Goal: Task Accomplishment & Management: Manage account settings

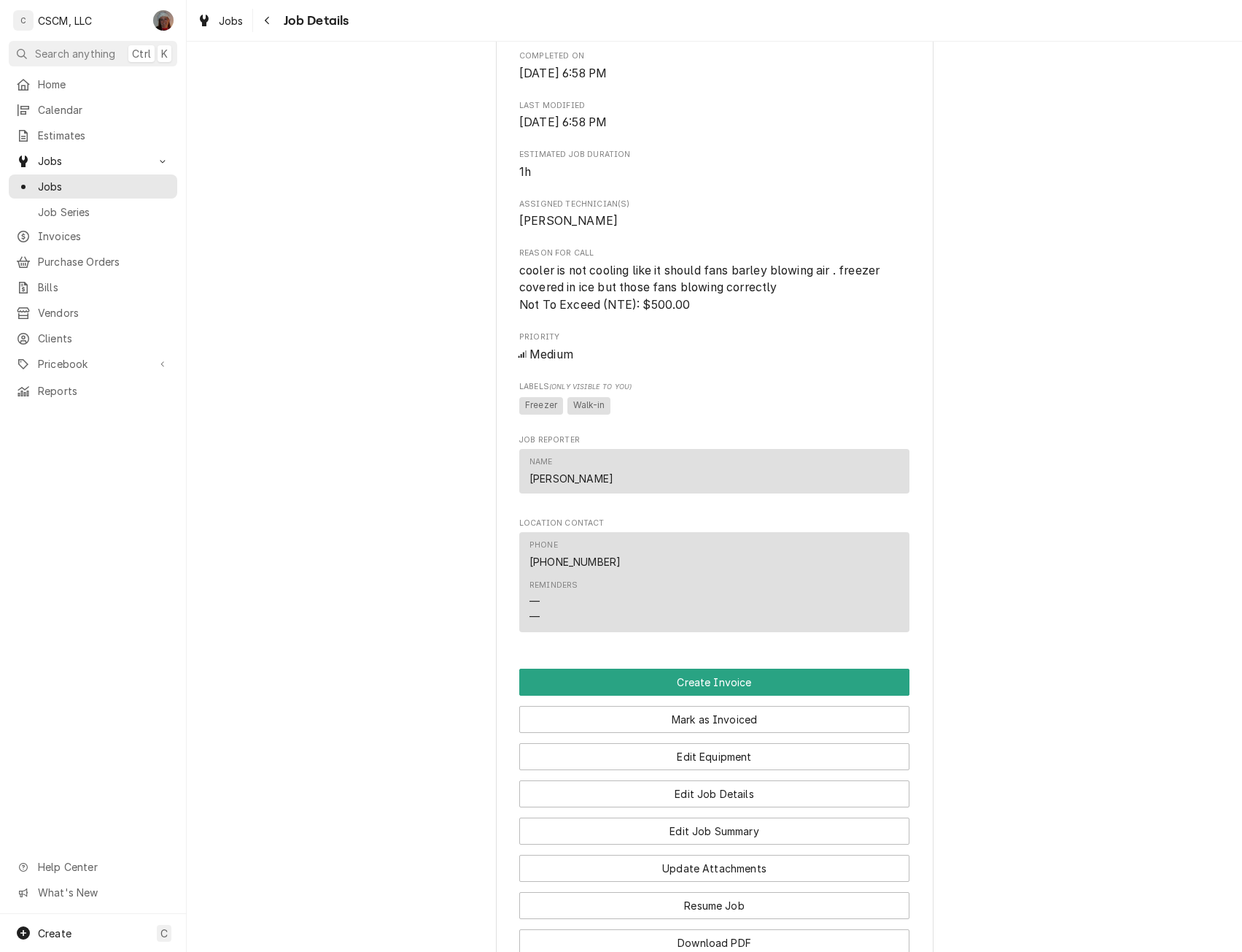
scroll to position [714, 0]
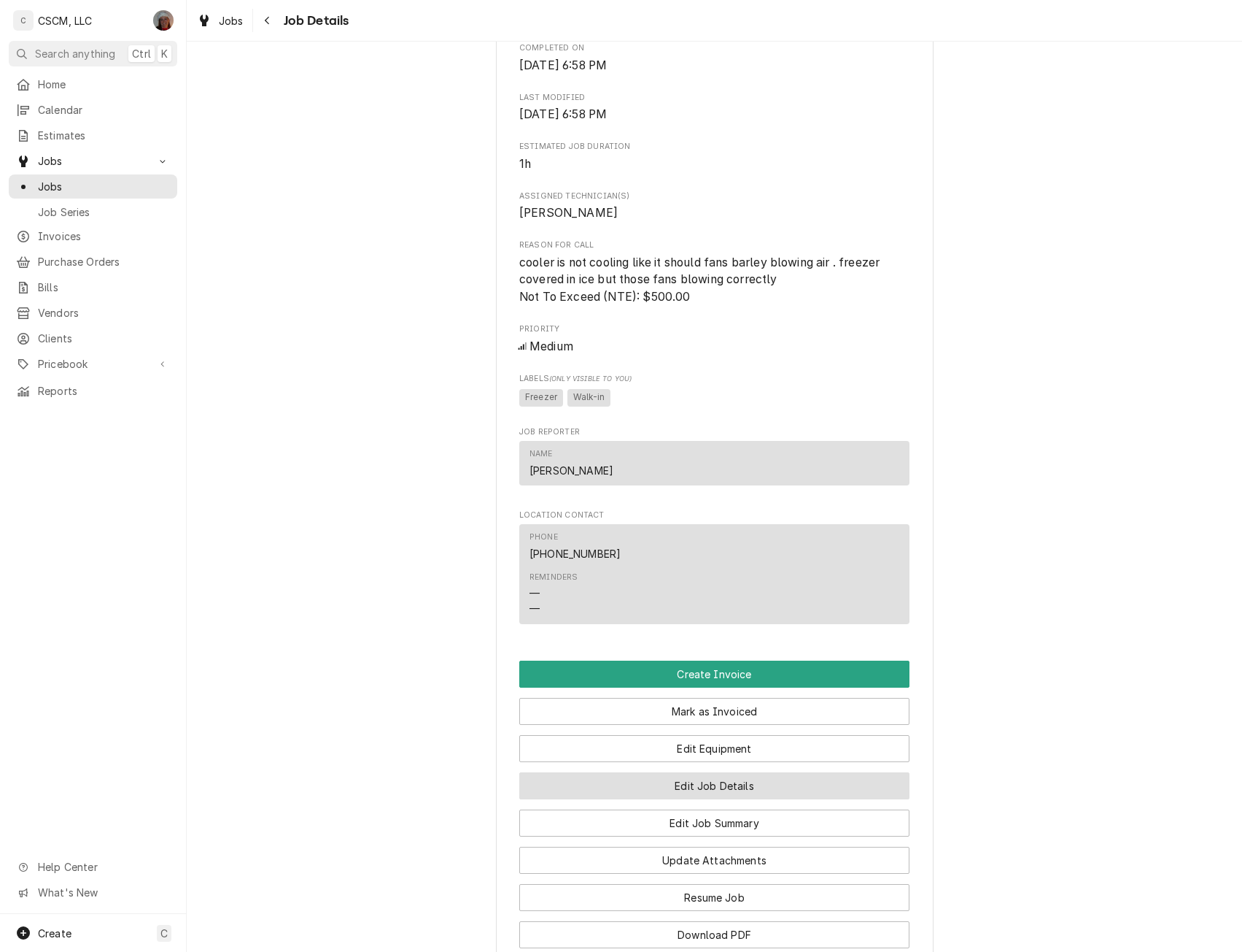
click at [721, 787] on button "Edit Job Details" at bounding box center [714, 786] width 390 height 27
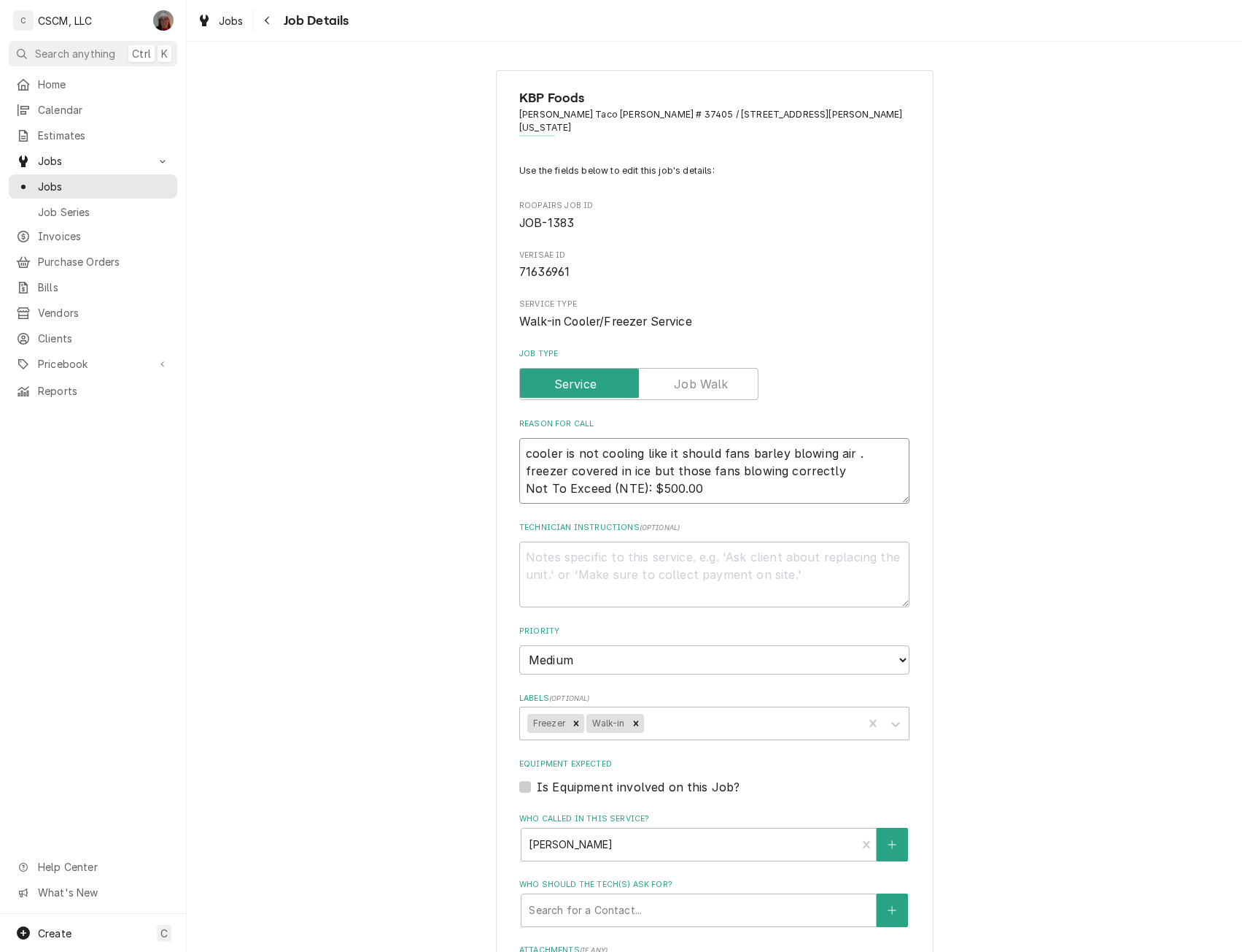
click at [612, 476] on textarea "cooler is not cooling like it should fans barley blowing air . freezer covered …" at bounding box center [714, 471] width 390 height 66
type textarea "x"
type textarea "cooler is not cooling like it should fans barley blowing air . freezer covered …"
type textarea "x"
type textarea "cooler is not cooling like it should fans barley blowing air . freezer covered …"
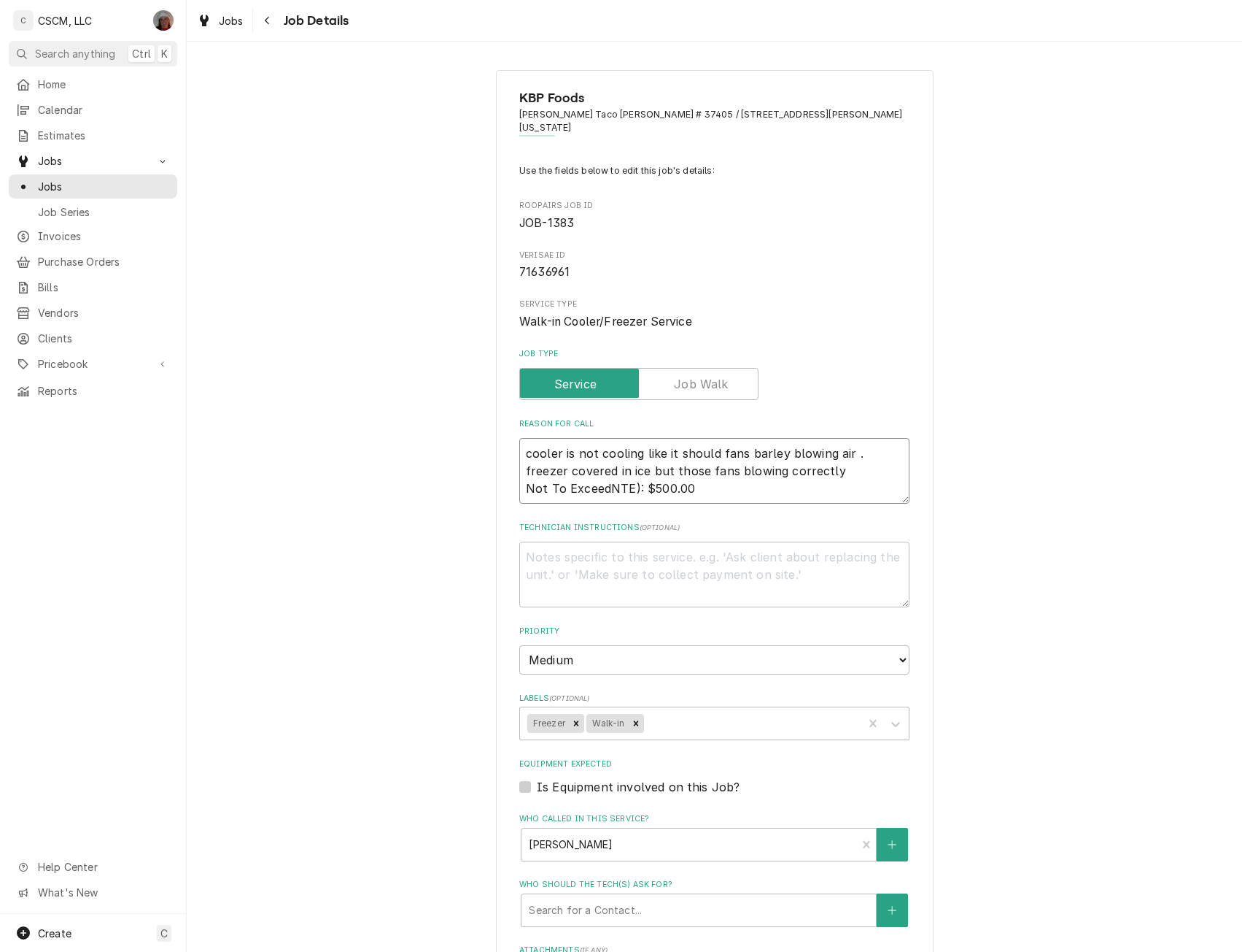
type textarea "x"
type textarea "cooler is not cooling like it should fans barley blowing air . freezer covered …"
type textarea "x"
type textarea "cooler is not cooling like it should fans barley blowing air . freezer covered …"
type textarea "x"
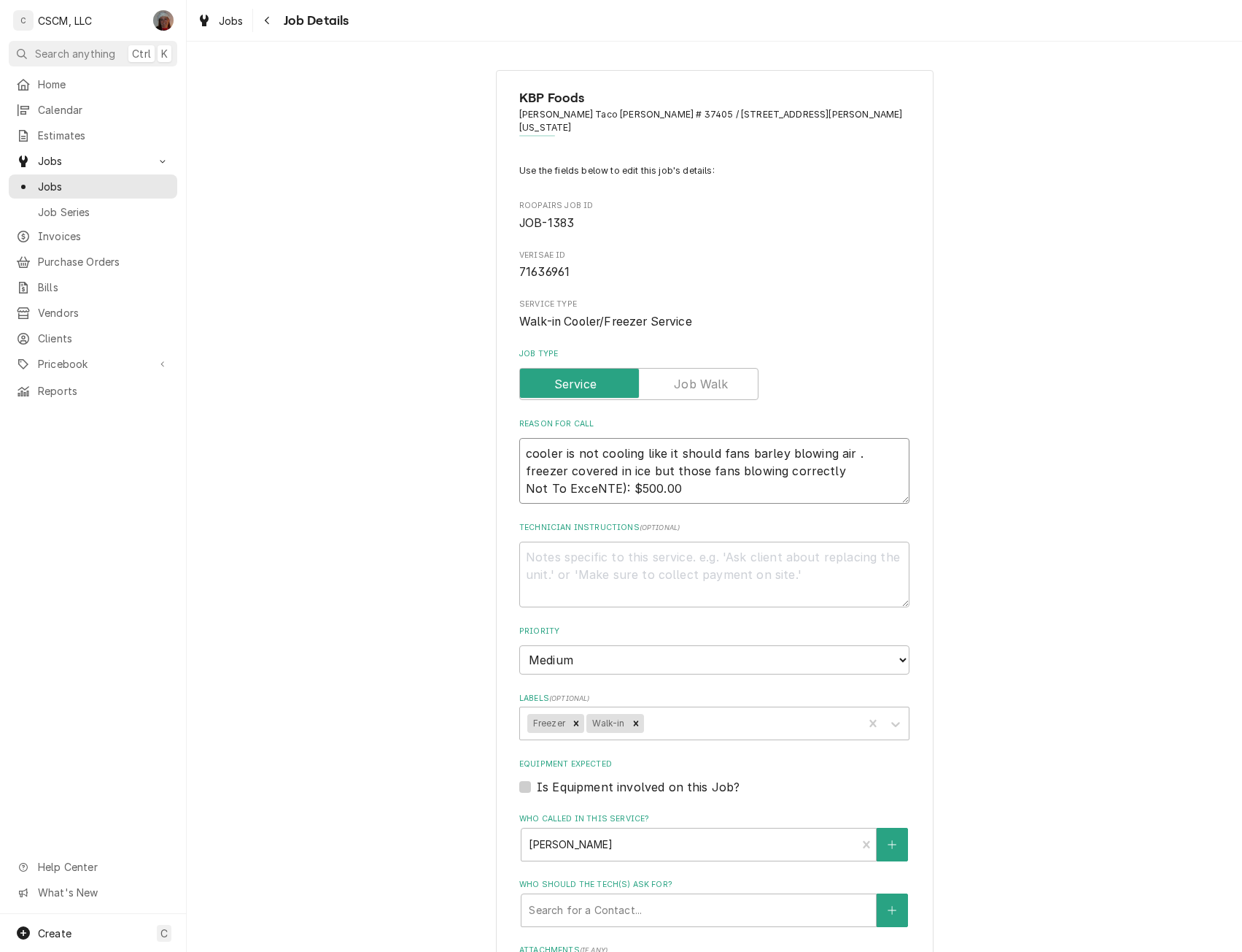
type textarea "cooler is not cooling like it should fans barley blowing air . freezer covered …"
type textarea "x"
type textarea "cooler is not cooling like it should fans barley blowing air . freezer covered …"
type textarea "x"
type textarea "cooler is not cooling like it should fans barley blowing air . freezer covered …"
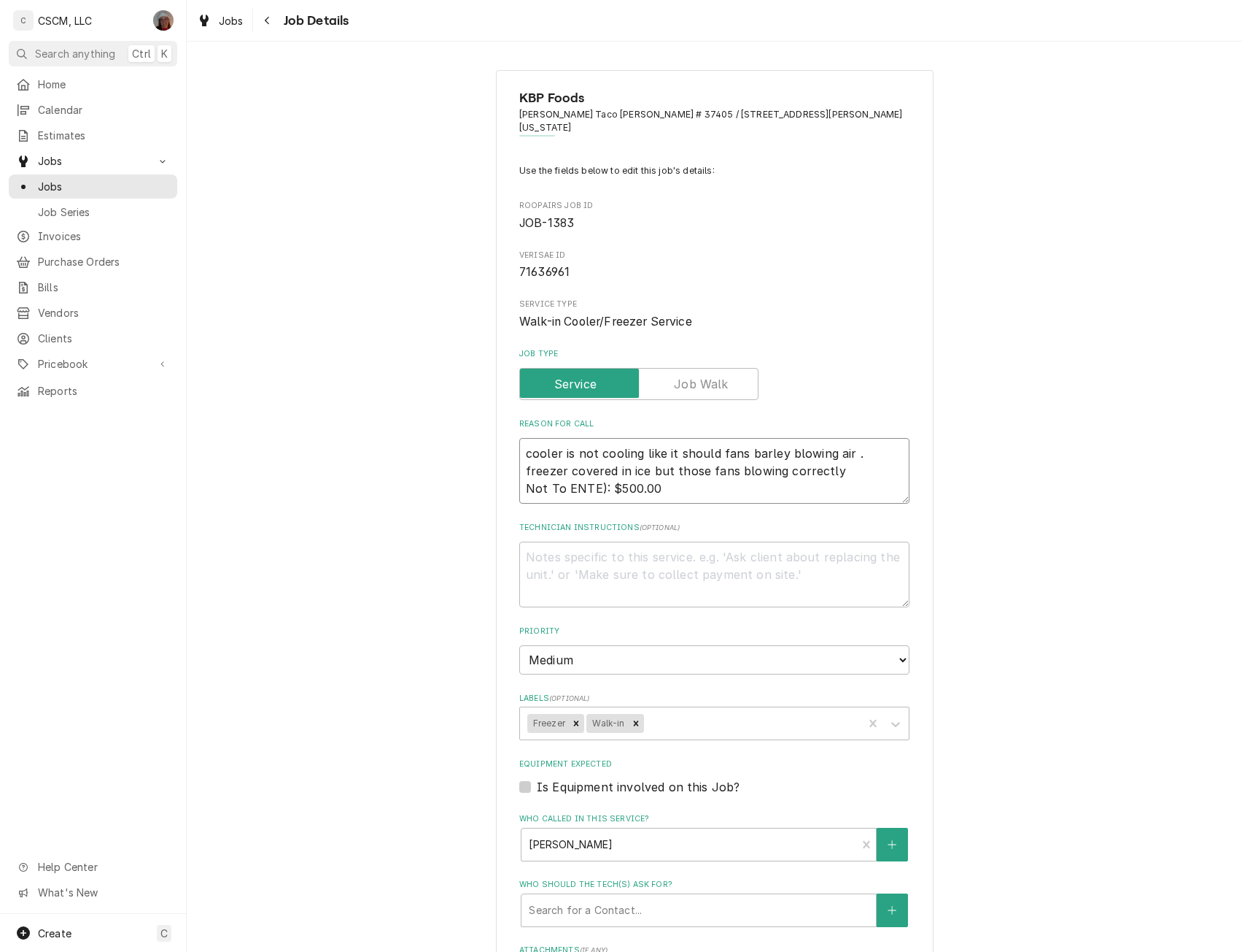
type textarea "x"
type textarea "cooler is not cooling like it should fans barley blowing air . freezer covered …"
type textarea "x"
type textarea "cooler is not cooling like it should fans barley blowing air . freezer covered …"
type textarea "x"
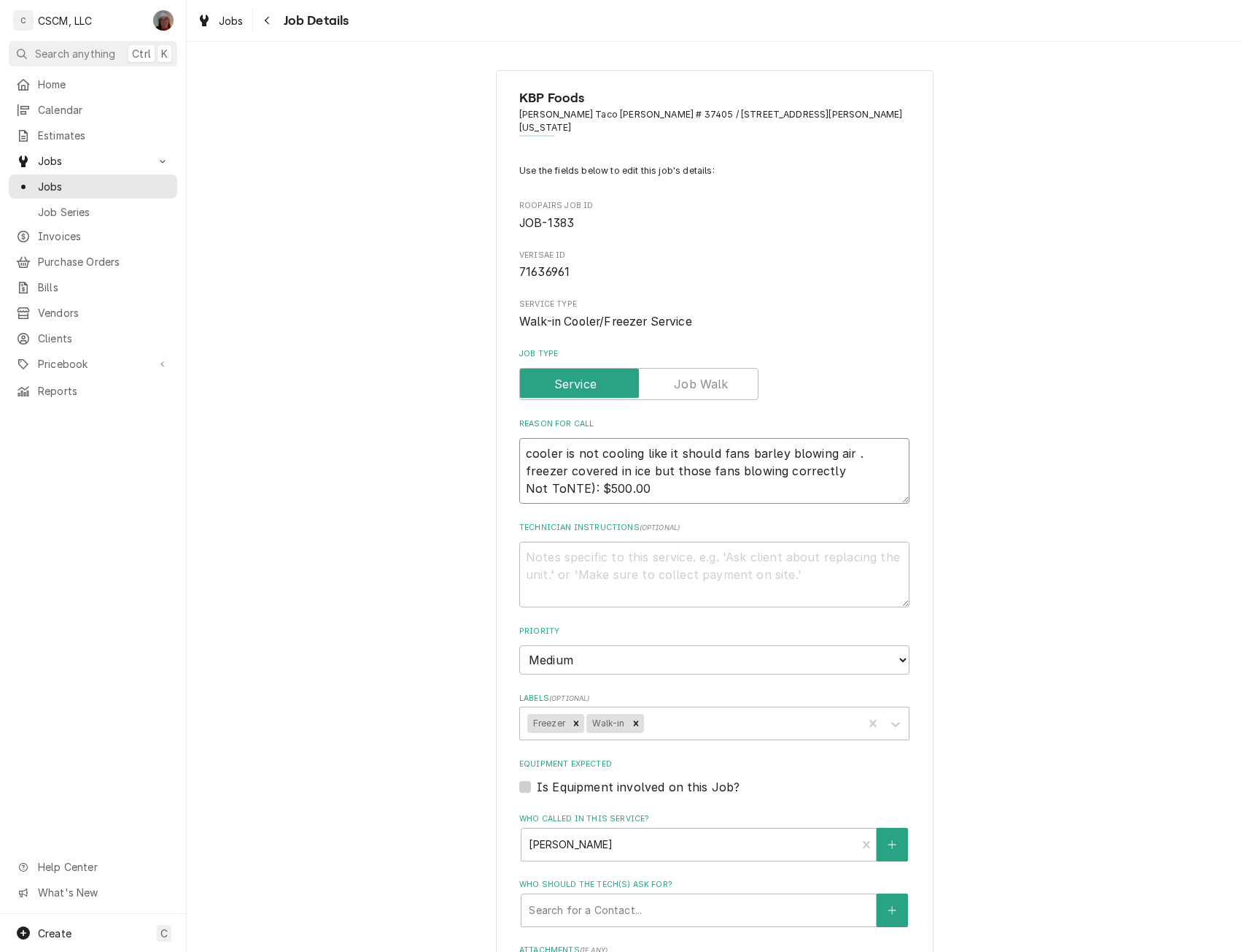
type textarea "cooler is not cooling like it should fans barley blowing air . freezer covered …"
type textarea "x"
type textarea "cooler is not cooling like it should fans barley blowing air . freezer covered …"
type textarea "x"
type textarea "cooler is not cooling like it should fans barley blowing air . freezer covered …"
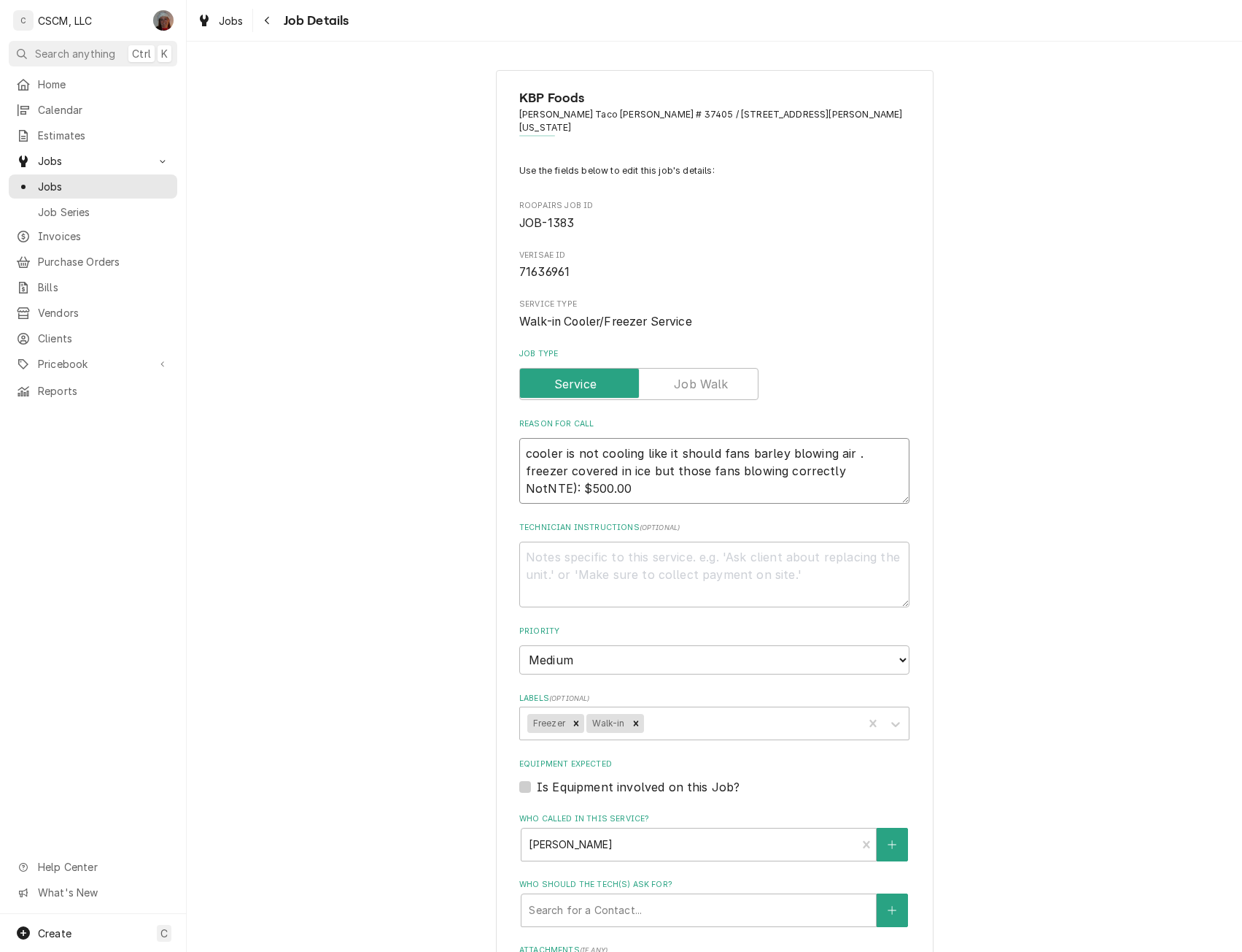
type textarea "x"
type textarea "cooler is not cooling like it should fans barley blowing air . freezer covered …"
type textarea "x"
type textarea "cooler is not cooling like it should fans barley blowing air . freezer covered …"
type textarea "x"
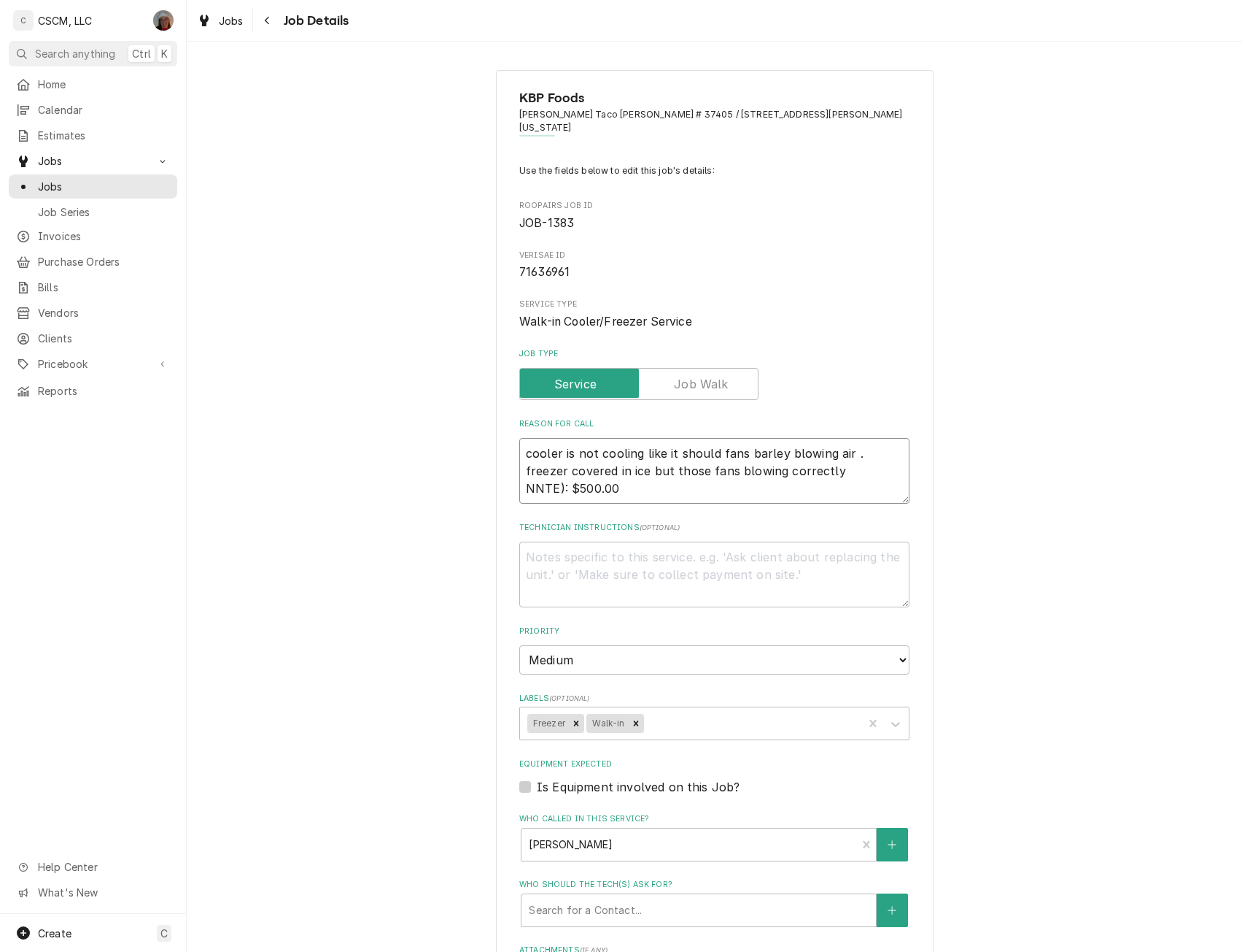
type textarea "cooler is not cooling like it should fans barley blowing air . freezer covered …"
type textarea "x"
type textarea "cooler is not cooling like it should fans barley blowing air . freezer covered …"
type textarea "x"
type textarea "cooler is not cooling like it should fans barley blowing air . freezer covered …"
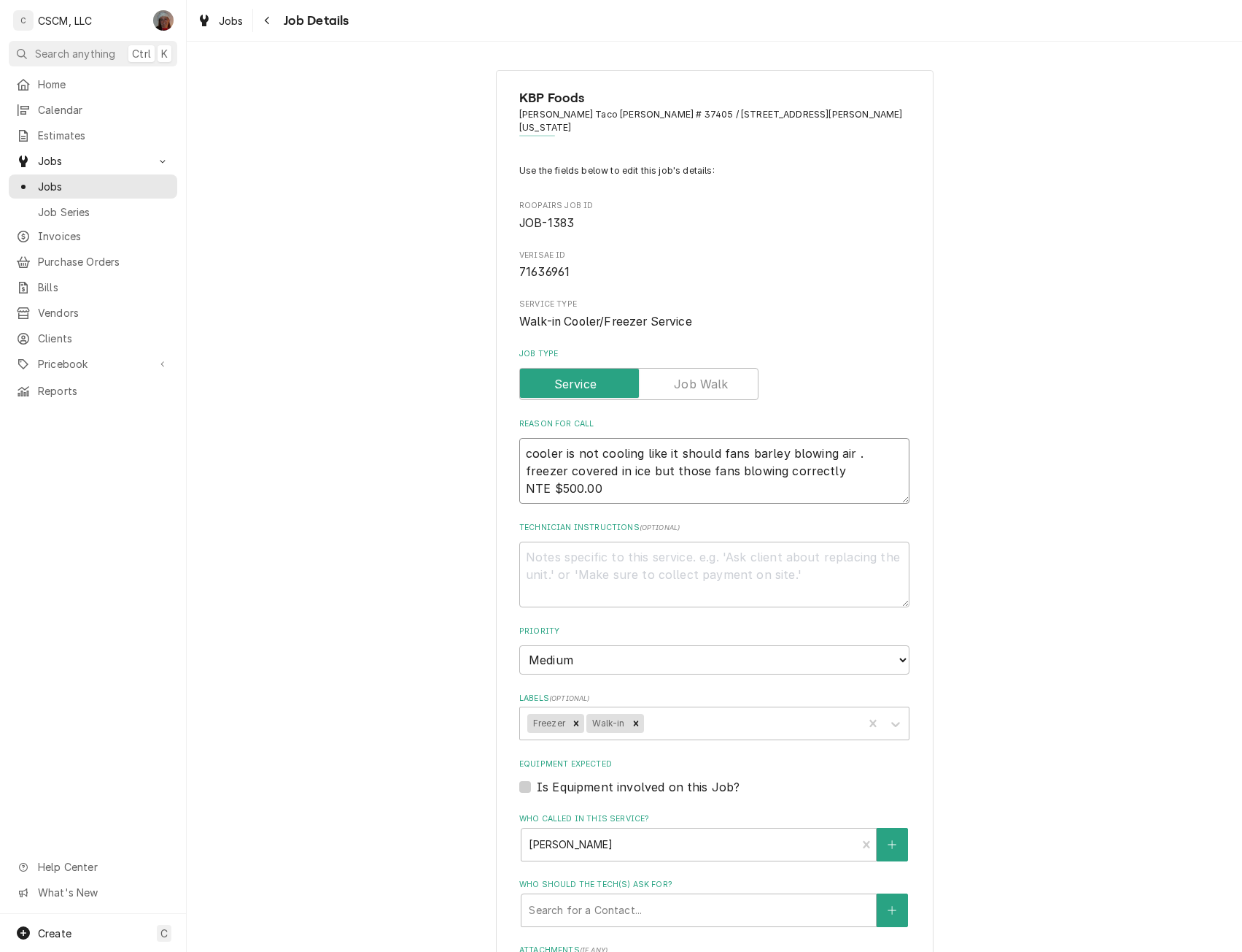
click at [612, 476] on textarea "cooler is not cooling like it should fans barley blowing air . freezer covered …" at bounding box center [714, 471] width 390 height 66
type textarea "x"
type textarea "cooler is not cooling like it should fans barley blowing air . freezer covered …"
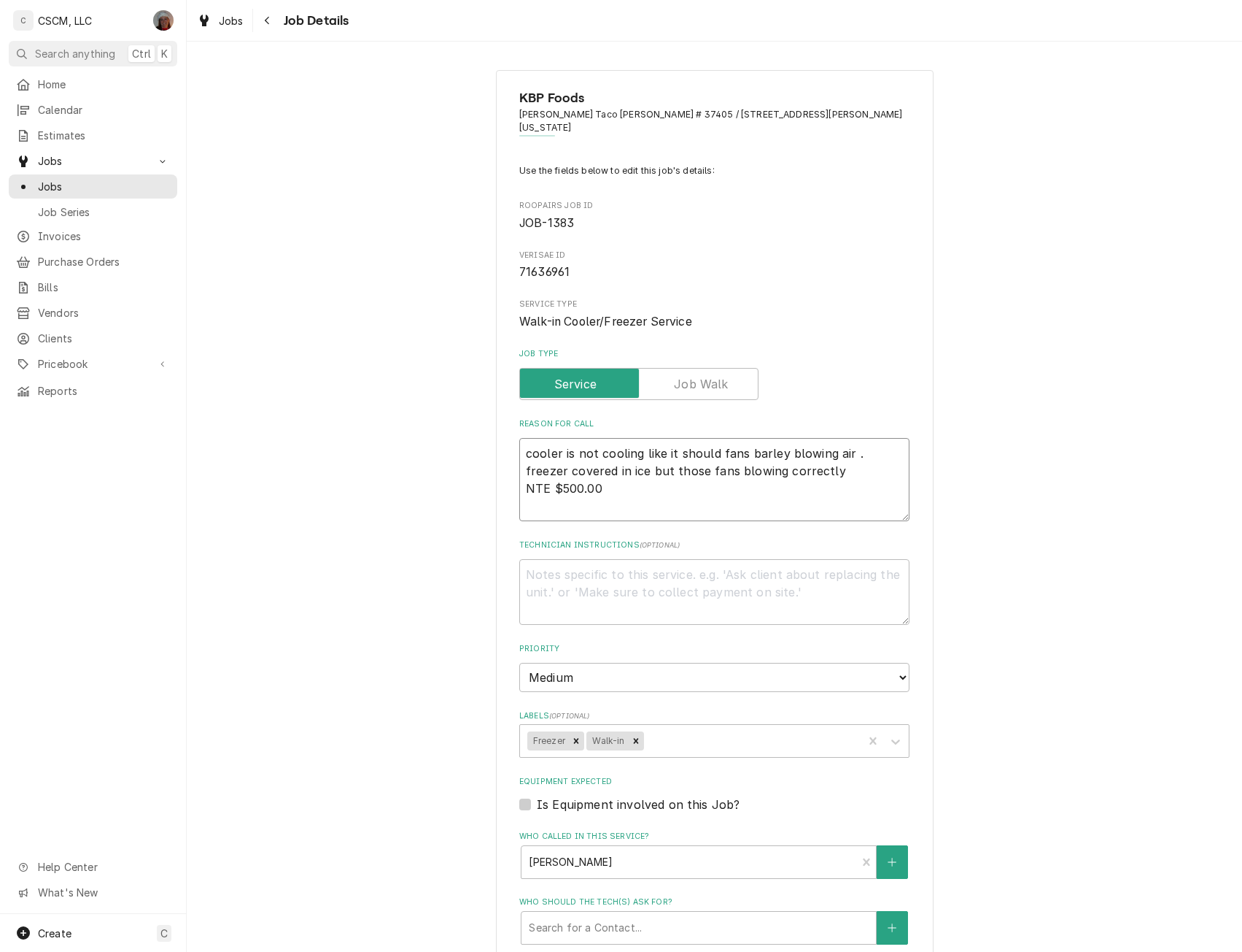
type textarea "x"
type textarea "cooler is not cooling like it should fans barley blowing air . freezer covered …"
type textarea "x"
type textarea "cooler is not cooling like it should fans barley blowing air . freezer covered …"
type textarea "x"
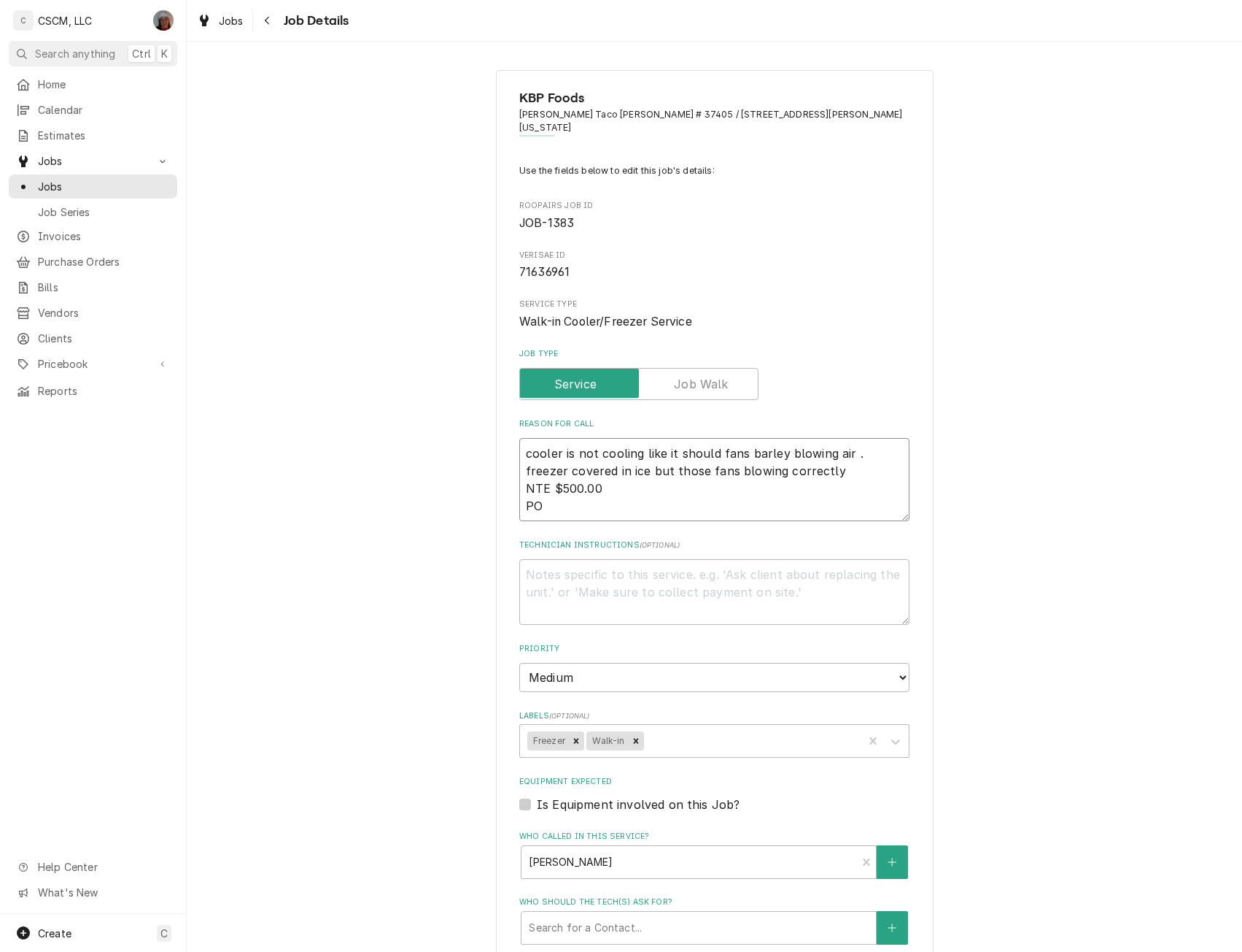
type textarea "cooler is not cooling like it should fans barley blowing air . freezer covered …"
type textarea "x"
type textarea "cooler is not cooling like it should fans barley blowing air . freezer covered …"
type textarea "x"
type textarea "cooler is not cooling like it should fans barley blowing air . freezer covered …"
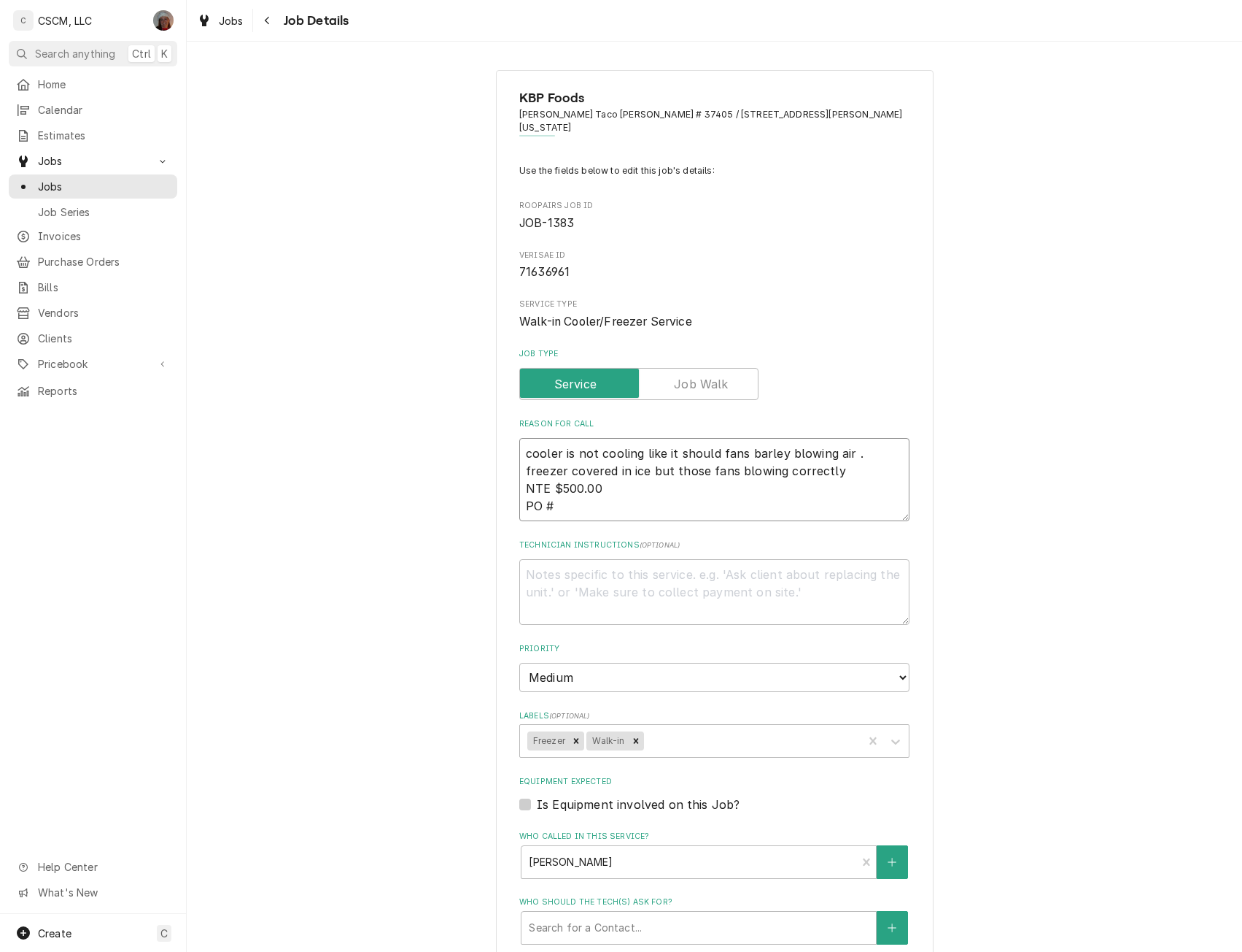
type textarea "x"
type textarea "cooler is not cooling like it should fans barley blowing air . freezer covered …"
type textarea "x"
type textarea "cooler is not cooling like it should fans barley blowing air . freezer covered …"
type textarea "x"
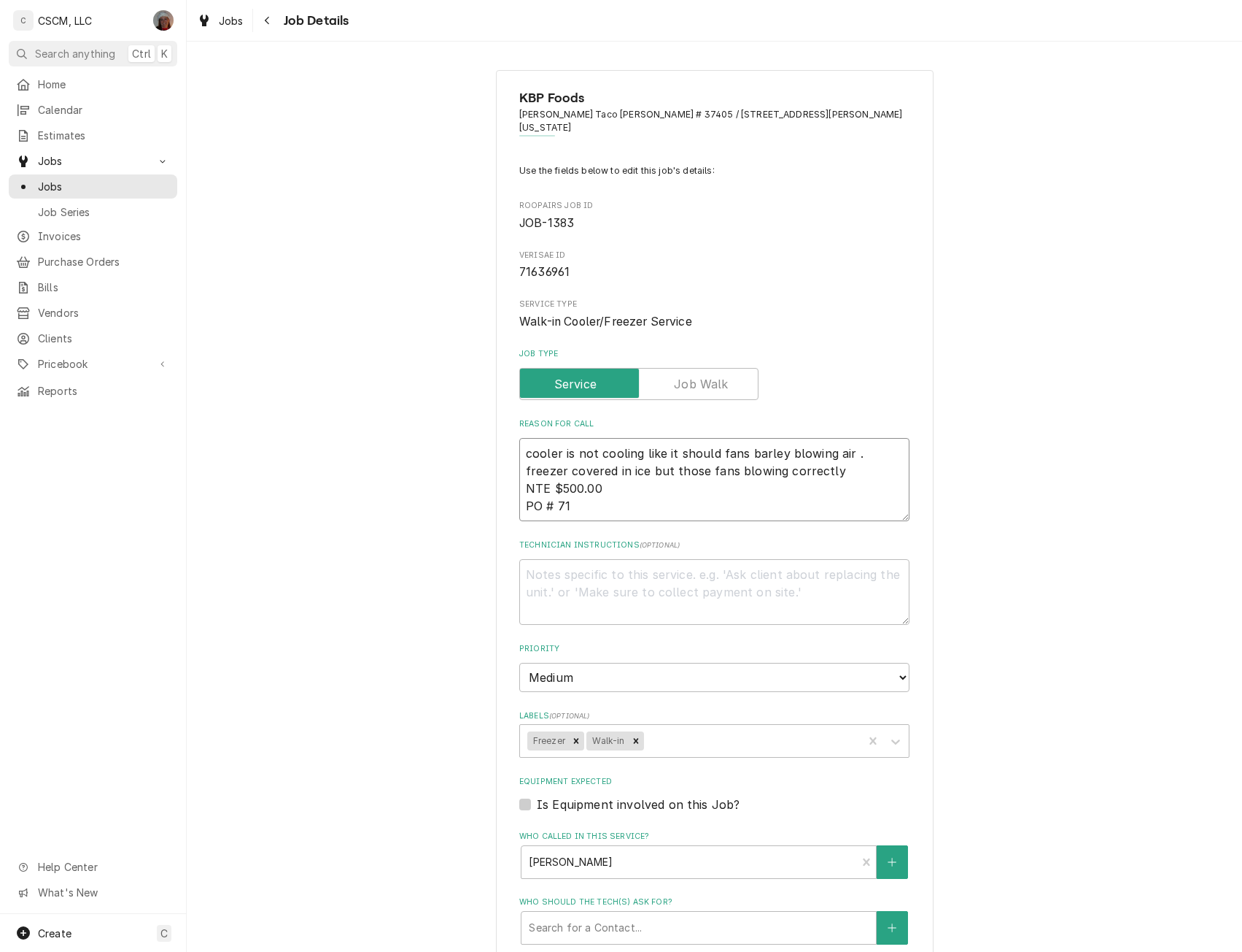
type textarea "cooler is not cooling like it should fans barley blowing air . freezer covered …"
type textarea "x"
type textarea "cooler is not cooling like it should fans barley blowing air . freezer covered …"
type textarea "x"
type textarea "cooler is not cooling like it should fans barley blowing air . freezer covered …"
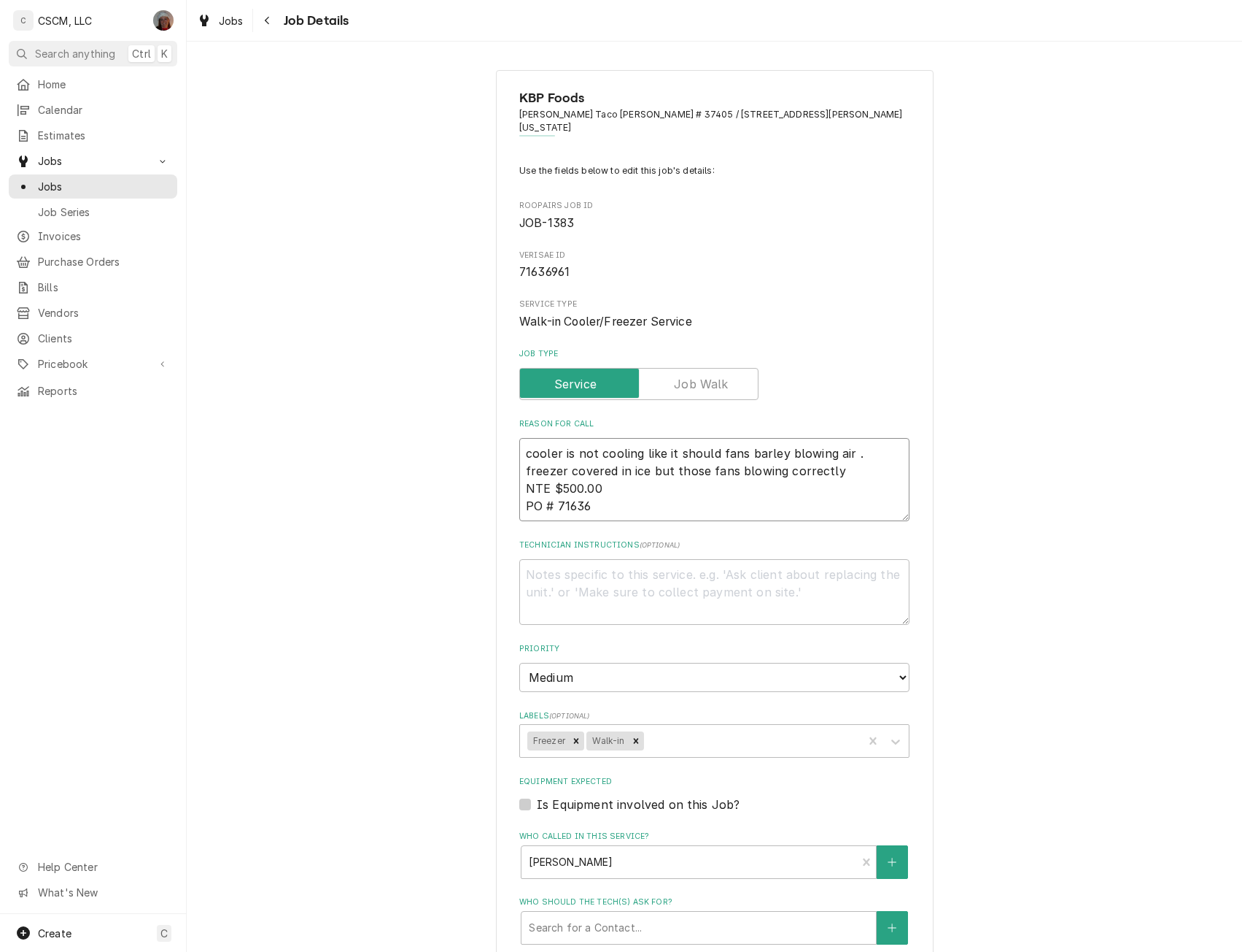
type textarea "x"
type textarea "cooler is not cooling like it should fans barley blowing air . freezer covered …"
type textarea "x"
type textarea "cooler is not cooling like it should fans barley blowing air . freezer covered …"
type textarea "x"
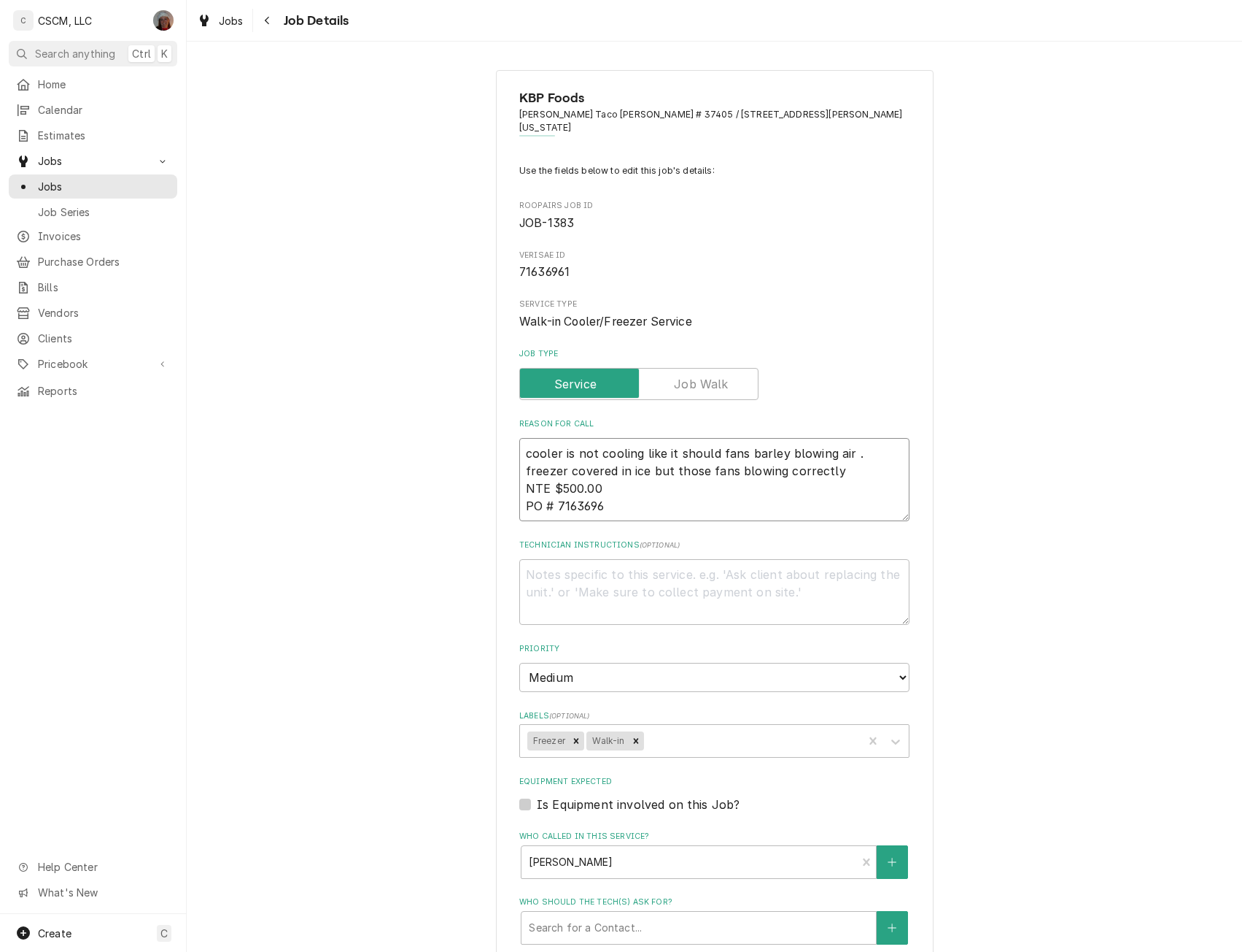
type textarea "cooler is not cooling like it should fans barley blowing air . freezer covered …"
type textarea "x"
drag, startPoint x: 516, startPoint y: 438, endPoint x: 629, endPoint y: 499, distance: 128.4
click at [629, 499] on textarea "cooler is not cooling like it should fans barley blowing air . freezer covered …" at bounding box center [714, 479] width 390 height 83
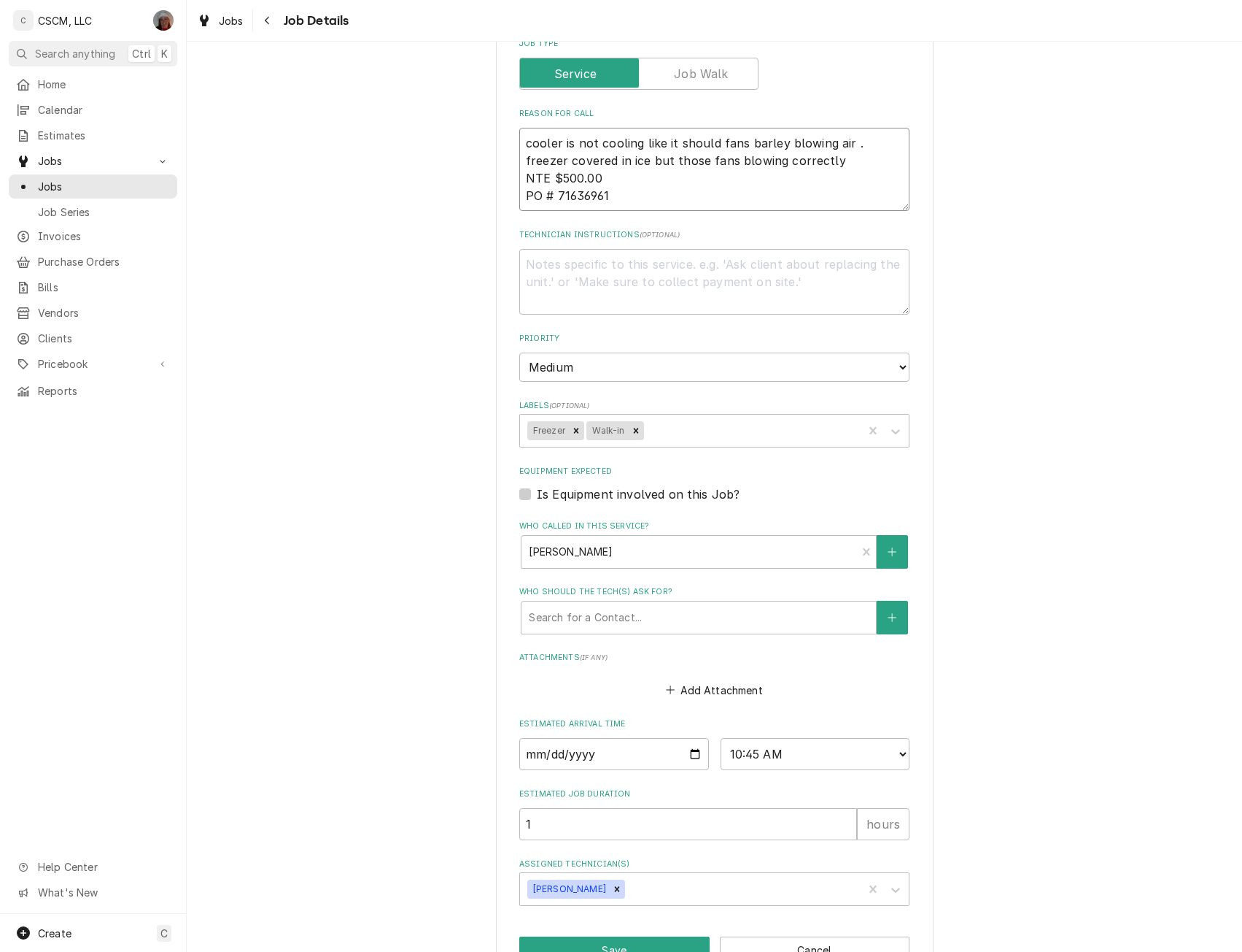
scroll to position [340, 0]
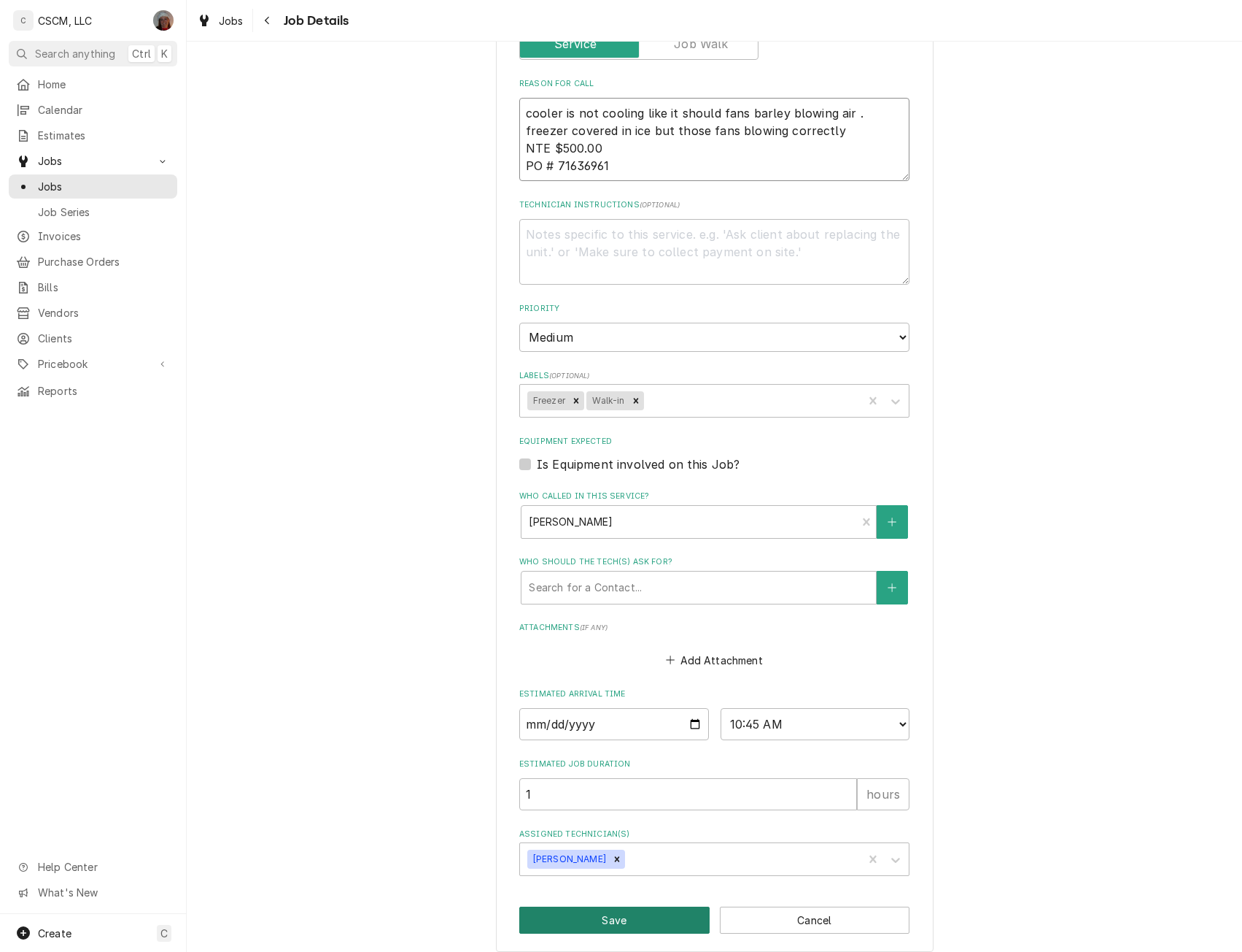
type textarea "cooler is not cooling like it should fans barley blowing air . freezer covered …"
click at [621, 911] on button "Save" at bounding box center [614, 920] width 190 height 27
type textarea "x"
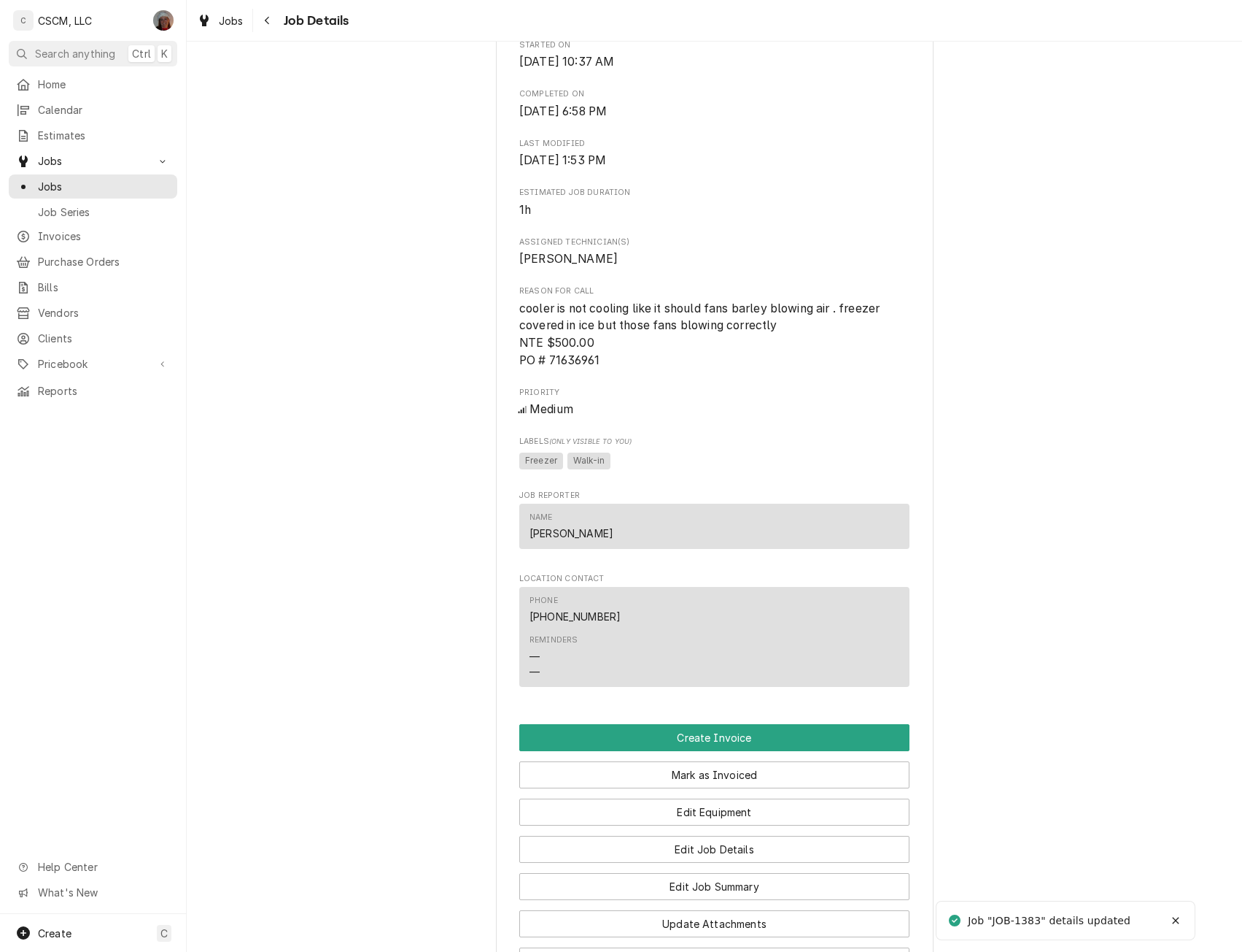
scroll to position [905, 0]
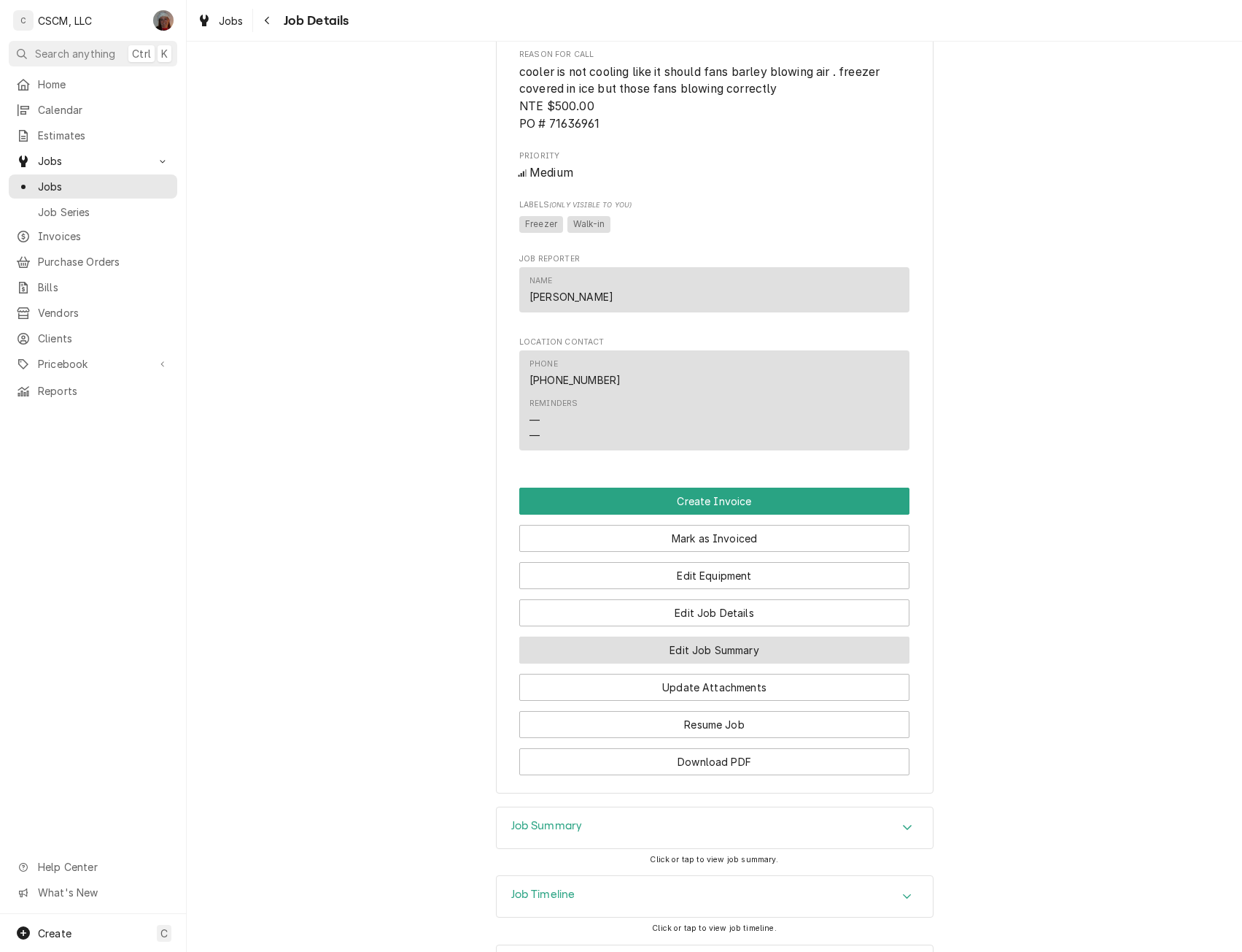
click at [716, 648] on button "Edit Job Summary" at bounding box center [714, 649] width 390 height 27
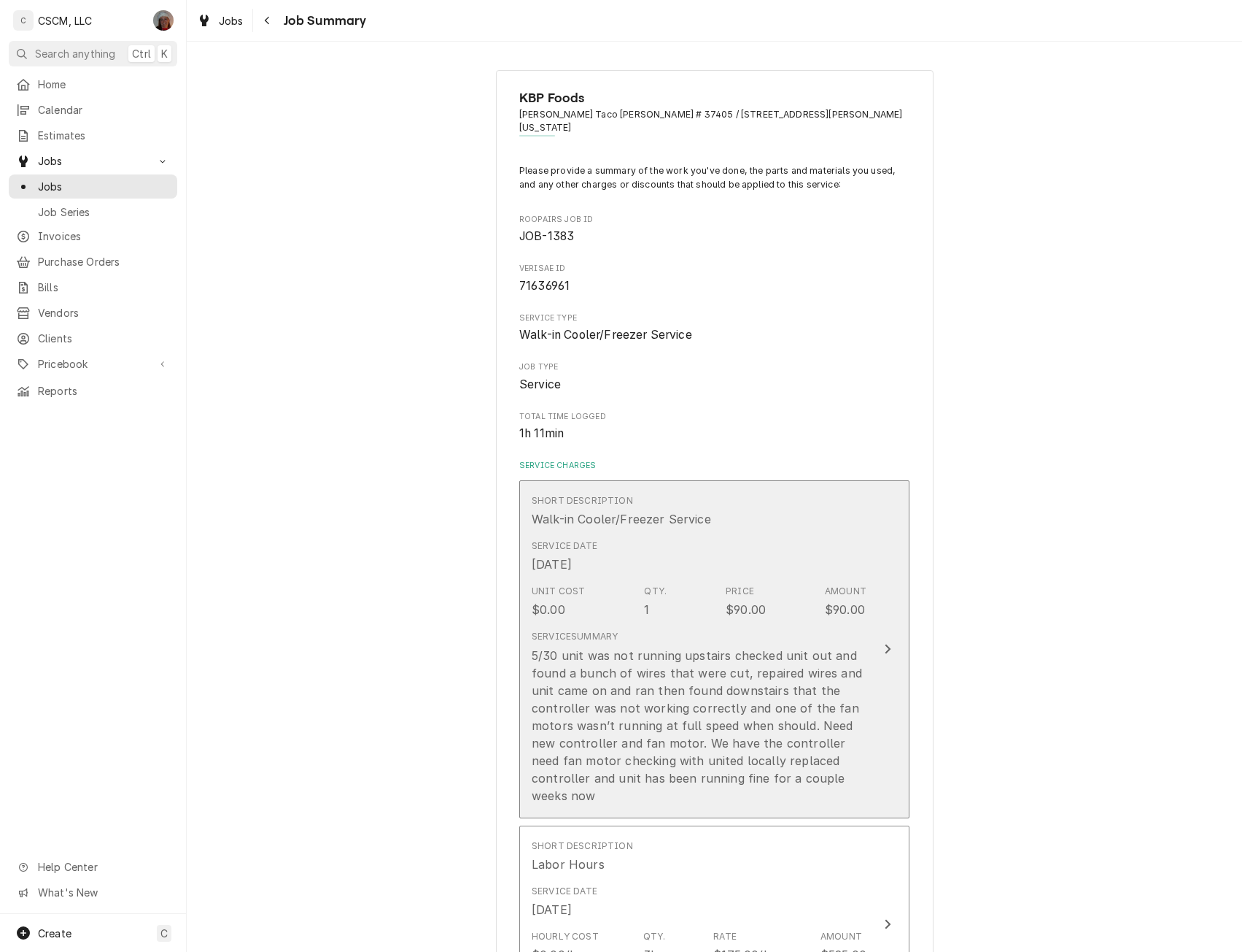
click at [878, 640] on div "Update Line Item" at bounding box center [888, 648] width 19 height 17
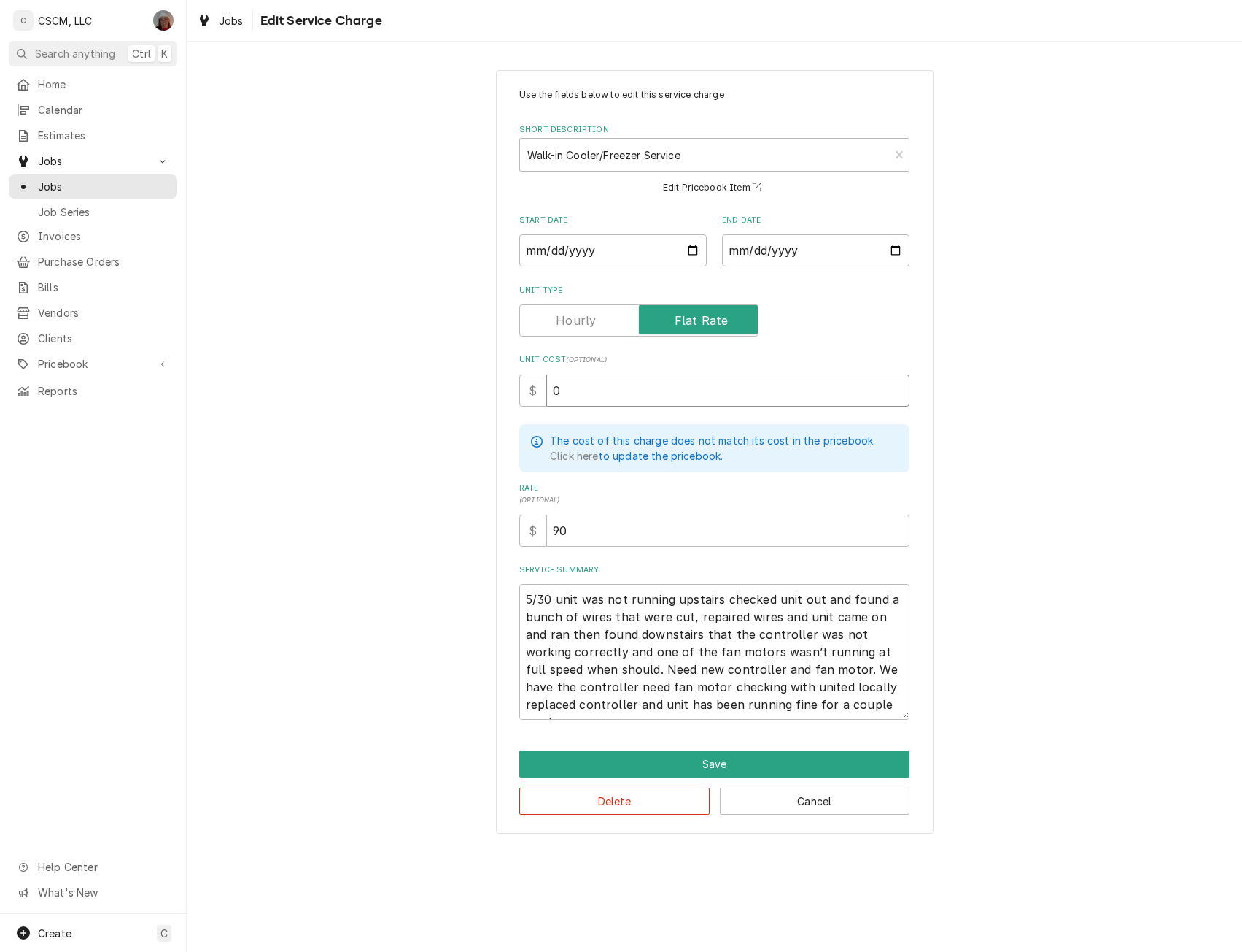
click at [549, 379] on input "0" at bounding box center [727, 391] width 364 height 32
type textarea "x"
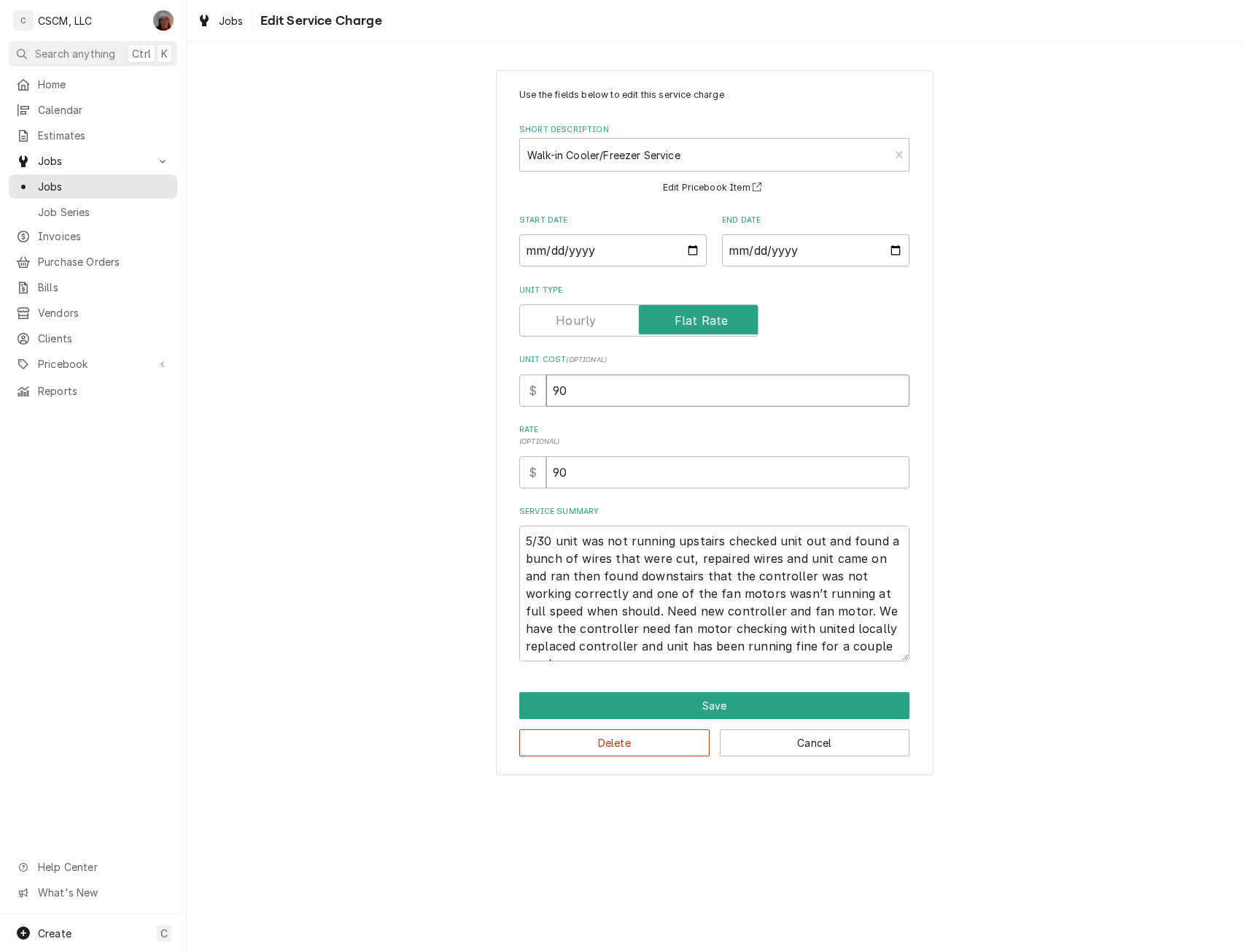
type input "90"
click at [521, 540] on textarea "5/30 unit was not running upstairs checked unit out and found a bunch of wires …" at bounding box center [714, 593] width 390 height 136
type textarea "x"
type textarea "5/30 unit was not running upstairs checked unit out and found a bunch of wires …"
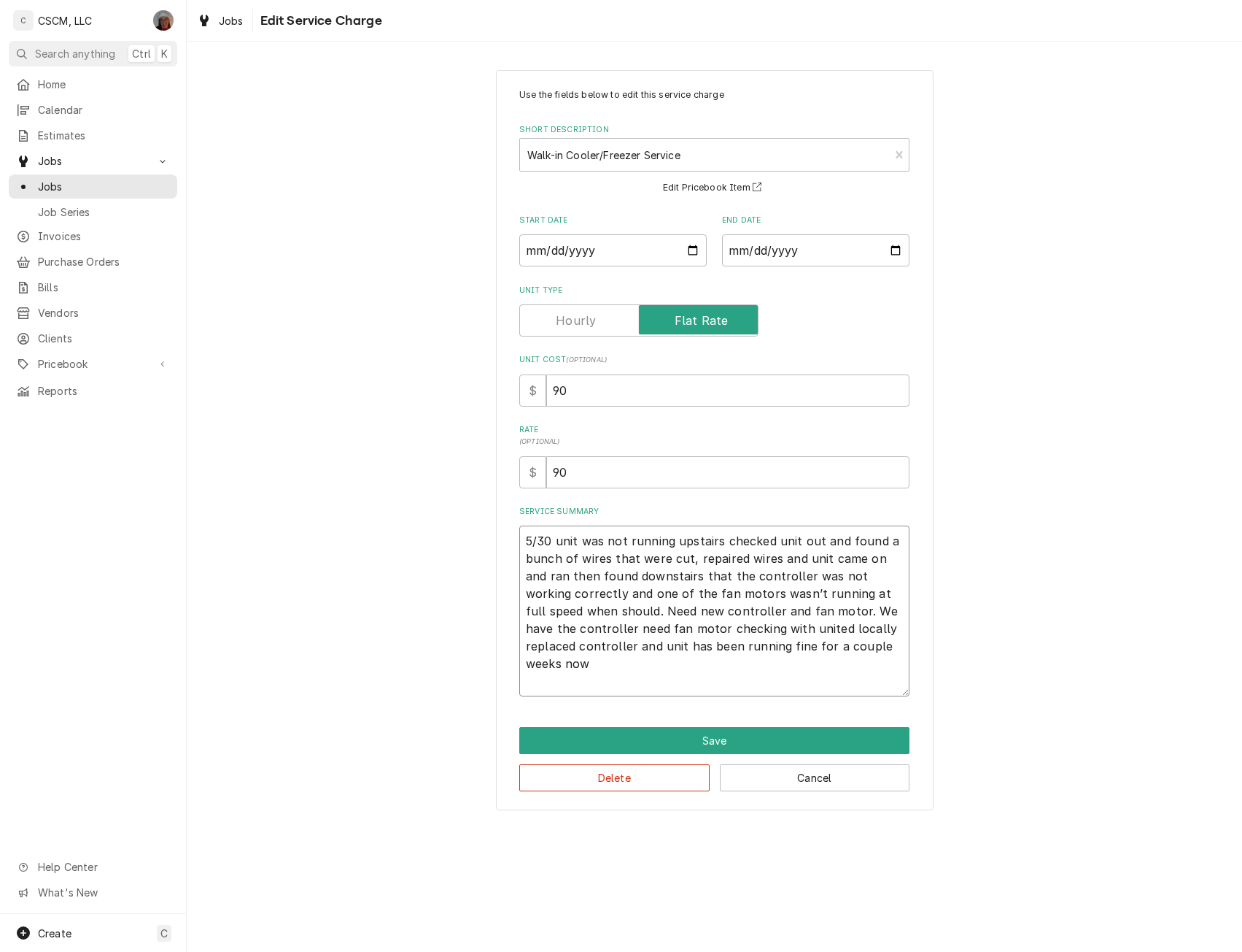
type textarea "x"
type textarea "5/30 unit was not running upstairs checked unit out and found a bunch of wires …"
paste textarea "cooler is not cooling like it should fans barley blowing air . freezer covered …"
type textarea "x"
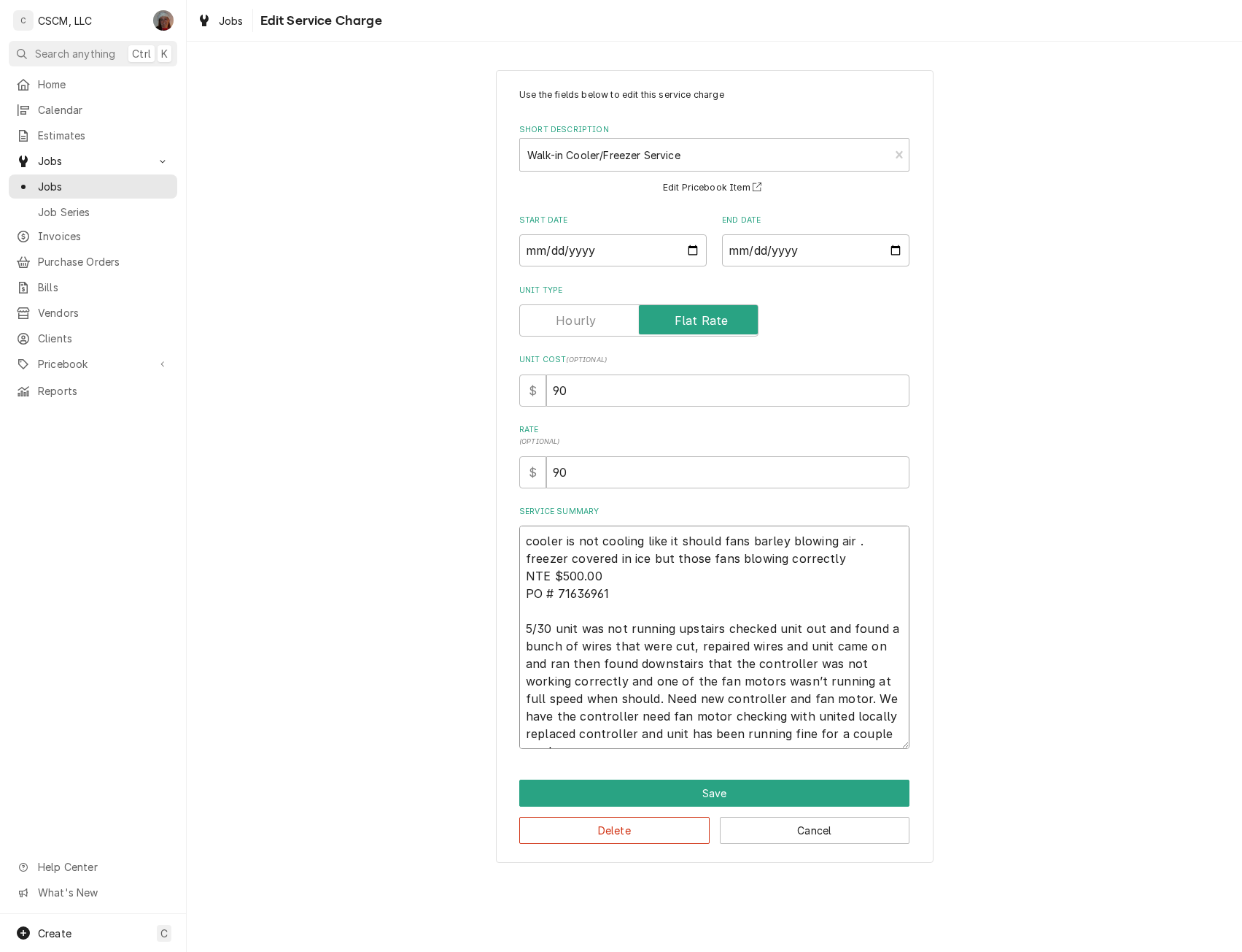
scroll to position [17, 0]
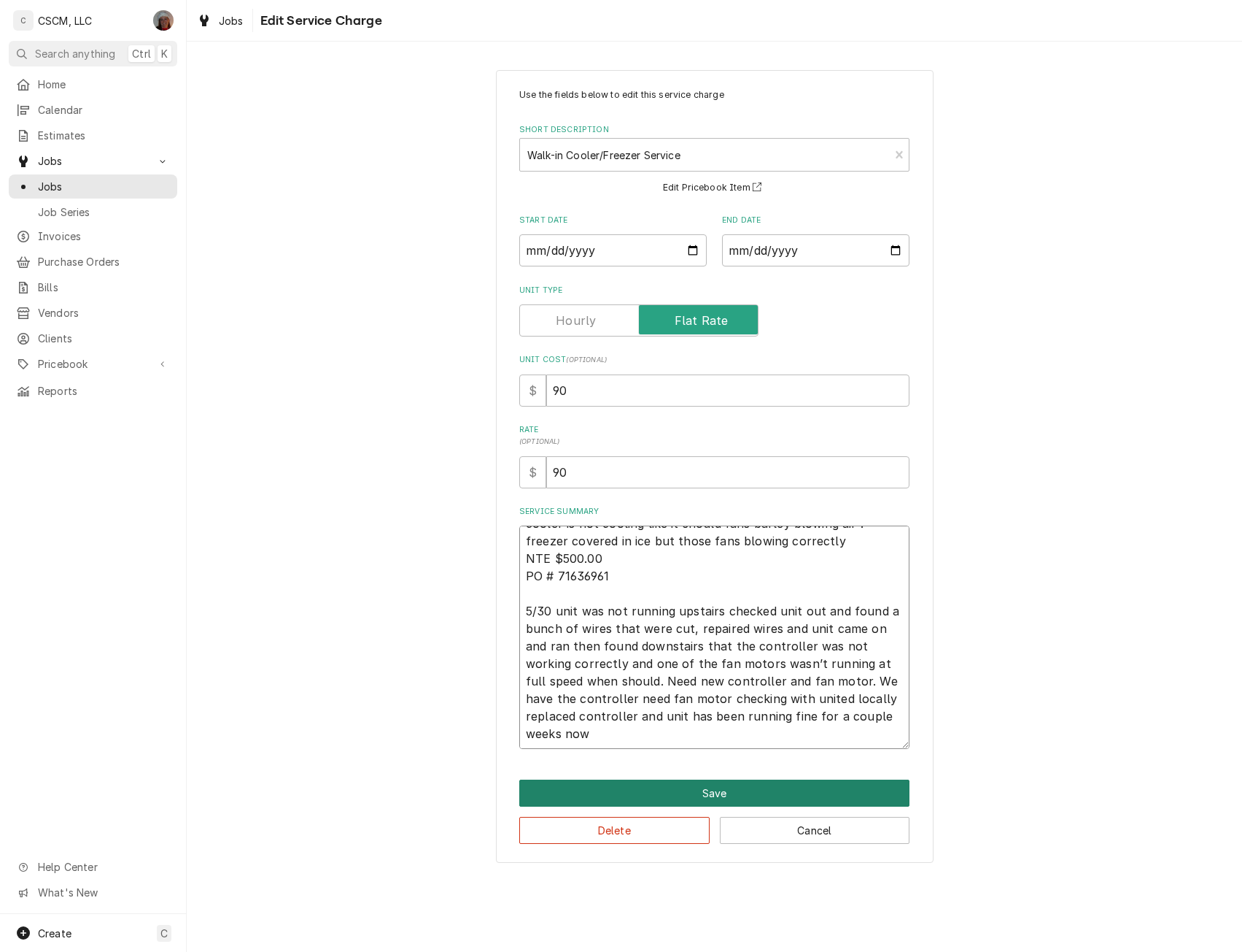
type textarea "cooler is not cooling like it should fans barley blowing air . freezer covered …"
click at [741, 793] on button "Save" at bounding box center [714, 793] width 390 height 27
type textarea "x"
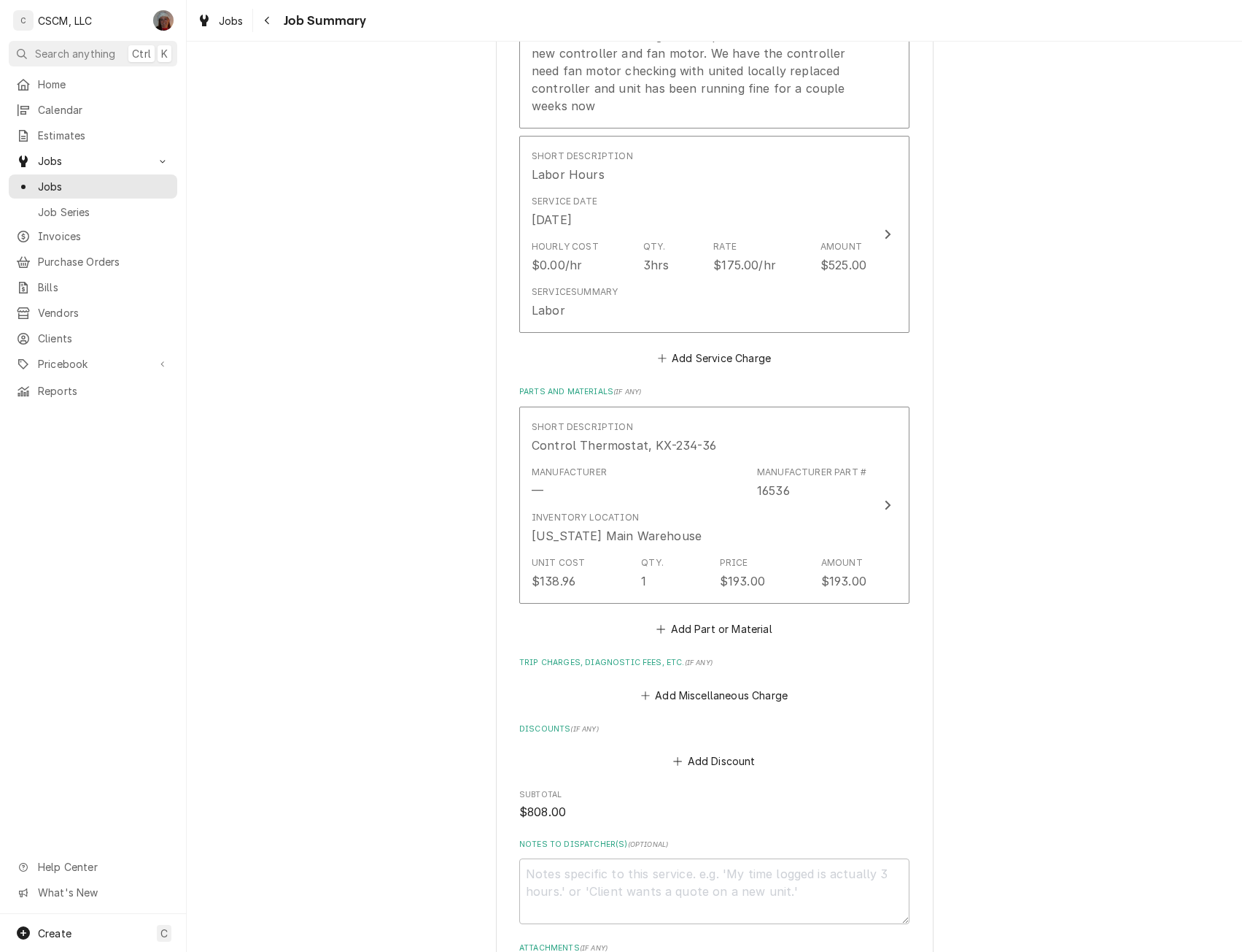
scroll to position [788, 0]
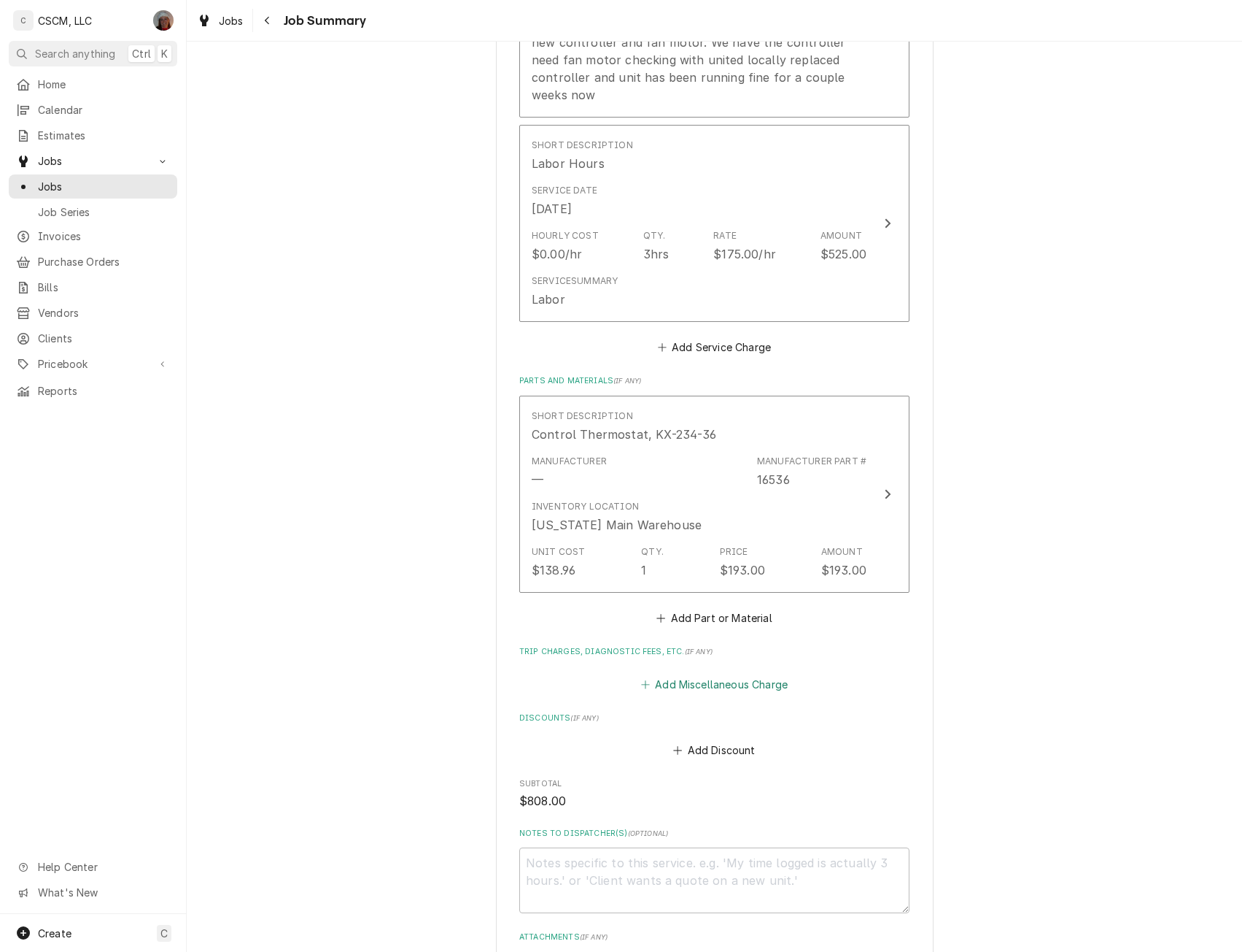
click at [700, 673] on button "Add Miscellaneous Charge" at bounding box center [714, 683] width 152 height 20
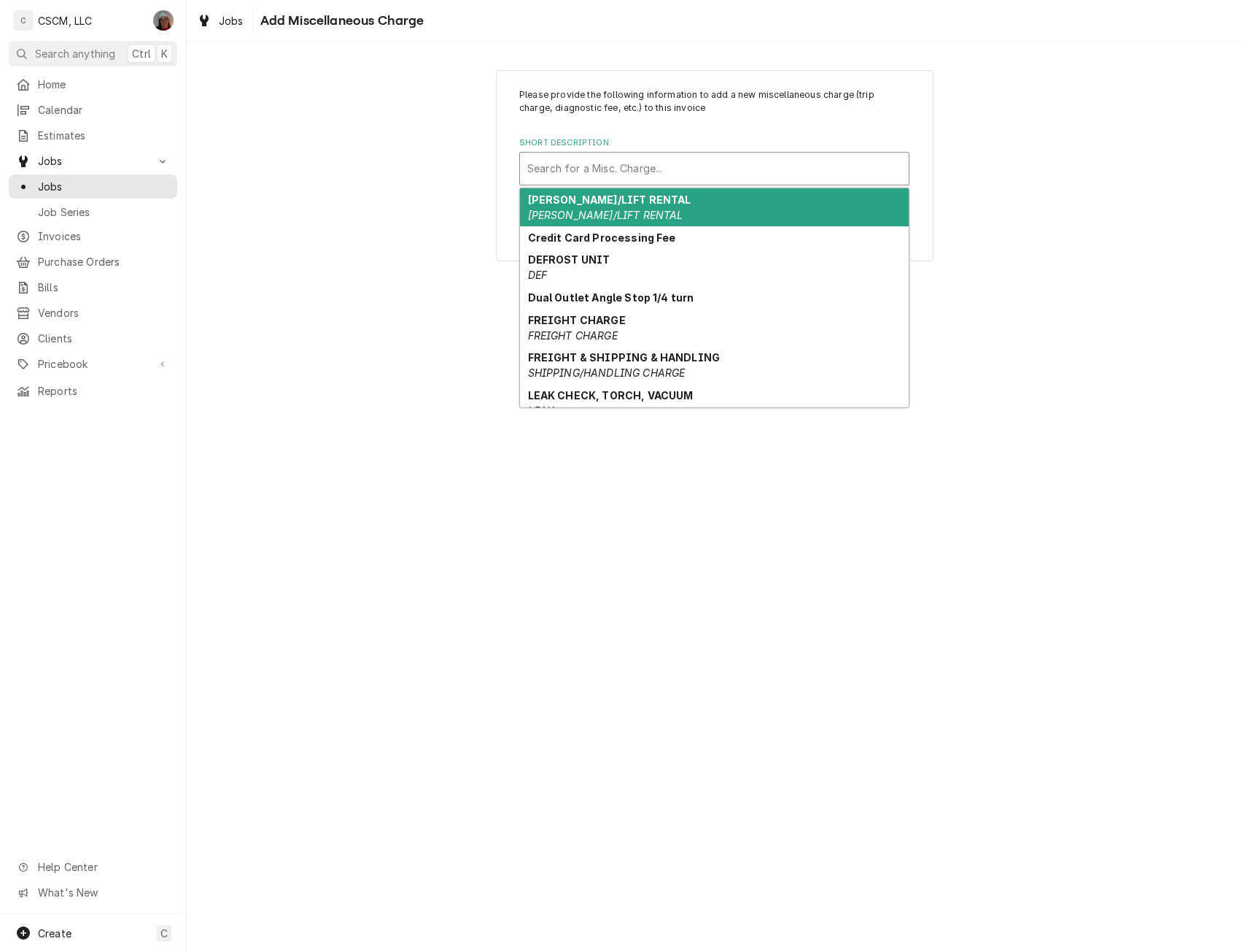
click at [593, 168] on div "Short Description" at bounding box center [715, 169] width 374 height 27
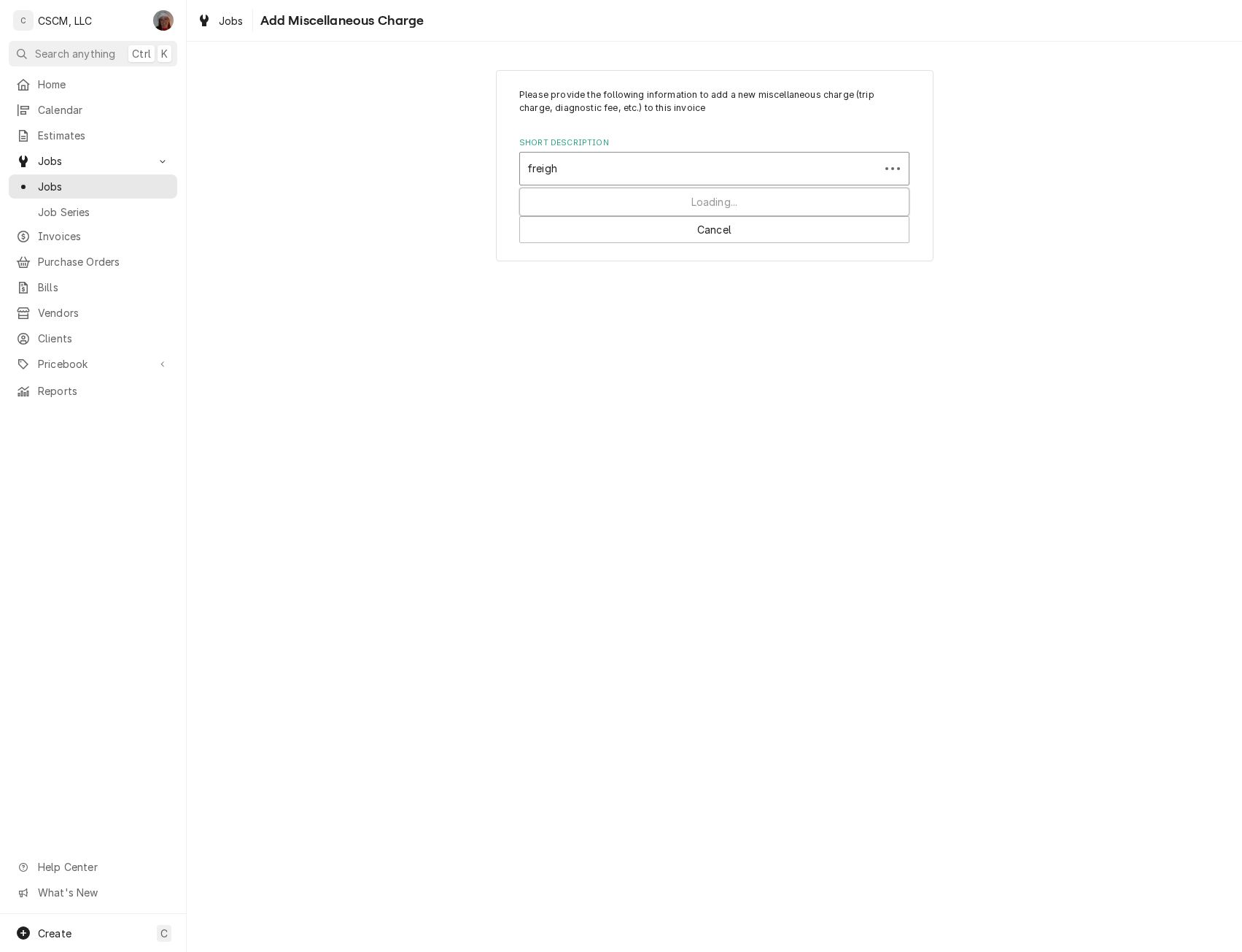
type input "freight"
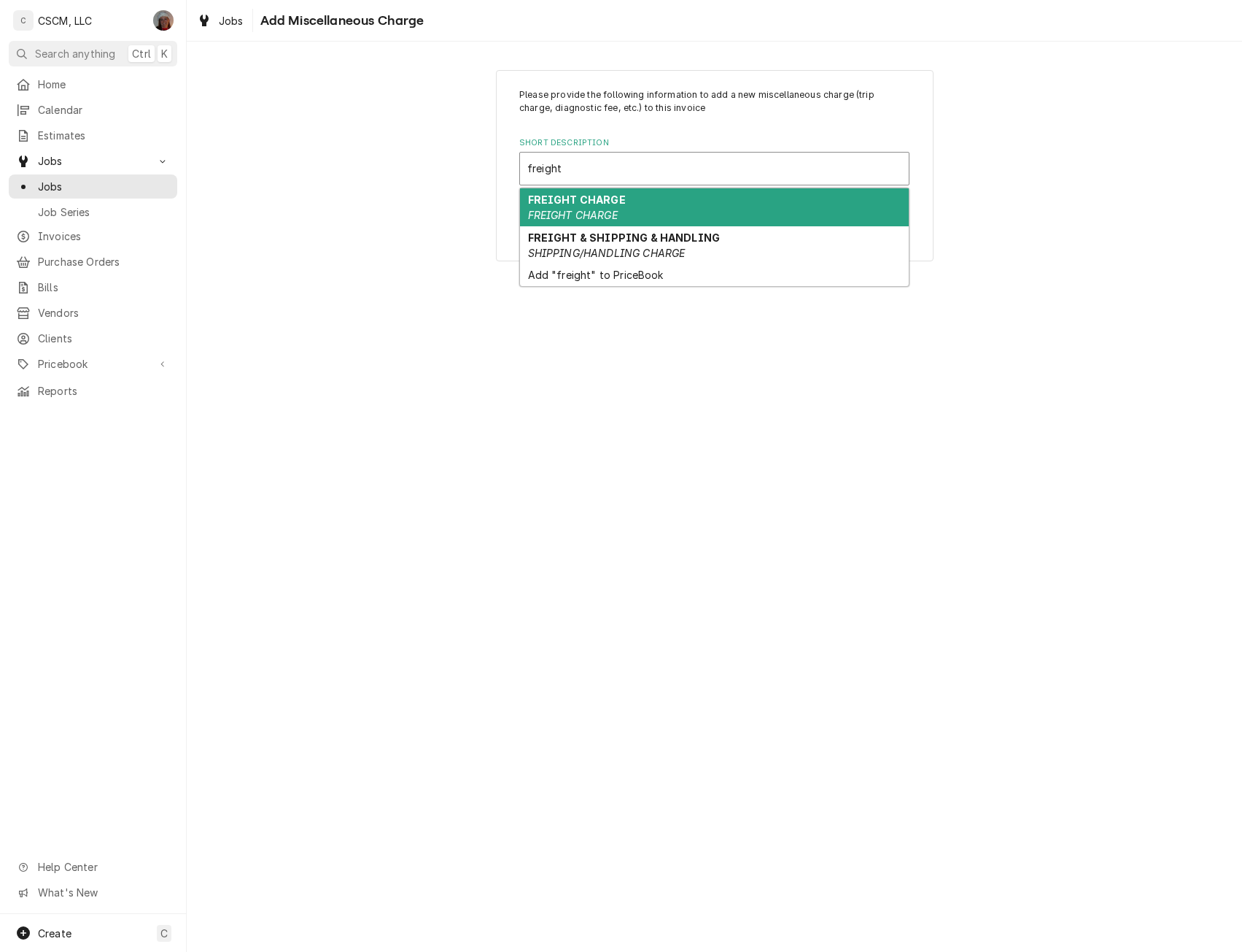
click at [604, 209] on em "FREIGHT CHARGE" at bounding box center [573, 215] width 90 height 12
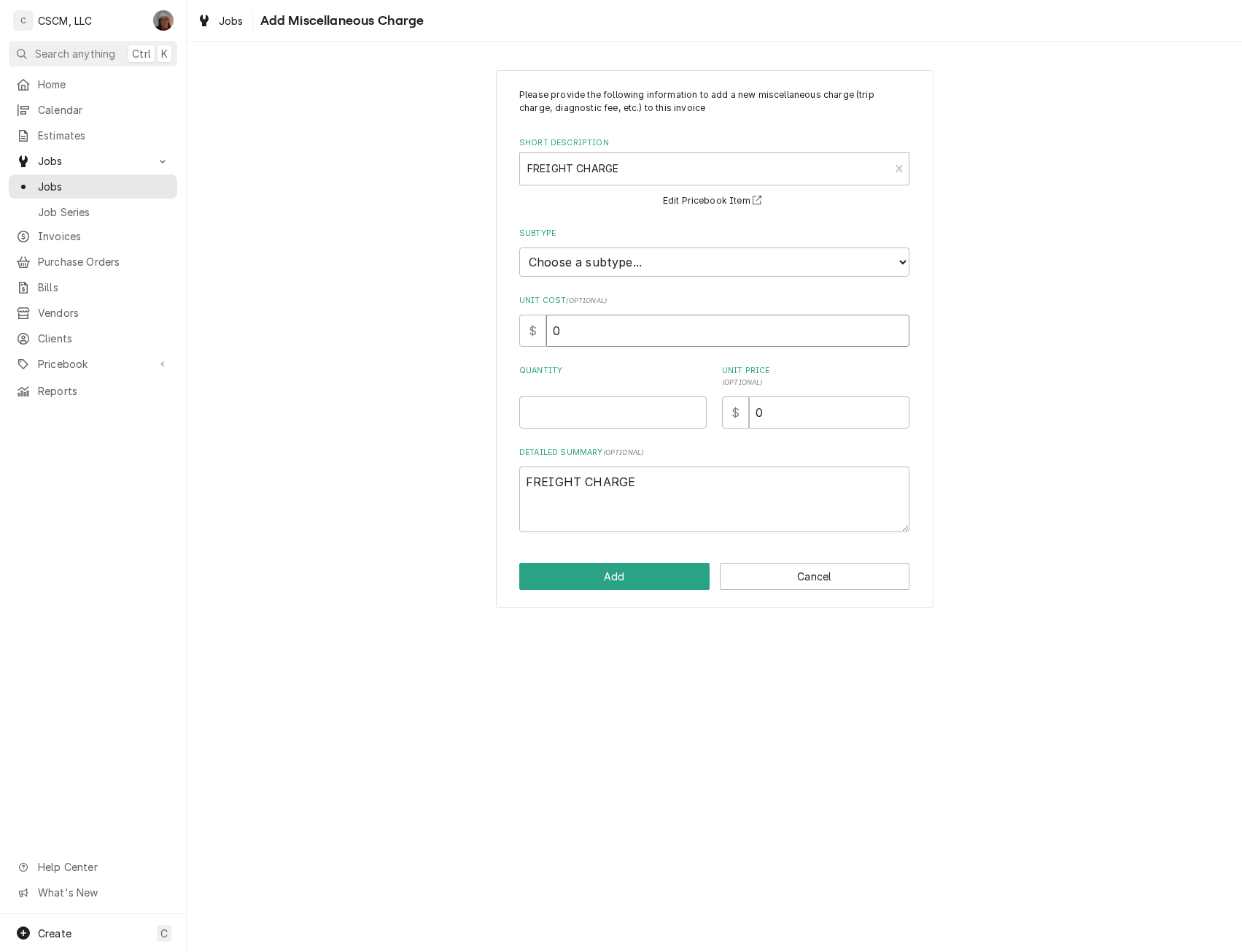
click at [571, 329] on input "0" at bounding box center [727, 330] width 364 height 32
type textarea "x"
type input "2"
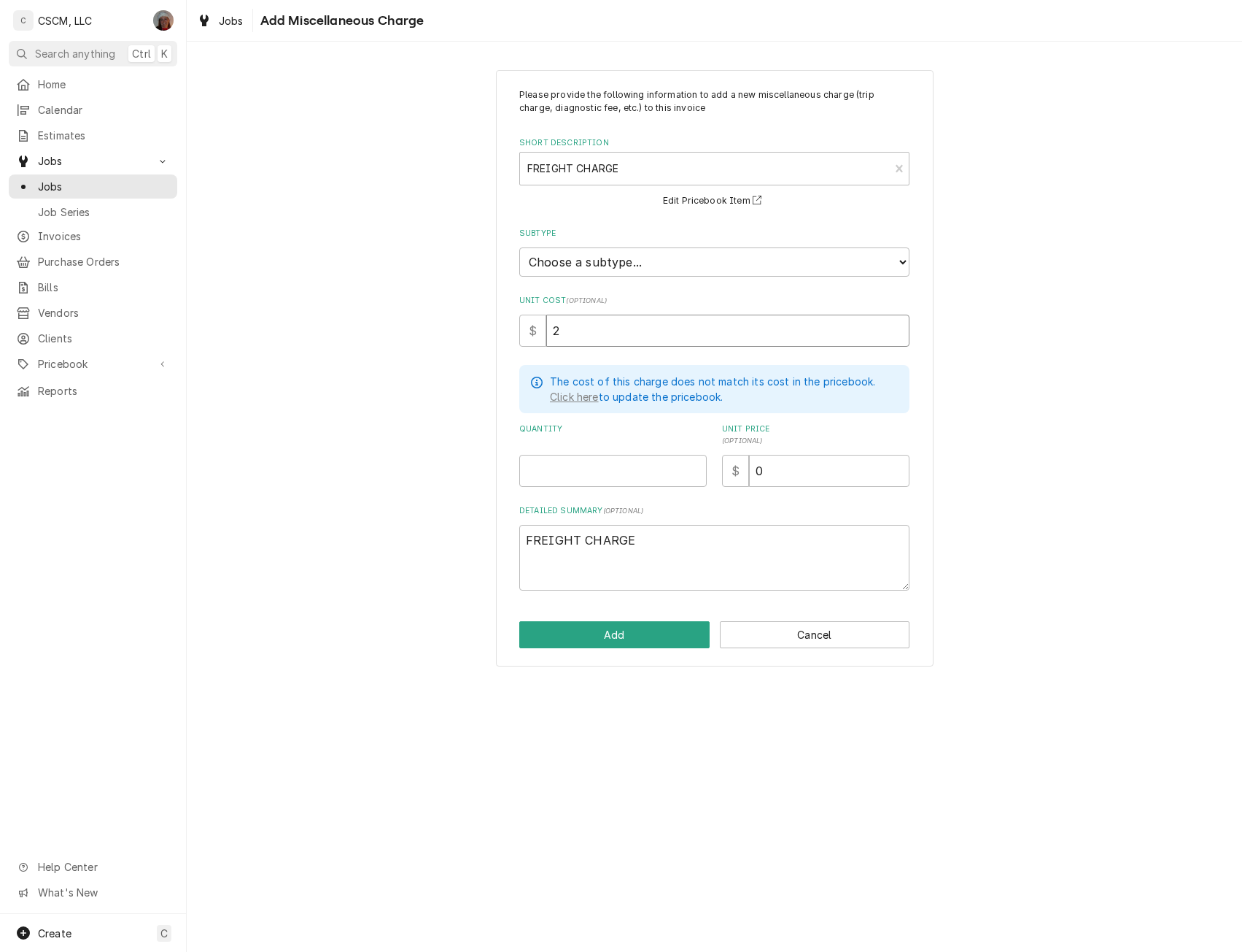
type textarea "x"
type input "25"
type textarea "x"
type input "1"
type textarea "x"
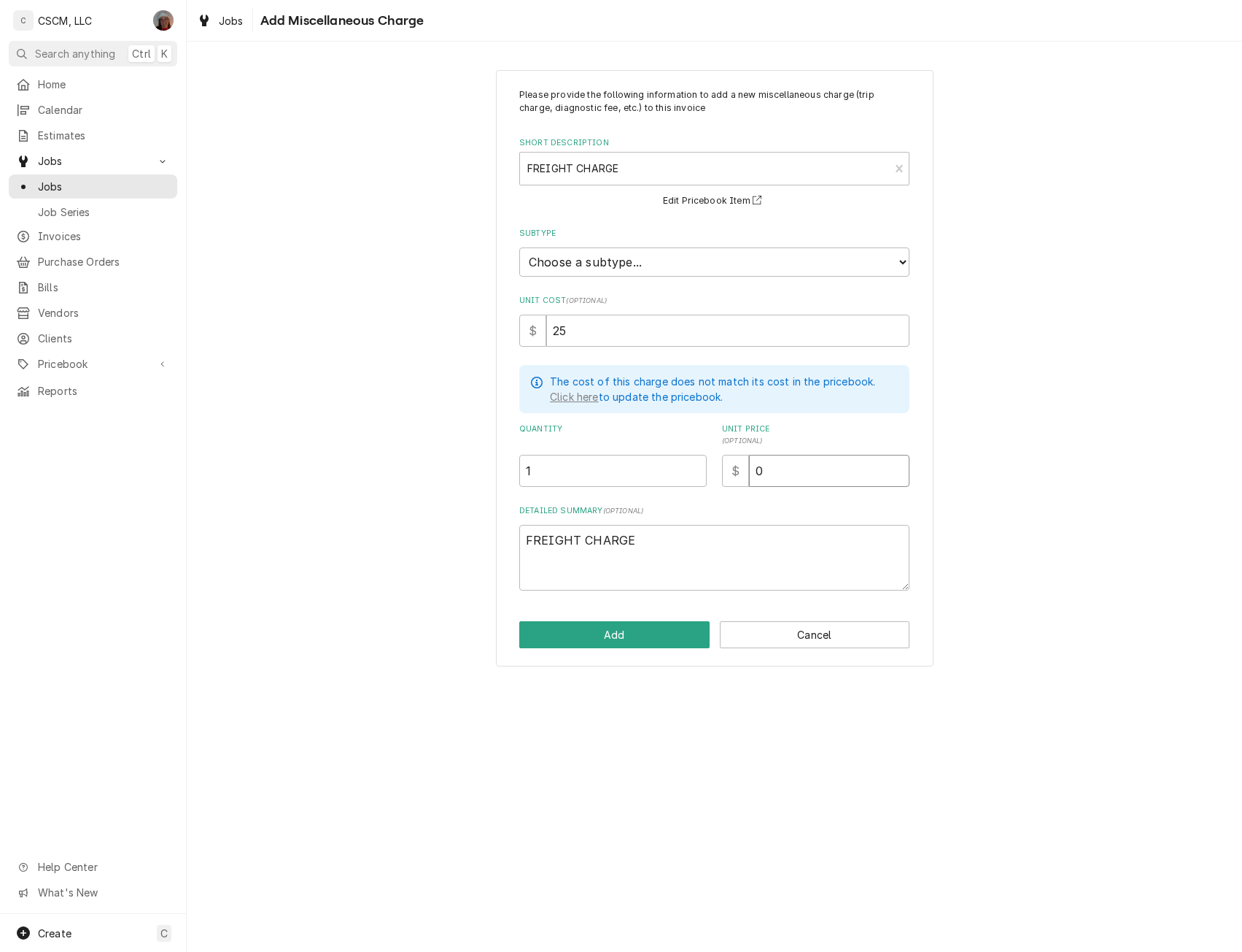
type input "2"
type textarea "x"
type input "25"
drag, startPoint x: 602, startPoint y: 651, endPoint x: 603, endPoint y: 630, distance: 21.0
click at [603, 630] on div "Please provide the following information to add a new miscellaneous charge (tri…" at bounding box center [715, 368] width 438 height 597
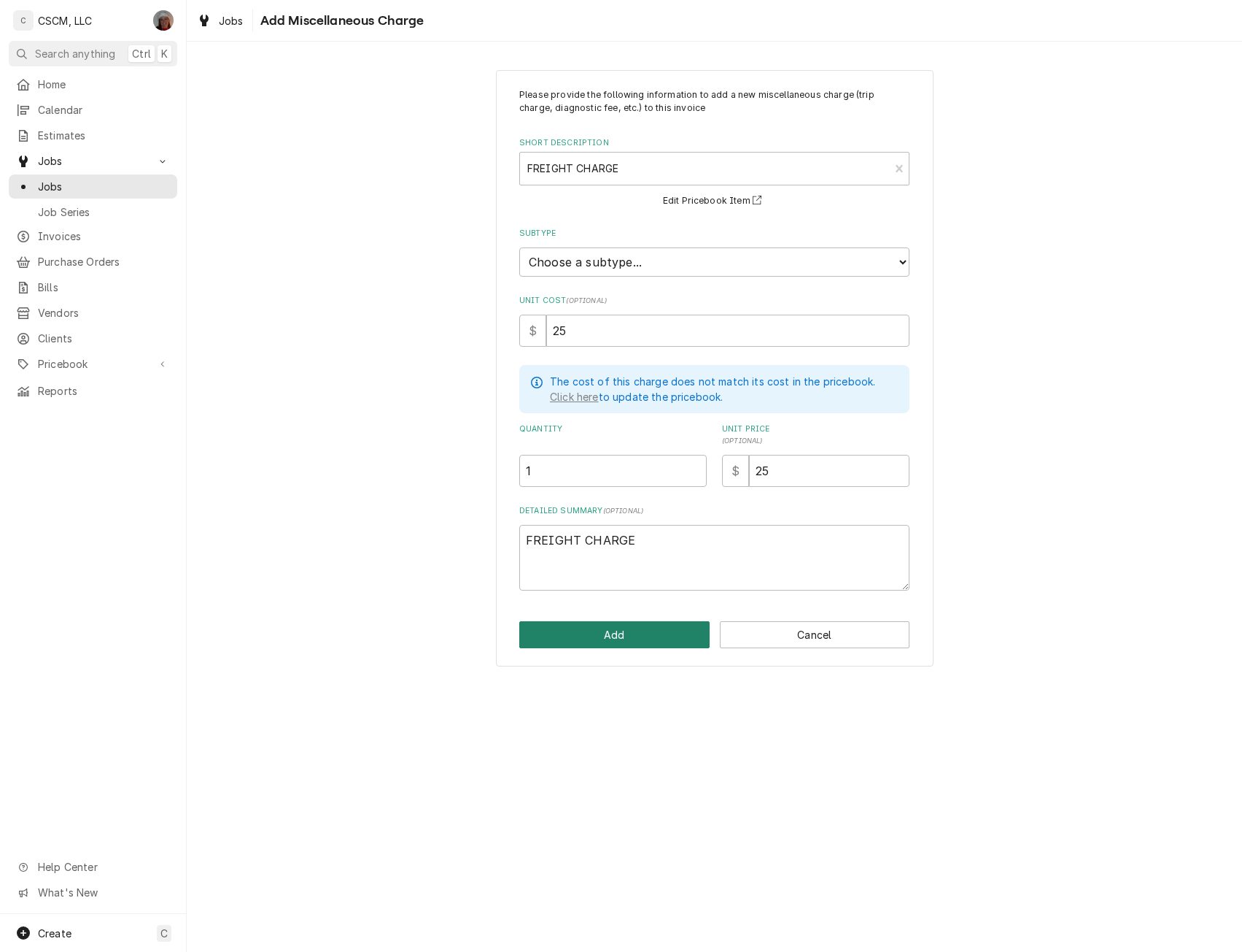
click at [603, 630] on button "Add" at bounding box center [614, 634] width 190 height 27
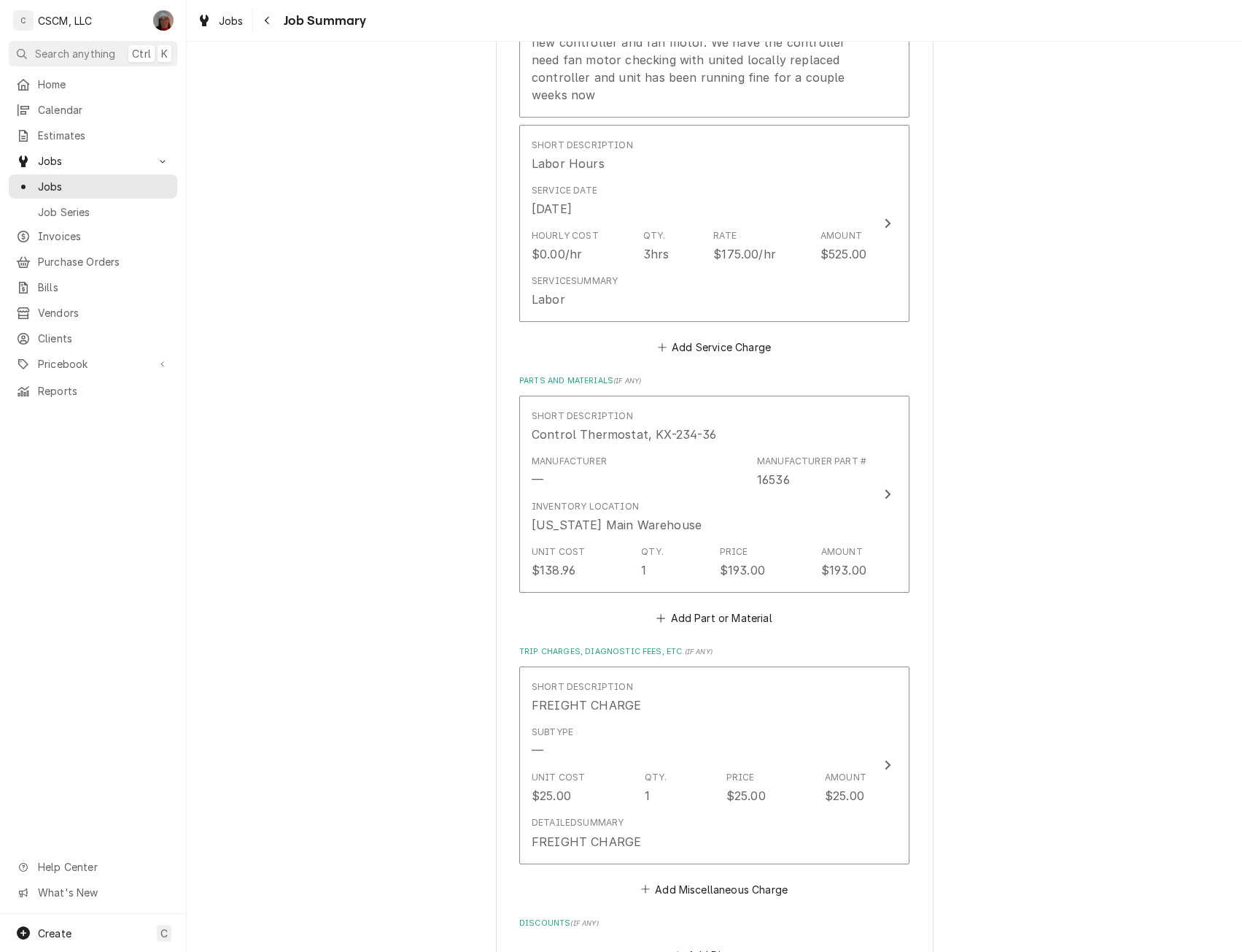
scroll to position [1147, 0]
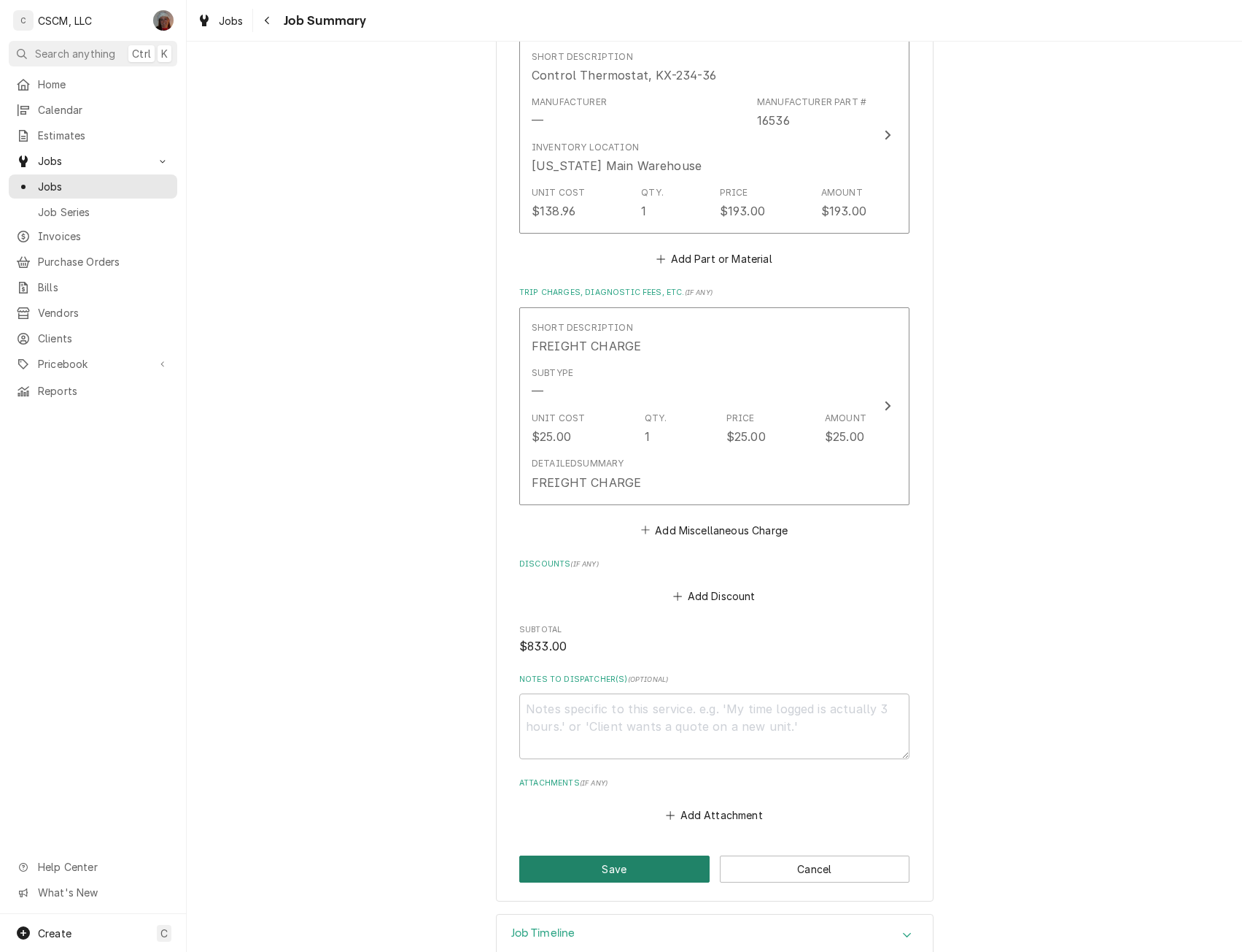
click at [618, 856] on button "Save" at bounding box center [614, 869] width 190 height 27
type textarea "x"
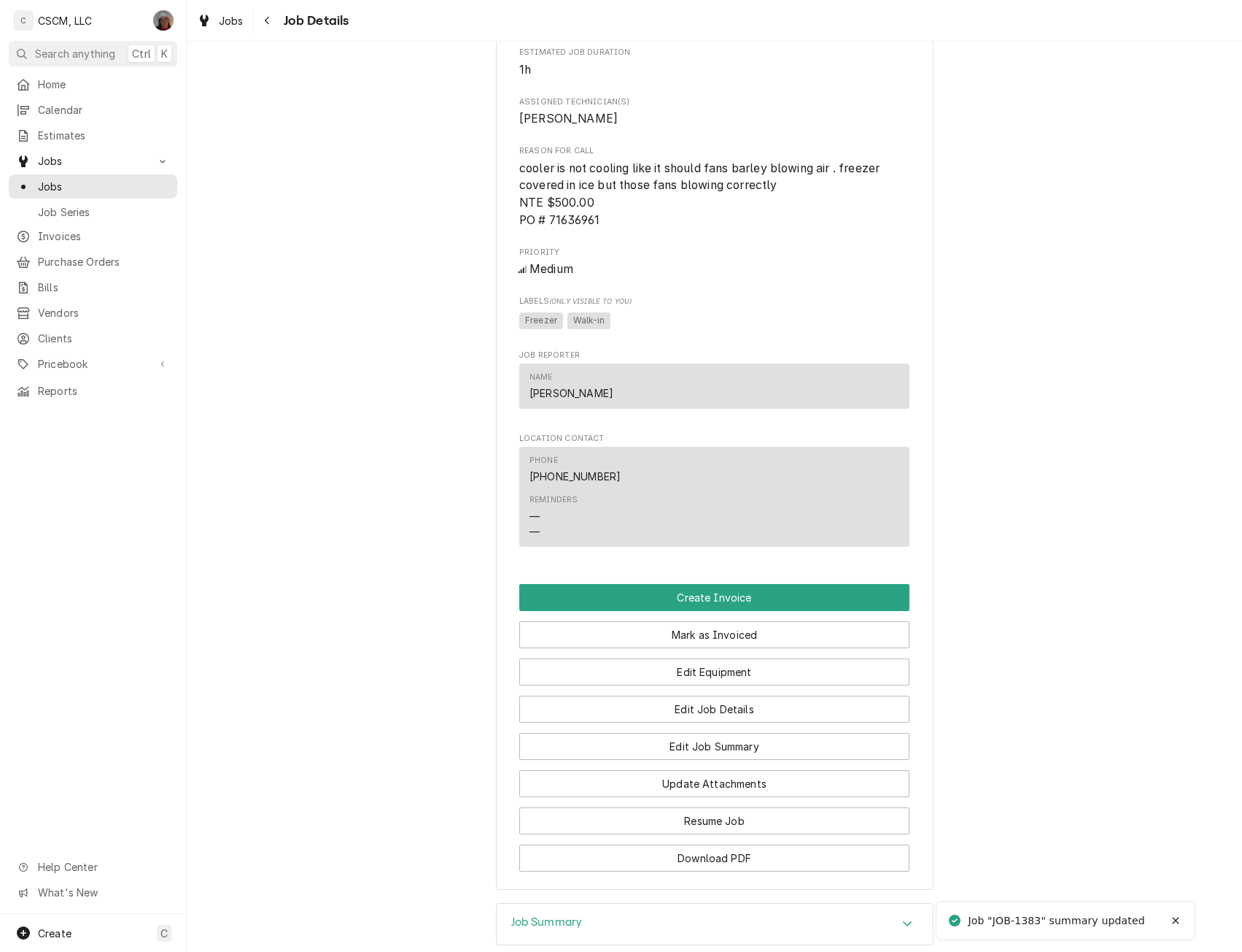
scroll to position [970, 0]
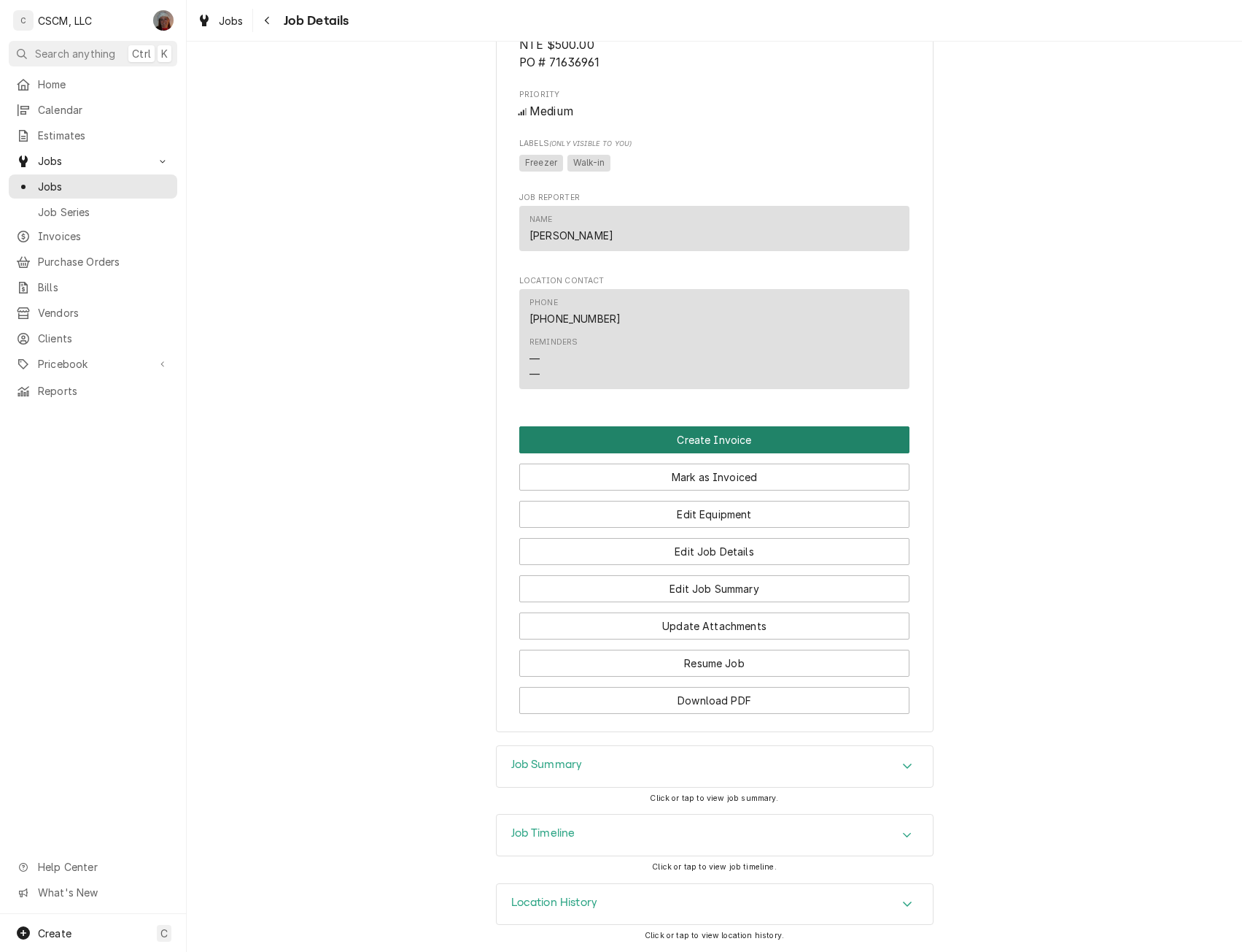
click at [691, 434] on button "Create Invoice" at bounding box center [714, 439] width 390 height 27
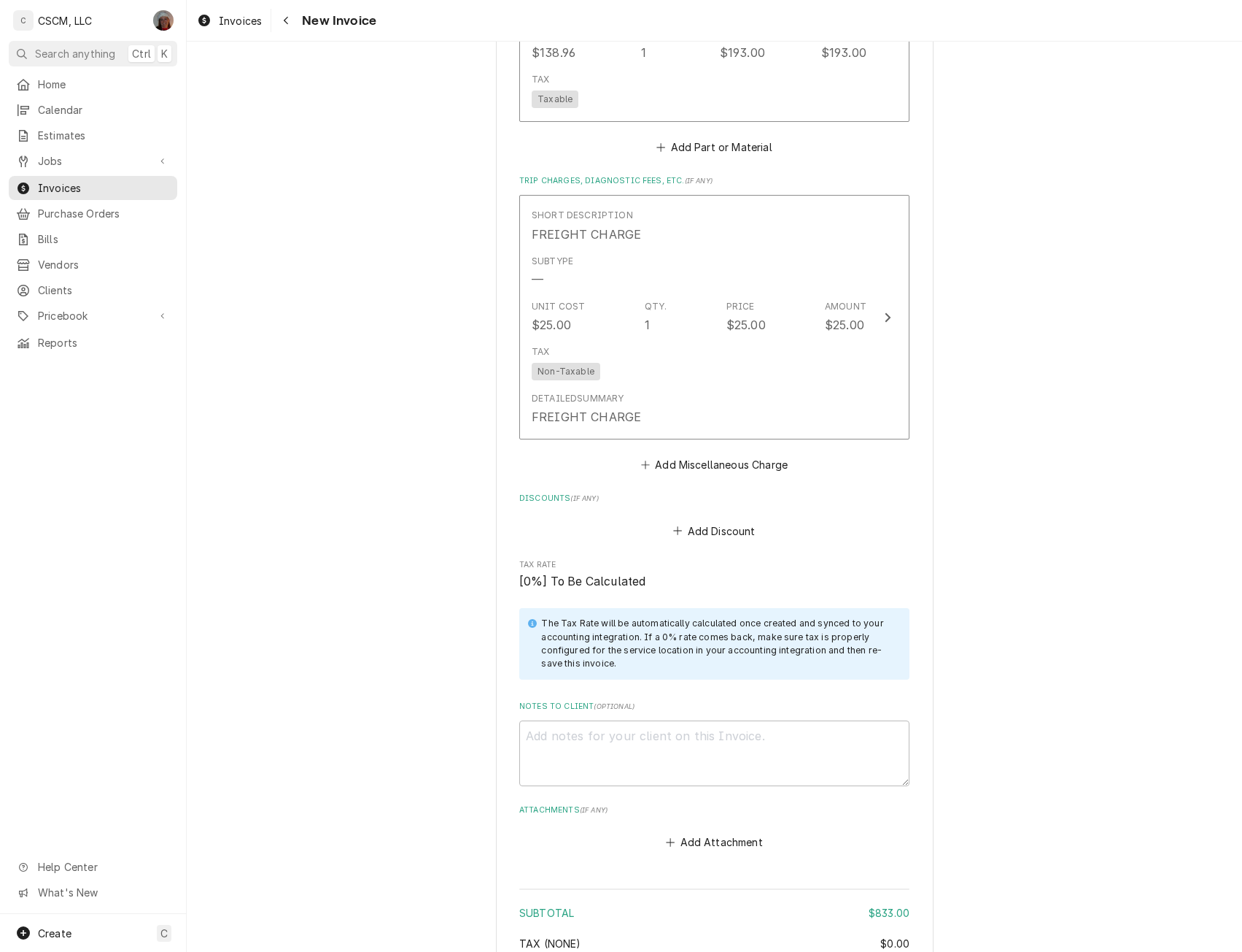
scroll to position [2494, 0]
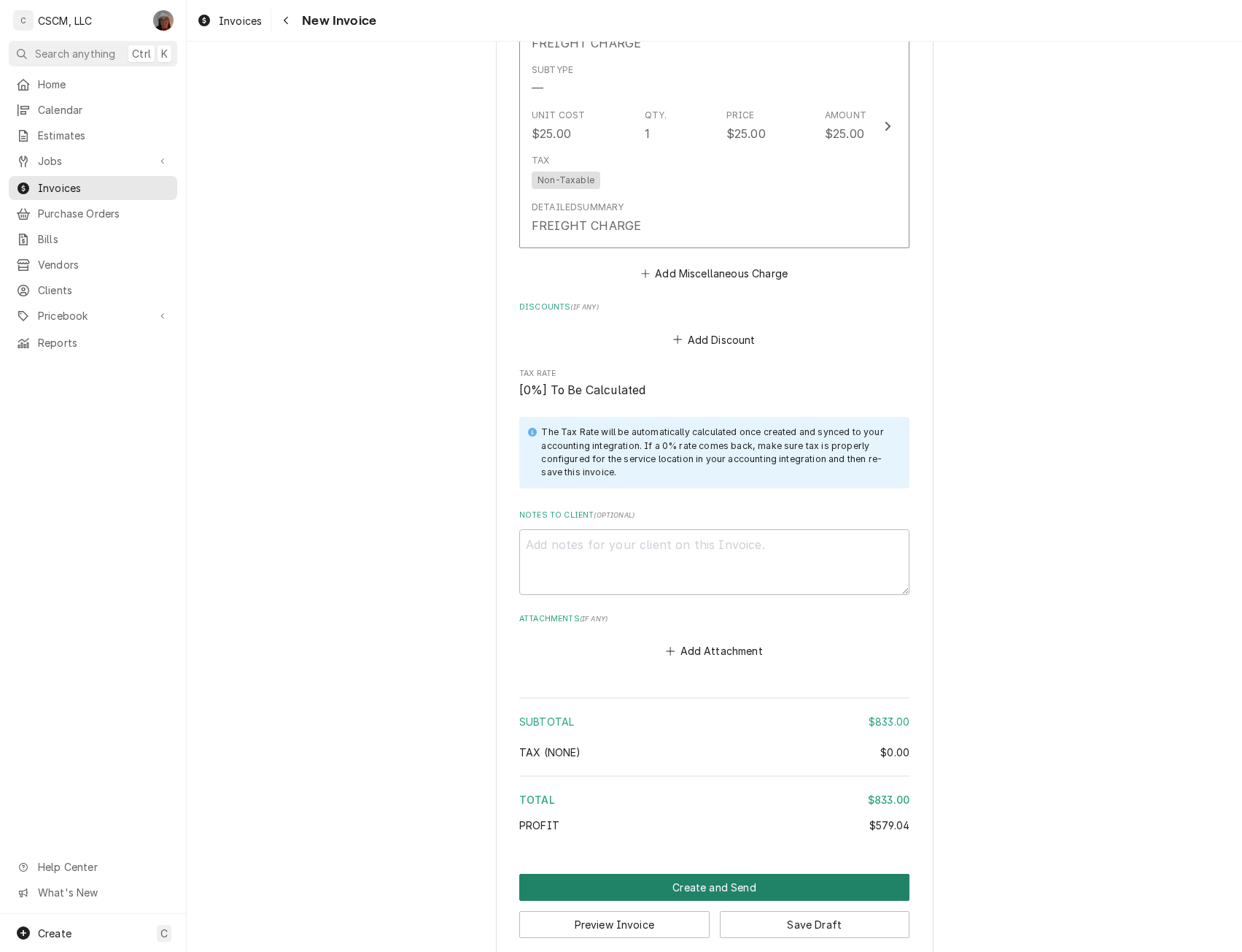
click at [704, 874] on button "Create and Send" at bounding box center [714, 887] width 390 height 27
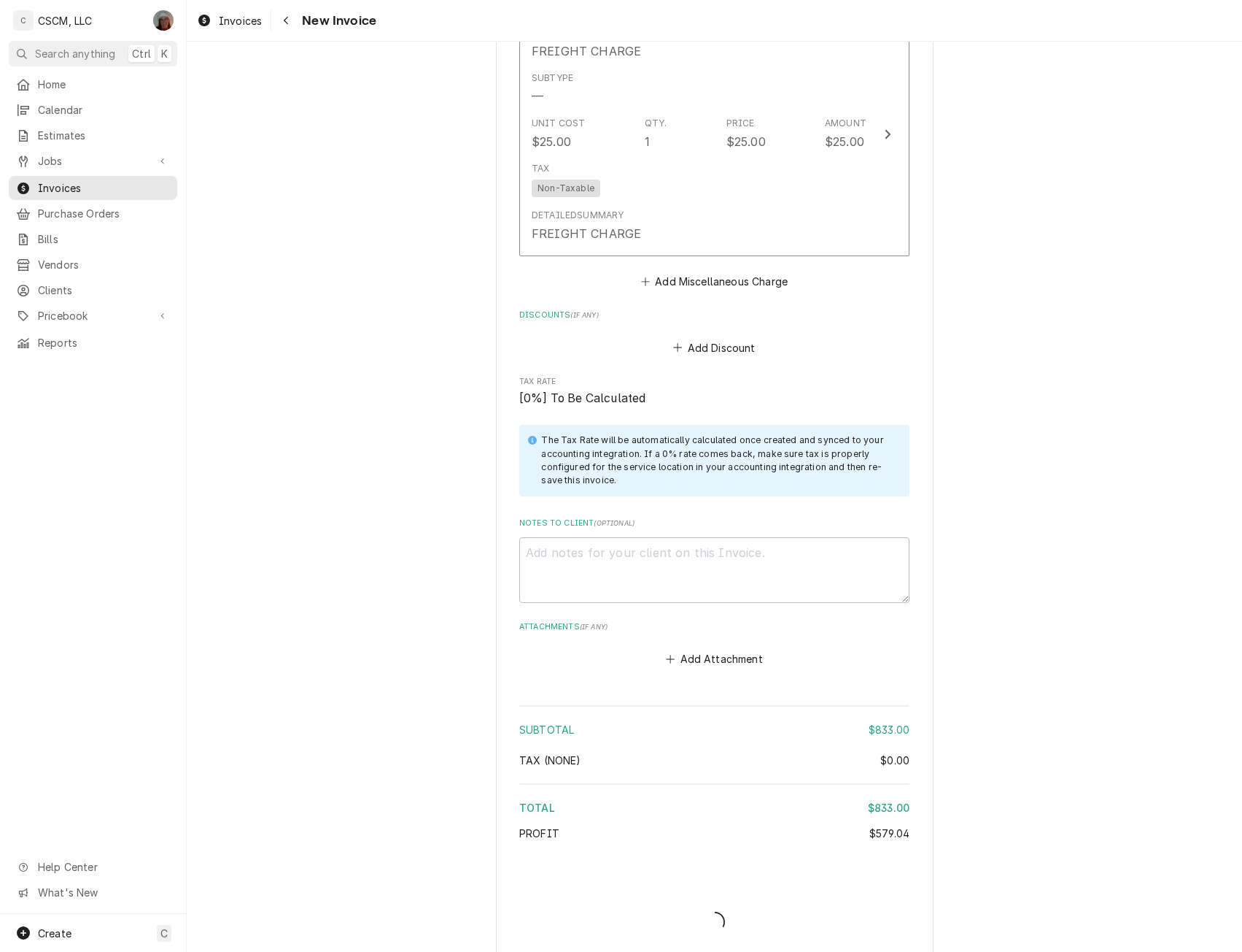
type textarea "x"
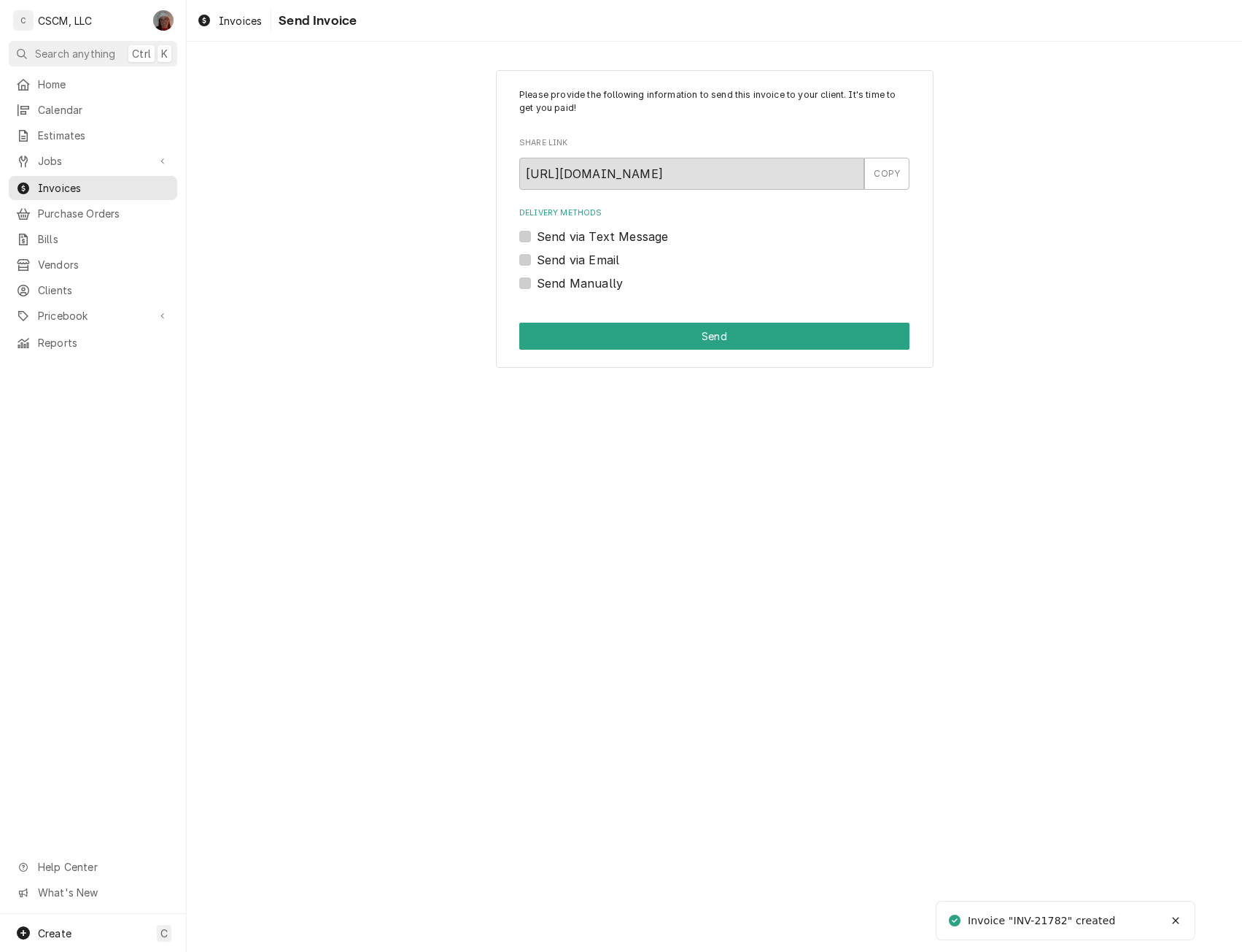
click at [537, 277] on label "Send Manually" at bounding box center [579, 283] width 86 height 17
click at [537, 277] on input "Send Manually" at bounding box center [731, 290] width 390 height 32
checkbox input "true"
click at [639, 336] on button "Send" at bounding box center [714, 336] width 390 height 27
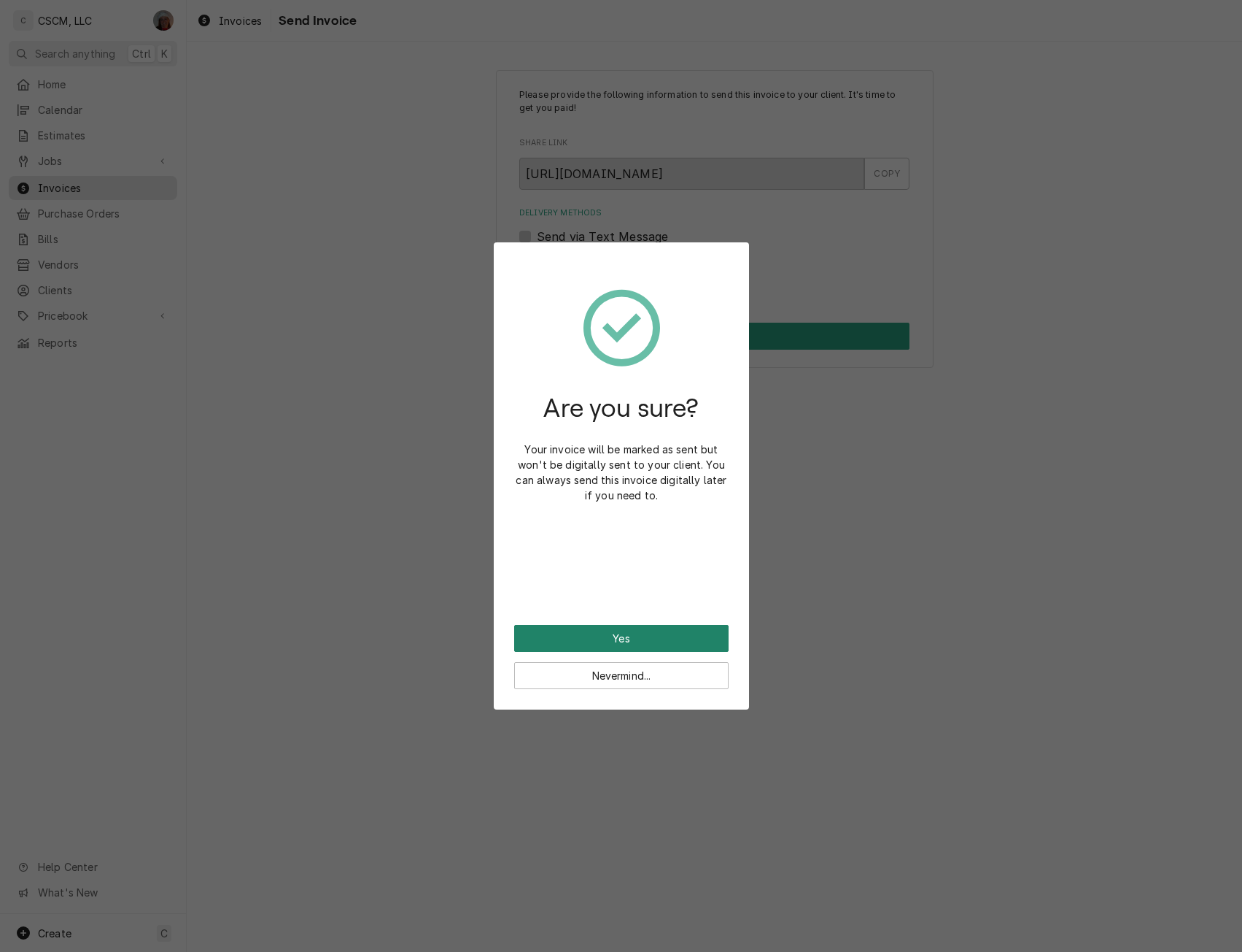
click at [608, 626] on button "Yes" at bounding box center [621, 638] width 215 height 27
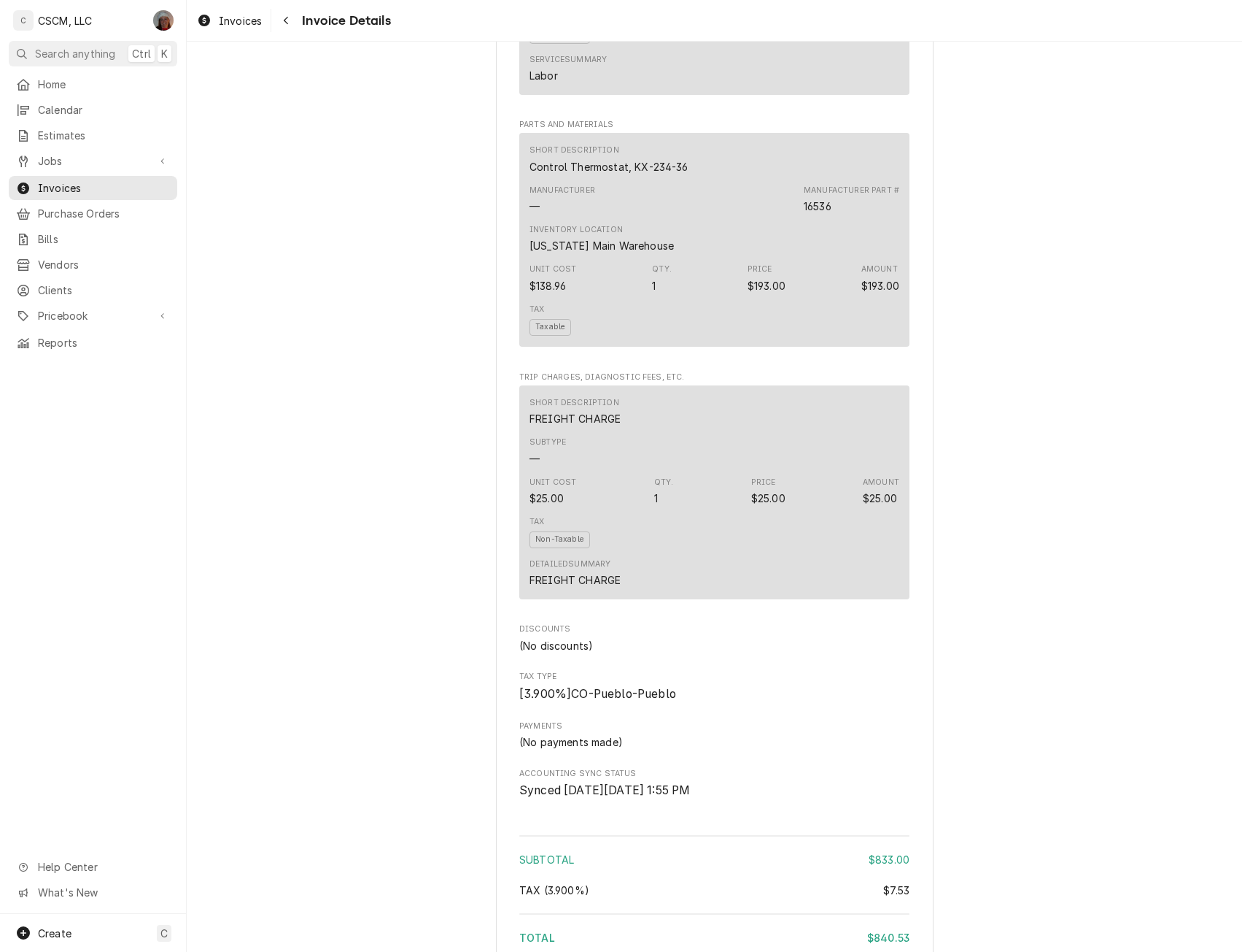
scroll to position [1310, 0]
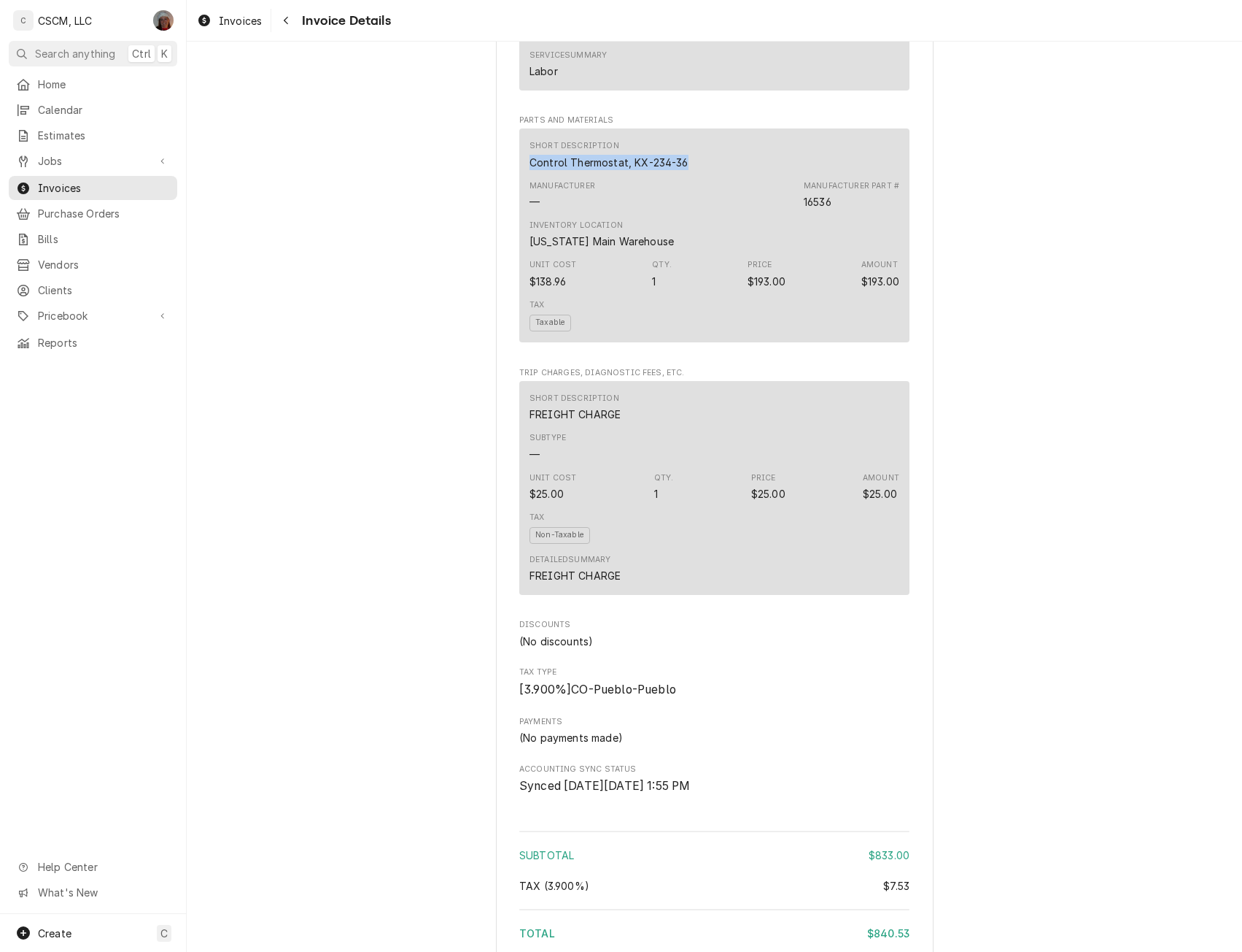
drag, startPoint x: 524, startPoint y: 209, endPoint x: 692, endPoint y: 204, distance: 168.1
click at [692, 175] on div "Short Description Control Thermostat, KX-234-36" at bounding box center [714, 154] width 369 height 39
copy div "Control Thermostat, KX-234-36"
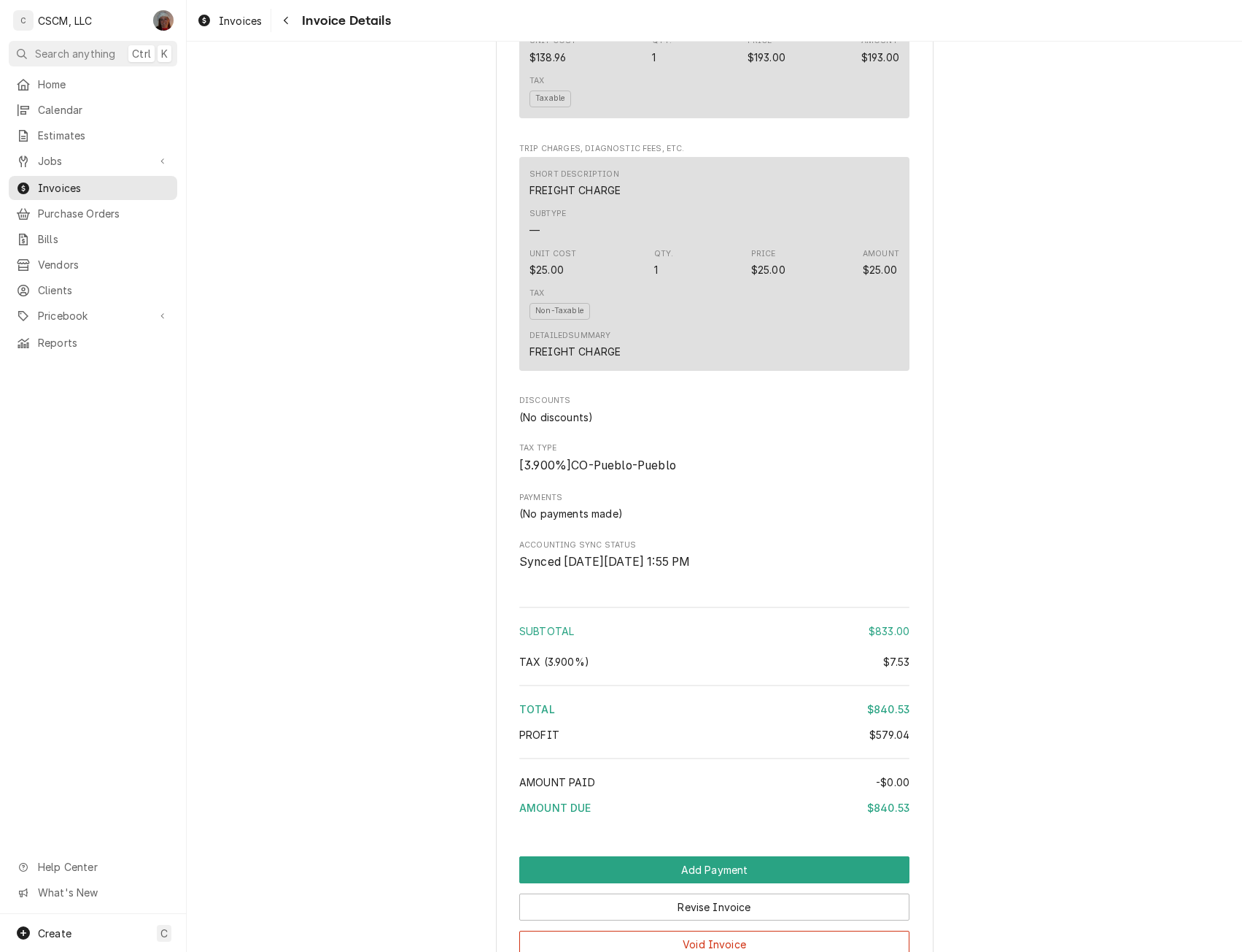
scroll to position [1623, 0]
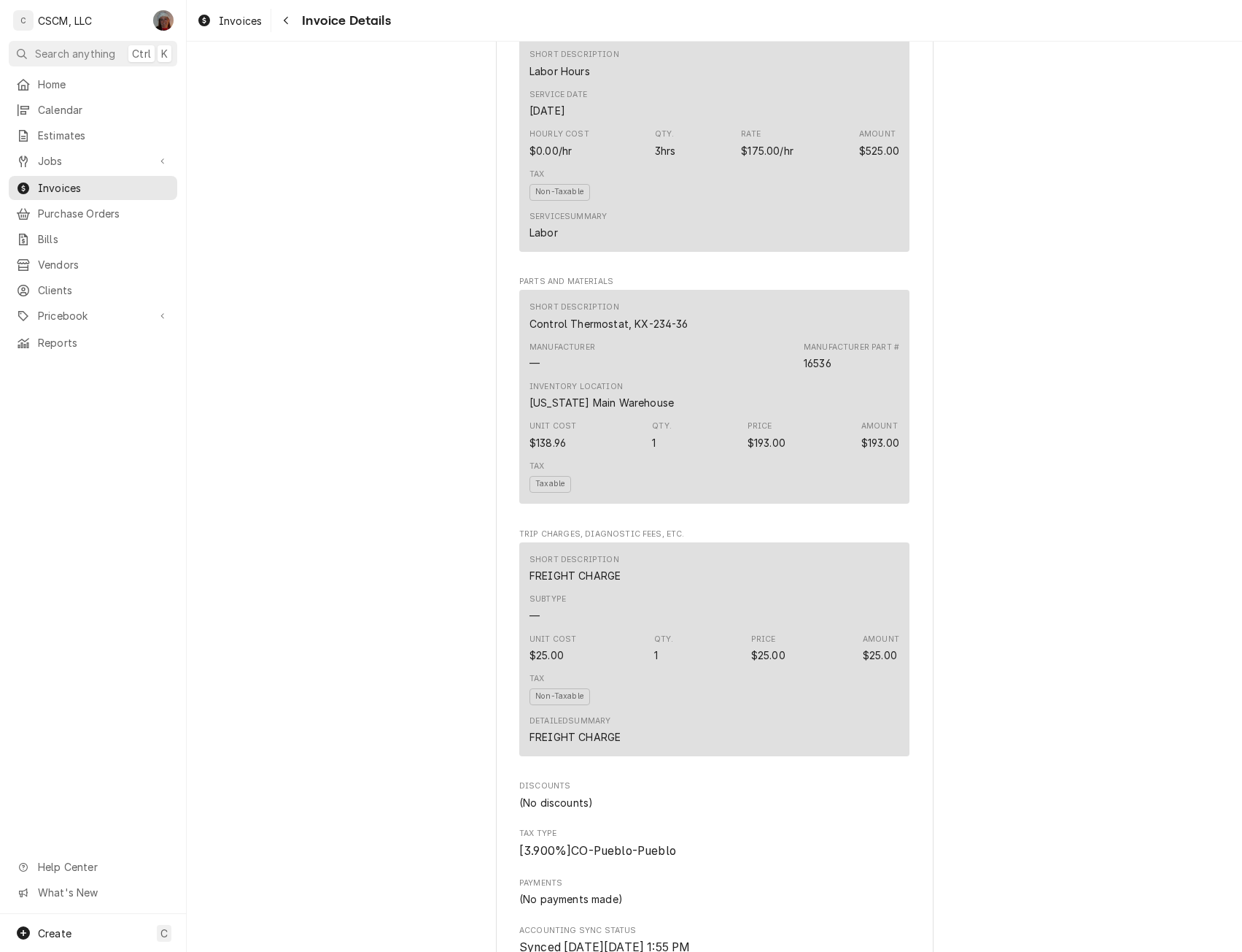
scroll to position [415, 0]
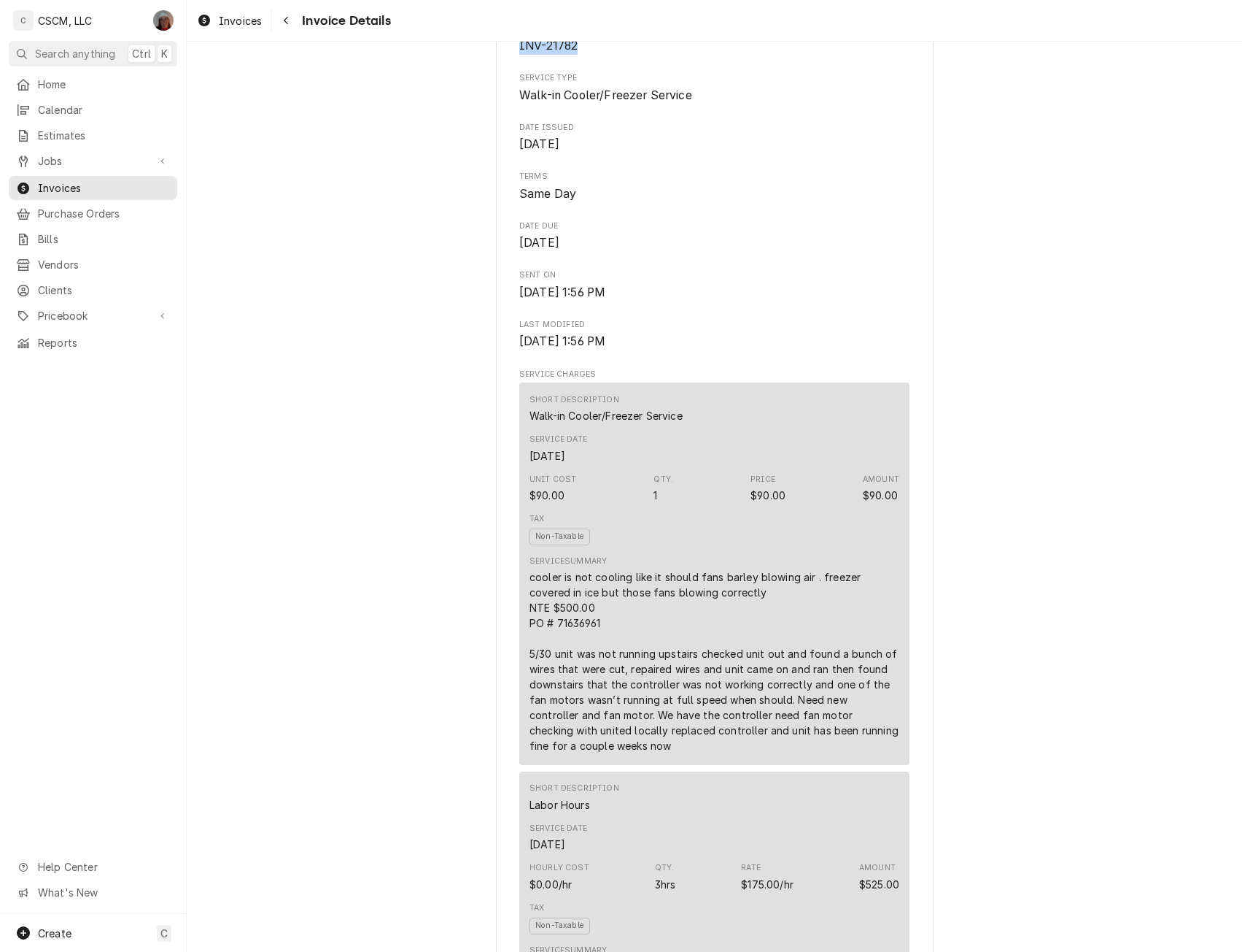
drag, startPoint x: 516, startPoint y: 89, endPoint x: 589, endPoint y: 95, distance: 73.2
click at [589, 54] on span "INV-21782" at bounding box center [714, 46] width 390 height 17
copy span "INV-21782"
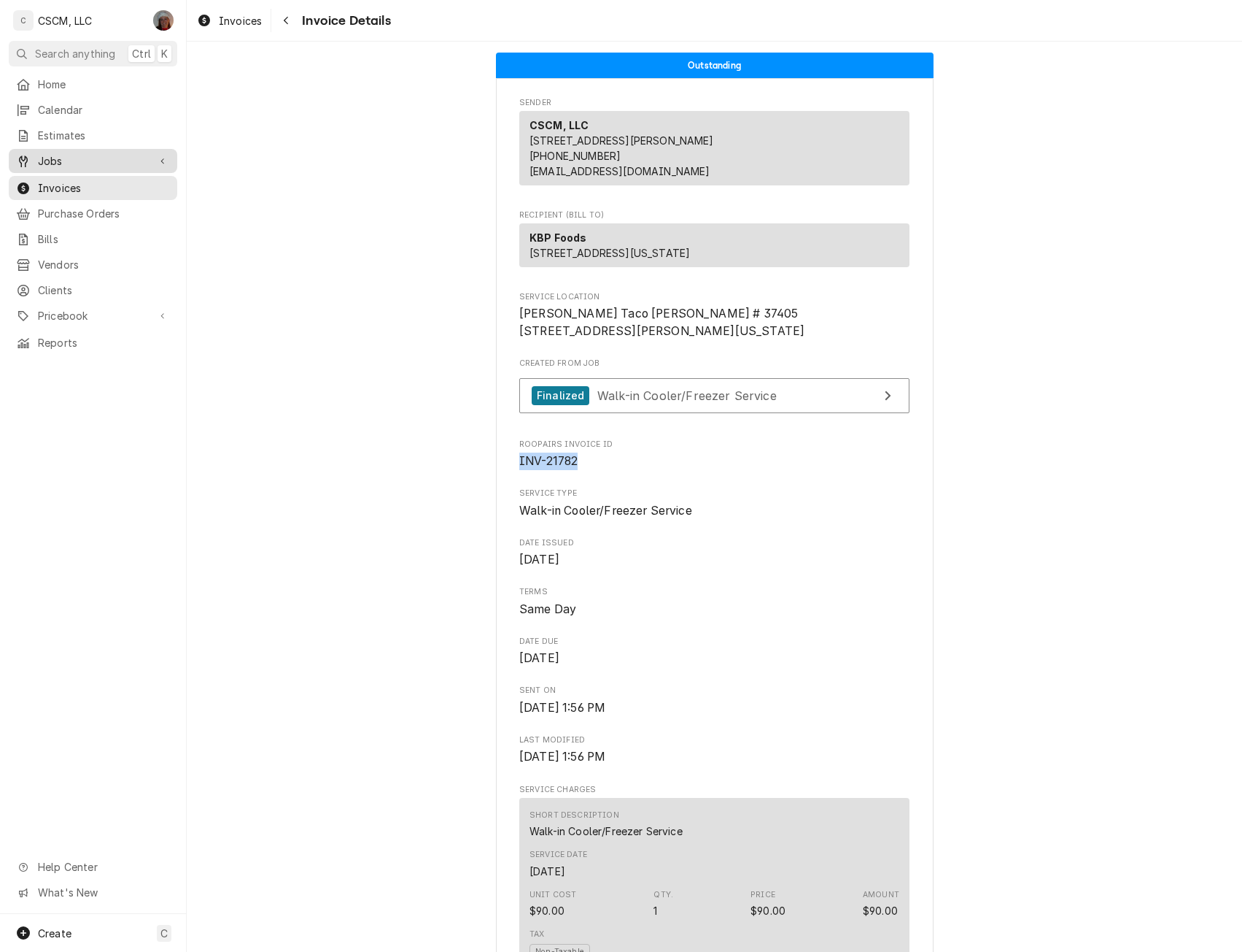
click at [39, 157] on span "Jobs" at bounding box center [93, 160] width 110 height 15
click at [54, 184] on span "Jobs" at bounding box center [104, 186] width 132 height 15
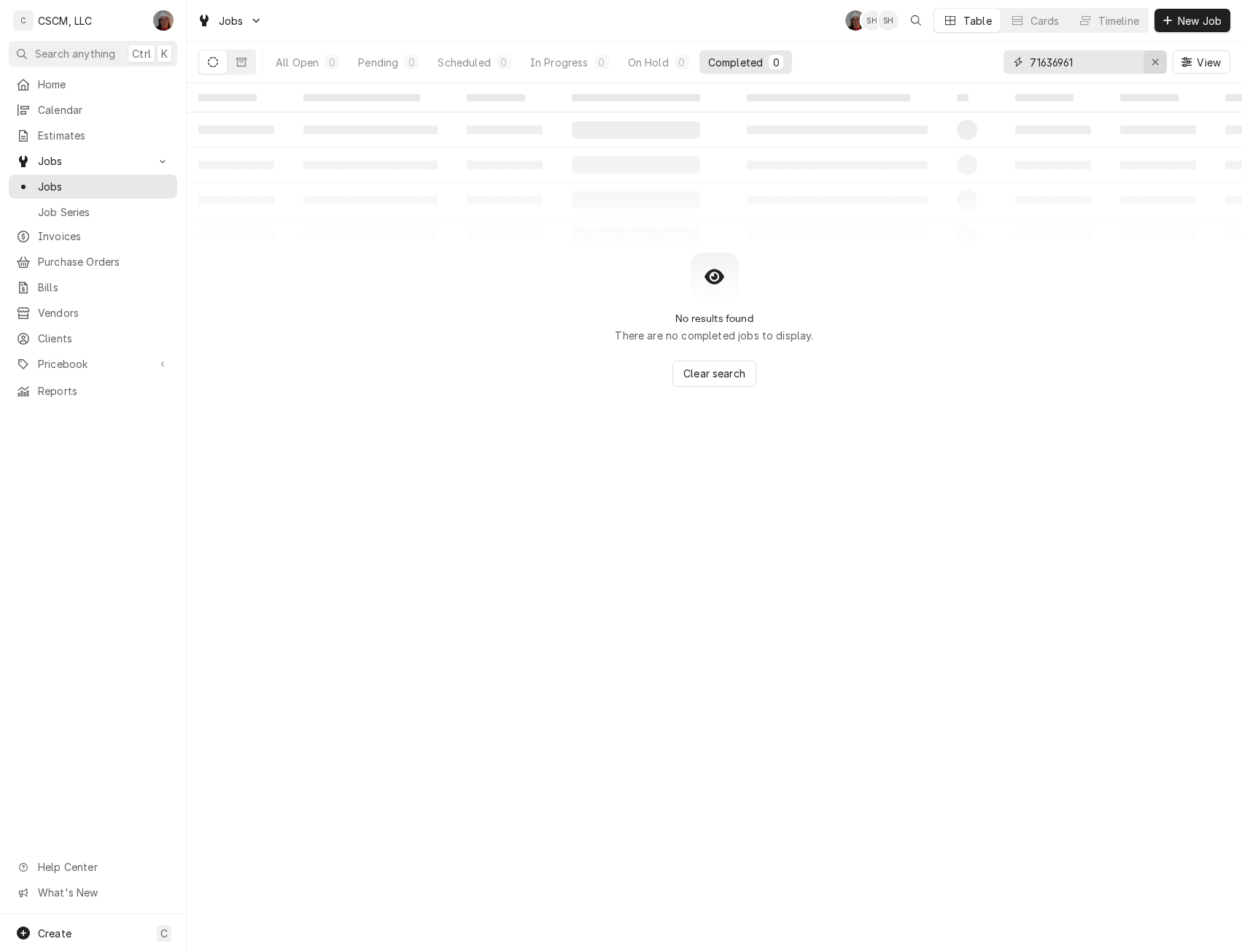
click at [1159, 57] on icon "Erase input" at bounding box center [1156, 62] width 8 height 11
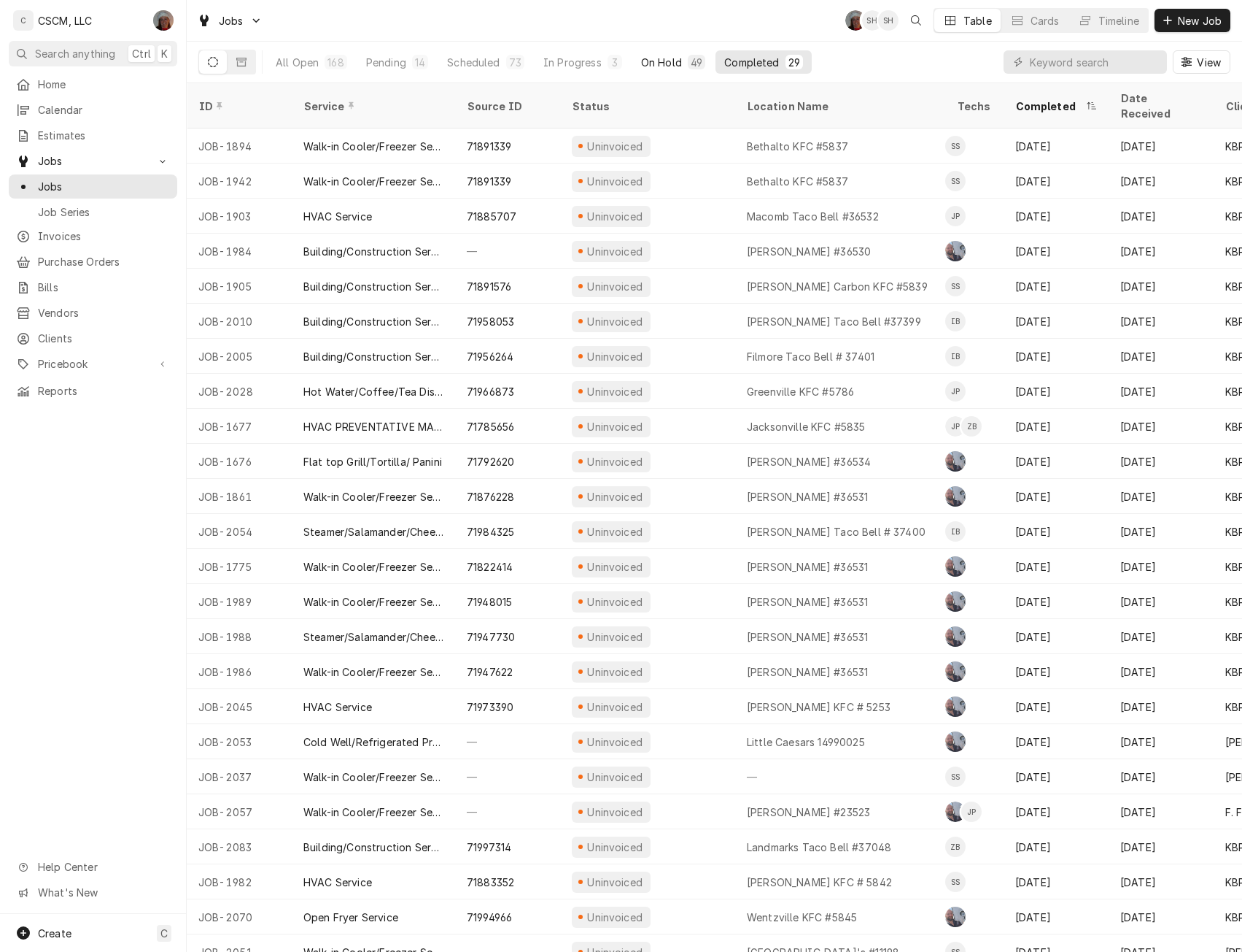
click at [660, 63] on div "On Hold" at bounding box center [662, 62] width 41 height 15
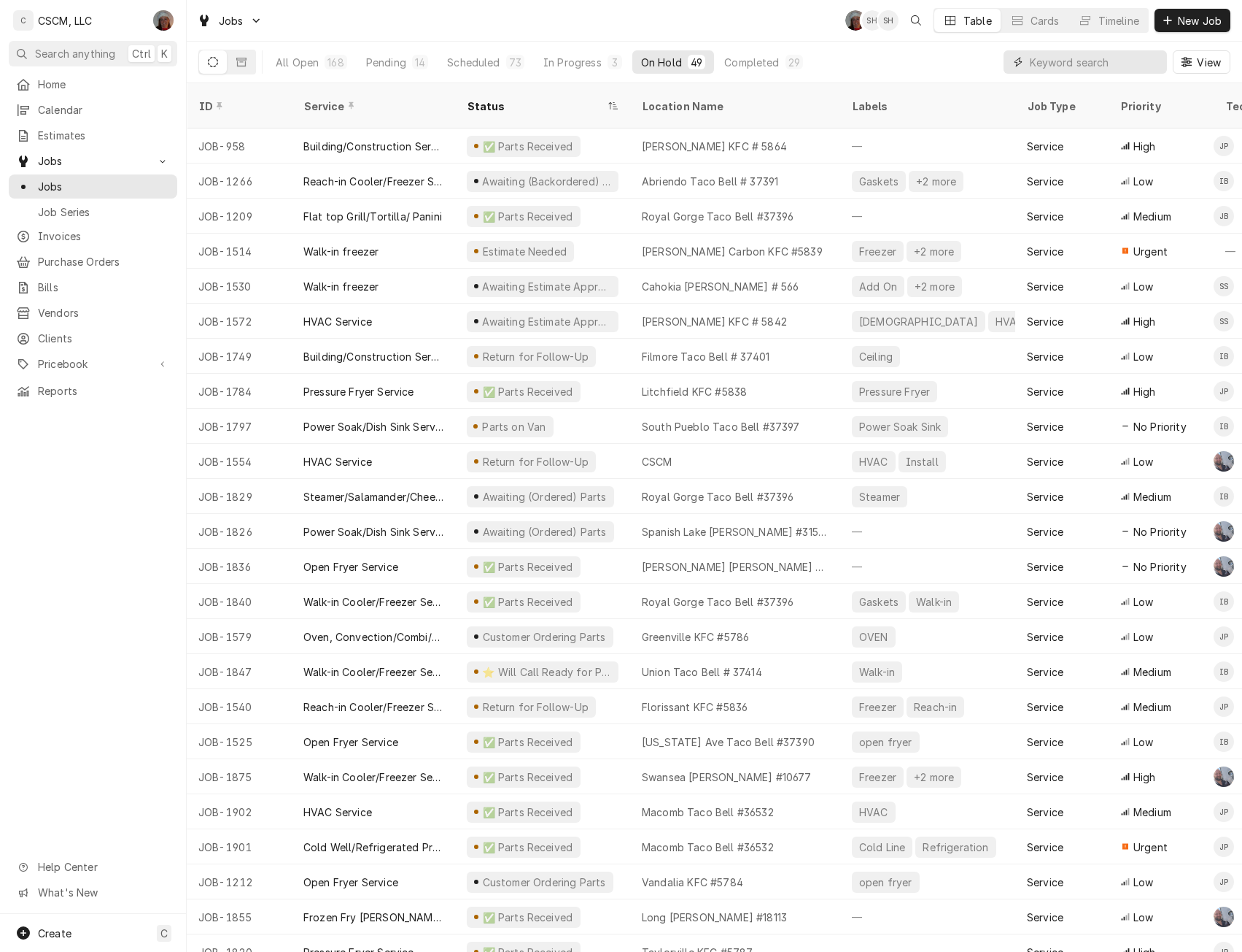
click at [1056, 58] on input "Dynamic Content Wrapper" at bounding box center [1095, 62] width 130 height 23
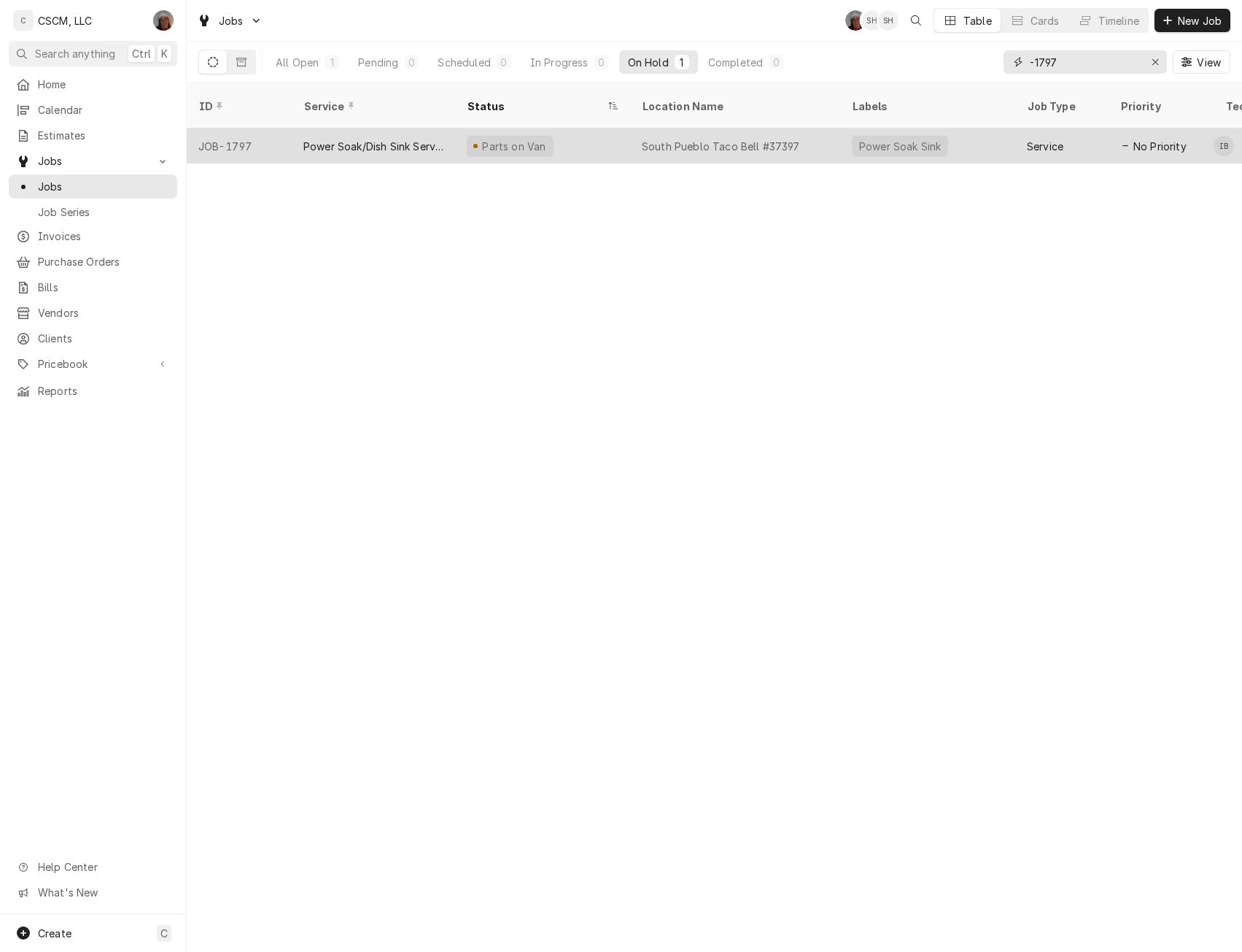
type input "-1797"
click at [379, 138] on div "Power Soak/Dish Sink Service" at bounding box center [373, 146] width 140 height 15
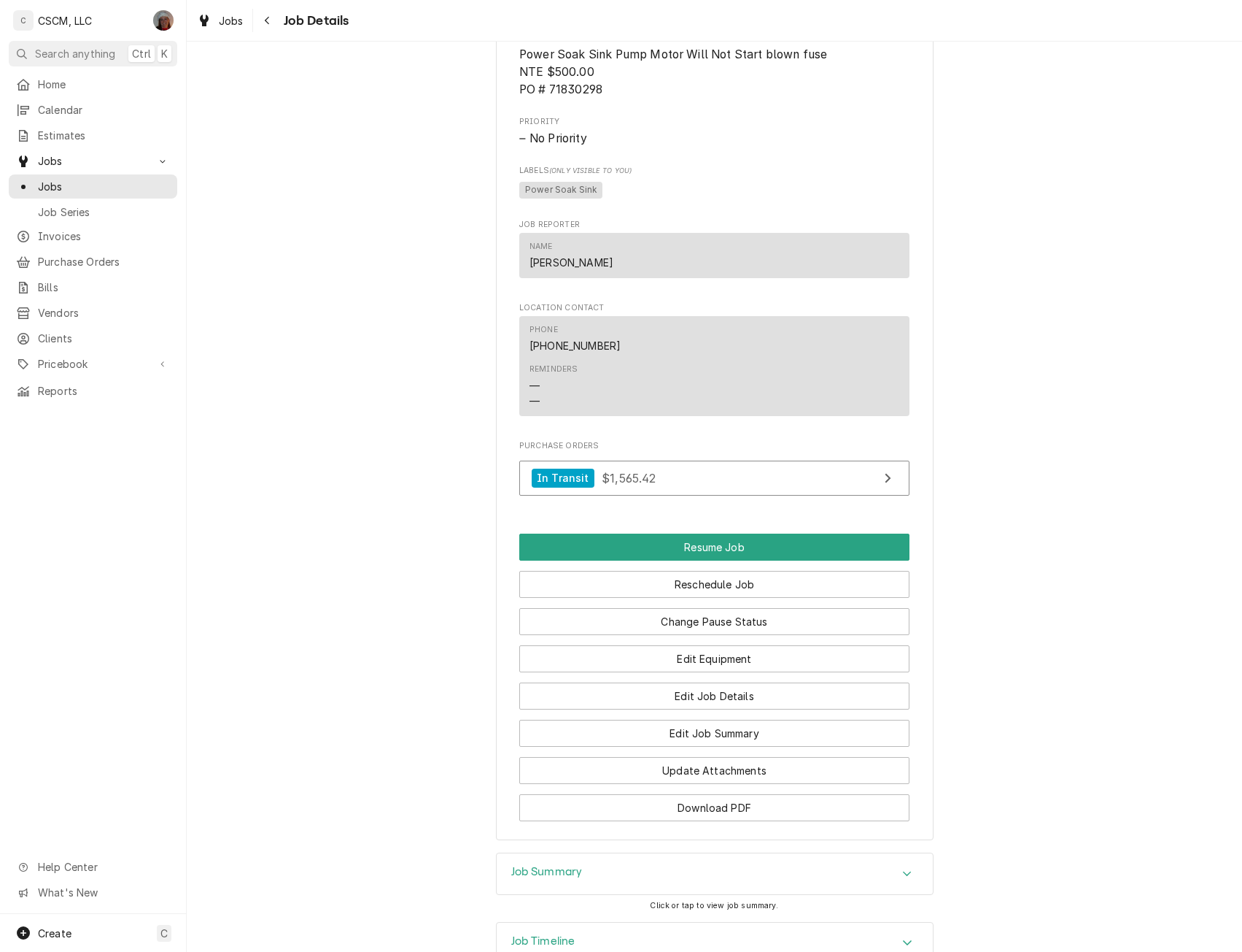
scroll to position [1097, 0]
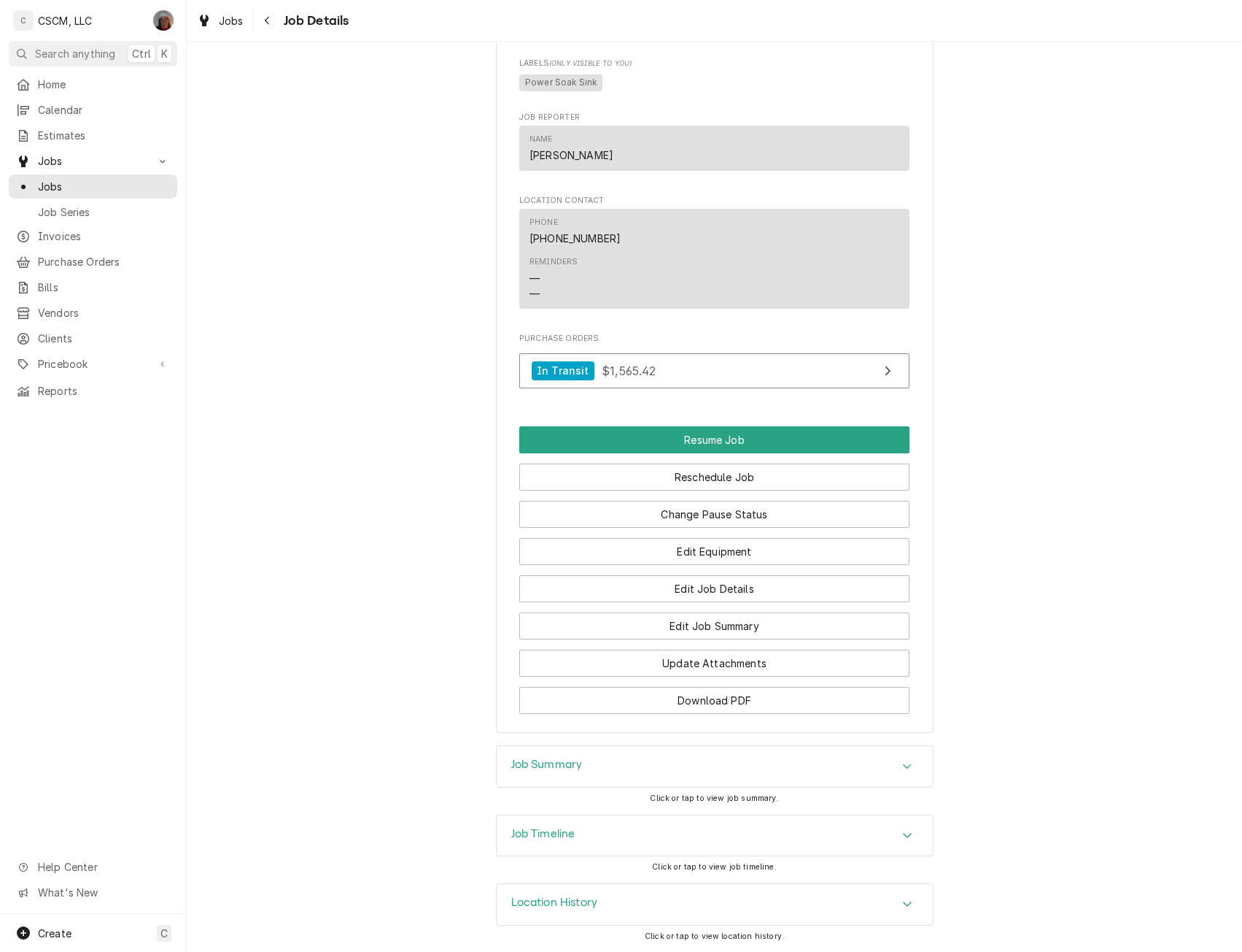
click at [903, 836] on icon "Accordion Header" at bounding box center [907, 835] width 9 height 5
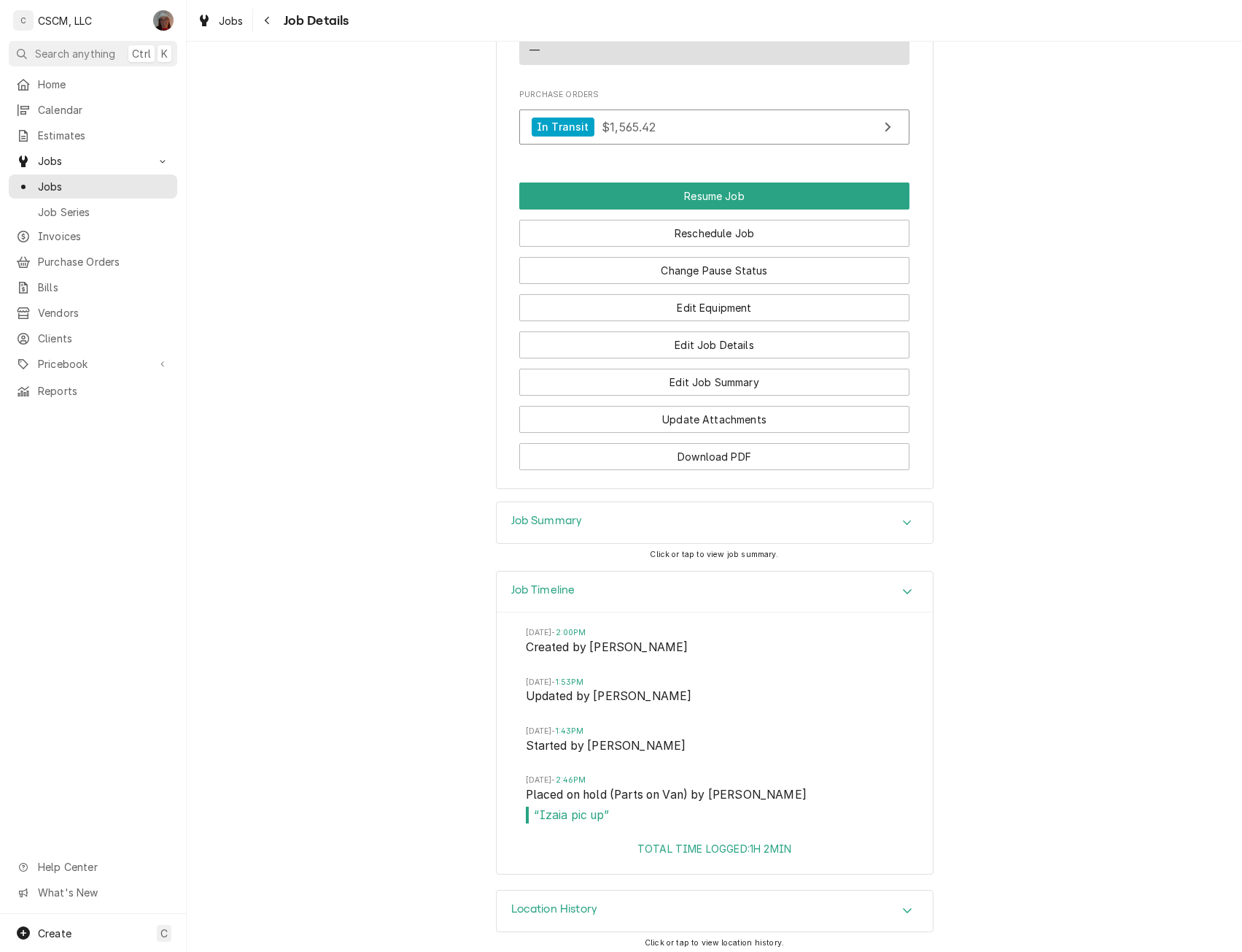
scroll to position [1347, 0]
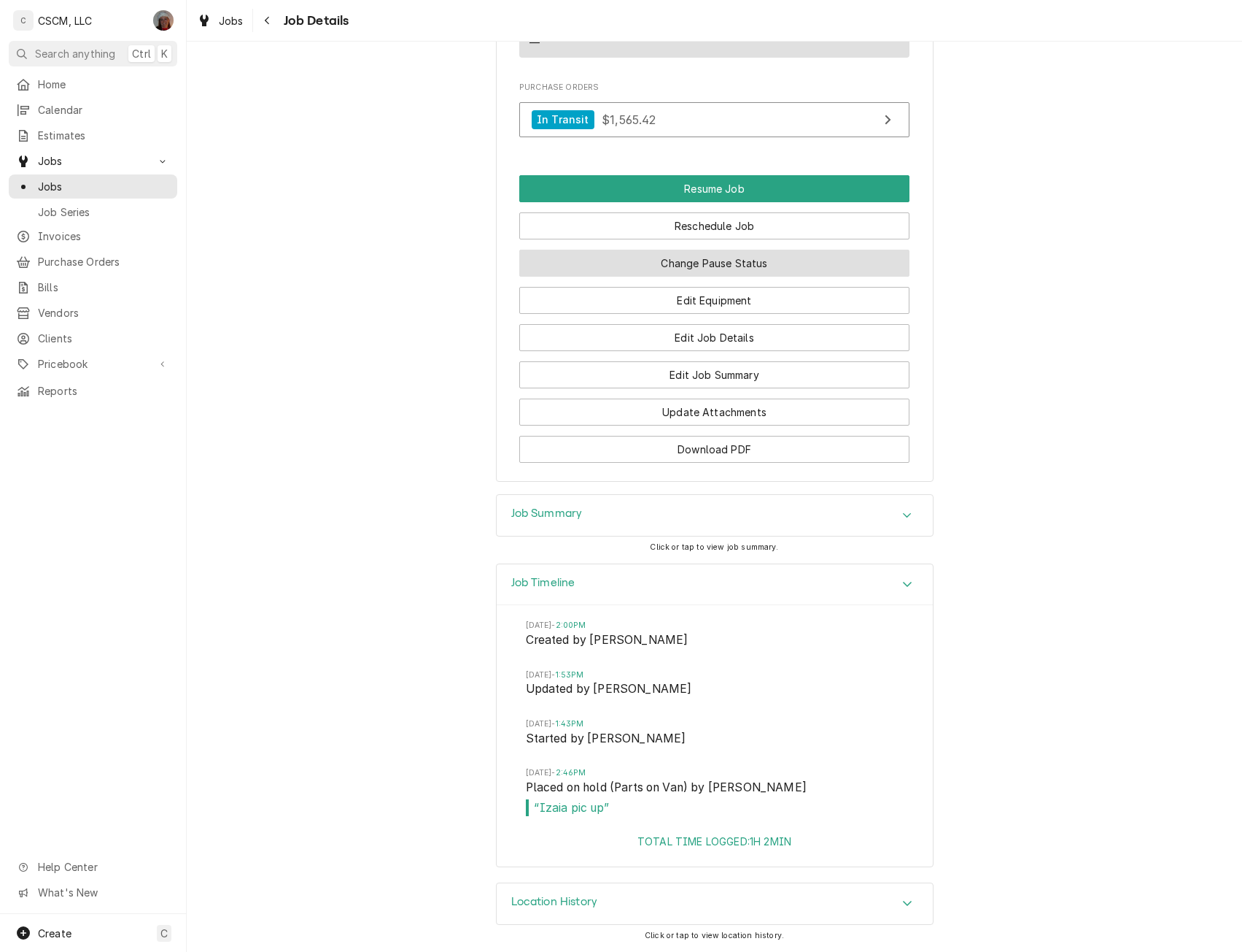
click at [751, 261] on button "Change Pause Status" at bounding box center [714, 263] width 390 height 27
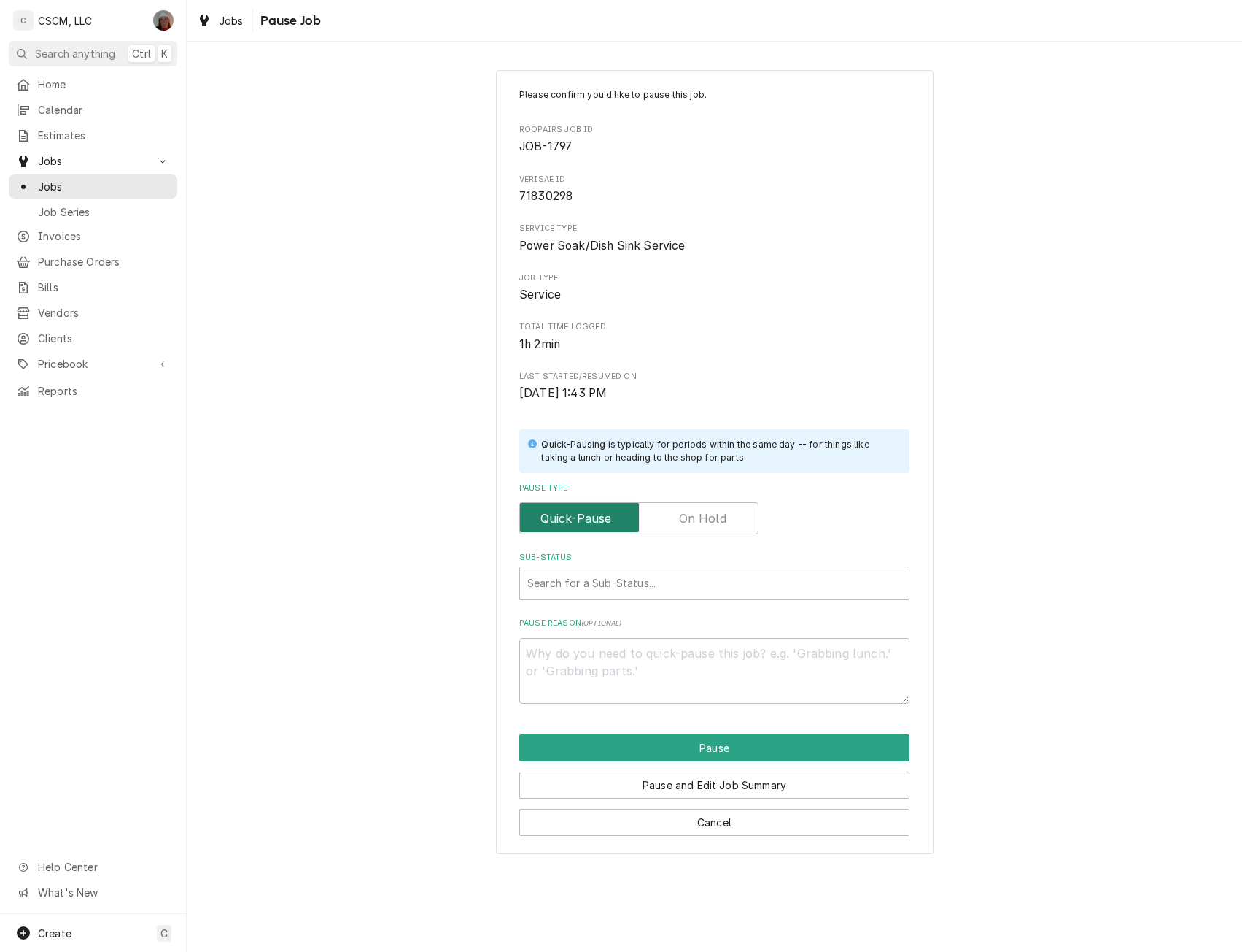
click at [698, 529] on input "Pause Type" at bounding box center [639, 518] width 226 height 32
checkbox input "true"
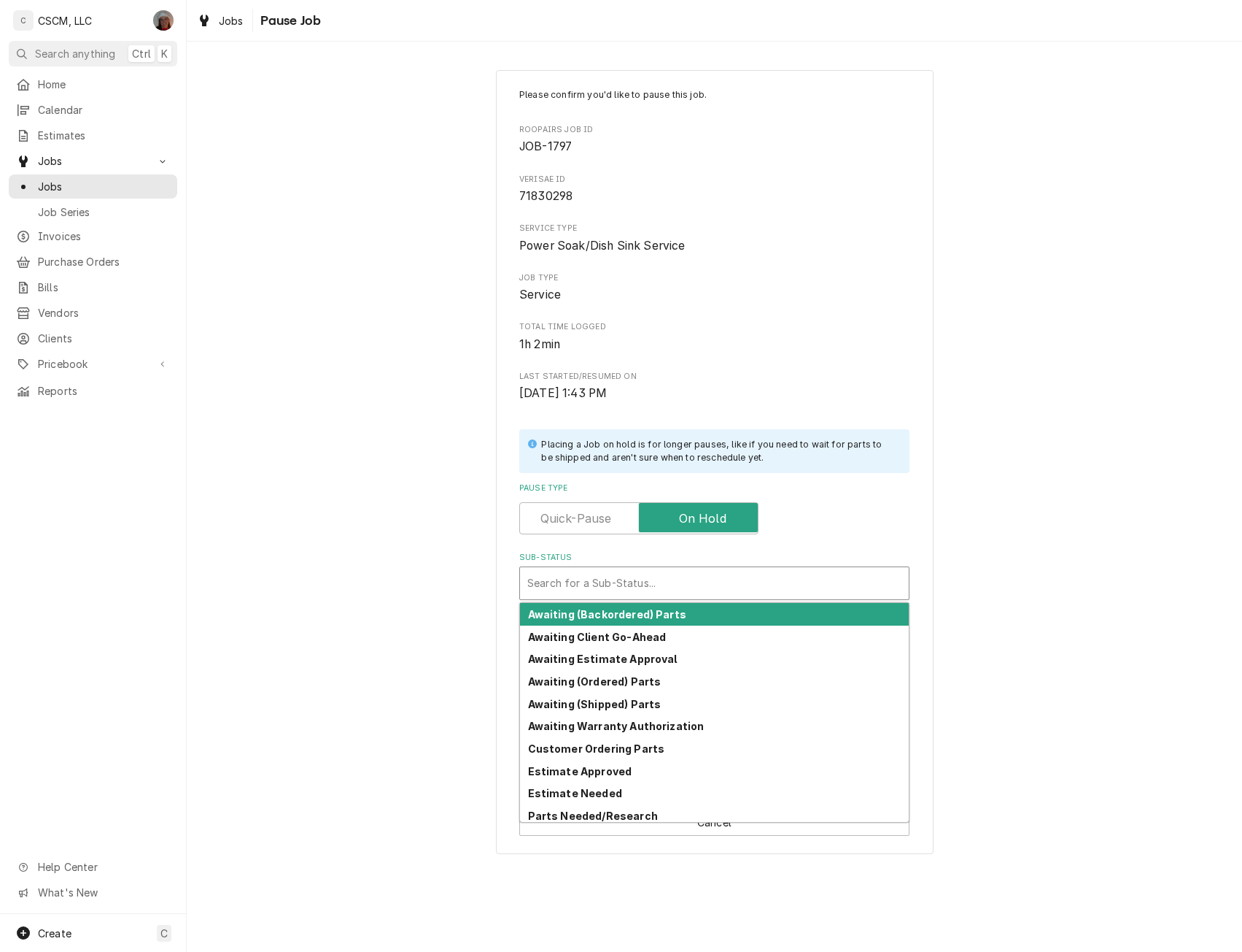
click at [574, 583] on div "Sub-Status" at bounding box center [715, 583] width 374 height 27
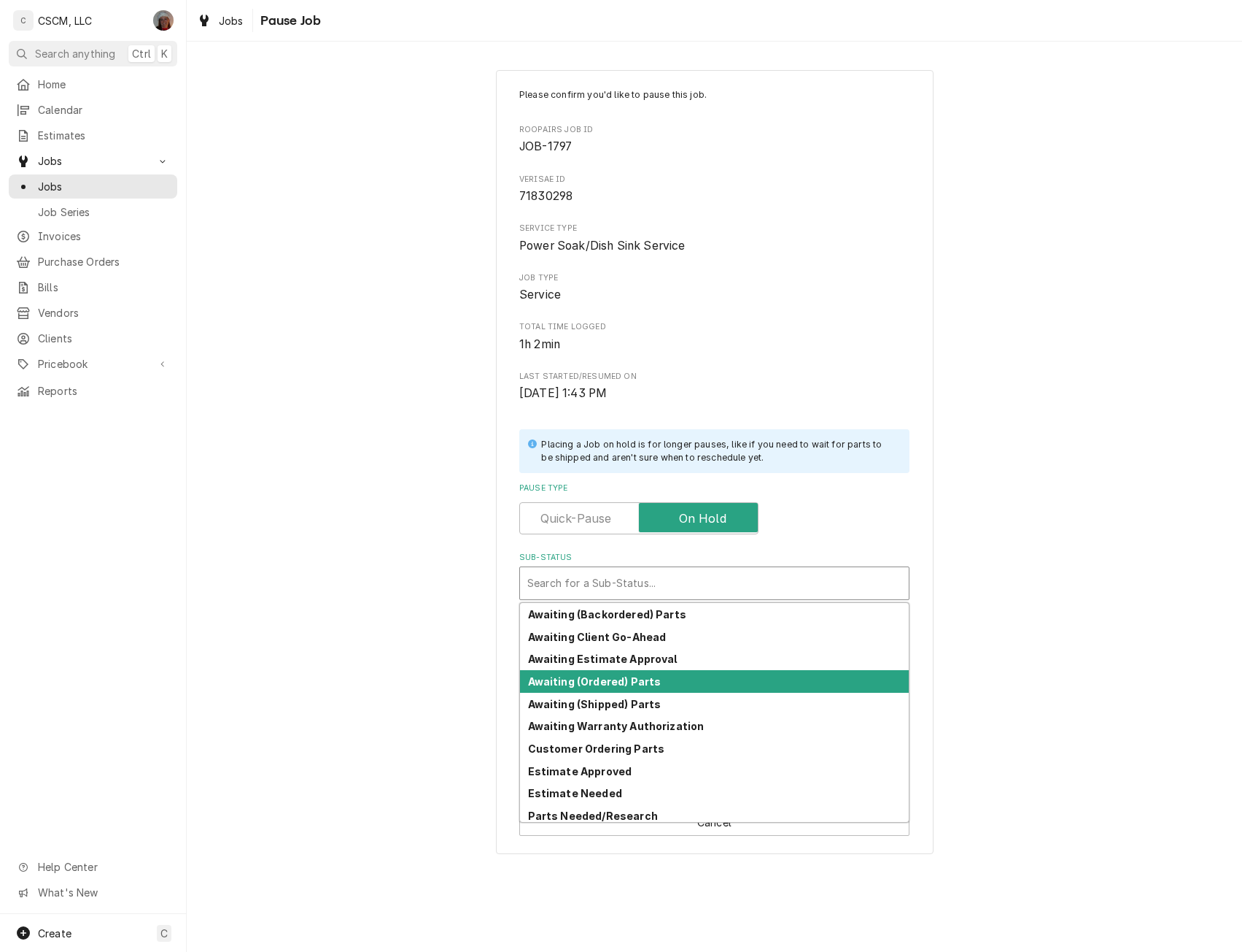
click at [596, 676] on strong "Awaiting (Ordered) Parts" at bounding box center [595, 681] width 134 height 12
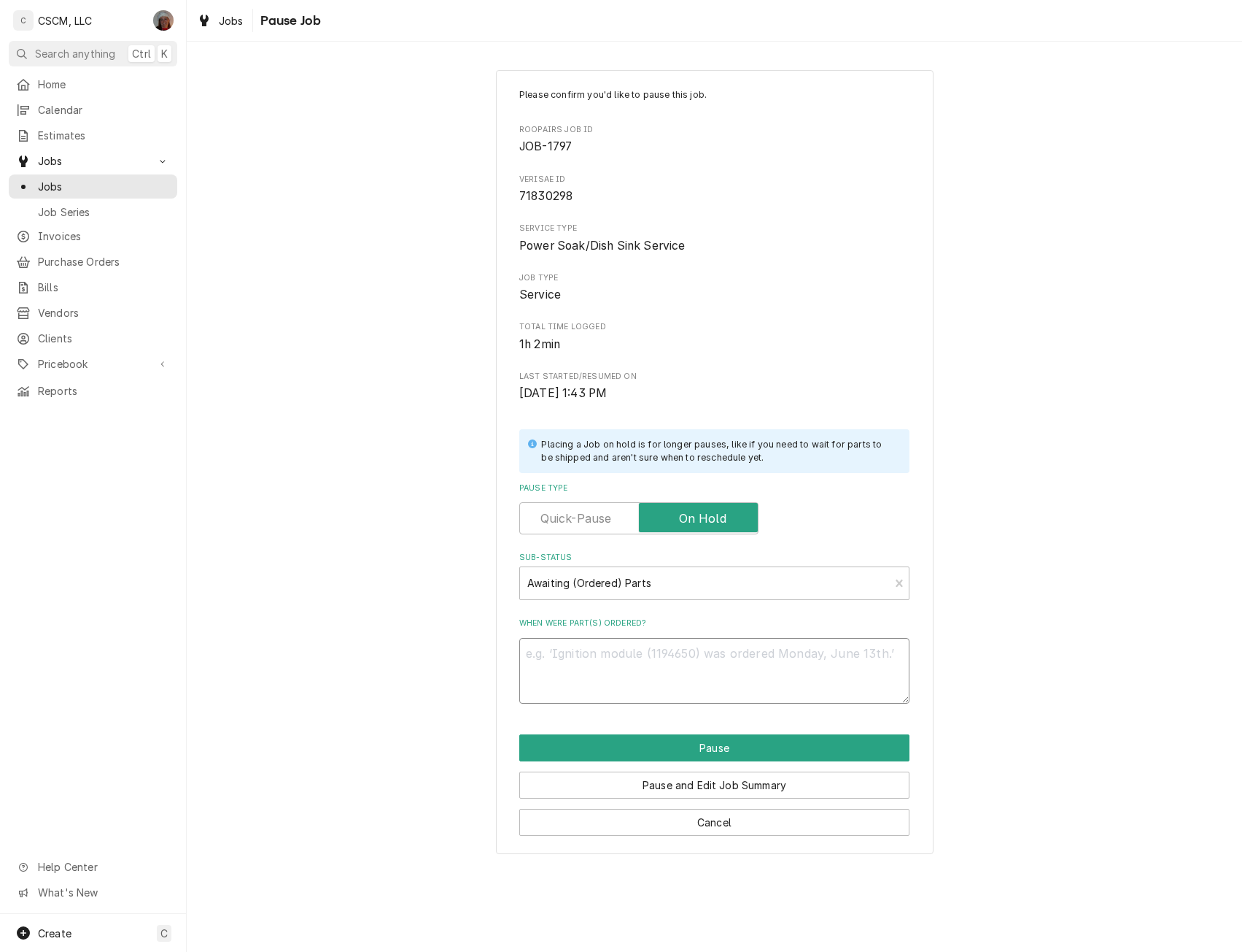
click at [570, 661] on textarea "When were part(s) ordered?" at bounding box center [714, 670] width 390 height 66
type textarea "x"
type textarea "8"
type textarea "x"
type textarea "8/"
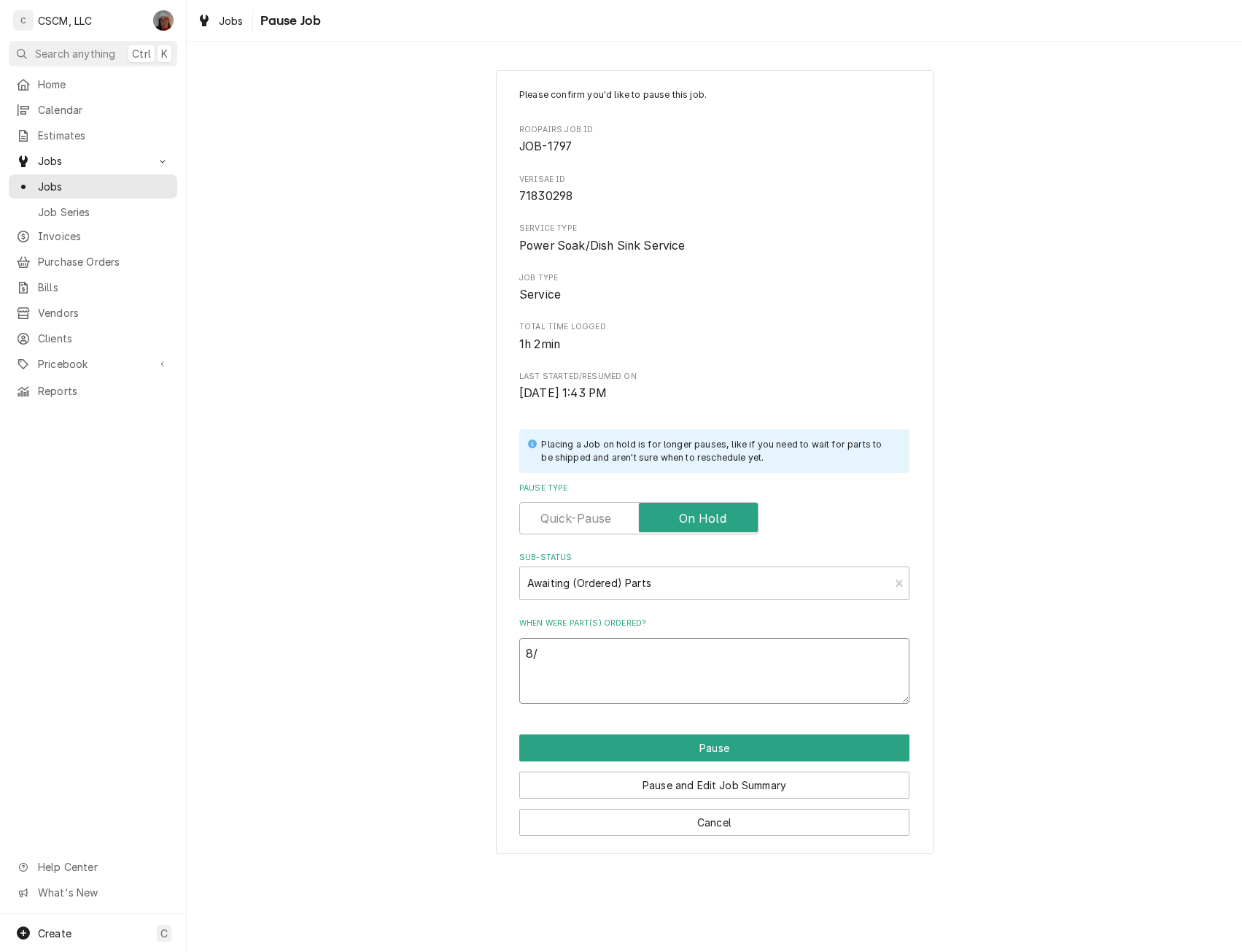
type textarea "x"
type textarea "8/2"
type textarea "x"
type textarea "8/25"
type textarea "x"
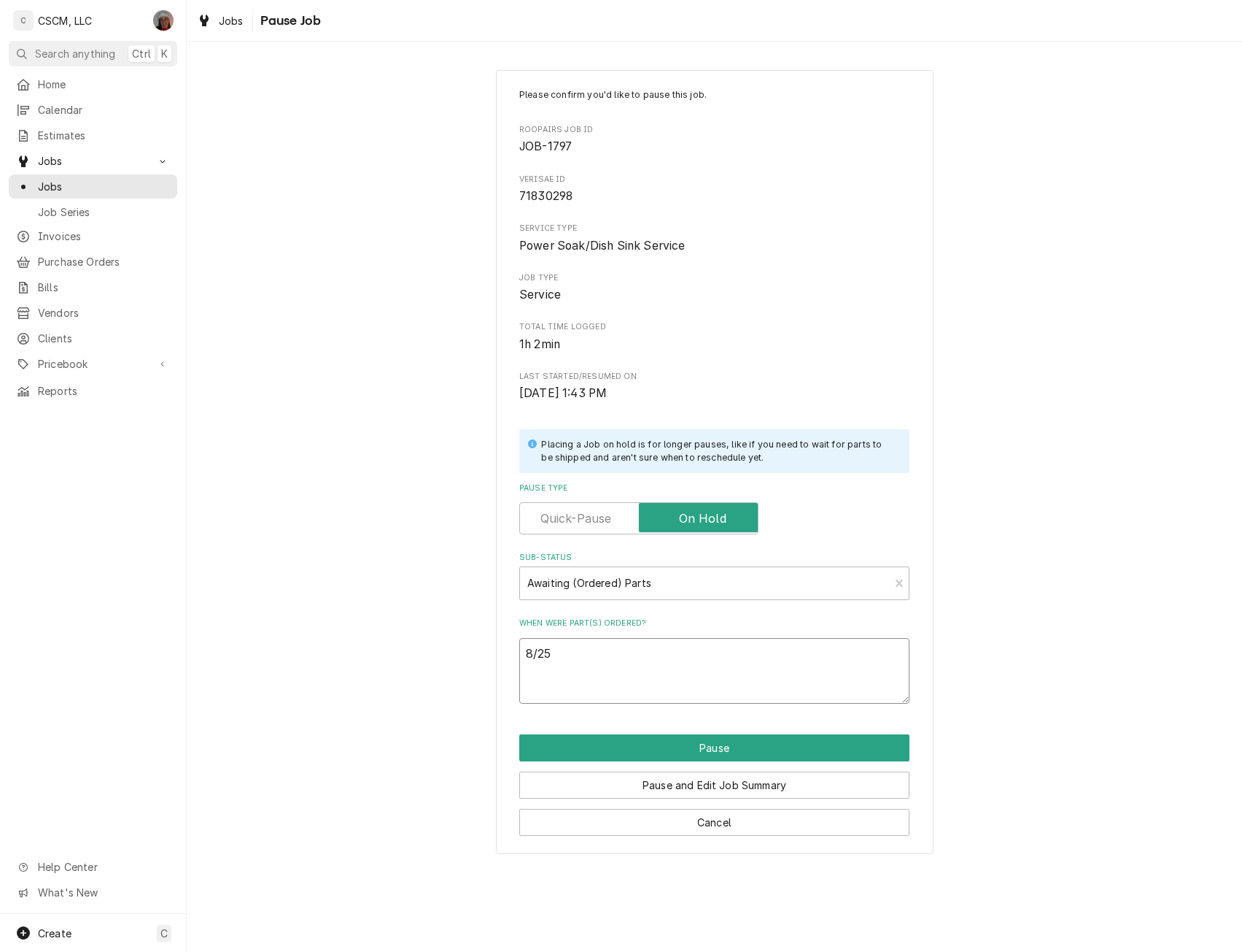
type textarea "8/25"
paste textarea "Power Soak 42618 Pump Motor, 2HP, 208-230V, 1PH"
type textarea "x"
type textarea "8/25 Power Soak 42618 Pump Motor, 2HP, 208-230V, 1PH"
type textarea "x"
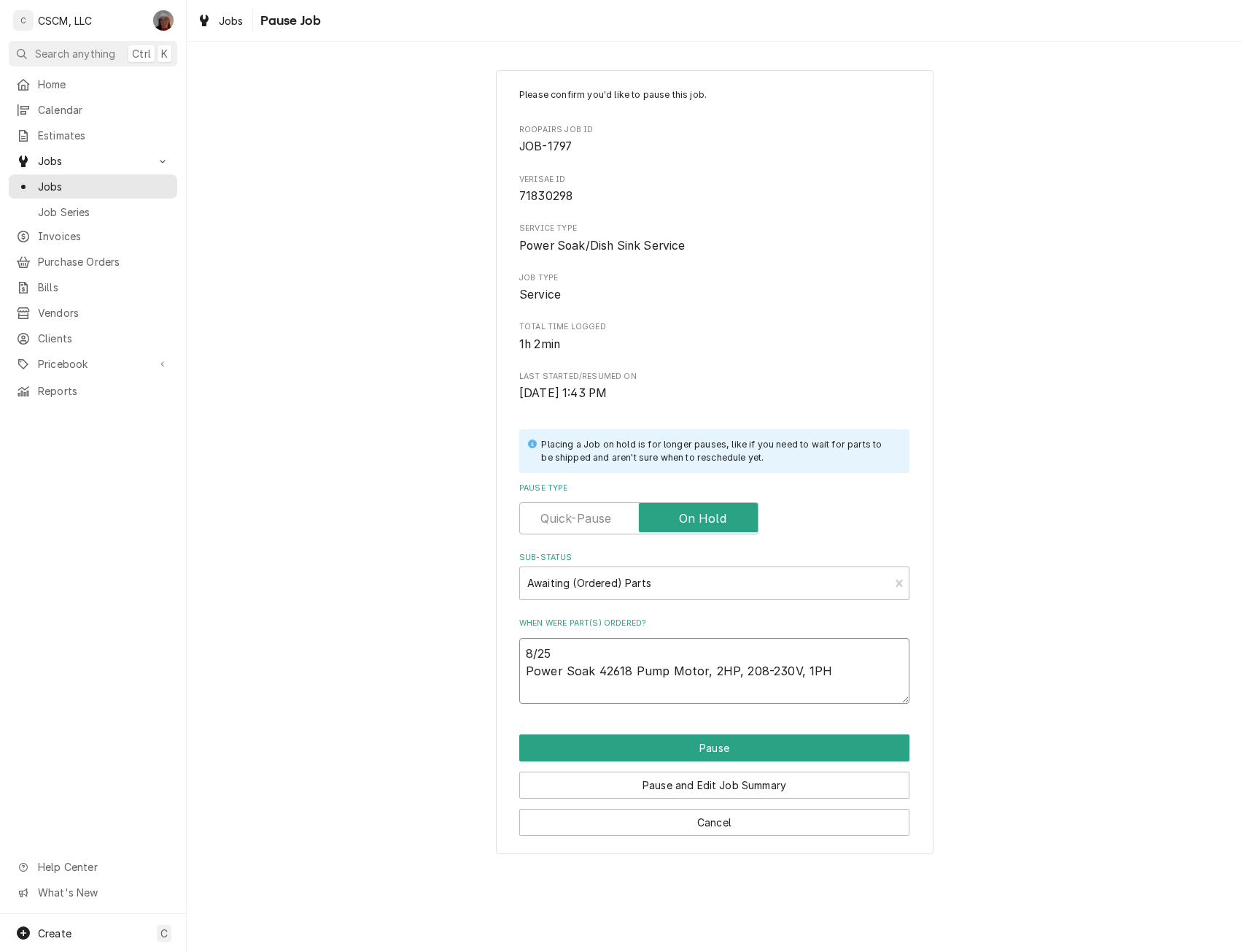
type textarea "8/25 Power Soak 42618 Pump Motor, 2HP, 208-230V, 1PH"
type textarea "x"
type textarea "8/25 Power Soak 42618 Pump Motor, 2HP, 208-230V, 1PH P"
type textarea "x"
type textarea "8/25 Power Soak 42618 Pump Motor, 2HP, 208-230V, 1PH PO"
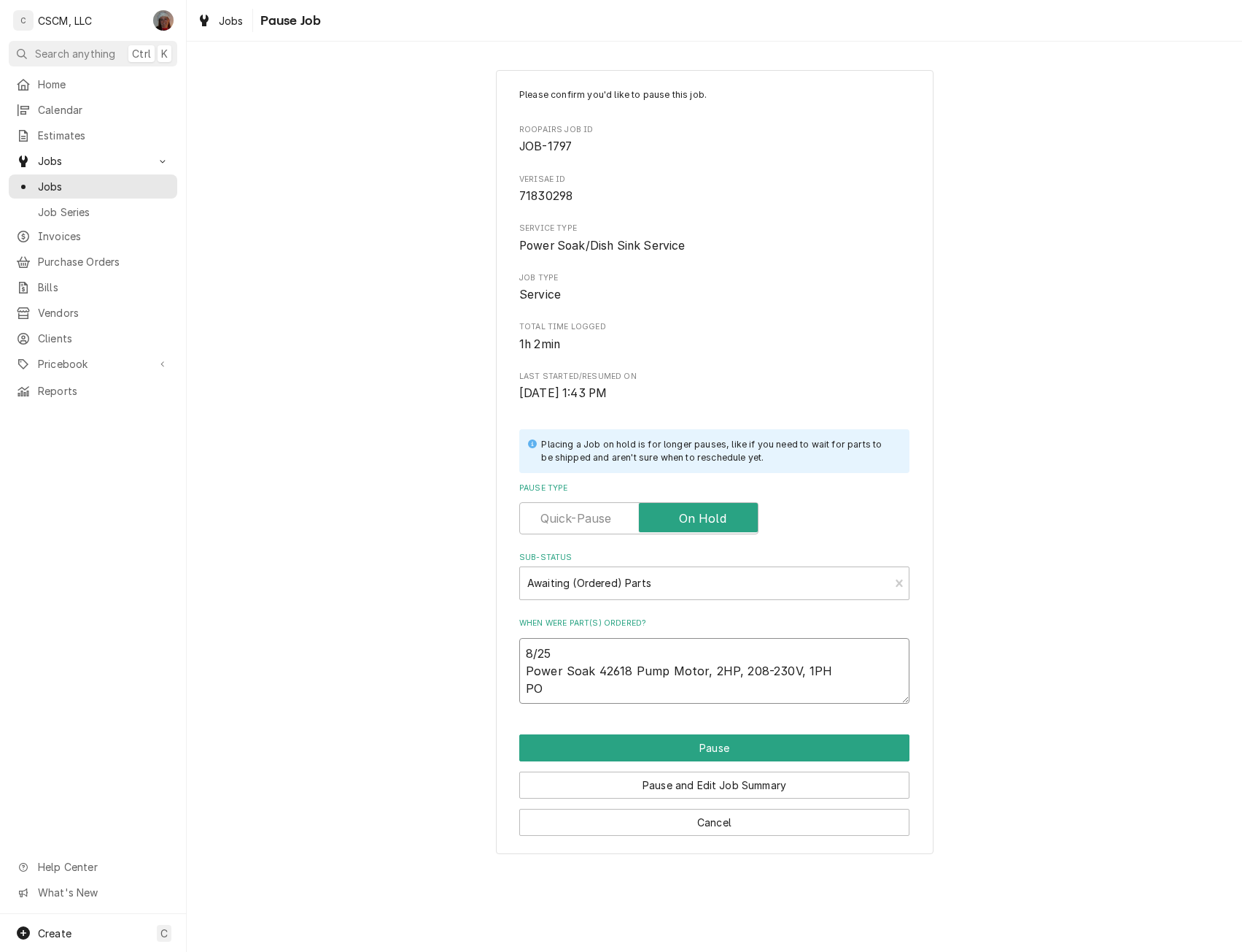
type textarea "x"
type textarea "8/25 Power Soak 42618 Pump Motor, 2HP, 208-230V, 1PH PO"
type textarea "x"
type textarea "8/25 Power Soak 42618 Pump Motor, 2HP, 208-230V, 1PH PO #"
type textarea "x"
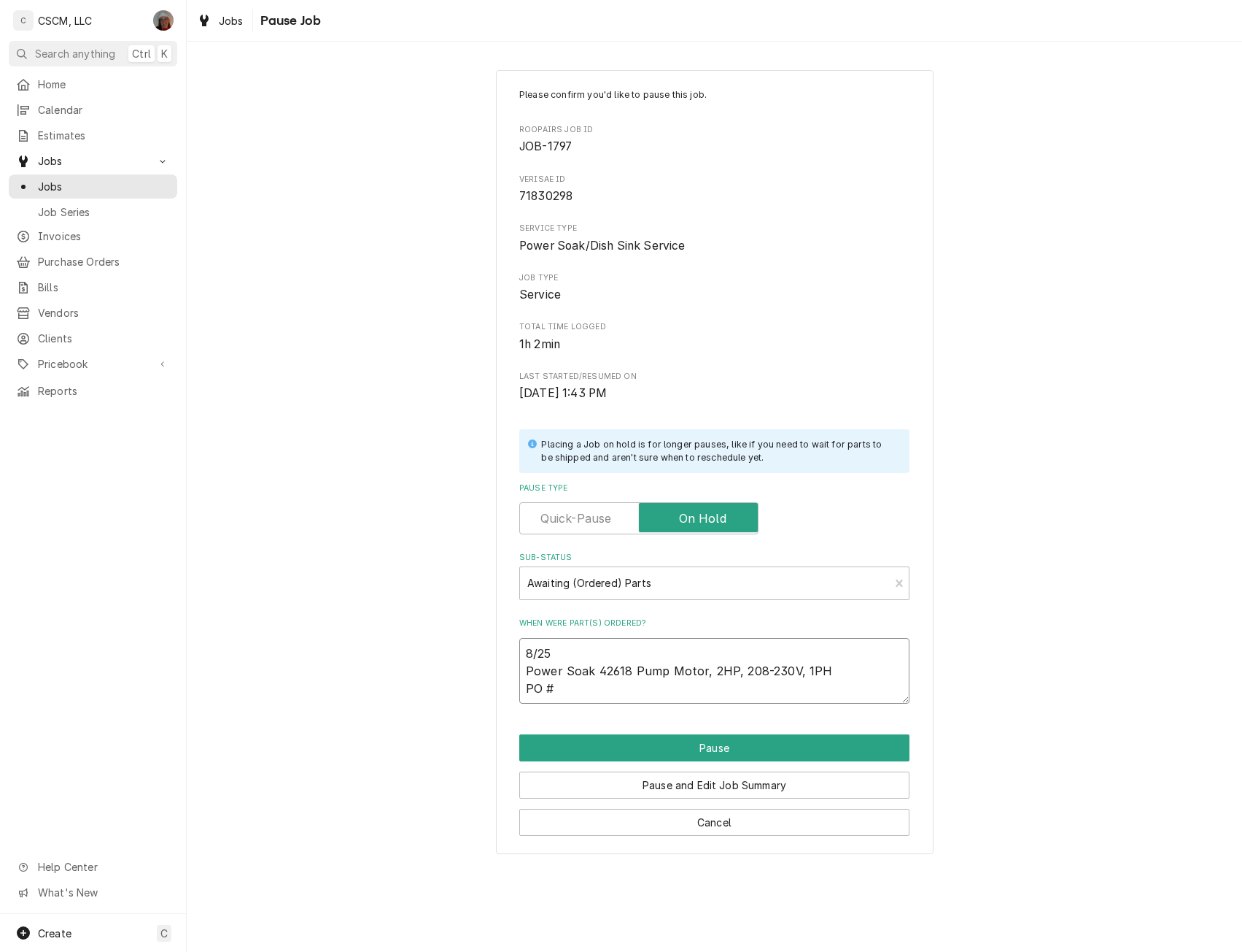
type textarea "8/25 Power Soak 42618 Pump Motor, 2HP, 208-230V, 1PH PO #7"
type textarea "x"
type textarea "8/25 Power Soak 42618 Pump Motor, 2HP, 208-230V, 1PH PO #70"
type textarea "x"
type textarea "8/25 Power Soak 42618 Pump Motor, 2HP, 208-230V, 1PH PO #701"
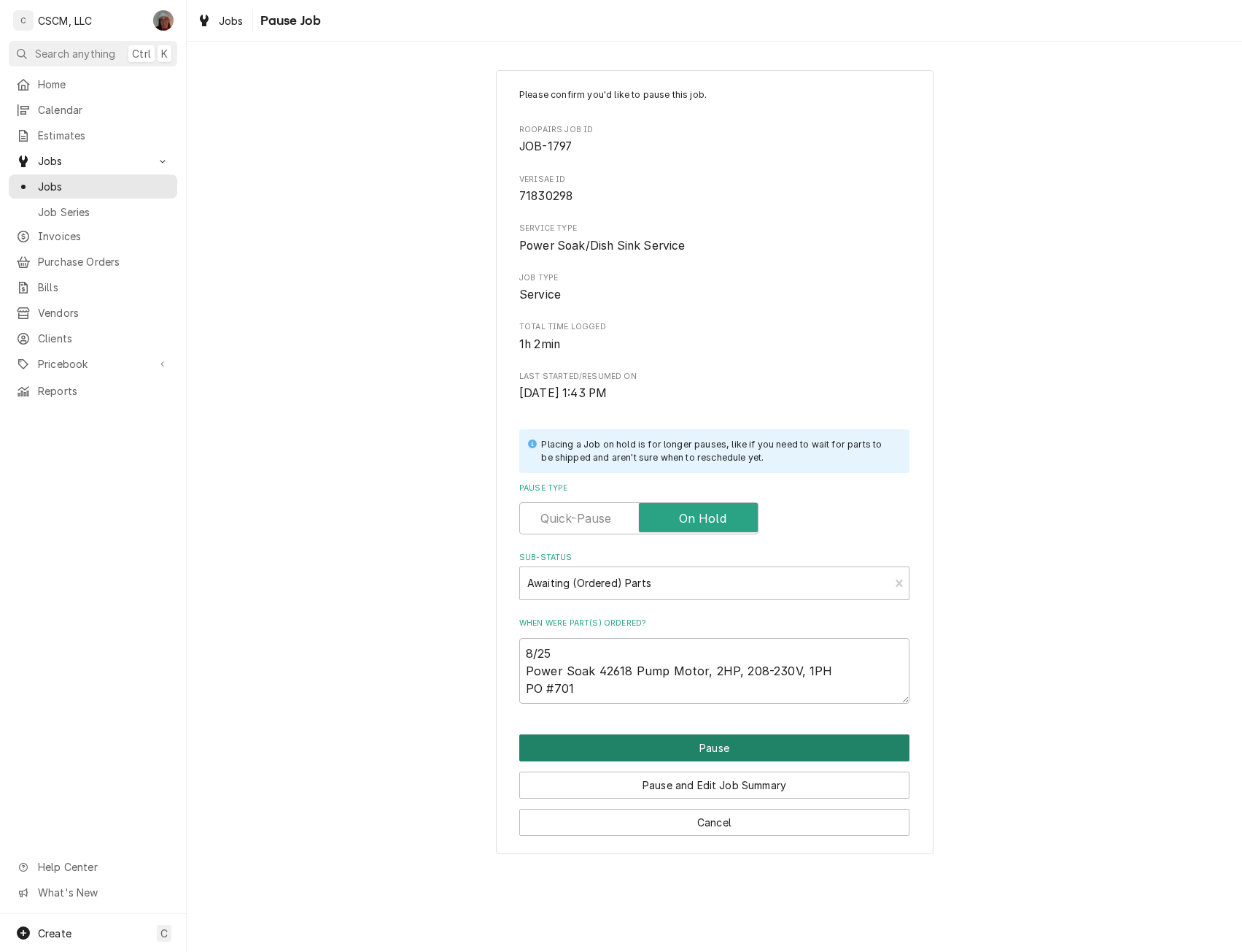
click at [719, 747] on button "Pause" at bounding box center [714, 748] width 390 height 27
type textarea "x"
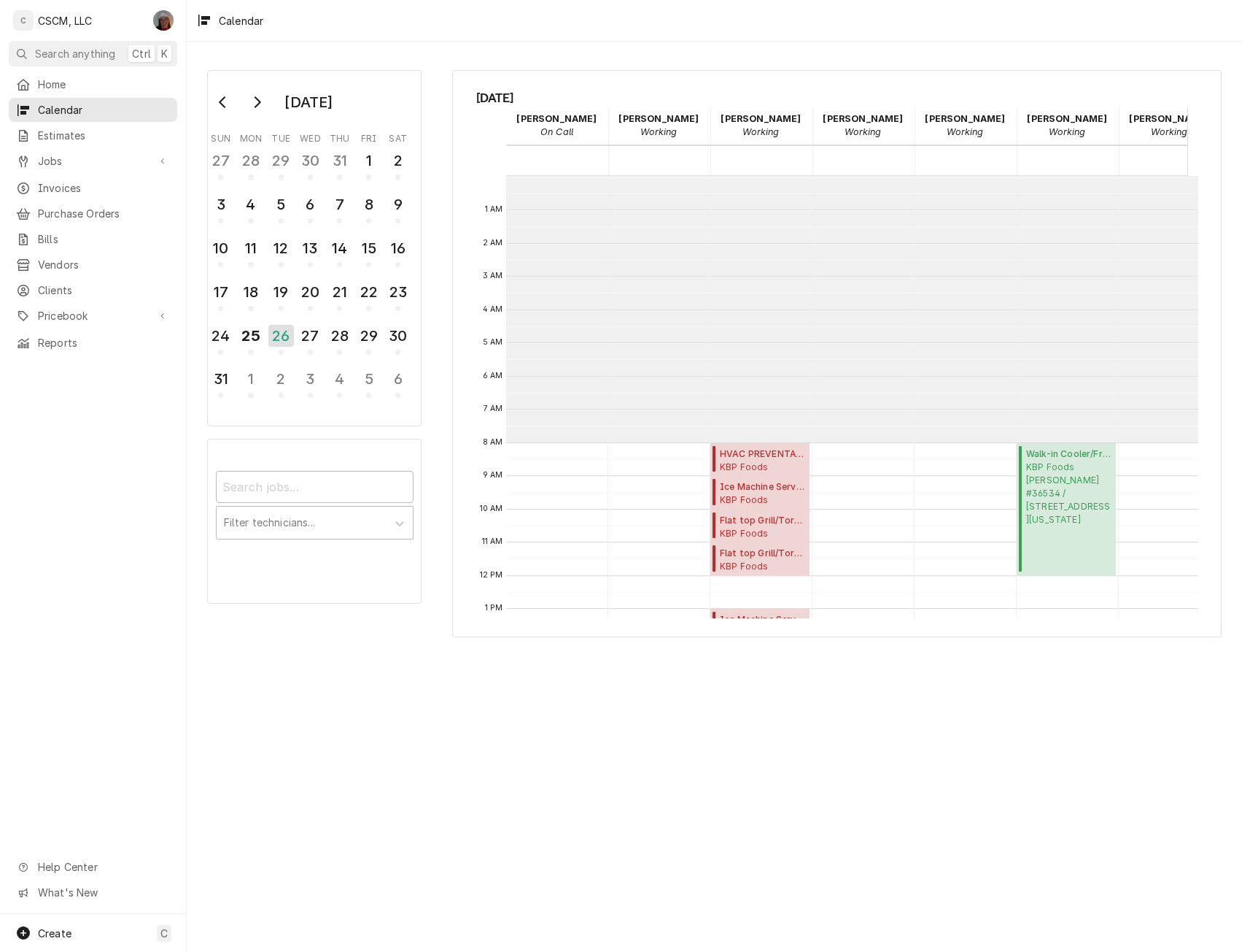
scroll to position [266, 0]
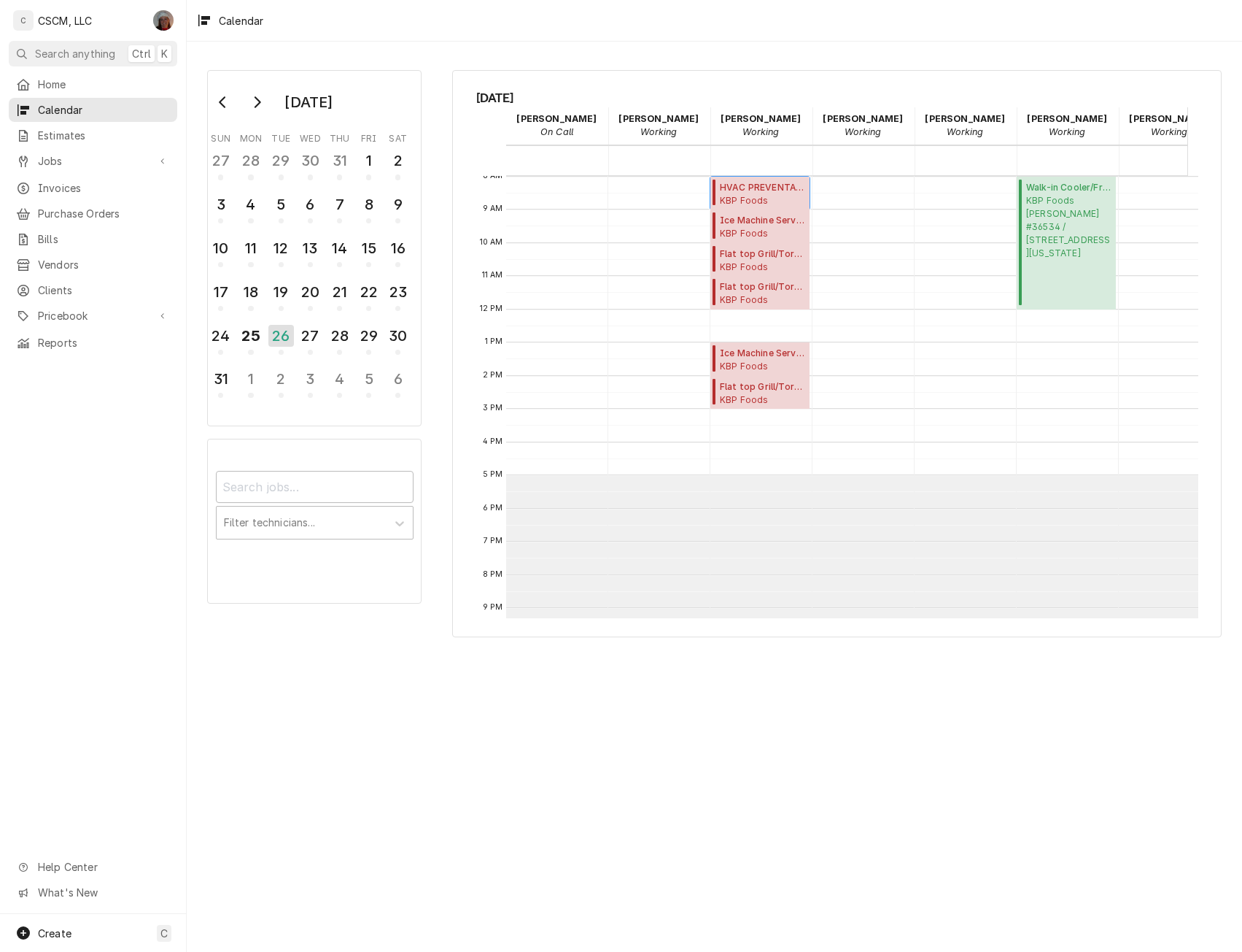
click at [760, 187] on span "HVAC PREVENTATIVE MAINTENANCE ( Upcoming )" at bounding box center [762, 188] width 85 height 13
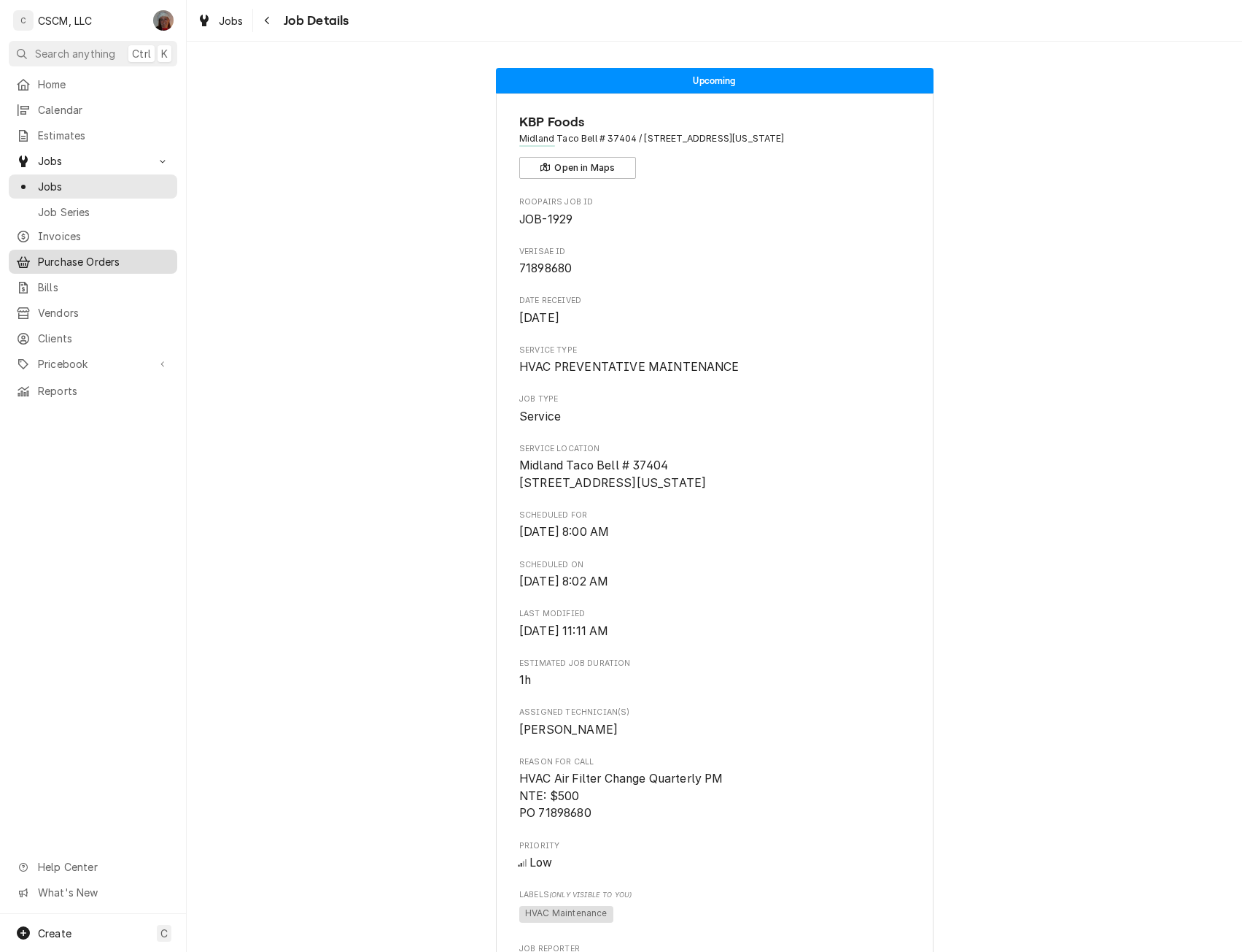
click at [95, 254] on span "Purchase Orders" at bounding box center [104, 262] width 132 height 15
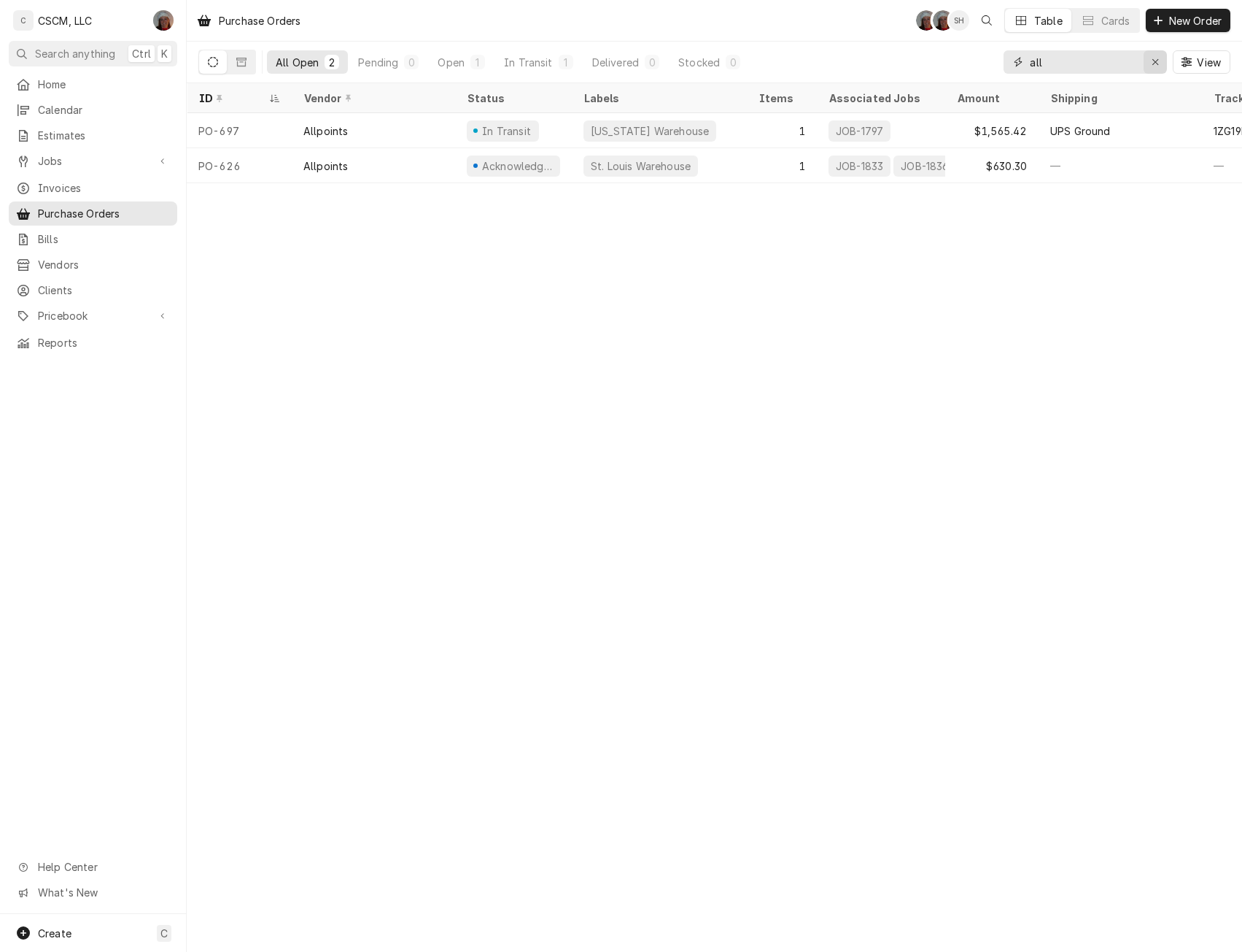
click at [1147, 63] on button "Erase input" at bounding box center [1155, 62] width 23 height 23
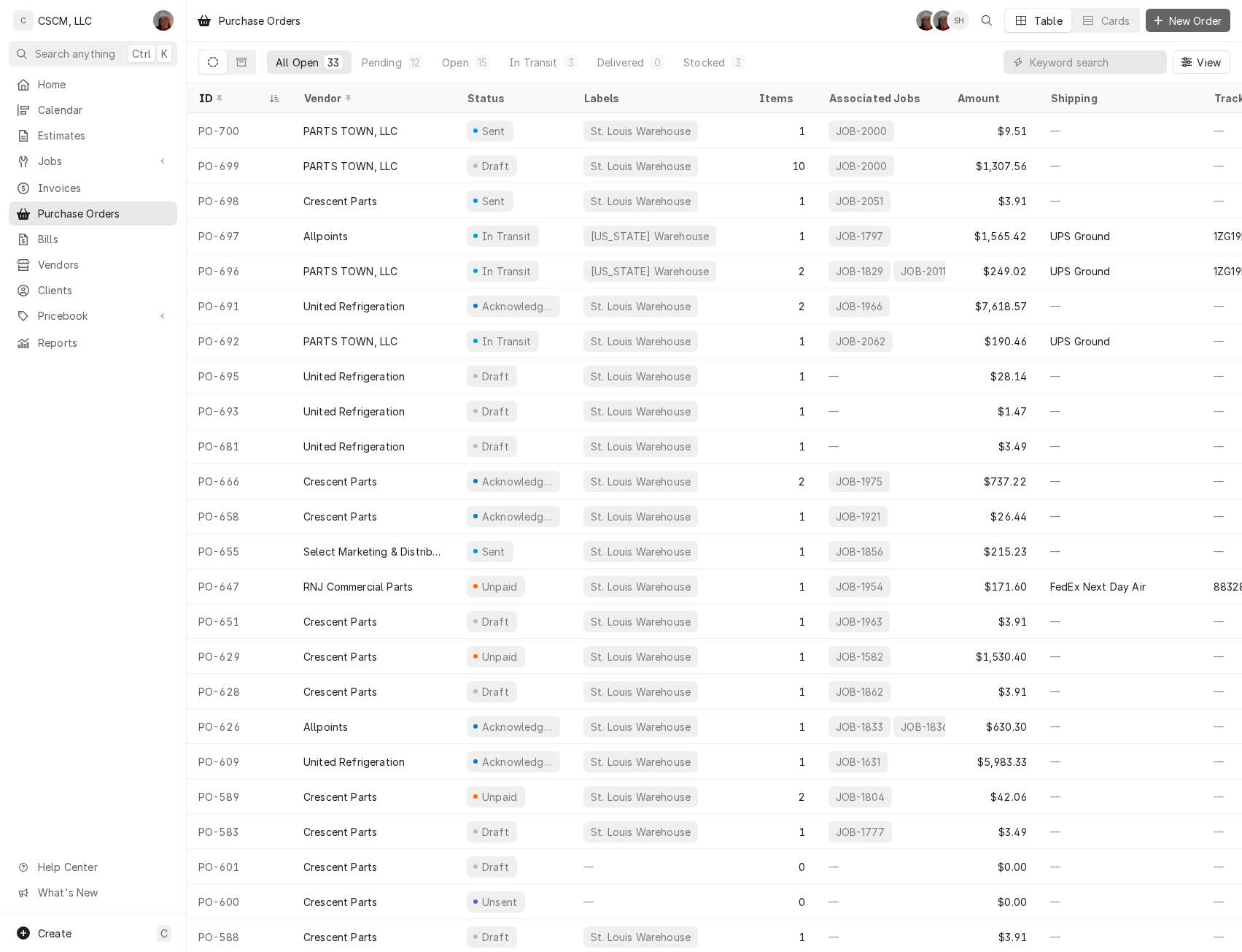
click at [1184, 14] on span "New Order" at bounding box center [1195, 21] width 58 height 15
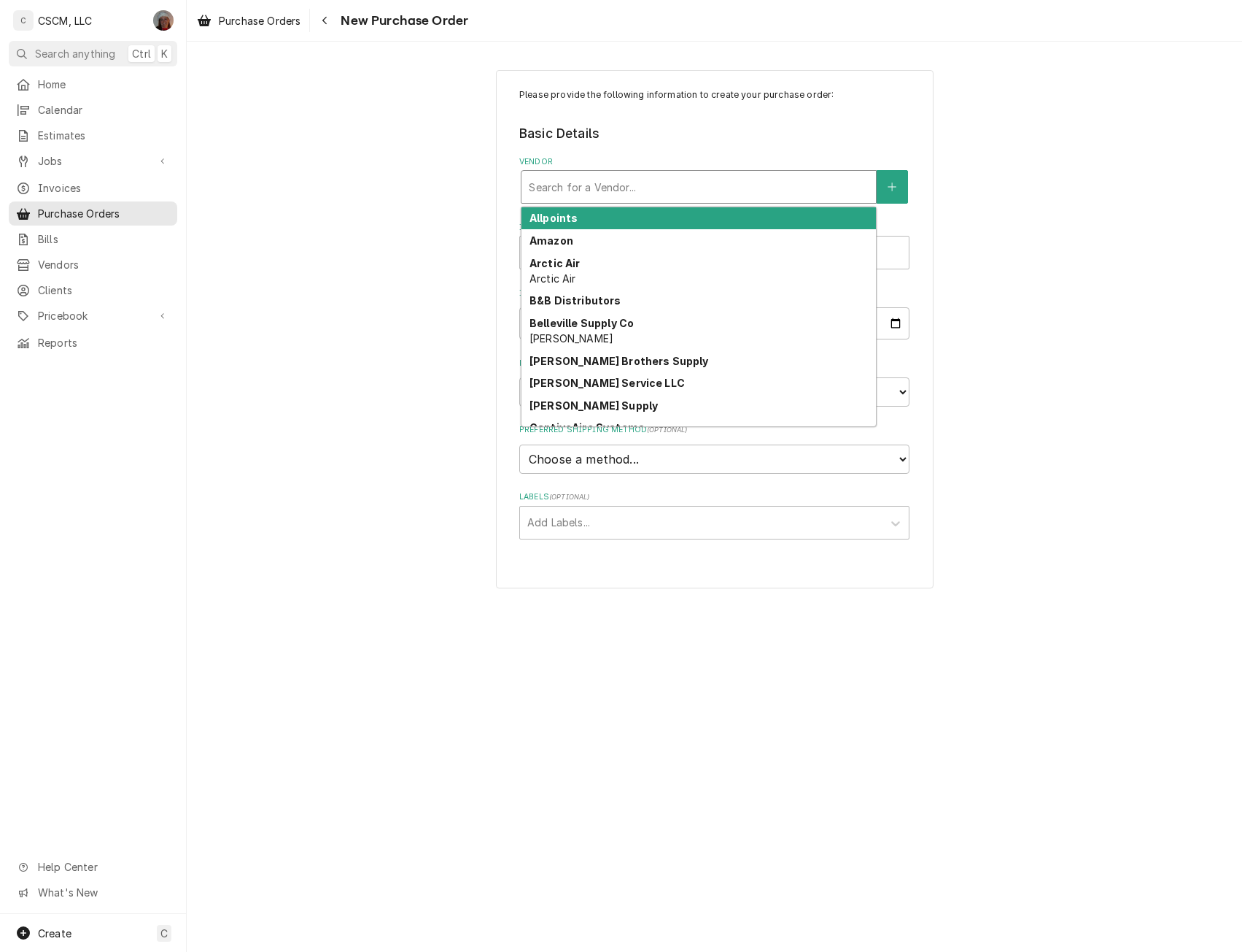
click at [585, 185] on div "Vendor" at bounding box center [699, 187] width 340 height 27
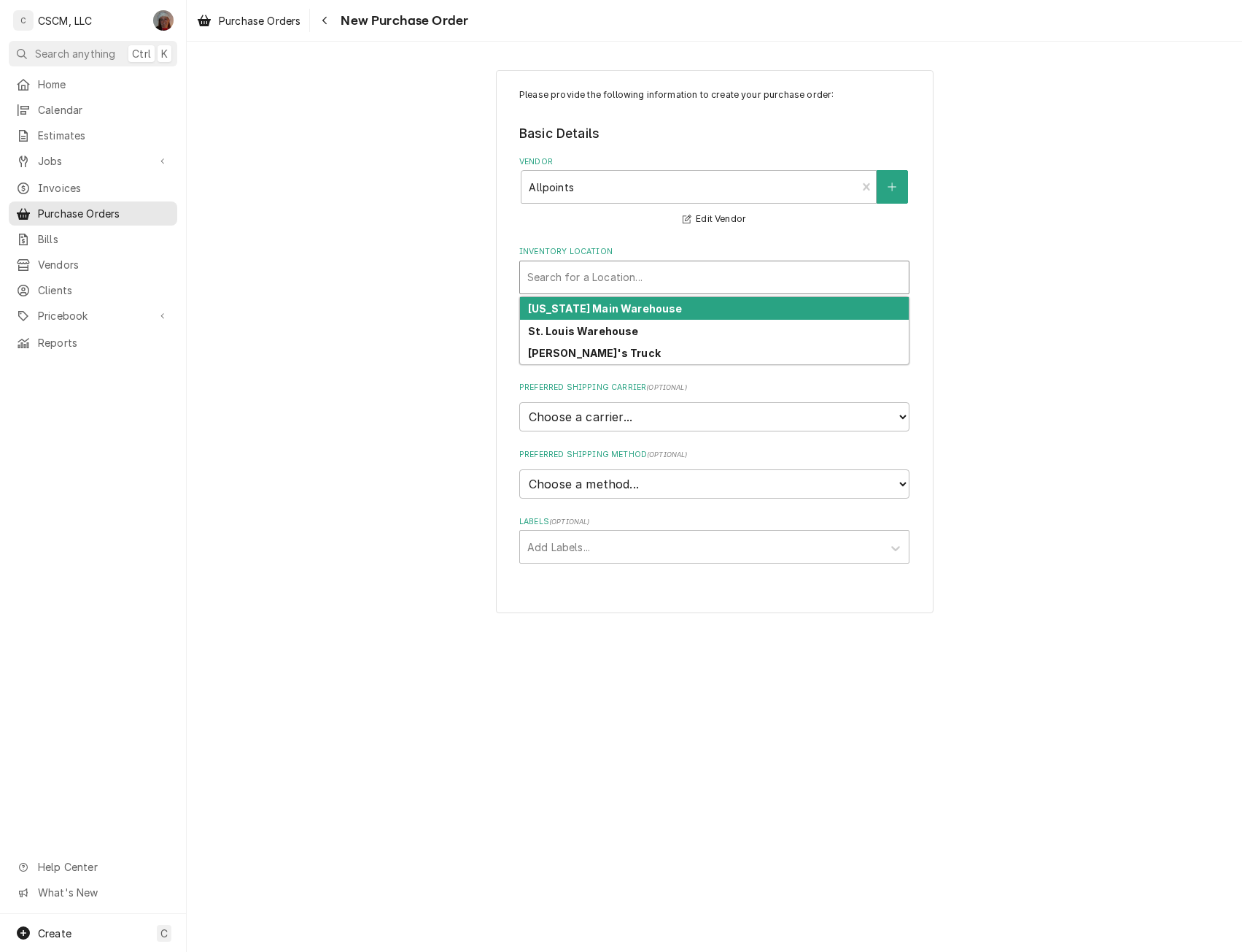
click at [554, 275] on div "Inventory Location" at bounding box center [715, 278] width 374 height 27
click at [559, 298] on div "Colorado Main Warehouse" at bounding box center [714, 308] width 389 height 23
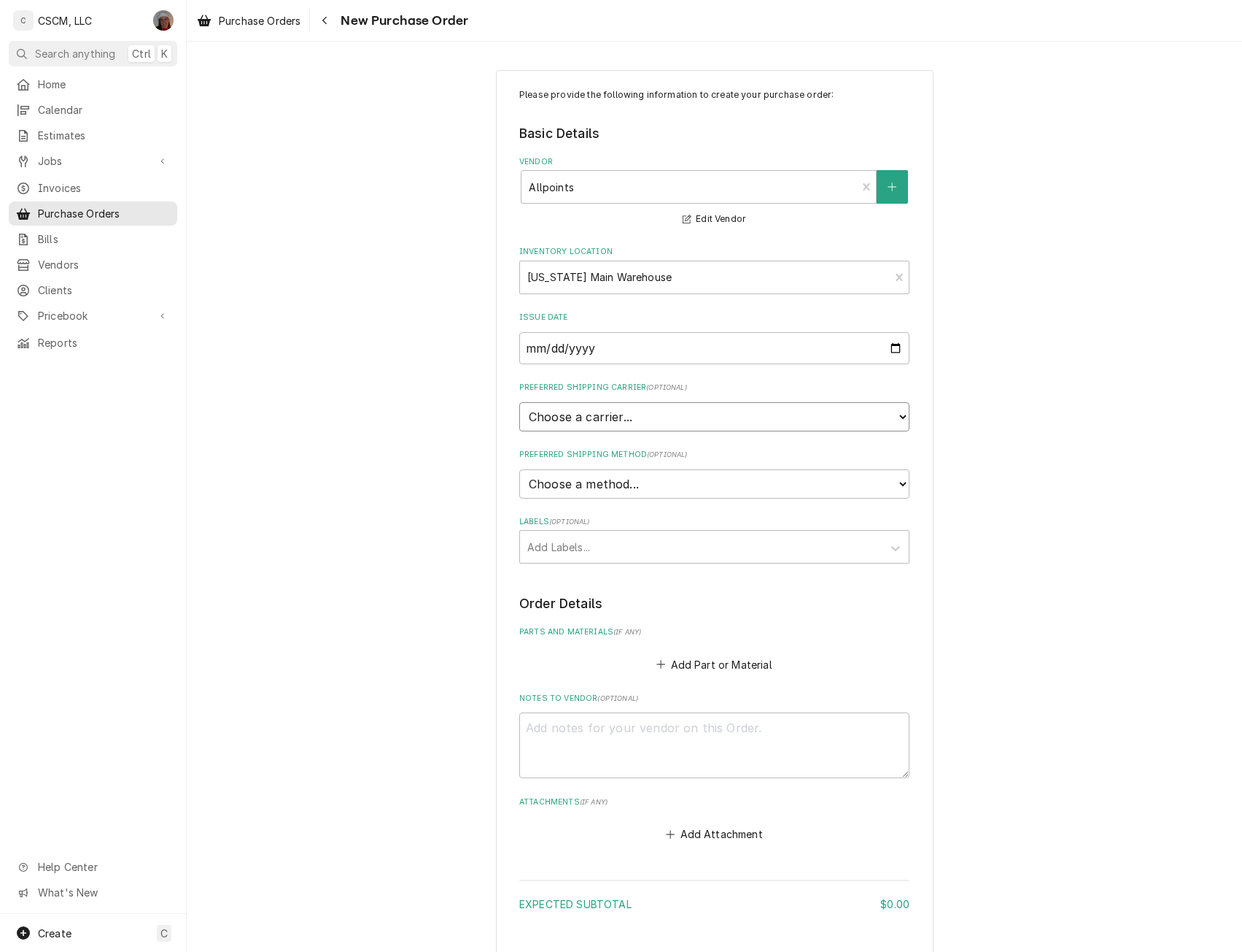
click at [558, 419] on select "Choose a carrier... U.S. Postal Service Stamps.com FedEx UPS DHL Express DHL EC…" at bounding box center [714, 416] width 390 height 30
select select "4"
click at [519, 402] on select "Choose a carrier... U.S. Postal Service Stamps.com FedEx UPS DHL Express DHL EC…" at bounding box center [714, 416] width 390 height 30
type textarea "x"
click at [549, 478] on select "Choose a method... Ground Next Day Early AM Next Day Air 2 Day Air Other" at bounding box center [714, 483] width 390 height 30
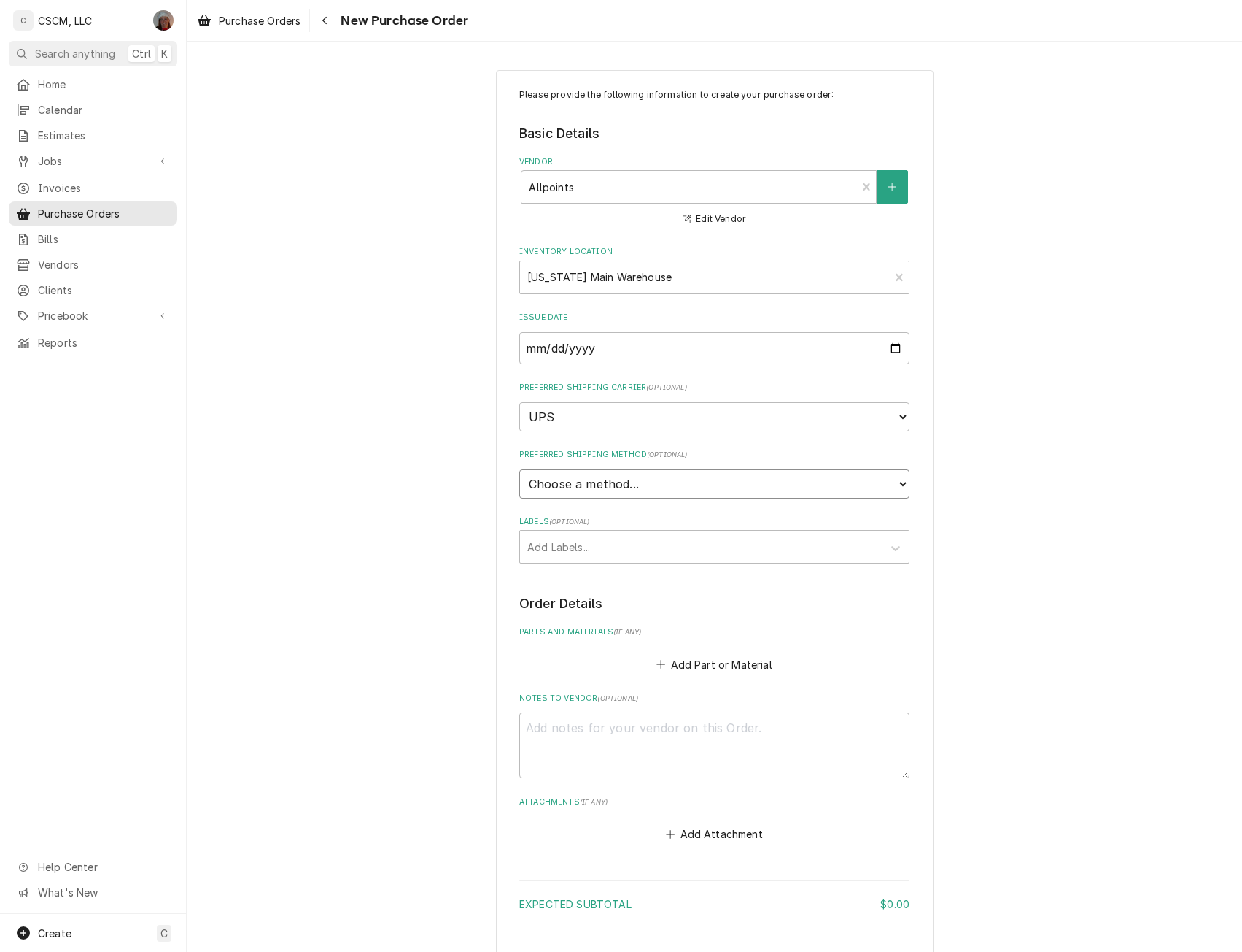
select select "1"
click at [519, 469] on select "Choose a method... Ground Next Day Early AM Next Day Air 2 Day Air Other" at bounding box center [714, 483] width 390 height 30
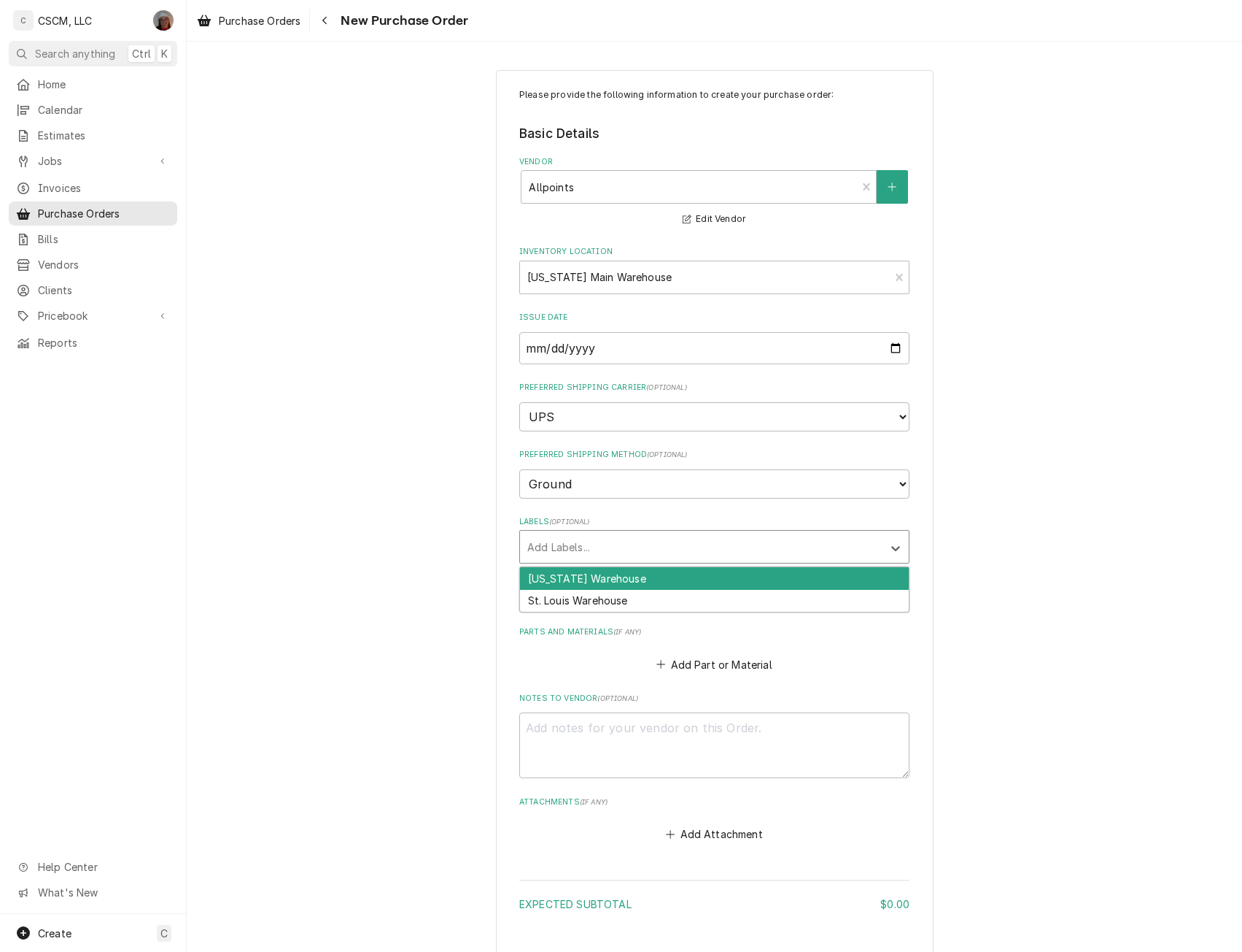
click at [579, 537] on div "Labels" at bounding box center [702, 547] width 348 height 27
click at [580, 567] on div "Colorado Warehouse" at bounding box center [714, 579] width 389 height 23
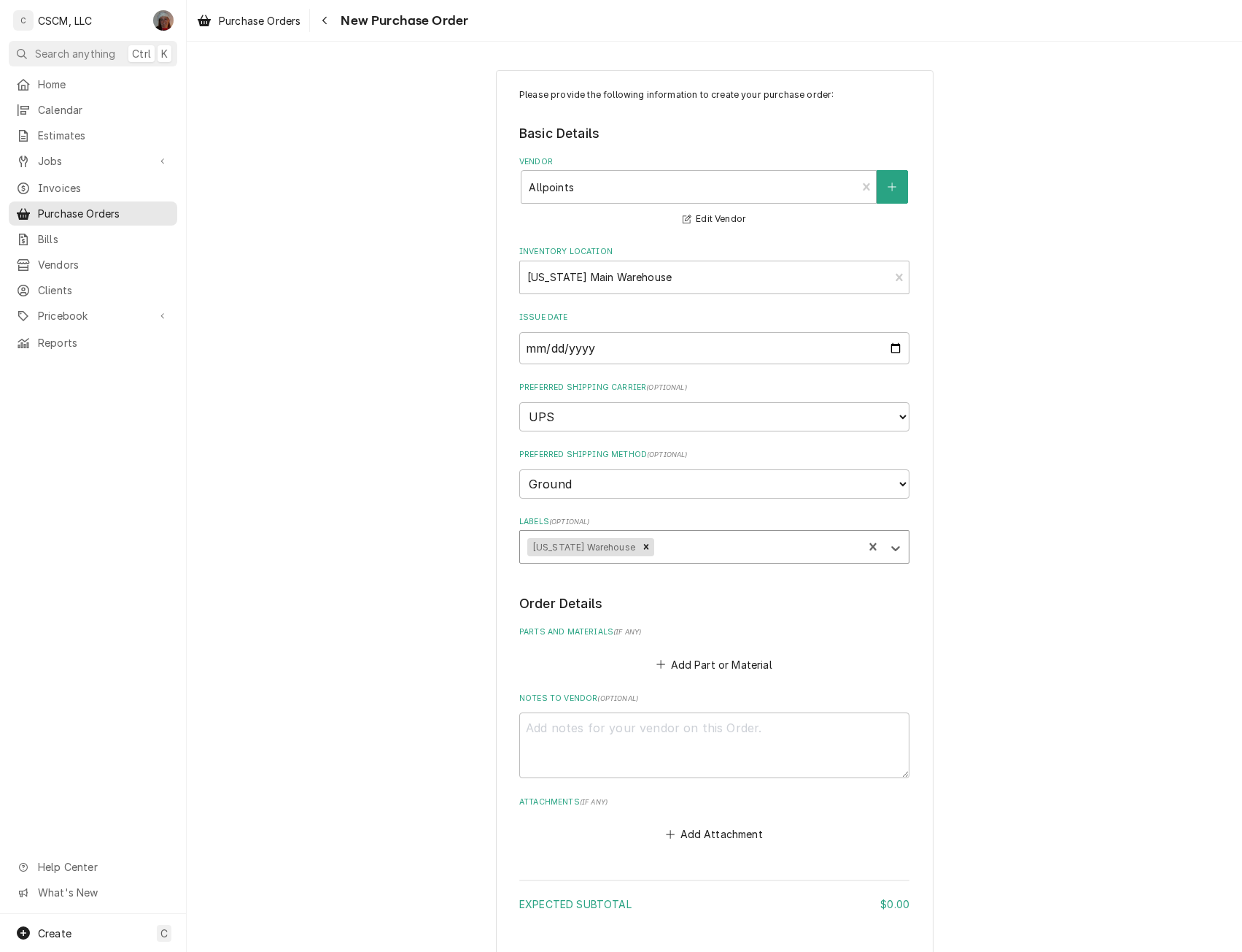
type textarea "x"
click at [673, 666] on button "Add Part or Material" at bounding box center [714, 664] width 120 height 20
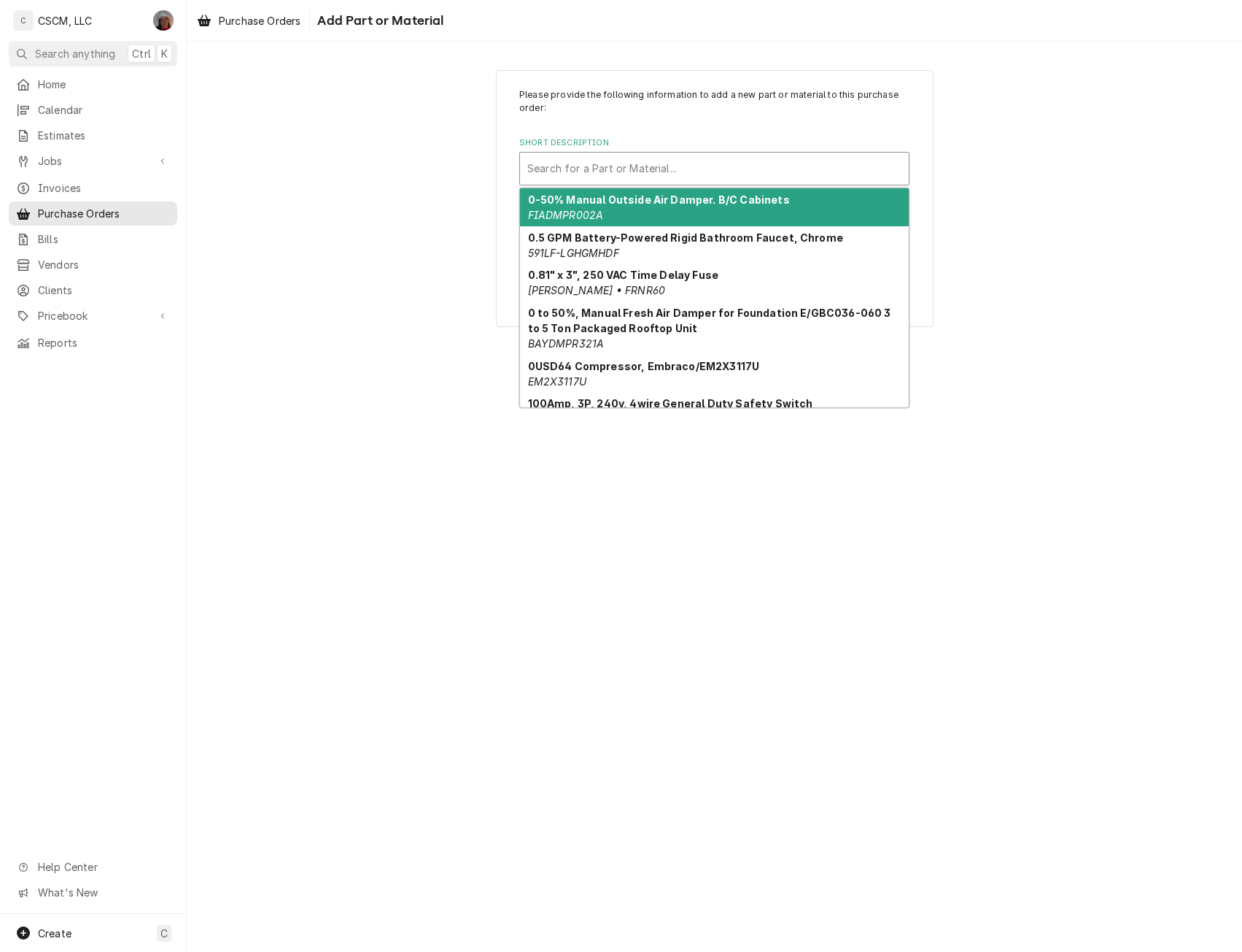
click at [632, 159] on div "Short Description" at bounding box center [715, 169] width 374 height 27
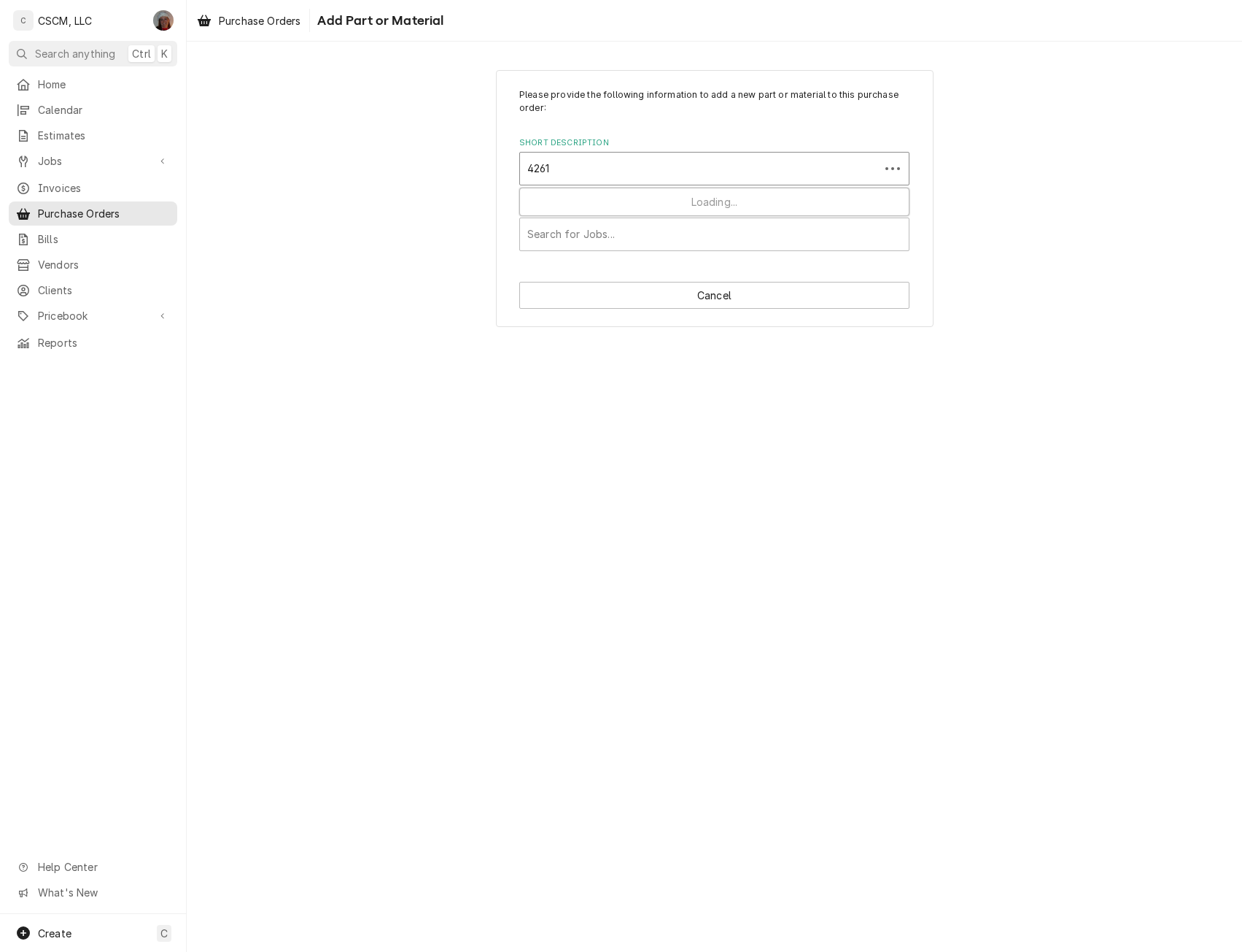
type input "42618"
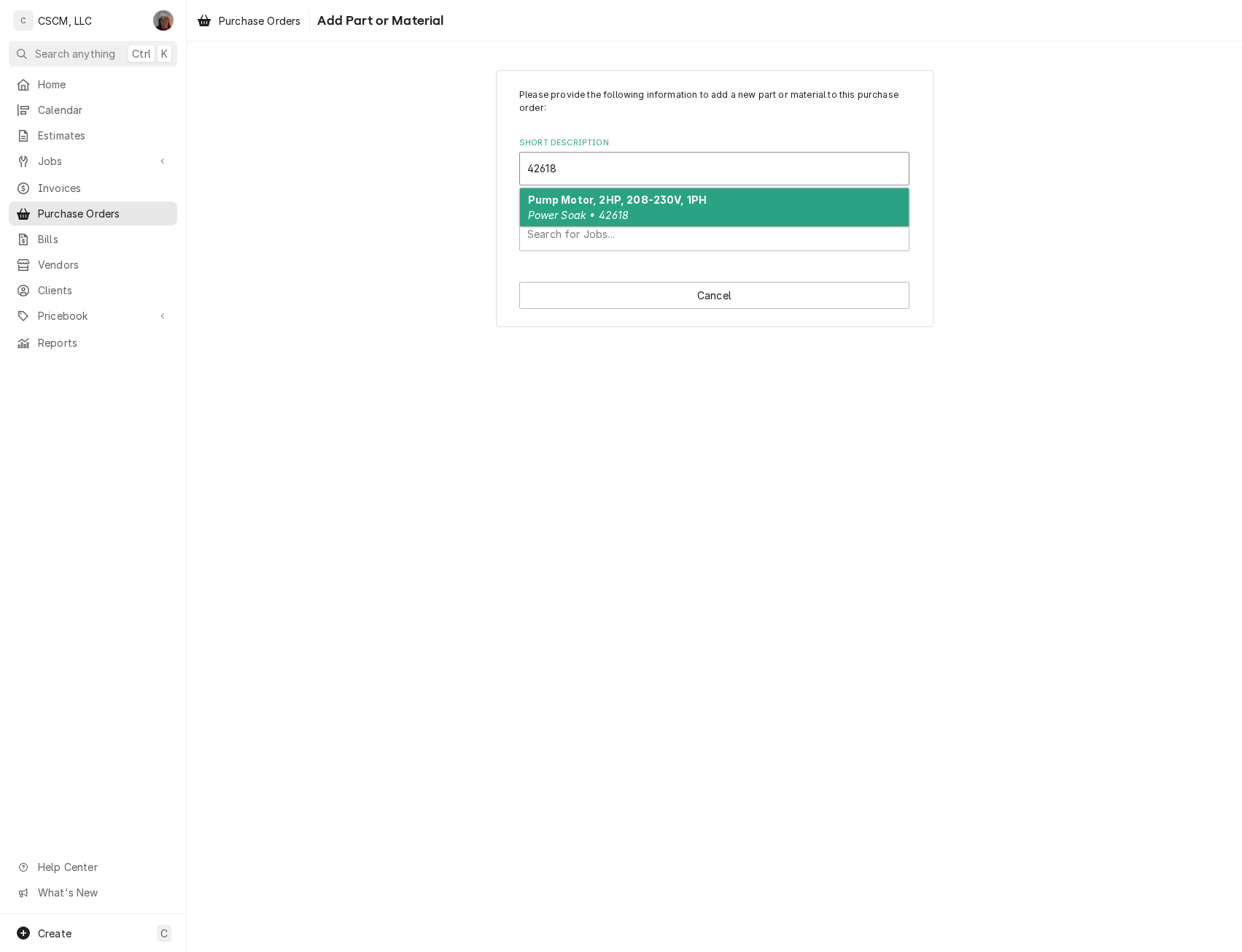
click at [621, 203] on strong "Pump Motor, 2HP, 208-230V, 1PH" at bounding box center [618, 200] width 179 height 12
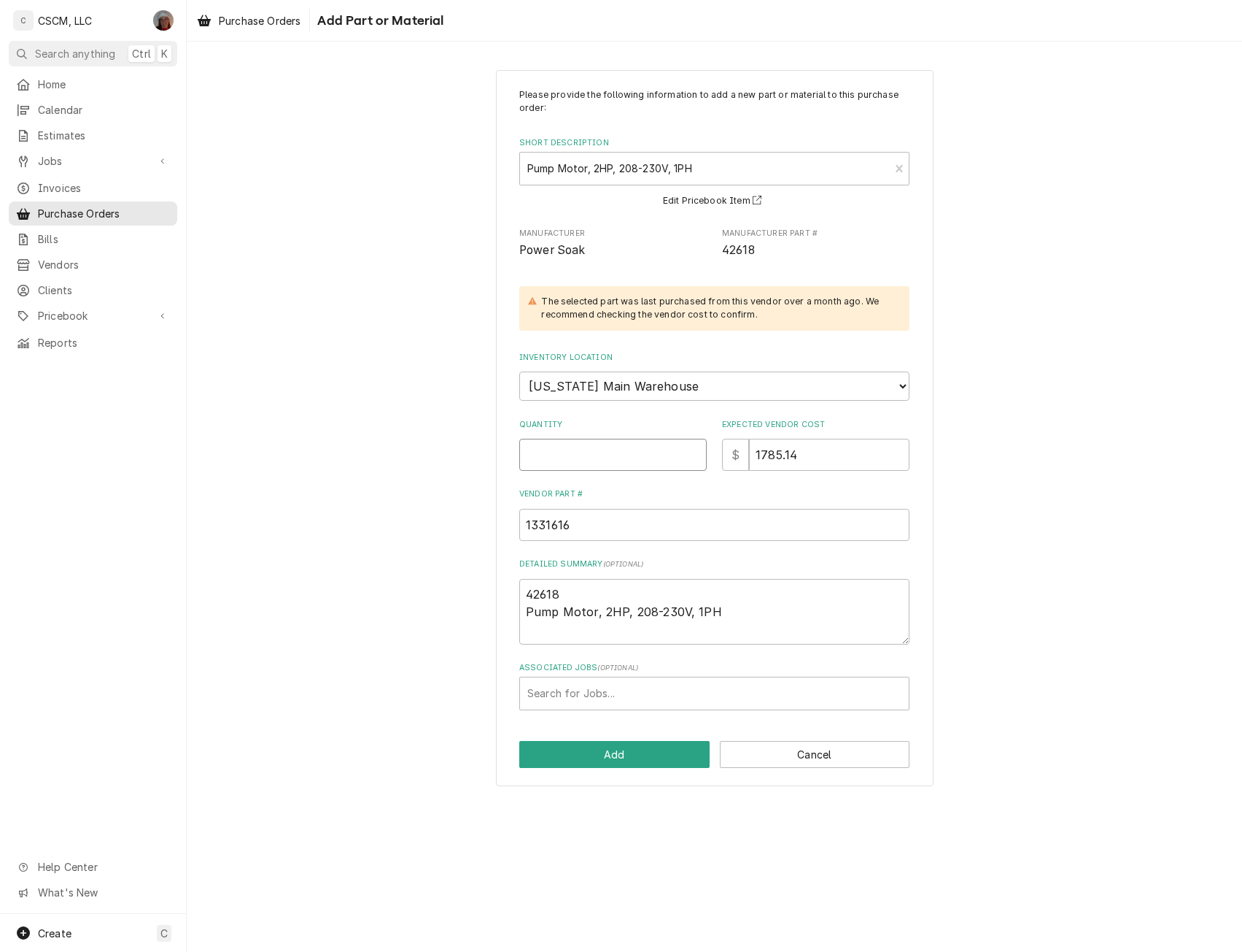
click at [554, 451] on input "Quantity" at bounding box center [613, 455] width 187 height 32
type textarea "x"
type input "1"
drag, startPoint x: 797, startPoint y: 459, endPoint x: 729, endPoint y: 451, distance: 68.5
click at [729, 451] on div "$ 1785.14" at bounding box center [816, 455] width 187 height 32
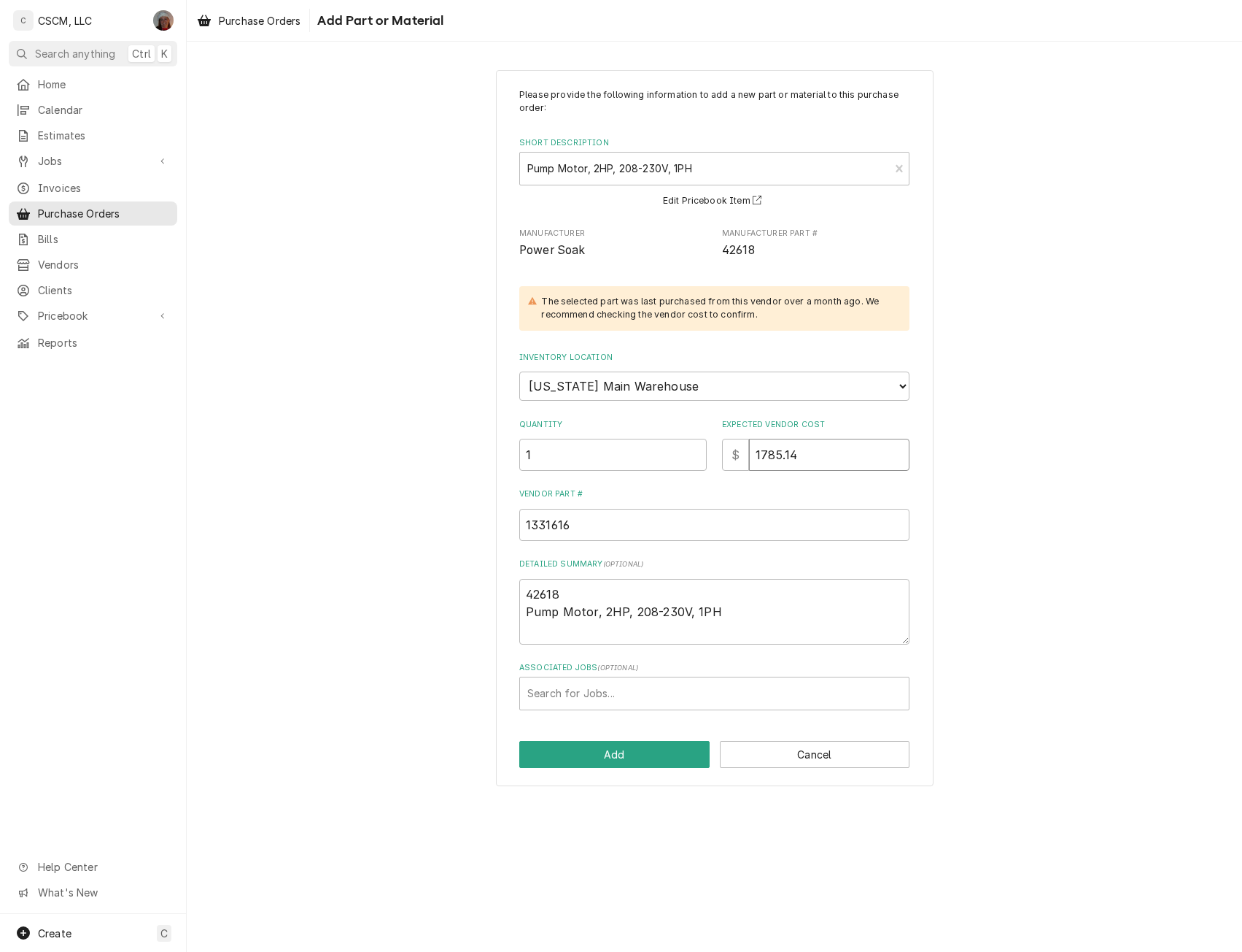
type textarea "x"
type input "1"
type textarea "x"
type input "19"
type textarea "x"
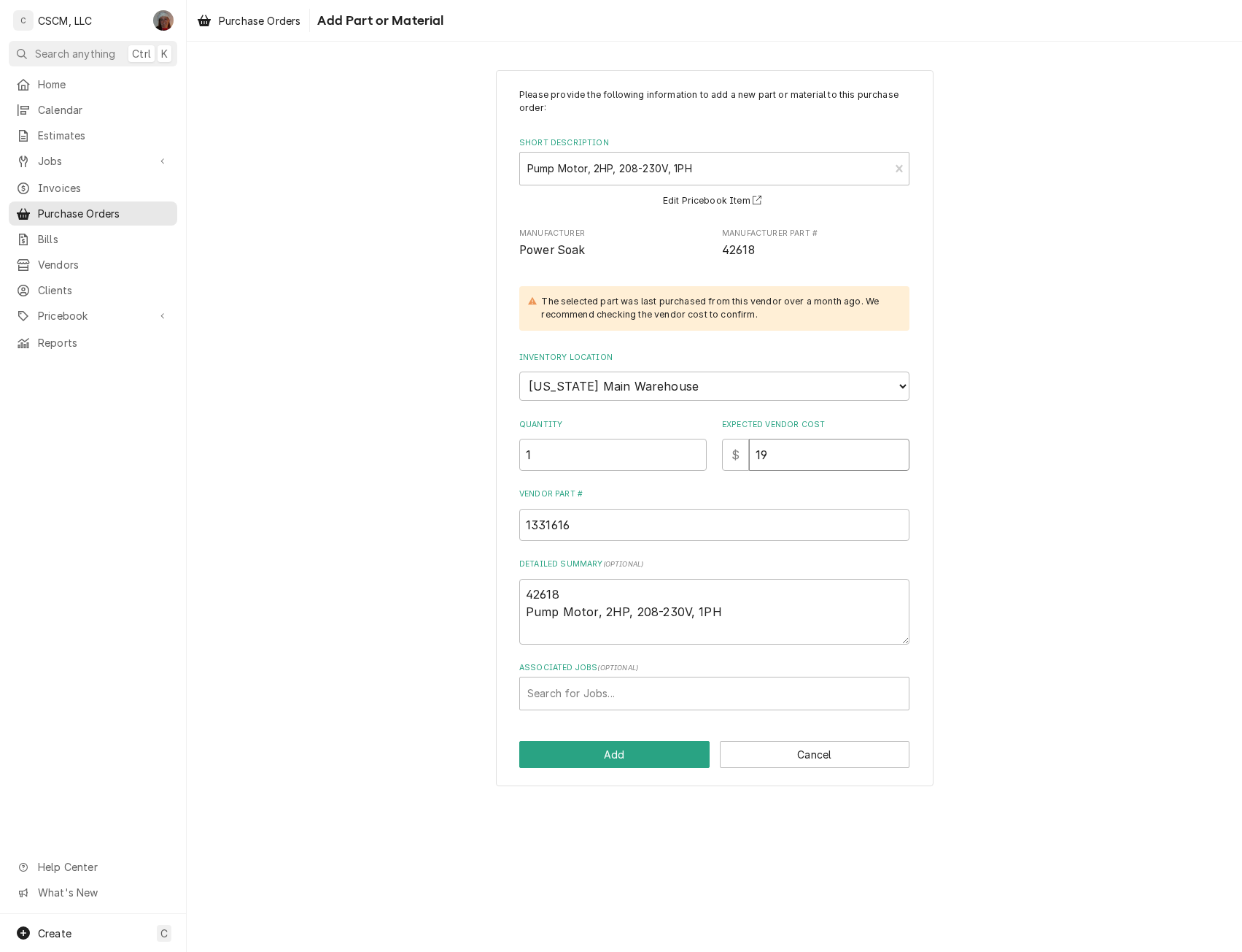
type input "192"
type textarea "x"
type input "1925"
type textarea "x"
type input "1925.3"
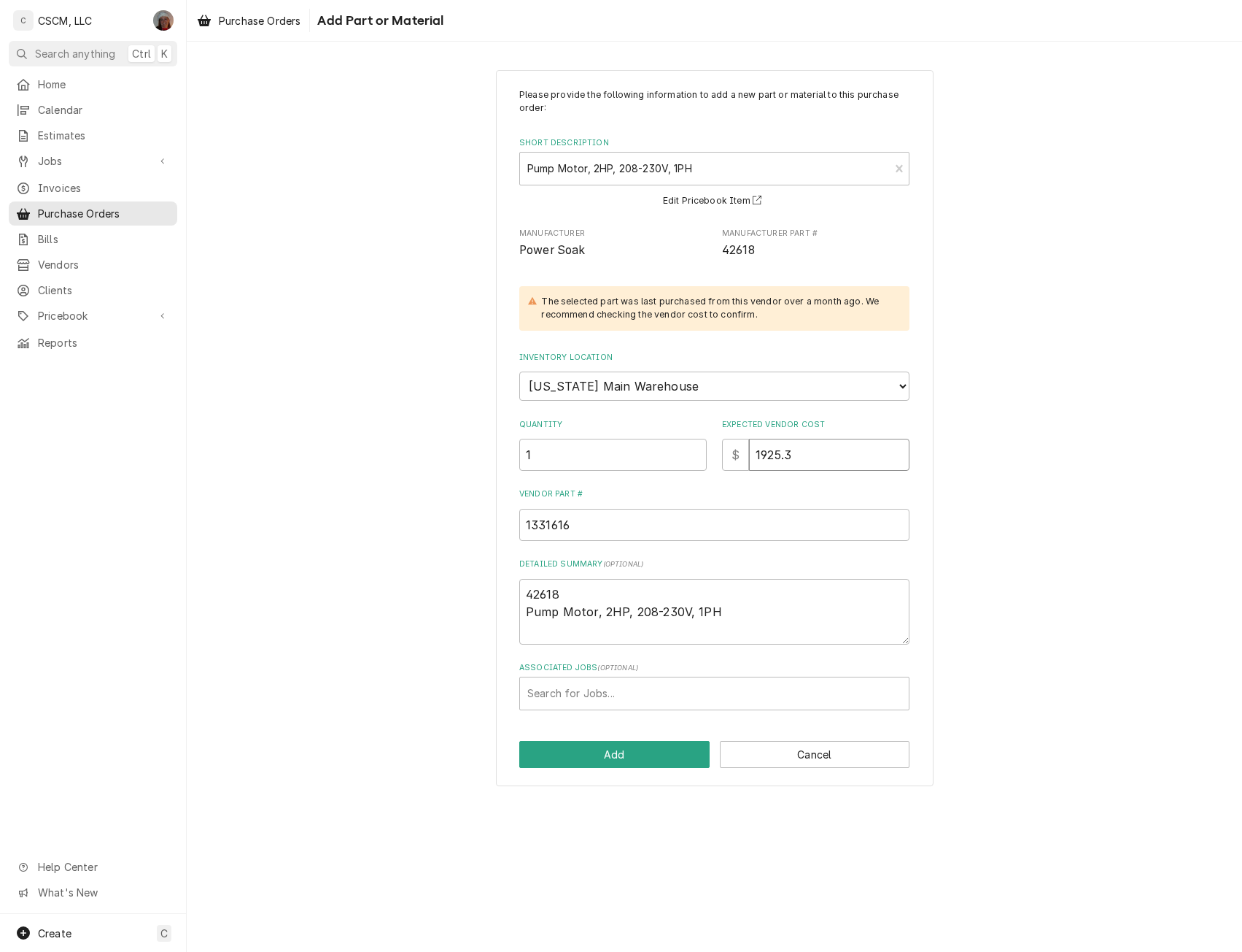
type textarea "x"
type input "1925.33"
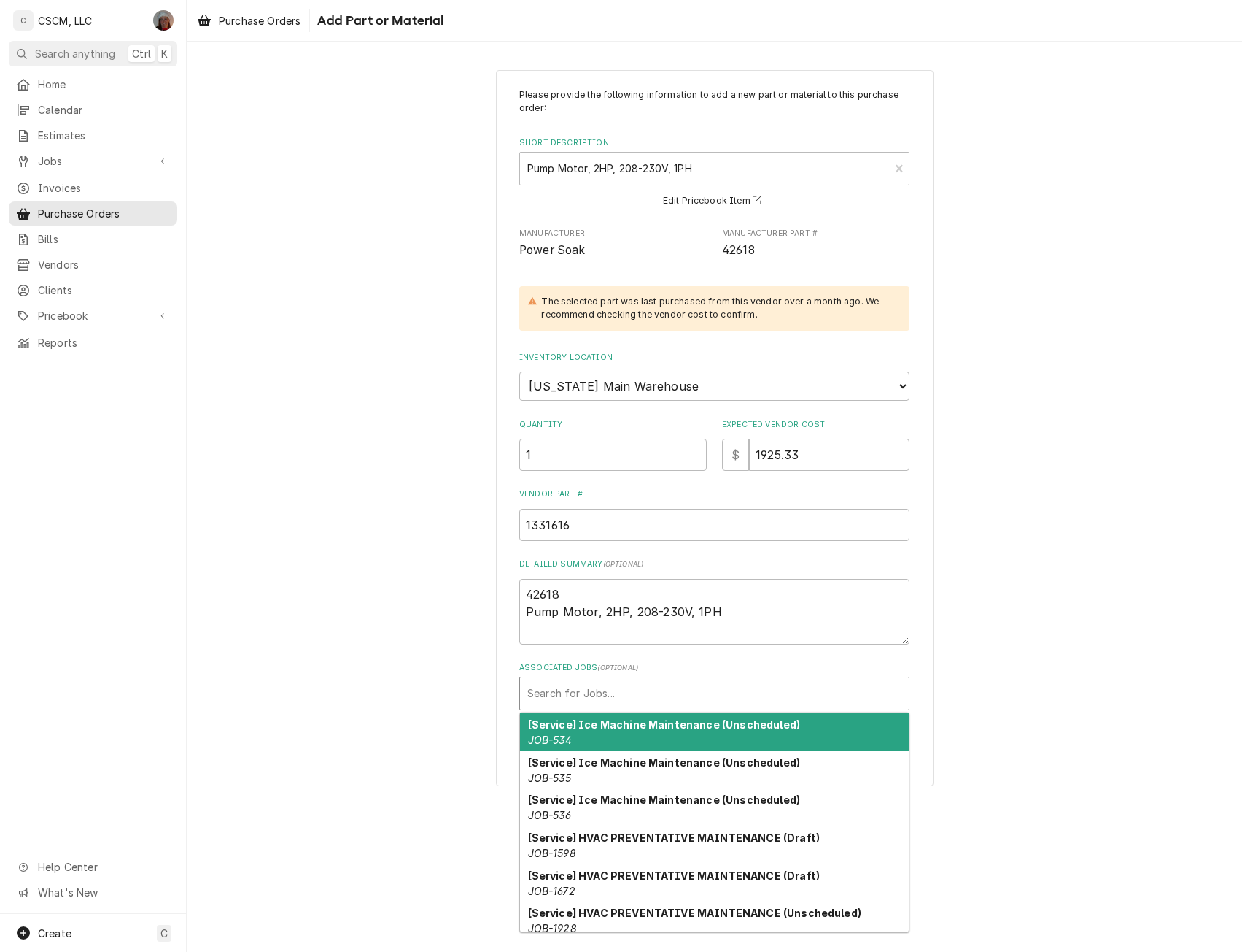
click at [577, 693] on div "Associated Jobs" at bounding box center [715, 693] width 374 height 27
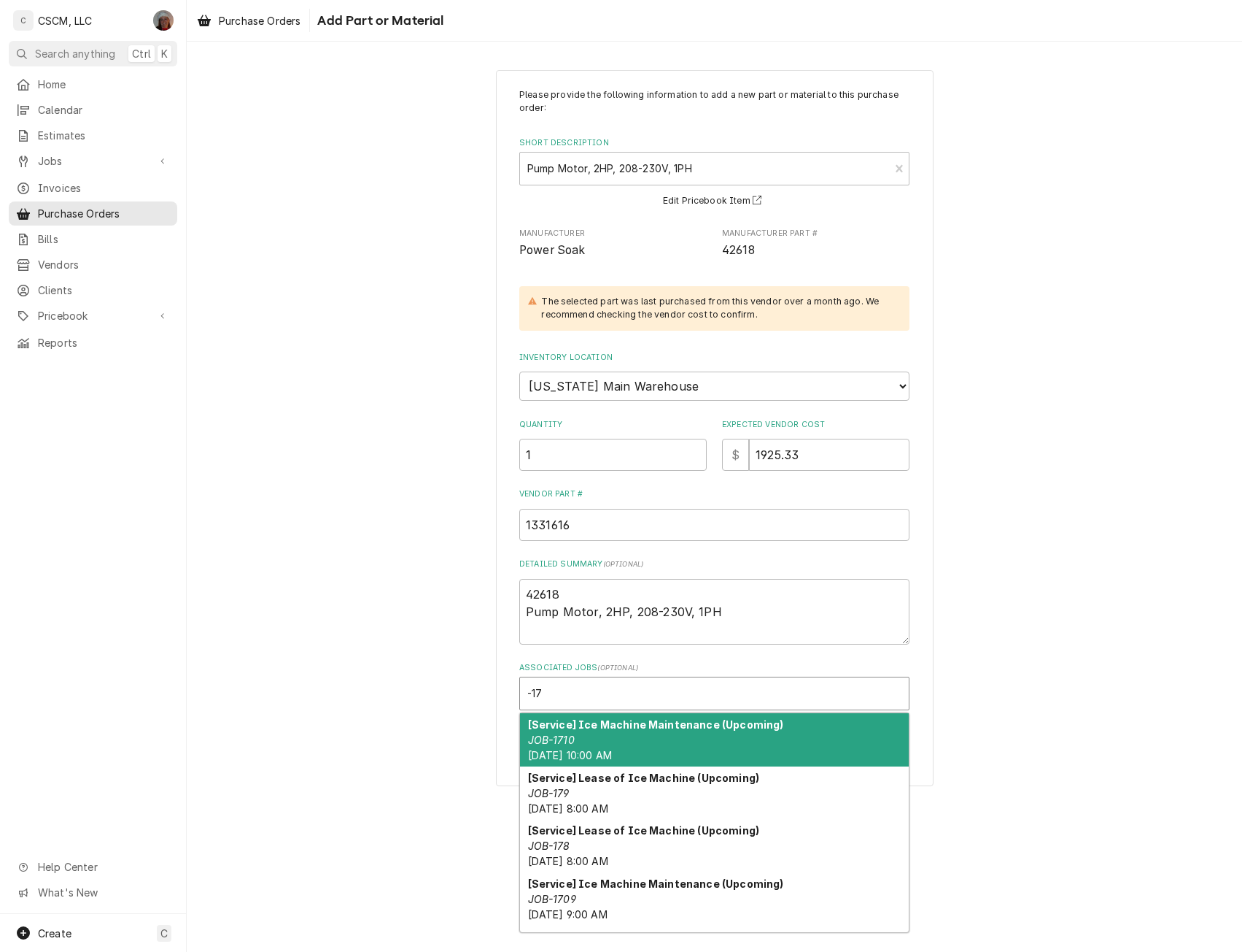
type input "-17"
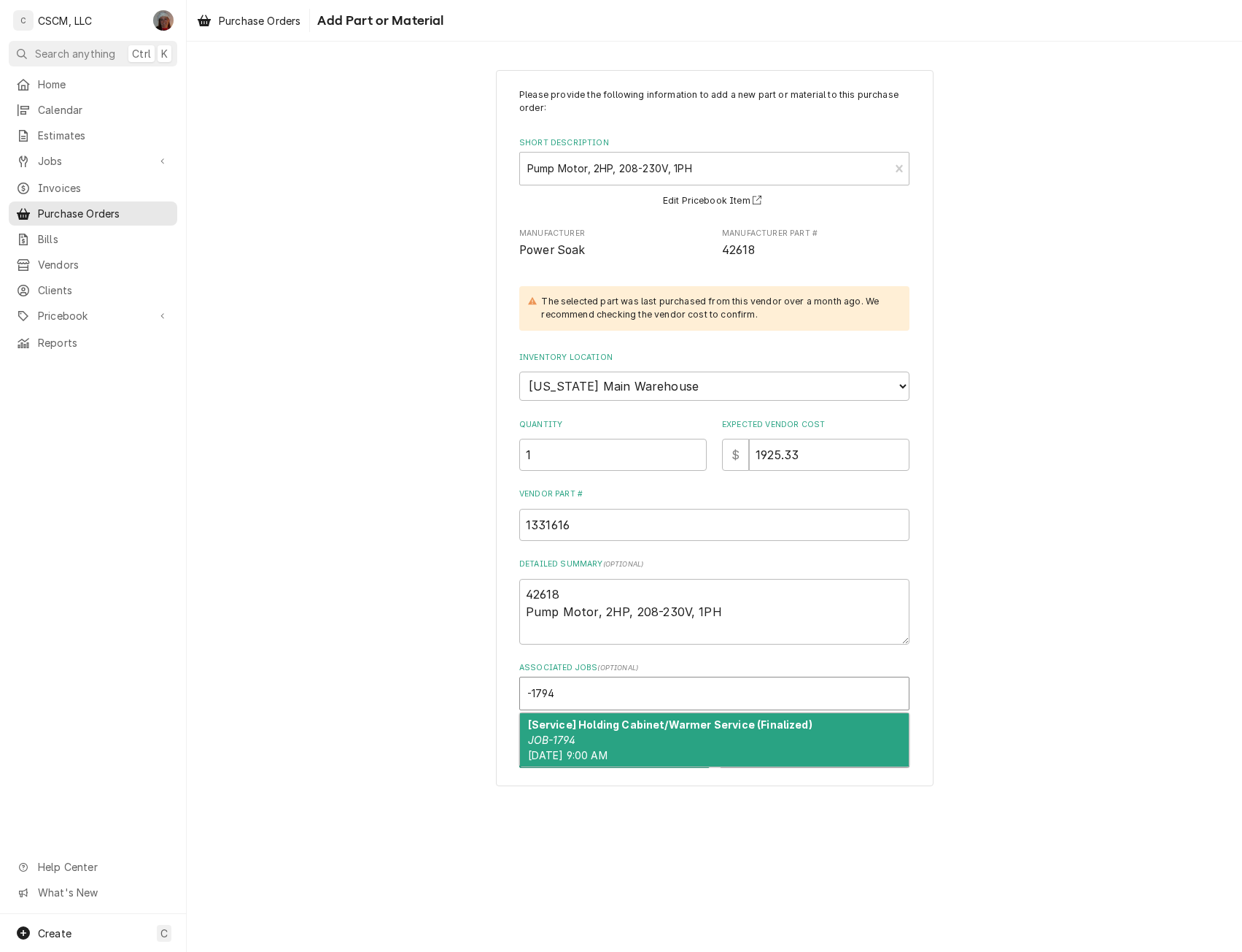
type input "-179"
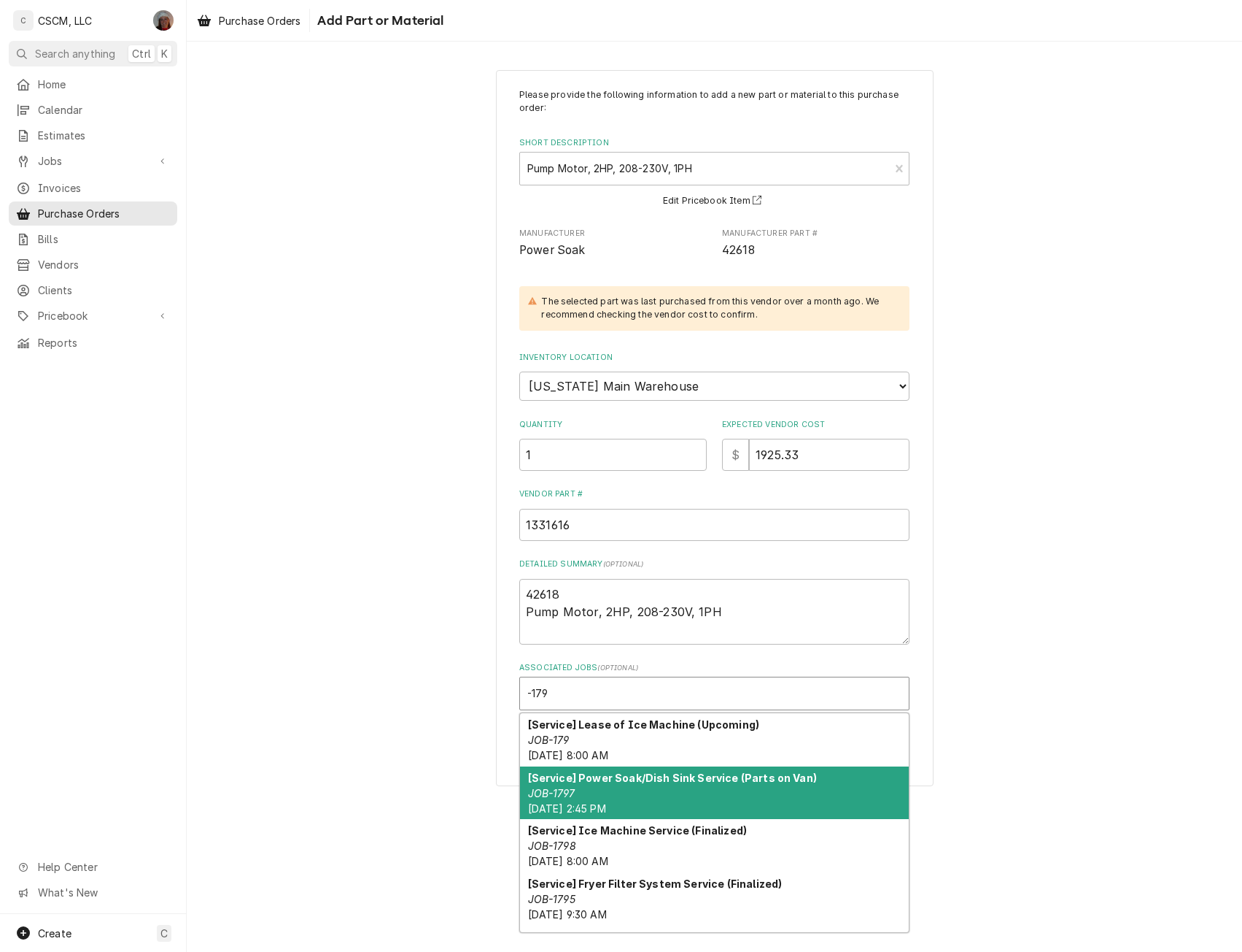
click at [601, 794] on div "[Service] Power Soak/Dish Sink Service (Parts on Van) JOB-1797 Tue, Jul 15th, 2…" at bounding box center [714, 793] width 389 height 53
type textarea "x"
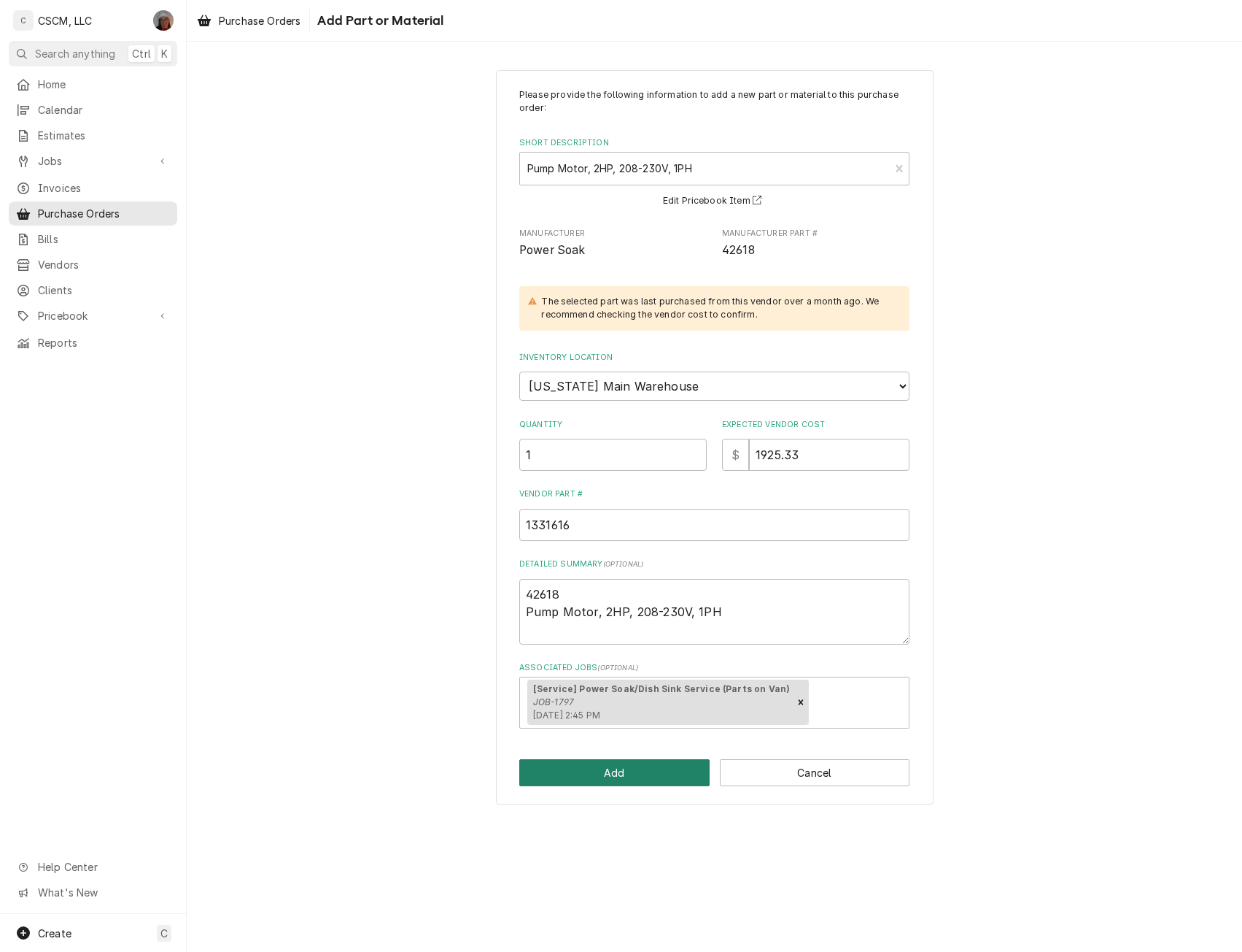
click at [570, 779] on button "Add" at bounding box center [614, 772] width 190 height 27
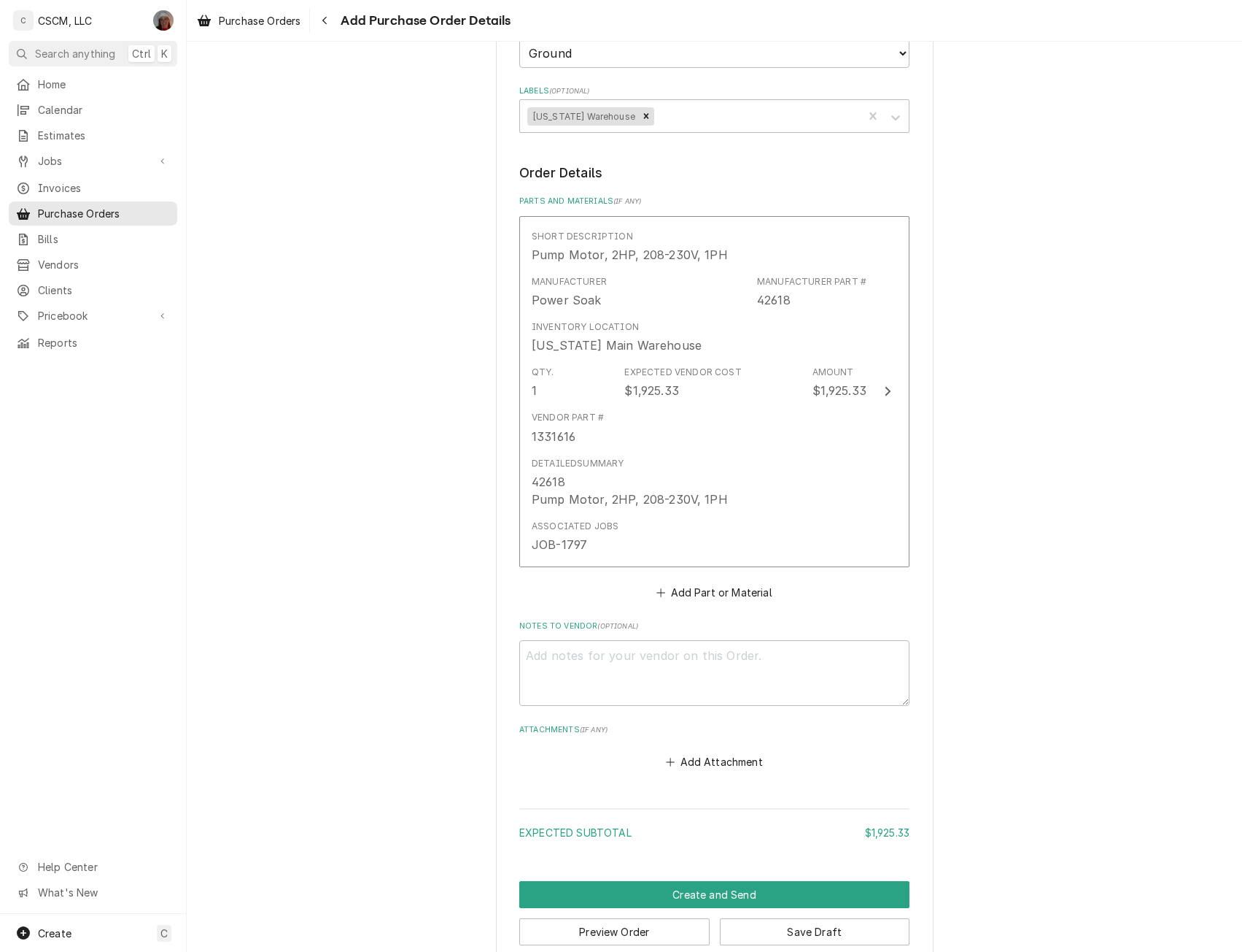
scroll to position [455, 0]
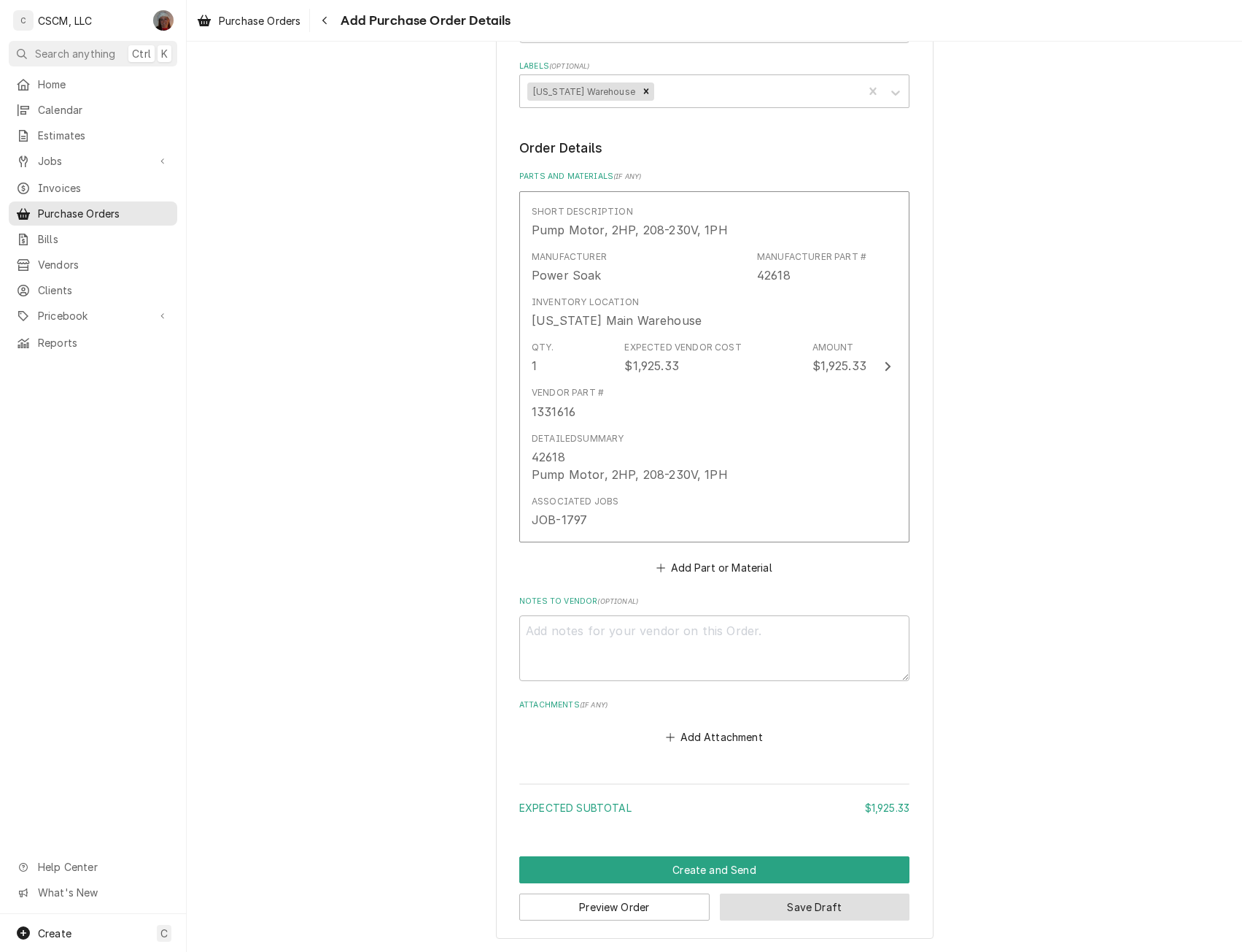
click at [777, 905] on button "Save Draft" at bounding box center [814, 906] width 190 height 27
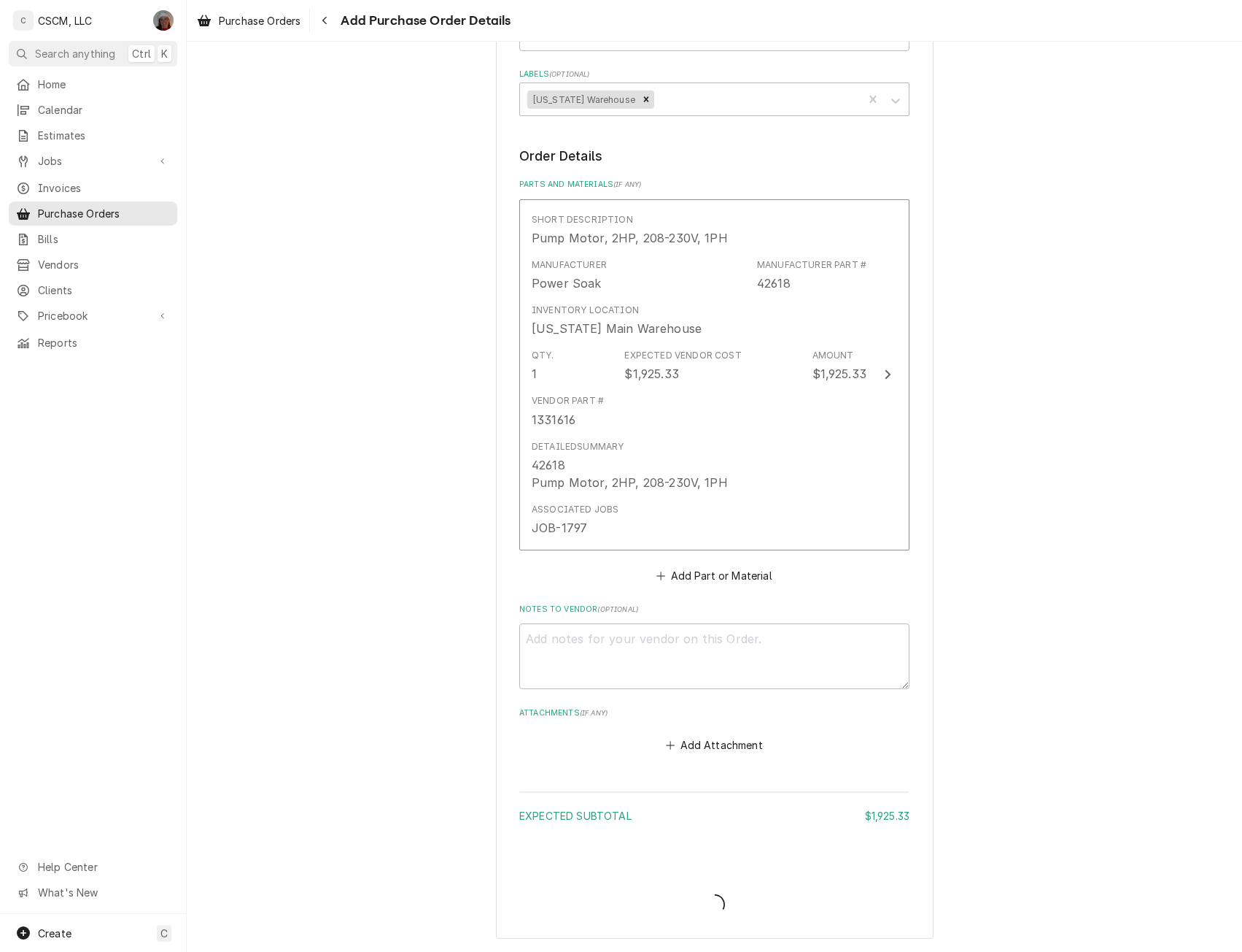
type textarea "x"
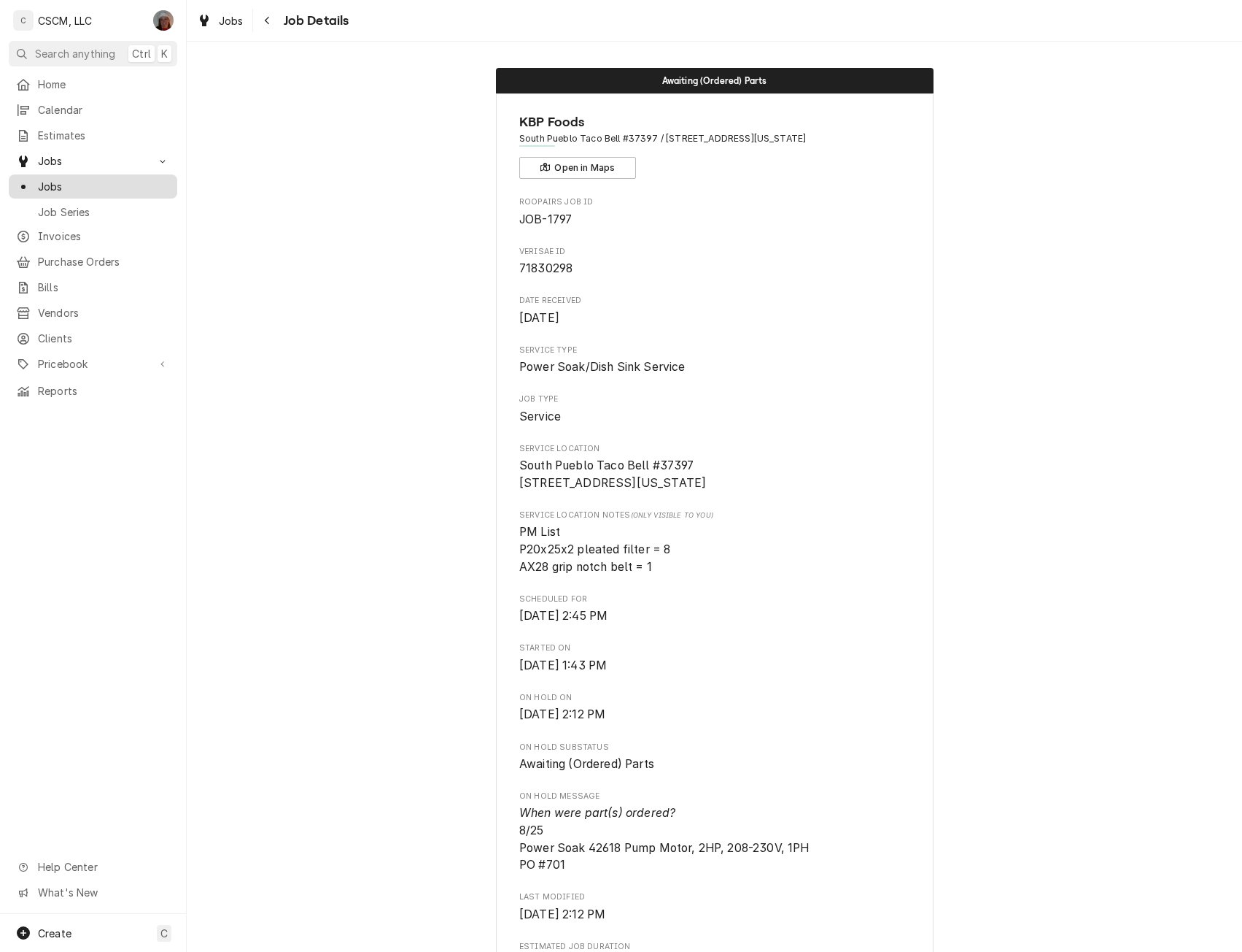
click at [74, 183] on span "Jobs" at bounding box center [104, 186] width 132 height 15
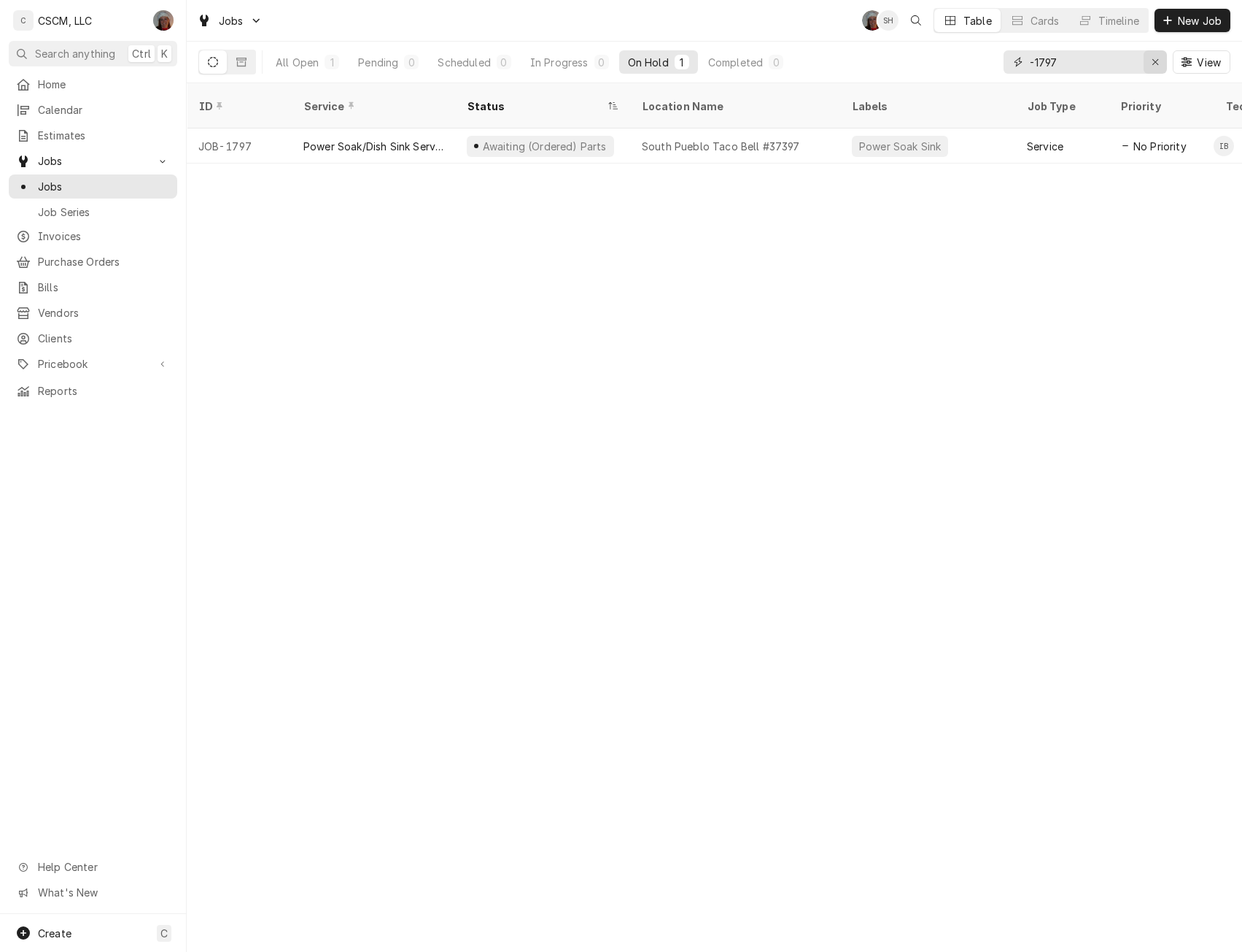
click at [1159, 57] on div "Erase input" at bounding box center [1155, 61] width 14 height 14
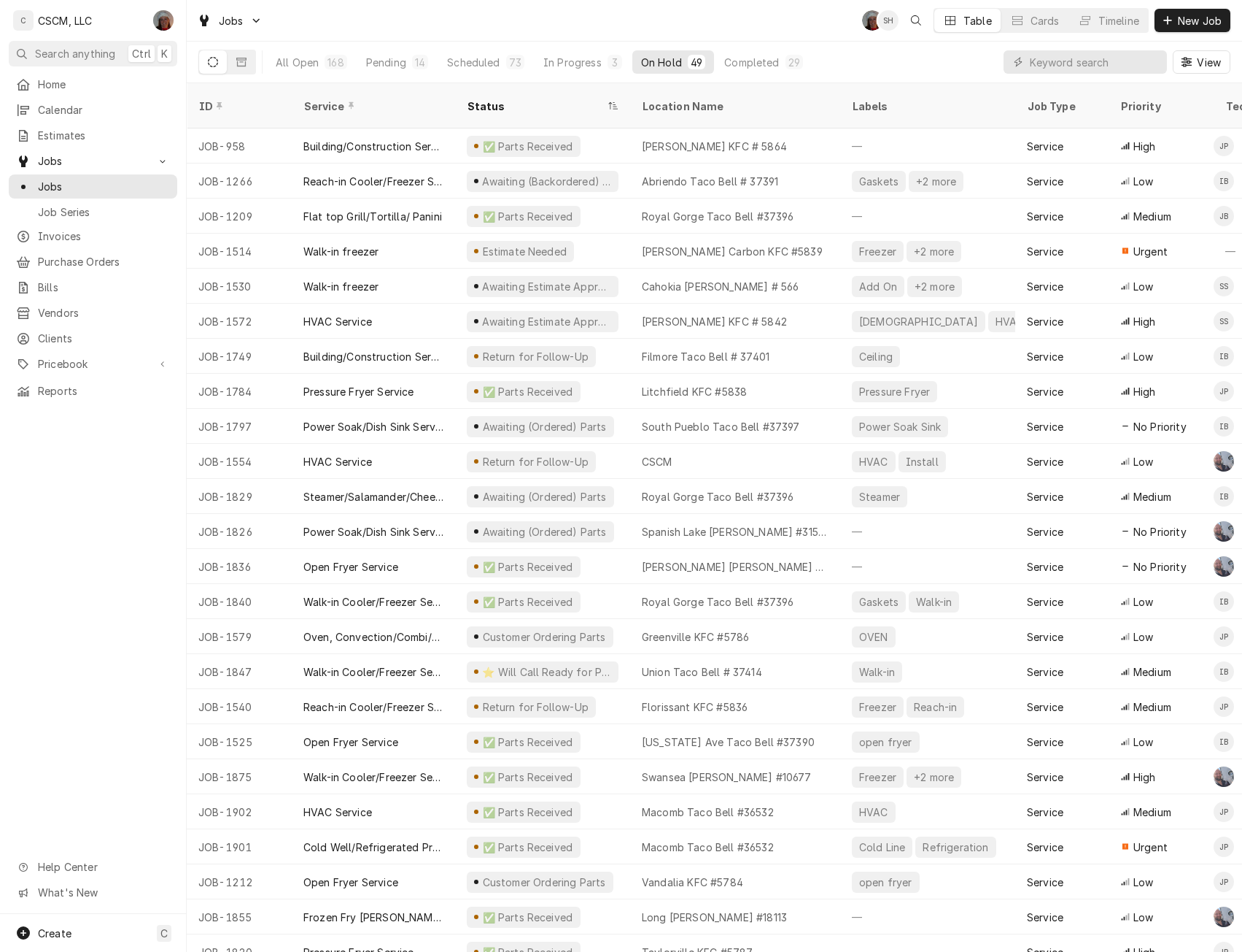
click at [667, 60] on div "On Hold" at bounding box center [662, 62] width 41 height 15
click at [1063, 66] on input "Dynamic Content Wrapper" at bounding box center [1095, 62] width 130 height 23
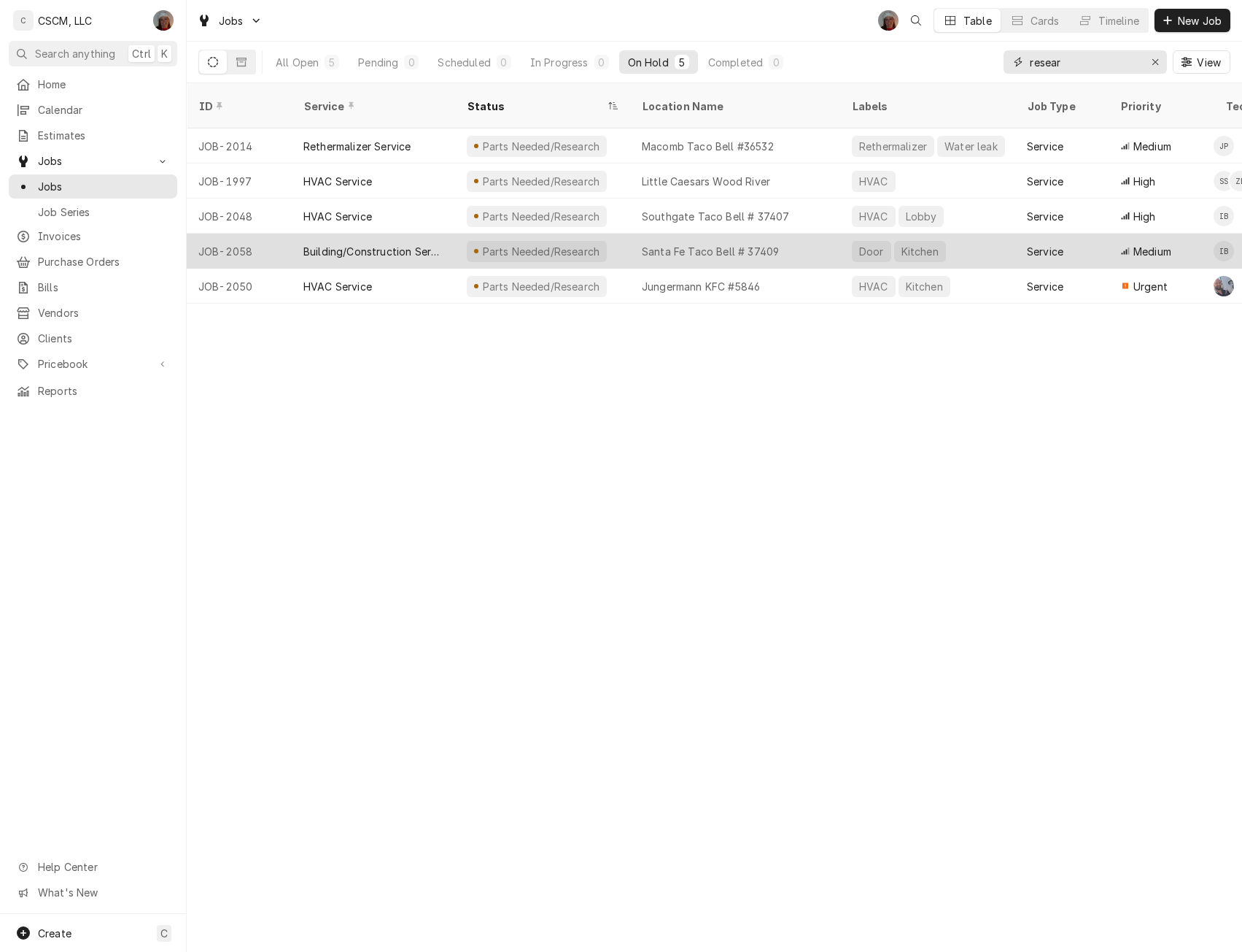
type input "resear"
click at [305, 234] on div "Building/Construction Service" at bounding box center [373, 251] width 163 height 35
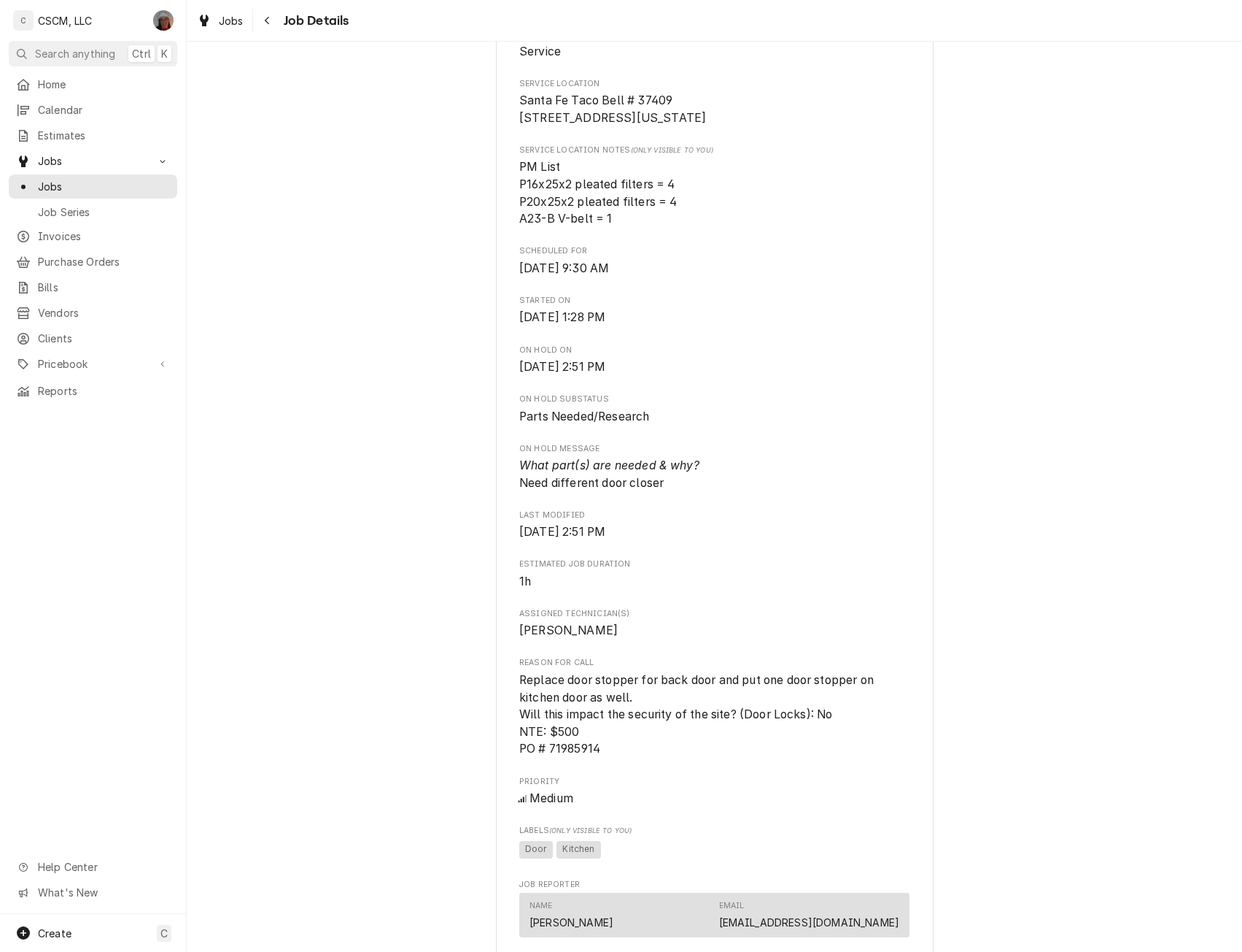
scroll to position [419, 0]
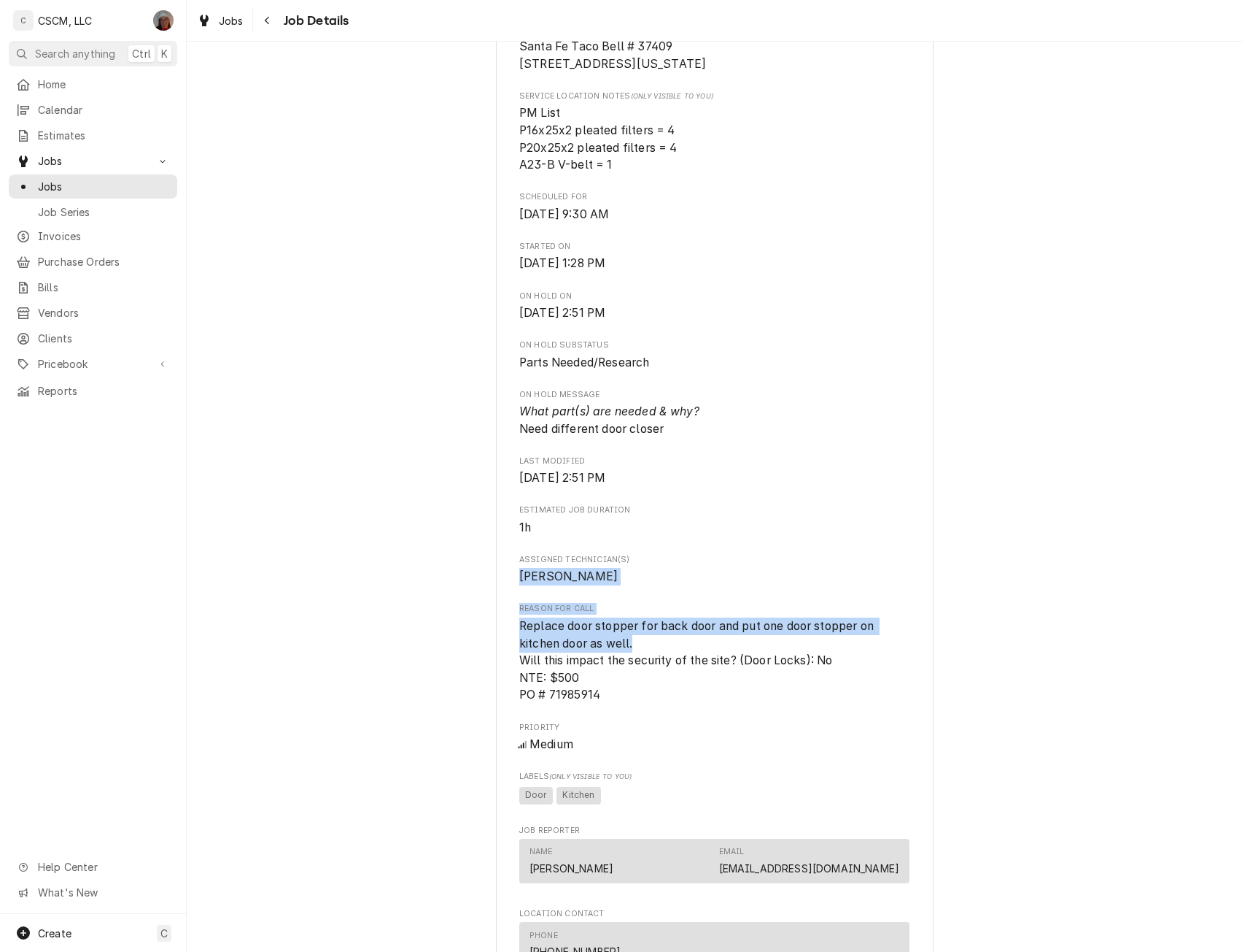
drag, startPoint x: 1222, startPoint y: 569, endPoint x: 1221, endPoint y: 656, distance: 87.0
click at [1221, 656] on div "Parts Needed/Research KBP Foods Santa Fe Taco Bell # 37409 / 703 N Santa Fe Ave…" at bounding box center [715, 575] width 1056 height 1873
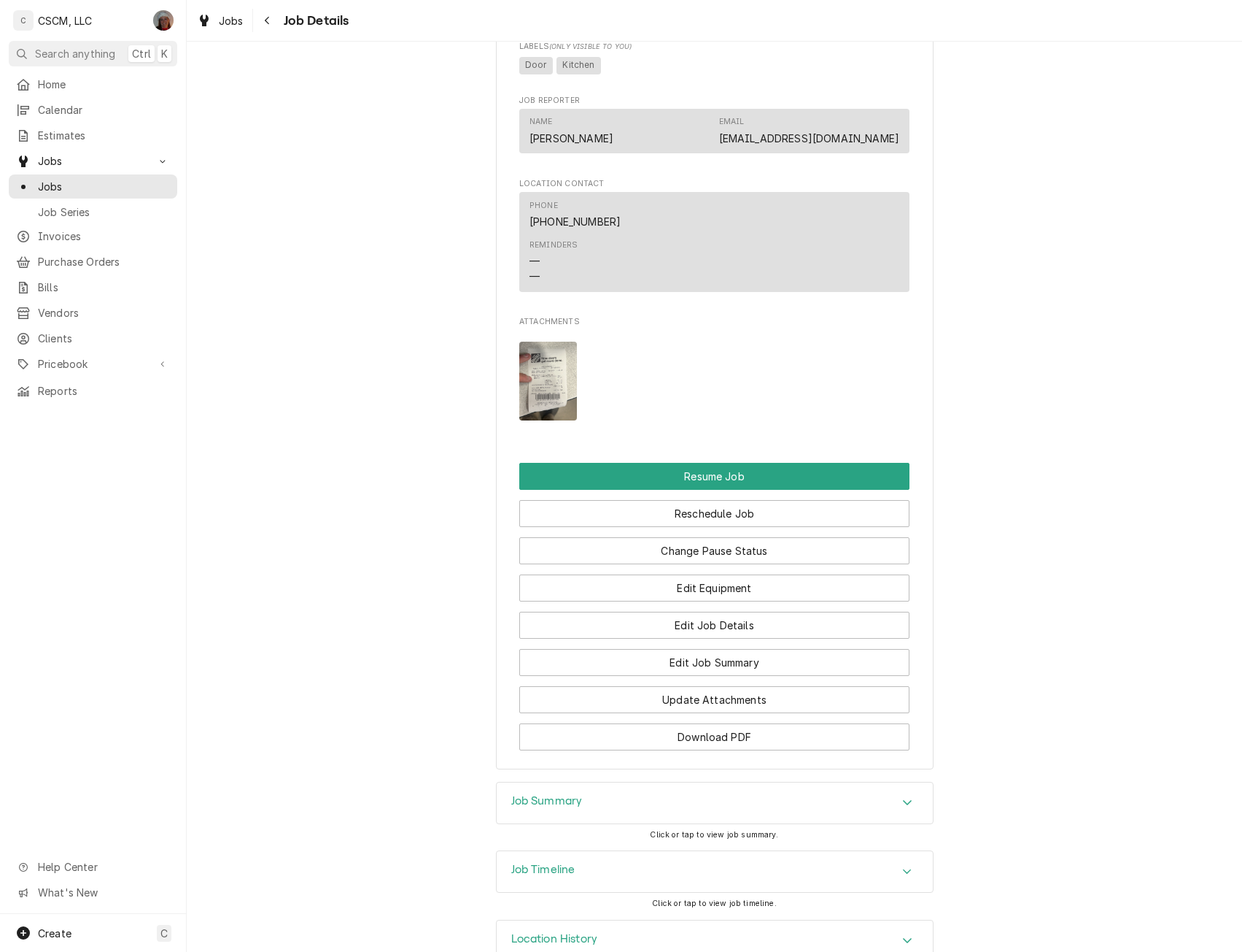
scroll to position [1164, 0]
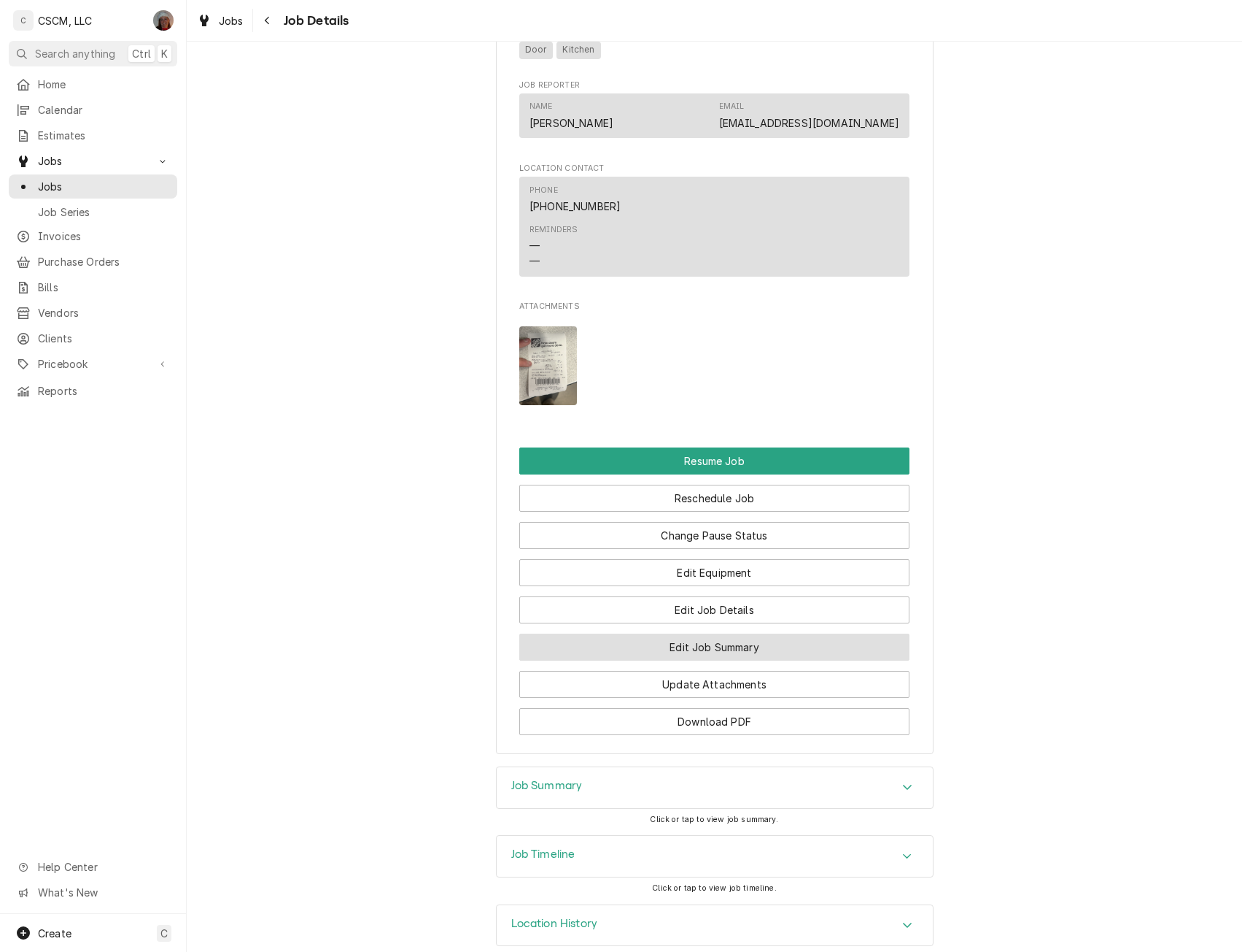
click at [708, 655] on button "Edit Job Summary" at bounding box center [714, 646] width 390 height 27
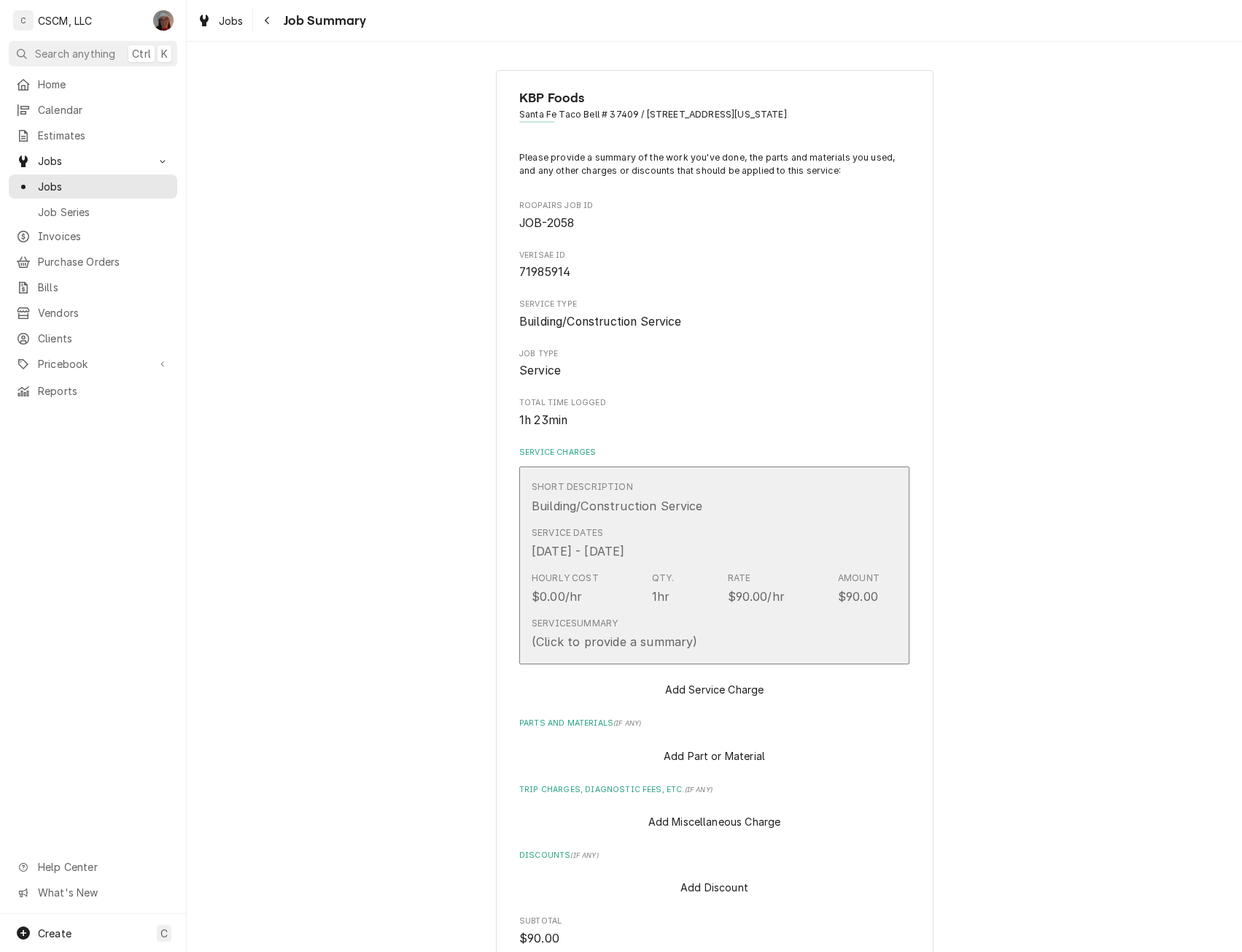
type textarea "x"
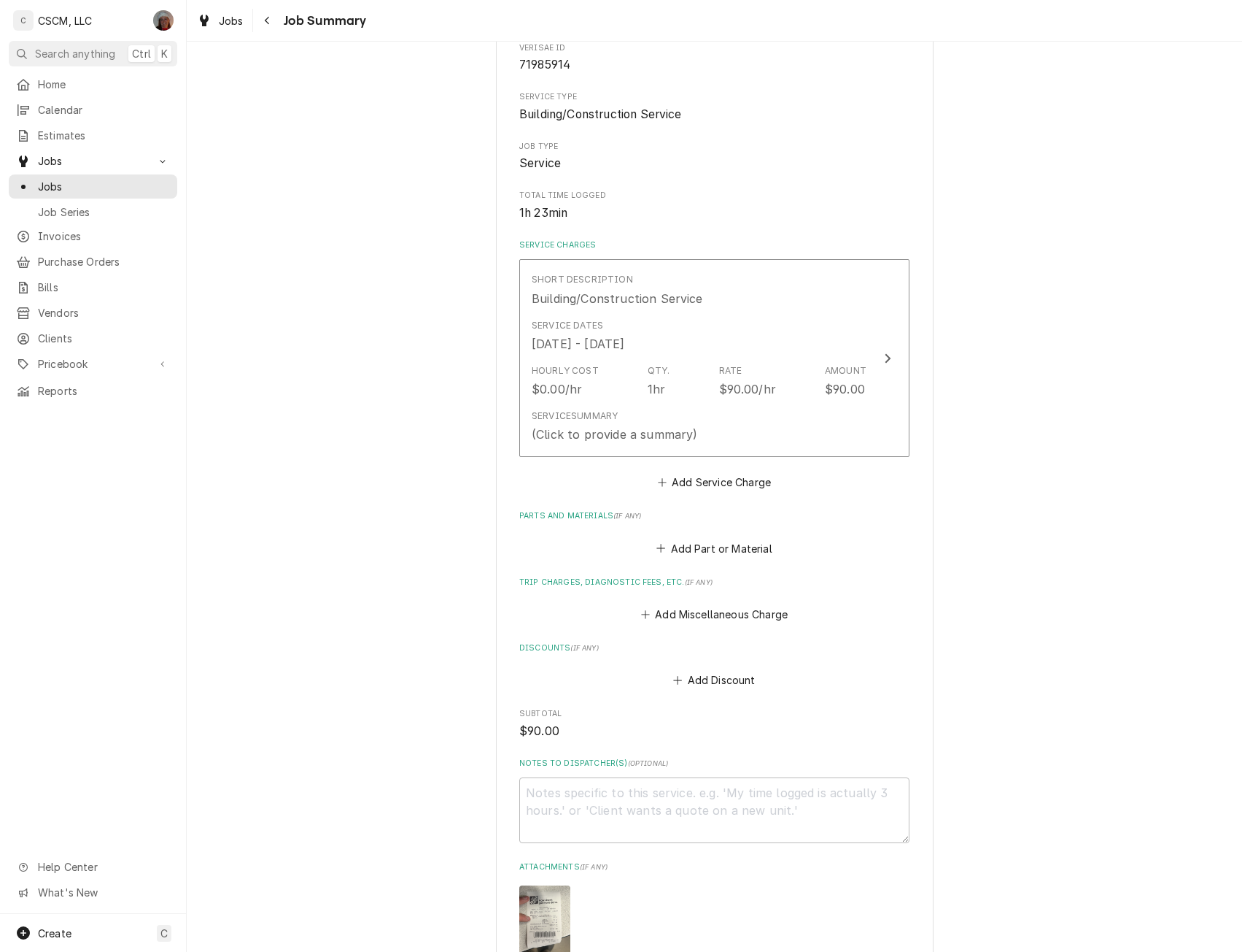
scroll to position [260, 0]
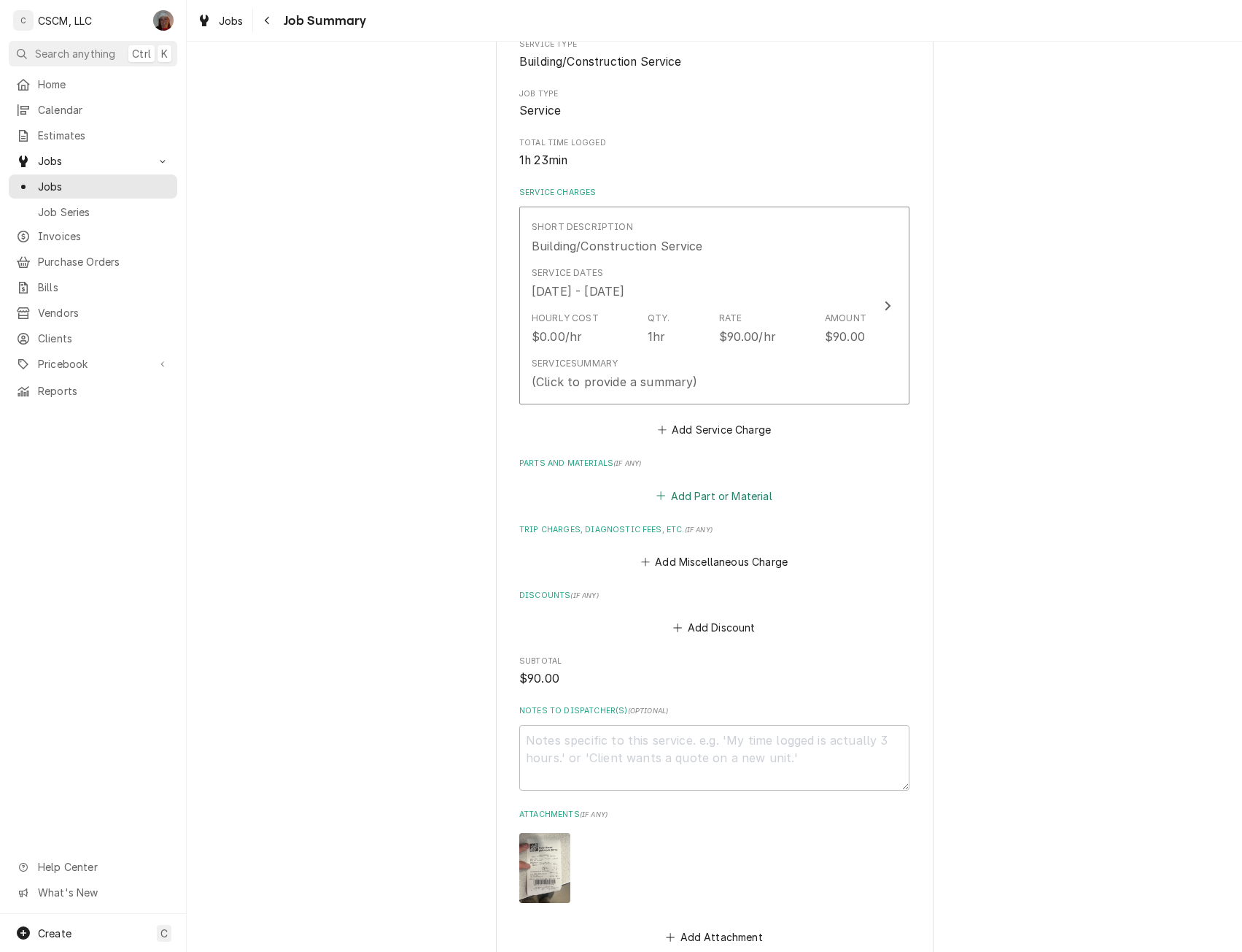
click at [691, 495] on button "Add Part or Material" at bounding box center [714, 495] width 120 height 20
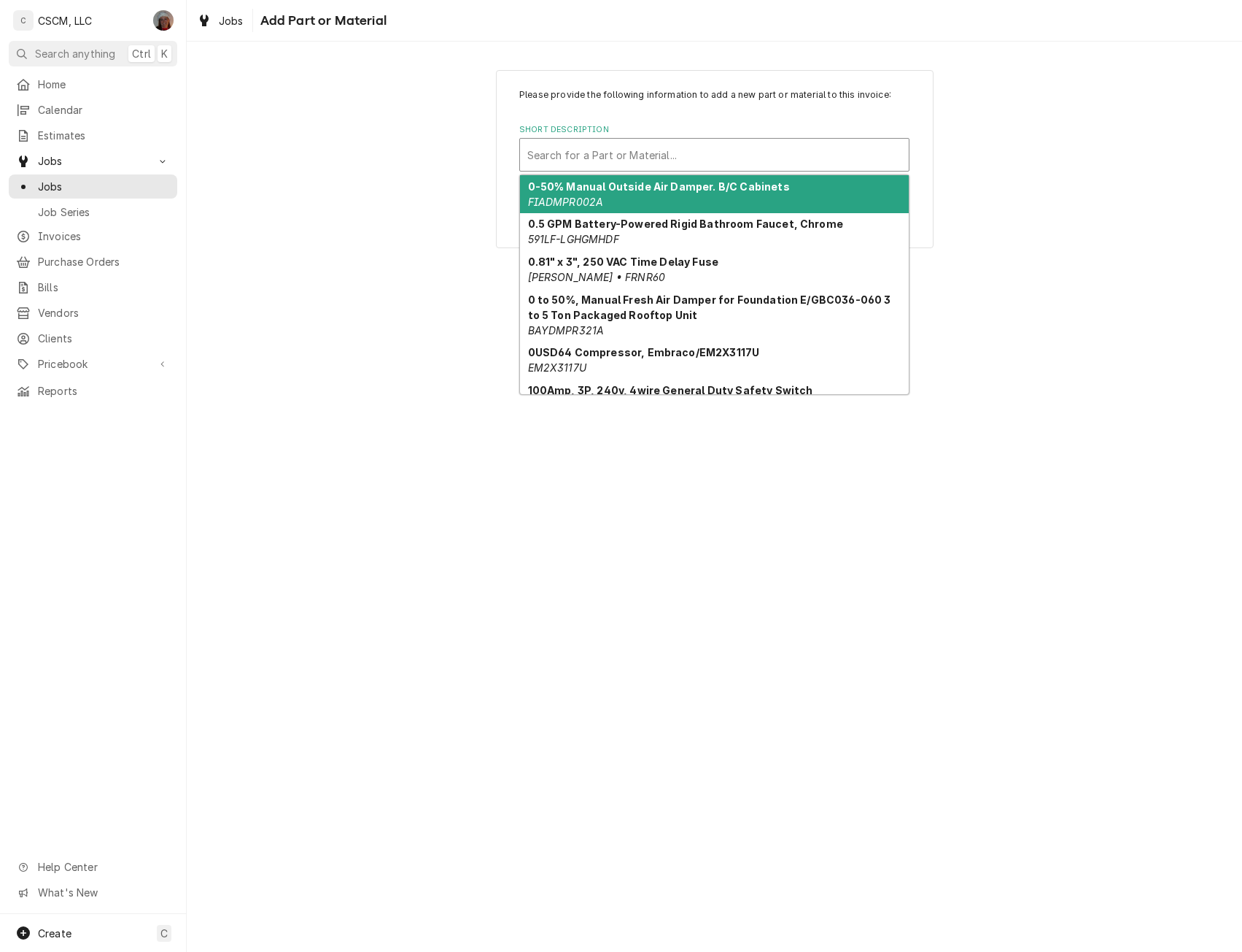
click at [613, 157] on div "Short Description" at bounding box center [715, 155] width 374 height 27
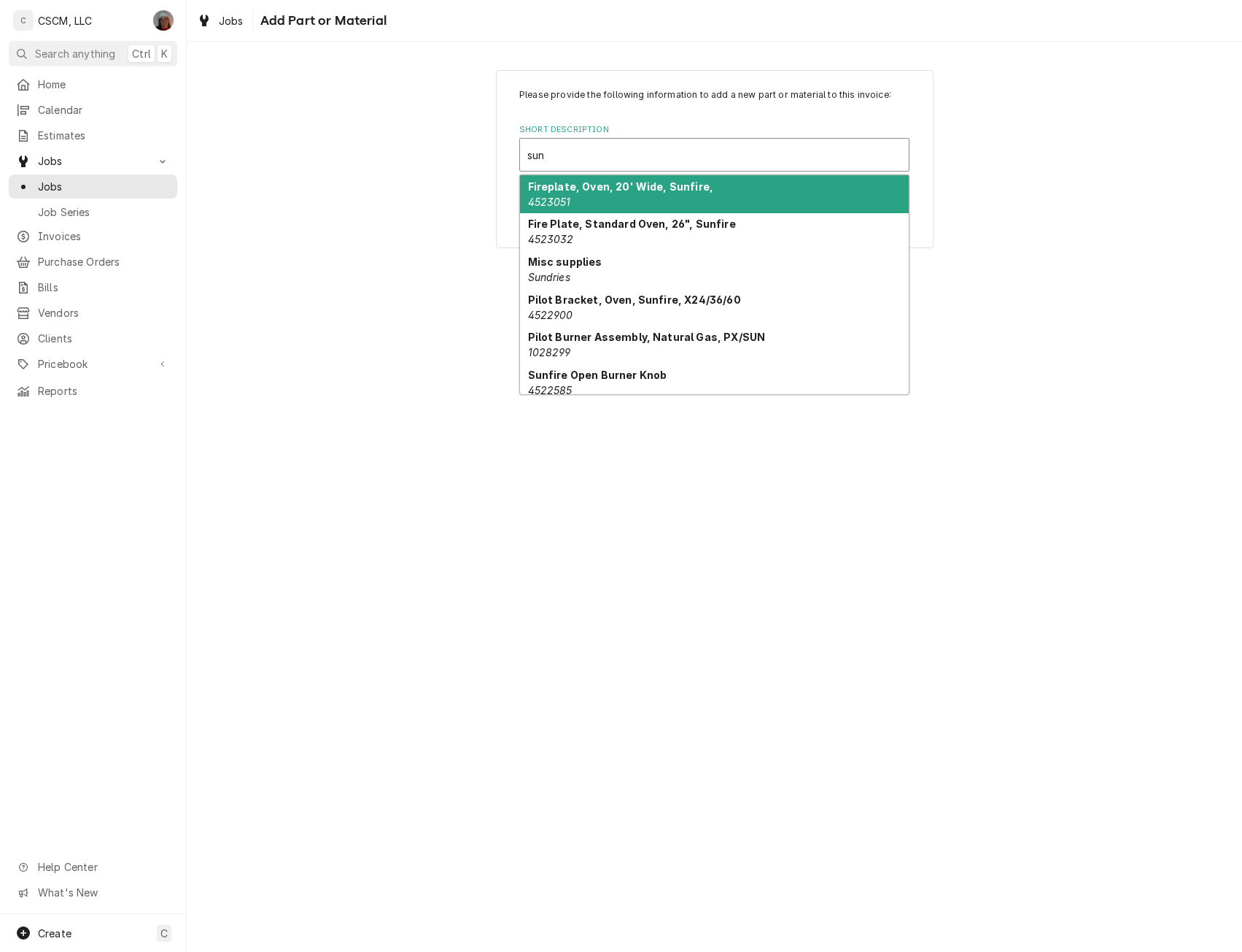
type input "sund"
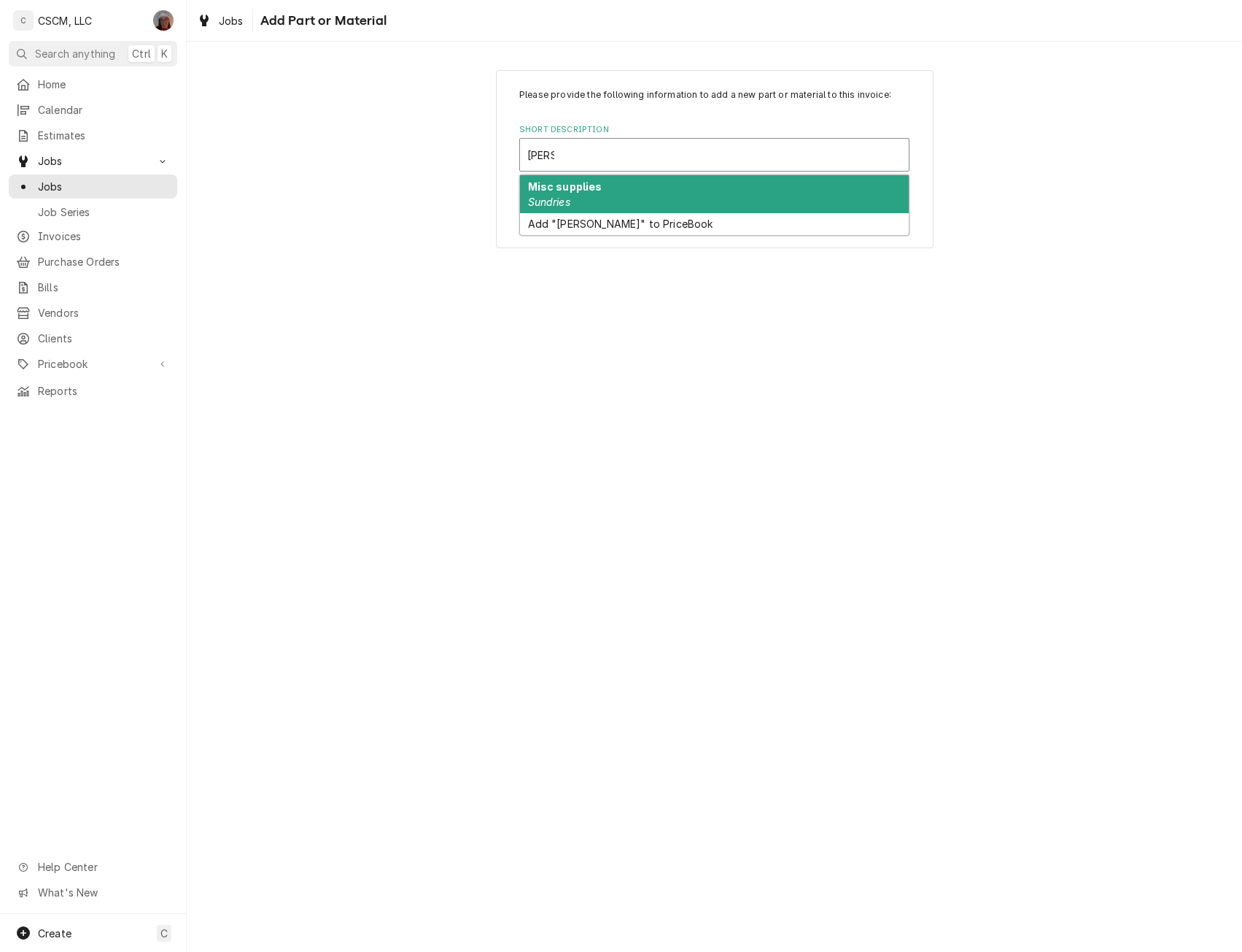
click at [586, 187] on strong "Misc supplies" at bounding box center [565, 186] width 74 height 12
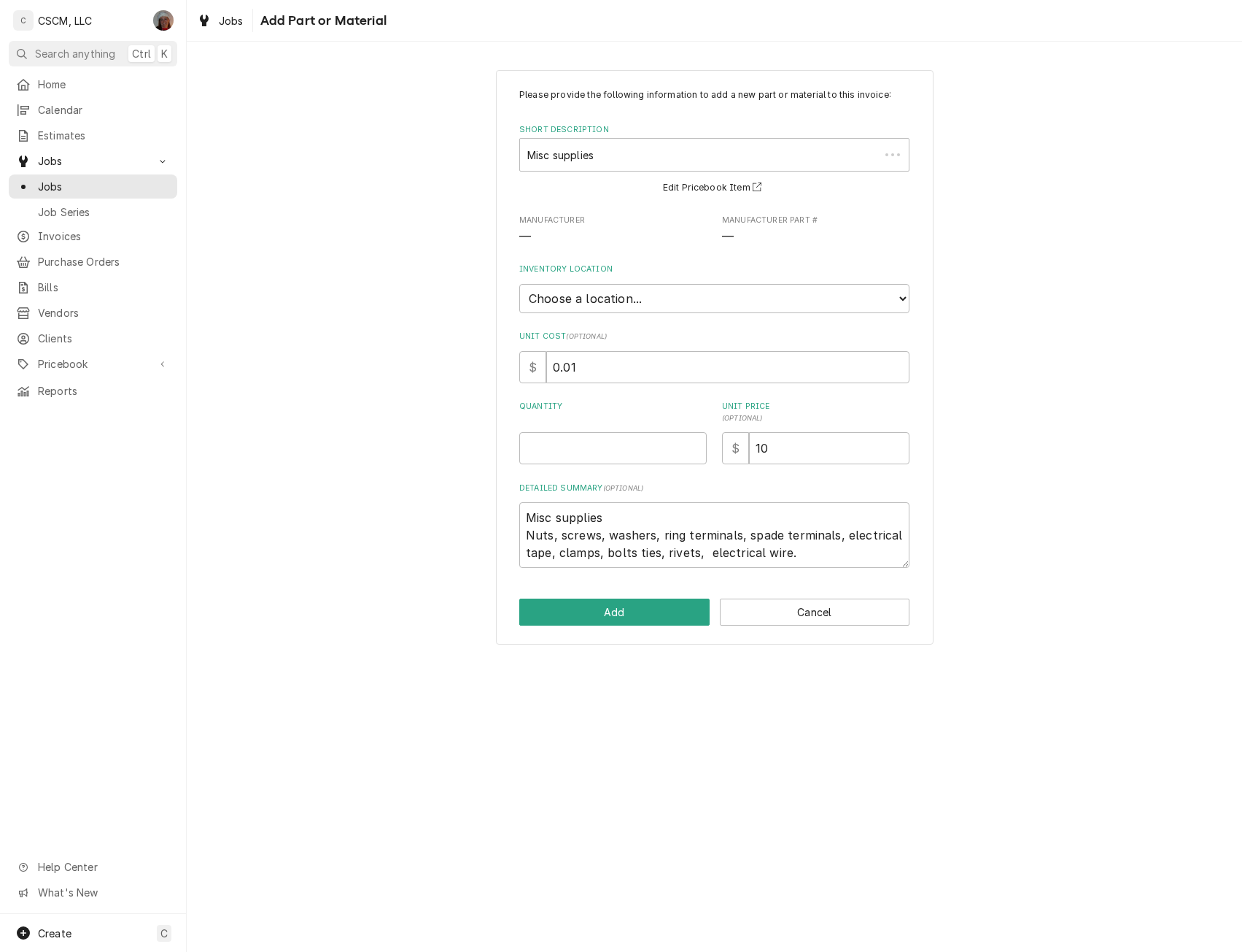
type textarea "x"
click at [639, 291] on select "Choose a location... Chris's Truck Colorado Main Warehouse Izaia's truck Jimmy'…" at bounding box center [714, 298] width 390 height 30
select select "421"
click at [519, 284] on select "Choose a location... Chris's Truck Colorado Main Warehouse Izaia's truck Jimmy'…" at bounding box center [714, 298] width 390 height 30
drag, startPoint x: 583, startPoint y: 372, endPoint x: 480, endPoint y: 379, distance: 103.2
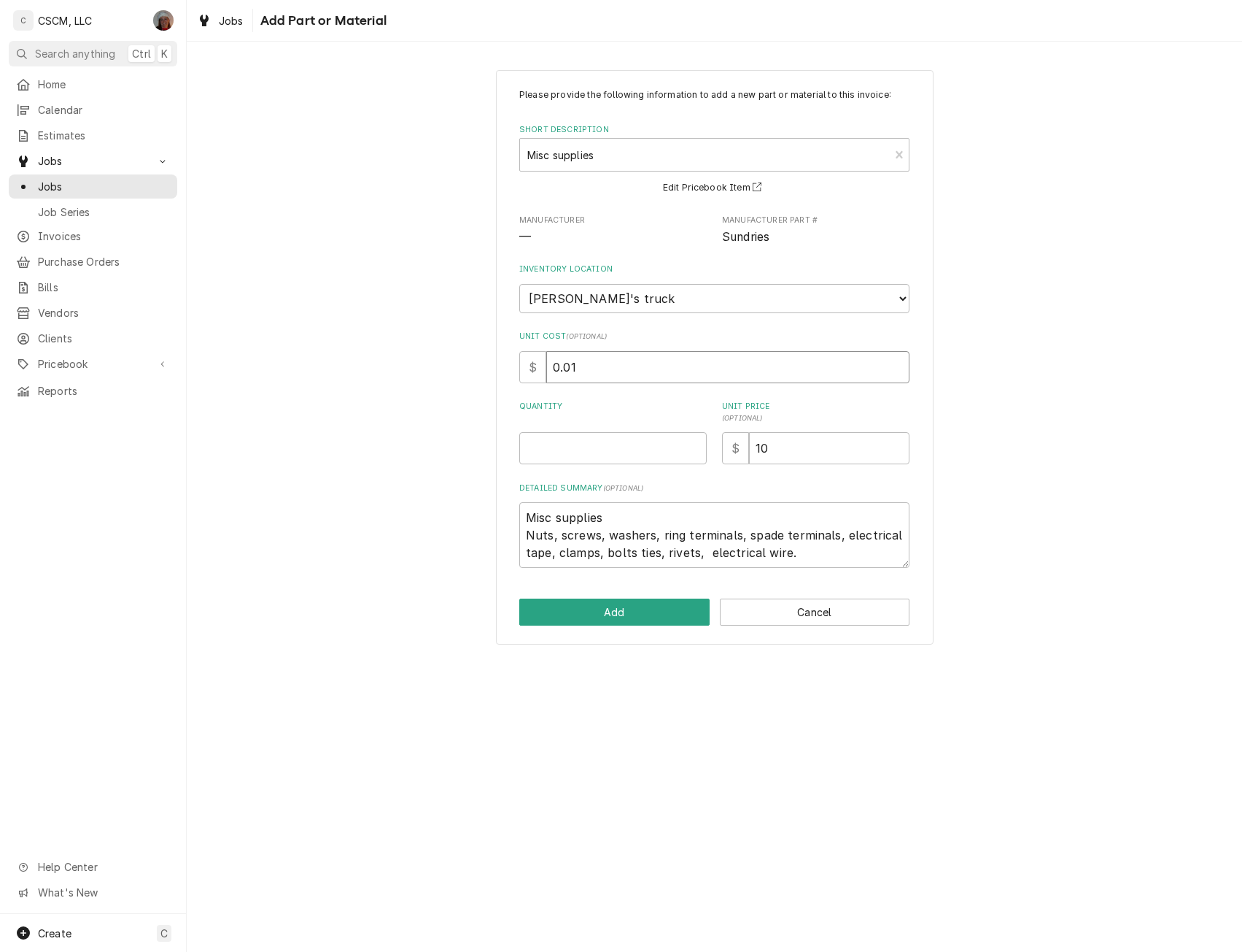
click at [480, 379] on div "Please provide the following information to add a new part or material to this …" at bounding box center [715, 357] width 1056 height 600
type textarea "x"
type input "1"
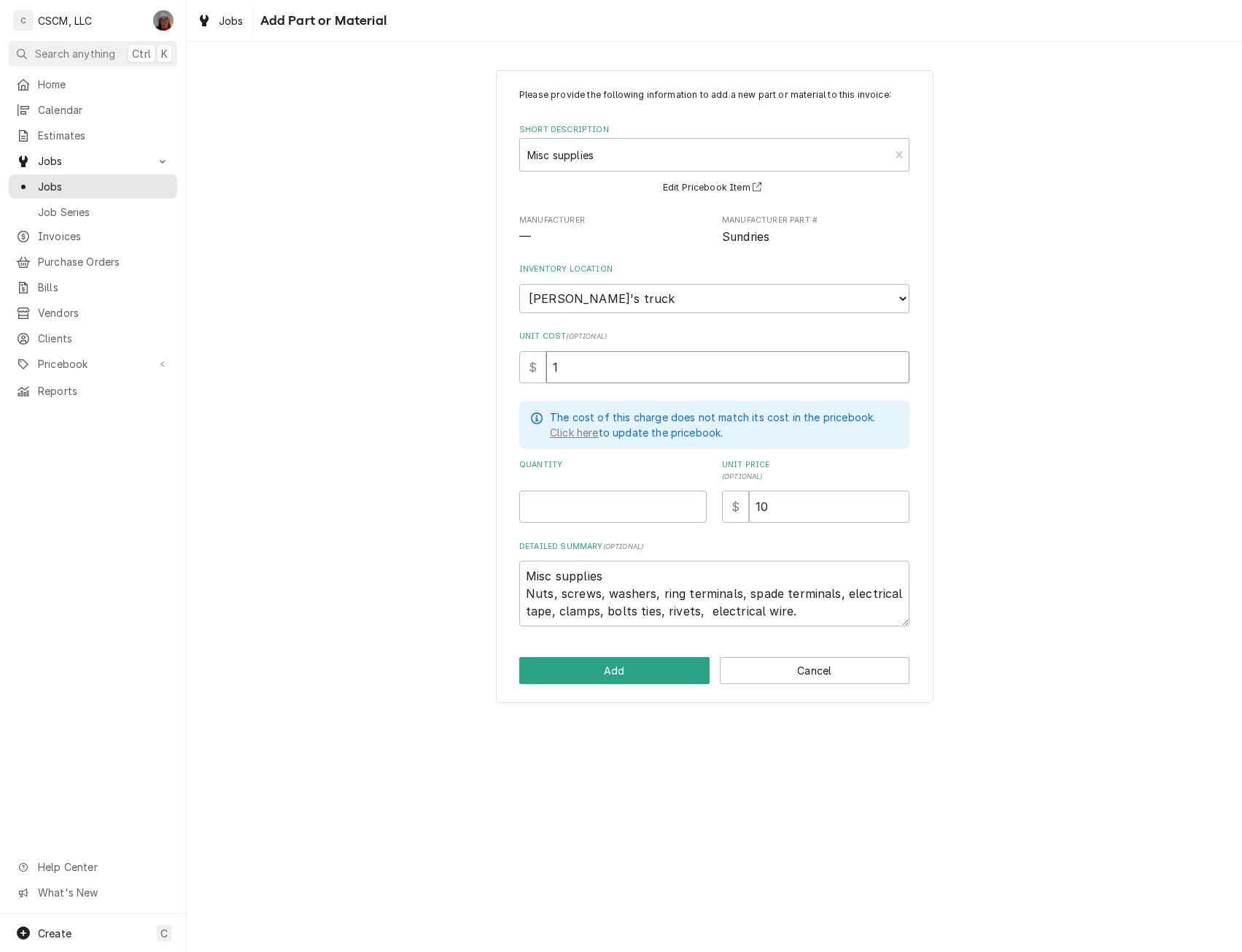
type textarea "x"
type input "18"
type textarea "x"
type input "188"
type textarea "x"
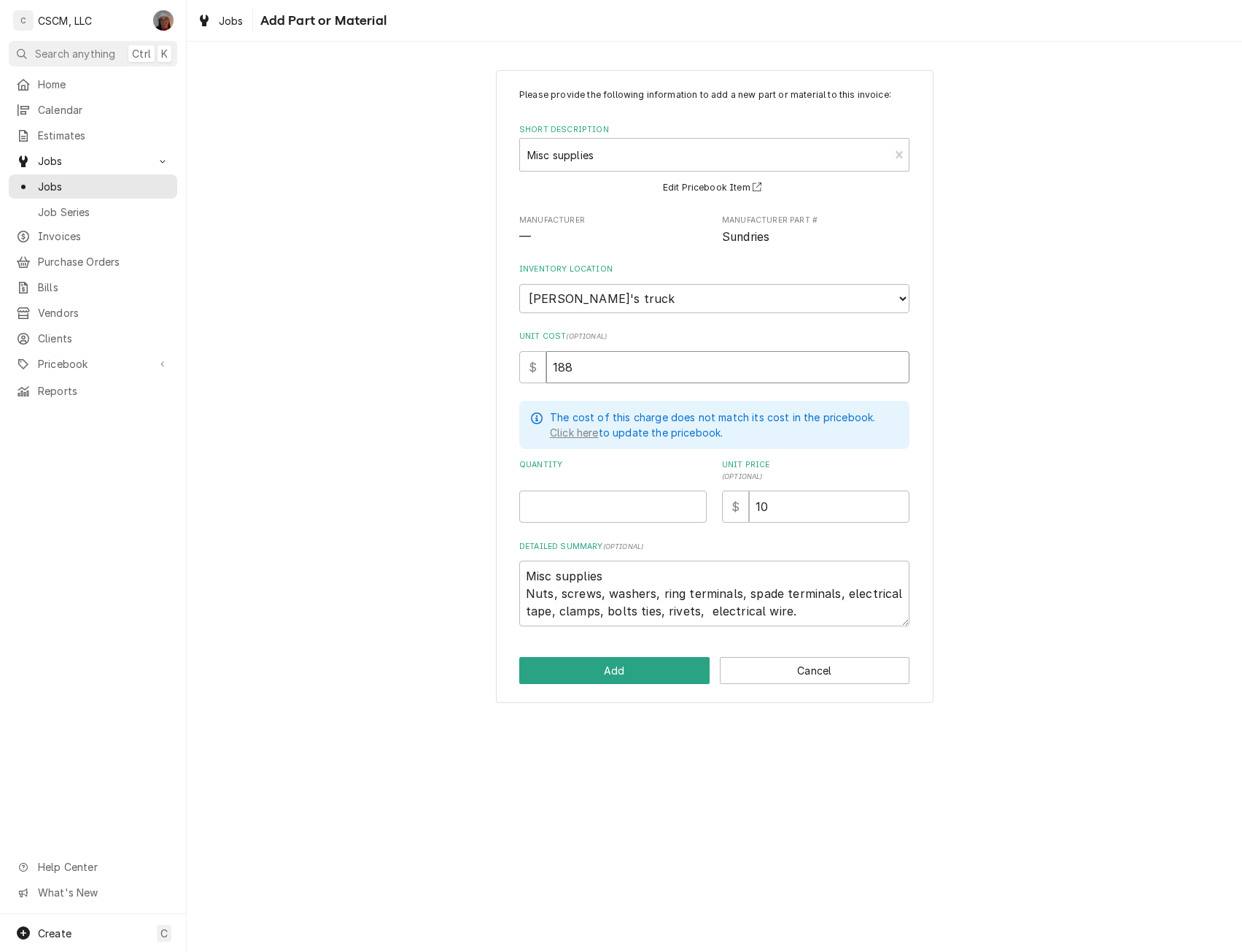
type input "188.9"
type textarea "x"
type input "188.98"
click at [558, 513] on input "Quantity" at bounding box center [613, 507] width 187 height 32
type textarea "x"
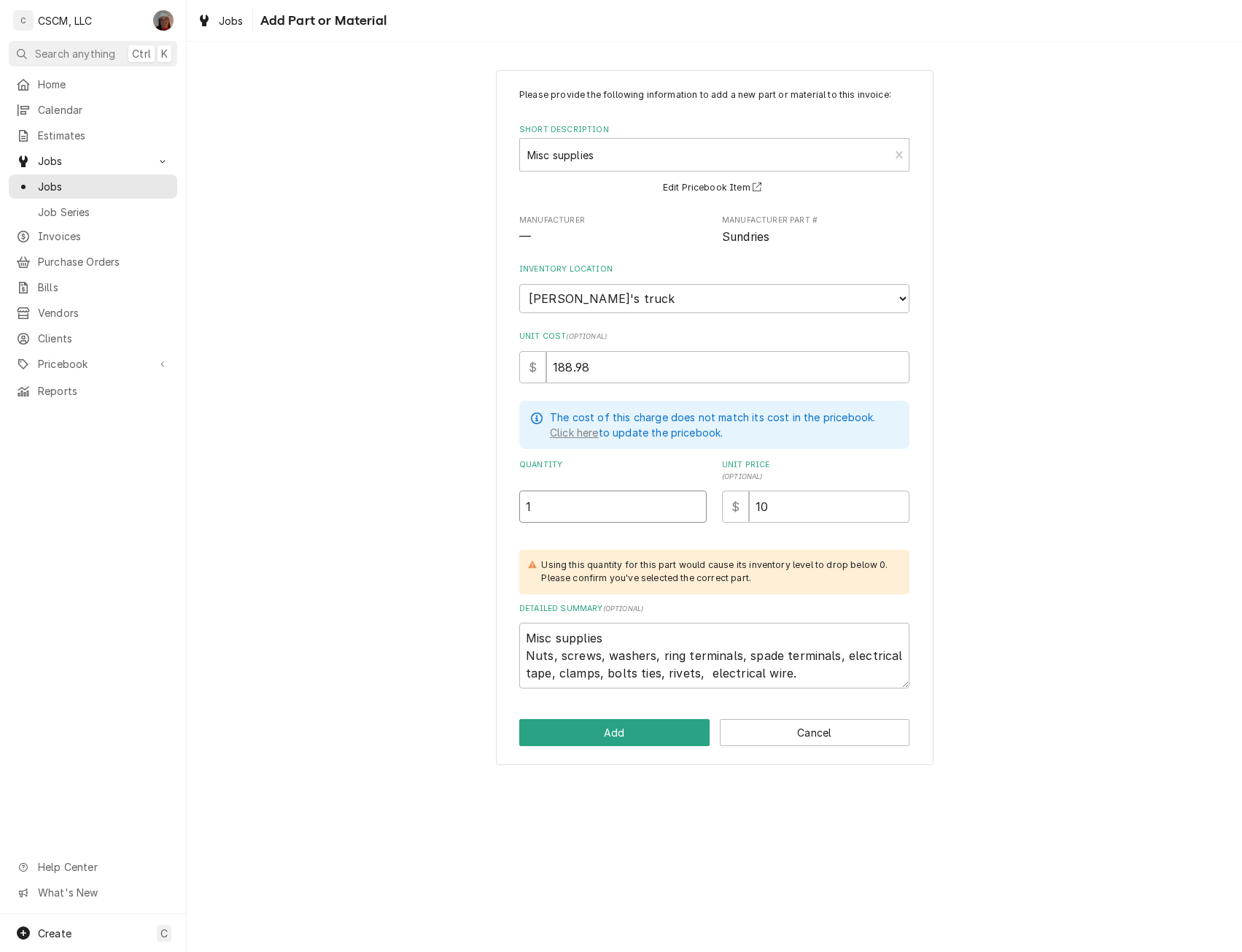
type input "1"
type textarea "x"
type input "2"
type textarea "x"
type input "28"
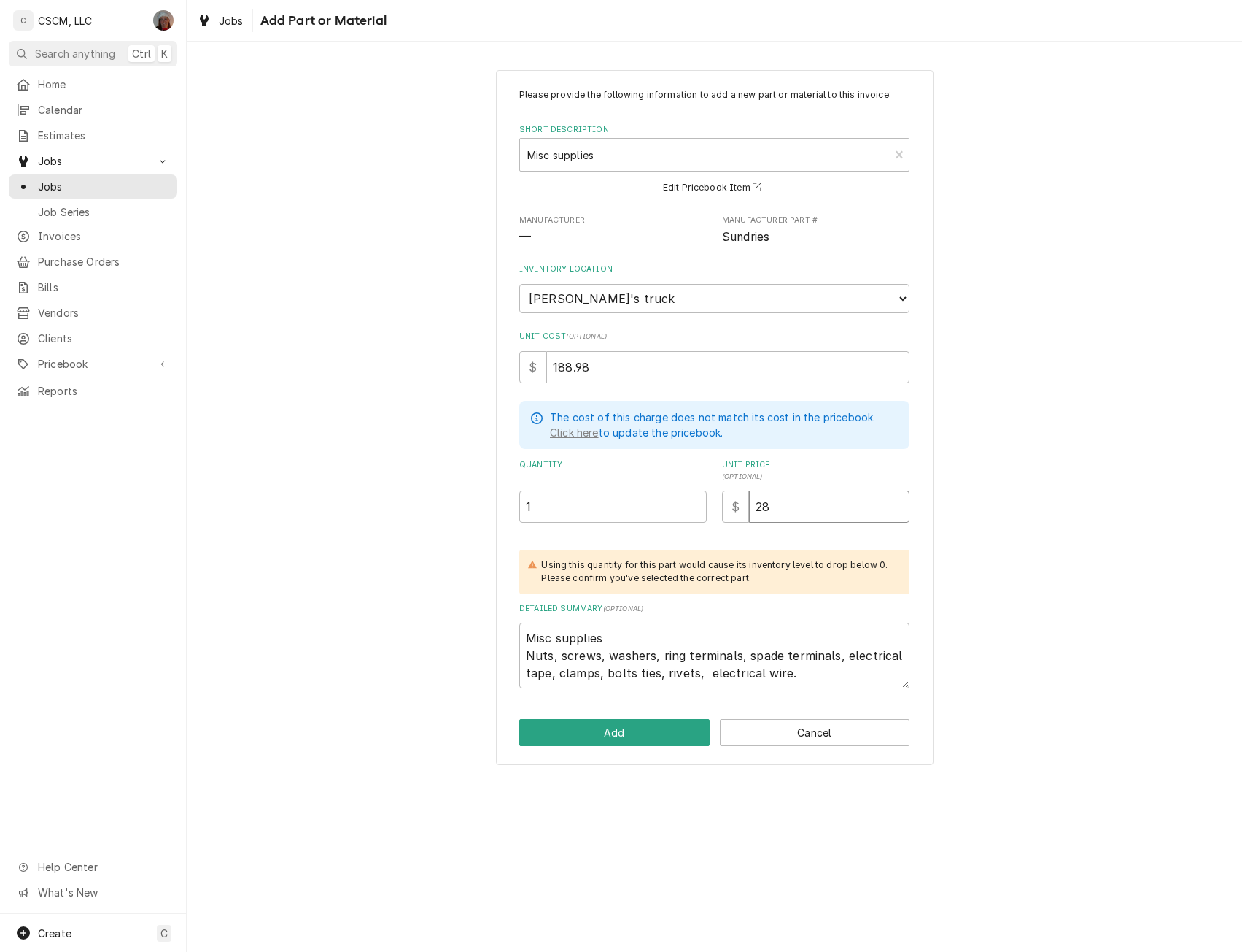
type textarea "x"
type input "288"
type textarea "x"
type input "288.9"
type textarea "x"
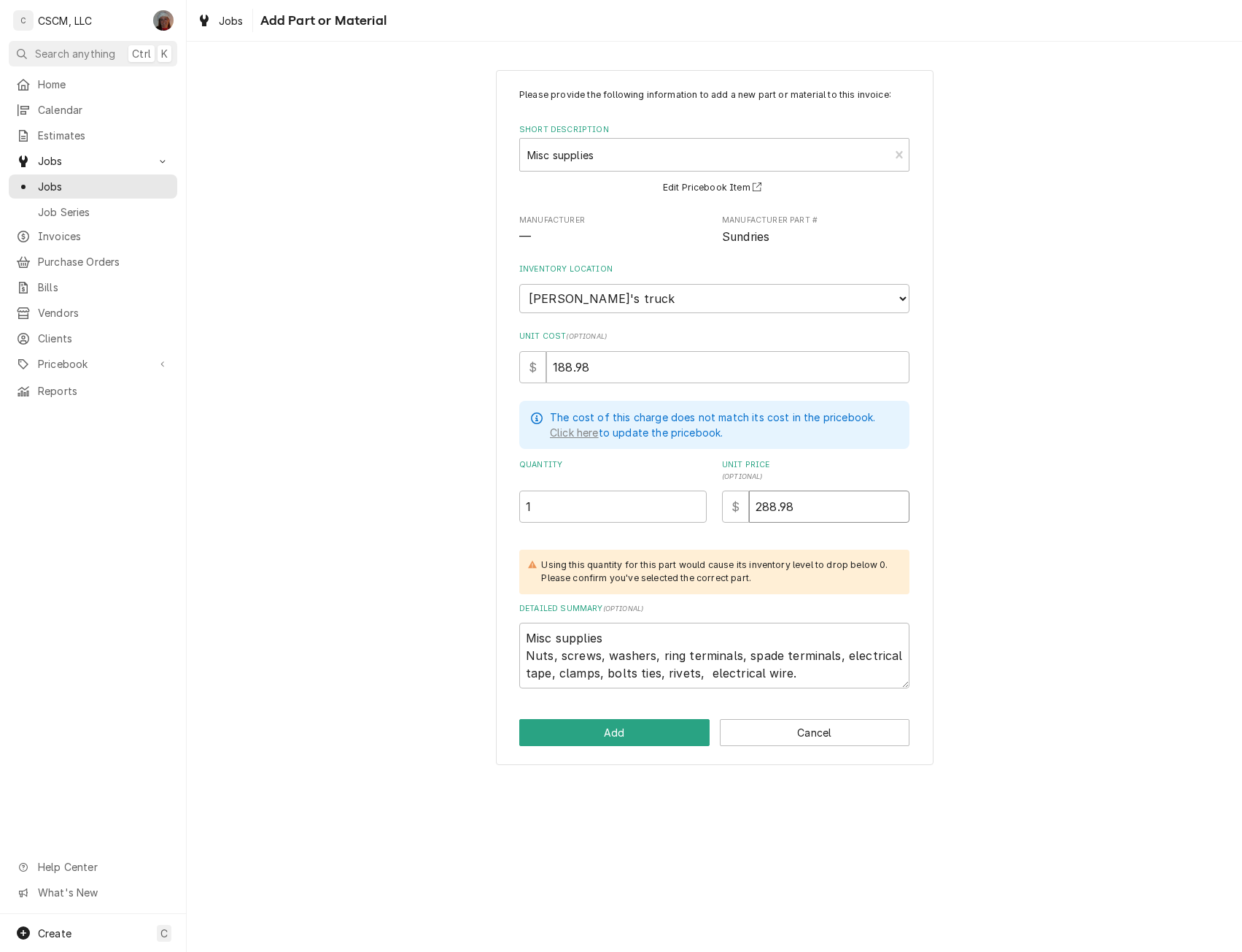
type input "288.98"
drag, startPoint x: 520, startPoint y: 655, endPoint x: 833, endPoint y: 676, distance: 313.7
click at [833, 676] on textarea "Misc supplies Nuts, screws, washers, ring terminals, spade terminals, electrica…" at bounding box center [714, 655] width 390 height 66
paste textarea "Commercial Door Closer, Regular & Parallel arm Mount"
type textarea "x"
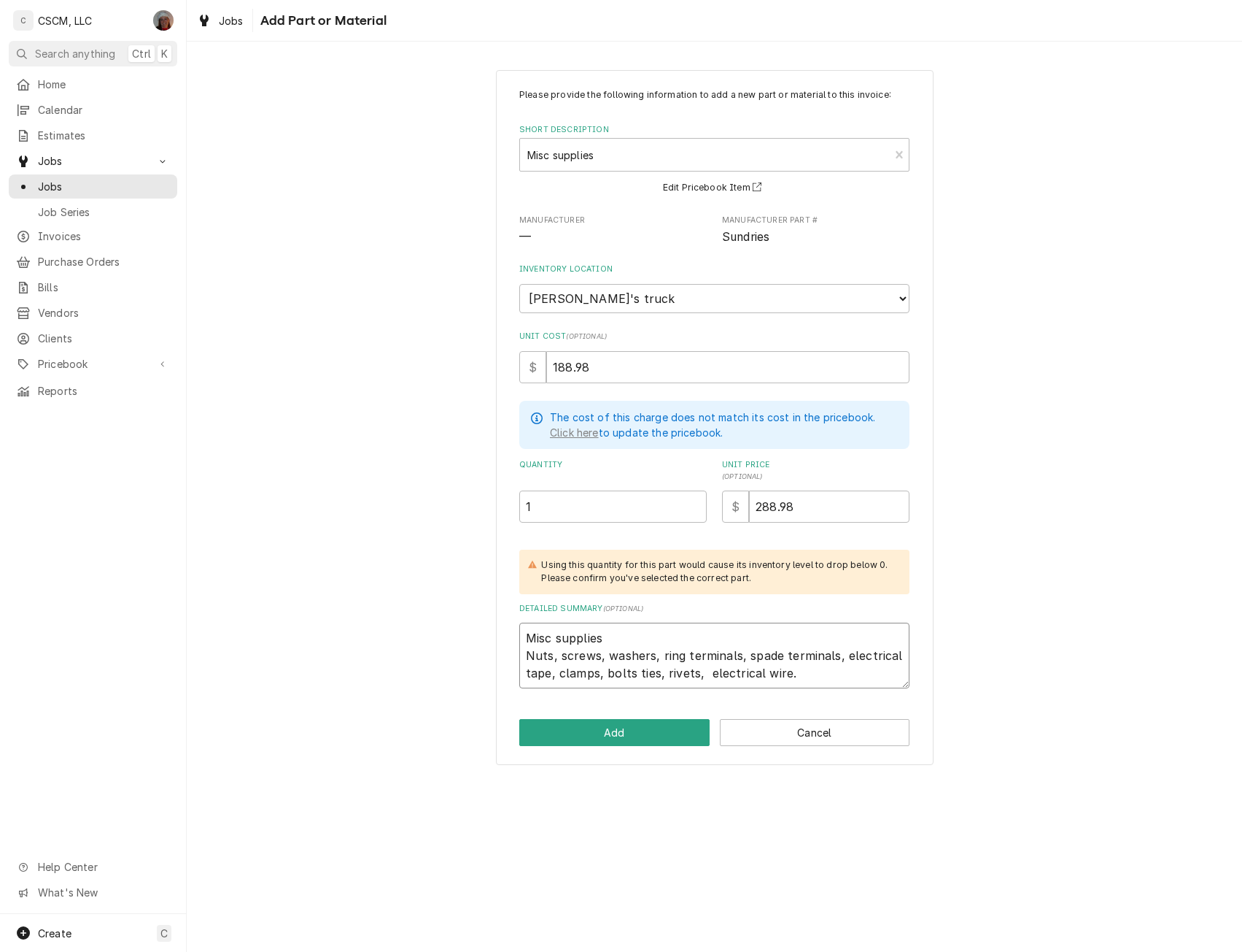
type textarea "Misc supplies Commercial Door Closer, Regular & Parallel arm Mount"
click at [604, 636] on textarea "Misc supplies Commercial Door Closer, Regular & Parallel arm Mount" at bounding box center [714, 655] width 390 height 66
type textarea "x"
type textarea "Misc supplie Commercial Door Closer, Regular & Parallel arm Mount"
type textarea "x"
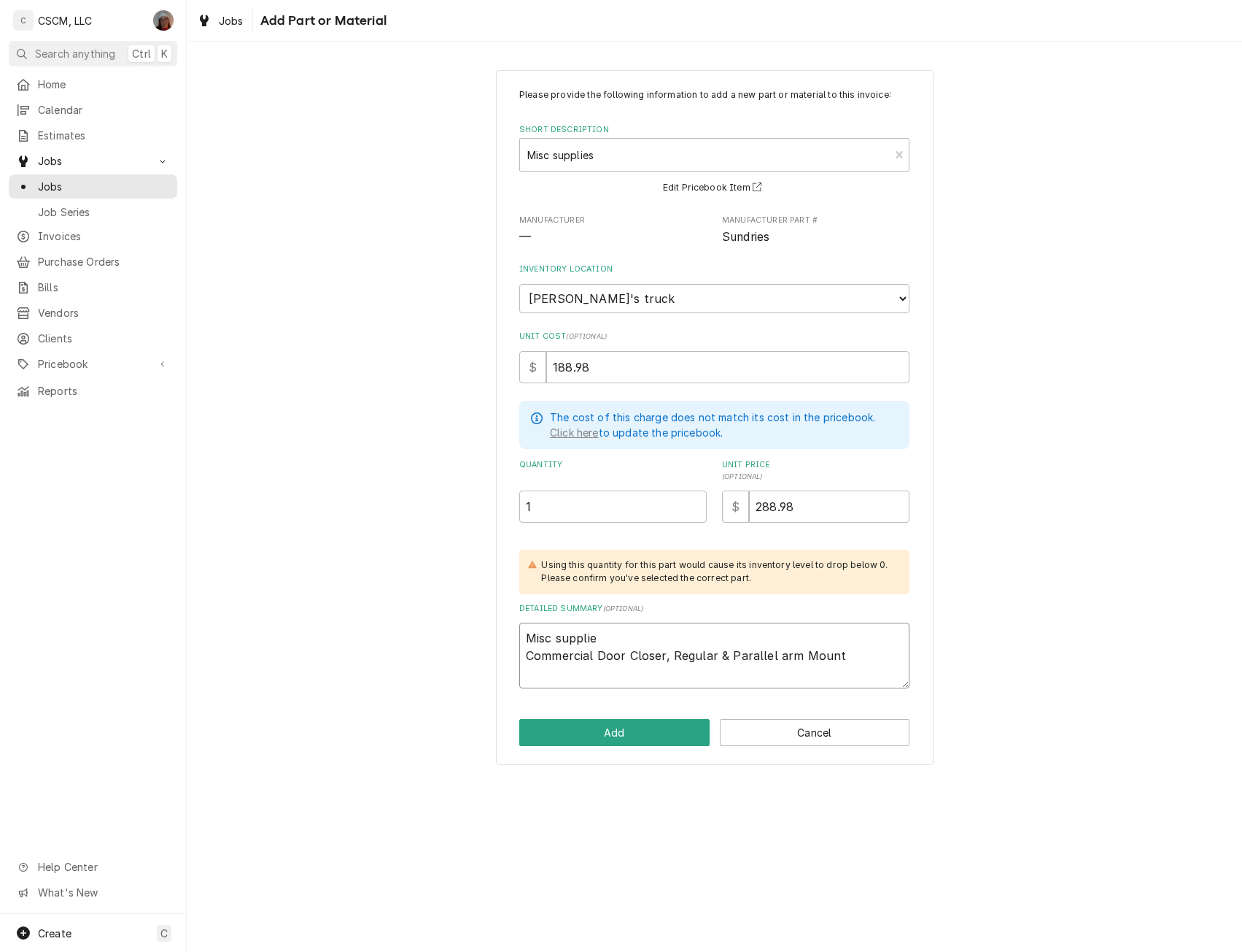
type textarea "Misc suppli Commercial Door Closer, Regular & Parallel arm Mount"
type textarea "x"
type textarea "Misc suppl Commercial Door Closer, Regular & Parallel arm Mount"
type textarea "x"
type textarea "Misc supp Commercial Door Closer, Regular & Parallel arm Mount"
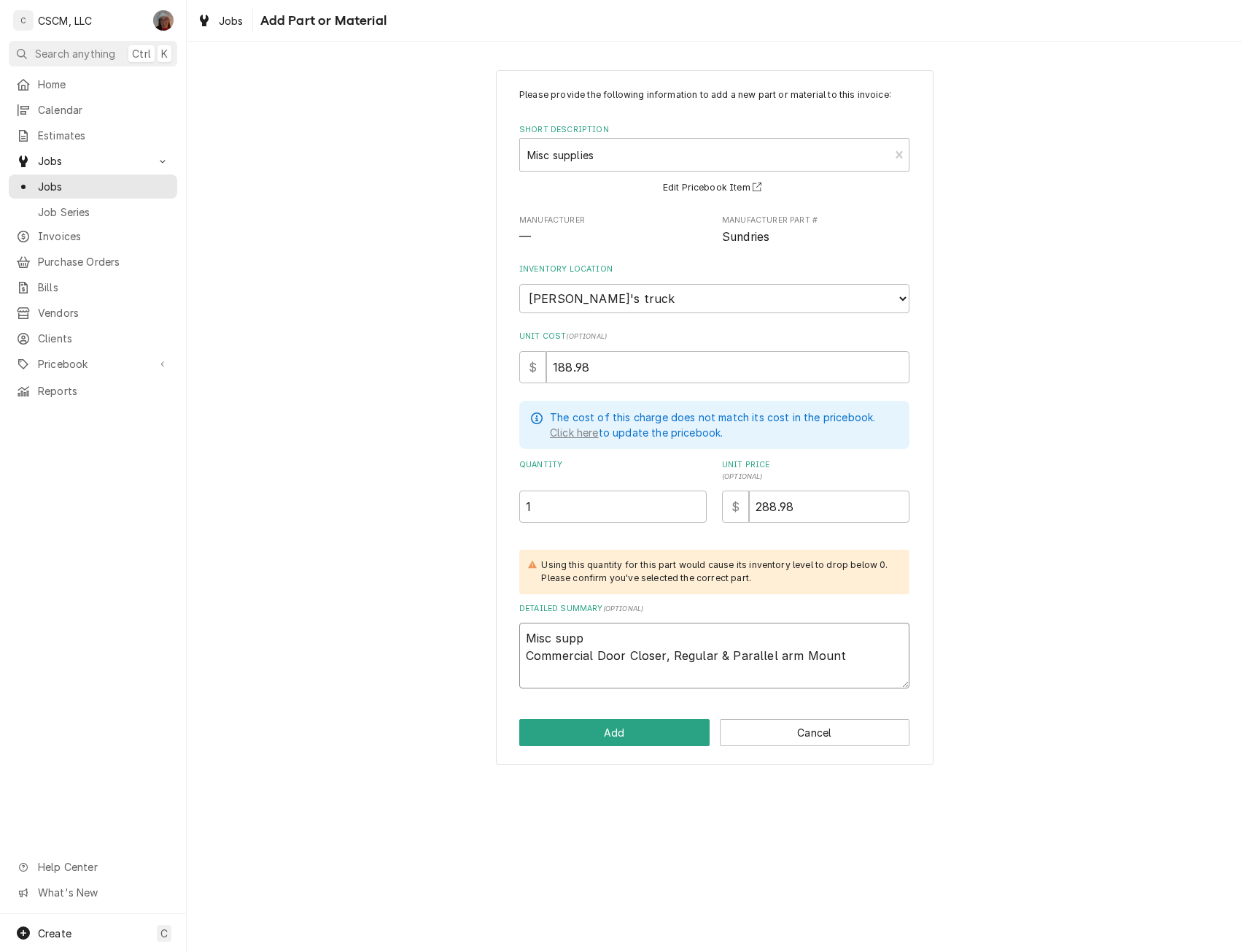
type textarea "x"
type textarea "Misc sup Commercial Door Closer, Regular & Parallel arm Mount"
type textarea "x"
type textarea "Misc su Commercial Door Closer, Regular & Parallel arm Mount"
type textarea "x"
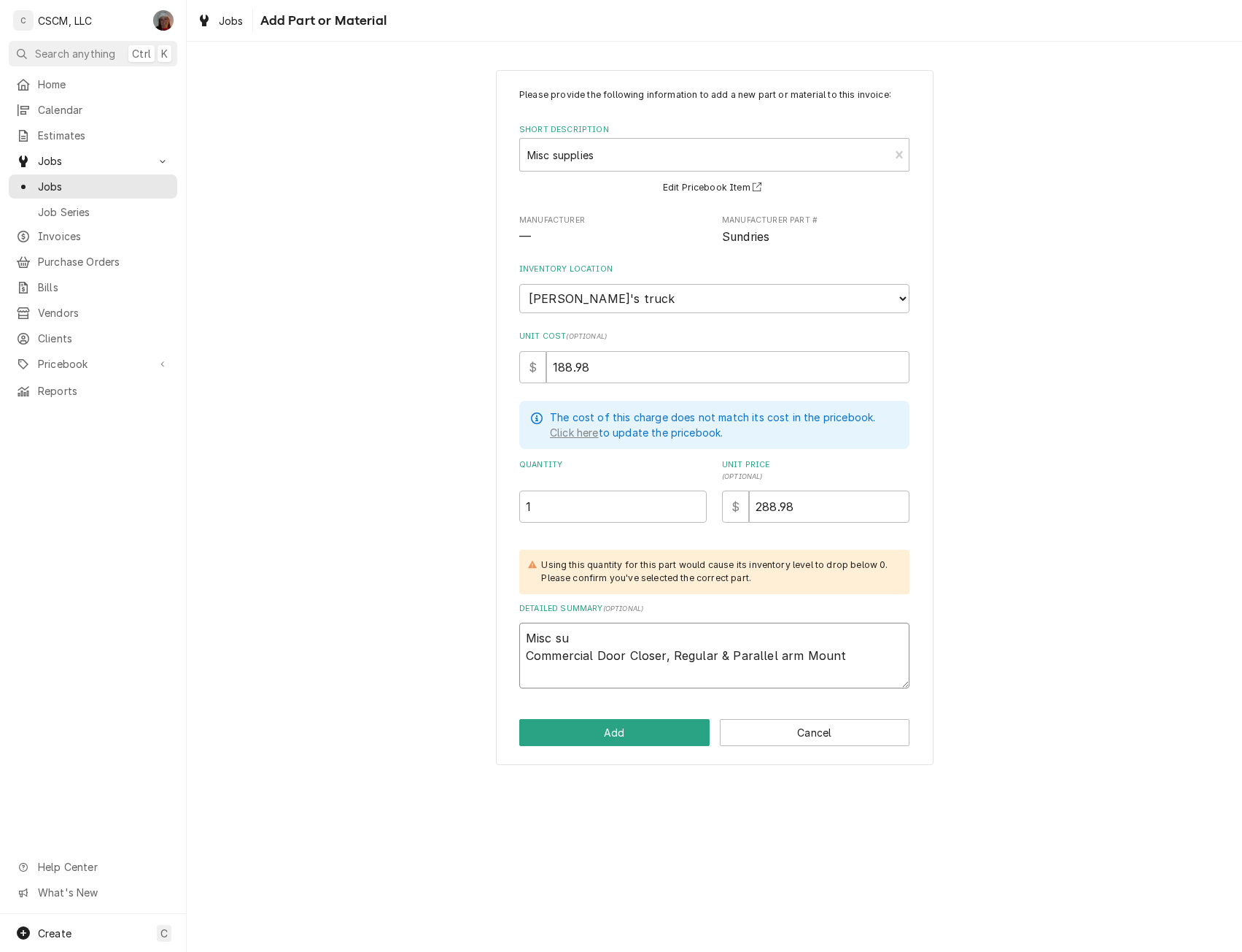
type textarea "Misc s Commercial Door Closer, Regular & Parallel arm Mount"
type textarea "x"
type textarea "Misc Commercial Door Closer, Regular & Parallel arm Mount"
type textarea "x"
type textarea "Misc Commercial Door Closer, Regular & Parallel arm Mount"
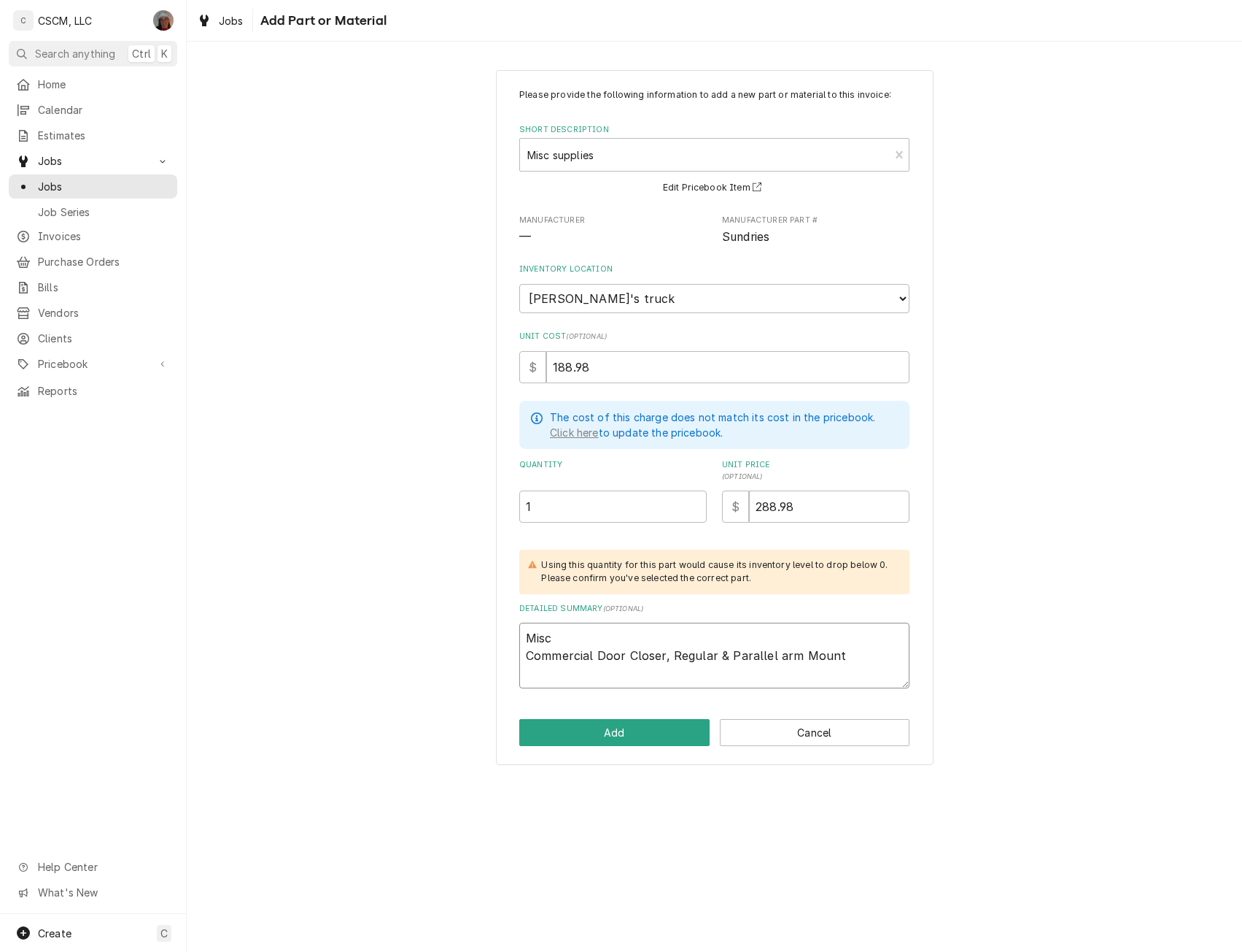
type textarea "x"
type textarea "Mis Commercial Door Closer, Regular & Parallel arm Mount"
type textarea "x"
type textarea "Mi Commercial Door Closer, Regular & Parallel arm Mount"
type textarea "x"
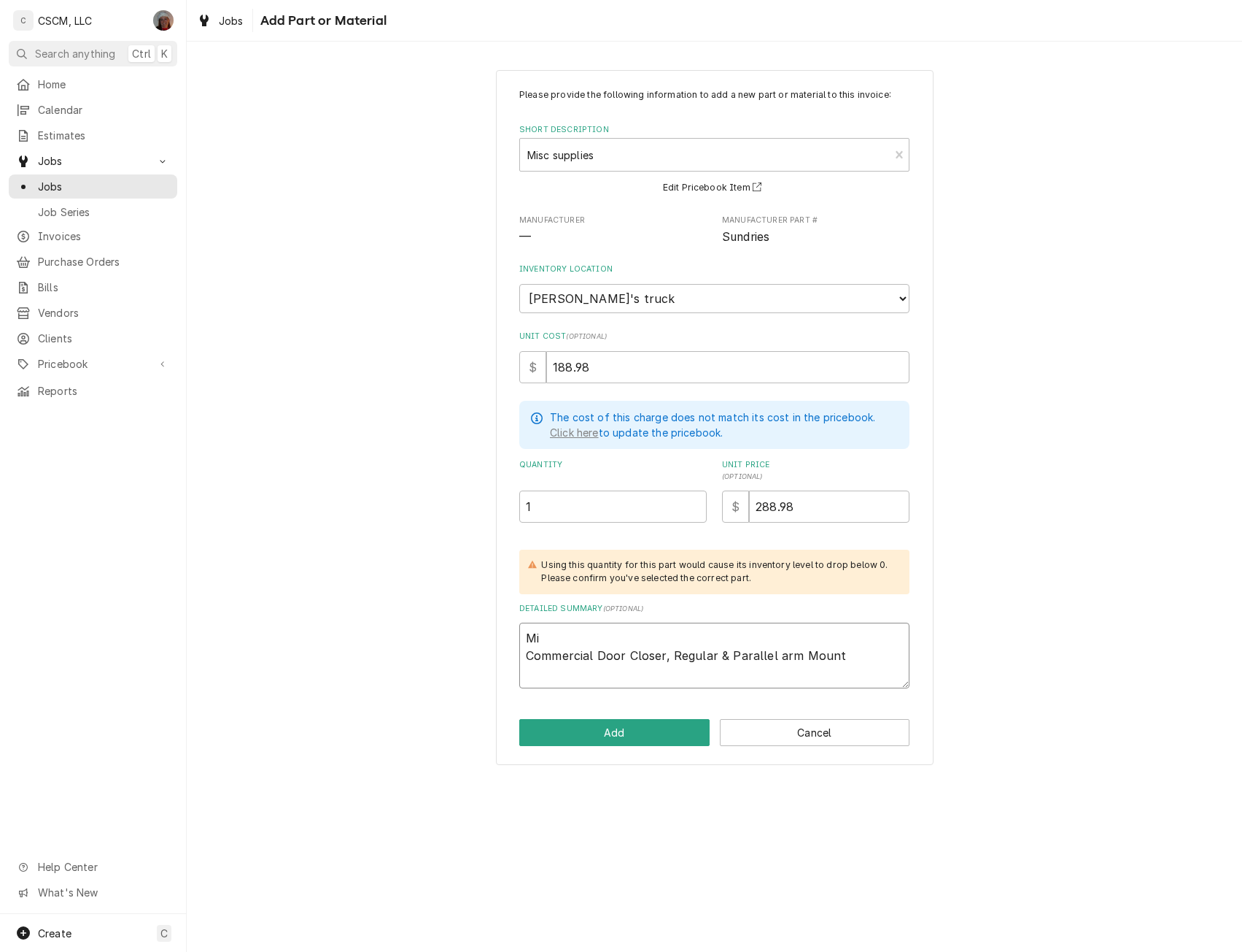
type textarea "M Commercial Door Closer, Regular & Parallel arm Mount"
type textarea "x"
type textarea "Commercial Door Closer, Regular & Parallel arm Mount"
click at [607, 729] on button "Add" at bounding box center [614, 732] width 190 height 27
type textarea "x"
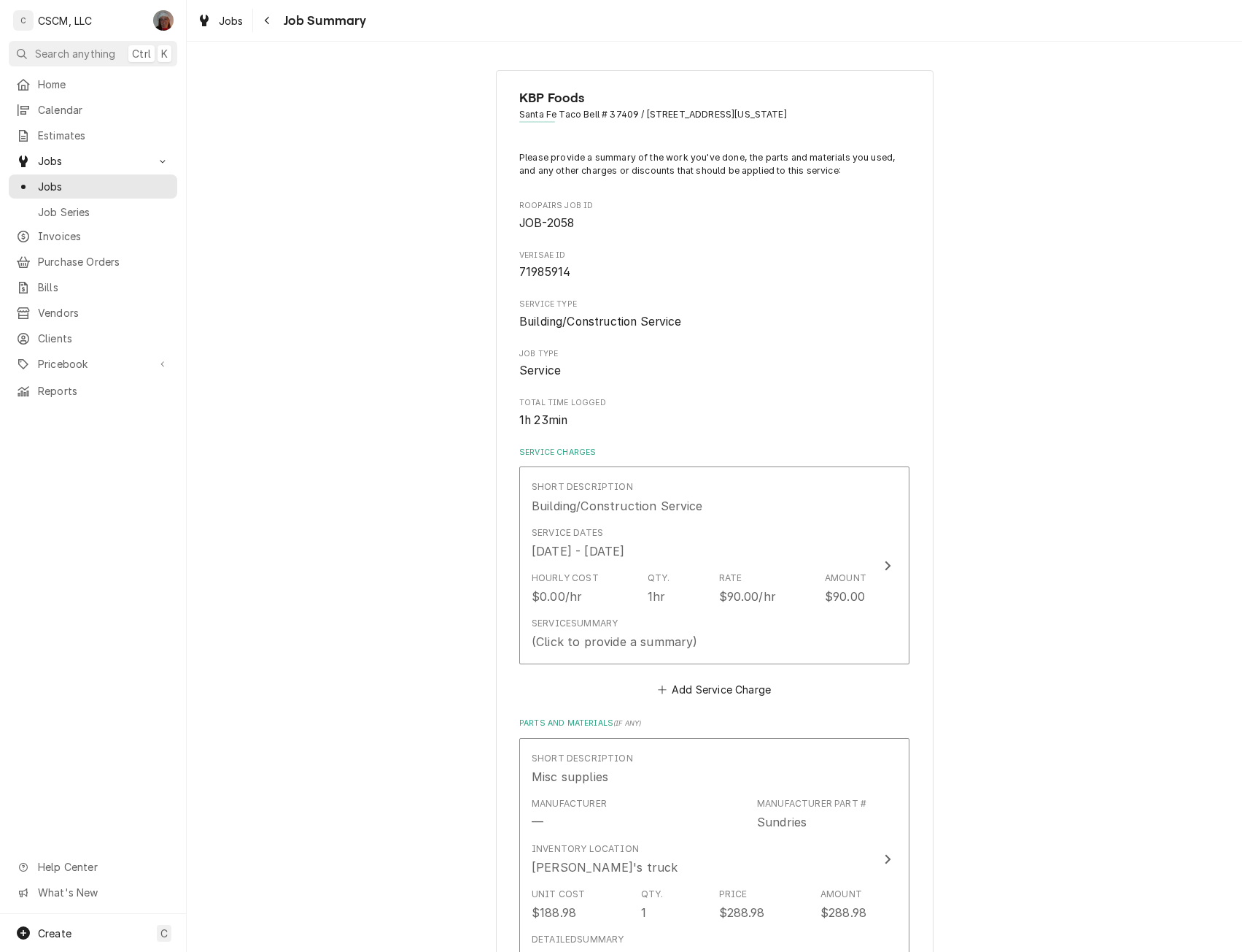
scroll to position [260, 0]
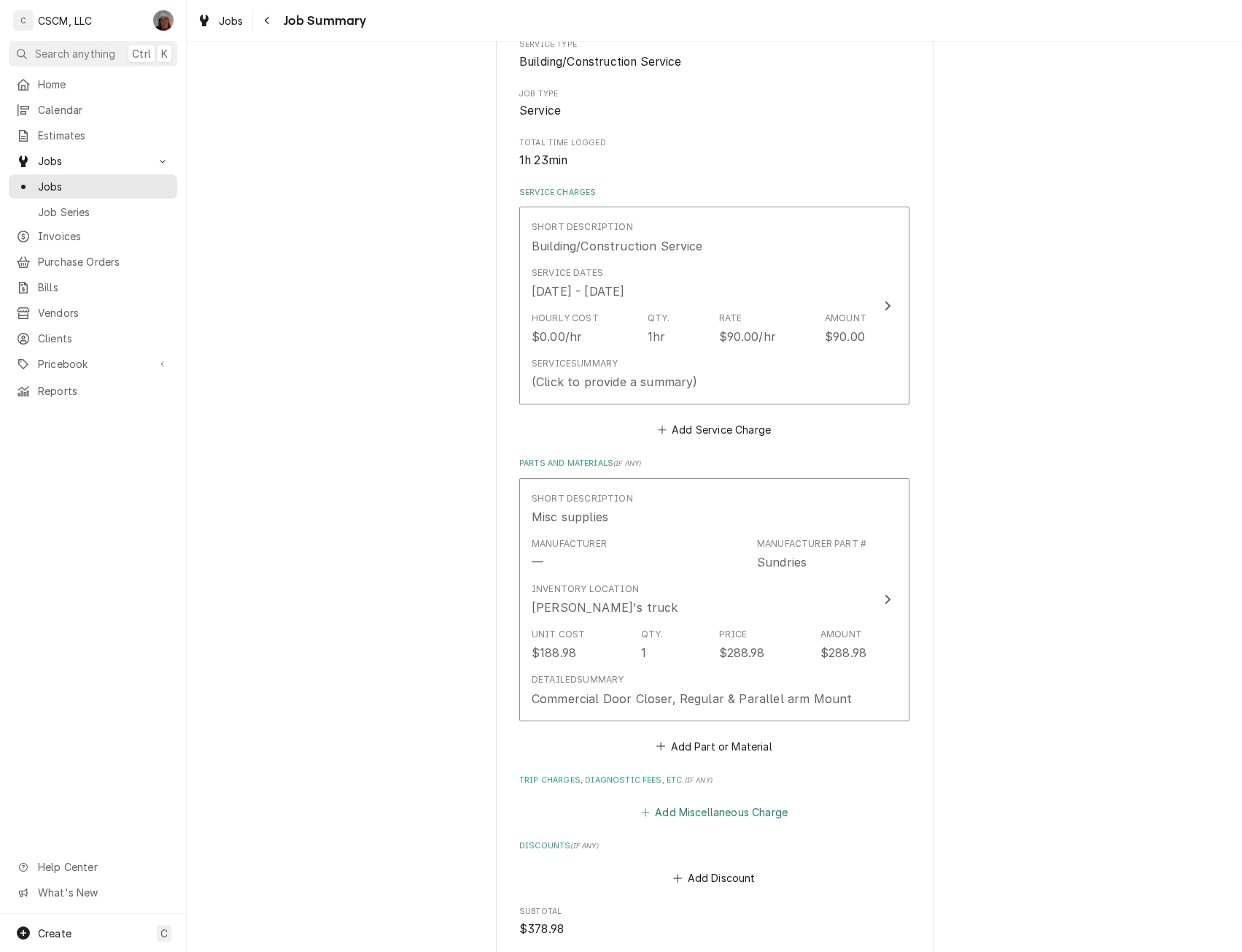
click at [666, 821] on button "Add Miscellaneous Charge" at bounding box center [714, 811] width 152 height 20
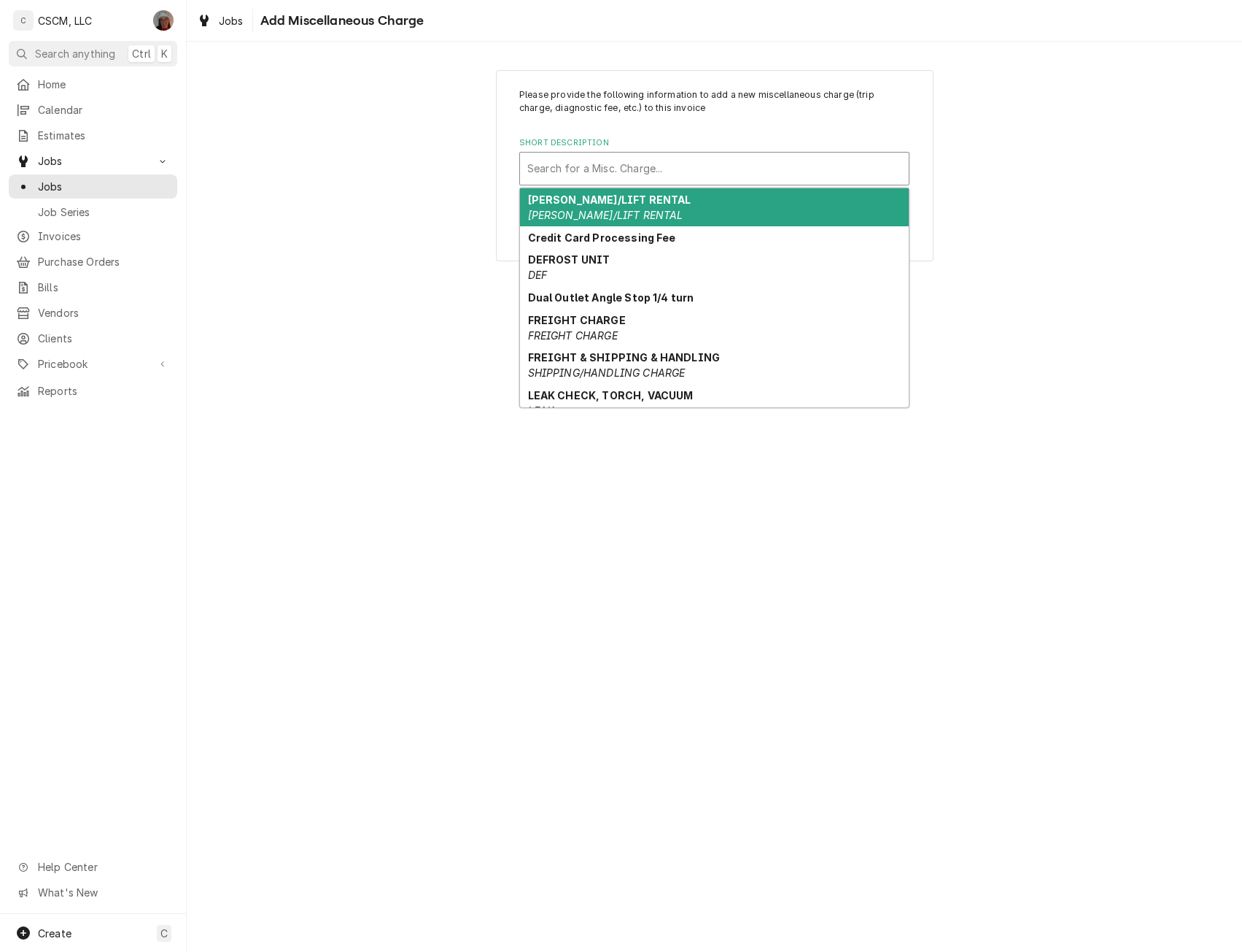
click at [578, 176] on div "Short Description" at bounding box center [715, 169] width 374 height 27
type input "f"
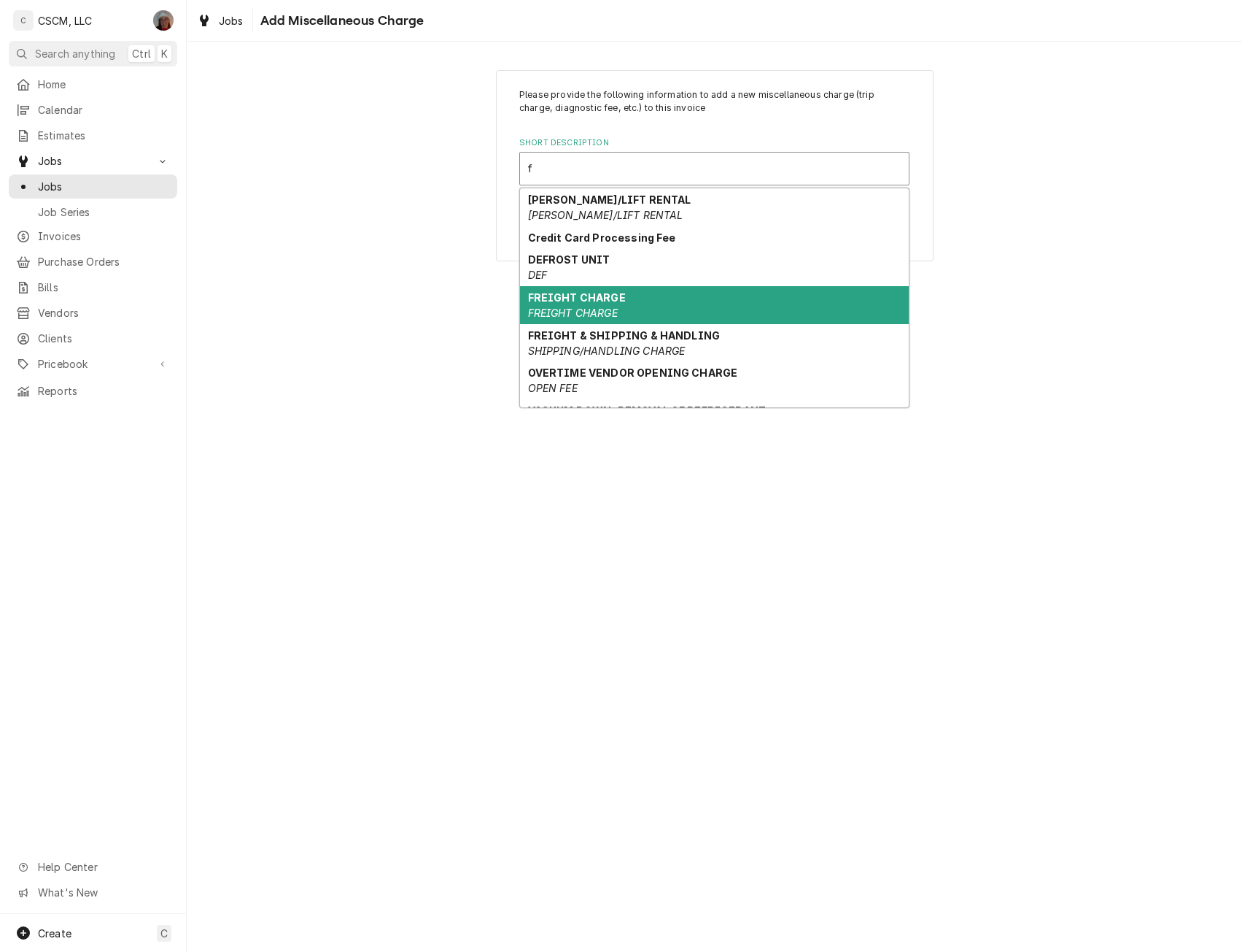
click at [589, 304] on div "FREIGHT CHARGE FREIGHT CHARGE" at bounding box center [714, 306] width 389 height 38
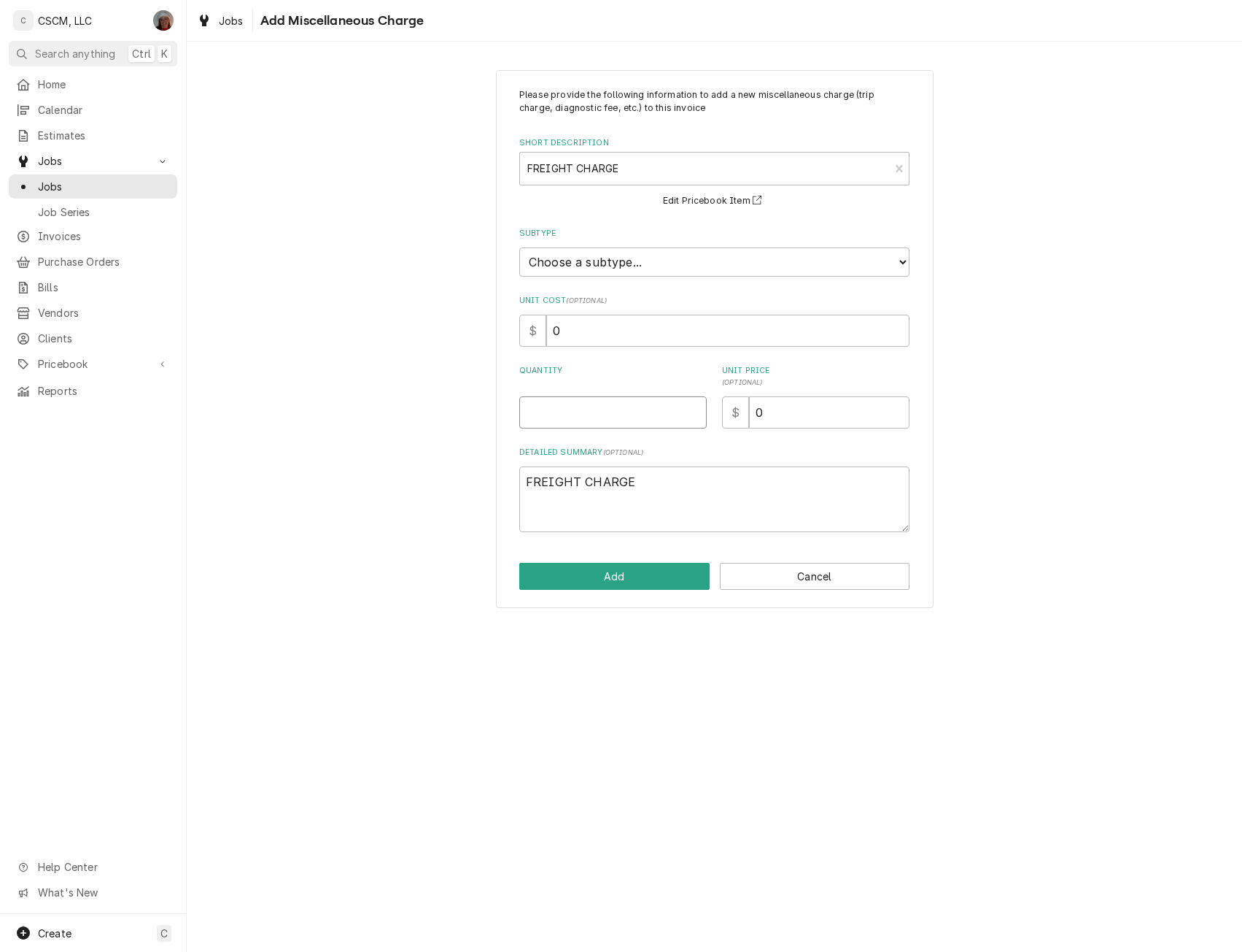
click at [541, 407] on input "Quantity" at bounding box center [613, 413] width 187 height 32
type textarea "x"
type input "1"
click at [541, 407] on input "Quantity" at bounding box center [613, 413] width 187 height 32
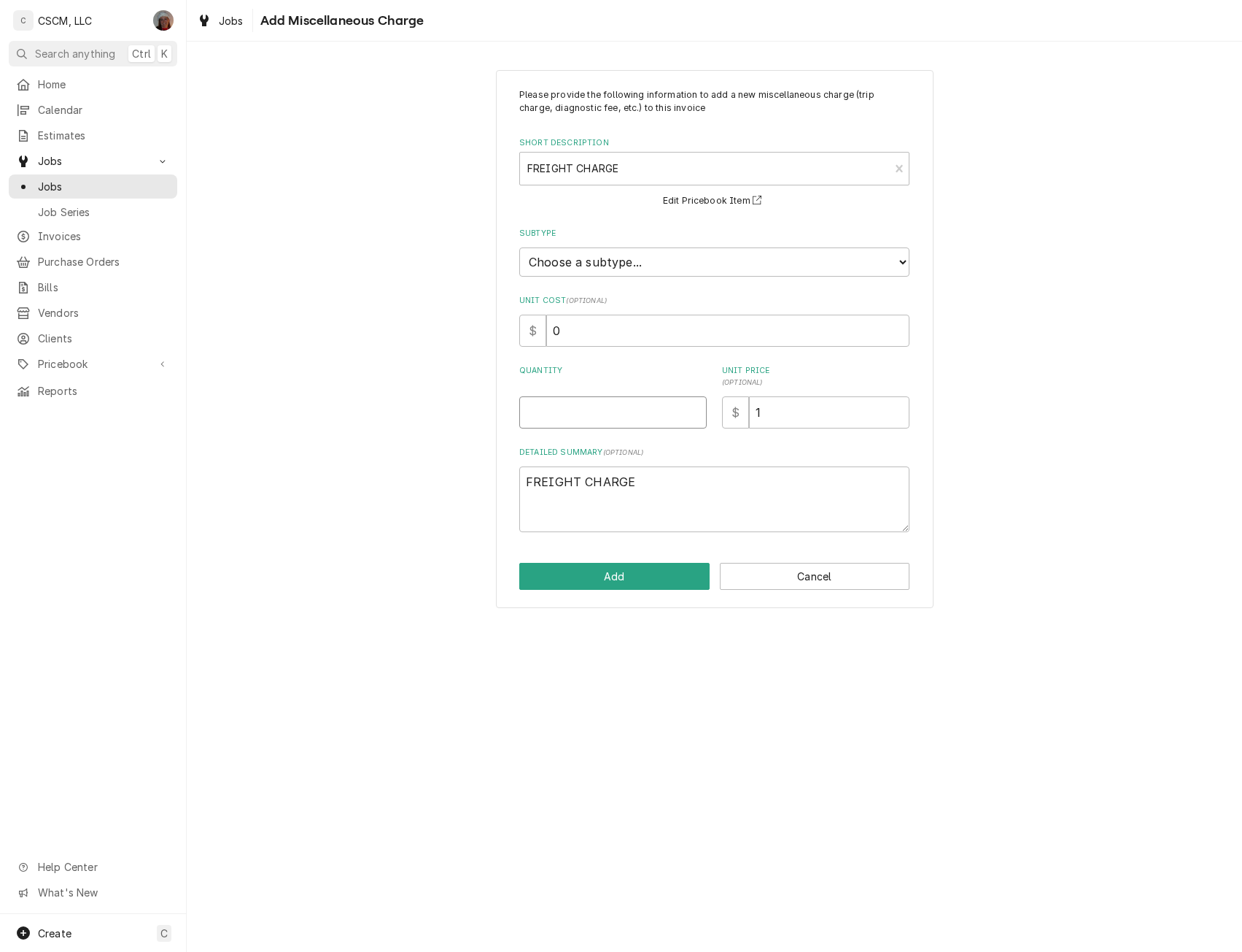
type textarea "x"
type input "1"
type textarea "x"
type input "2"
type textarea "x"
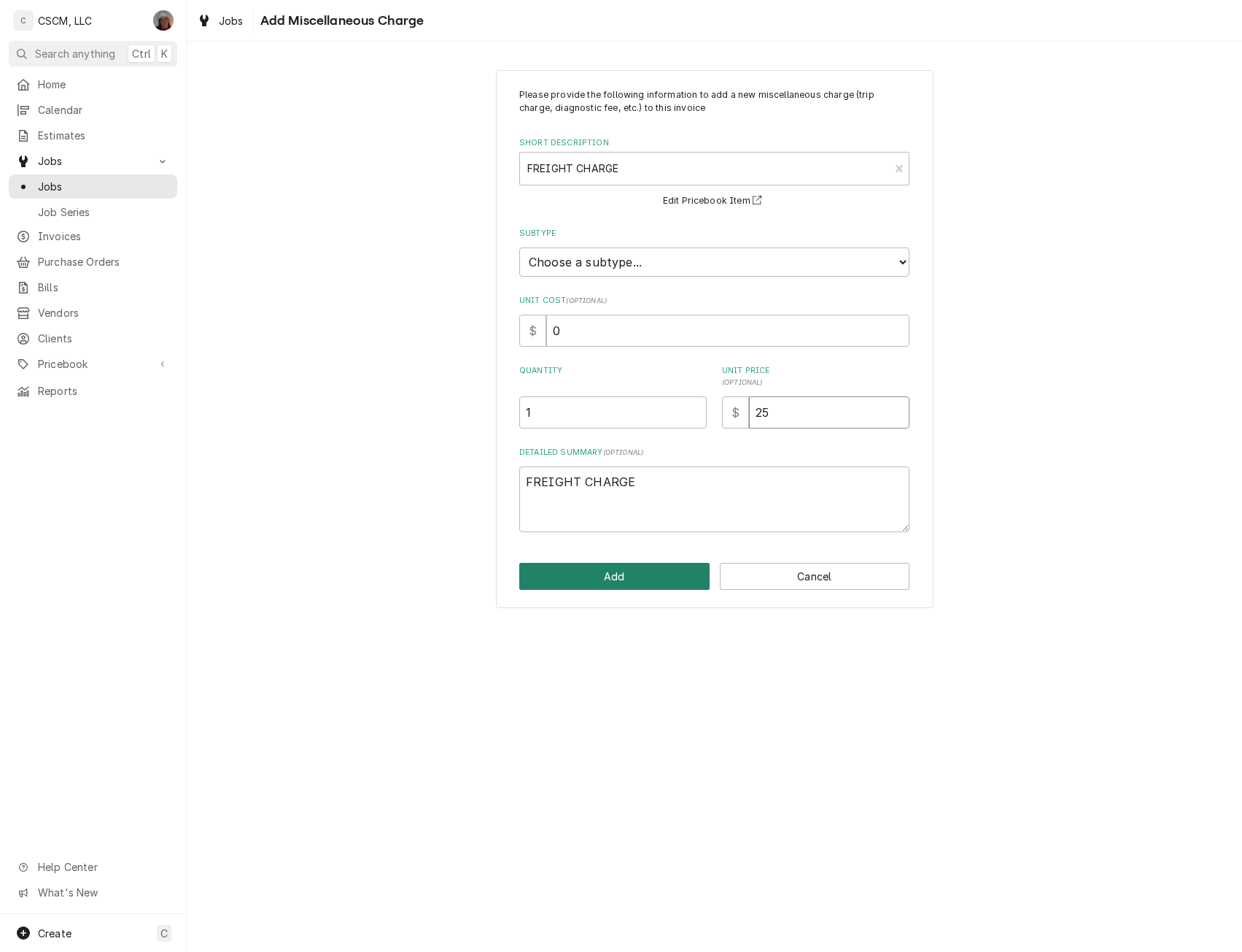
type input "25"
click at [587, 579] on button "Add" at bounding box center [614, 576] width 190 height 27
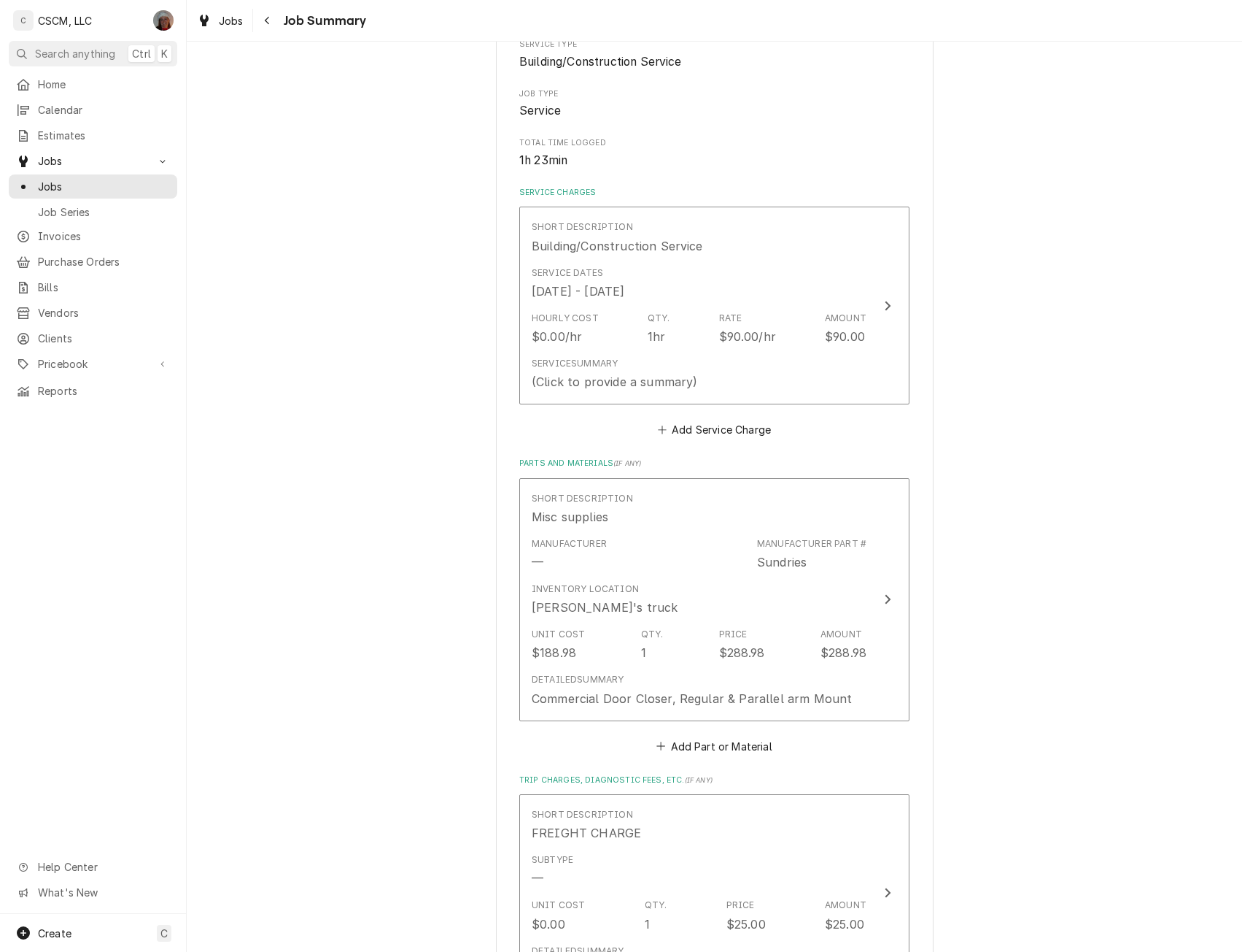
scroll to position [886, 0]
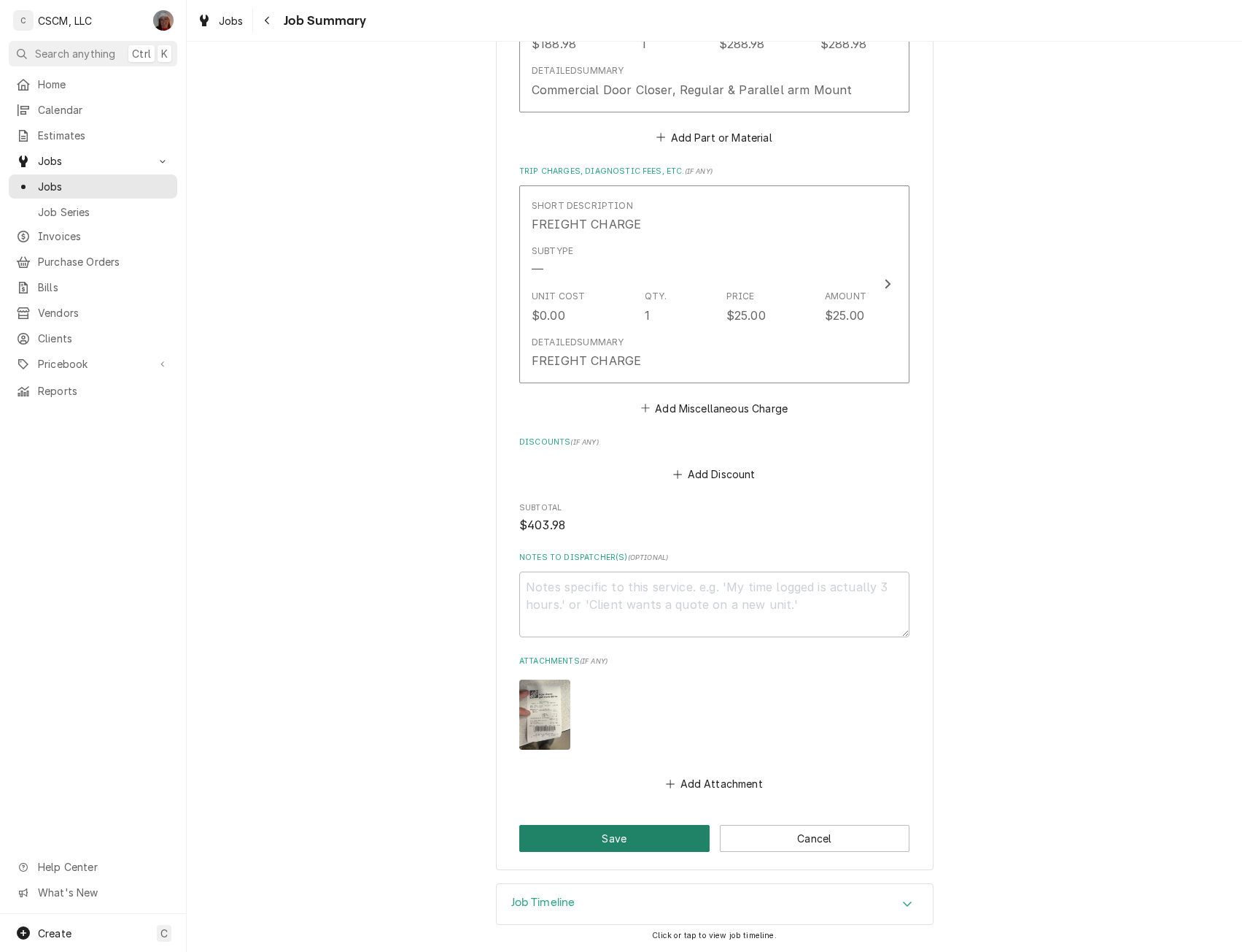
click at [629, 840] on button "Save" at bounding box center [614, 838] width 190 height 27
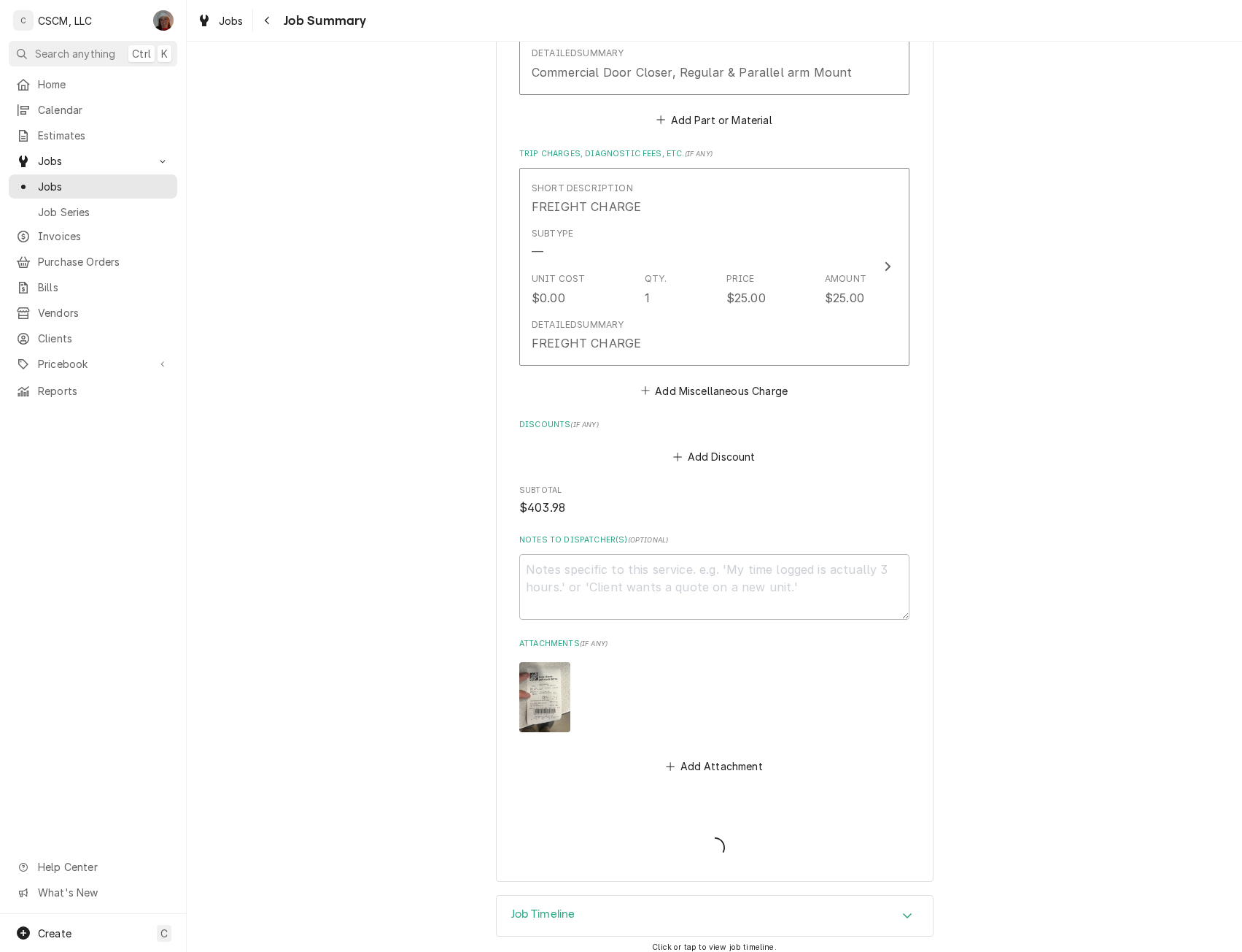
type textarea "x"
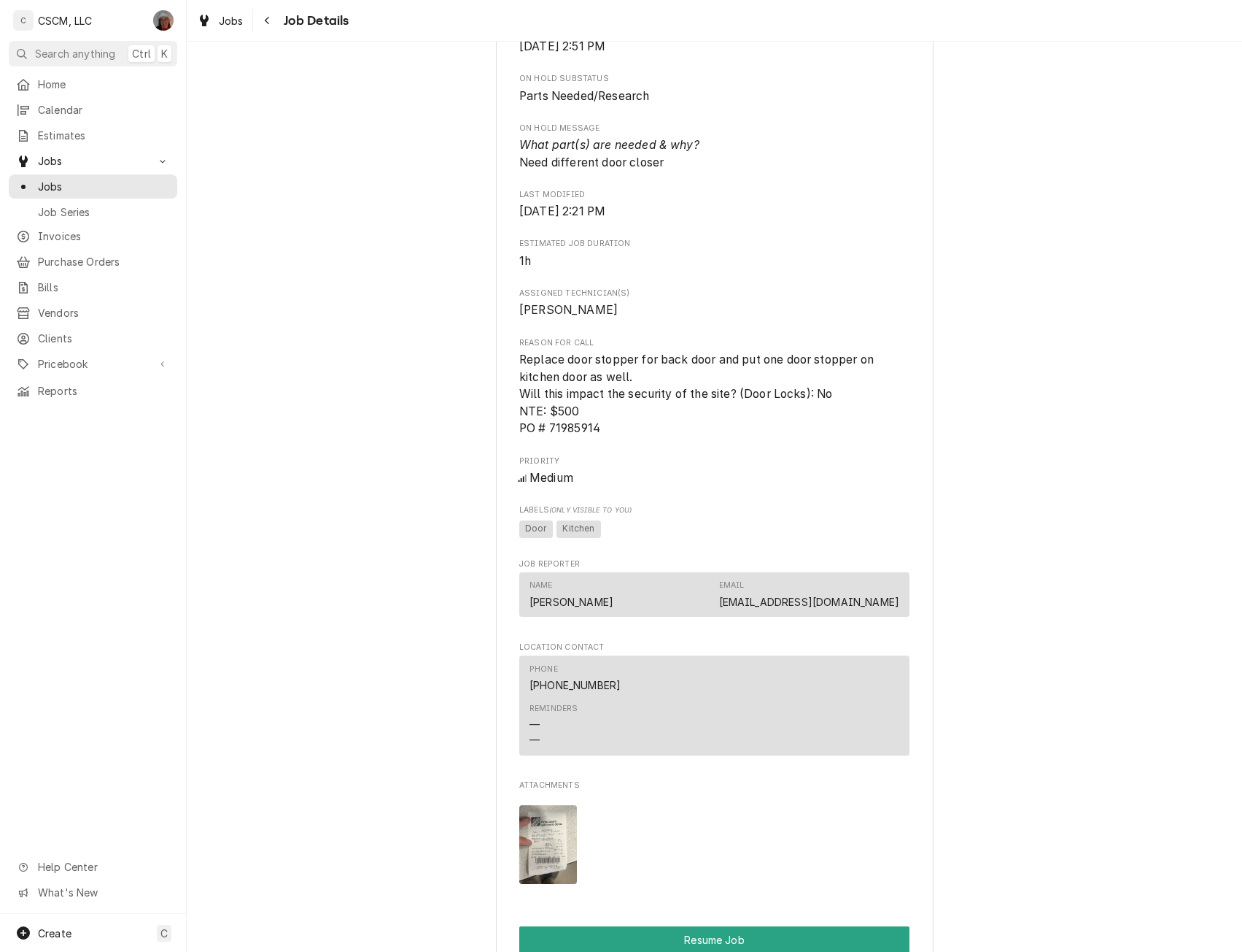
scroll to position [917, 0]
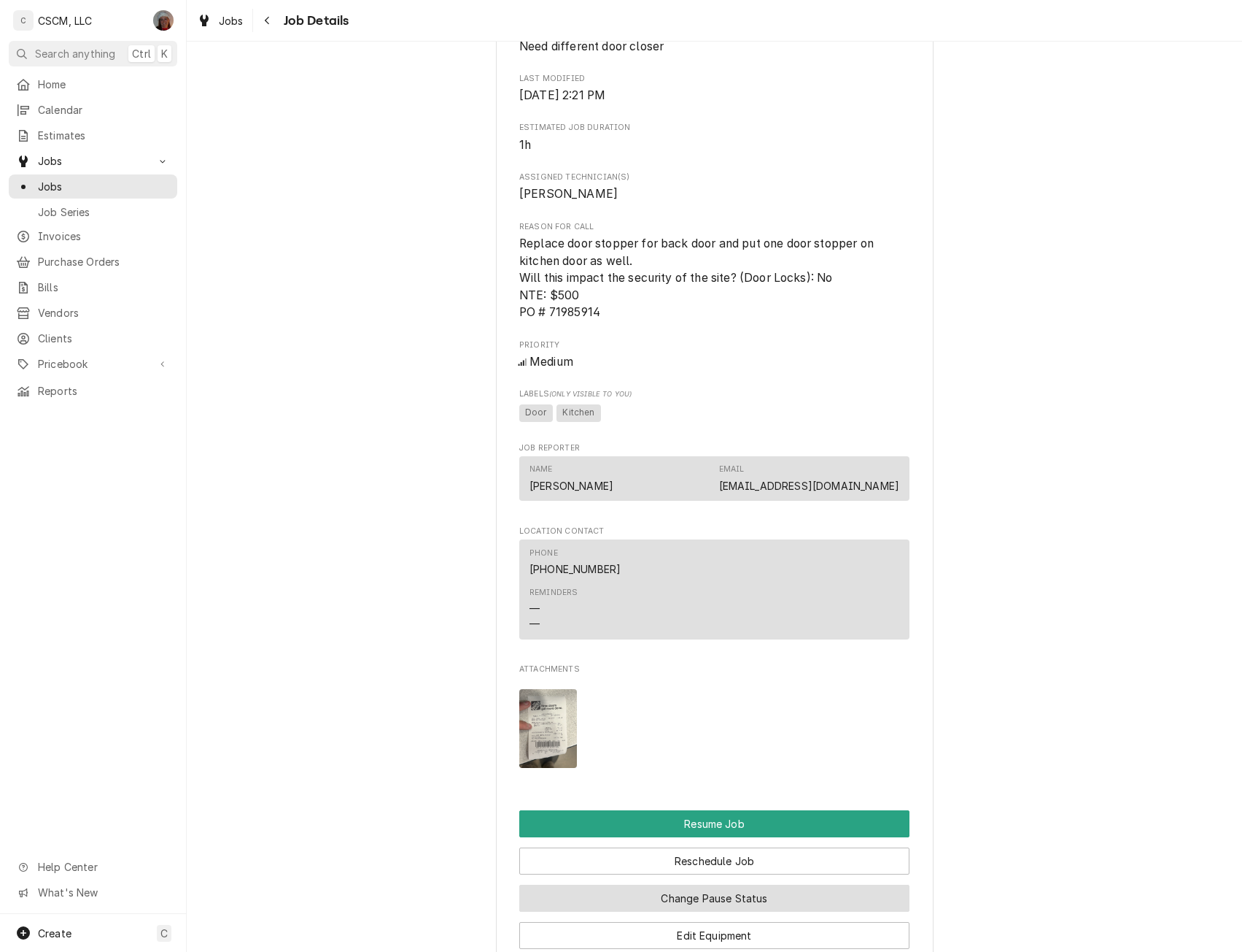
click at [707, 911] on button "Change Pause Status" at bounding box center [714, 898] width 390 height 27
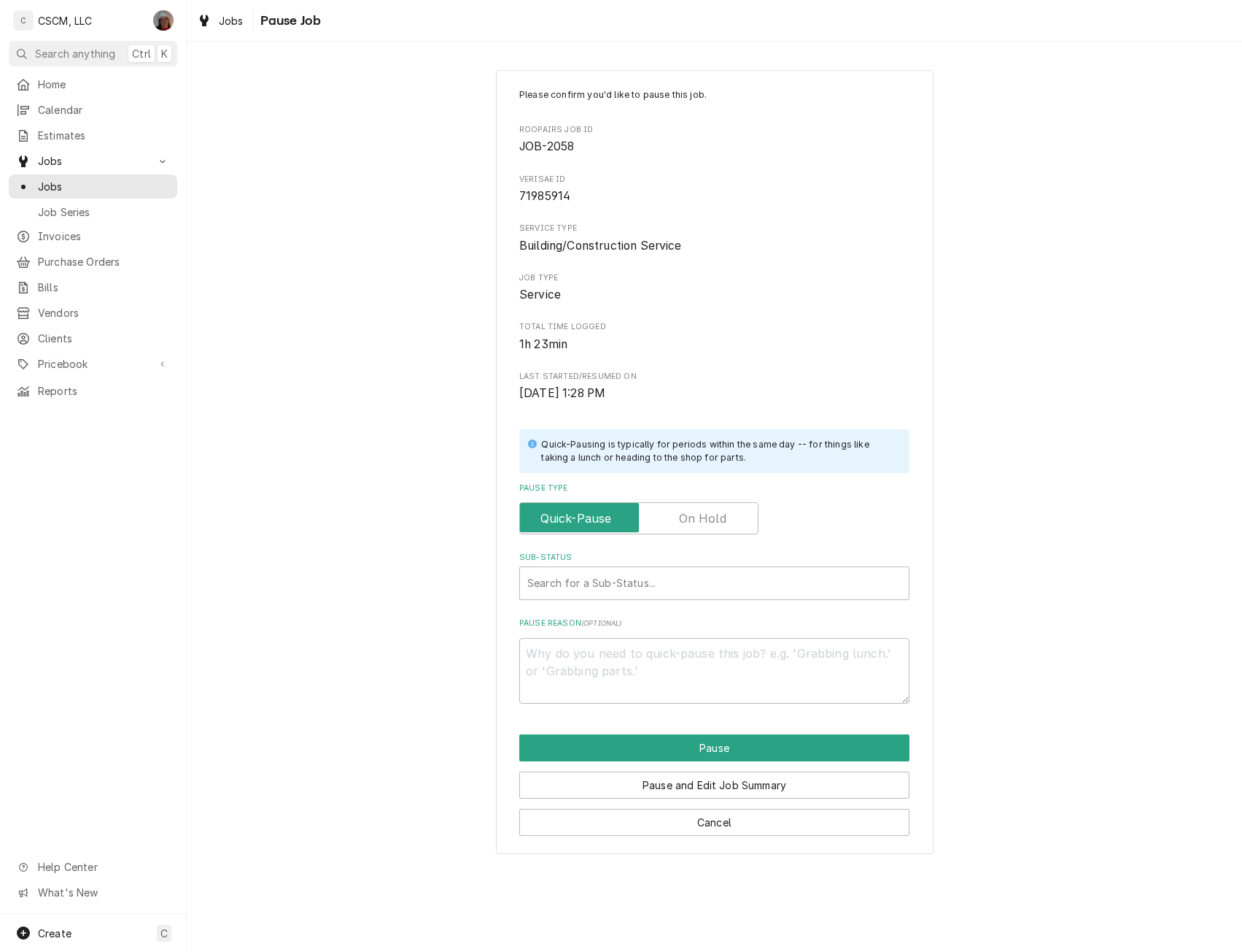
click at [707, 515] on label "Pause Type" at bounding box center [639, 518] width 240 height 32
click at [707, 515] on input "Pause Type" at bounding box center [639, 518] width 226 height 32
checkbox input "true"
type textarea "x"
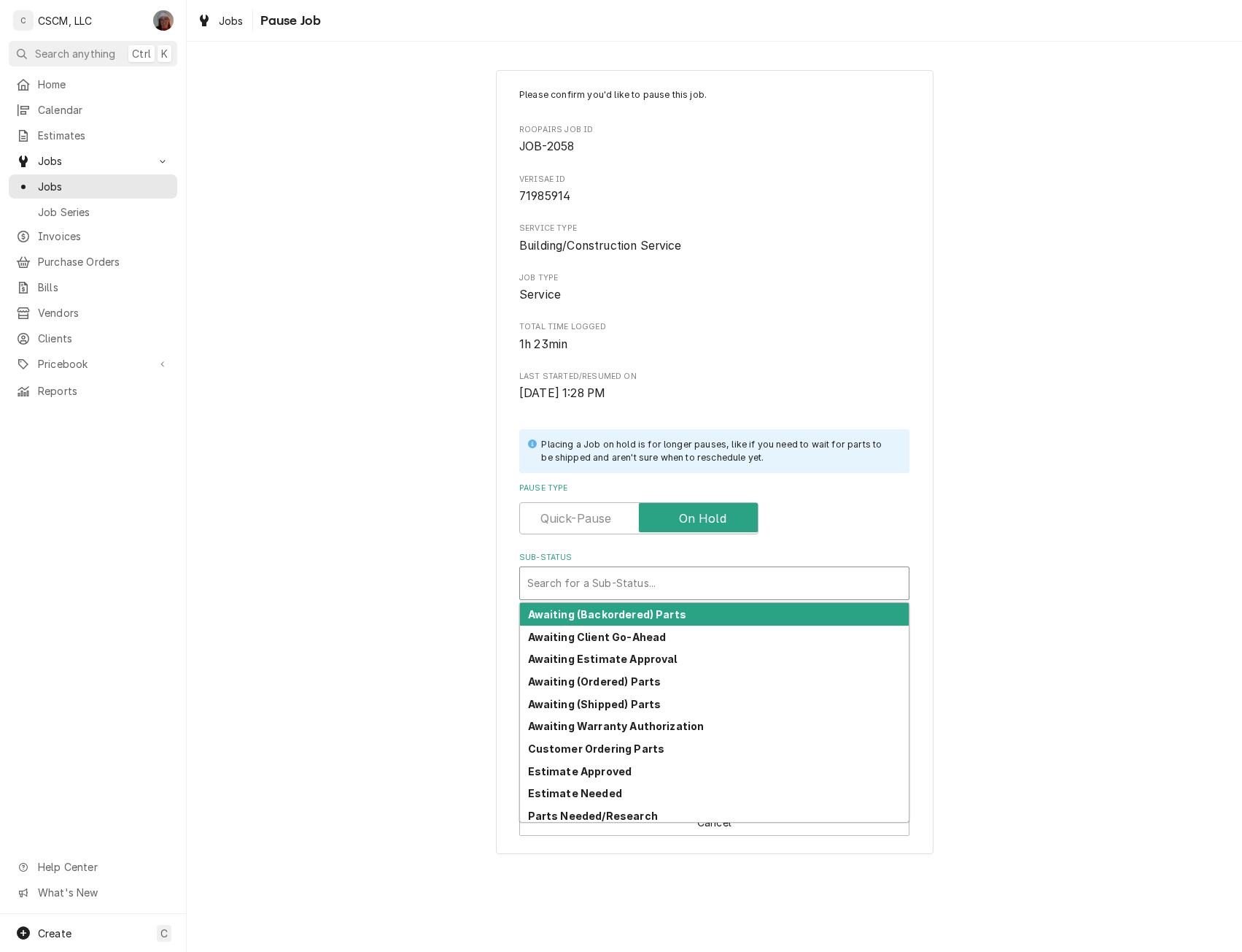
click at [603, 581] on div "Sub-Status" at bounding box center [715, 583] width 374 height 27
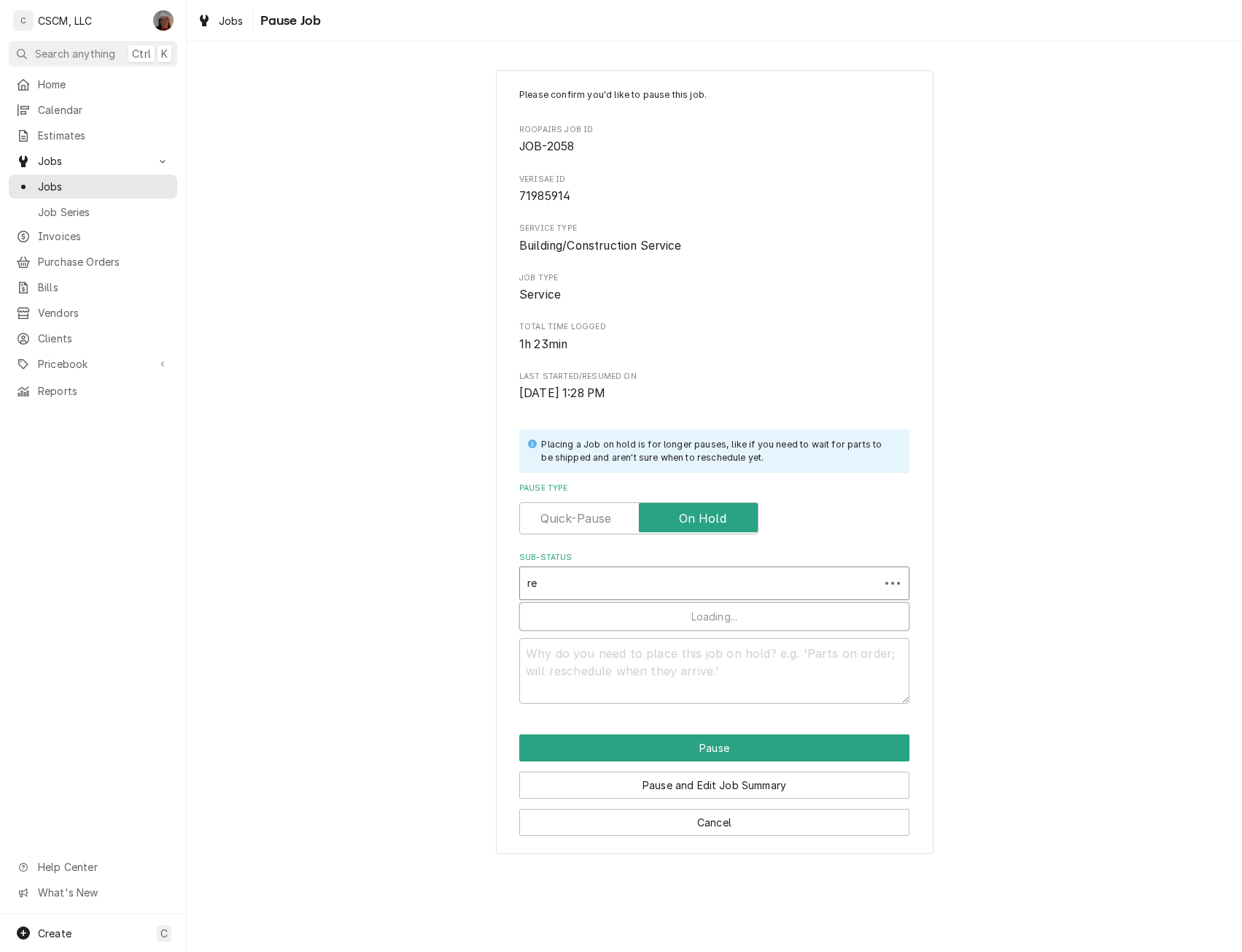
type input "rec"
click at [591, 615] on strong "✅ Parts Received" at bounding box center [577, 614] width 97 height 12
type textarea "x"
click at [551, 654] on textarea "Who received part(s) & when?" at bounding box center [714, 670] width 390 height 66
type textarea "x"
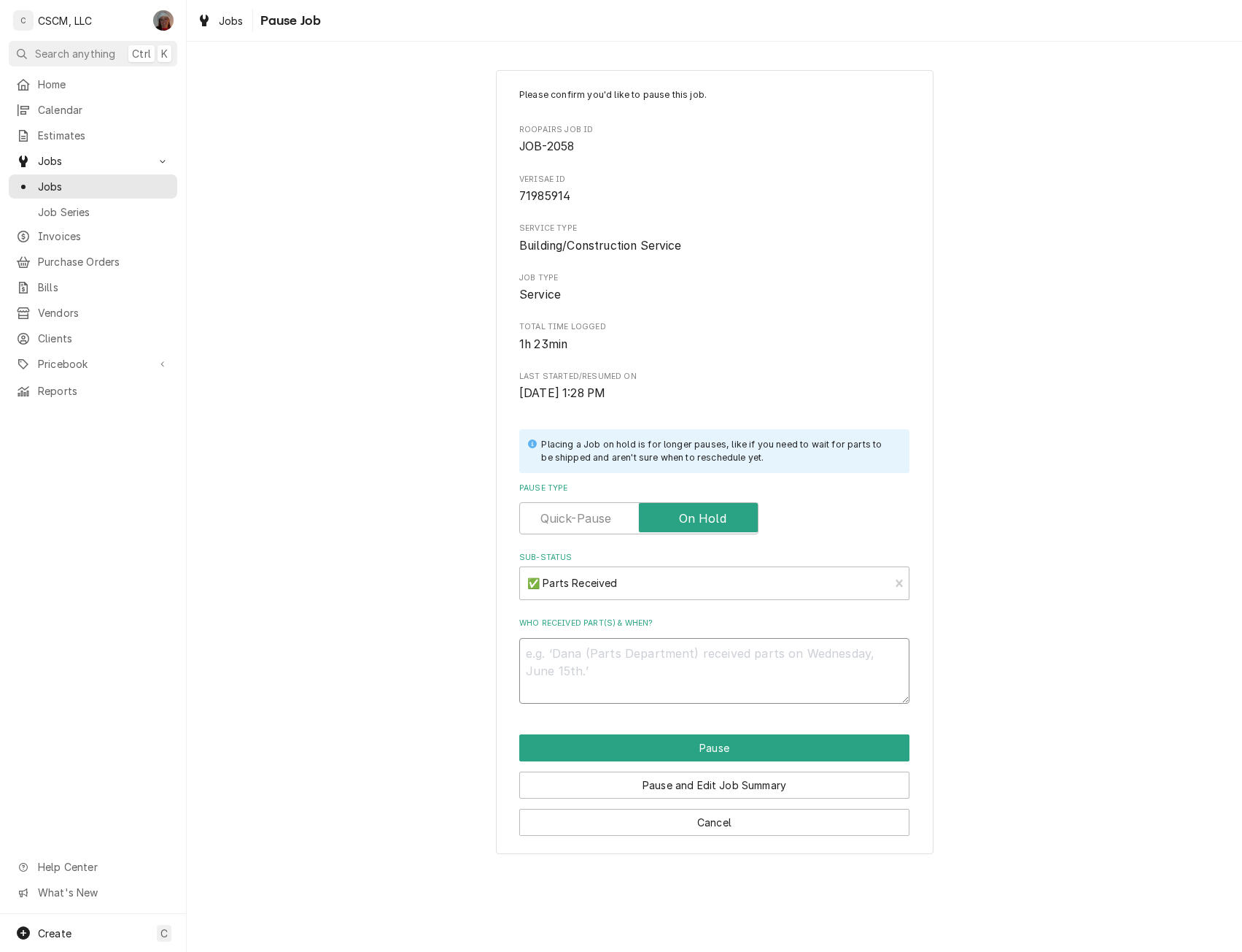
type textarea "8"
type textarea "x"
type textarea "8/"
type textarea "x"
type textarea "8/2"
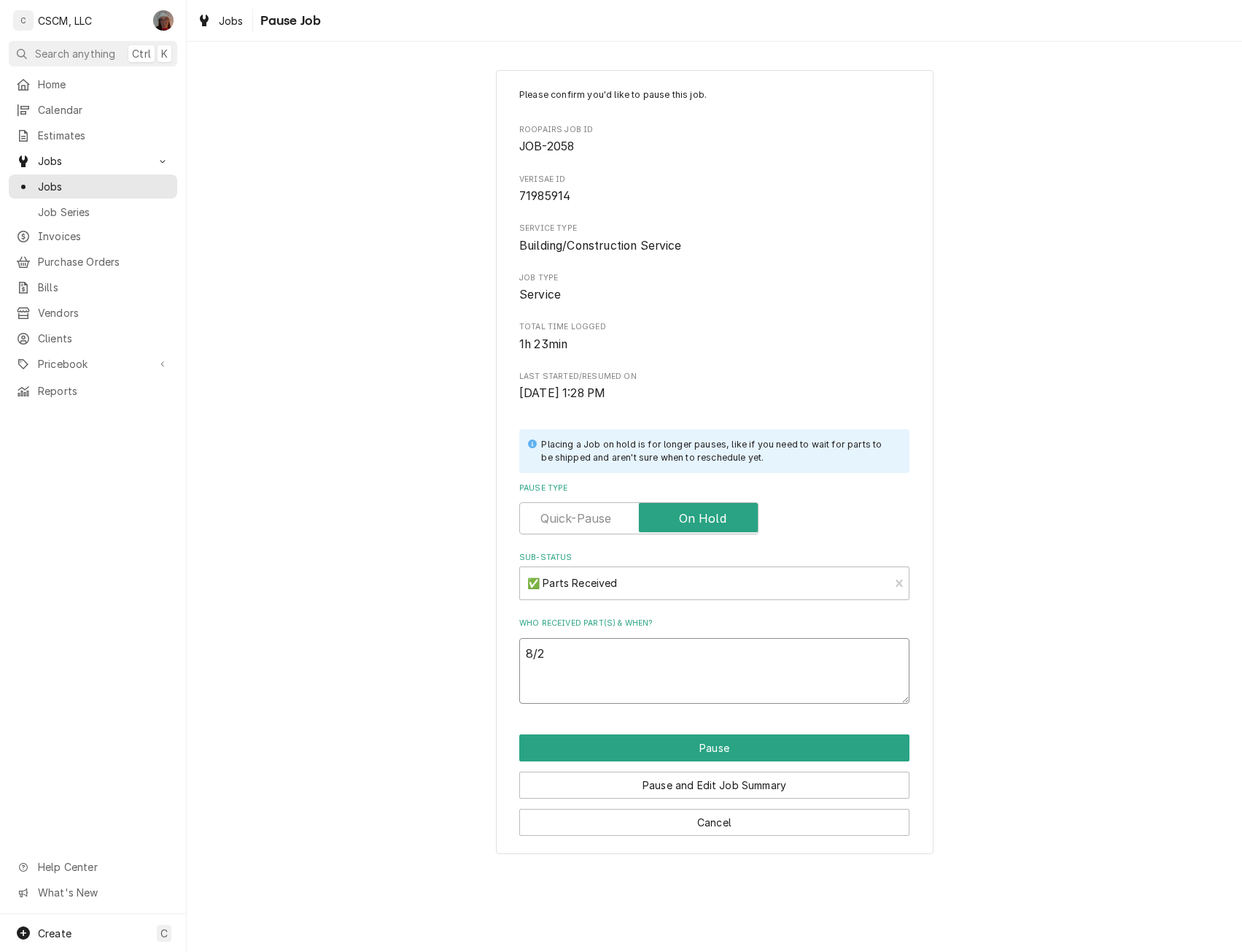
type textarea "x"
type textarea "8/21"
type textarea "x"
type textarea "8/21"
type textarea "x"
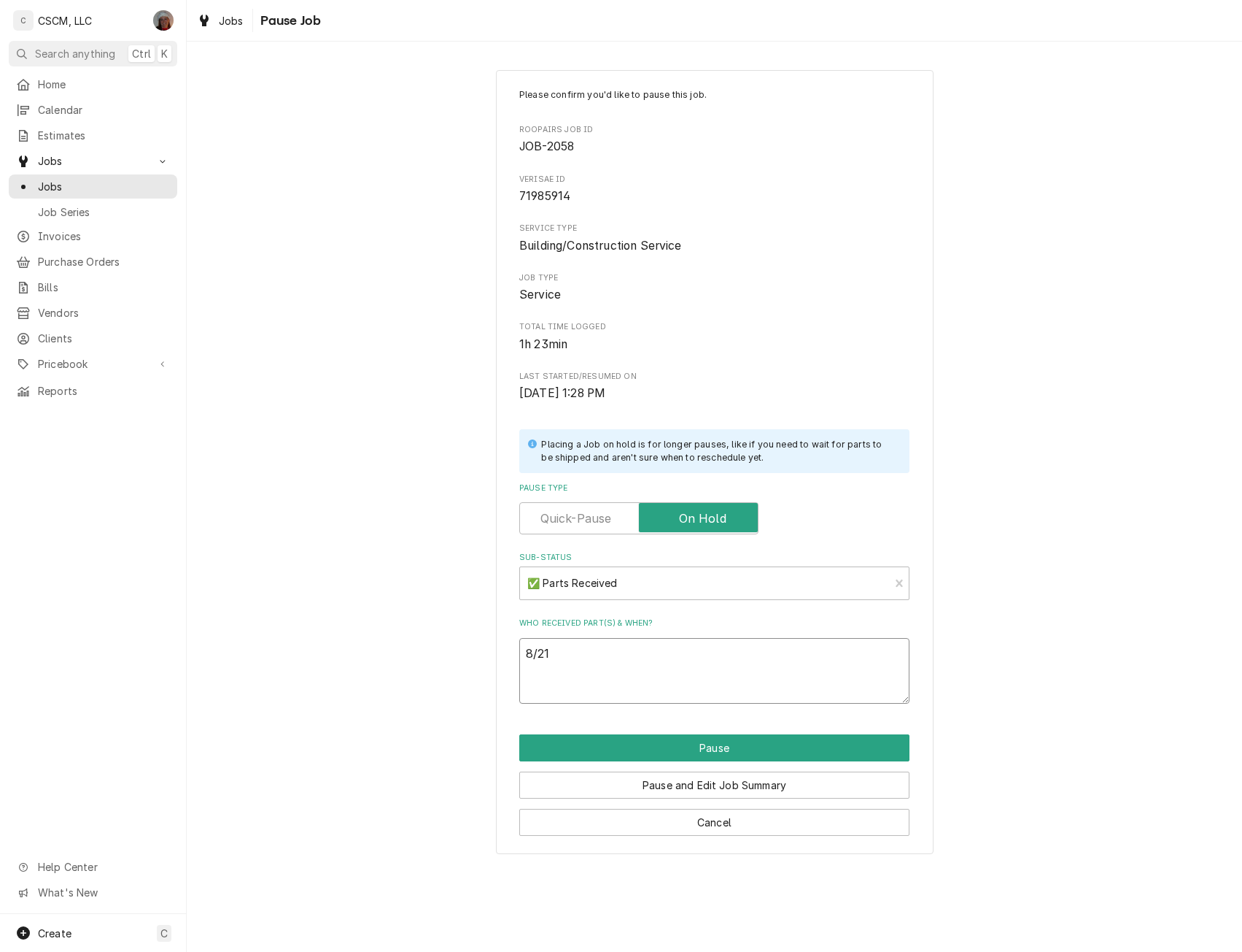
type textarea "8/21 p"
type textarea "x"
type textarea "8/21 pa"
type textarea "x"
type textarea "8/21 p"
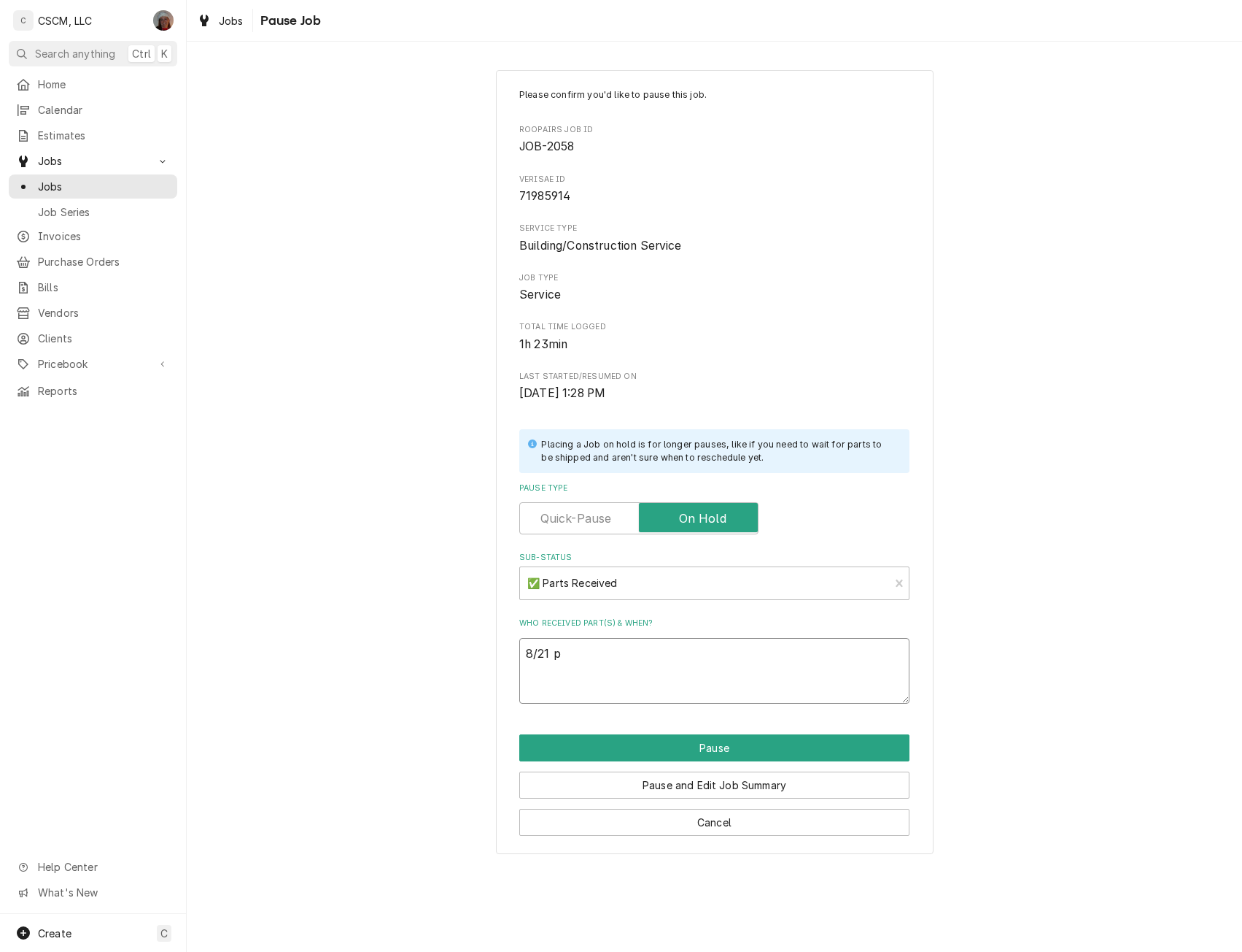
type textarea "x"
type textarea "8/21"
type textarea "x"
type textarea "8/21"
type textarea "x"
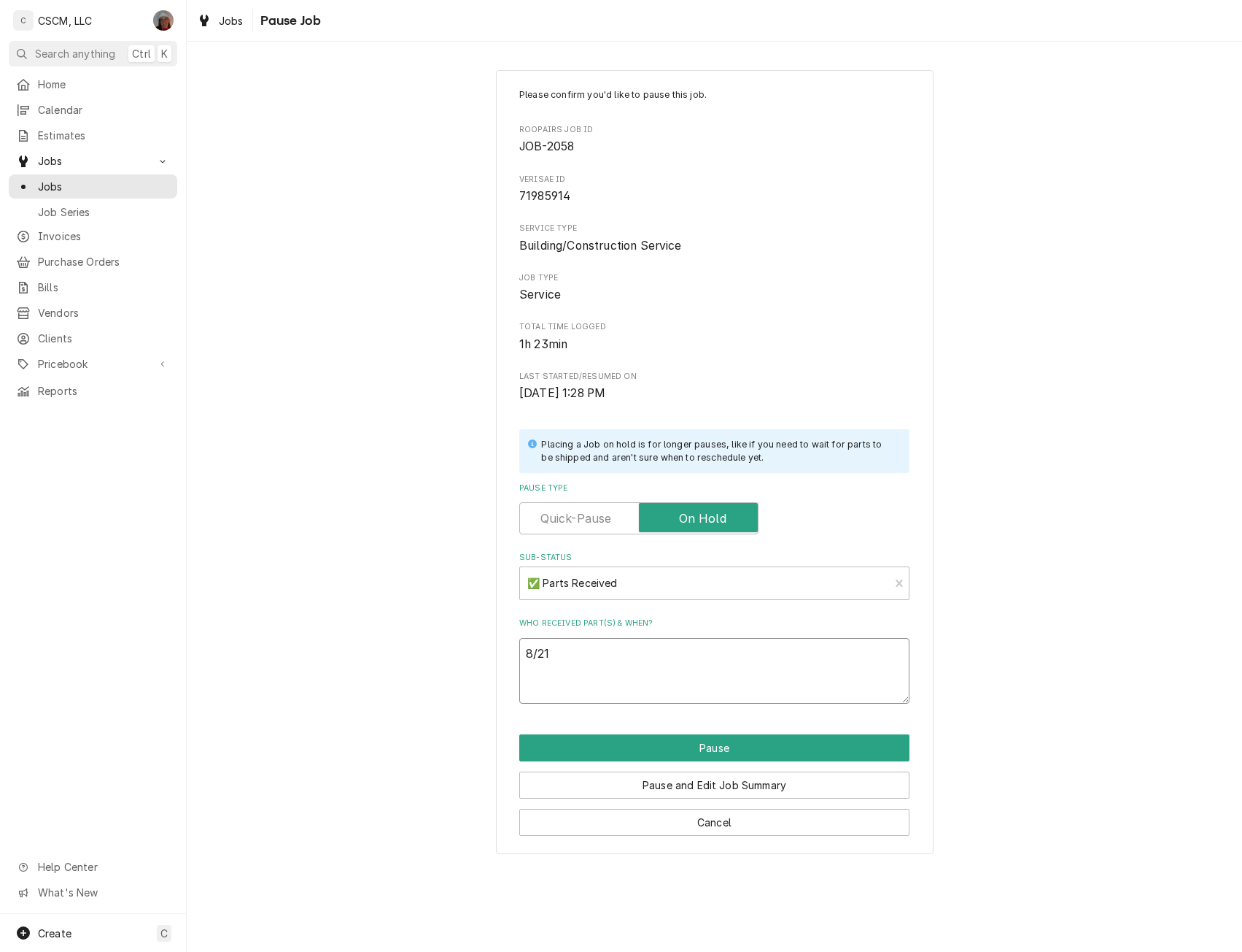
type textarea "8/21 p"
type textarea "x"
type textarea "8/21 pa"
type textarea "x"
type textarea "8/21 par"
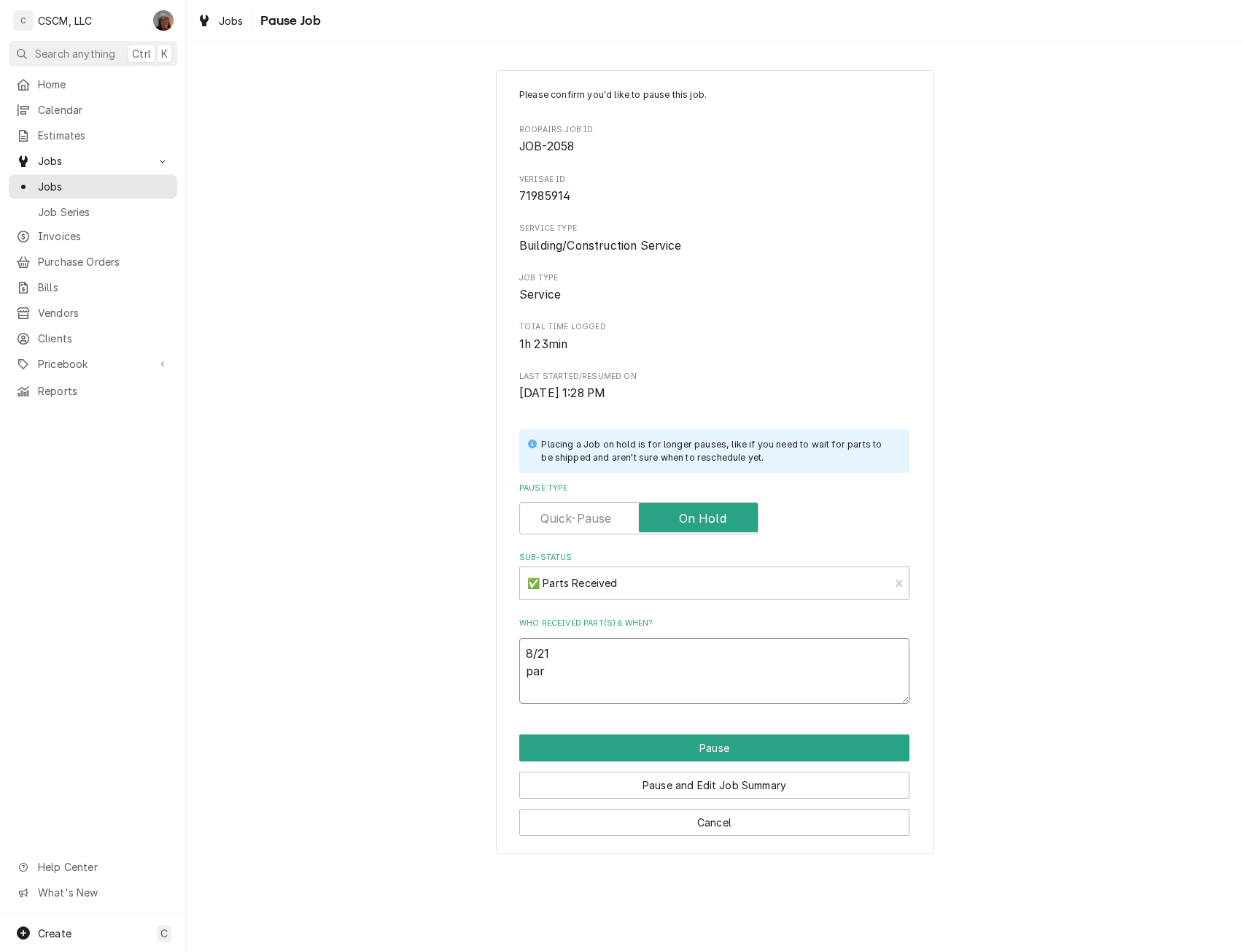
type textarea "x"
type textarea "8/21 part"
type textarea "x"
type textarea "8/21 parts"
type textarea "x"
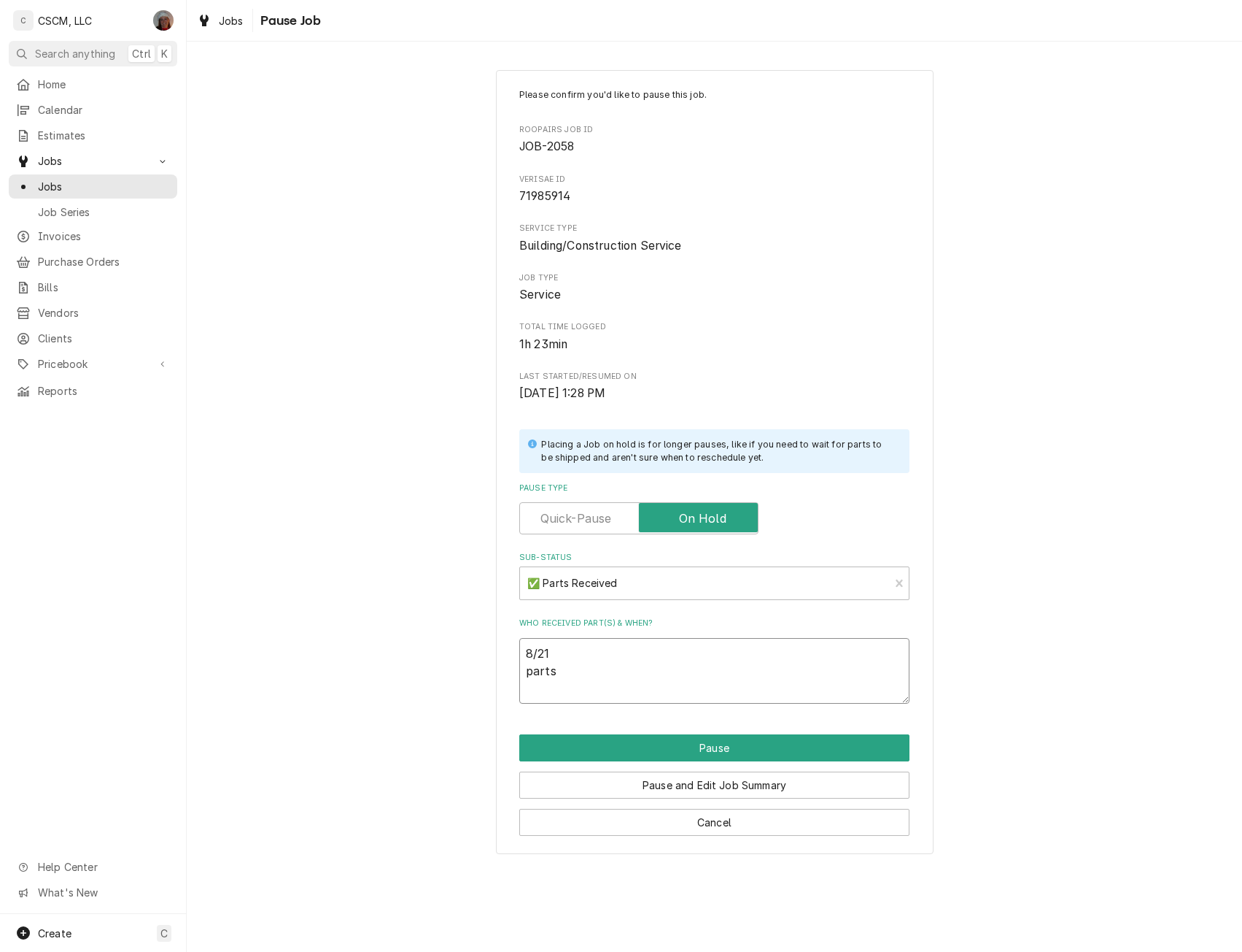
type textarea "8/21 parts"
type textarea "x"
type textarea "8/21 parts s"
type textarea "x"
type textarea "8/21 parts sh"
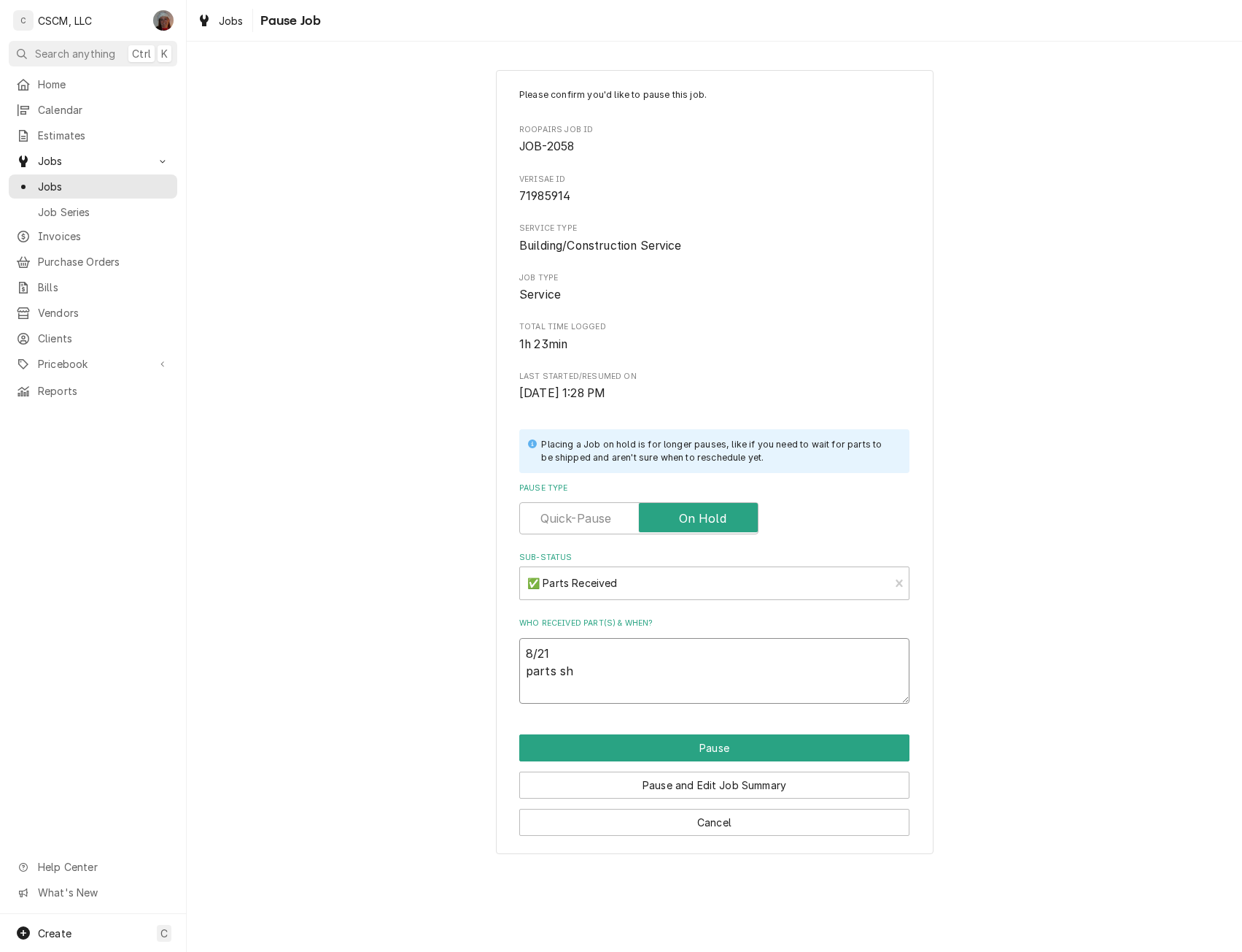
type textarea "x"
type textarea "8/21 parts sho"
type textarea "x"
type textarea "8/21 parts show"
type textarea "x"
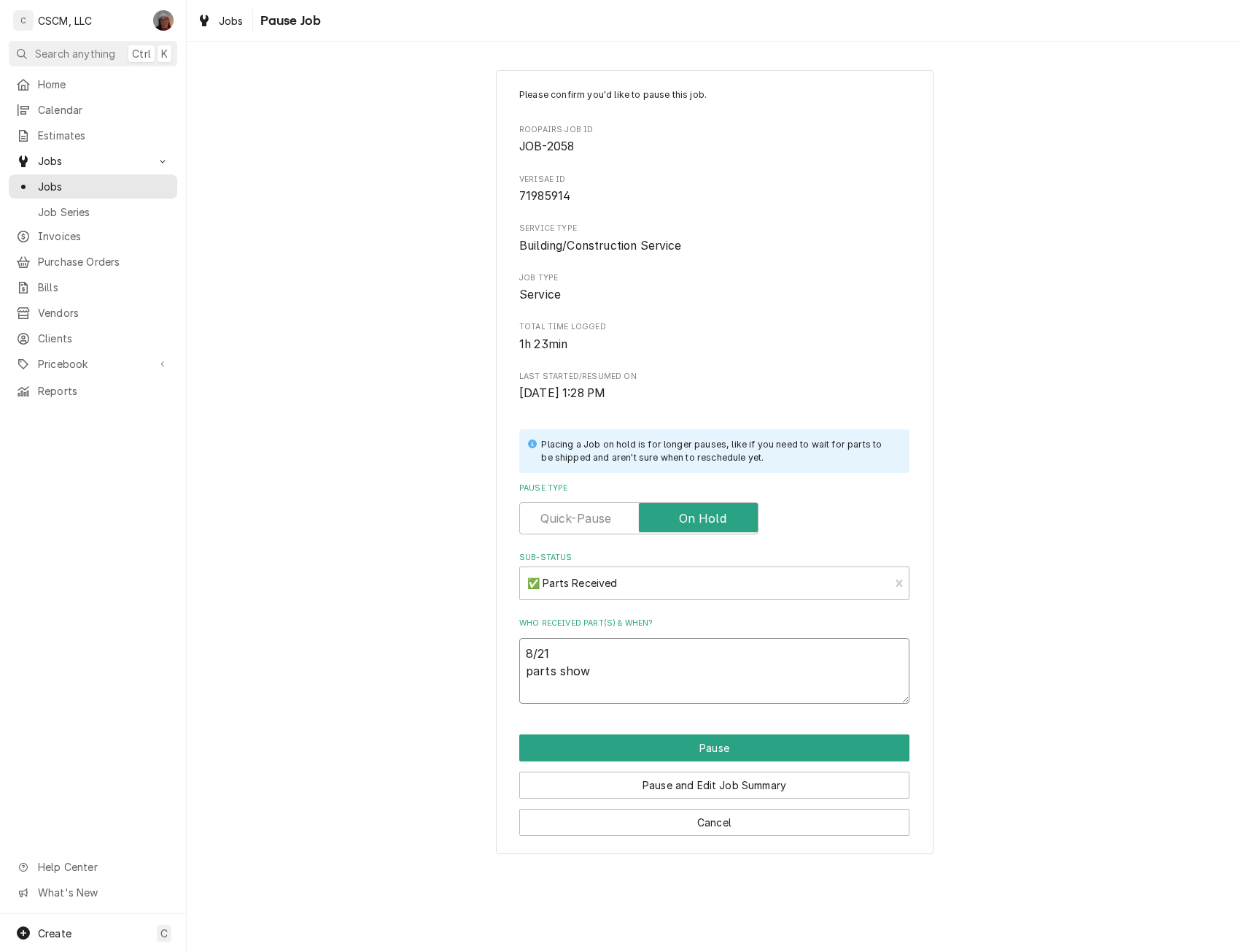
type textarea "8/21 parts show"
type textarea "x"
type textarea "8/21 parts show d"
type textarea "x"
type textarea "8/21 parts show de"
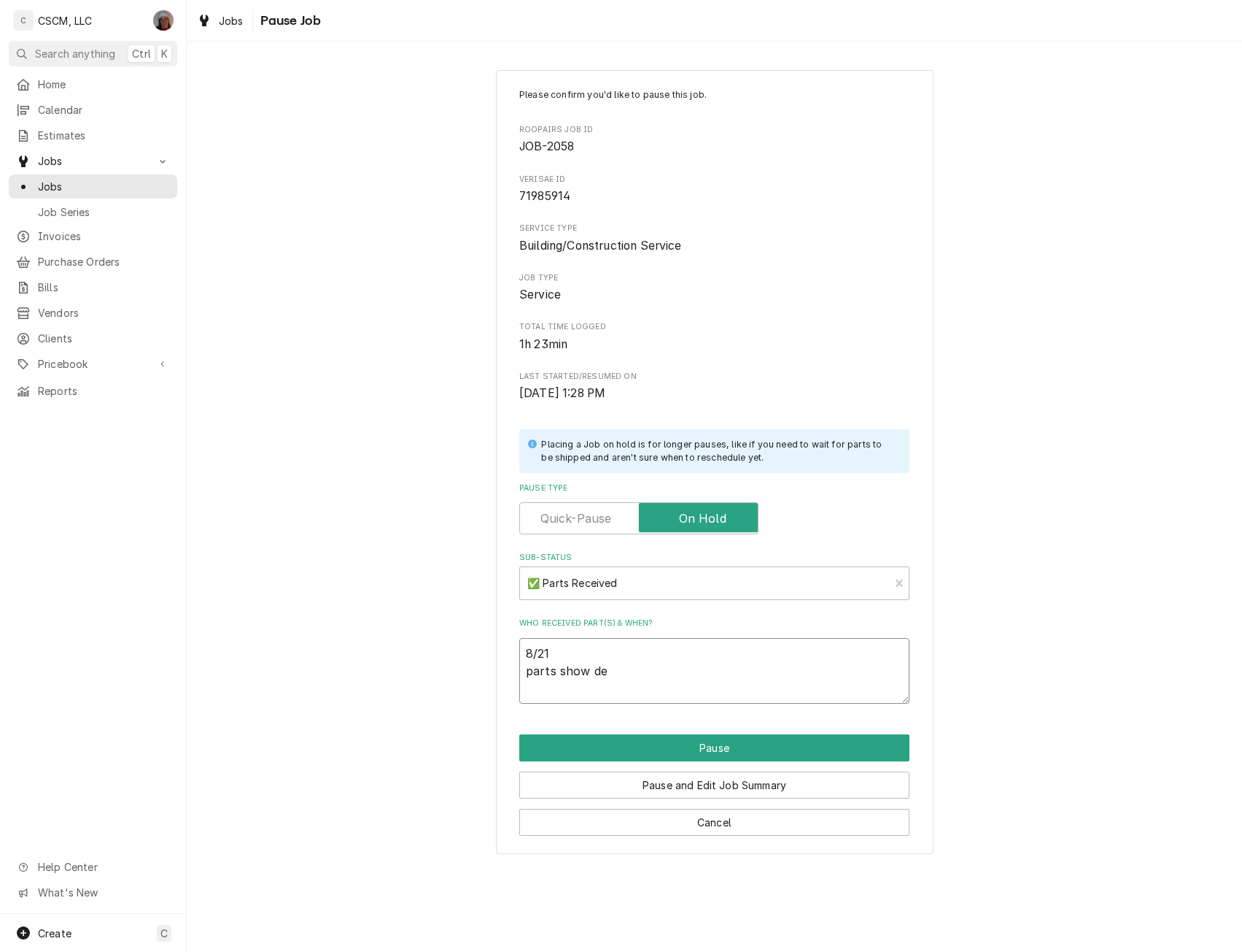
type textarea "x"
type textarea "8/21 parts show del"
type textarea "x"
type textarea "8/21 parts show deli"
type textarea "x"
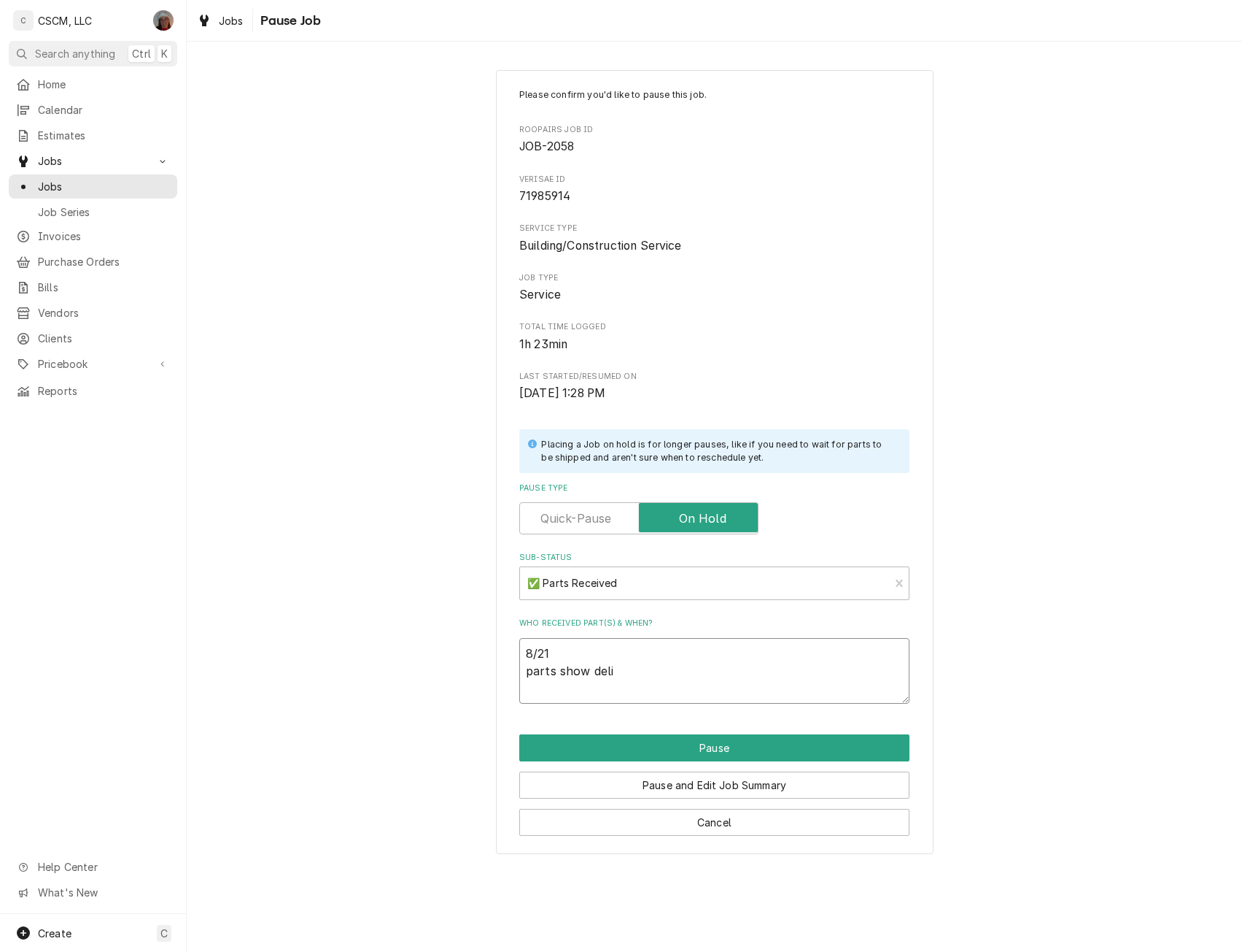
type textarea "8/21 parts show deliv"
type textarea "x"
type textarea "8/21 parts show delive"
type textarea "x"
type textarea "8/21 parts show deliver"
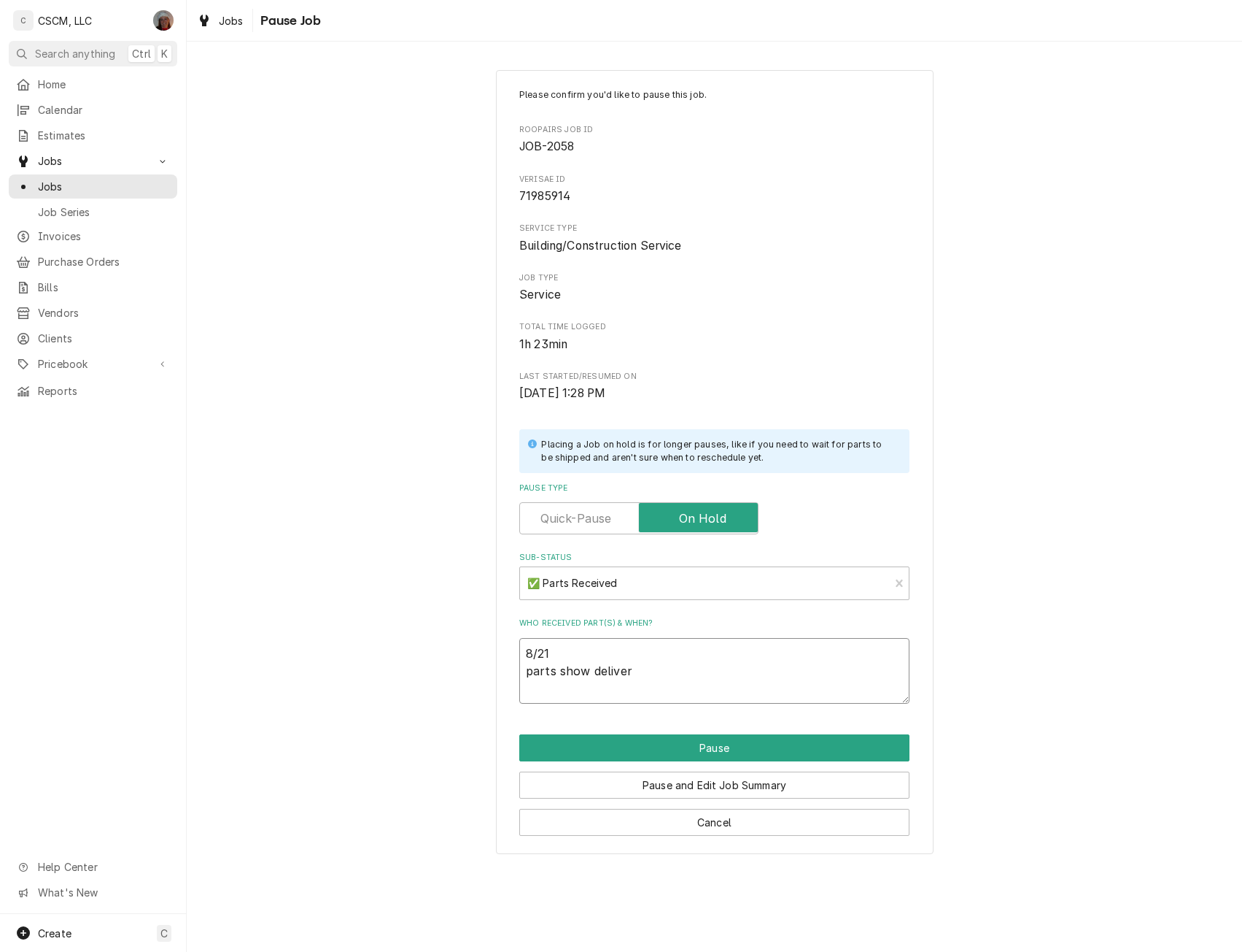
type textarea "x"
type textarea "8/21 parts show delivere"
type textarea "x"
type textarea "8/21 parts show delivered"
click at [698, 748] on button "Pause" at bounding box center [714, 748] width 390 height 27
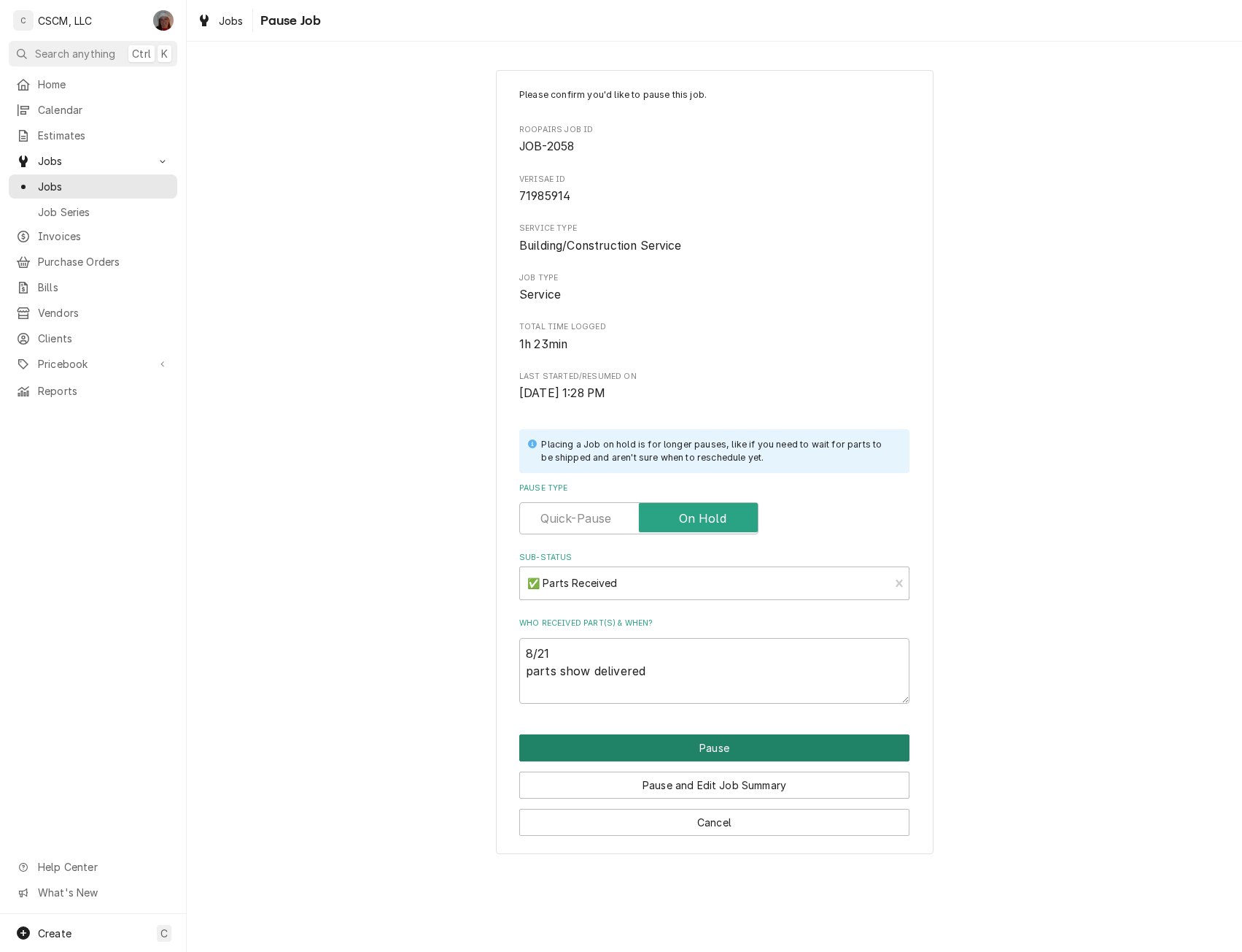
type textarea "x"
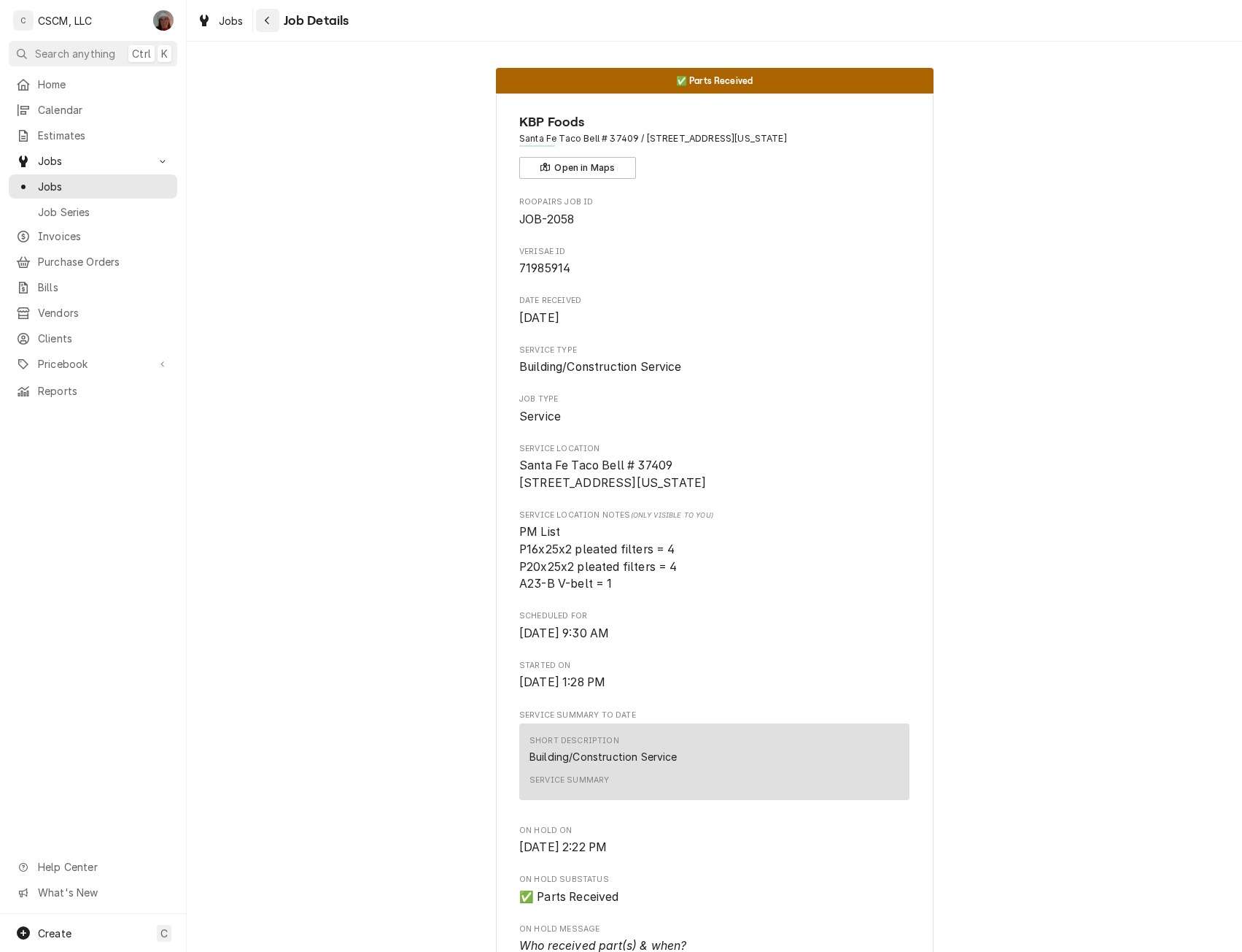
click at [269, 18] on icon "Navigate back" at bounding box center [267, 20] width 7 height 11
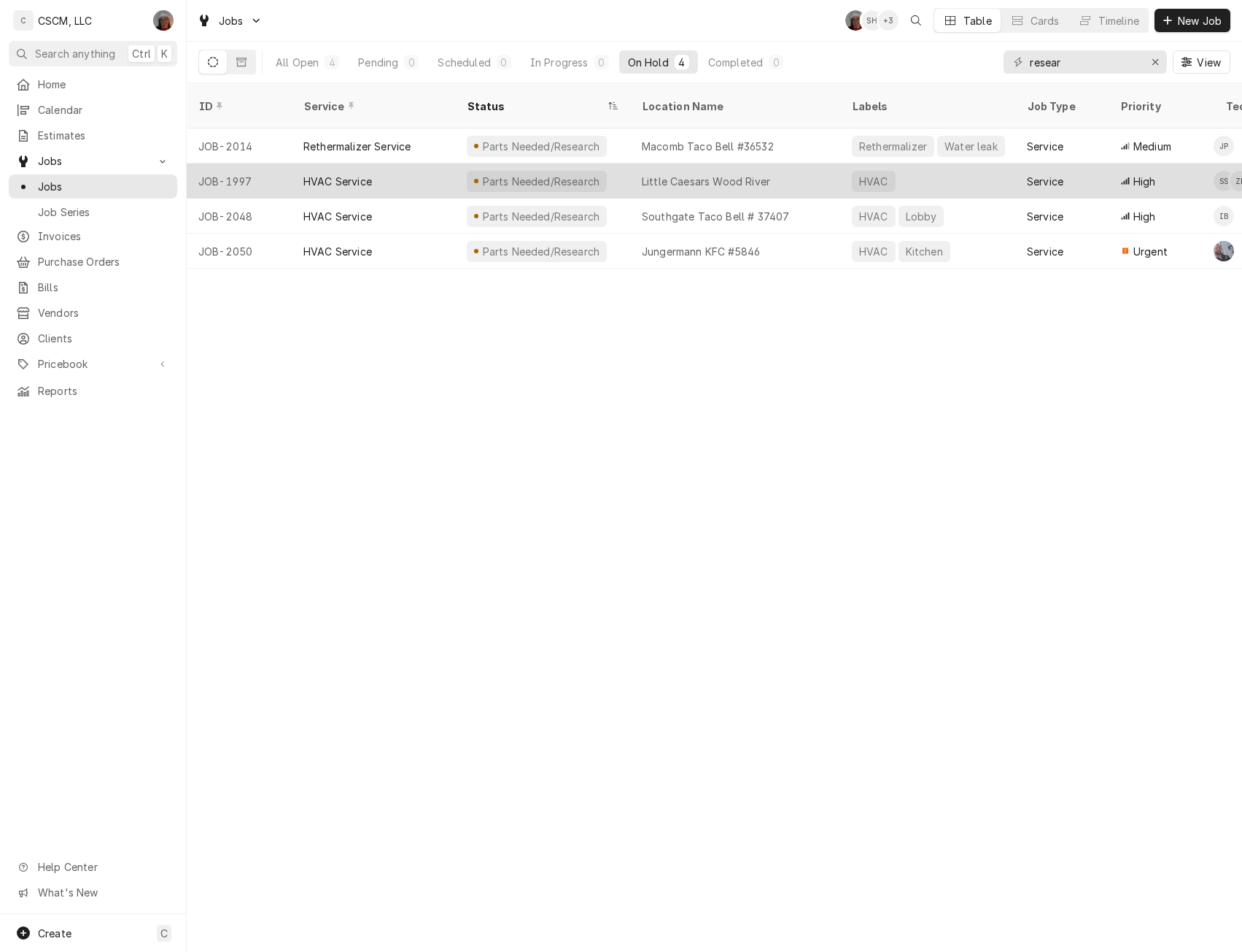
click at [339, 163] on div "HVAC Service" at bounding box center [373, 180] width 163 height 35
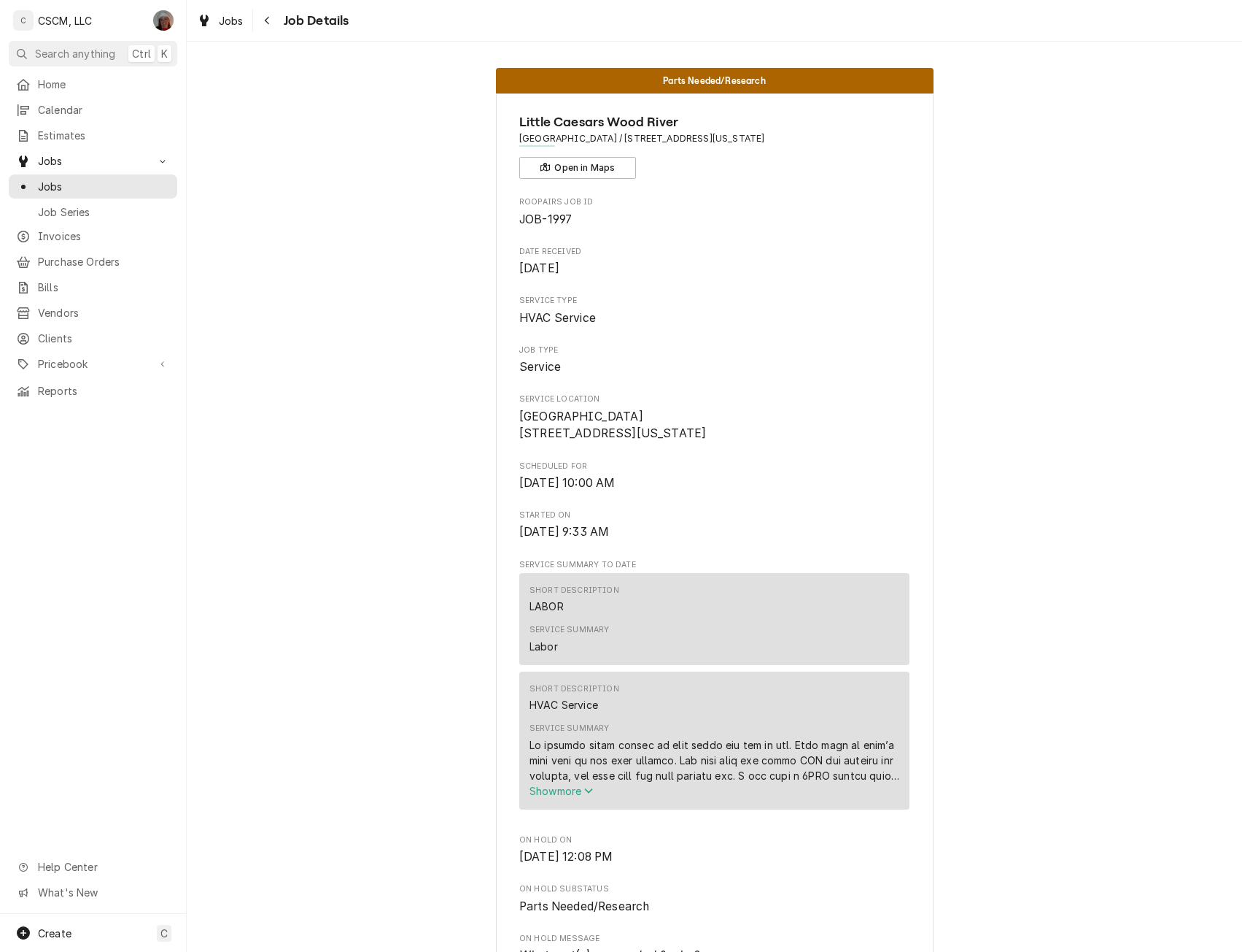
click at [586, 795] on icon "Service Summary" at bounding box center [588, 790] width 9 height 11
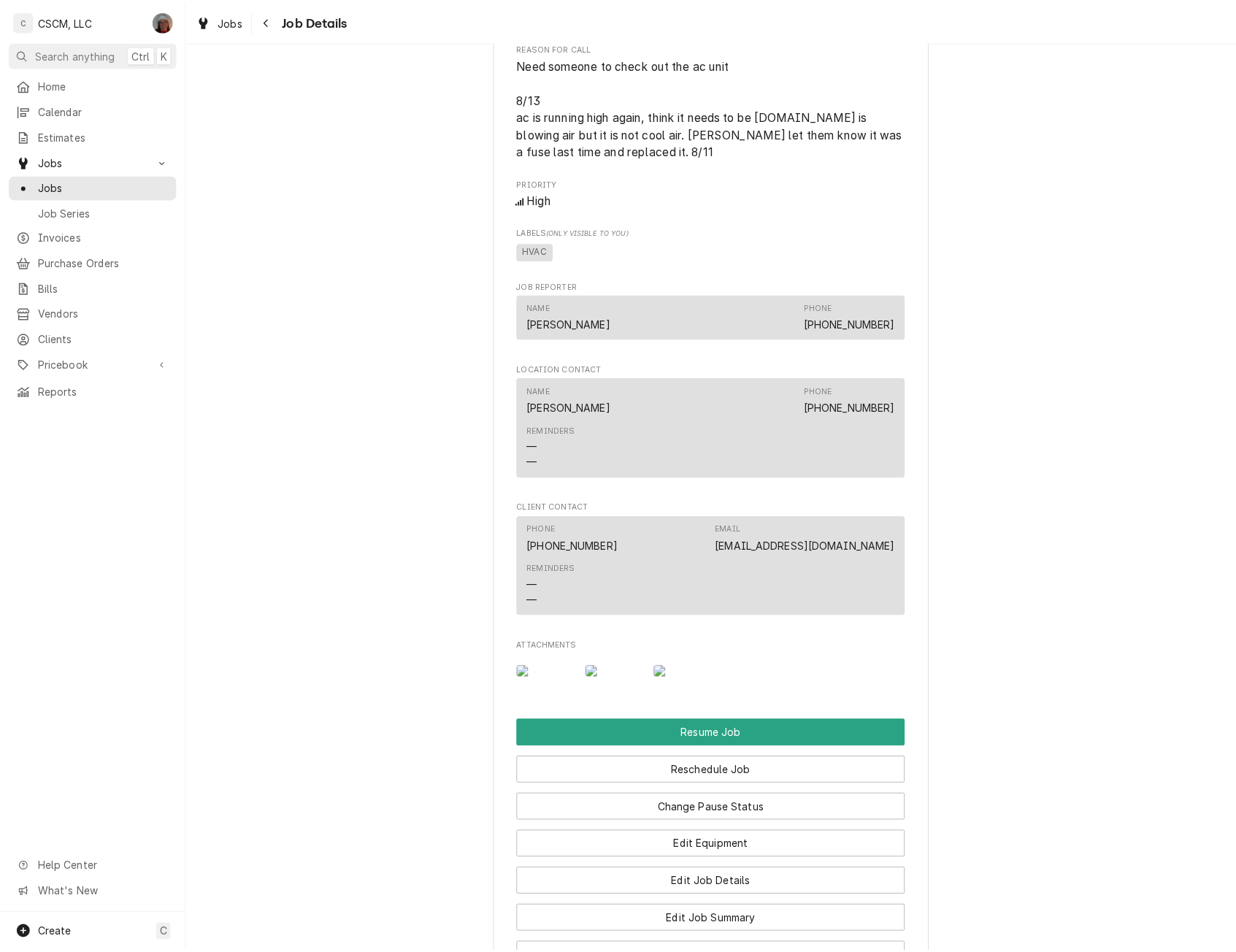
scroll to position [1675, 0]
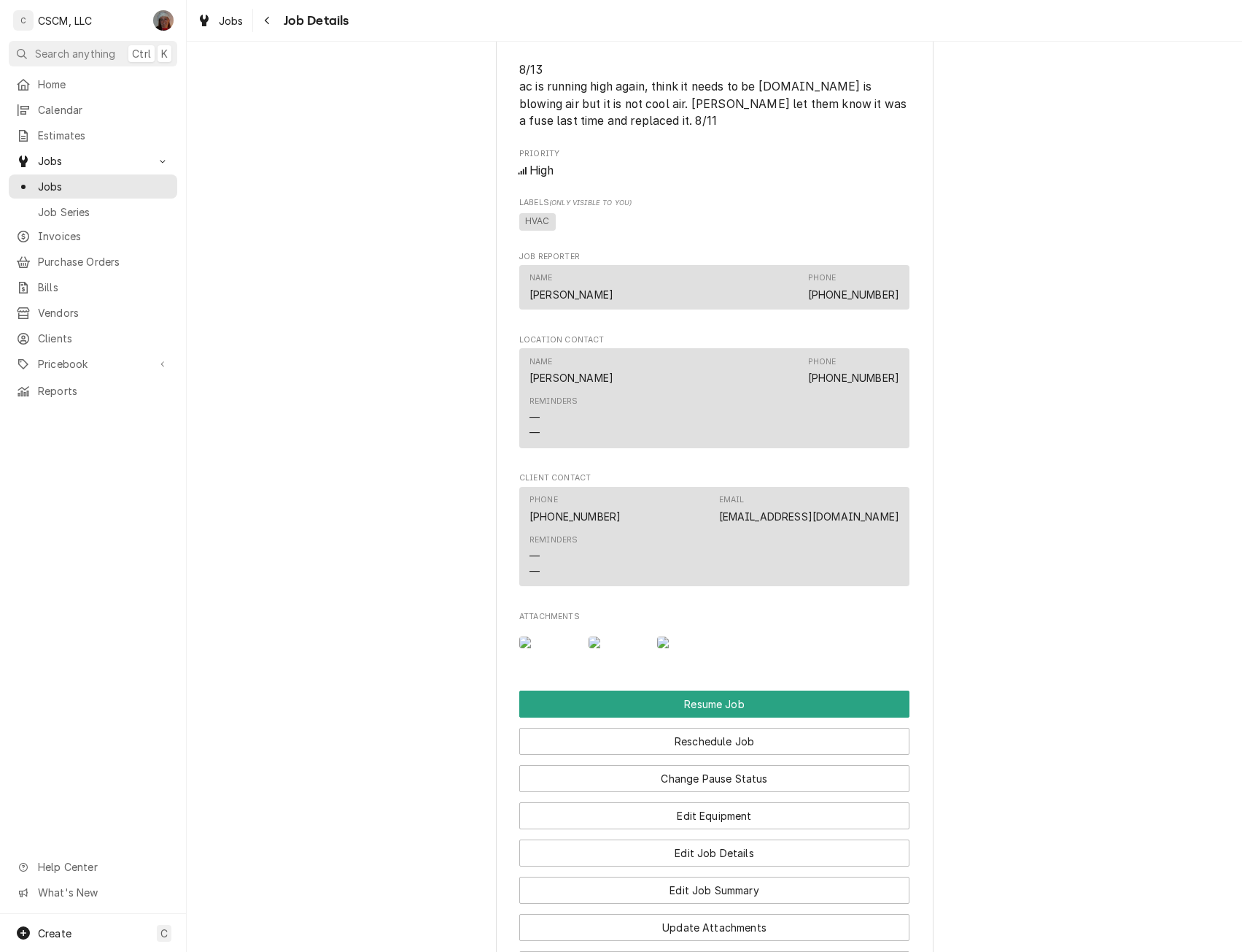
click at [519, 648] on img "Attachments" at bounding box center [548, 642] width 57 height 11
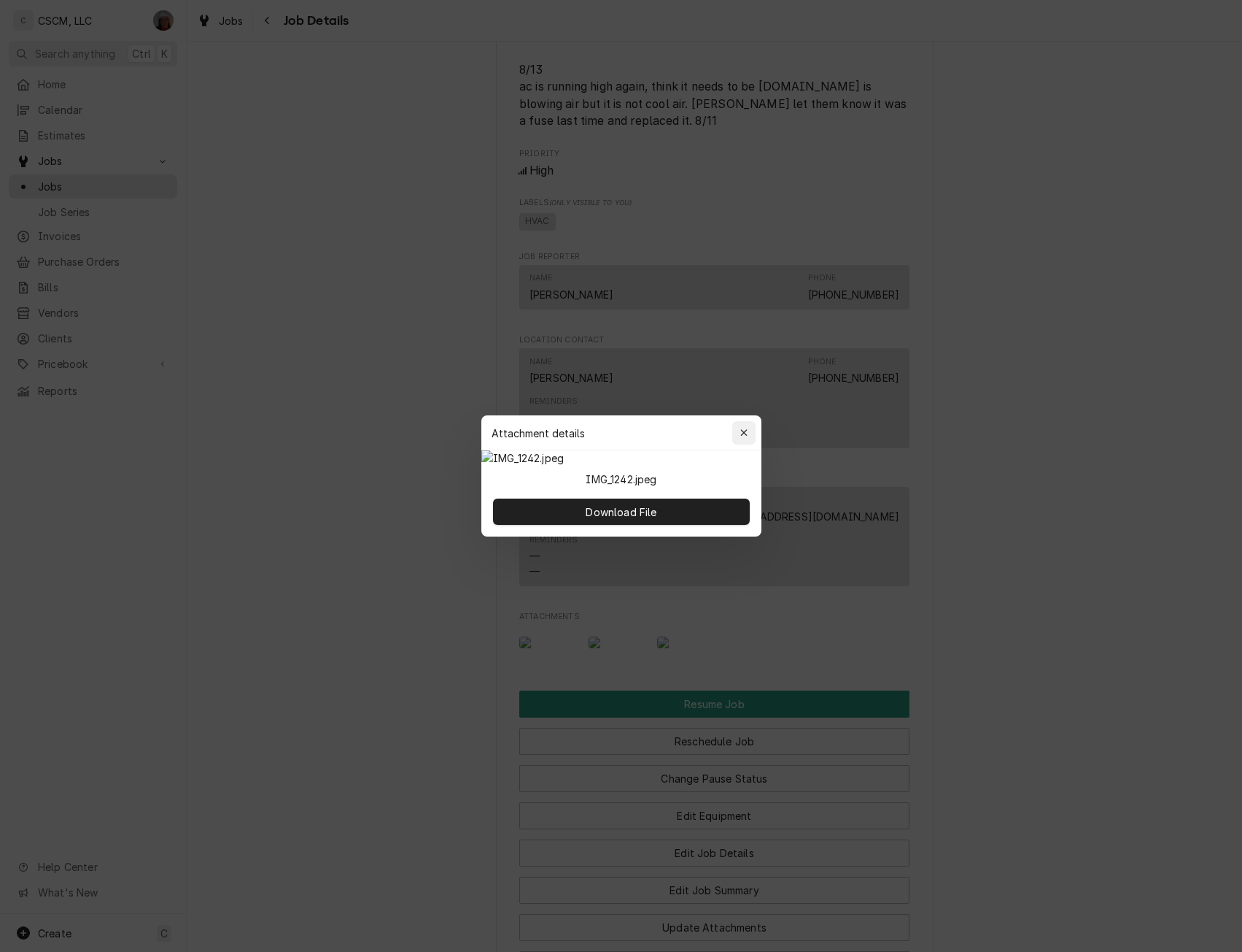
click at [744, 428] on icon "button" at bounding box center [744, 433] width 8 height 11
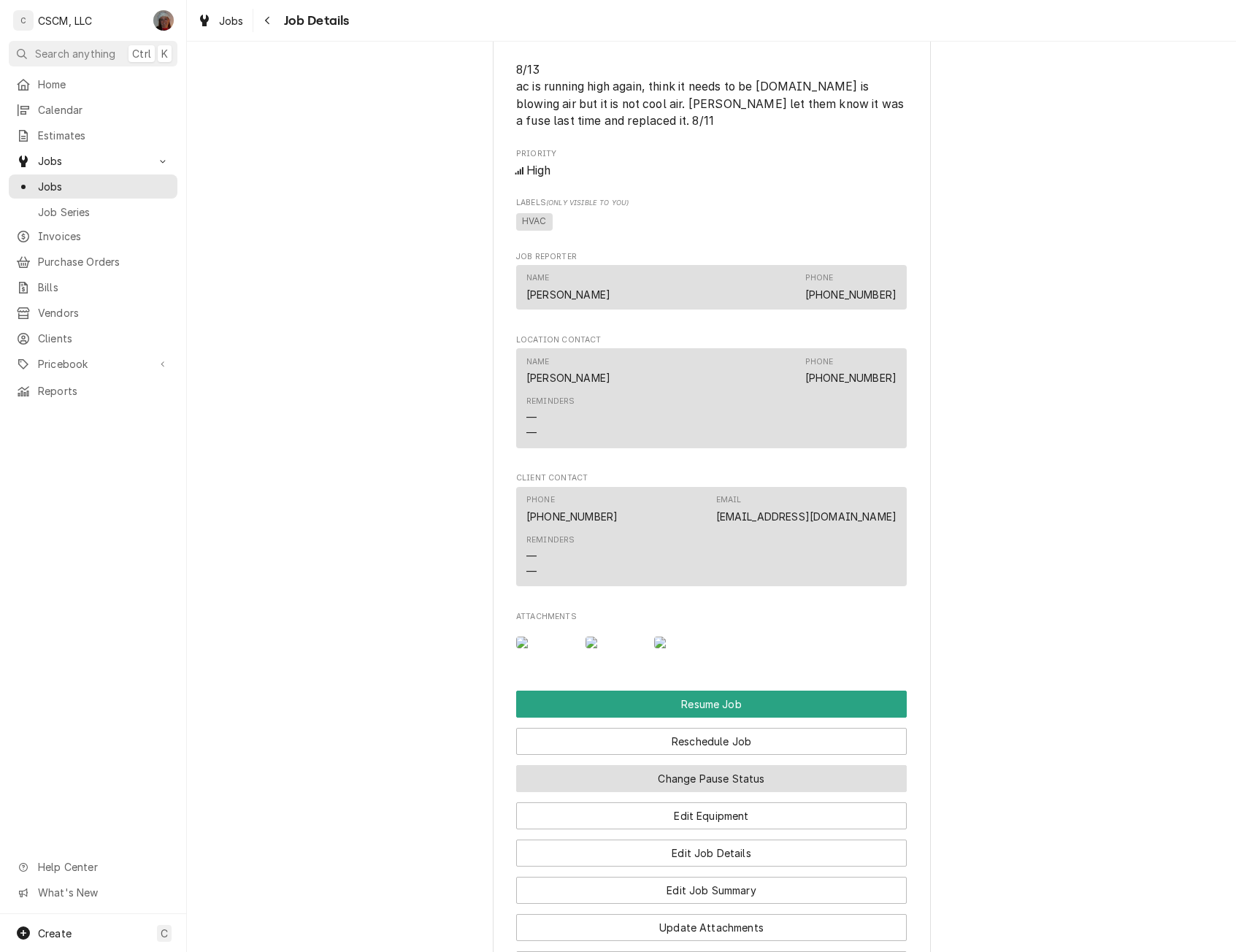
click at [729, 792] on button "Change Pause Status" at bounding box center [711, 778] width 391 height 27
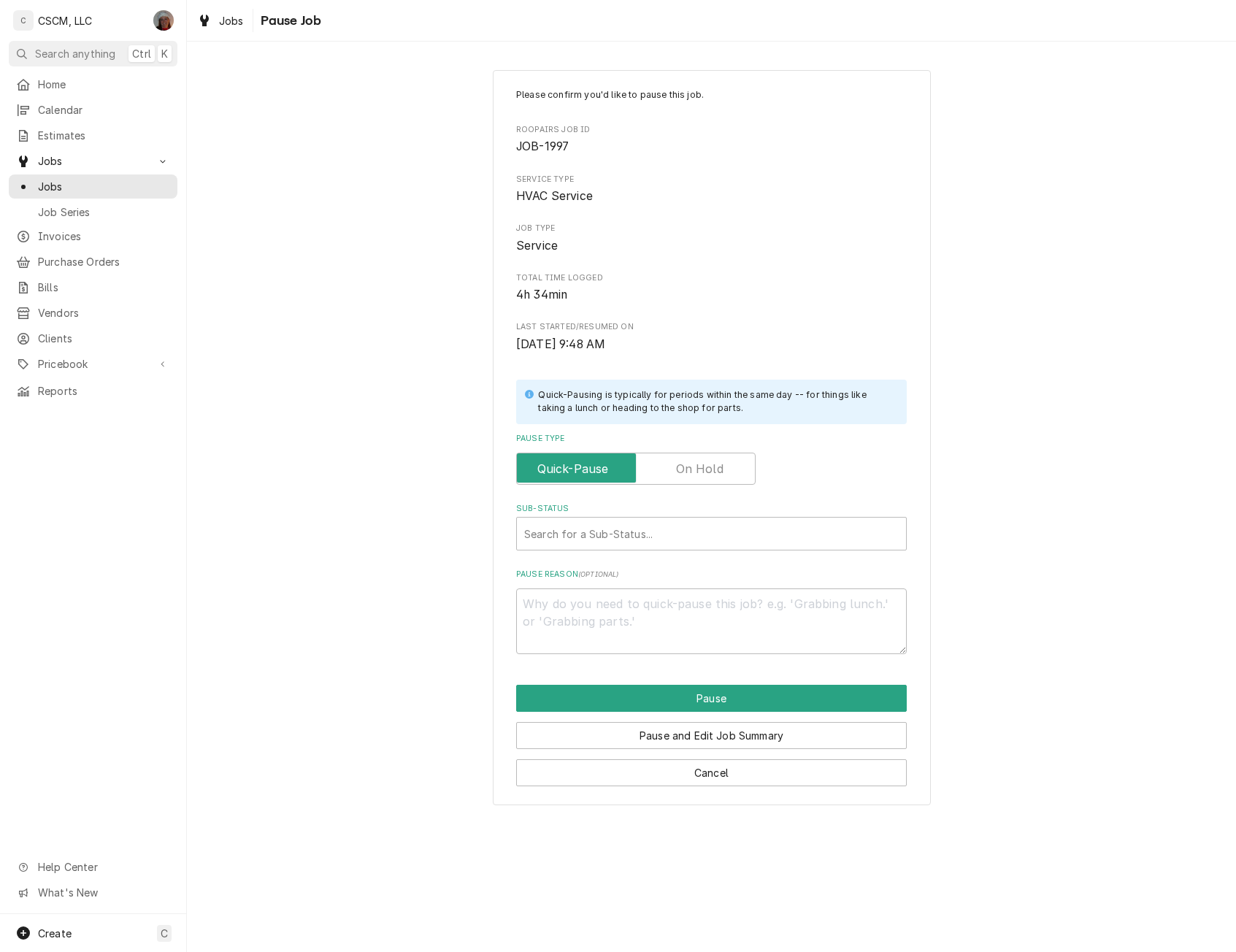
click at [704, 466] on label "Pause Type" at bounding box center [635, 469] width 240 height 32
click at [704, 466] on input "Pause Type" at bounding box center [635, 469] width 226 height 32
checkbox input "true"
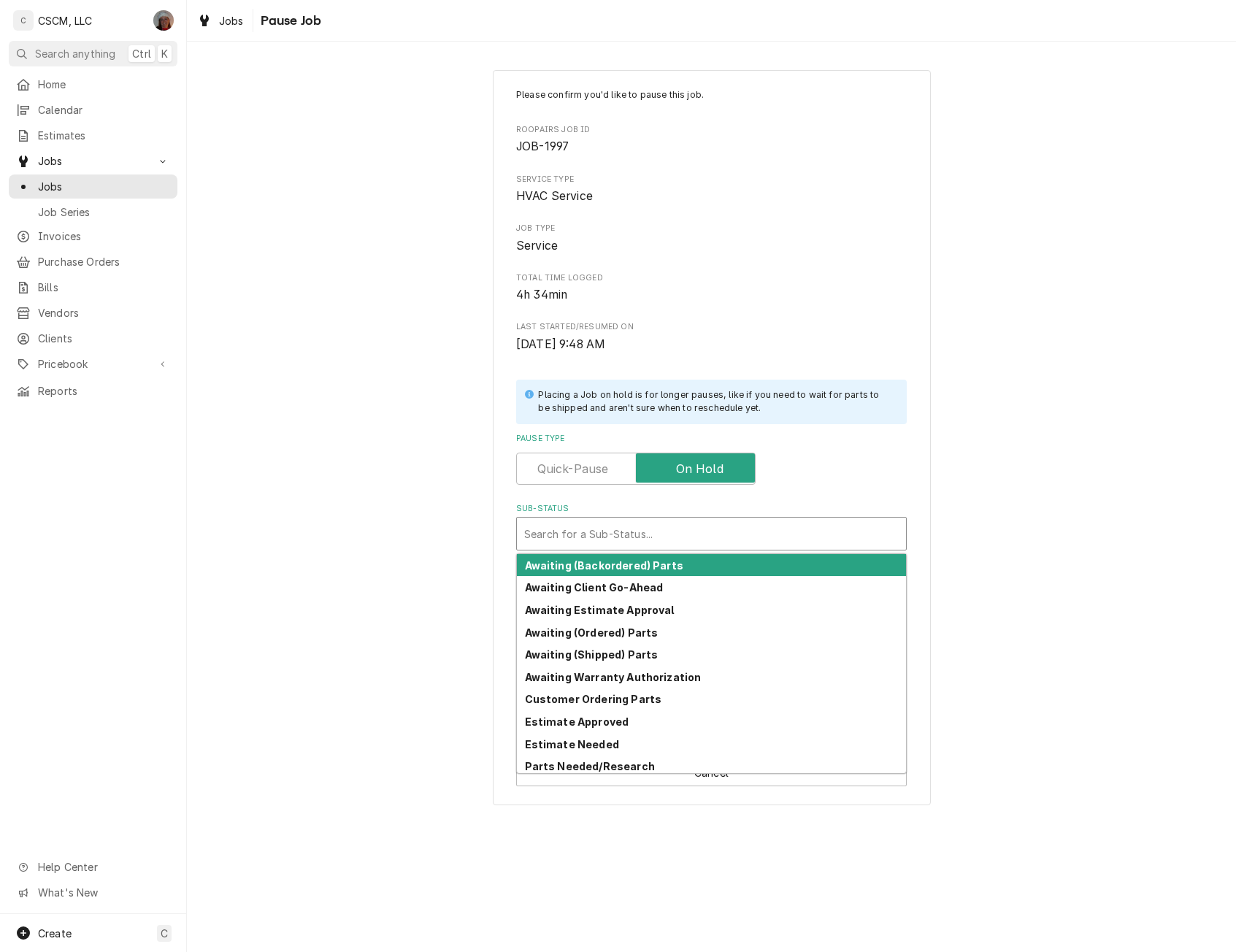
click at [562, 531] on div "Sub-Status" at bounding box center [712, 534] width 374 height 27
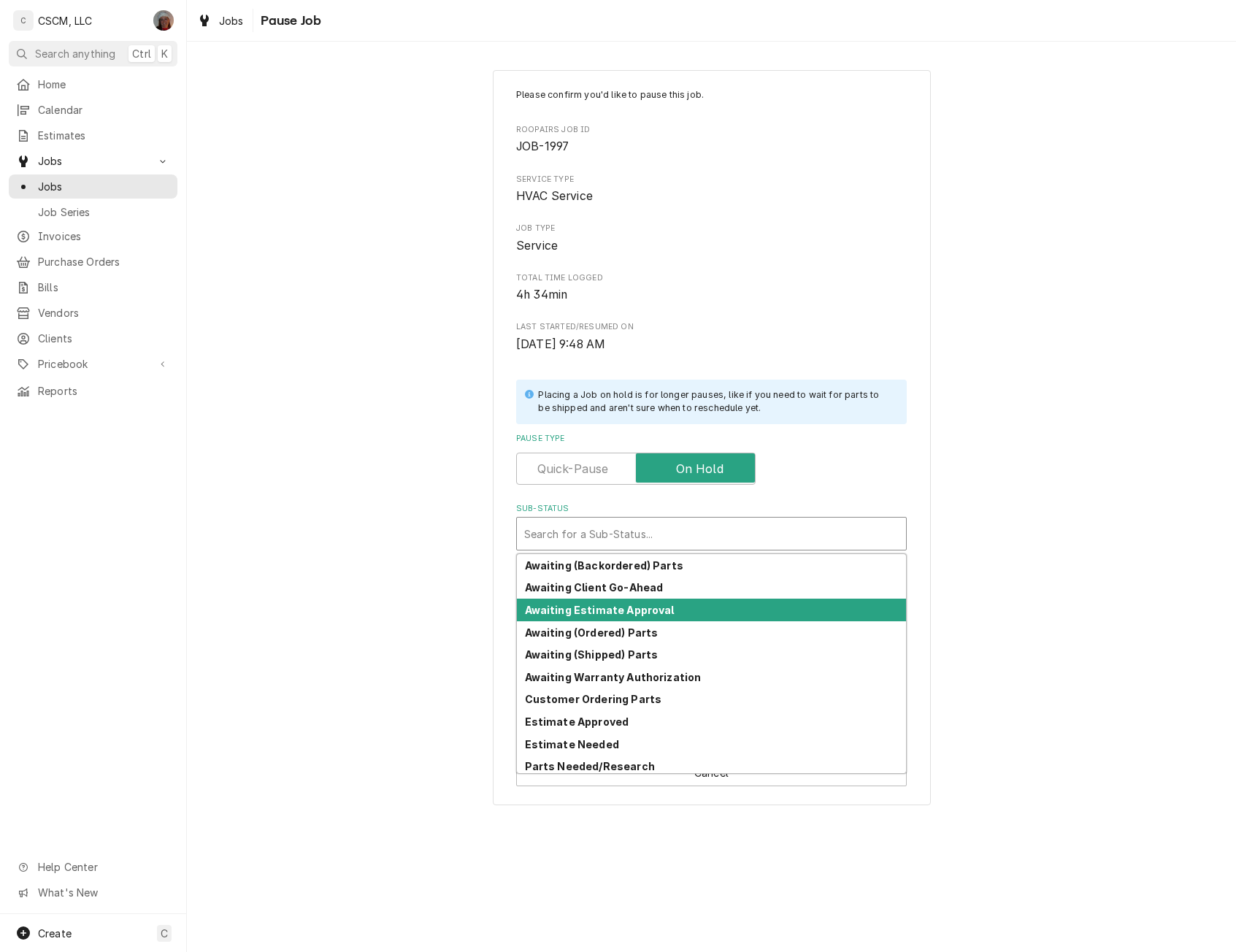
click at [581, 603] on strong "Awaiting Estimate Approval" at bounding box center [599, 609] width 150 height 12
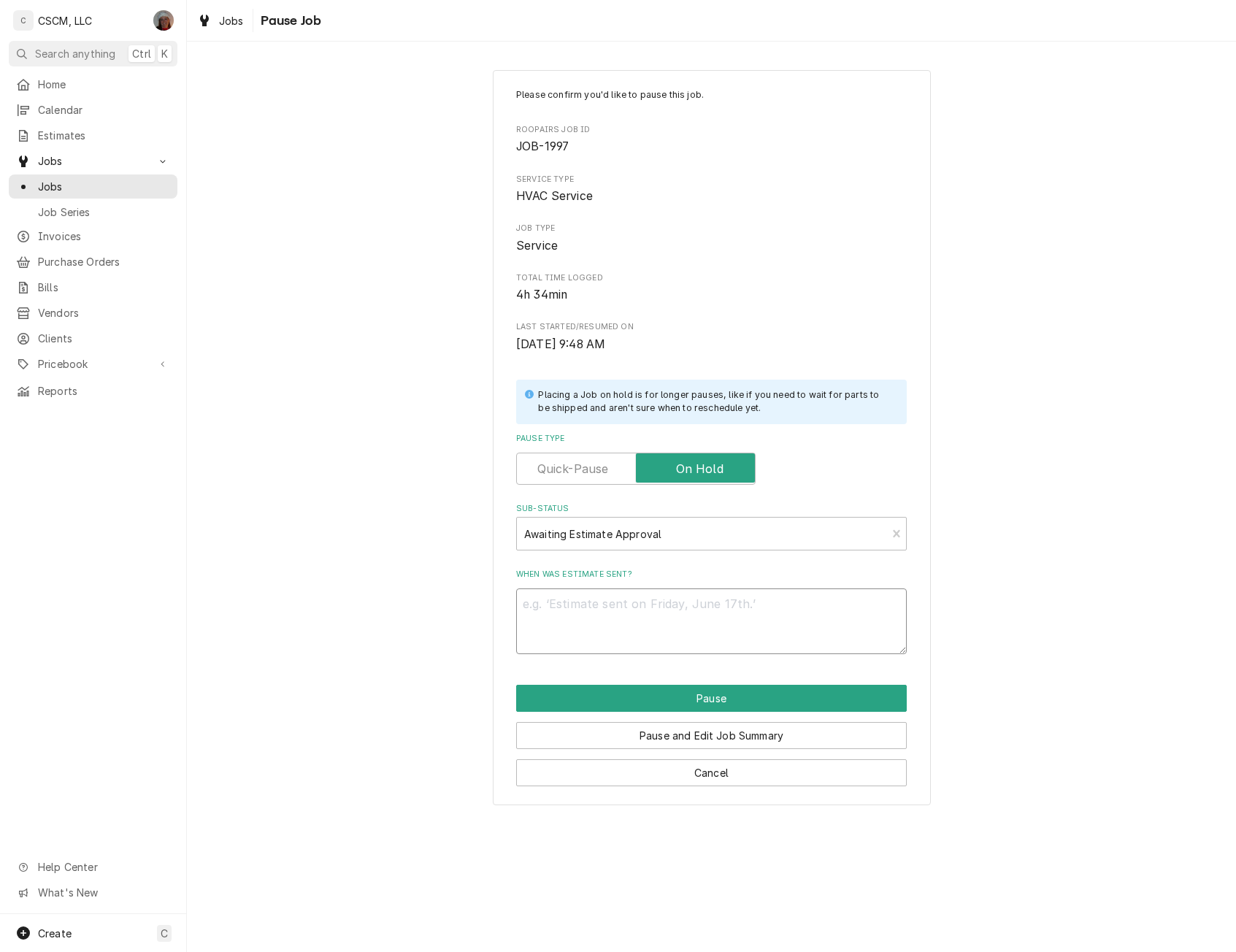
click at [538, 606] on textarea "When was estimate sent?" at bounding box center [711, 621] width 391 height 66
type textarea "x"
type textarea "8"
type textarea "x"
type textarea "8/"
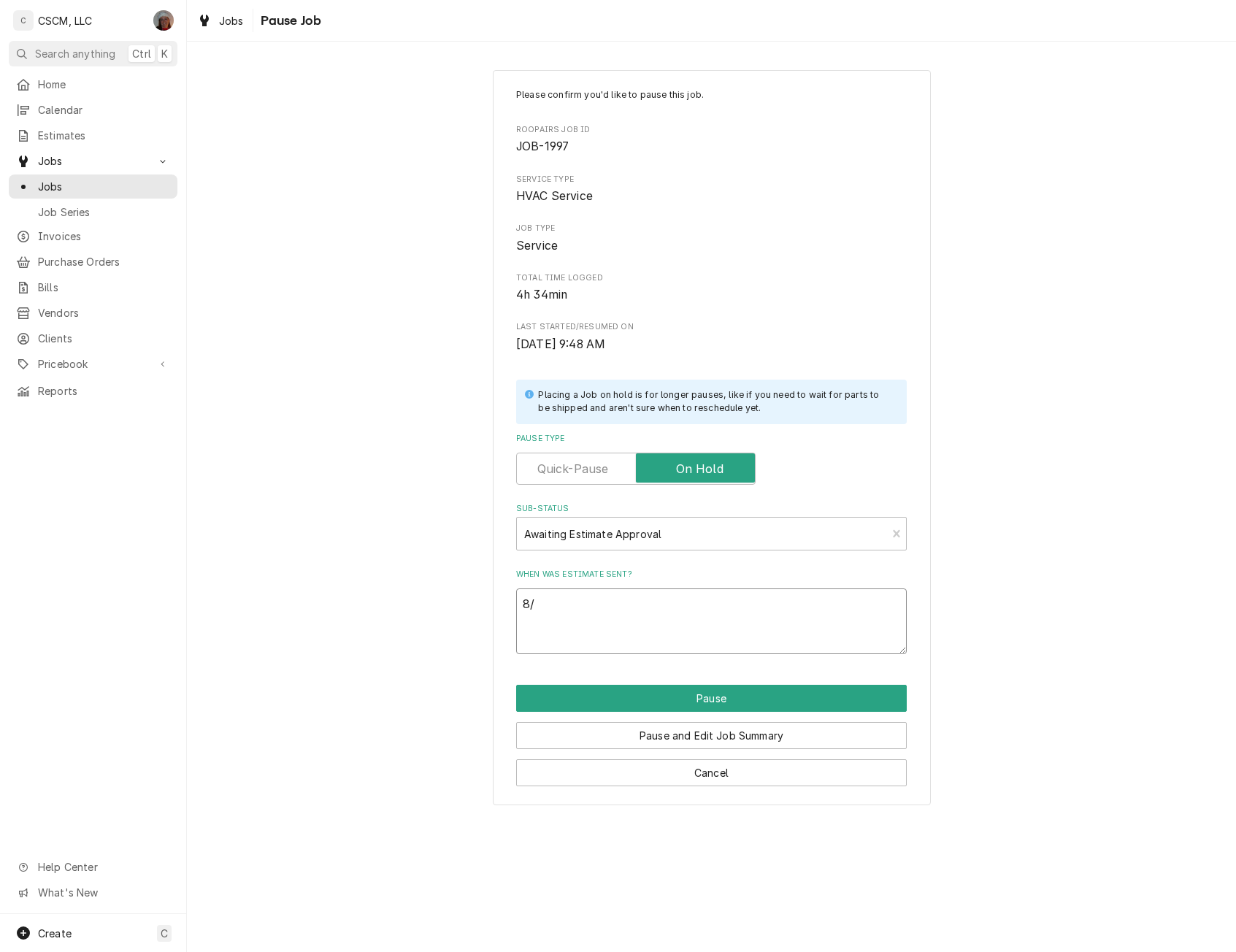
type textarea "x"
type textarea "8/2"
type textarea "x"
type textarea "8/25"
type textarea "x"
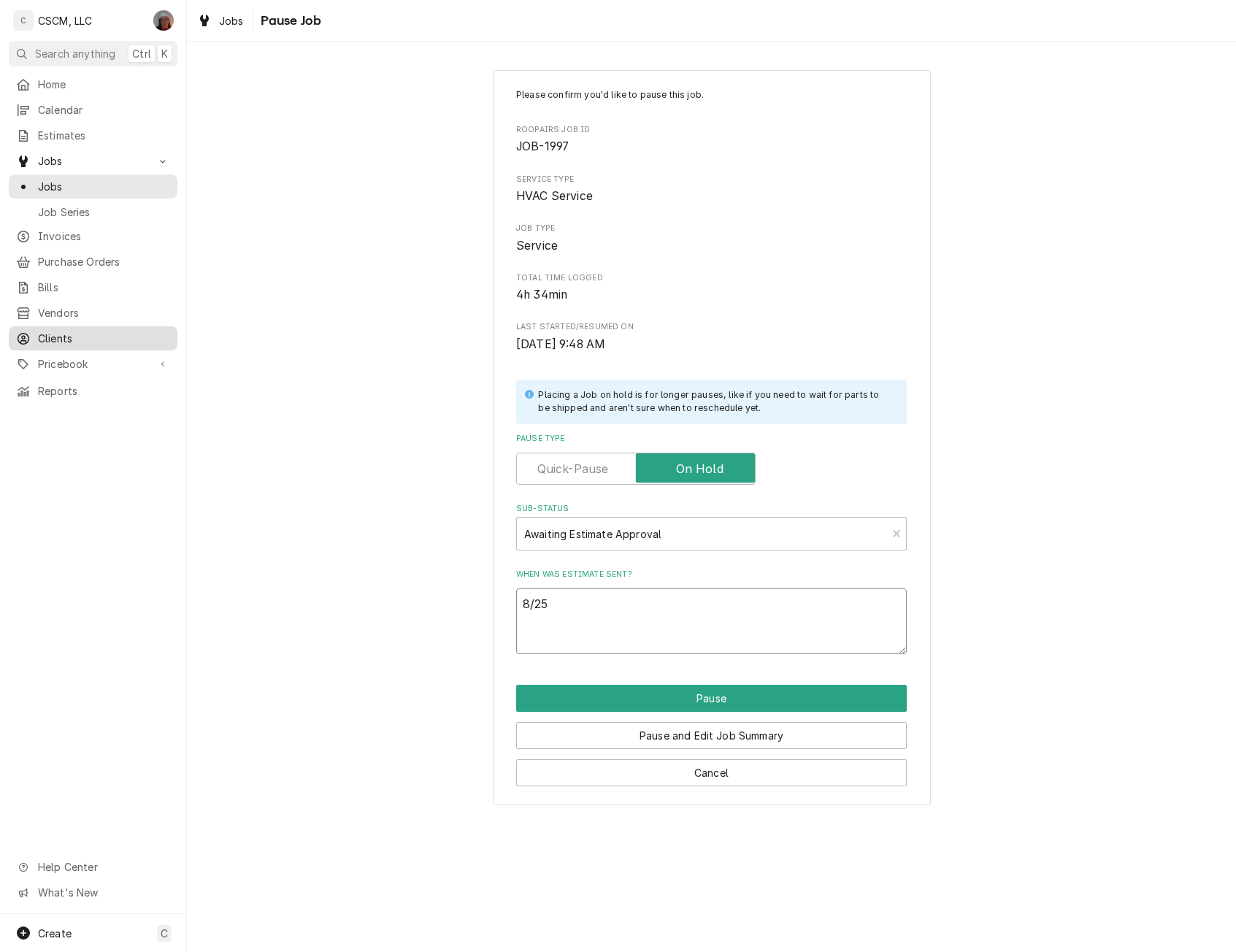
type textarea "8/25"
click at [552, 624] on textarea "8/25" at bounding box center [711, 621] width 391 height 66
paste textarea "AAON V36270 Wire Harness/Control Cable, V36190 ECM Motor"
type textarea "x"
type textarea "8/25 AAON V36270 Wire Harness/Control Cable, V36190 ECM Motor"
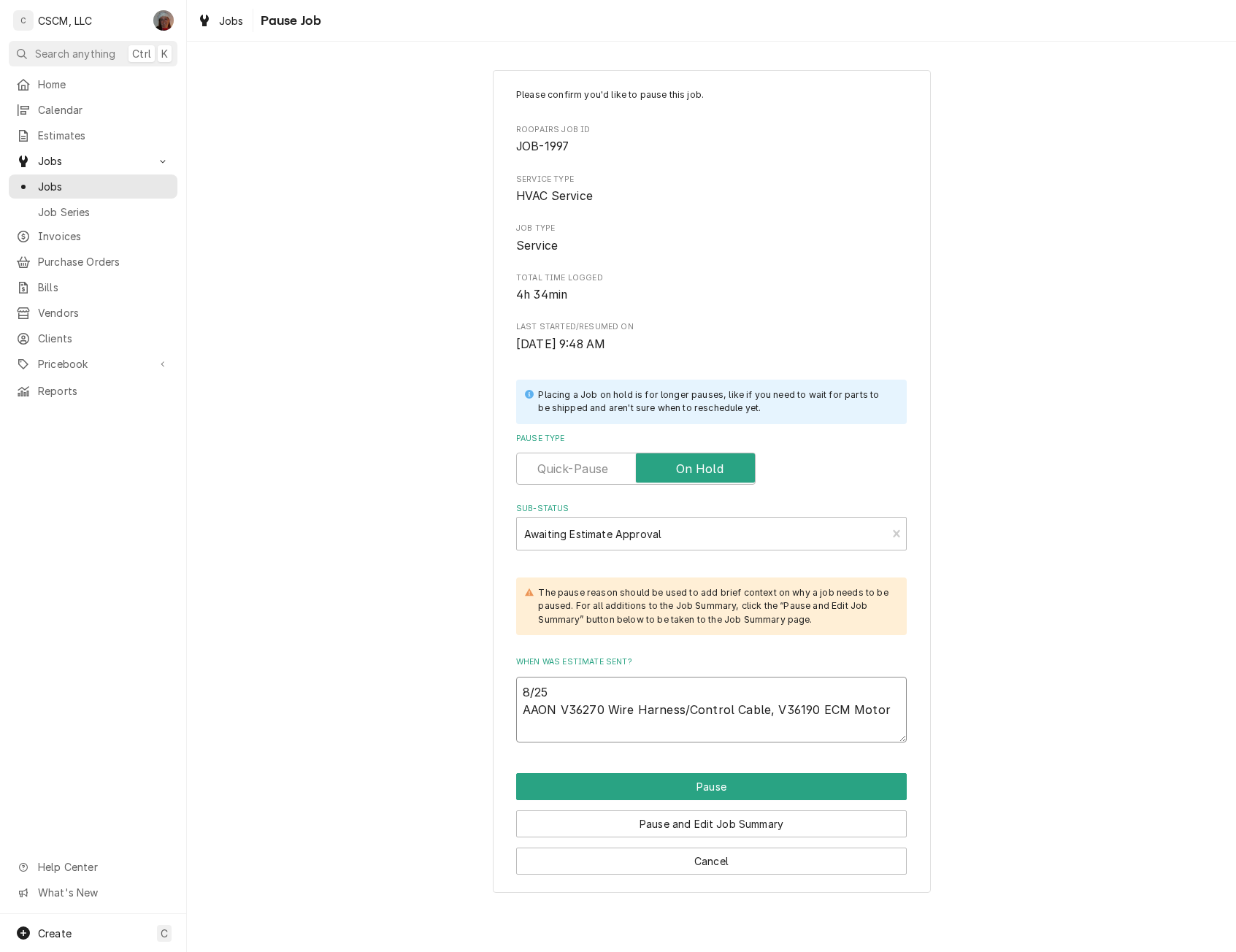
type textarea "x"
type textarea "8/25 AAON V36270 Wire Harness/Control Cable, V36190 ECM Motor"
click at [558, 732] on textarea "8/25 AAON V36270 Wire Harness/Control Cable, V36190 ECM Motor" at bounding box center [711, 709] width 391 height 66
paste textarea "AAON V36190 Motor, ECM, 120/240 Volt, 50/60HZ, 1PH, 1 HP, 1750 RPM"
type textarea "x"
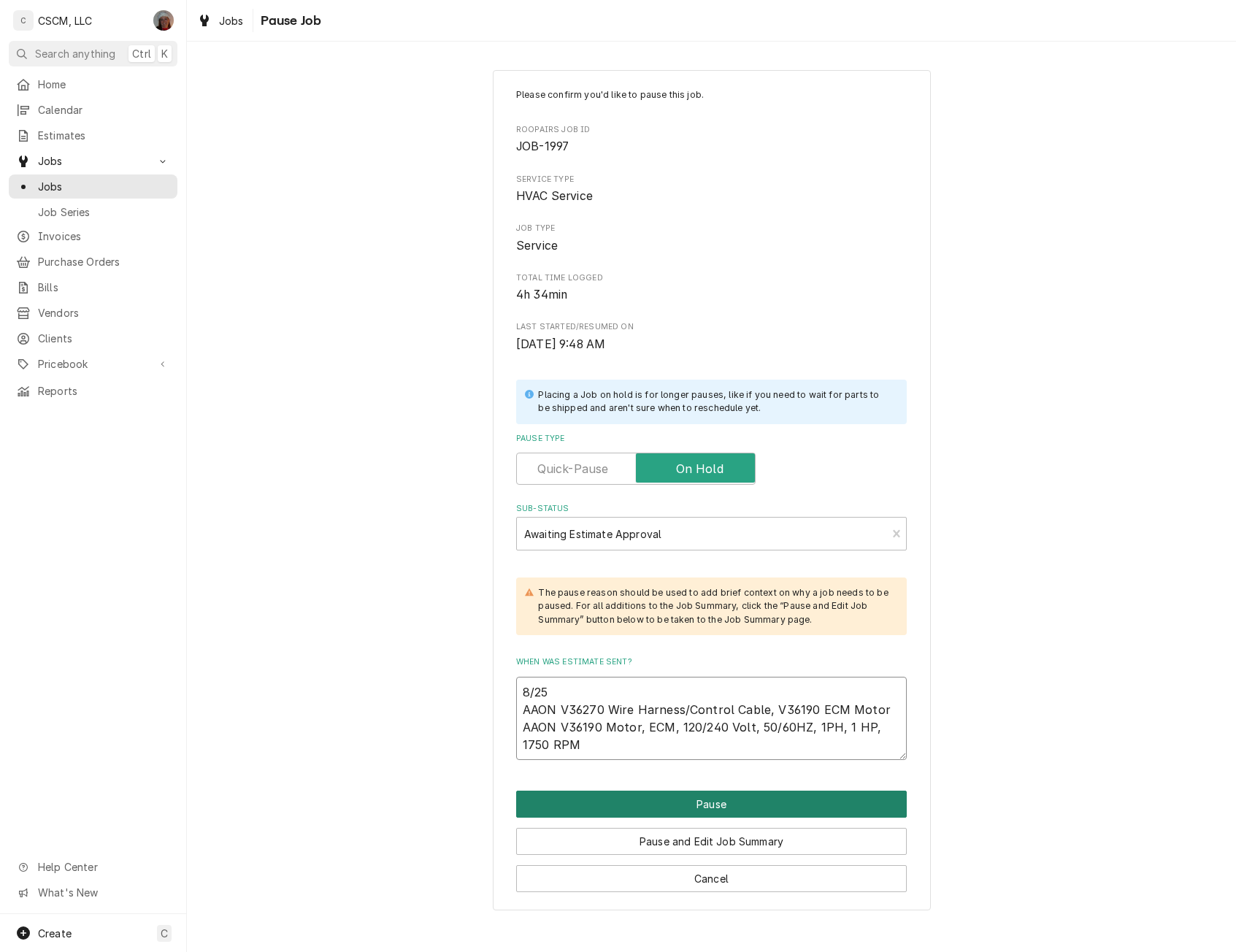
type textarea "8/25 AAON V36270 Wire Harness/Control Cable, V36190 ECM Motor AAON V36190 Motor…"
click at [697, 796] on button "Pause" at bounding box center [711, 804] width 391 height 27
type textarea "x"
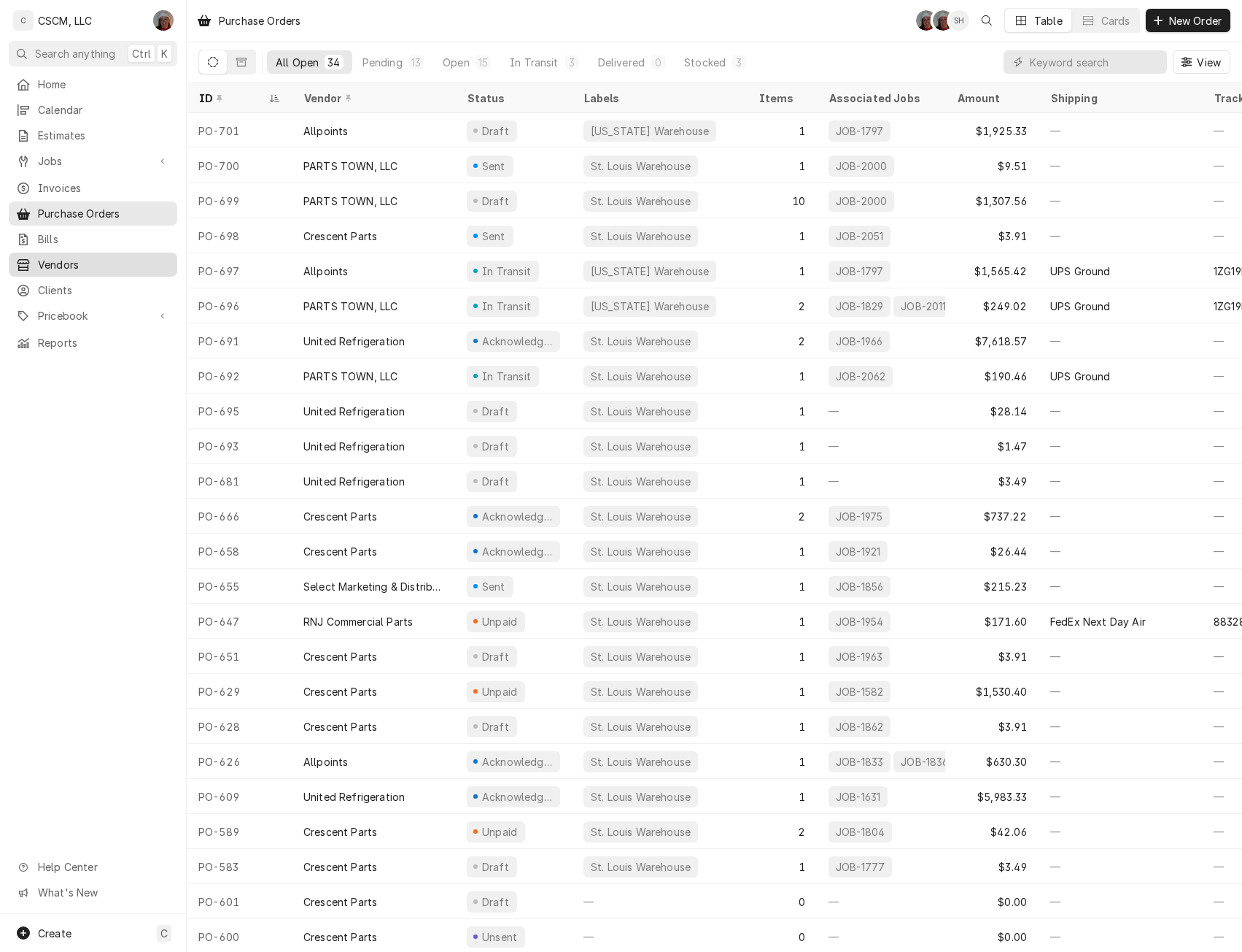
click at [74, 262] on span "Vendors" at bounding box center [104, 264] width 132 height 15
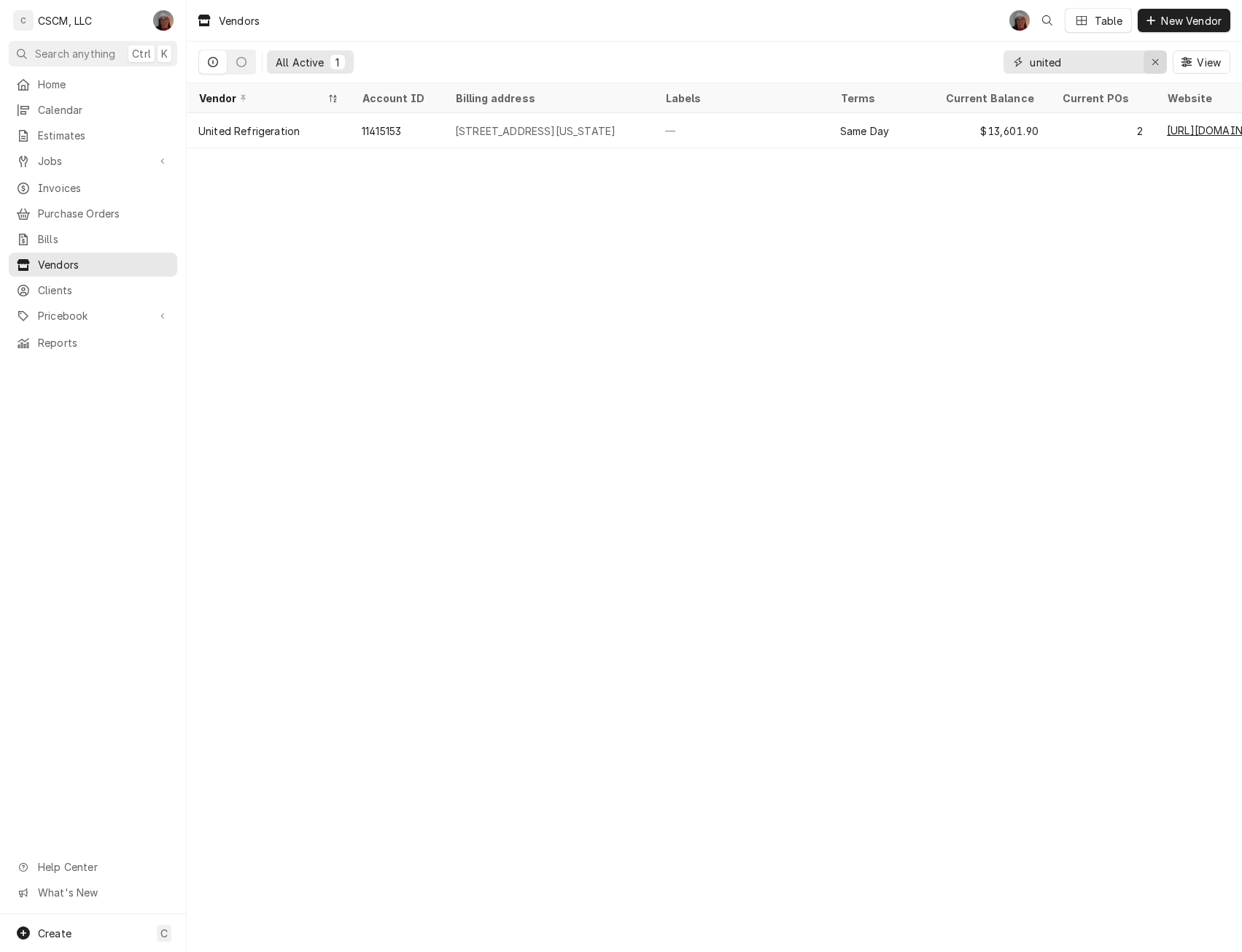
click at [1149, 58] on div "Erase input" at bounding box center [1155, 61] width 14 height 14
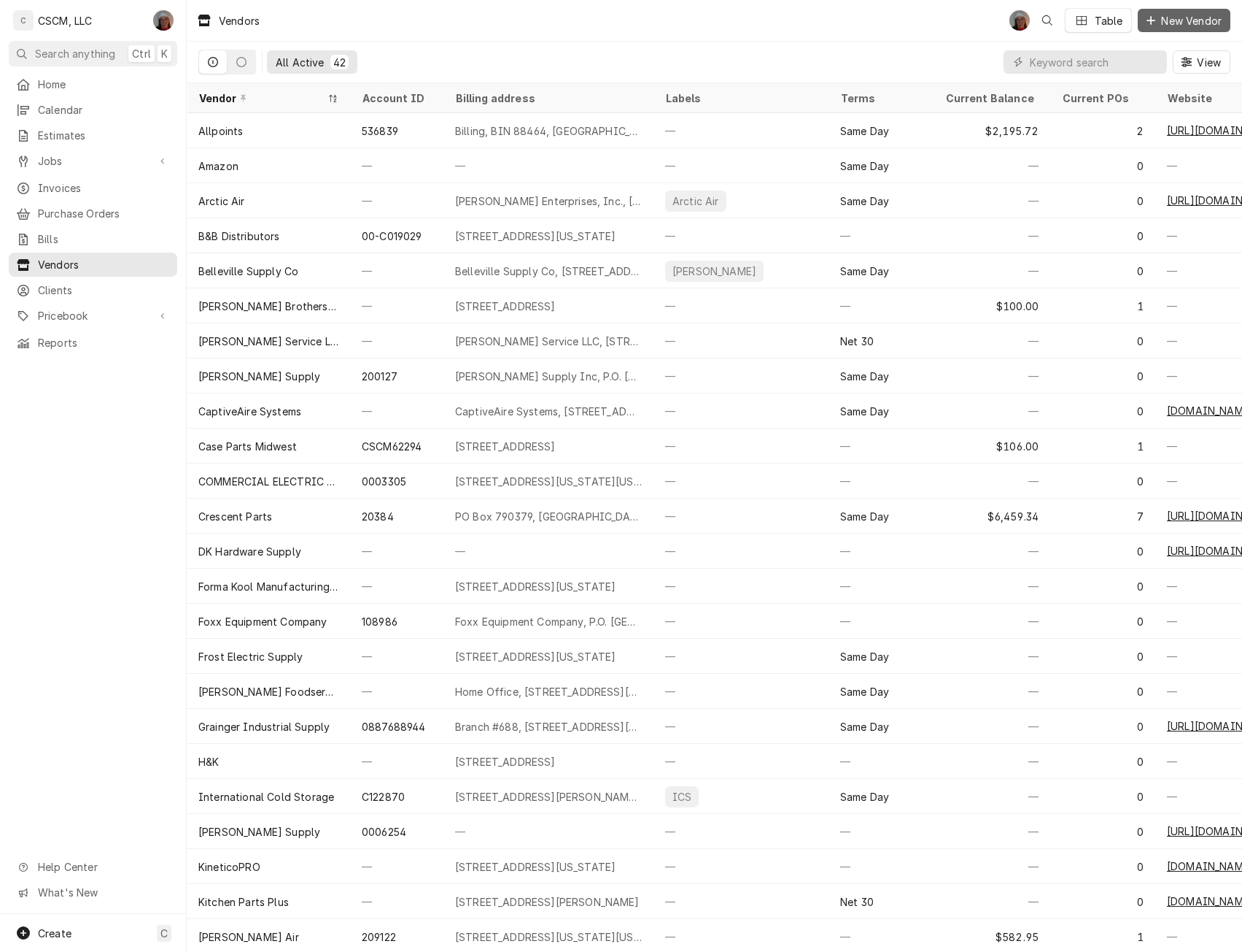
click at [1173, 17] on span "New Vendor" at bounding box center [1192, 21] width 67 height 15
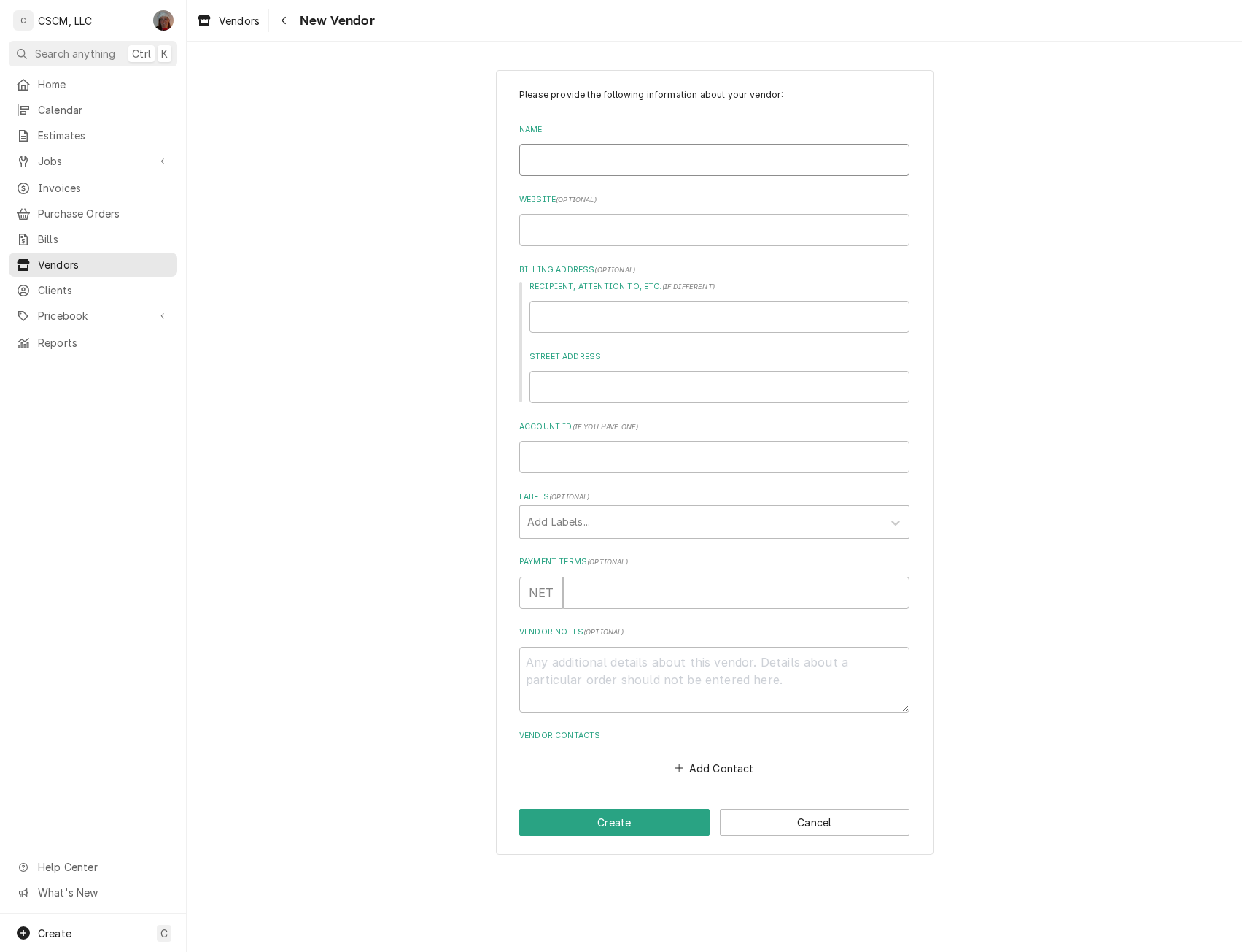
click at [642, 162] on input "Name" at bounding box center [714, 160] width 390 height 32
type textarea "x"
type input "A"
type textarea "x"
type input "AC"
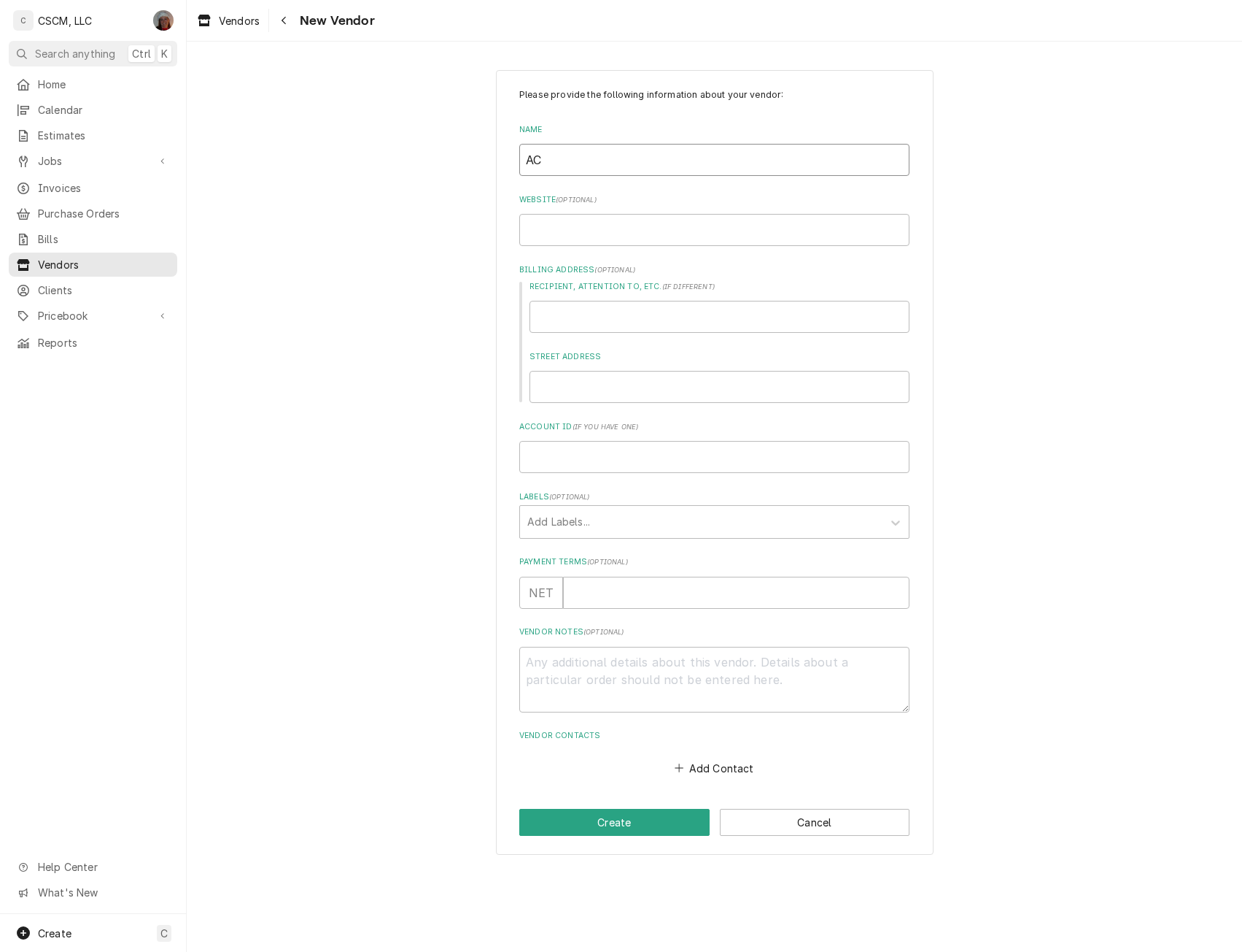
type textarea "x"
type input "AC"
type textarea "x"
type input "AC S"
type textarea "x"
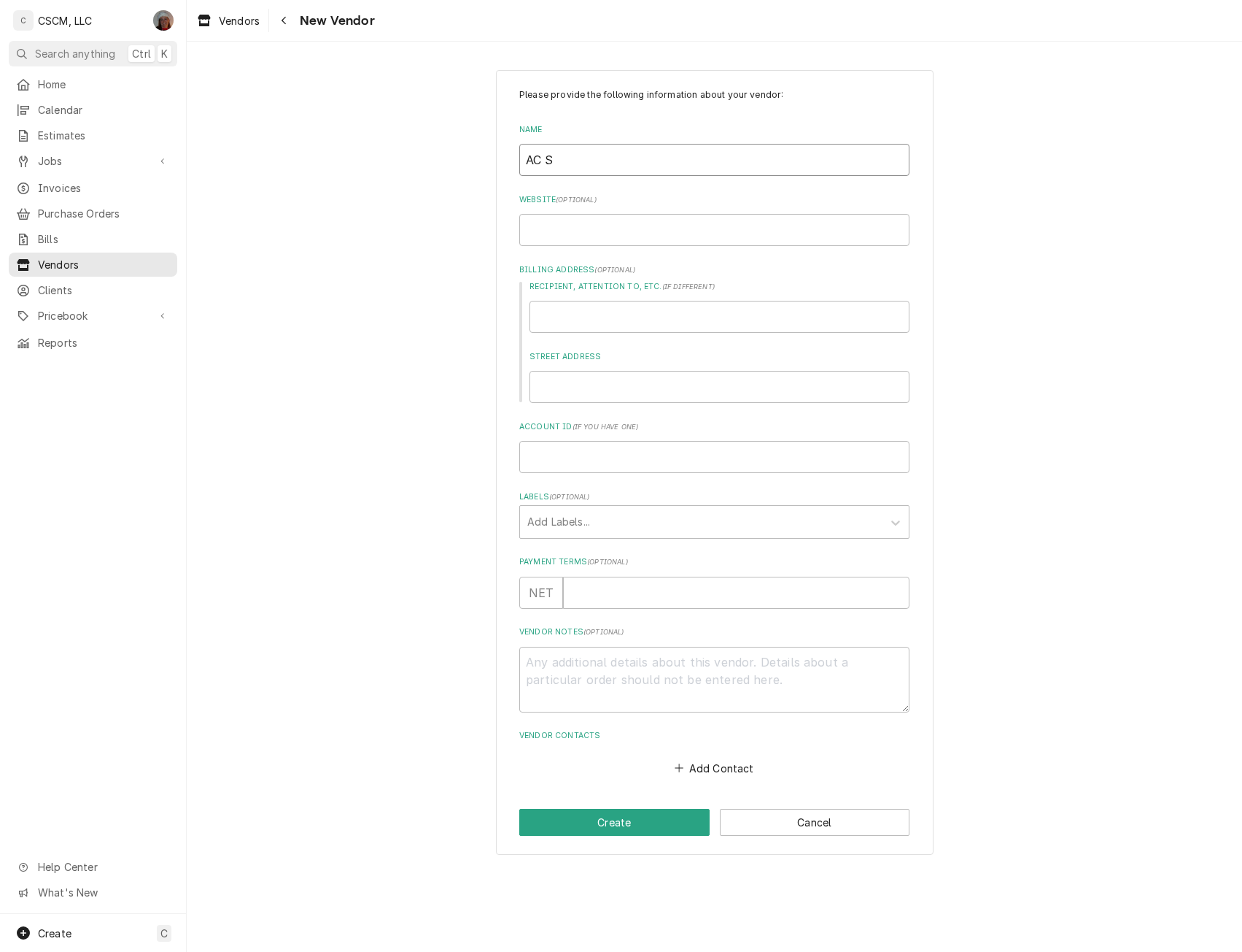
type input "AC Sy"
type textarea "x"
type input "AC Sys"
type textarea "x"
type input "AC Syst"
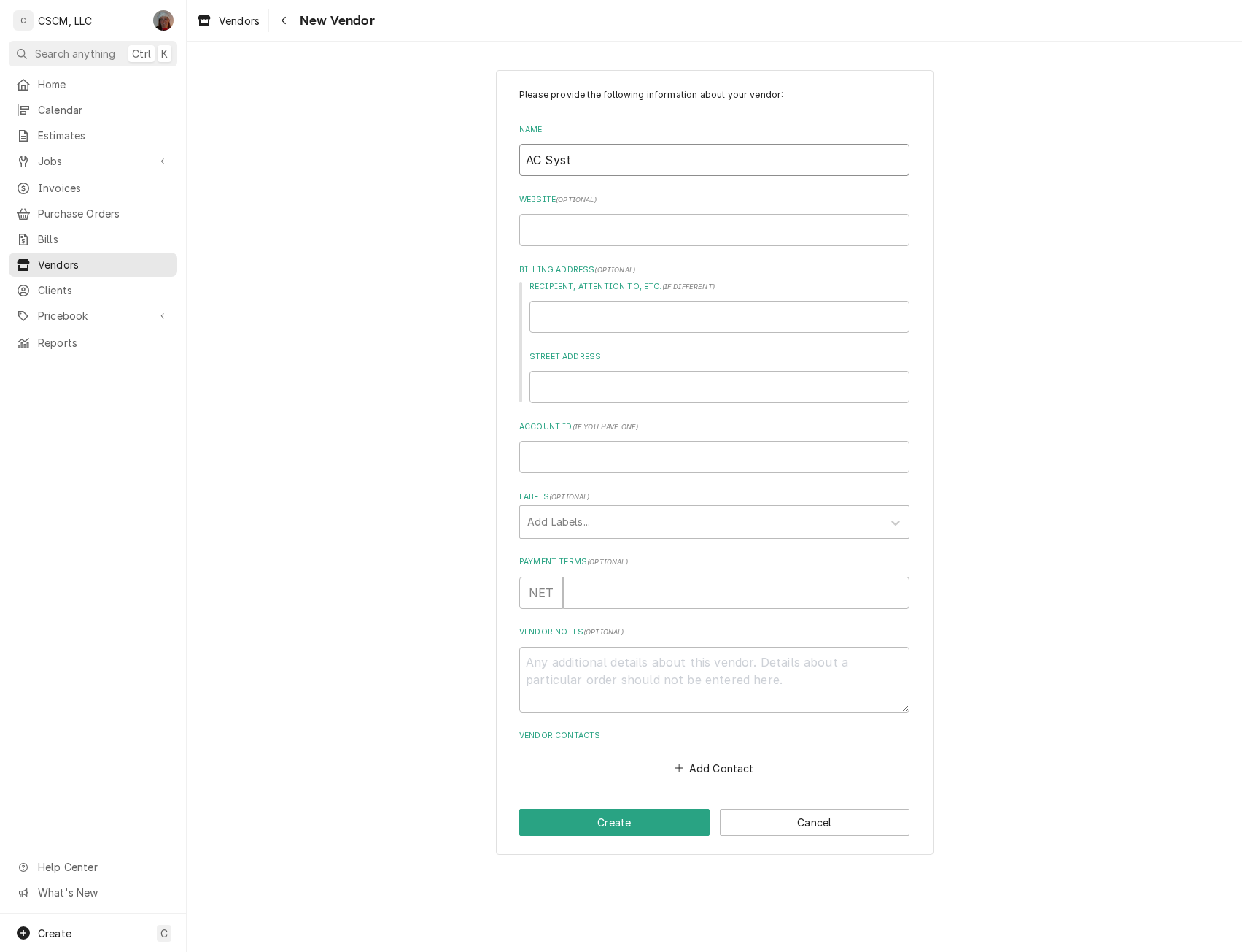
type textarea "x"
type input "AC Syste"
type textarea "x"
type input "AC System"
click at [546, 235] on input "Website ( optional )" at bounding box center [714, 230] width 390 height 32
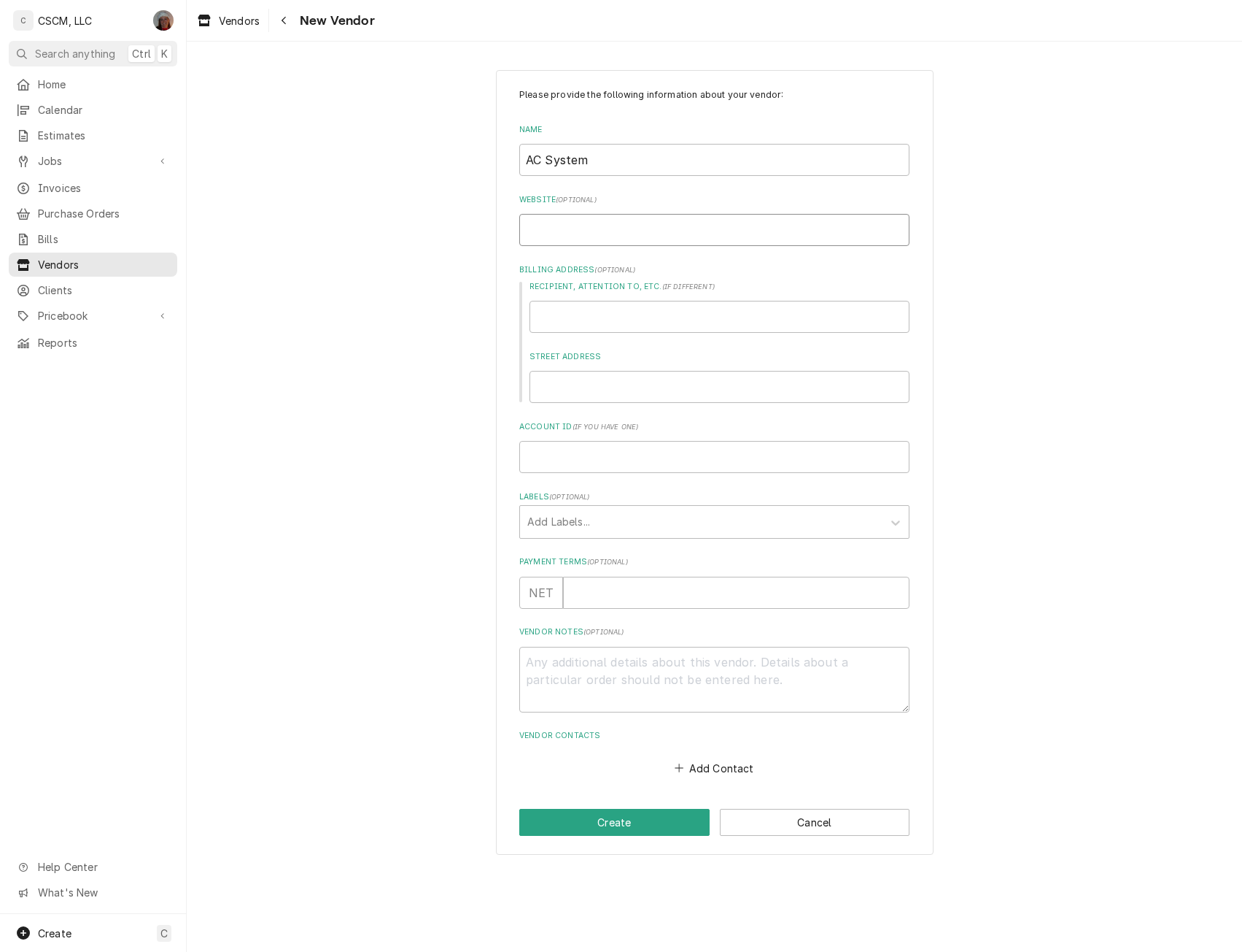
paste input "https://www.acsystemsinc.net/"
type textarea "x"
type input "https://www.acsystemsinc.net/"
type textarea "x"
type input "https://www.acsystemsinc.net"
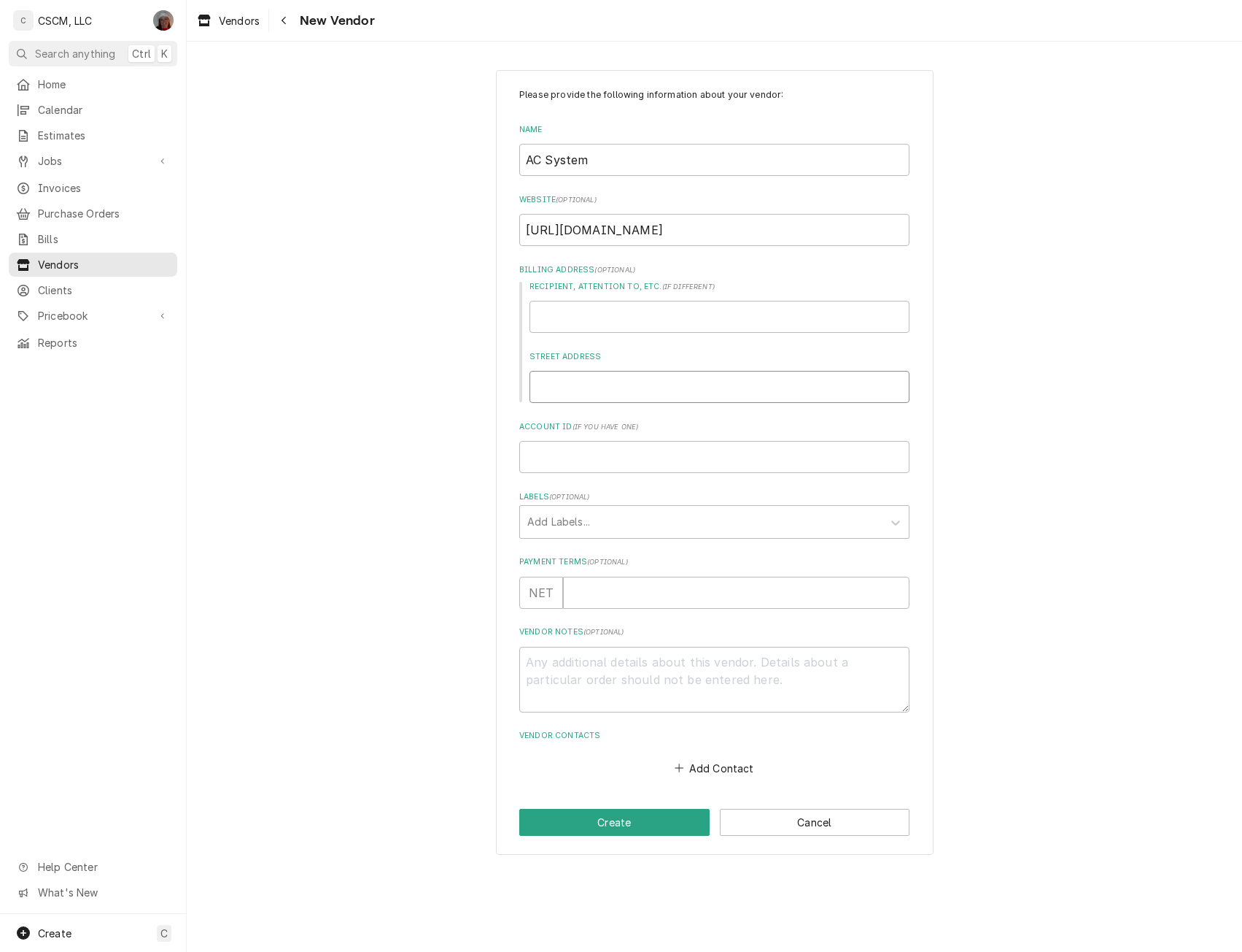
click at [579, 376] on input "Street Address" at bounding box center [720, 387] width 380 height 32
type textarea "x"
type input "1"
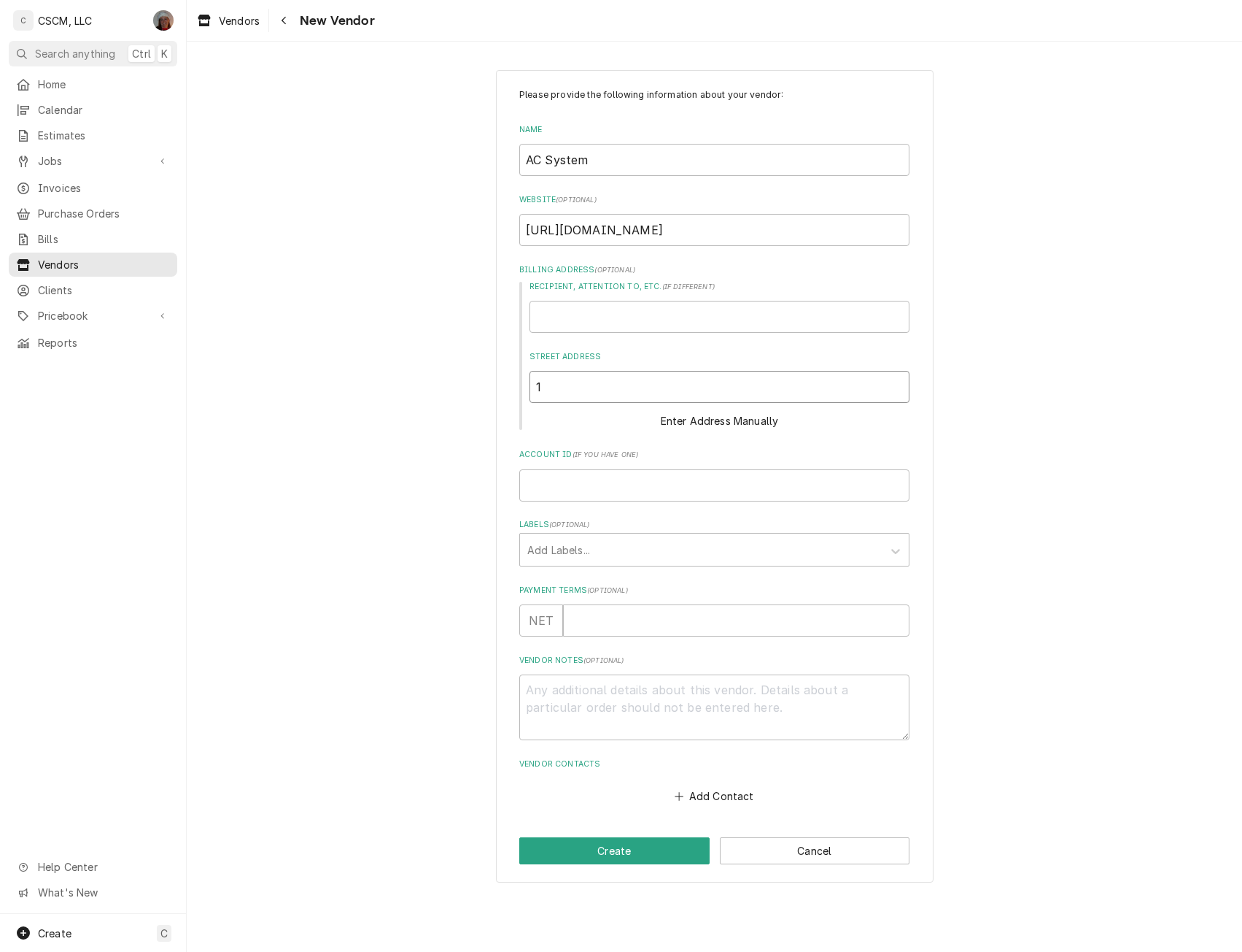
type textarea "x"
type input "11"
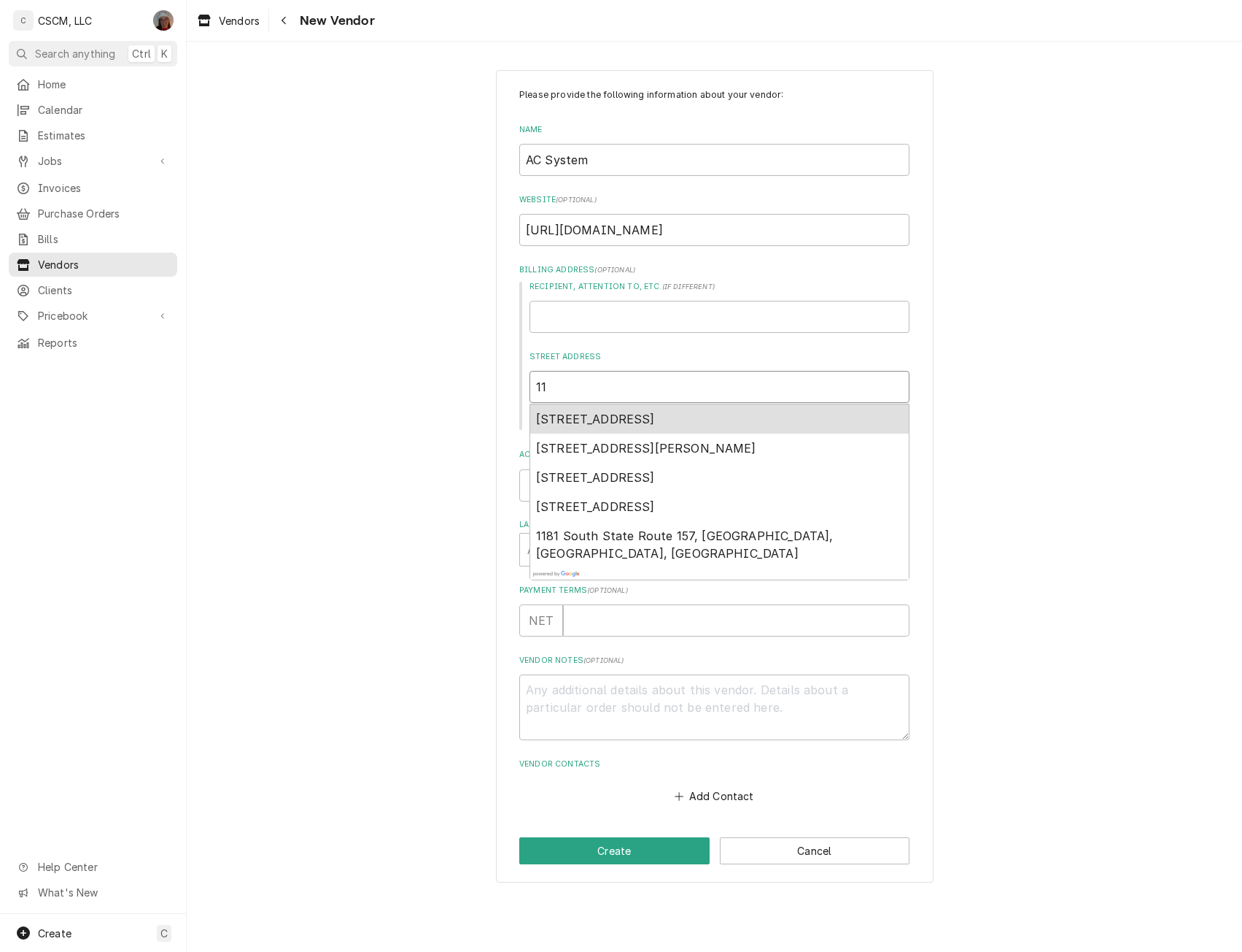
type textarea "x"
type input "117"
type textarea "x"
type input "1172"
type textarea "x"
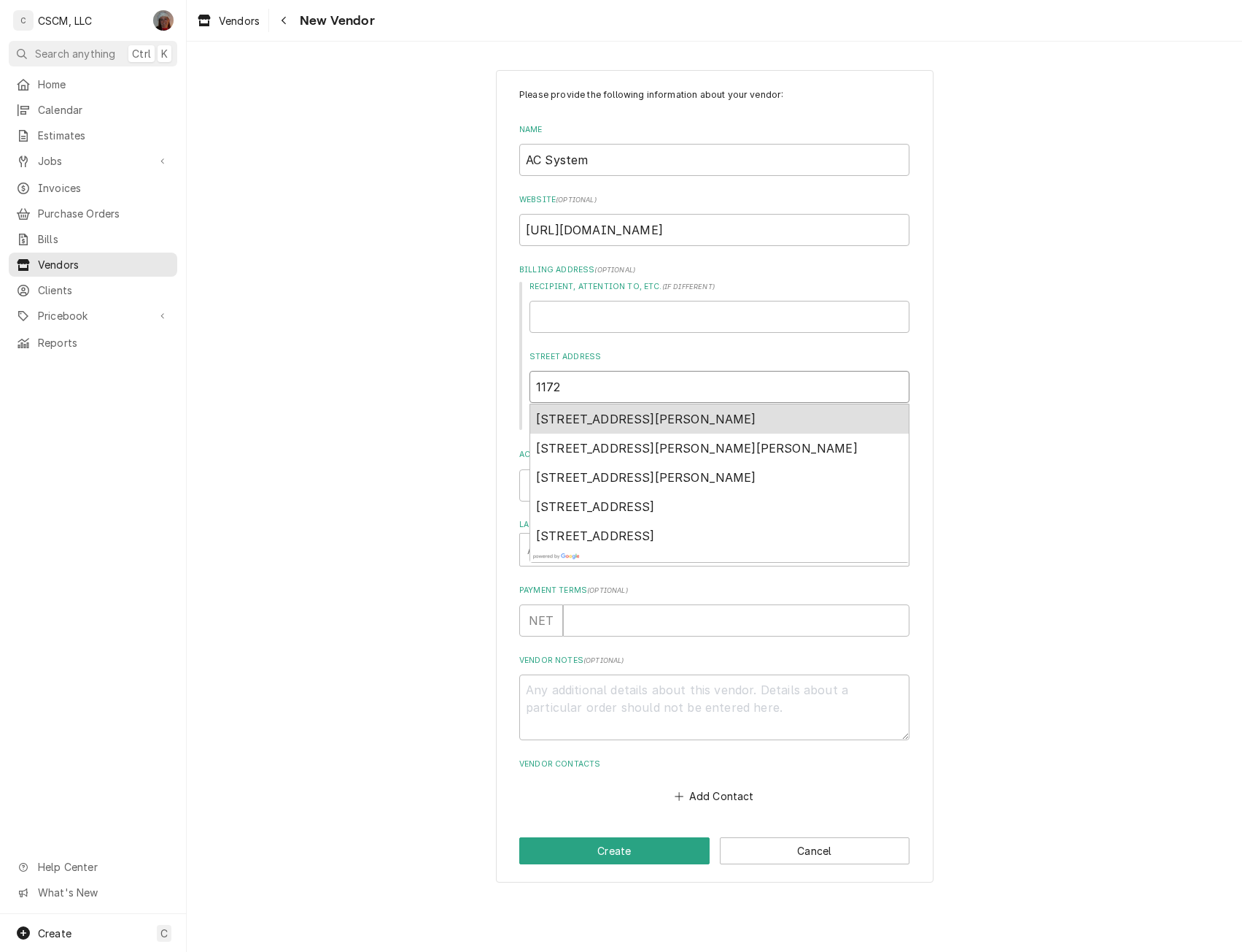
type input "11724"
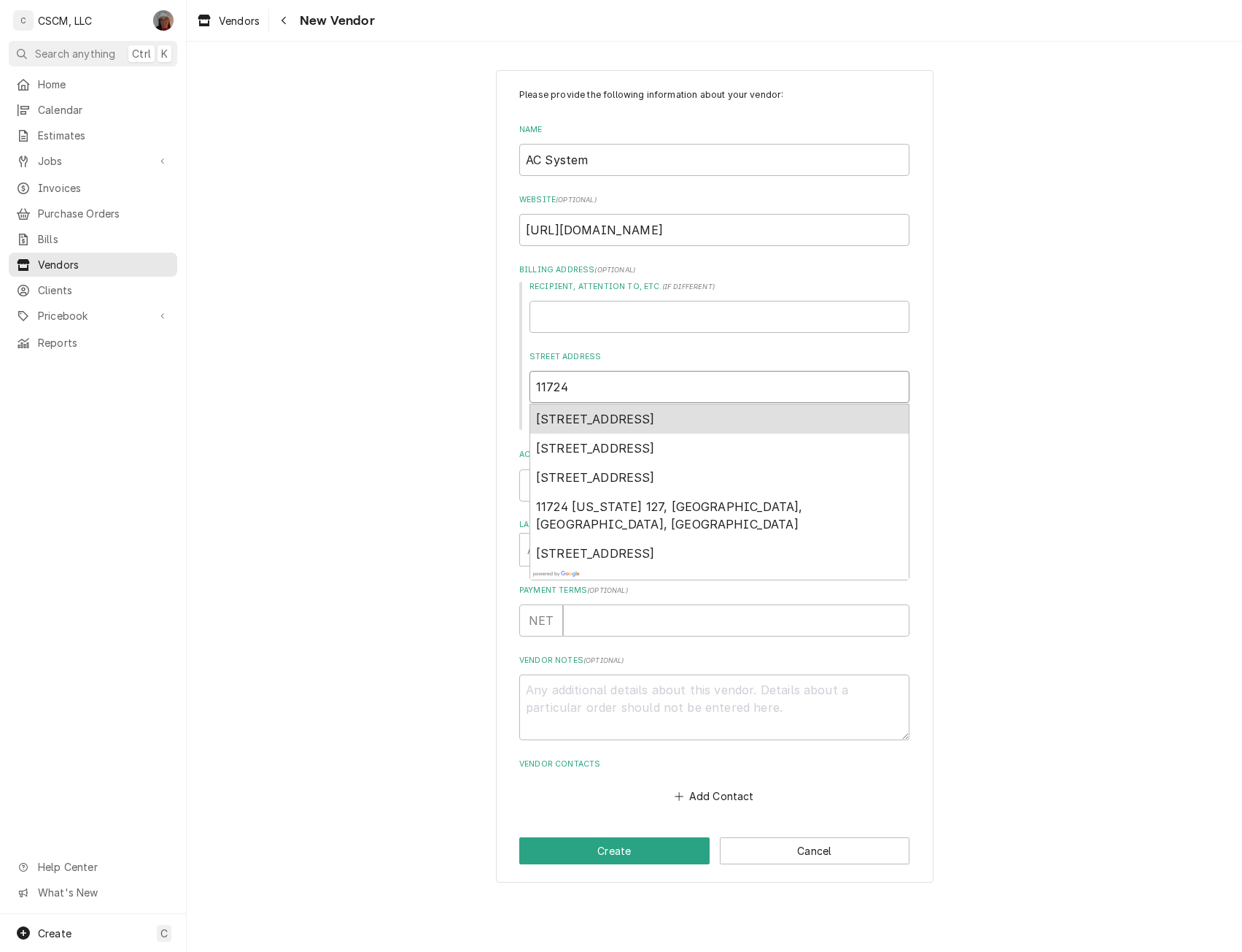
type textarea "x"
type input "11724"
type textarea "x"
type input "11724 a"
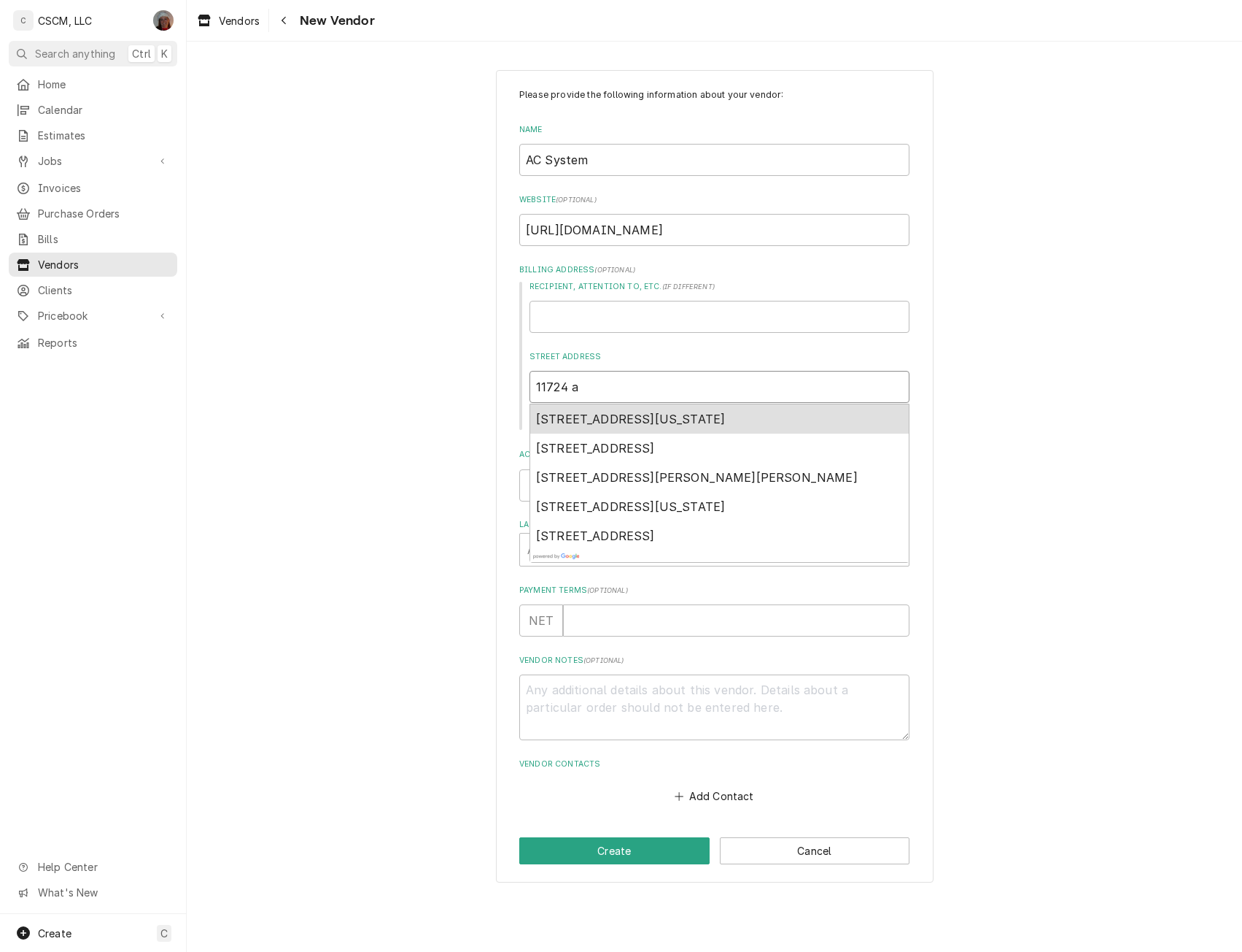
type textarea "x"
type input "11724 ad"
click at [591, 423] on span "11724 Adie Road, Maryland Heights, MO, USA" at bounding box center [631, 418] width 189 height 14
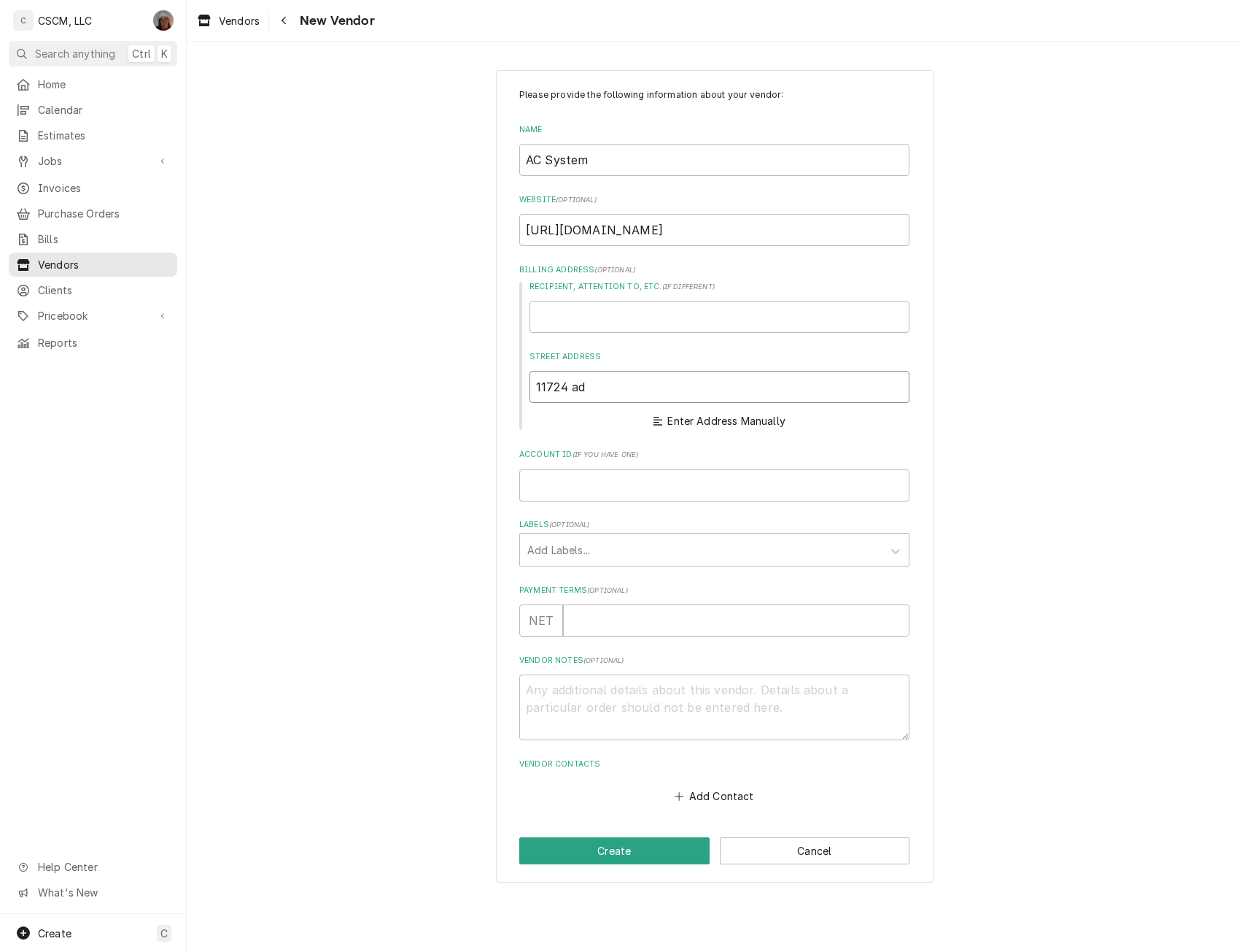
type textarea "x"
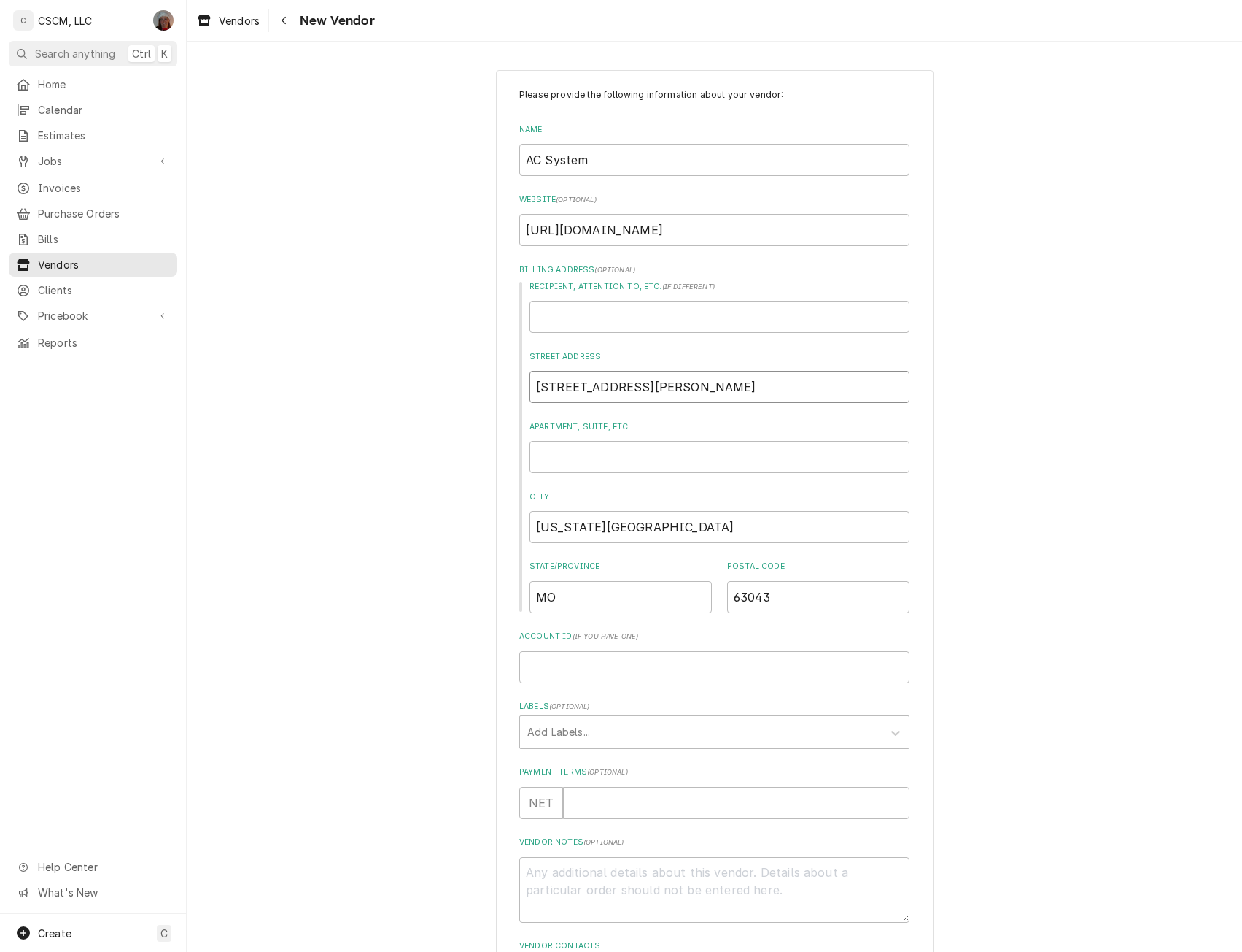
type input "11724 Adie Rd"
click at [564, 595] on input "MO" at bounding box center [621, 597] width 182 height 32
type textarea "x"
type input "M"
type textarea "x"
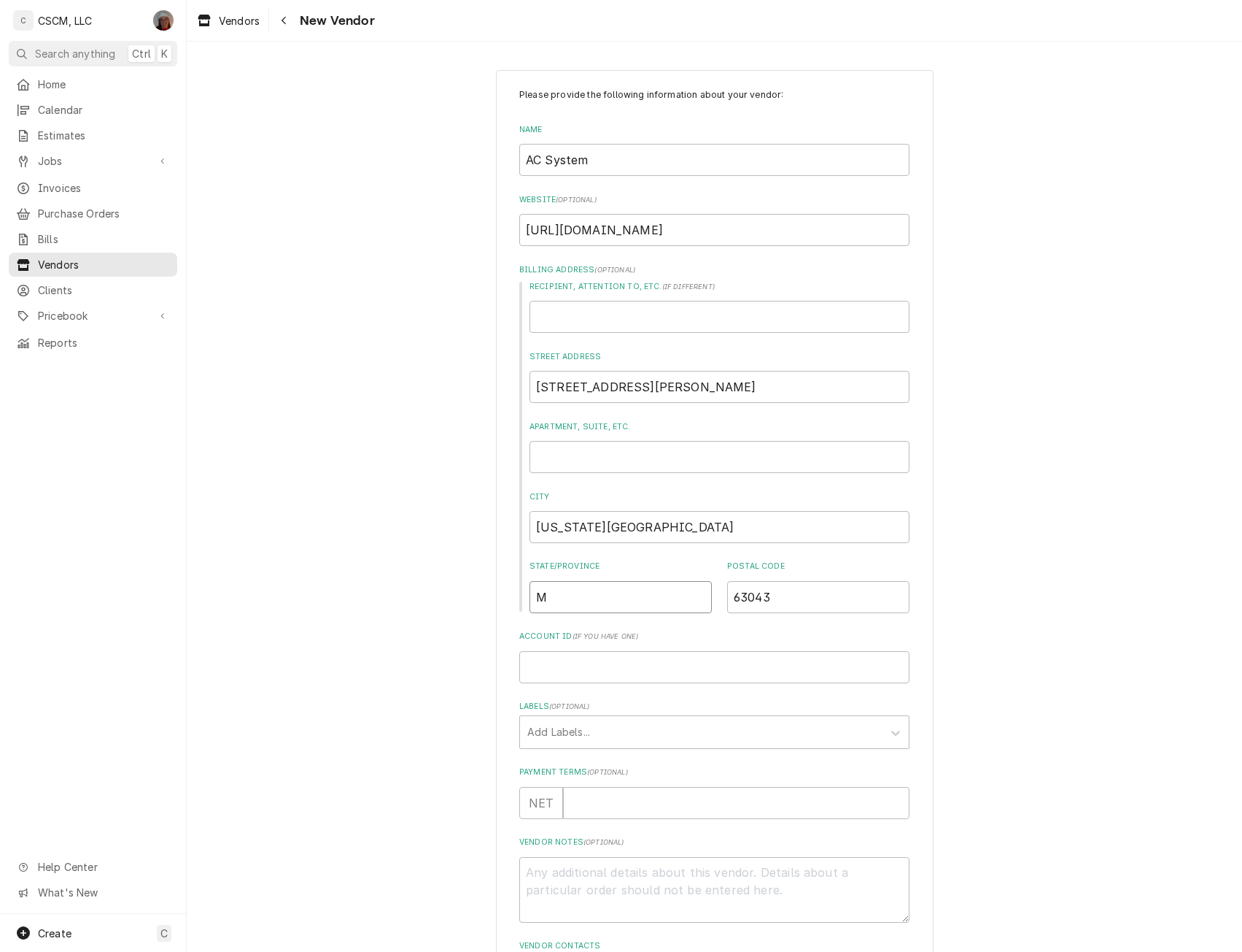
type input "Mi"
type textarea "x"
type input "Mis"
type textarea "x"
type input "Miss"
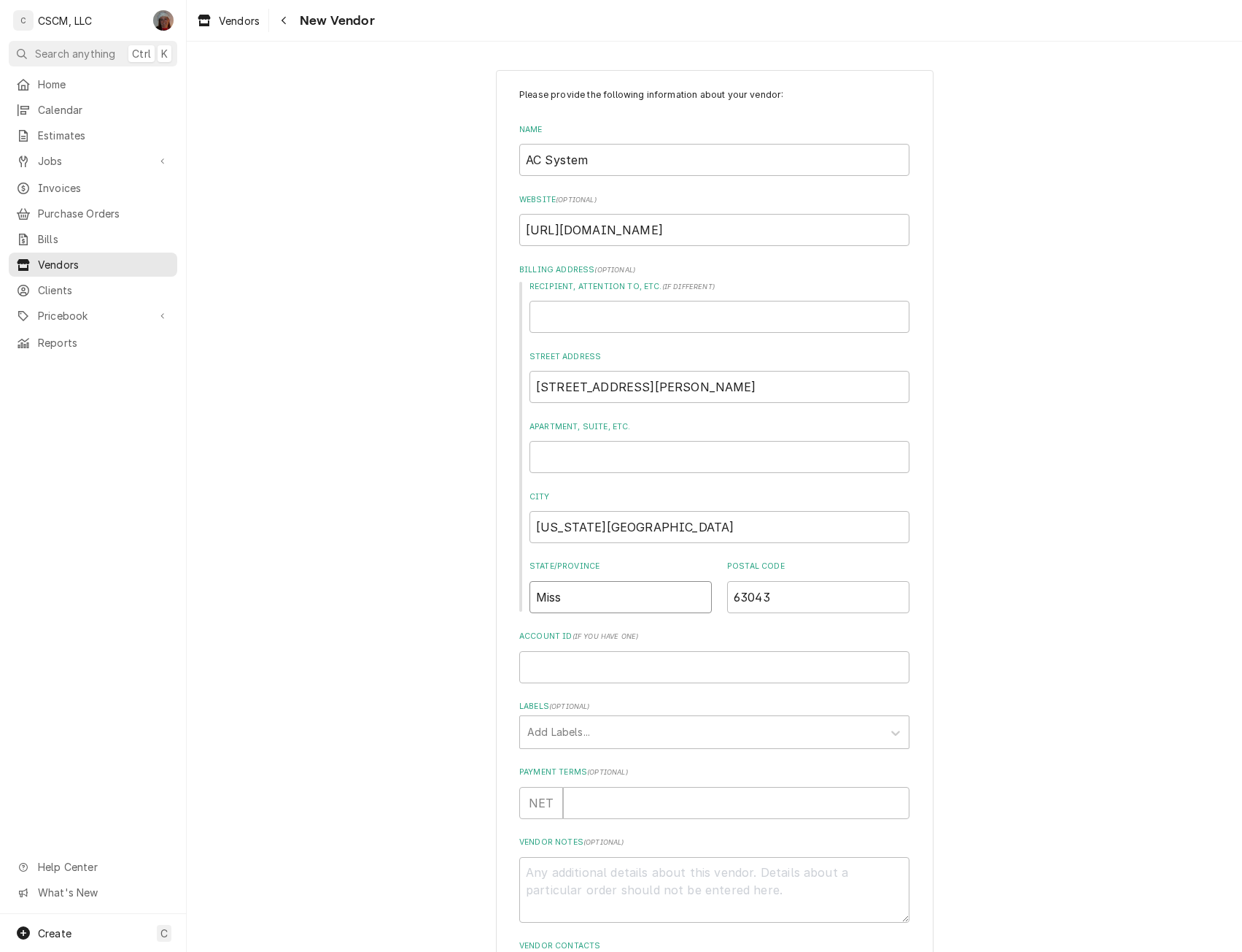
type textarea "x"
type input "Misso"
type textarea "x"
type input "Missou"
type textarea "x"
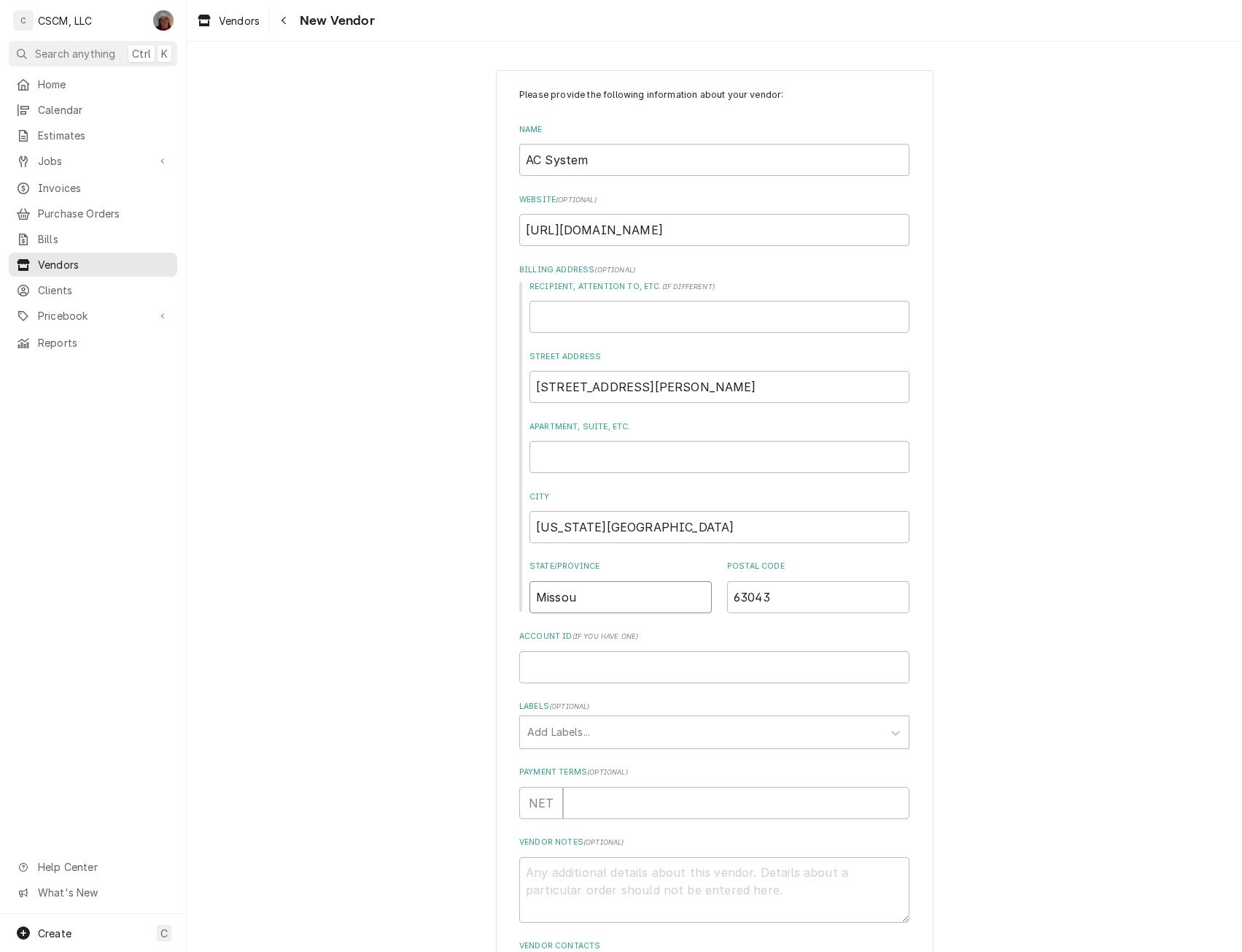
type input "Missour"
type textarea "x"
type input "Missouri"
click at [628, 732] on div "Labels" at bounding box center [702, 732] width 348 height 27
type input "Aaon"
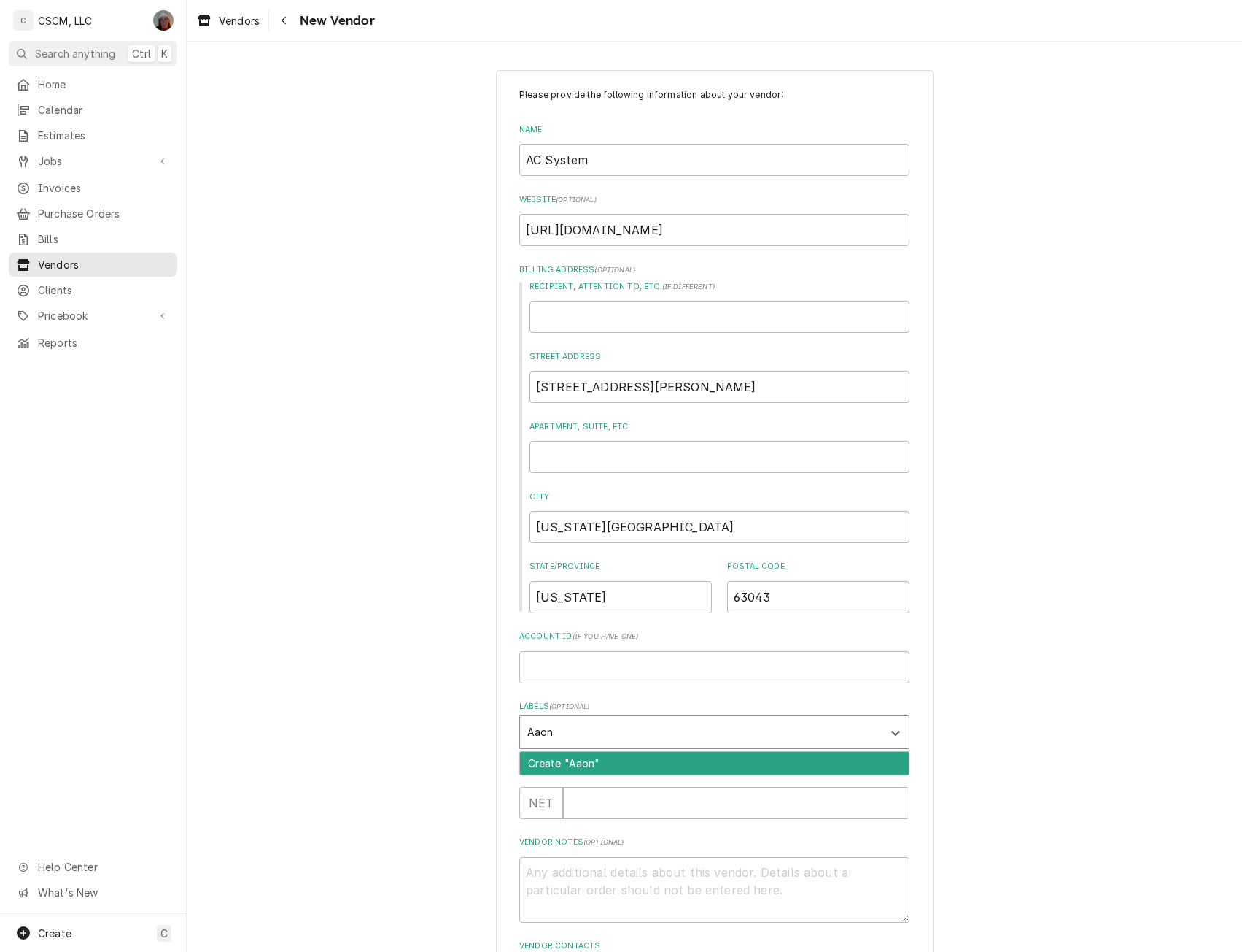
click at [537, 755] on div "Create "Aaon"" at bounding box center [714, 763] width 389 height 23
type textarea "x"
click at [800, 800] on input "Payment Terms ( optional )" at bounding box center [736, 803] width 347 height 32
type textarea "x"
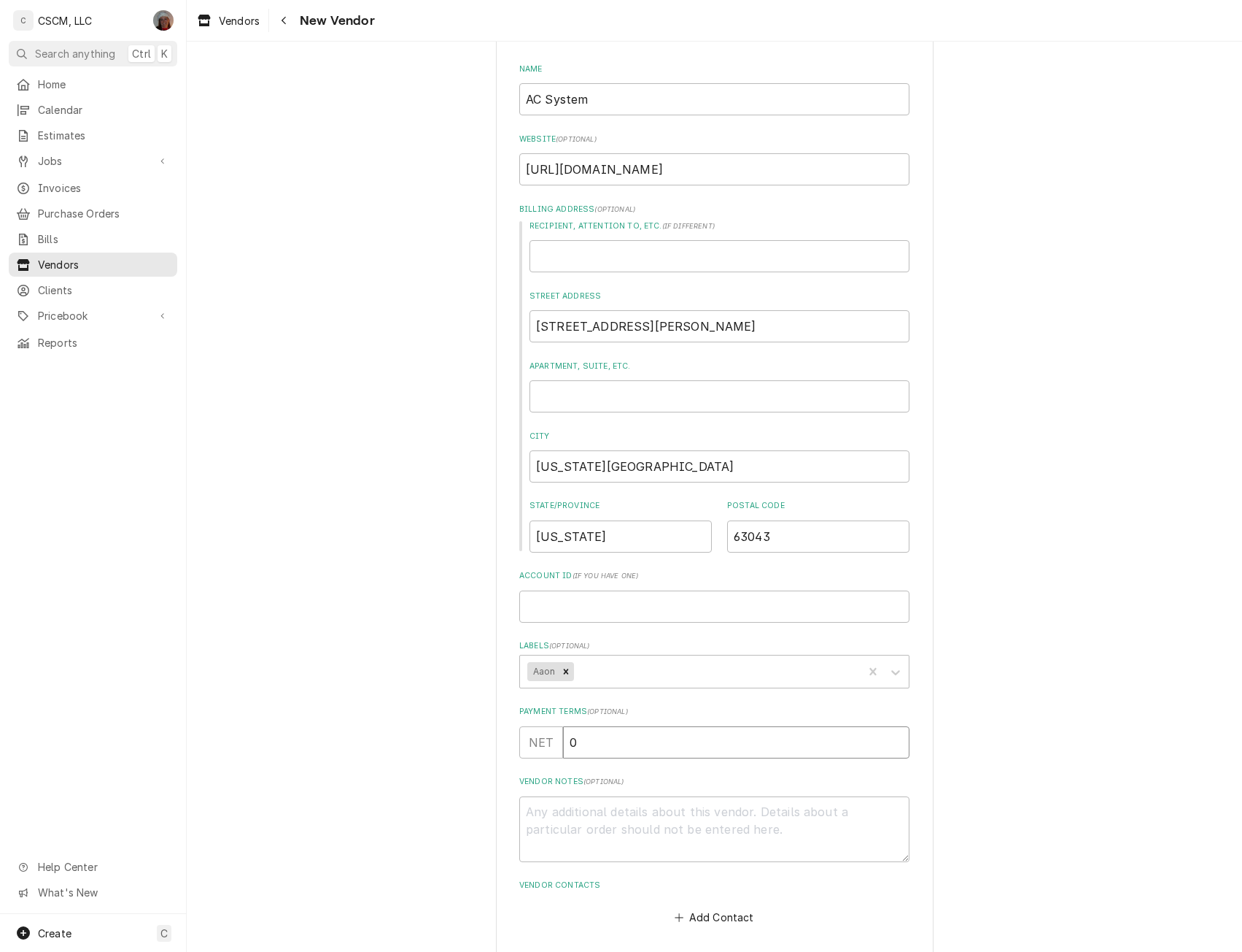
scroll to position [125, 0]
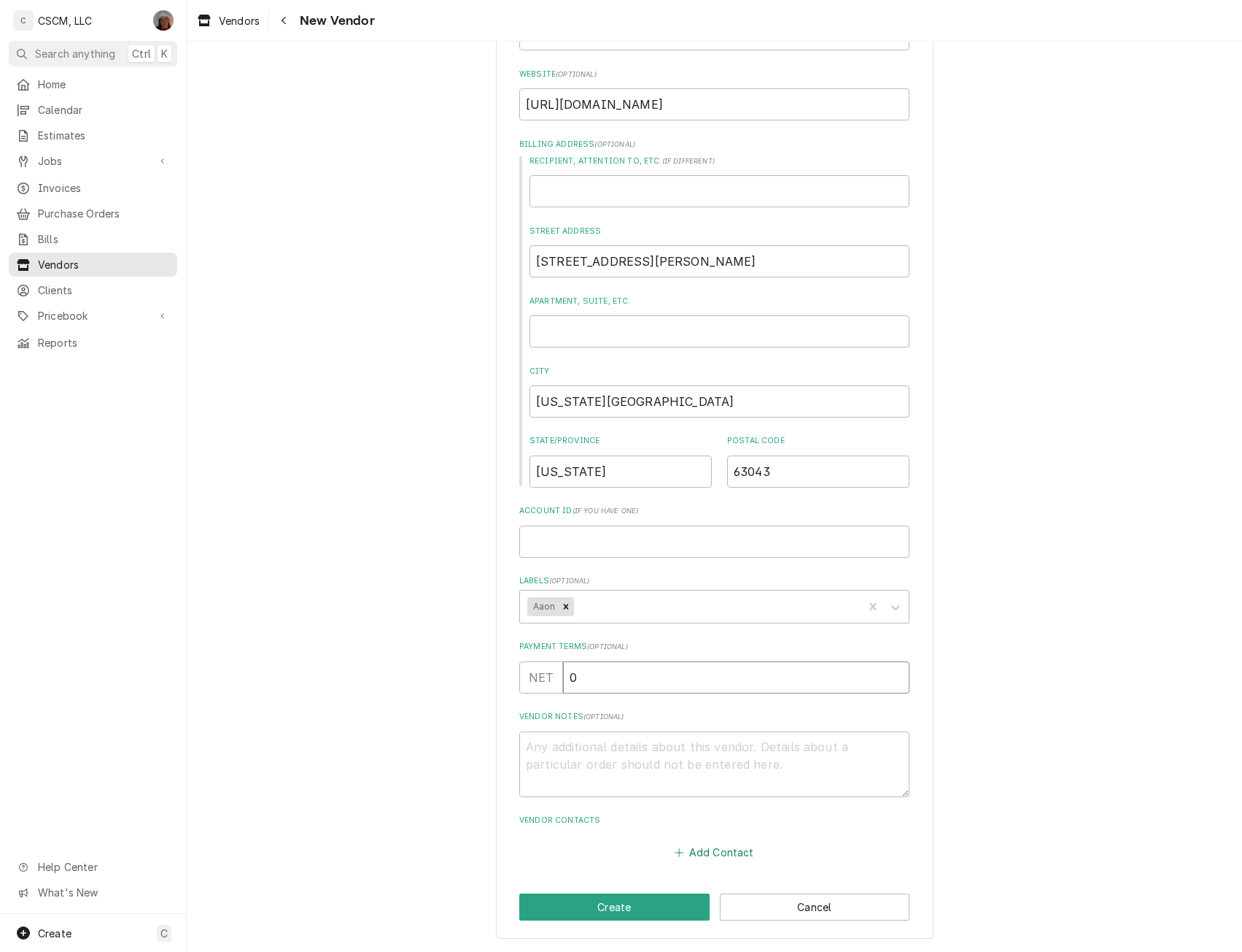
type input "0"
click at [715, 847] on button "Add Contact" at bounding box center [715, 852] width 84 height 20
type textarea "x"
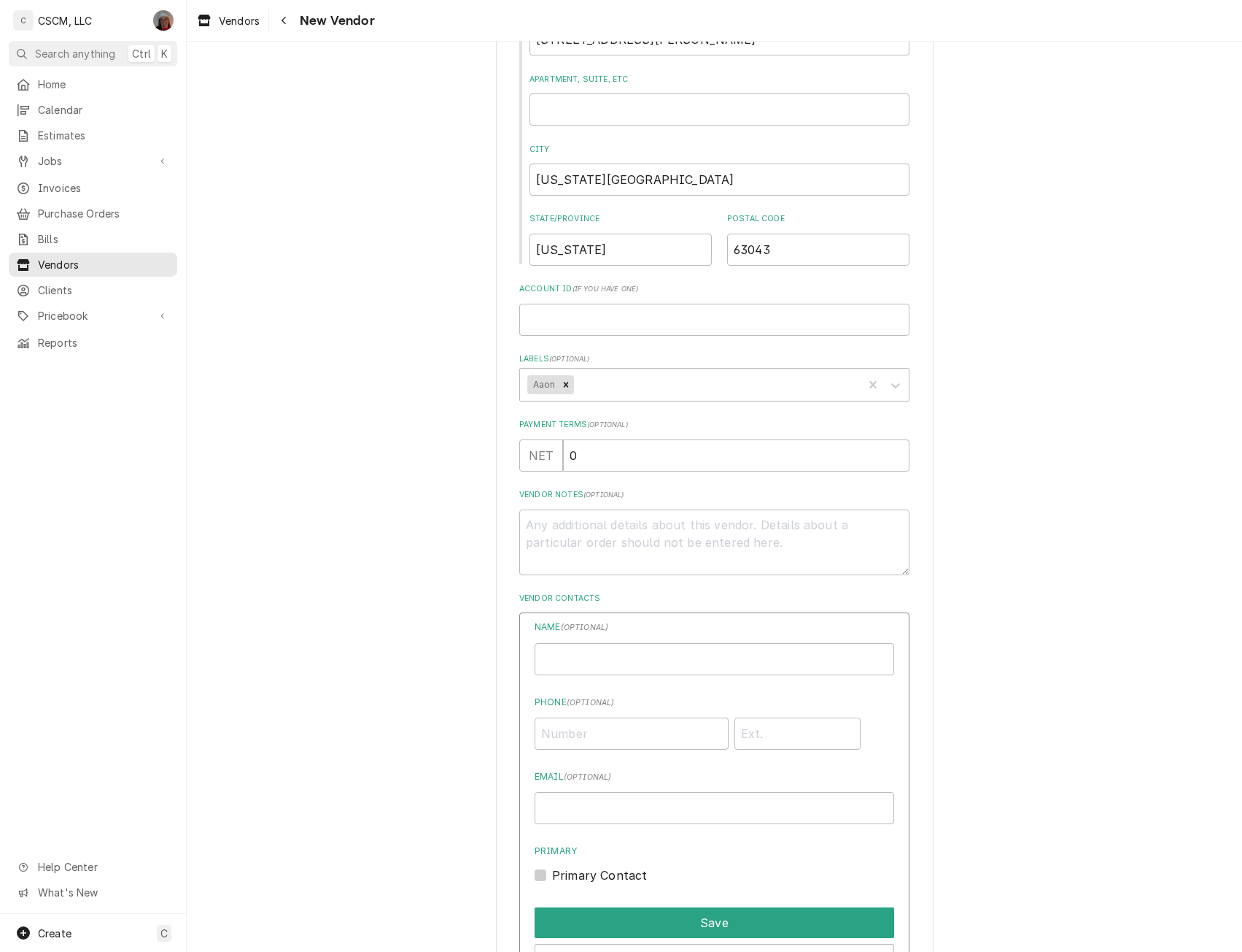
scroll to position [385, 0]
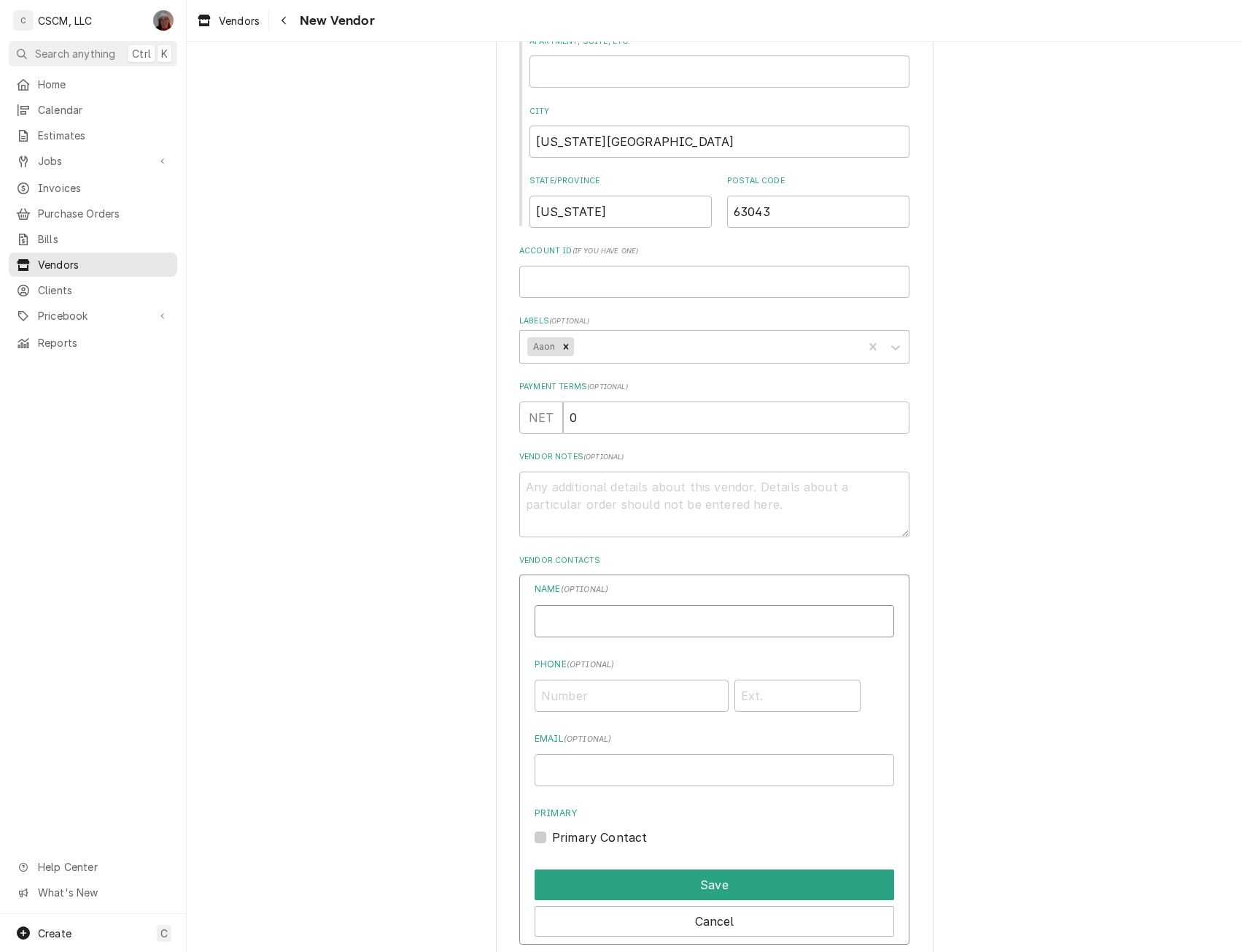
click at [554, 621] on input "Name" at bounding box center [714, 622] width 360 height 32
type input "Parts"
click at [545, 691] on input "Phone ( optional )" at bounding box center [631, 695] width 194 height 32
type input "1 (314) 569-1000"
click at [561, 760] on input "Email ( optional )" at bounding box center [714, 770] width 360 height 32
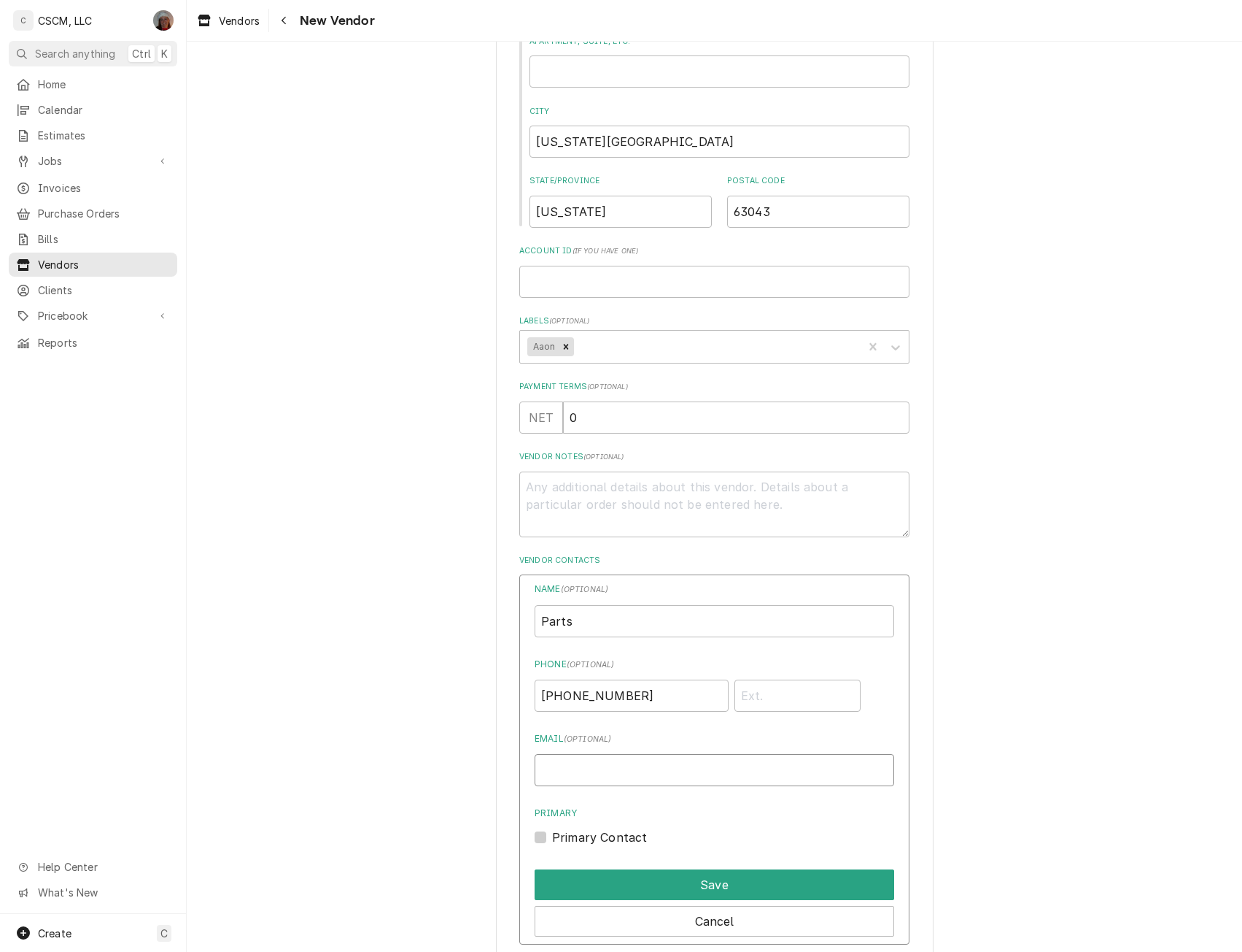
paste input "parts@acsystemsinc.net"
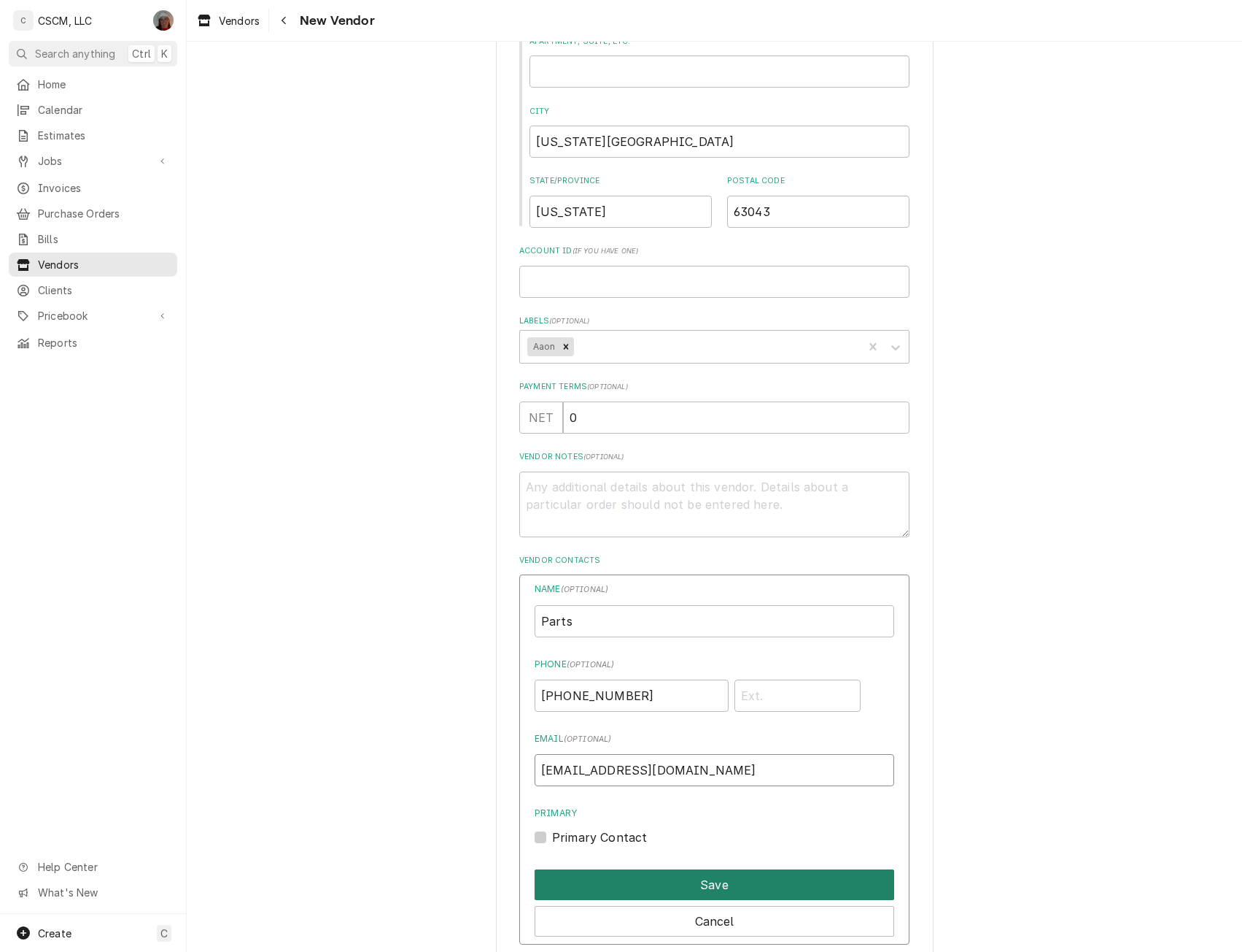
type input "parts@acsystemsinc.net"
click at [700, 890] on button "Save" at bounding box center [714, 884] width 360 height 31
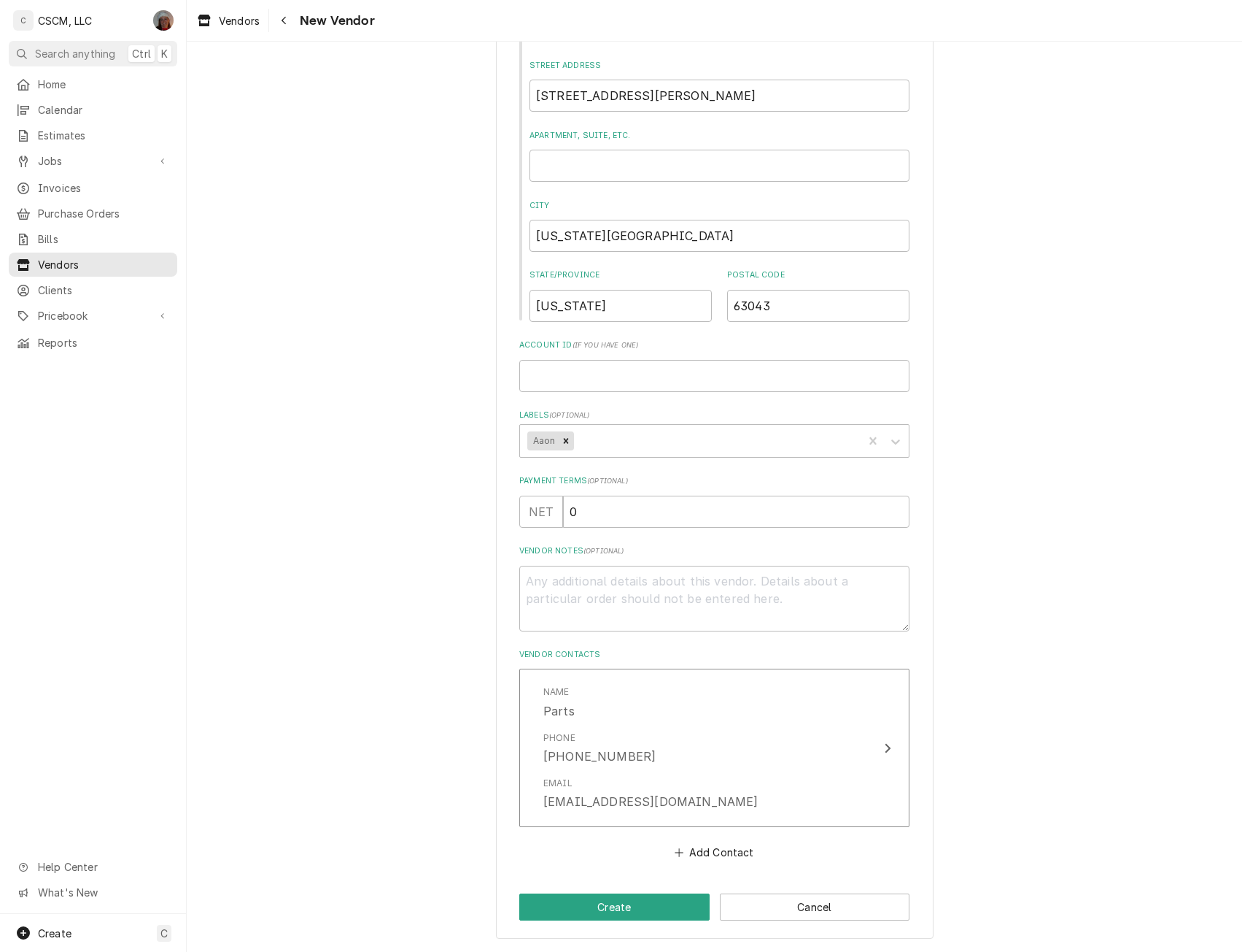
scroll to position [291, 0]
click at [704, 845] on button "Add Contact" at bounding box center [715, 852] width 84 height 20
type textarea "x"
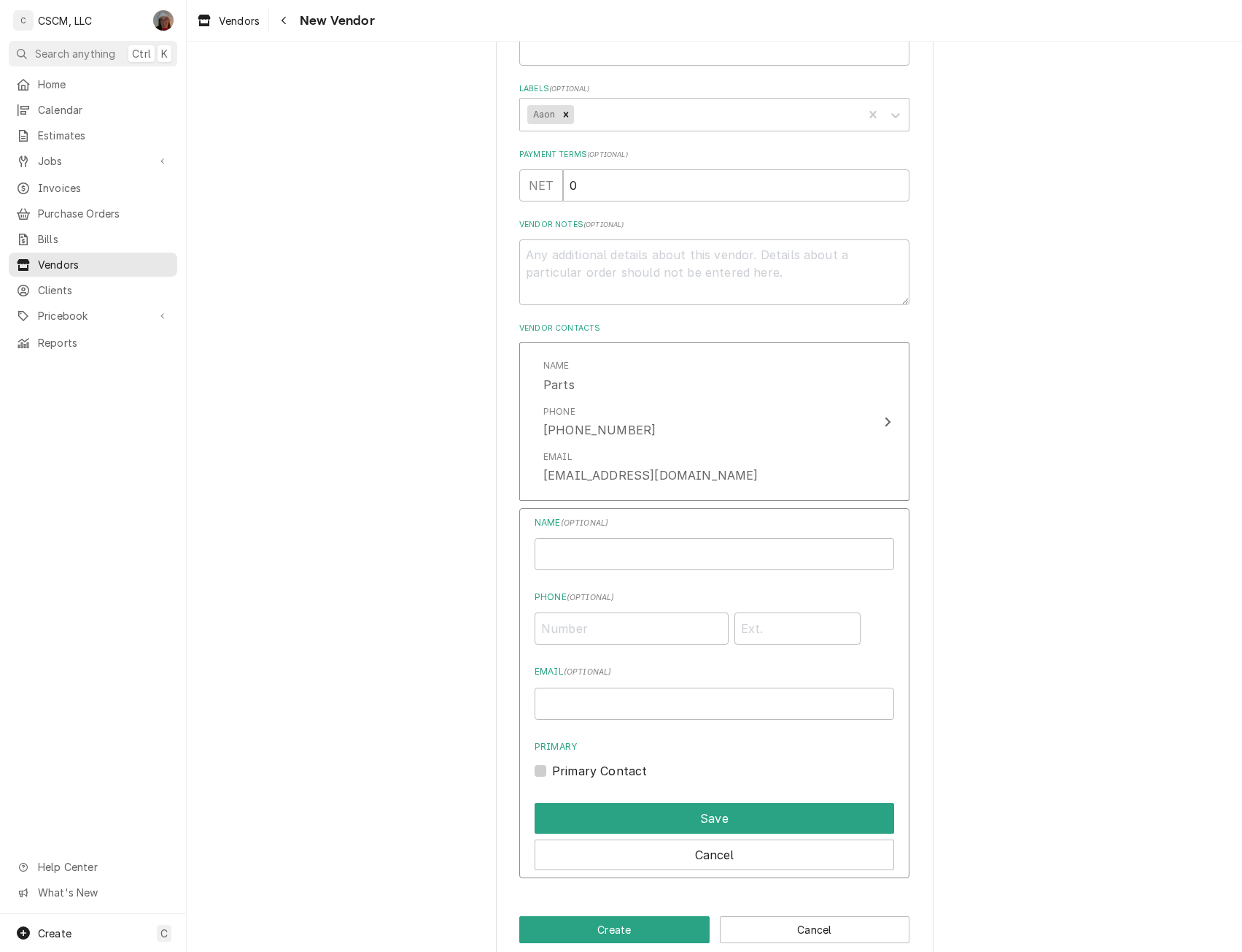
scroll to position [620, 0]
click at [602, 551] on input "Name" at bounding box center [714, 552] width 360 height 32
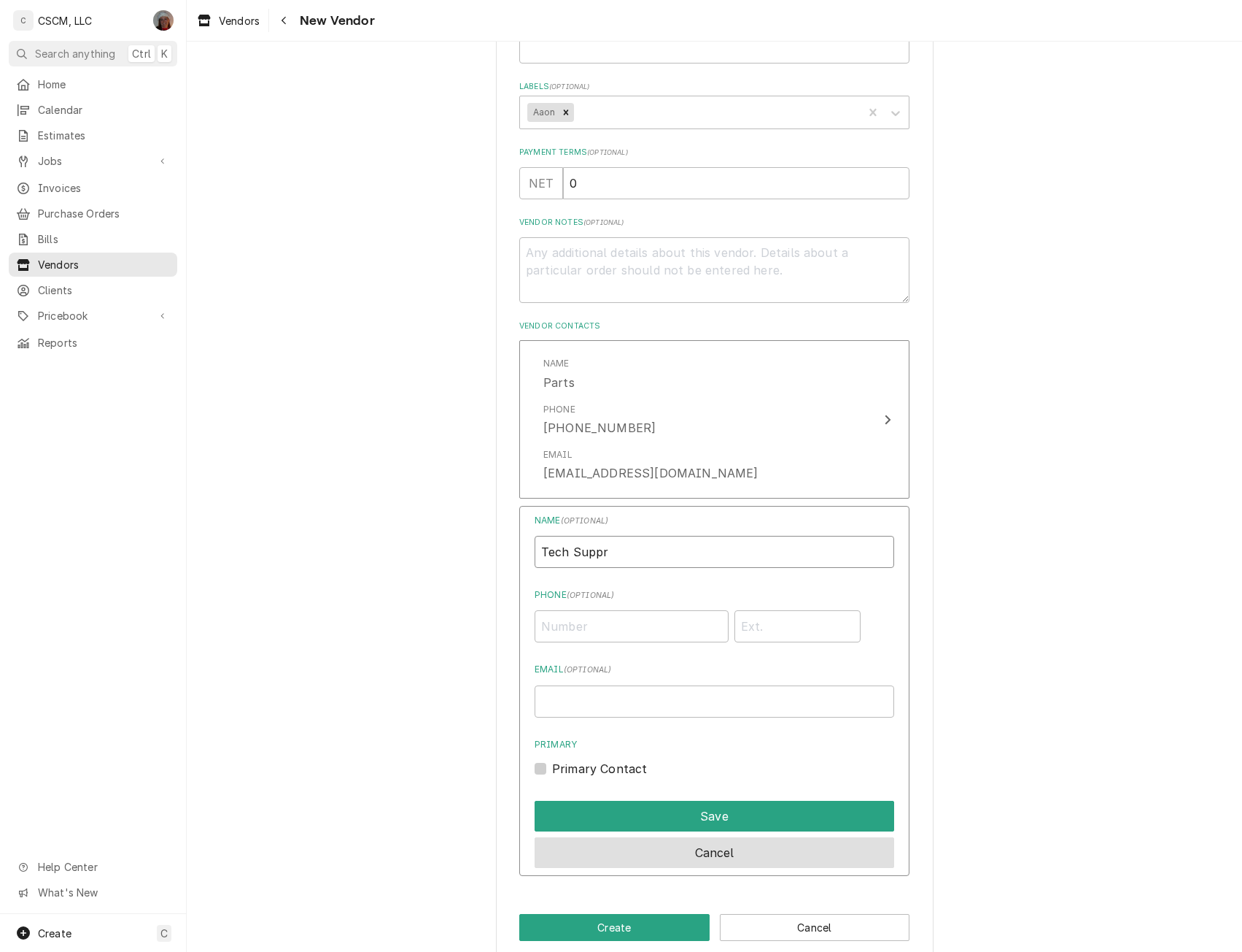
type input "Tech Suppr"
click at [701, 846] on button "Cancel" at bounding box center [714, 853] width 360 height 31
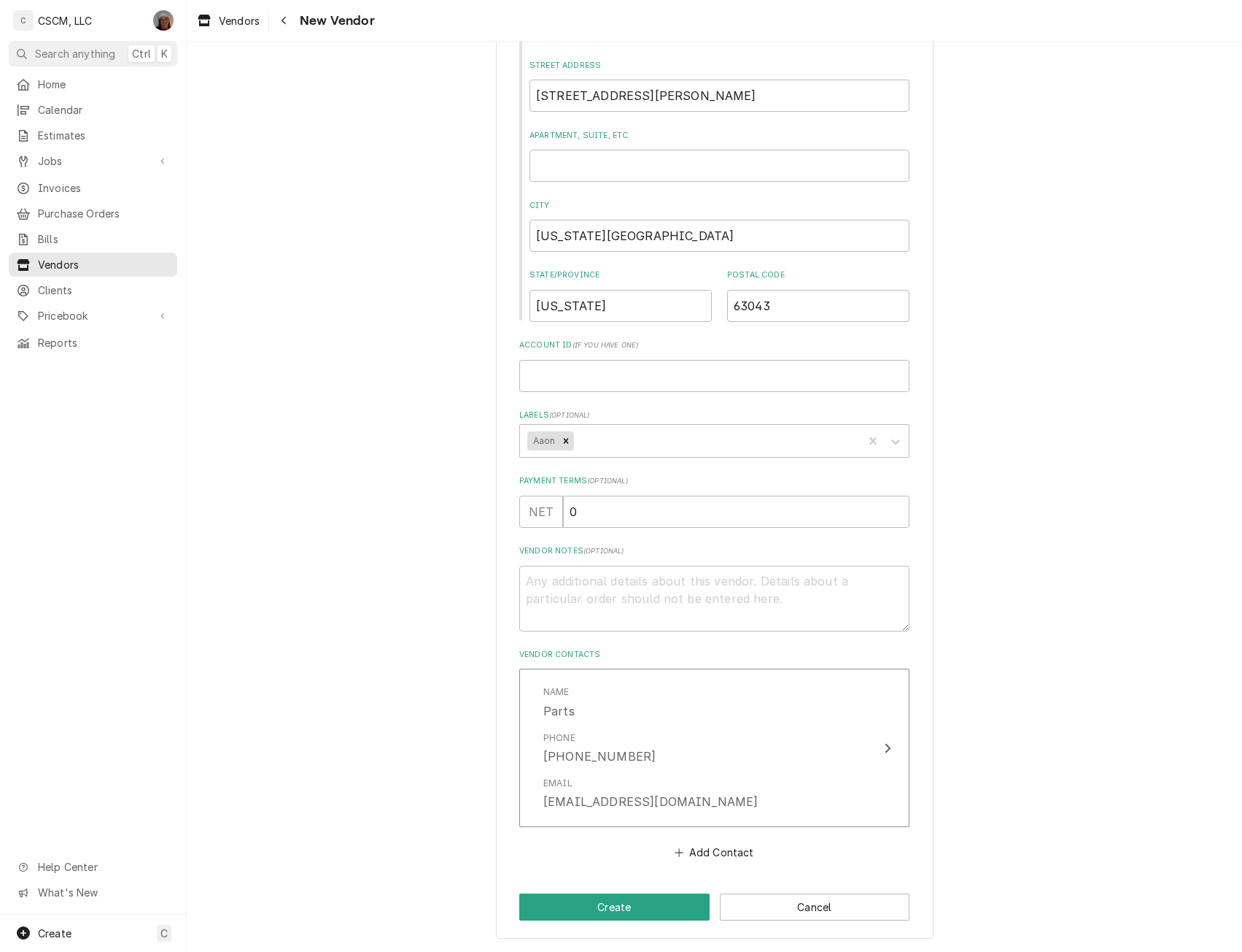
scroll to position [291, 0]
click at [619, 900] on button "Create" at bounding box center [614, 906] width 190 height 27
type textarea "x"
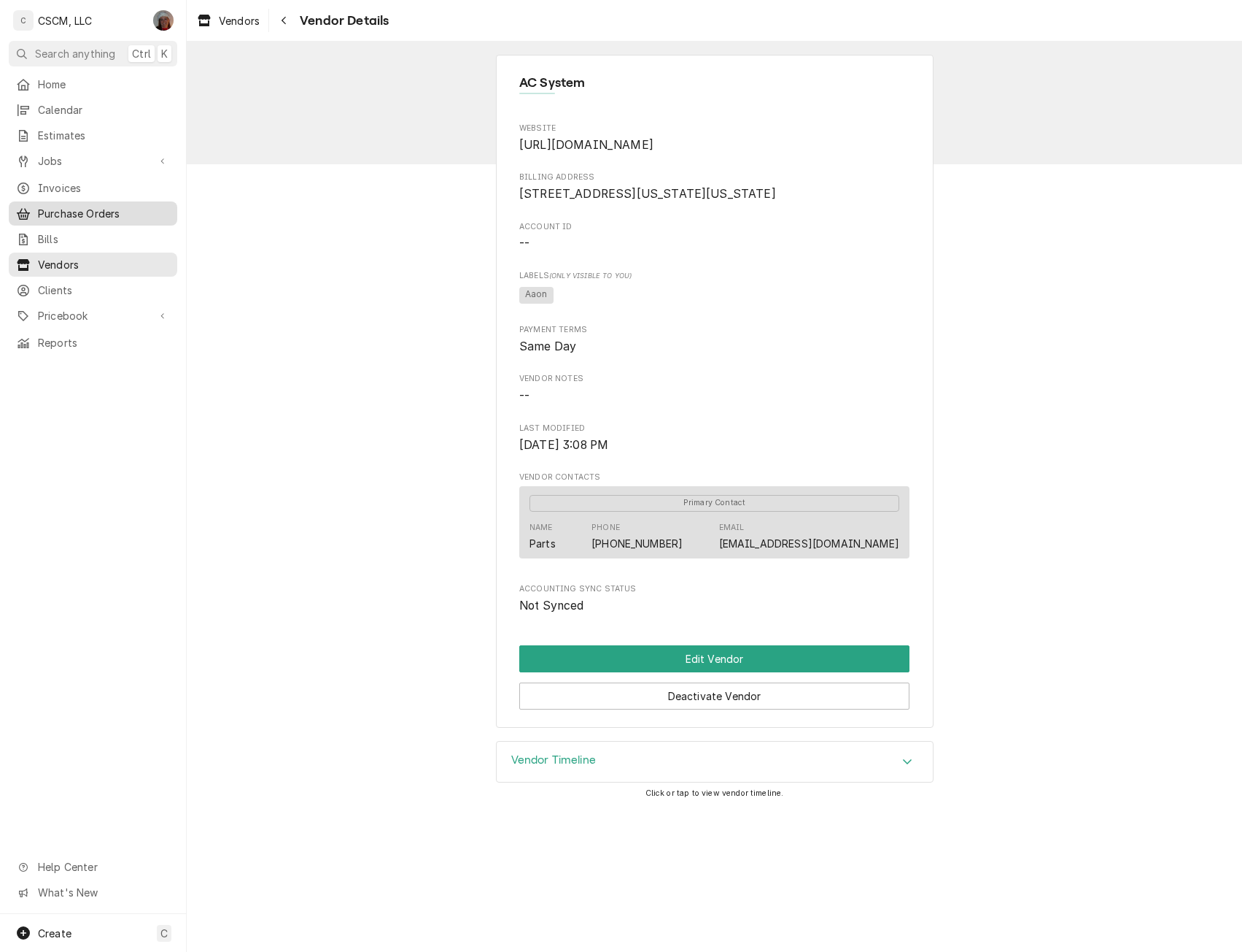
click at [87, 209] on span "Purchase Orders" at bounding box center [104, 214] width 132 height 15
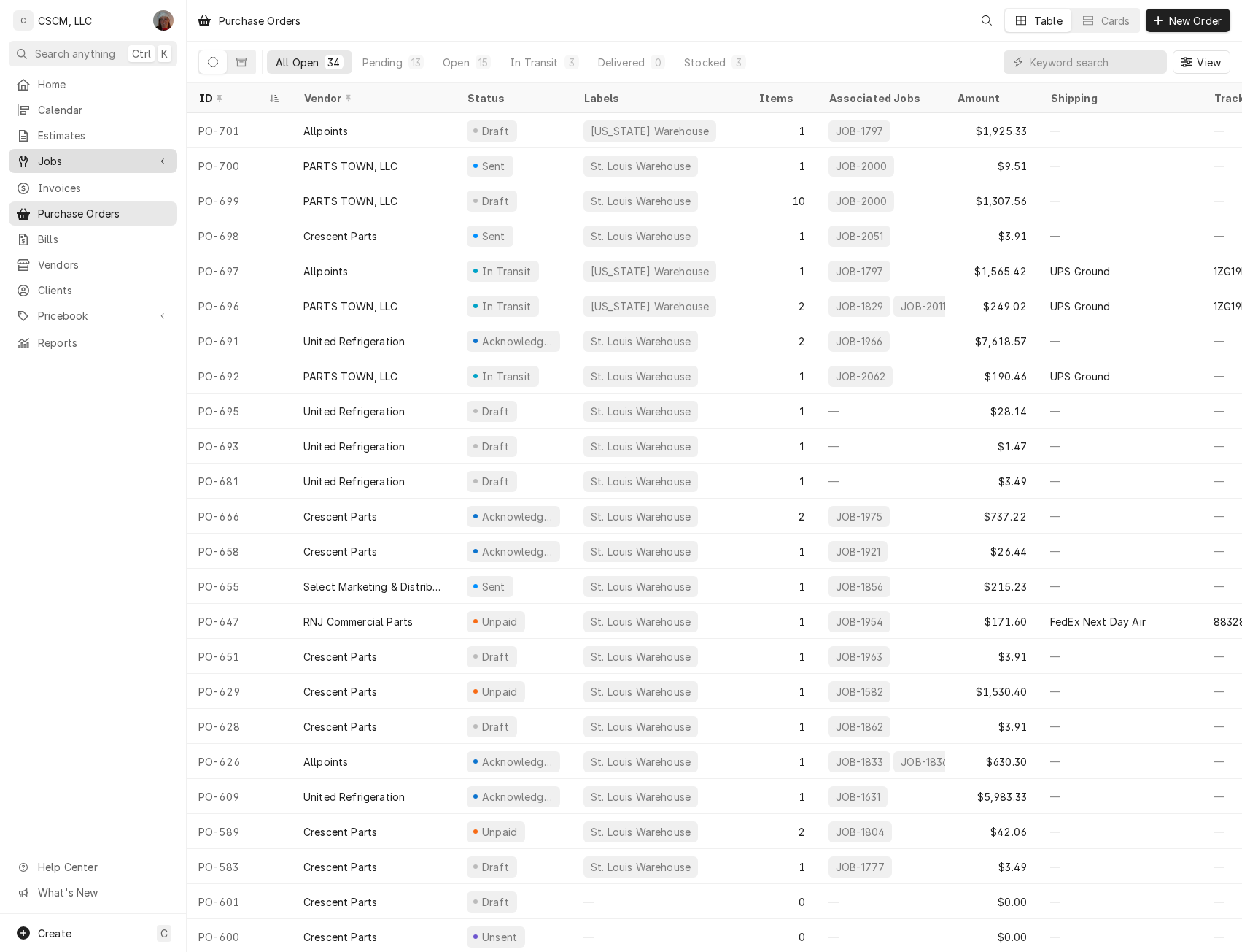
click at [73, 156] on span "Jobs" at bounding box center [93, 160] width 110 height 15
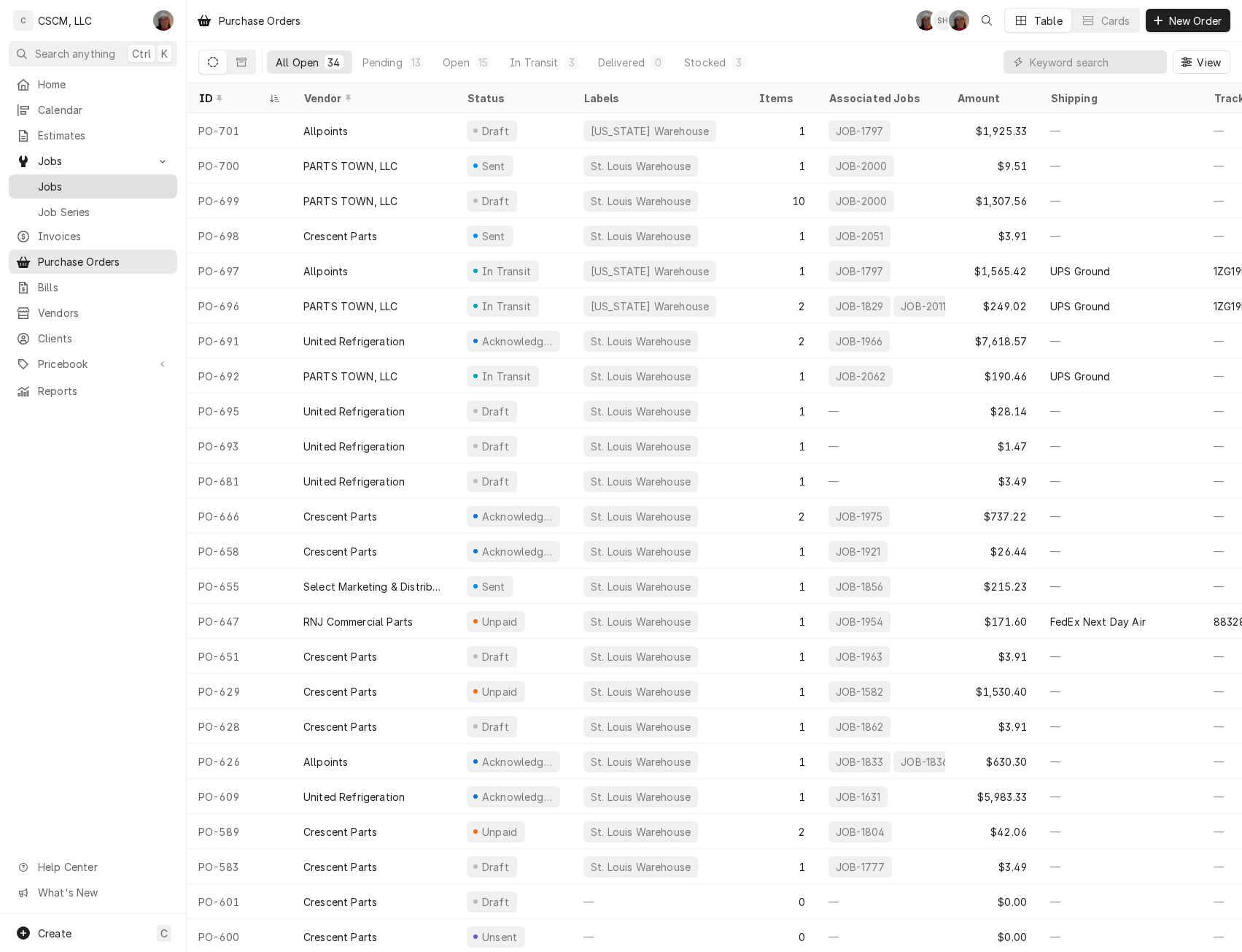
click at [68, 184] on span "Jobs" at bounding box center [104, 186] width 132 height 15
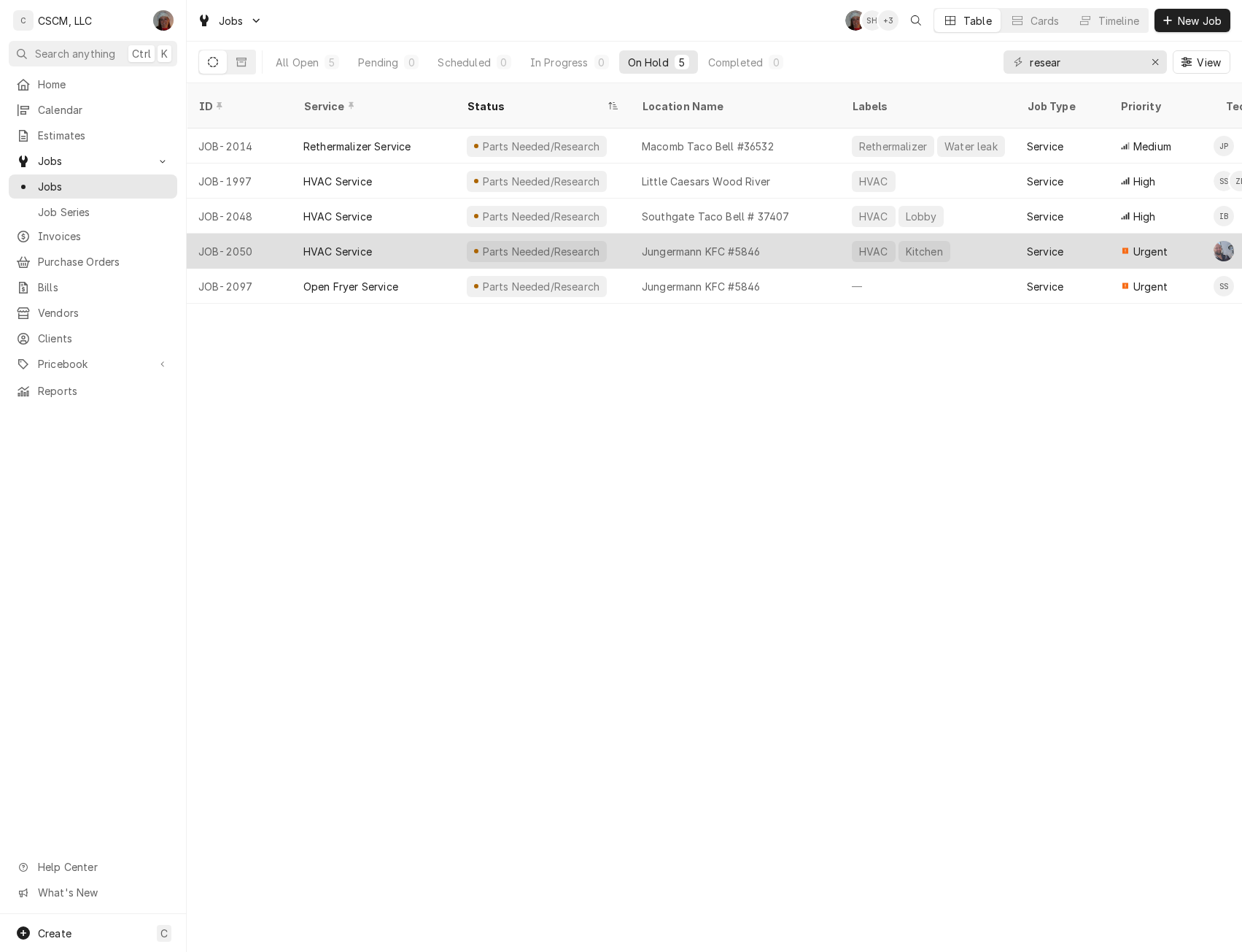
click at [537, 243] on div "Parts Needed/Research" at bounding box center [541, 251] width 120 height 15
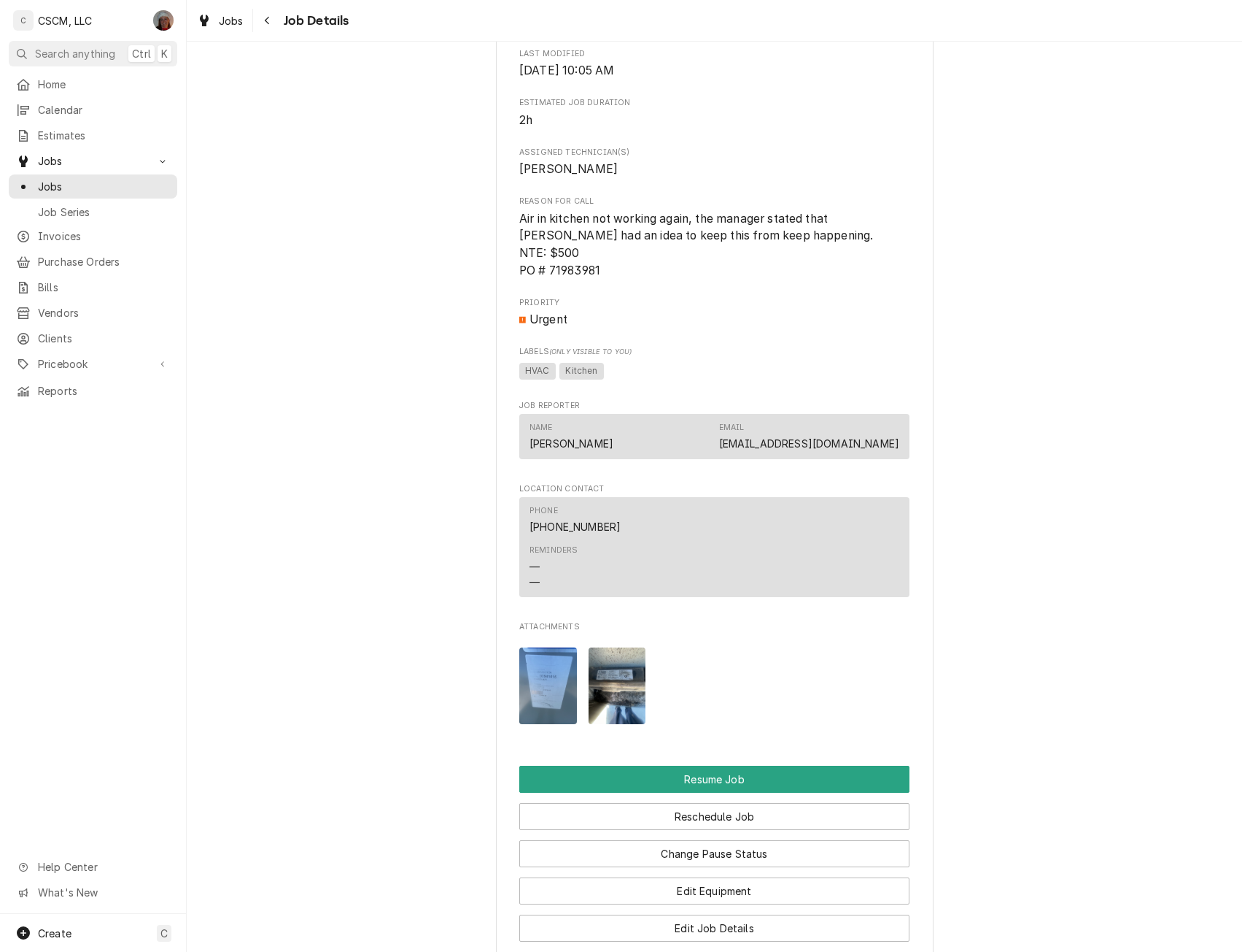
scroll to position [1082, 0]
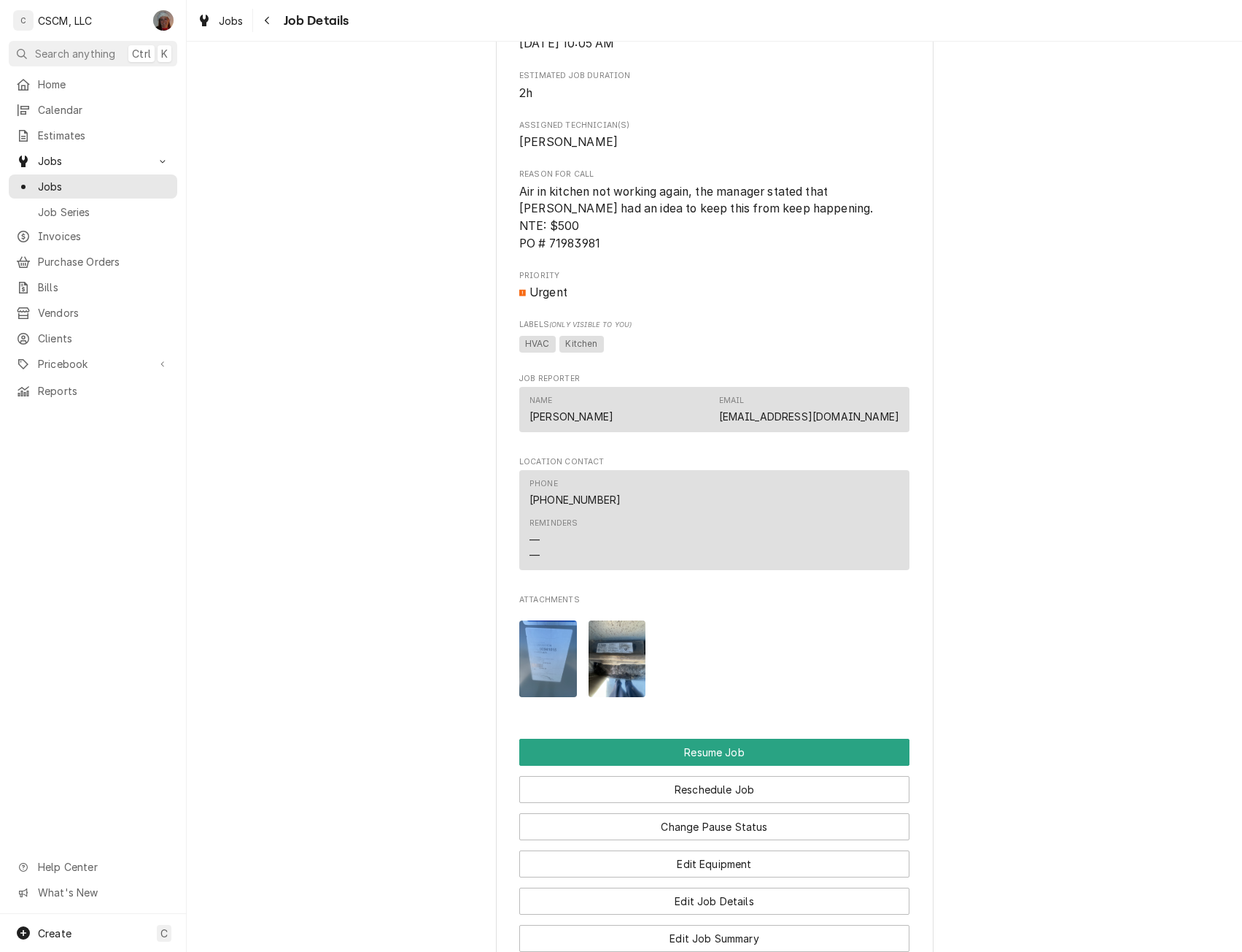
click at [625, 697] on img "Attachments" at bounding box center [618, 659] width 57 height 76
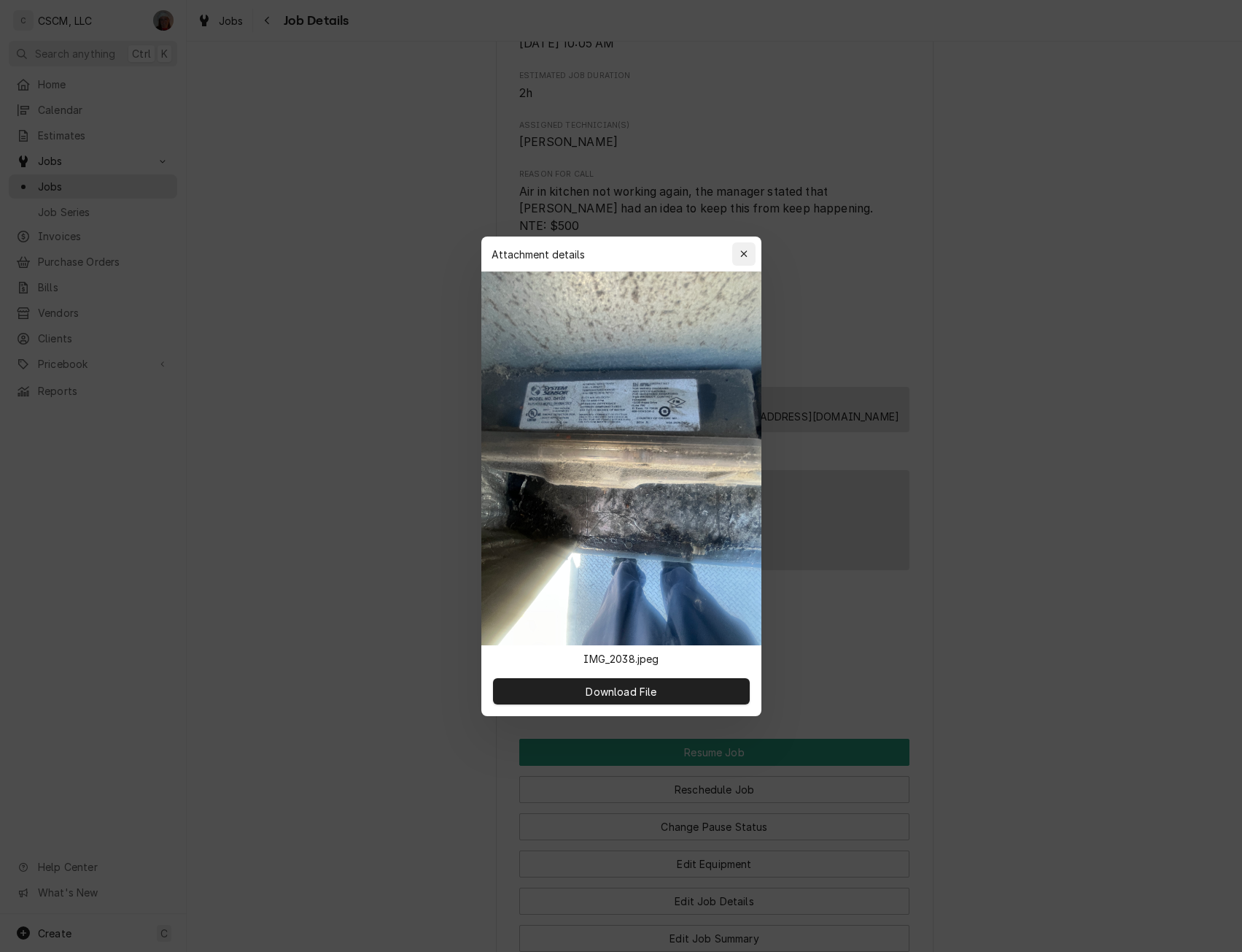
click at [746, 250] on icon "button" at bounding box center [744, 254] width 8 height 11
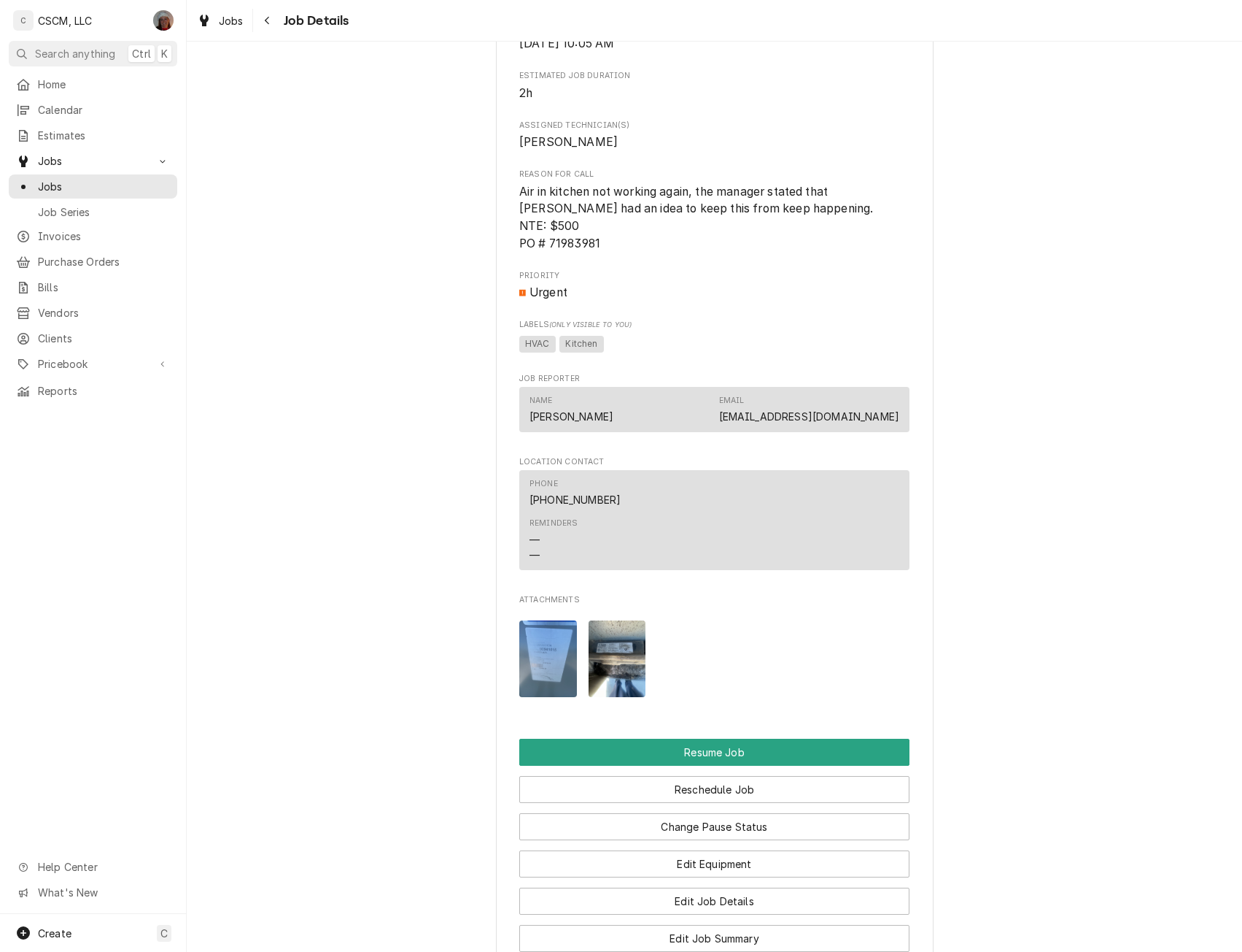
click at [543, 697] on img "Attachments" at bounding box center [548, 659] width 57 height 76
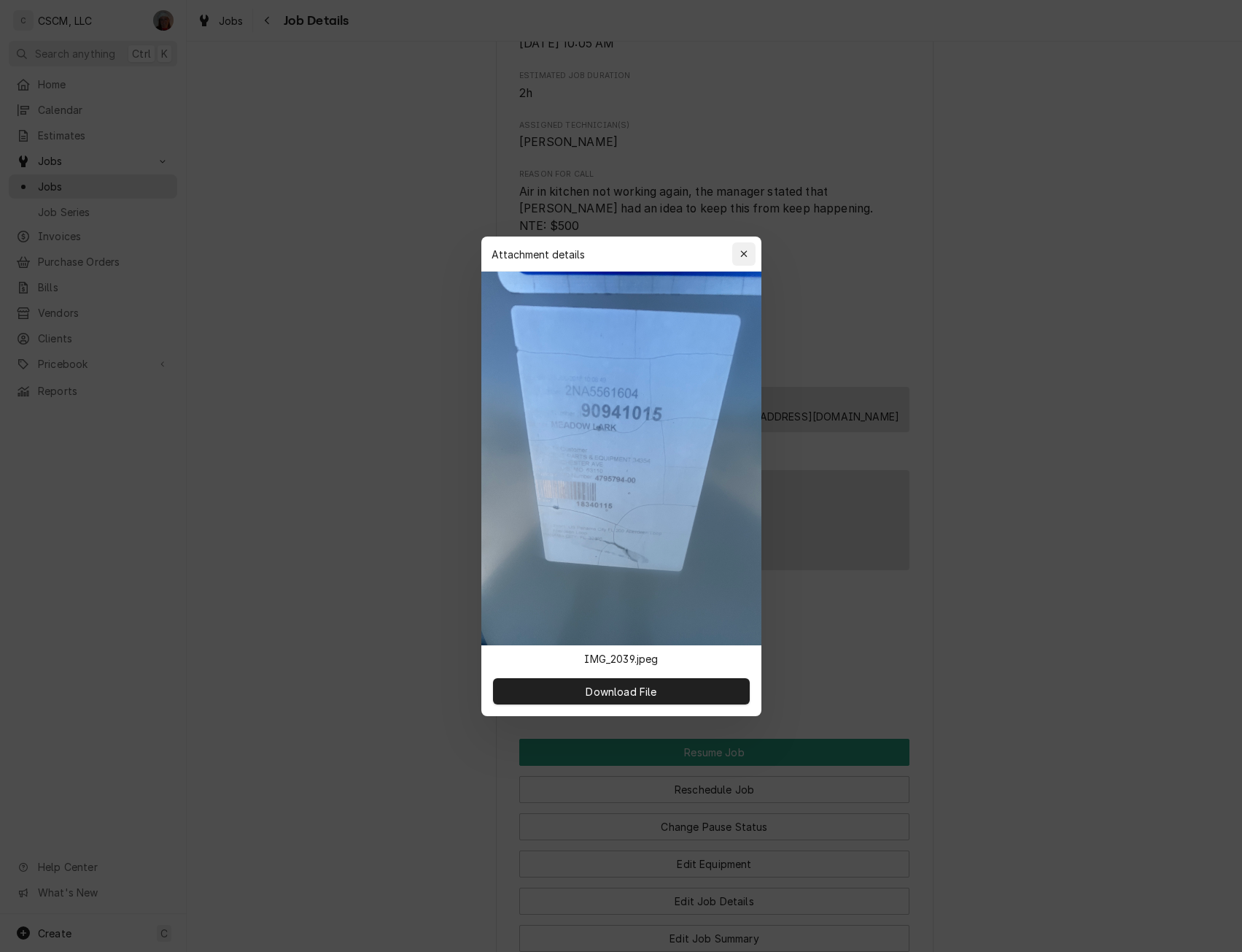
click at [744, 249] on icon "button" at bounding box center [744, 254] width 8 height 11
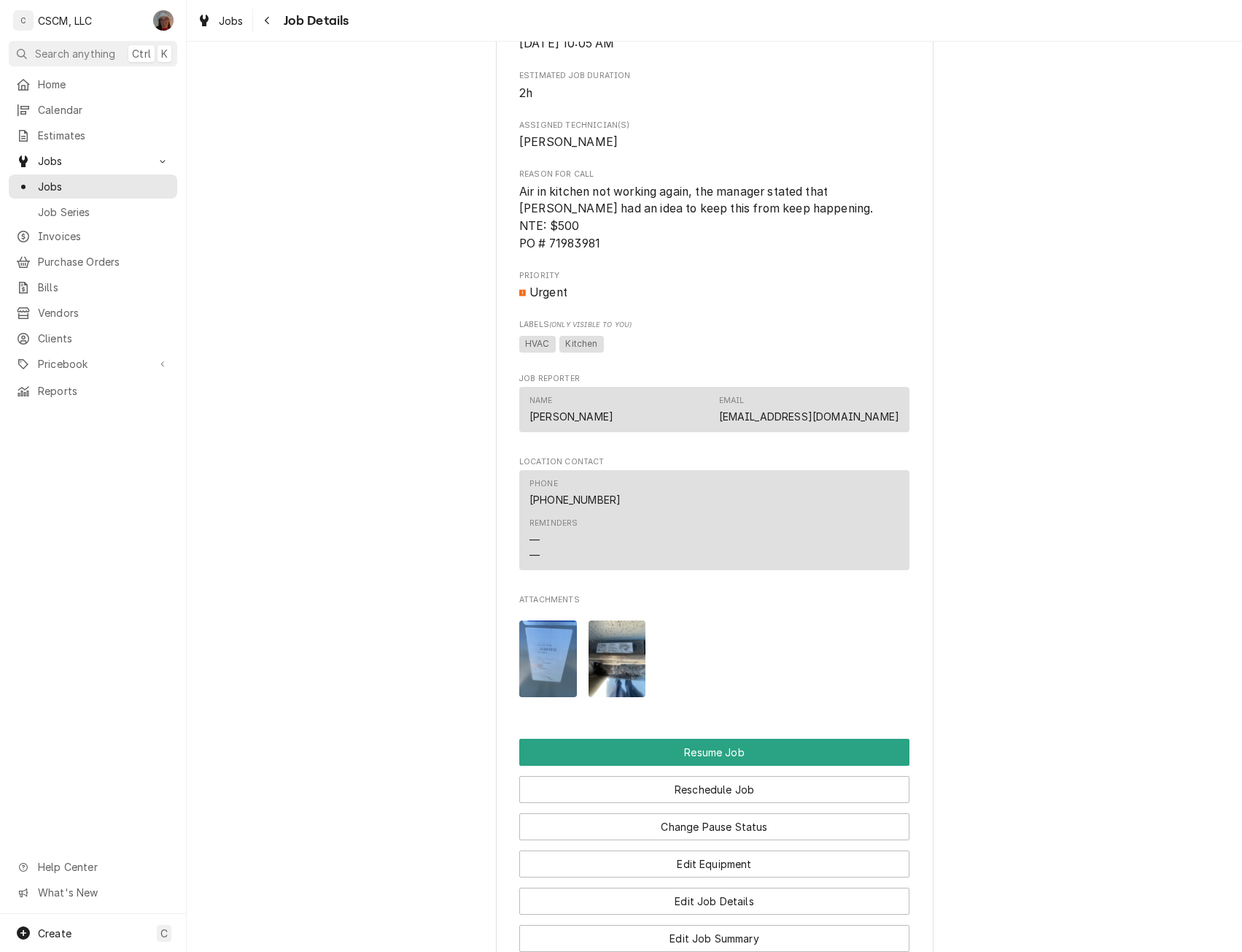
click at [614, 689] on img "Attachments" at bounding box center [618, 659] width 57 height 76
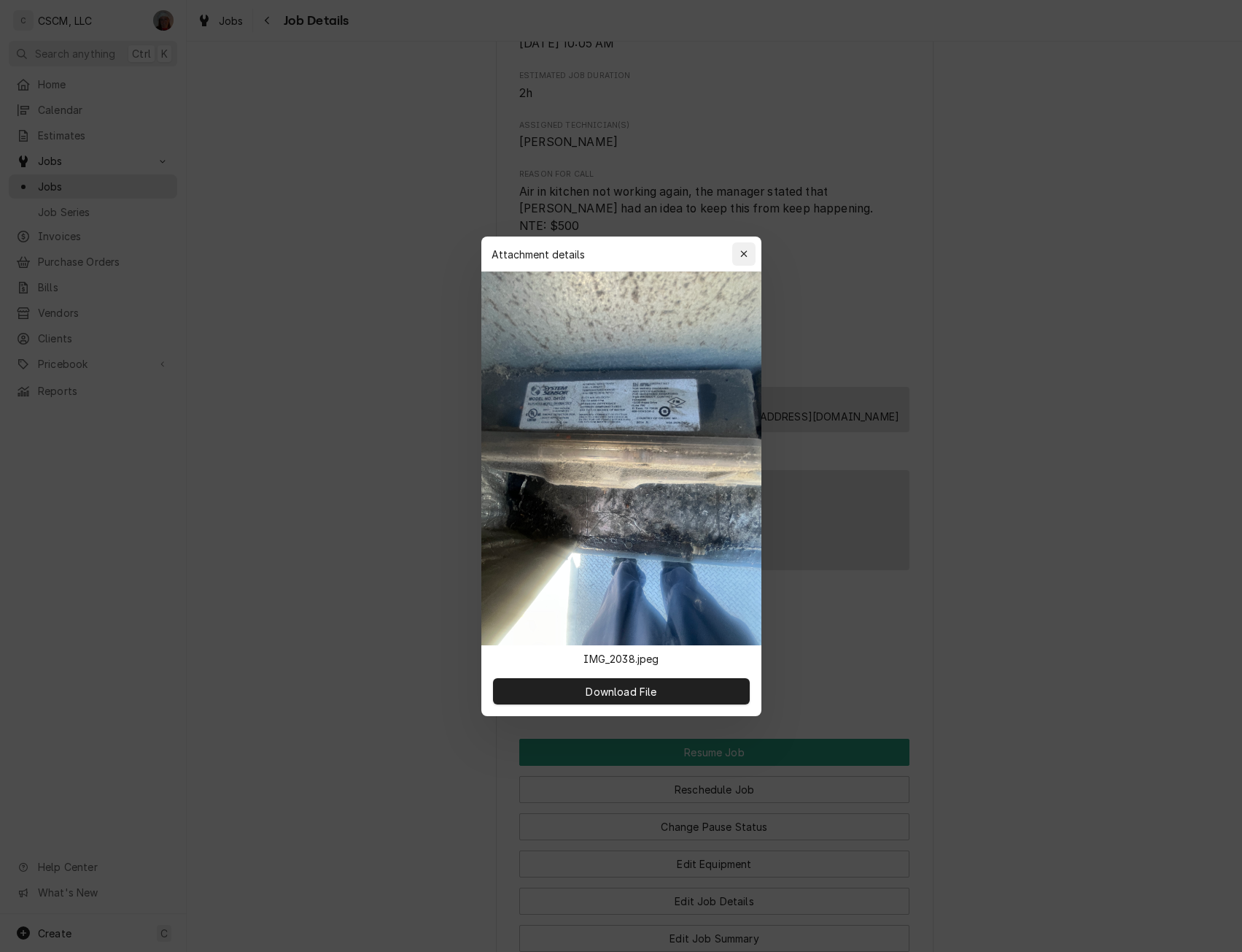
click at [747, 253] on icon "button" at bounding box center [744, 254] width 8 height 11
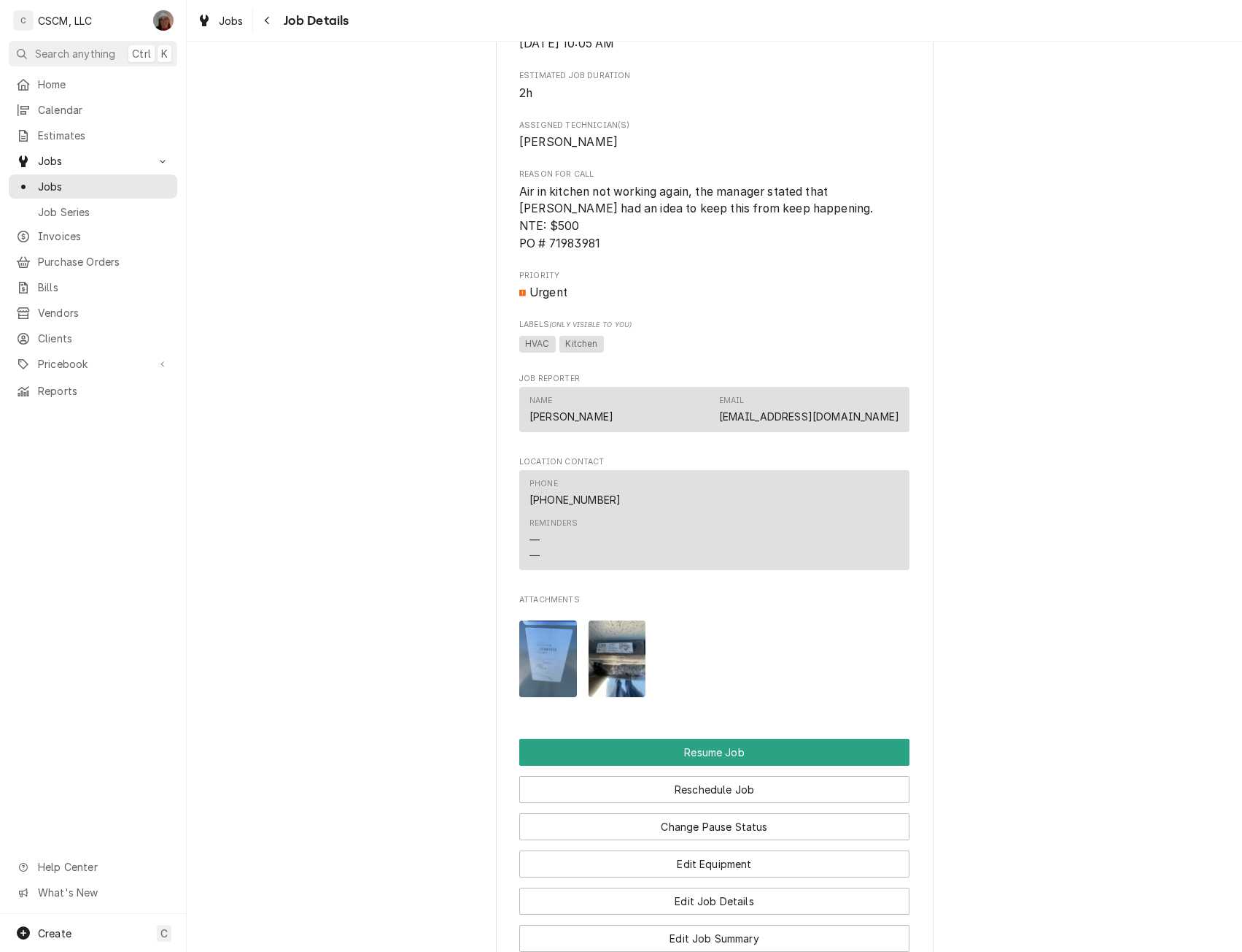
scroll to position [286, 0]
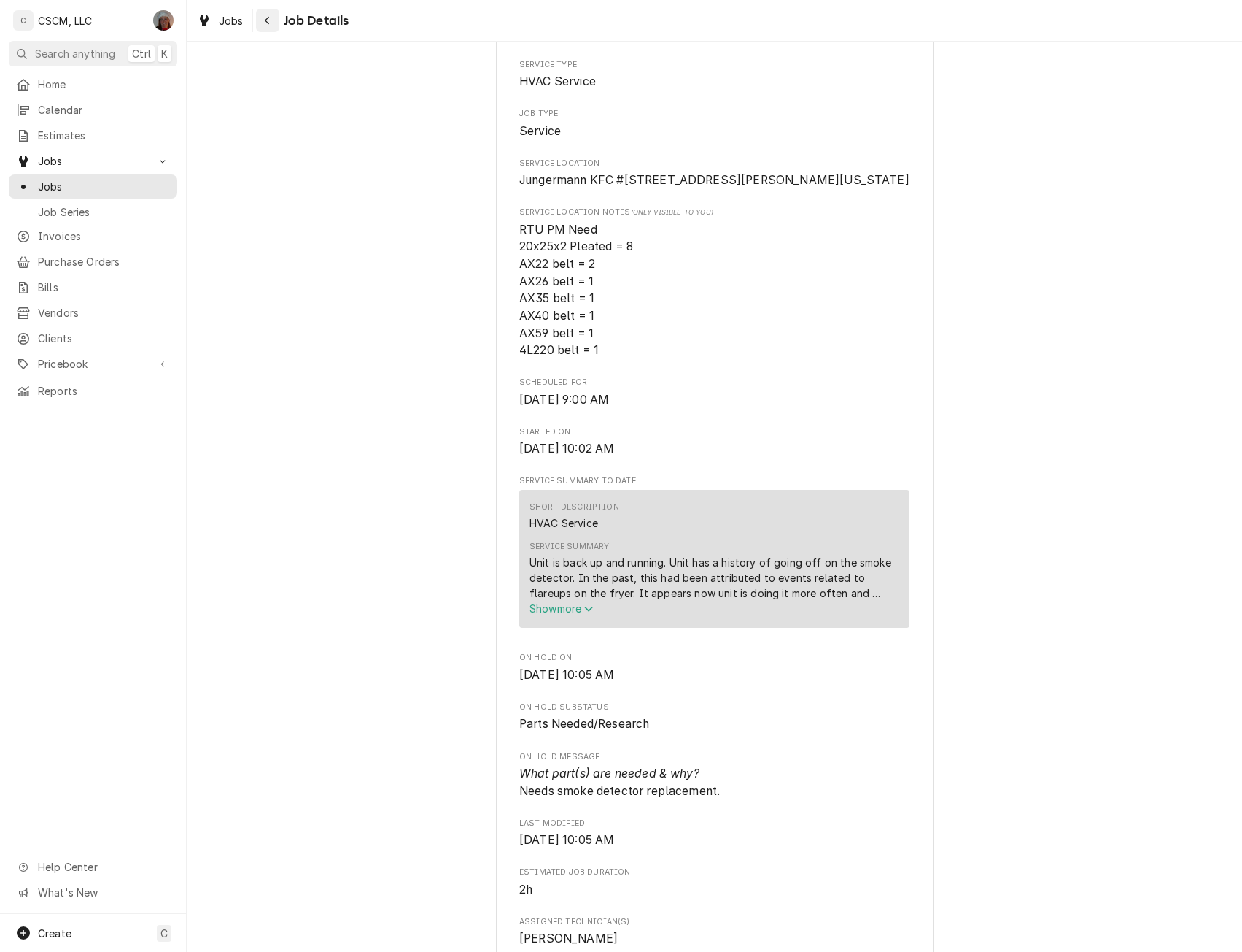
click at [269, 19] on icon "Navigate back" at bounding box center [267, 20] width 7 height 11
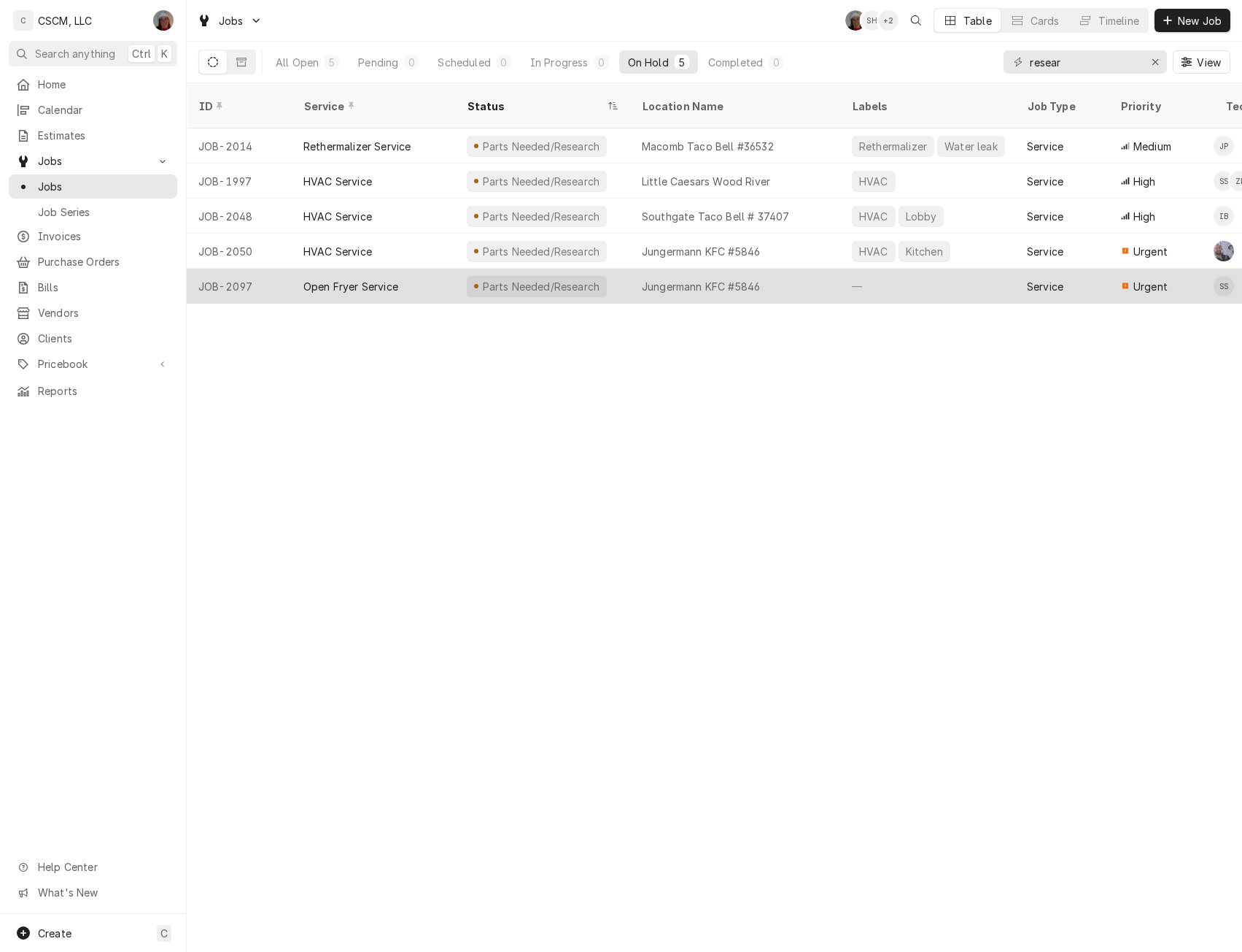
click at [407, 268] on div "Open Fryer Service" at bounding box center [373, 286] width 163 height 35
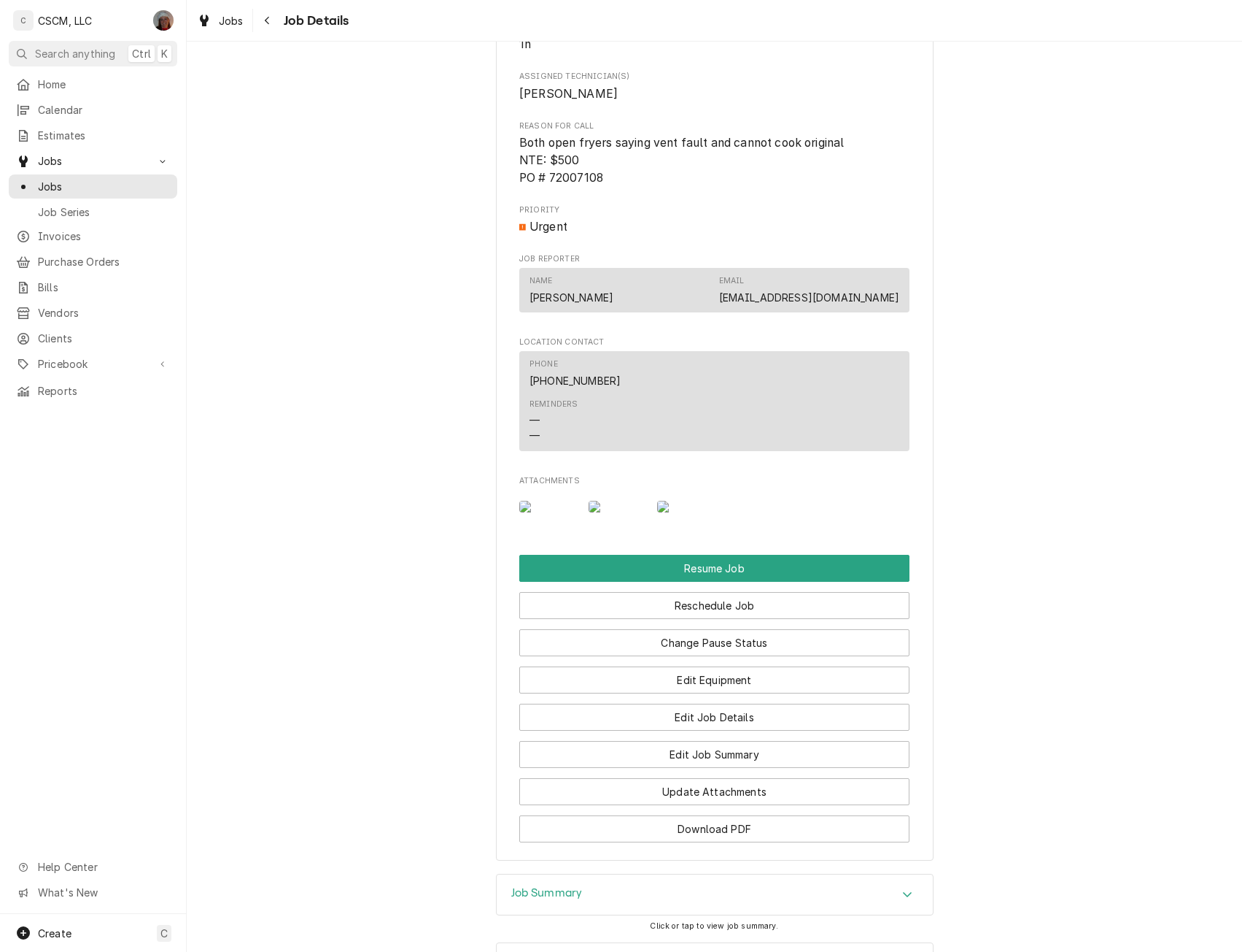
scroll to position [1318, 0]
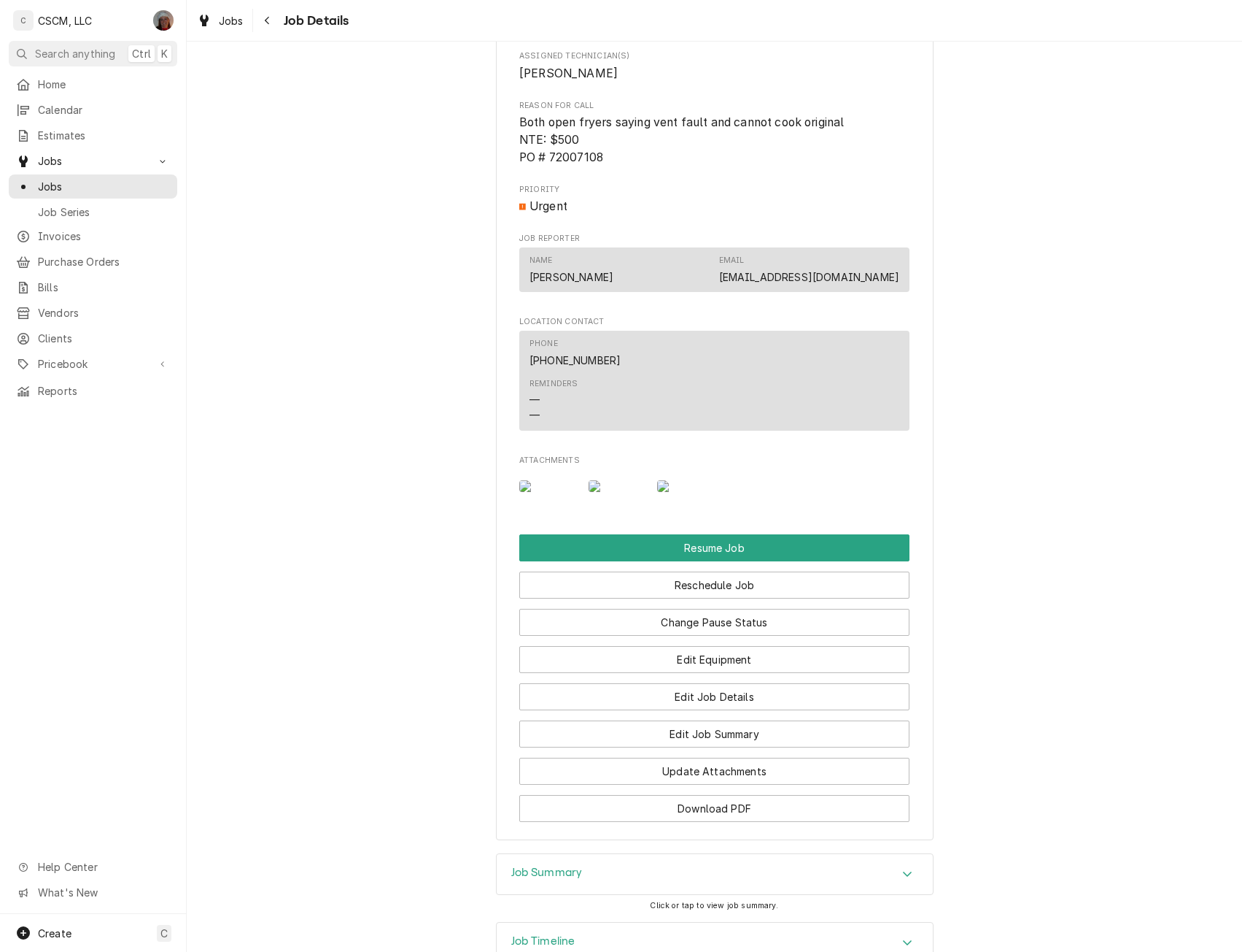
click at [558, 492] on img "Attachments" at bounding box center [548, 486] width 57 height 11
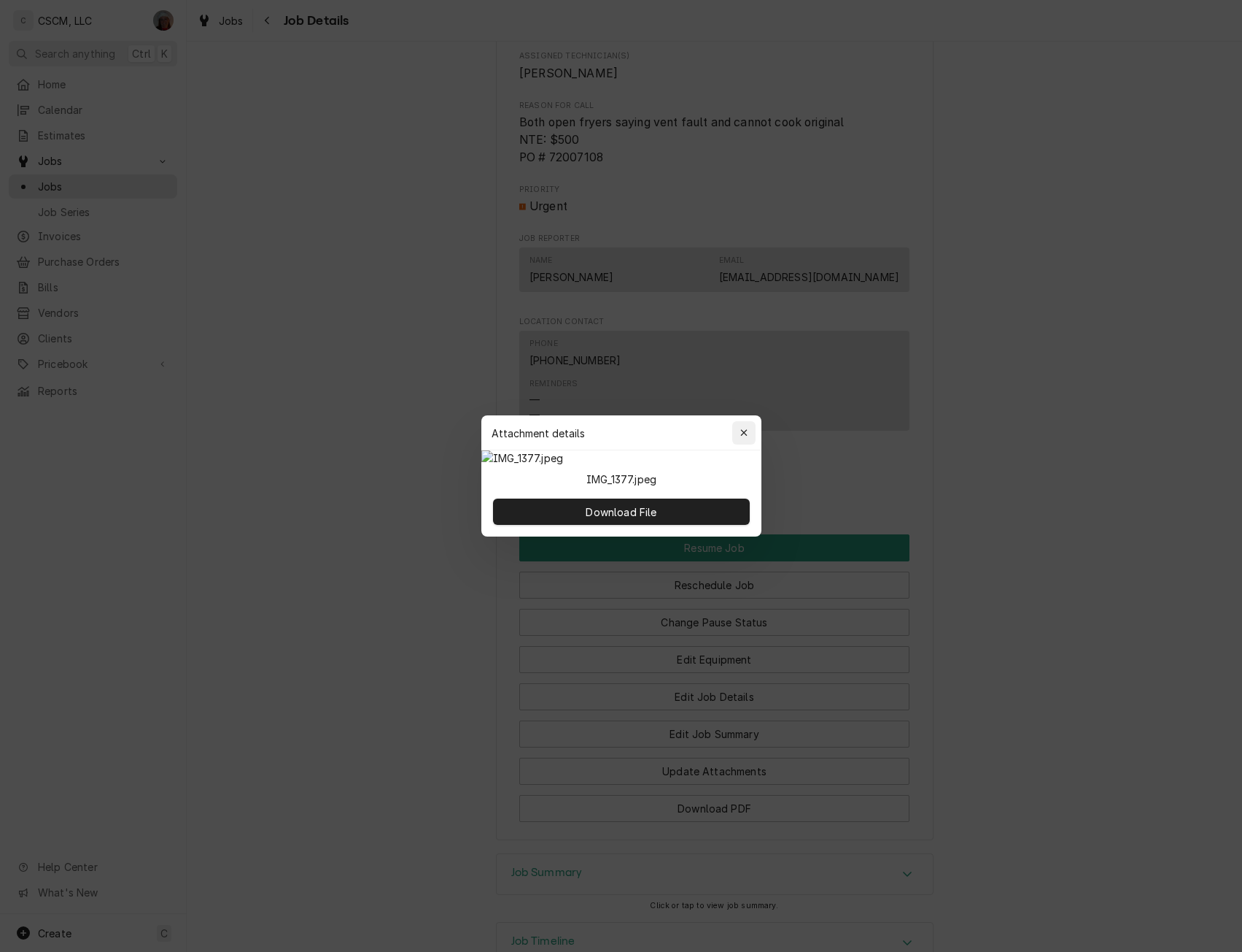
click at [747, 428] on icon "button" at bounding box center [744, 433] width 8 height 11
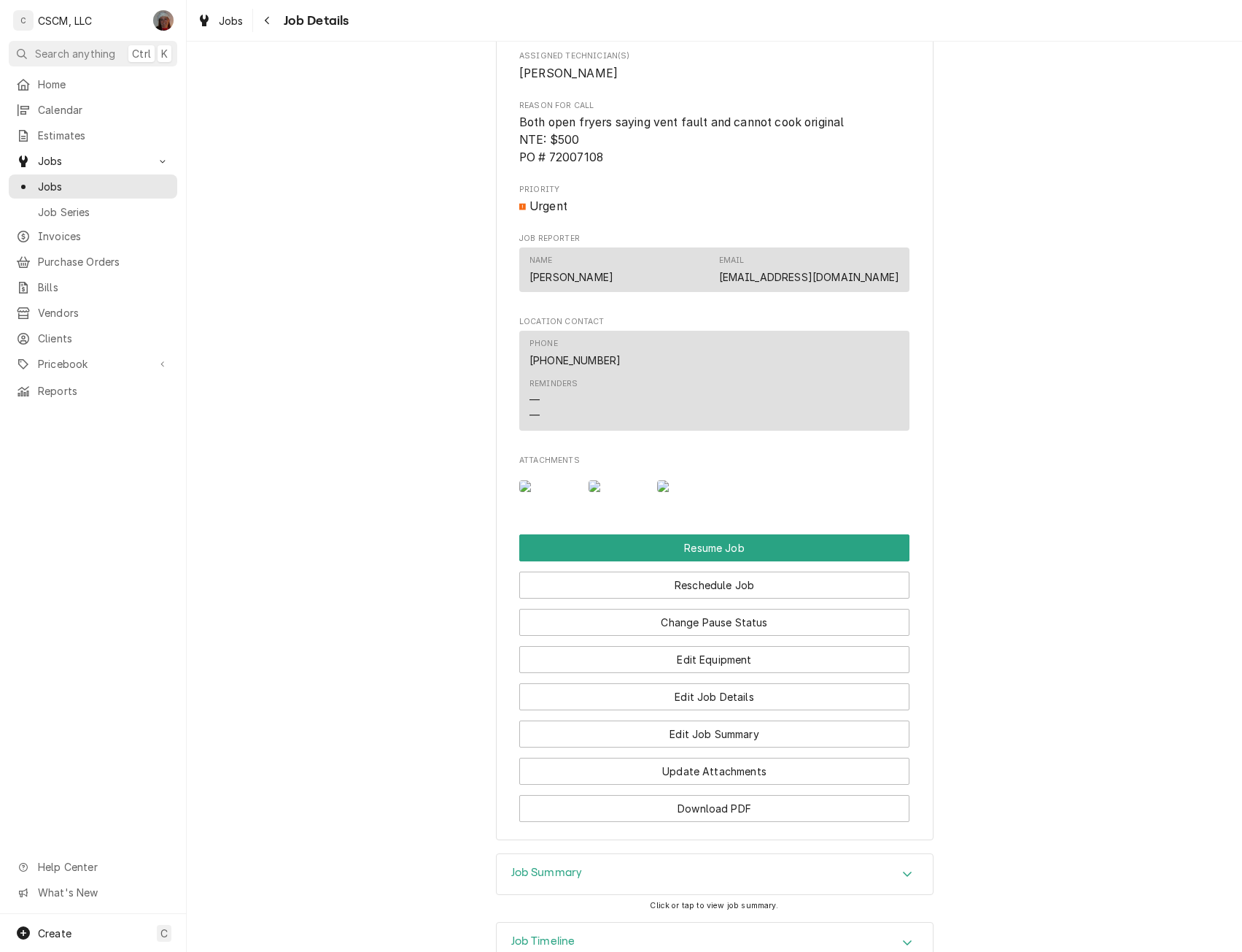
click at [615, 492] on img "Attachments" at bounding box center [618, 486] width 57 height 11
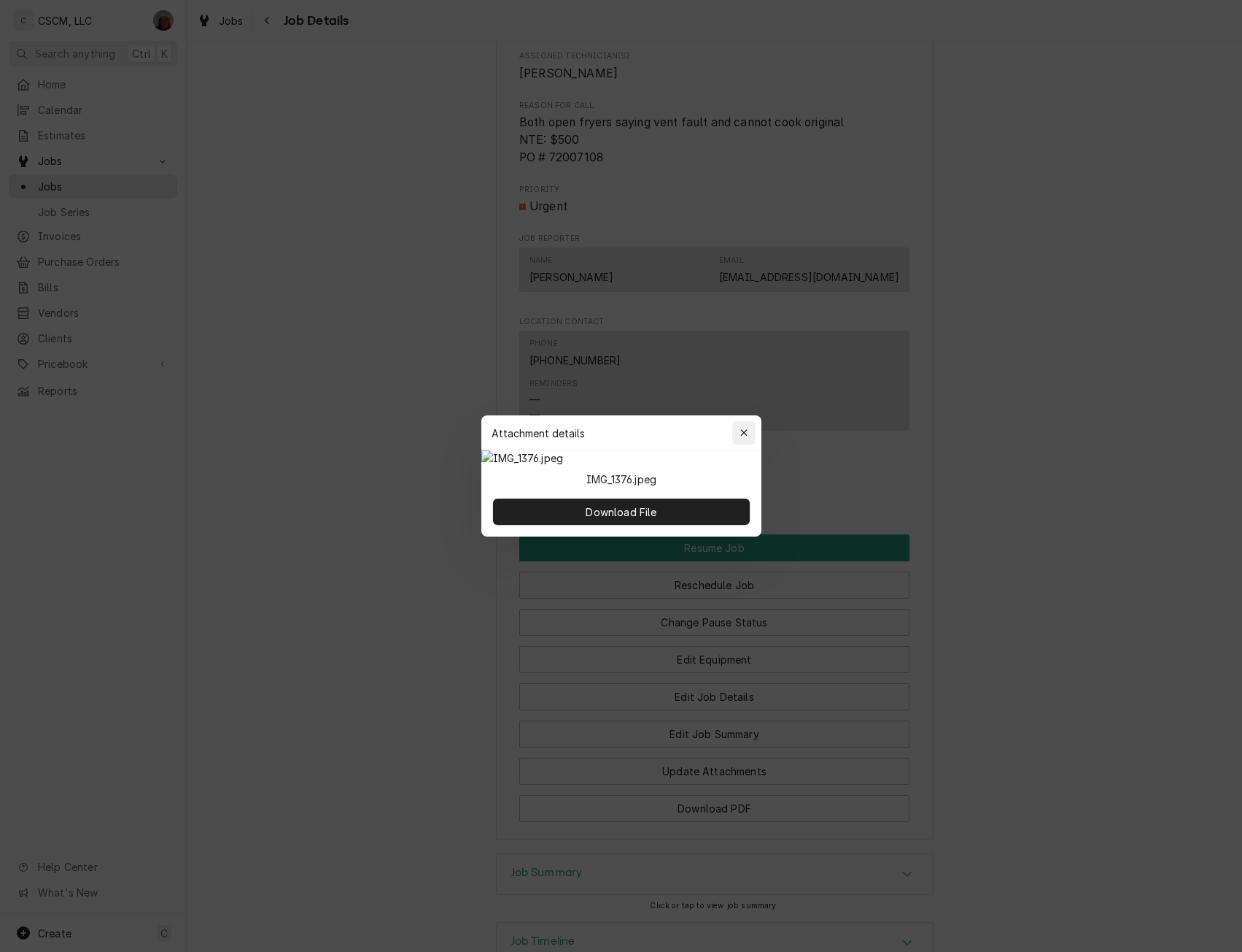
click at [743, 428] on icon "button" at bounding box center [744, 433] width 8 height 11
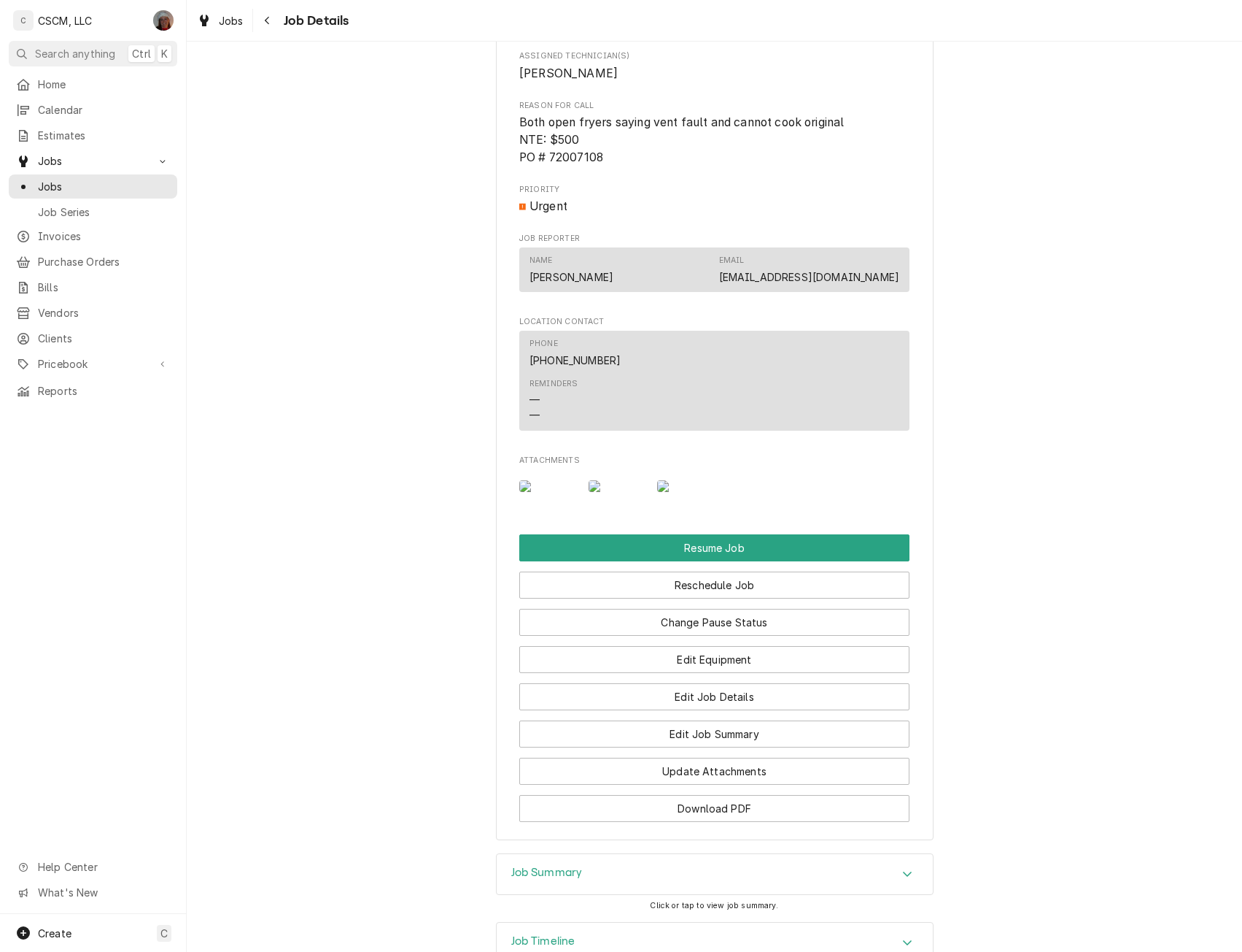
click at [673, 492] on img "Attachments" at bounding box center [686, 486] width 57 height 11
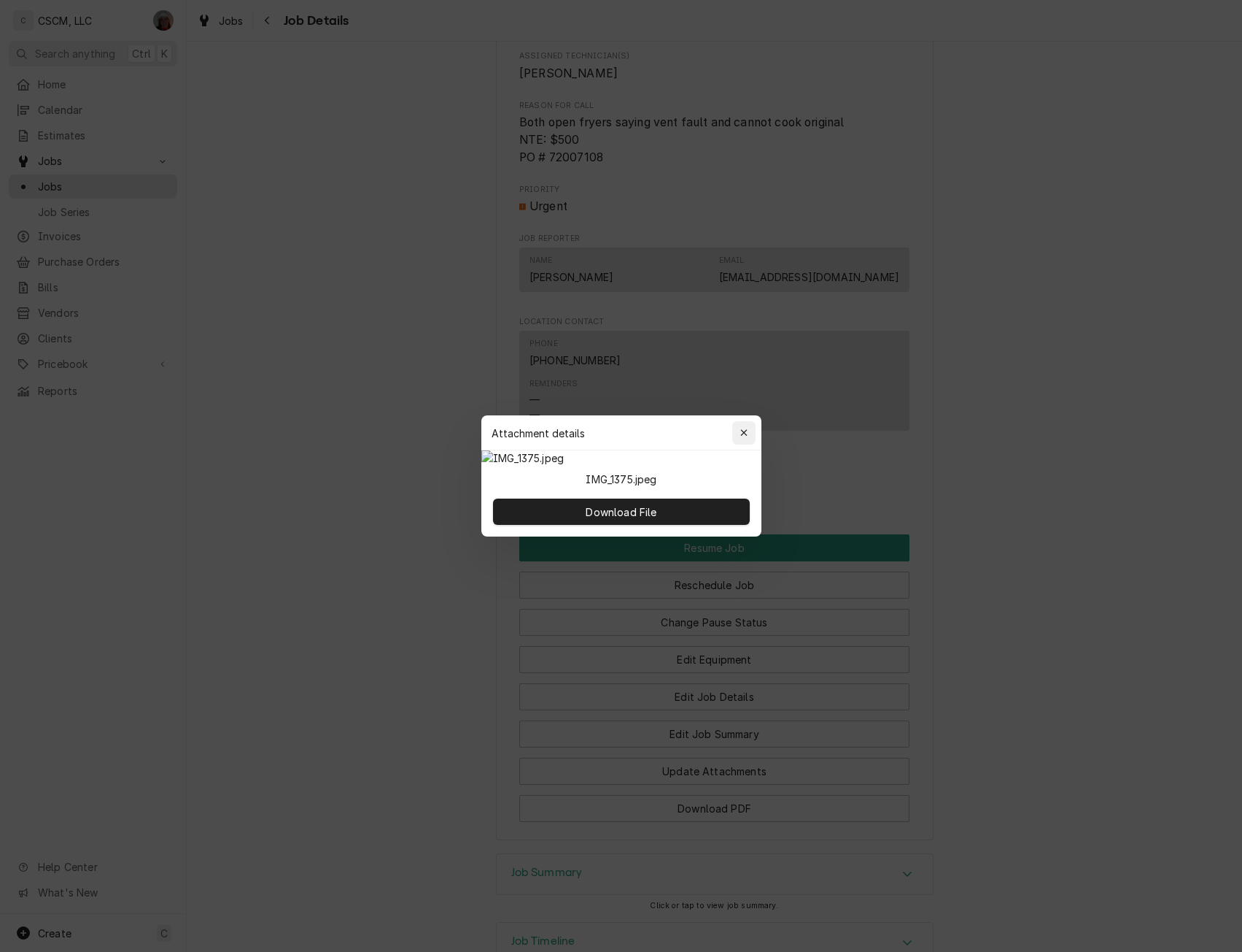
click at [742, 429] on icon "button" at bounding box center [744, 432] width 7 height 7
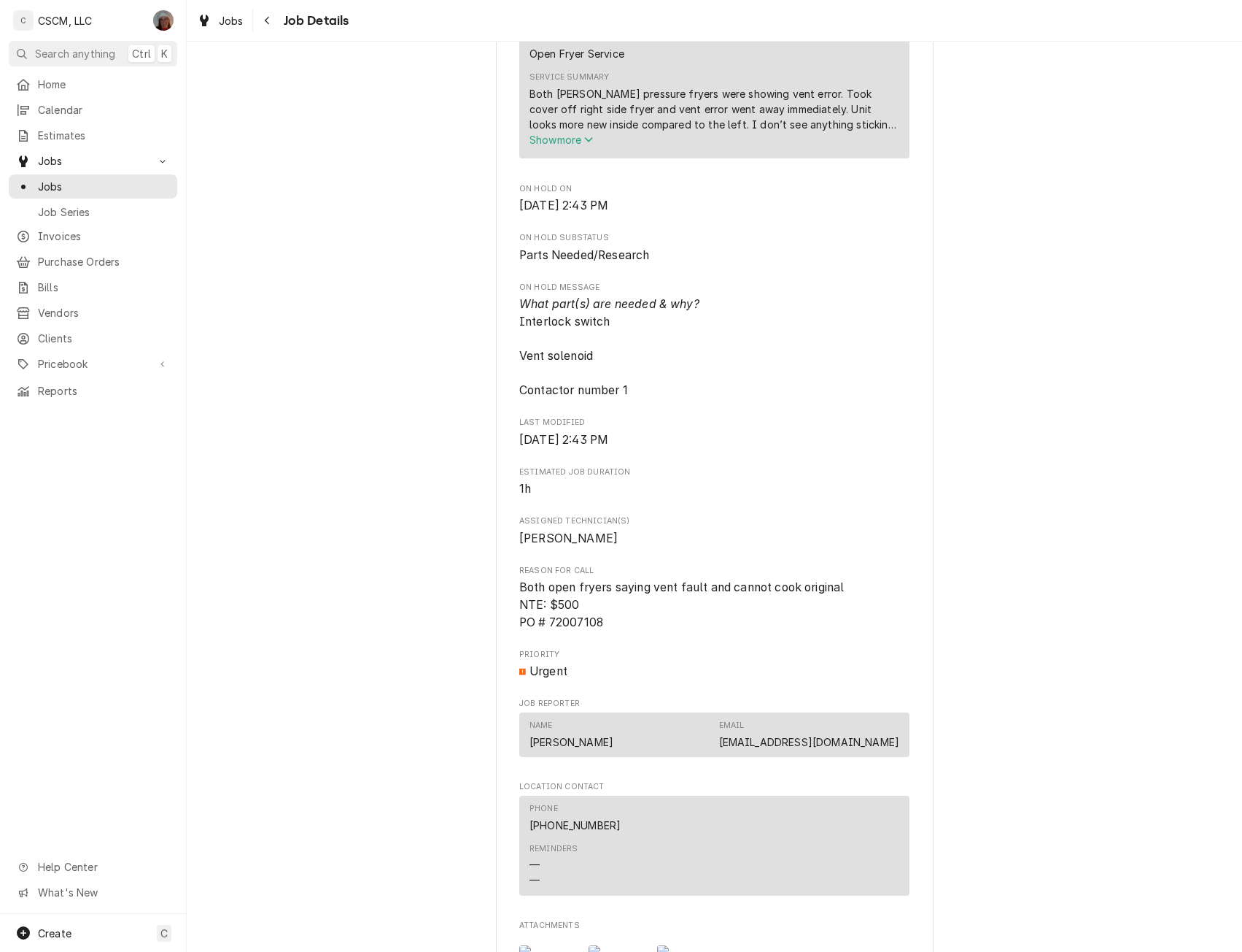
scroll to position [938, 0]
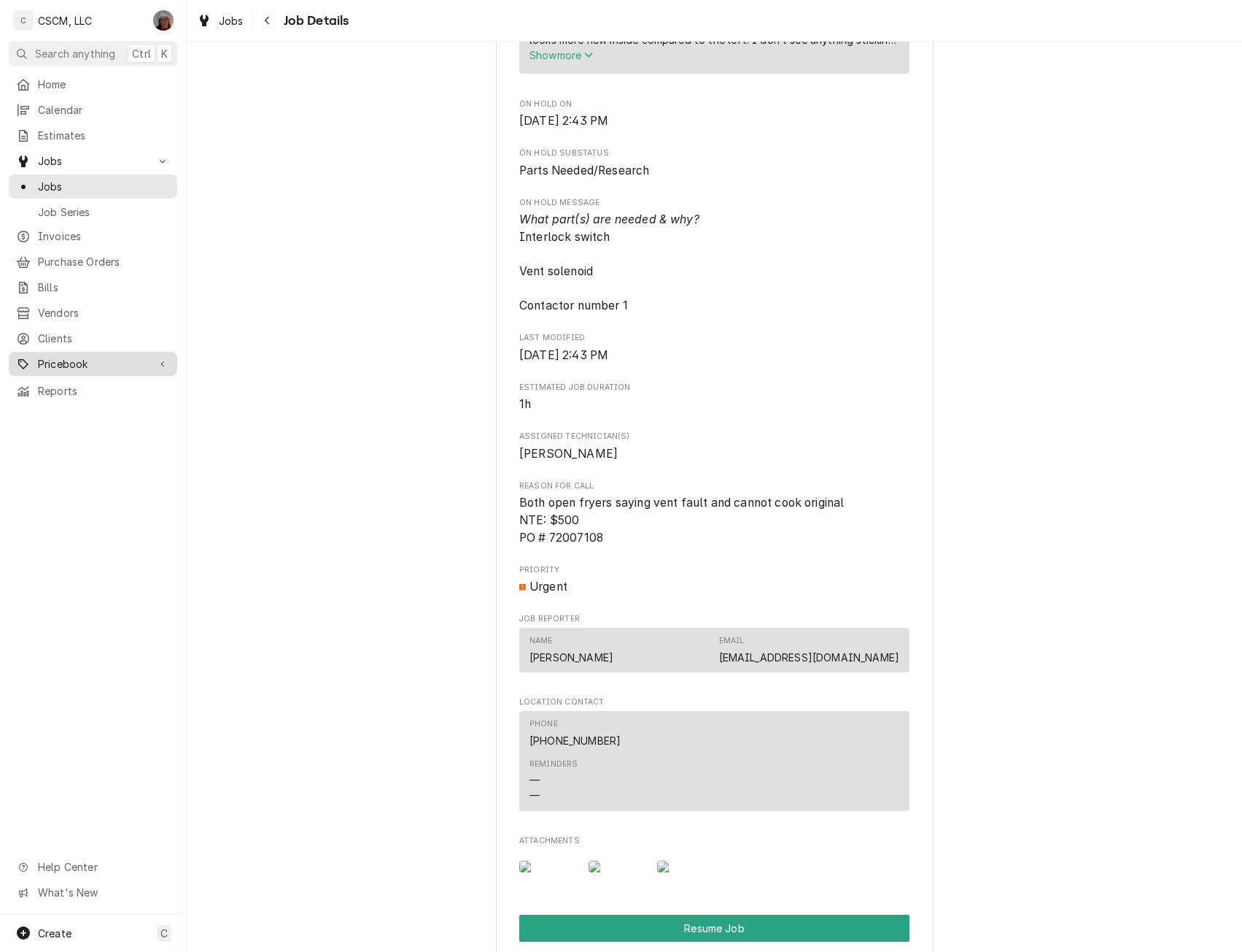
click at [85, 356] on span "Pricebook" at bounding box center [93, 364] width 110 height 15
click at [75, 406] on div "Parts & Materials" at bounding box center [93, 414] width 162 height 18
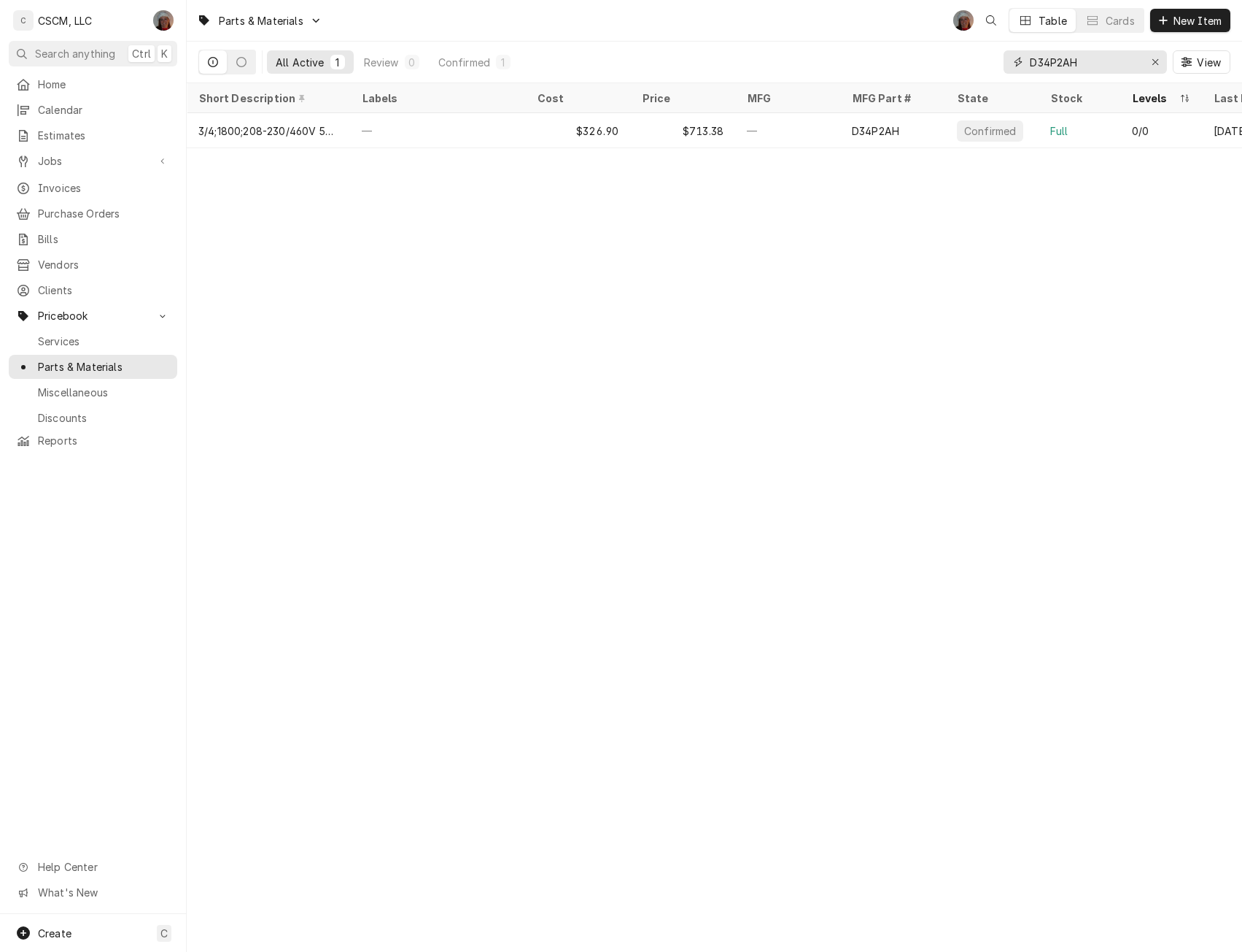
drag, startPoint x: 1092, startPoint y: 64, endPoint x: 979, endPoint y: 70, distance: 113.2
click at [979, 70] on div "All Active 1 Review 0 Confirmed 1 D34P2AH View" at bounding box center [714, 62] width 1032 height 41
paste input "V36190"
type input "V36190"
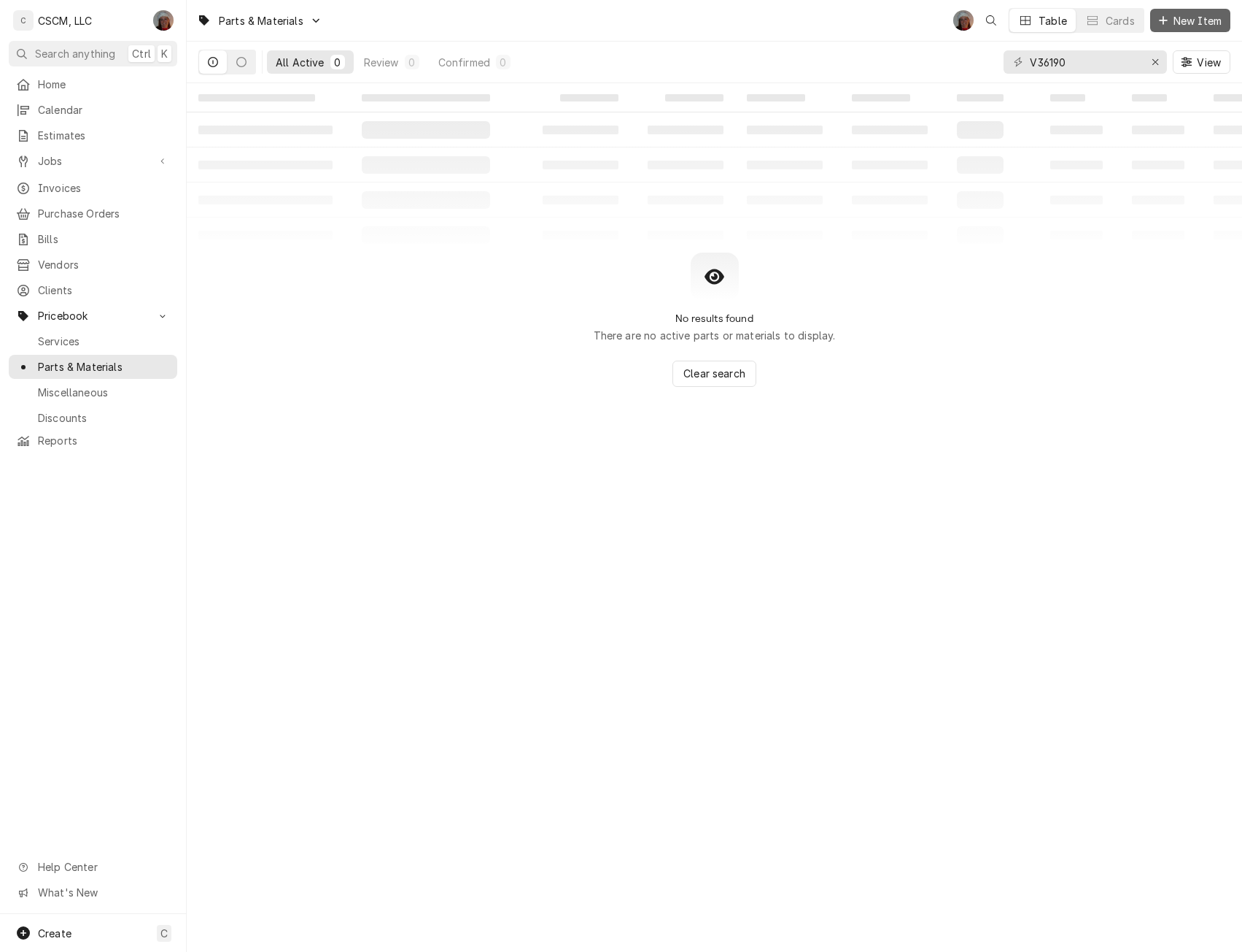
click at [1179, 26] on span "New Item" at bounding box center [1198, 21] width 54 height 15
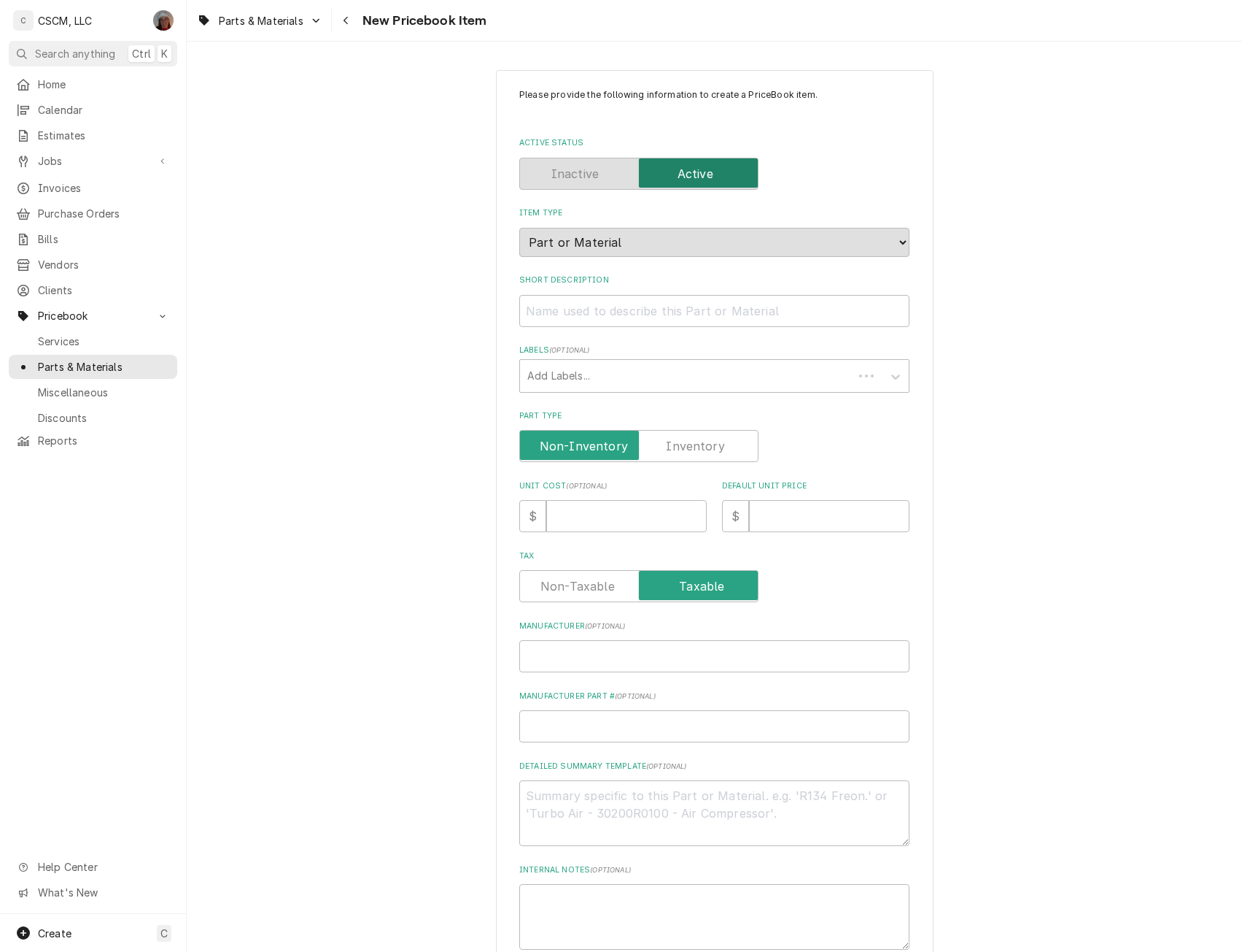
type textarea "x"
click at [677, 447] on label "Part Type" at bounding box center [639, 446] width 240 height 32
click at [677, 447] on input "Part Type" at bounding box center [639, 446] width 226 height 32
checkbox input "true"
click at [552, 722] on input "Manufacturer Part # ( optional )" at bounding box center [714, 727] width 390 height 32
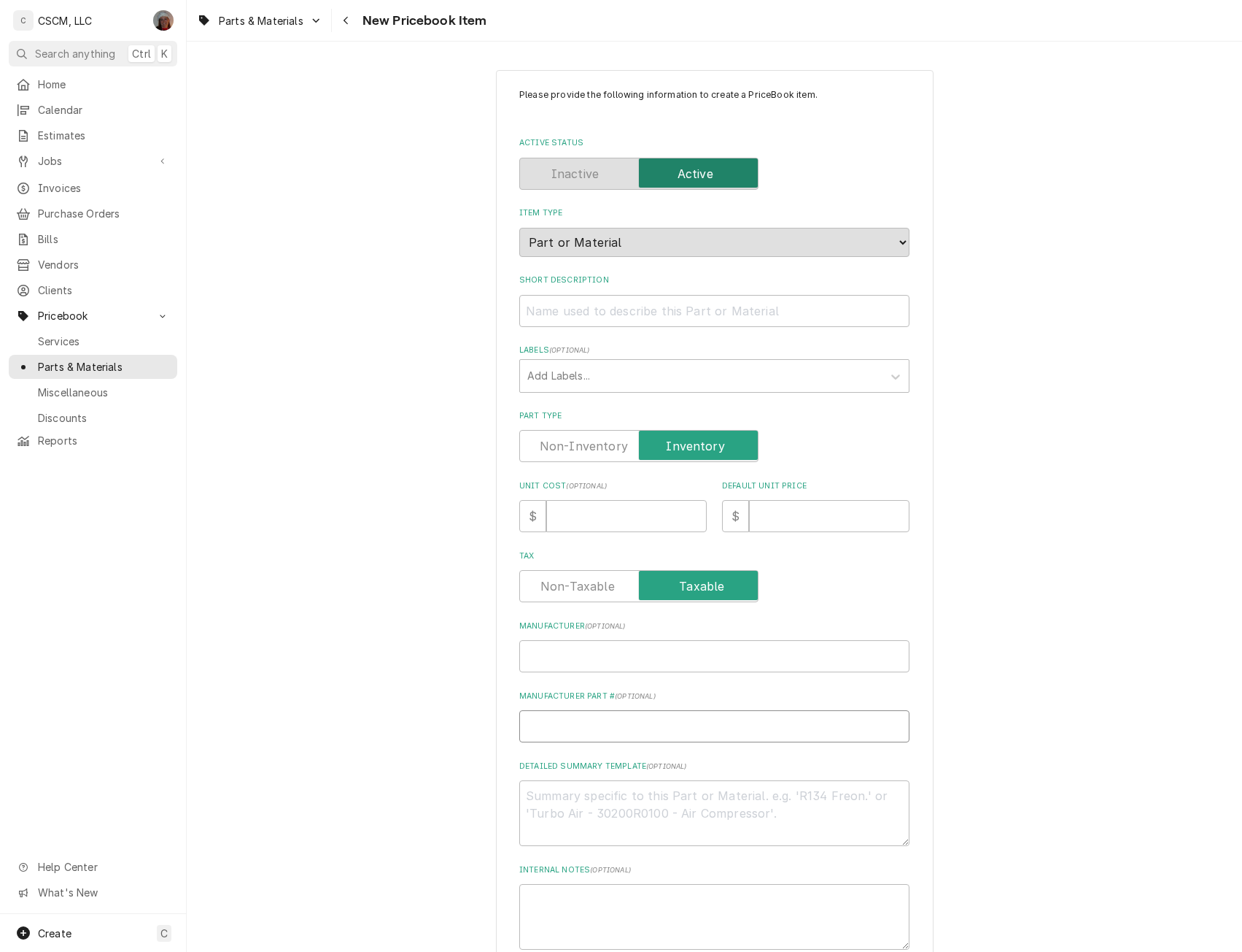
paste input "V36190"
type textarea "x"
type input "V36190"
click at [550, 800] on textarea "Detailed Summary Template ( optional )" at bounding box center [714, 813] width 390 height 66
paste textarea "V36190"
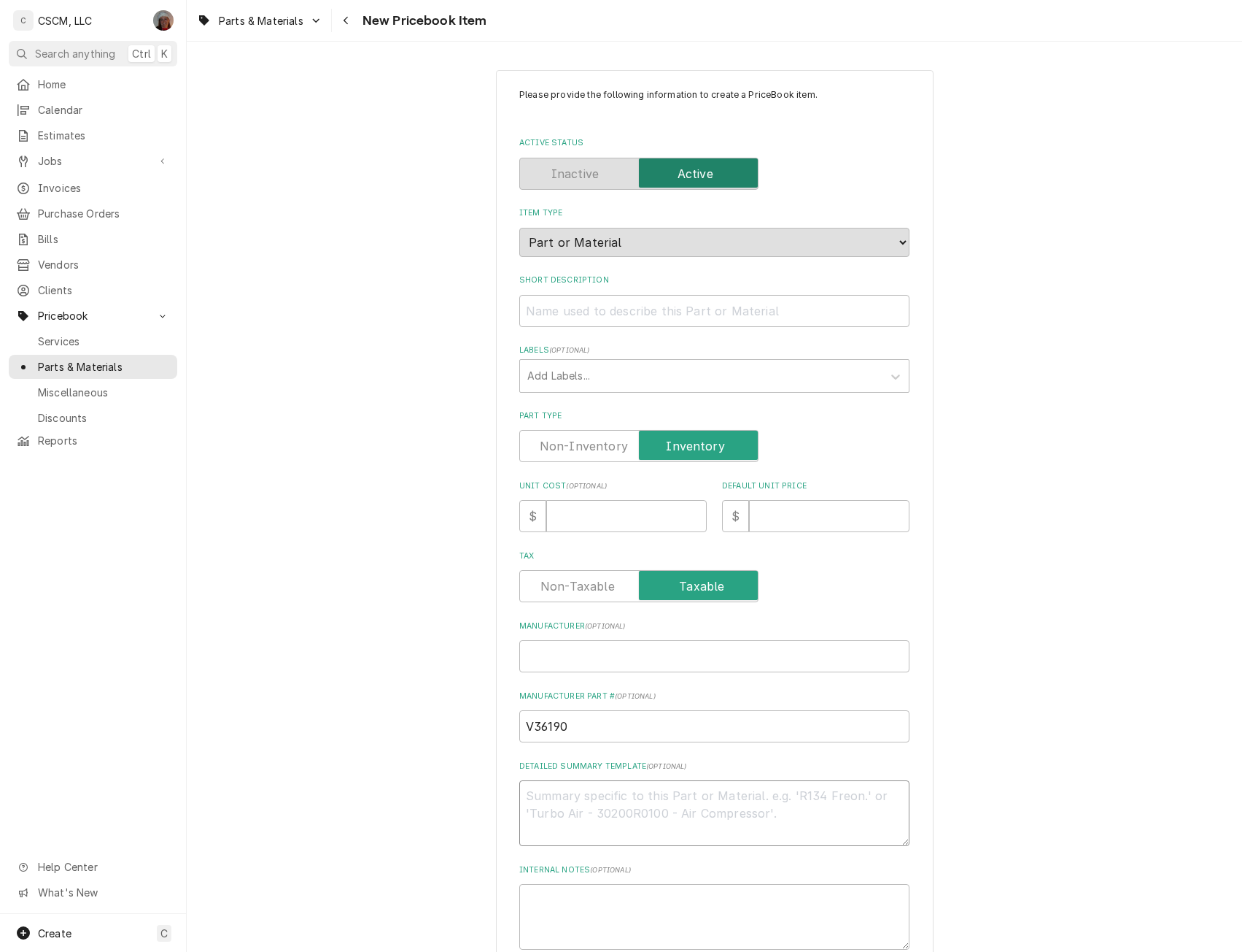
type textarea "x"
type textarea "V36190"
type textarea "x"
type textarea "V36190"
click at [542, 651] on input "Manufacturer ( optional )" at bounding box center [714, 656] width 390 height 32
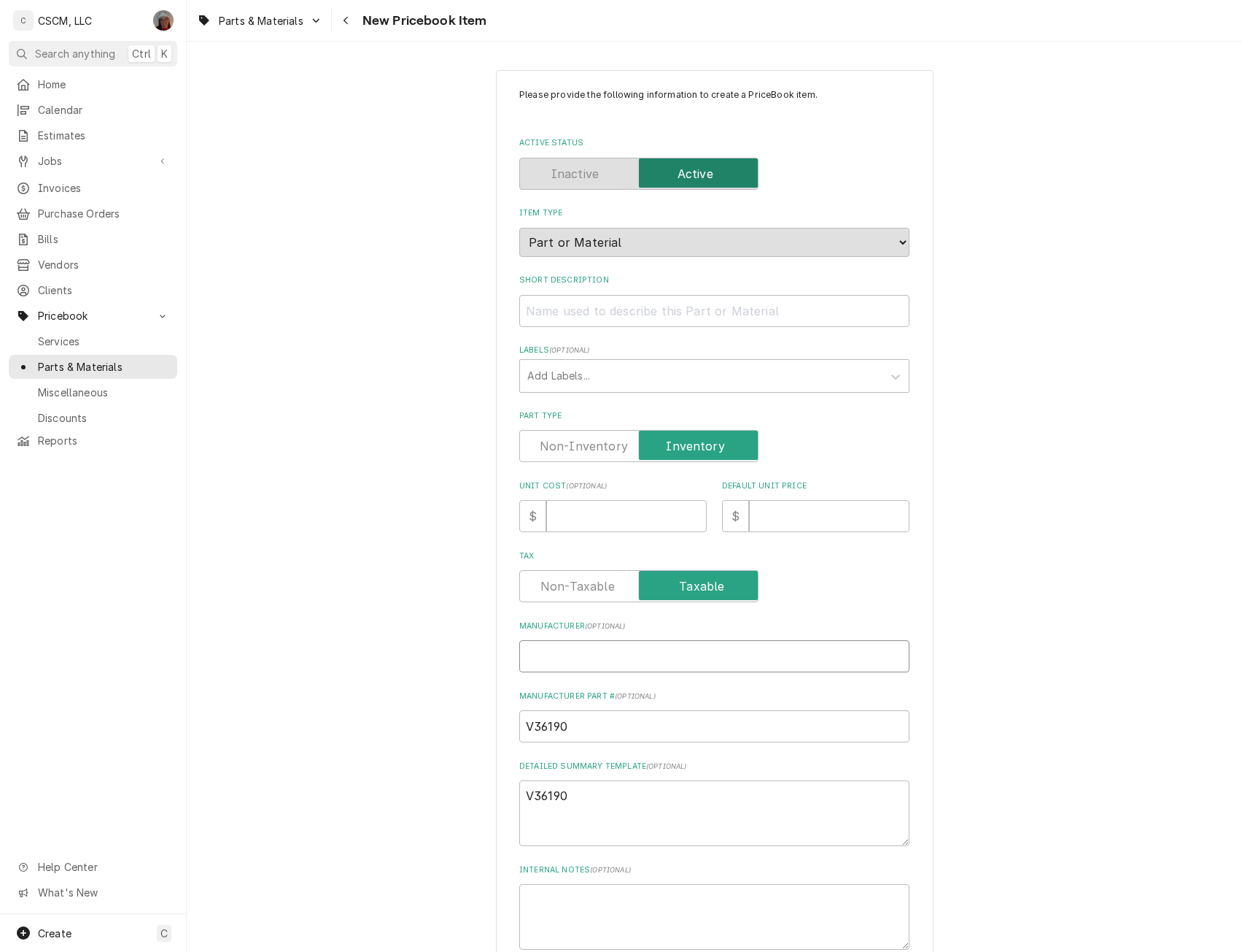
paste input "AAON"
type textarea "x"
type input "AAON"
click at [558, 315] on input "Short Description" at bounding box center [714, 311] width 390 height 32
paste input "Motor, ECM, 120/240 Volt, 50/60HZ, 1PH, 1 HP, 1750 RPM"
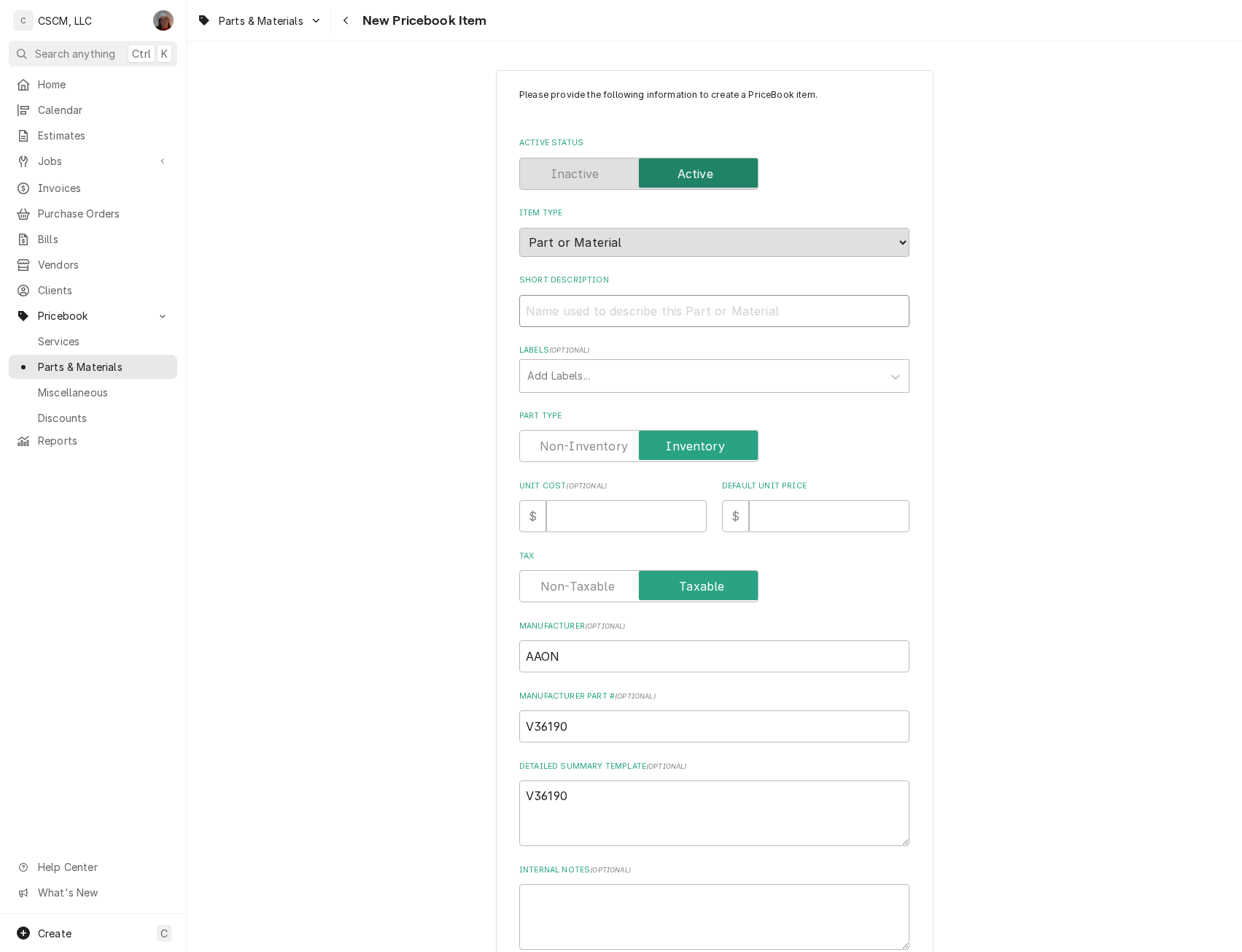
type textarea "x"
type input "Motor, ECM, 120/240 Volt, 50/60HZ, 1PH, 1 HP, 1750 RPM"
click at [558, 836] on textarea "V36190" at bounding box center [714, 813] width 390 height 66
paste textarea "Motor, ECM, 120/240 Volt, 50/60HZ, 1PH, 1 HP, 1750 RPM"
type textarea "x"
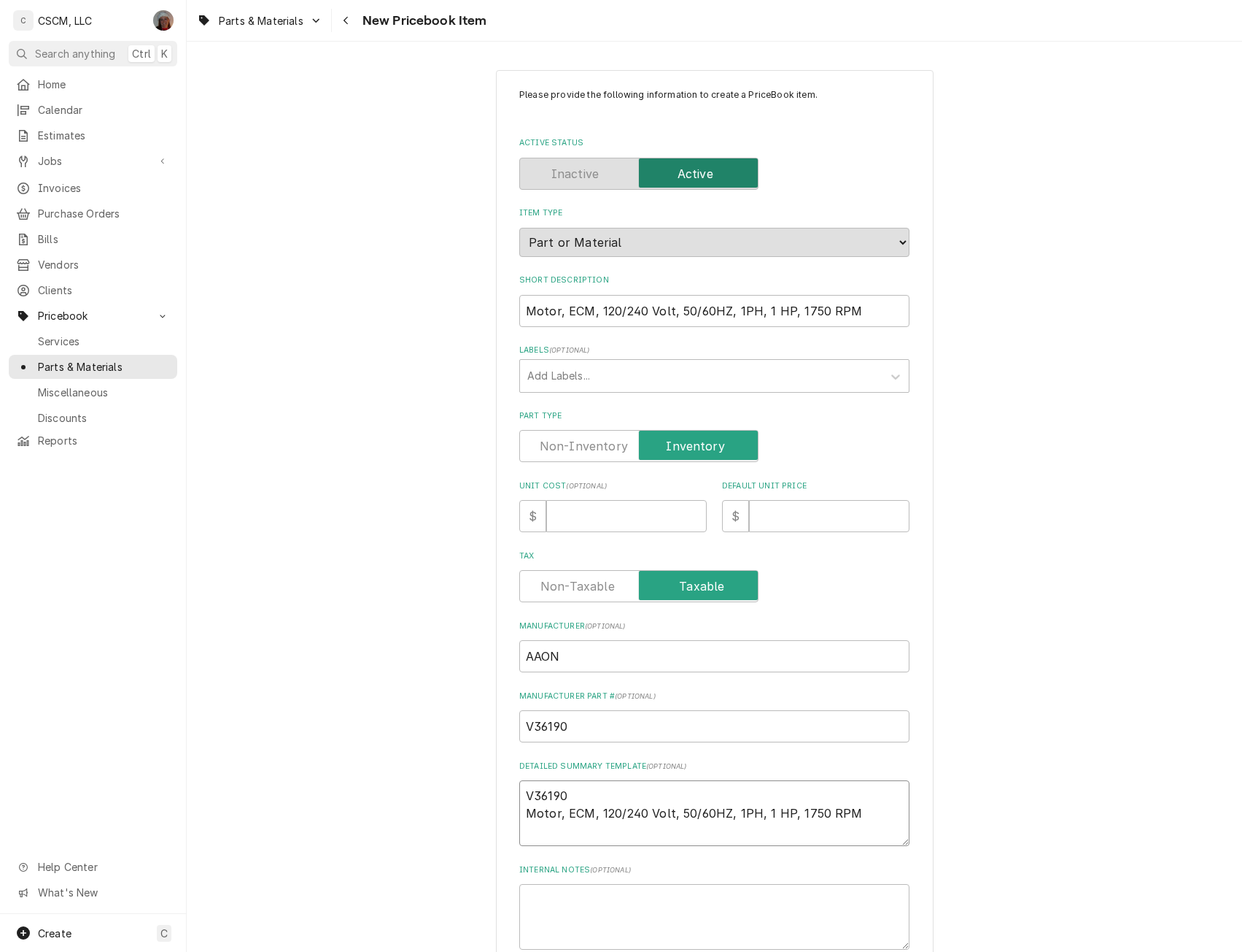
type textarea "V36190 Motor, ECM, 120/240 Volt, 50/60HZ, 1PH, 1 HP, 1750 RPM"
click at [580, 510] on input "Unit Cost ( optional )" at bounding box center [626, 516] width 160 height 32
type textarea "x"
type input "1"
type textarea "x"
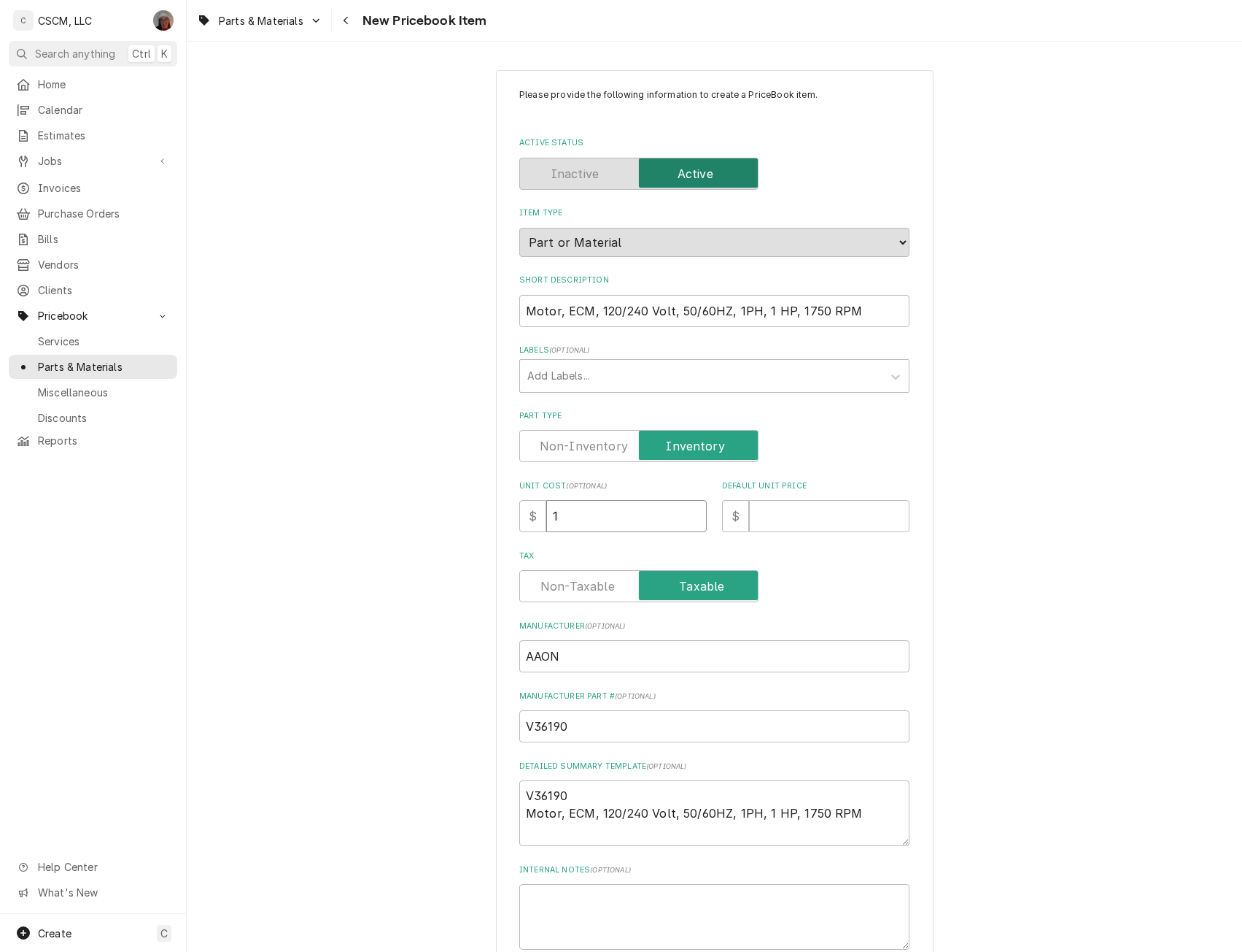
type input "16"
type textarea "x"
type input "160"
type textarea "x"
type input "1601"
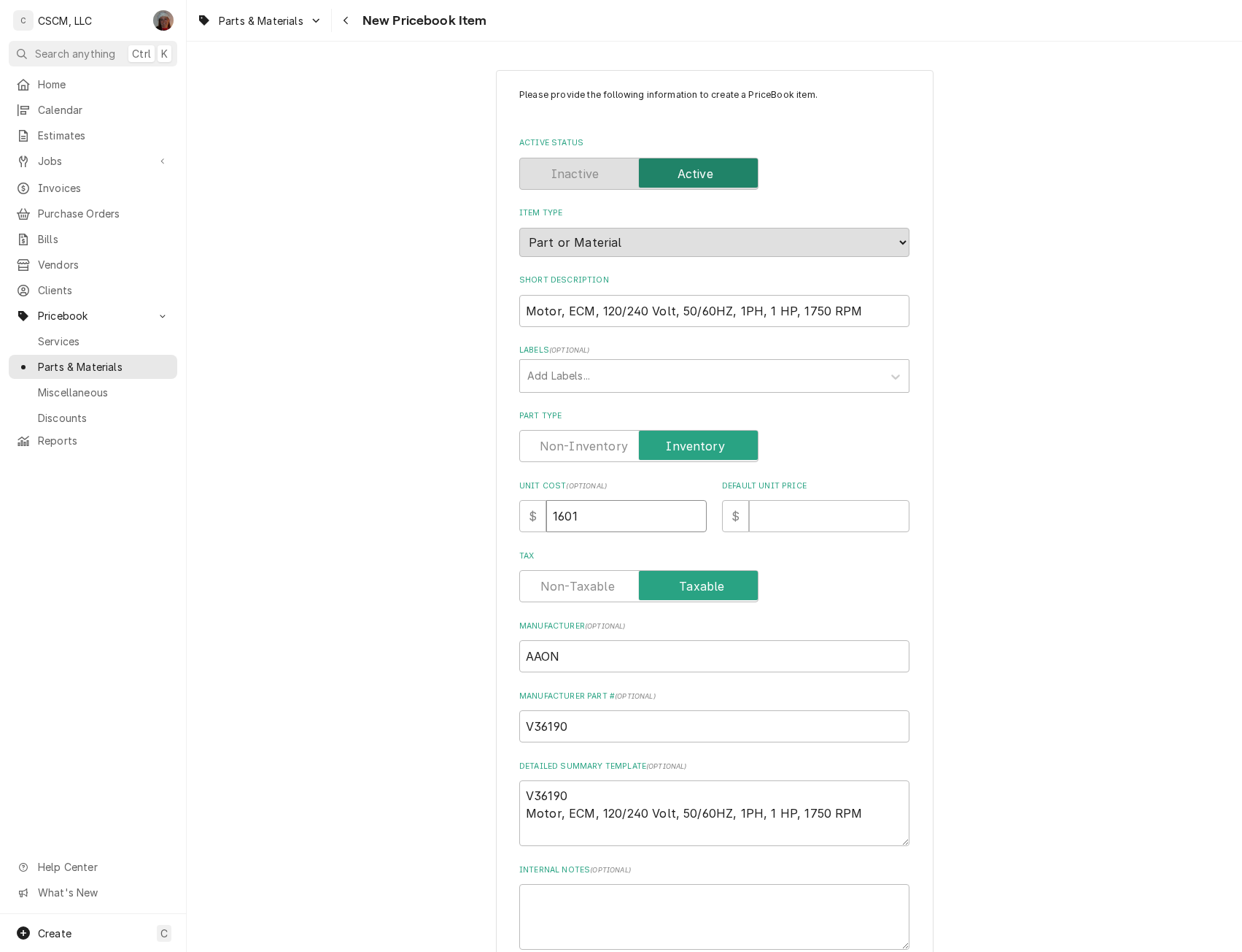
type textarea "x"
type input "1601.5"
type textarea "x"
type input "1601.57"
type textarea "x"
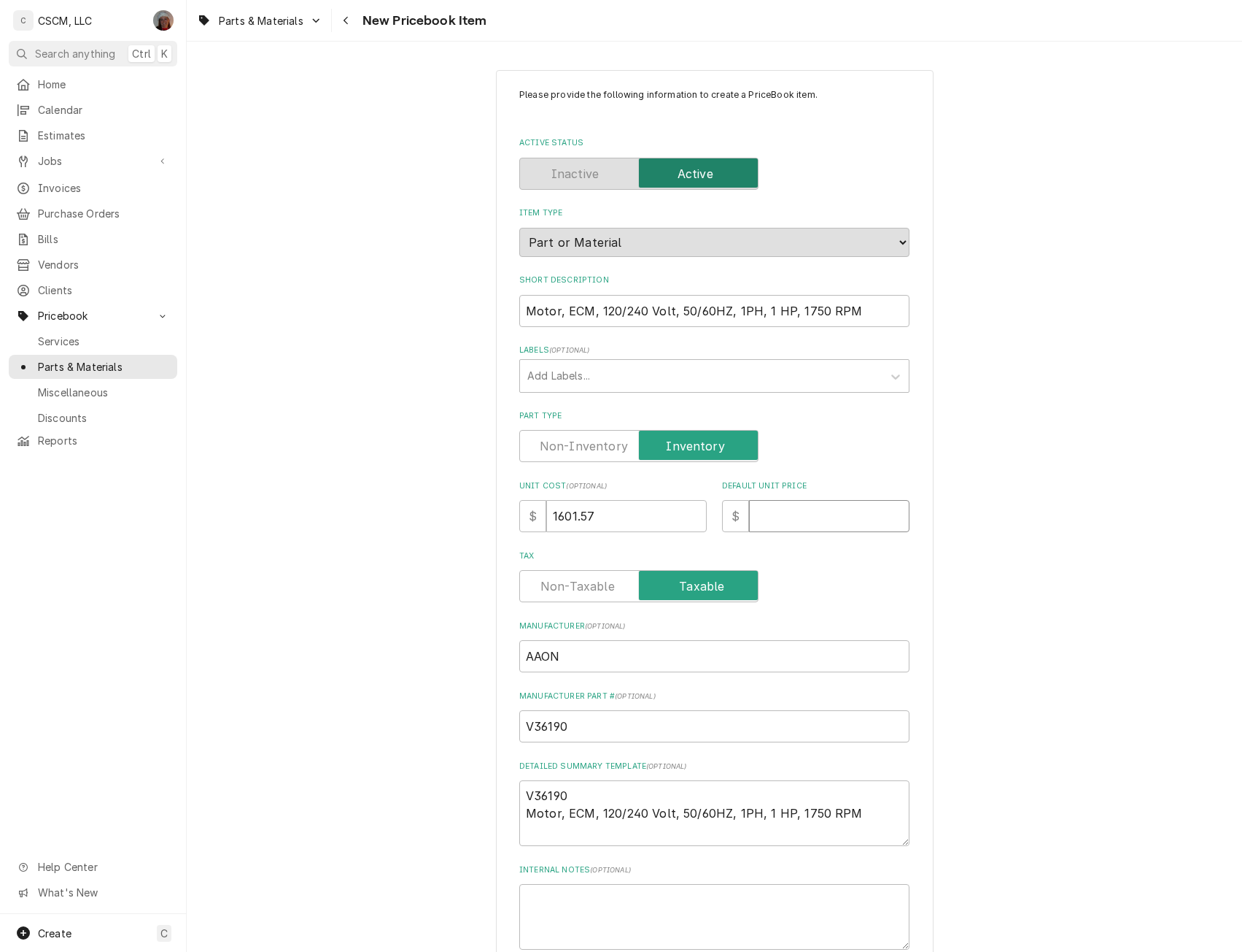
type input "1"
type textarea "x"
type input "18"
type textarea "x"
type input "189"
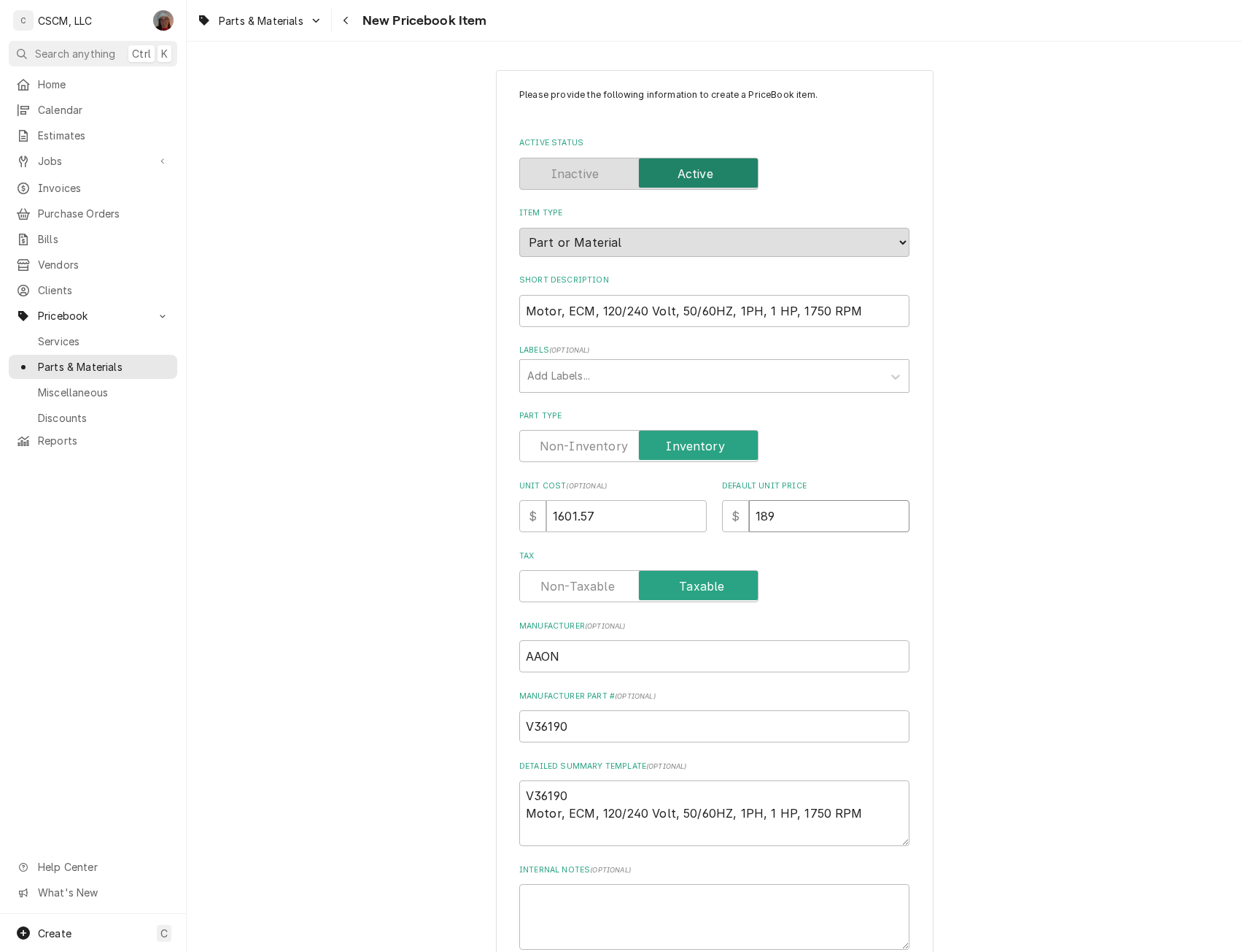
type textarea "x"
type input "1898"
type textarea "x"
type input "1898.2"
type textarea "x"
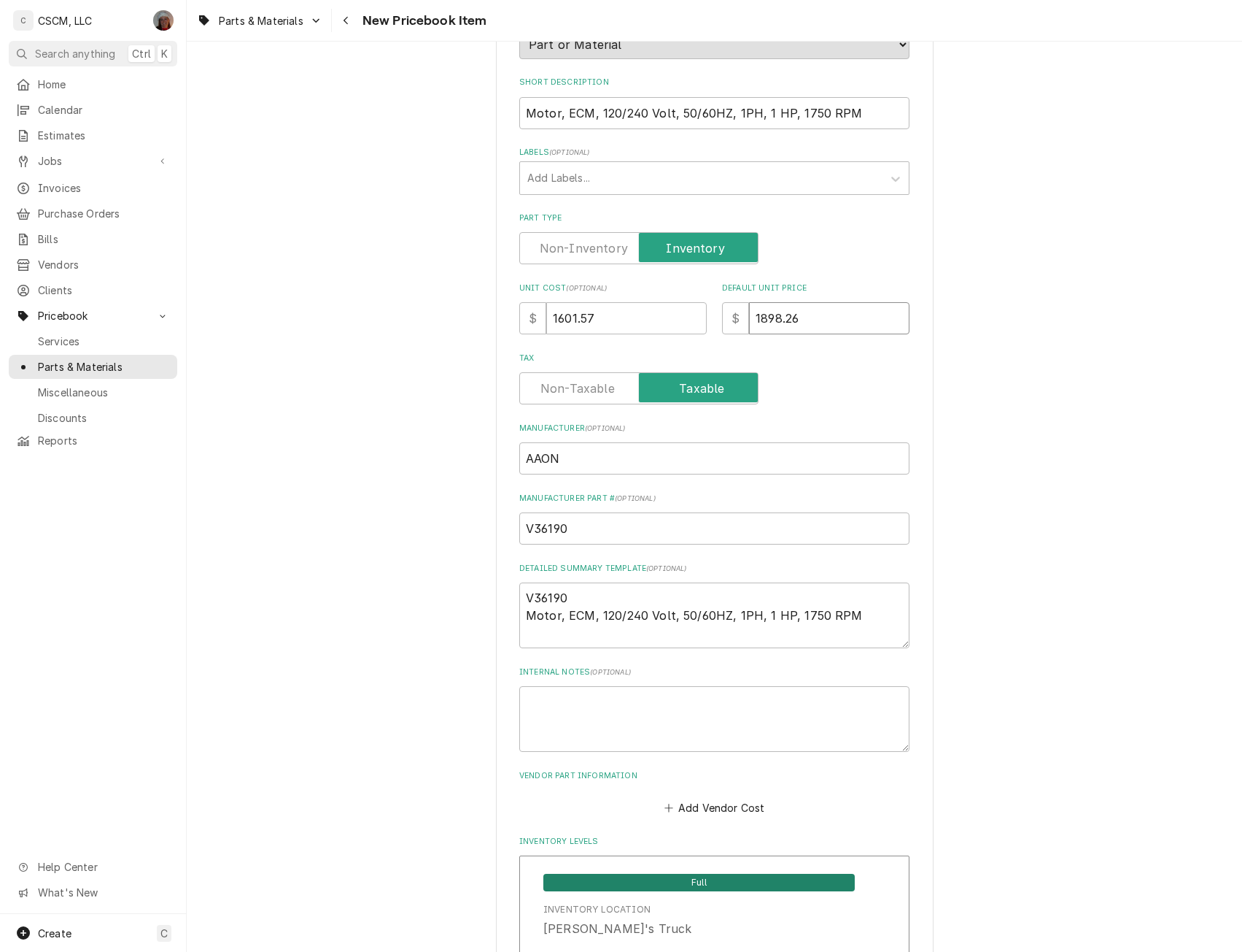
scroll to position [222, 0]
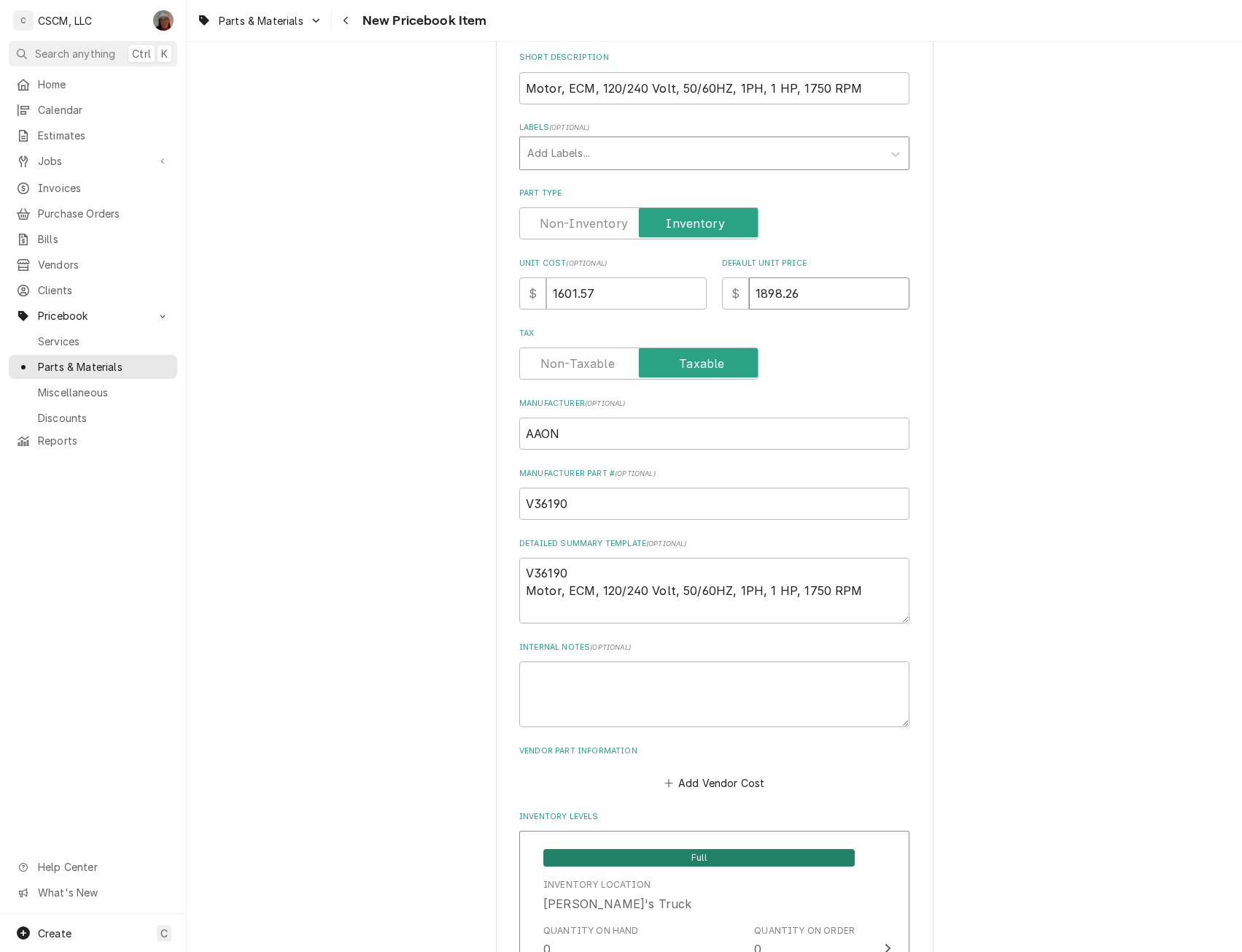
type input "1898.26"
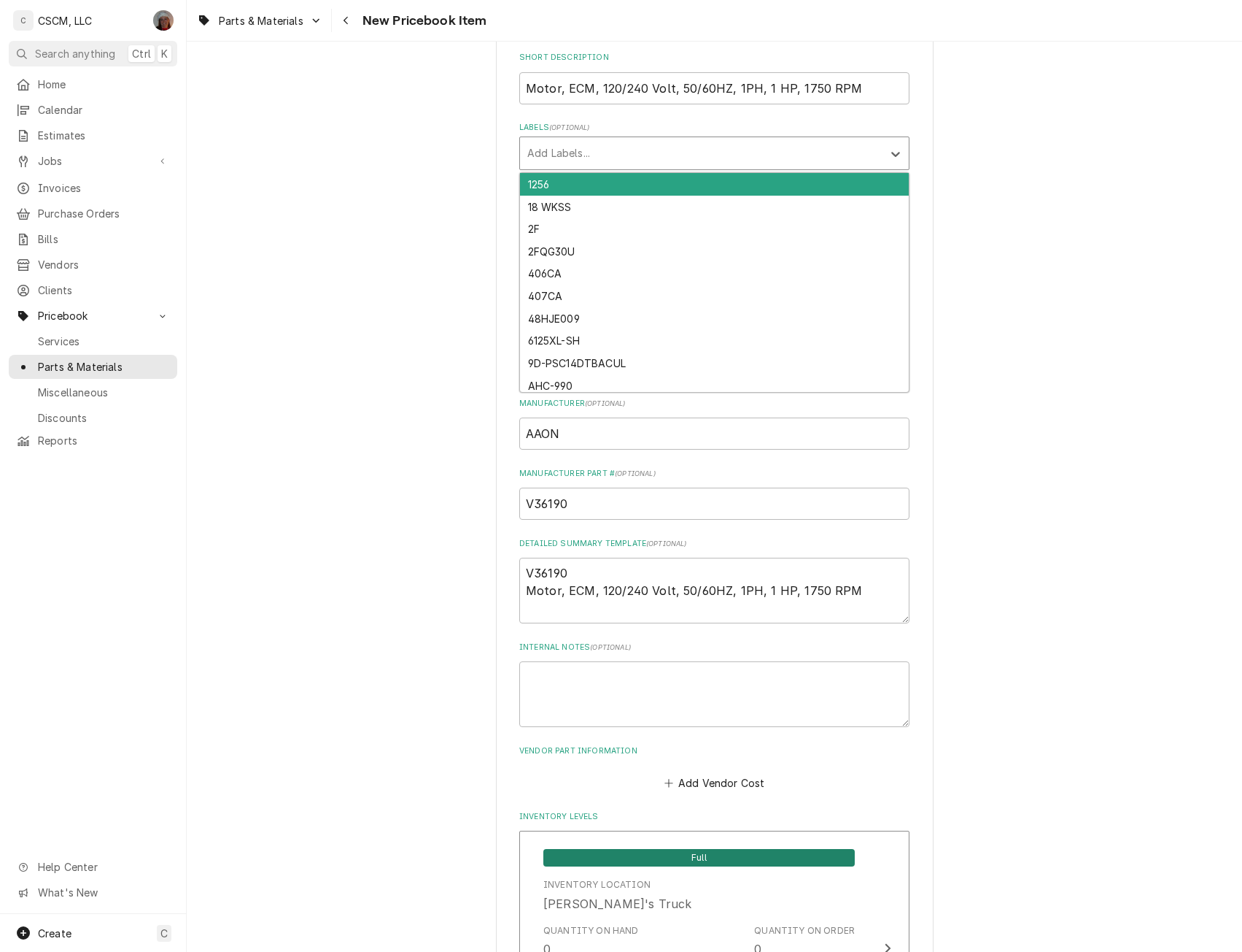
click at [540, 158] on div "Labels" at bounding box center [702, 154] width 348 height 27
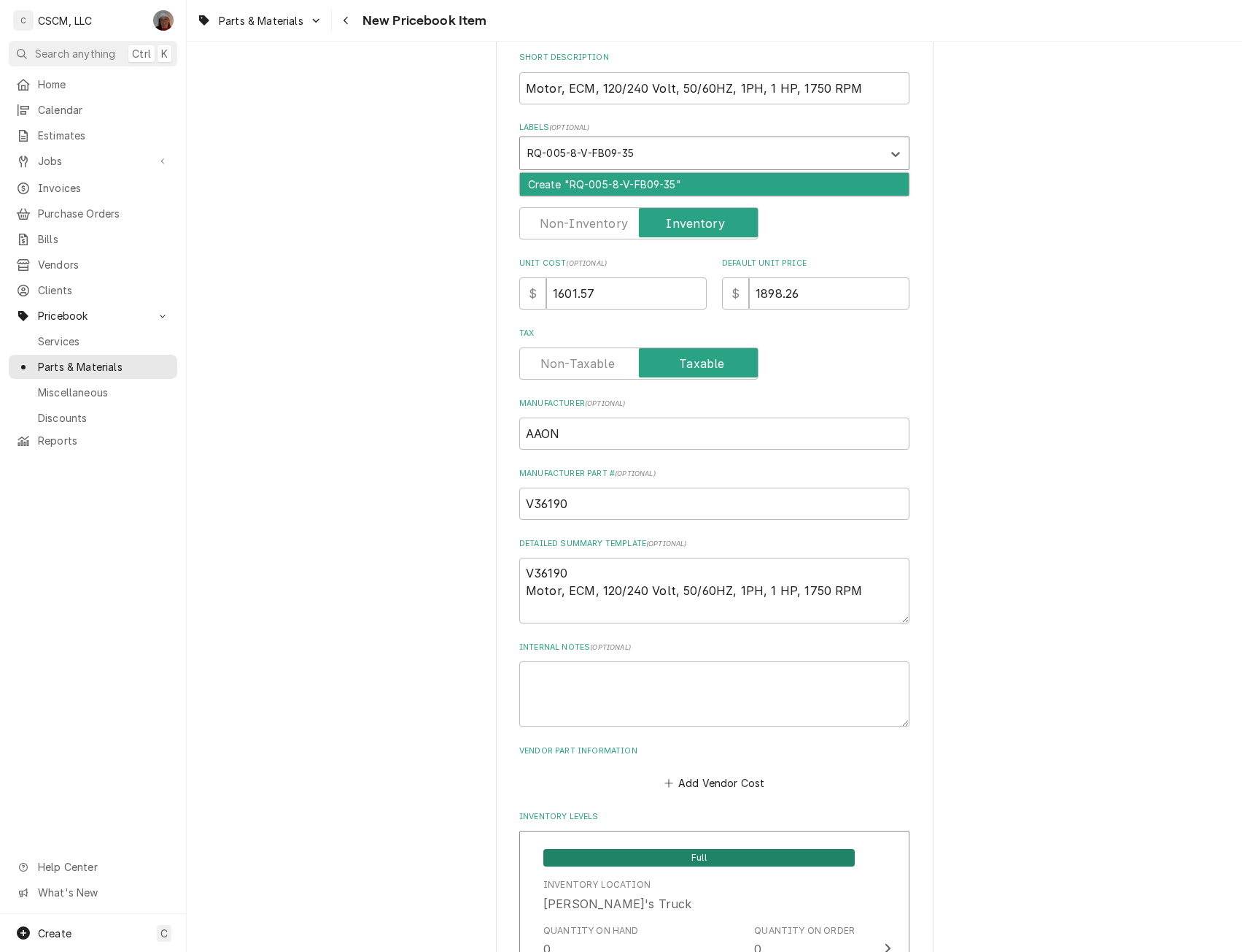
type input "RQ-005-8-V-FB09-354"
click at [537, 184] on div "Create "RQ-005-8-V-FB09-354"" at bounding box center [714, 184] width 389 height 23
type textarea "x"
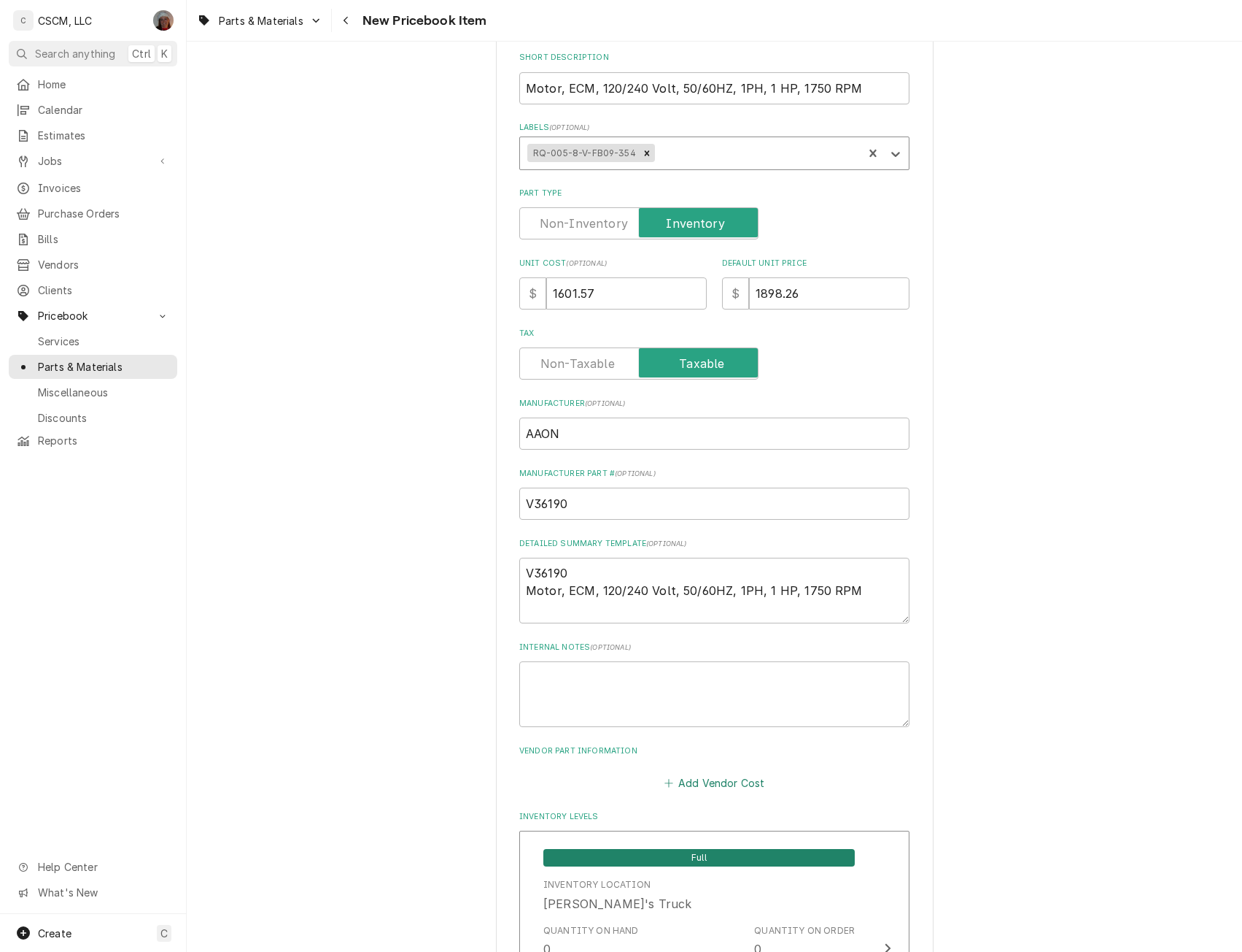
click at [679, 781] on button "Add Vendor Cost" at bounding box center [714, 782] width 106 height 20
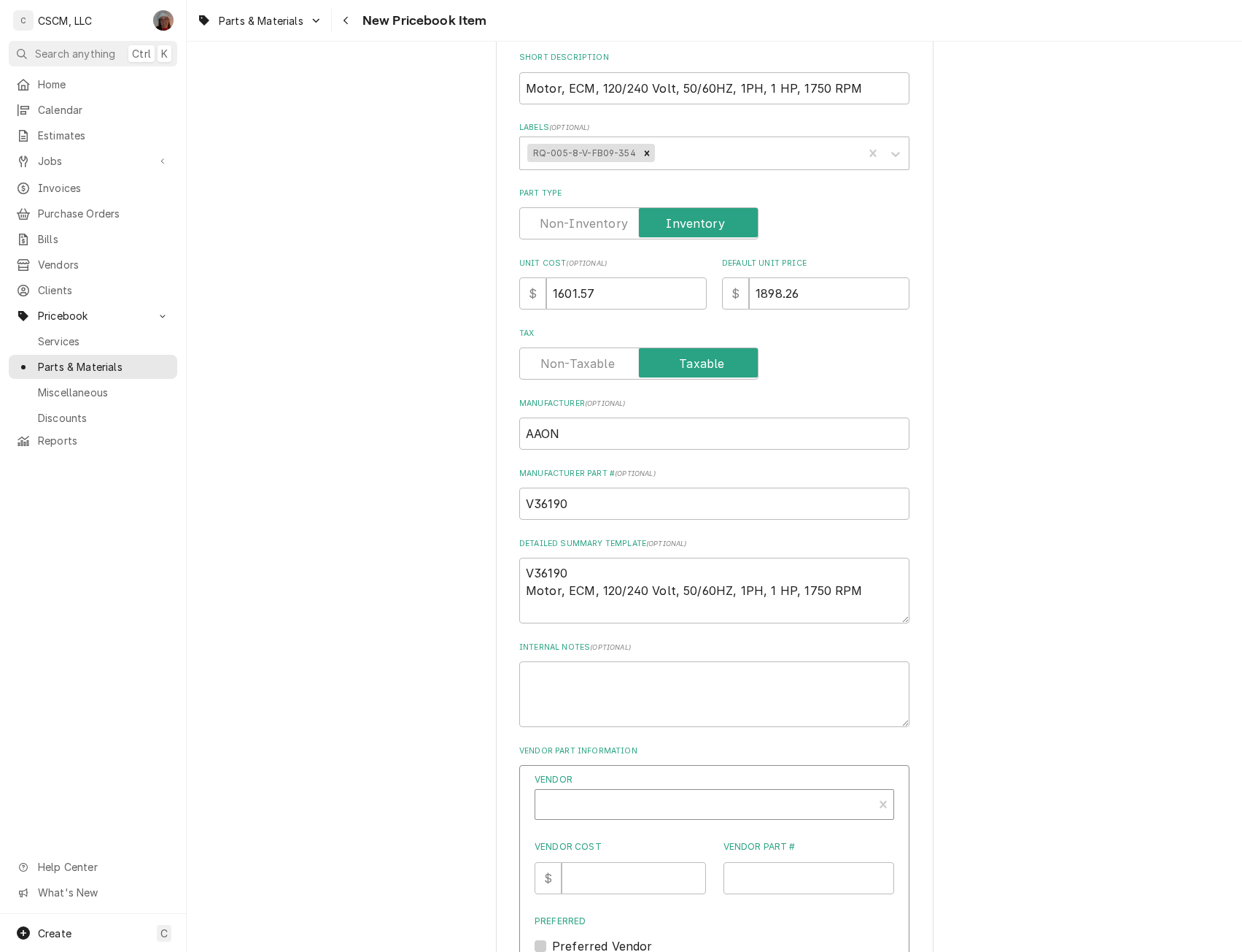
type textarea "x"
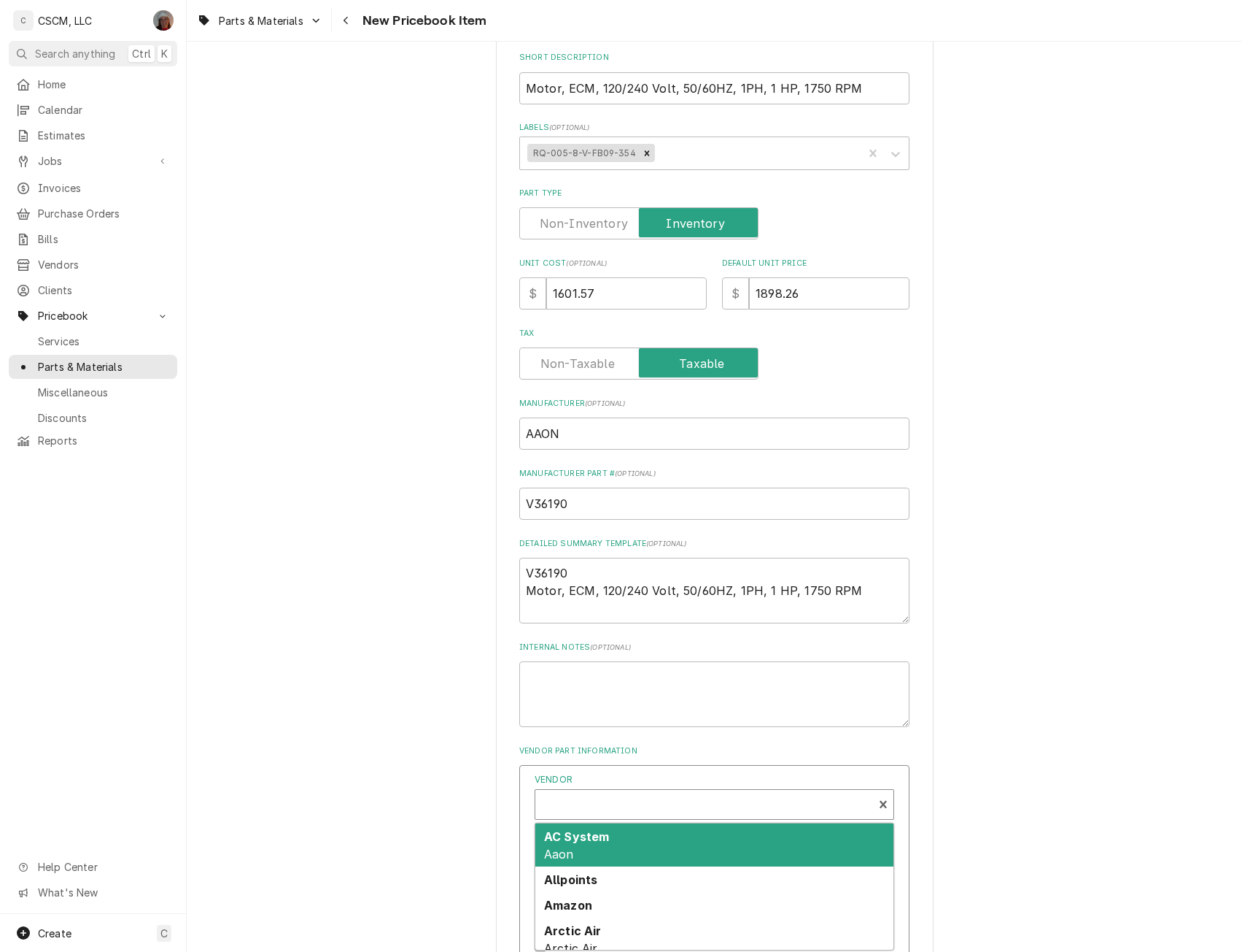
scroll to position [5, 0]
click at [572, 805] on div "Vendor" at bounding box center [705, 805] width 324 height 35
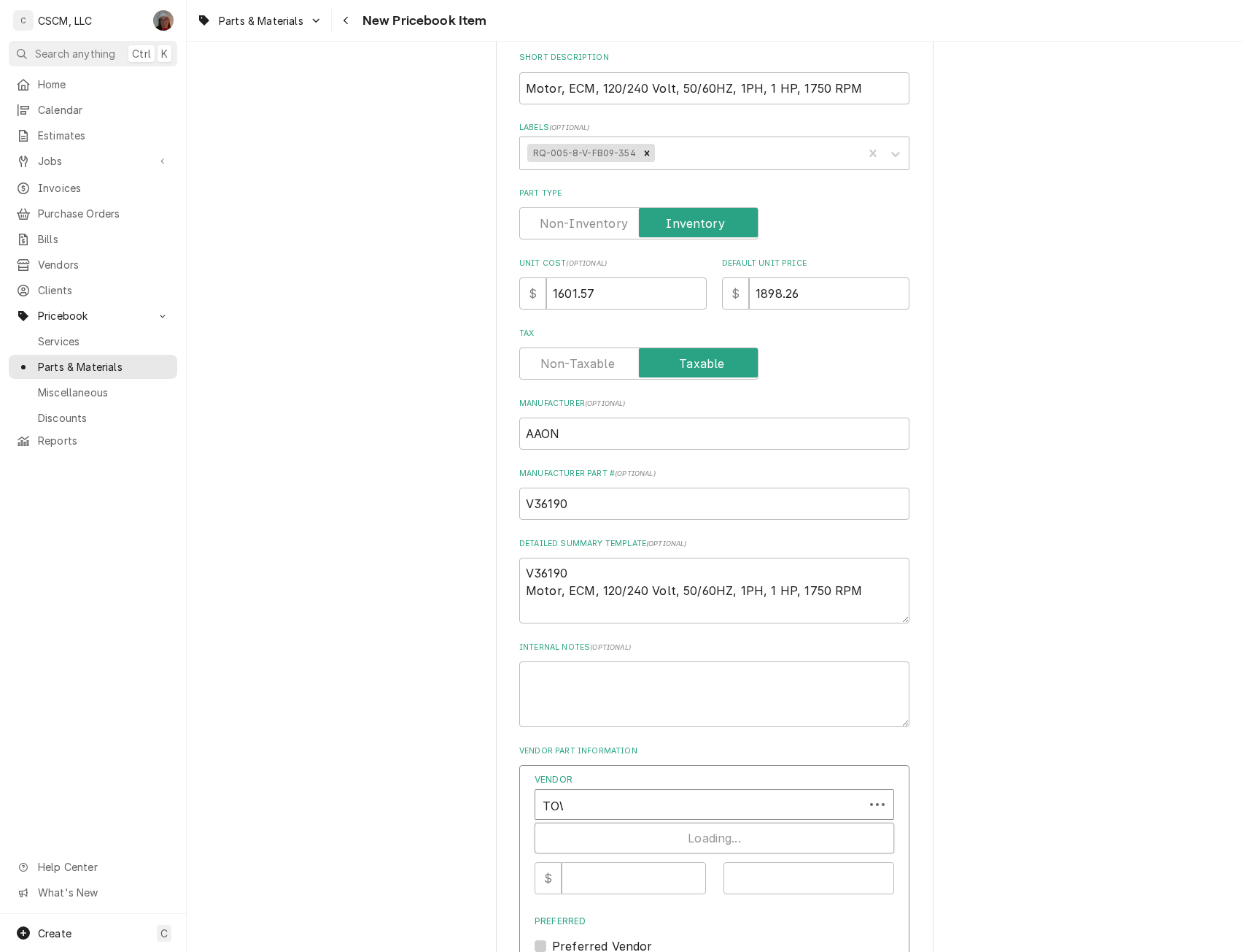
type input "TOWN"
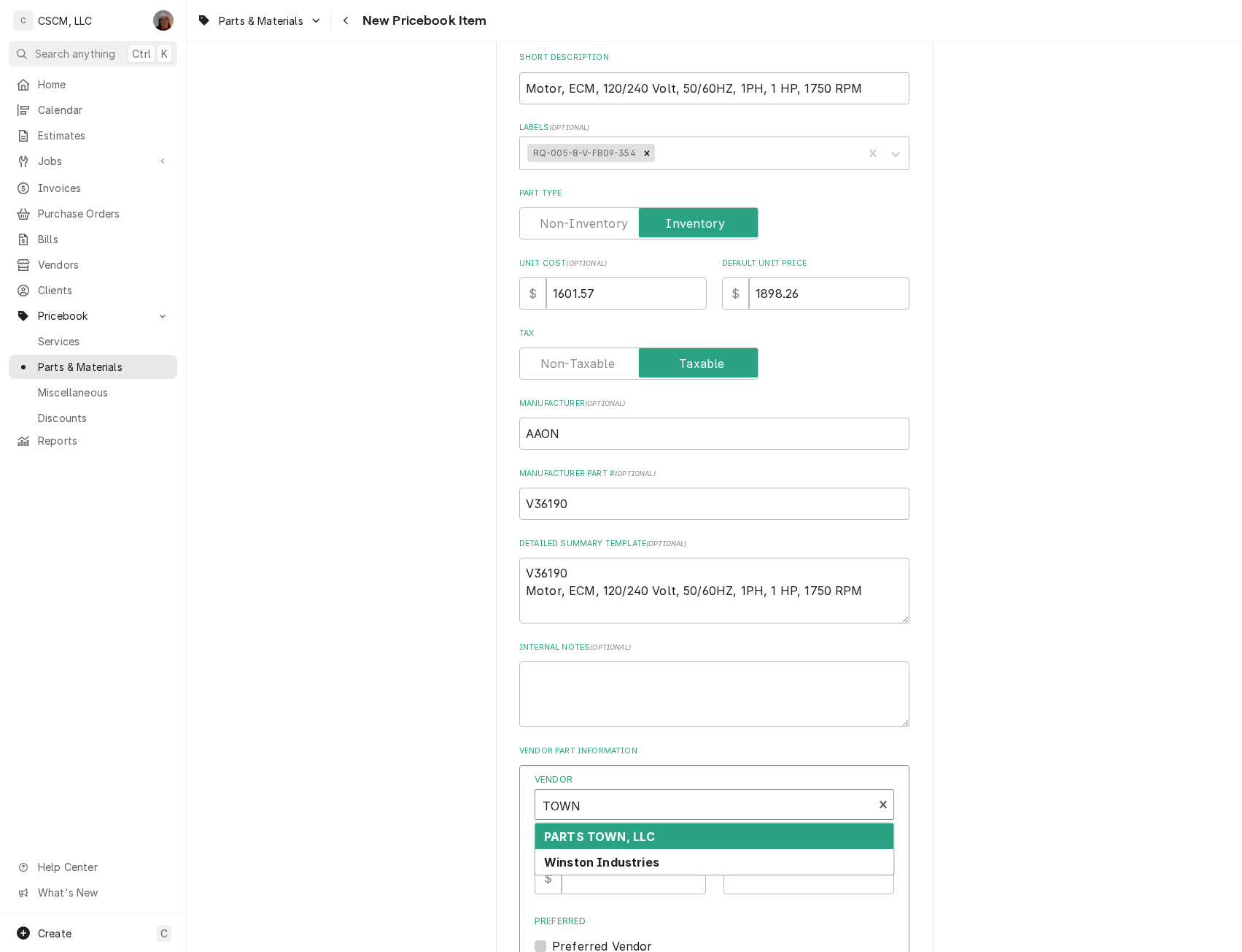
click at [577, 837] on strong "PARTS TOWN, LLC" at bounding box center [600, 836] width 111 height 14
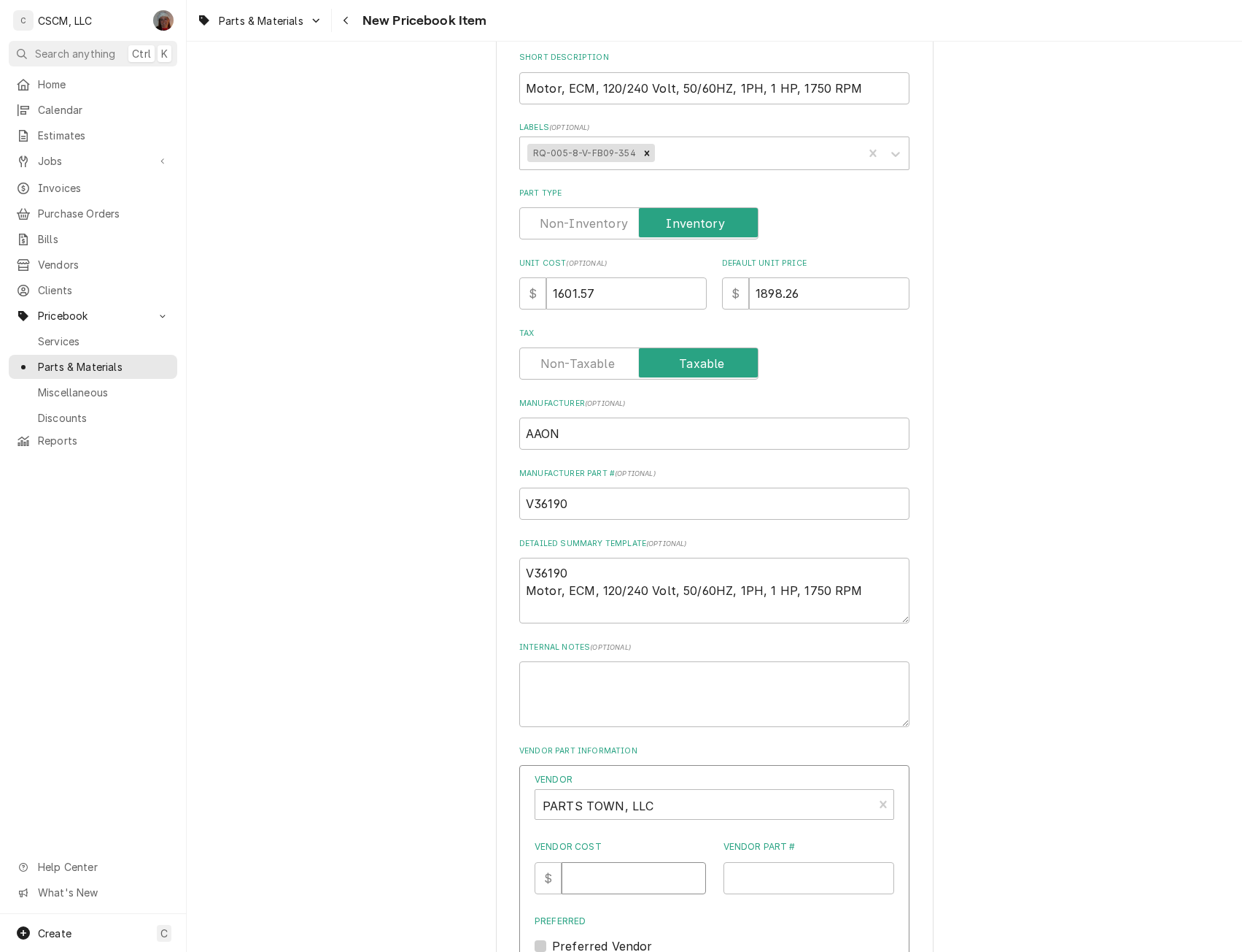
click at [595, 890] on input "Vendor Cost" at bounding box center [633, 878] width 144 height 32
type input "1601.57"
click at [746, 873] on input "Vendor Part #" at bounding box center [810, 878] width 172 height 32
paste input "AAONV36190"
click at [736, 883] on input "AAONV36190" at bounding box center [810, 878] width 172 height 32
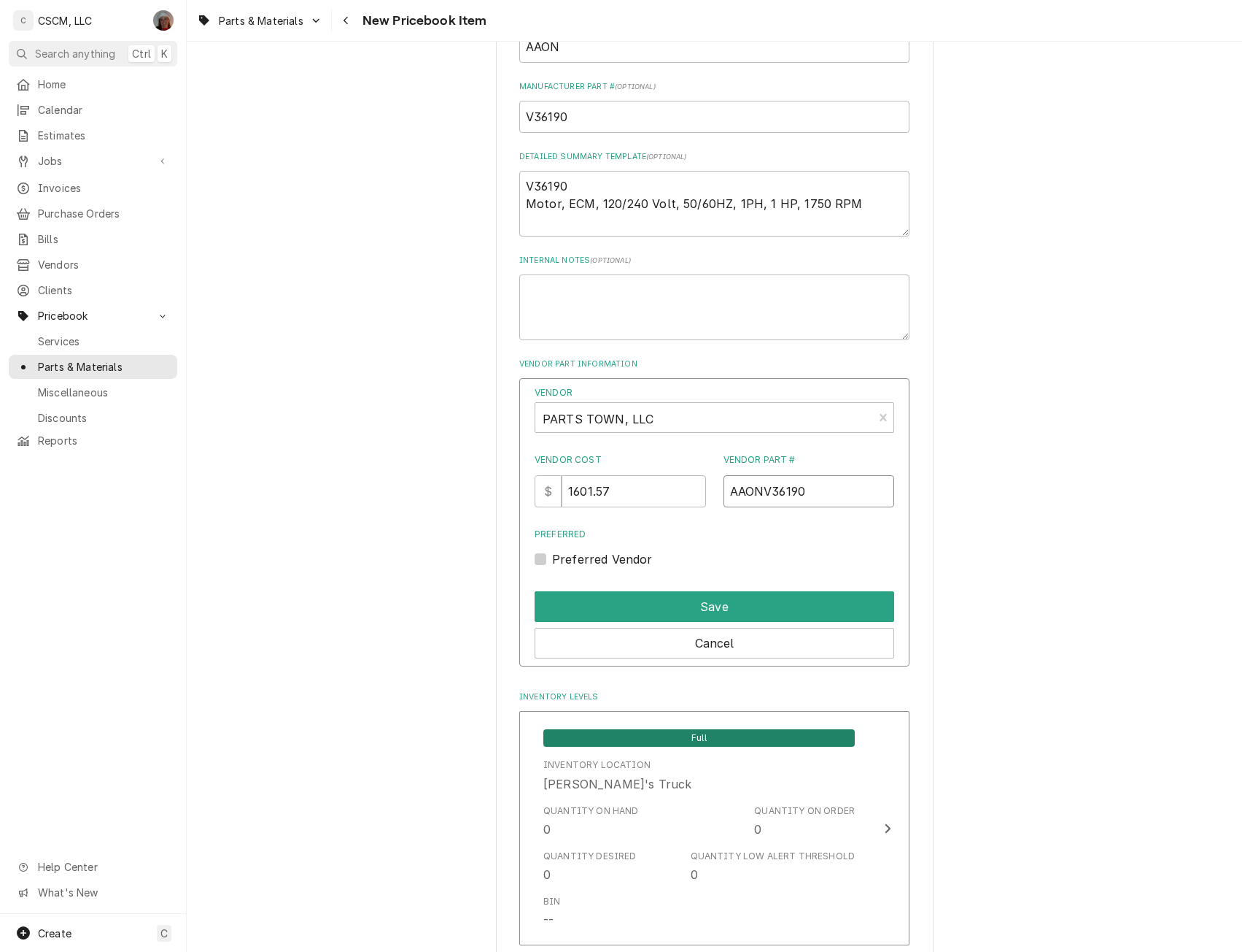
scroll to position [678, 0]
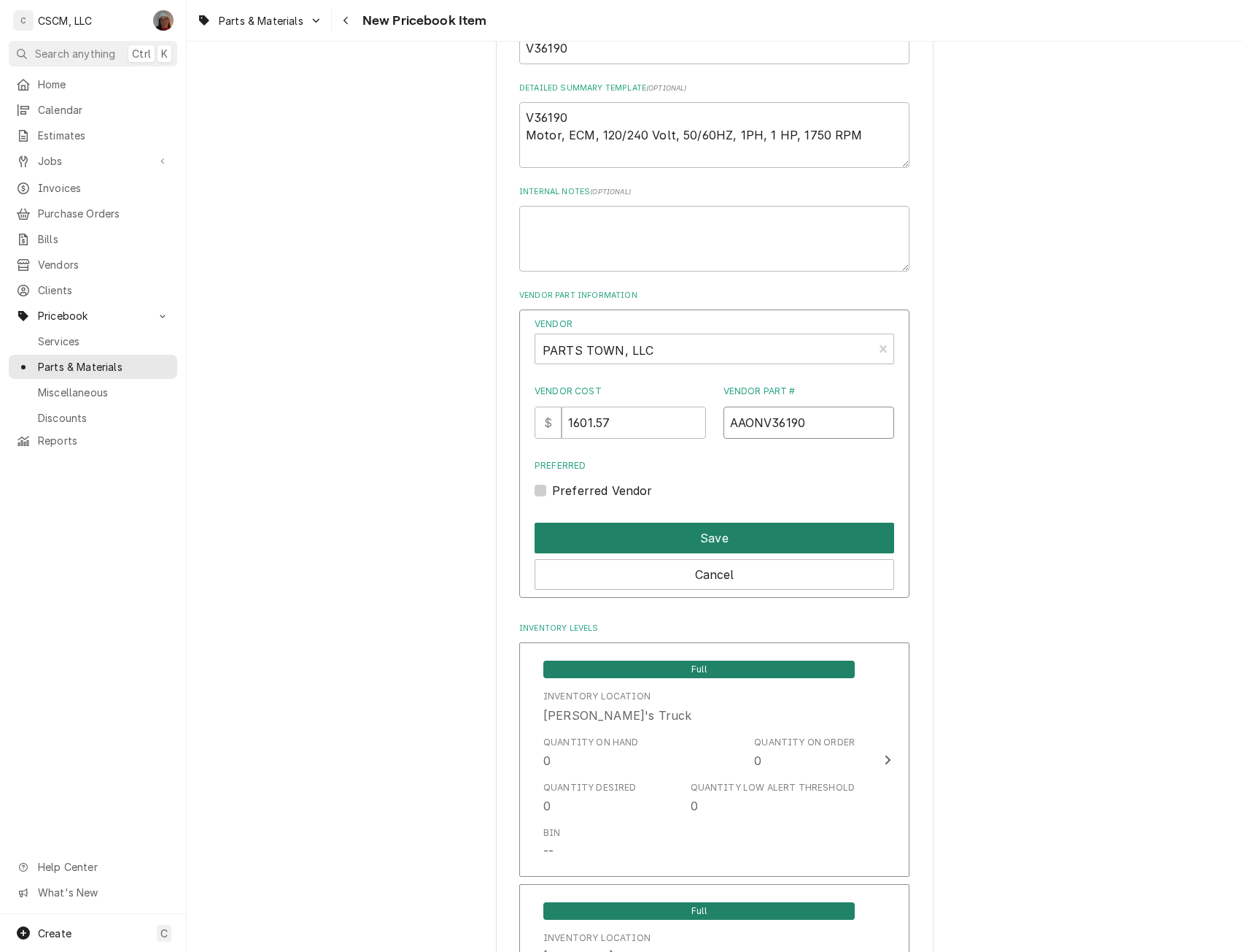
type input "AAONV36190"
click at [707, 540] on button "Save" at bounding box center [714, 538] width 360 height 31
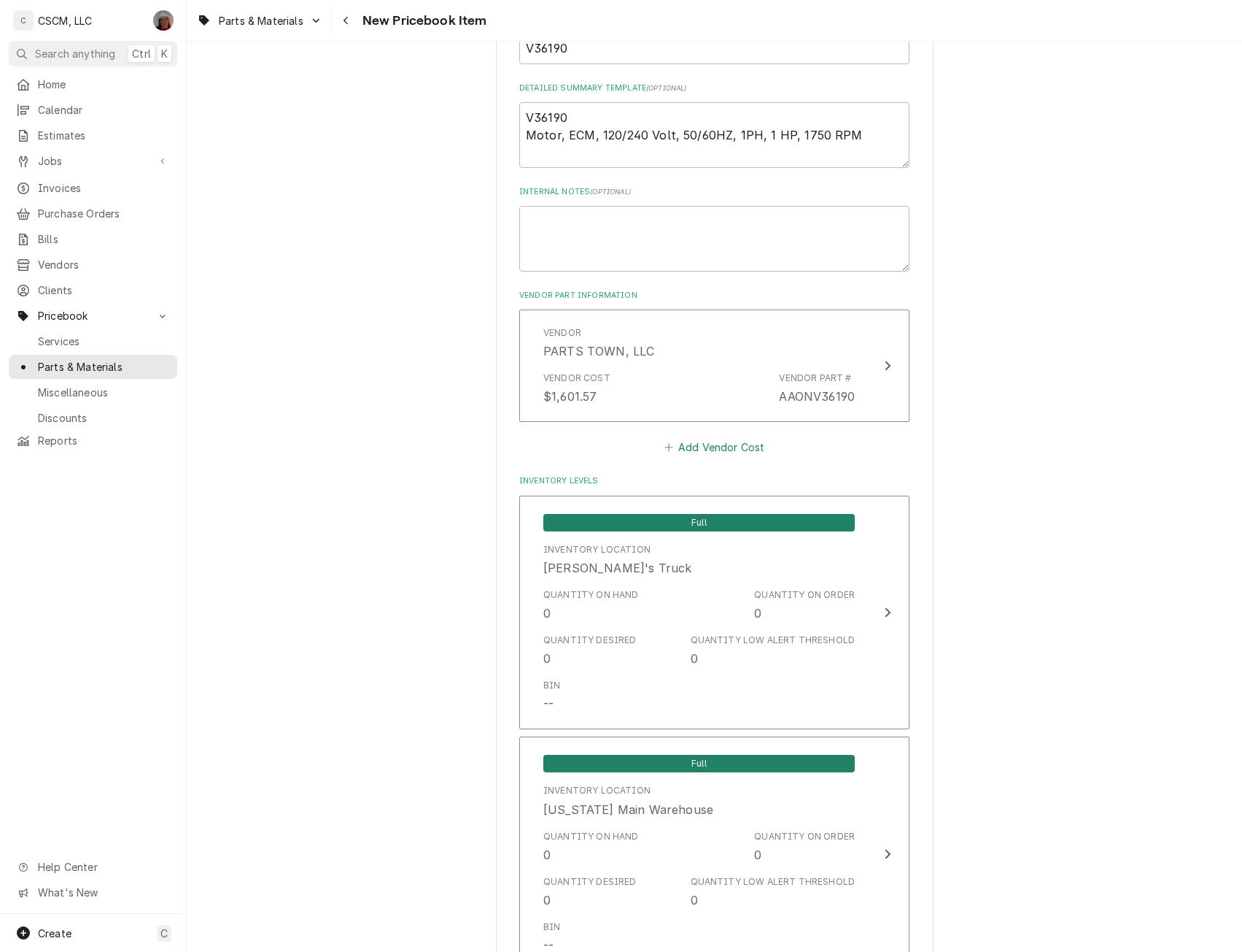
click at [699, 444] on button "Add Vendor Cost" at bounding box center [714, 447] width 106 height 20
type textarea "x"
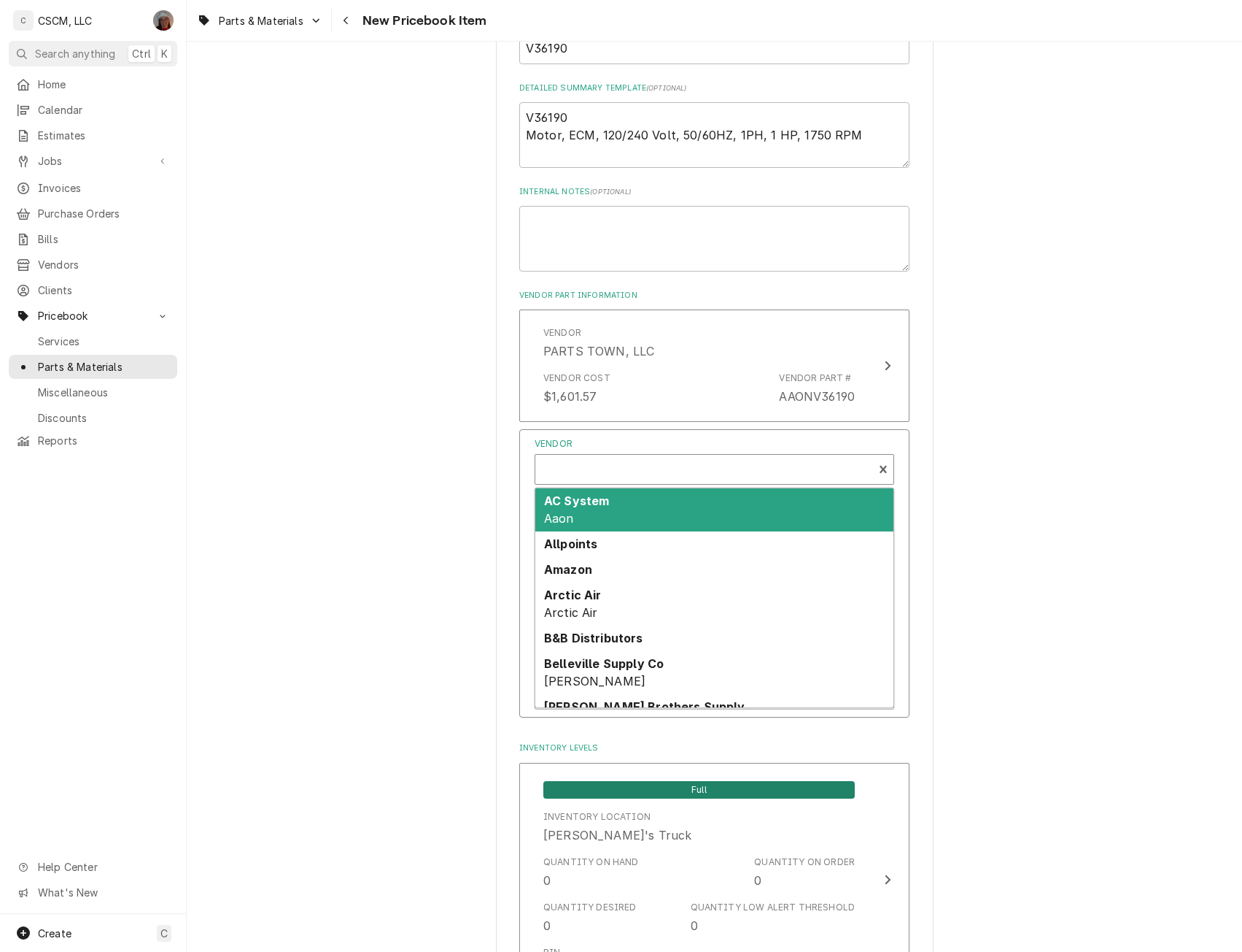
scroll to position [5, 0]
click at [595, 461] on div "Vendor" at bounding box center [705, 471] width 324 height 35
click at [583, 509] on div "AC System Aaon" at bounding box center [714, 509] width 358 height 43
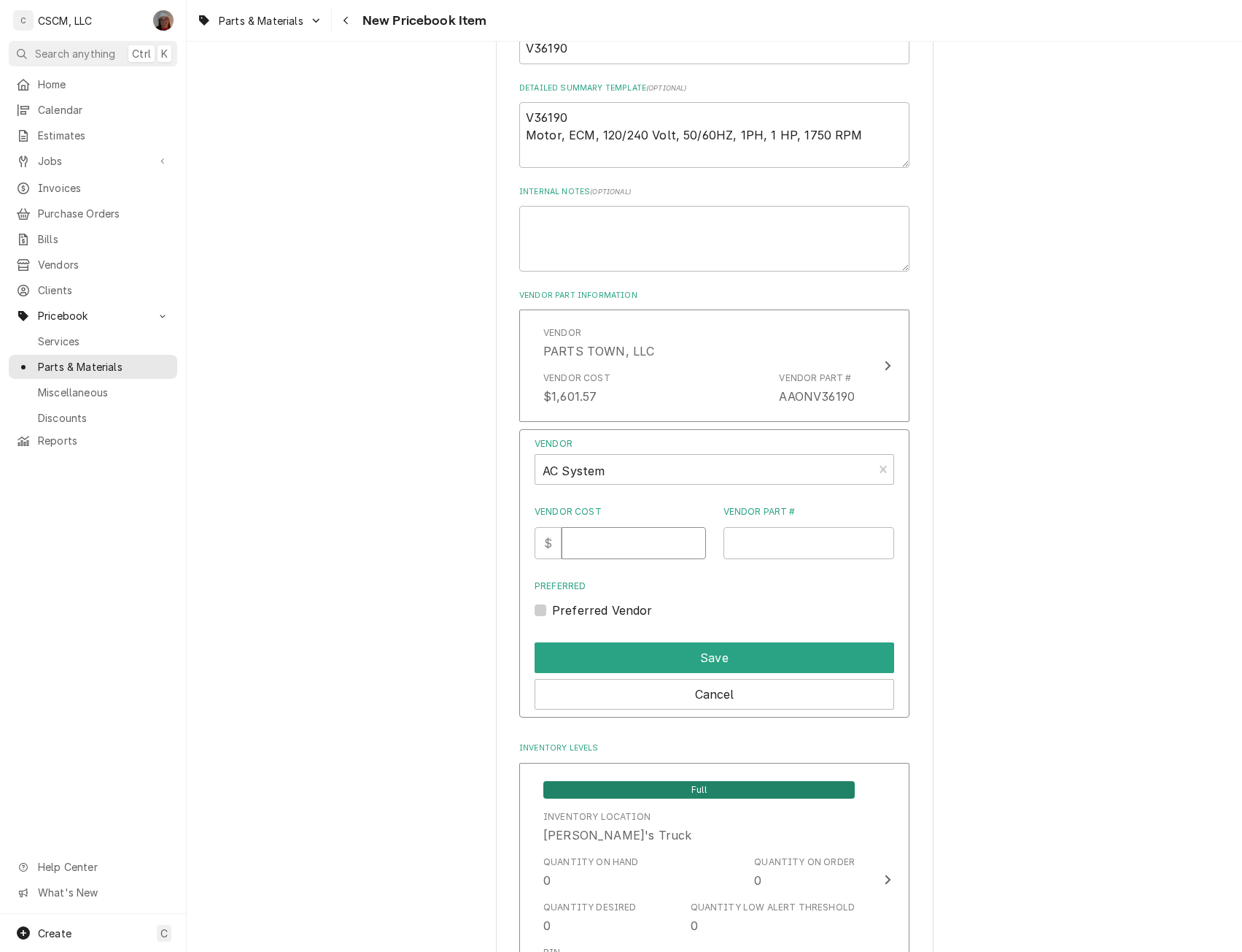
click at [584, 539] on input "Vendor Cost" at bounding box center [633, 543] width 144 height 32
type input "1196"
click at [747, 539] on input "Vendor Part #" at bounding box center [810, 543] width 172 height 32
type input "AAO V36190"
click at [685, 664] on button "Save" at bounding box center [714, 657] width 360 height 31
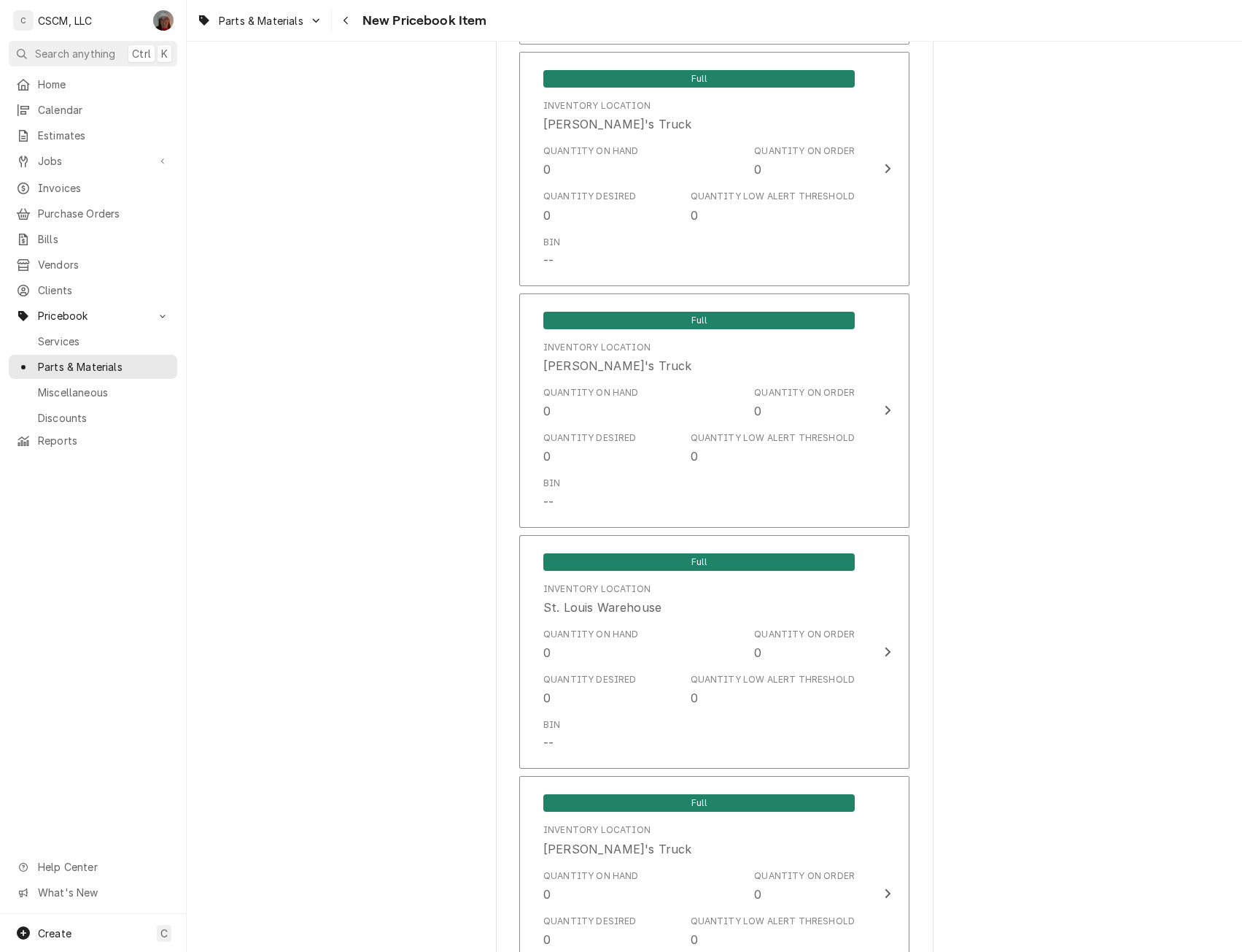
scroll to position [2361, 0]
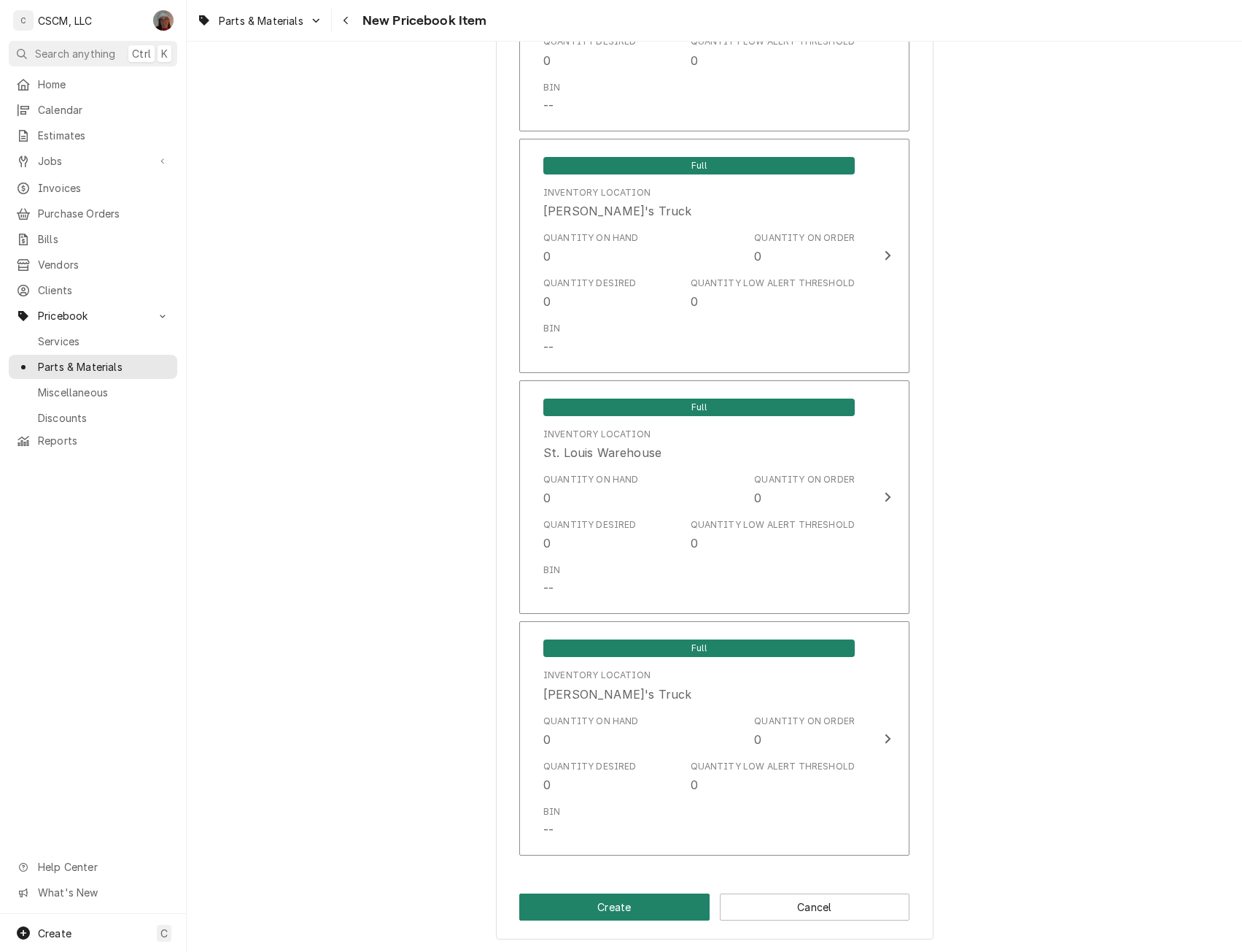
click at [606, 905] on button "Create" at bounding box center [614, 906] width 190 height 27
type textarea "x"
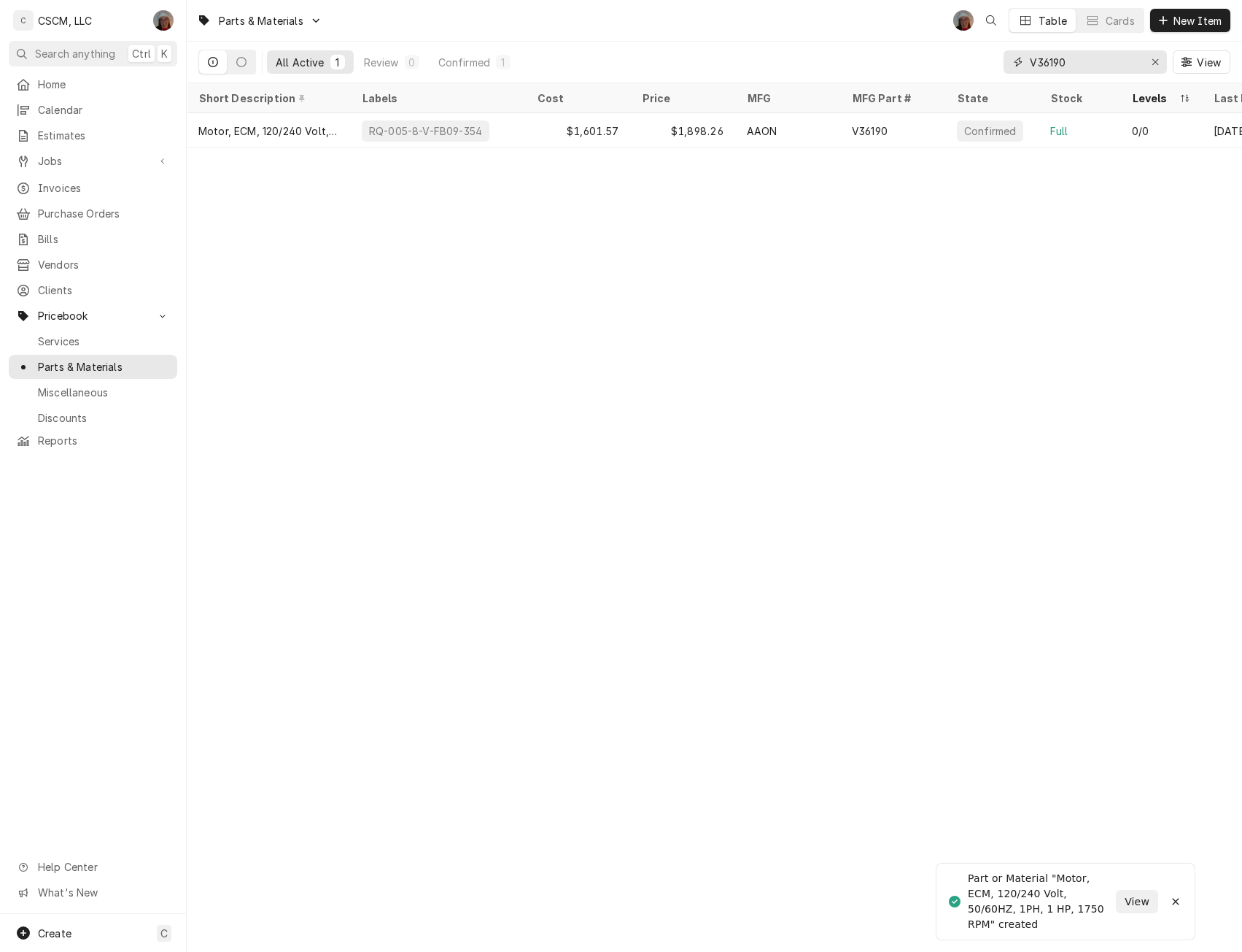
click at [1077, 70] on input "V36190" at bounding box center [1084, 62] width 110 height 23
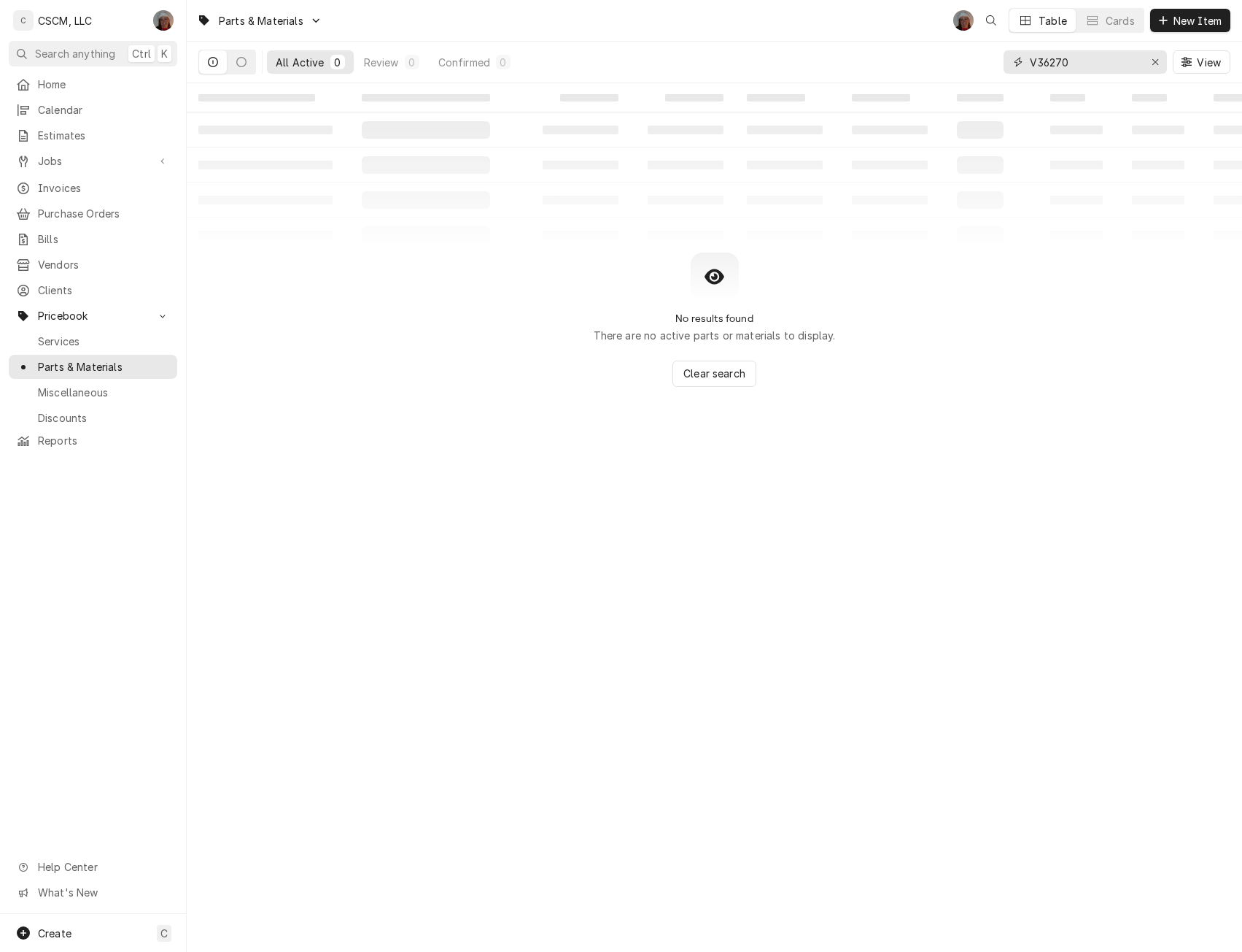
drag, startPoint x: 1075, startPoint y: 55, endPoint x: 1008, endPoint y: 65, distance: 67.7
click at [1008, 65] on div "V36270" at bounding box center [1085, 62] width 163 height 23
type input "V36270"
click at [1189, 20] on span "New Item" at bounding box center [1198, 21] width 54 height 15
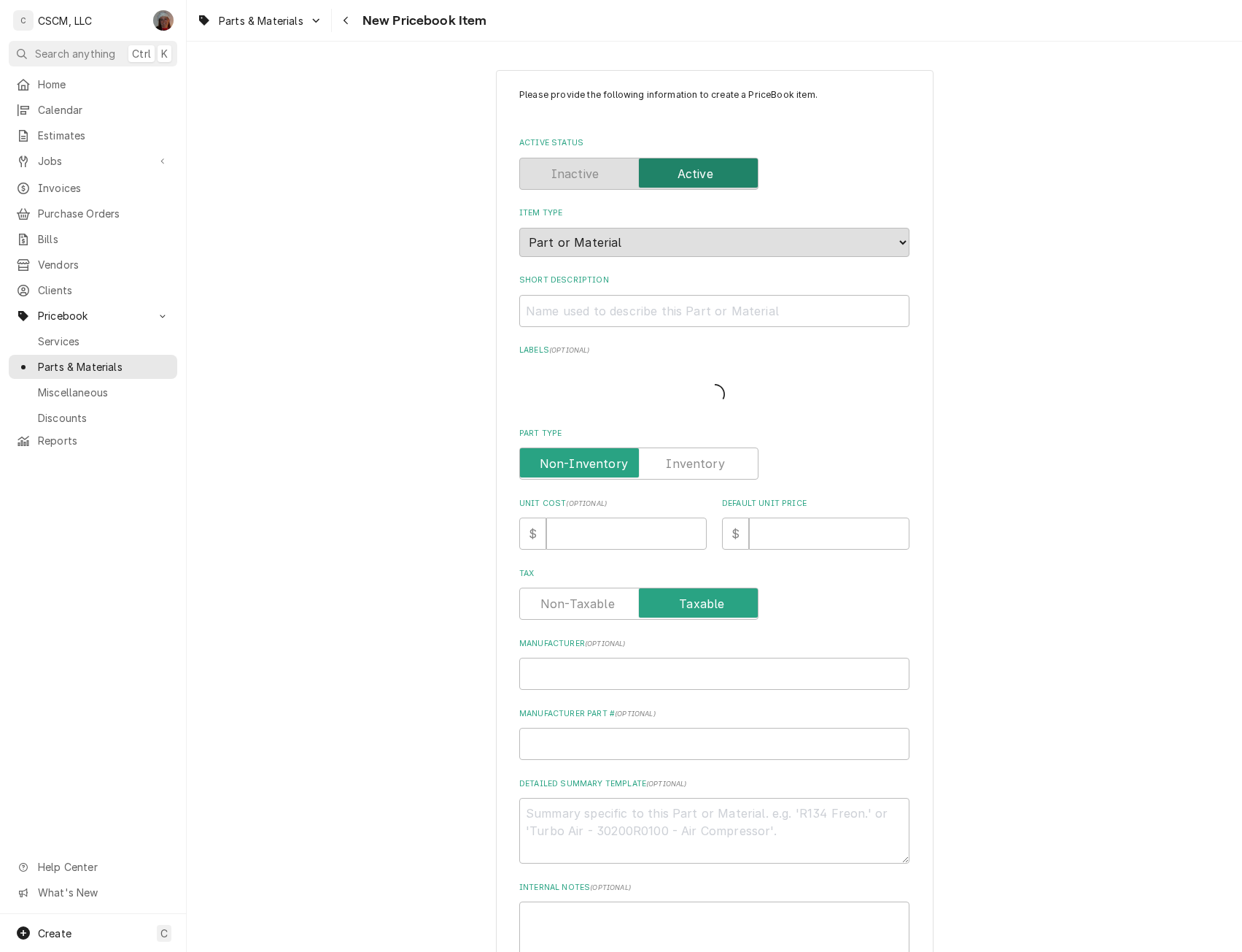
type textarea "x"
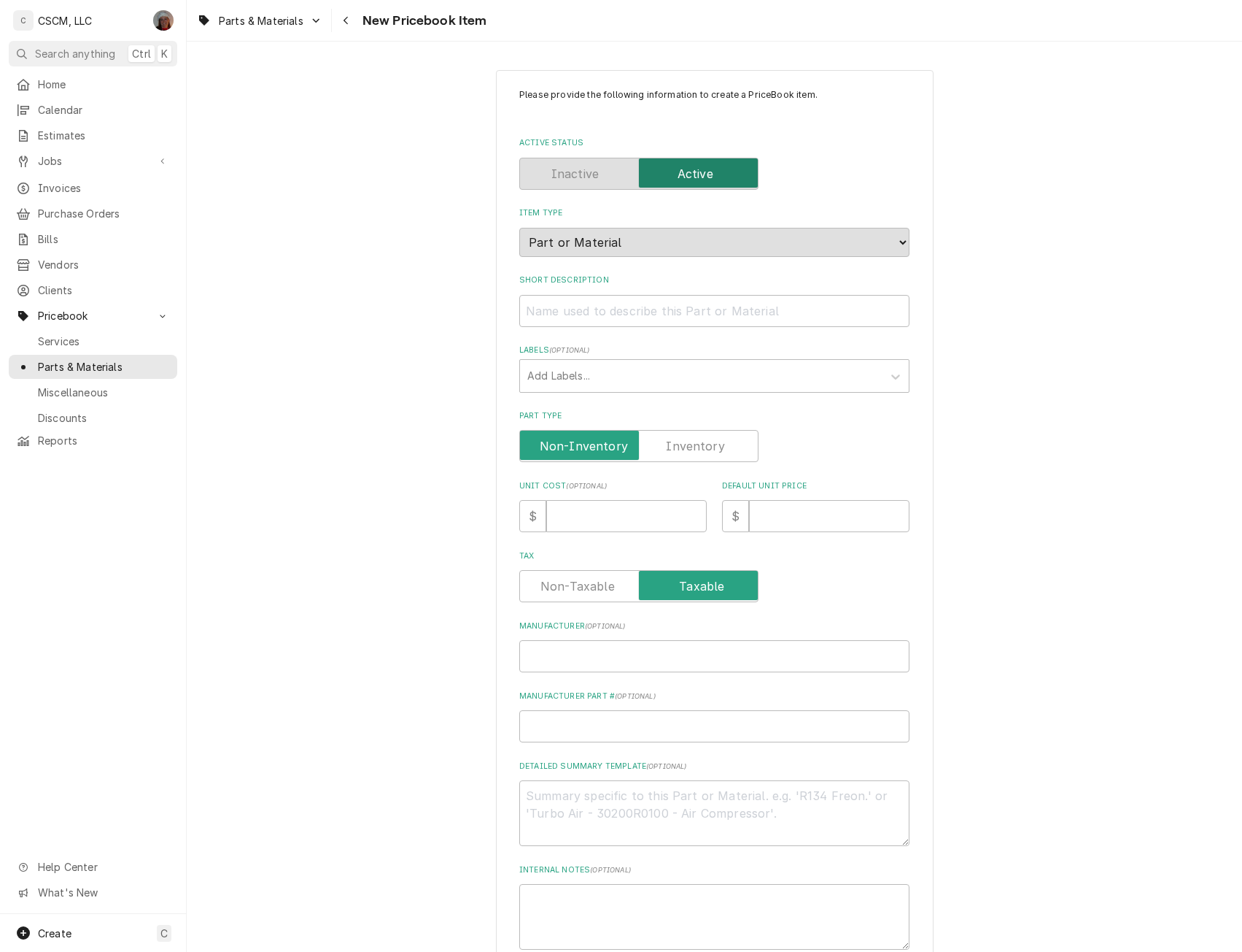
click at [677, 438] on label "Part Type" at bounding box center [639, 446] width 240 height 32
click at [677, 438] on input "Part Type" at bounding box center [639, 446] width 226 height 32
checkbox input "true"
type textarea "x"
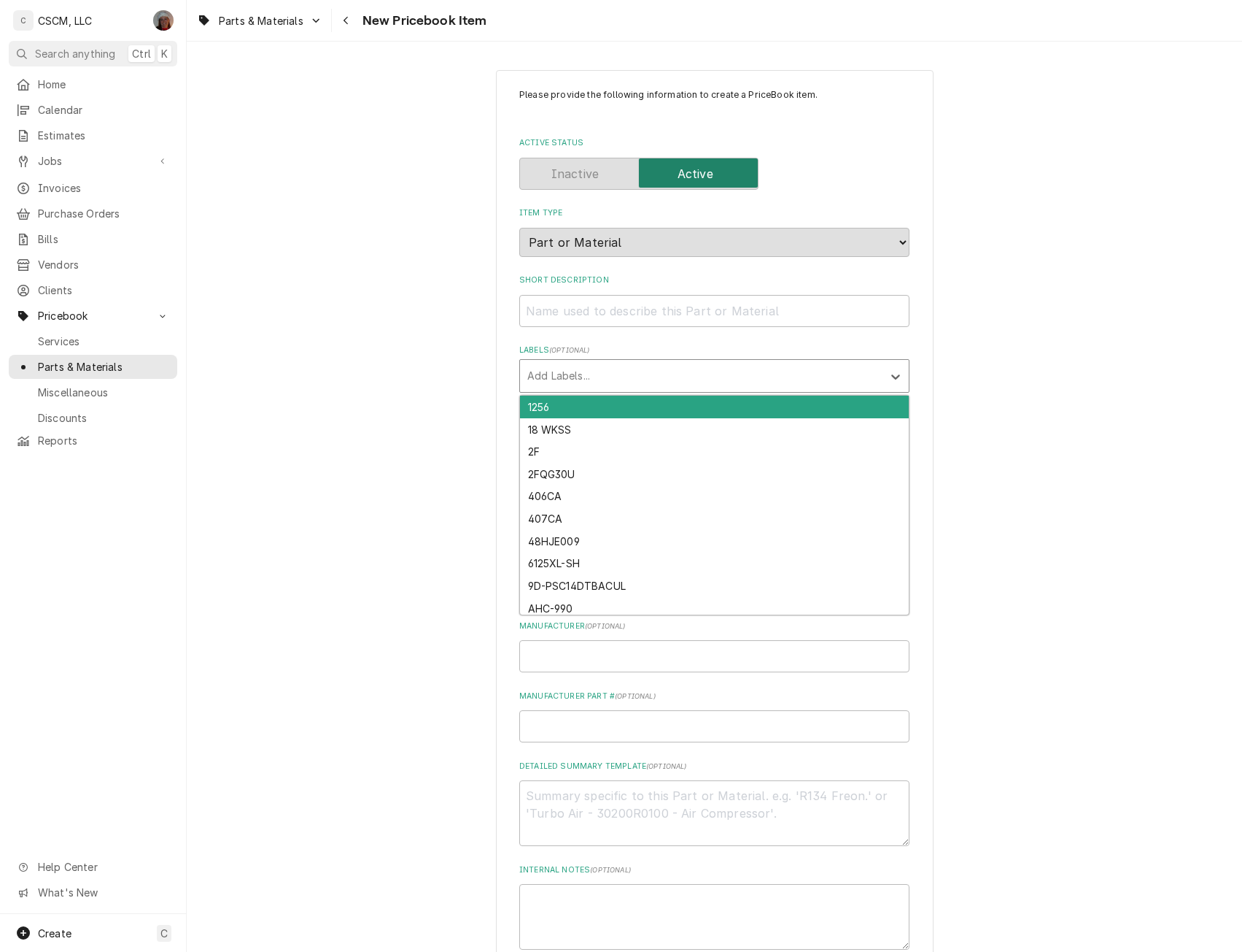
click at [540, 379] on div "Labels" at bounding box center [702, 376] width 348 height 27
type input "rq"
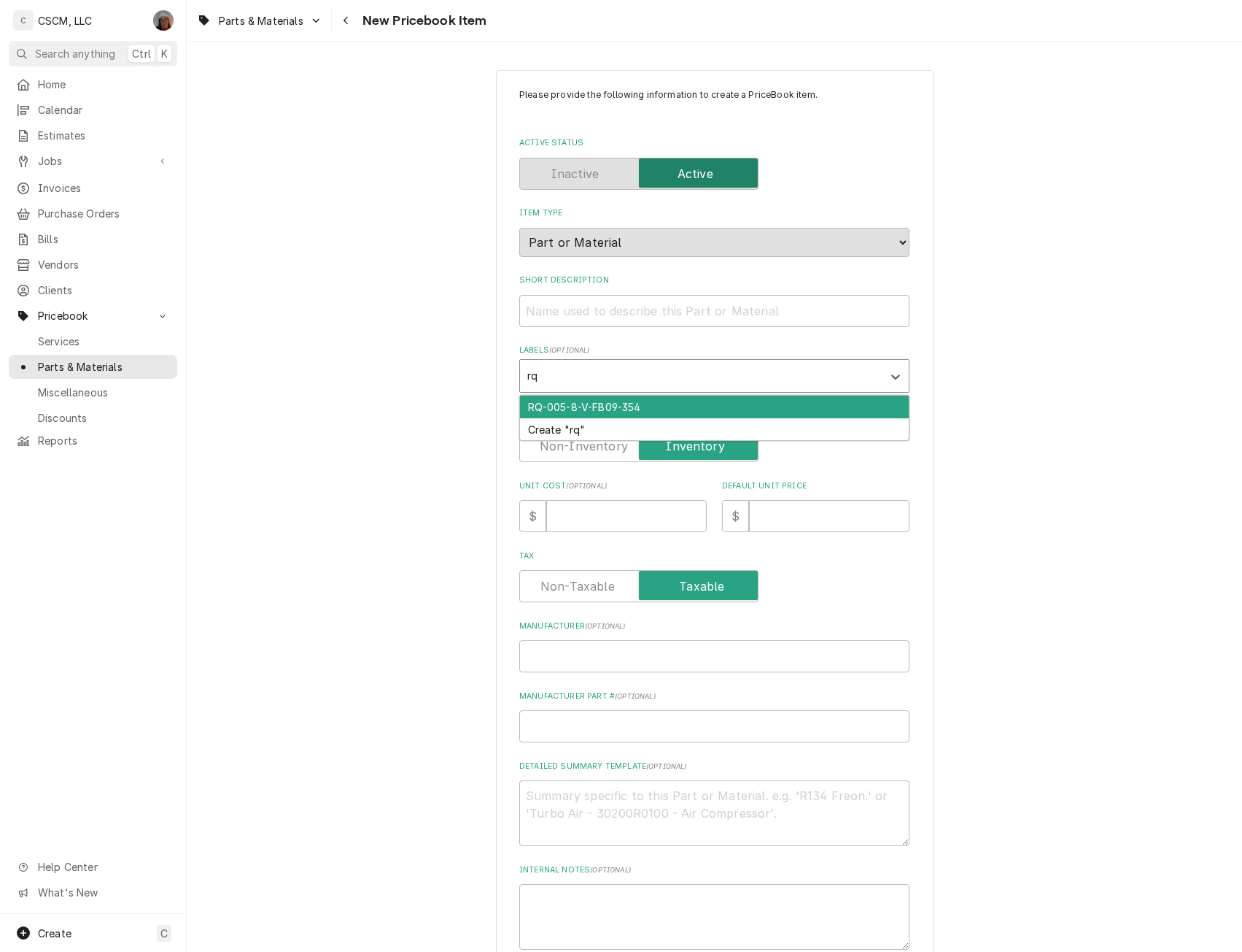
click at [540, 404] on div "RQ-005-8-V-FB09-354" at bounding box center [714, 407] width 389 height 23
type textarea "x"
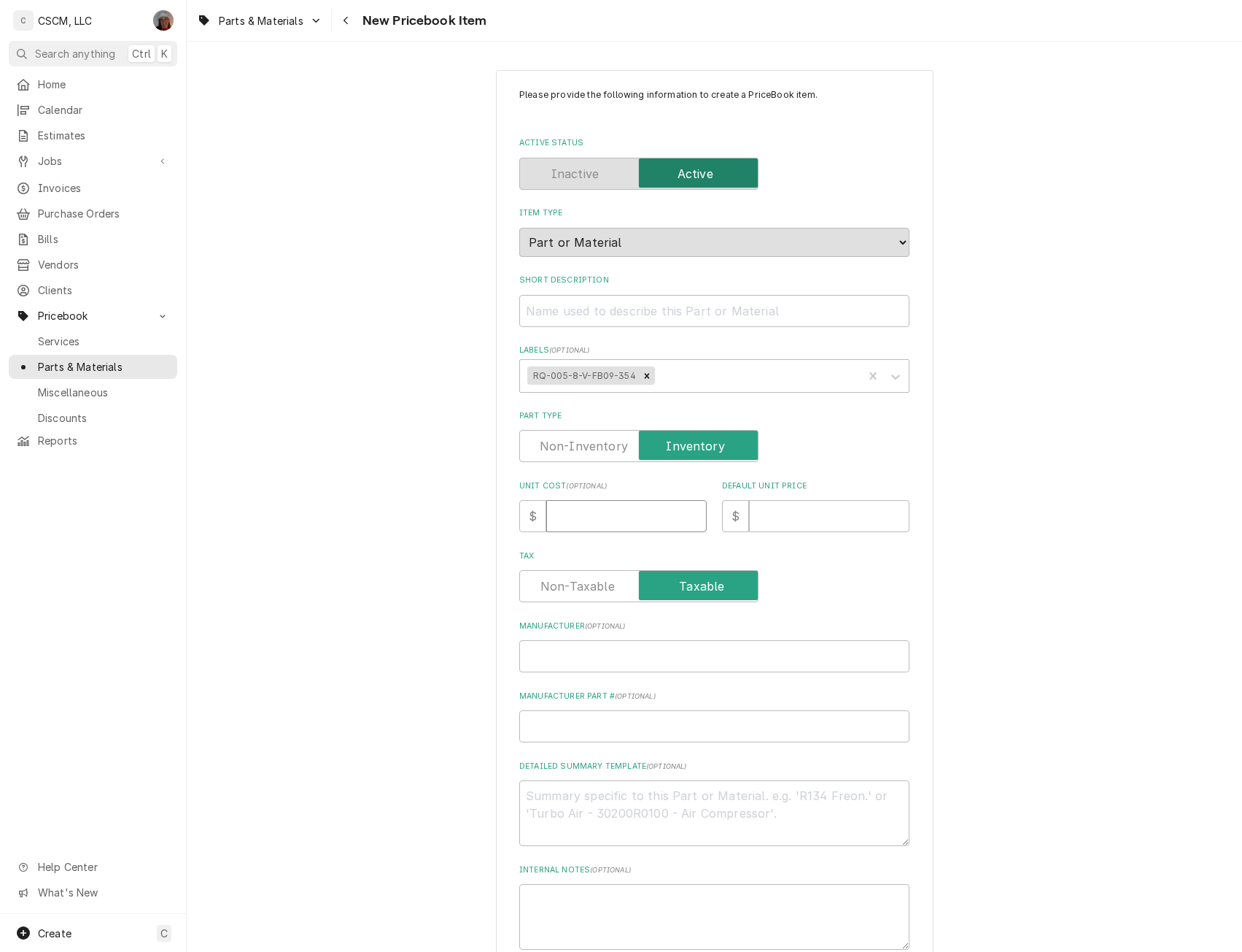
click at [587, 518] on input "Unit Cost ( optional )" at bounding box center [626, 516] width 160 height 32
type textarea "x"
type input "8"
type textarea "x"
type input "87"
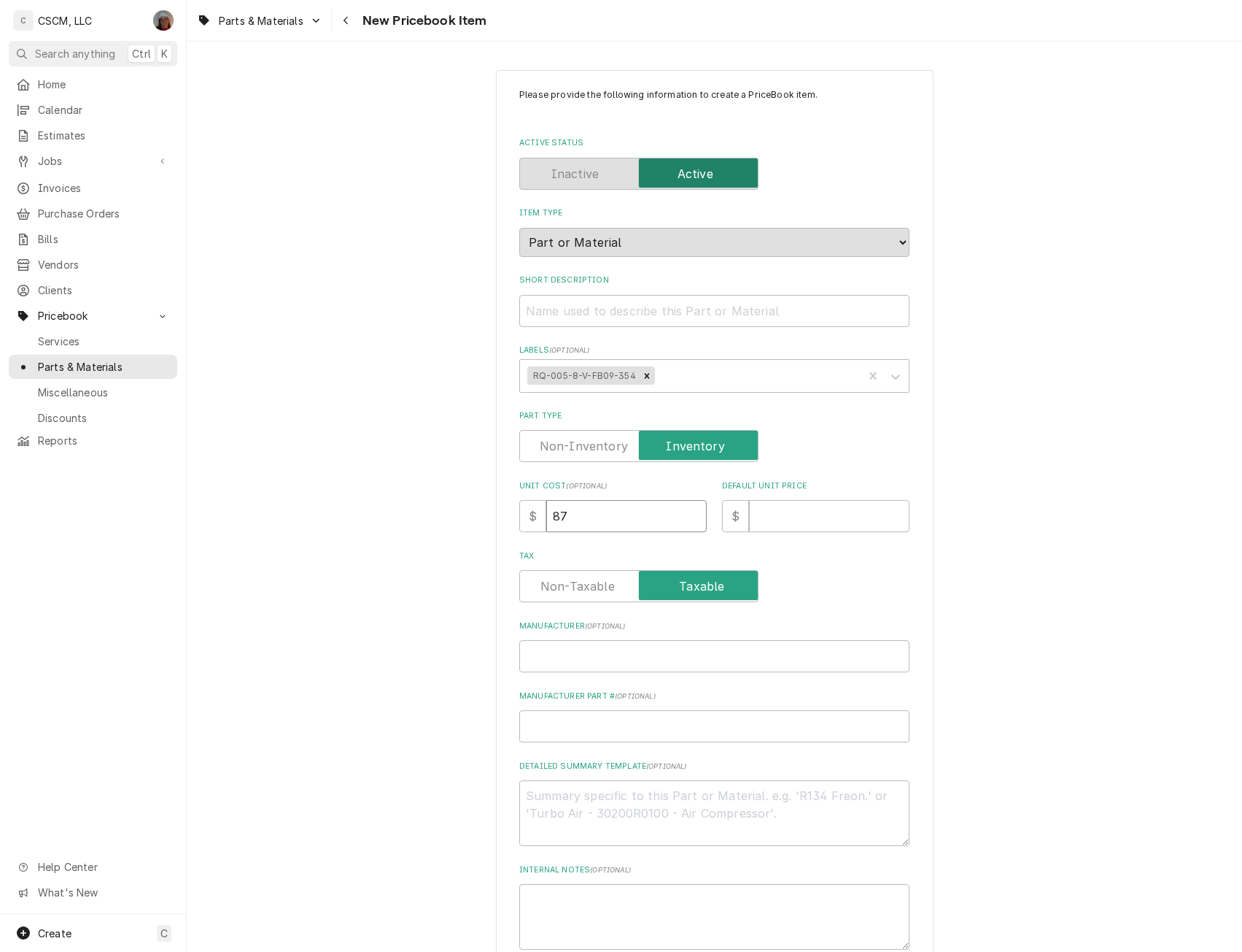
type textarea "x"
type input "87.3"
type textarea "x"
type input "87.33"
type textarea "x"
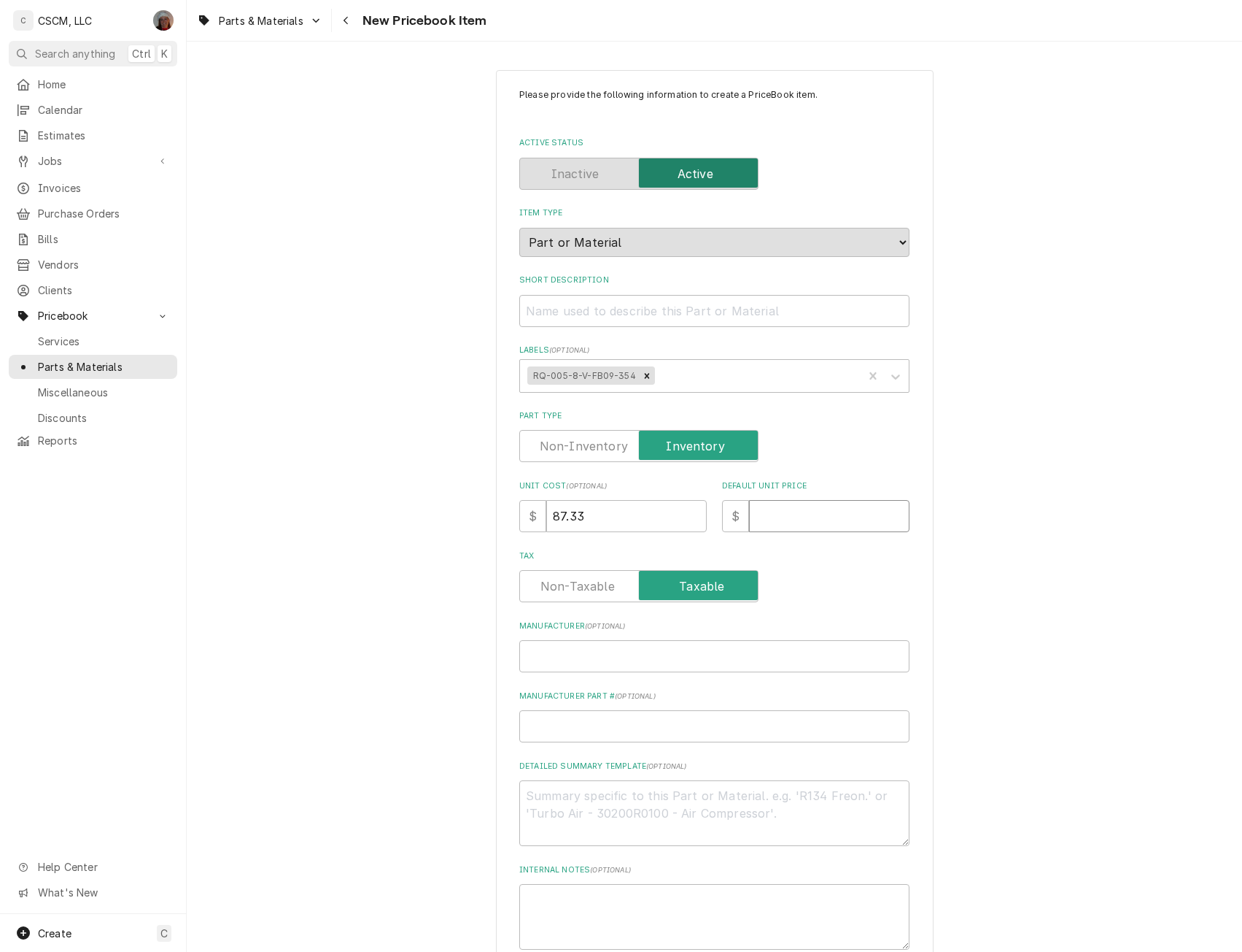
type input "1"
type textarea "x"
type input "10"
type textarea "x"
type input "103"
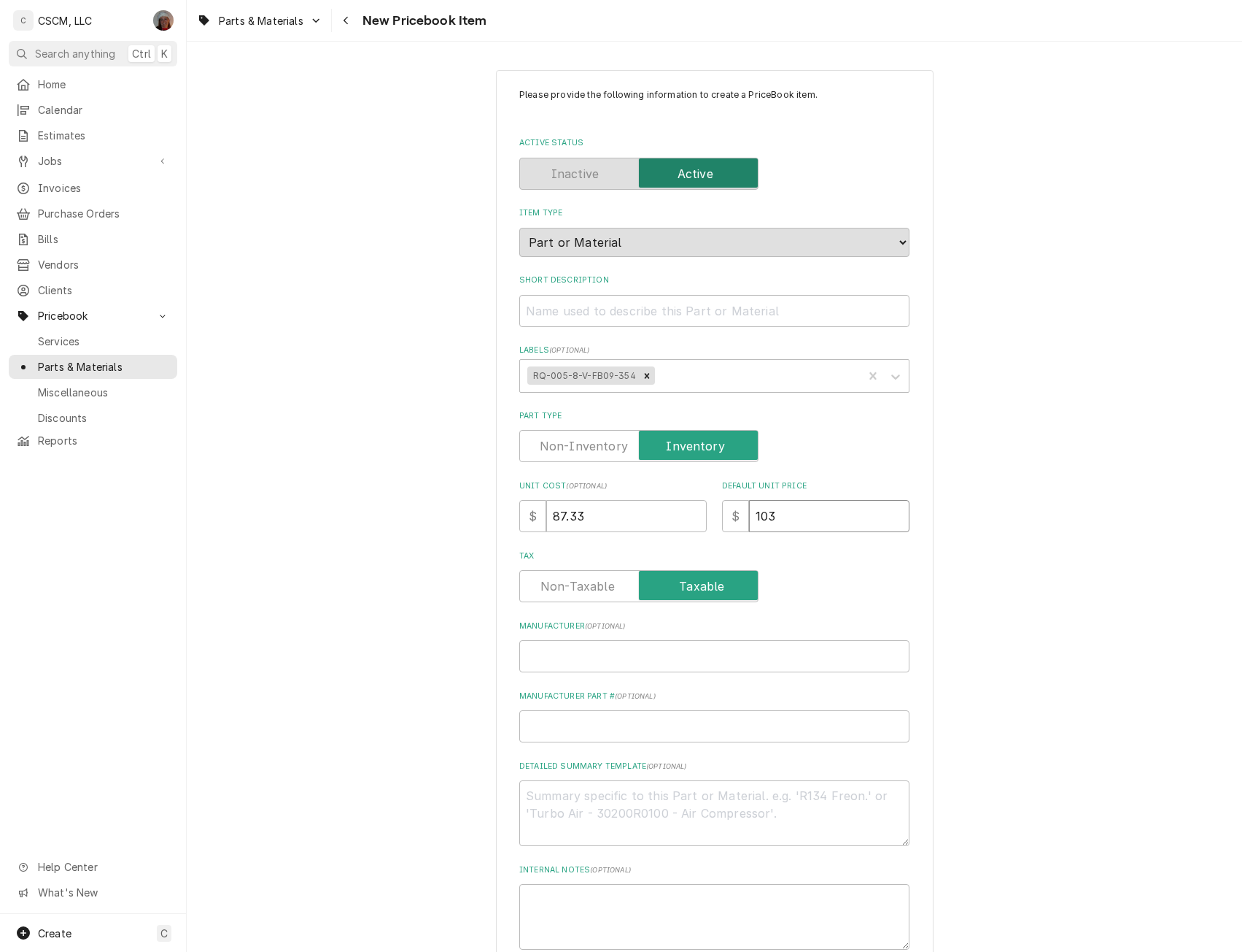
type textarea "x"
type input "103.5"
type textarea "x"
type input "103.50"
click at [528, 800] on textarea "Detailed Summary Template ( optional )" at bounding box center [714, 813] width 390 height 66
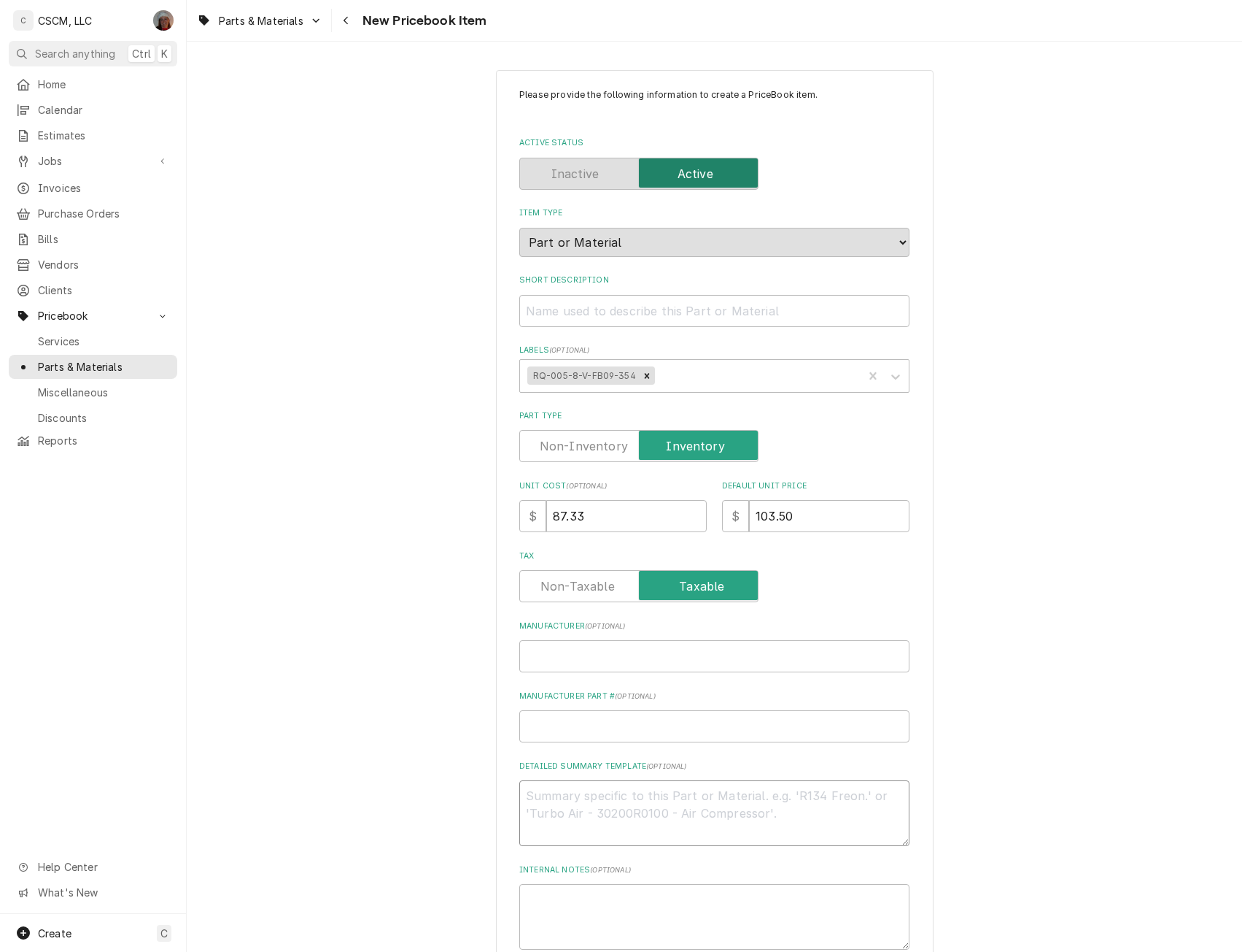
paste textarea "V36270 Wire Harness/Control Cable, V36190 ECM Motor"
type textarea "x"
type textarea "V36270 Wire Harness/Control Cable, V36190 ECM Motor"
click at [570, 794] on textarea "V36270 Wire Harness/Control Cable, V36190 ECM Motor" at bounding box center [714, 813] width 390 height 66
type textarea "x"
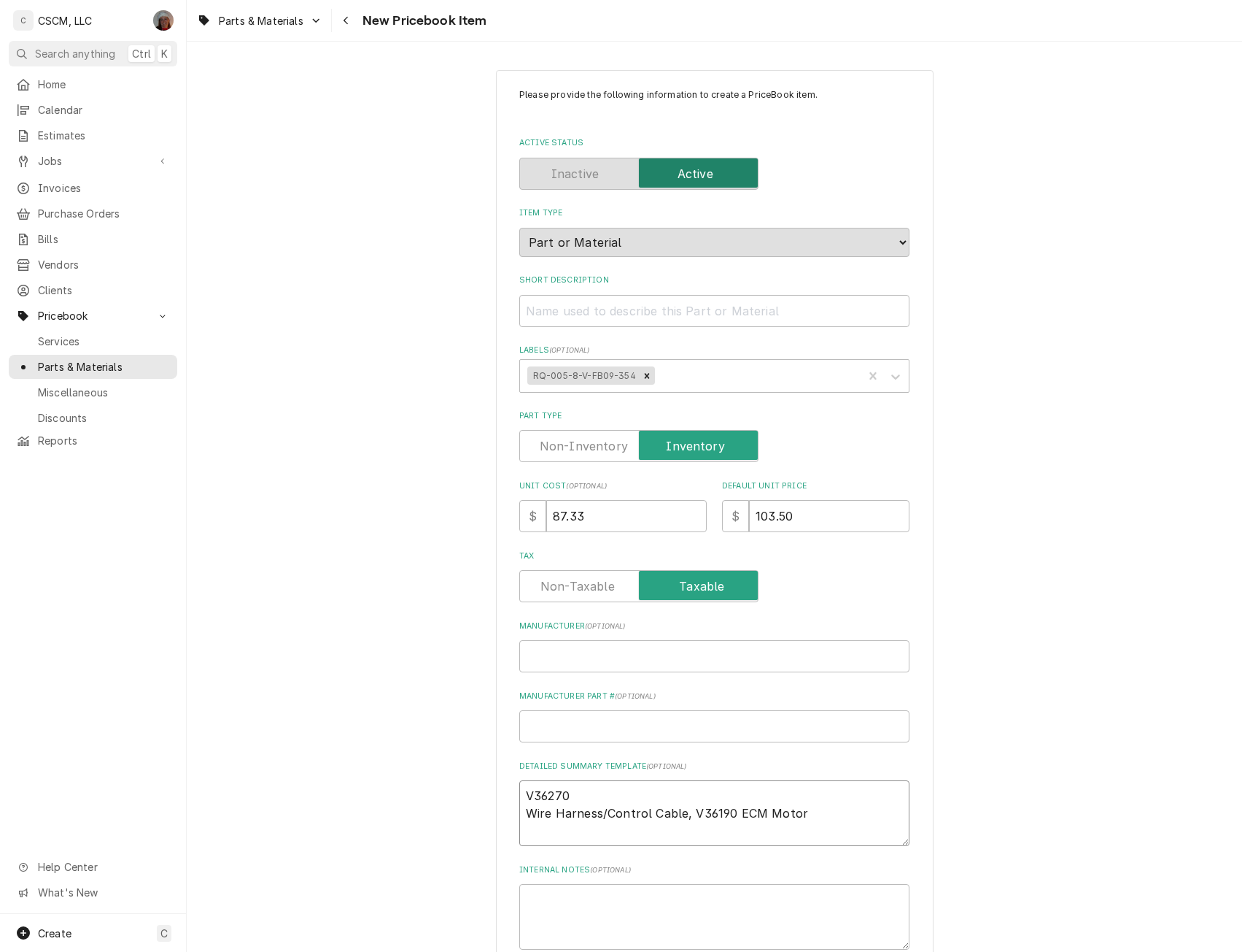
drag, startPoint x: 573, startPoint y: 791, endPoint x: 510, endPoint y: 796, distance: 63.2
type textarea "V36270 Wire Harness/Control Cable, V36190 ECM Motor"
click at [555, 720] on input "Manufacturer Part # ( optional )" at bounding box center [714, 727] width 390 height 32
paste input "V36270"
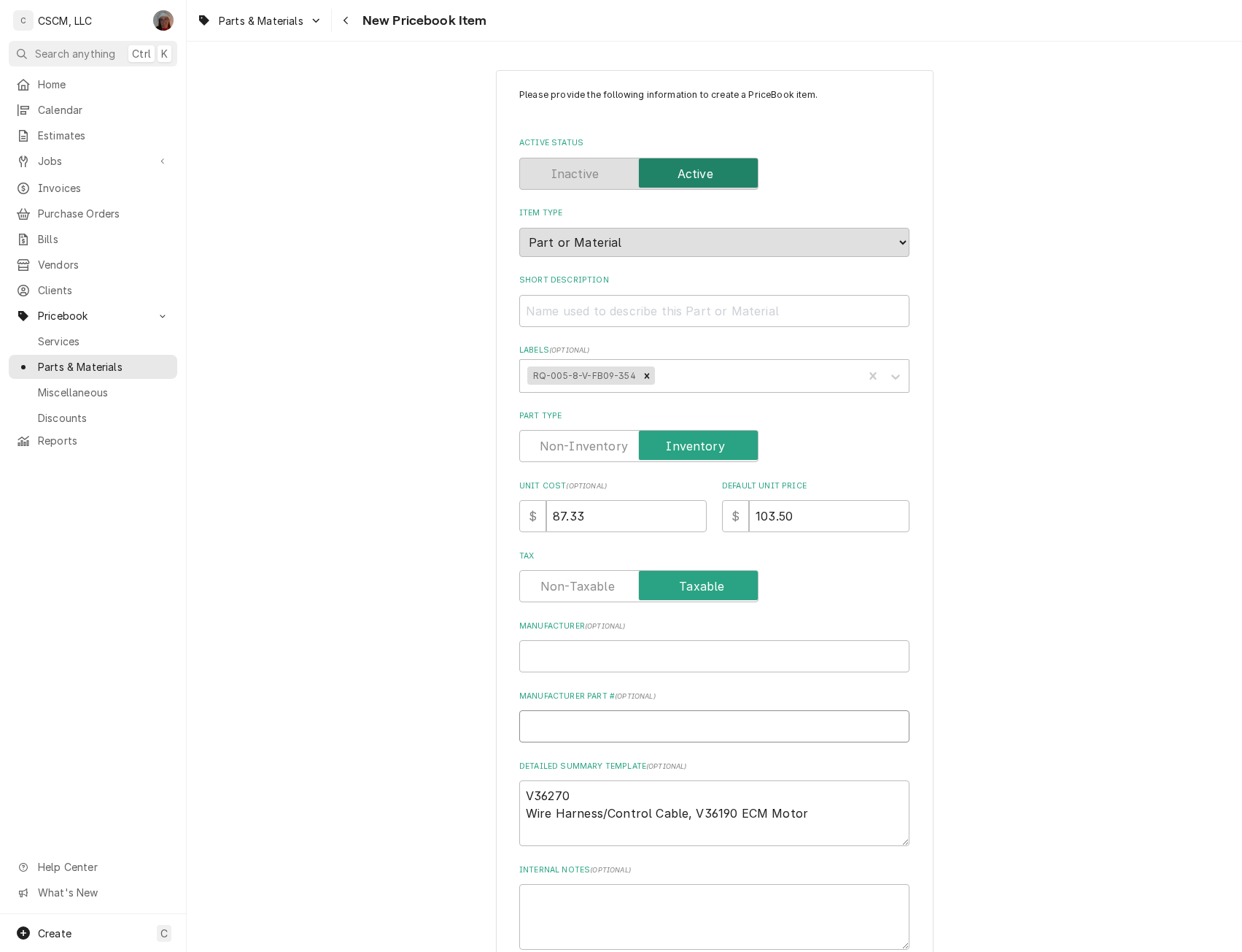
type textarea "x"
type input "V36270"
click at [537, 651] on input "Manufacturer ( optional )" at bounding box center [714, 656] width 390 height 32
type textarea "x"
type input "A"
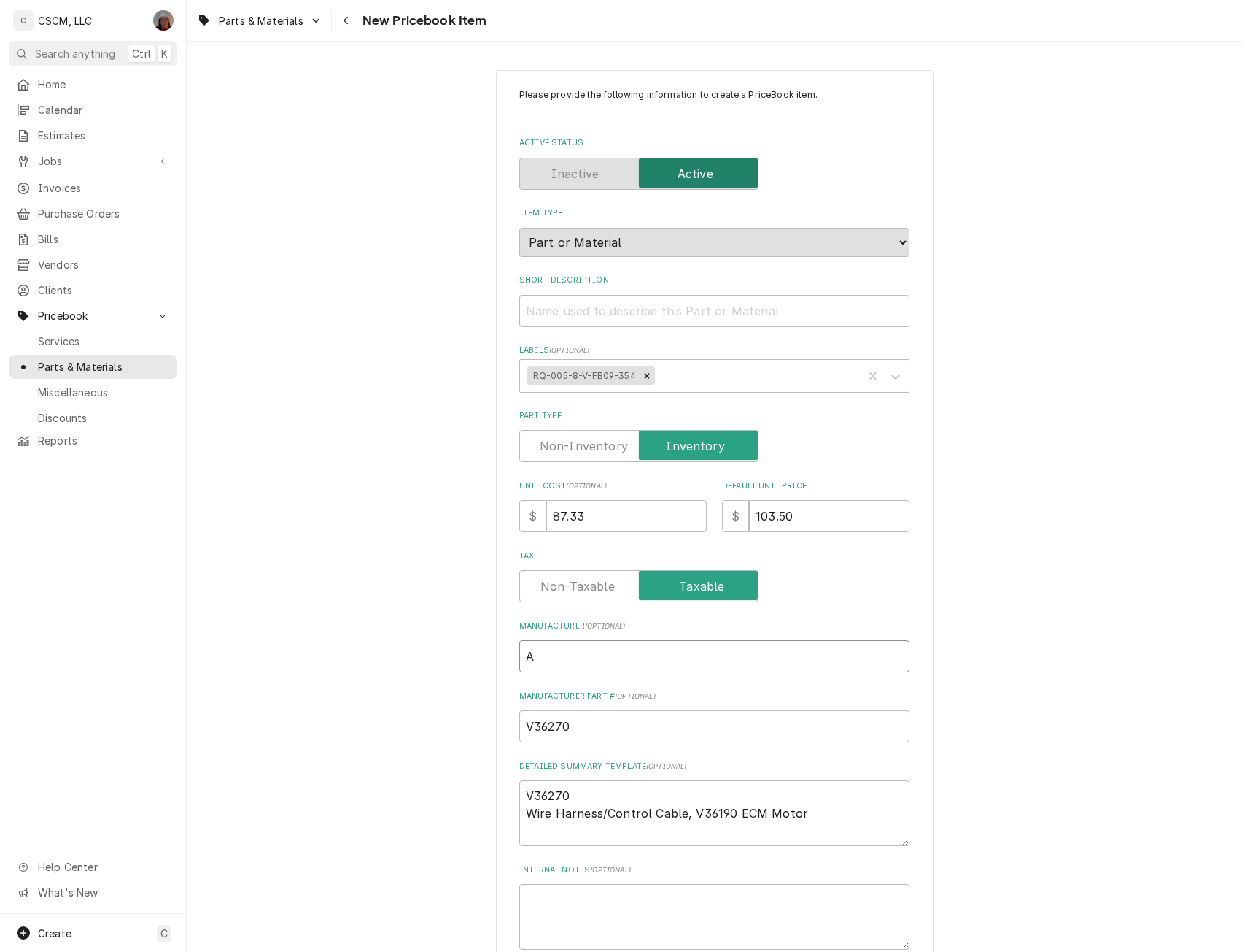
type textarea "x"
type input "Aa"
type textarea "x"
type input "Aao"
type textarea "x"
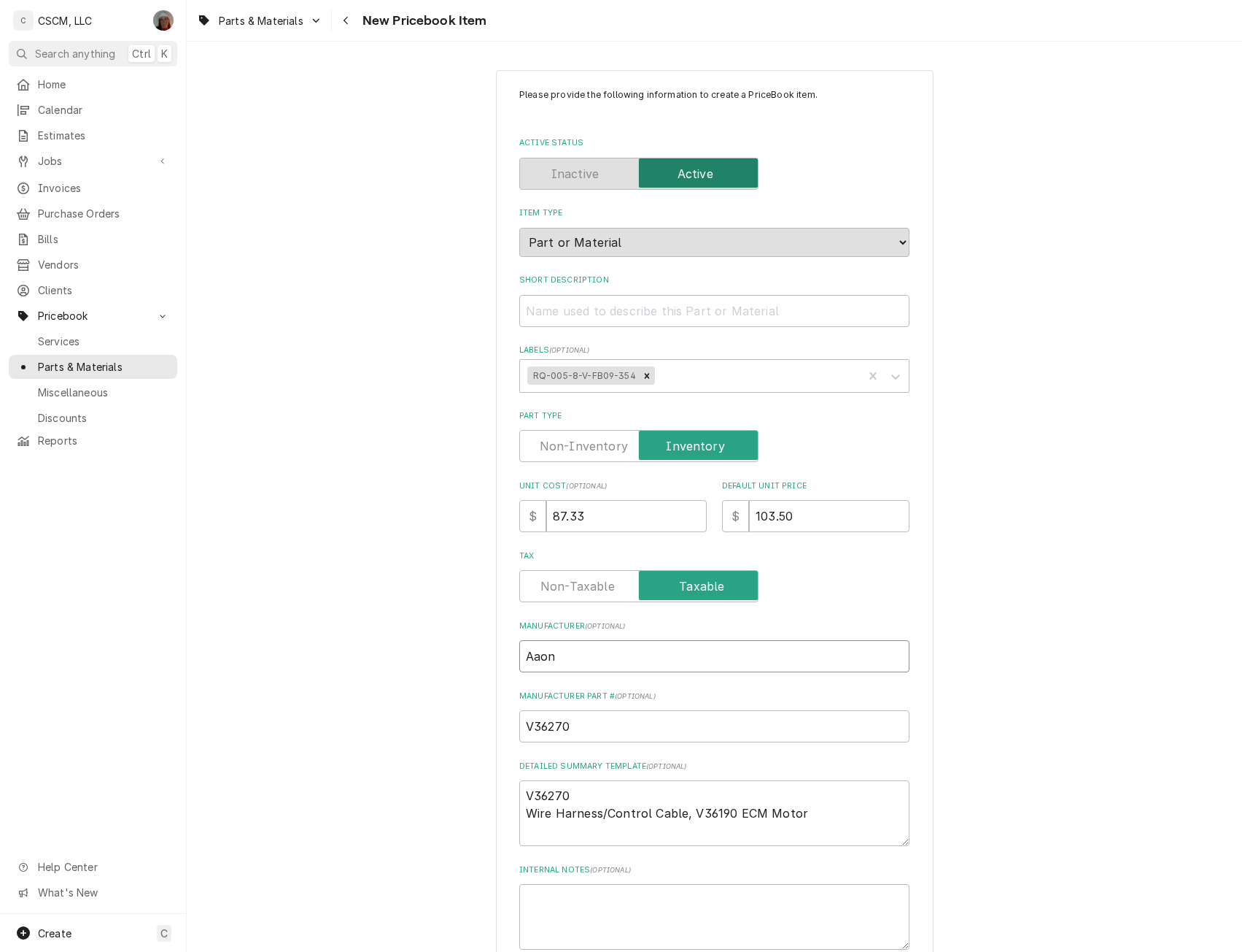
type input "Aaon"
drag, startPoint x: 521, startPoint y: 820, endPoint x: 822, endPoint y: 819, distance: 301.0
click at [822, 819] on textarea "V36270 Wire Harness/Control Cable, V36190 ECM Motor" at bounding box center [714, 813] width 390 height 66
click at [543, 312] on input "Short Description" at bounding box center [714, 311] width 390 height 32
paste input "Wire Harness/Control Cable, V36190 ECM Motor"
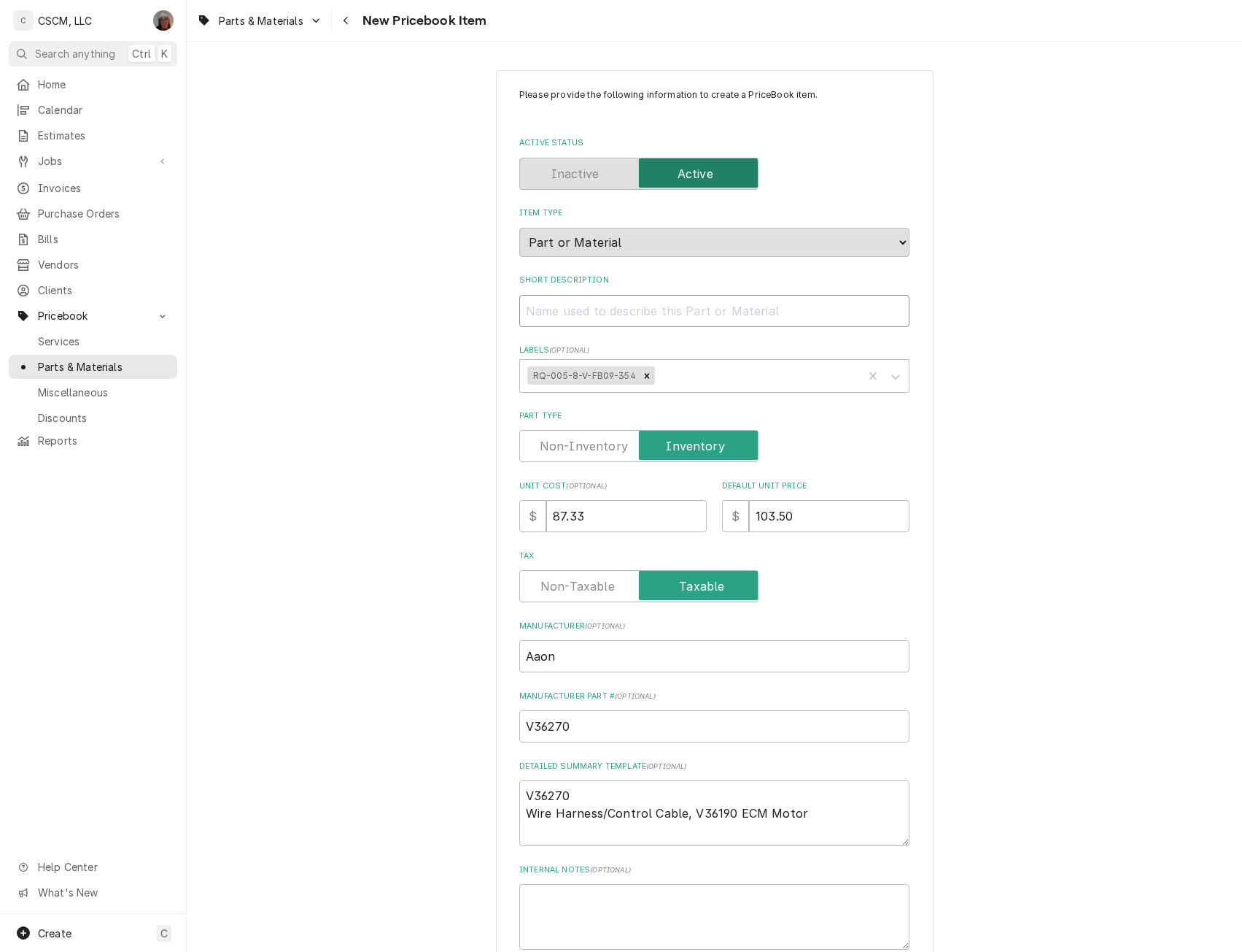
type textarea "x"
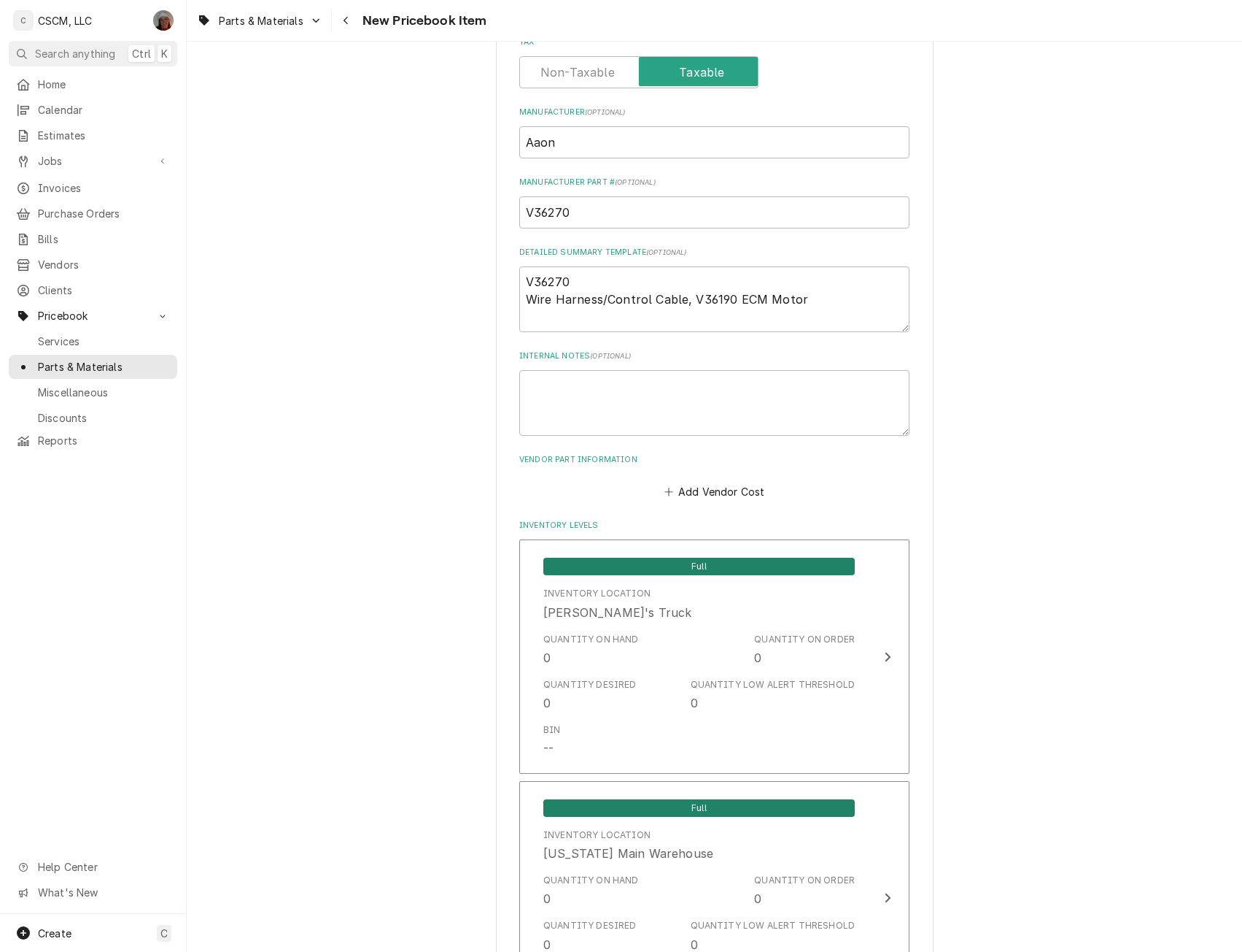
scroll to position [566, 0]
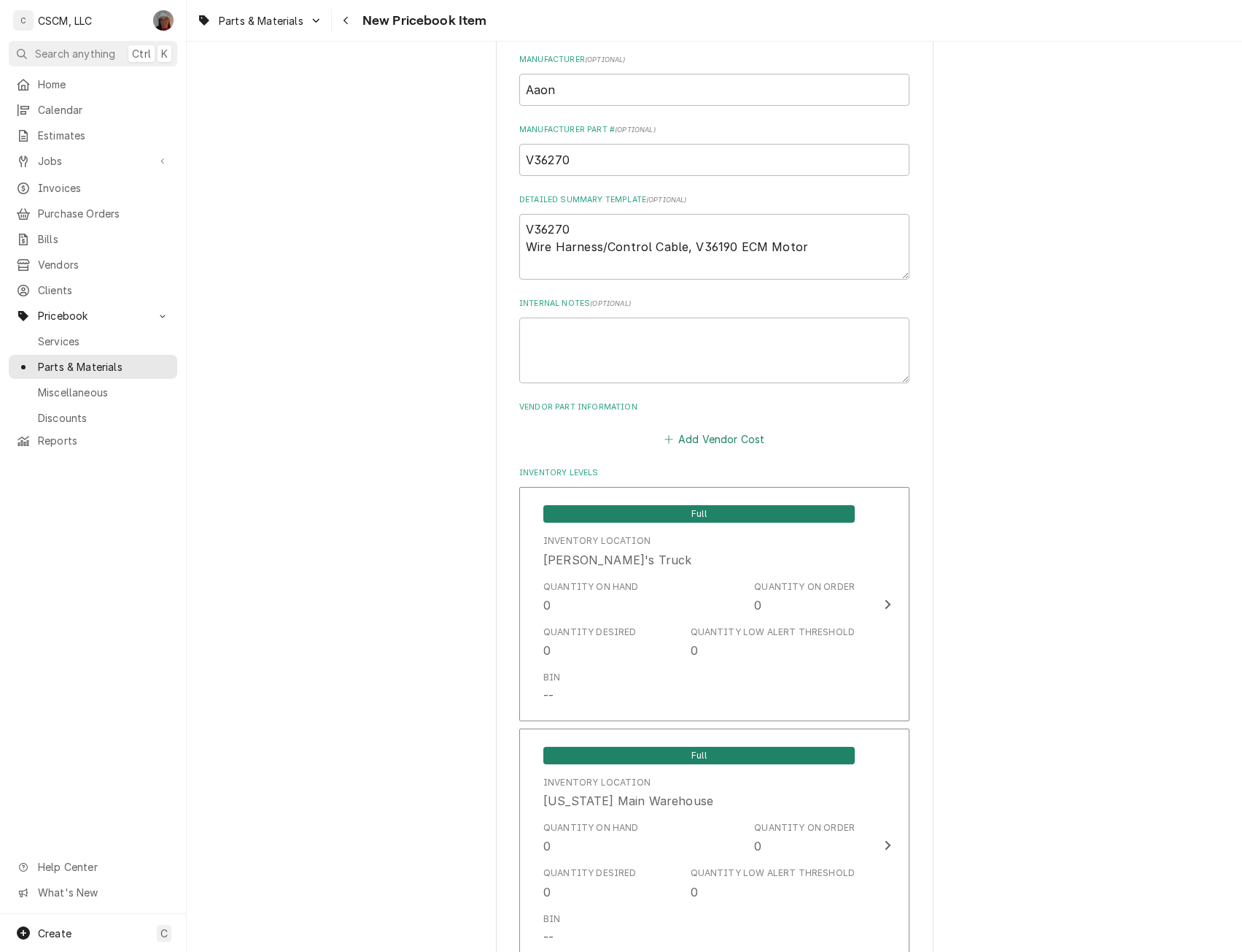
type input "Wire Harness/Control Cable, V36190 ECM Motor"
click at [705, 435] on button "Add Vendor Cost" at bounding box center [714, 438] width 106 height 20
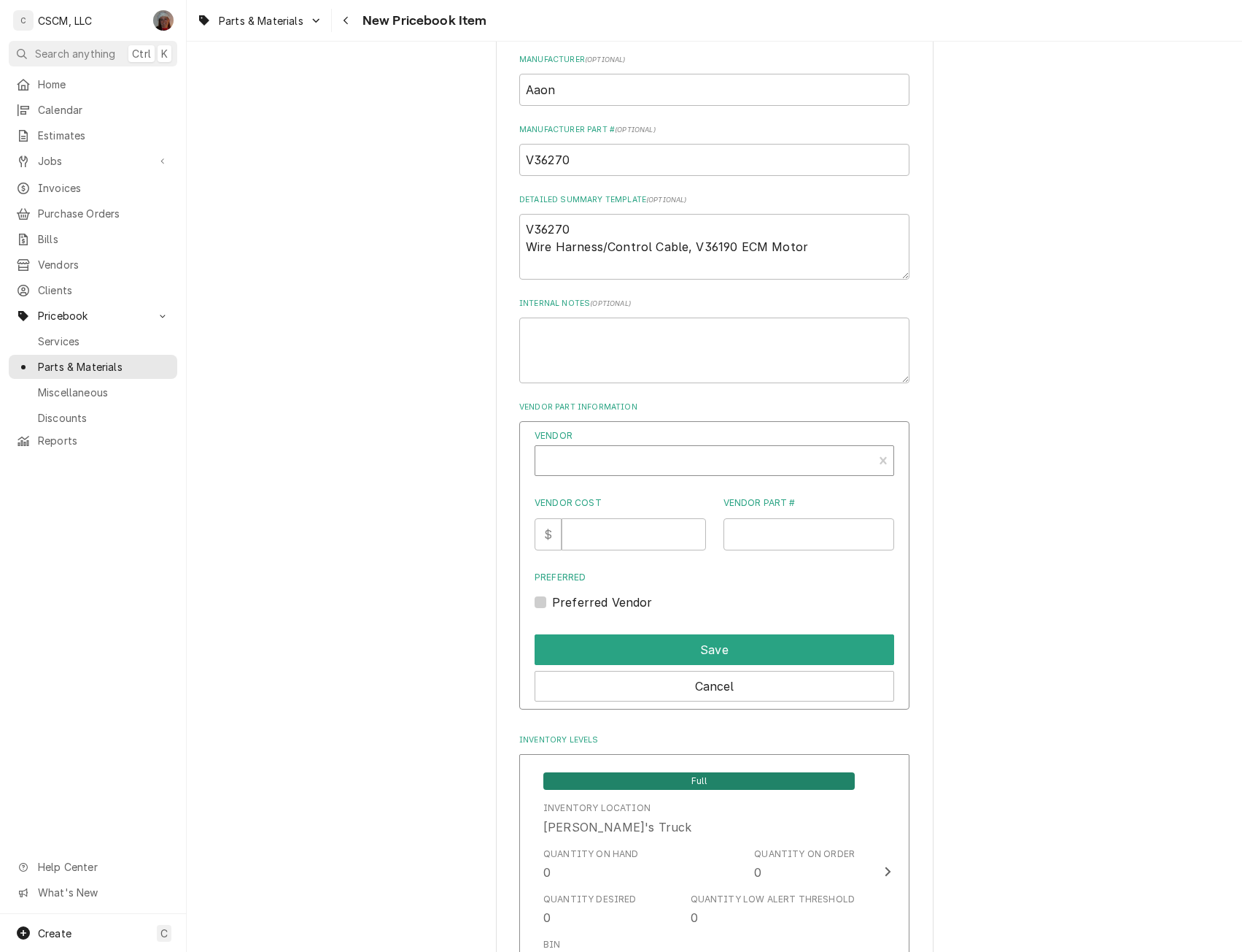
type textarea "x"
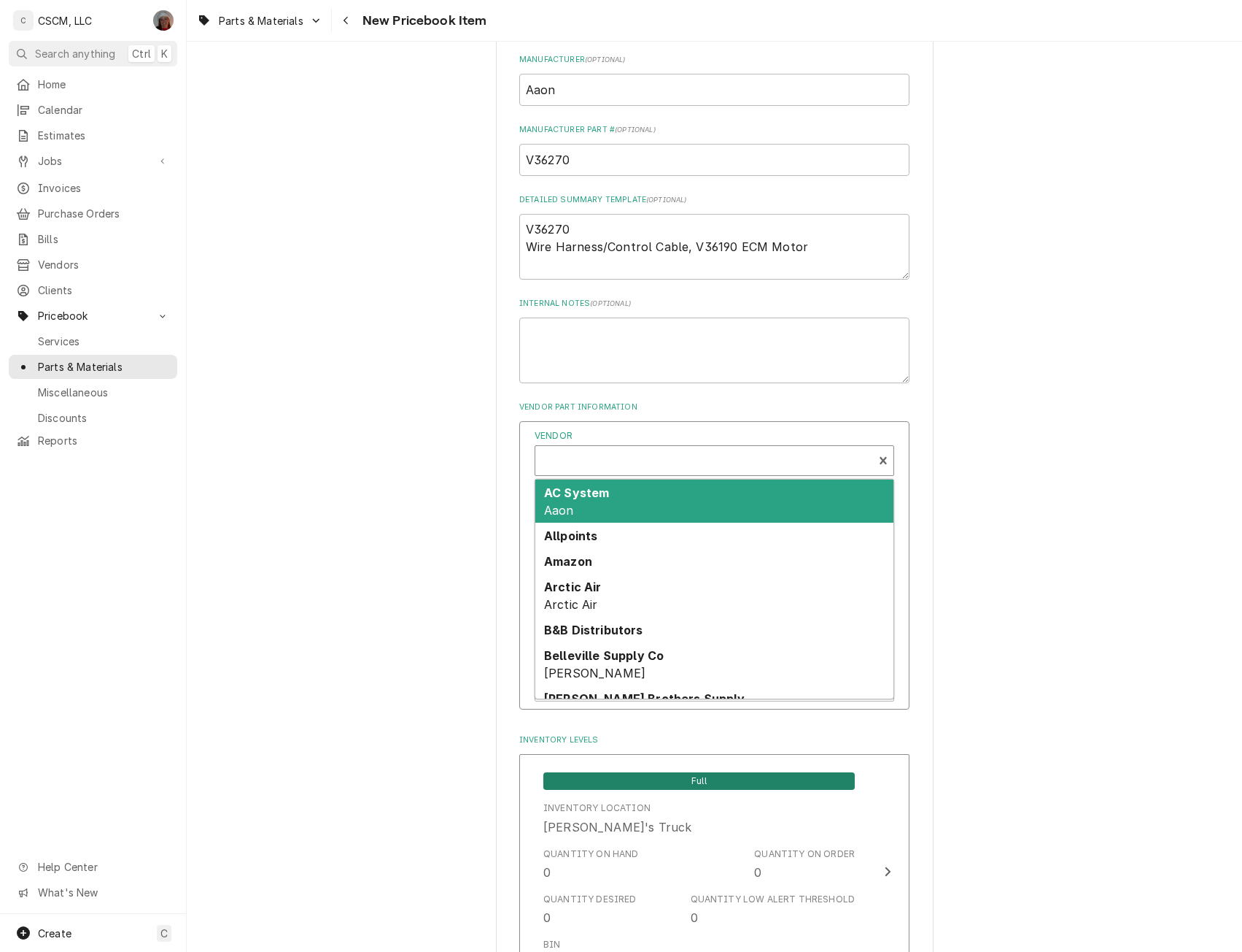
scroll to position [5, 0]
click at [595, 453] on div "Vendor" at bounding box center [705, 461] width 324 height 35
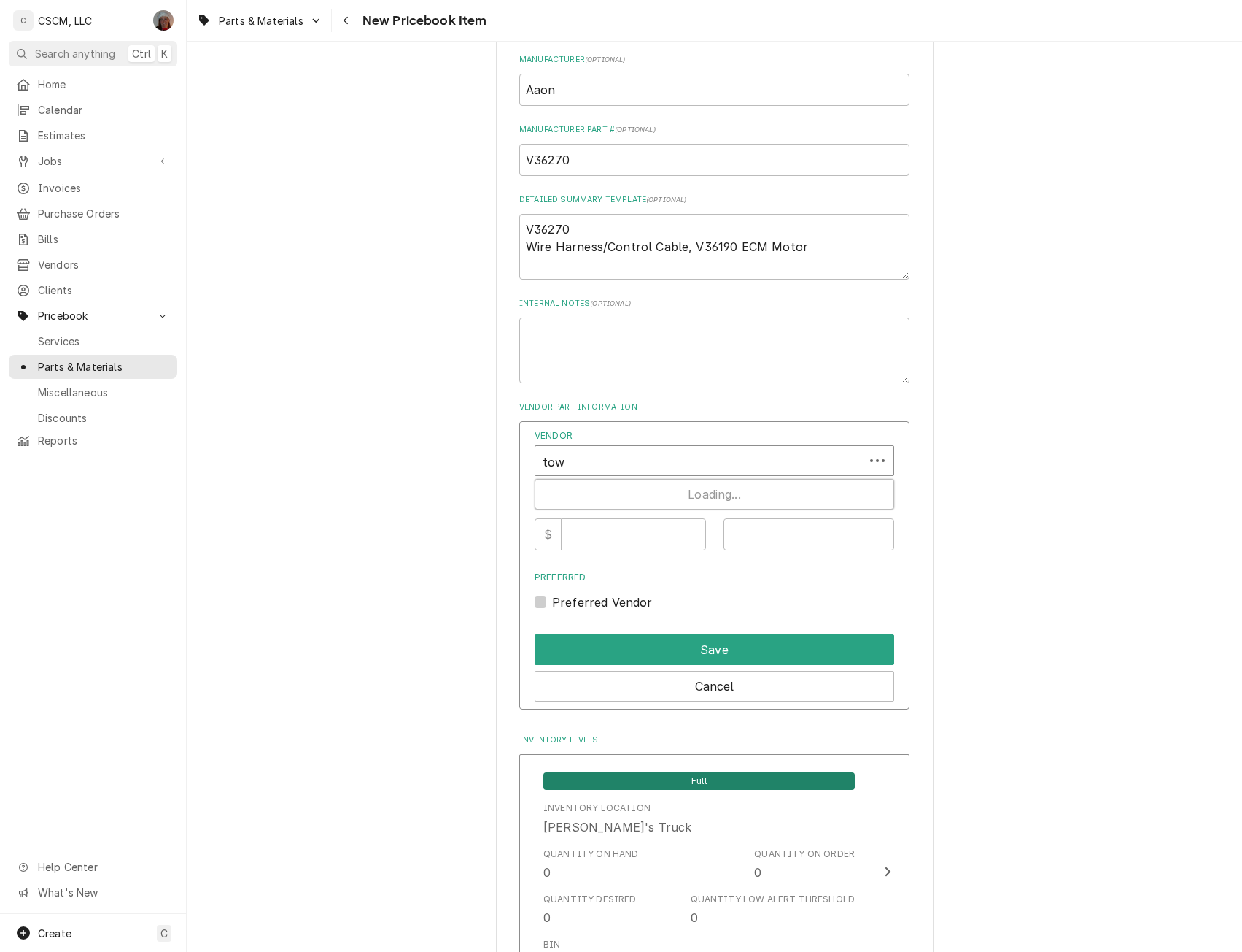
type input "town"
click at [587, 481] on div "PARTS TOWN, LLC" at bounding box center [714, 492] width 358 height 26
click at [584, 531] on input "Vendor Cost" at bounding box center [633, 535] width 144 height 32
type input "87.33"
click at [753, 531] on input "Vendor Part #" at bounding box center [810, 535] width 172 height 32
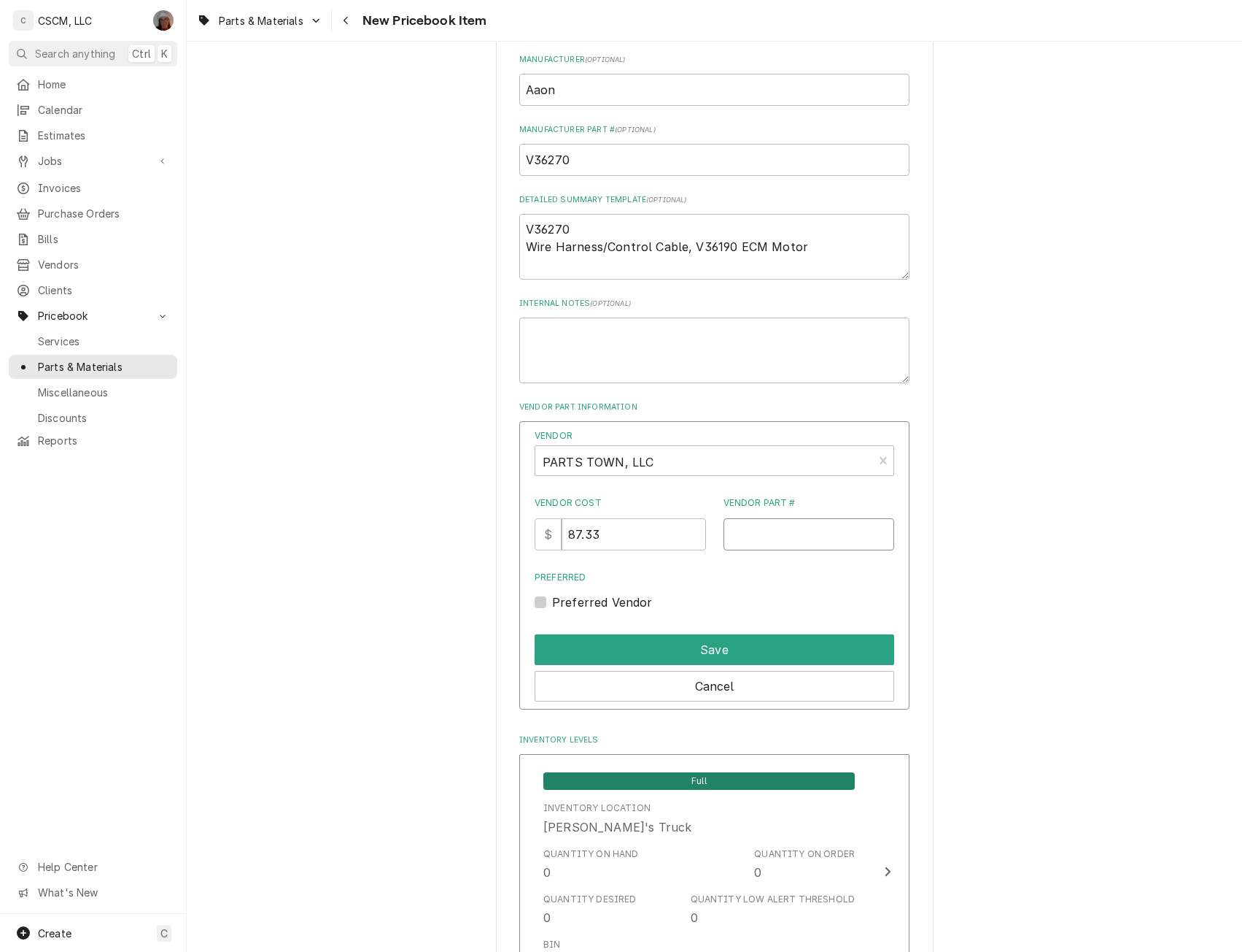
paste input "AAONV36270"
type input "AAONV36270"
click at [707, 654] on button "Save" at bounding box center [714, 649] width 360 height 31
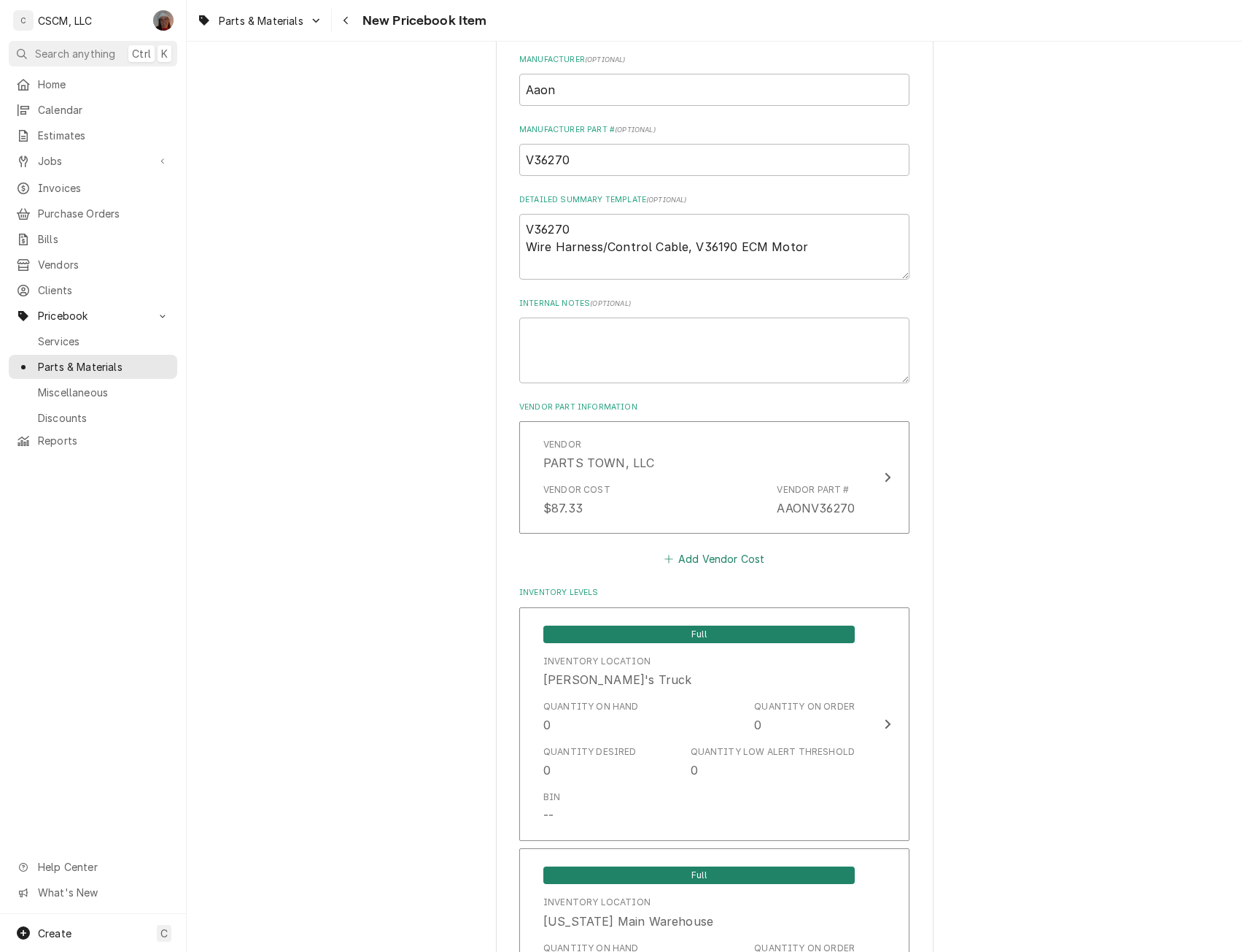
click at [701, 560] on button "Add Vendor Cost" at bounding box center [714, 559] width 106 height 20
type textarea "x"
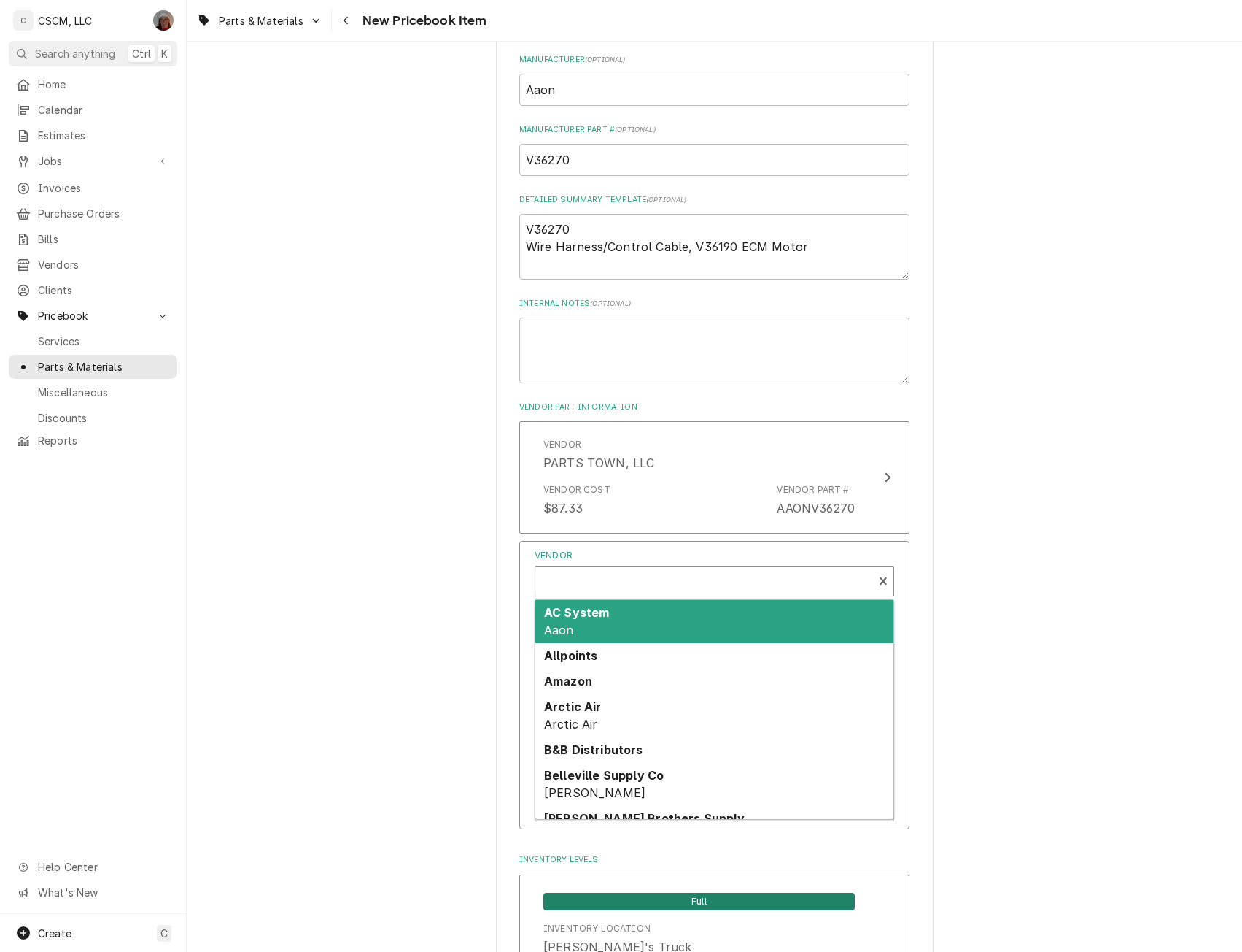
click at [609, 573] on div "Vendor" at bounding box center [705, 582] width 324 height 35
click at [591, 624] on div "AC System Aaon" at bounding box center [714, 621] width 358 height 43
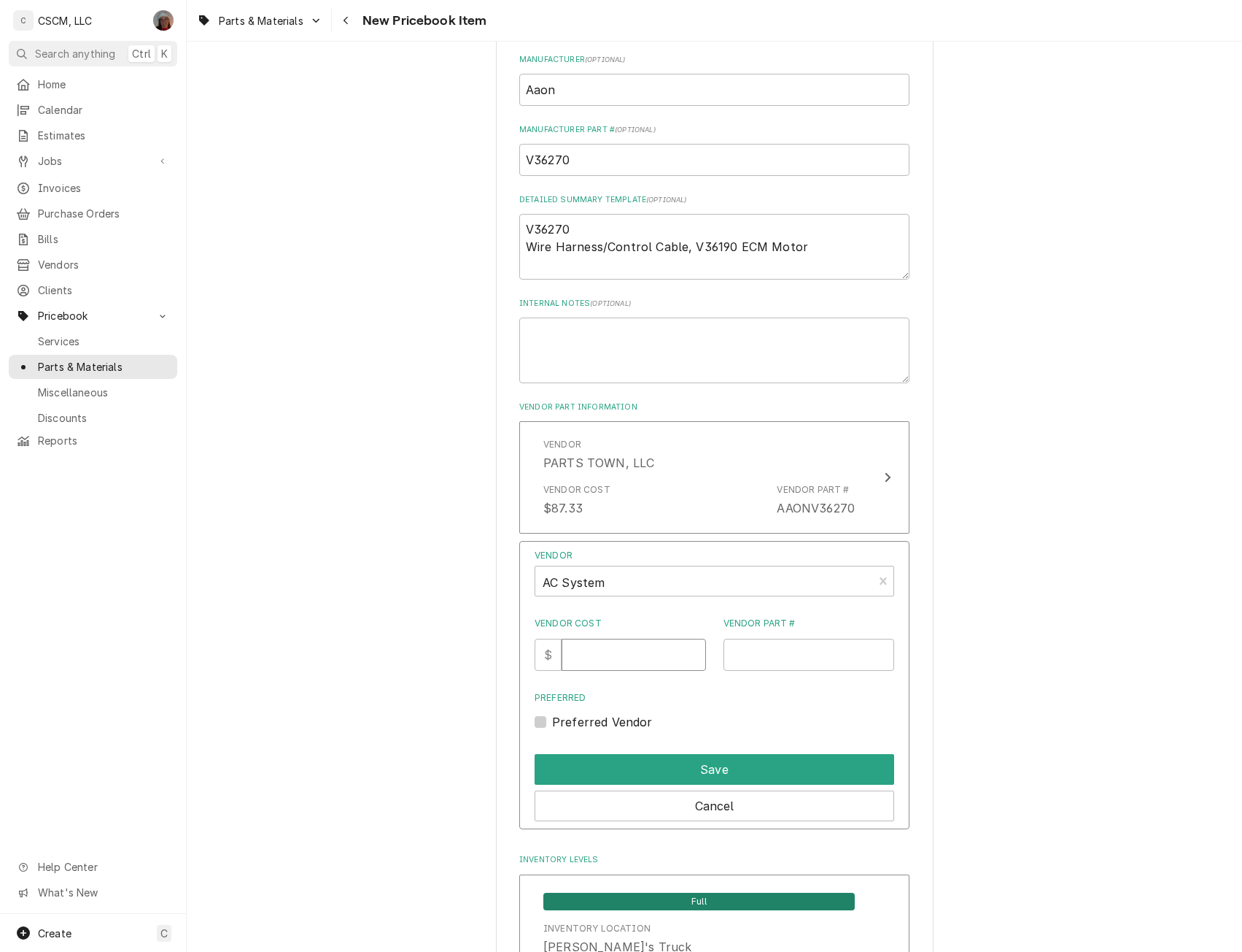
click at [594, 649] on input "Vendor Cost" at bounding box center [633, 655] width 144 height 32
type input "86"
type input "AAO V36270"
click at [693, 768] on button "Save" at bounding box center [714, 769] width 360 height 31
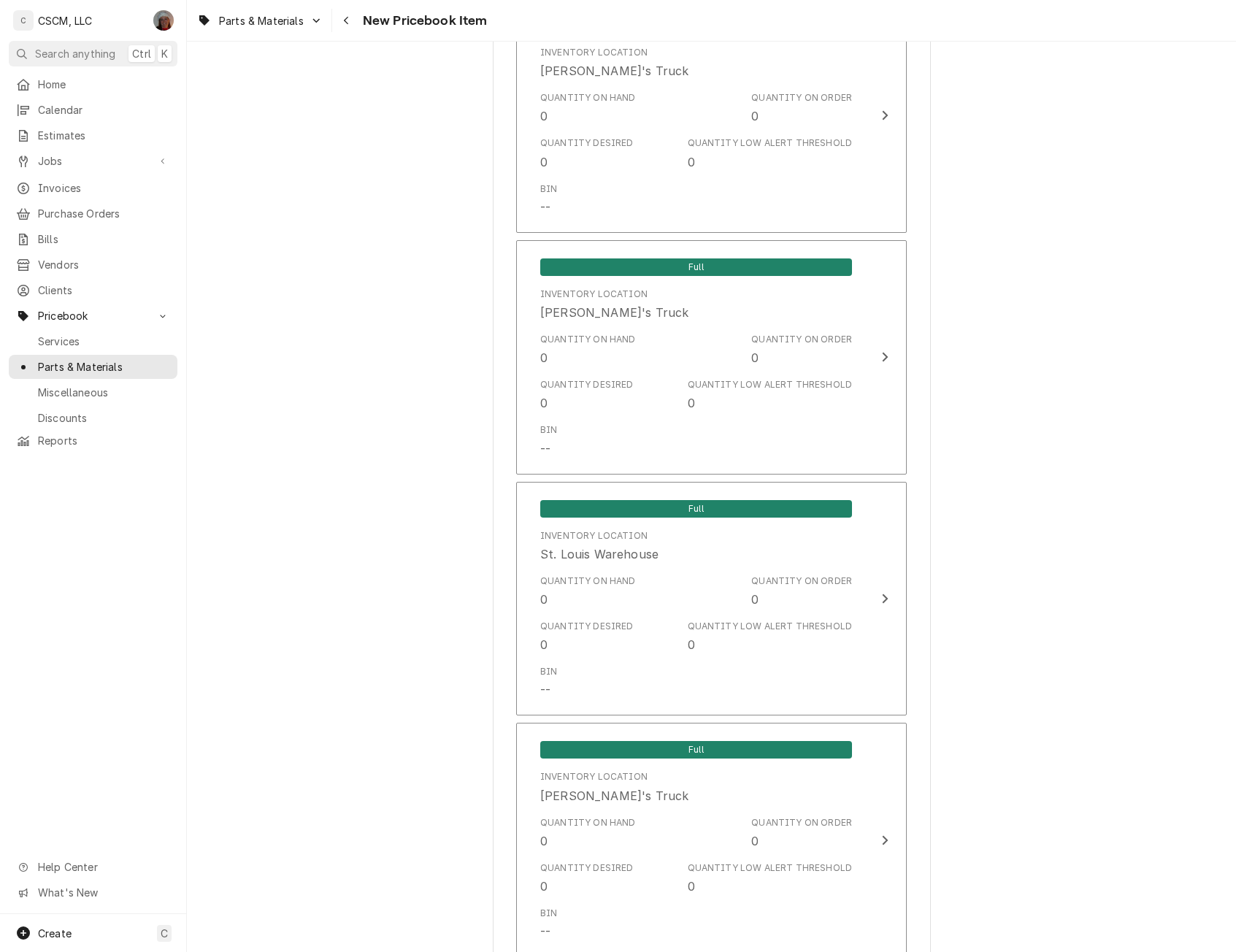
scroll to position [2361, 0]
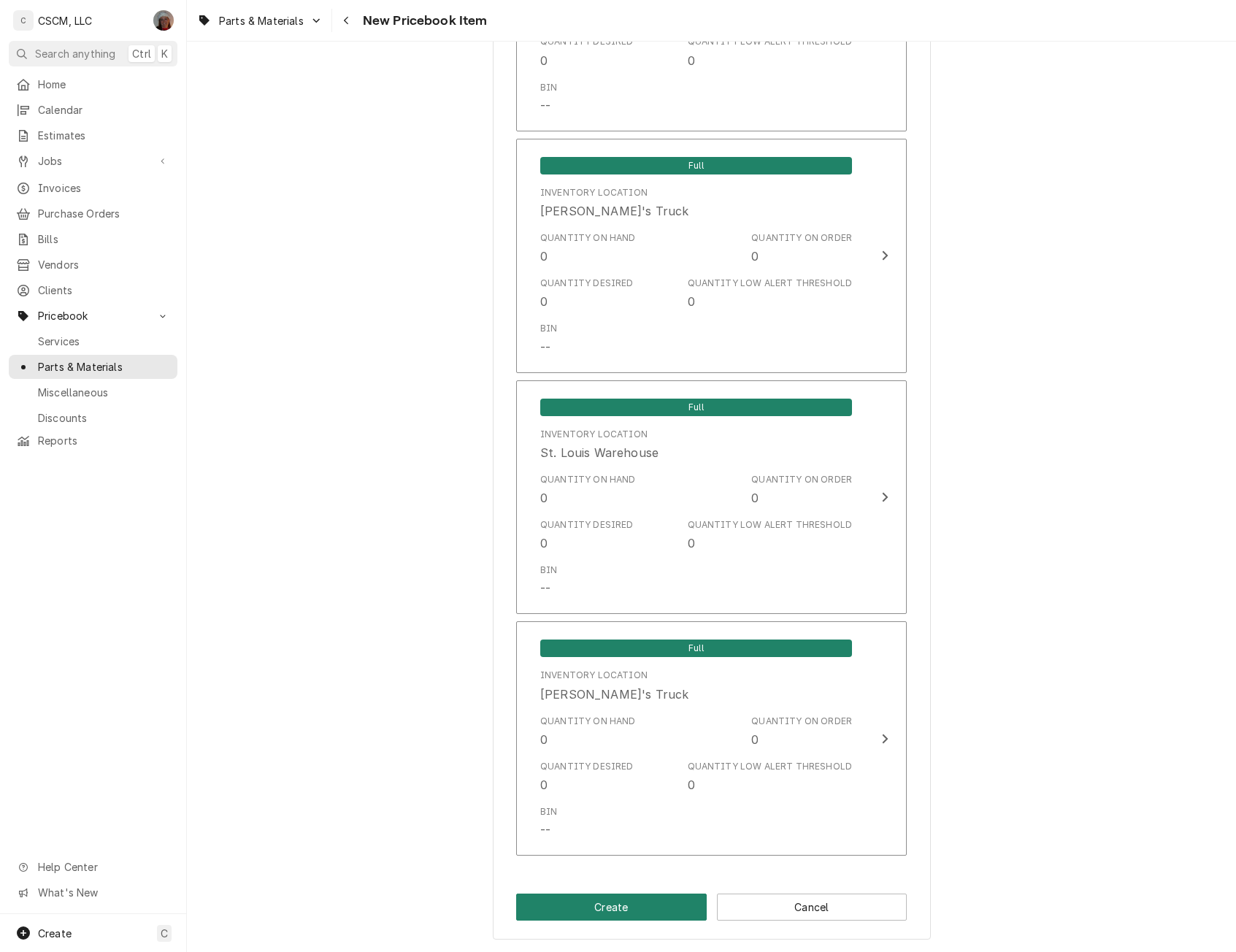
click at [604, 895] on button "Create" at bounding box center [610, 906] width 190 height 27
type textarea "x"
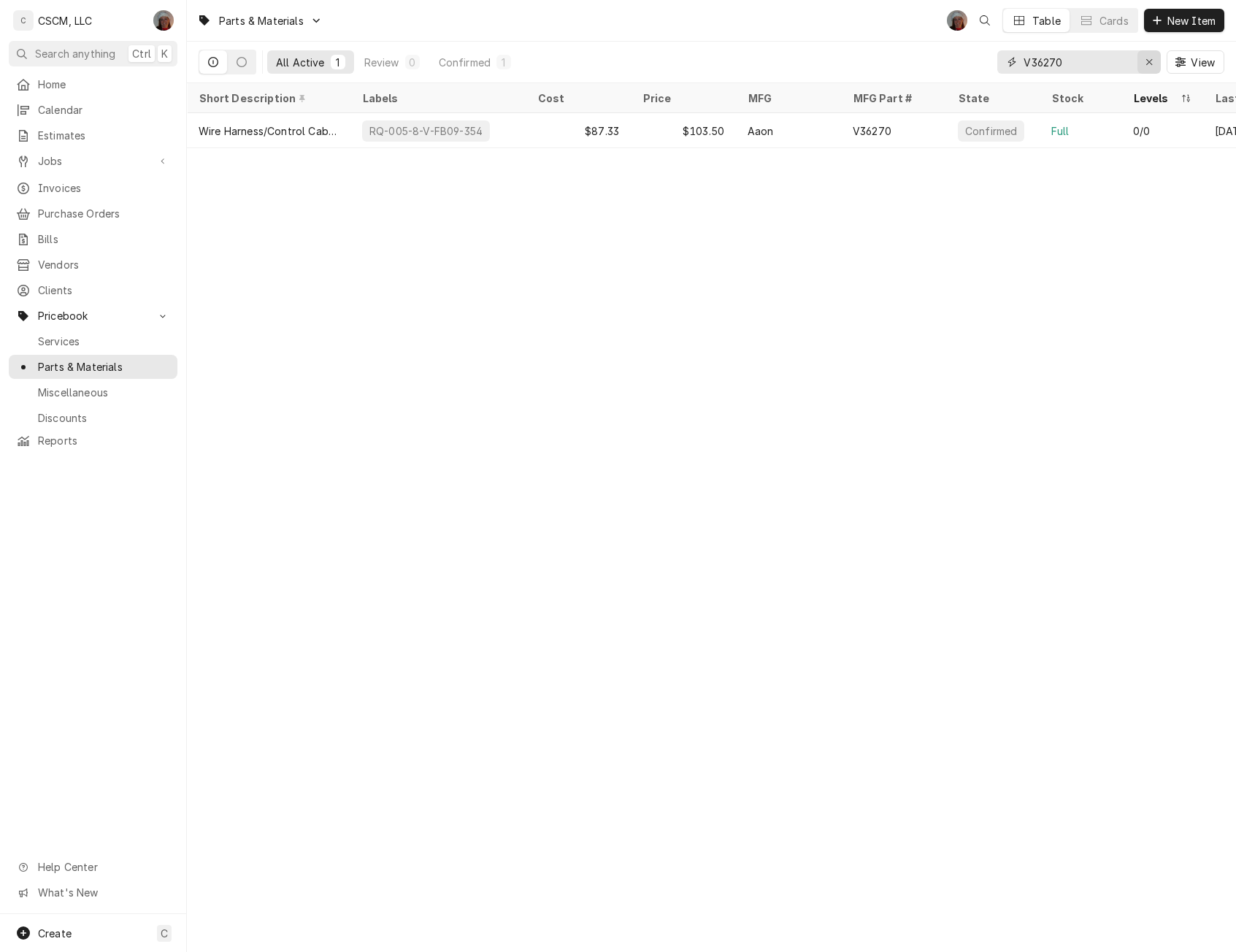
click at [1151, 58] on icon "Erase input" at bounding box center [1149, 62] width 8 height 11
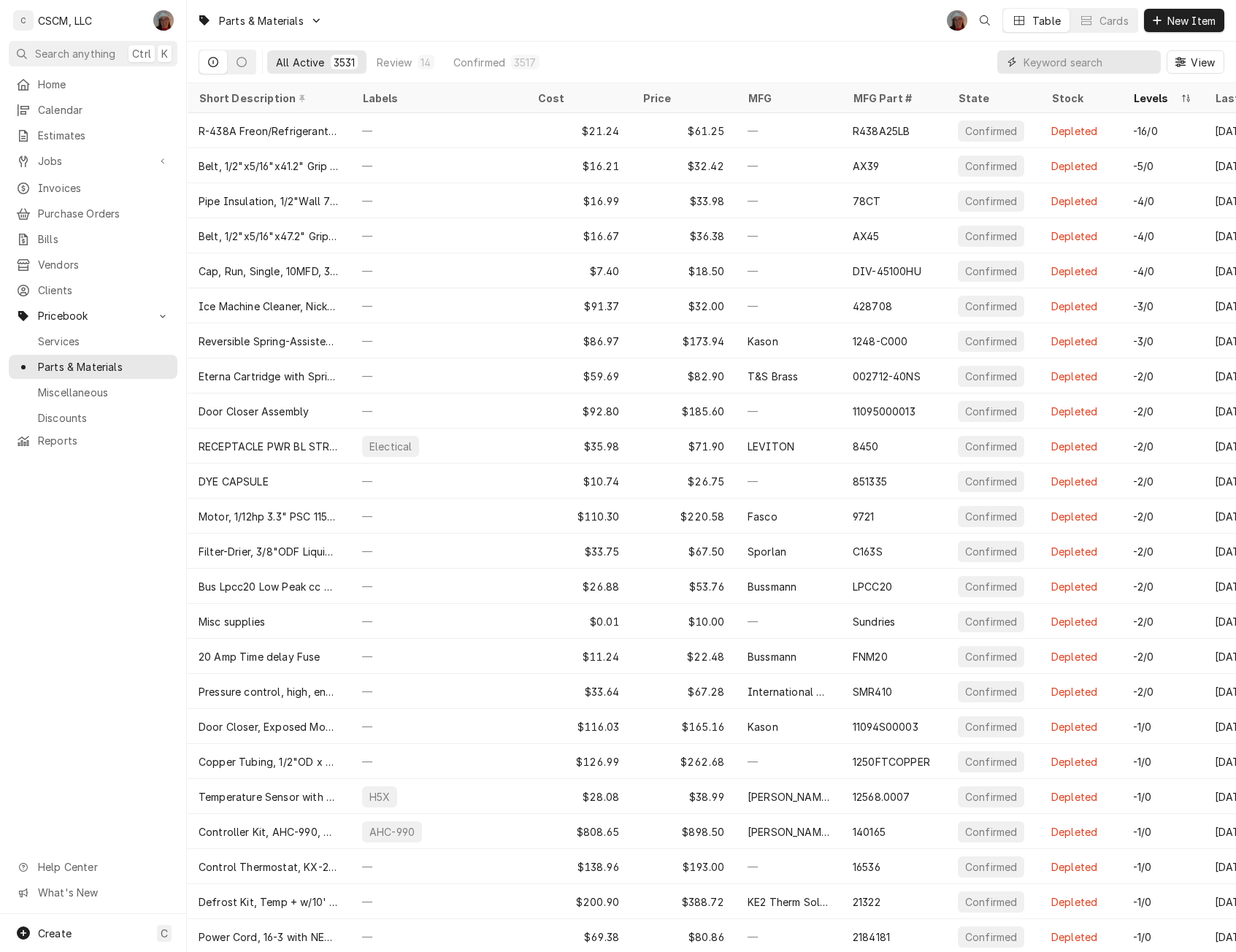
click at [1048, 65] on input "Dynamic Content Wrapper" at bounding box center [1088, 62] width 130 height 23
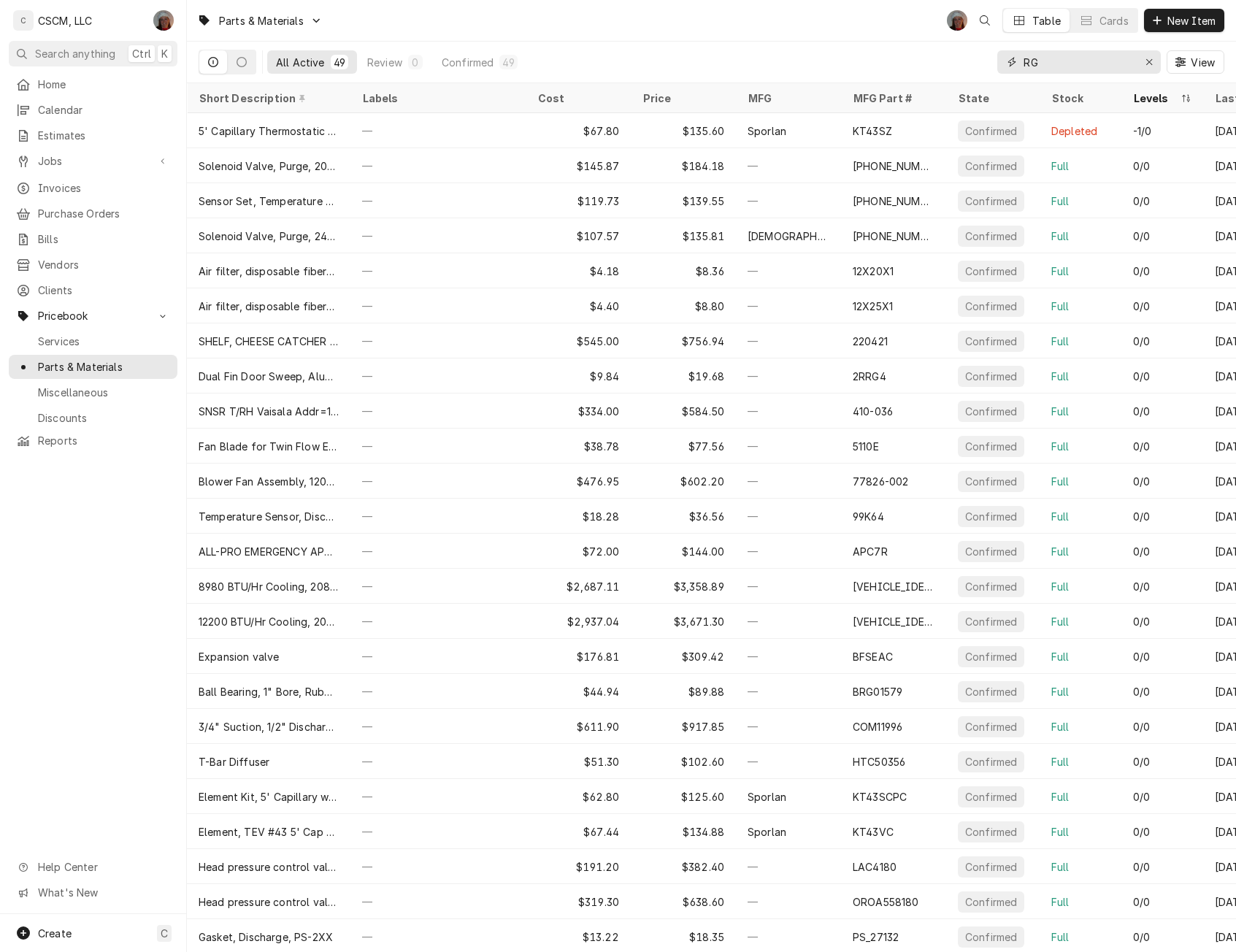
type input "R"
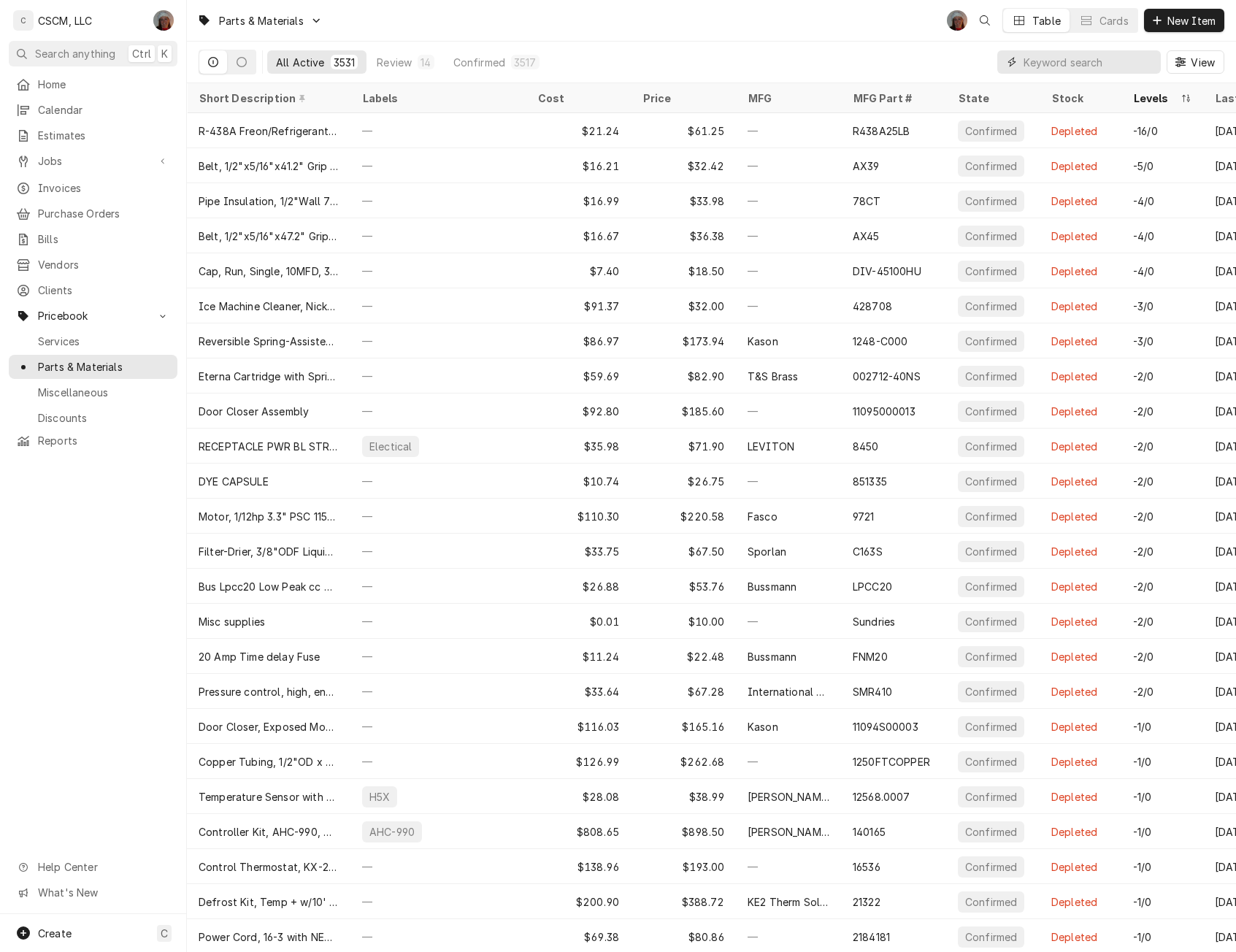
type input "Q"
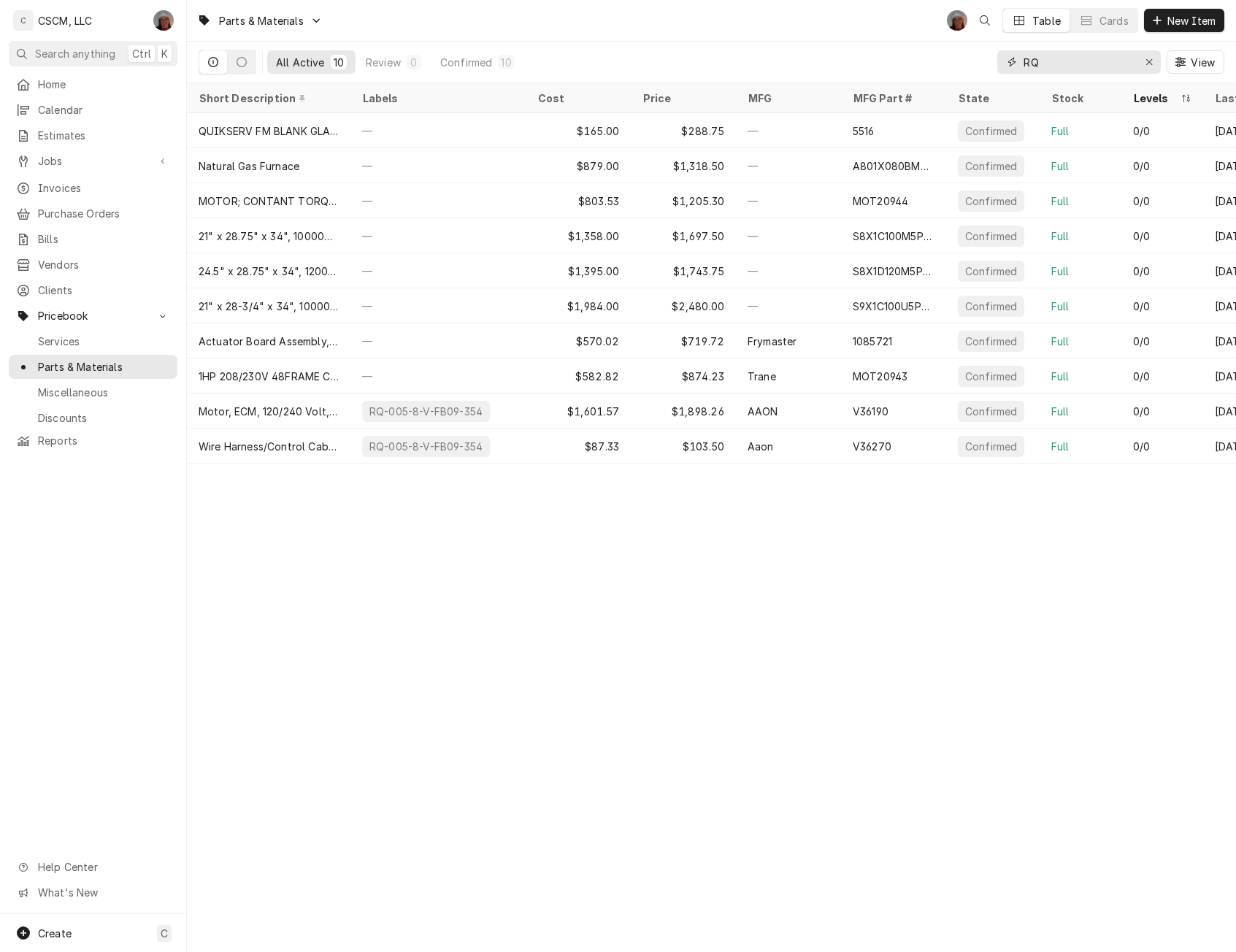
type input "RQ"
click at [88, 206] on span "Purchase Orders" at bounding box center [104, 214] width 132 height 15
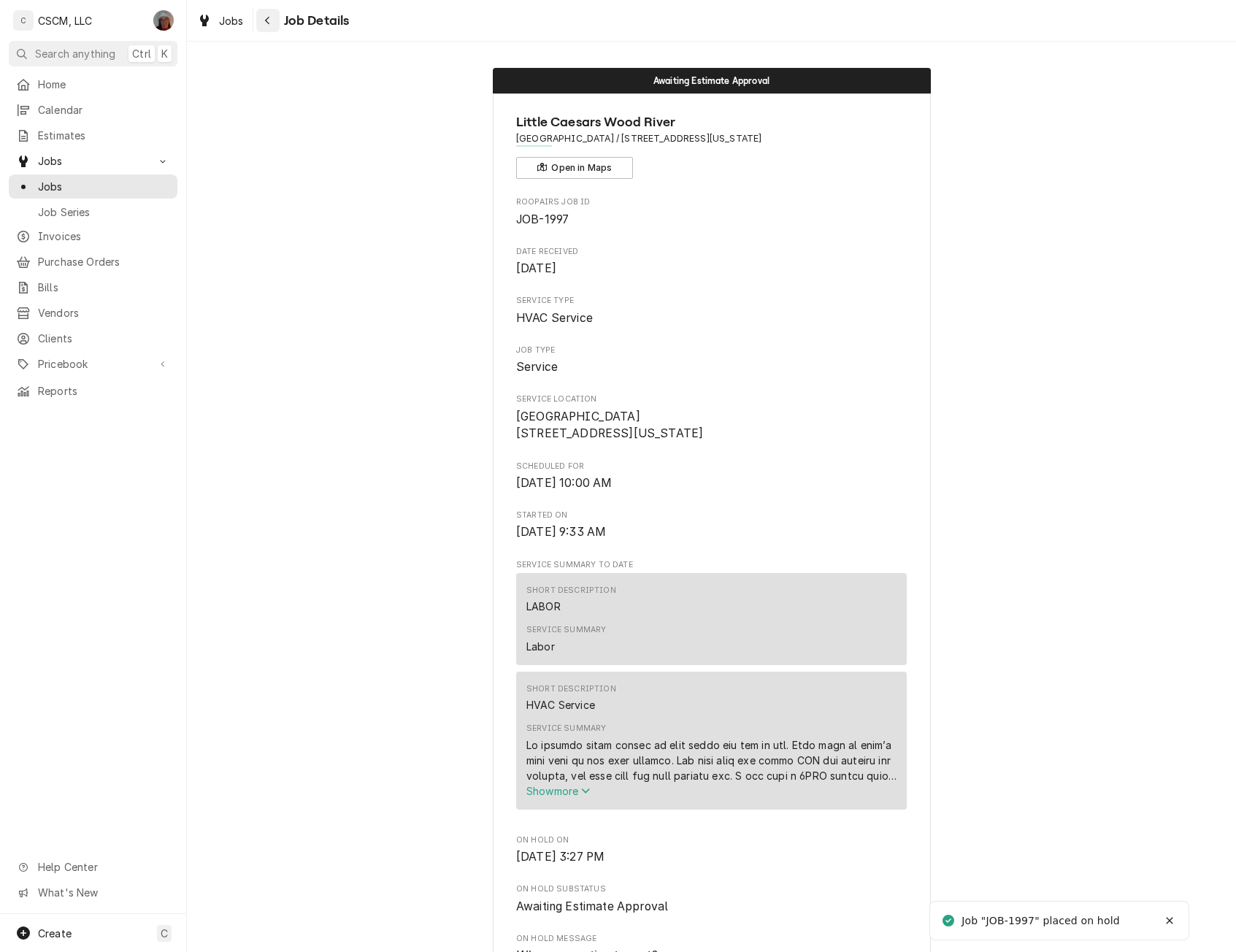
click at [262, 17] on div "Navigate back" at bounding box center [267, 20] width 14 height 14
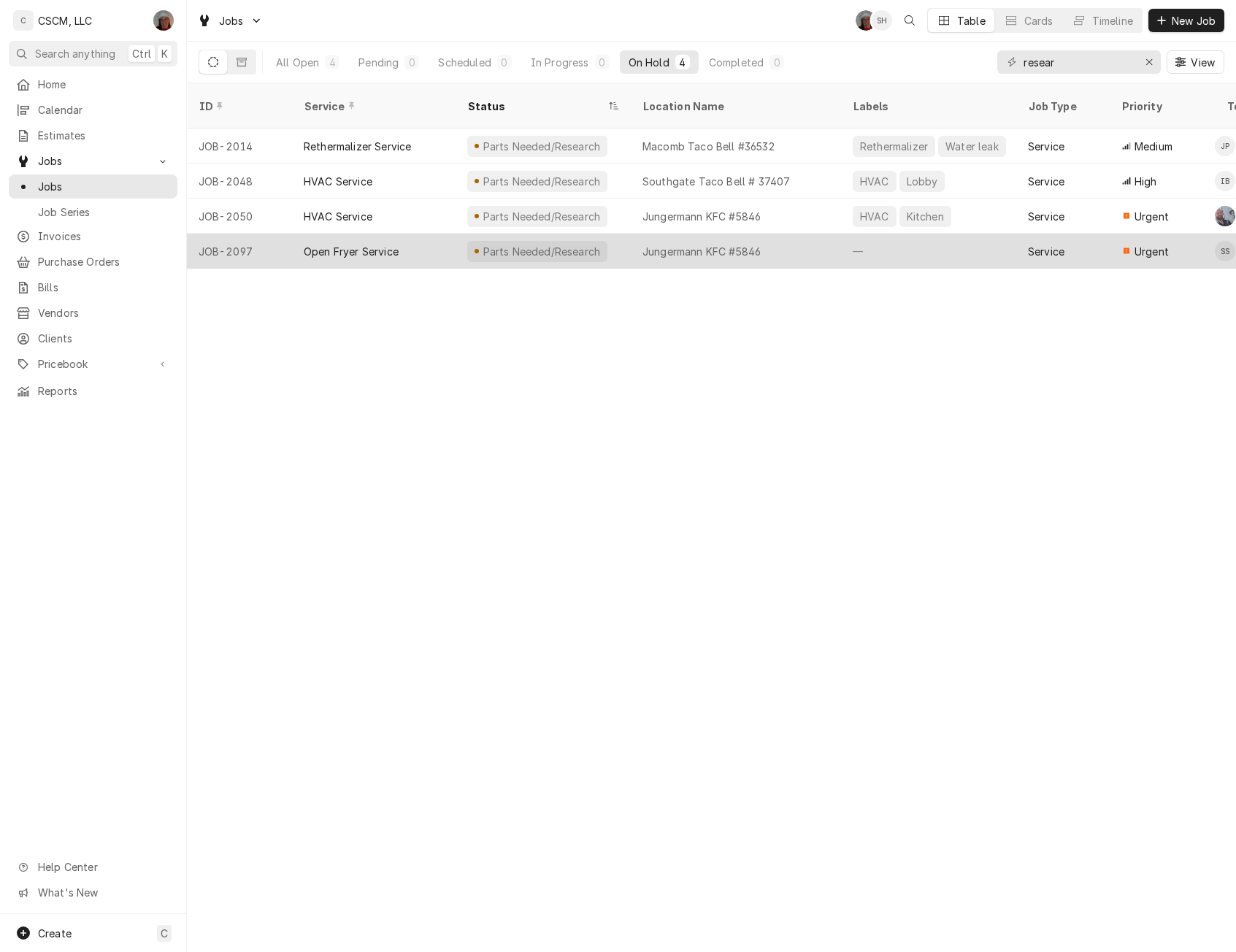
click at [558, 243] on div "Parts Needed/Research" at bounding box center [542, 251] width 120 height 15
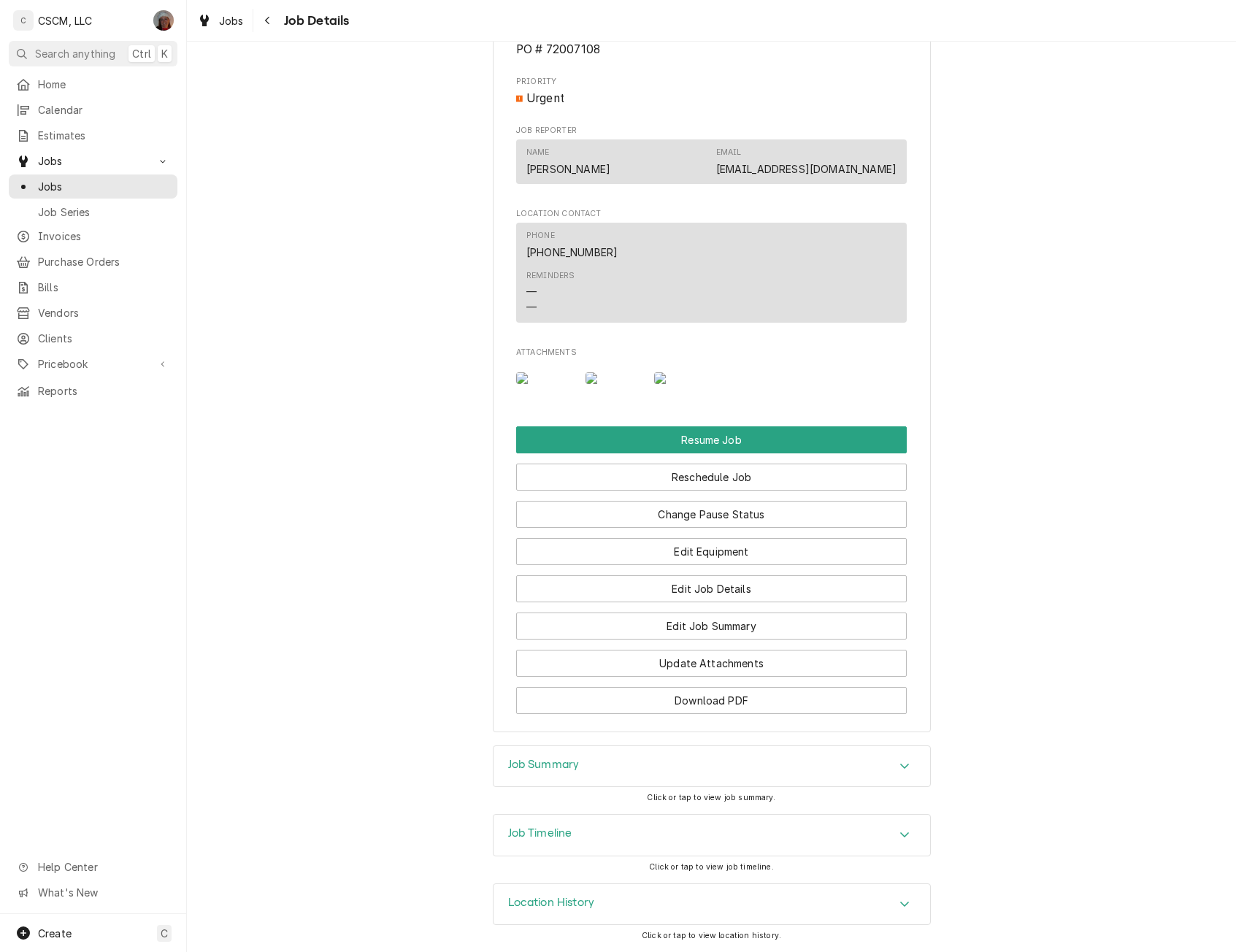
scroll to position [1437, 0]
click at [716, 528] on button "Change Pause Status" at bounding box center [711, 514] width 391 height 27
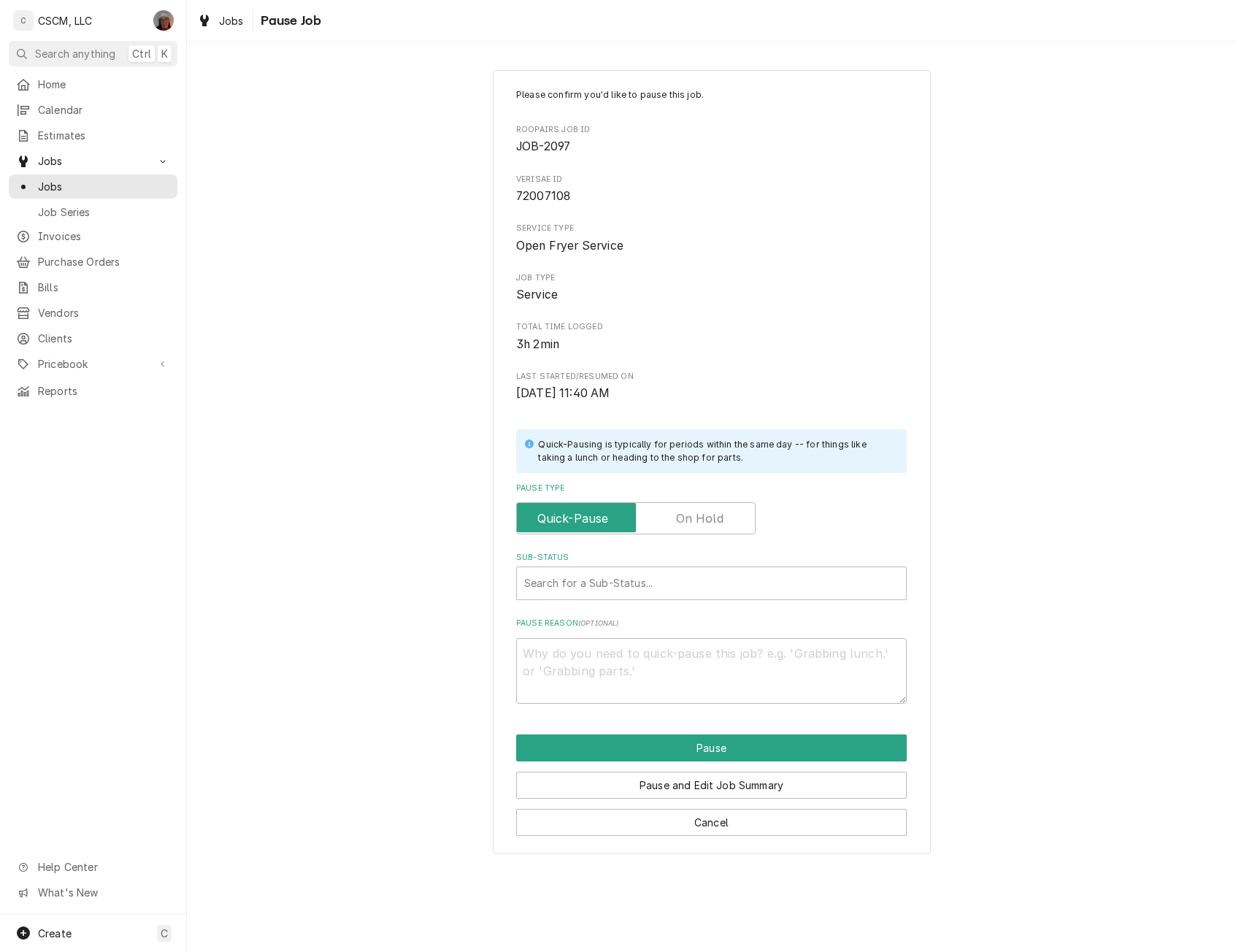
click at [687, 518] on label "Pause Type" at bounding box center [635, 518] width 240 height 32
click at [687, 518] on input "Pause Type" at bounding box center [635, 518] width 226 height 32
checkbox input "true"
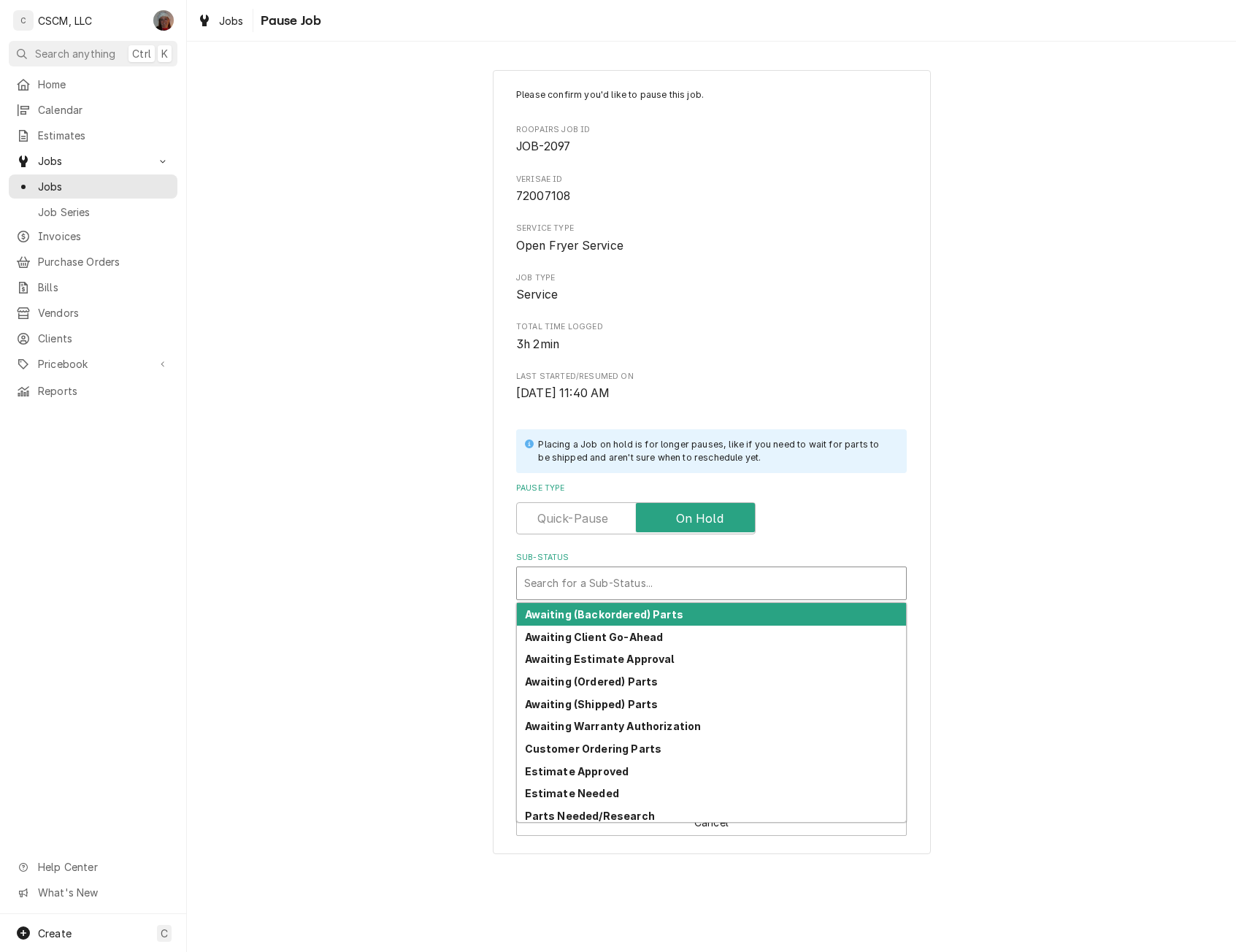
click at [621, 588] on div "Sub-Status" at bounding box center [712, 583] width 374 height 27
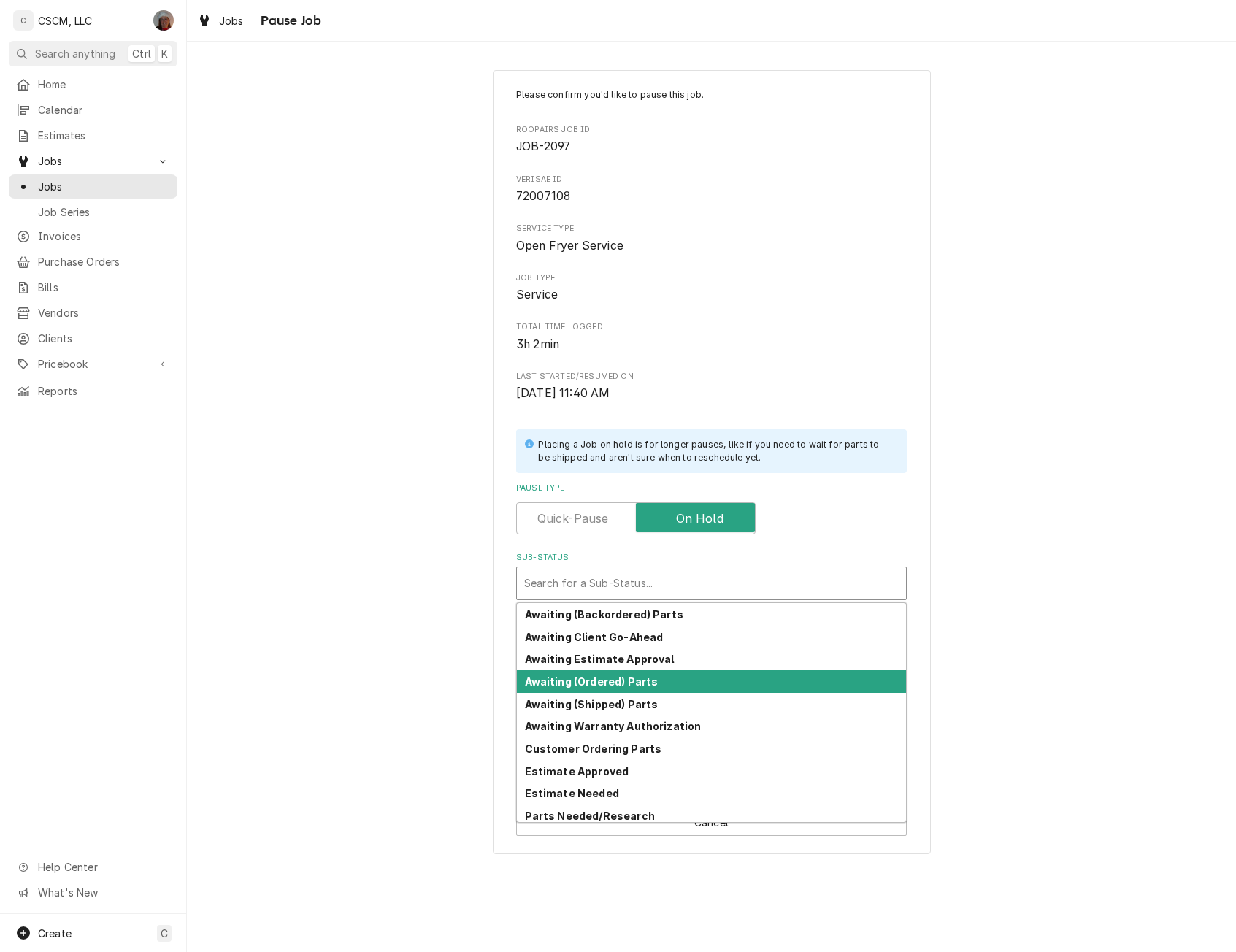
click at [607, 677] on strong "Awaiting (Ordered) Parts" at bounding box center [591, 681] width 134 height 12
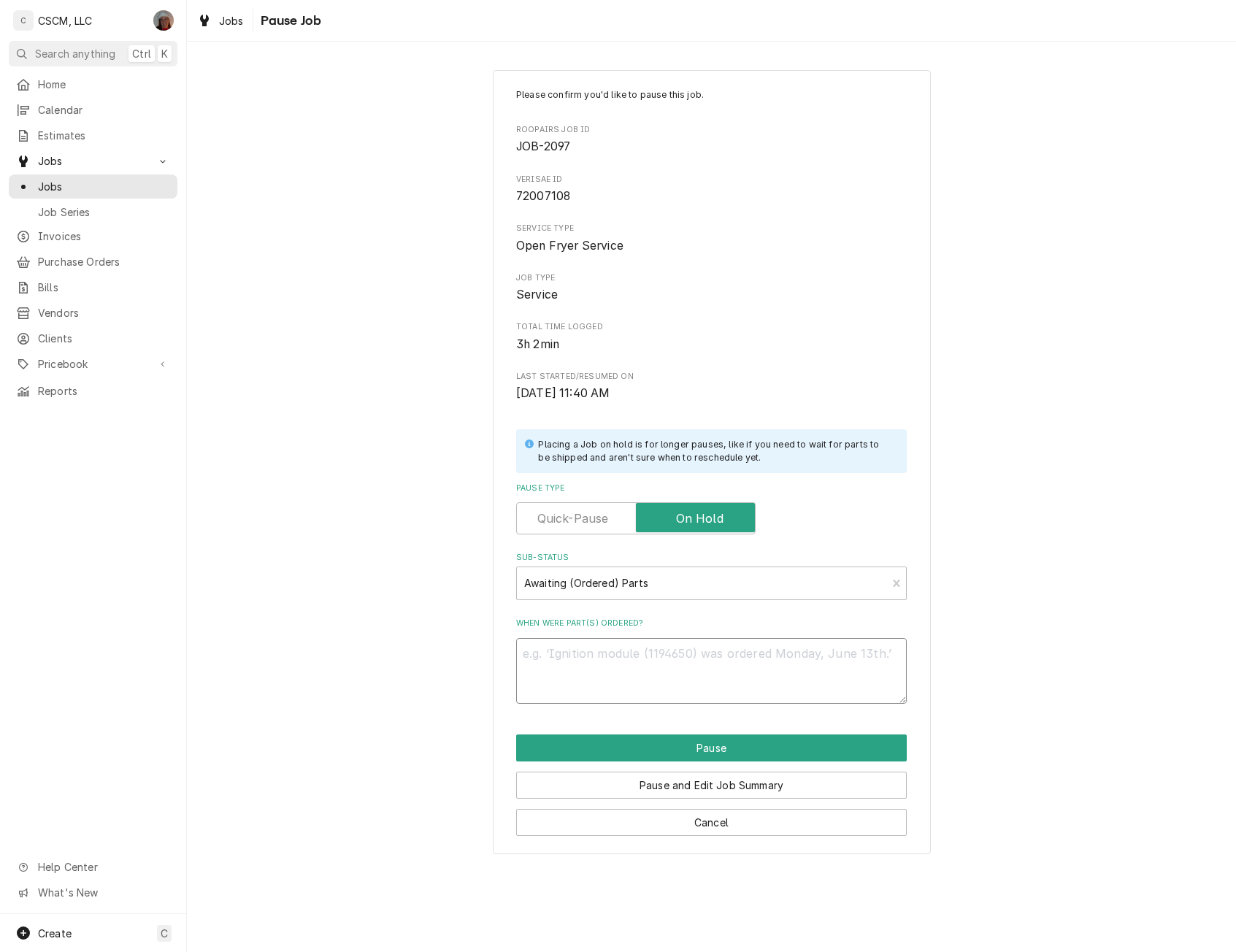
click at [568, 671] on textarea "When were part(s) ordered?" at bounding box center [711, 670] width 391 height 66
type textarea "x"
type textarea "8"
type textarea "x"
type textarea "8/"
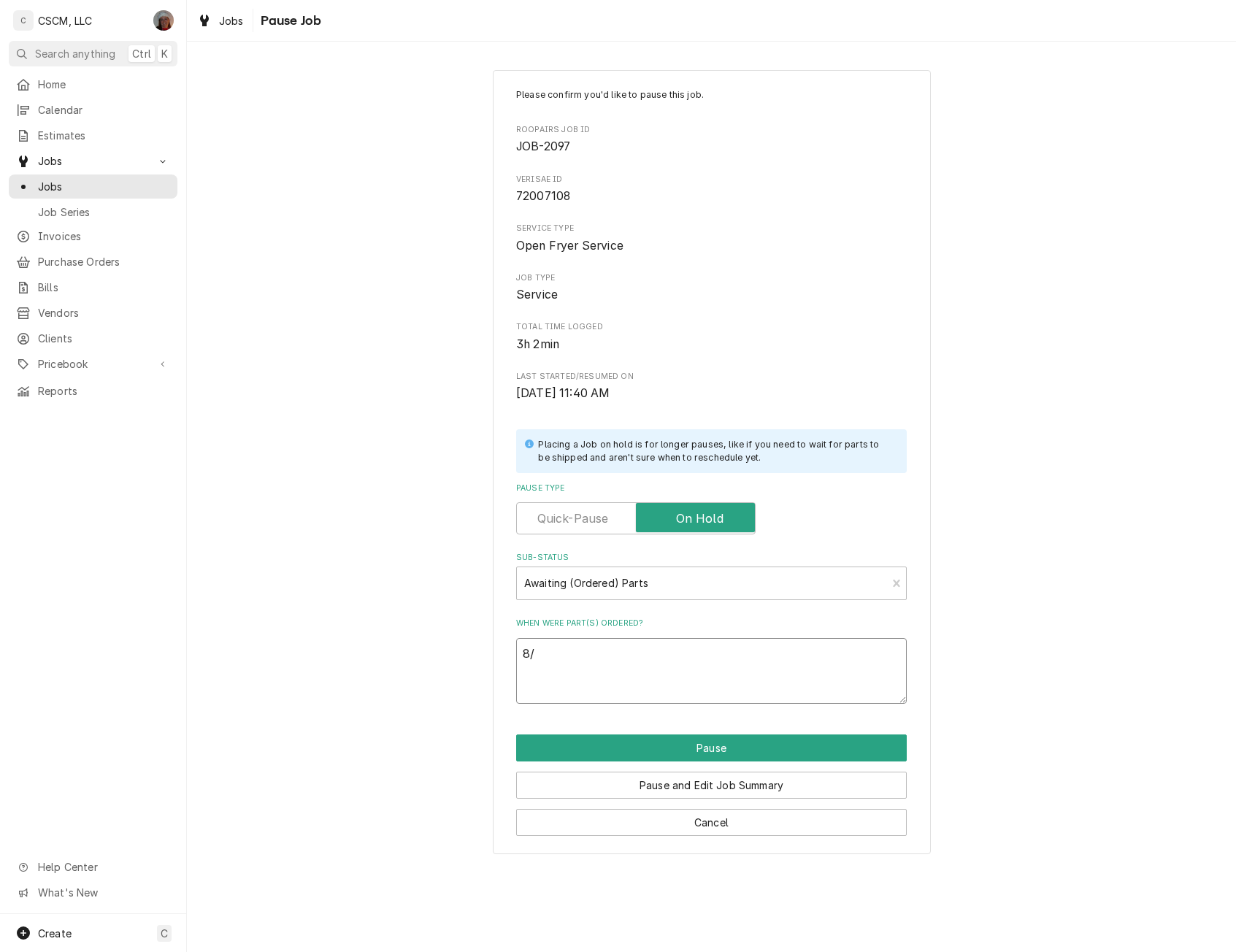
type textarea "x"
type textarea "8/2"
type textarea "x"
type textarea "8/25"
type textarea "x"
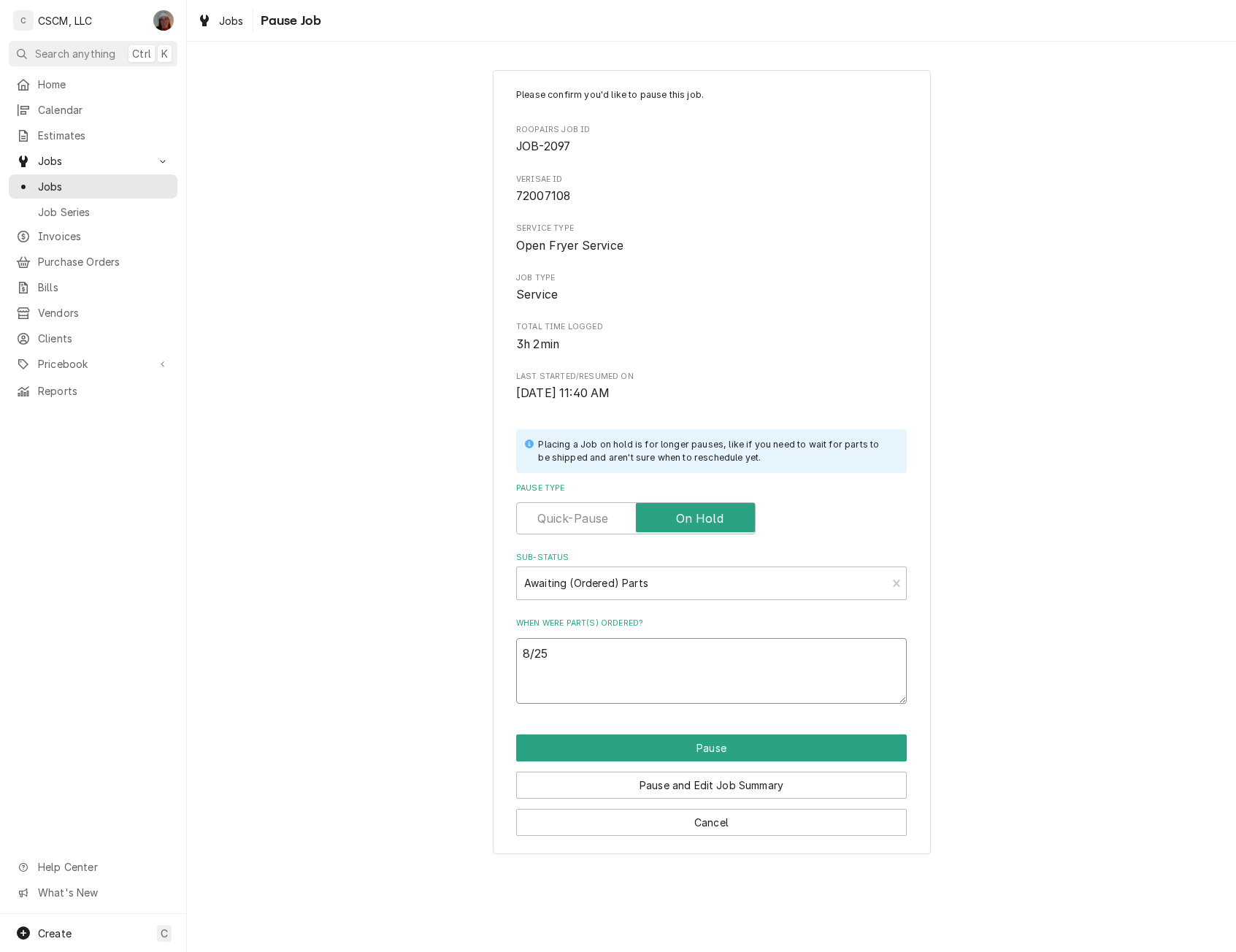
type textarea "8/25"
click at [607, 688] on textarea "8/25" at bounding box center [711, 670] width 391 height 66
paste textarea "Winston PS2302 Switch Interlock, LP46/56"
type textarea "x"
type textarea "8/25 Winston PS2302 Switch Interlock, LP46/56"
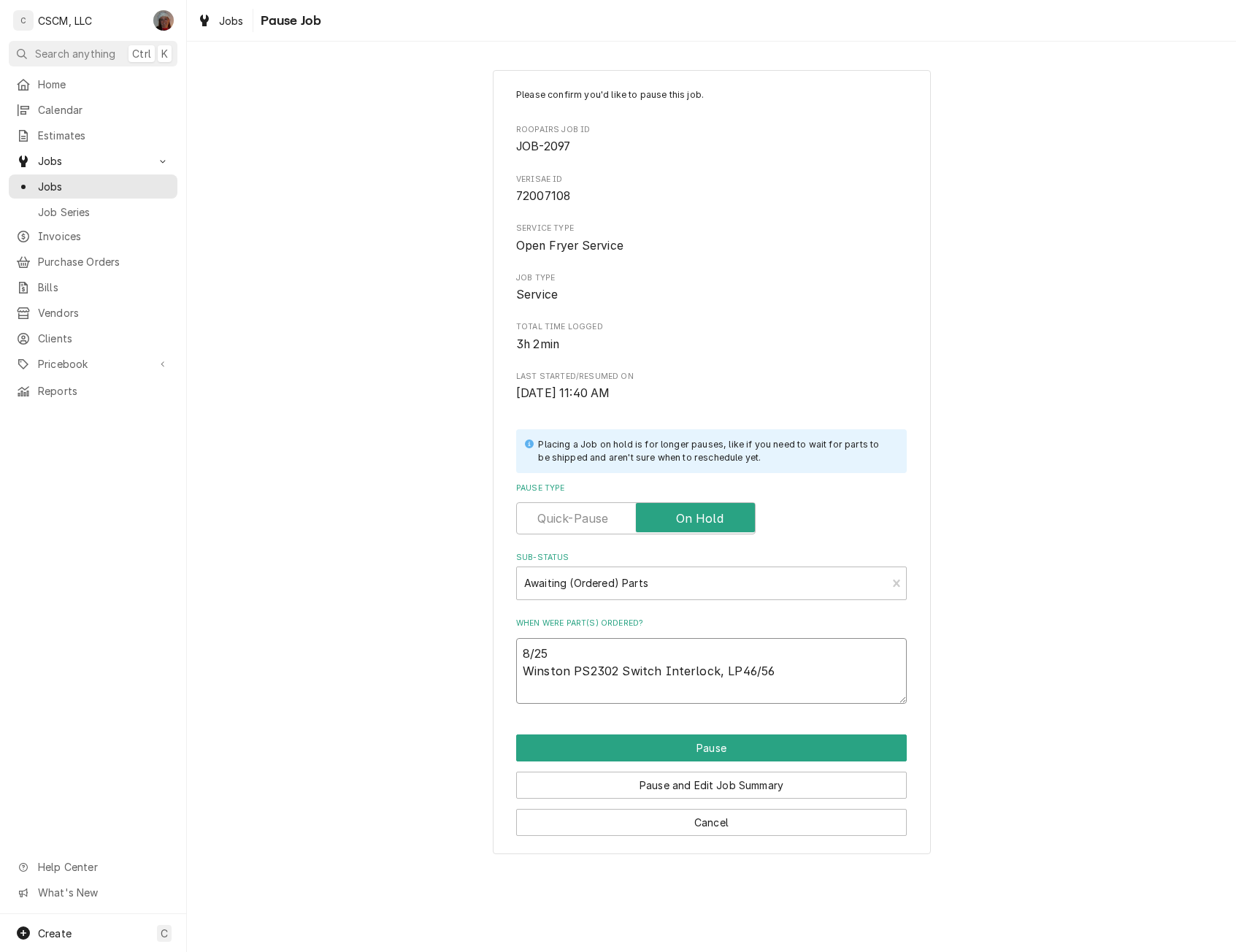
type textarea "x"
type textarea "8/25 Winston PS2302 Switch Interlock, LP46/56"
paste textarea "Winston PS1088 Vent Solenoid, 220V, 60HZ"
type textarea "x"
type textarea "8/25 Winston PS2302 Switch Interlock, LP46/56 Winston PS1088 Vent Solenoid, 220…"
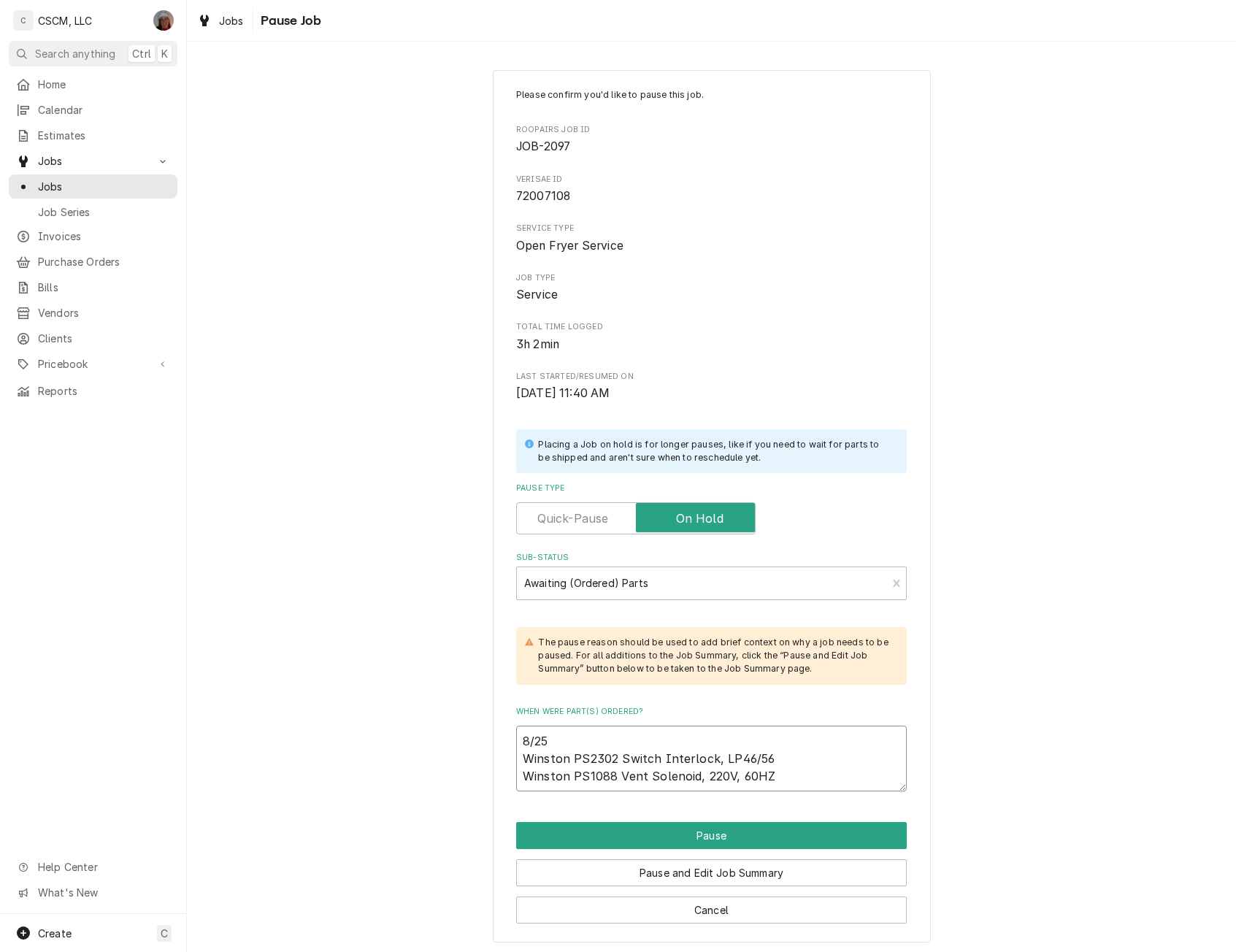
type textarea "x"
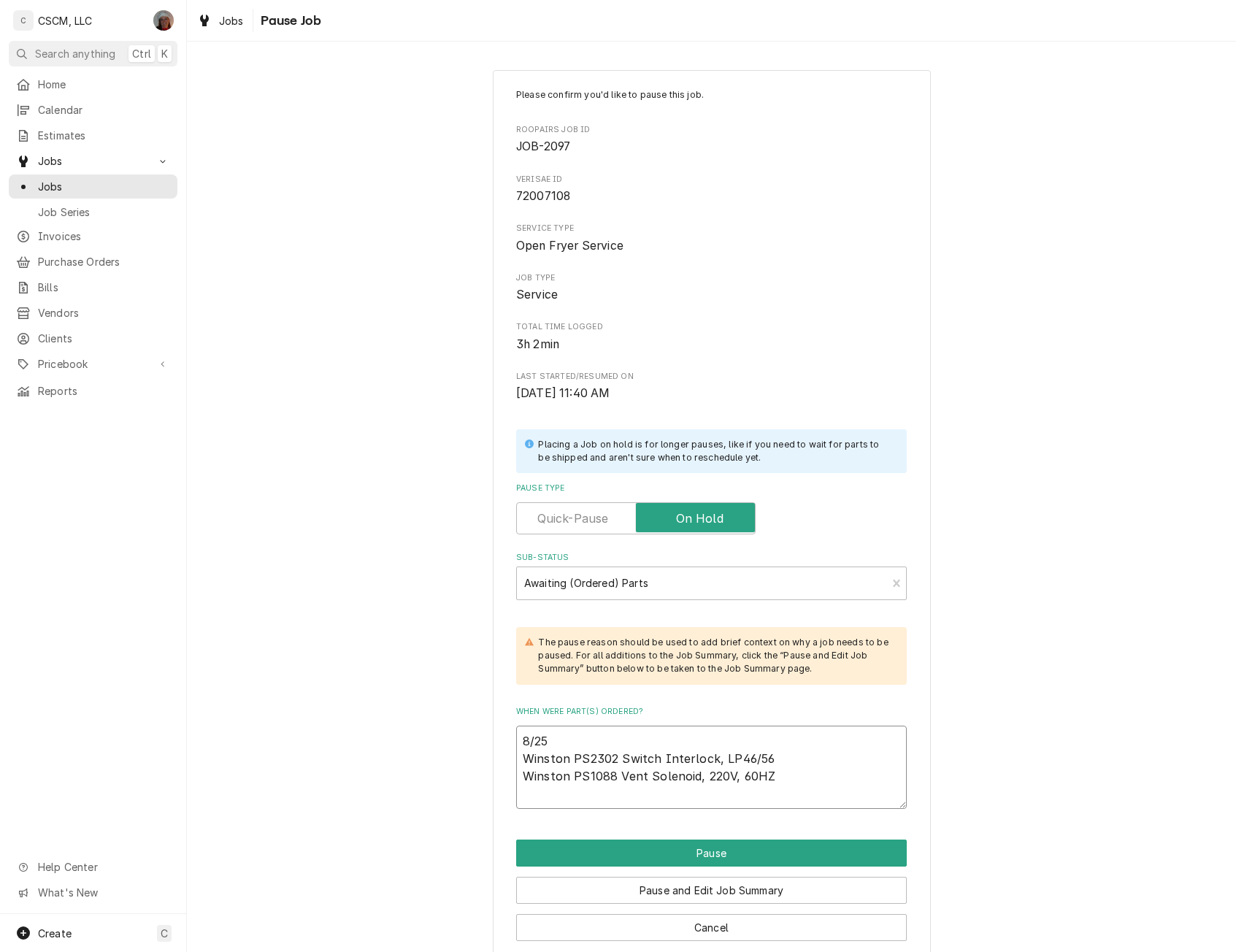
type textarea "8/25 Winston PS2302 Switch Interlock, LP46/56 Winston PS1088 Vent Solenoid, 220…"
paste textarea "Winston PS1007 Relay, 3 Pole, 208/240V, 50/60HZ"
type textarea "x"
type textarea "8/25 Winston PS2302 Switch Interlock, LP46/56 Winston PS1088 Vent Solenoid, 220…"
type textarea "x"
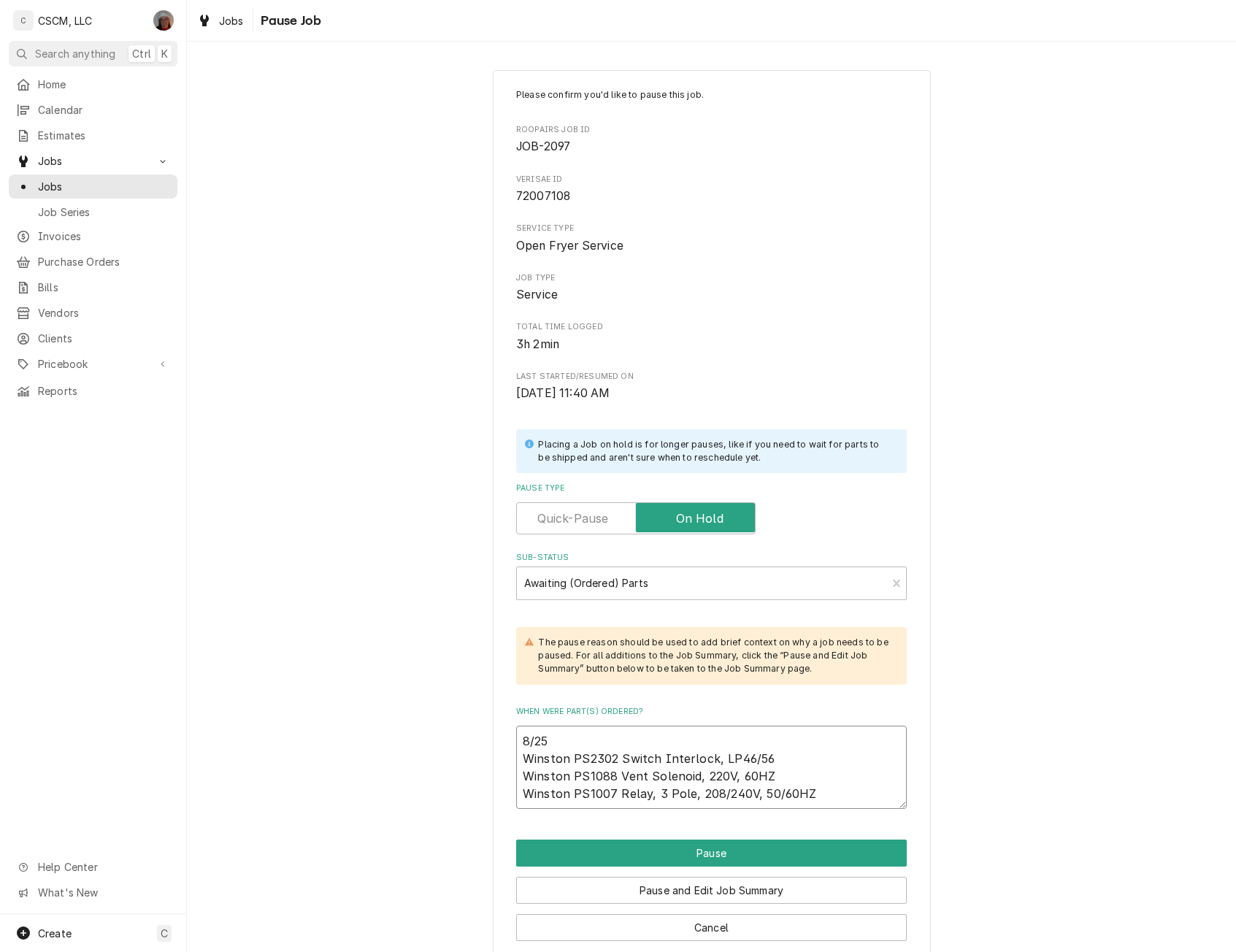
type textarea "8/25 Winston PS2302 Switch Interlock, LP46/56 Winston PS1088 Vent Solenoid, 220…"
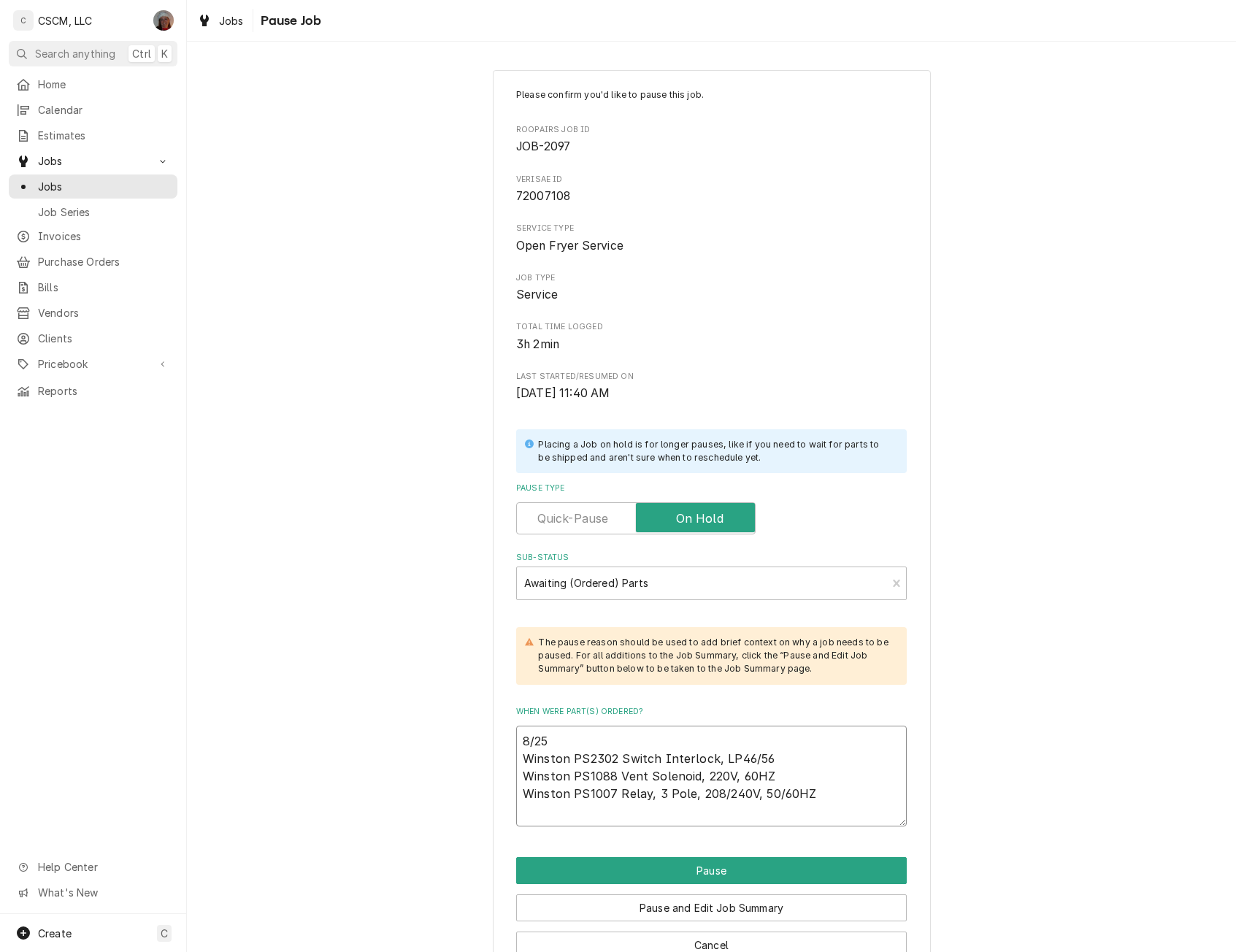
type textarea "x"
type textarea "8/25 Winston PS2302 Switch Interlock, LP46/56 Winston PS1088 Vent Solenoid, 220…"
type textarea "x"
type textarea "8/25 Winston PS2302 Switch Interlock, LP46/56 Winston PS1088 Vent Solenoid, 220…"
type textarea "x"
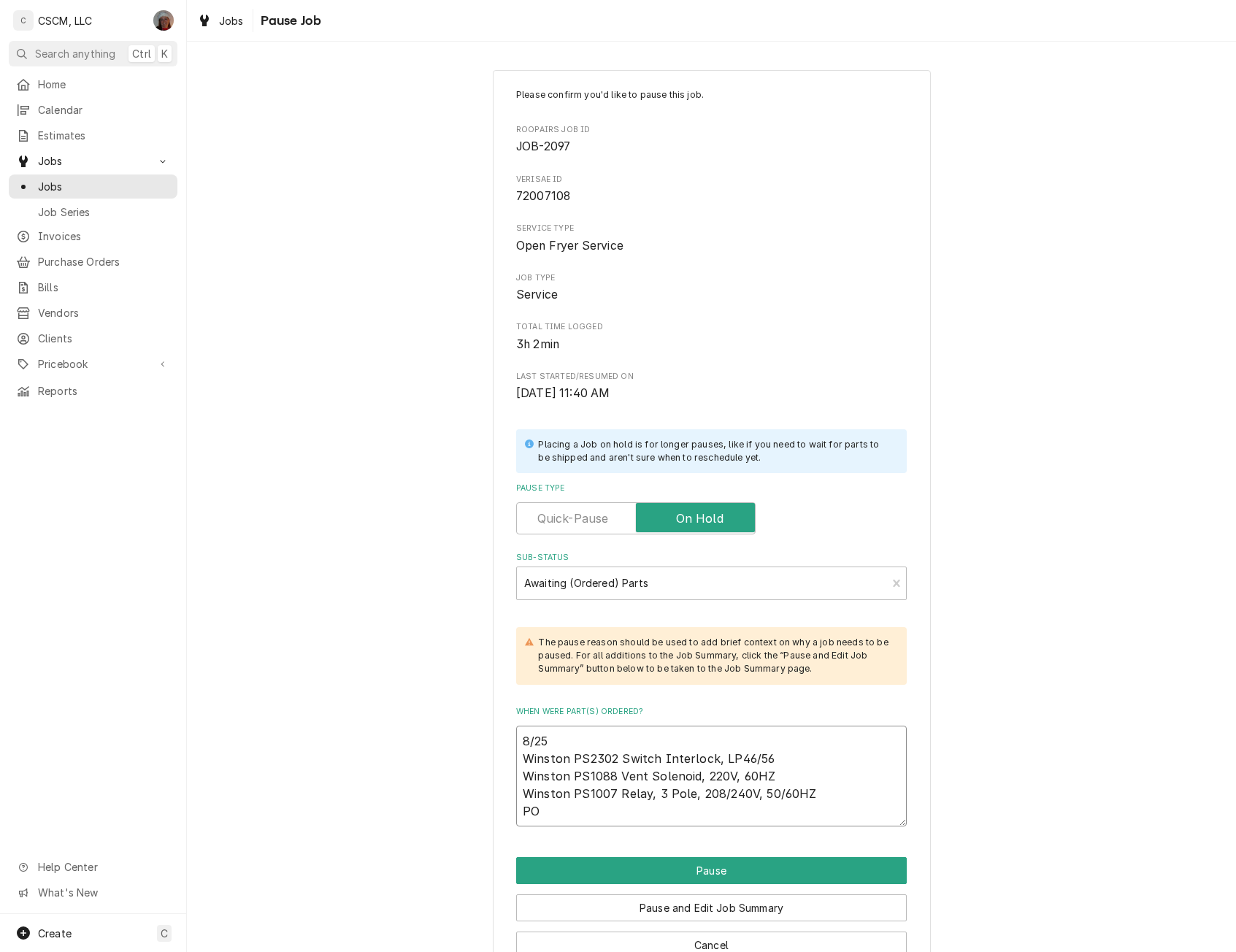
type textarea "8/25 Winston PS2302 Switch Interlock, LP46/56 Winston PS1088 Vent Solenoid, 220…"
type textarea "x"
type textarea "8/25 Winston PS2302 Switch Interlock, LP46/56 Winston PS1088 Vent Solenoid, 220…"
type textarea "x"
type textarea "8/25 Winston PS2302 Switch Interlock, LP46/56 Winston PS1088 Vent Solenoid, 220…"
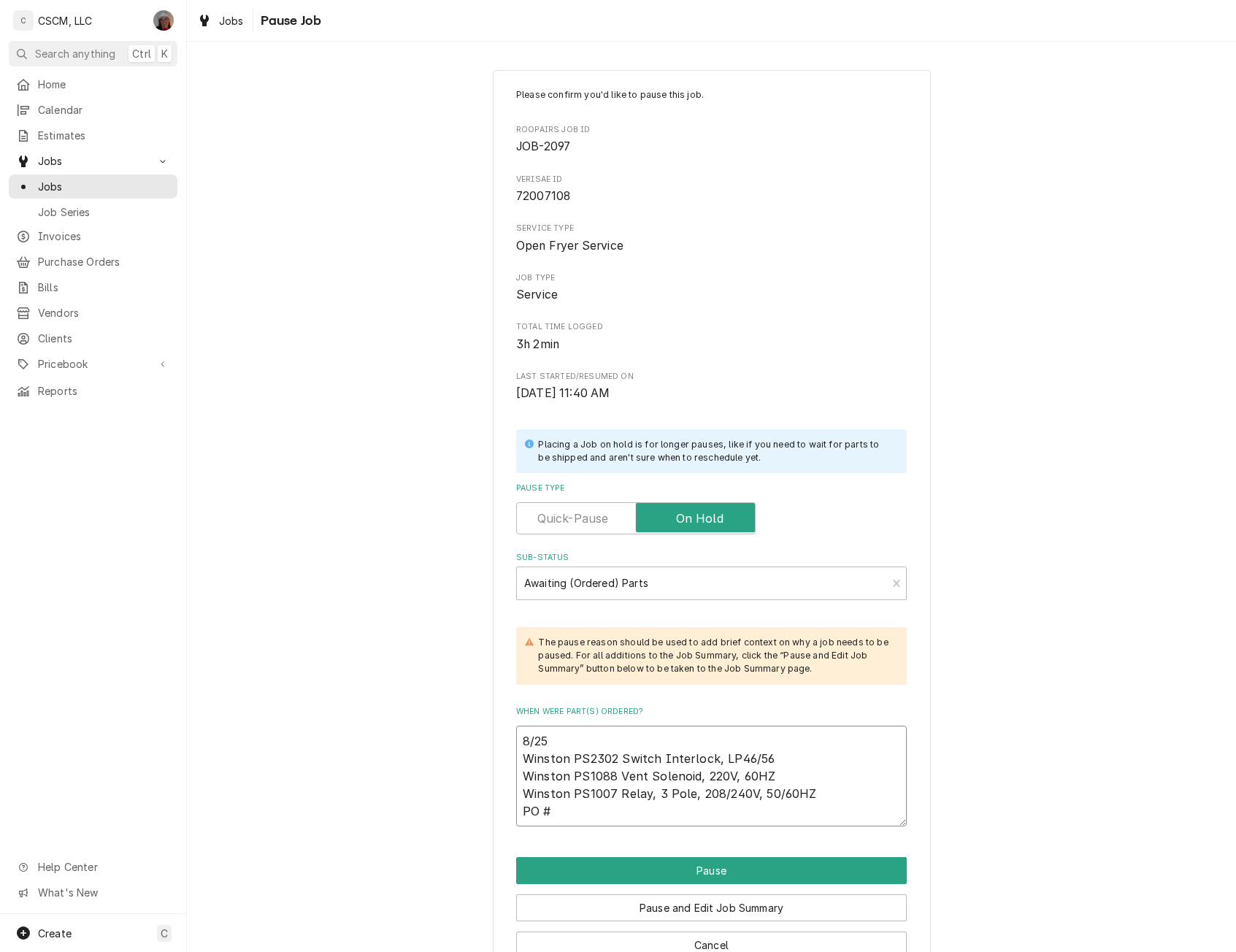
type textarea "x"
type textarea "8/25 Winston PS2302 Switch Interlock, LP46/56 Winston PS1088 Vent Solenoid, 220…"
type textarea "x"
type textarea "8/25 Winston PS2302 Switch Interlock, LP46/56 Winston PS1088 Vent Solenoid, 220…"
type textarea "x"
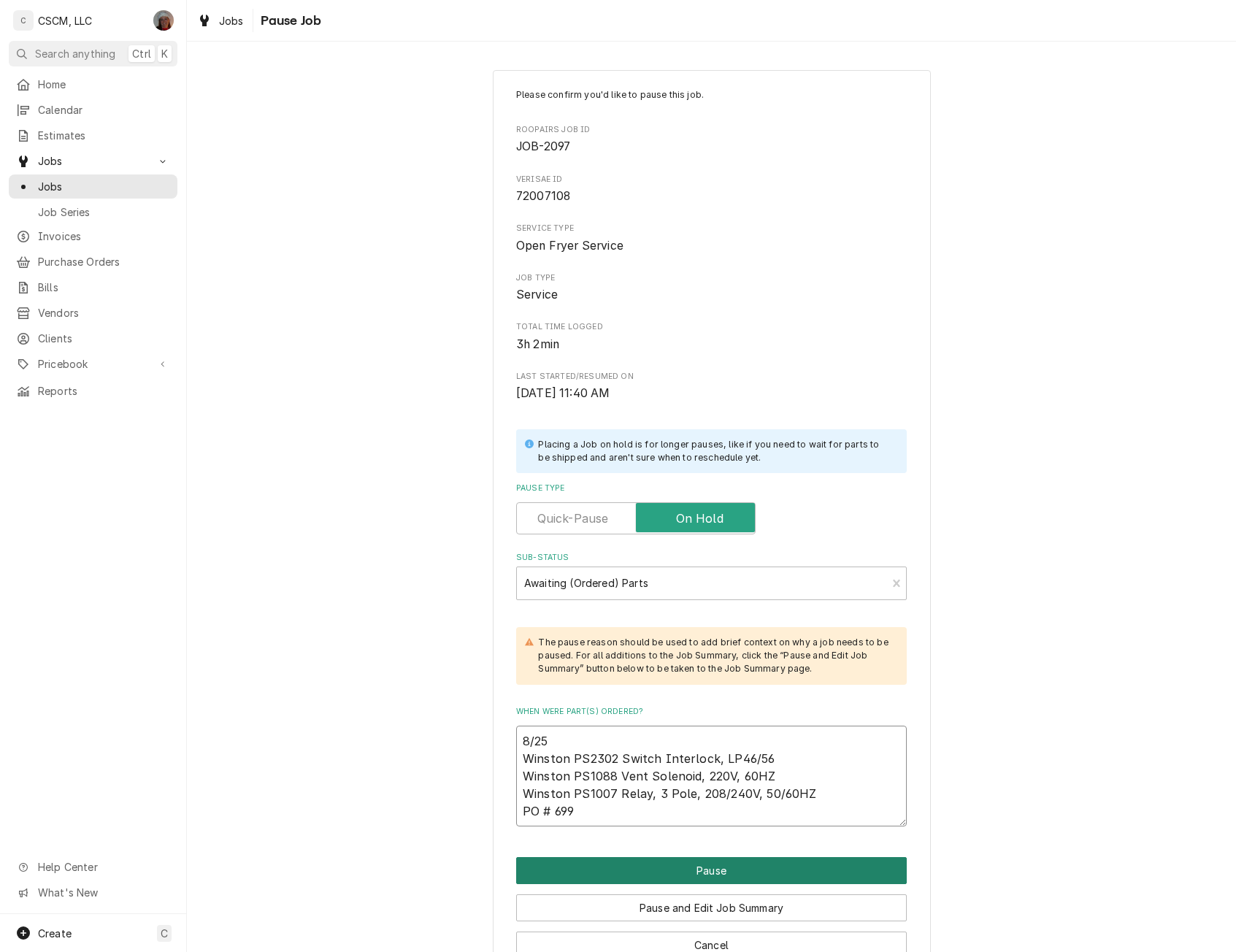
type textarea "8/25 Winston PS2302 Switch Interlock, LP46/56 Winston PS1088 Vent Solenoid, 220…"
click at [702, 872] on button "Pause" at bounding box center [711, 870] width 391 height 27
type textarea "x"
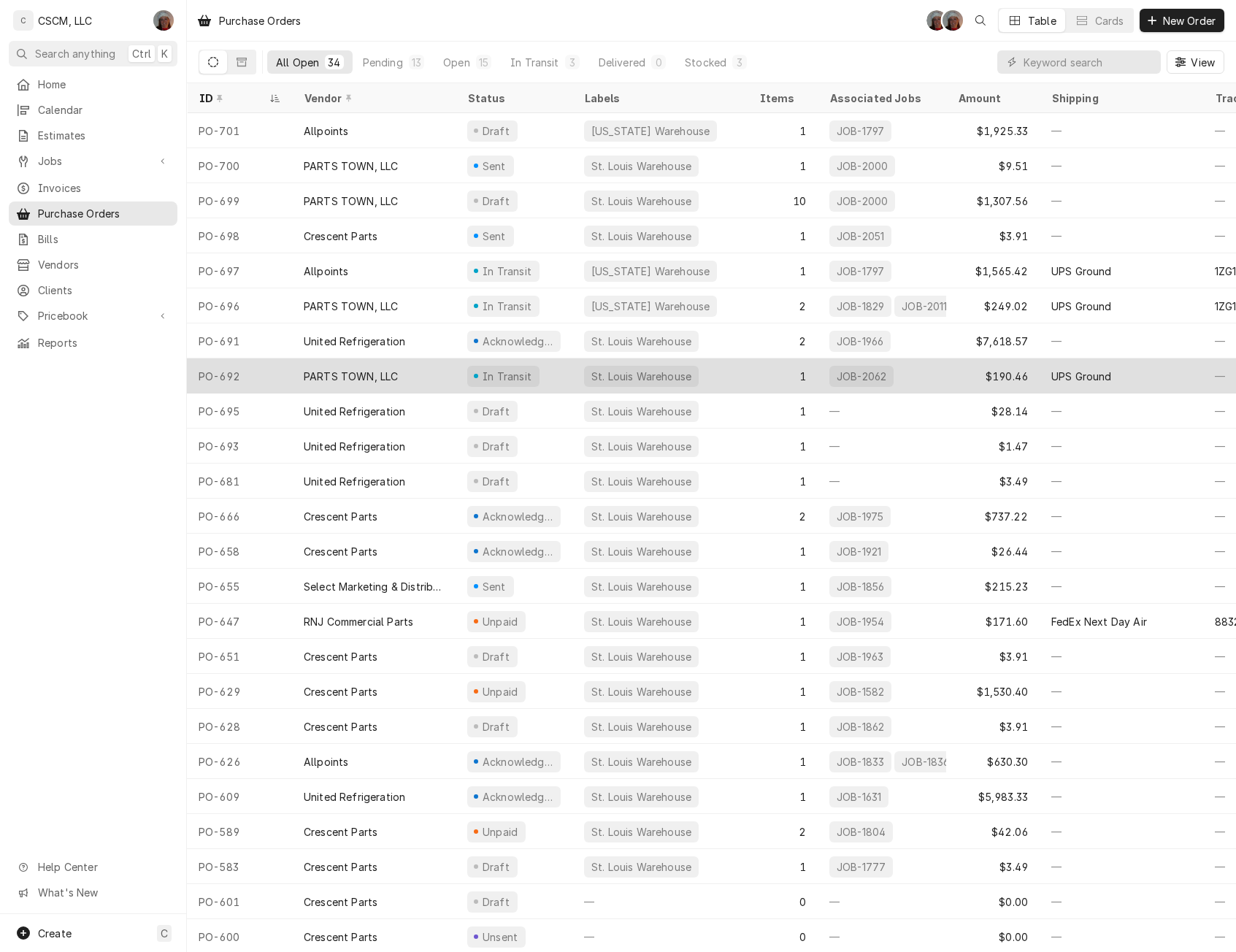
click at [241, 370] on div "PO-692" at bounding box center [240, 375] width 105 height 35
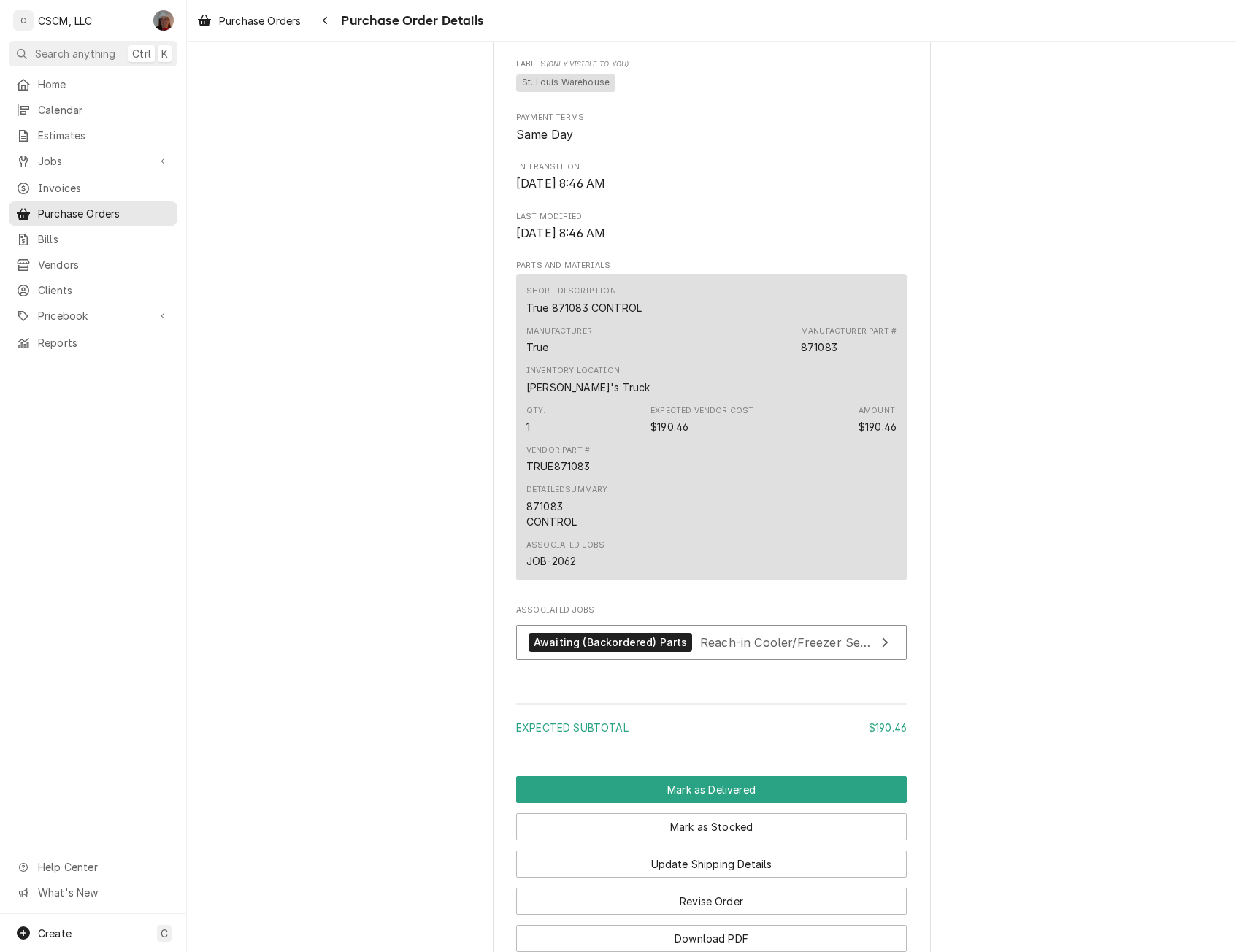
scroll to position [792, 0]
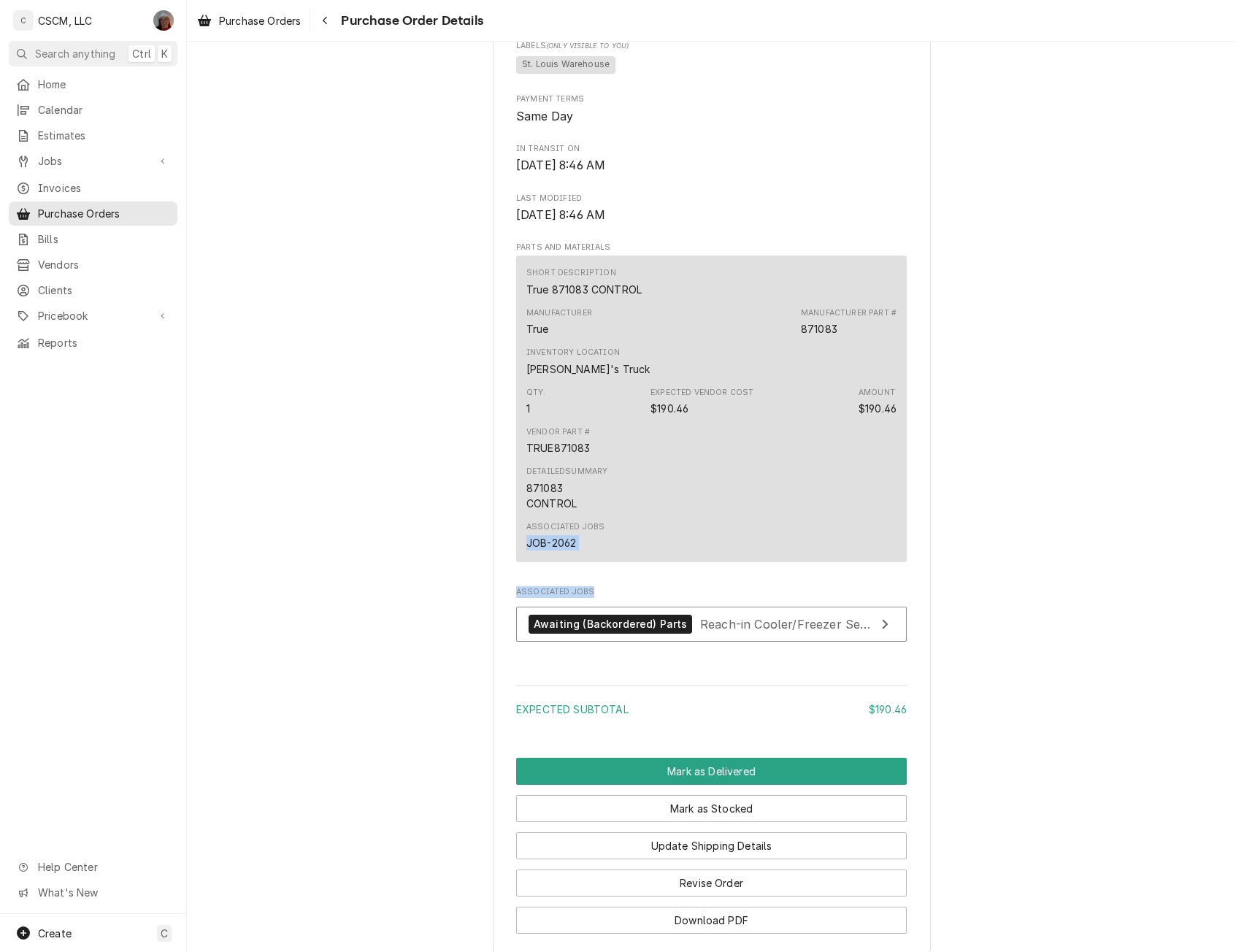
drag, startPoint x: 1223, startPoint y: 613, endPoint x: 1220, endPoint y: 637, distance: 24.2
click at [1220, 637] on div "In Transit Vendor PARTS TOWN, LLC Remit To: PARTS TOWN, LLC [STREET_ADDRESS][US…" at bounding box center [712, 107] width 1049 height 1715
click at [714, 858] on button "Update Shipping Details" at bounding box center [711, 845] width 391 height 27
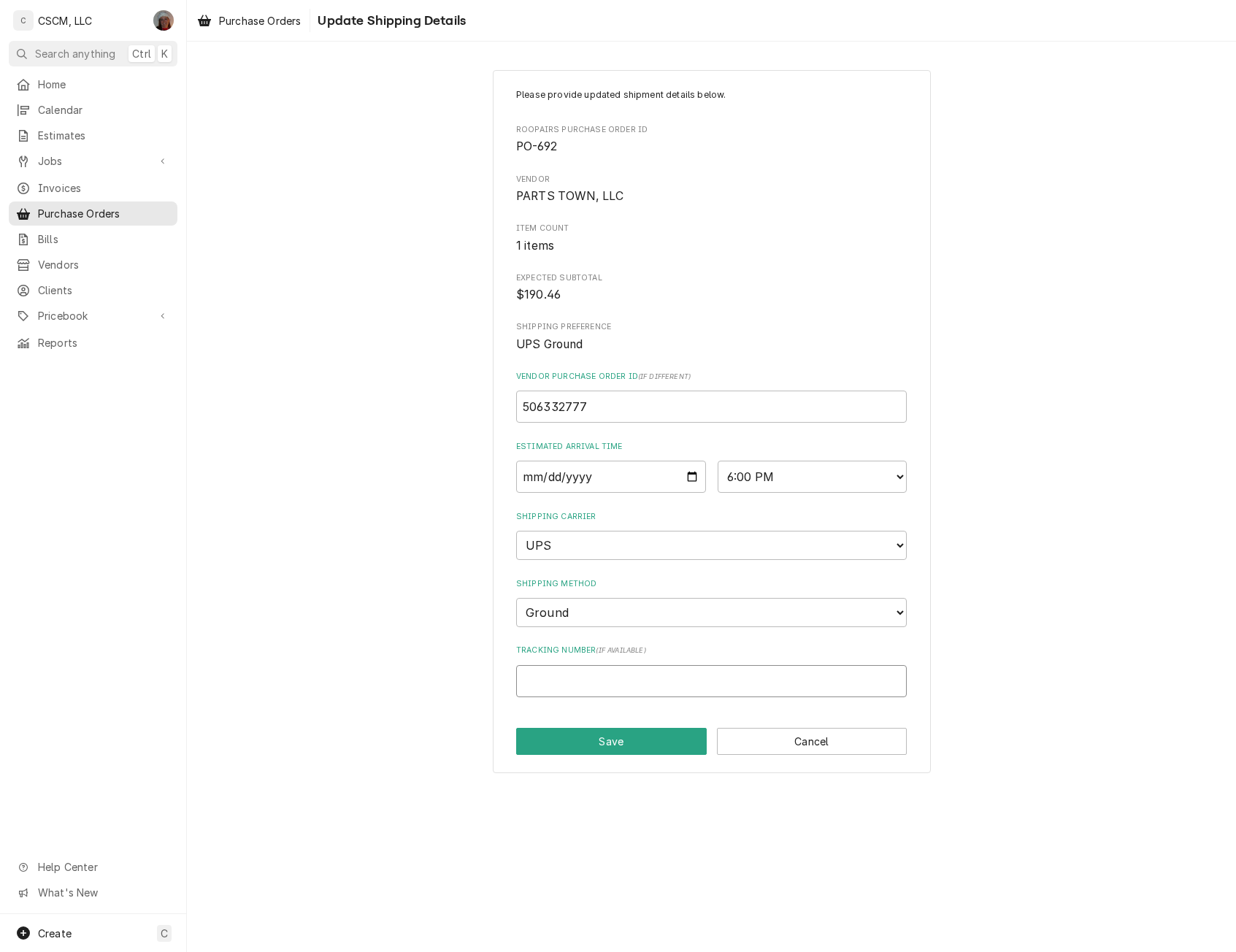
click at [571, 684] on input "Tracking Number ( if available )" at bounding box center [711, 681] width 391 height 32
paste input "1Z6254550339825106"
type input "1Z6254550339825106"
click at [690, 471] on input "[DATE]" at bounding box center [610, 476] width 190 height 32
type input "[DATE]"
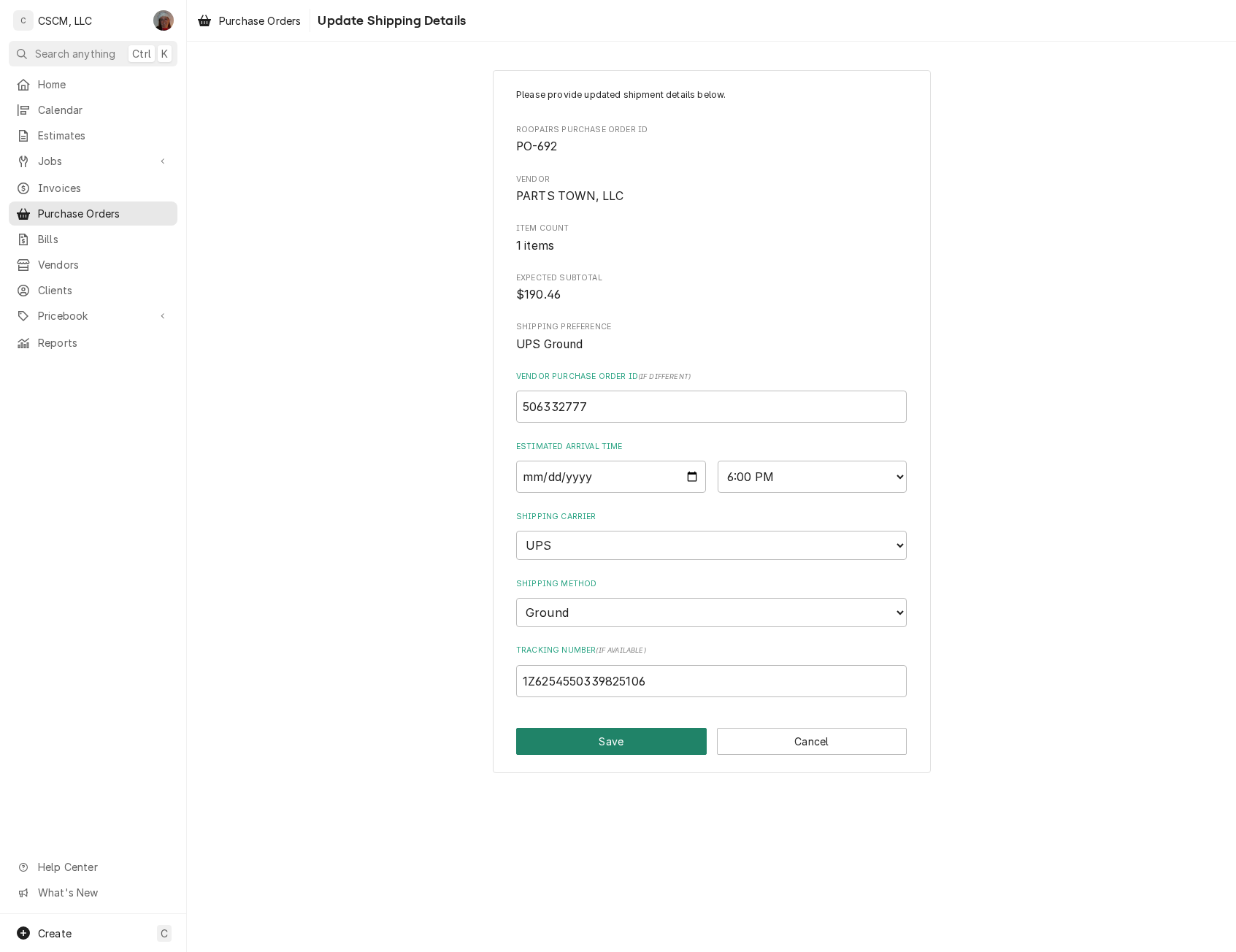
click at [618, 740] on button "Save" at bounding box center [610, 741] width 190 height 27
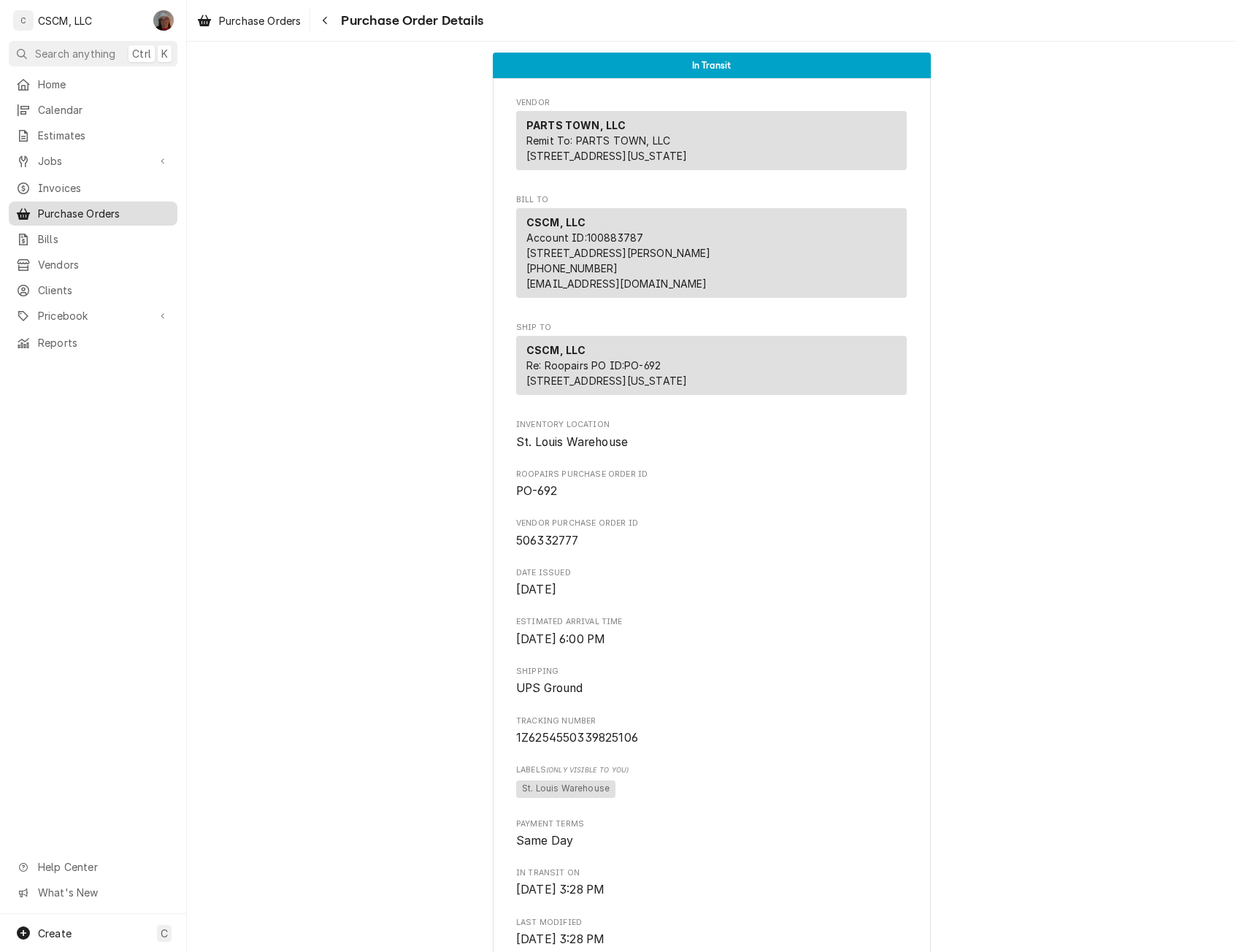
click at [100, 206] on span "Purchase Orders" at bounding box center [104, 214] width 132 height 15
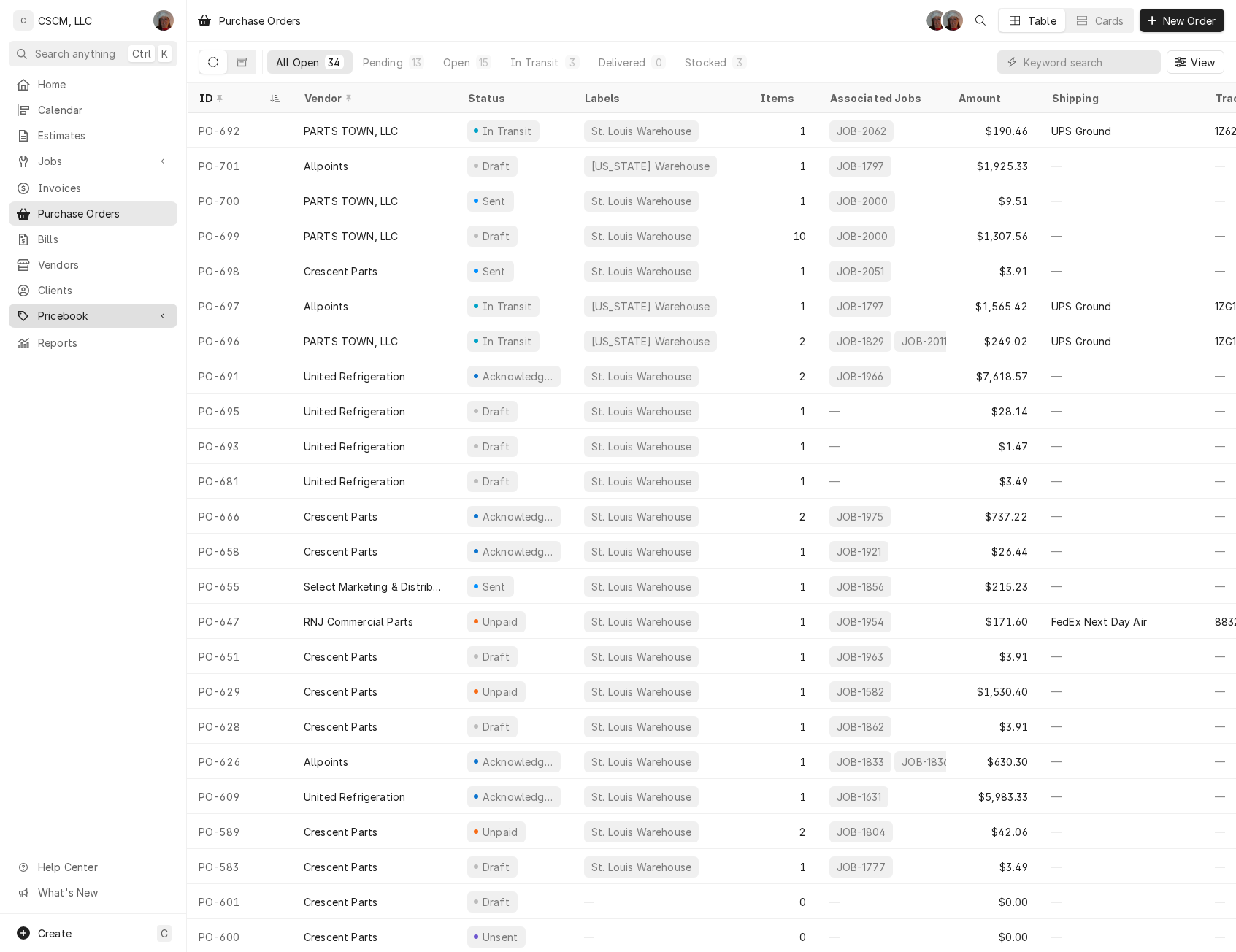
click at [66, 307] on span "Pricebook" at bounding box center [93, 315] width 110 height 15
click at [67, 361] on span "Parts & Materials" at bounding box center [104, 367] width 132 height 15
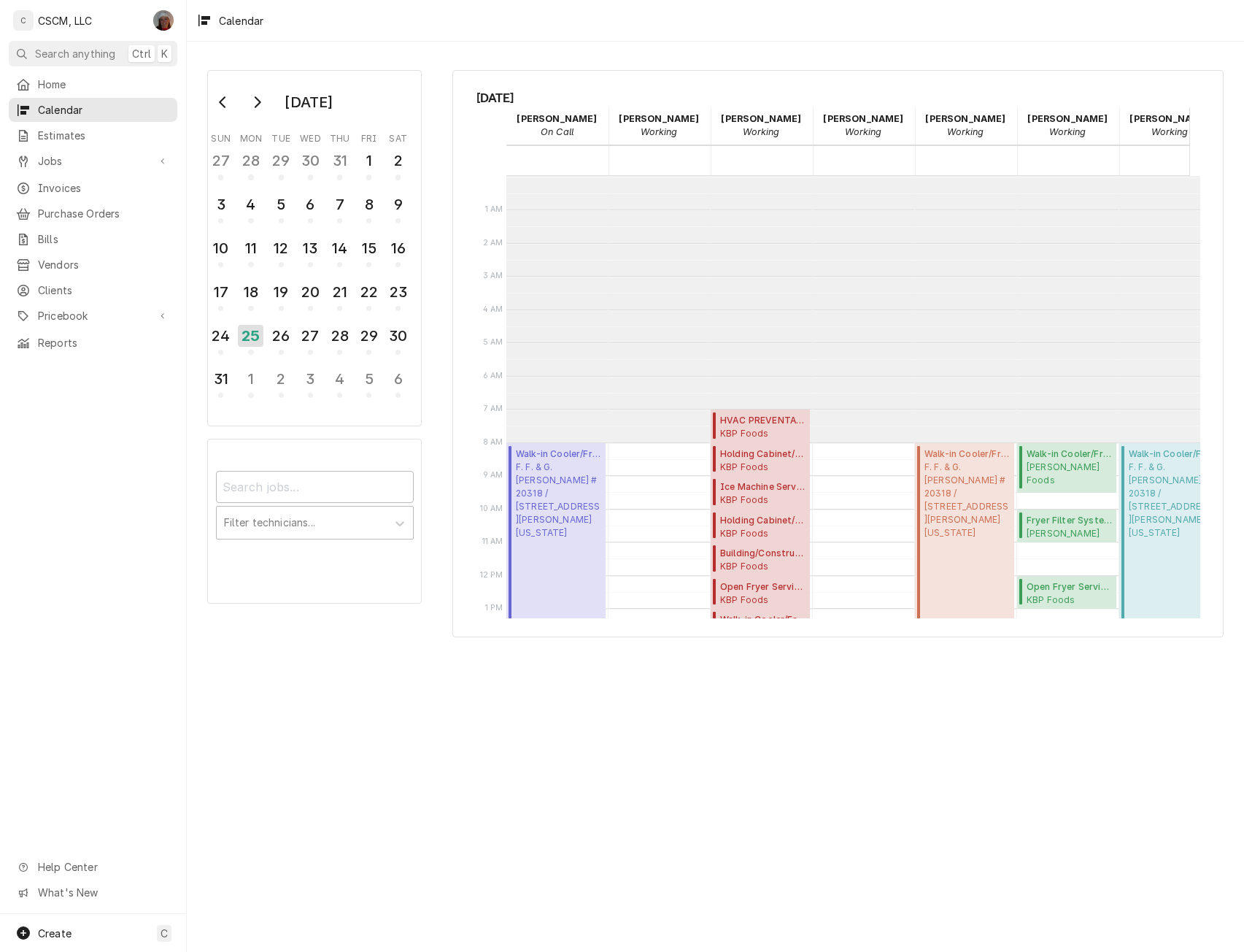
scroll to position [266, 0]
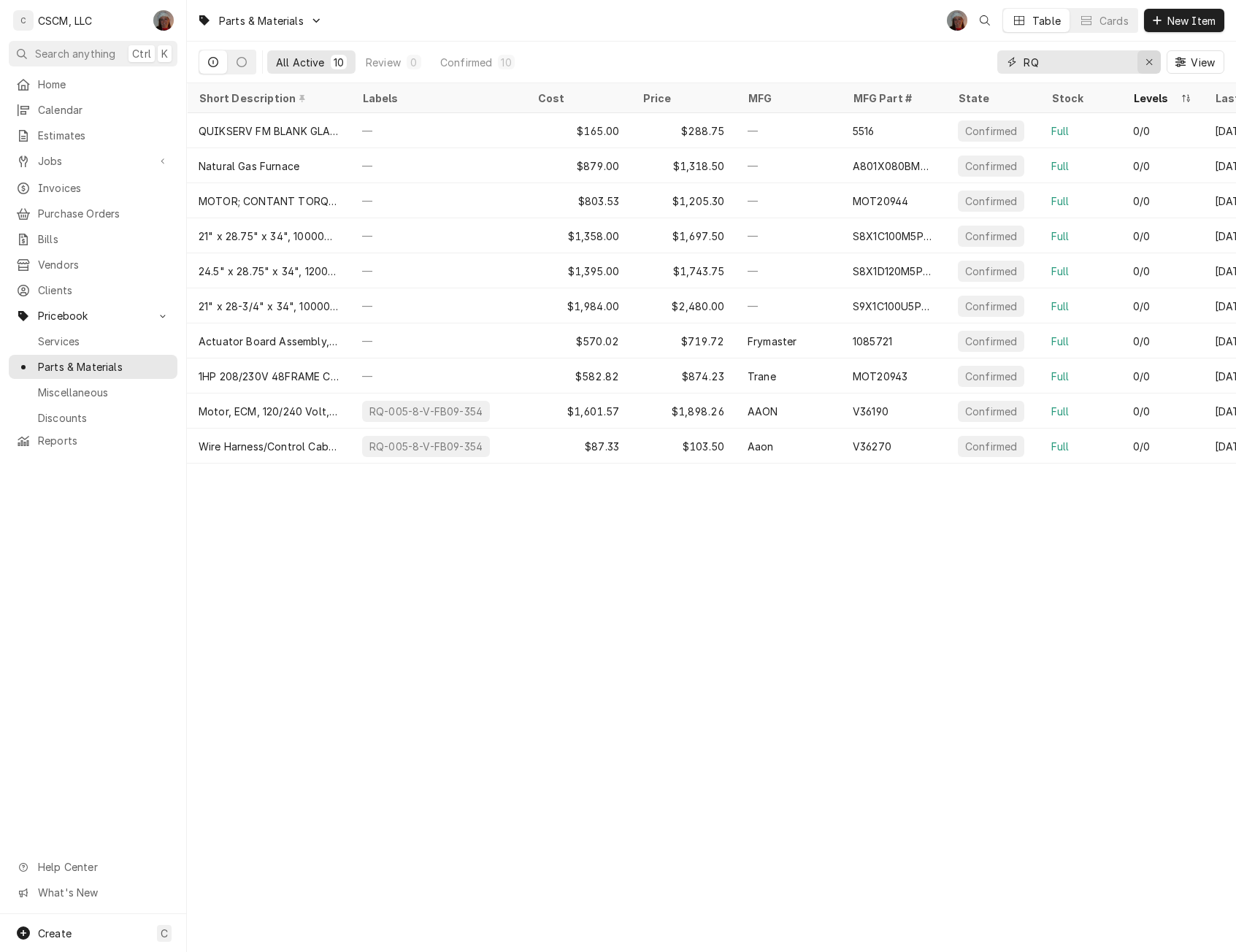
click at [1151, 60] on icon "Erase input" at bounding box center [1149, 62] width 8 height 11
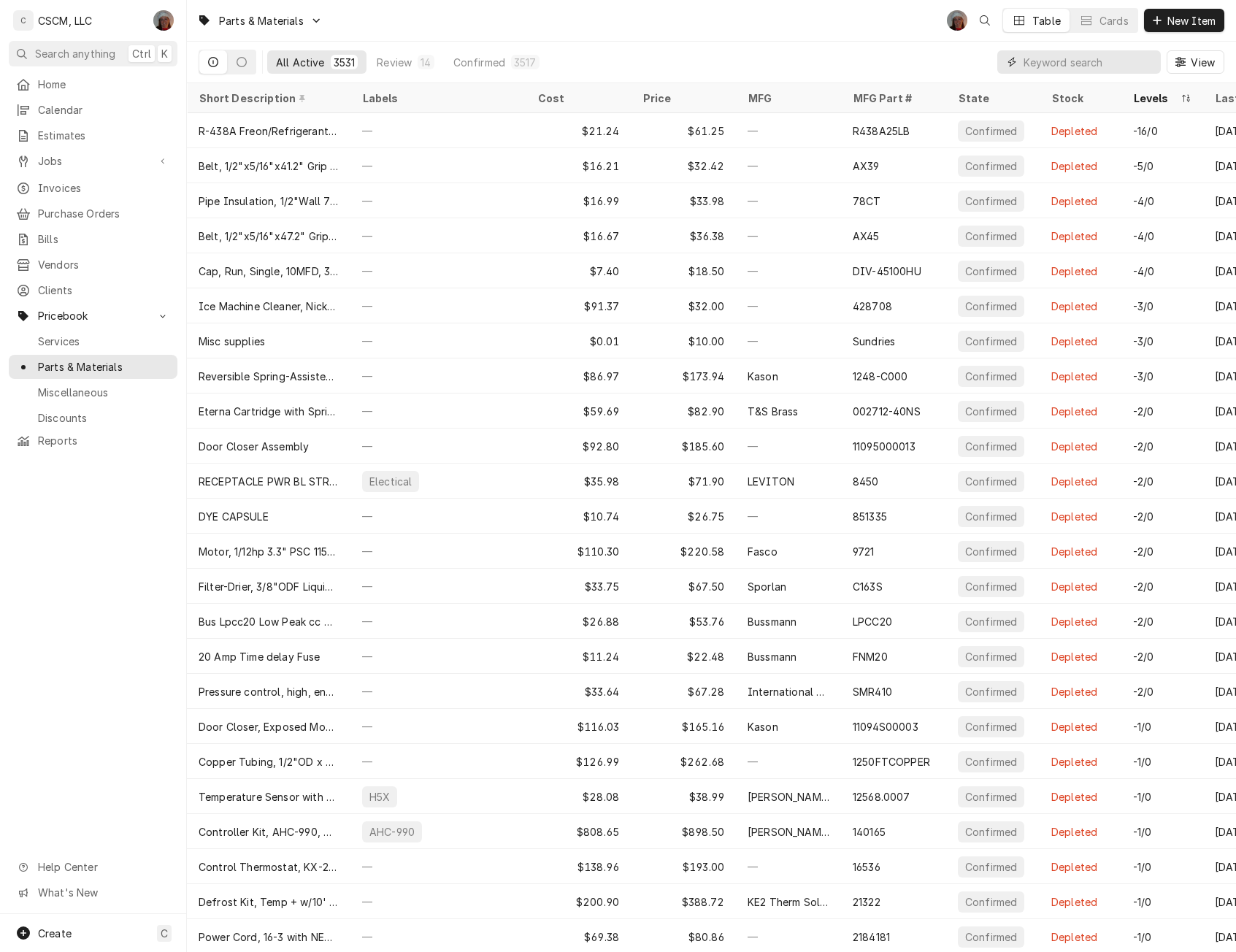
click at [1111, 64] on input "Dynamic Content Wrapper" at bounding box center [1088, 62] width 130 height 23
paste input "PS2302"
type input "PS2302"
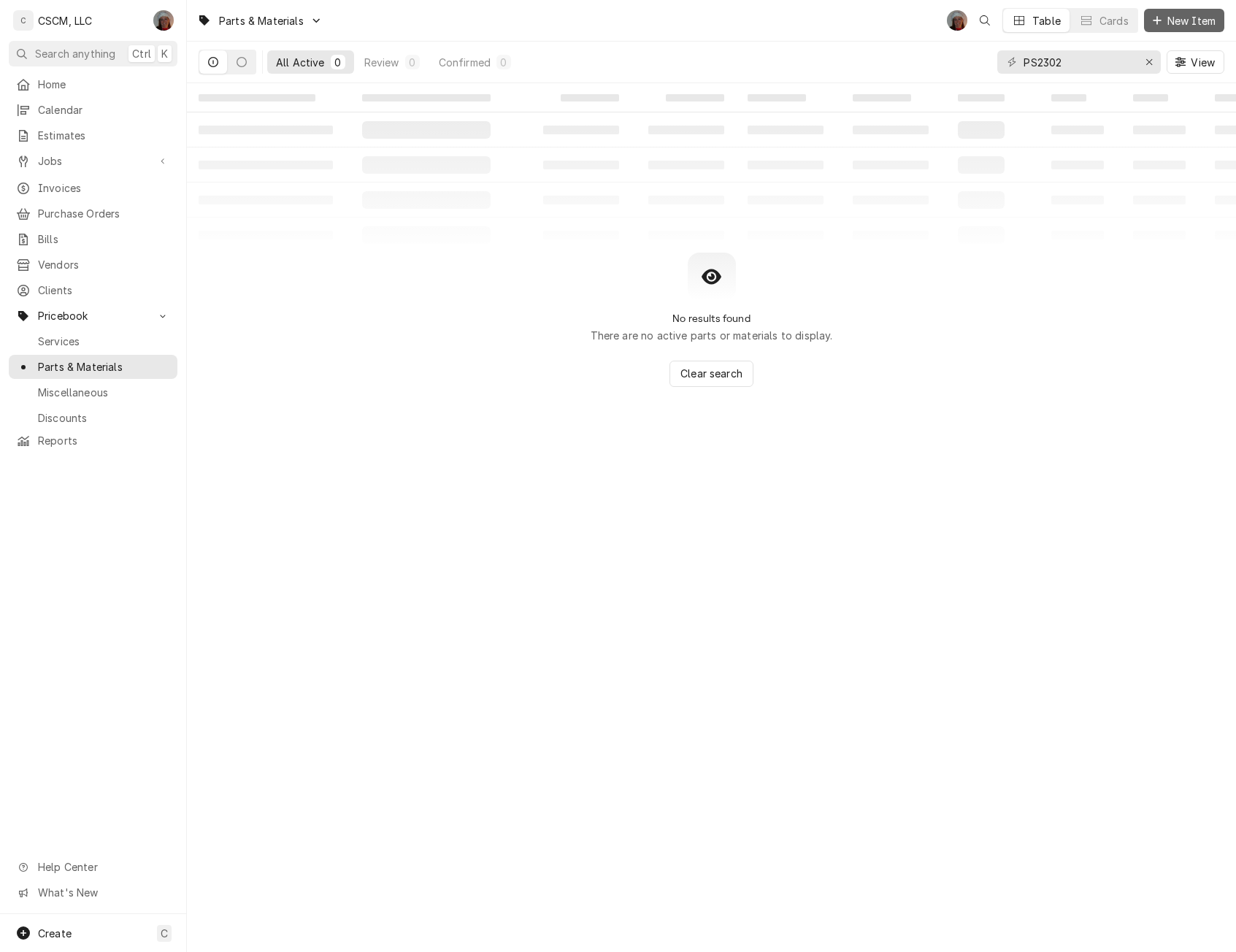
click at [1173, 24] on span "New Item" at bounding box center [1191, 21] width 54 height 15
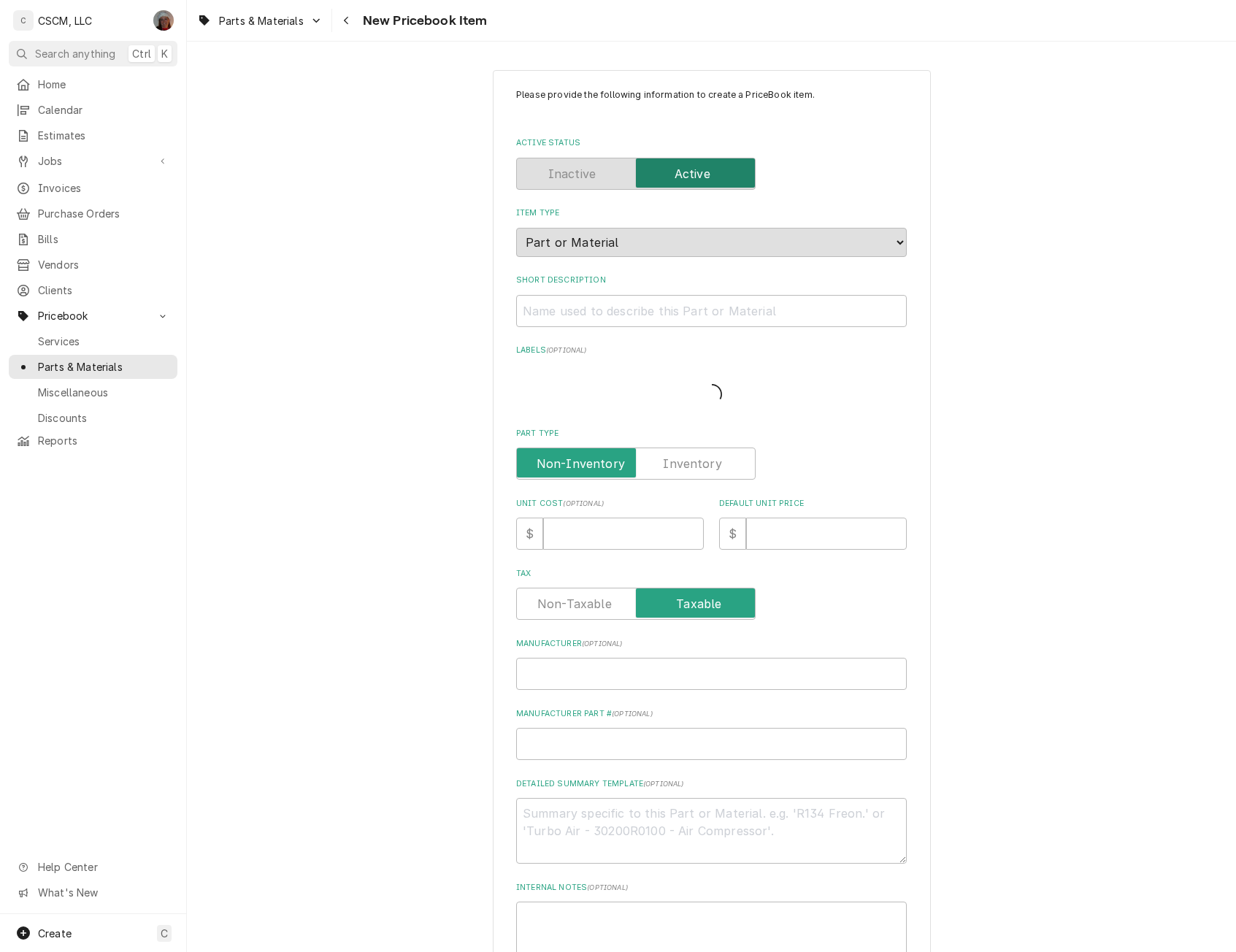
type textarea "x"
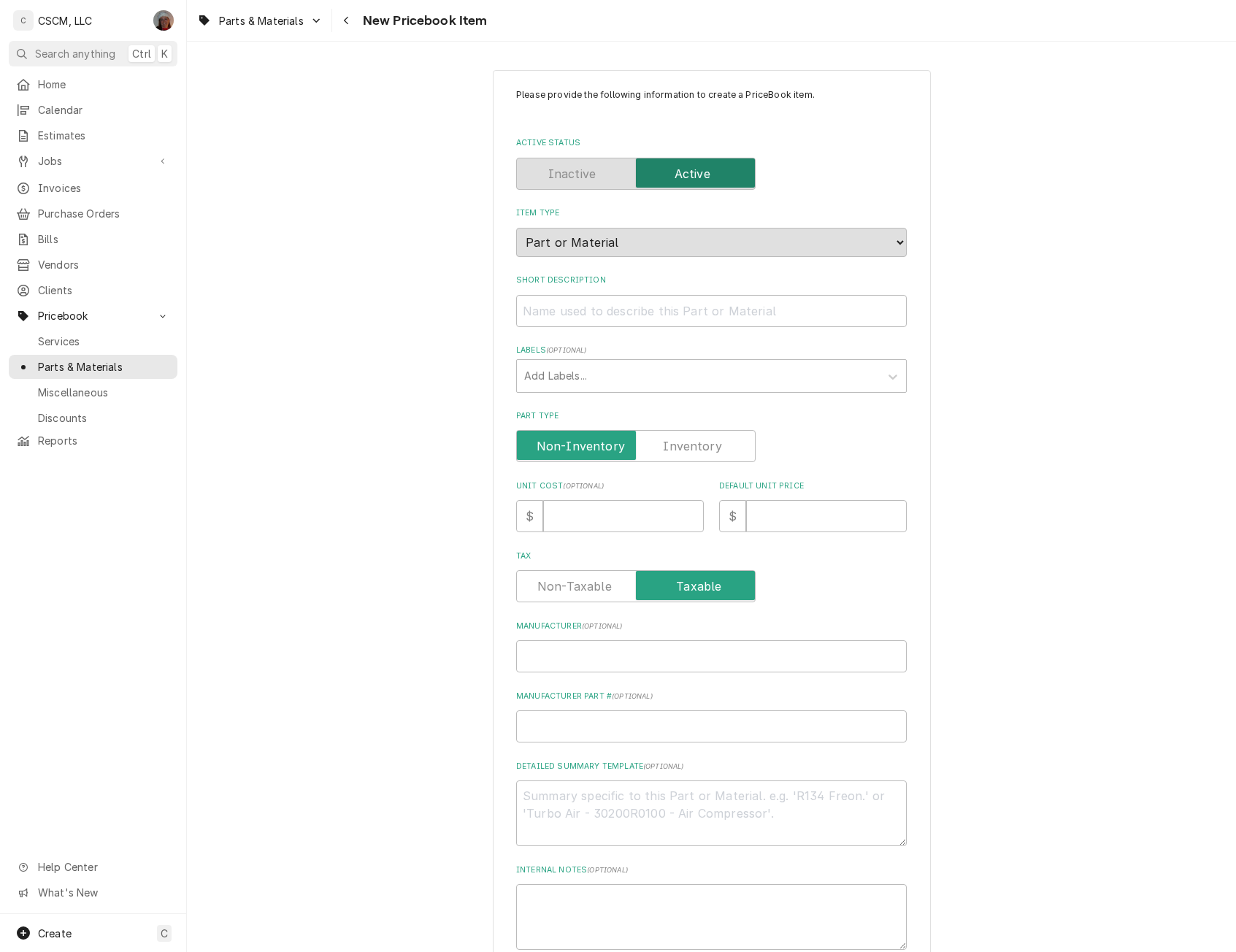
click at [686, 439] on label "Part Type" at bounding box center [635, 446] width 240 height 32
click at [686, 439] on input "Part Type" at bounding box center [635, 446] width 226 height 32
checkbox input "true"
click at [543, 735] on input "Manufacturer Part # ( optional )" at bounding box center [711, 727] width 391 height 32
paste input "PS2302"
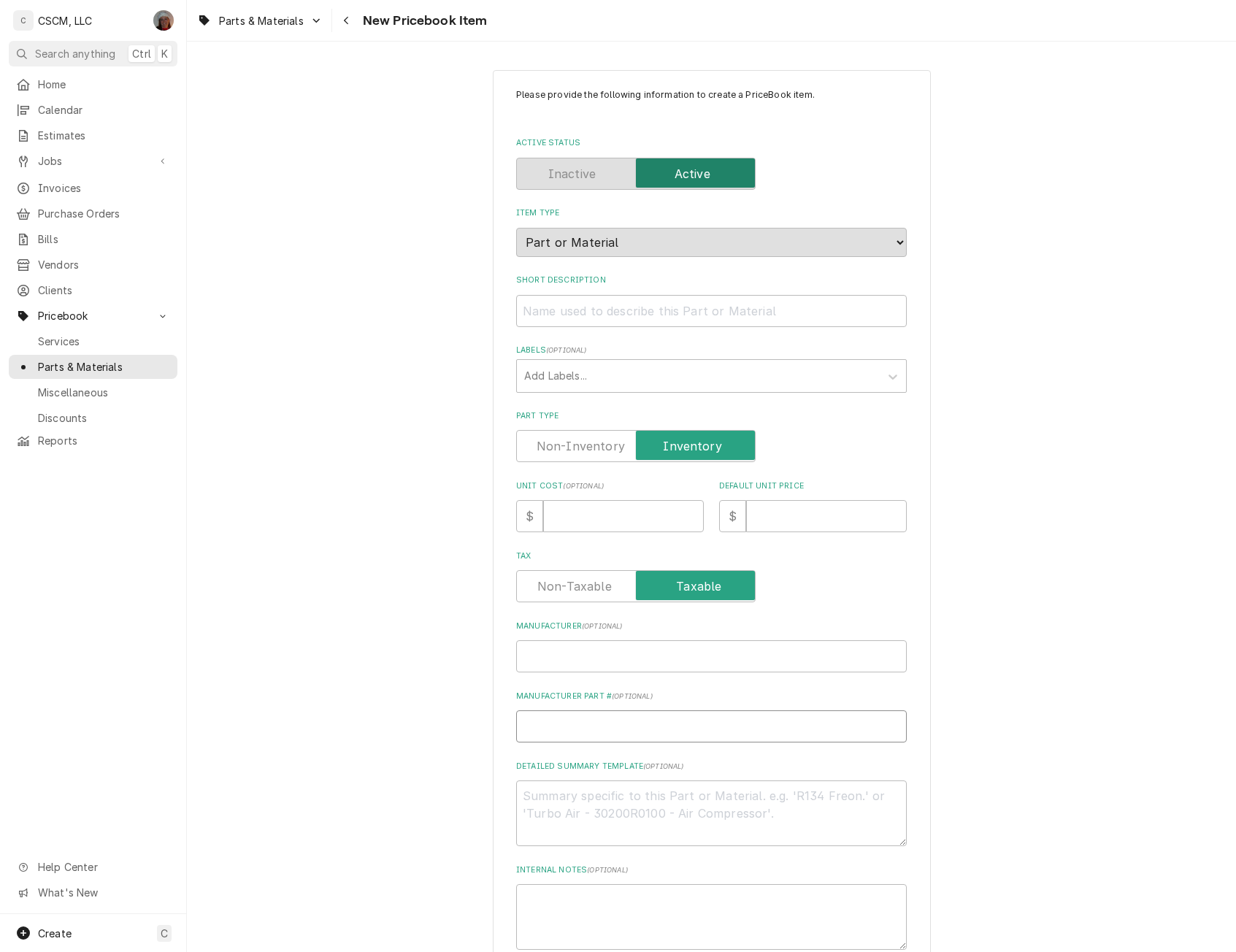
type textarea "x"
type input "PS2302"
click at [528, 807] on textarea "Detailed Summary Template ( optional )" at bounding box center [711, 813] width 391 height 66
paste textarea "PS2302"
type textarea "x"
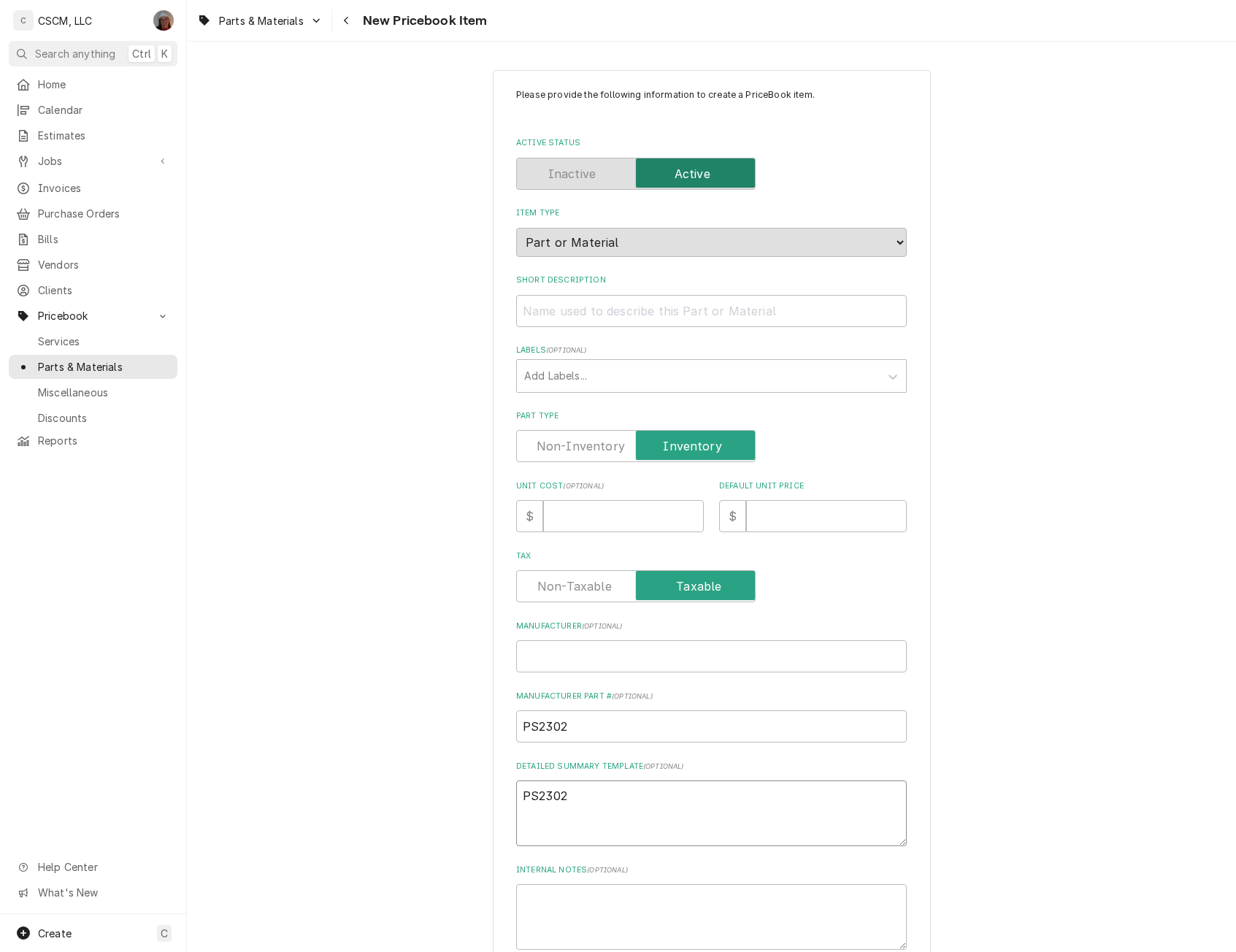
type textarea "PS2302"
click at [531, 655] on input "Manufacturer ( optional )" at bounding box center [711, 656] width 391 height 32
type textarea "x"
type input "W"
type textarea "x"
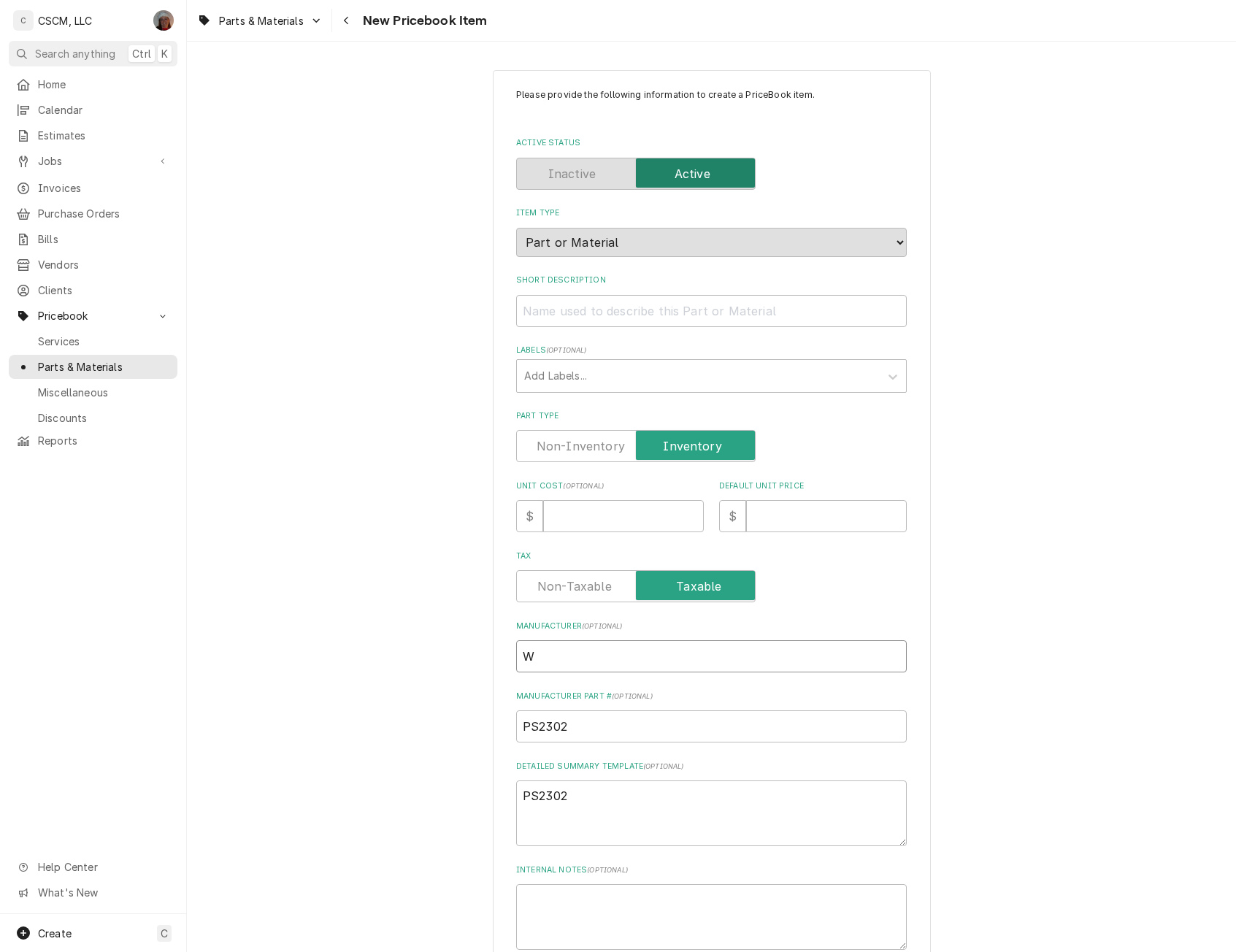
type input "Wi"
type textarea "x"
type input "Win"
type textarea "x"
type input "Wins"
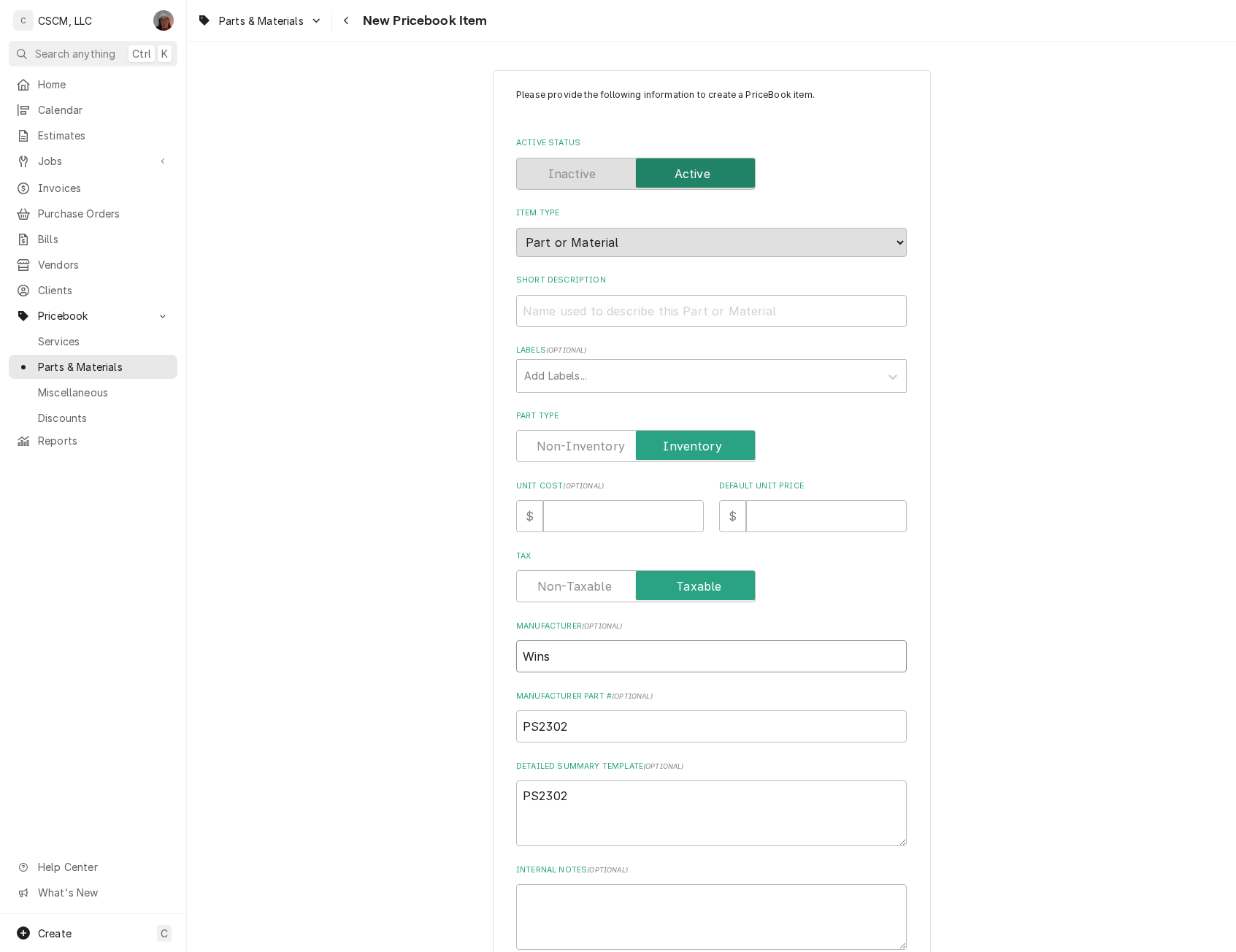
type textarea "x"
type input "Winst"
type textarea "x"
type input "Winsto"
type textarea "x"
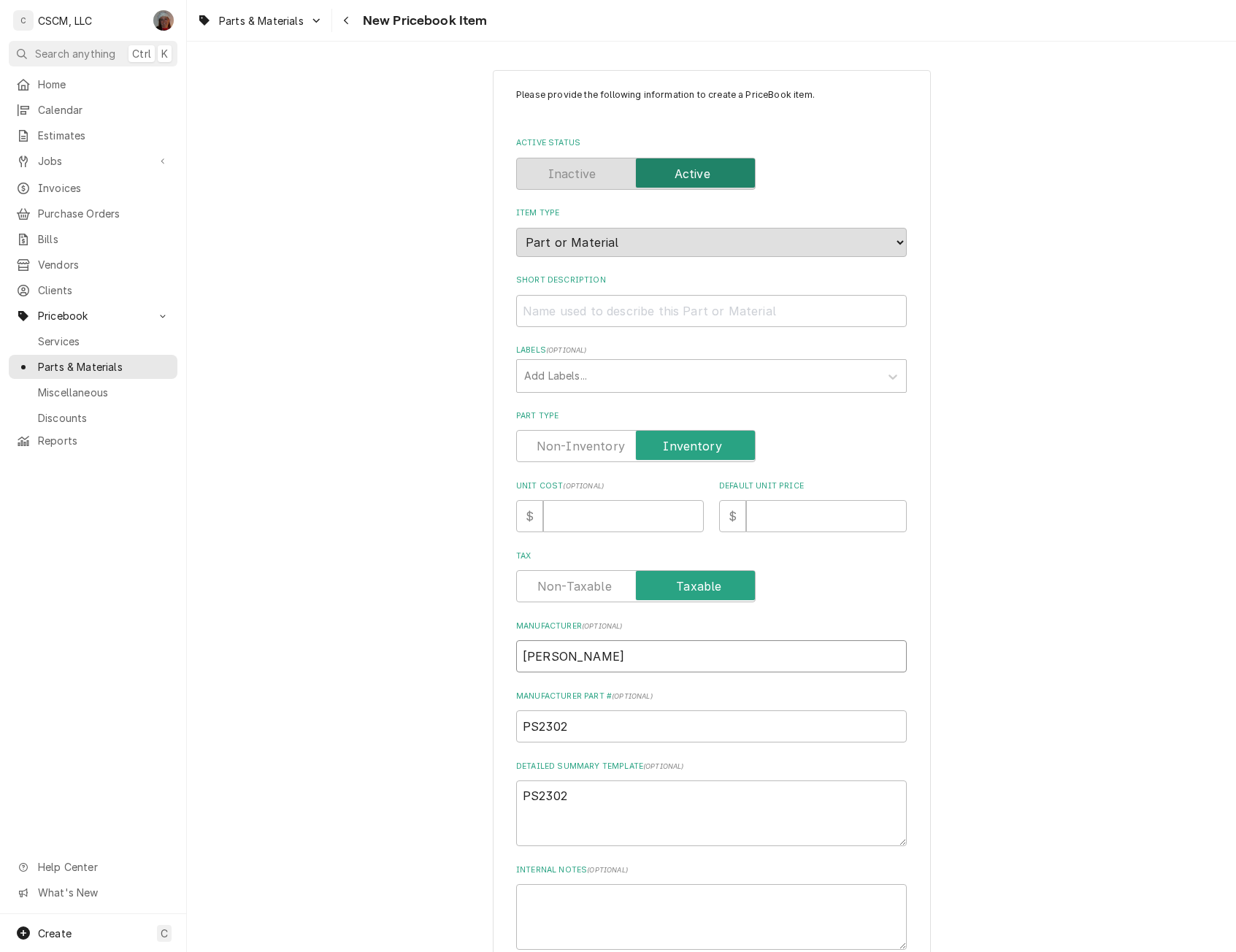
type input "[PERSON_NAME]"
click at [543, 312] on input "Short Description" at bounding box center [711, 311] width 391 height 32
paste input "Switch Interlock, LP46/56"
type textarea "x"
type input "Switch Interlock, LP46/56"
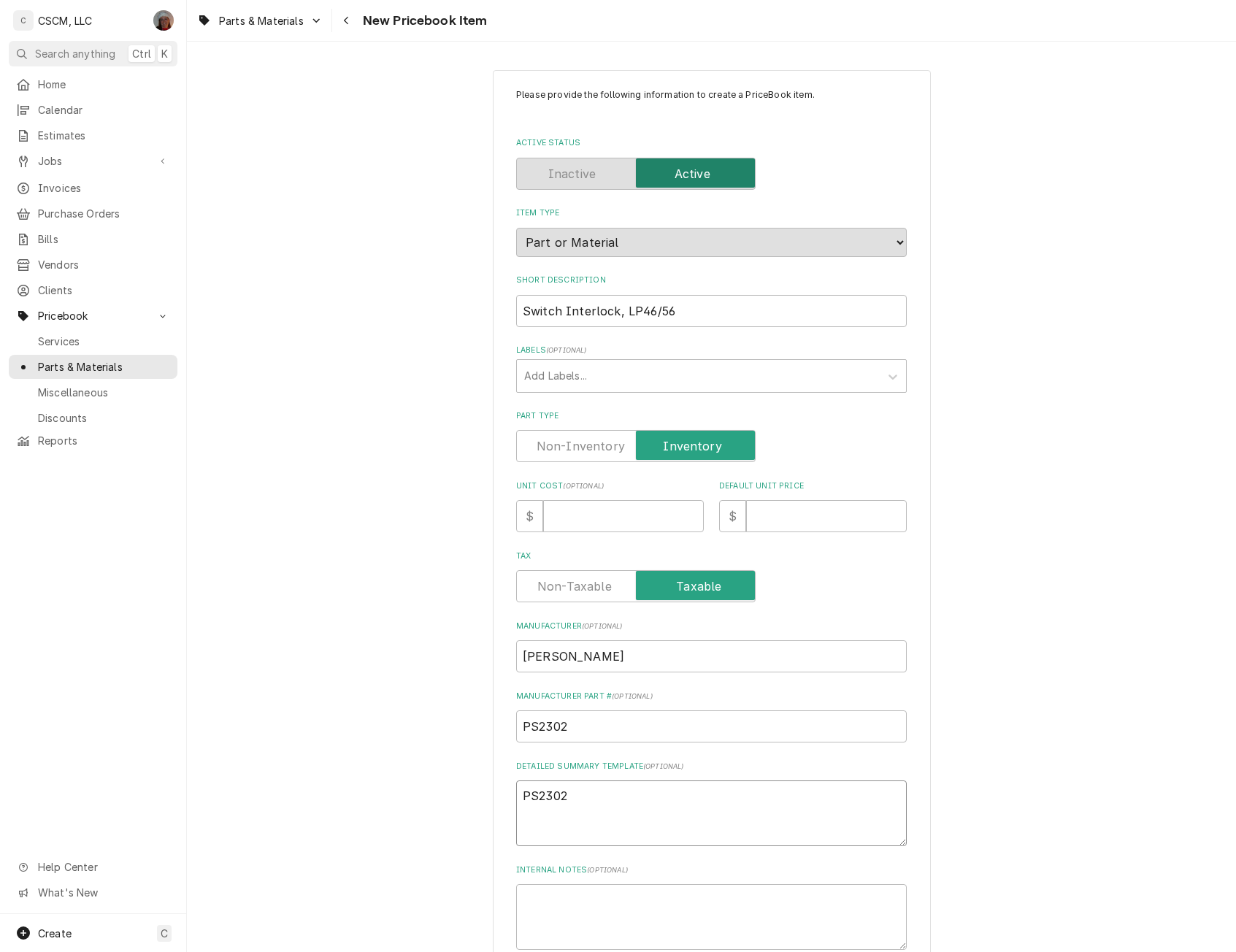
click at [574, 823] on textarea "PS2302" at bounding box center [711, 813] width 391 height 66
type textarea "x"
type textarea "PS2302"
paste textarea "Switch Interlock, LP46/56"
type textarea "x"
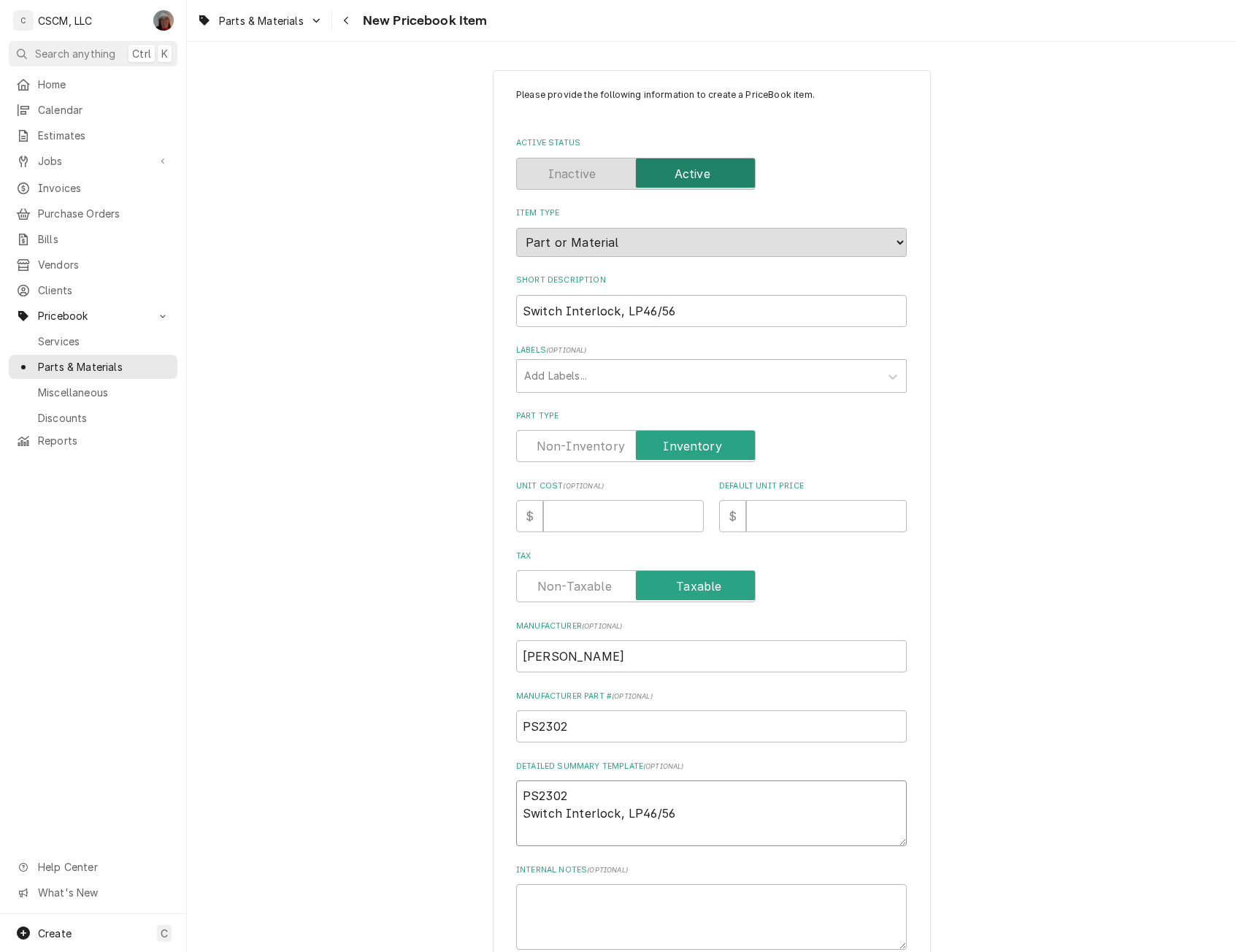
type textarea "PS2302 Switch Interlock, LP46/56"
click at [556, 507] on input "Unit Cost ( optional )" at bounding box center [624, 516] width 160 height 32
type textarea "x"
type input "1"
type textarea "x"
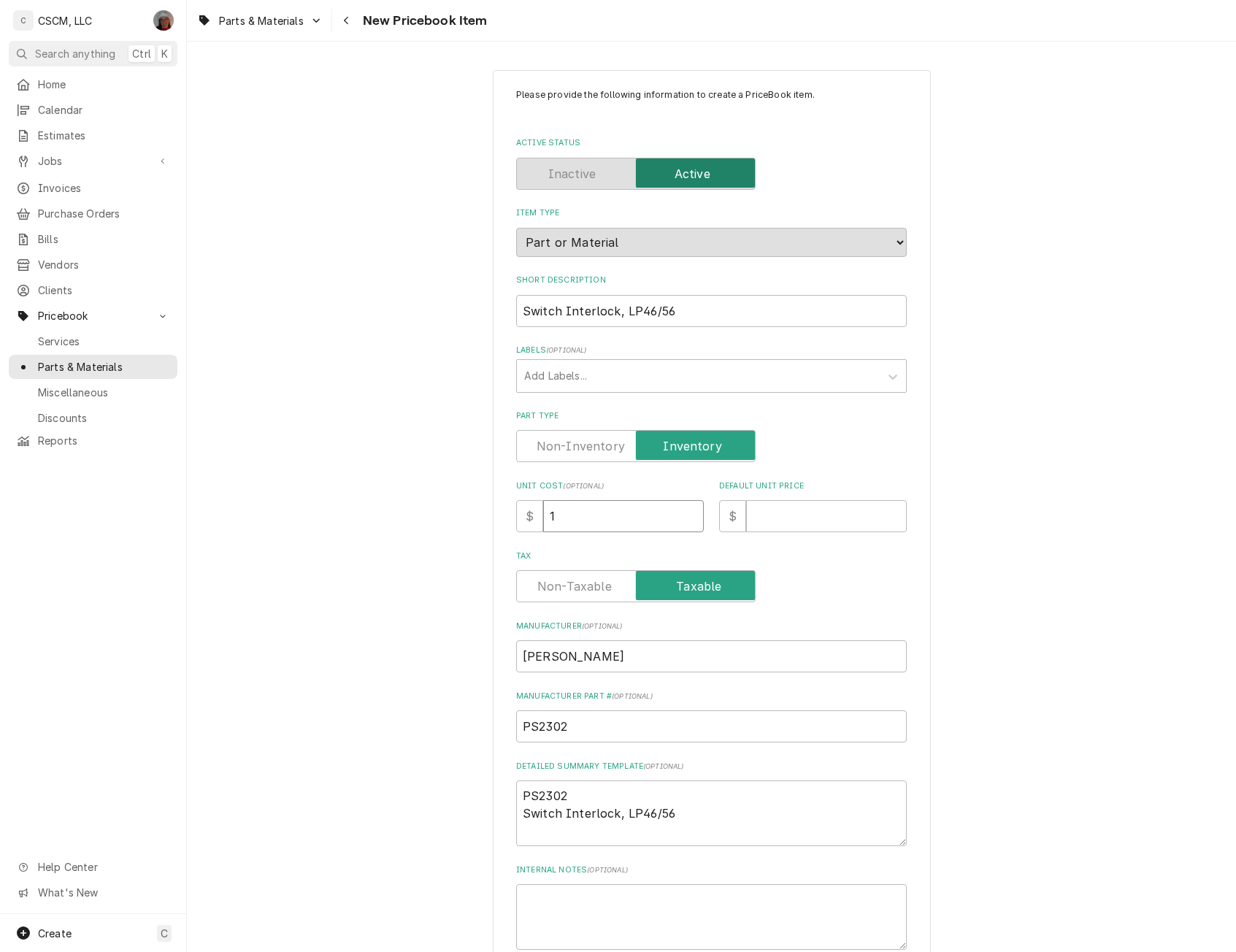
type input "12"
type textarea "x"
type input "126"
type textarea "x"
type input "126.0"
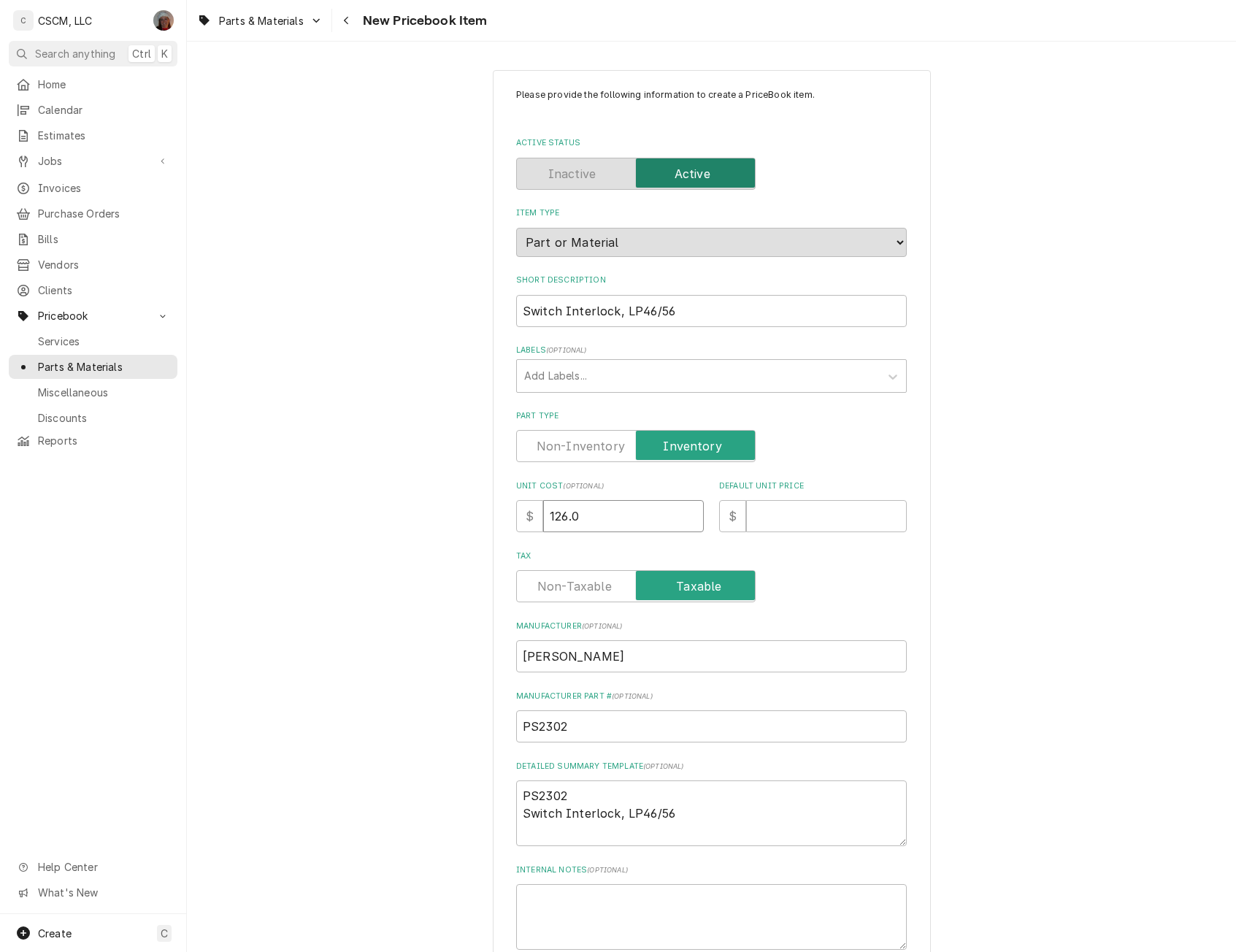
type textarea "x"
type input "126.00"
type textarea "x"
type input "1"
type textarea "x"
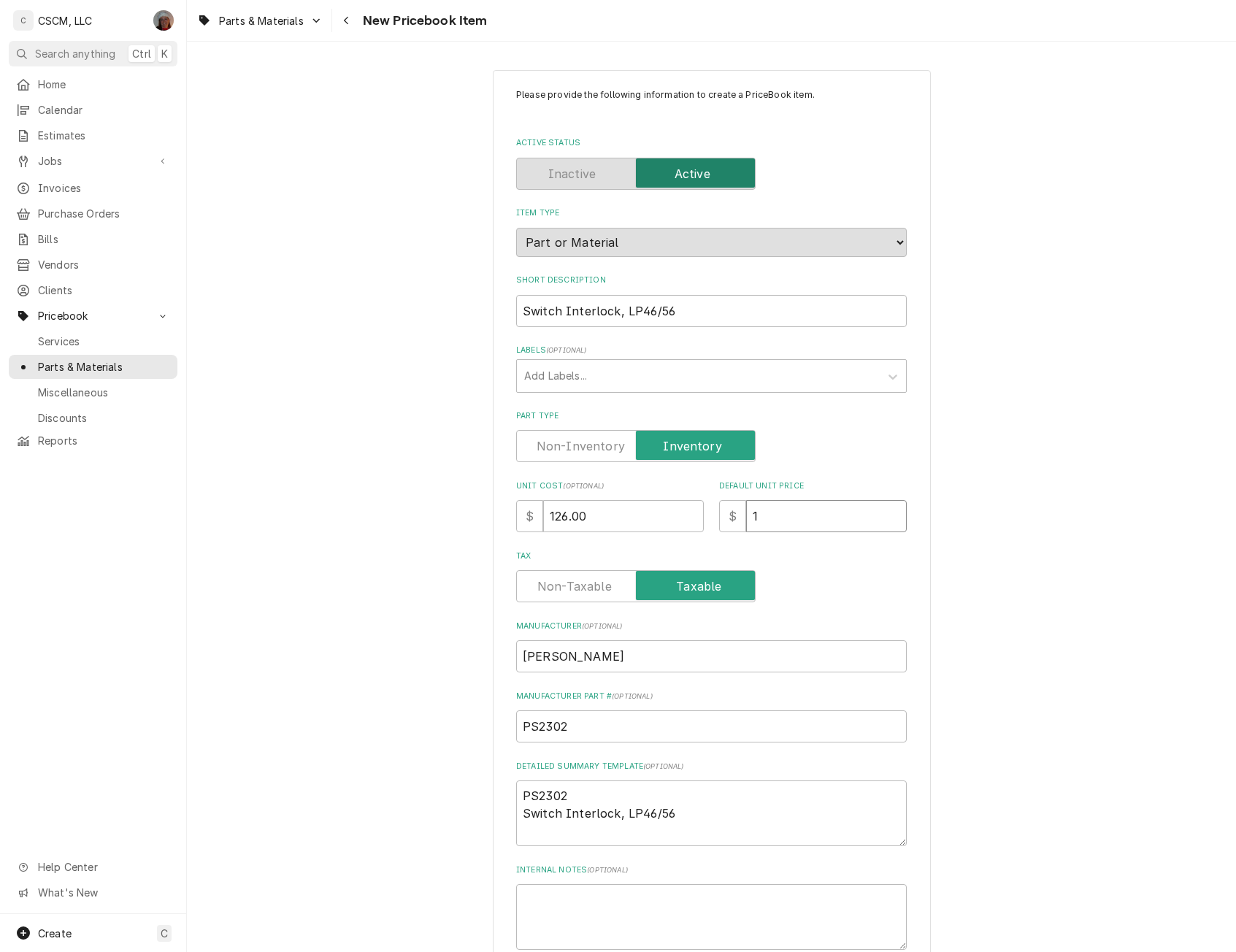
type input "17"
type textarea "x"
type input "175"
type textarea "x"
type input "175.0"
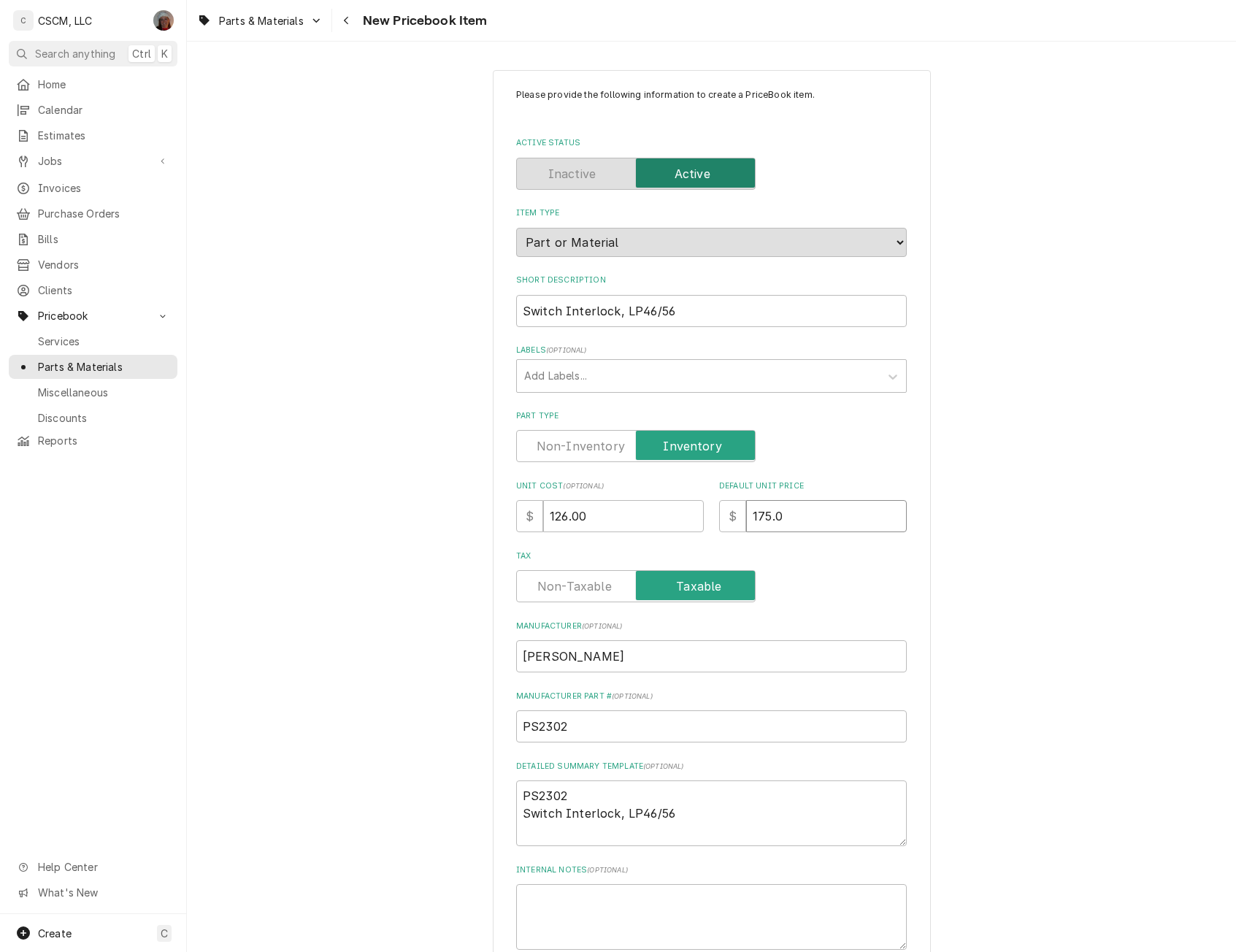
type textarea "x"
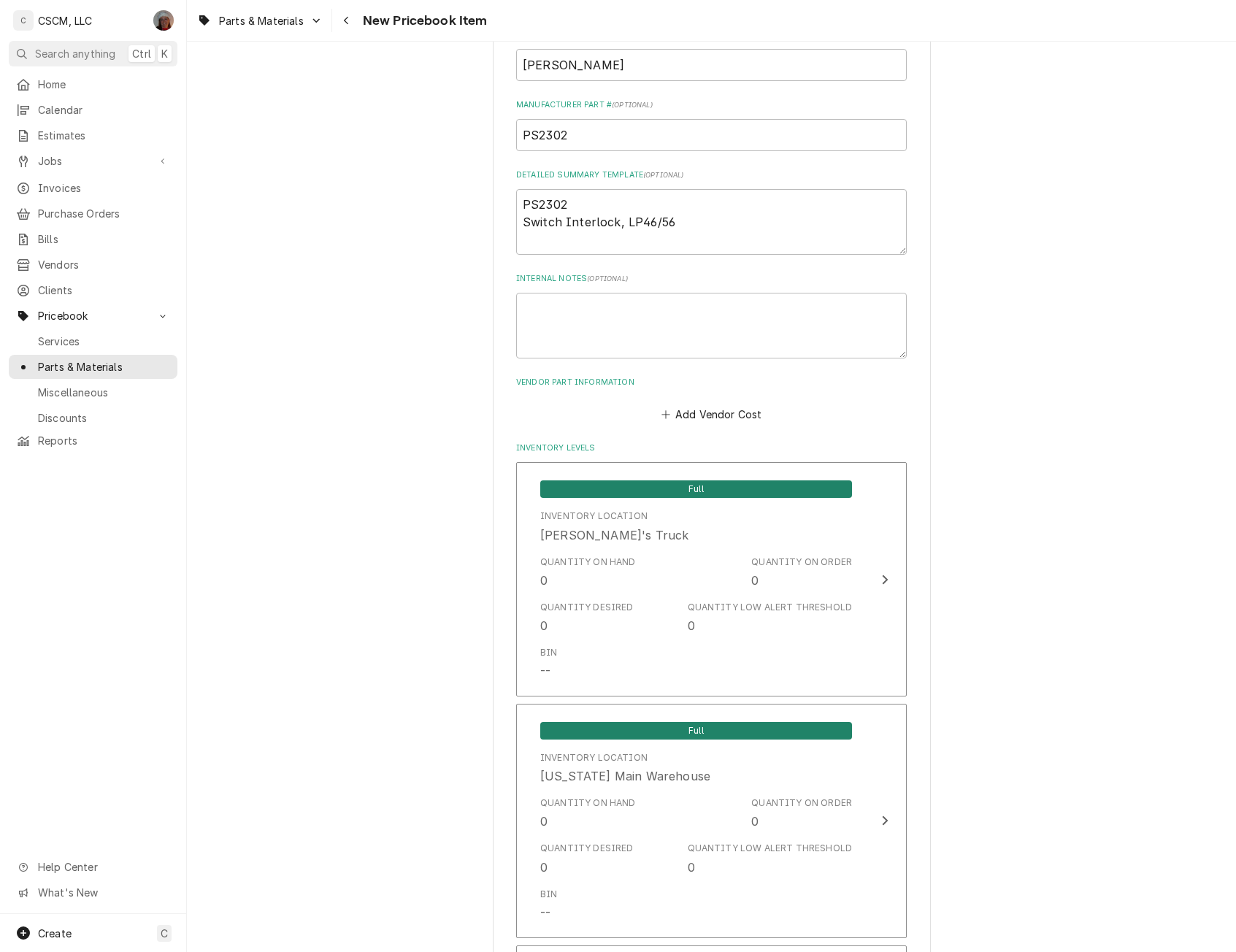
scroll to position [596, 0]
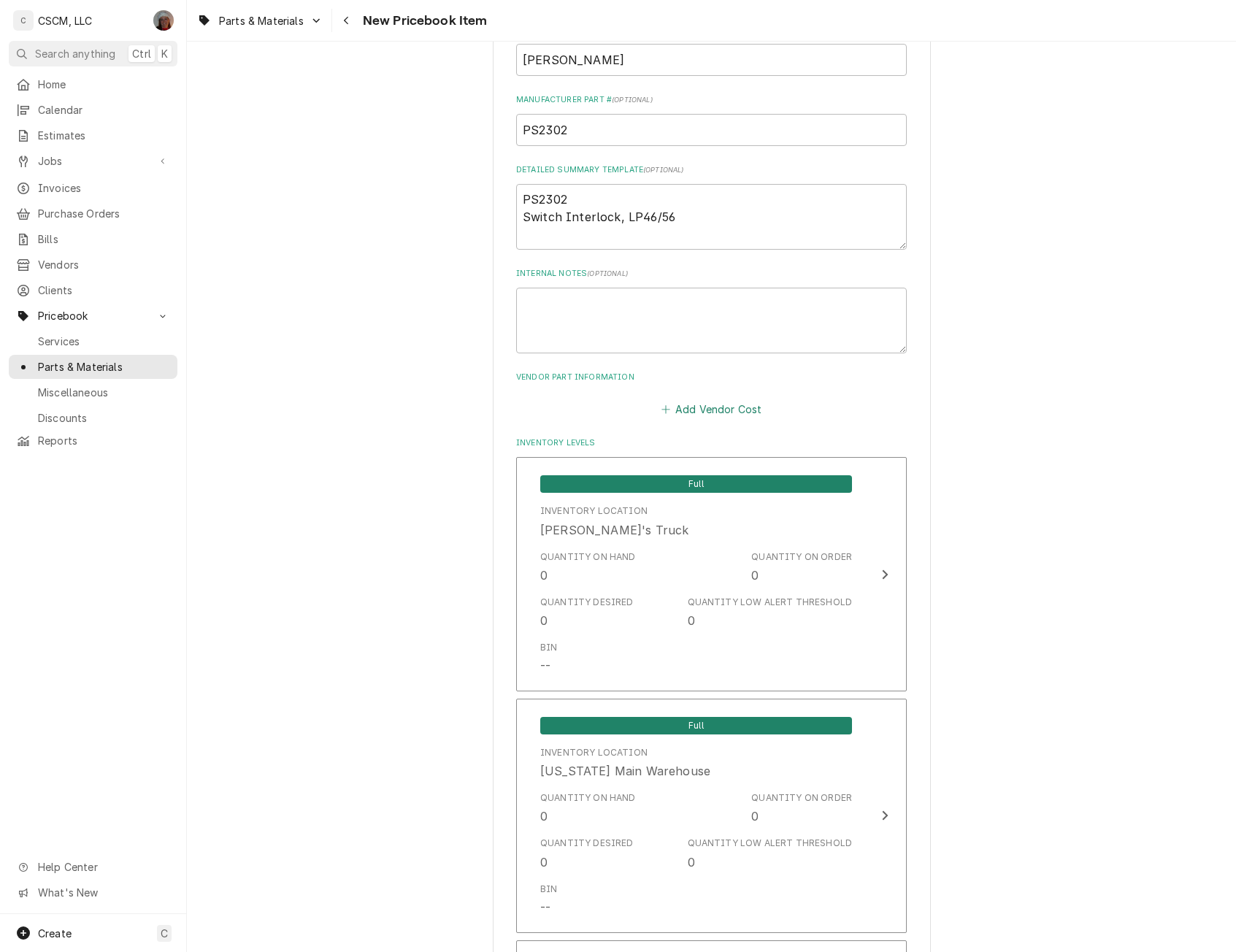
type input "175.00"
click at [698, 409] on button "Add Vendor Cost" at bounding box center [711, 408] width 106 height 20
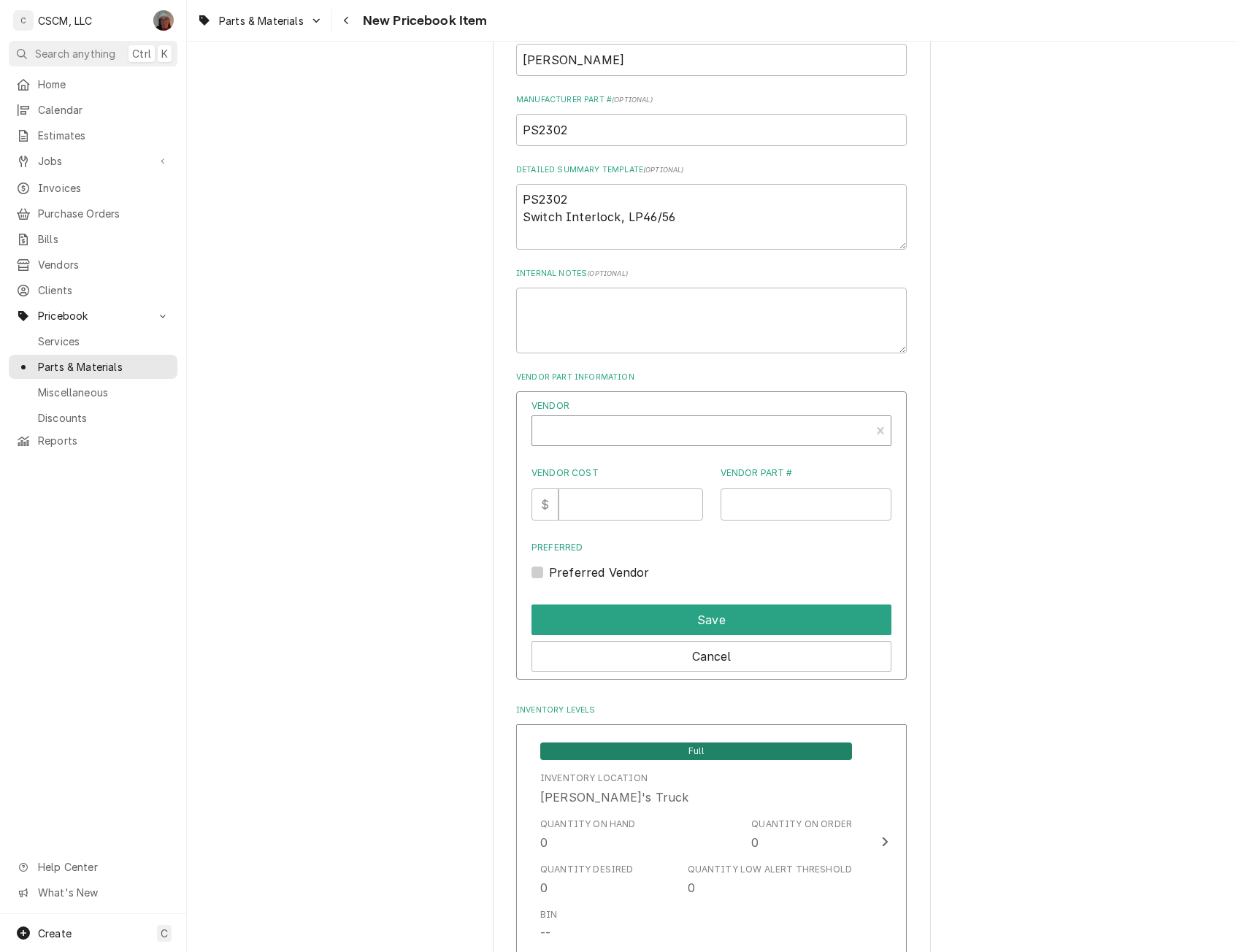
type textarea "x"
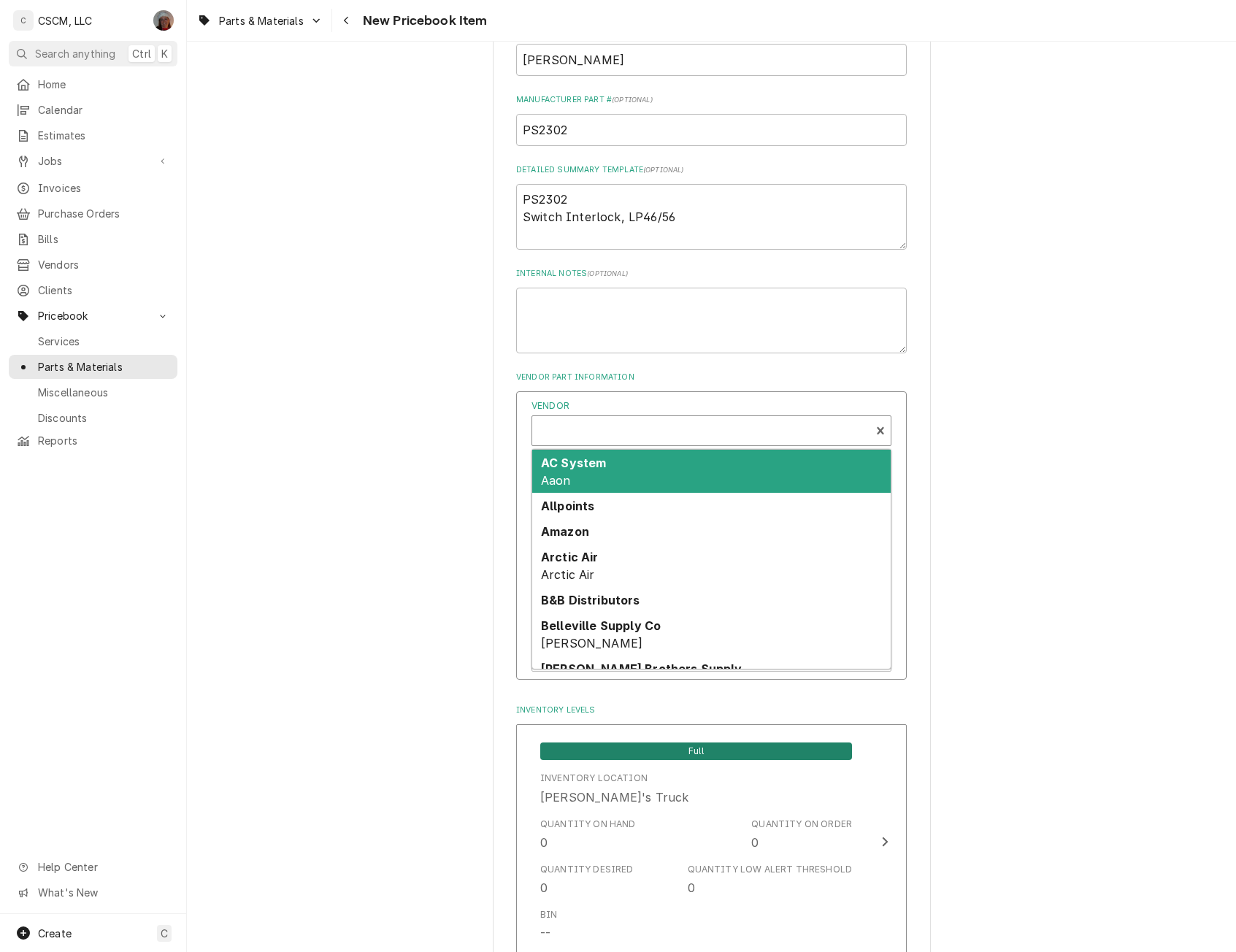
click at [560, 428] on div "Vendor" at bounding box center [701, 432] width 324 height 35
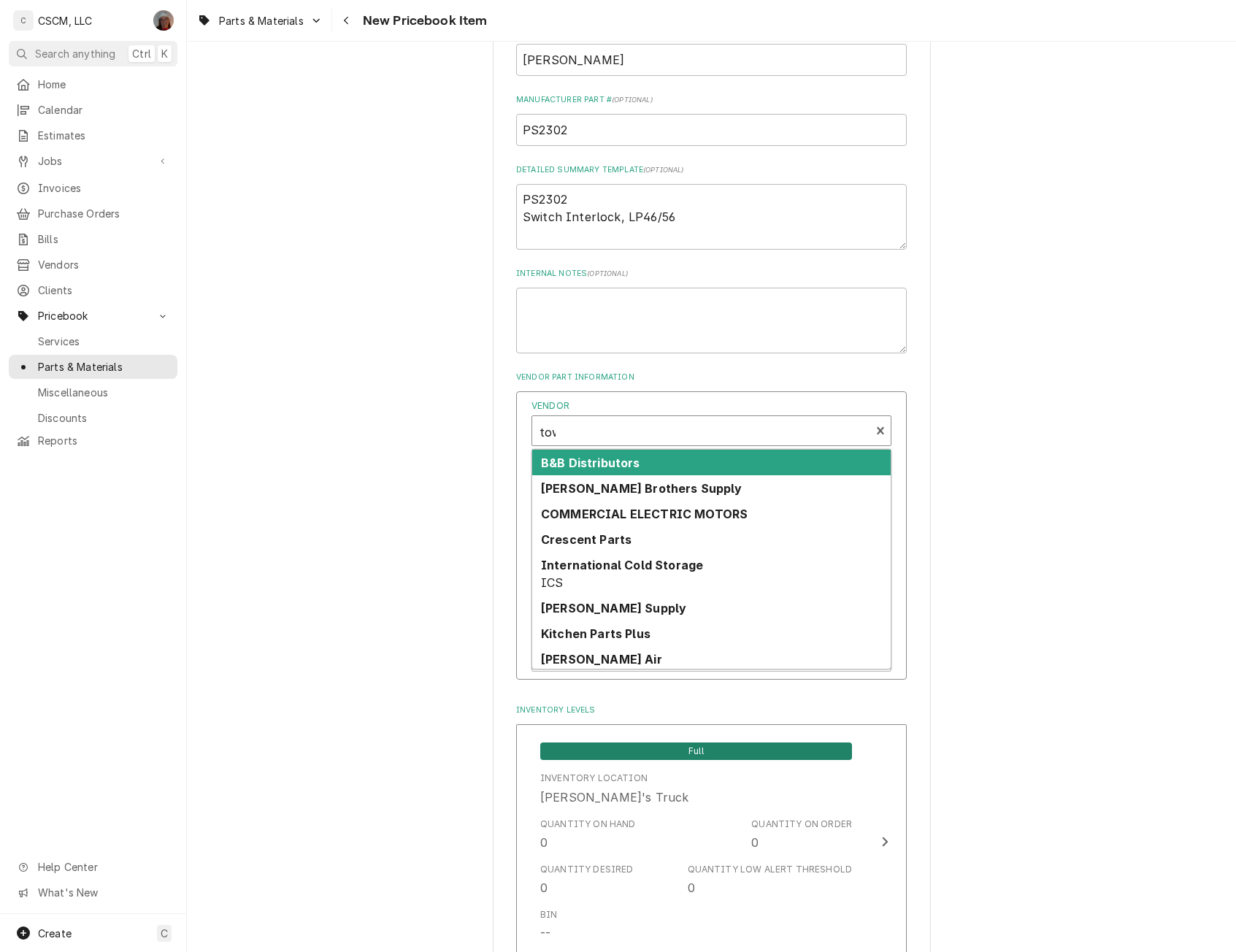
type input "town"
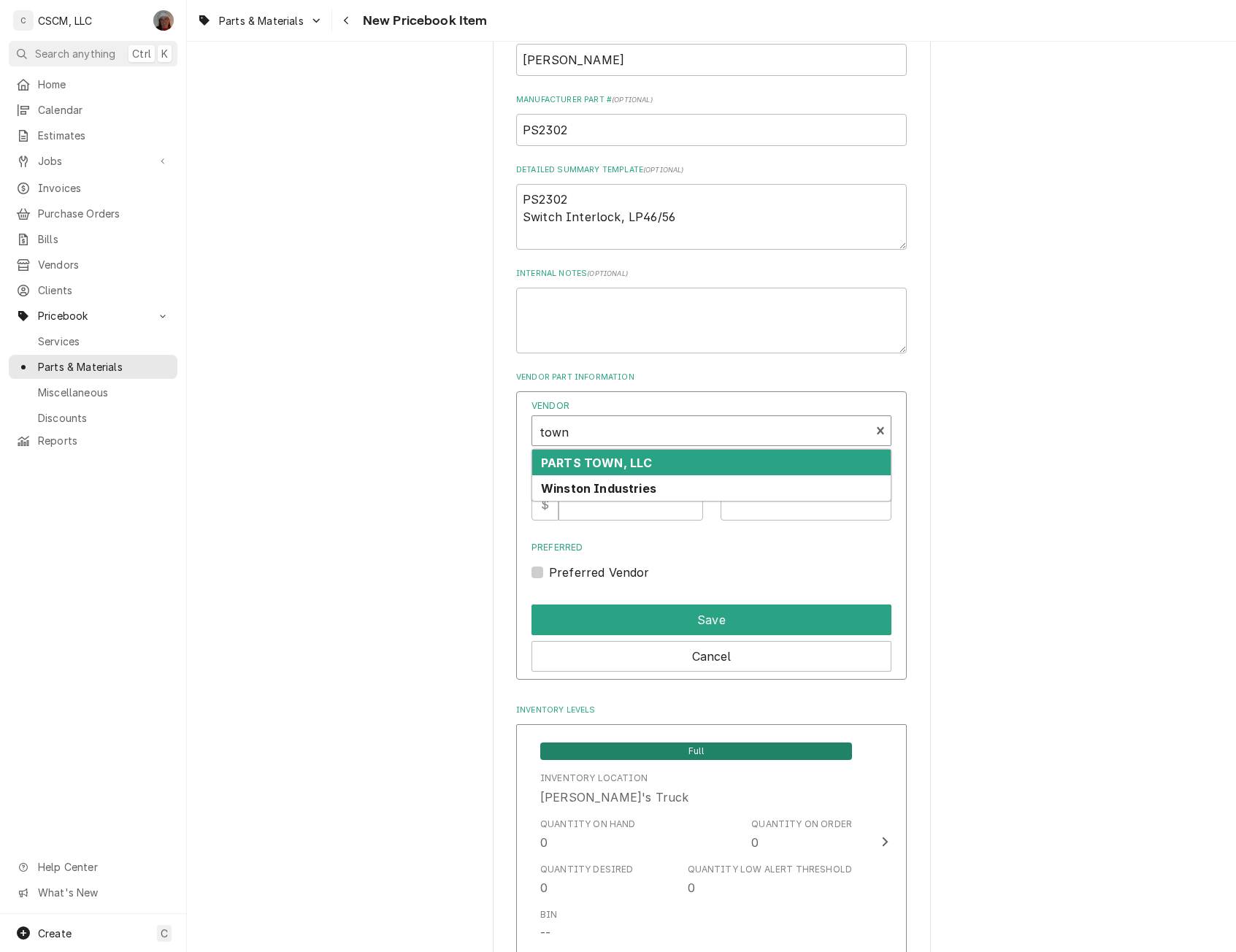
click at [575, 459] on strong "PARTS TOWN, LLC" at bounding box center [596, 462] width 111 height 14
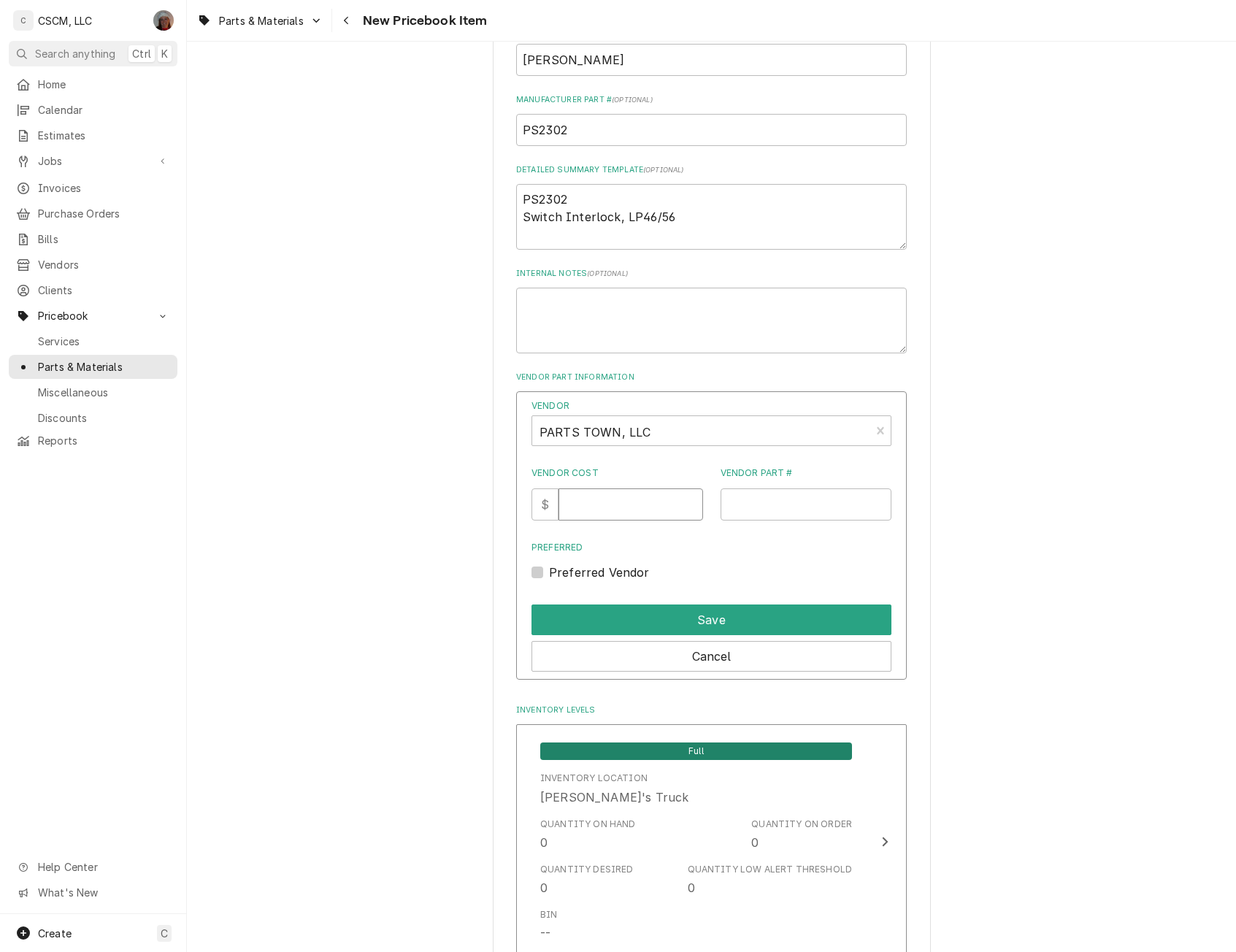
click at [594, 499] on input "Vendor Cost" at bounding box center [630, 504] width 144 height 32
type input "126"
click at [740, 509] on input "Vendor Part #" at bounding box center [806, 504] width 172 height 32
paste input "WINPS2302"
type input "WINPS2302"
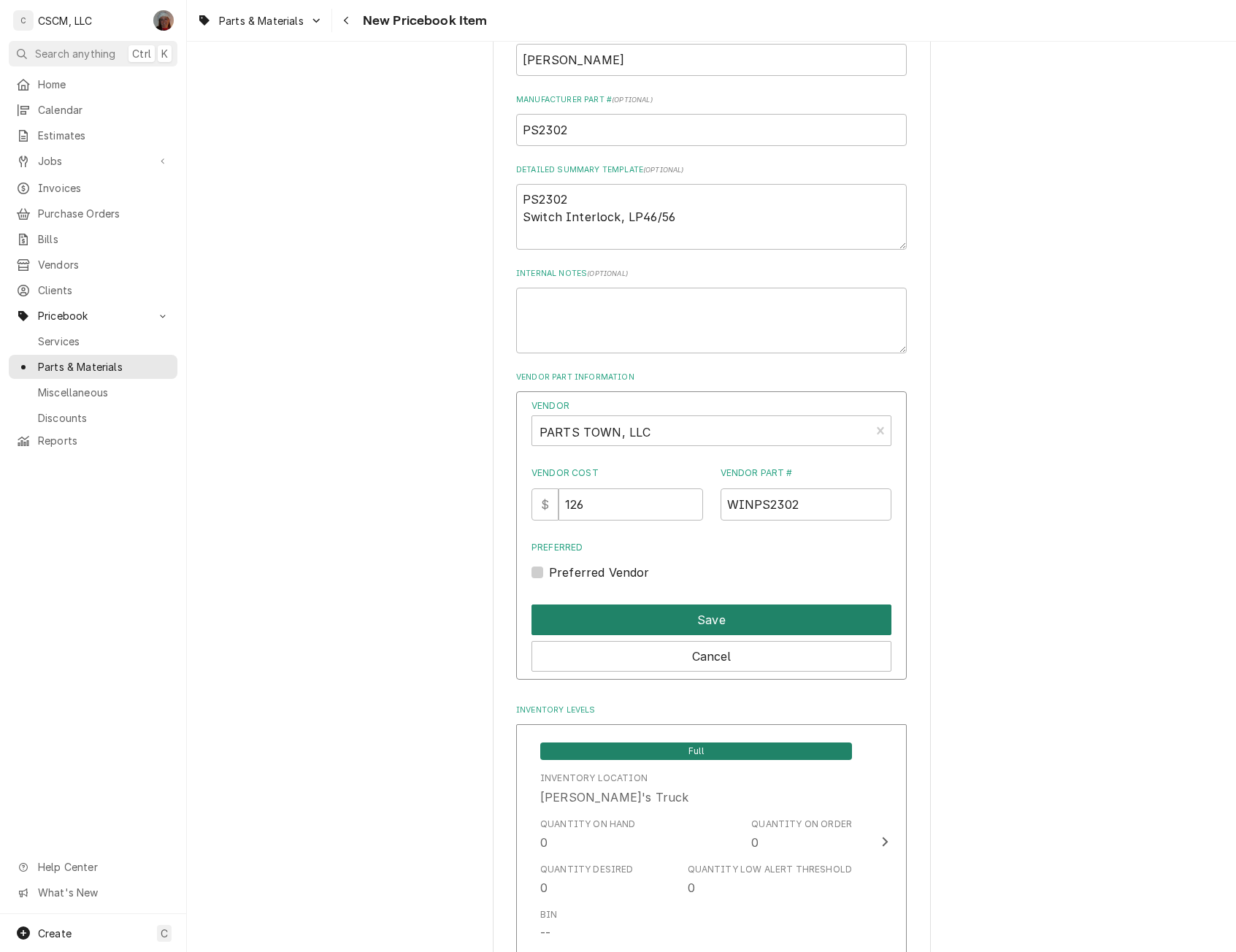
click at [667, 617] on button "Save" at bounding box center [711, 620] width 360 height 31
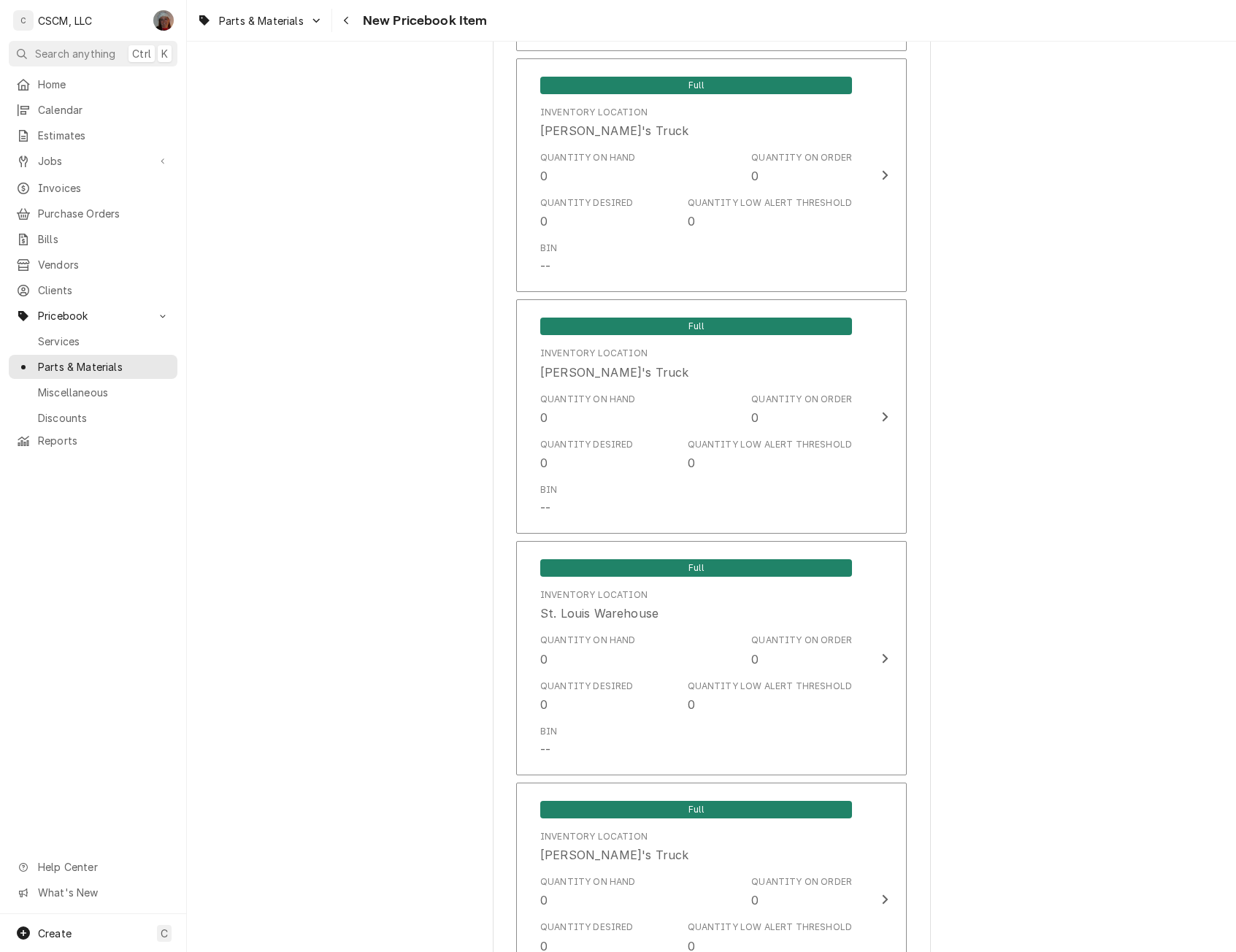
scroll to position [2242, 0]
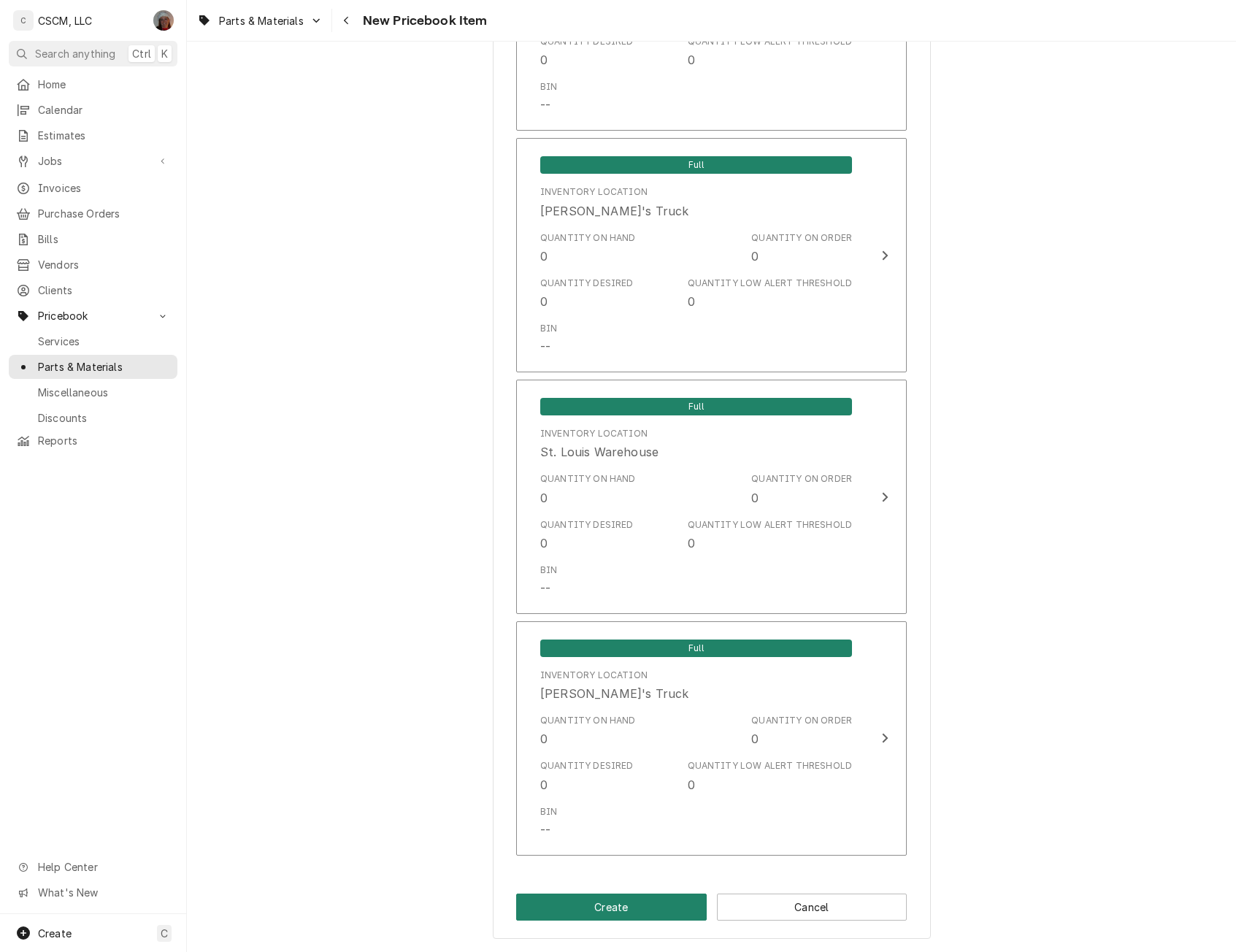
click at [595, 915] on button "Create" at bounding box center [610, 906] width 190 height 27
type textarea "x"
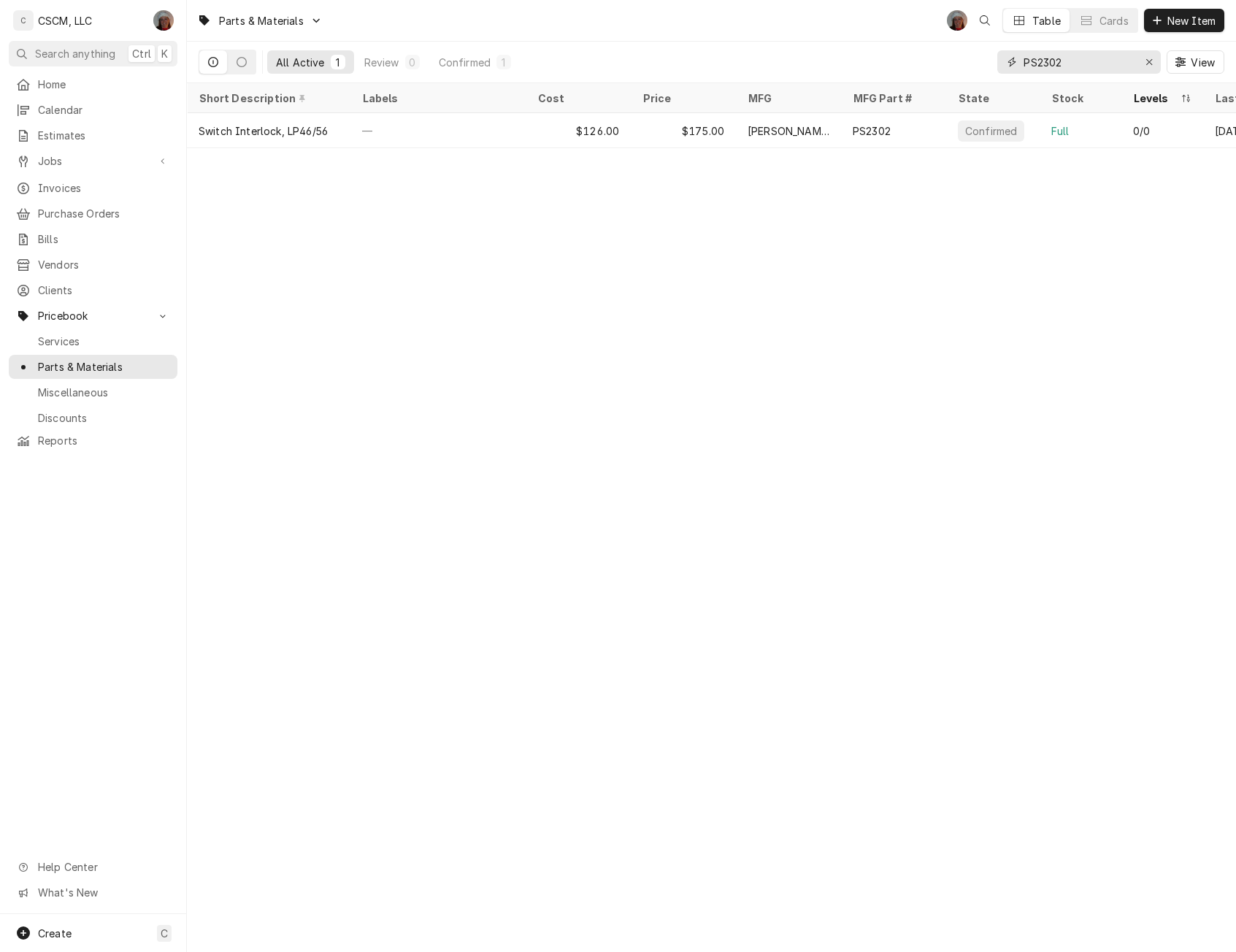
drag, startPoint x: 1074, startPoint y: 66, endPoint x: 910, endPoint y: 61, distance: 164.1
click at [910, 61] on div "All Active 1 Review 0 Confirmed 1 PS2302 View" at bounding box center [712, 62] width 1026 height 41
paste input "1088"
type input "PS1088"
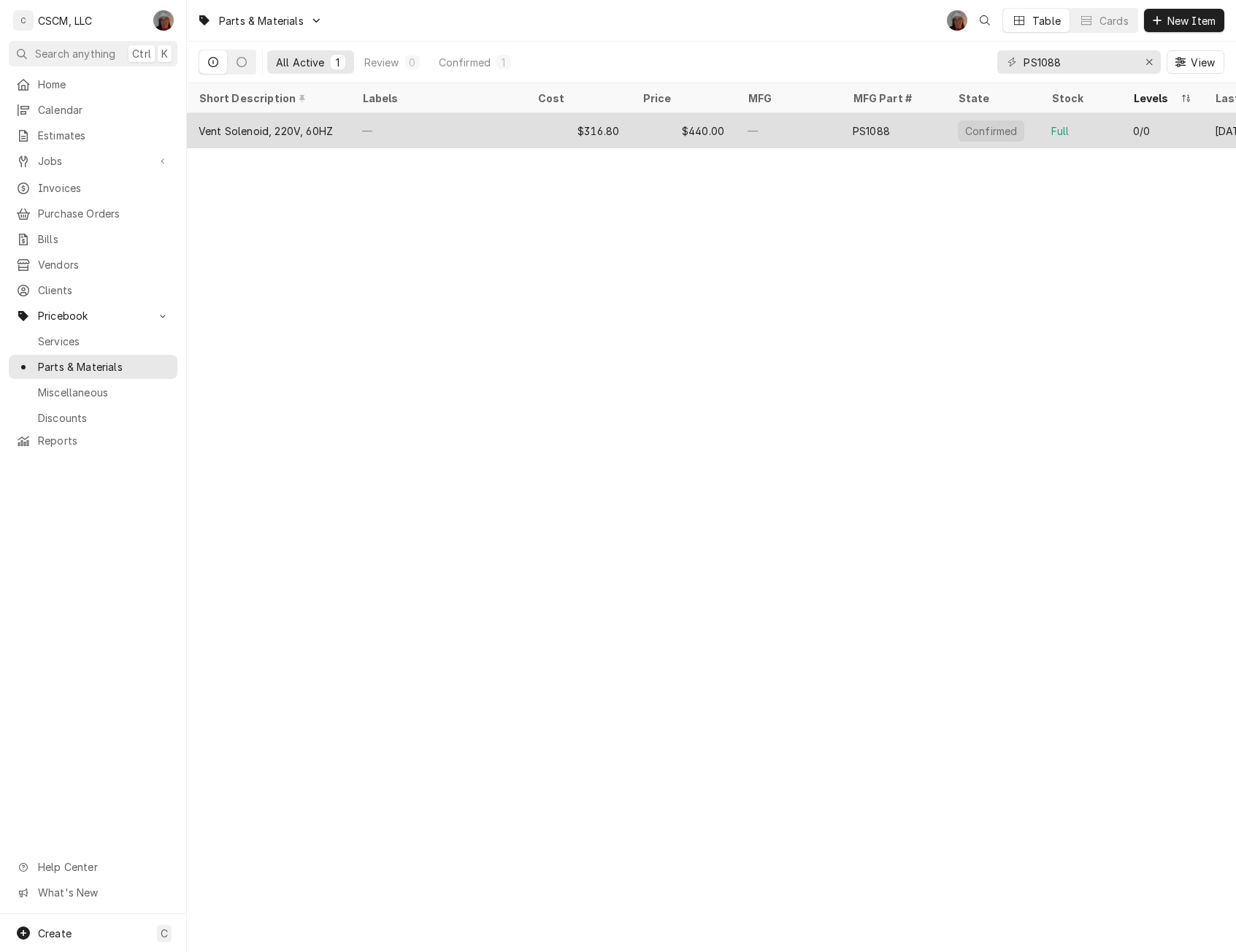
click at [439, 115] on div "—" at bounding box center [437, 130] width 175 height 35
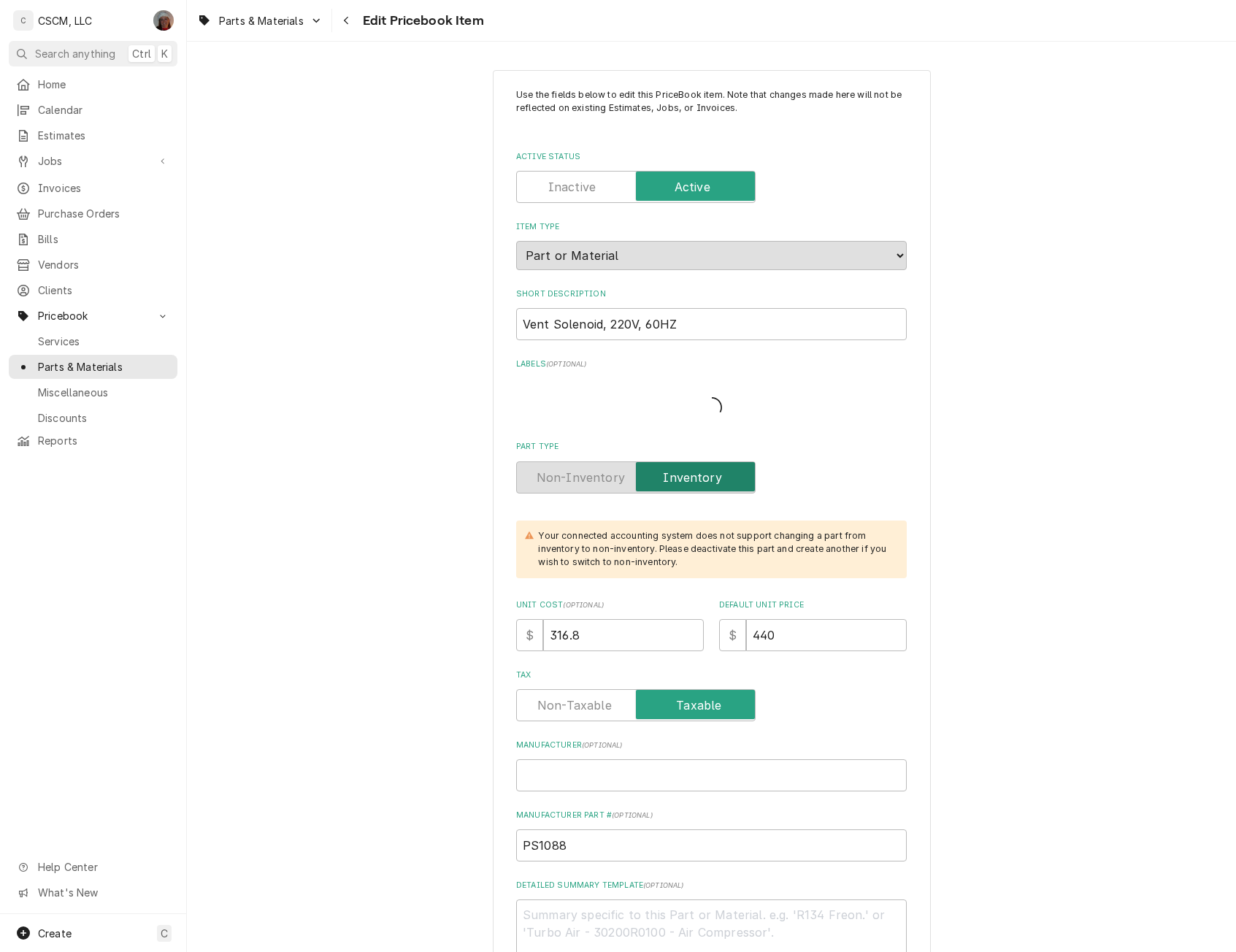
type textarea "x"
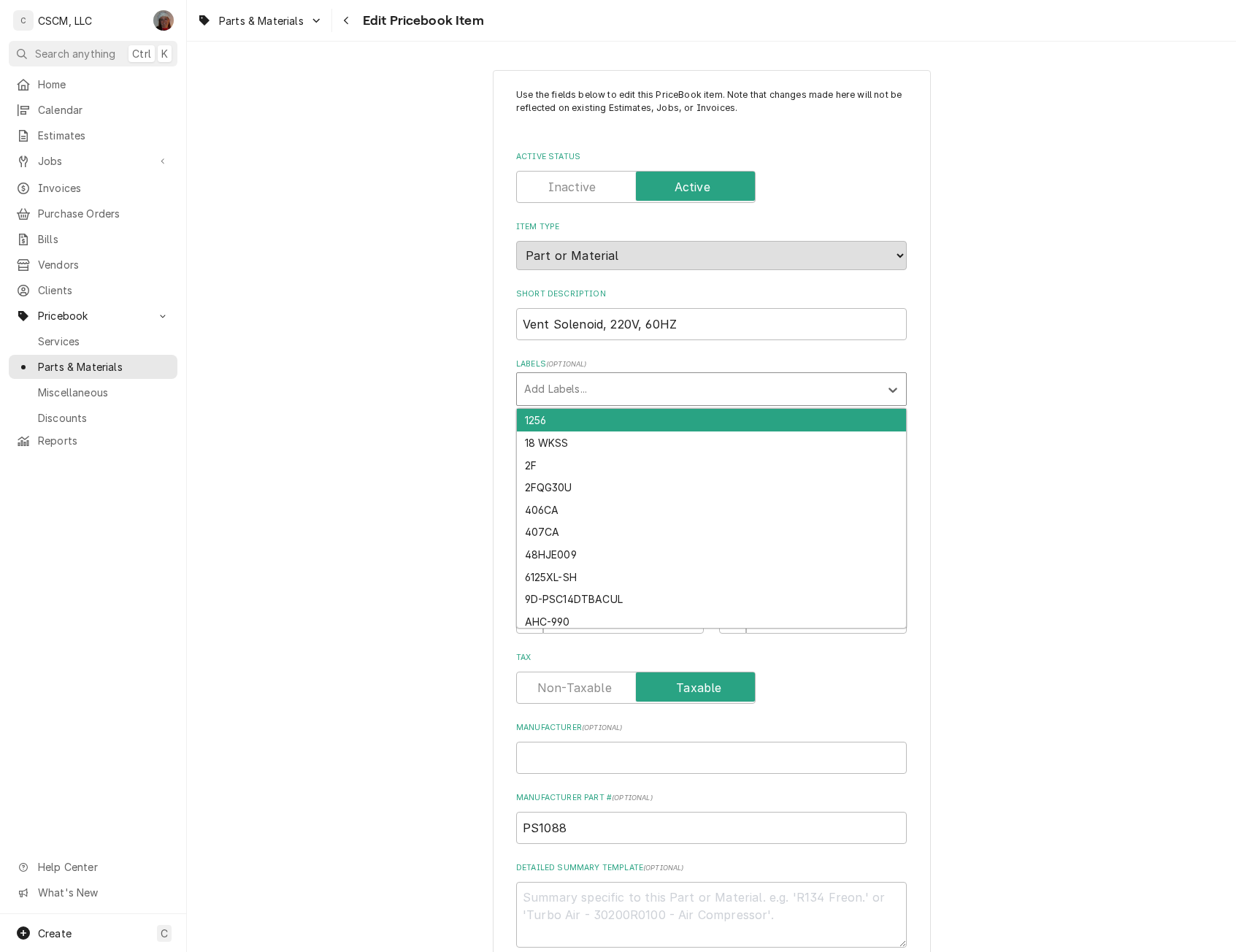
click at [549, 391] on div "Labels" at bounding box center [698, 390] width 349 height 27
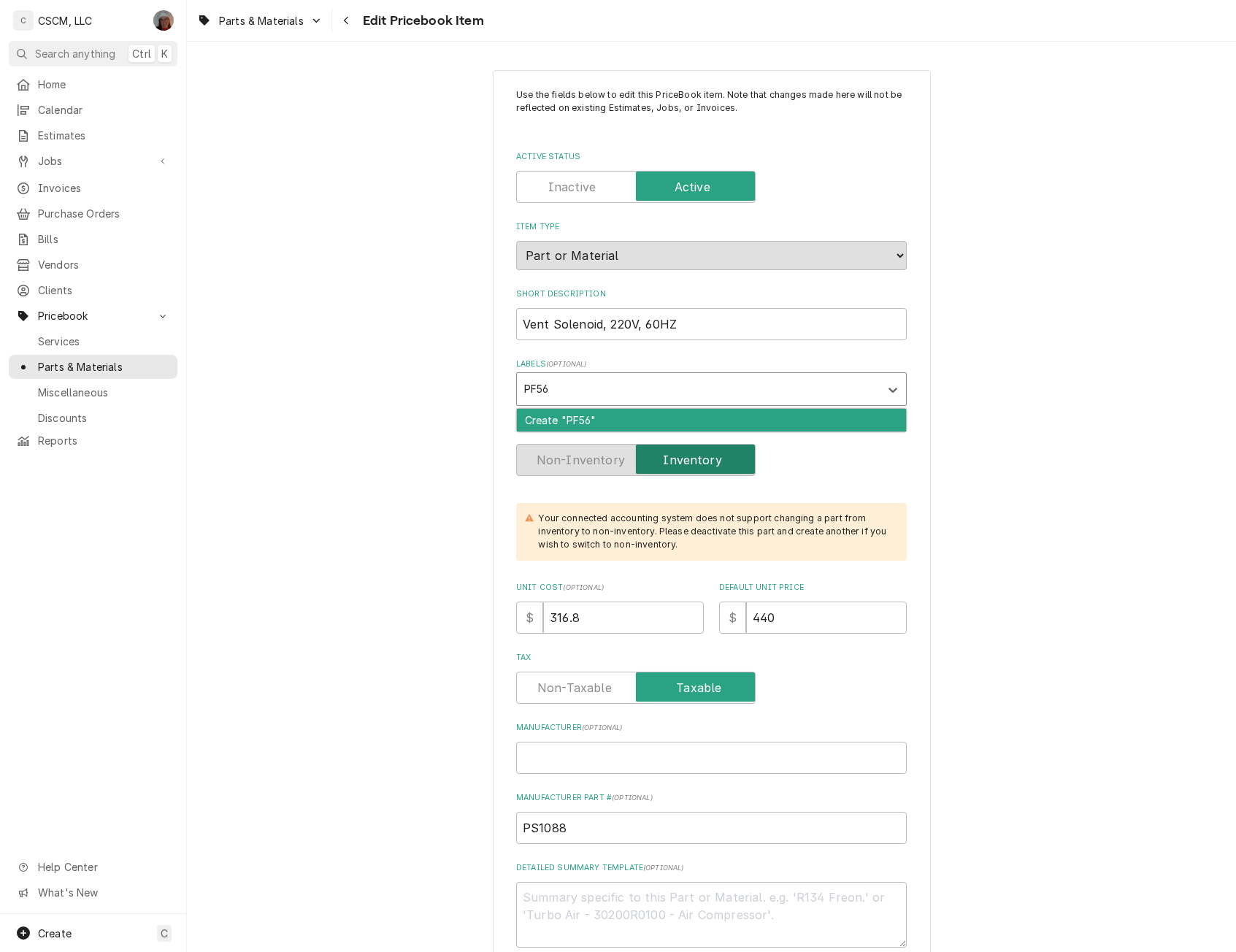
type input "PF56C"
click at [530, 417] on div "Create "PF56C"" at bounding box center [711, 420] width 389 height 23
type textarea "x"
drag, startPoint x: 590, startPoint y: 615, endPoint x: 458, endPoint y: 616, distance: 132.0
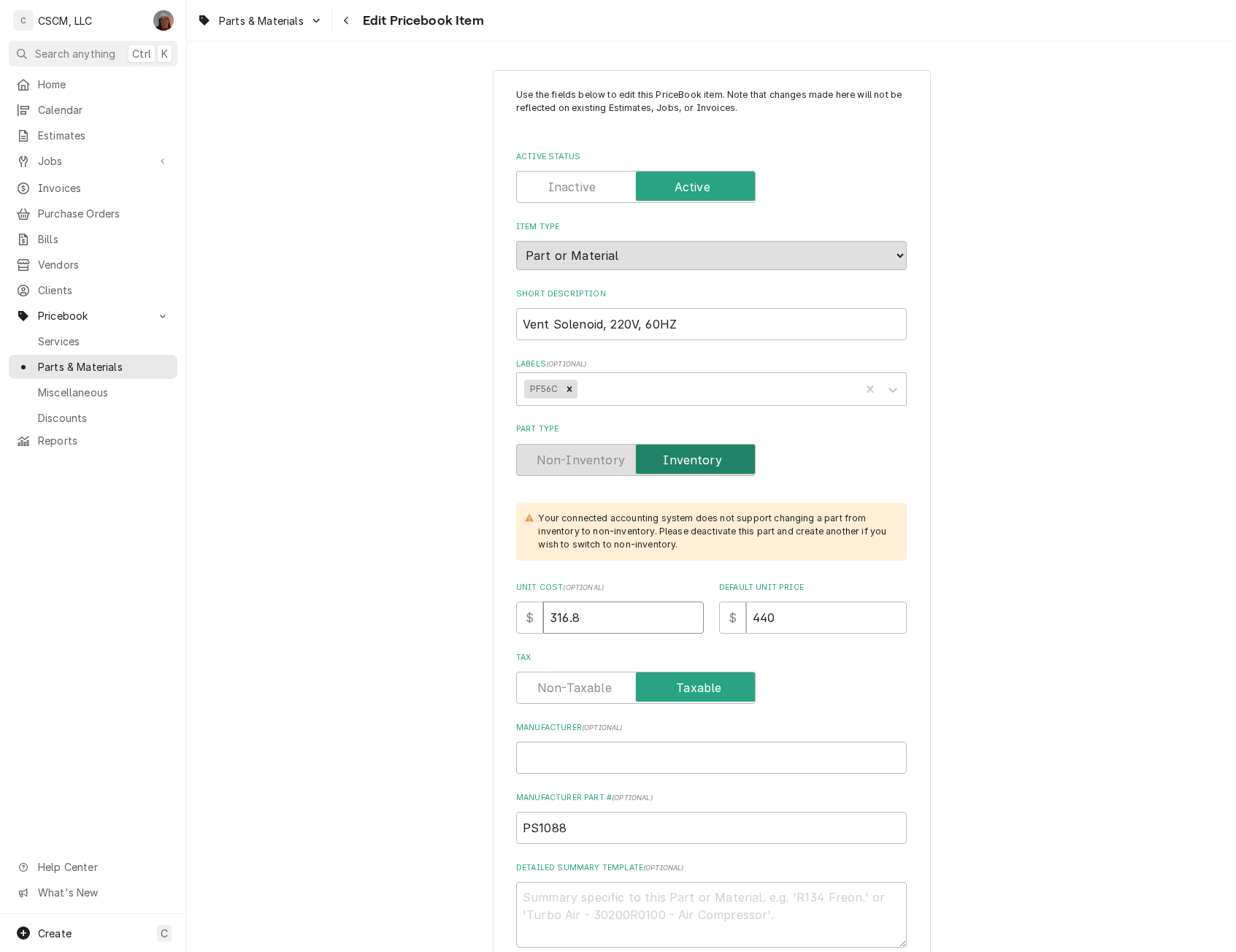
type textarea "x"
type input "3"
type textarea "x"
type input "32"
type textarea "x"
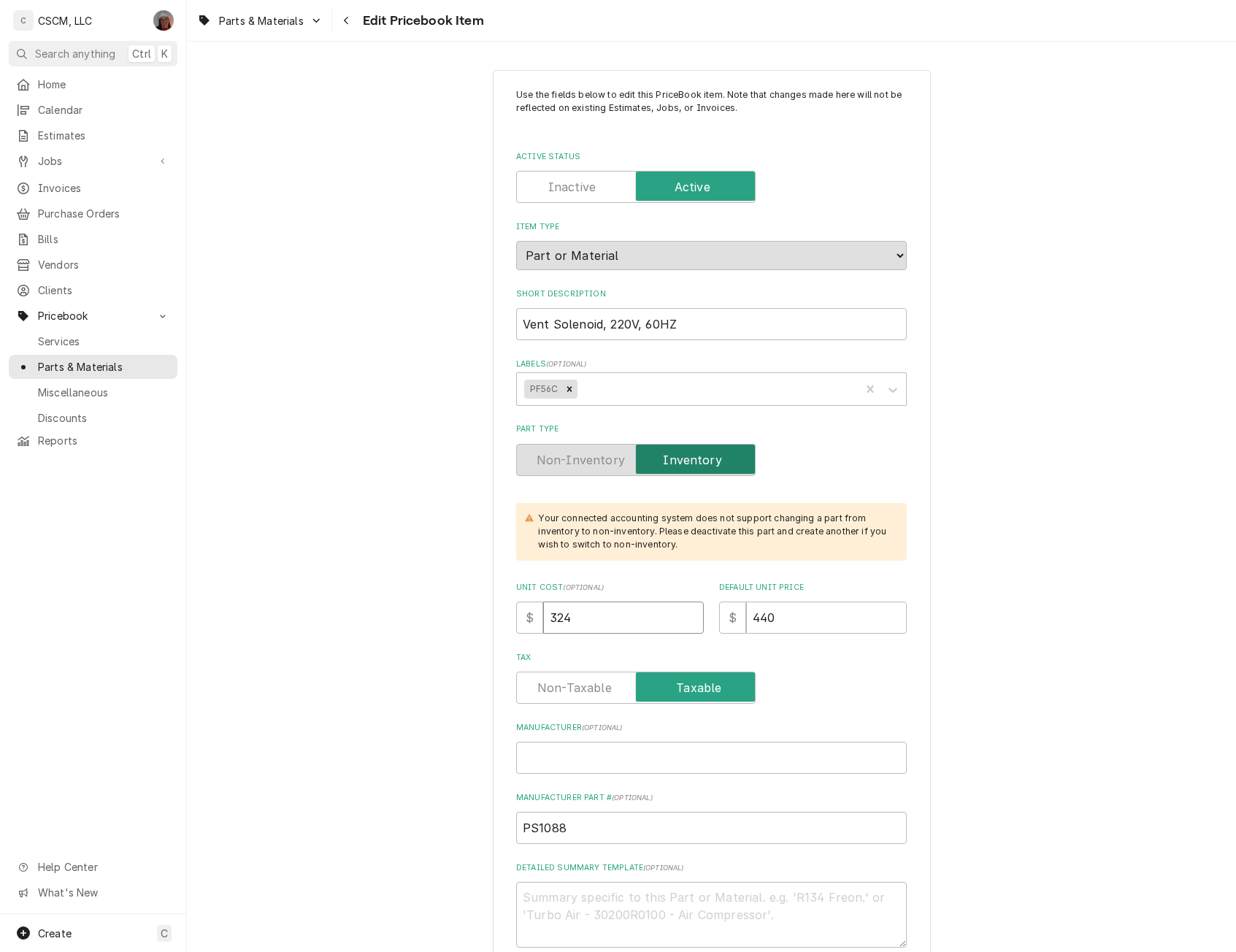
type input "324"
type textarea "x"
type input "4"
type textarea "x"
type input "45"
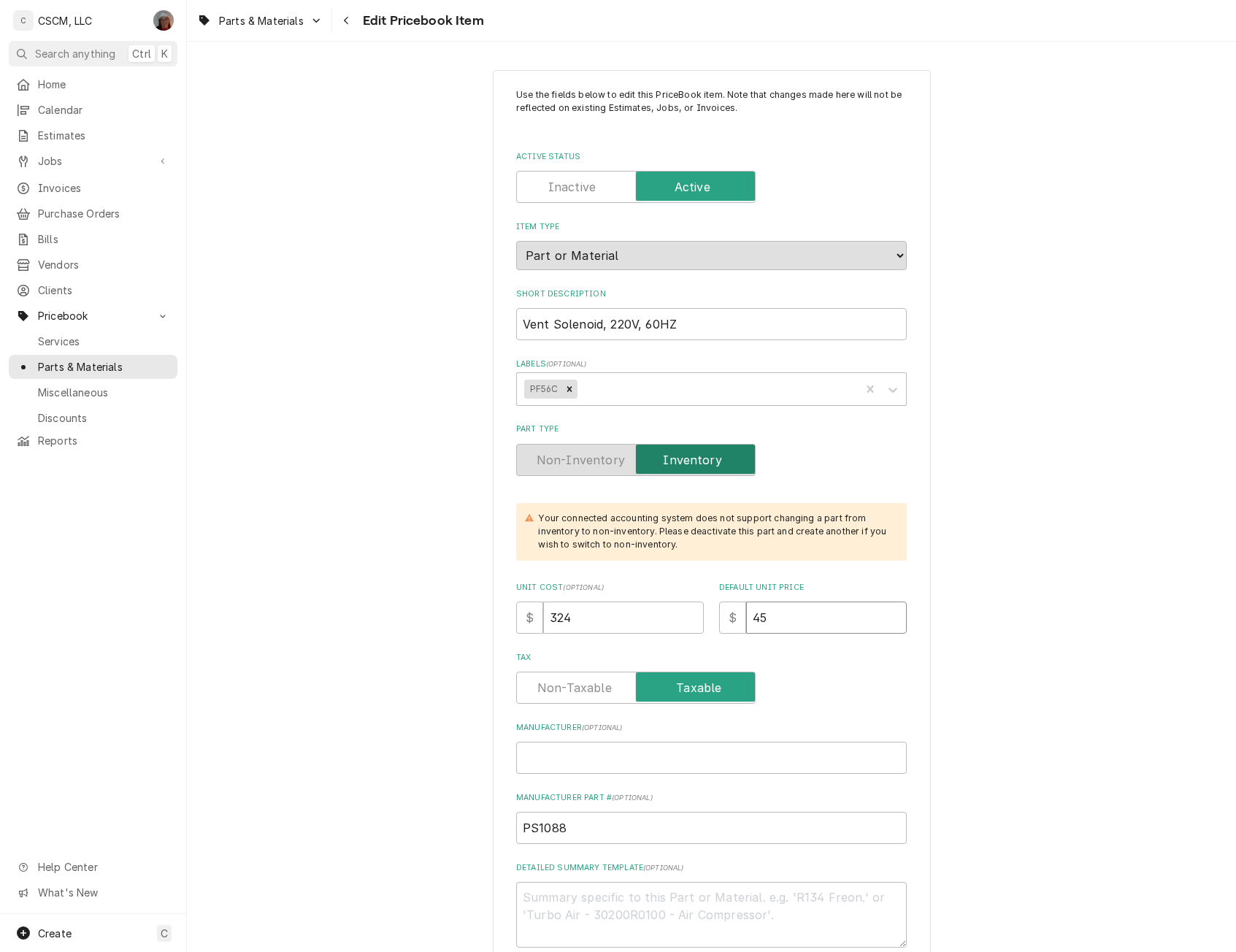
type textarea "x"
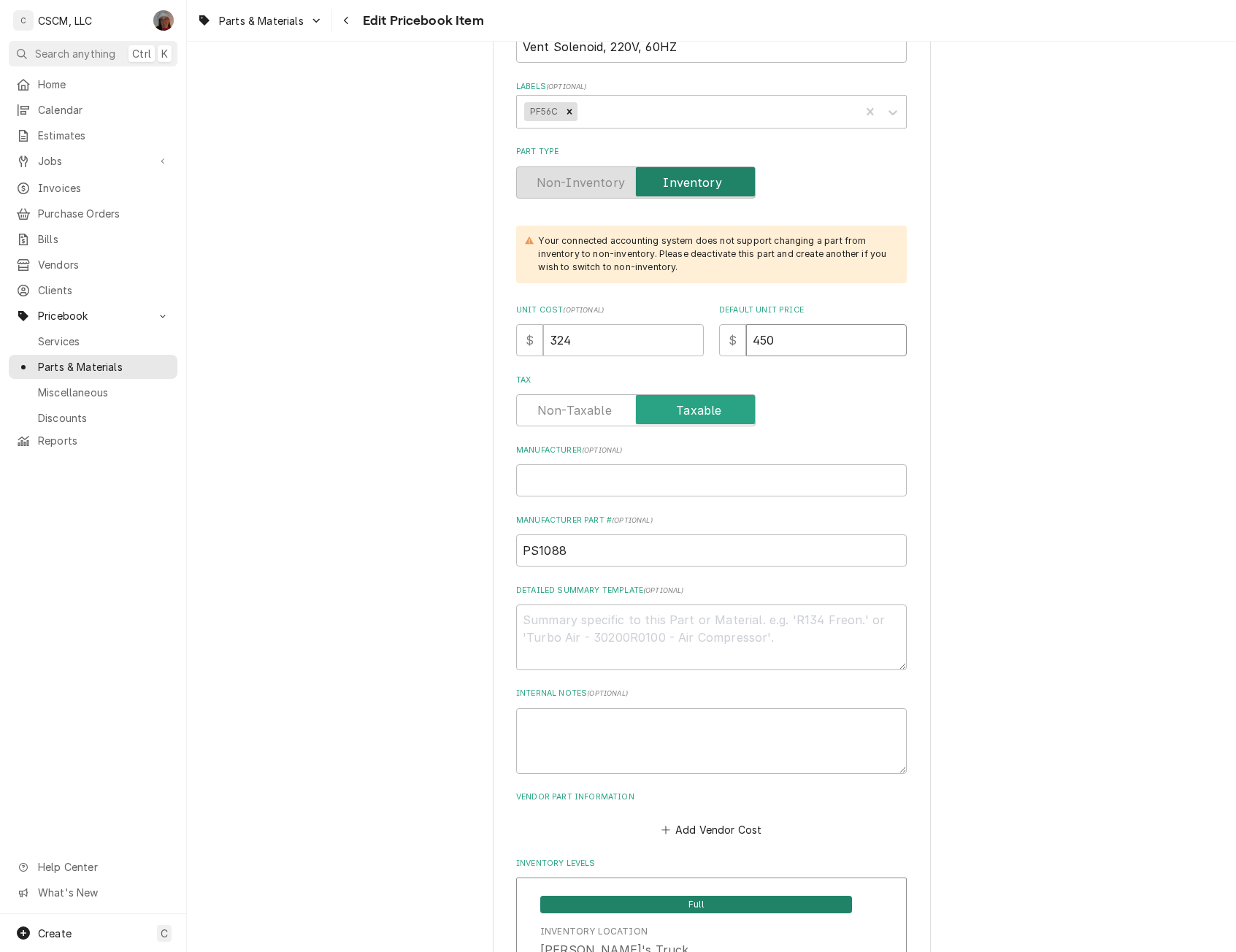
scroll to position [288, 0]
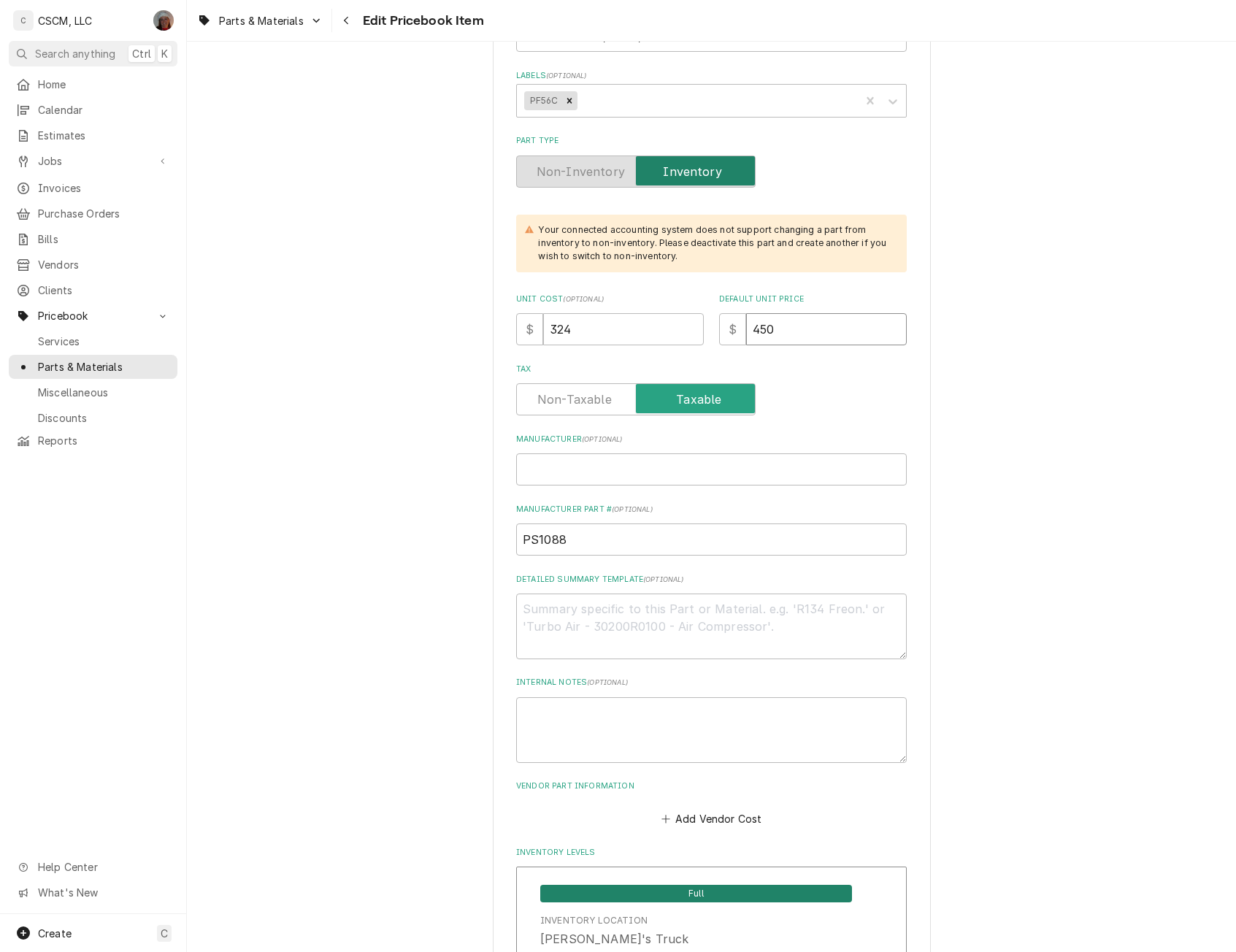
type input "450"
click at [537, 624] on textarea "Detailed Summary Template ( optional )" at bounding box center [711, 625] width 391 height 66
paste textarea "PS1088 Vent Solenoid, 220V, 60HZ"
type textarea "x"
type textarea "PS1088 Vent Solenoid, 220V, 60HZ"
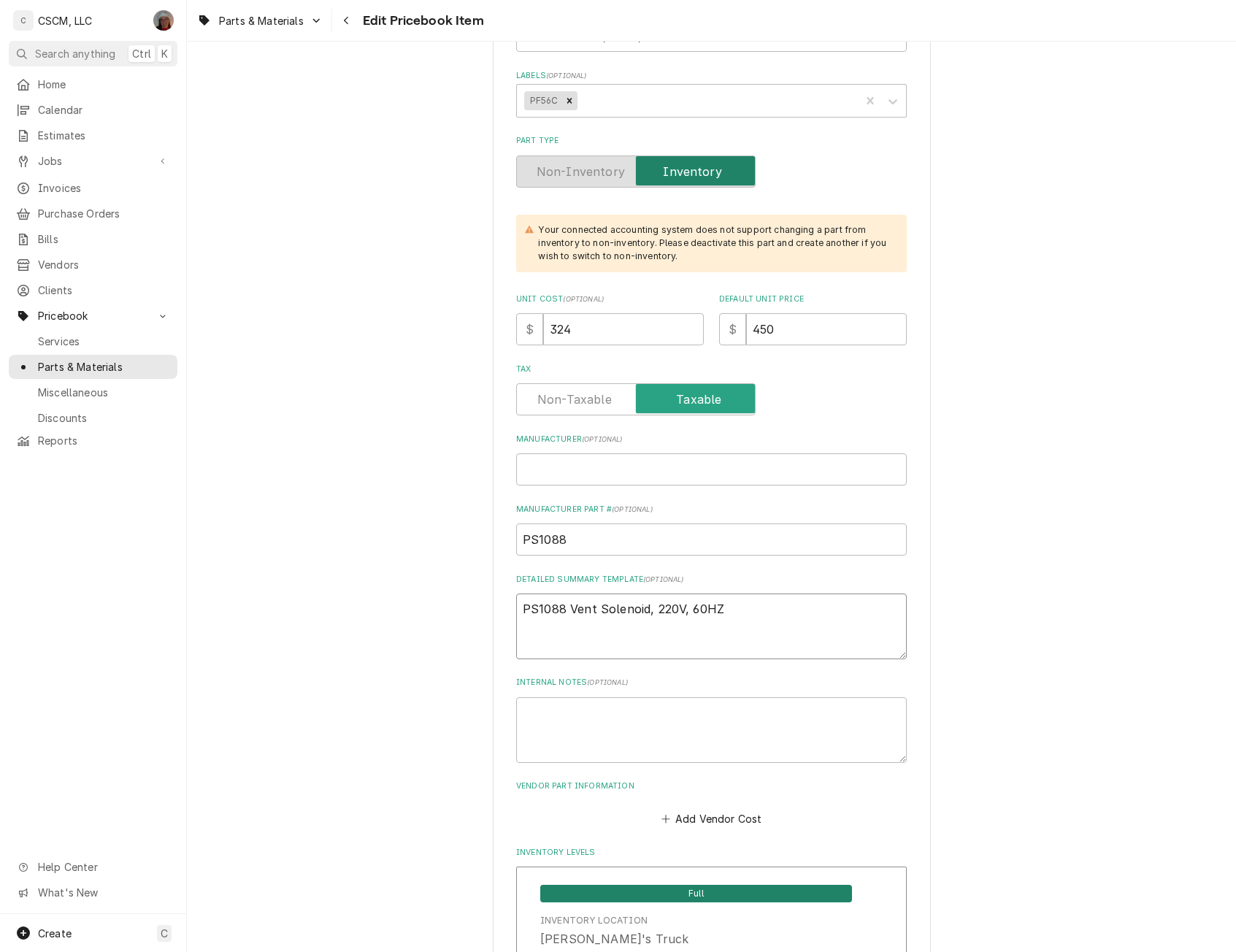
click at [563, 610] on textarea "PS1088 Vent Solenoid, 220V, 60HZ" at bounding box center [711, 625] width 391 height 66
type textarea "x"
type textarea "PS1088 Vent Solenoid, 220V, 60HZ"
click at [532, 471] on input "Manufacturer ( optional )" at bounding box center [711, 470] width 391 height 32
type textarea "x"
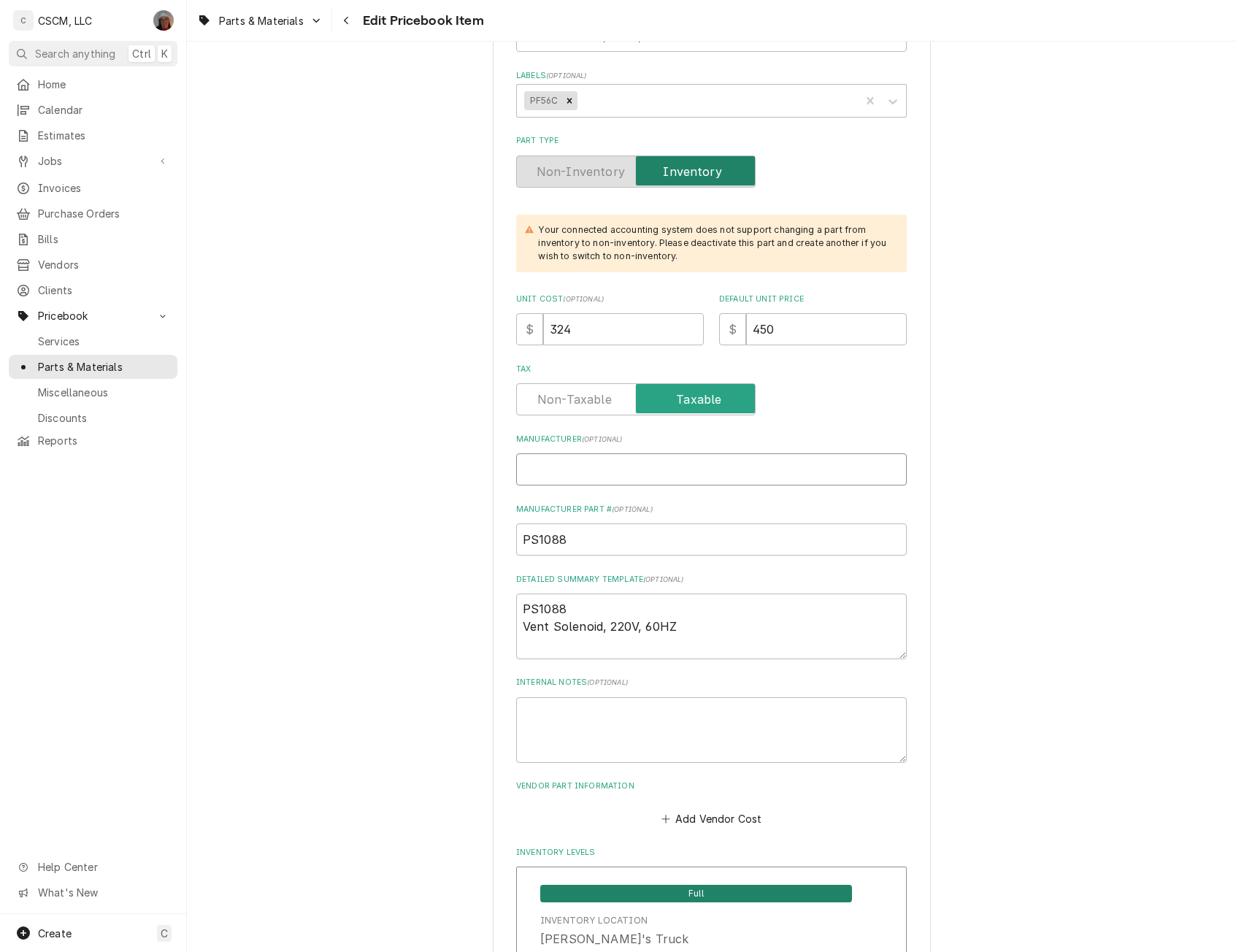
type input "W"
type textarea "x"
type input "Wi"
type textarea "x"
type input "Win"
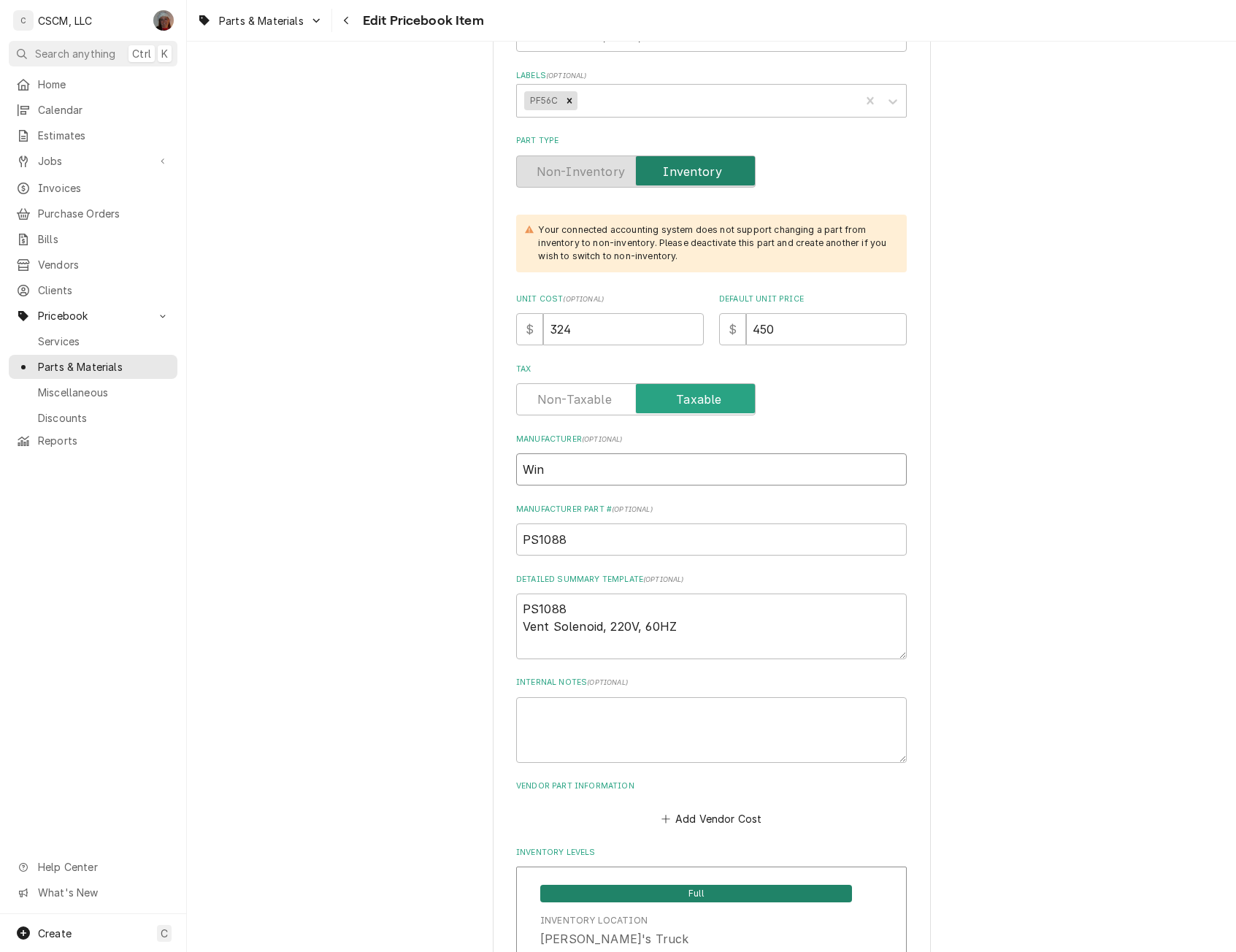
type textarea "x"
type input "Wins"
type textarea "x"
type input "Winst"
type textarea "x"
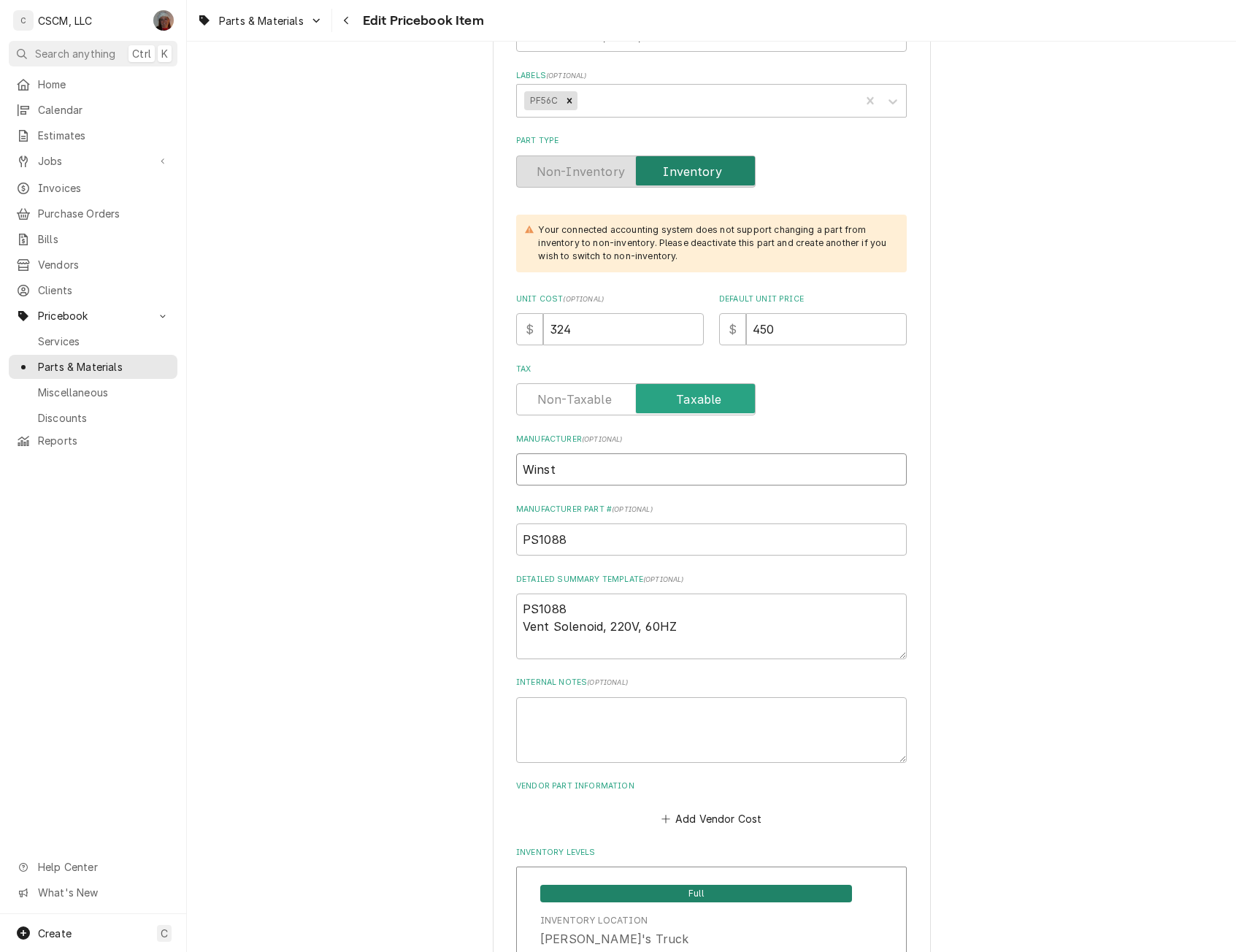
type input "Winsto"
type textarea "x"
type input "[PERSON_NAME]"
click at [681, 822] on button "Add Vendor Cost" at bounding box center [711, 817] width 106 height 20
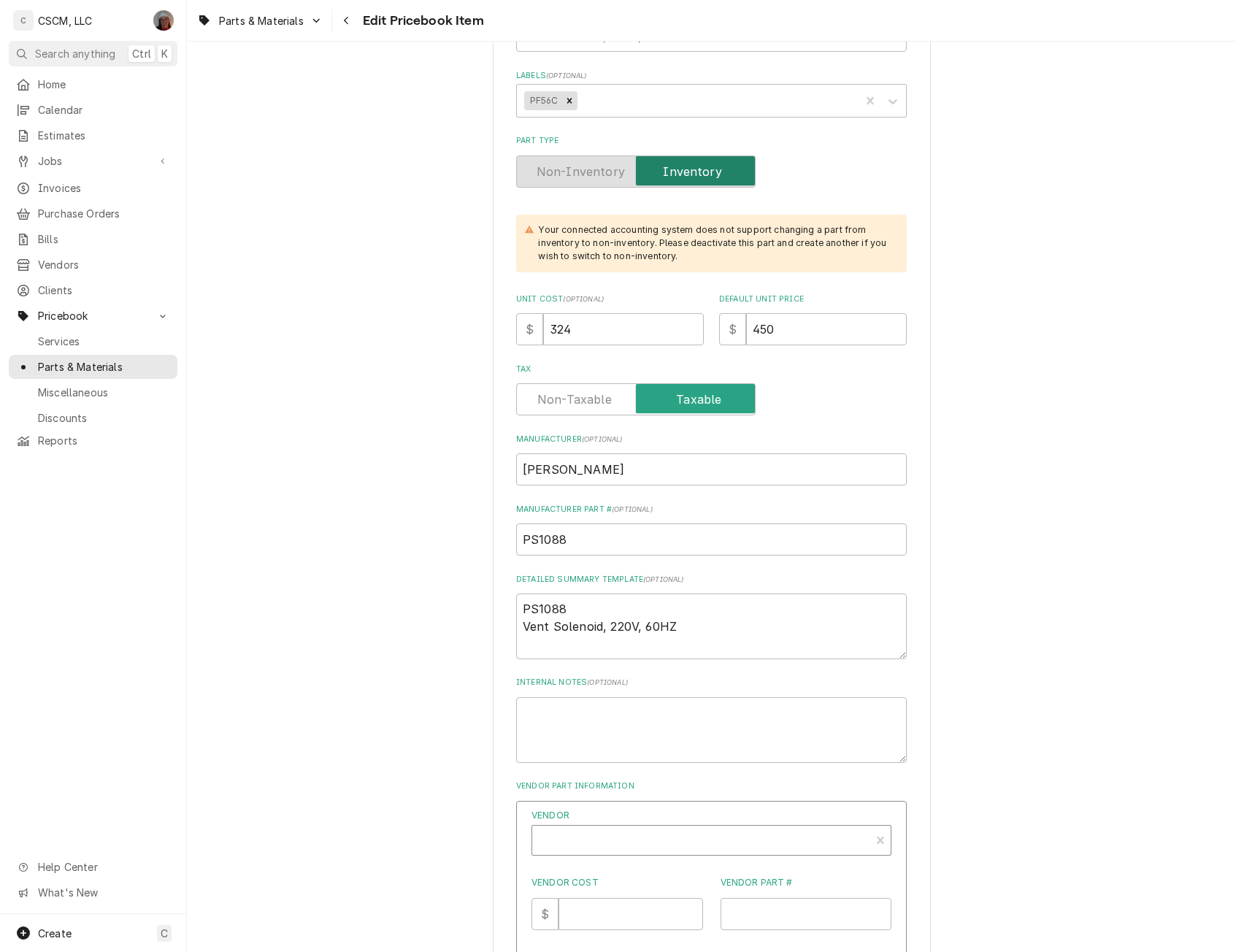
type textarea "x"
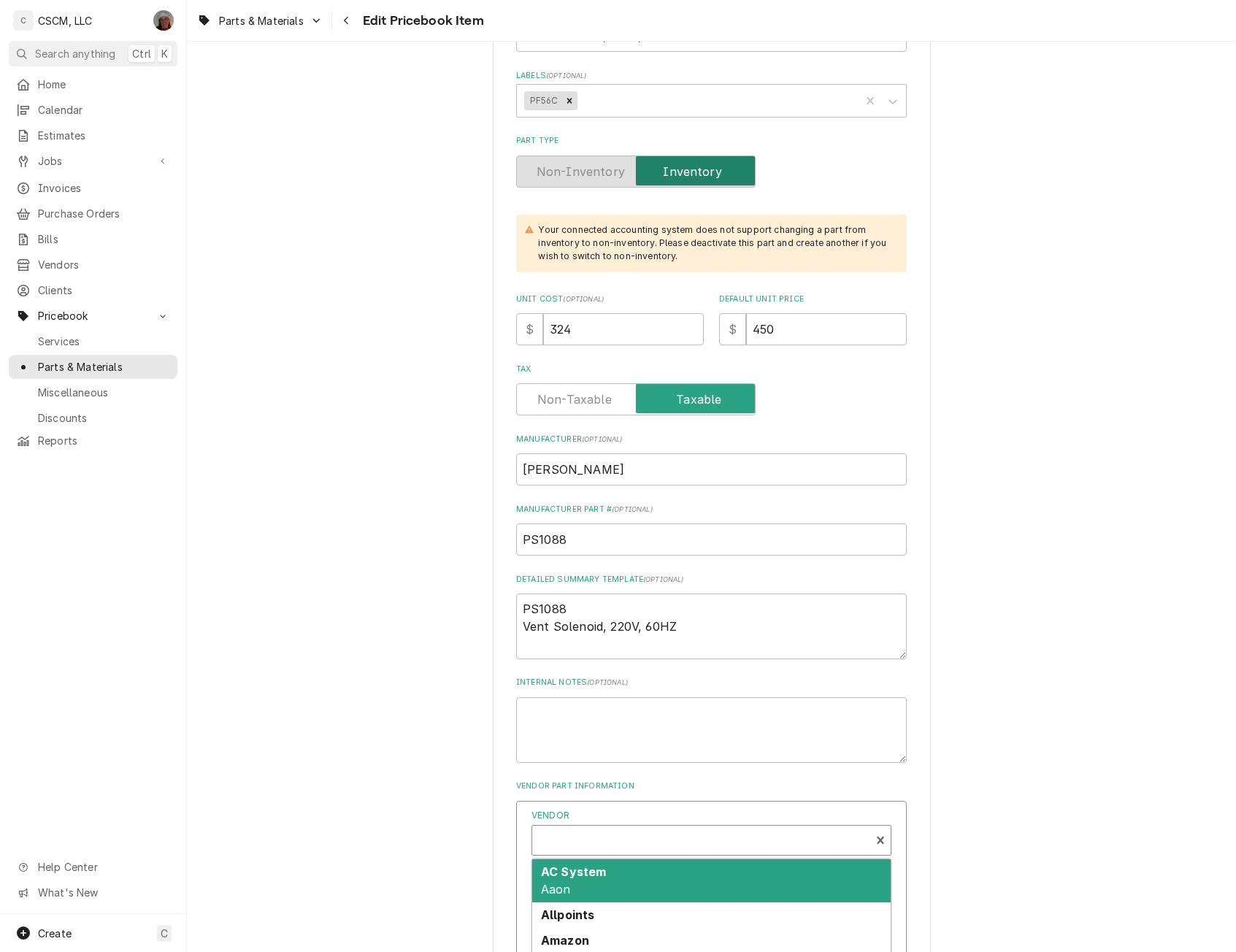
scroll to position [5, 0]
click at [604, 834] on div "Vendor" at bounding box center [701, 841] width 324 height 35
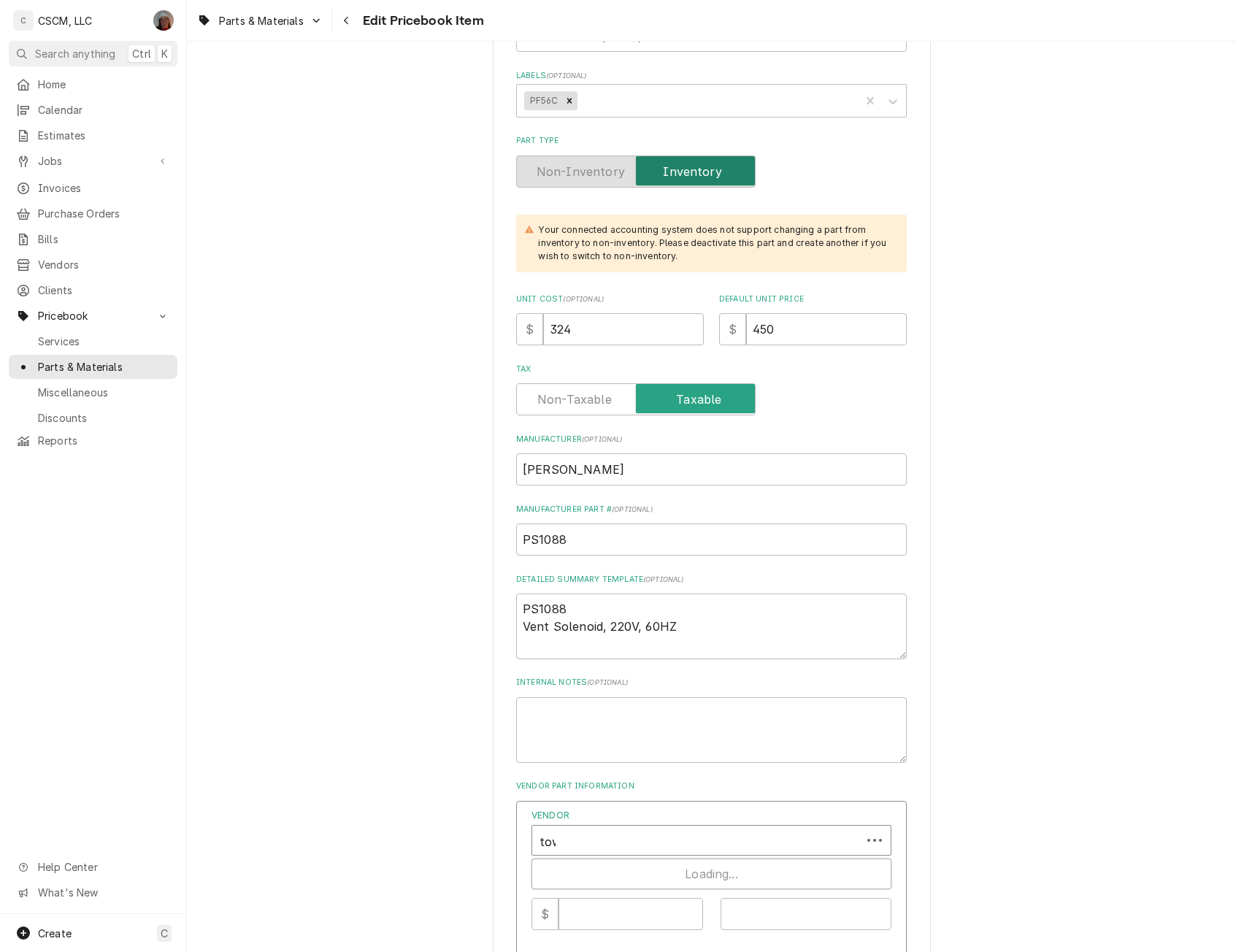
type input "town"
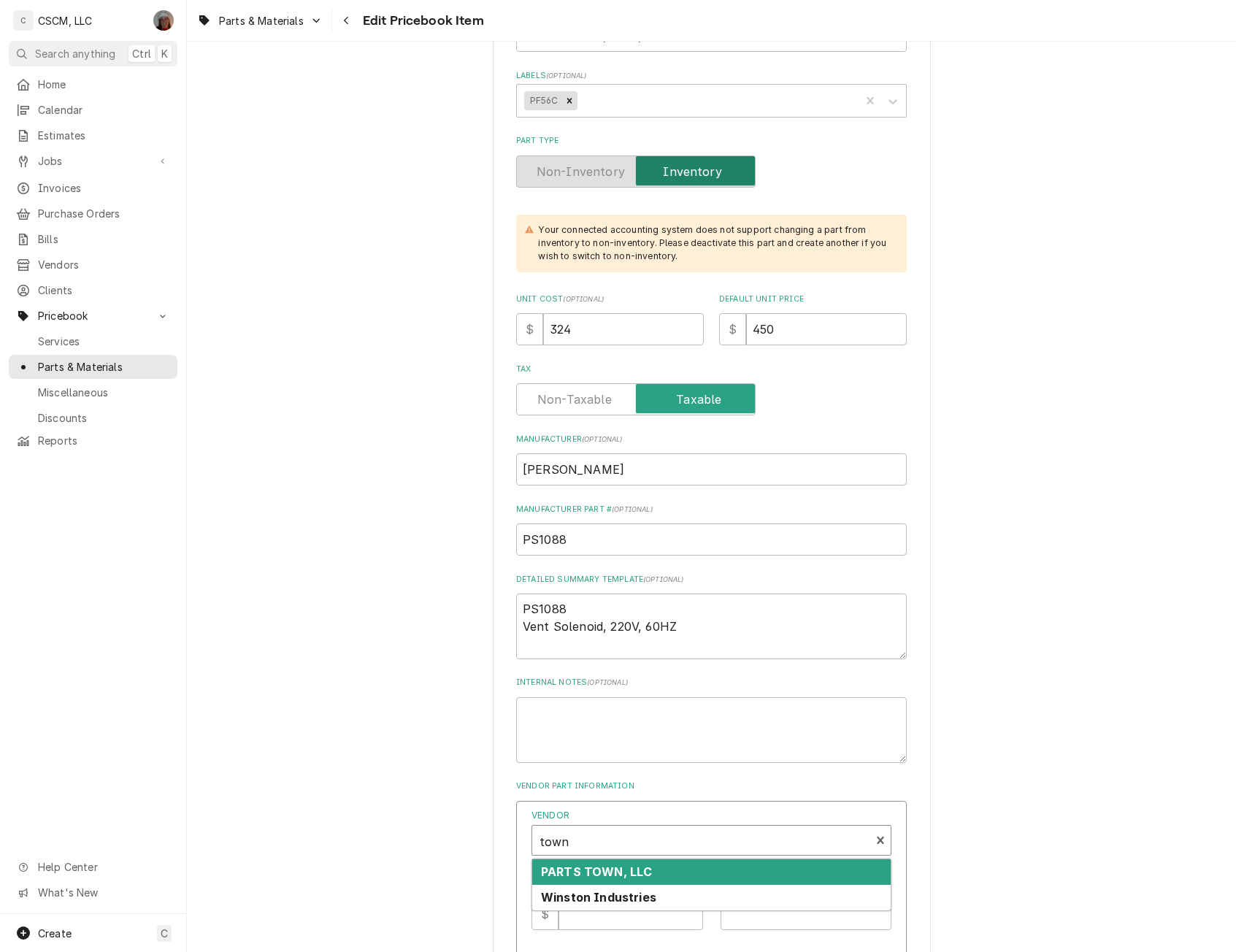
click at [598, 867] on strong "PARTS TOWN, LLC" at bounding box center [596, 871] width 111 height 14
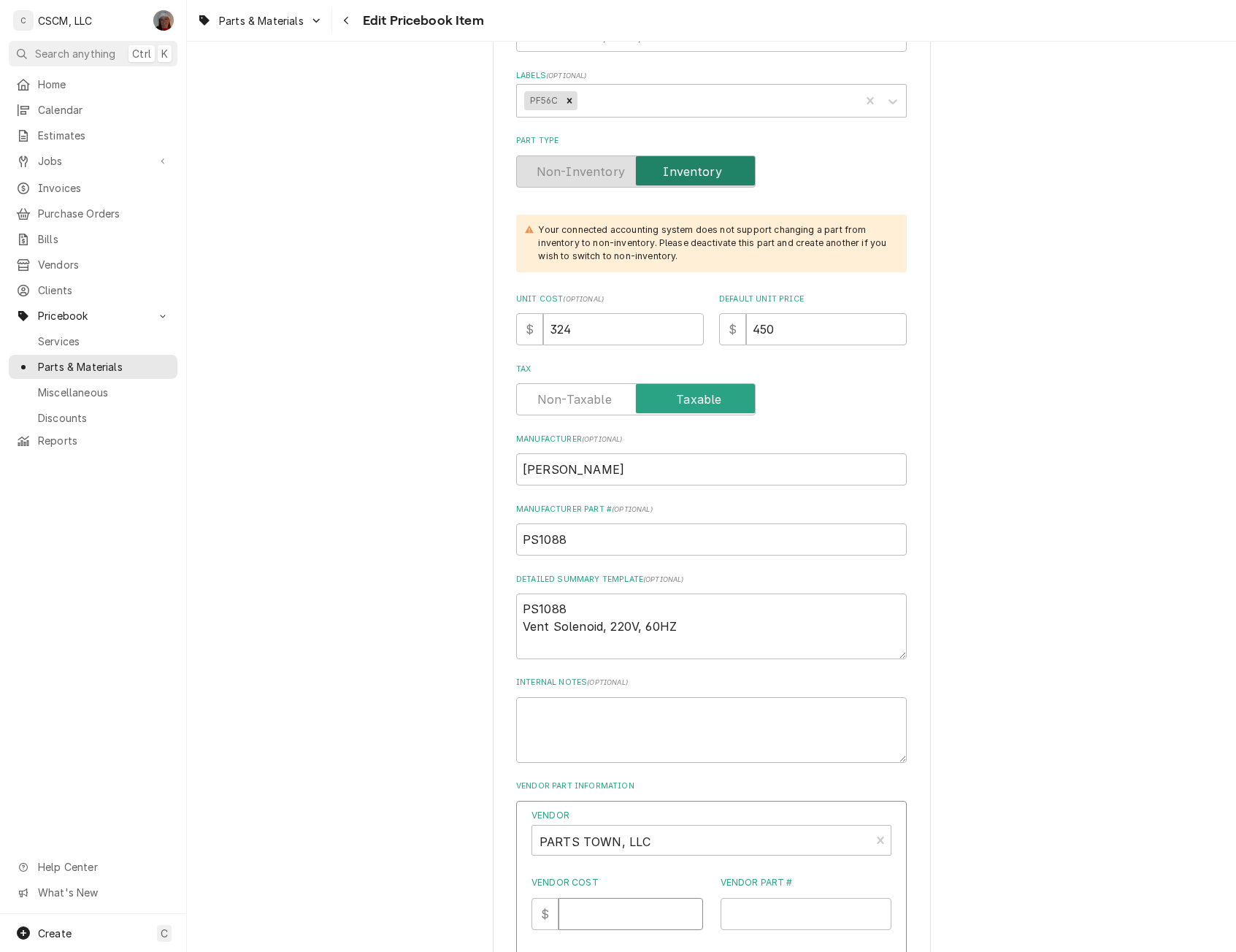
click at [586, 920] on input "Vendor Cost" at bounding box center [630, 914] width 144 height 32
type input "324"
click at [738, 920] on input "Vendor Part #" at bounding box center [806, 914] width 172 height 32
paste input "WINPS1088"
click at [733, 917] on input "WINPS1088" at bounding box center [806, 914] width 172 height 32
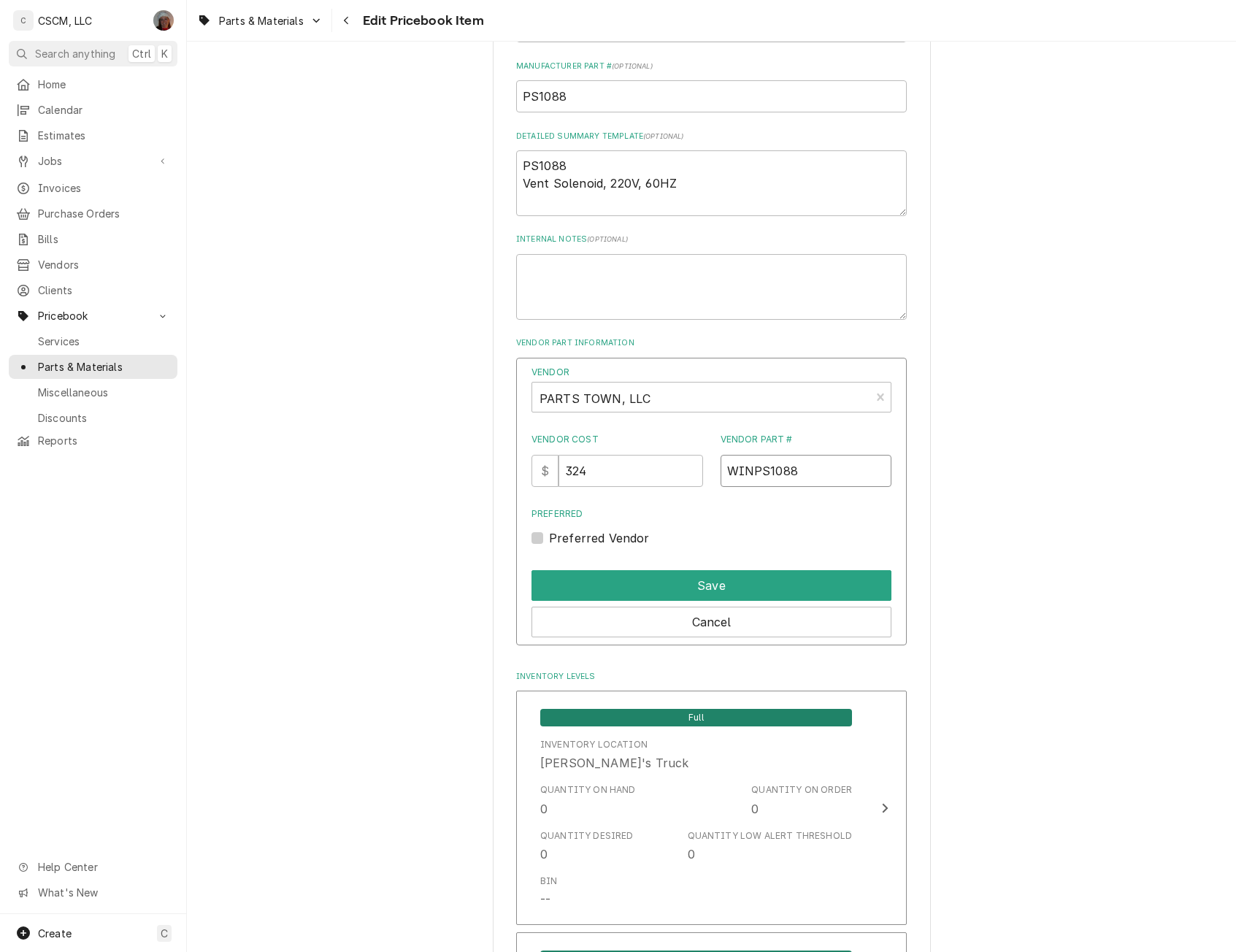
scroll to position [800, 0]
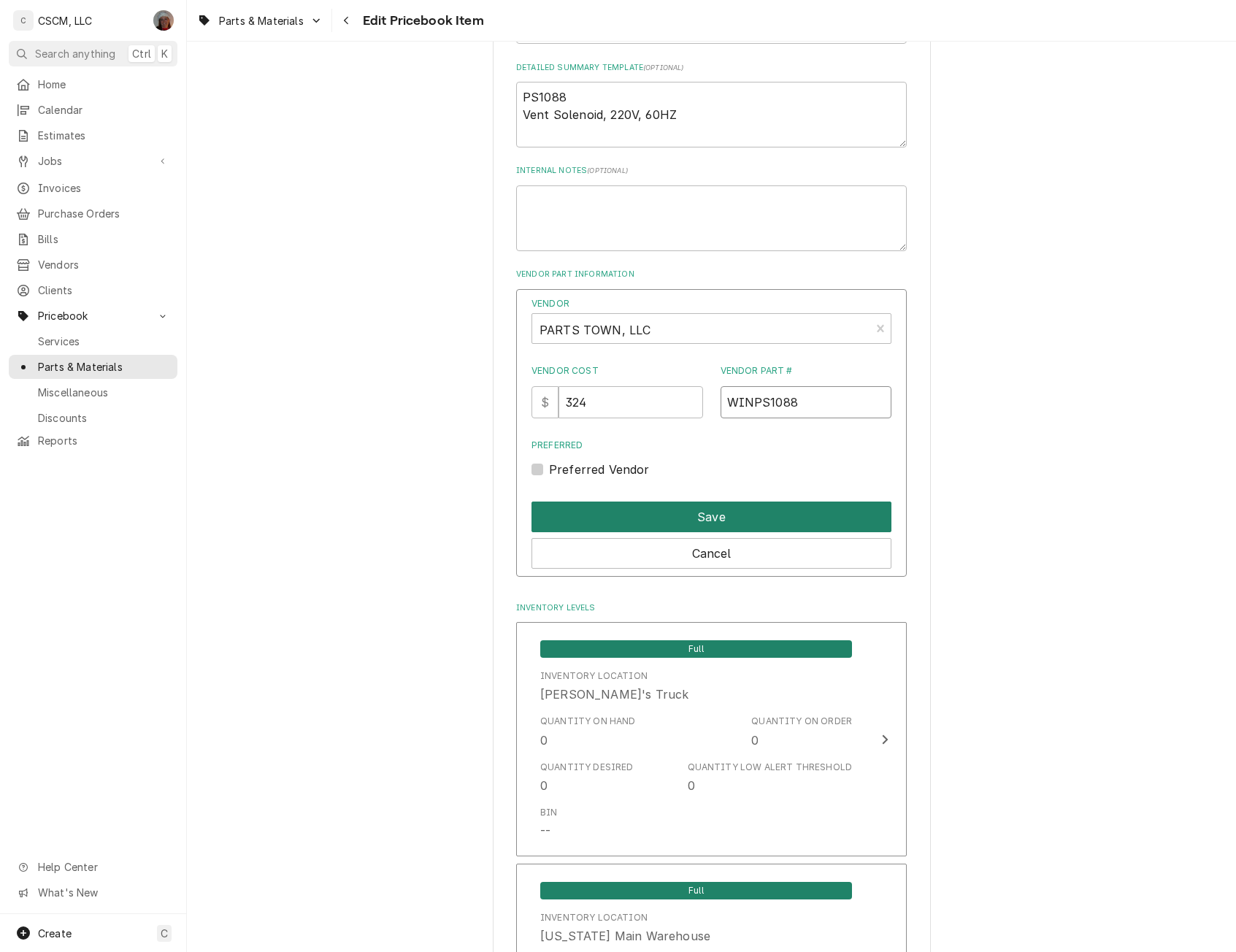
type input "WINPS1088"
click at [695, 528] on button "Save" at bounding box center [711, 517] width 360 height 31
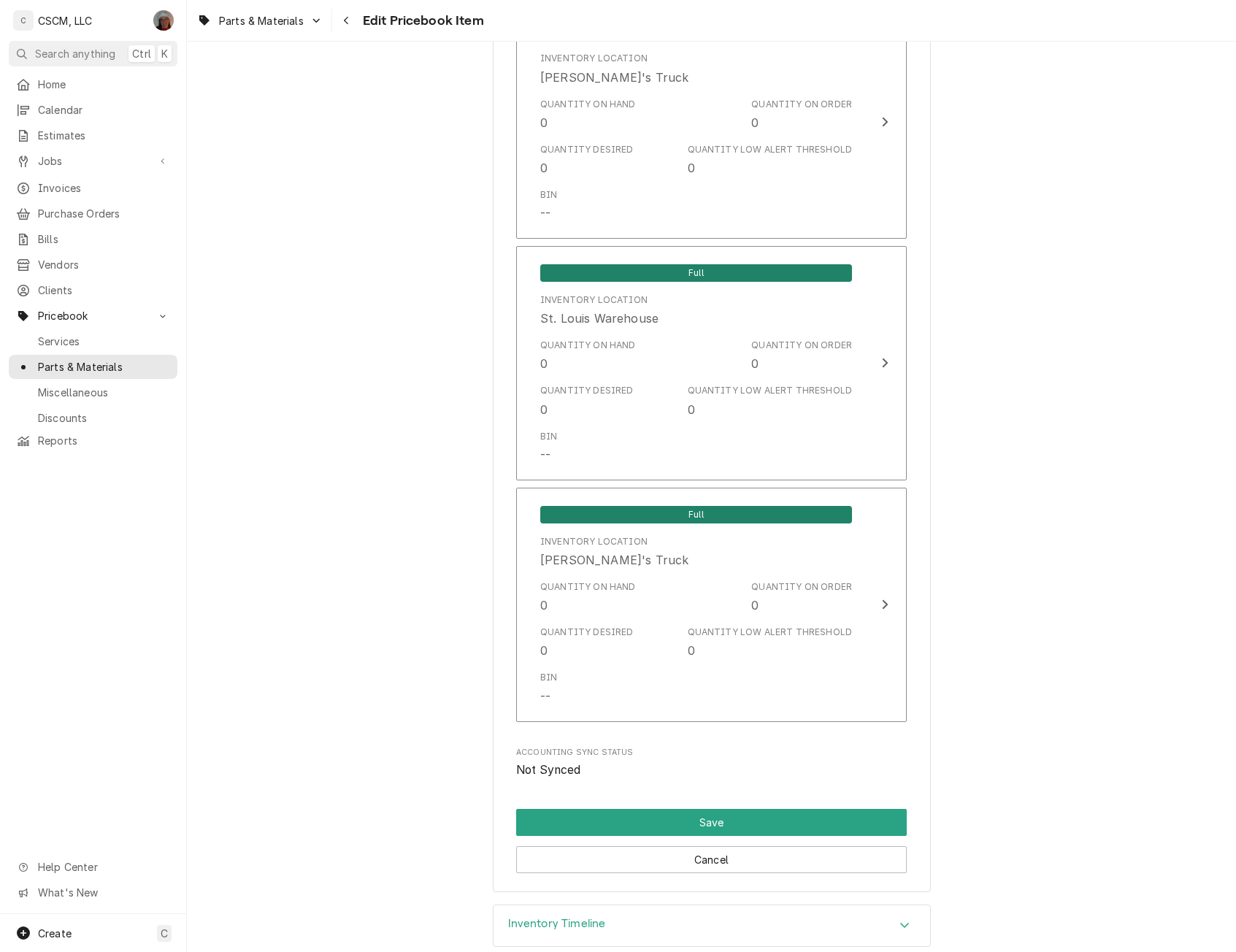
scroll to position [2567, 0]
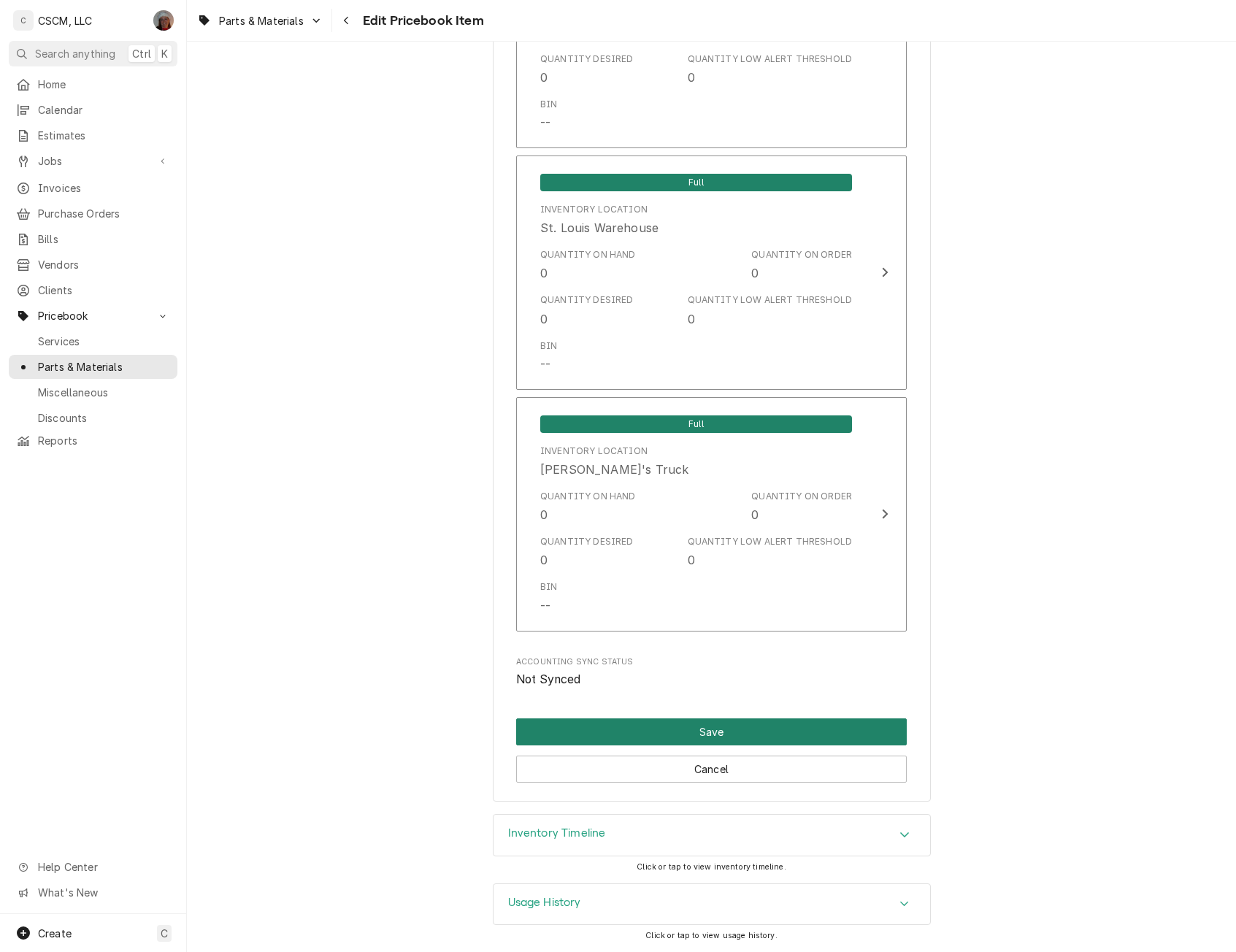
click at [676, 736] on button "Save" at bounding box center [711, 731] width 391 height 27
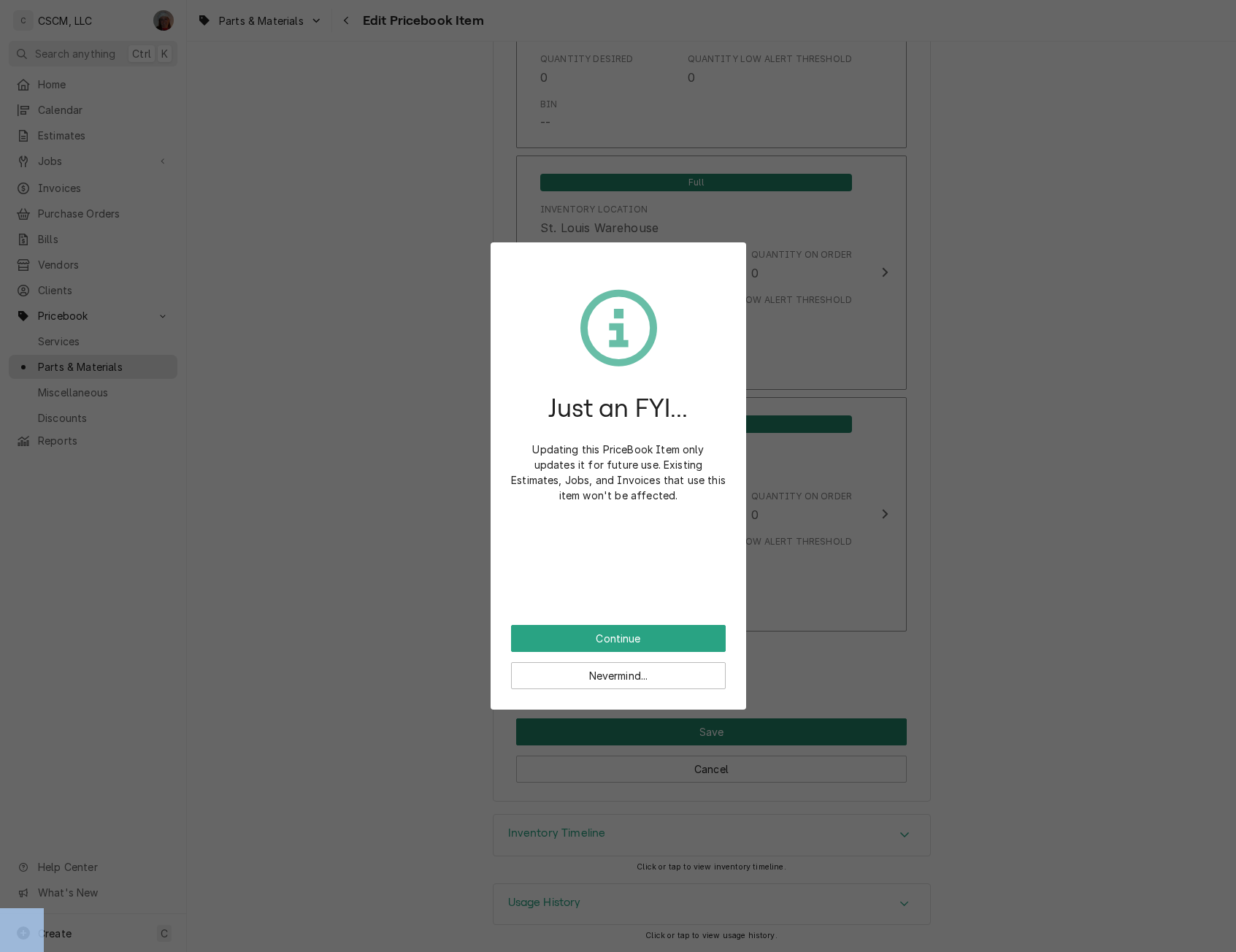
click at [676, 736] on div "Just an FYI... Updating this PriceBook Item only updates it for future use. Exi…" at bounding box center [618, 476] width 1236 height 952
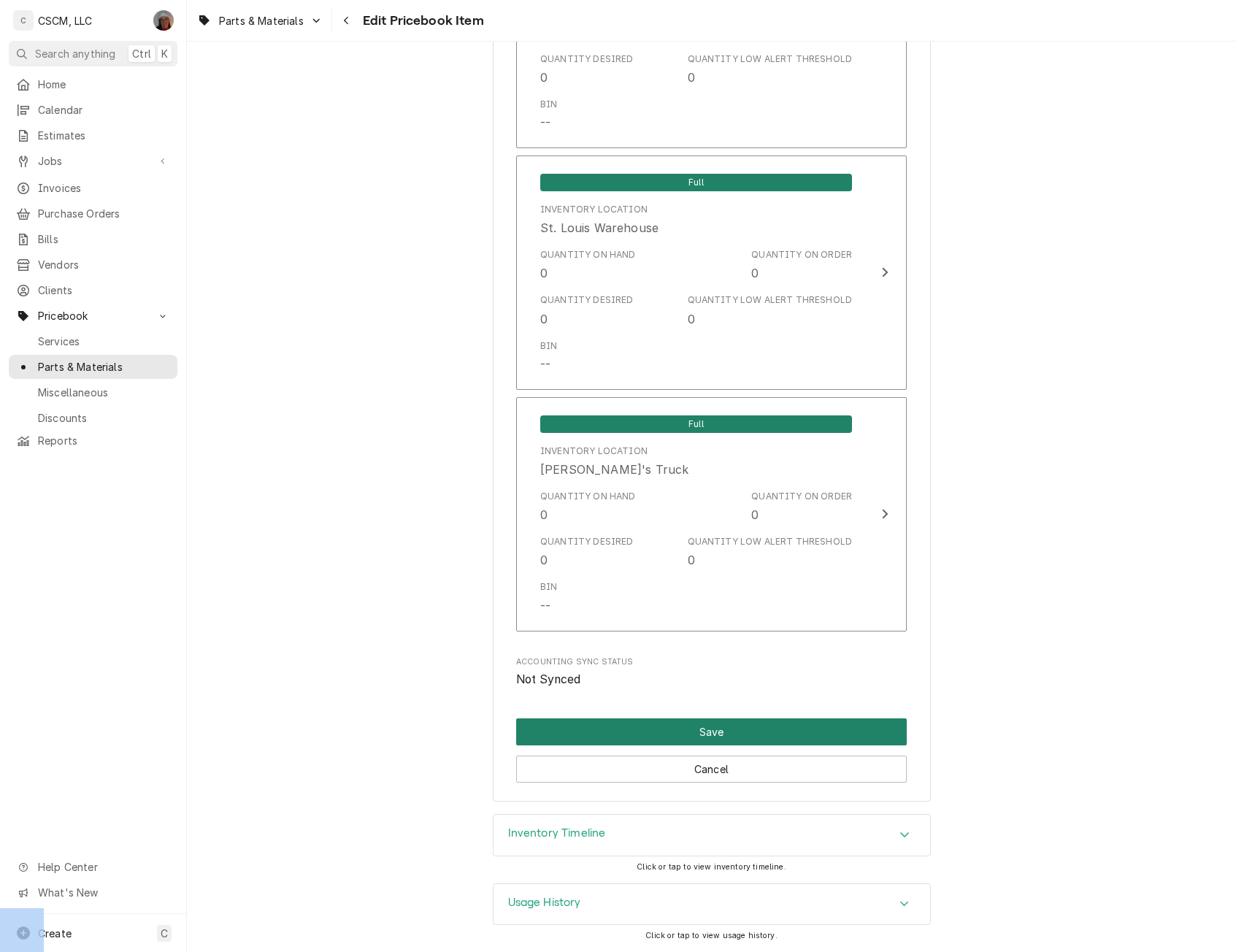
click at [672, 727] on button "Save" at bounding box center [711, 731] width 391 height 27
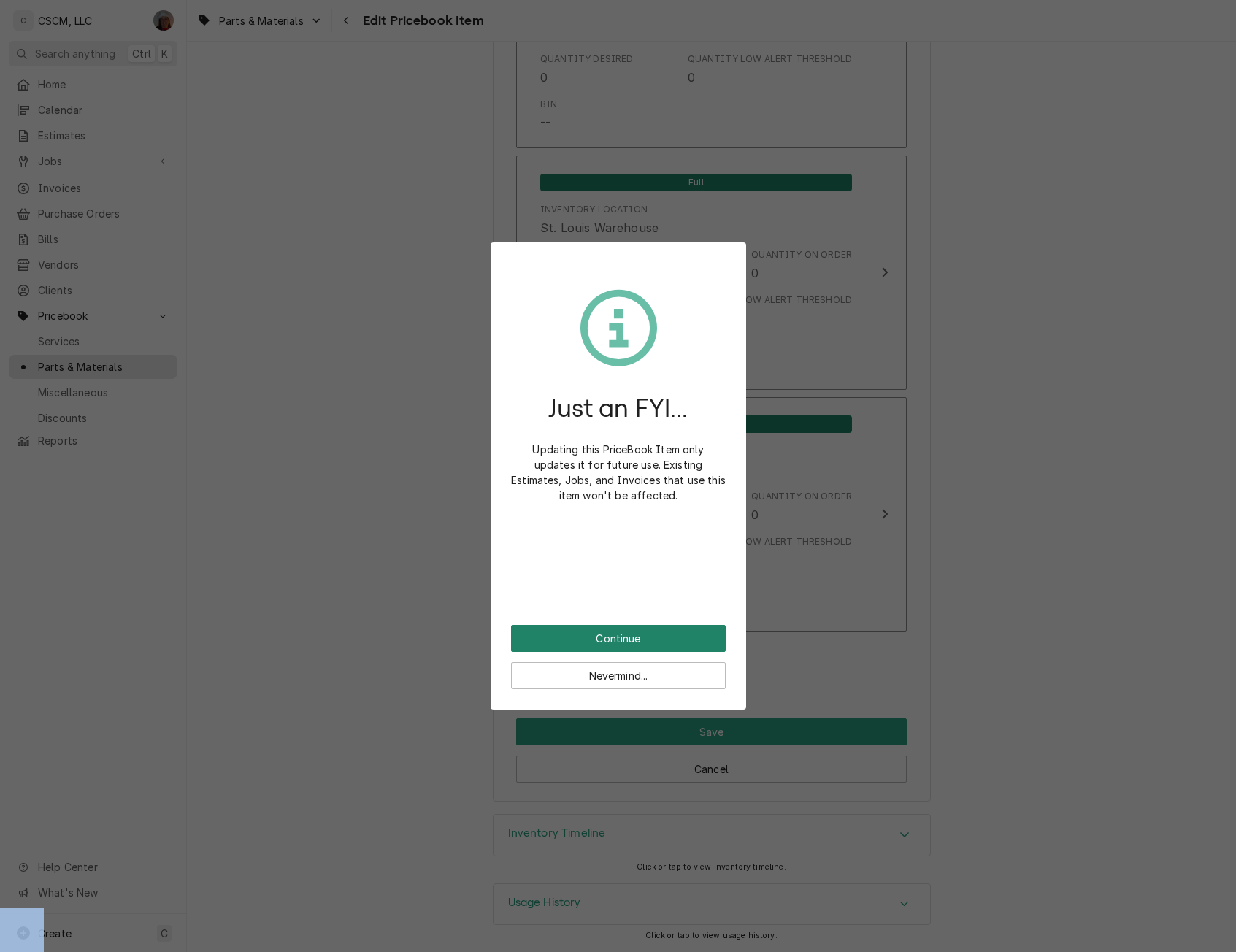
click at [612, 630] on button "Continue" at bounding box center [618, 638] width 215 height 27
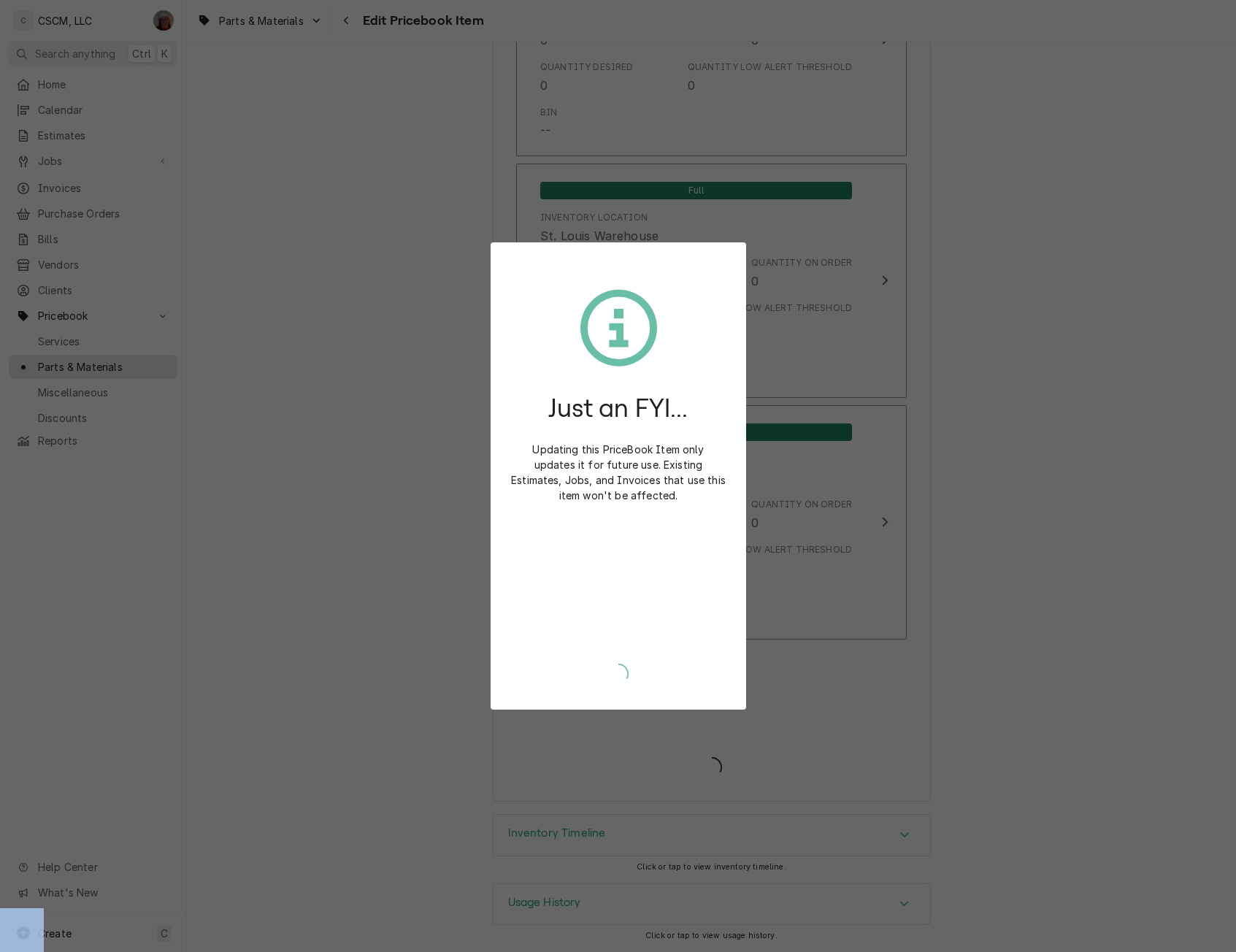
type textarea "x"
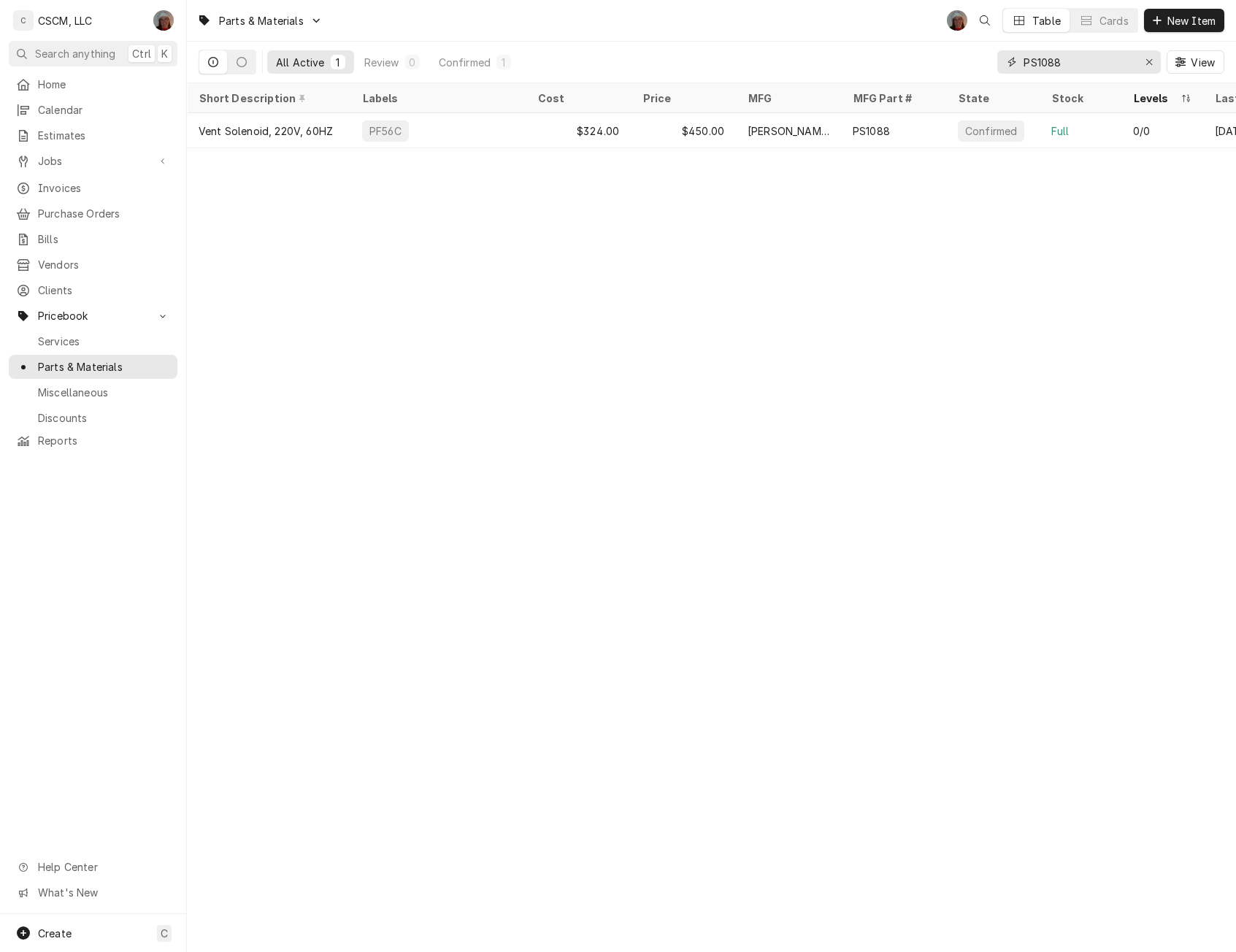
drag, startPoint x: 1076, startPoint y: 62, endPoint x: 944, endPoint y: 69, distance: 132.2
click at [944, 69] on div "All Active 1 Review 0 Confirmed 1 PS1088 View" at bounding box center [712, 62] width 1026 height 41
paste input "07"
type input "PS1007"
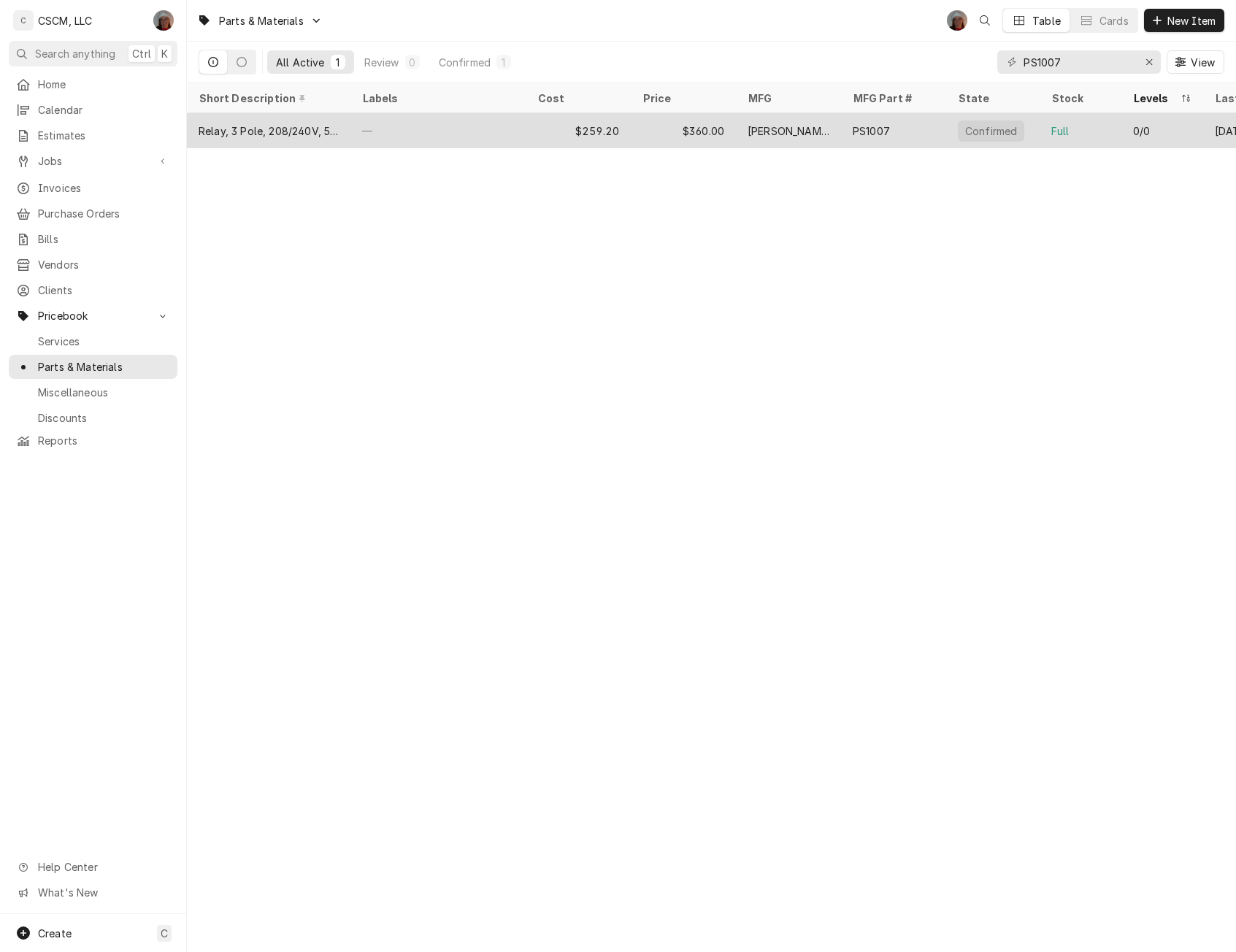
click at [543, 132] on div "$259.20" at bounding box center [578, 130] width 105 height 35
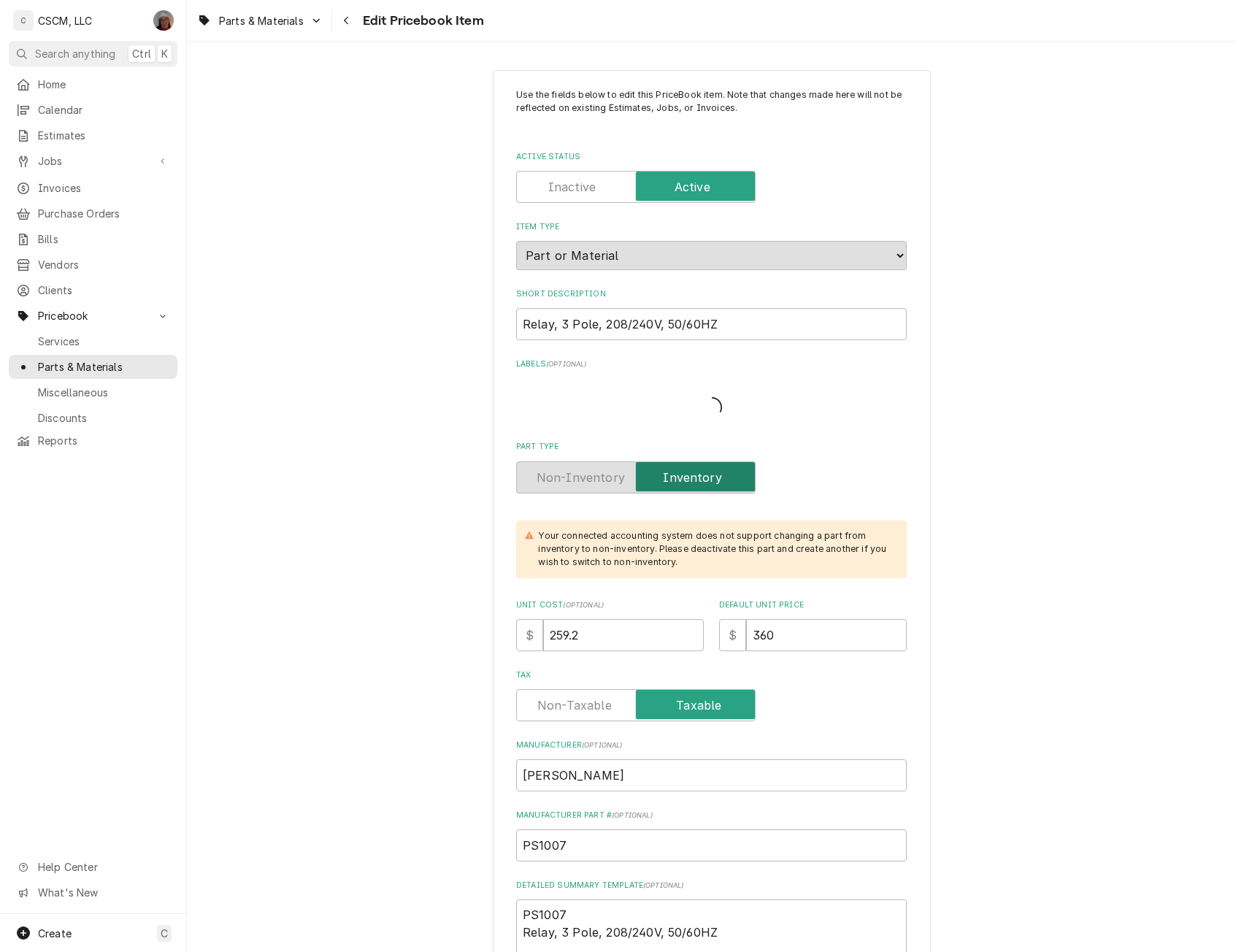
type textarea "x"
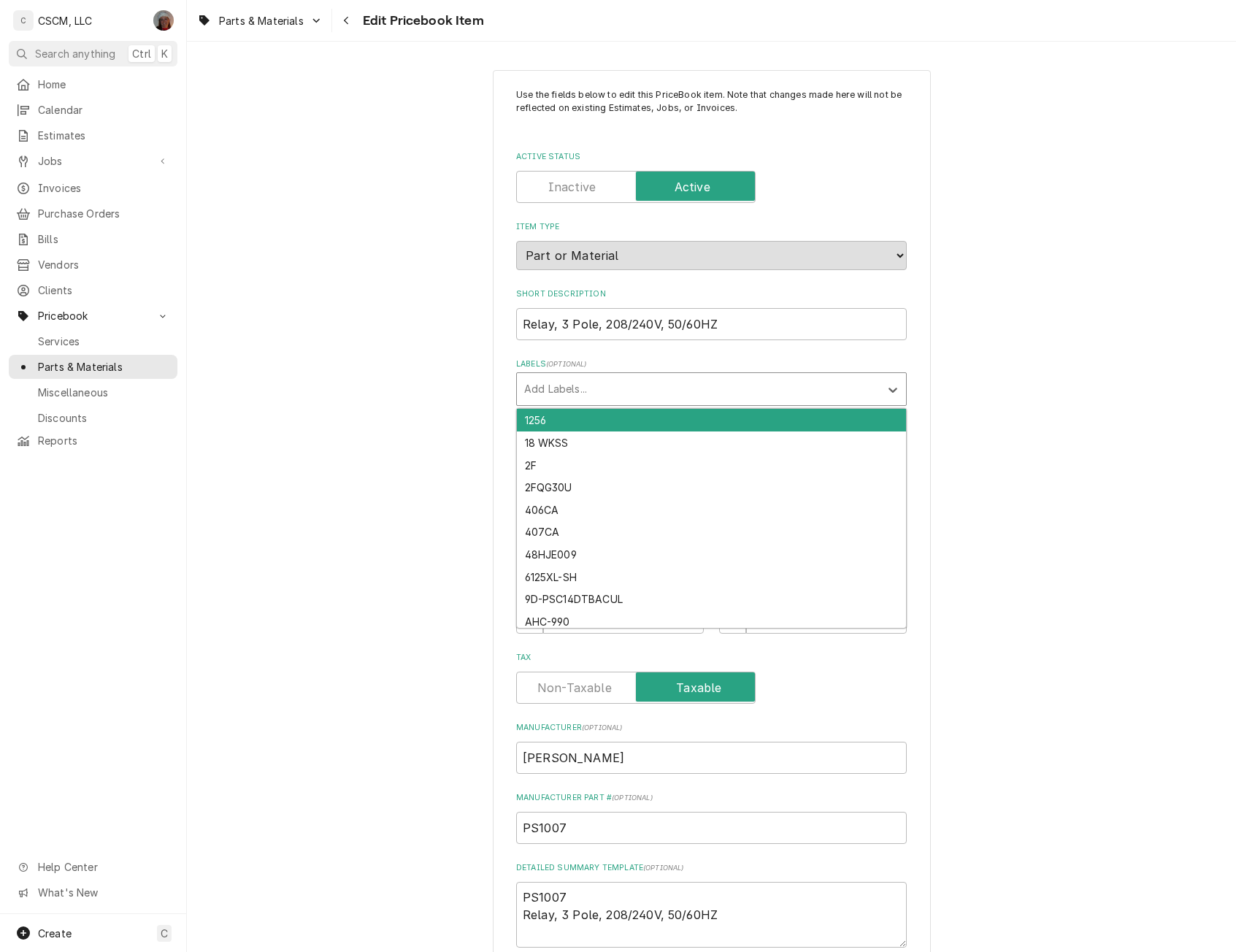
click at [607, 385] on div "Labels" at bounding box center [698, 390] width 349 height 27
type input "pf"
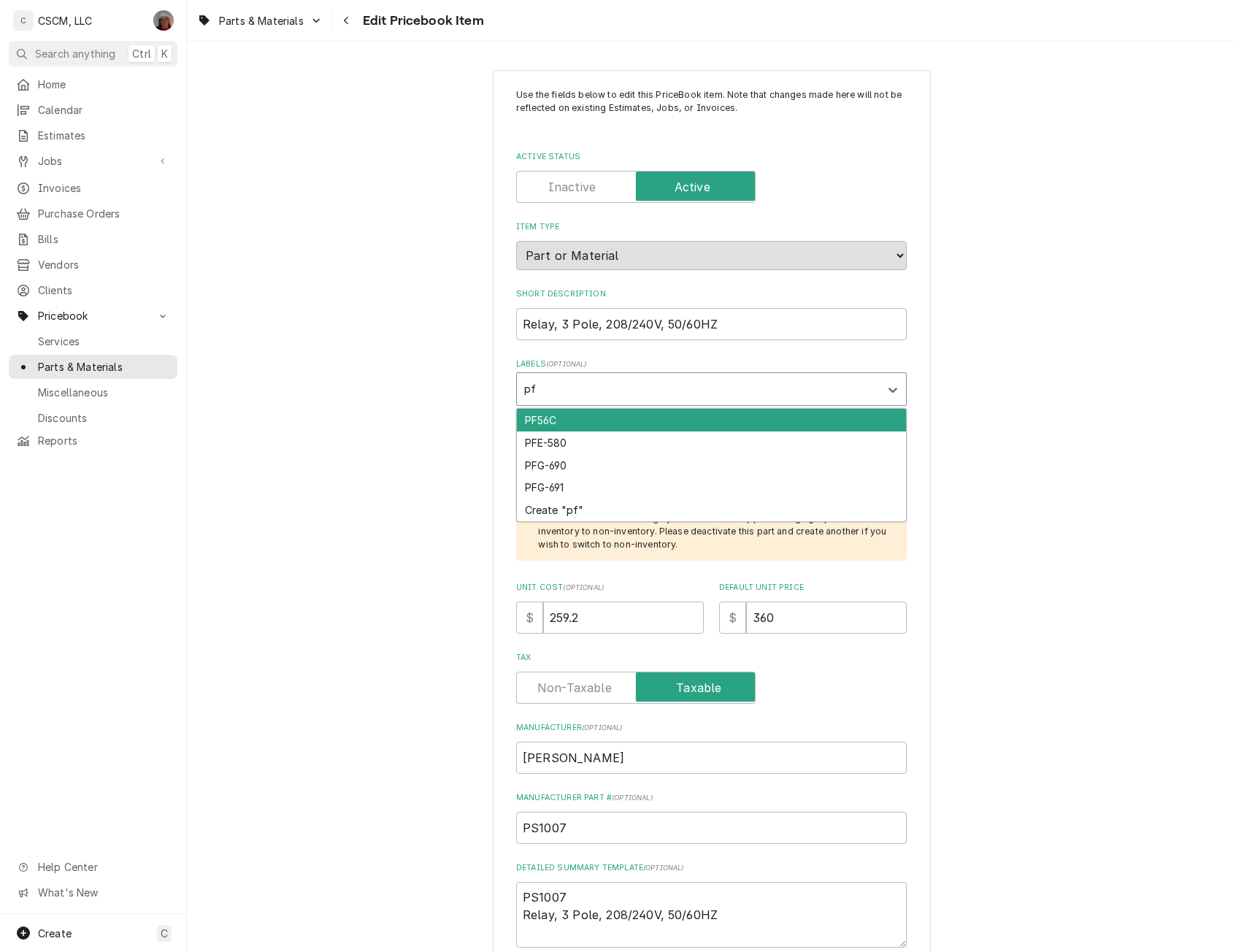
click at [532, 417] on div "PF56C" at bounding box center [711, 420] width 389 height 23
type textarea "x"
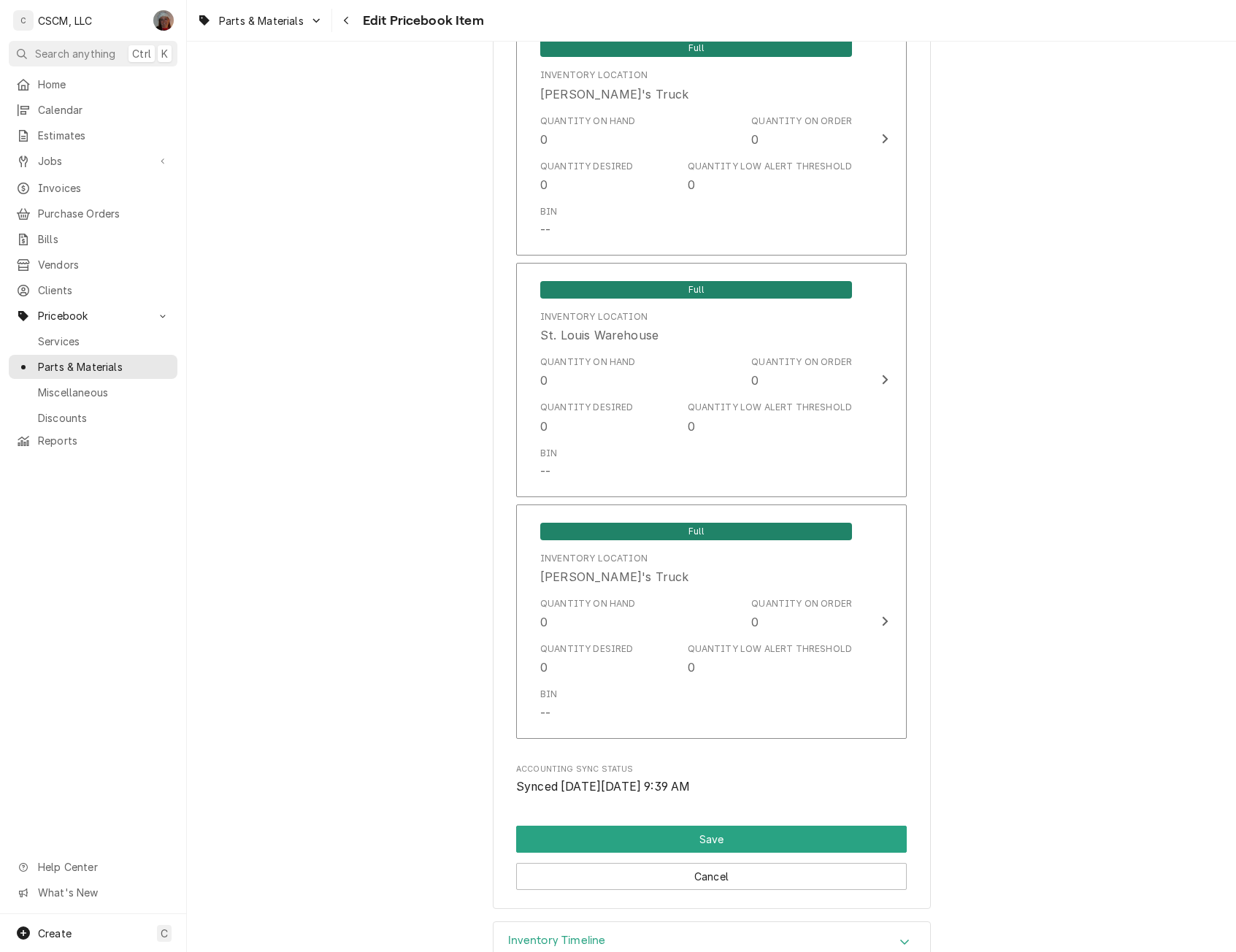
scroll to position [2598, 0]
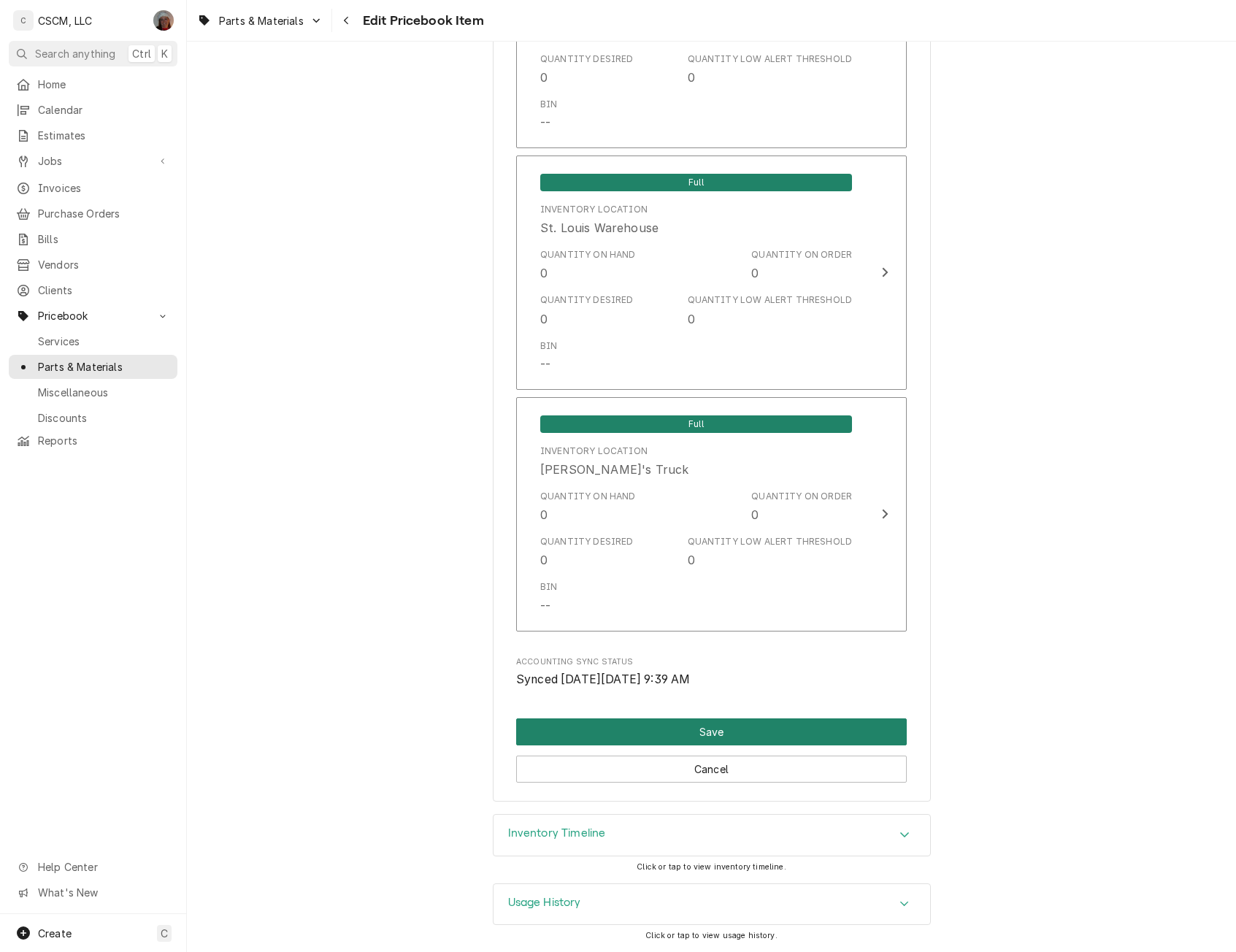
click at [691, 729] on button "Save" at bounding box center [711, 731] width 391 height 27
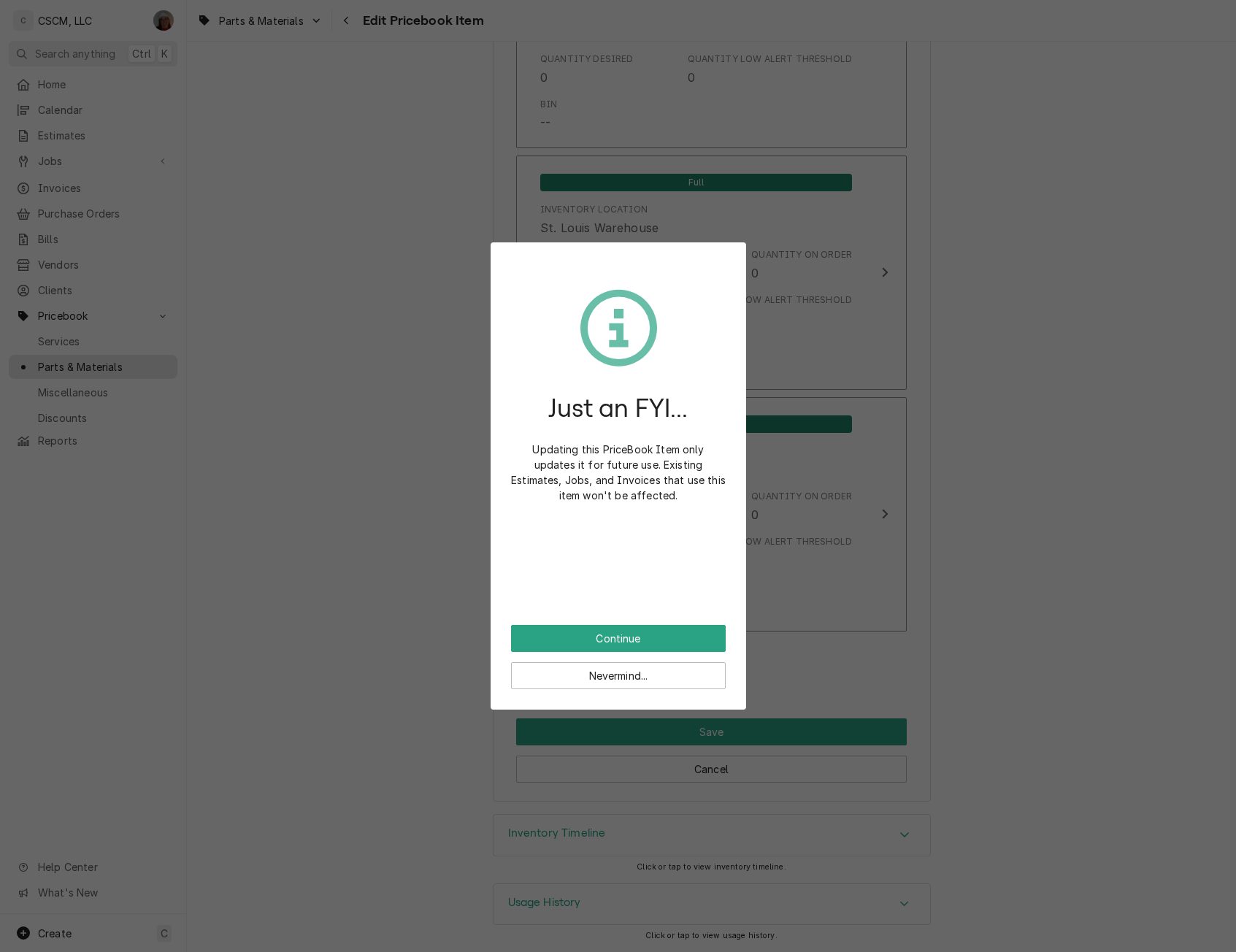
click at [591, 623] on div "Just an FYI... Updating this PriceBook Item only updates it for future use. Exi…" at bounding box center [618, 443] width 215 height 362
click at [594, 644] on button "Continue" at bounding box center [618, 638] width 215 height 27
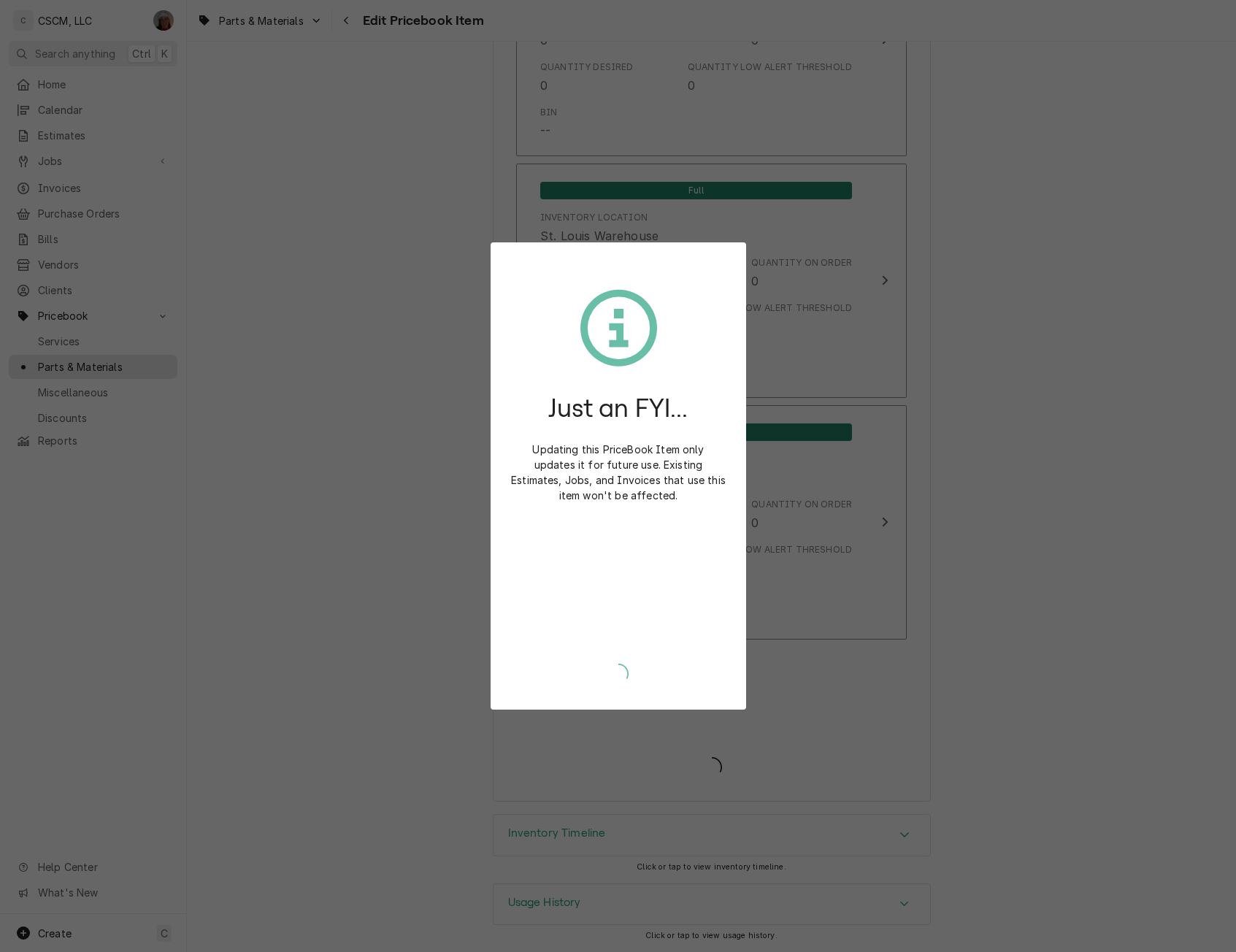
type textarea "x"
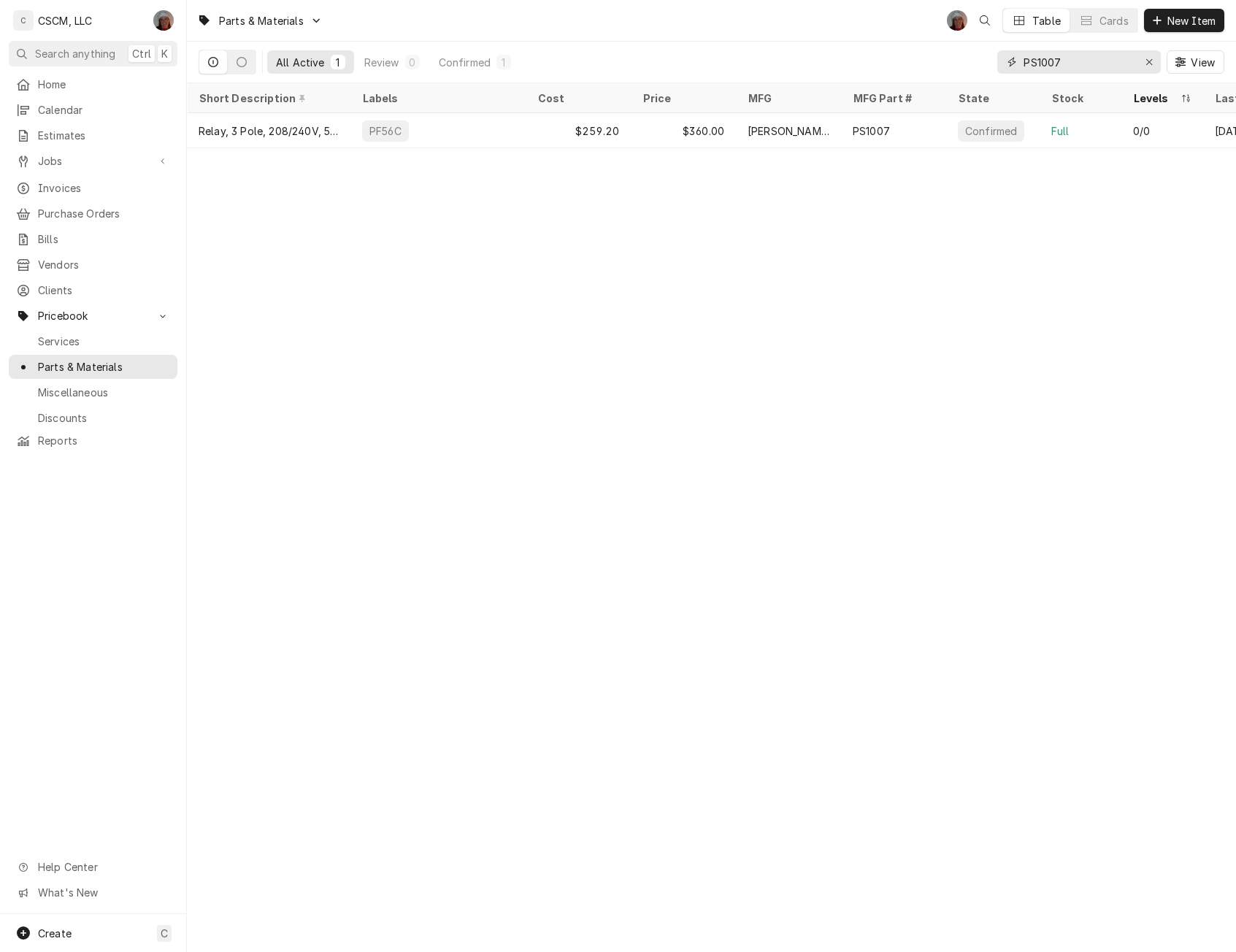
click at [1081, 61] on input "PS1007" at bounding box center [1077, 62] width 110 height 23
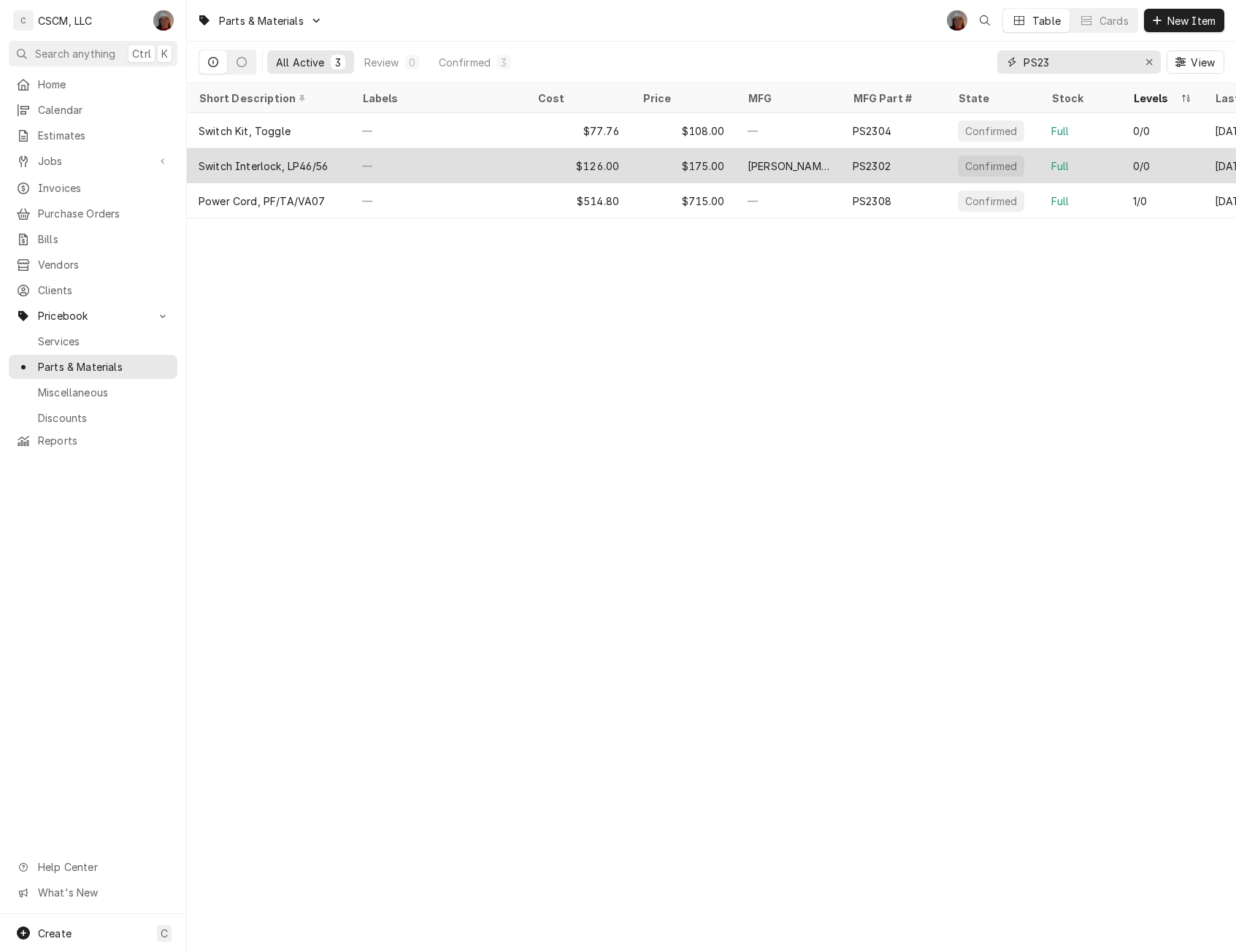
type input "PS23"
click at [442, 165] on div "—" at bounding box center [437, 165] width 175 height 35
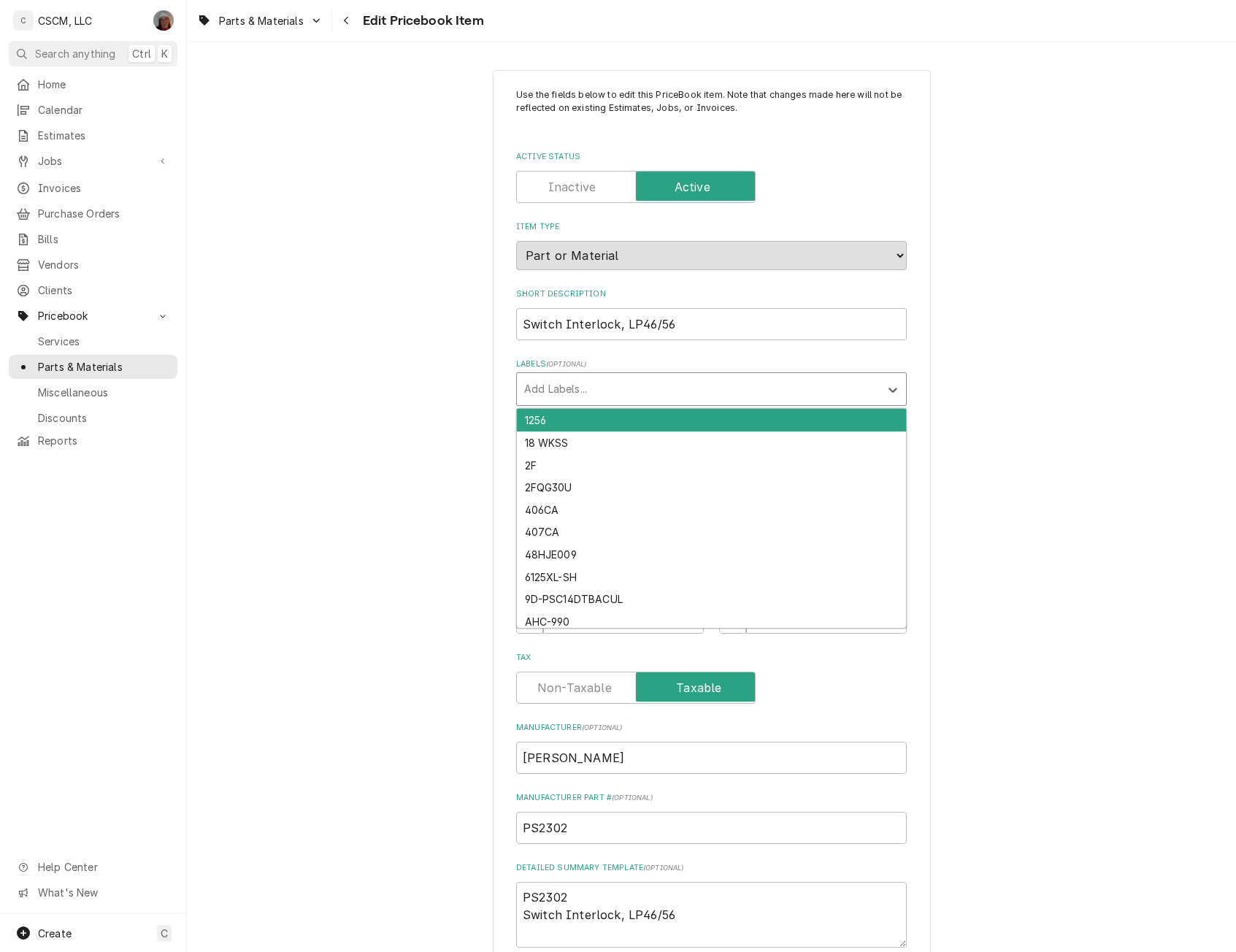
click at [557, 373] on div "Add Labels..." at bounding box center [698, 390] width 363 height 32
type input "pf"
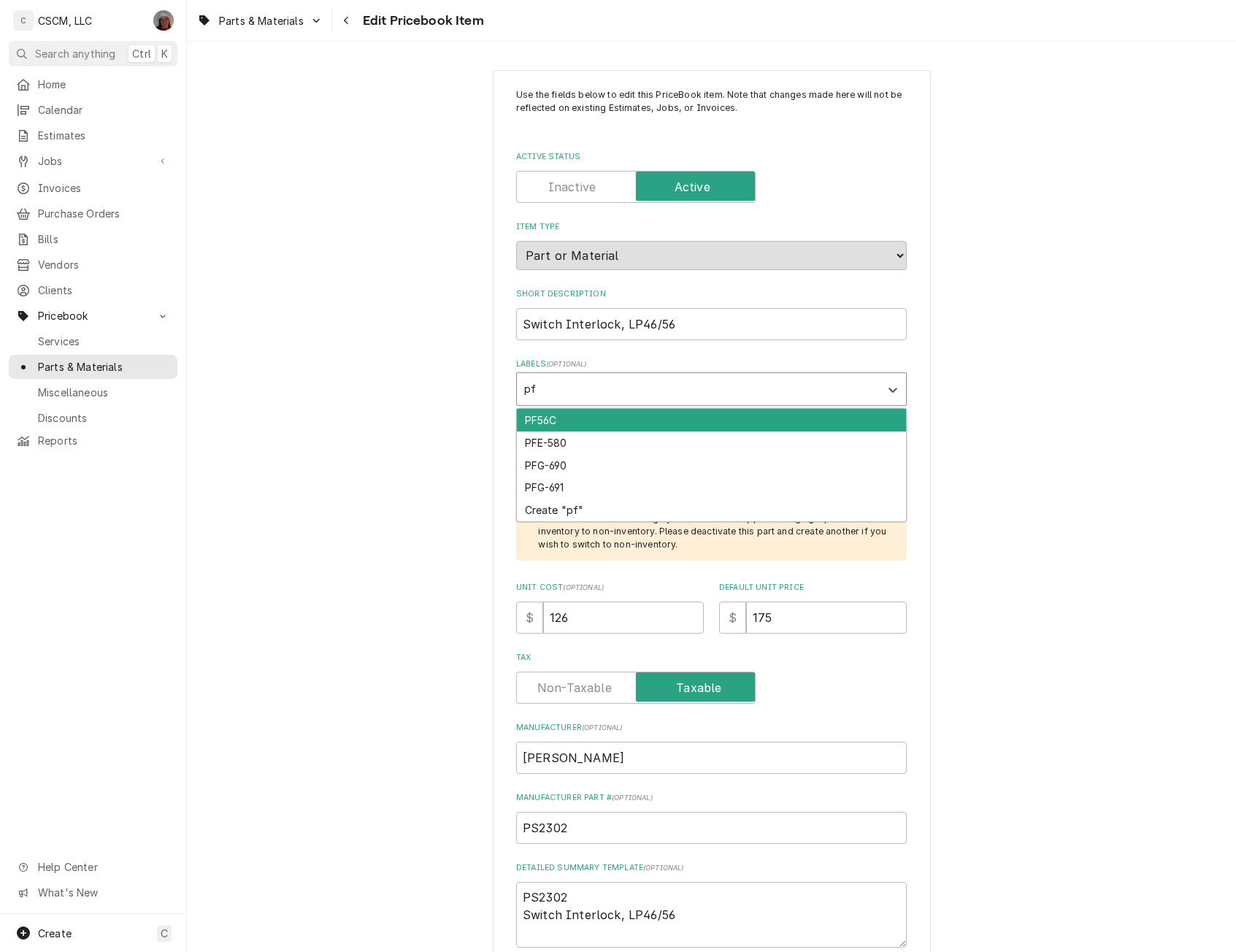
click at [543, 417] on div "PF56C" at bounding box center [711, 420] width 389 height 23
type textarea "x"
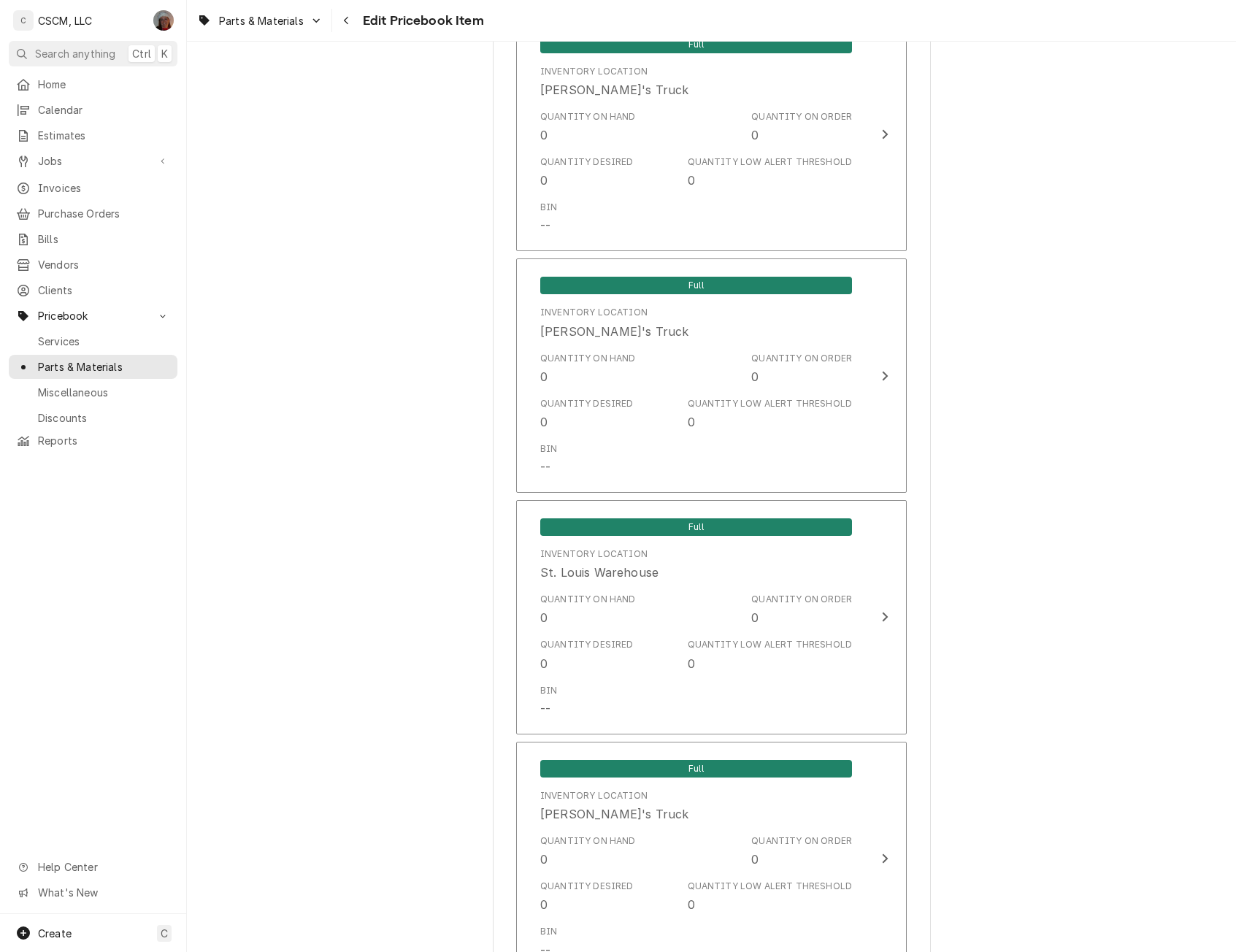
scroll to position [2598, 0]
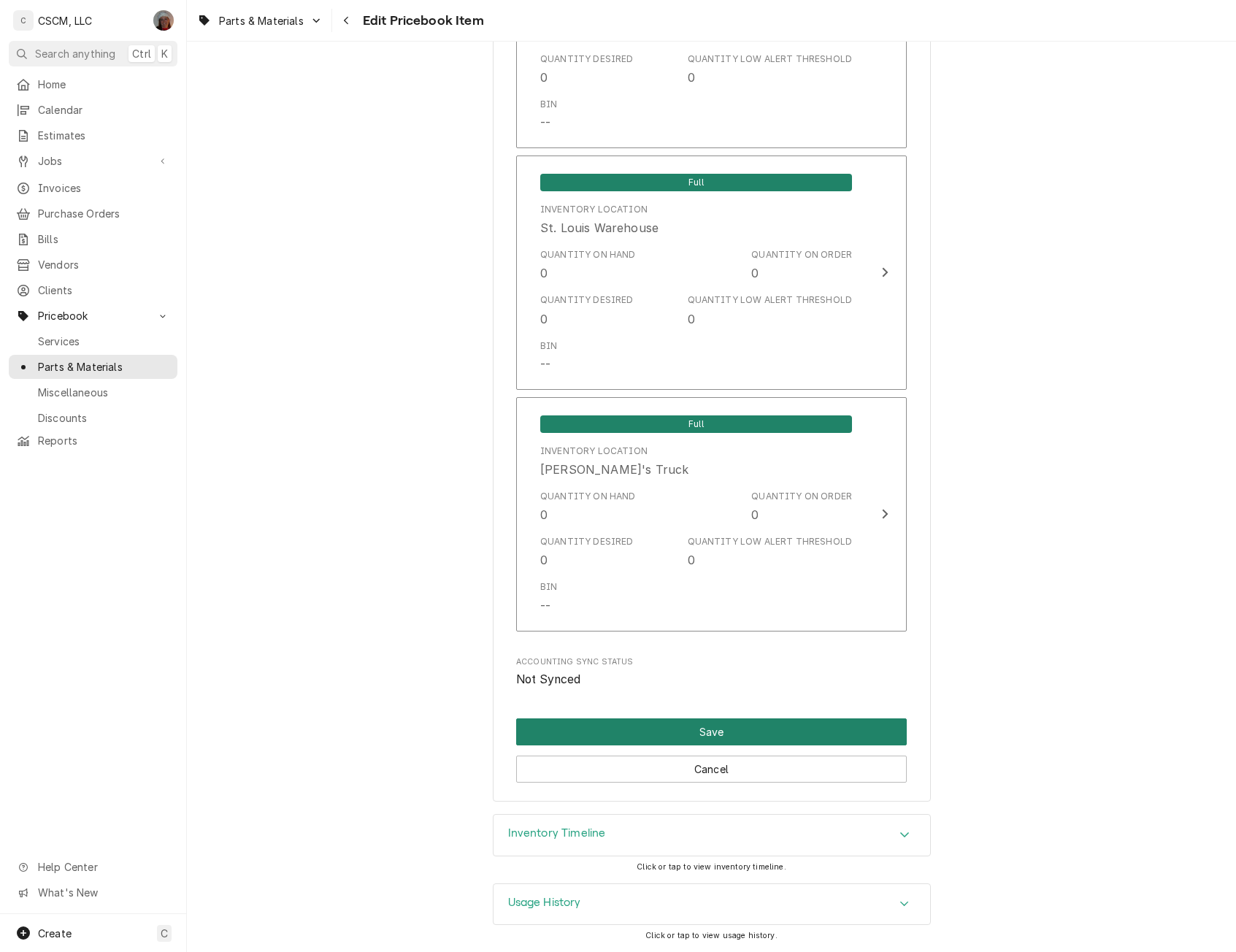
click at [622, 724] on button "Save" at bounding box center [711, 731] width 391 height 27
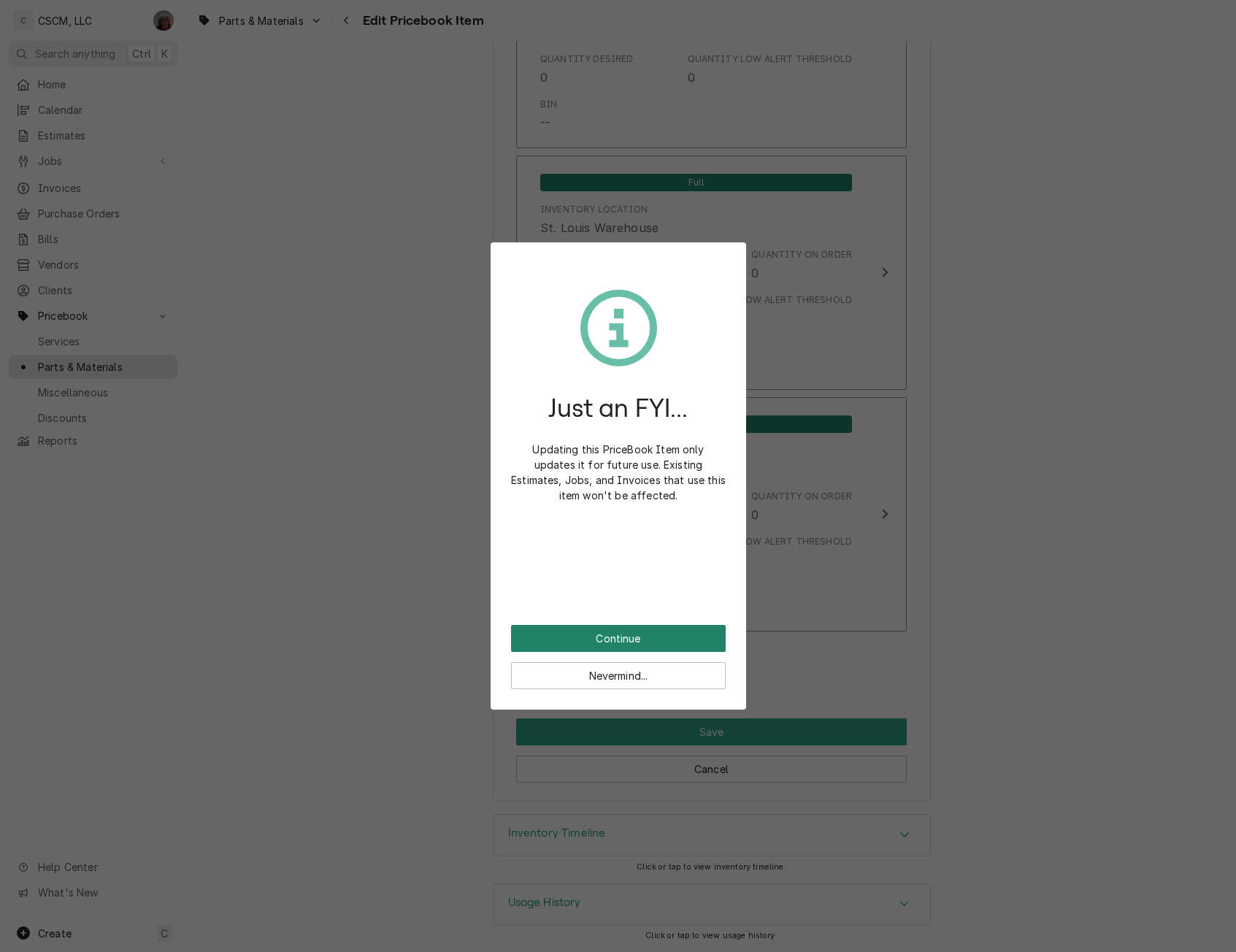
click at [582, 648] on button "Continue" at bounding box center [618, 638] width 215 height 27
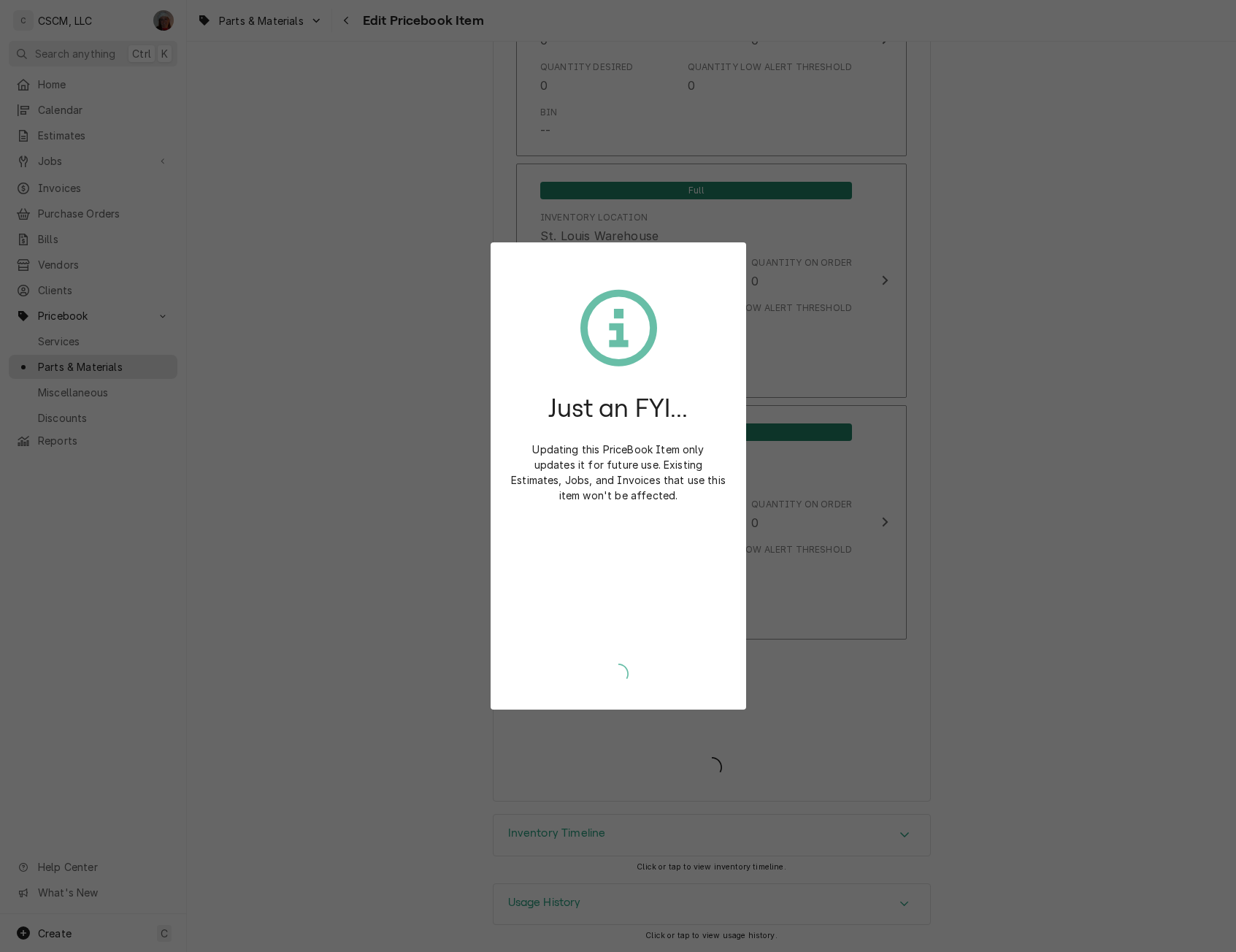
type textarea "x"
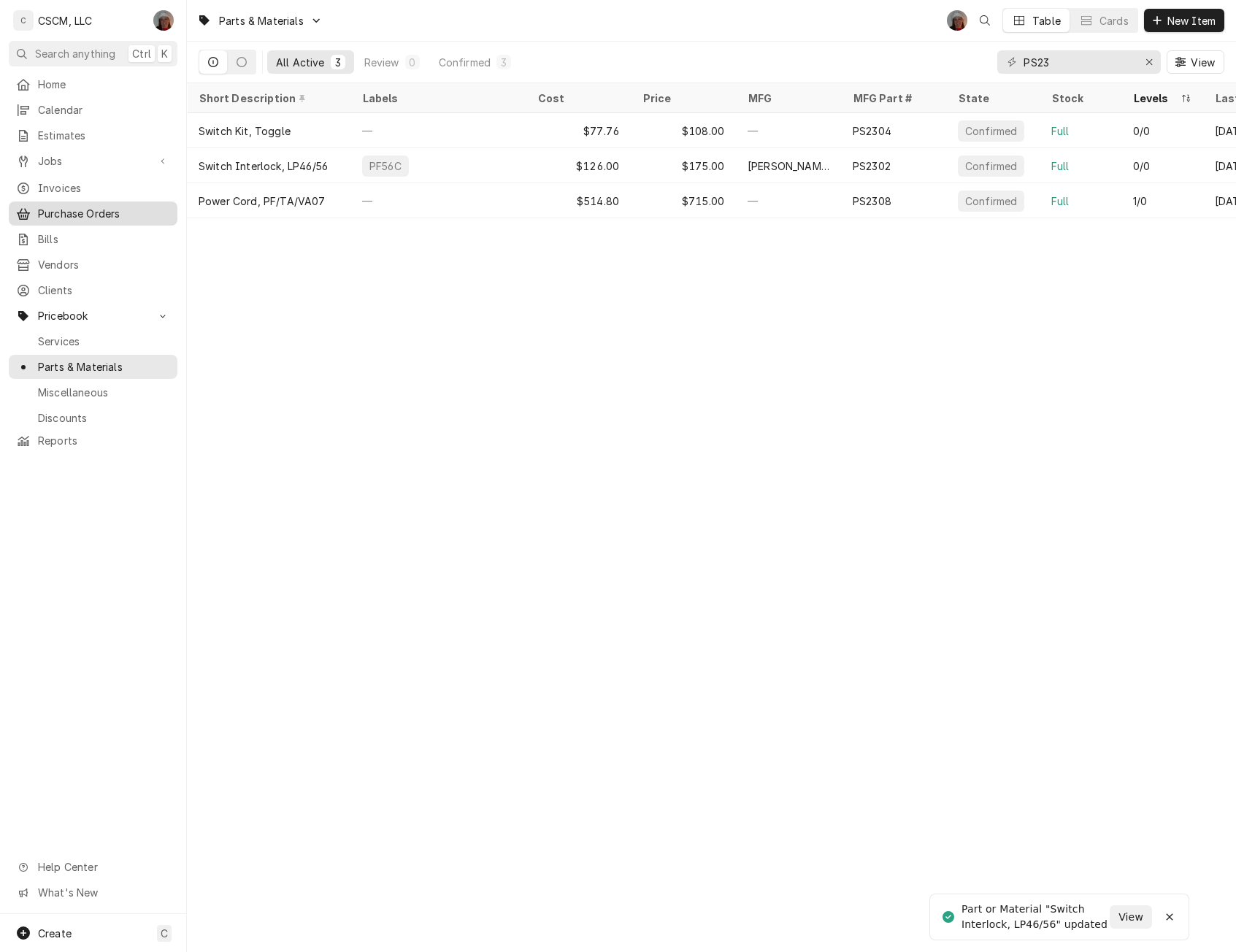
click at [80, 214] on span "Purchase Orders" at bounding box center [104, 214] width 132 height 15
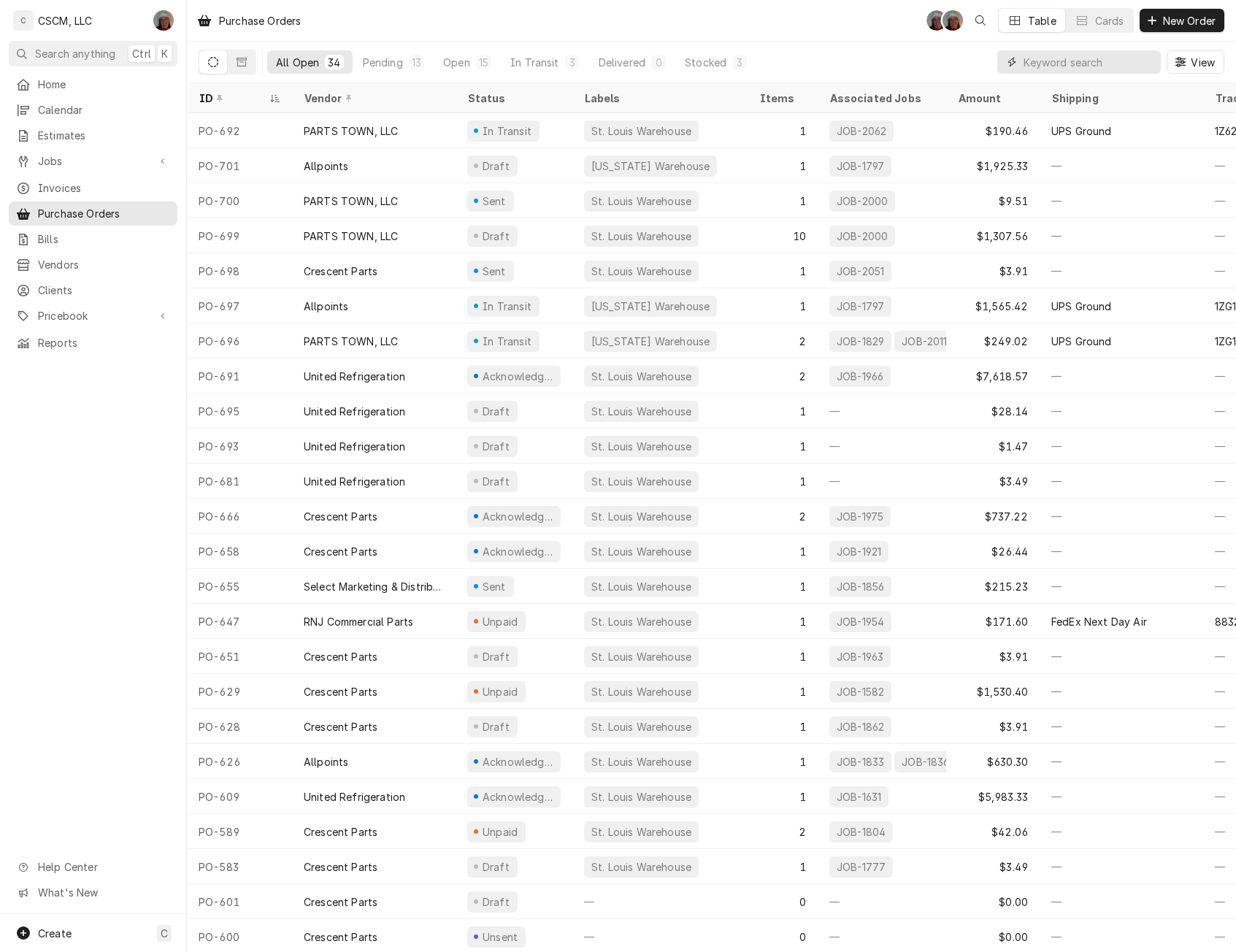
click at [1046, 64] on input "Dynamic Content Wrapper" at bounding box center [1088, 62] width 130 height 23
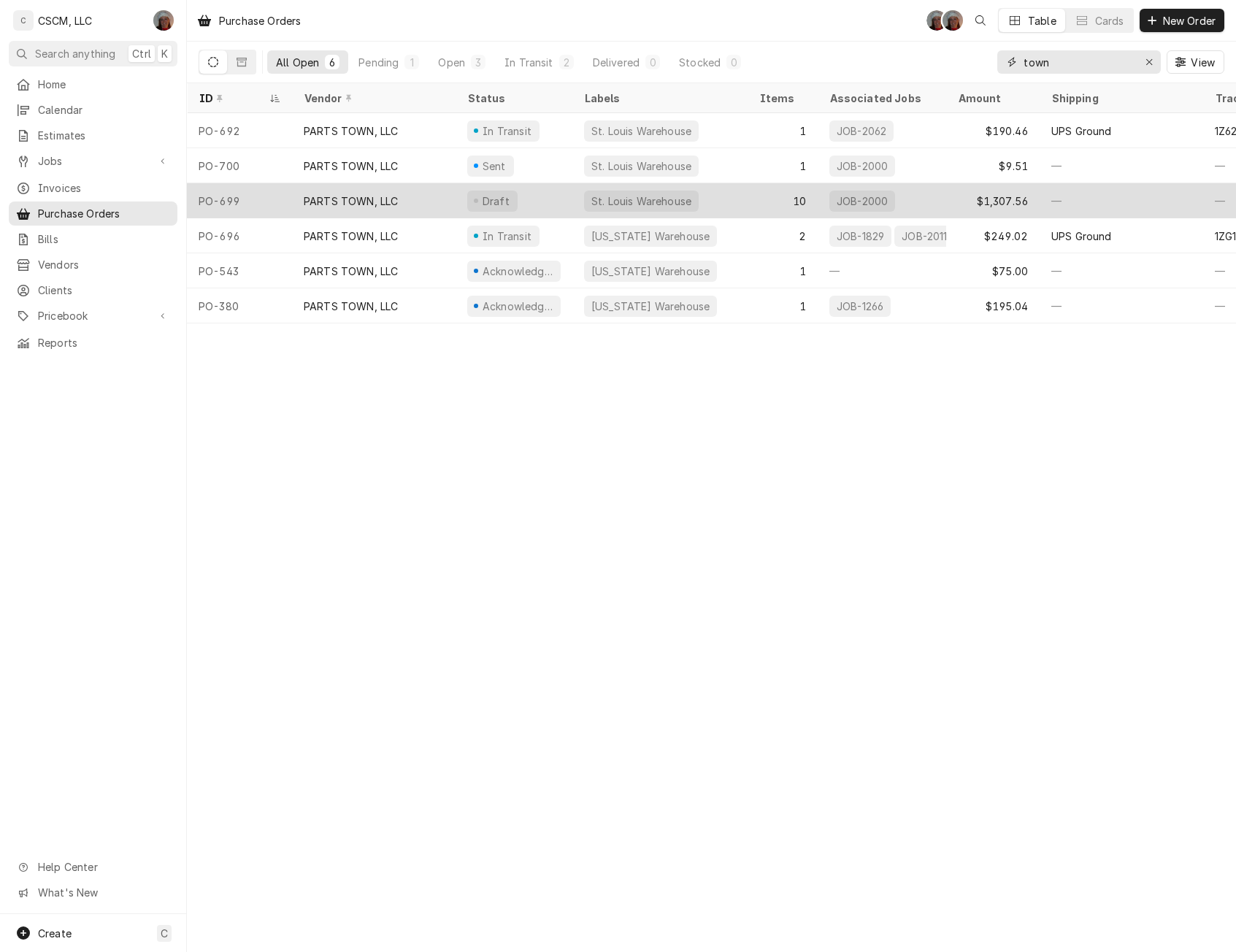
type input "town"
click at [330, 201] on div "PARTS TOWN, LLC" at bounding box center [351, 201] width 95 height 15
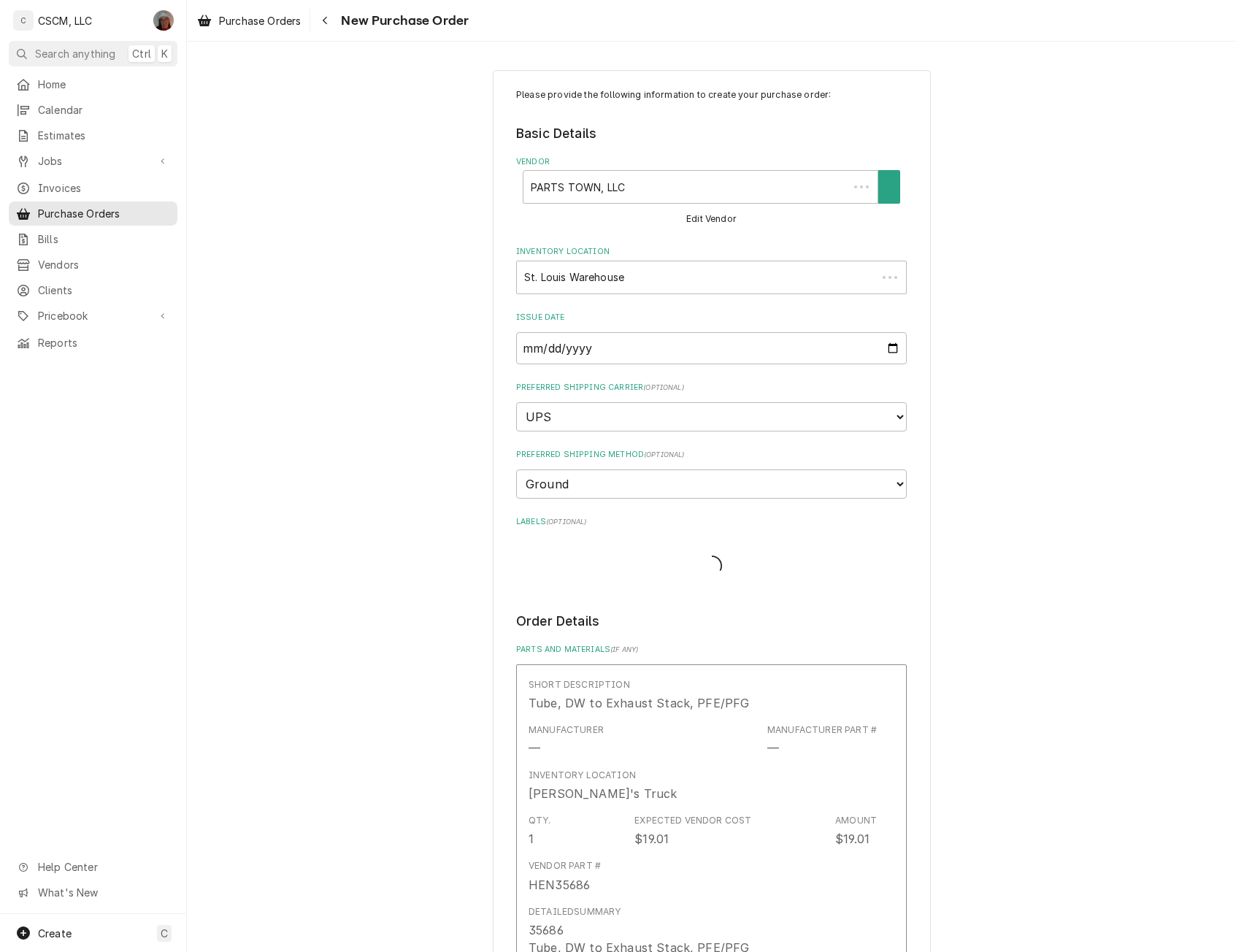
type textarea "x"
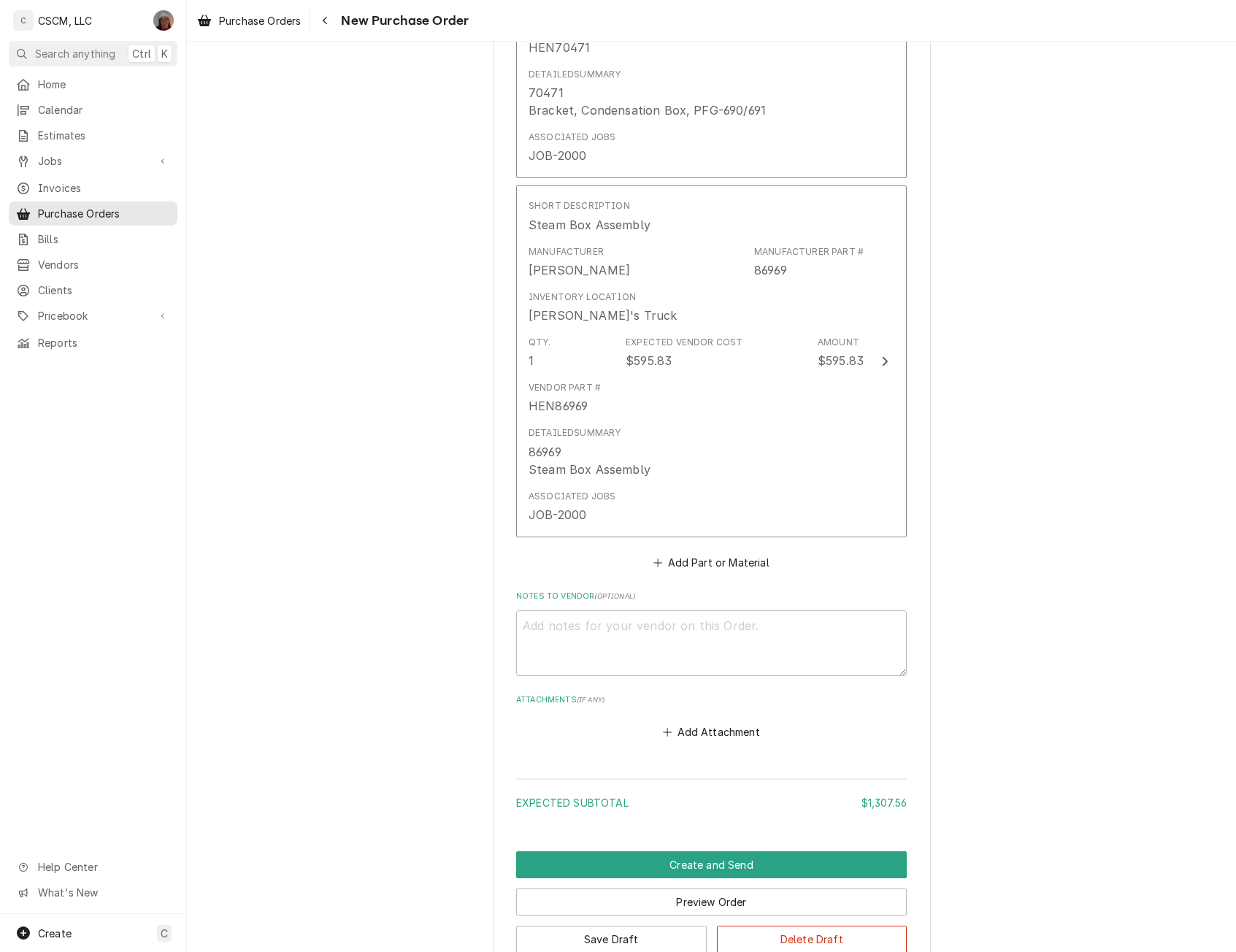
scroll to position [3728, 0]
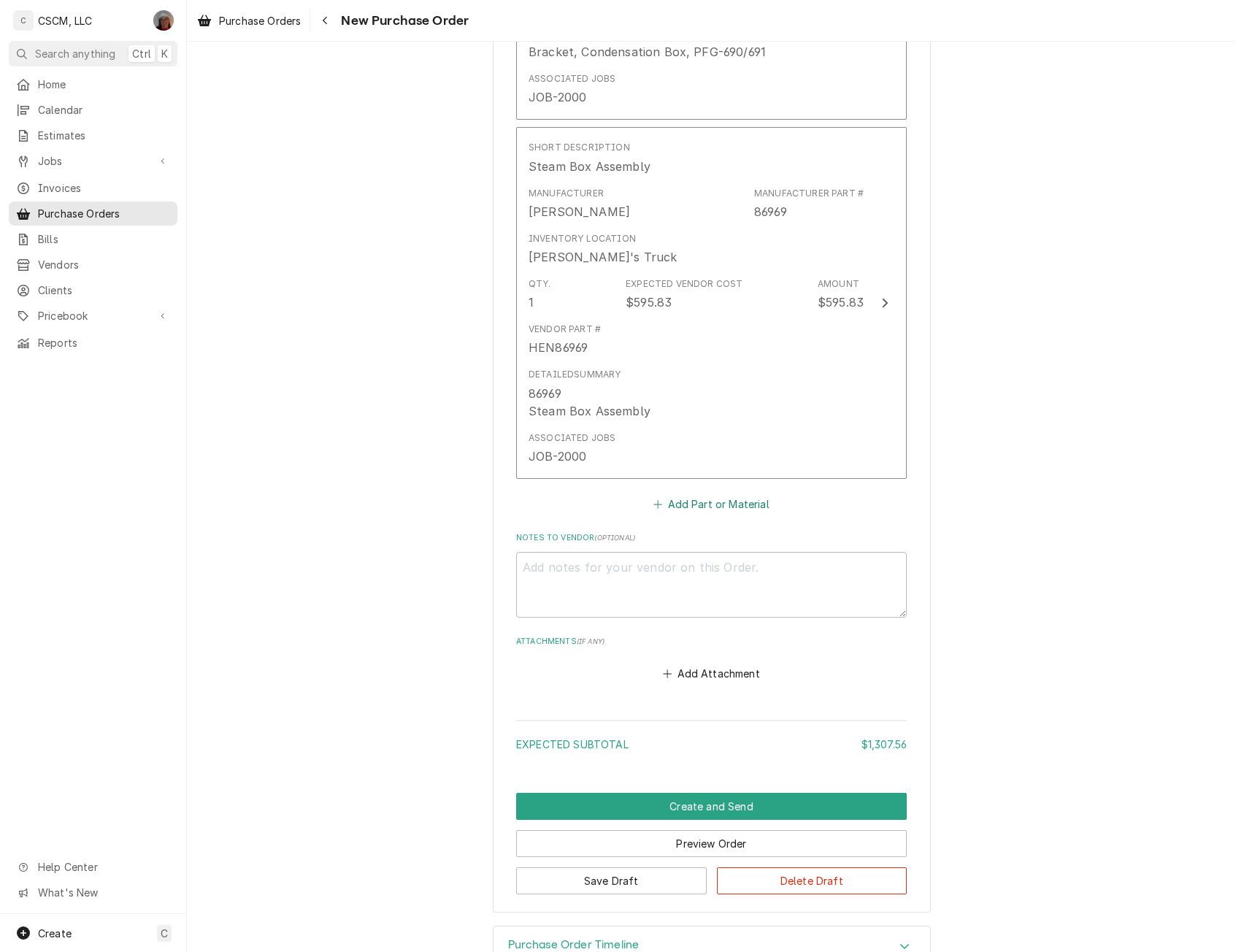
click at [696, 499] on button "Add Part or Material" at bounding box center [712, 503] width 120 height 20
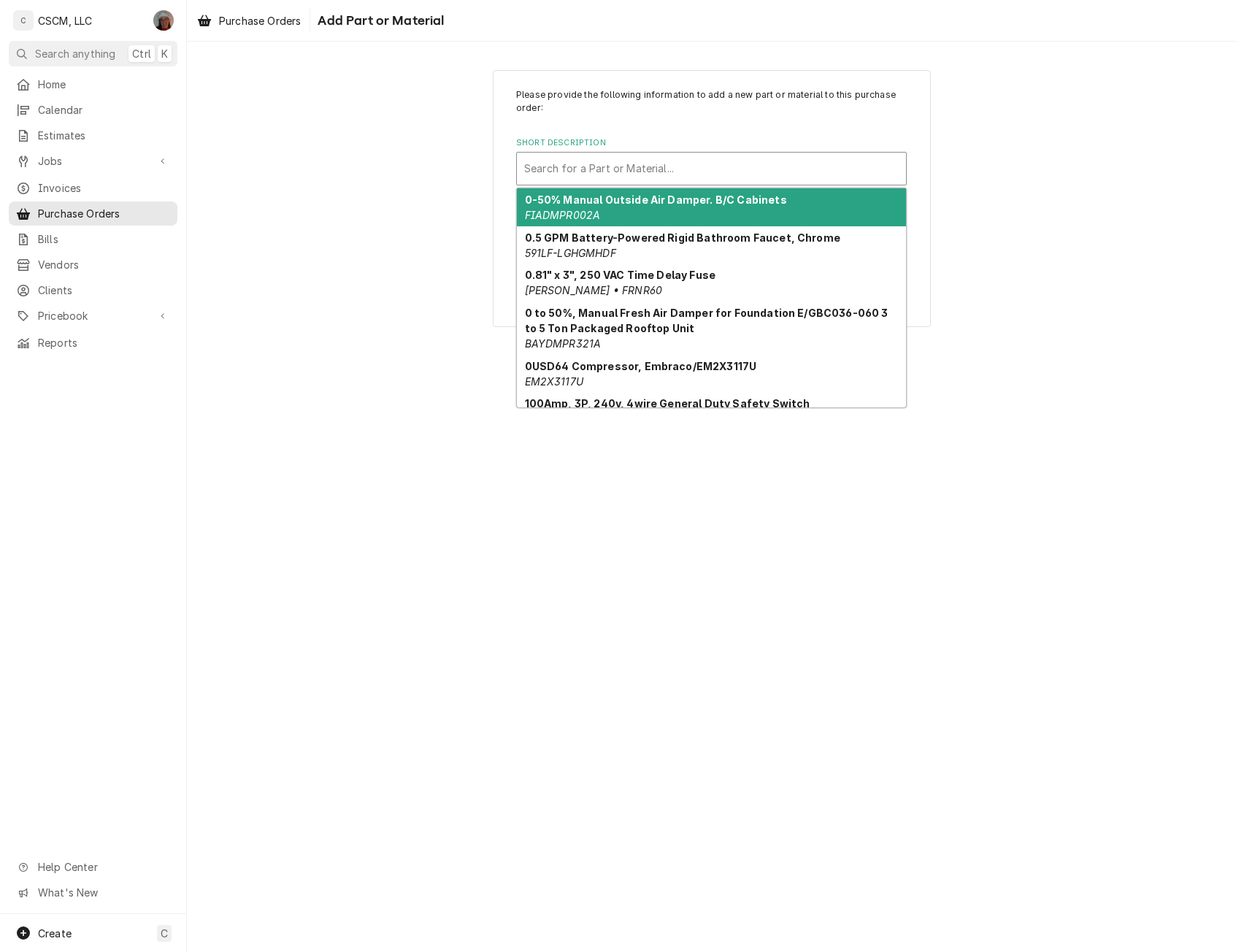
click at [561, 165] on div "Short Description" at bounding box center [712, 169] width 374 height 27
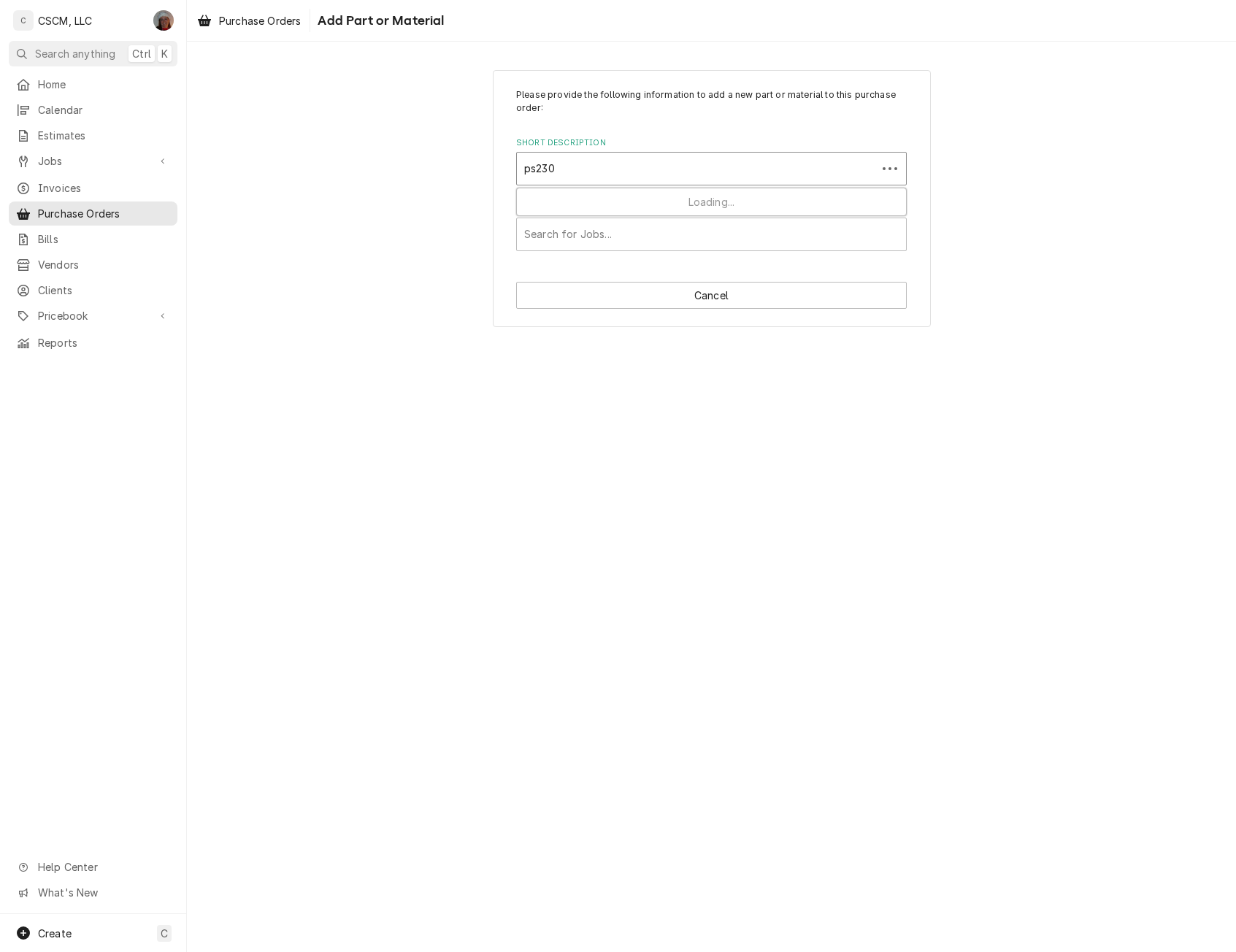
type input "ps2302"
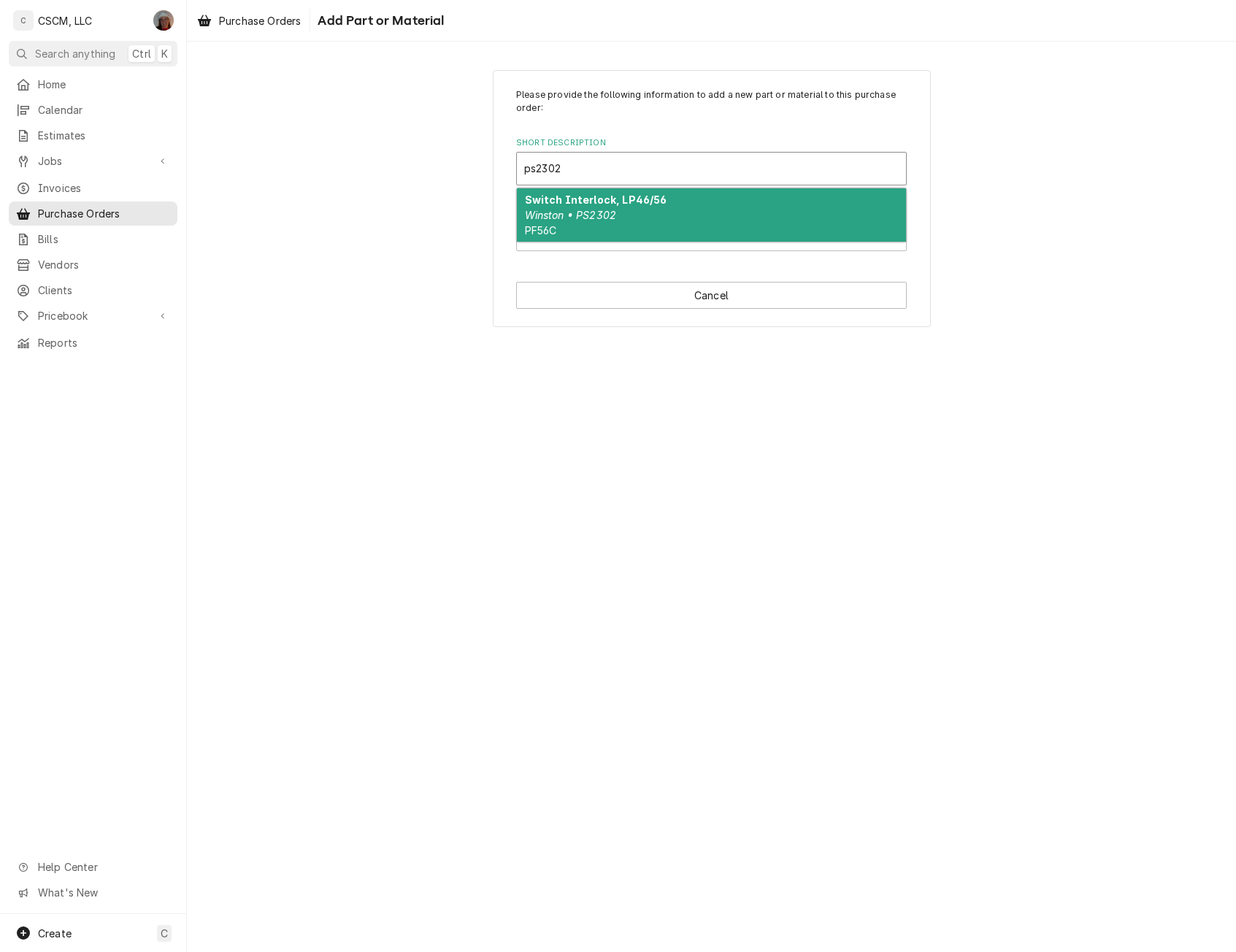
click at [565, 221] on em "Winston • PS2302" at bounding box center [570, 215] width 92 height 12
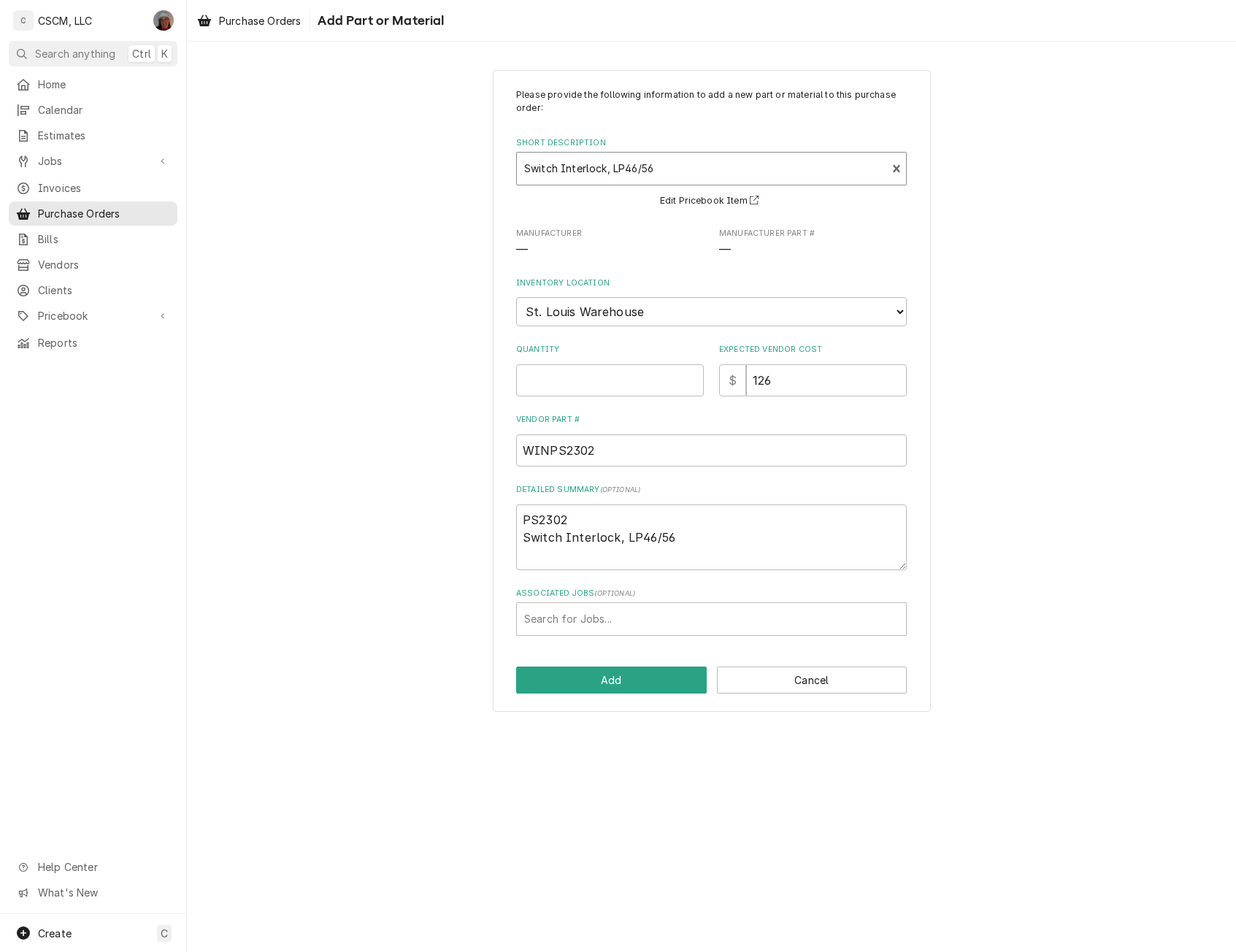
type textarea "x"
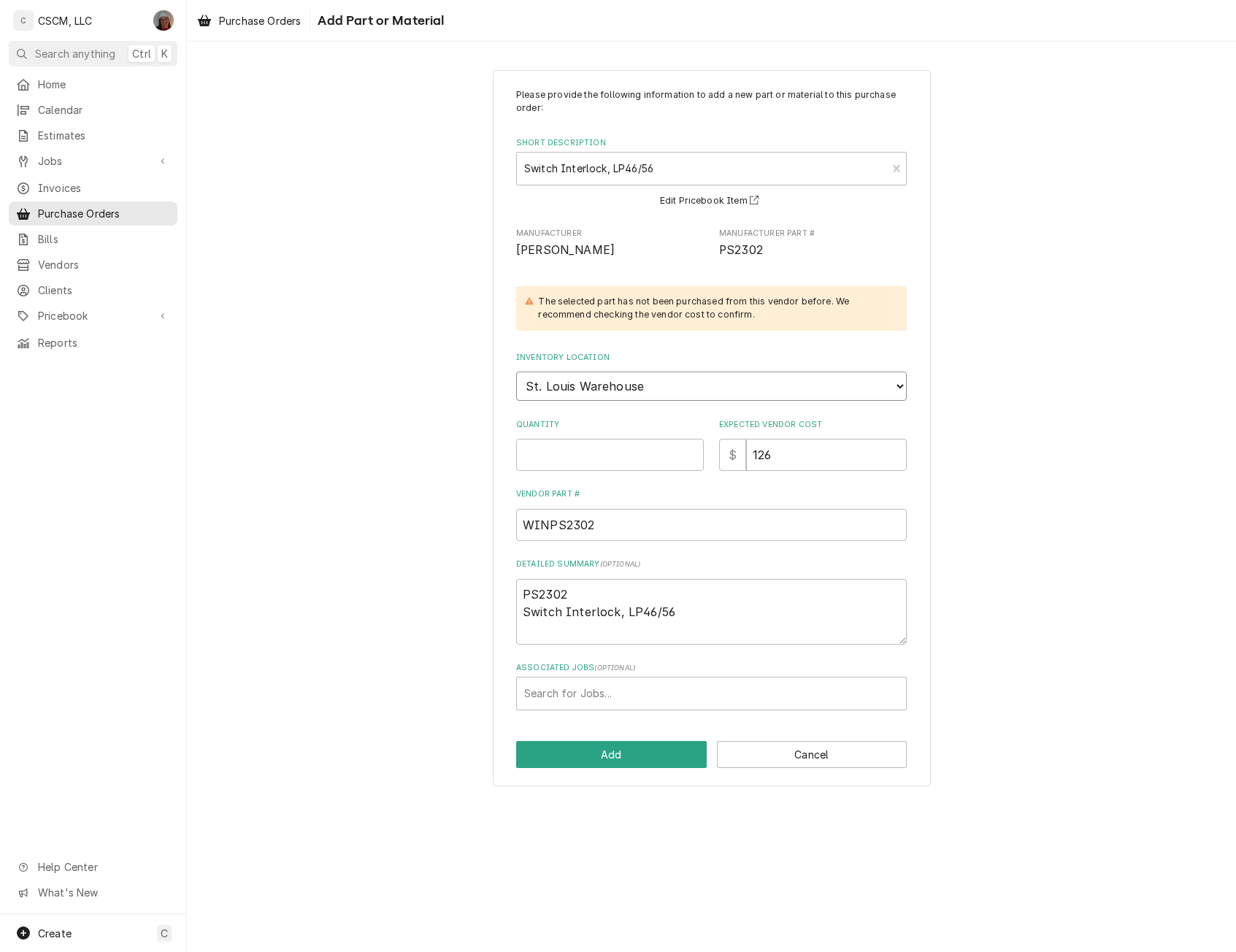
click at [577, 386] on select "Choose a location... Chris's Truck Colorado Main Warehouse Izaia's truck Jimmy'…" at bounding box center [711, 386] width 391 height 30
select select "423"
click at [516, 371] on select "Choose a location... Chris's Truck Colorado Main Warehouse Izaia's truck Jimmy'…" at bounding box center [711, 386] width 391 height 30
click at [543, 446] on input "Quantity" at bounding box center [609, 455] width 187 height 32
type textarea "x"
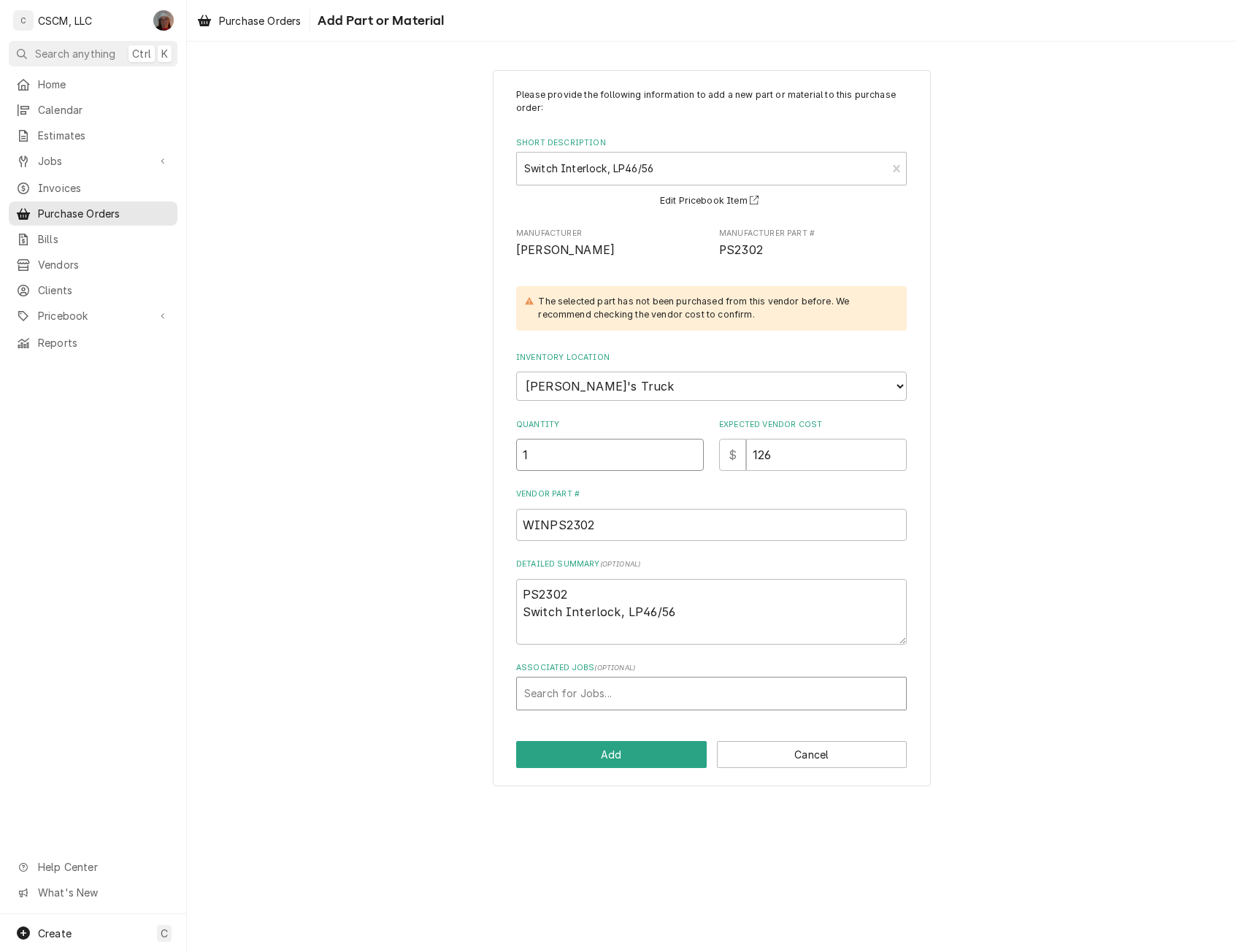
type input "1"
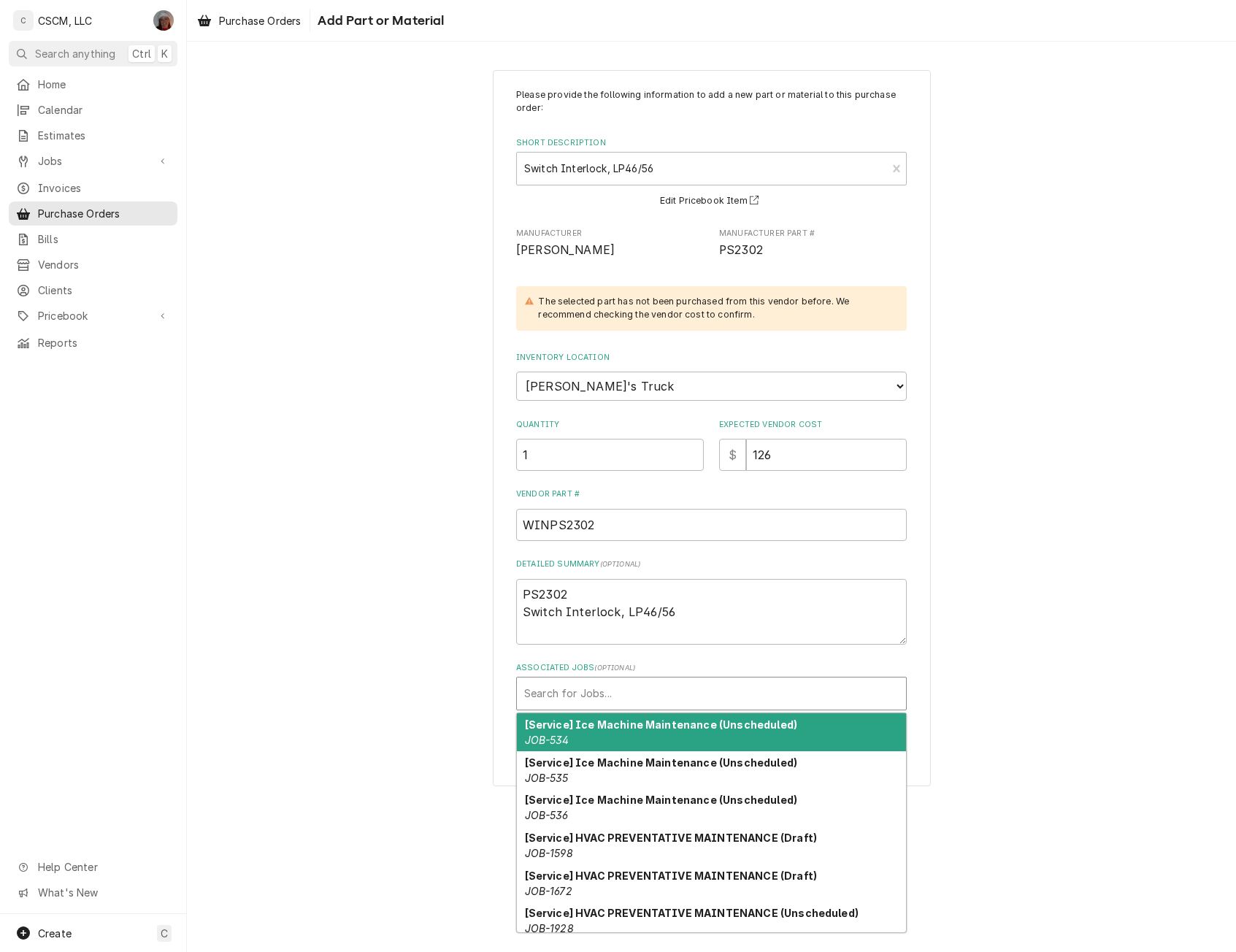
click at [565, 691] on div "Associated Jobs" at bounding box center [712, 693] width 374 height 27
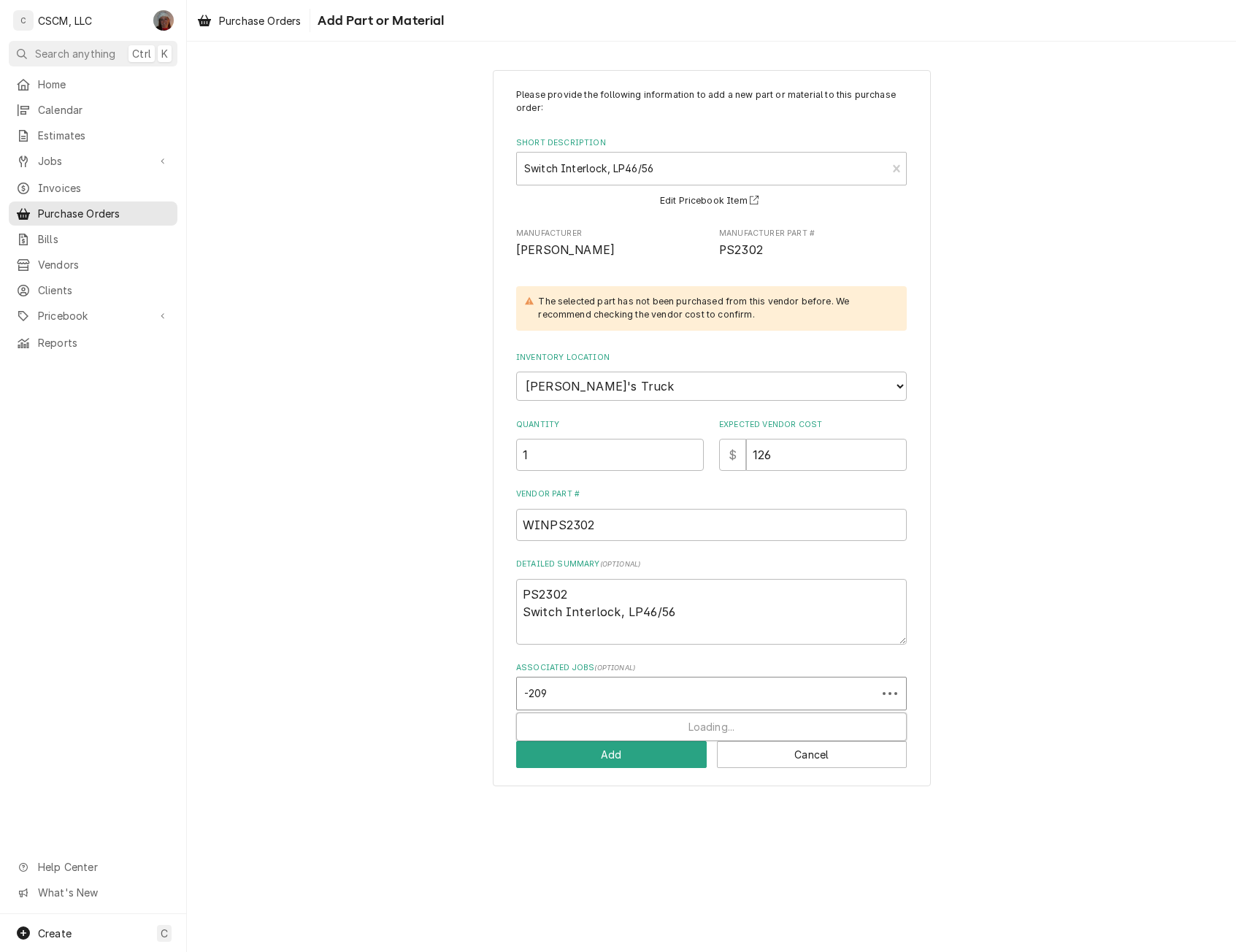
type input "-2097"
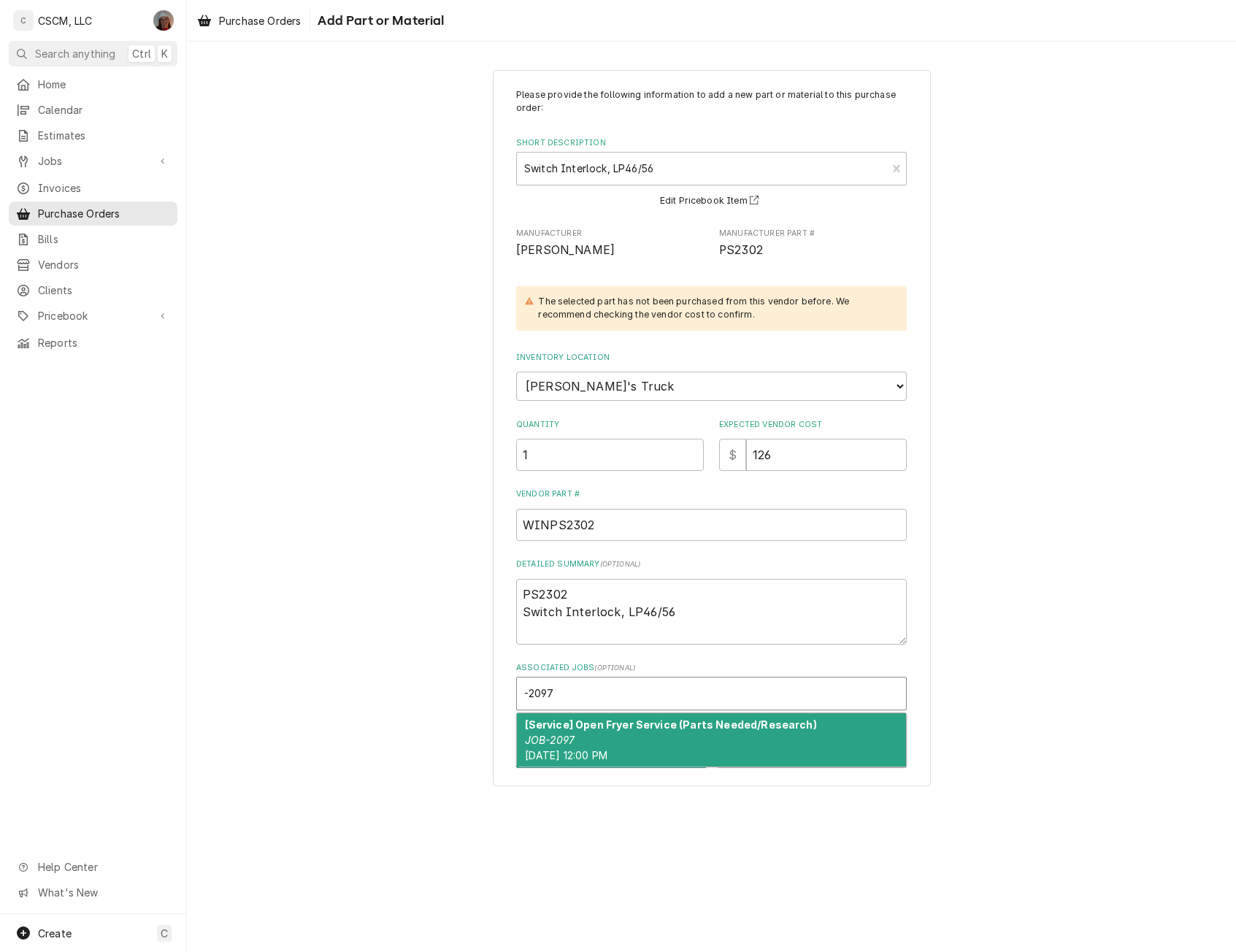
type textarea "x"
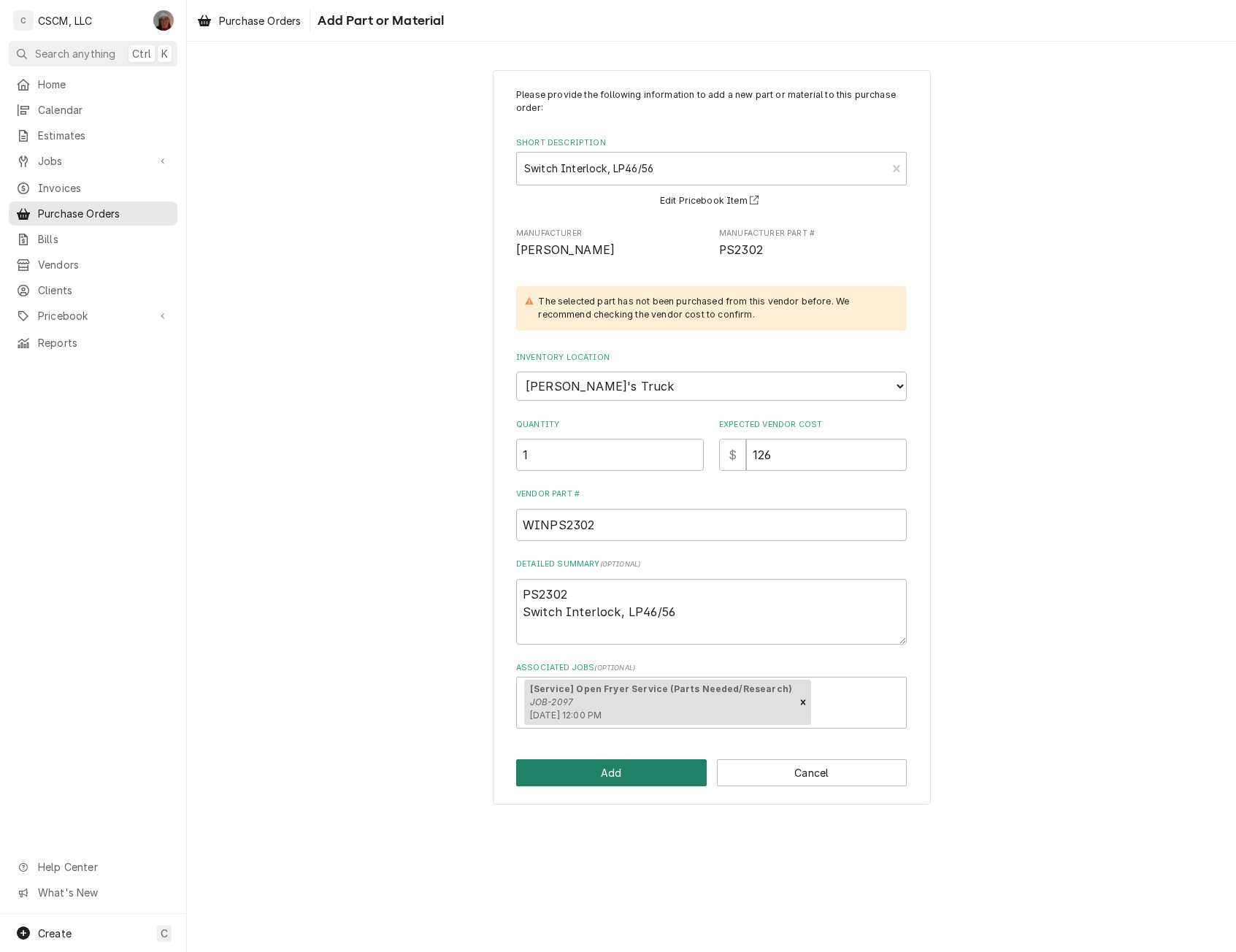
click at [569, 775] on button "Add" at bounding box center [610, 772] width 190 height 27
type textarea "x"
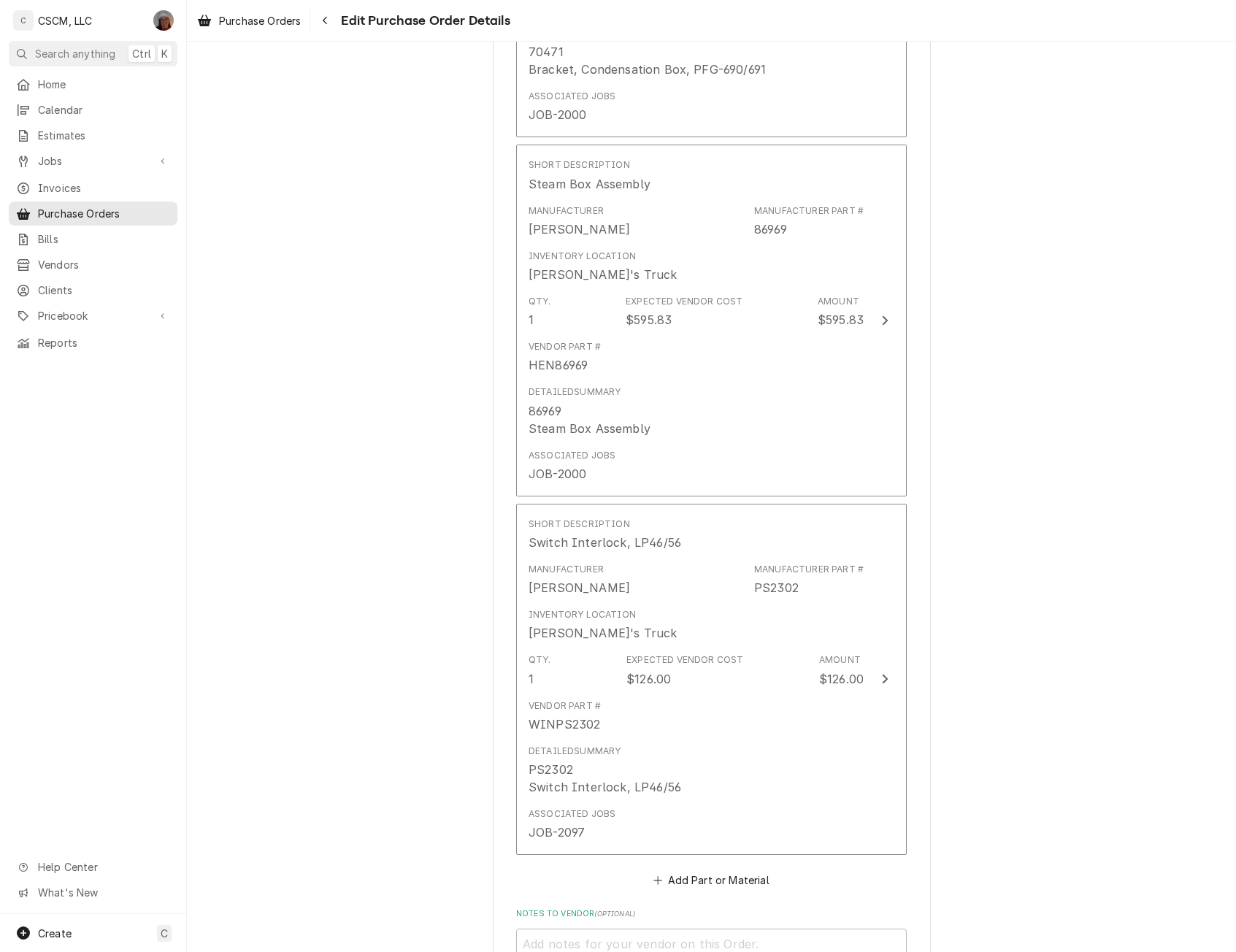
scroll to position [4129, 0]
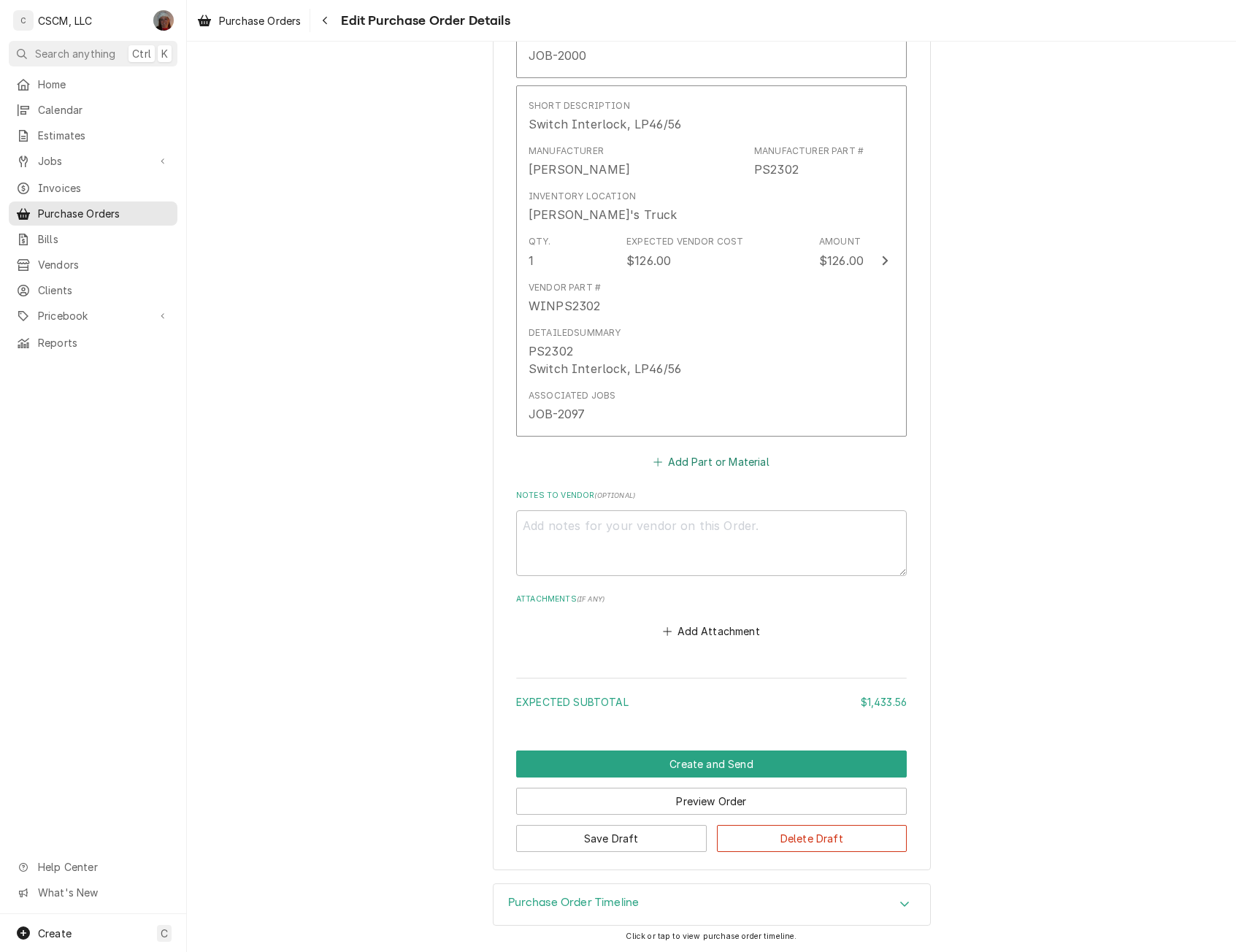
click at [682, 464] on button "Add Part or Material" at bounding box center [712, 461] width 120 height 20
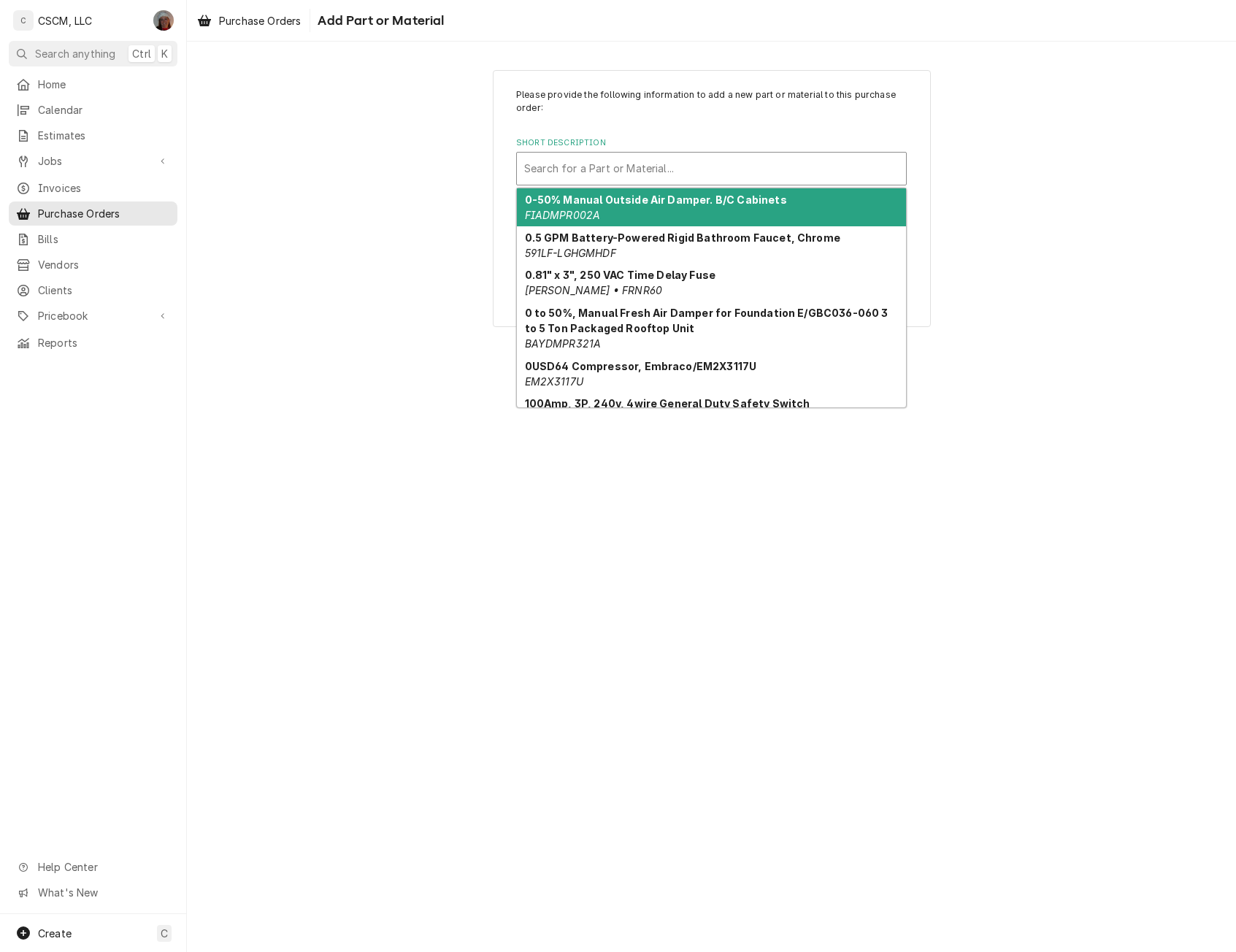
click at [607, 158] on div "Short Description" at bounding box center [712, 169] width 374 height 27
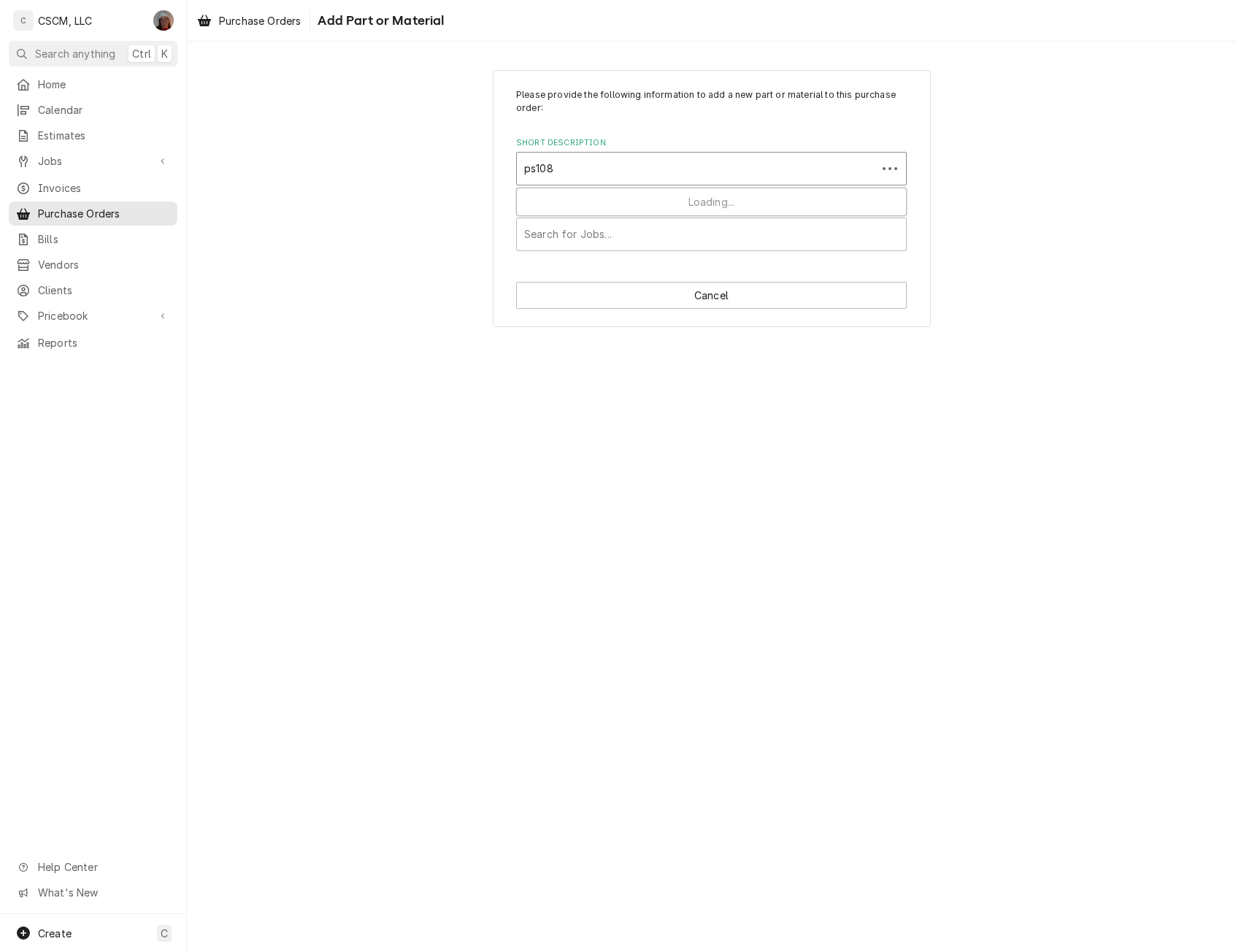
type input "ps1088"
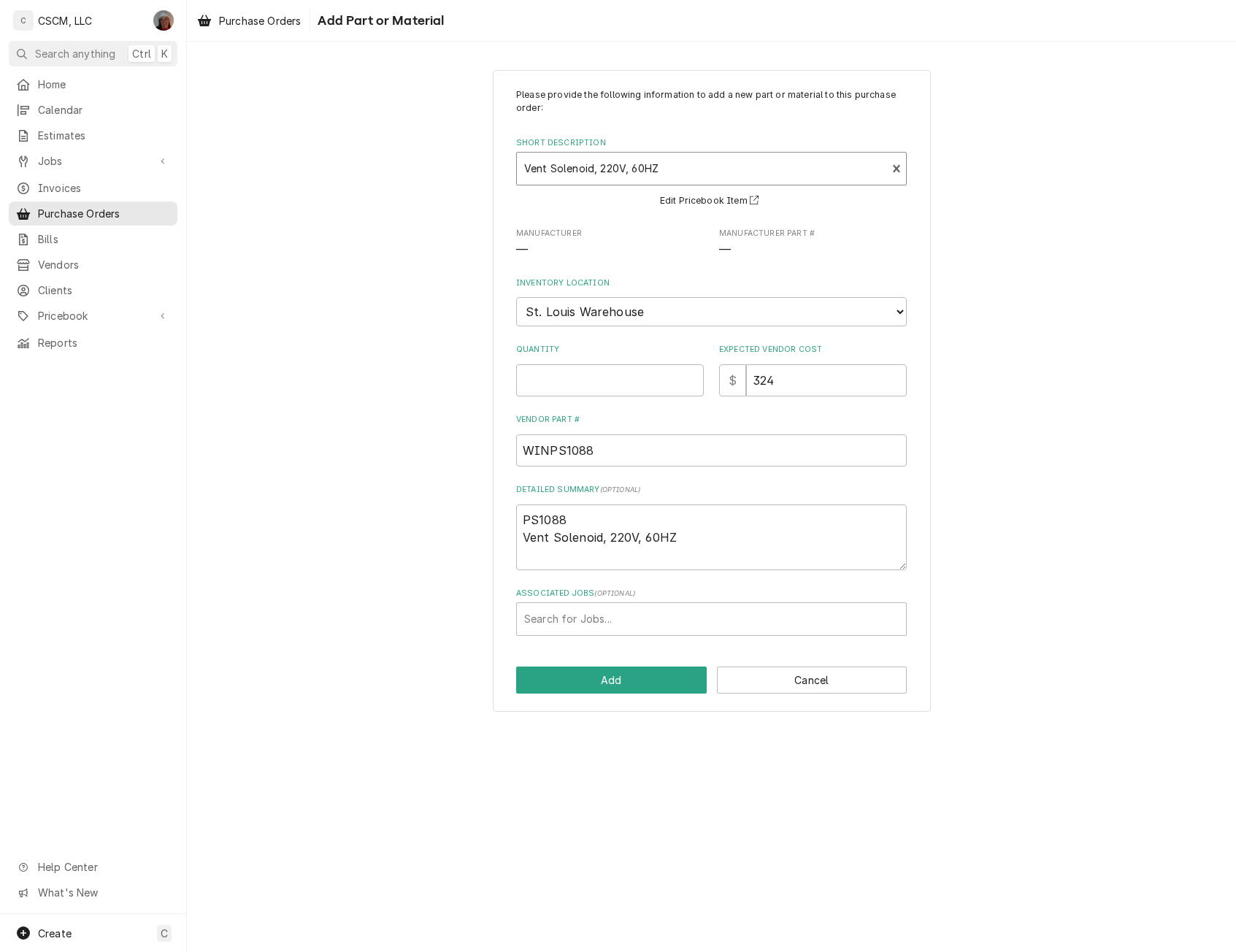
type textarea "x"
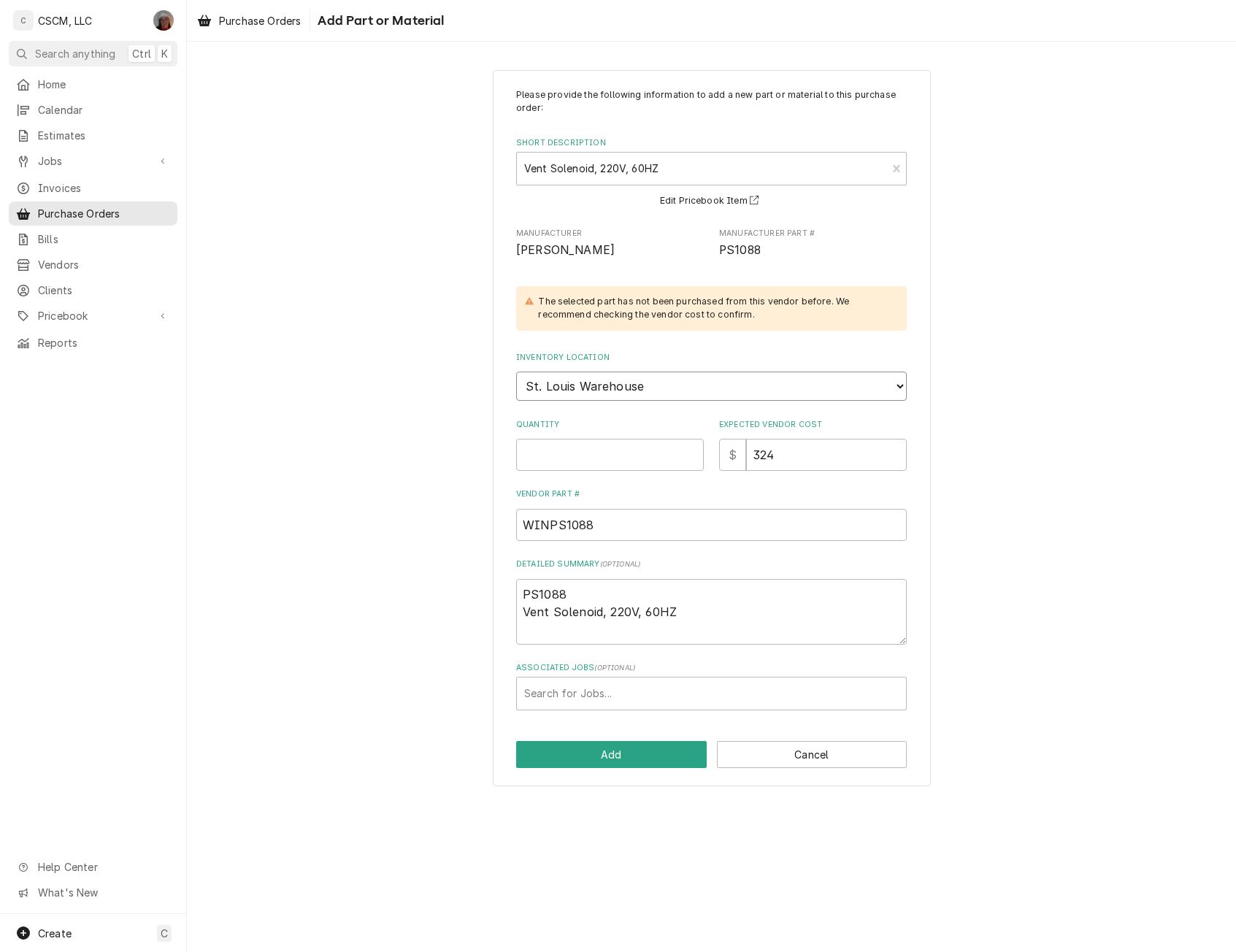
click at [608, 386] on select "Choose a location... Chris's Truck Colorado Main Warehouse Izaia's truck Jimmy'…" at bounding box center [711, 386] width 391 height 30
select select "423"
click at [516, 371] on select "Choose a location... Chris's Truck Colorado Main Warehouse Izaia's truck Jimmy'…" at bounding box center [711, 386] width 391 height 30
click at [562, 469] on input "Quantity" at bounding box center [609, 455] width 187 height 32
type textarea "x"
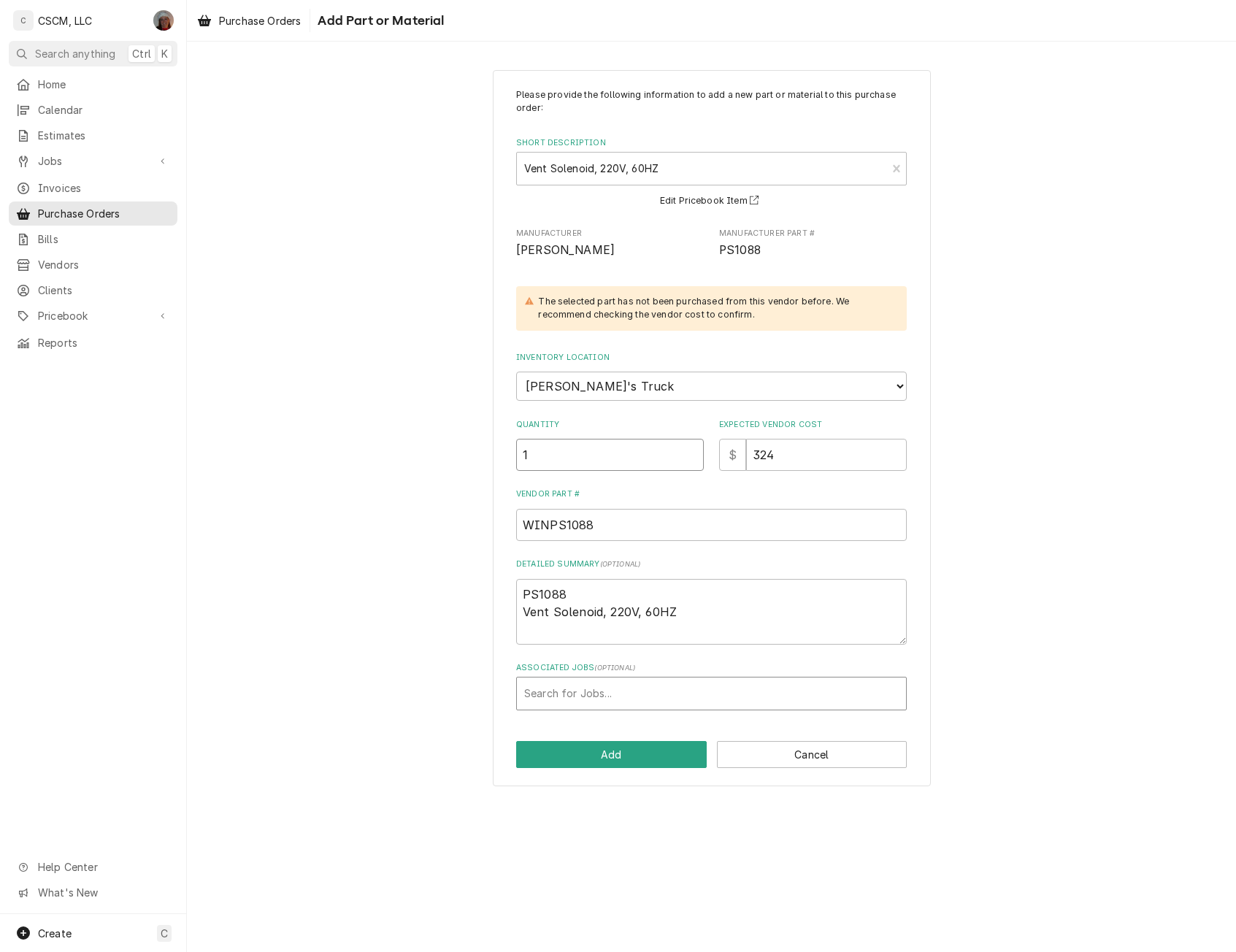
type input "1"
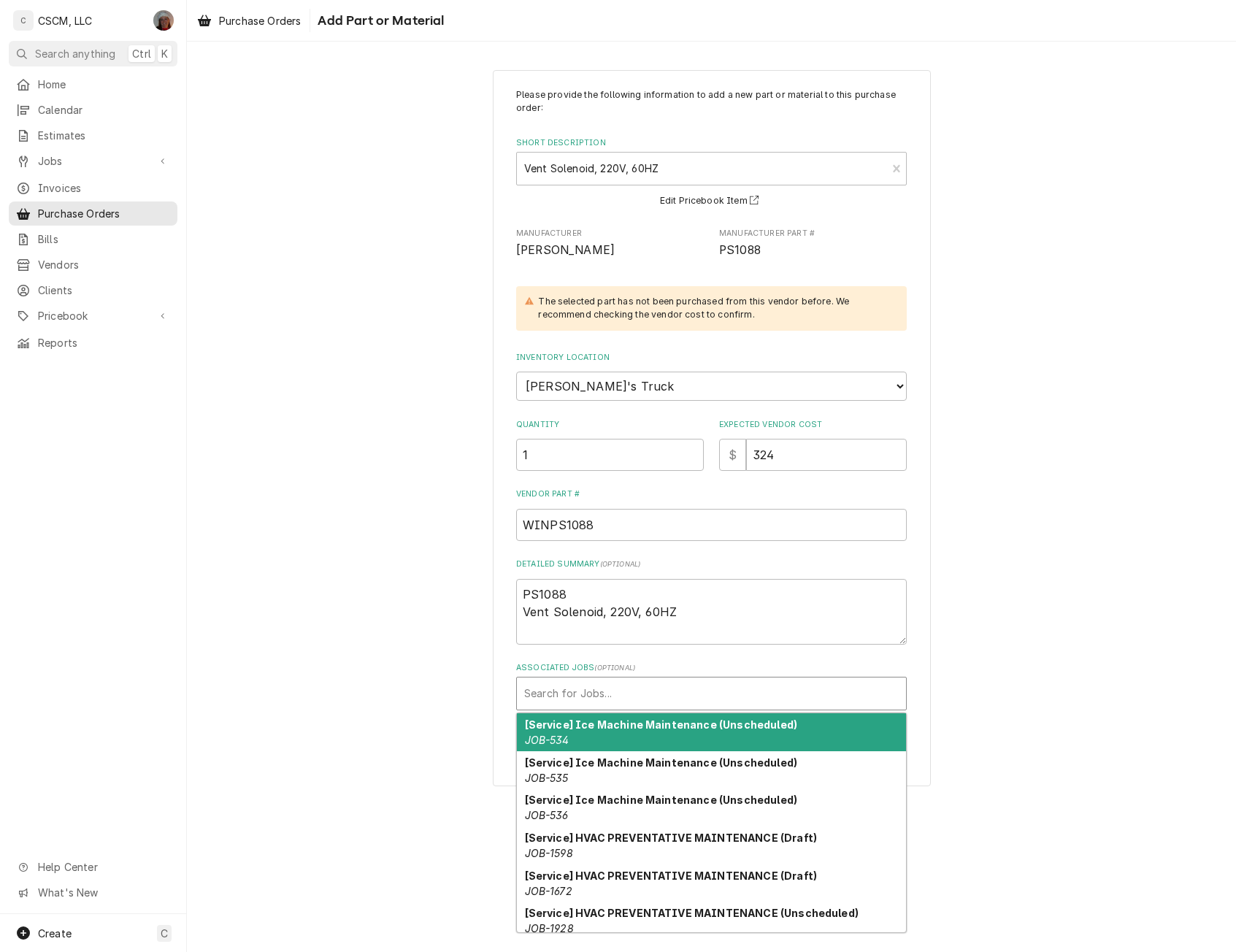
click at [565, 698] on div "Associated Jobs" at bounding box center [712, 693] width 374 height 27
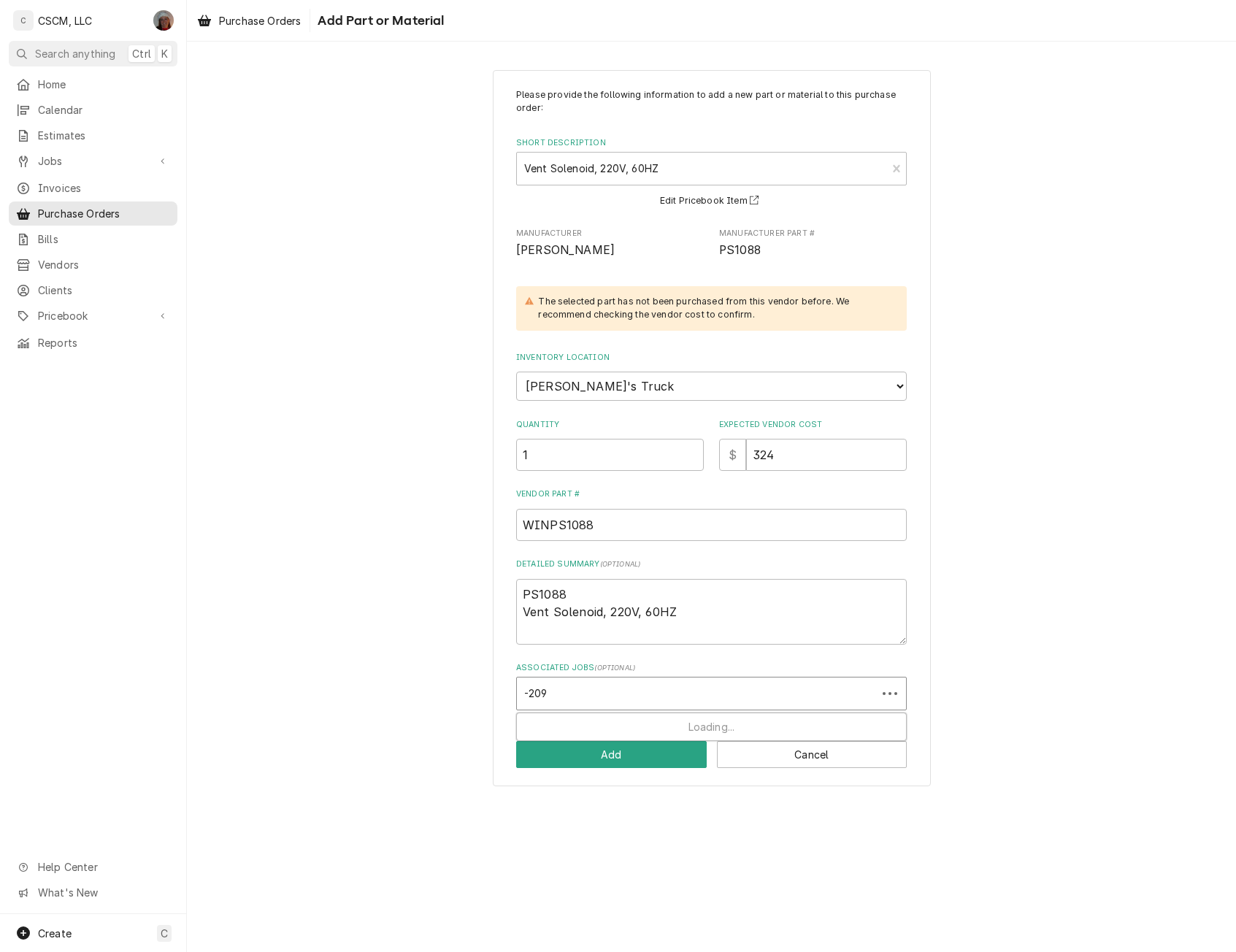
type input "-2097"
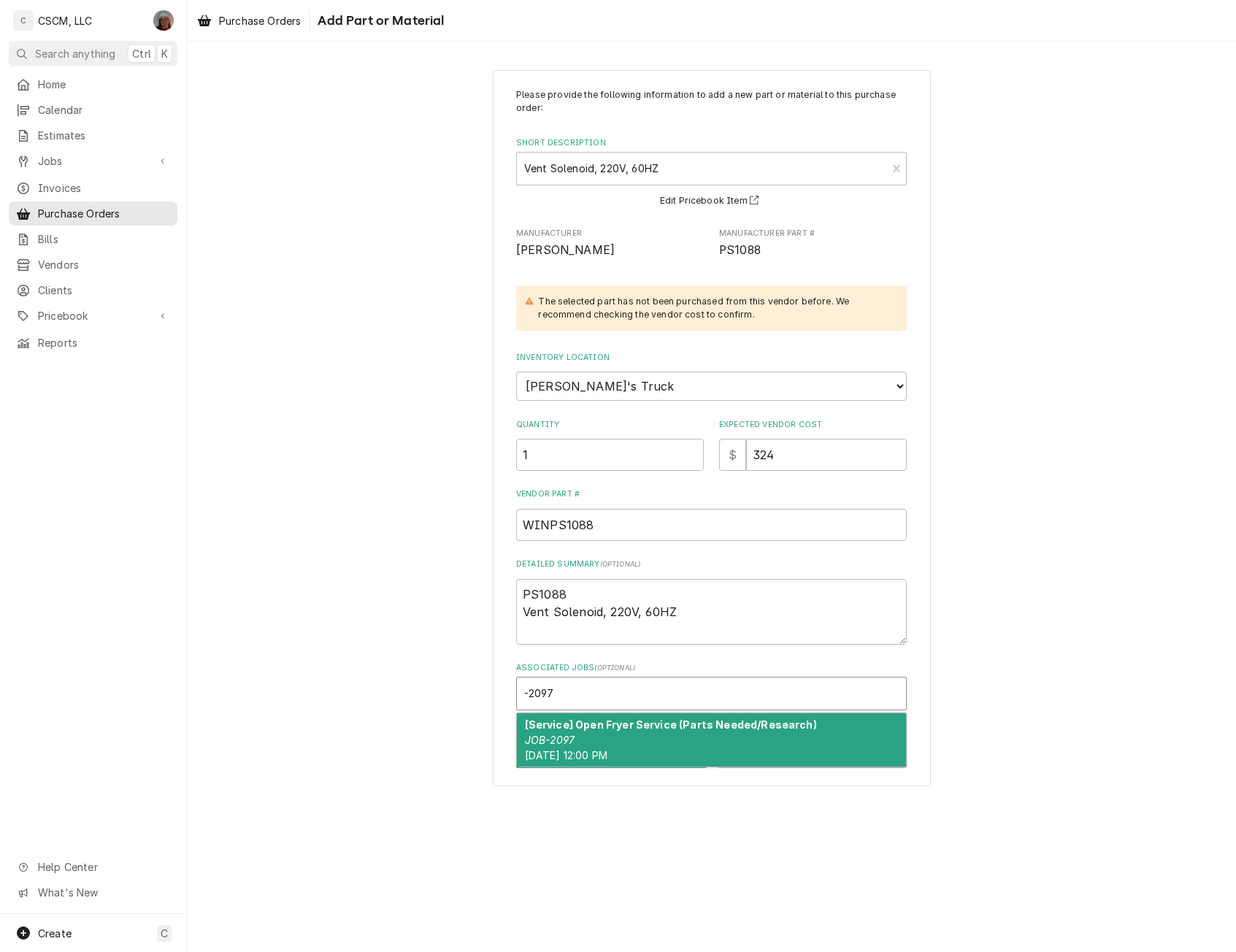
click at [564, 736] on em "JOB-2097" at bounding box center [549, 739] width 50 height 12
type textarea "x"
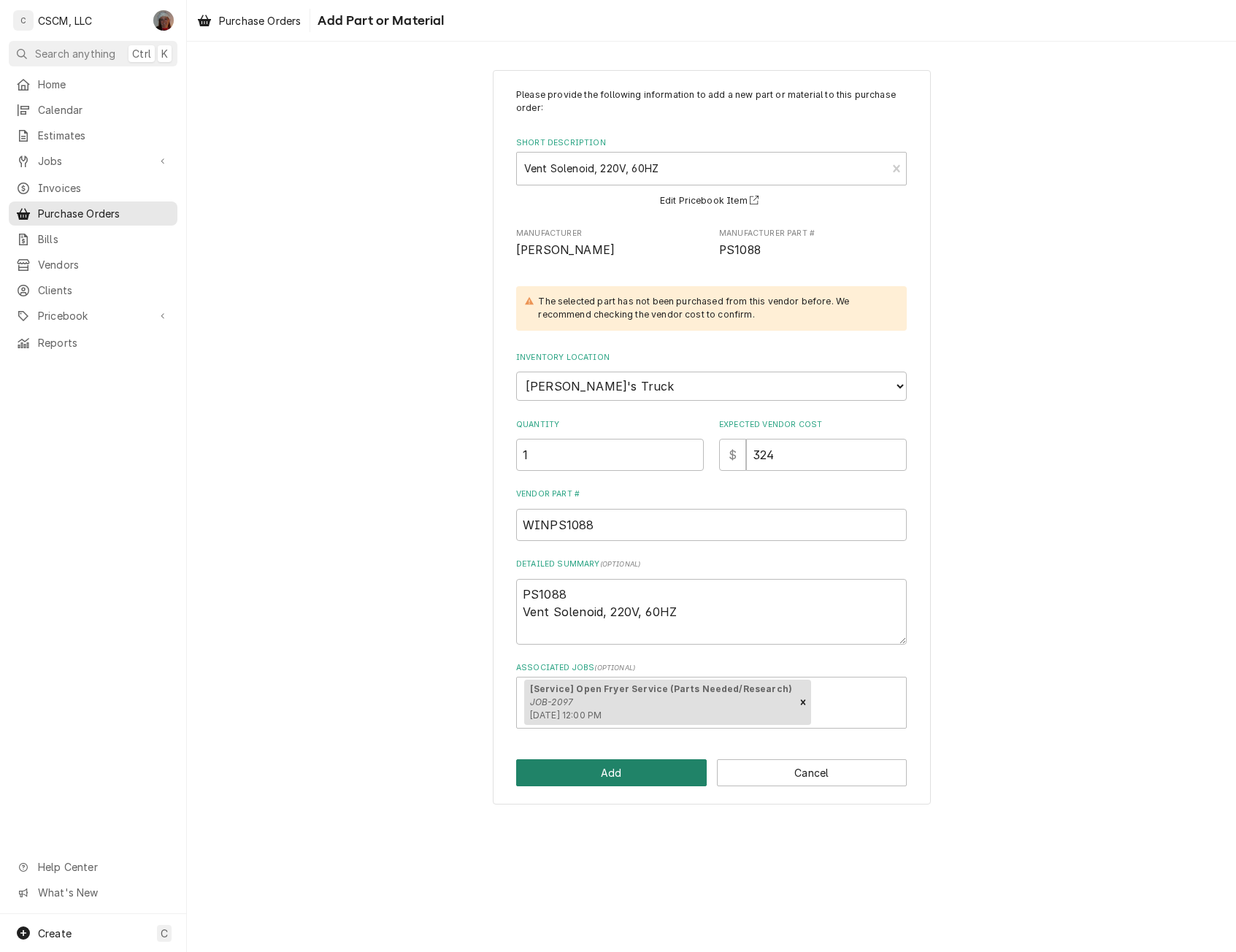
click at [562, 777] on button "Add" at bounding box center [610, 772] width 190 height 27
type textarea "x"
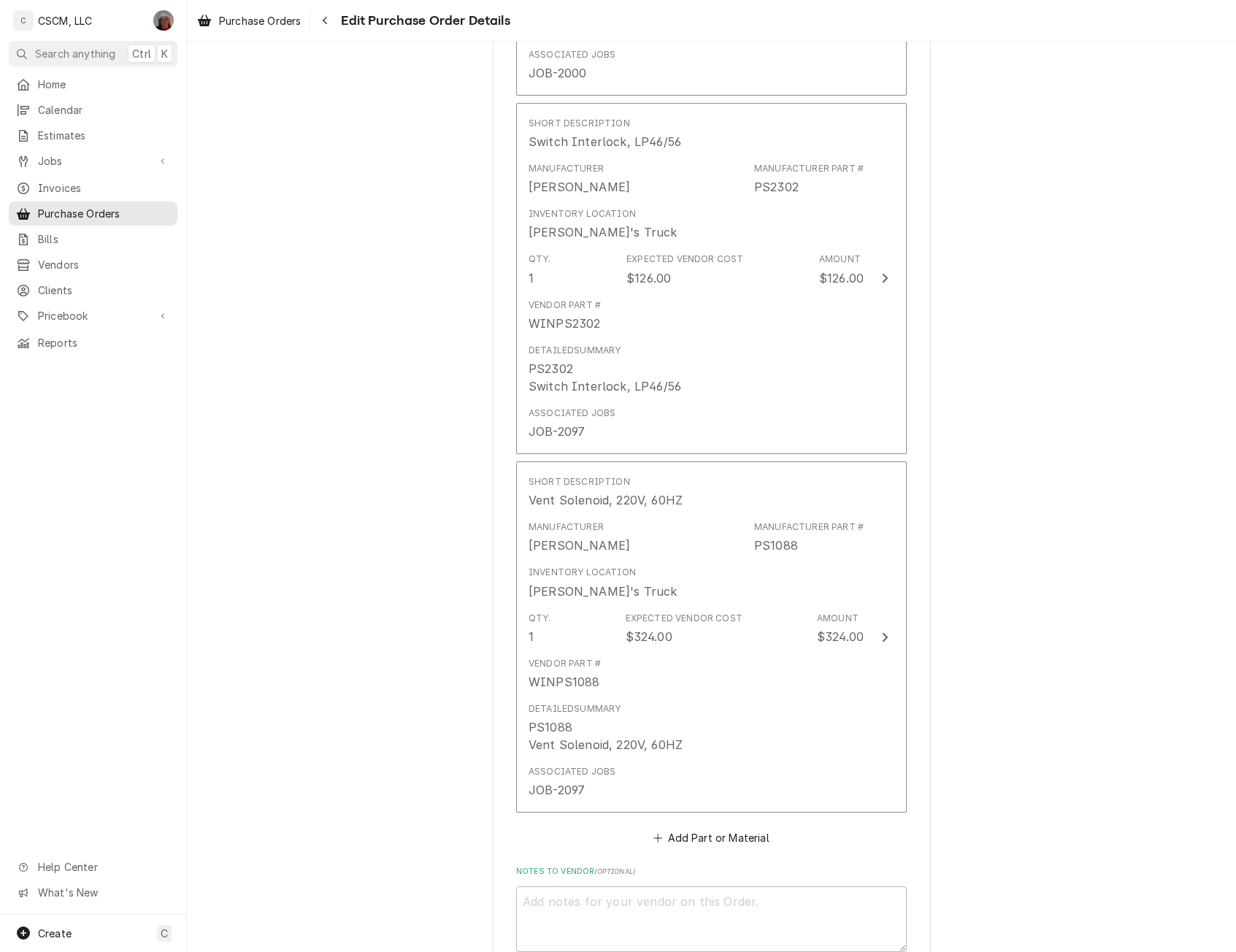
scroll to position [4111, 0]
click at [673, 841] on button "Add Part or Material" at bounding box center [712, 837] width 120 height 20
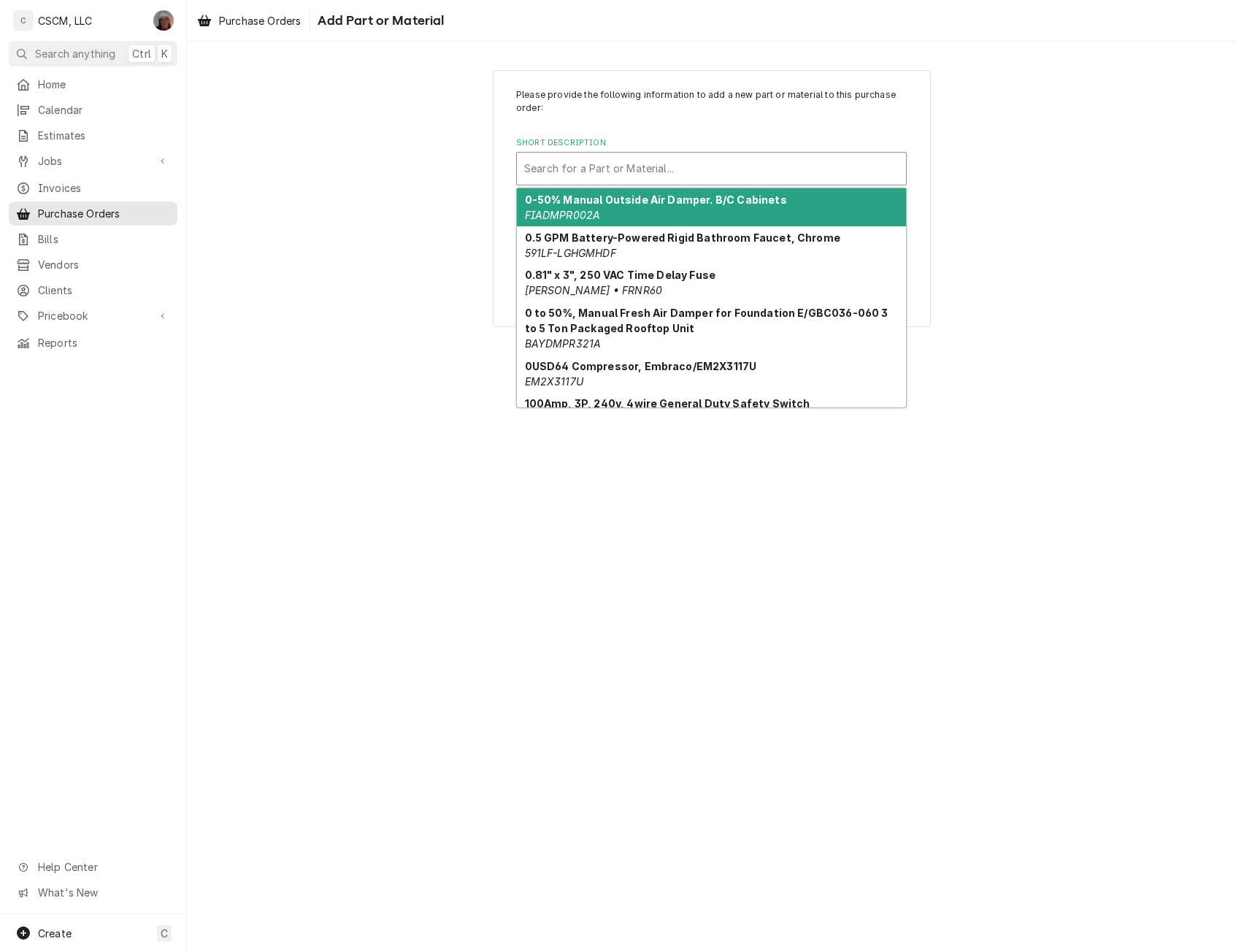
click at [621, 172] on div "Short Description" at bounding box center [712, 169] width 374 height 27
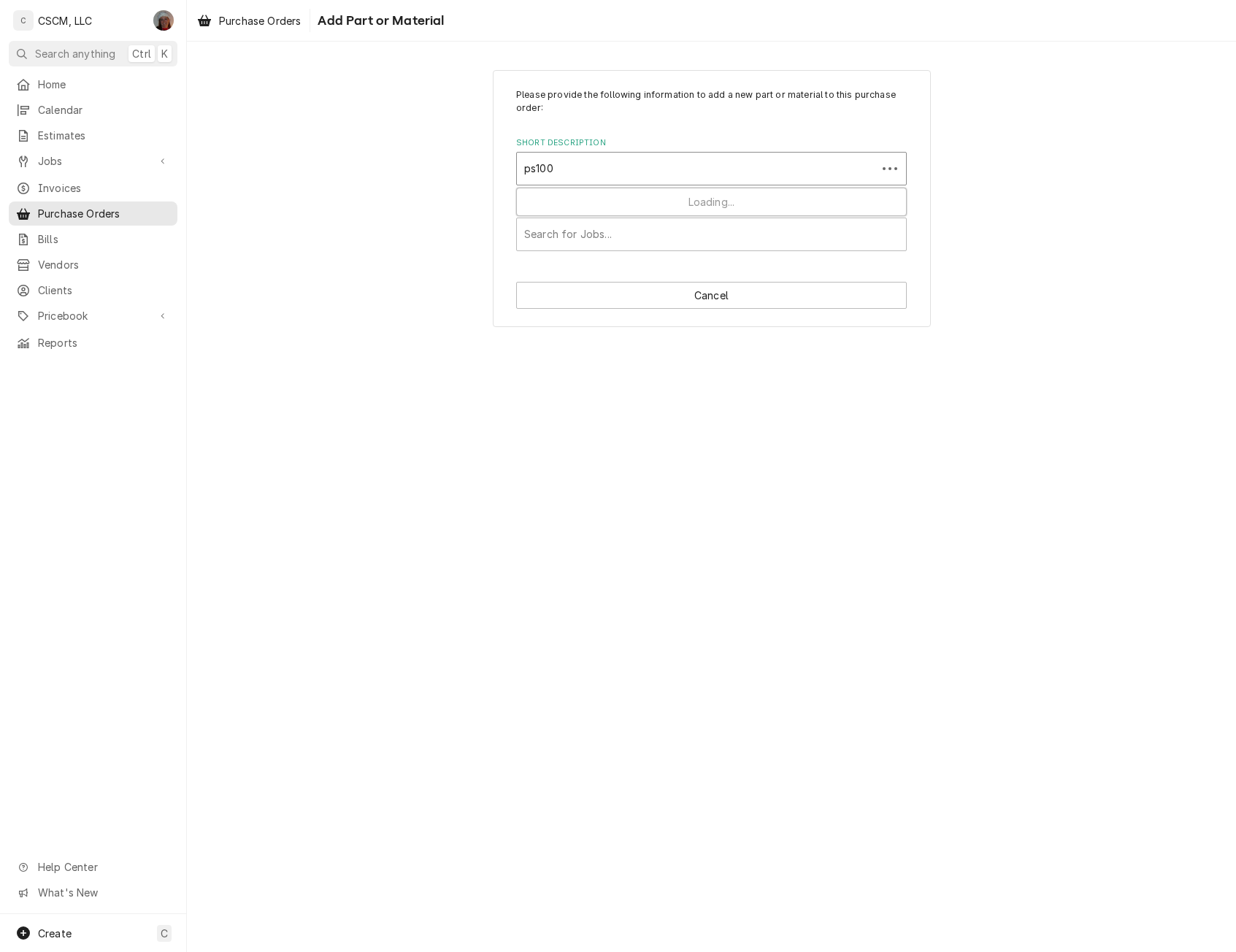
type input "ps1007"
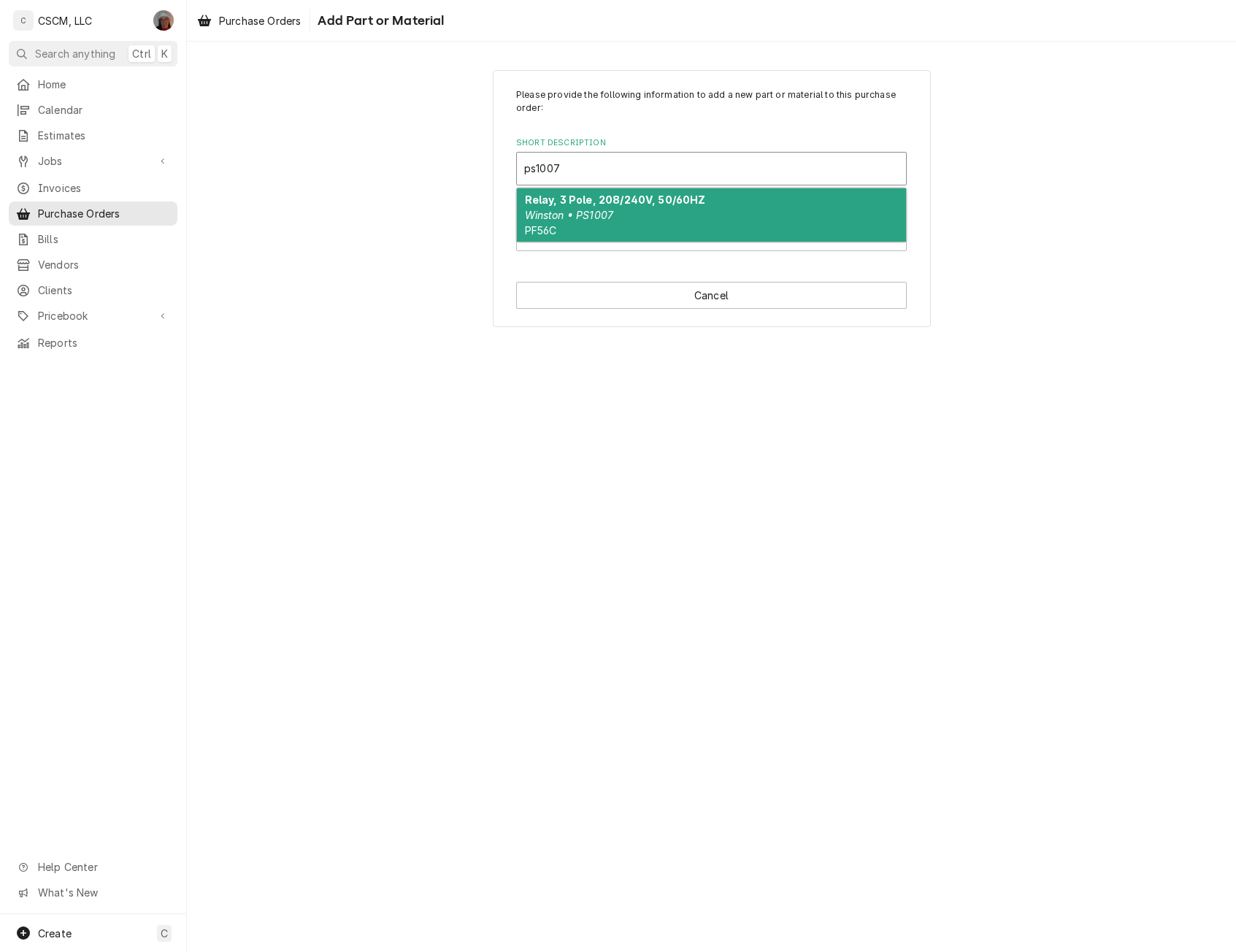
click at [584, 224] on div "Relay, 3 Pole, 208/240V, 50/60HZ Winston • PS1007 PF56C" at bounding box center [711, 215] width 389 height 53
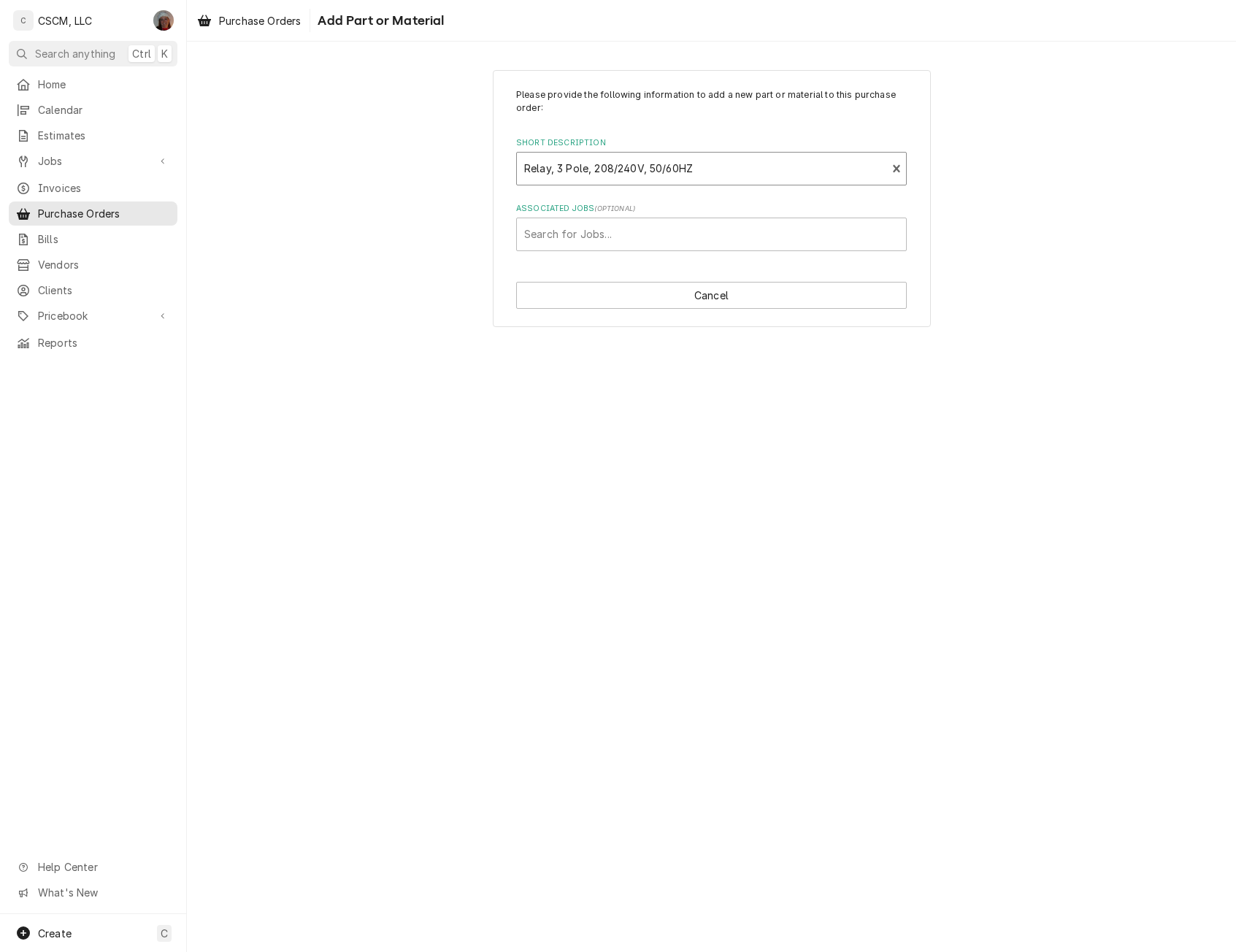
type textarea "x"
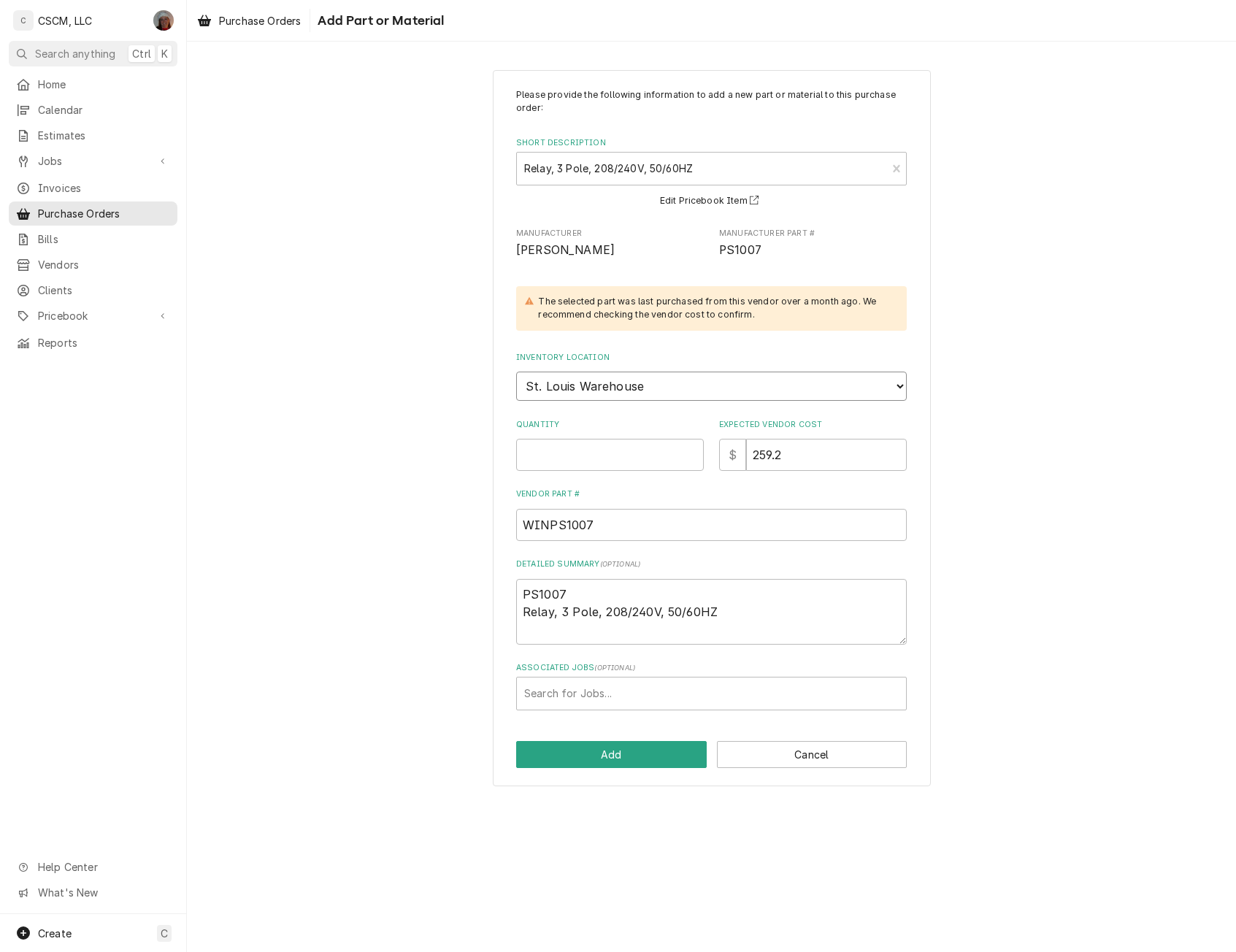
click at [573, 377] on select "Choose a location... Chris's Truck Colorado Main Warehouse Izaia's truck Jimmy'…" at bounding box center [711, 386] width 391 height 30
select select "423"
click at [516, 371] on select "Choose a location... Chris's Truck Colorado Main Warehouse Izaia's truck Jimmy'…" at bounding box center [711, 386] width 391 height 30
click at [541, 451] on input "Quantity" at bounding box center [609, 455] width 187 height 32
type textarea "x"
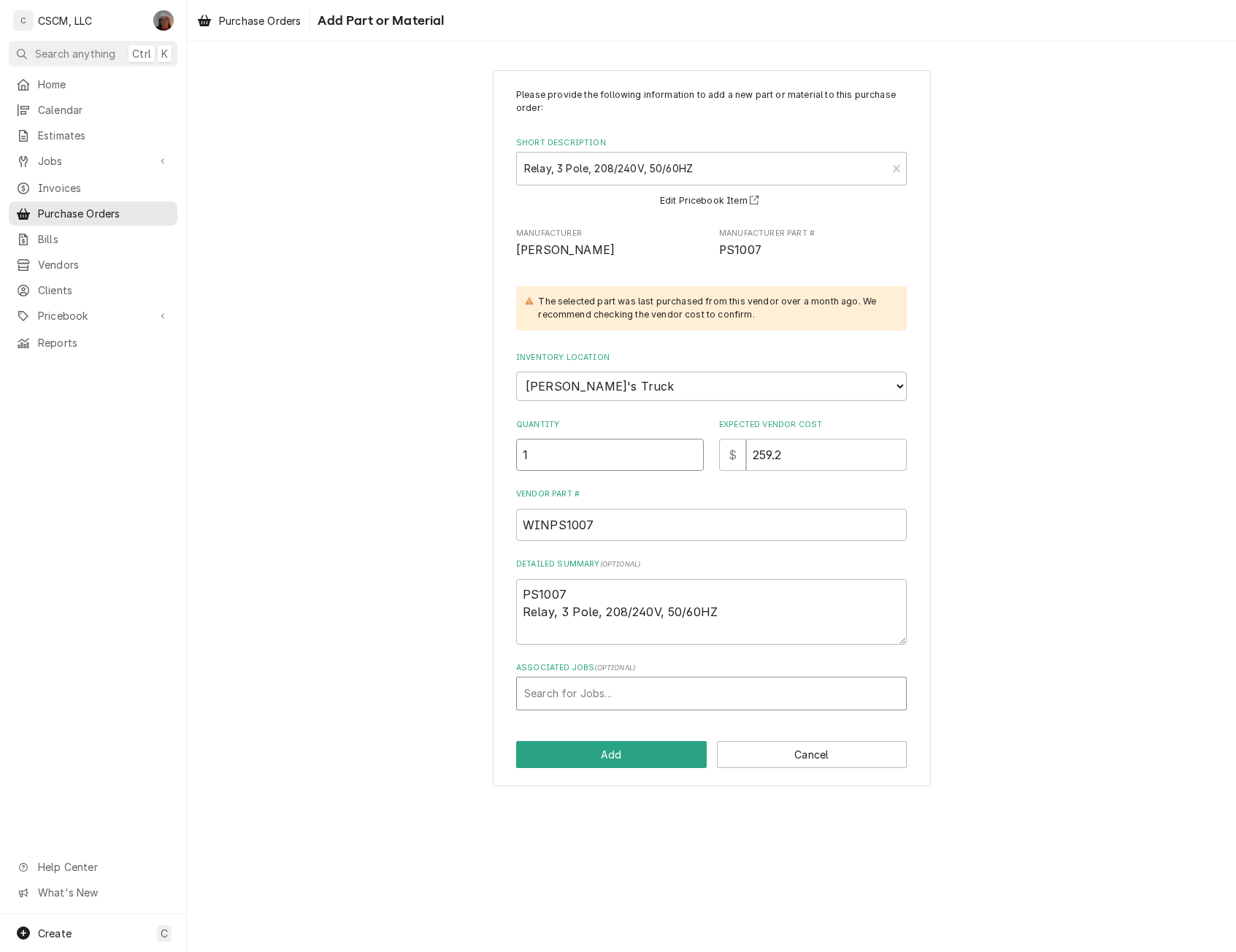
type input "1"
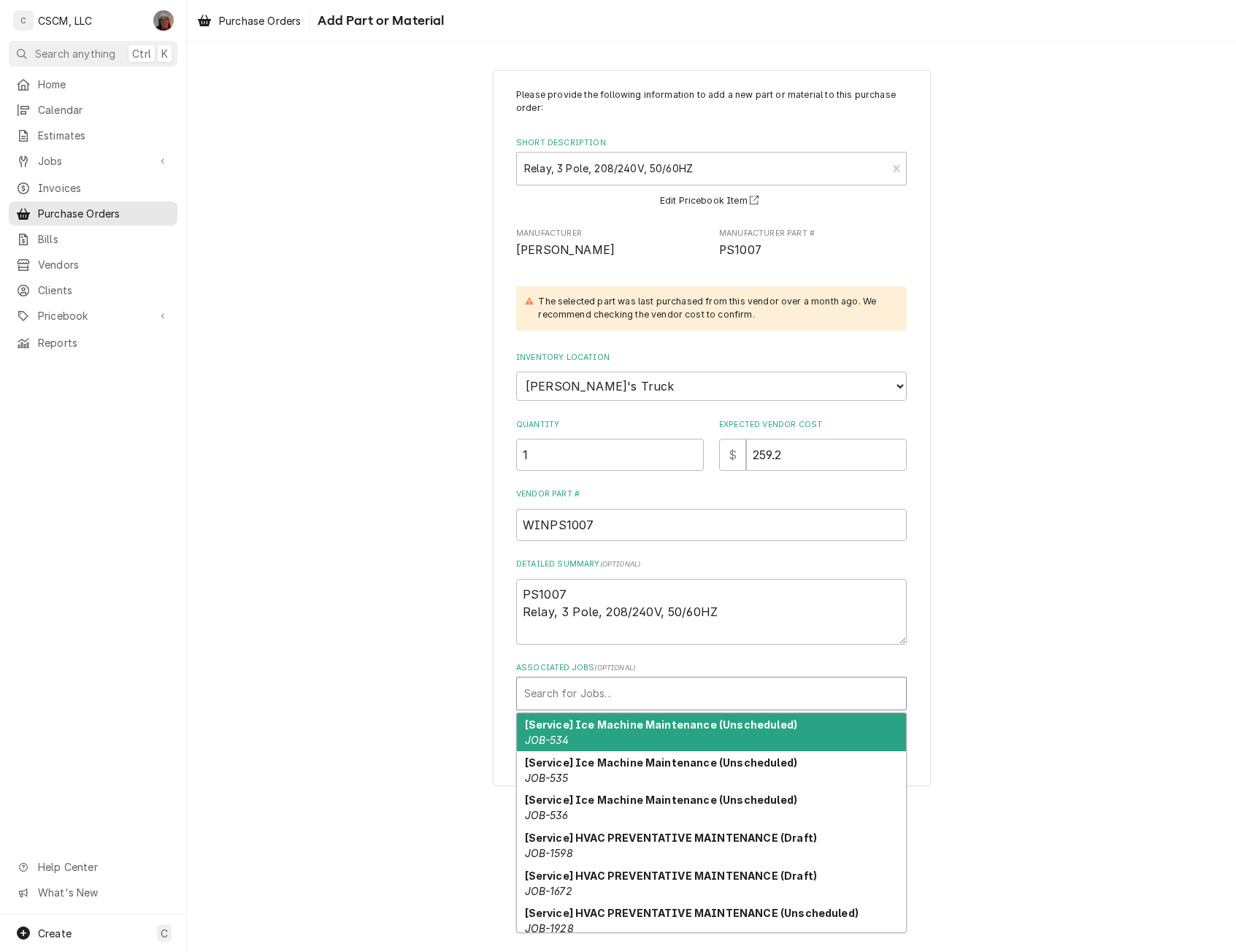
click at [566, 696] on div "Associated Jobs" at bounding box center [712, 693] width 374 height 27
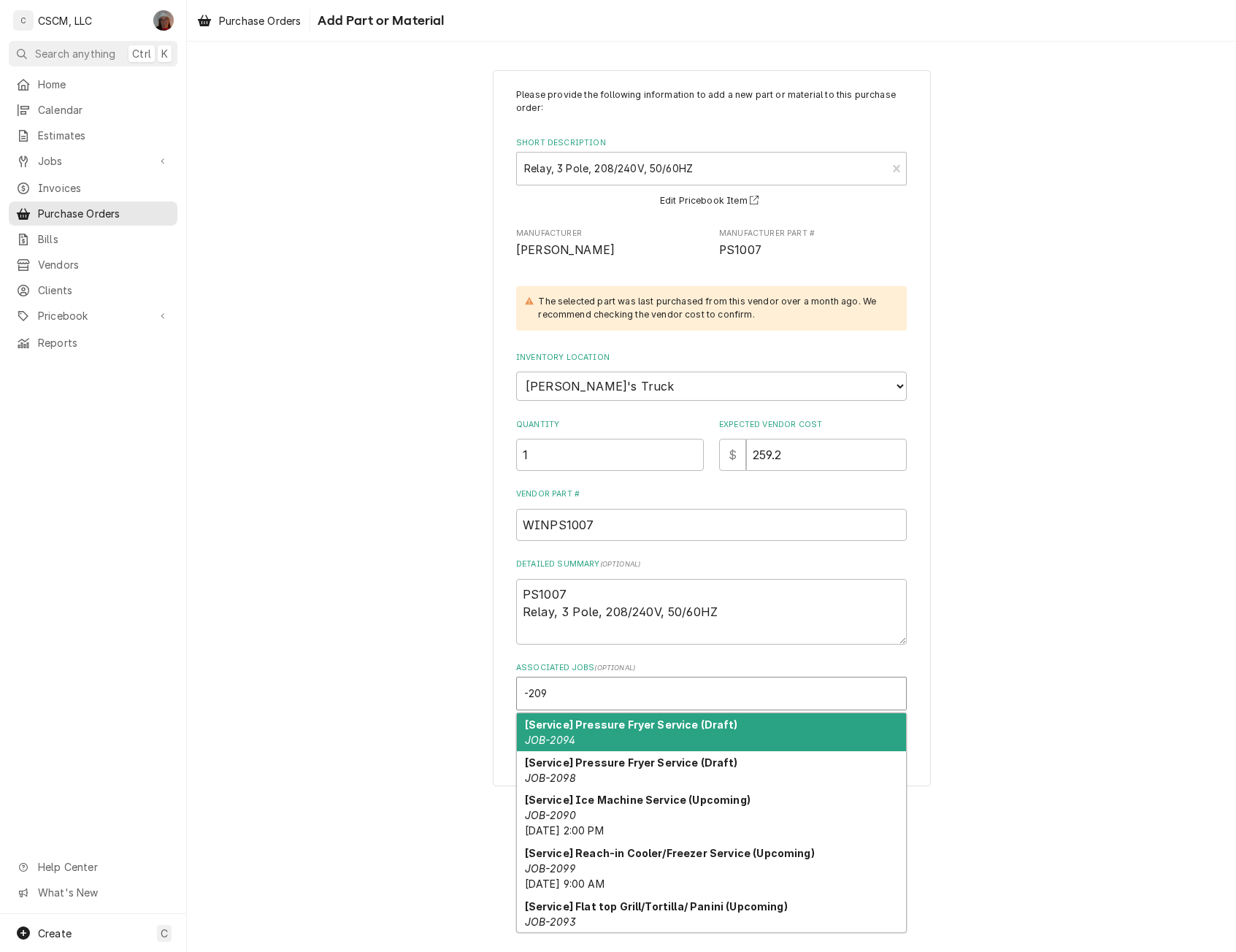
type input "-2097"
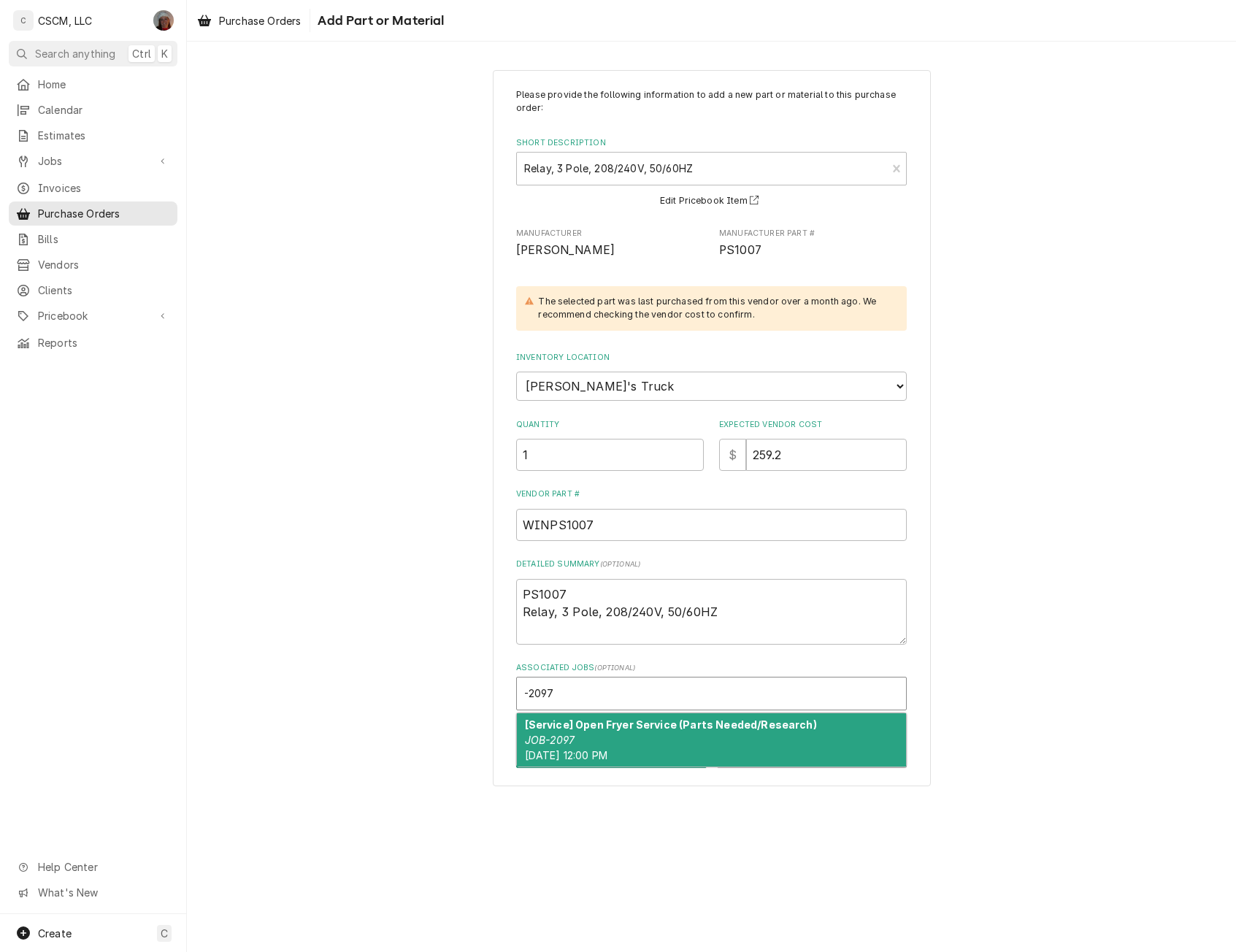
click at [577, 728] on strong "[Service] Open Fryer Service (Parts Needed/Research)" at bounding box center [671, 724] width 292 height 12
type textarea "x"
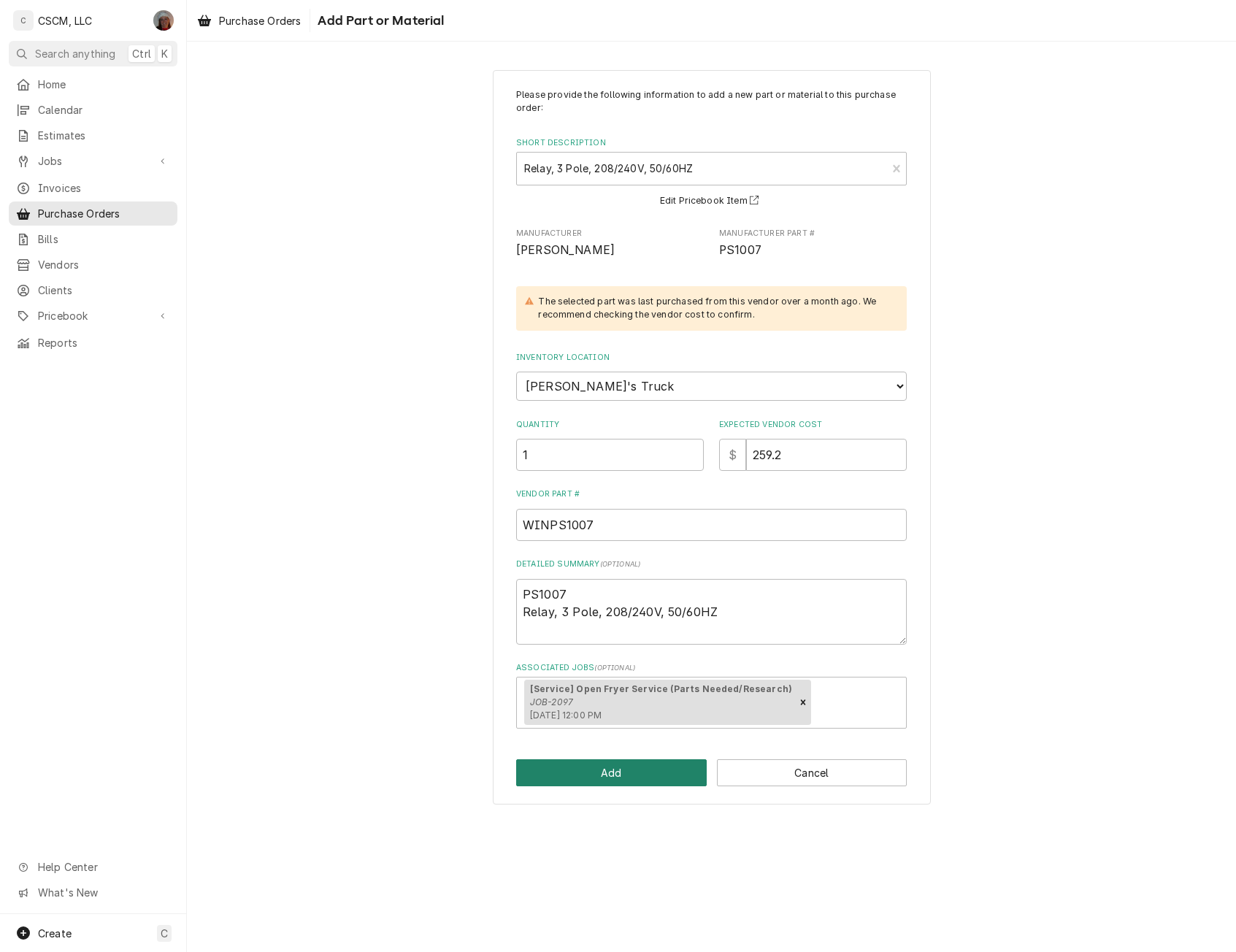
click at [568, 764] on button "Add" at bounding box center [610, 772] width 190 height 27
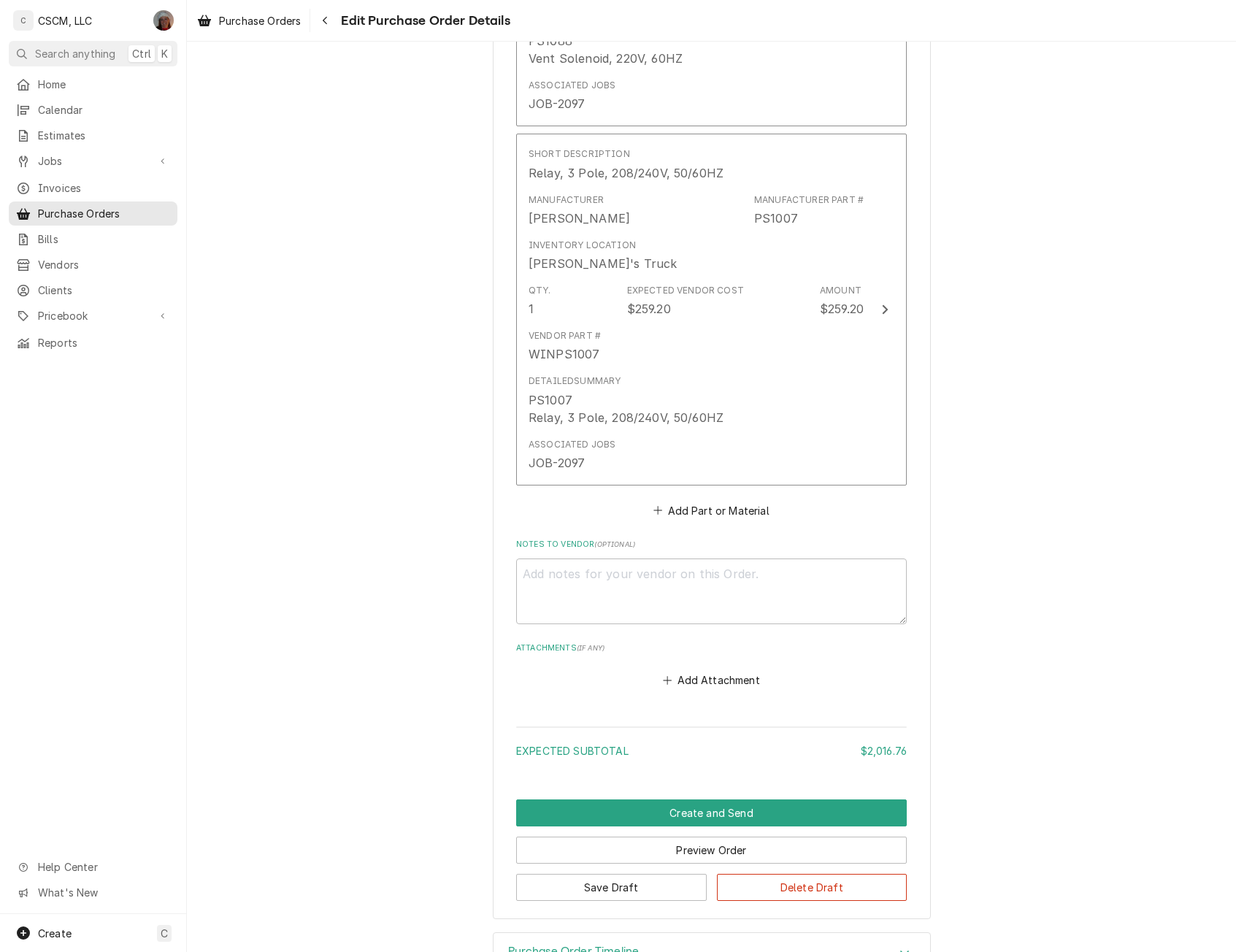
scroll to position [4846, 0]
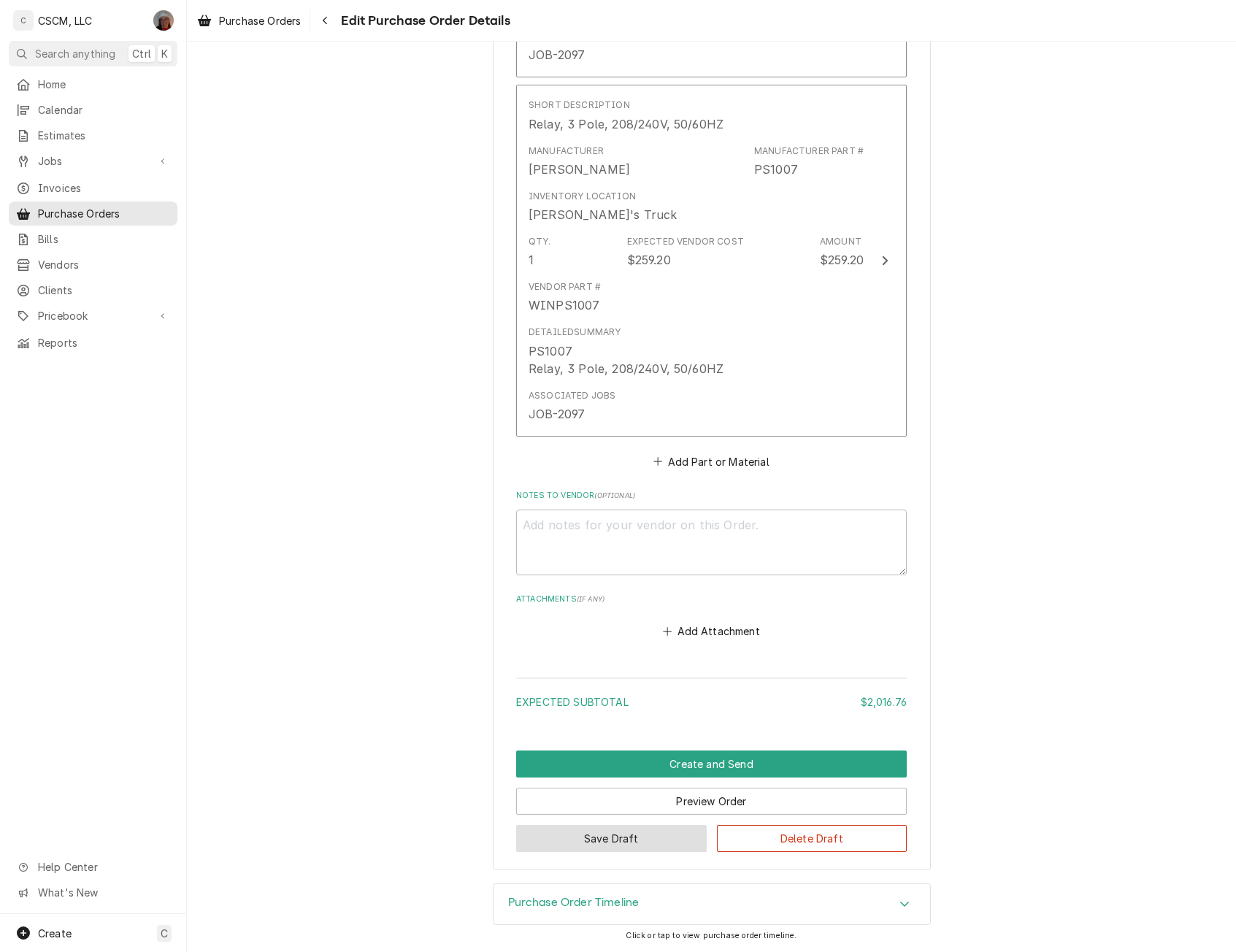
click at [588, 836] on button "Save Draft" at bounding box center [610, 838] width 190 height 27
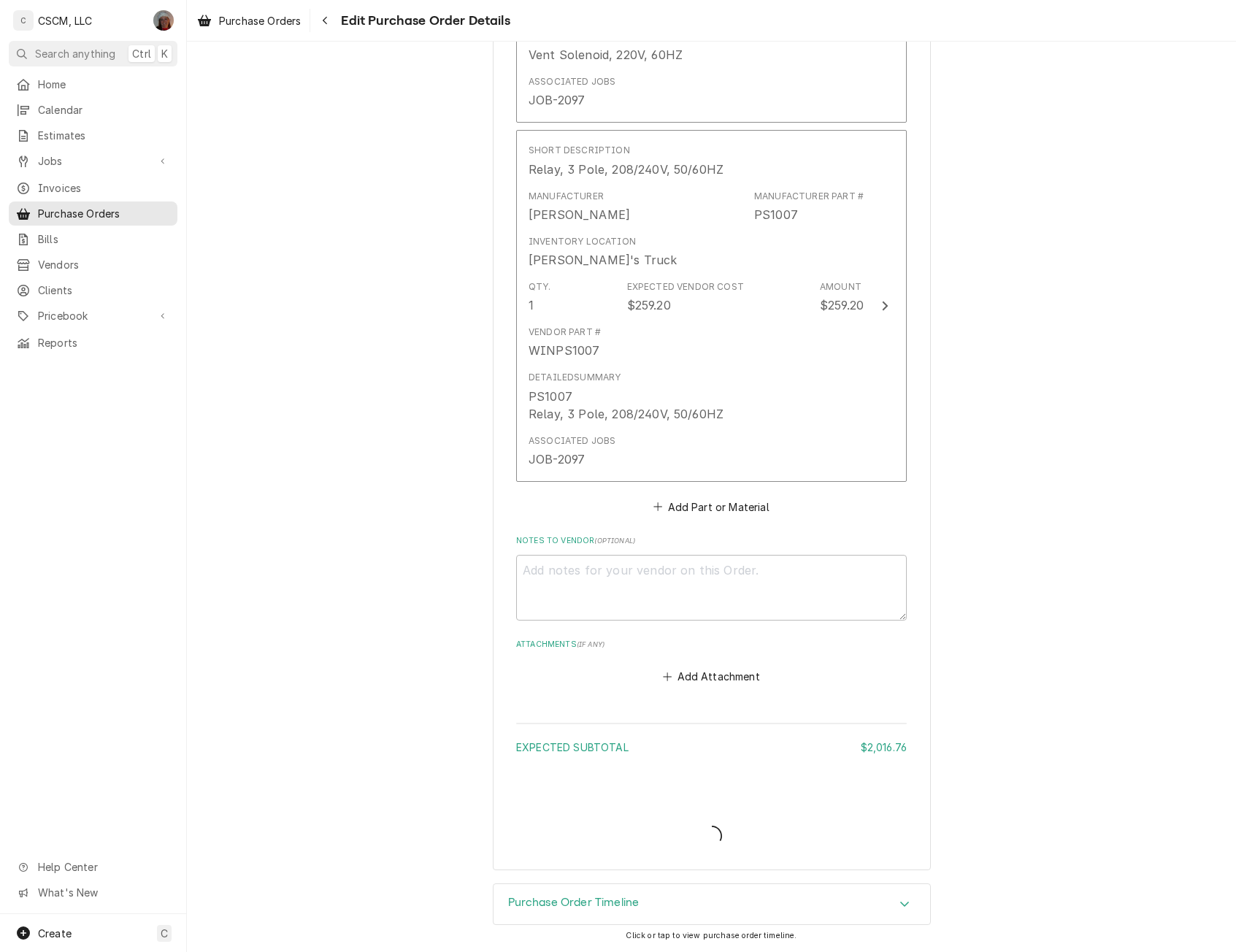
scroll to position [4801, 0]
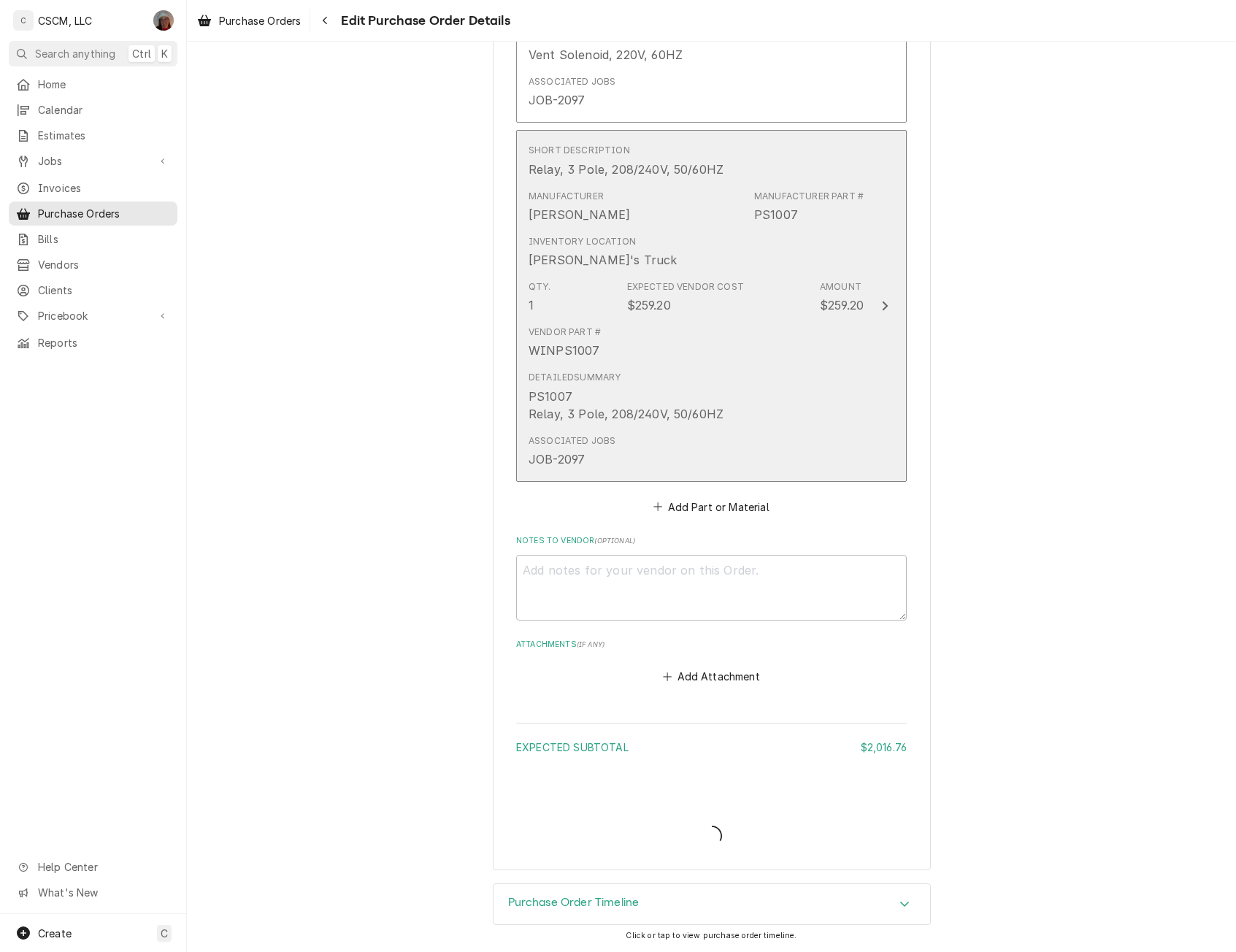
type textarea "x"
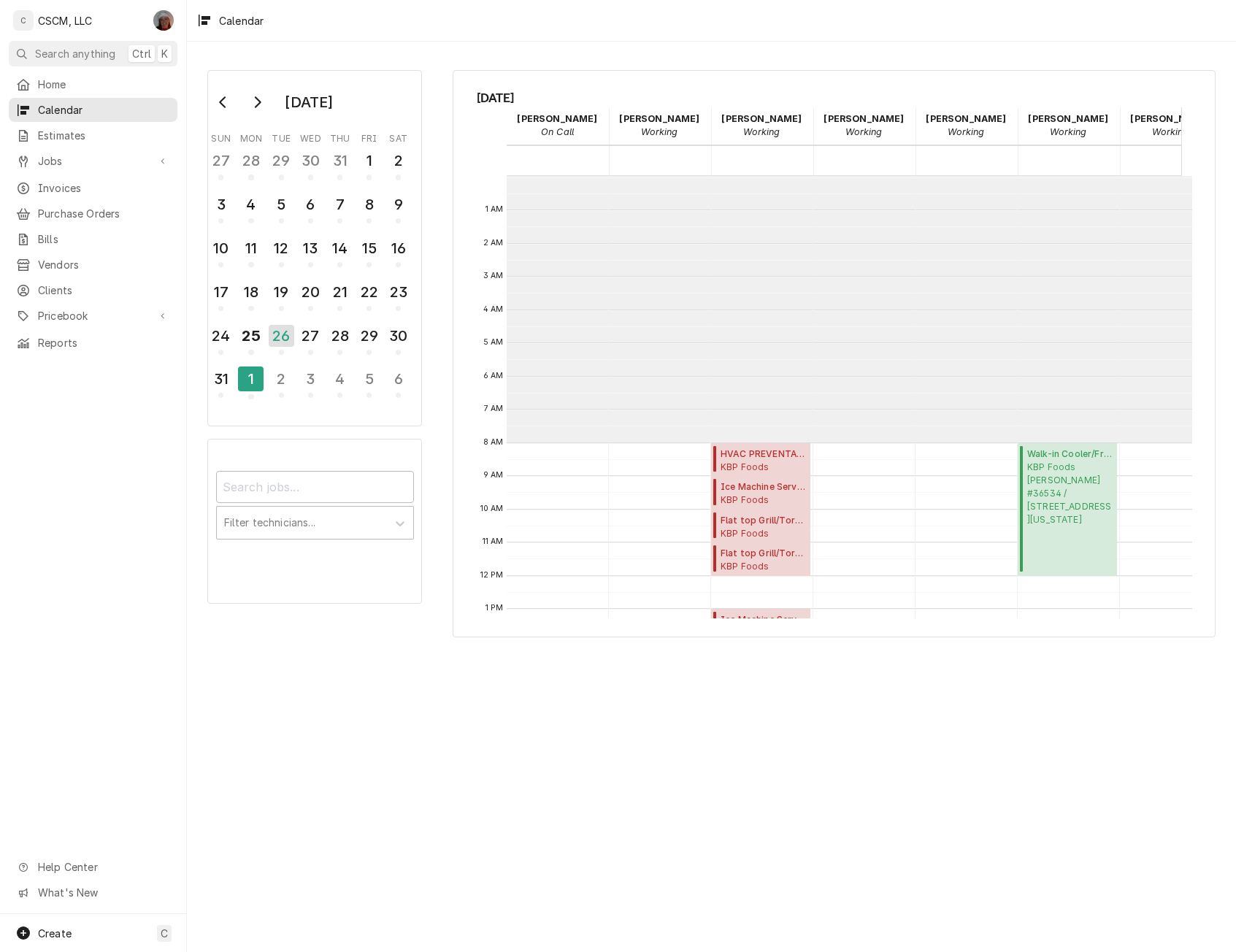
scroll to position [266, 0]
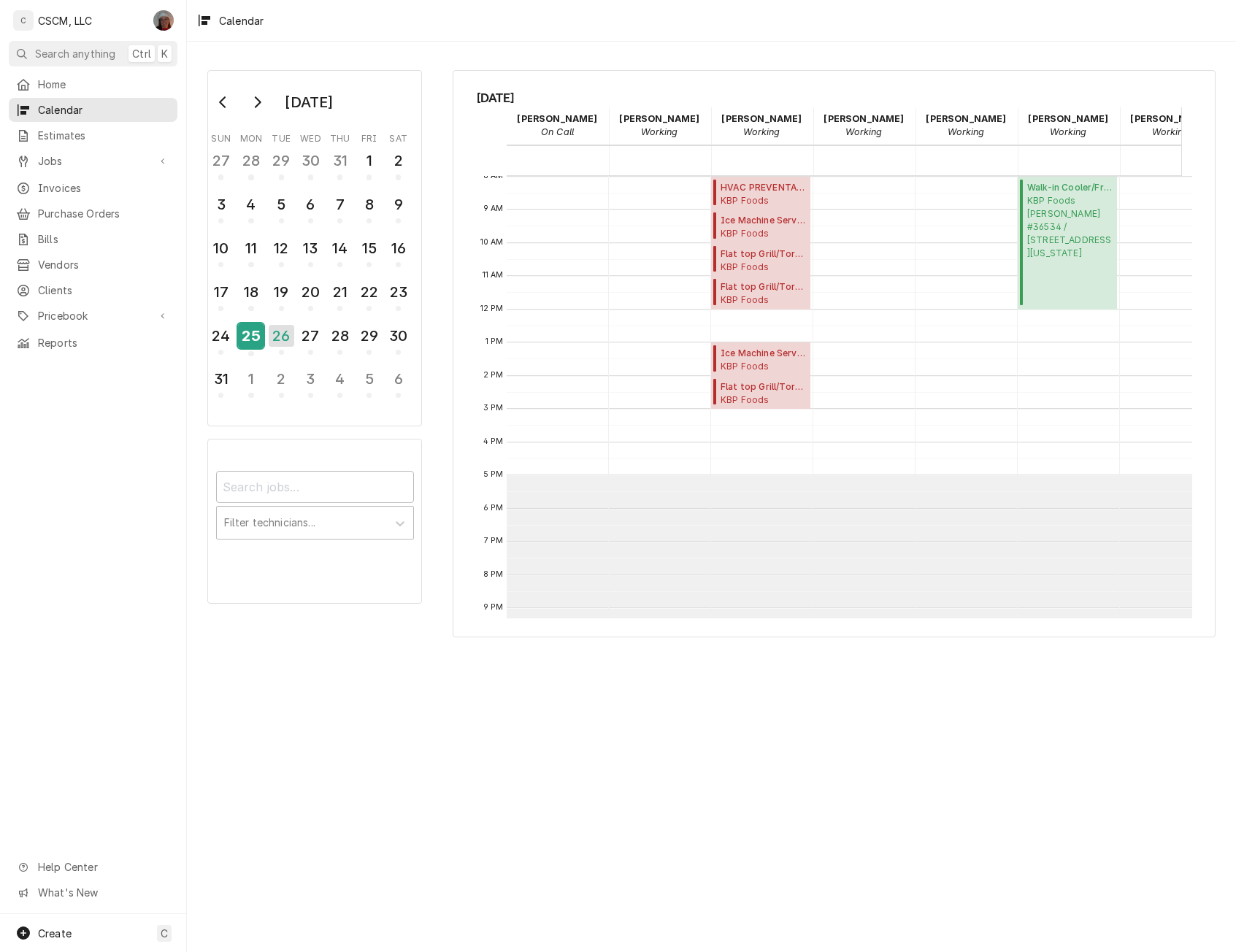
click at [260, 336] on div "25" at bounding box center [250, 336] width 26 height 25
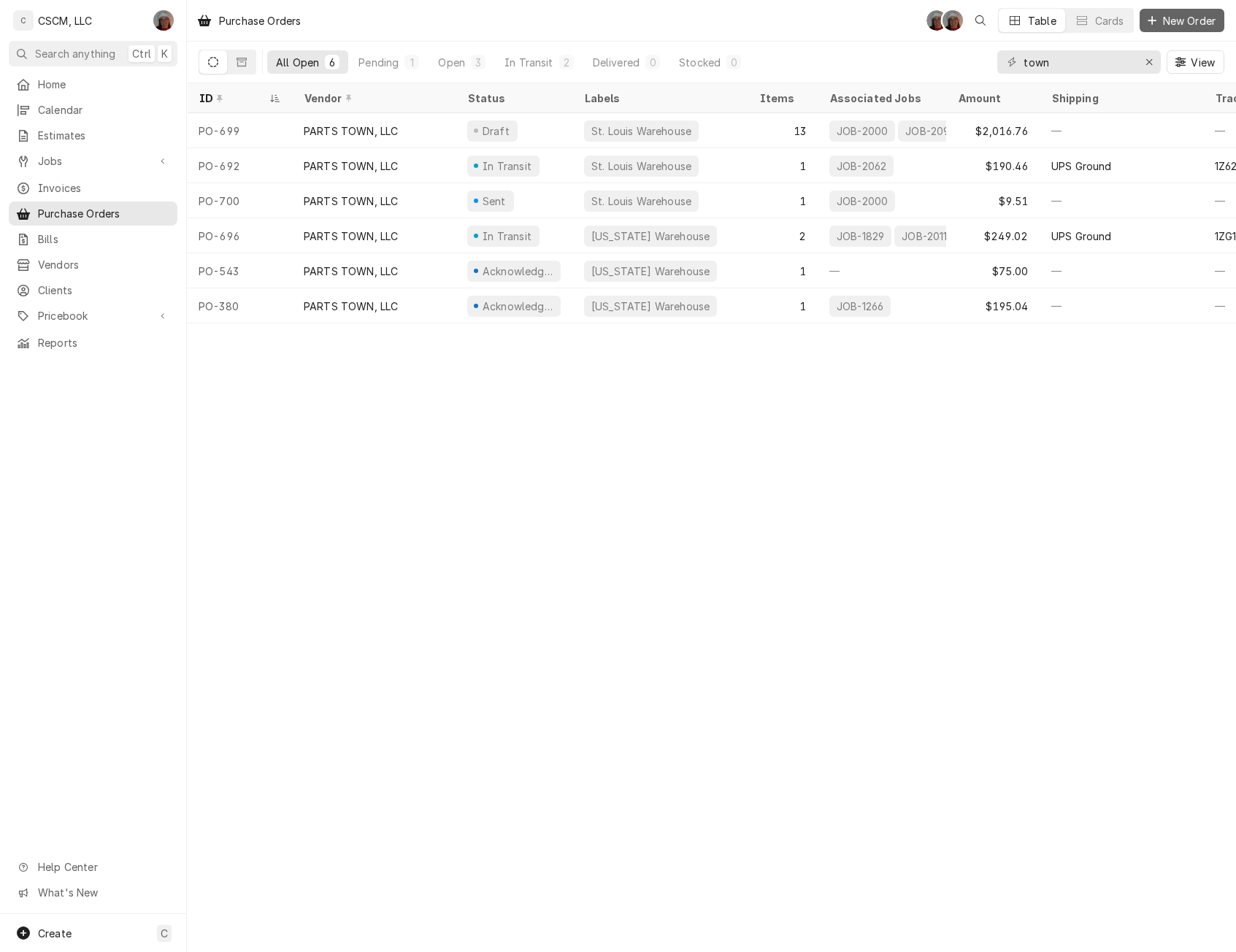
click at [1167, 26] on span "New Order" at bounding box center [1188, 21] width 58 height 15
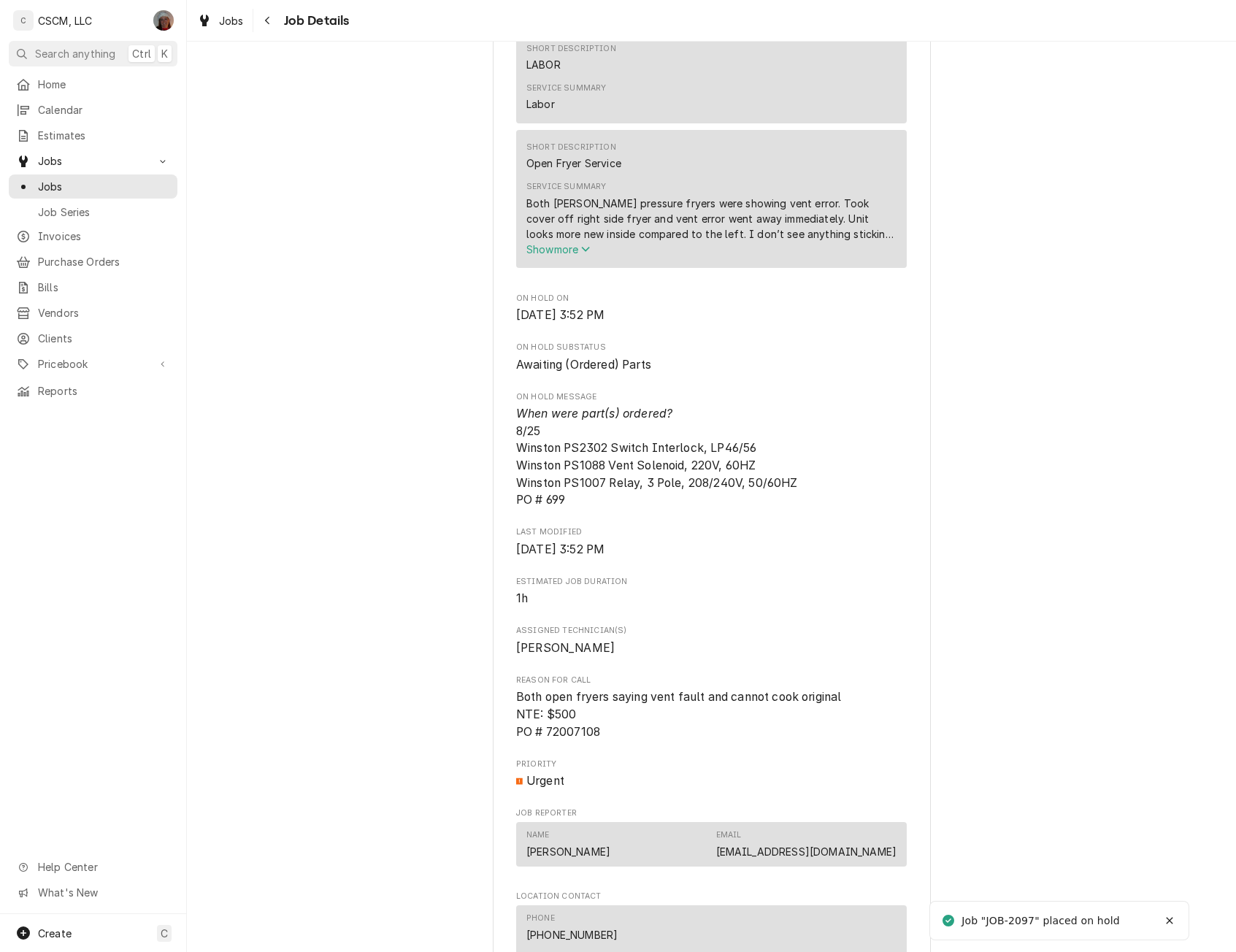
scroll to position [1606, 0]
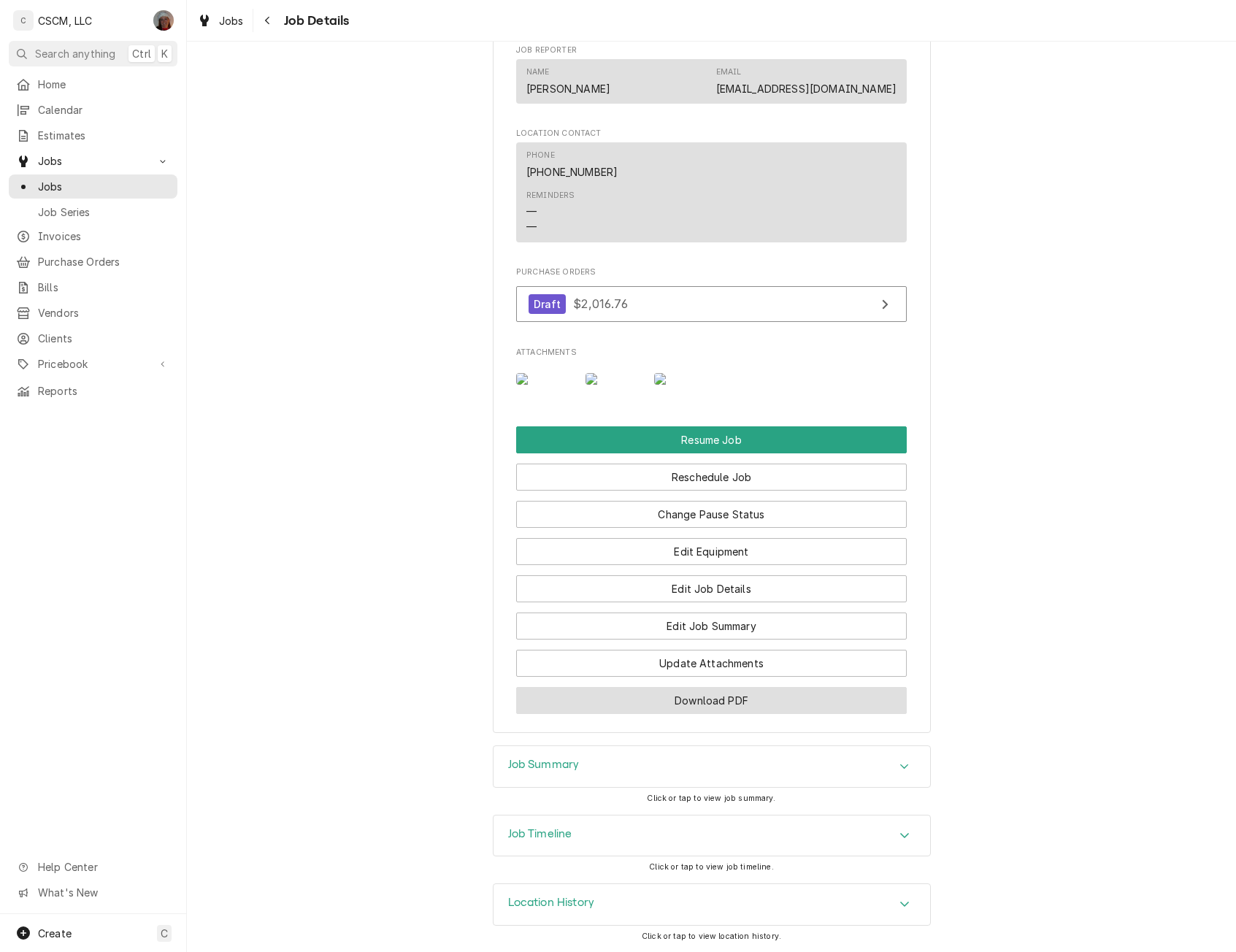
click at [701, 699] on button "Download PDF" at bounding box center [711, 700] width 391 height 27
click at [265, 27] on div "Navigate back" at bounding box center [267, 20] width 14 height 14
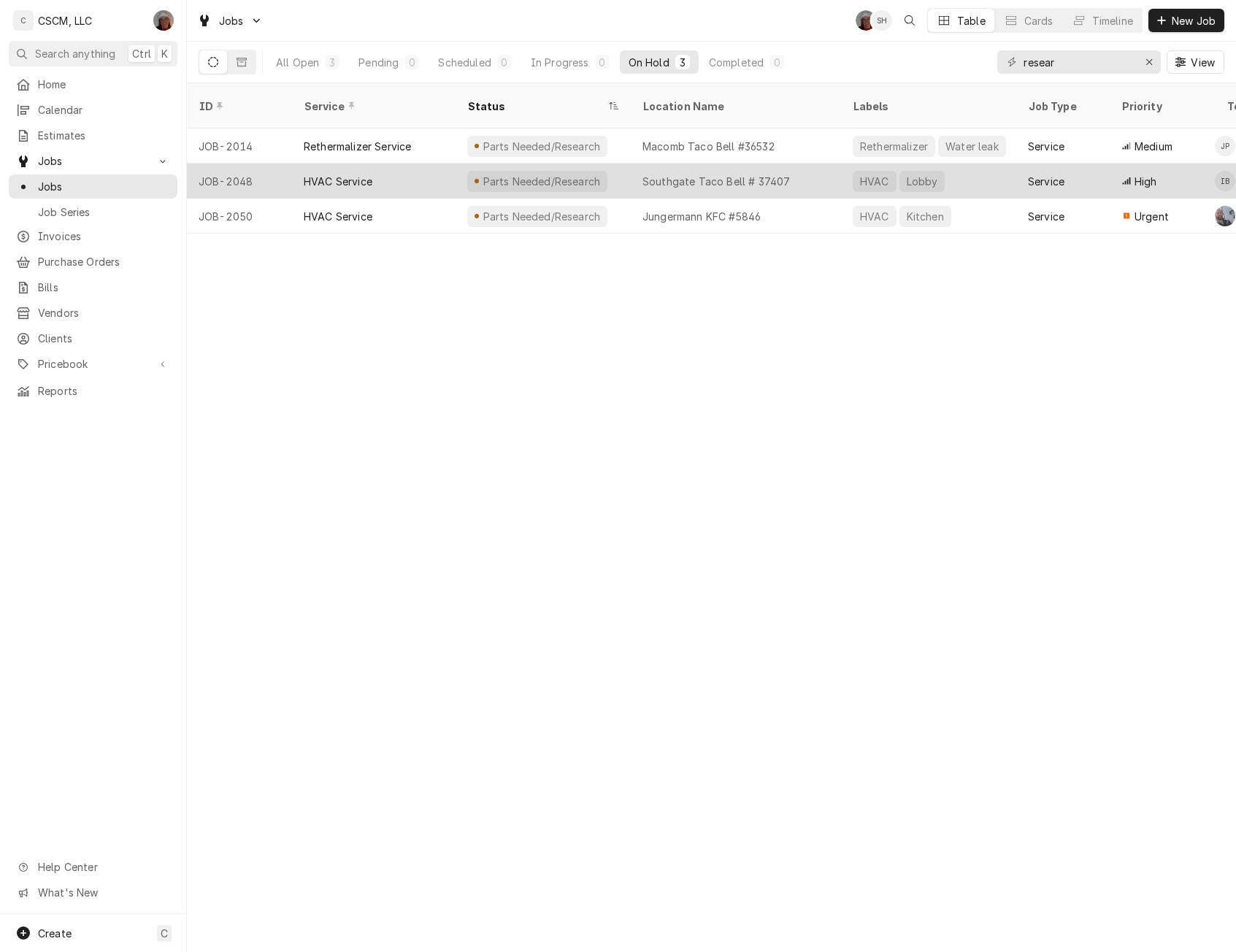
click at [339, 174] on div "HVAC Service" at bounding box center [338, 181] width 69 height 15
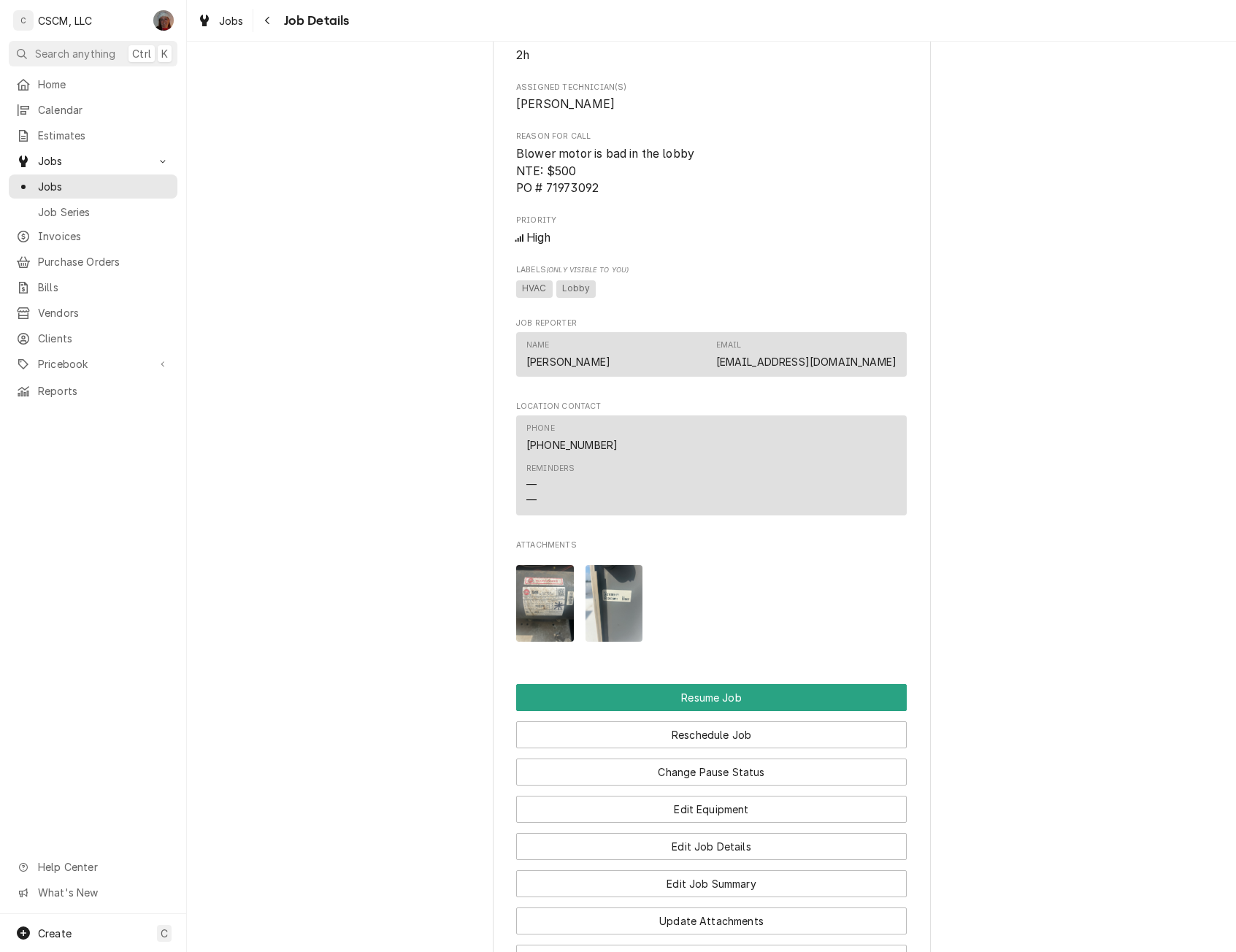
scroll to position [976, 0]
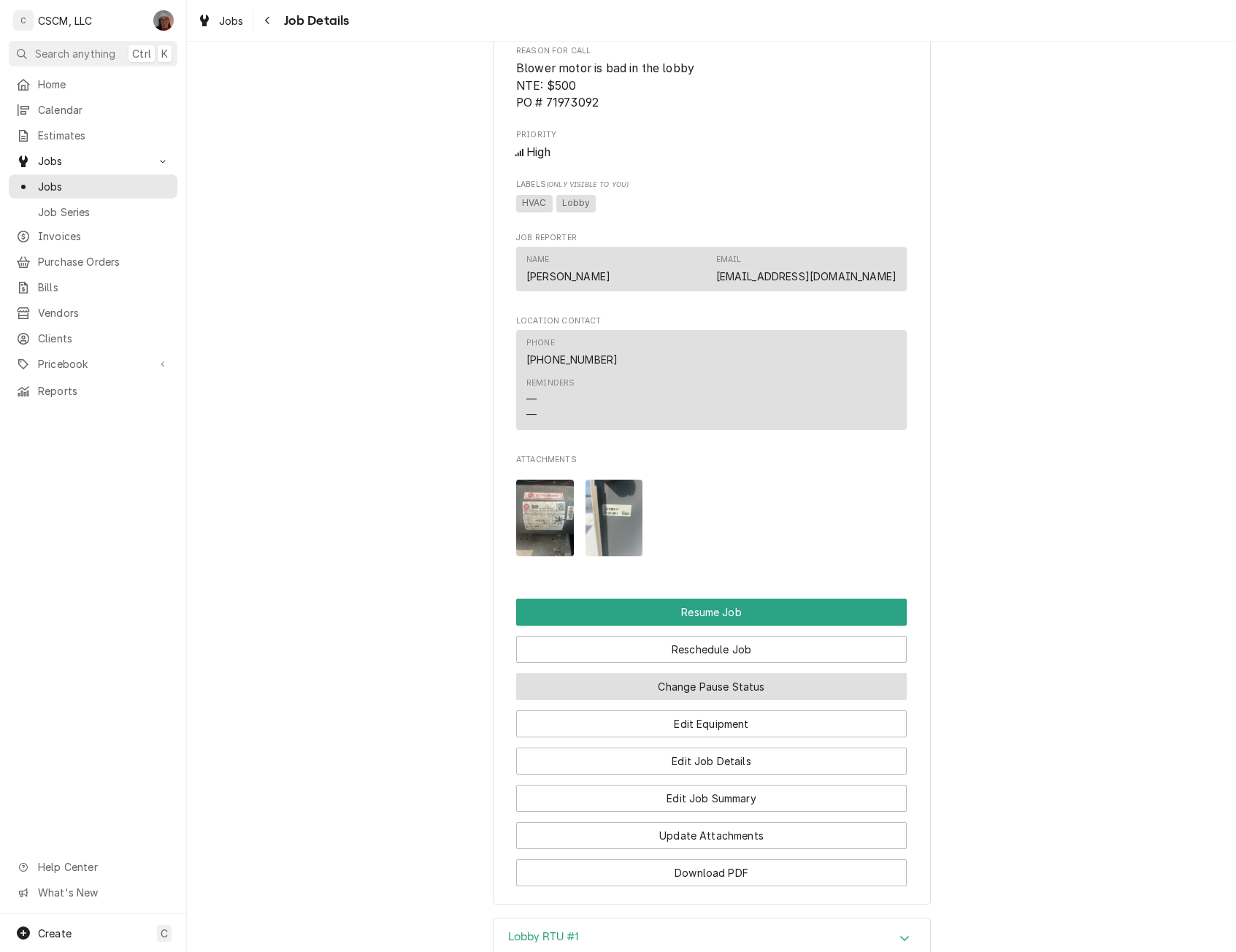
click at [730, 698] on button "Change Pause Status" at bounding box center [711, 687] width 391 height 27
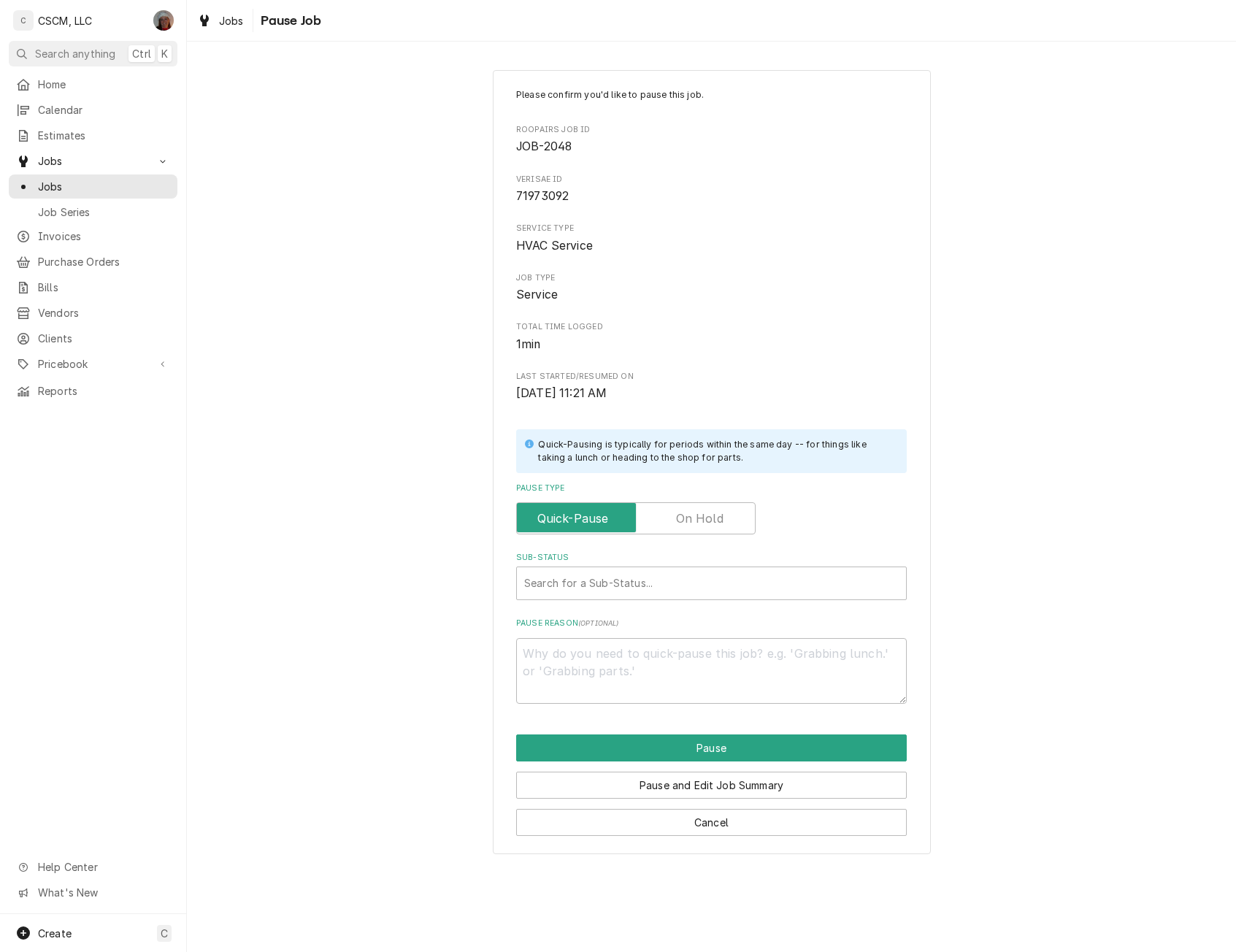
click at [706, 516] on label "Pause Type" at bounding box center [635, 518] width 240 height 32
click at [706, 516] on input "Pause Type" at bounding box center [635, 518] width 226 height 32
checkbox input "true"
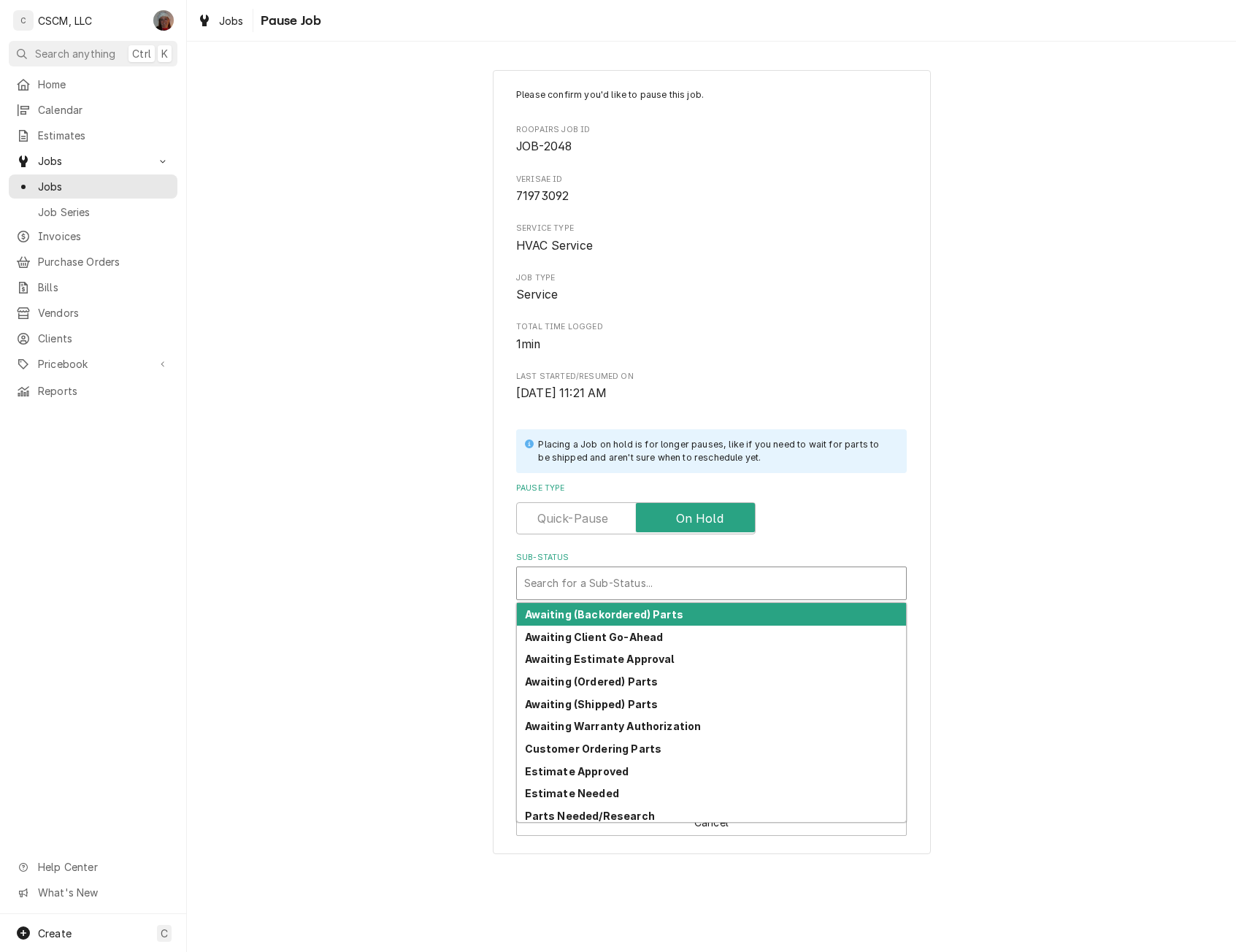
click at [582, 579] on div "Sub-Status" at bounding box center [712, 583] width 374 height 27
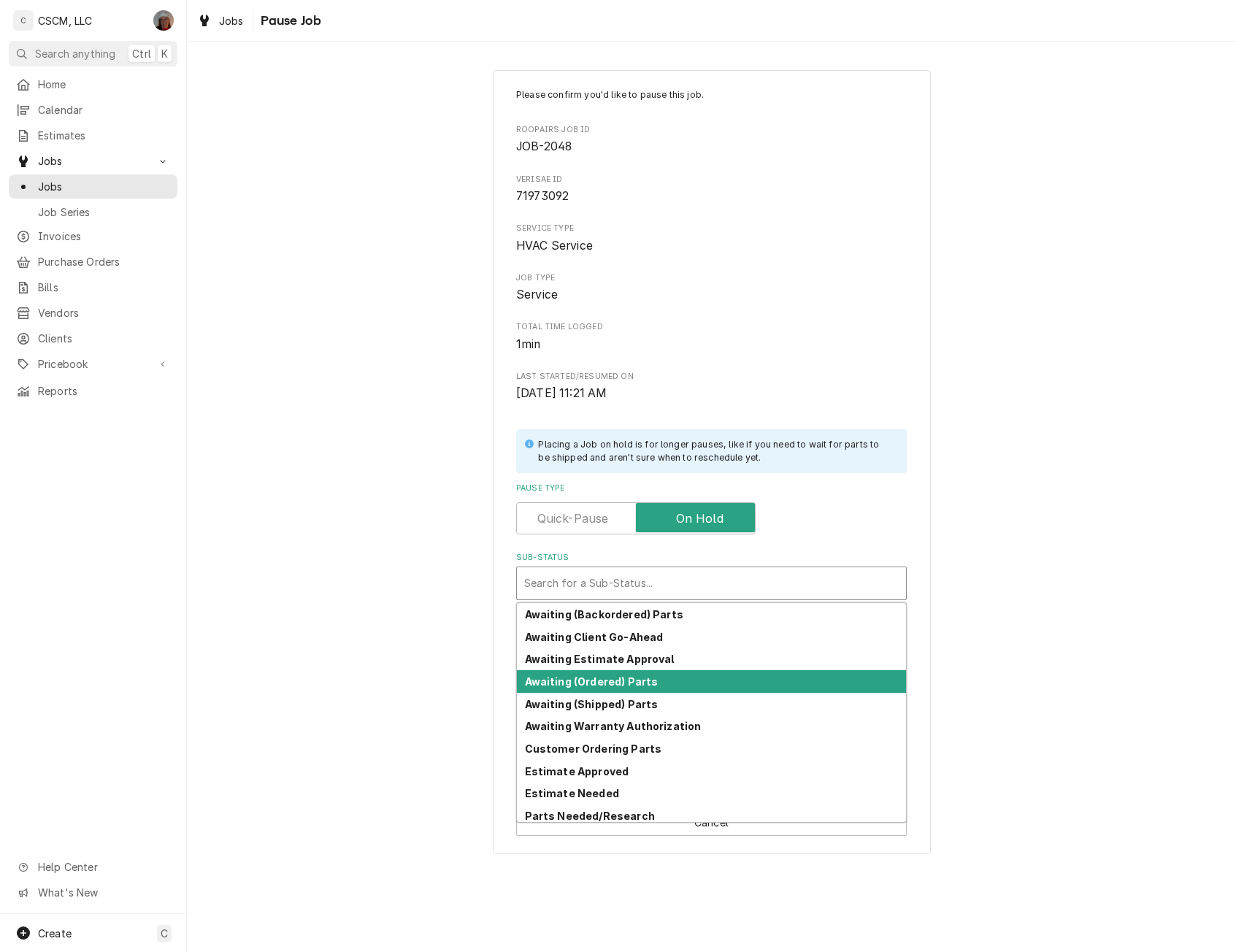
click at [586, 679] on strong "Awaiting (Ordered) Parts" at bounding box center [591, 681] width 134 height 12
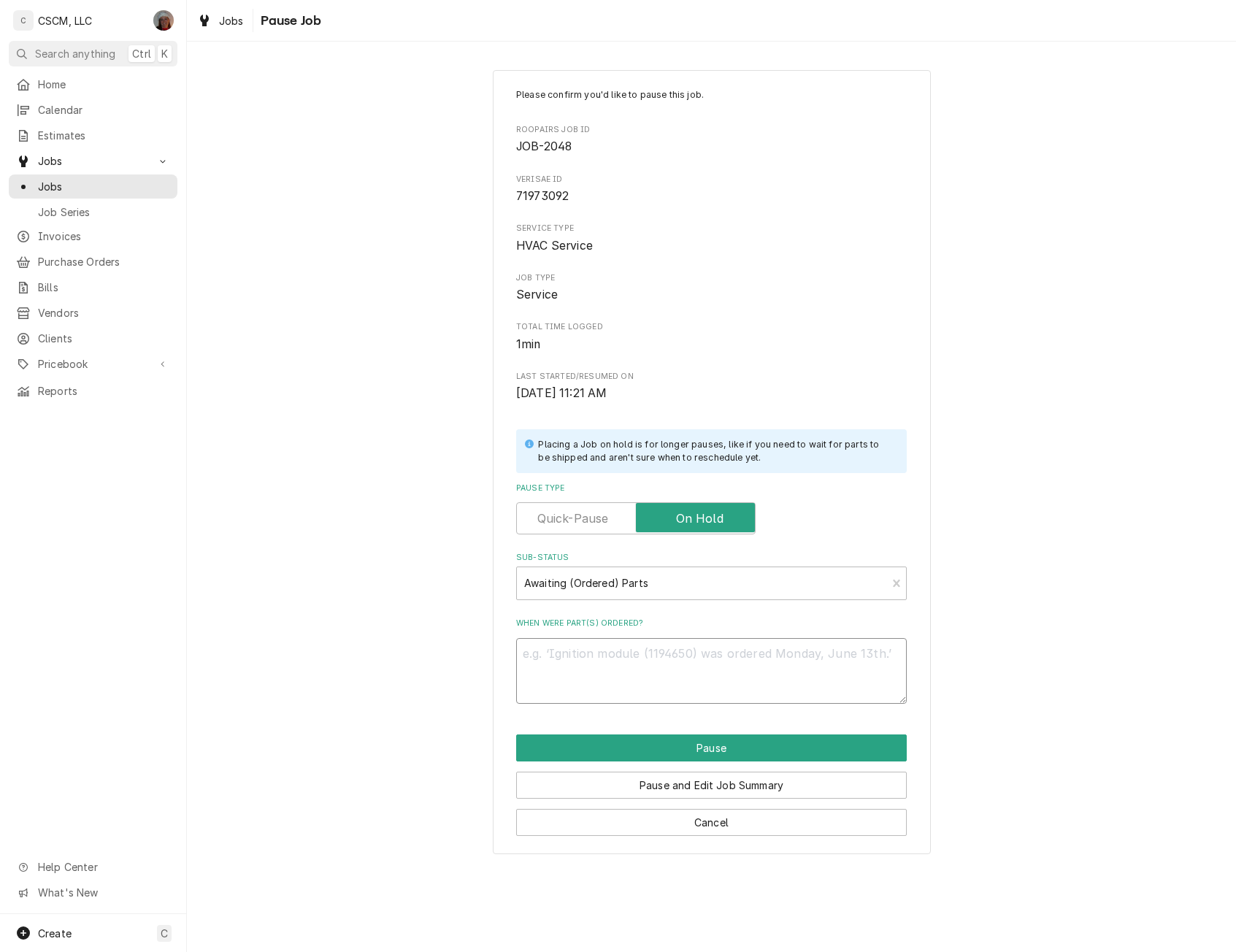
click at [549, 667] on textarea "When were part(s) ordered?" at bounding box center [711, 670] width 391 height 66
type textarea "x"
type textarea "G"
type textarea "x"
type textarea "Ga"
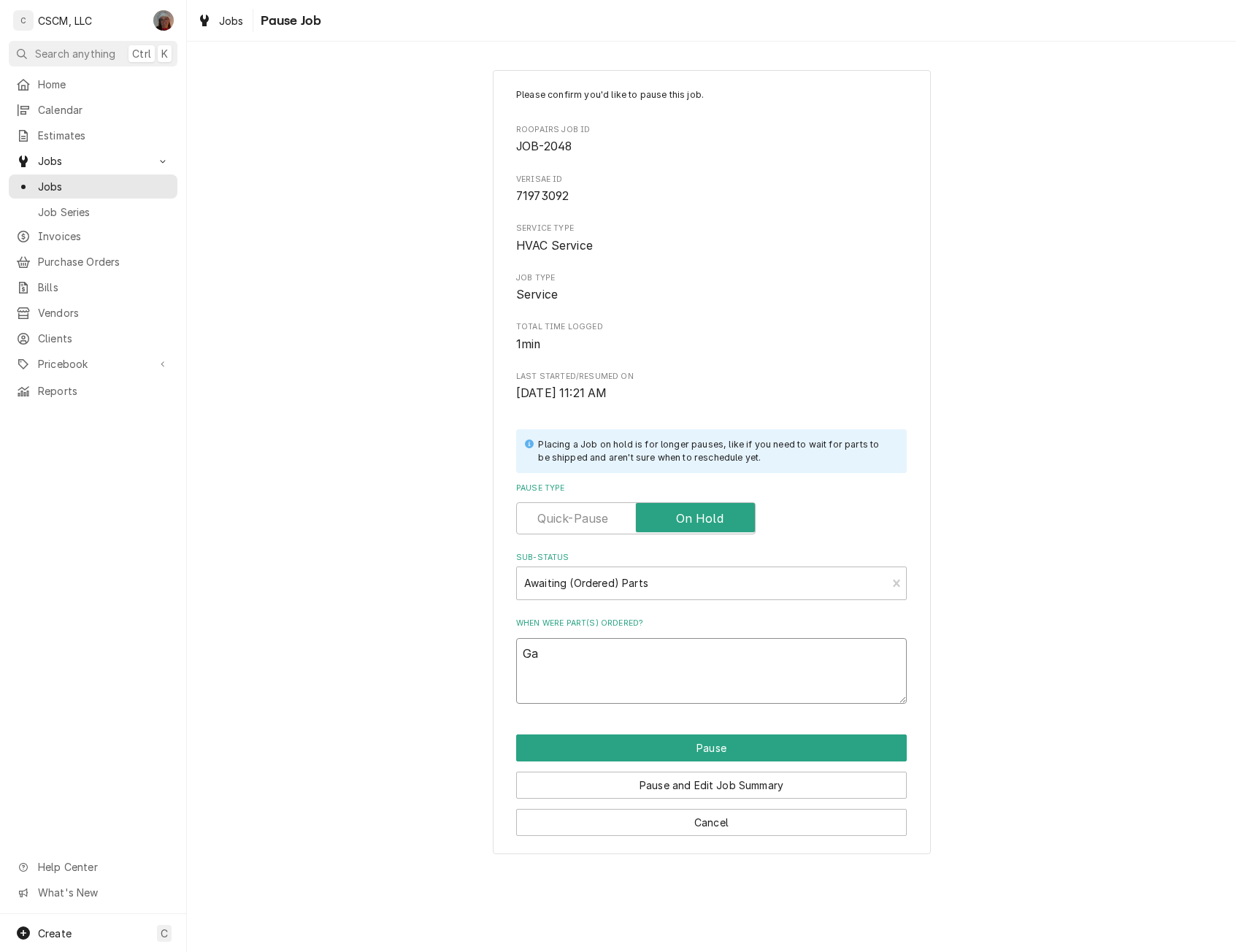
type textarea "x"
type textarea "Gab"
type textarea "x"
type textarea "Gabe"
type textarea "x"
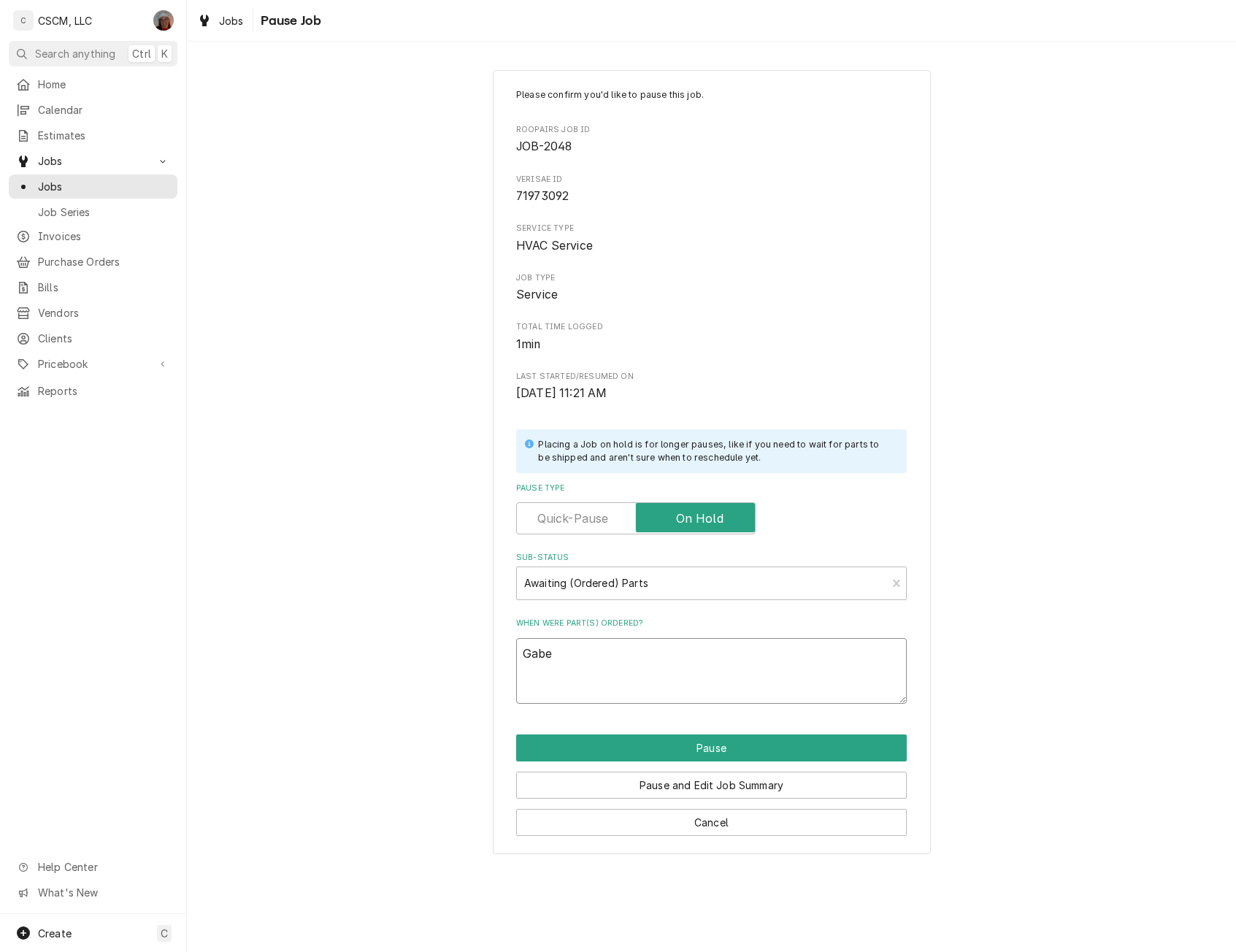
type textarea "Gabe"
type textarea "x"
type textarea "Gabe o"
type textarea "x"
type textarea "Gabe or"
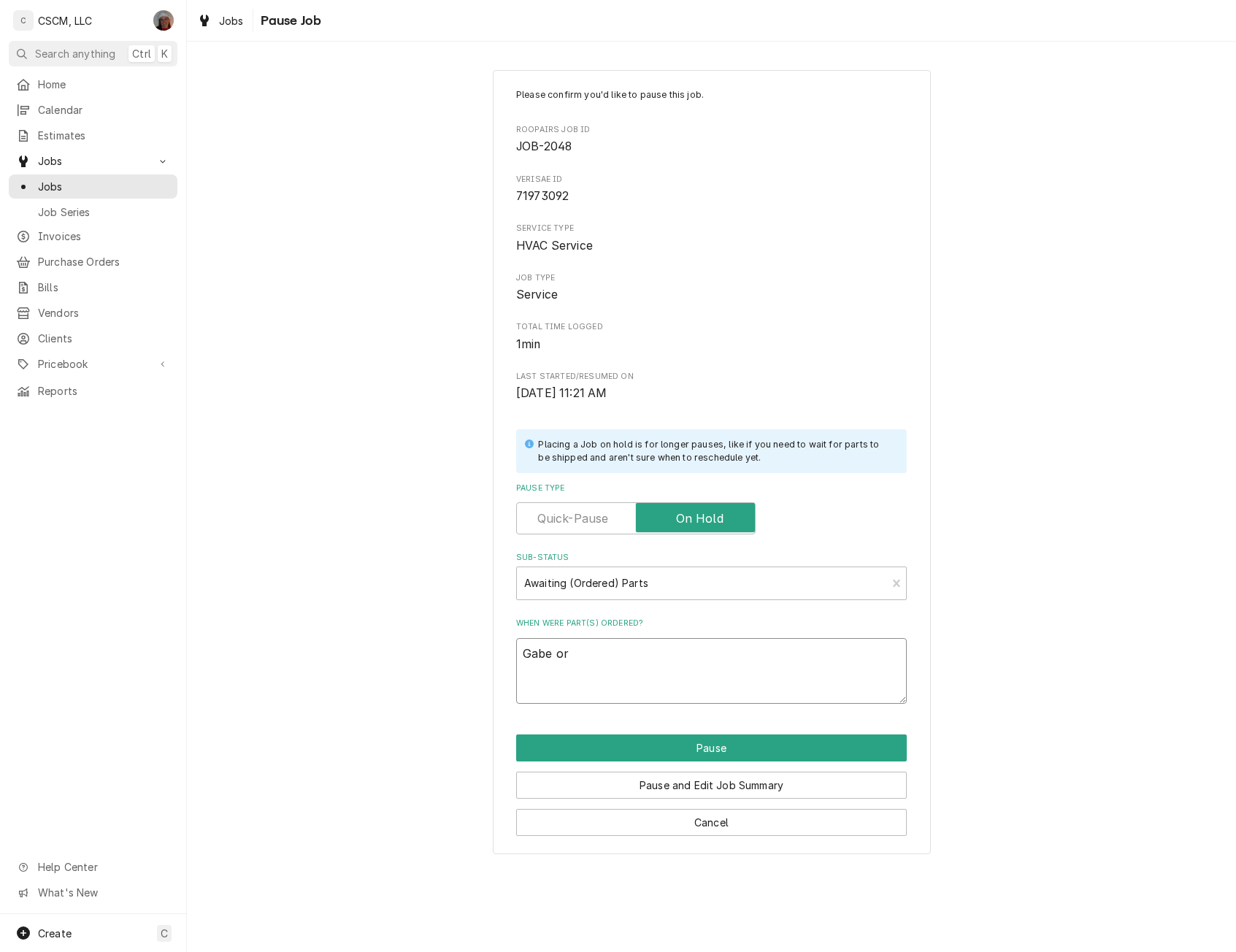
type textarea "x"
type textarea "Gabe ord"
type textarea "x"
type textarea "Gabe orde"
type textarea "x"
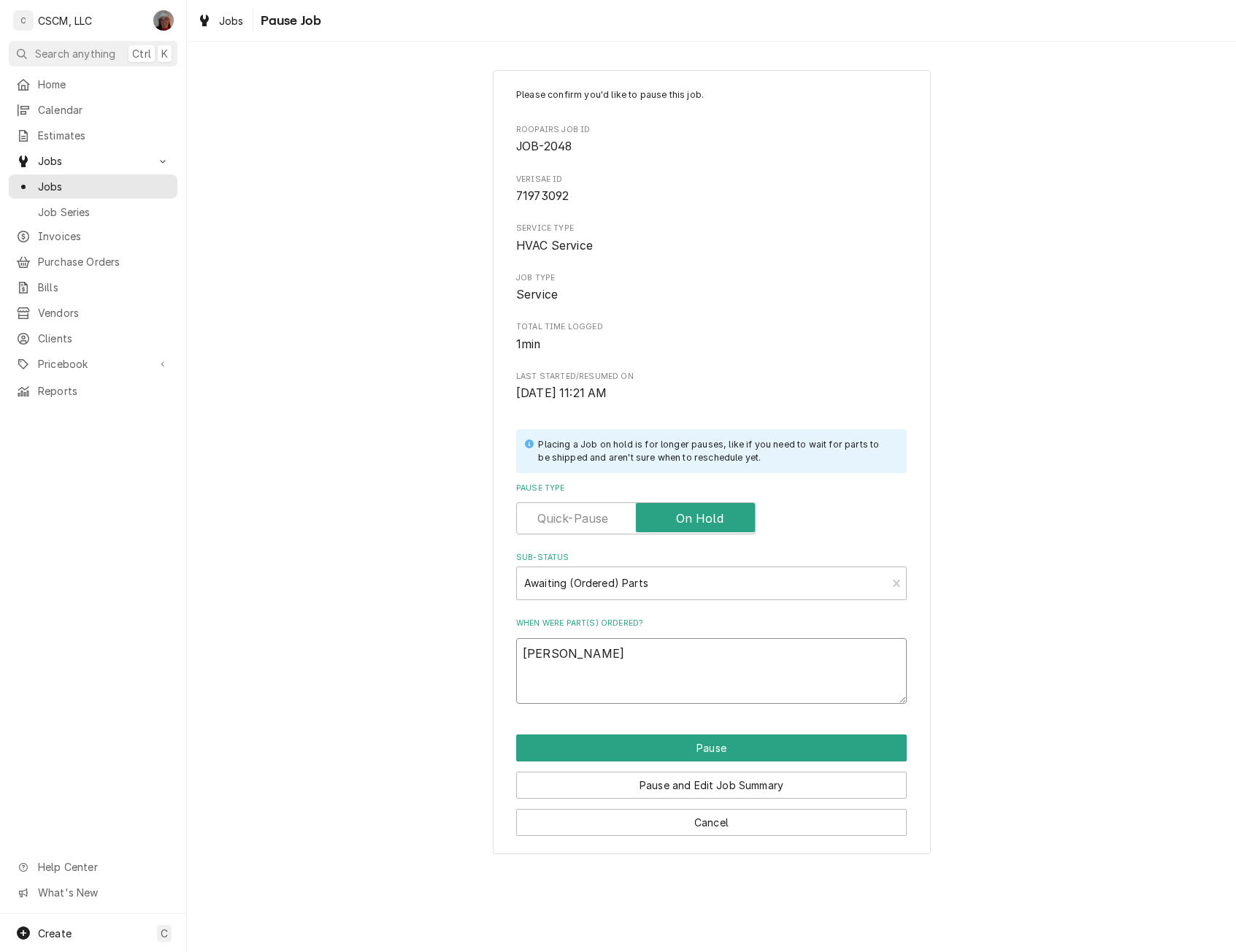
type textarea "Gabe ordei"
type textarea "x"
type textarea "Gabe ordein"
type textarea "x"
type textarea "Gabe ordeing"
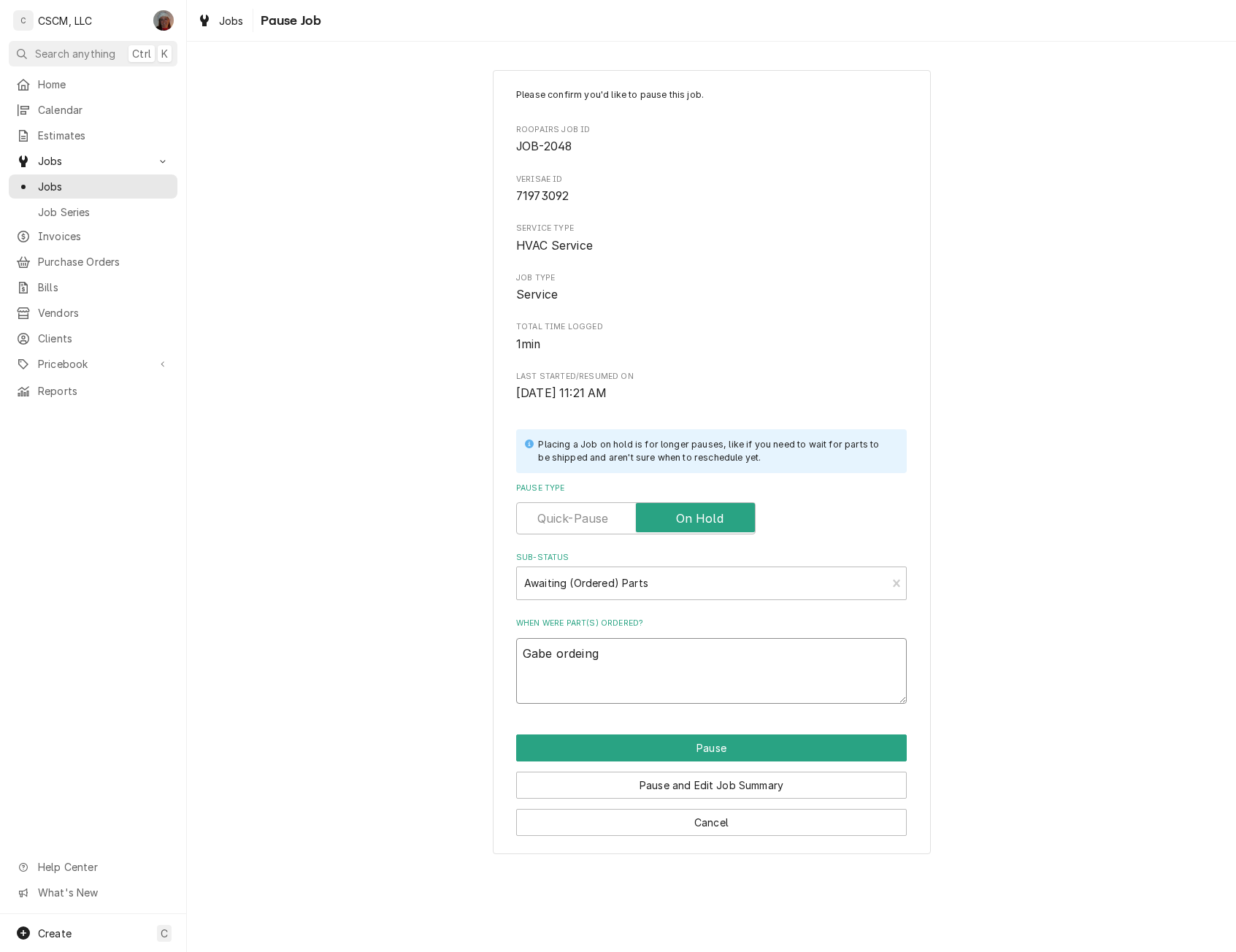
type textarea "x"
type textarea "Gabe ordeing"
type textarea "x"
type textarea "Gabe ordeing"
type textarea "x"
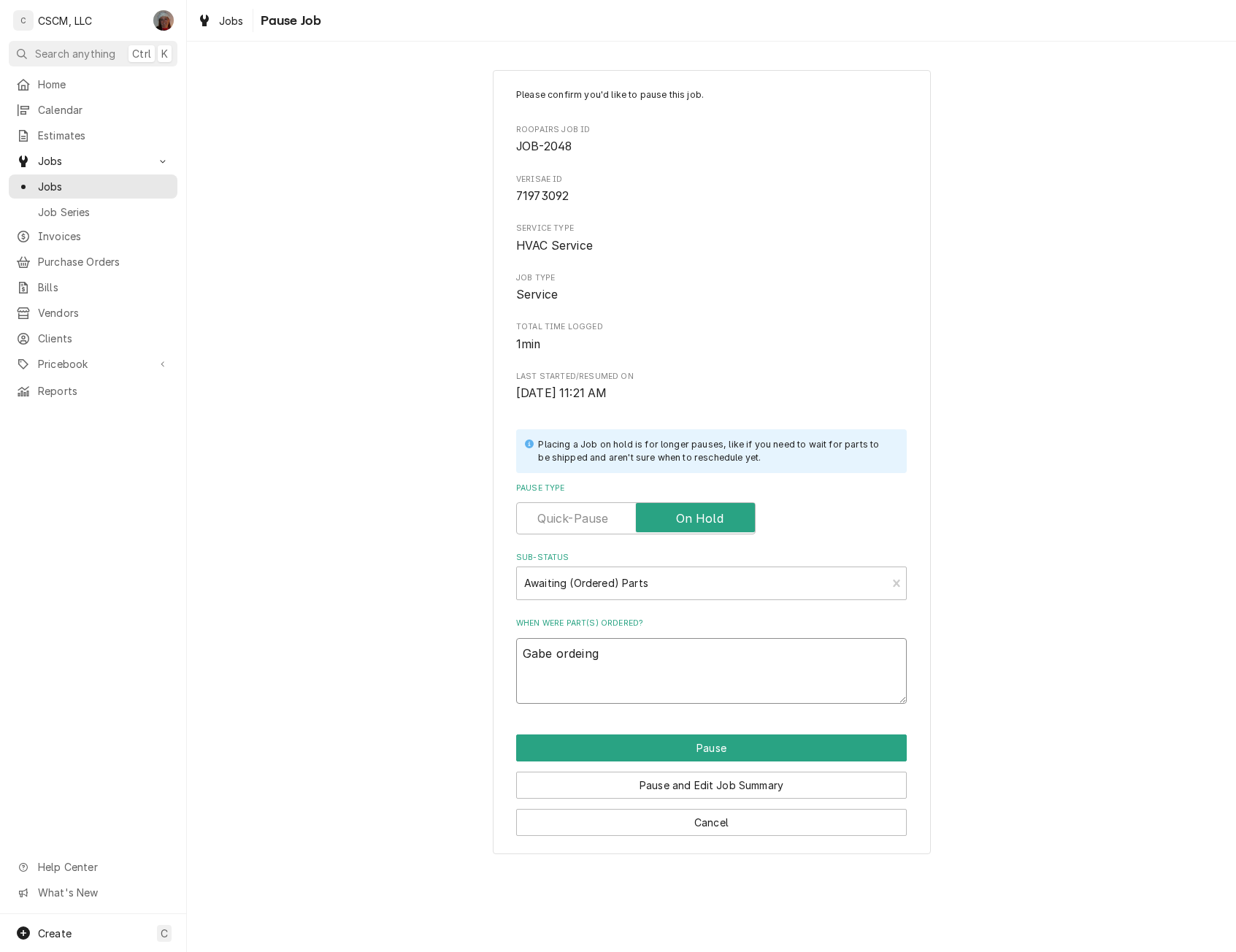
type textarea "Gabe ordein"
type textarea "x"
type textarea "Gabe ordei"
type textarea "x"
type textarea "Gabe orde"
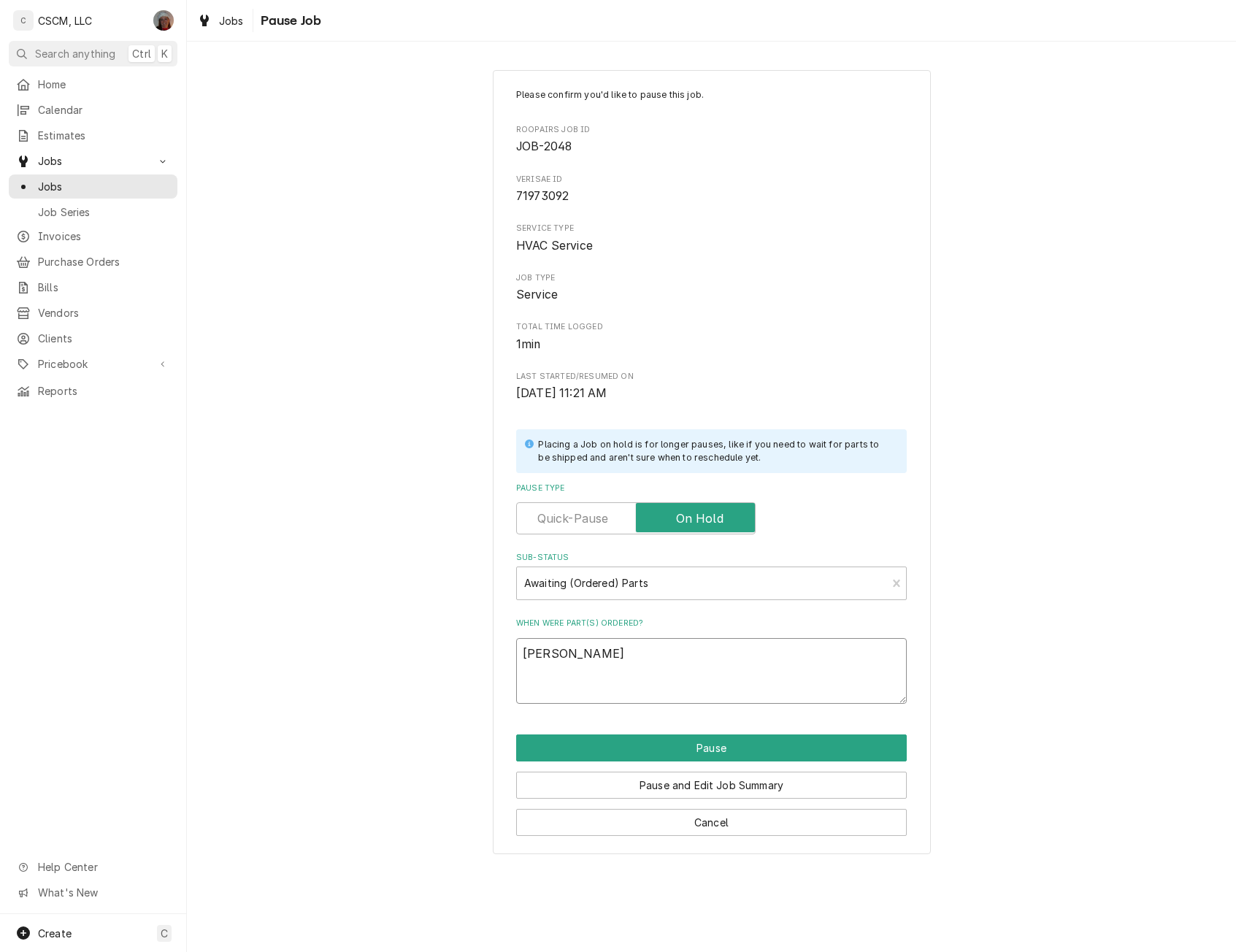
type textarea "x"
type textarea "Gabe order"
type textarea "x"
type textarea "Gabe orderi"
type textarea "x"
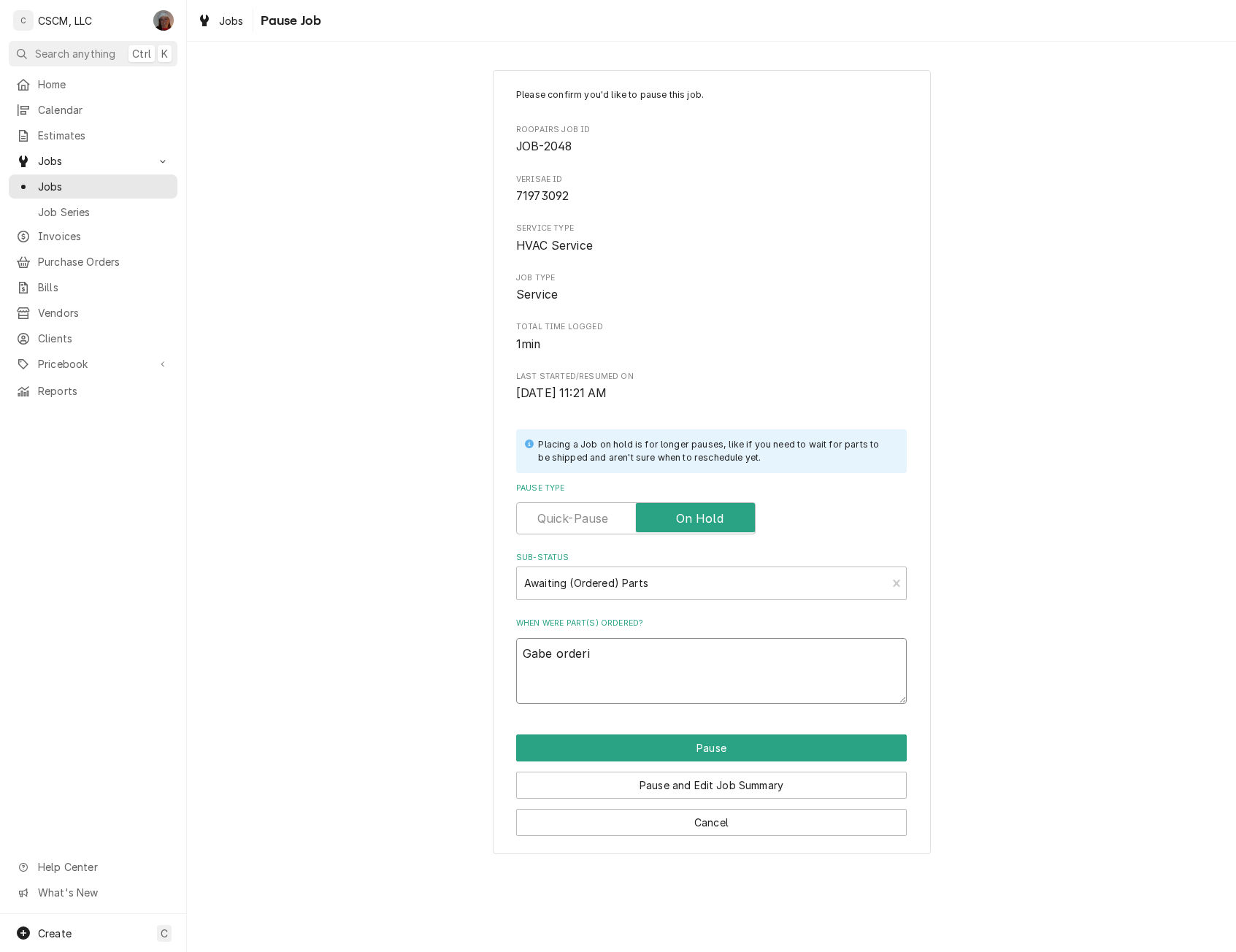
type textarea "Gabe orderin"
type textarea "x"
type textarea "Gabe ordering"
type textarea "x"
type textarea "Gabe ordering"
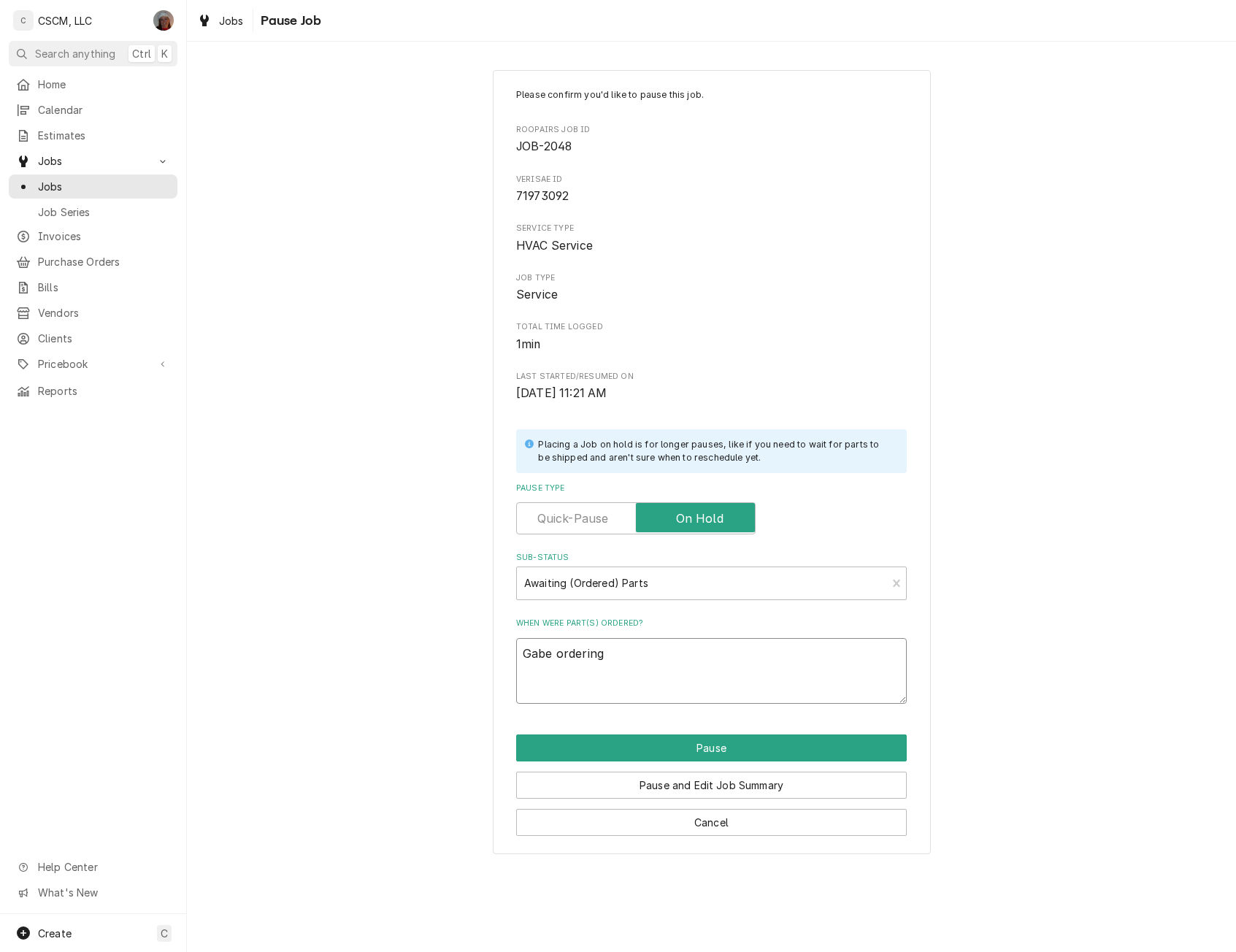
type textarea "x"
type textarea "Gabe ordering w"
type textarea "x"
type textarea "Gabe ordering wi"
type textarea "x"
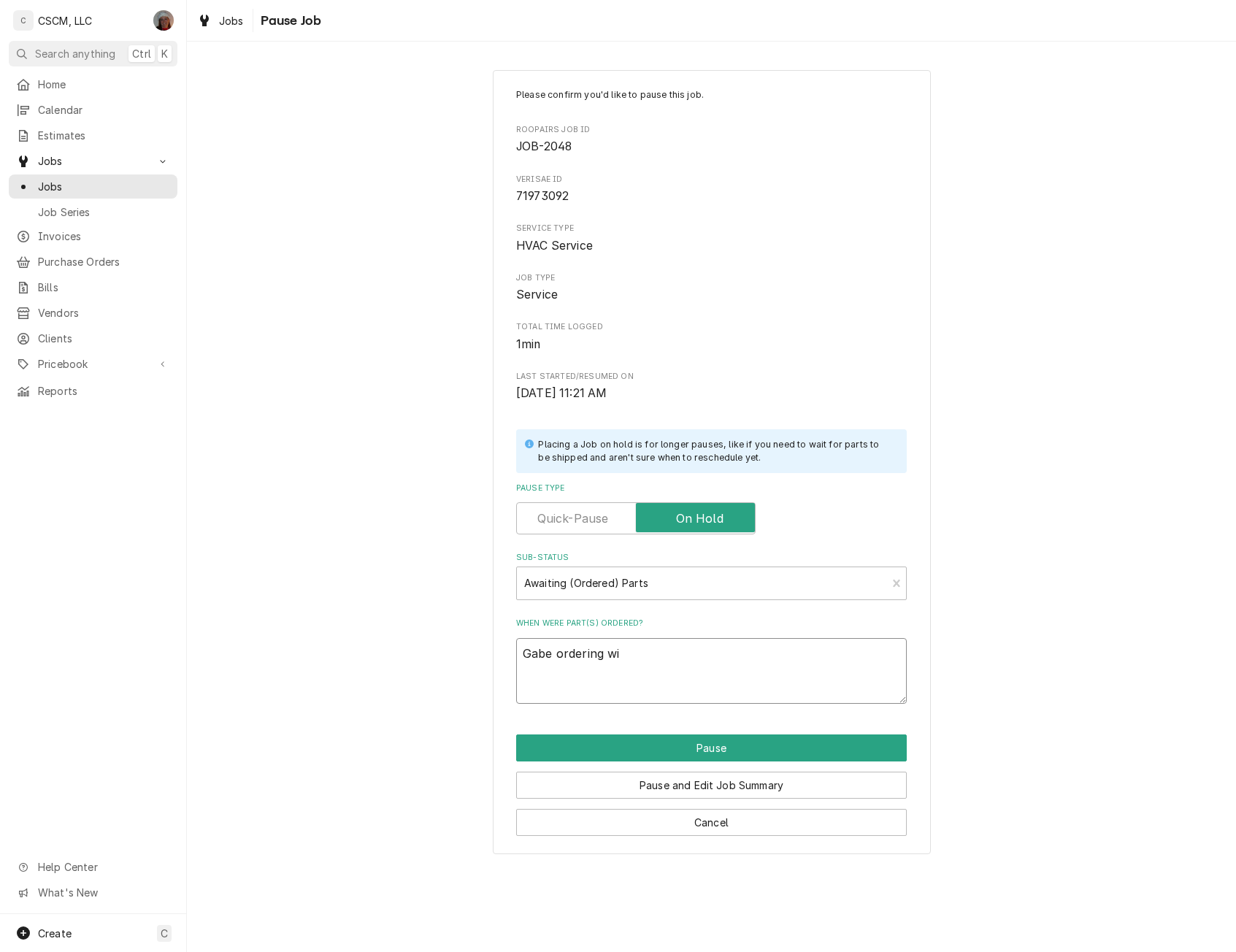
type textarea "Gabe ordering wil"
type textarea "x"
type textarea "Gabe ordering will"
type textarea "x"
type textarea "Gabe ordering will"
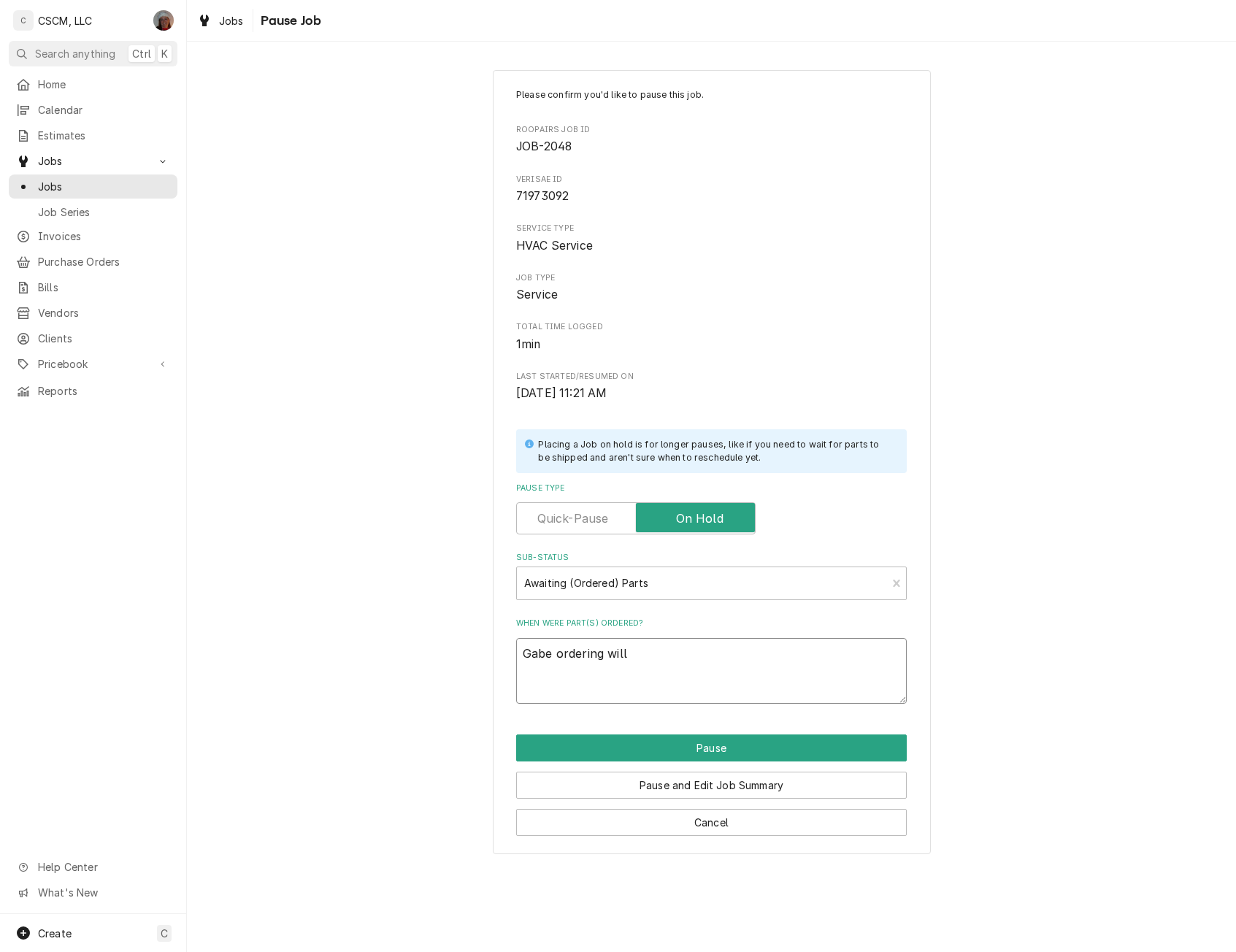
type textarea "x"
type textarea "Gabe ordering will b"
type textarea "x"
type textarea "Gabe ordering will br"
type textarea "x"
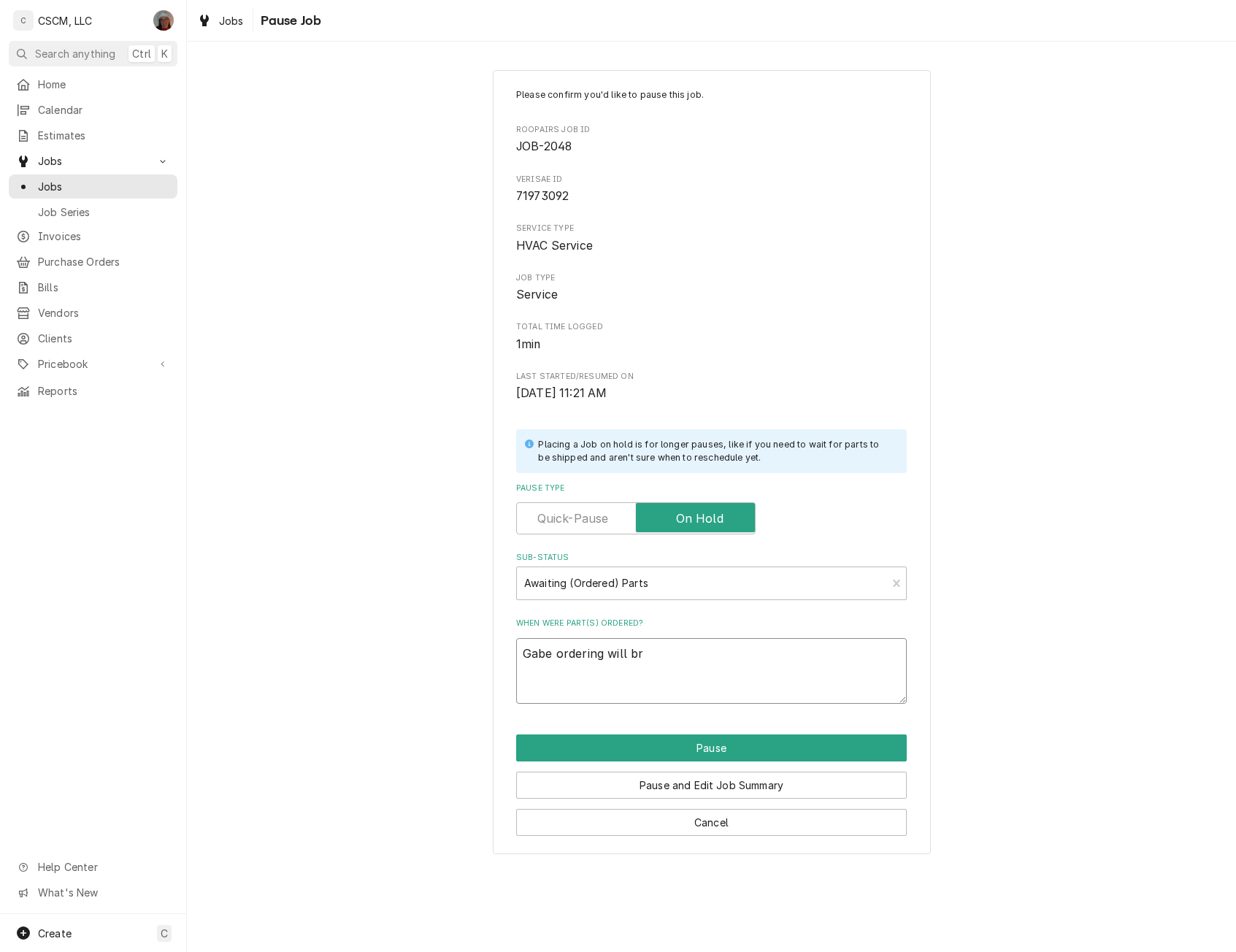
type textarea "Gabe ordering will bri"
type textarea "x"
type textarea "Gabe ordering will brin"
type textarea "x"
type textarea "Gabe ordering will bring"
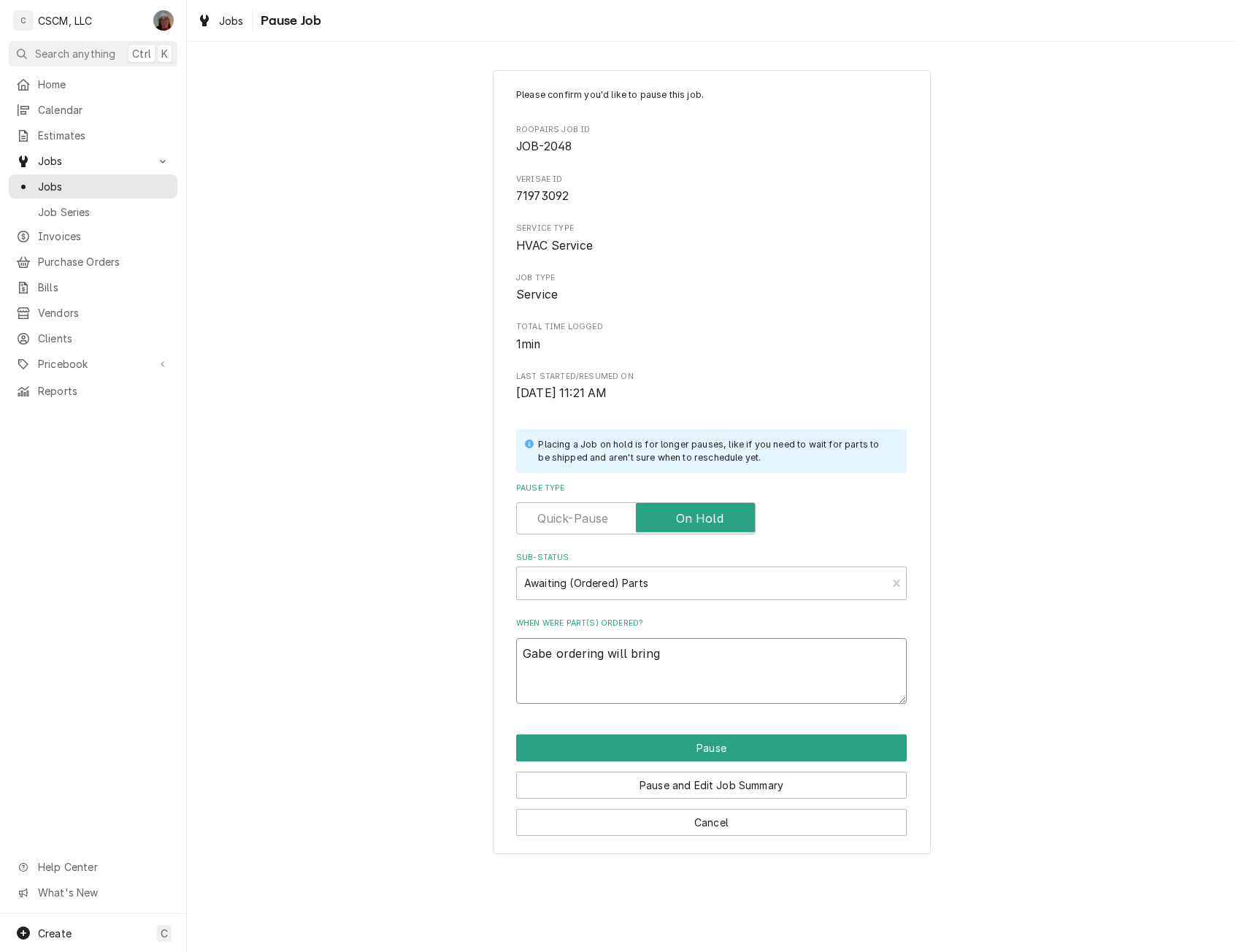
type textarea "x"
type textarea "Gabe ordering will bring"
type textarea "x"
type textarea "Gabe ordering will bring i"
type textarea "x"
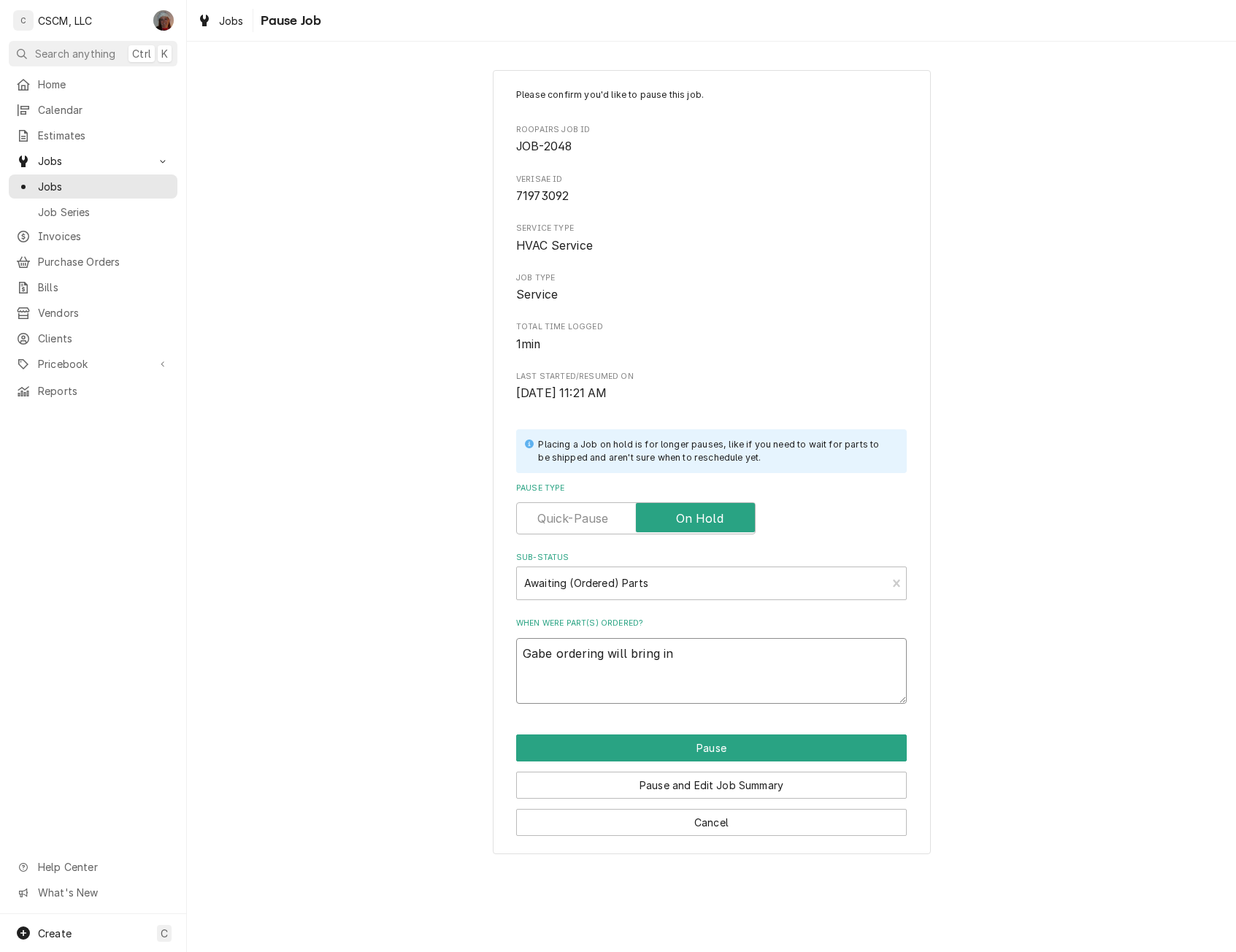
type textarea "Gabe ordering will bring int"
type textarea "x"
type textarea "Gabe ordering will bring into"
type textarea "x"
type textarea "Gabe ordering will bring into"
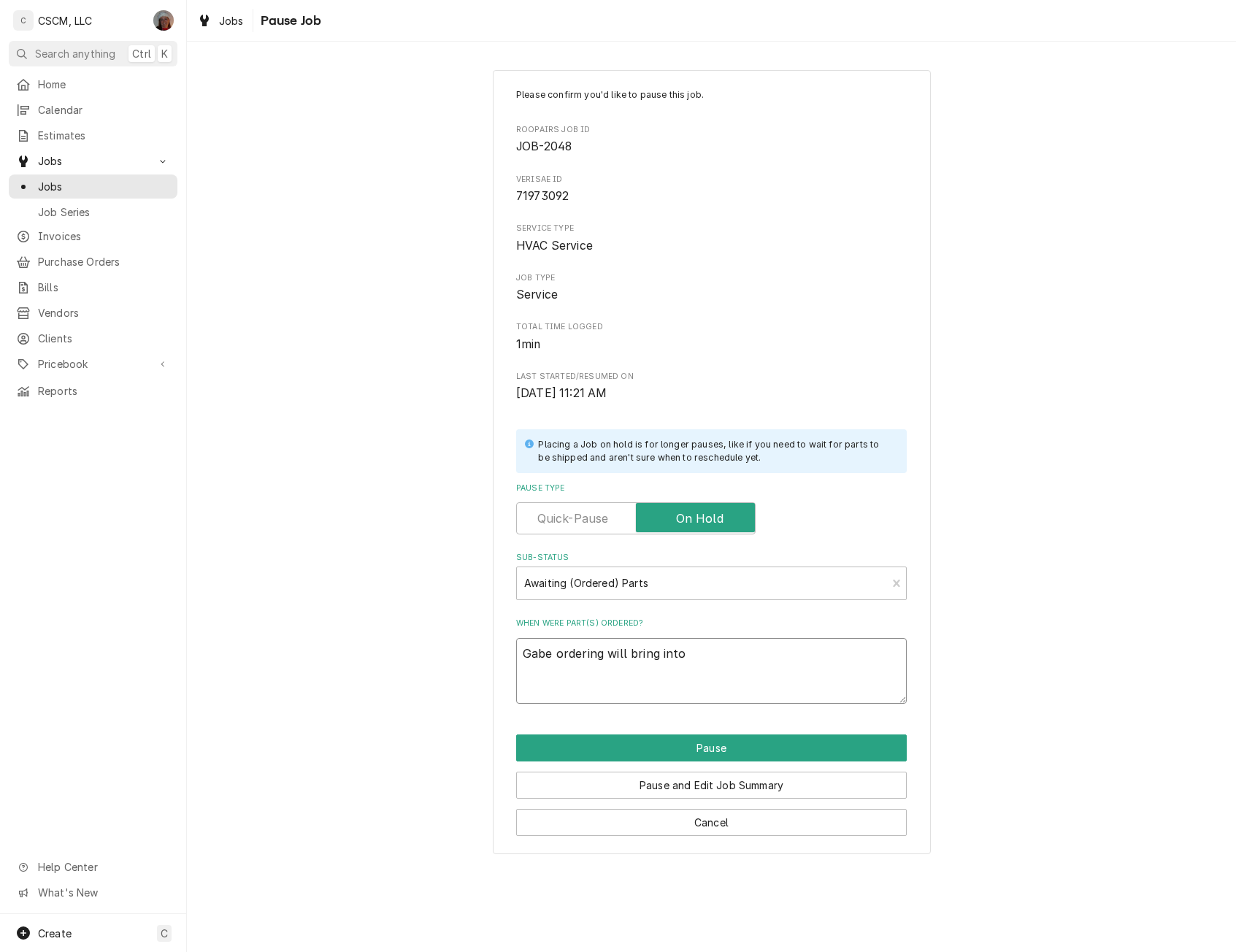
type textarea "x"
type textarea "Gabe ordering will bring into U"
type textarea "x"
type textarea "Gabe ordering will bring into Un"
type textarea "x"
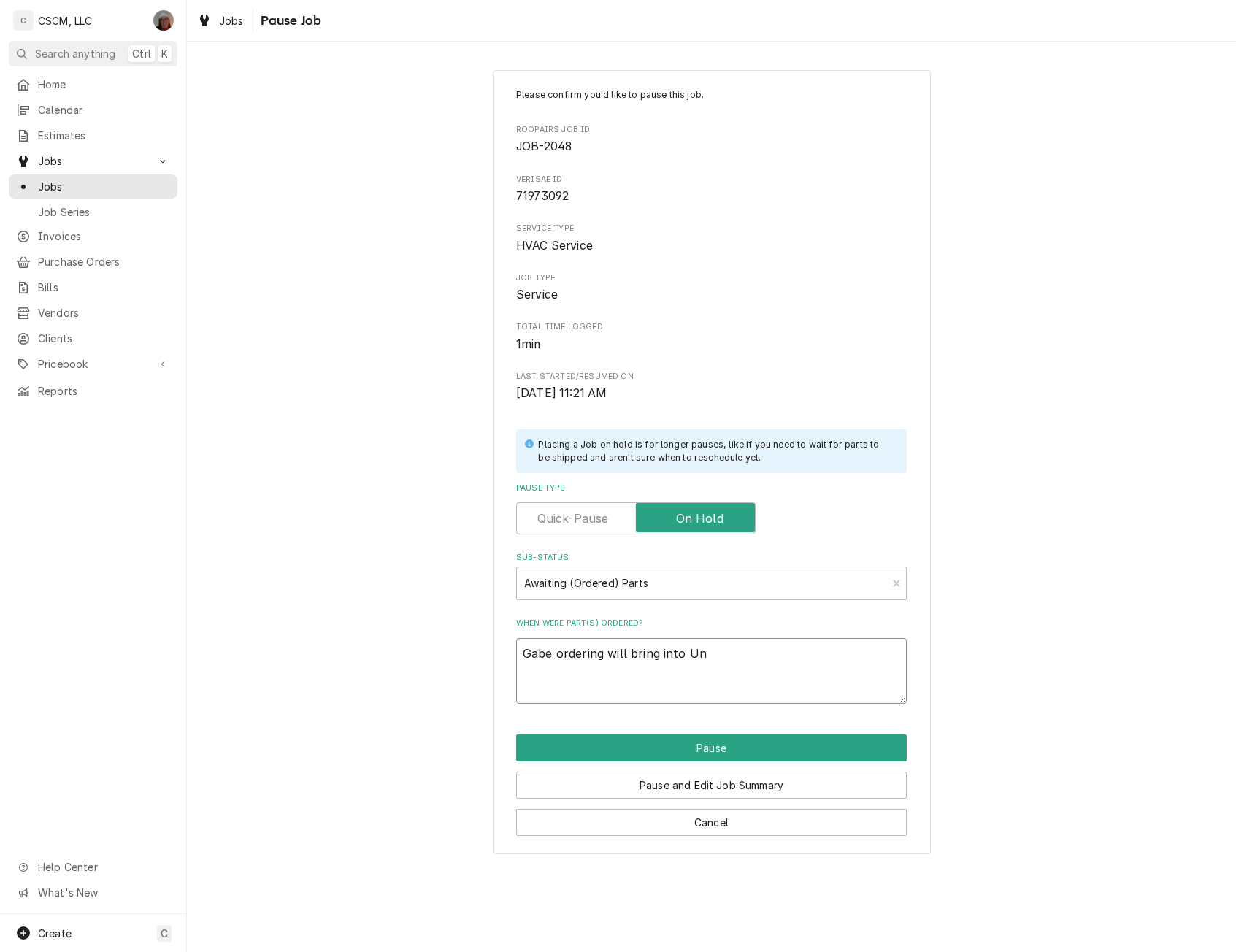
type textarea "Gabe ordering will bring into Uni"
type textarea "x"
type textarea "Gabe ordering will bring into Unit"
type textarea "x"
type textarea "Gabe ordering will bring into Unite"
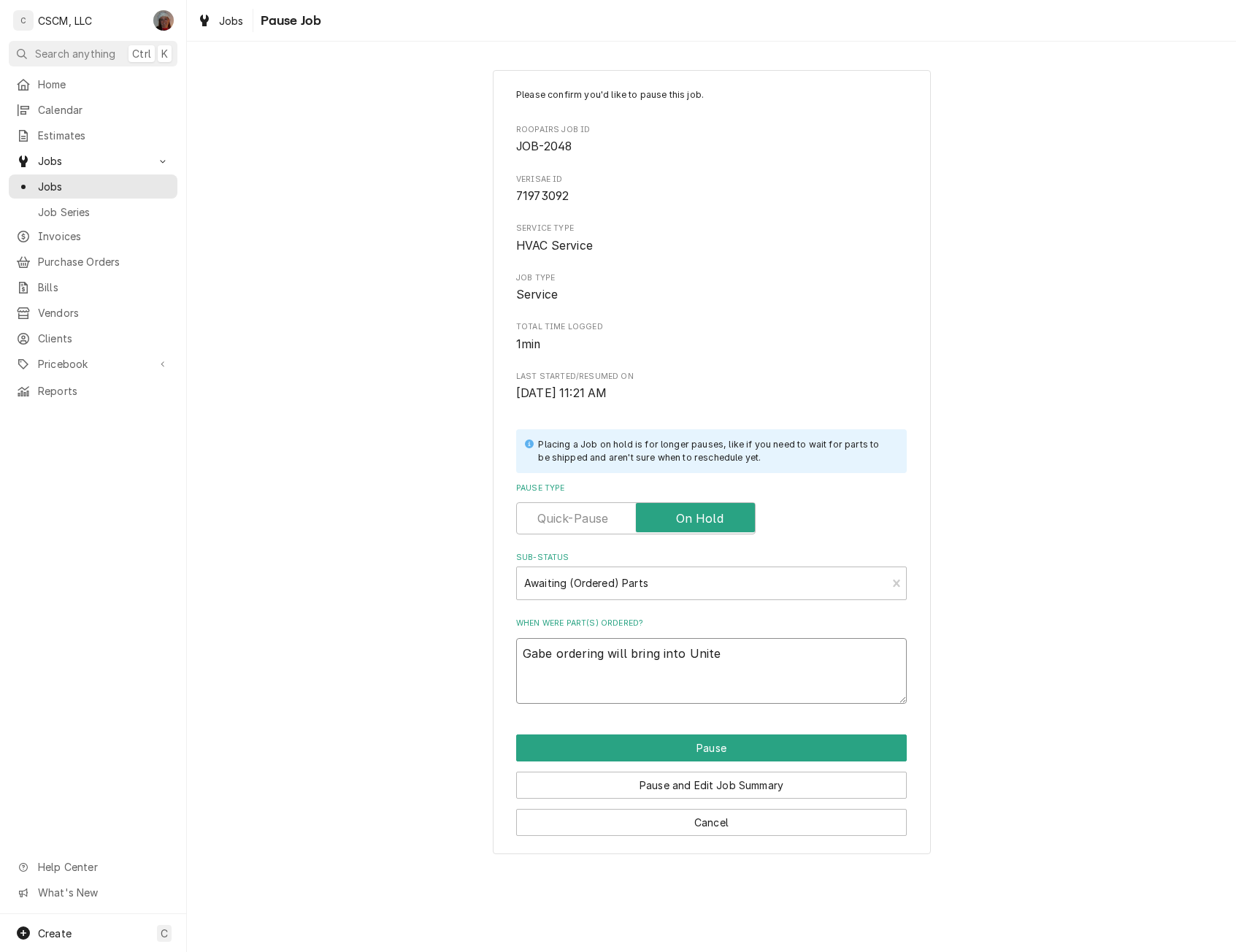
type textarea "x"
type textarea "Gabe ordering will bring into United"
type textarea "x"
type textarea "Gabe ordering will bring into United"
type textarea "x"
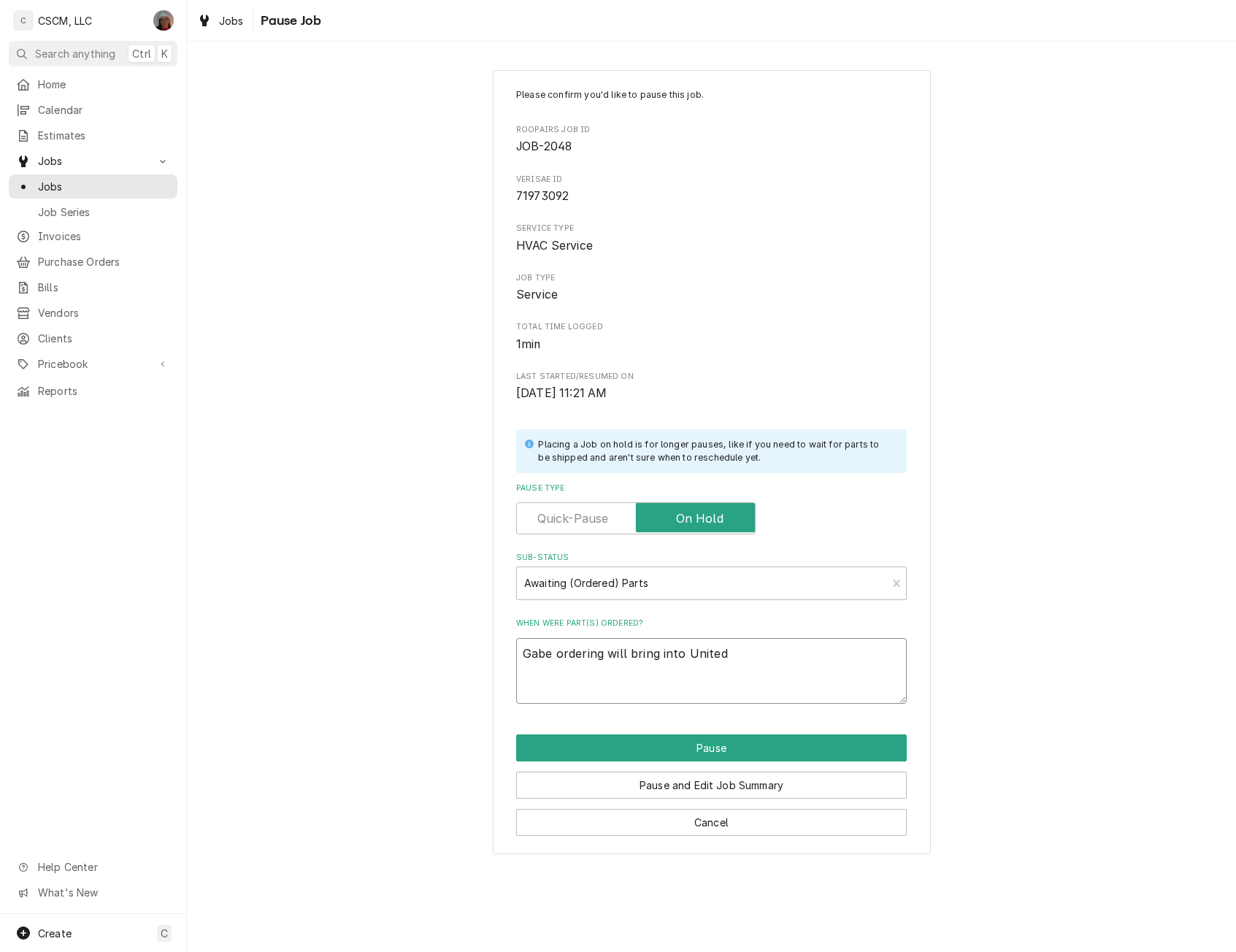
type textarea "Gabe ordering will bring into United P"
type textarea "x"
type textarea "Gabe ordering will bring into United PO"
type textarea "x"
type textarea "Gabe ordering will bring into United PO"
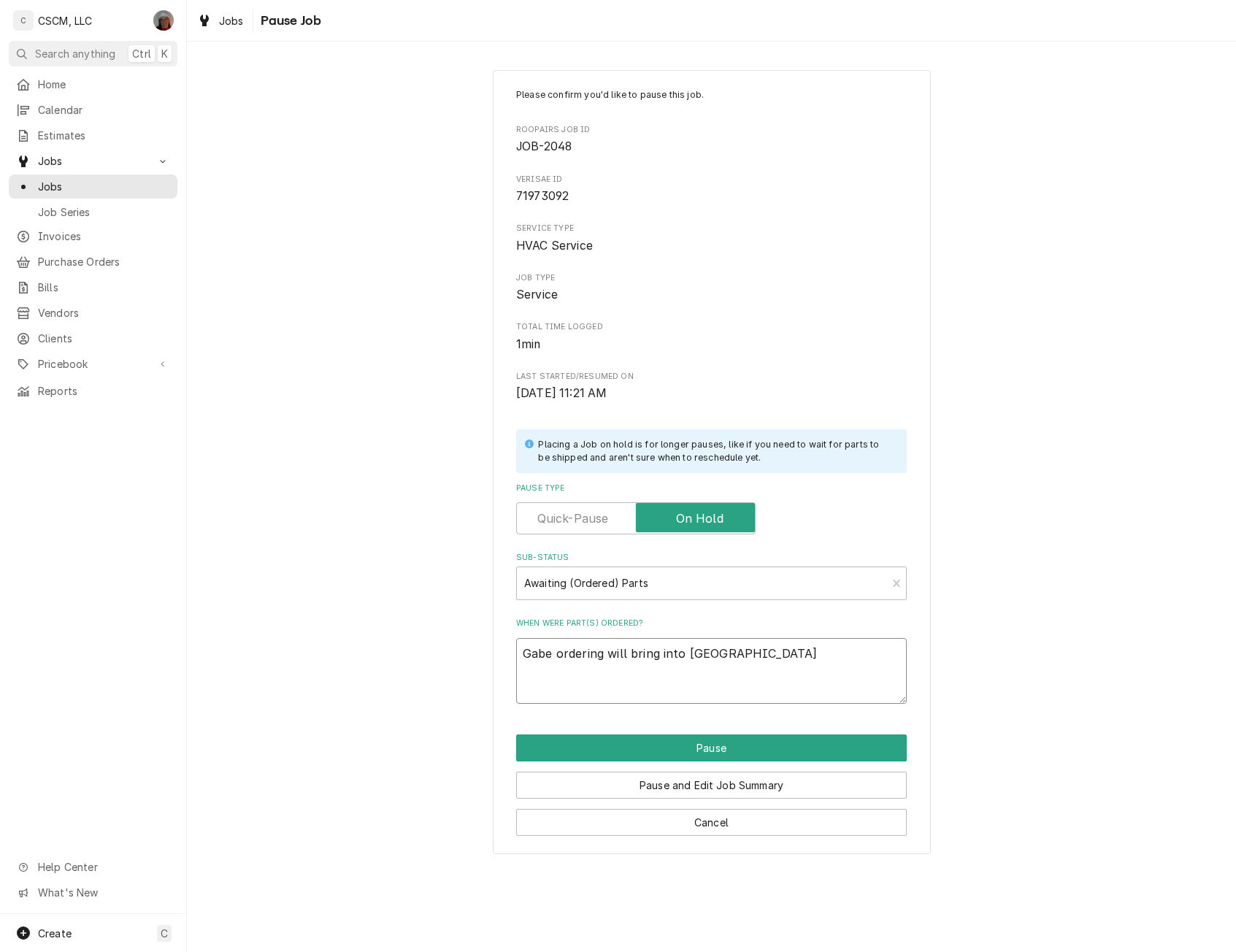
type textarea "x"
type textarea "Gabe ordering will bring into United PO #"
type textarea "x"
type textarea "Gabe ordering will bring into United PO #7"
type textarea "x"
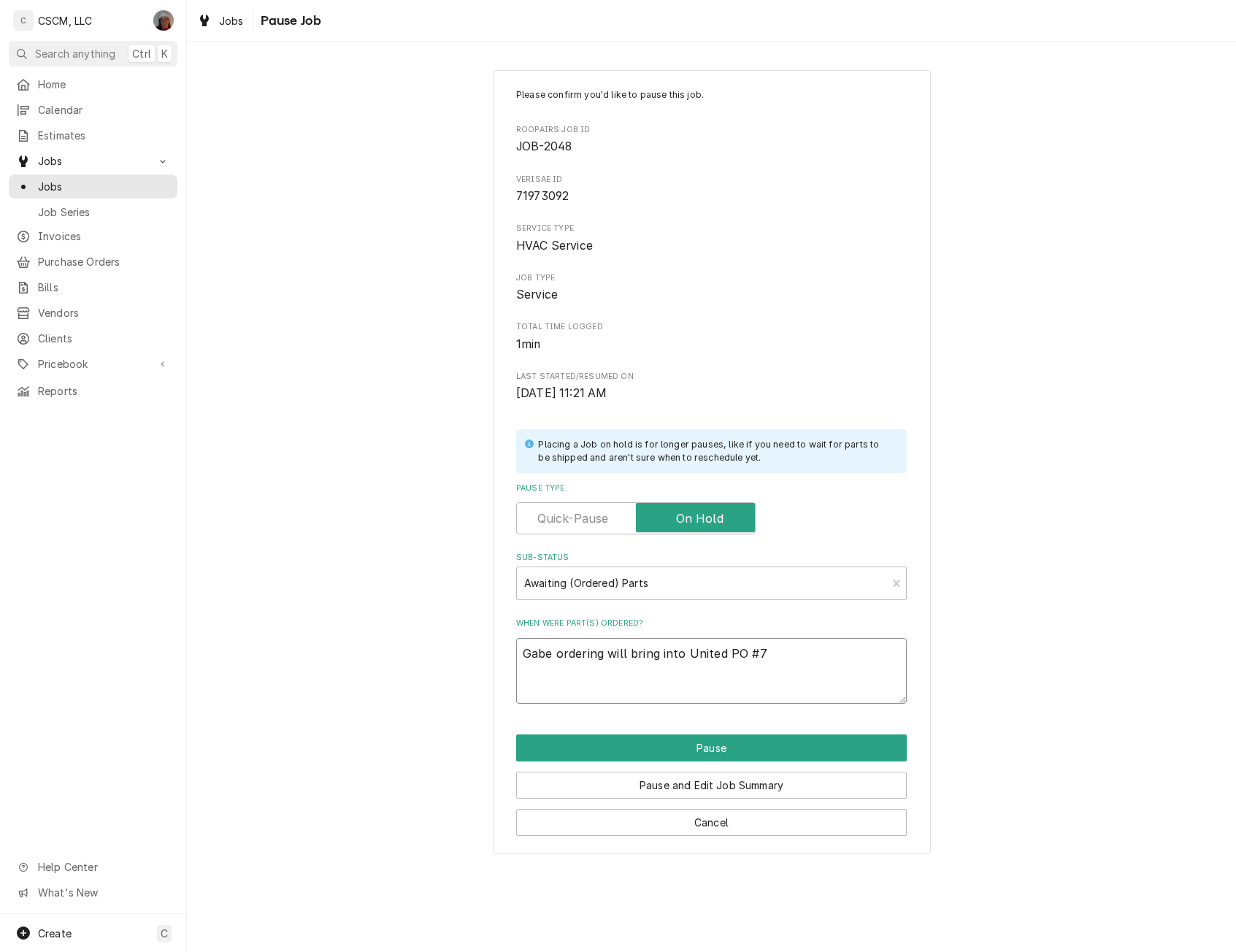
type textarea "Gabe ordering will bring into United PO #70"
type textarea "x"
type textarea "Gabe ordering will bring into United PO #702"
click at [659, 748] on button "Pause" at bounding box center [711, 748] width 391 height 27
type textarea "x"
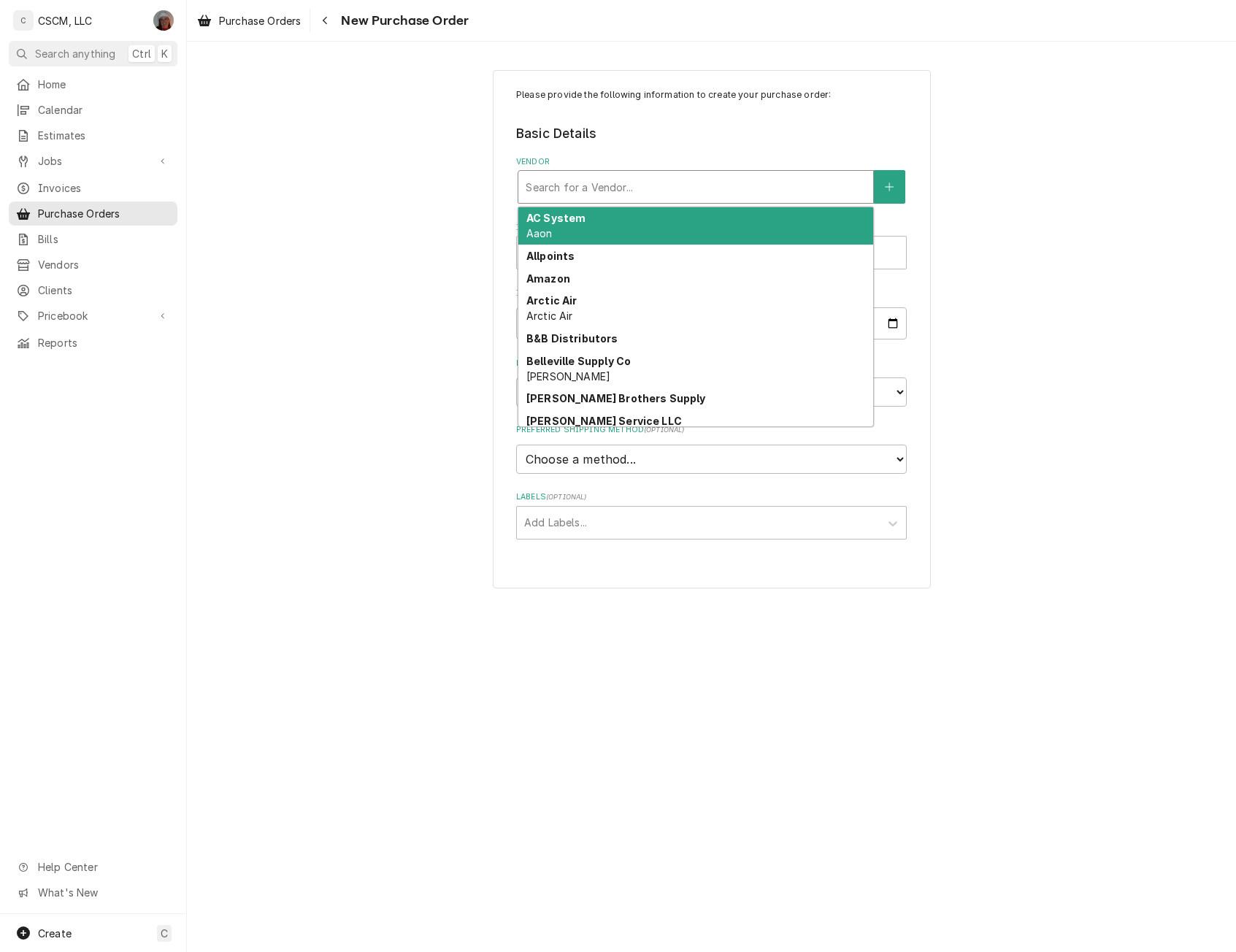
click at [568, 190] on div "Vendor" at bounding box center [695, 187] width 340 height 27
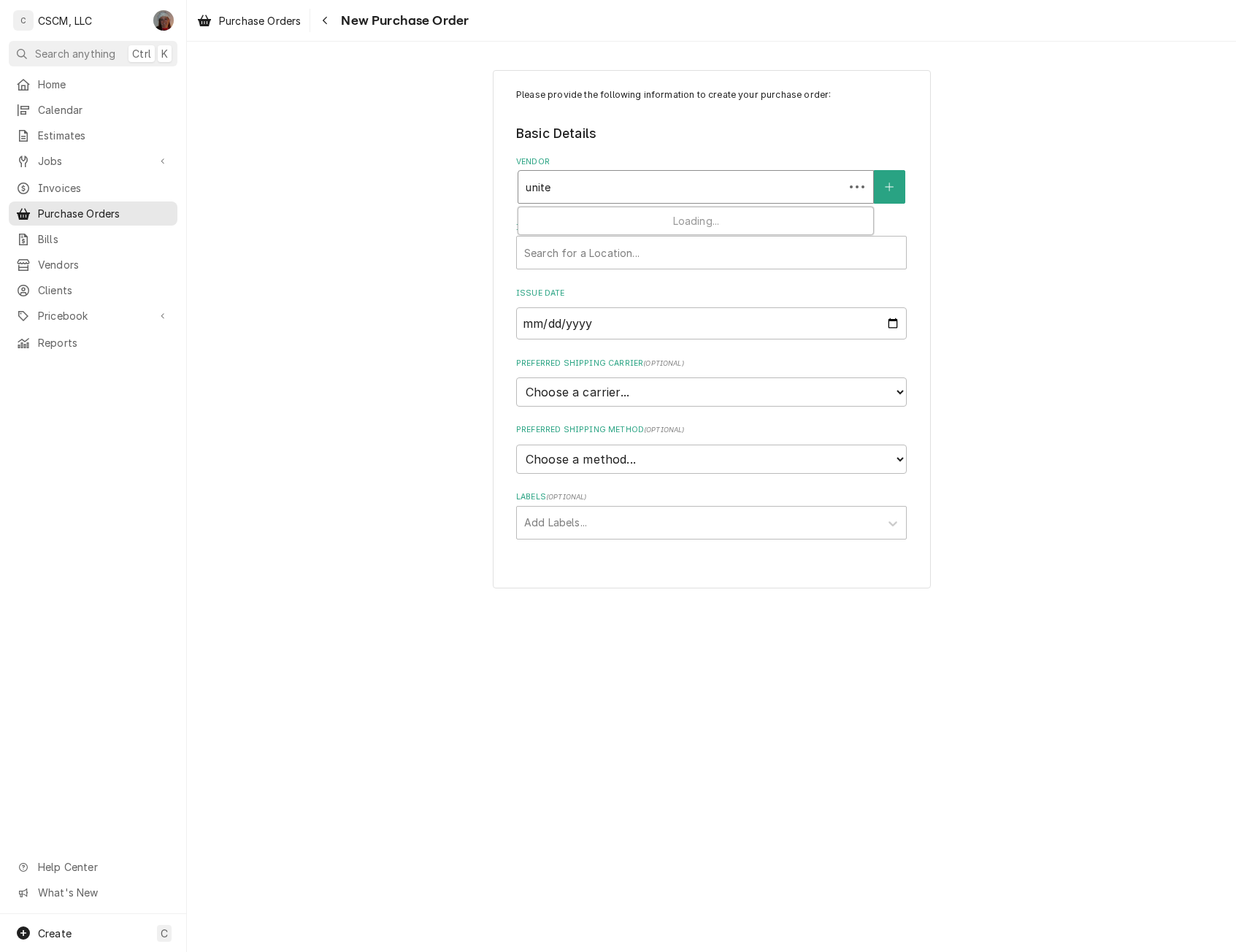
type input "united"
click at [558, 216] on strong "United Refrigeration" at bounding box center [582, 218] width 111 height 12
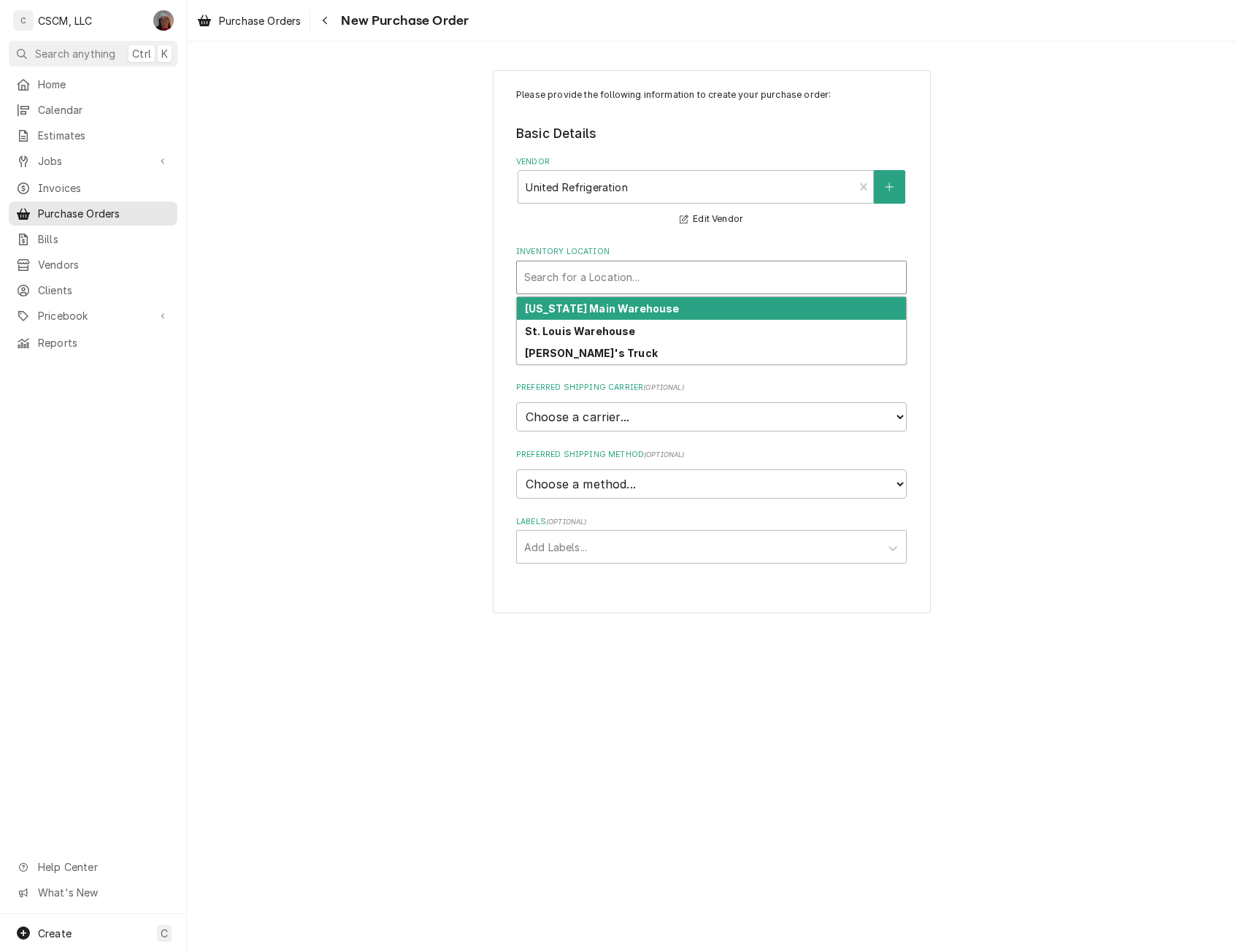
click at [547, 282] on div "Inventory Location" at bounding box center [712, 278] width 374 height 27
click at [550, 311] on strong "[US_STATE] Main Warehouse" at bounding box center [602, 307] width 155 height 12
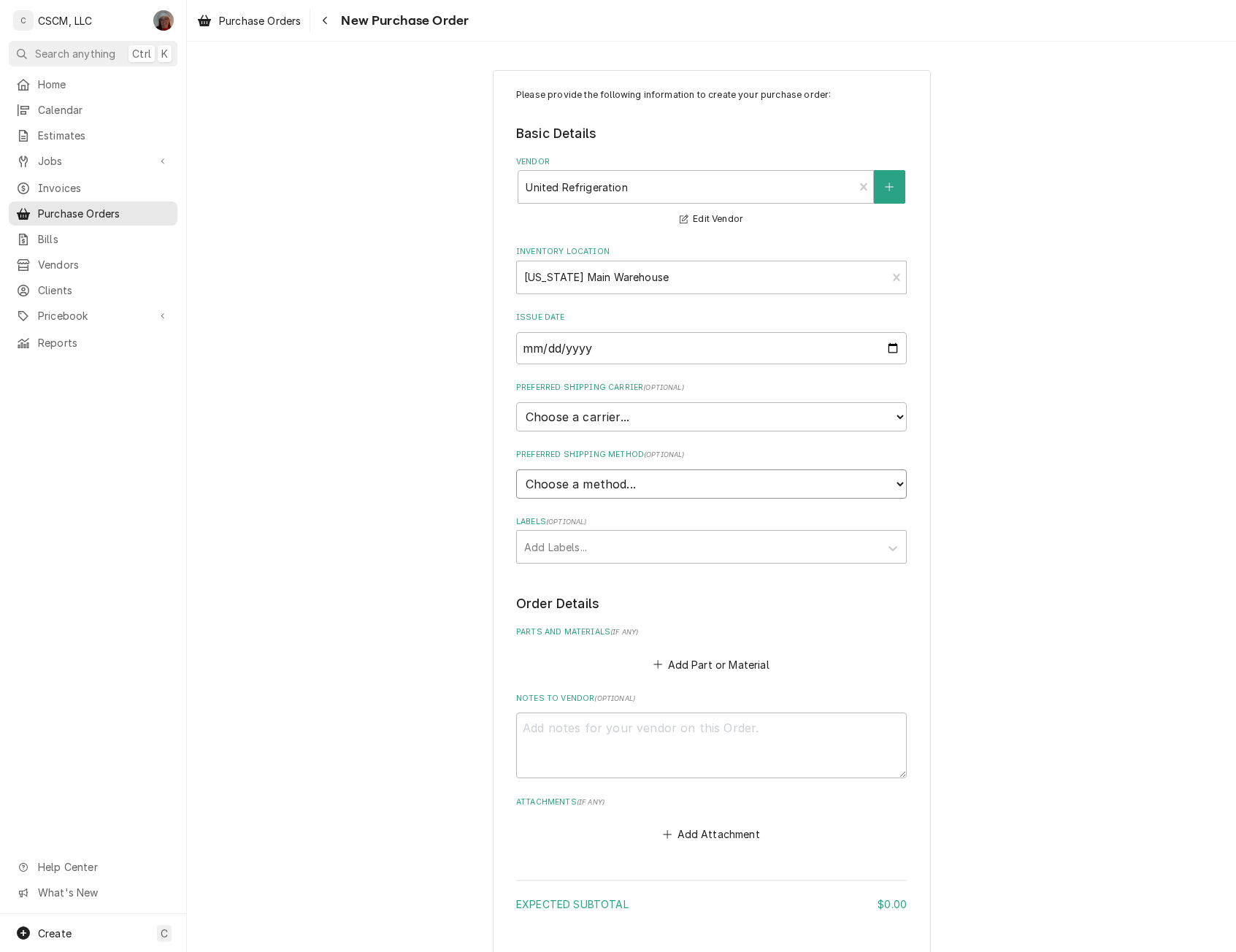
click at [538, 477] on select "Choose a method... Ground Next Day Early AM Next Day Air 2 Day Air Other" at bounding box center [711, 483] width 391 height 30
select select "0"
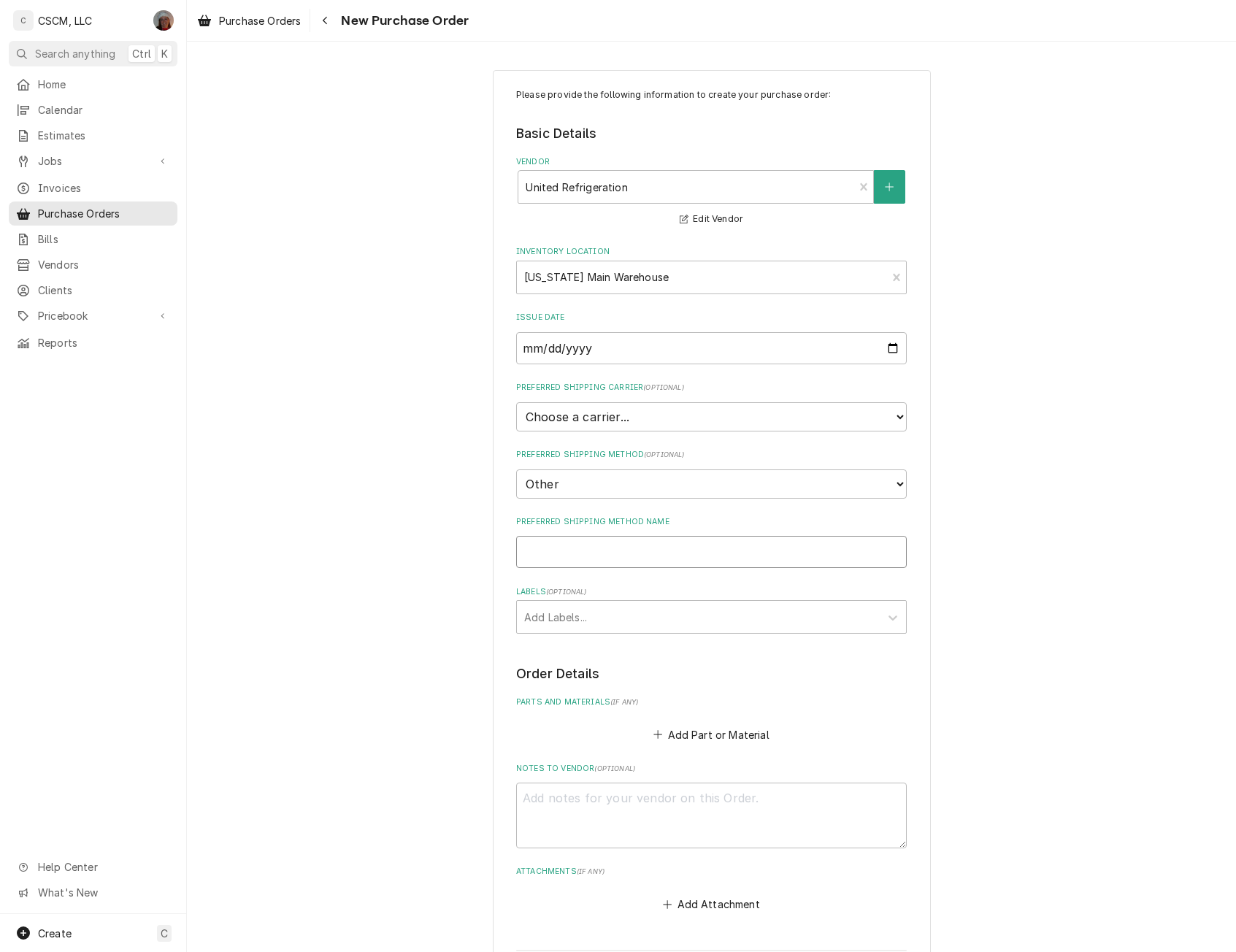
click at [543, 558] on input "Preferred Shipping Method Name" at bounding box center [711, 552] width 391 height 32
type textarea "x"
type input "W"
type textarea "x"
type input "Wi"
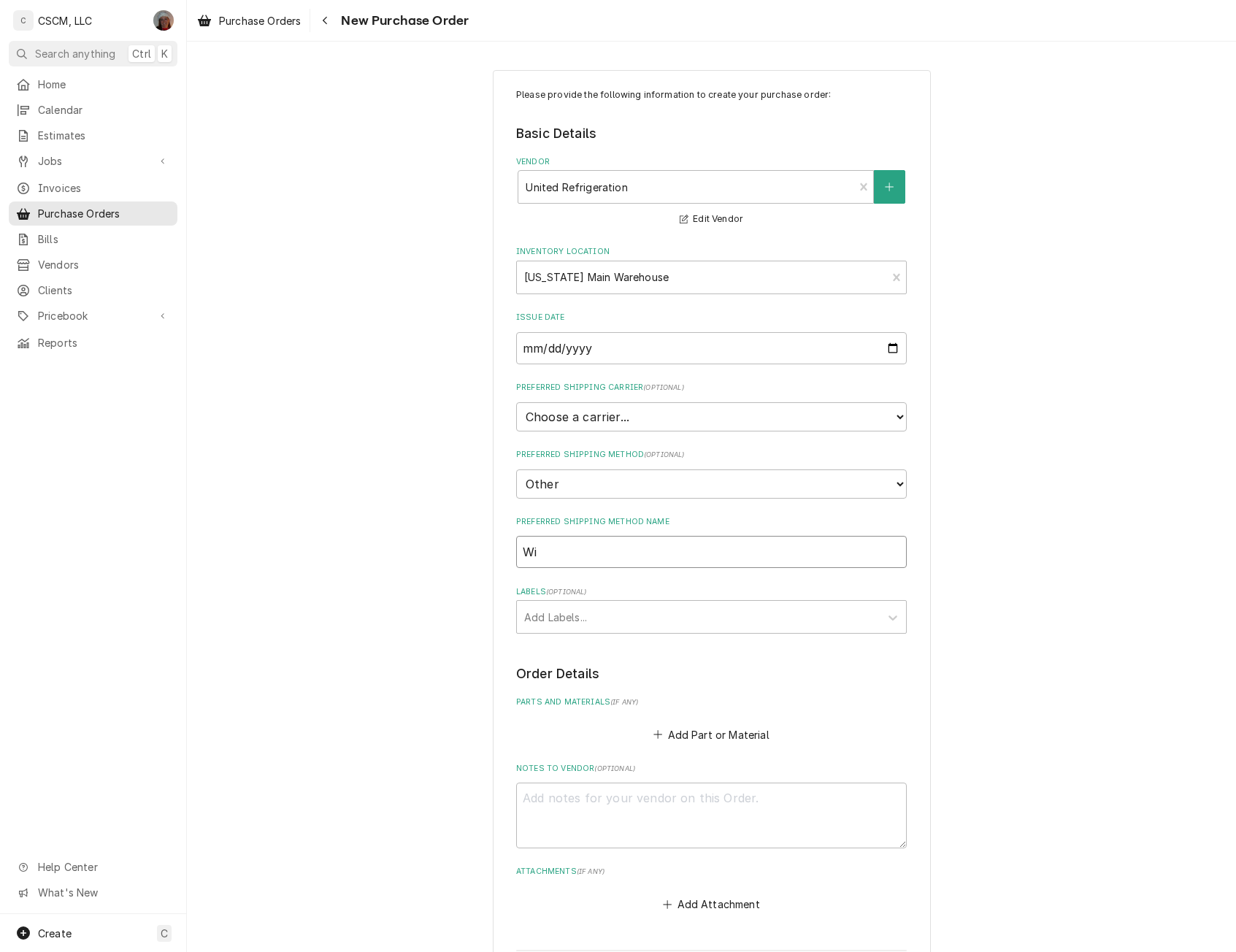
type textarea "x"
type input "Wil"
type textarea "x"
type input "Will"
type textarea "x"
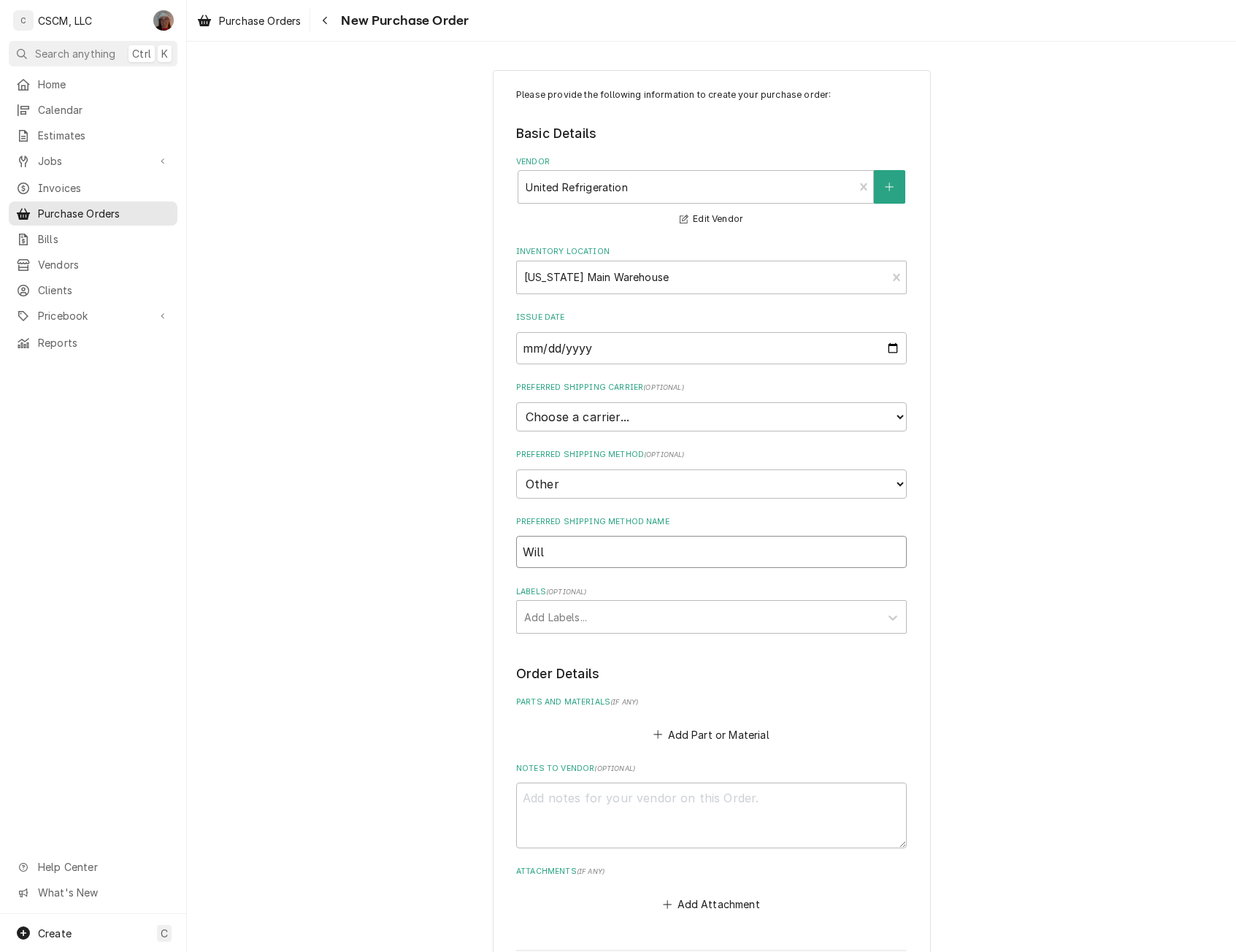
type input "Will"
type textarea "x"
type input "Will C"
type textarea "x"
type input "Will Ca"
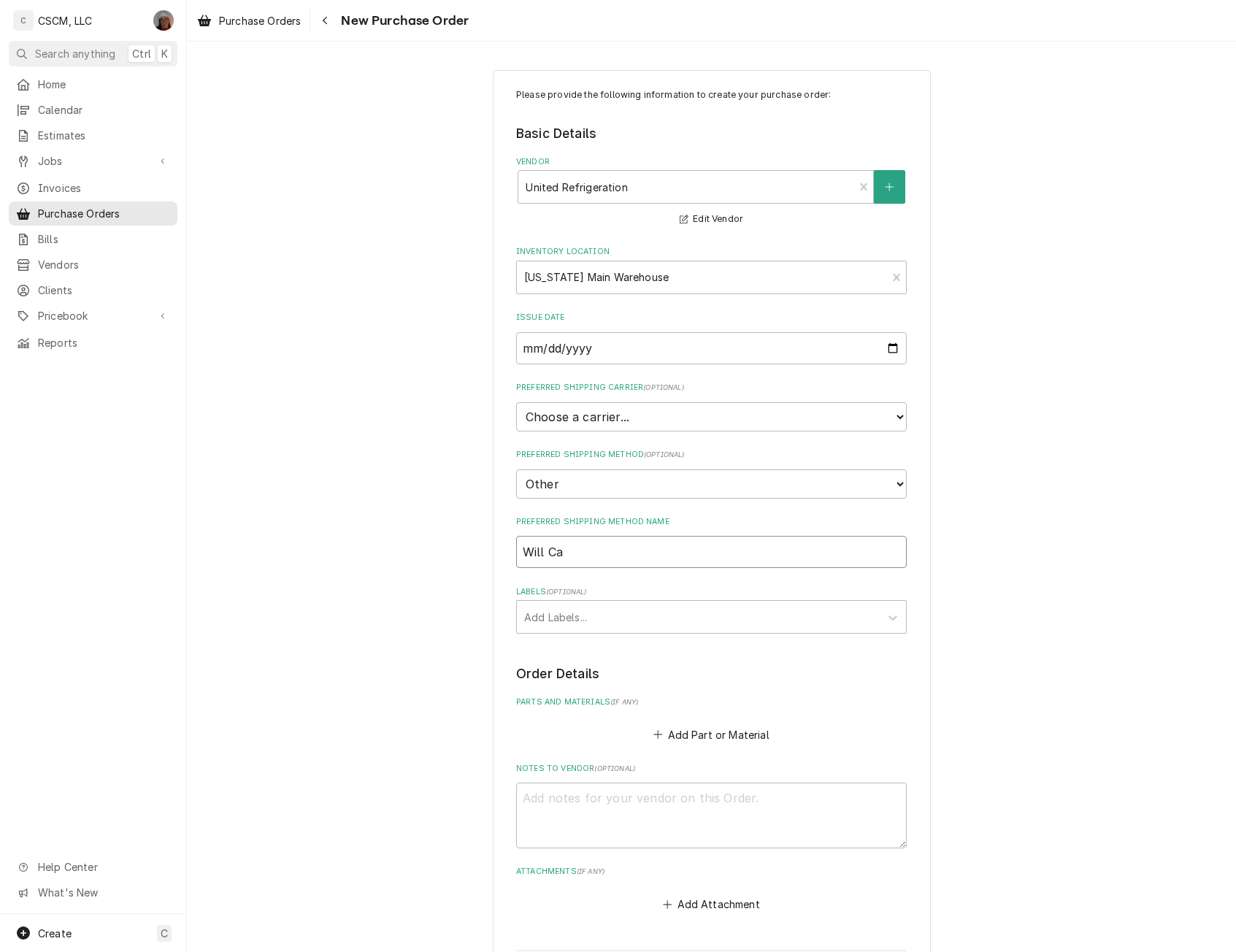
type textarea "x"
type input "Will Cal"
type textarea "x"
type input "Will Call"
type textarea "x"
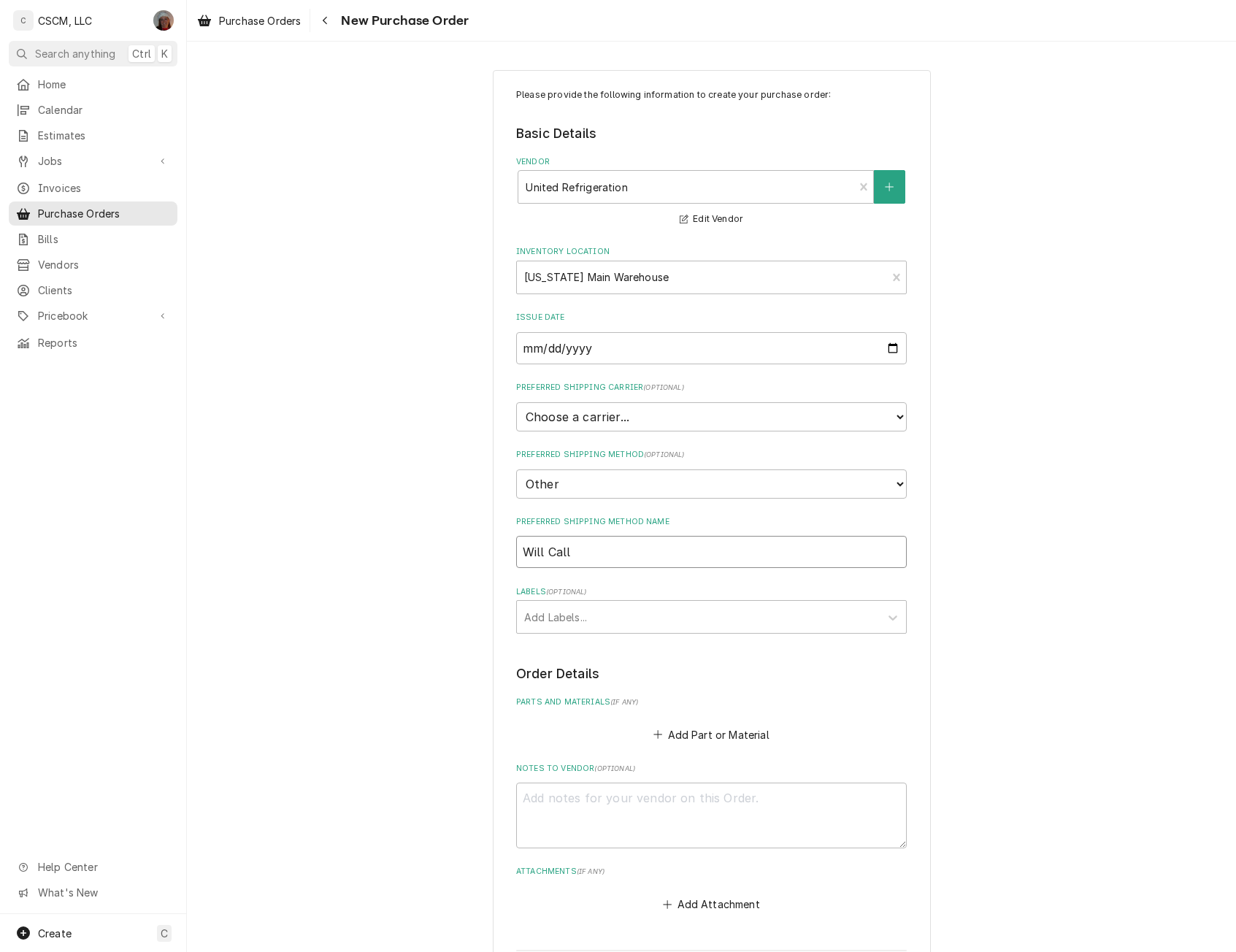
type input "Will Call C"
type textarea "x"
type input "Will Call Cl"
type textarea "x"
type input "Will Call Cla"
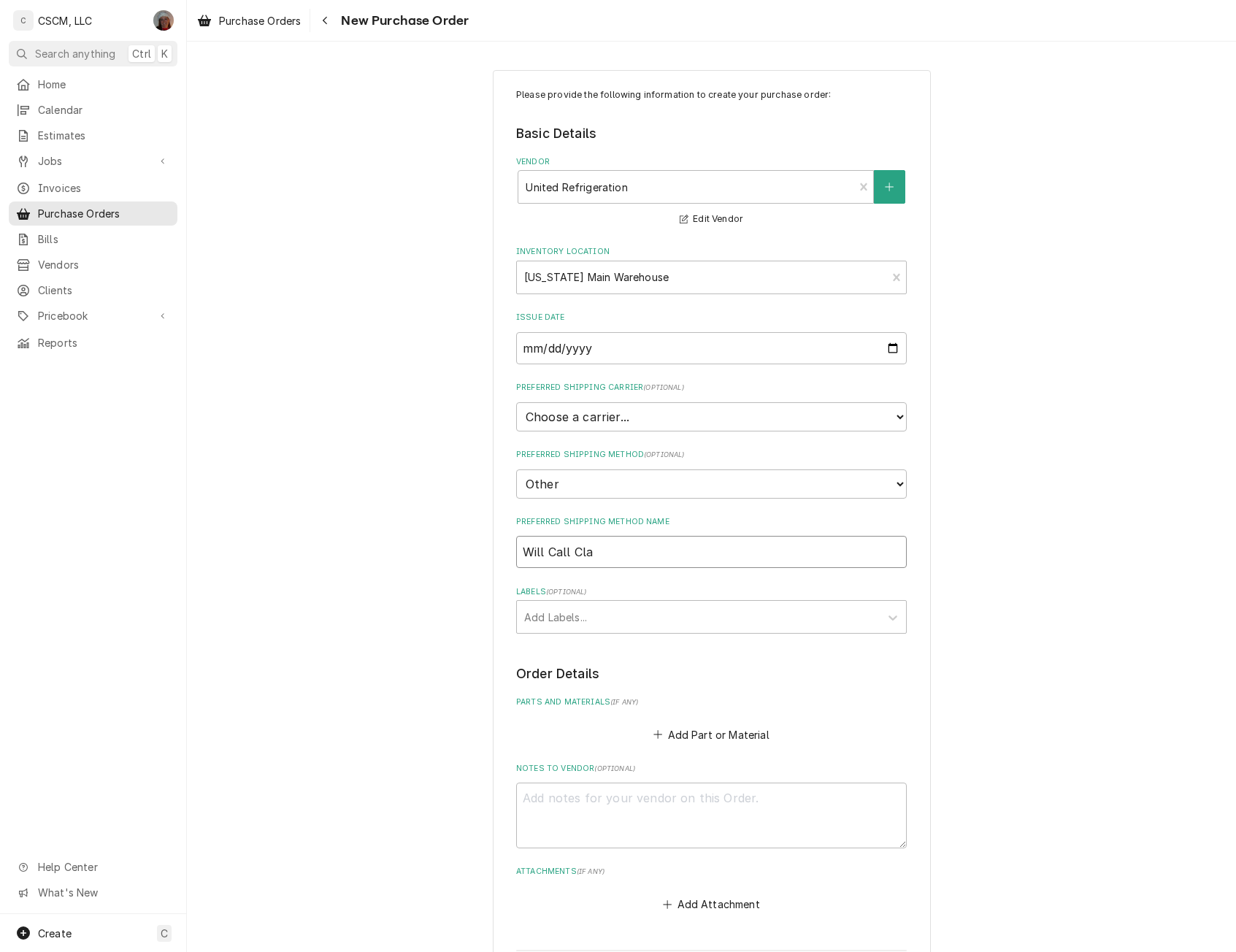
type textarea "x"
type input "Will Call Clar"
type textarea "x"
type input "Will Call Clark"
type textarea "x"
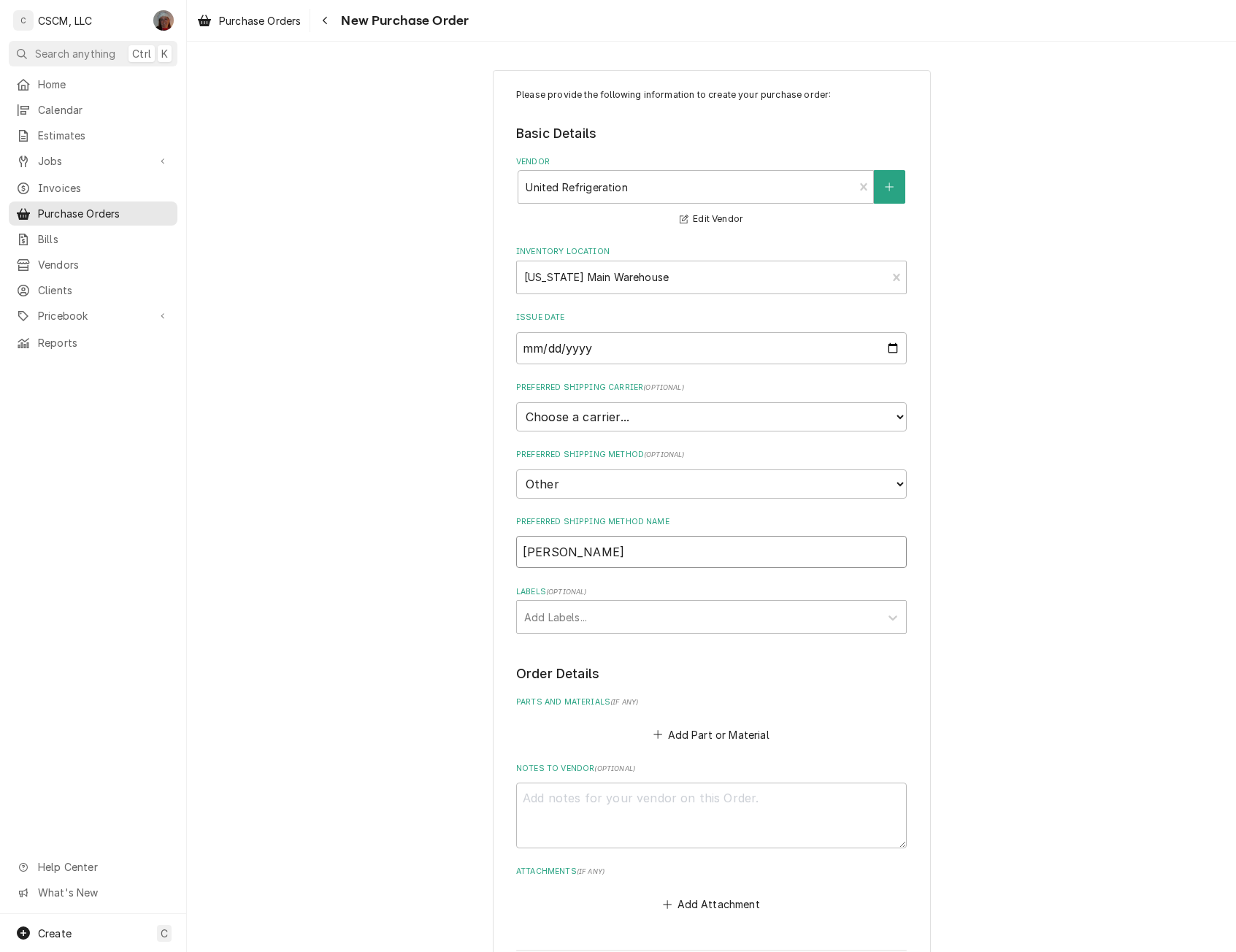
type input "Will Call Clark"
type textarea "x"
type input "Will Call Clark P"
type textarea "x"
type input "Will Call Clark Pl"
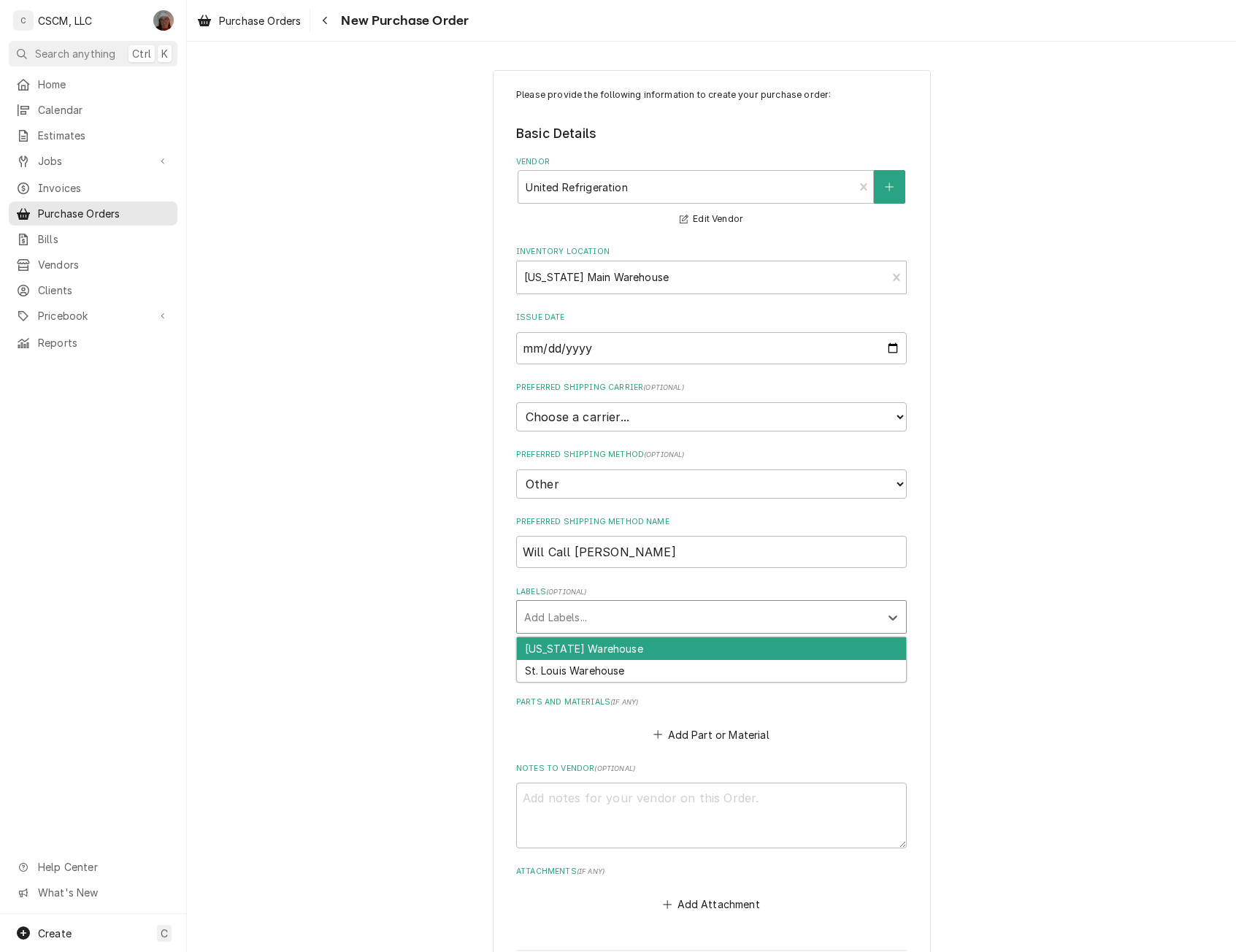
click at [531, 618] on div "Labels" at bounding box center [698, 617] width 349 height 27
click at [537, 641] on div "Colorado Warehouse" at bounding box center [711, 648] width 389 height 23
type textarea "x"
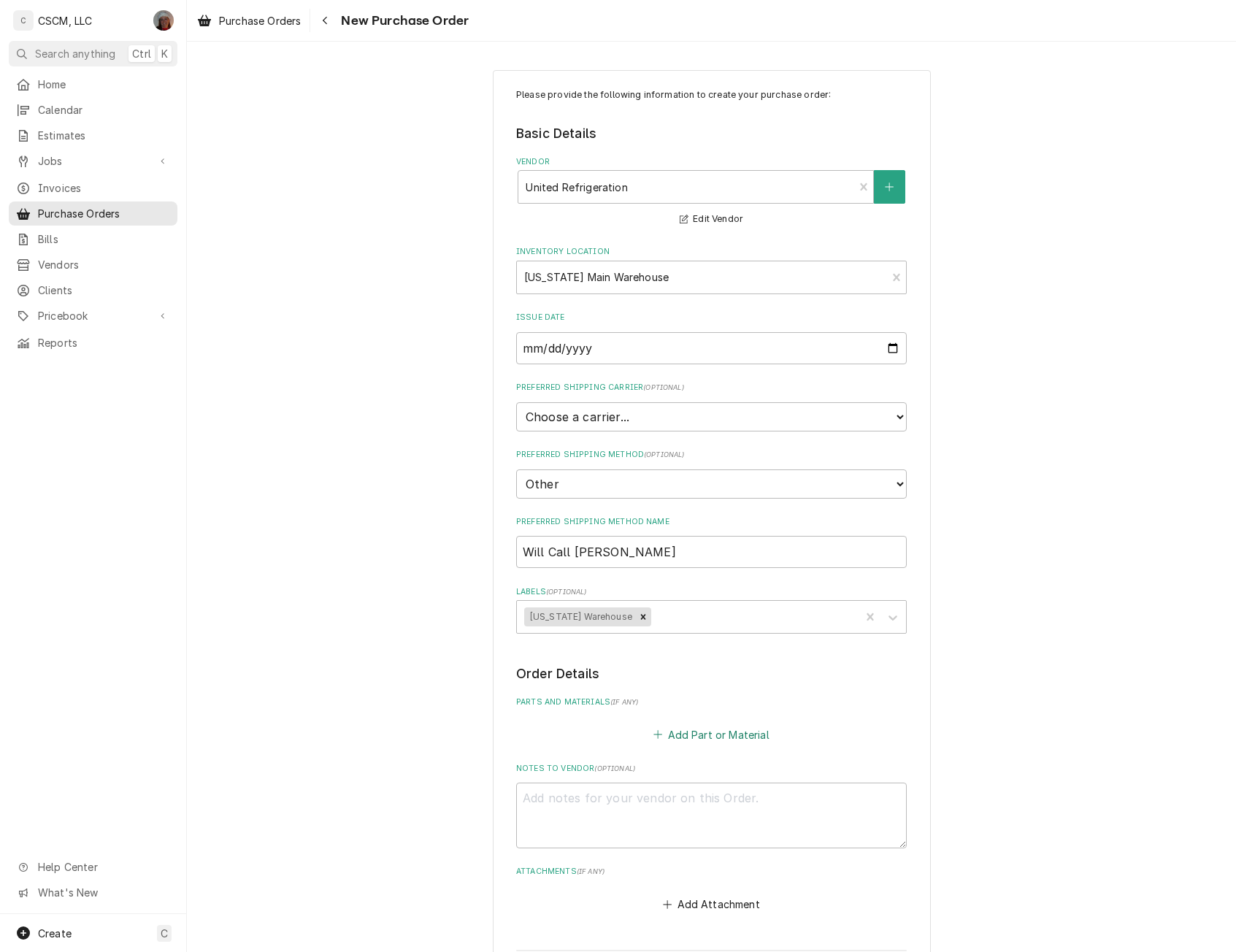
click at [698, 735] on button "Add Part or Material" at bounding box center [712, 733] width 120 height 20
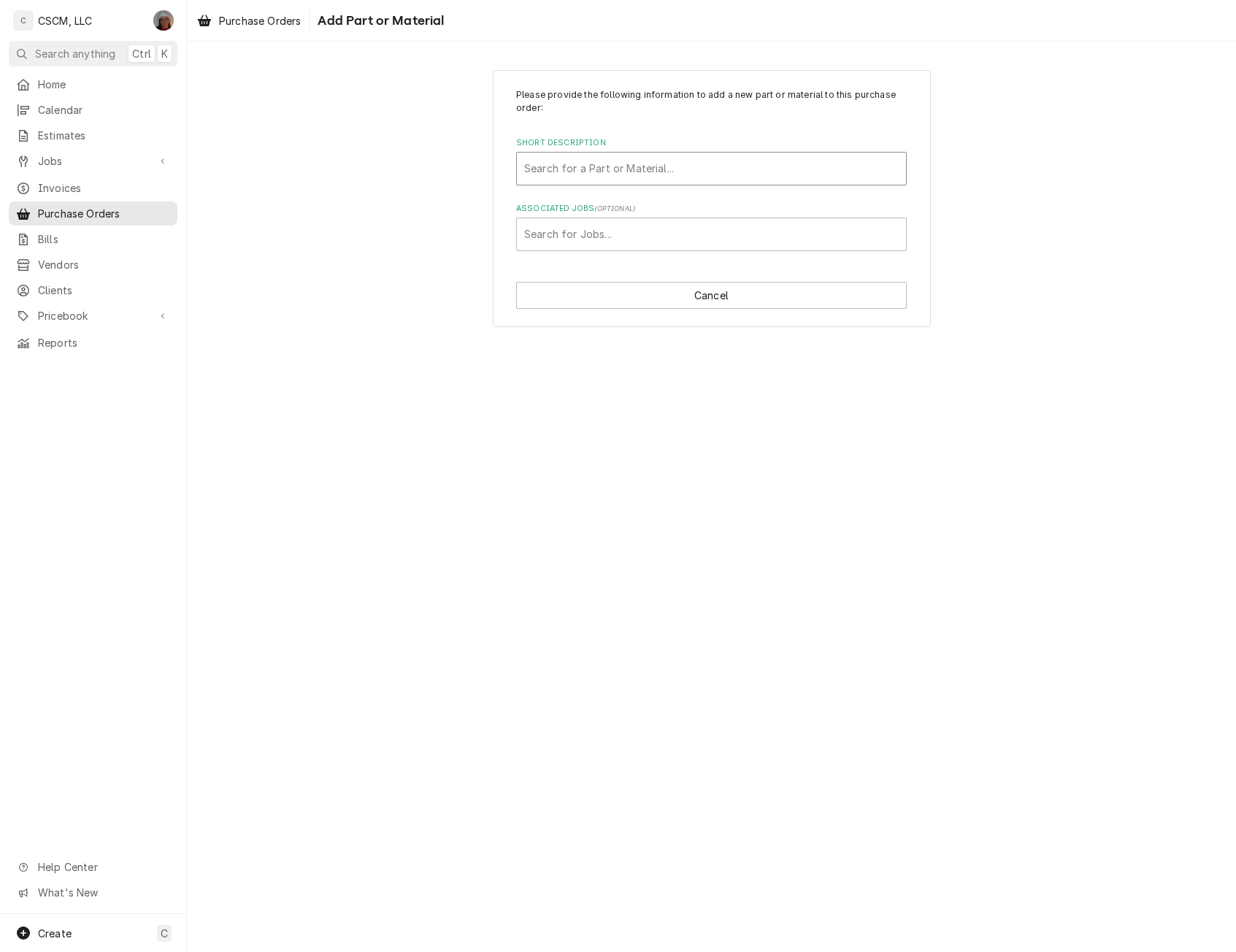
click at [626, 167] on div "Short Description" at bounding box center [712, 169] width 374 height 27
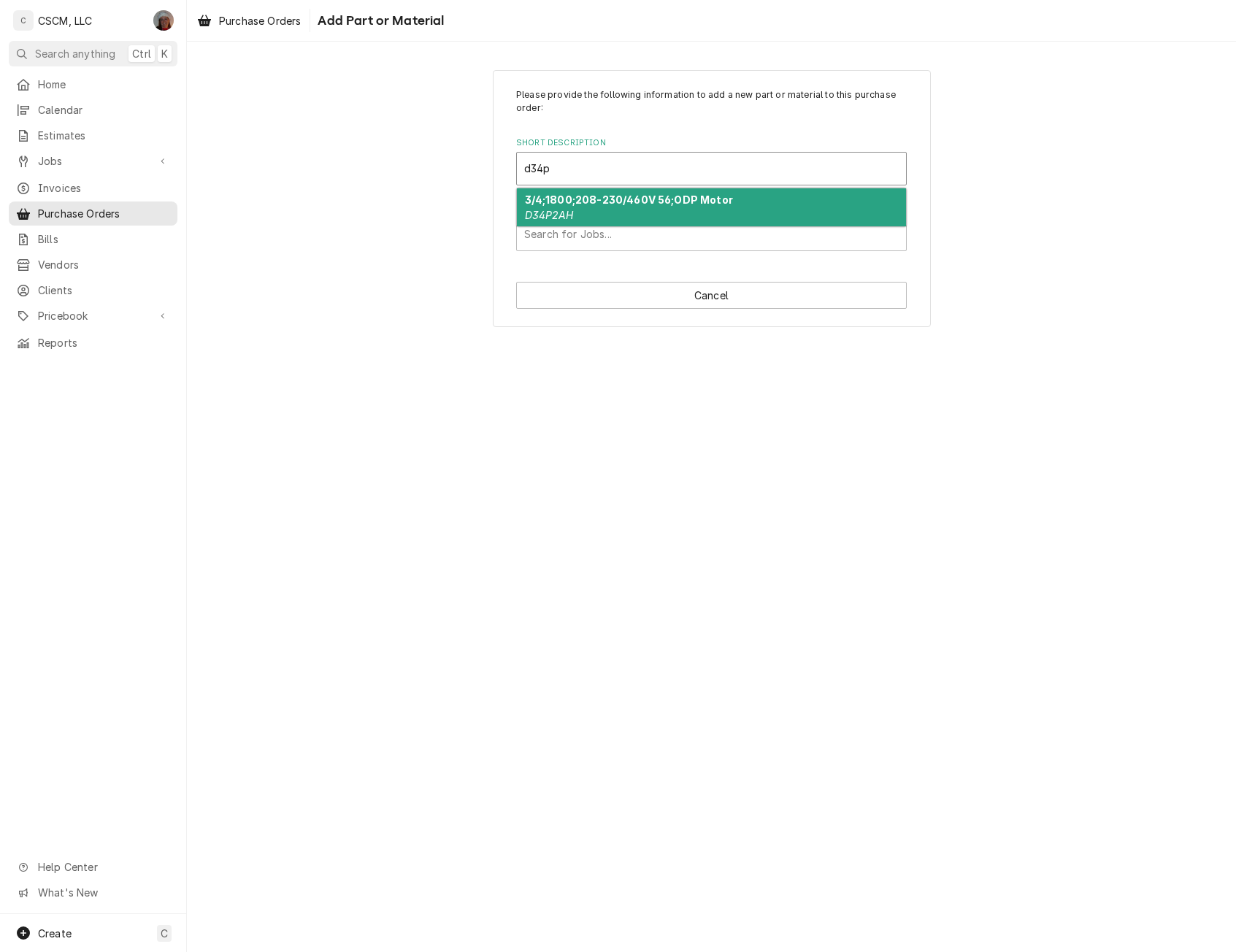
type input "d34p2"
click at [575, 208] on div "3/4;1800;208-230/460V 56;ODP Motor D34P2AH" at bounding box center [711, 207] width 389 height 38
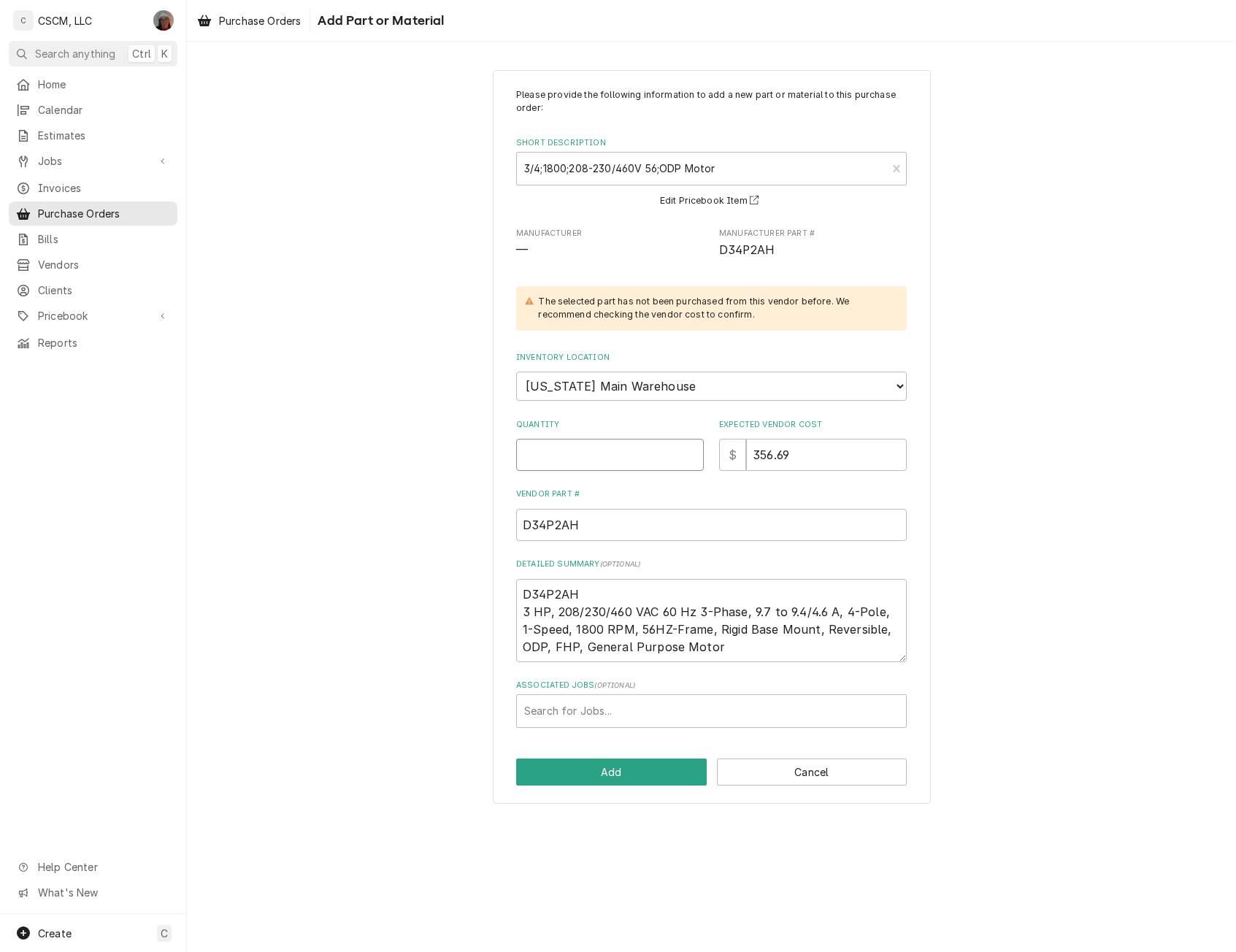
click at [564, 458] on input "Quantity" at bounding box center [609, 455] width 187 height 32
type textarea "x"
type input "1"
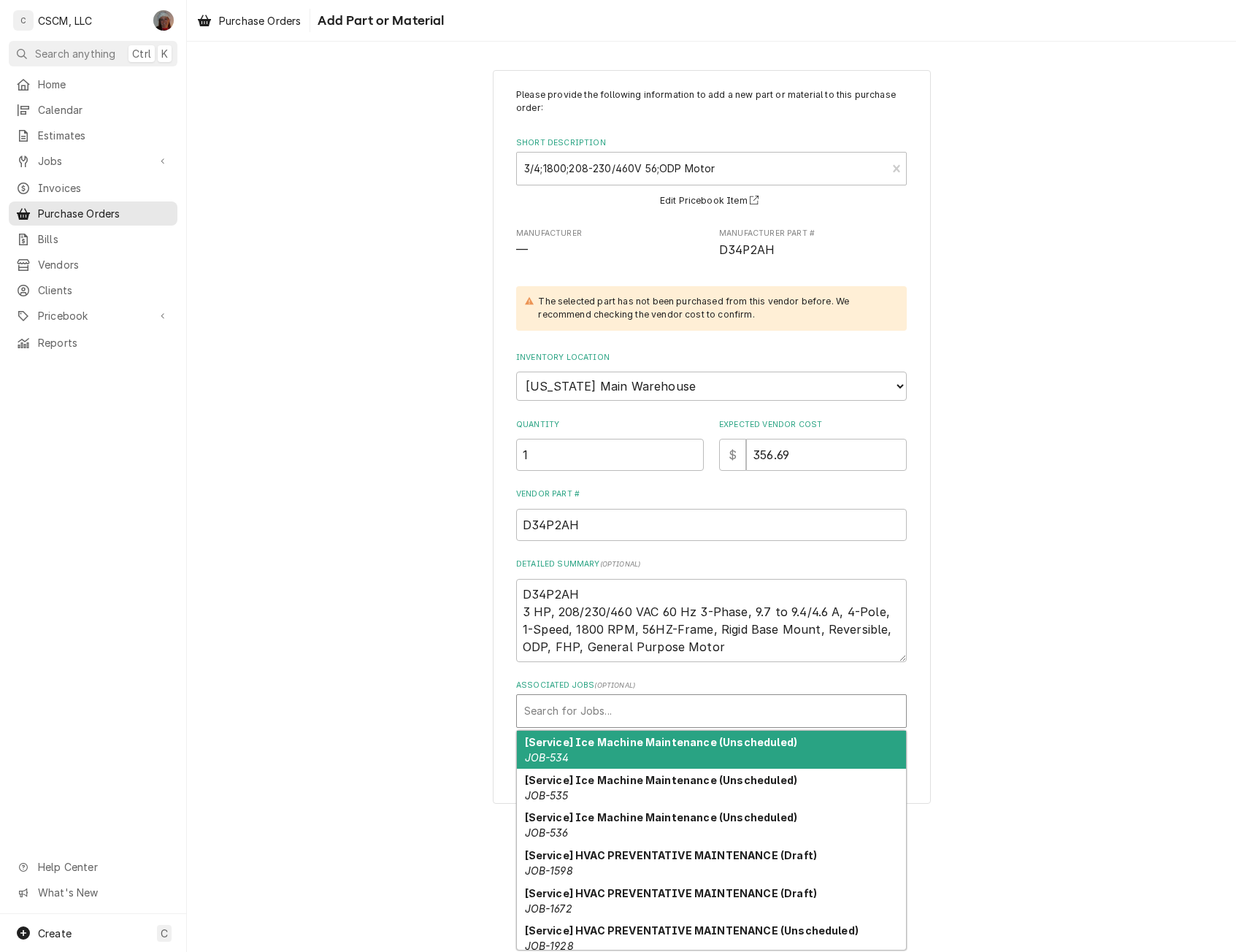
click at [565, 704] on div "Associated Jobs" at bounding box center [712, 711] width 374 height 27
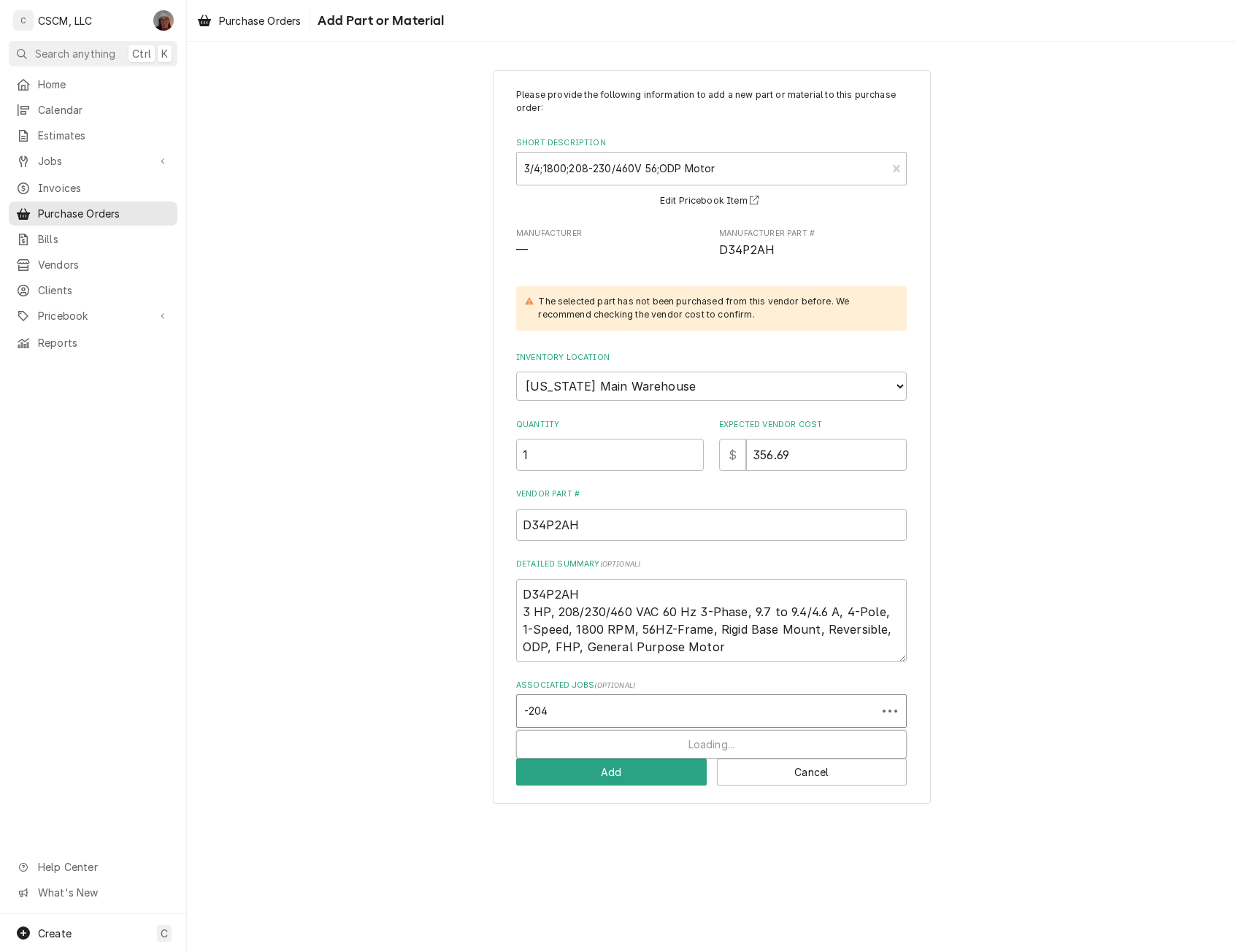
type input "-2048"
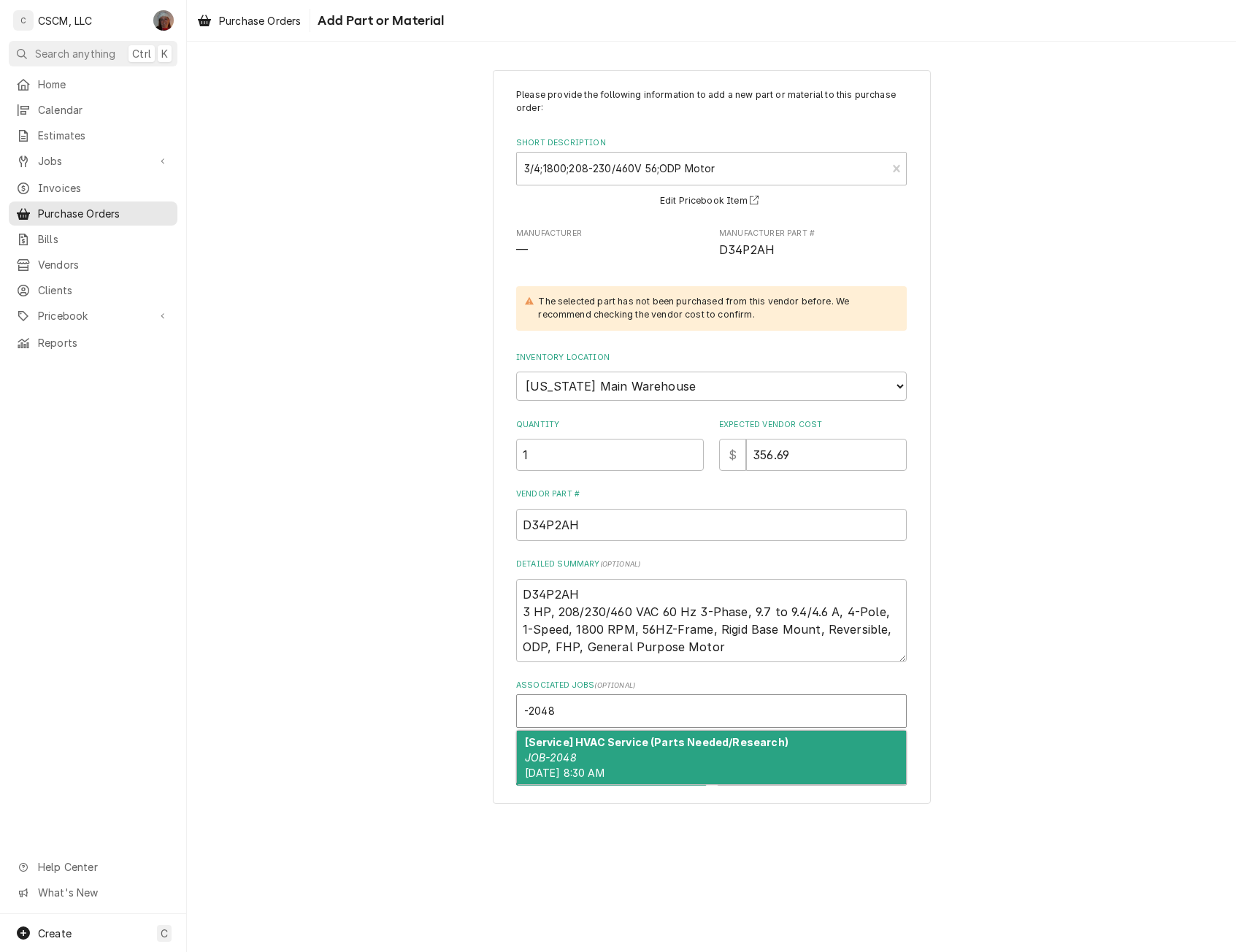
type textarea "x"
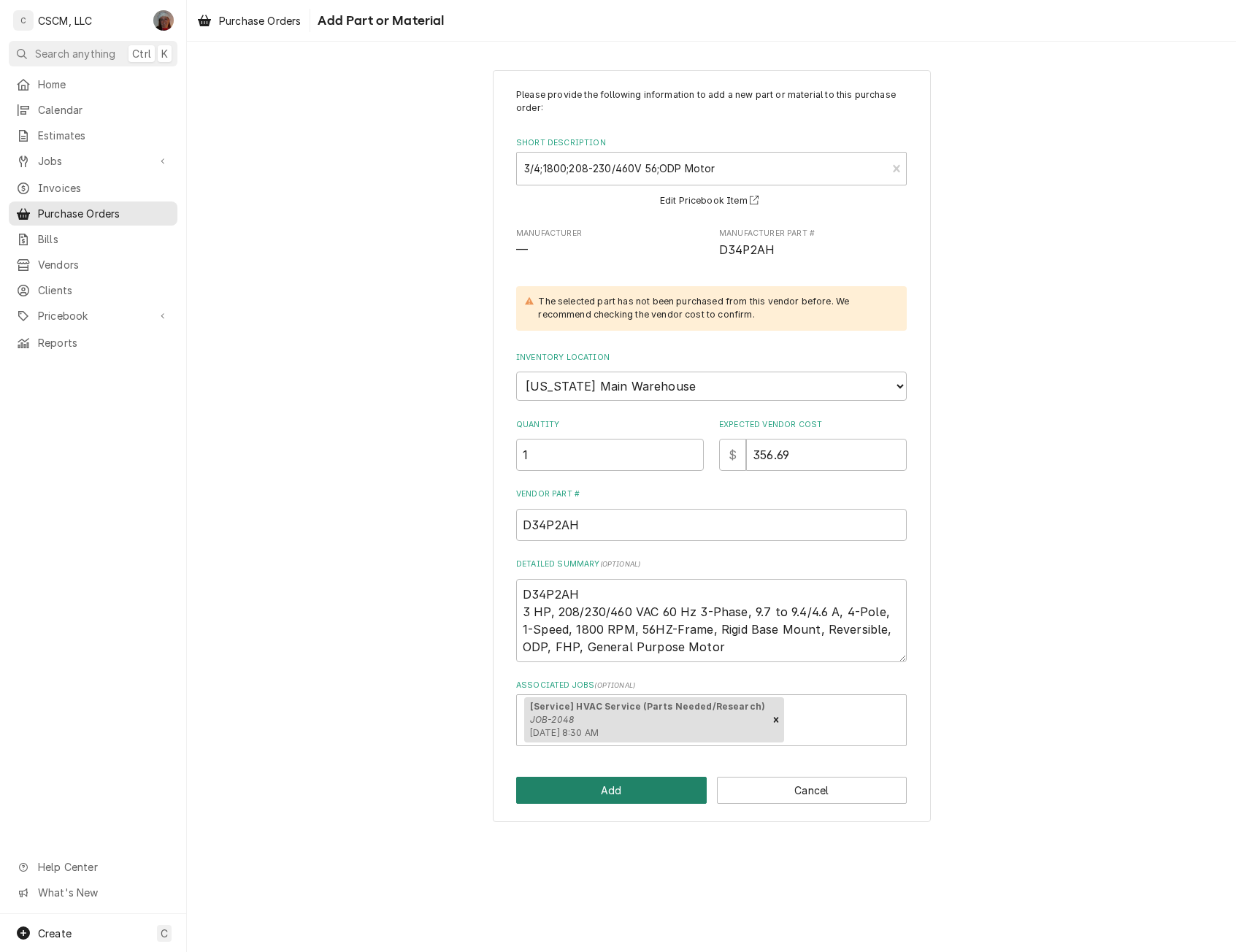
click at [589, 791] on button "Add" at bounding box center [610, 790] width 190 height 27
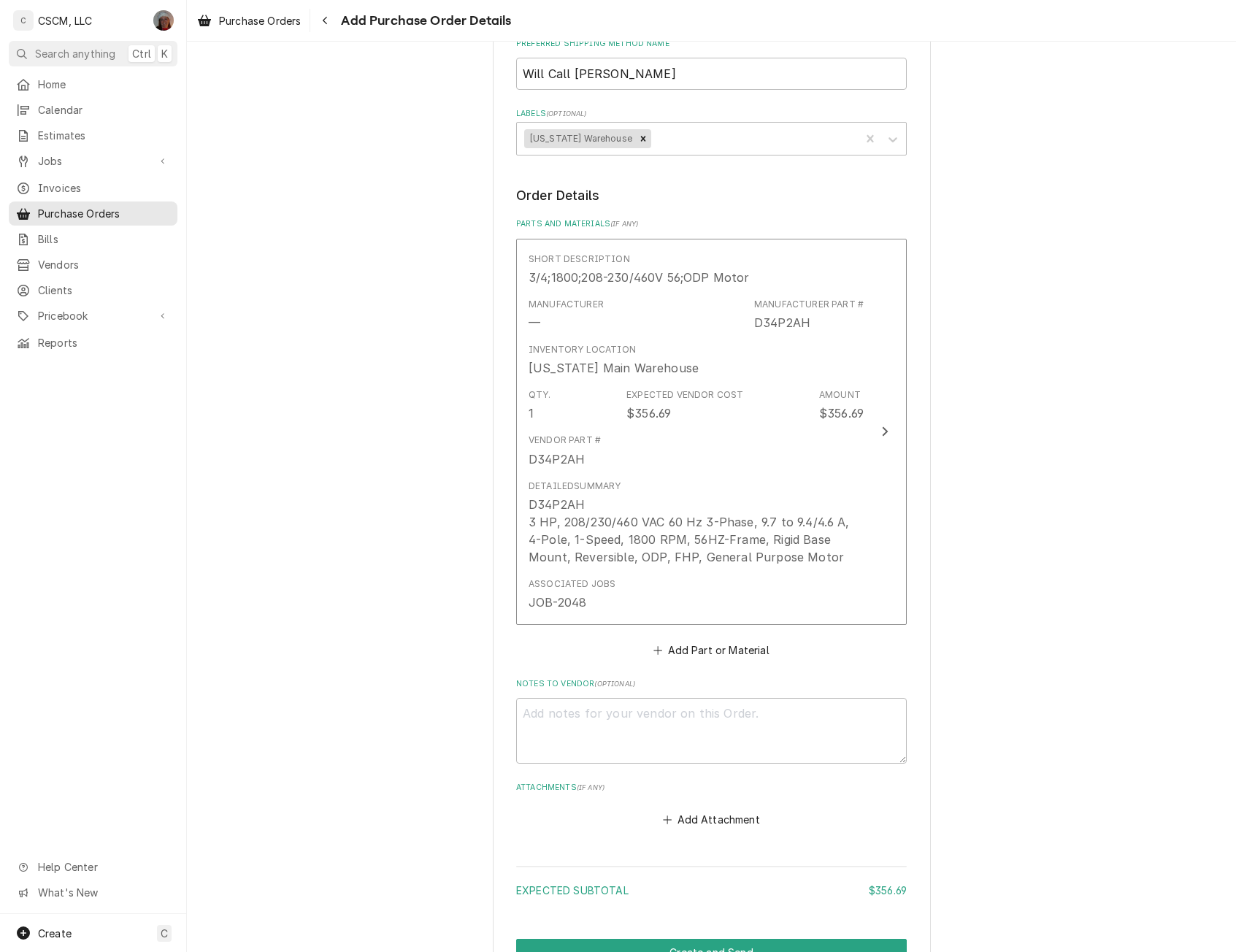
scroll to position [561, 0]
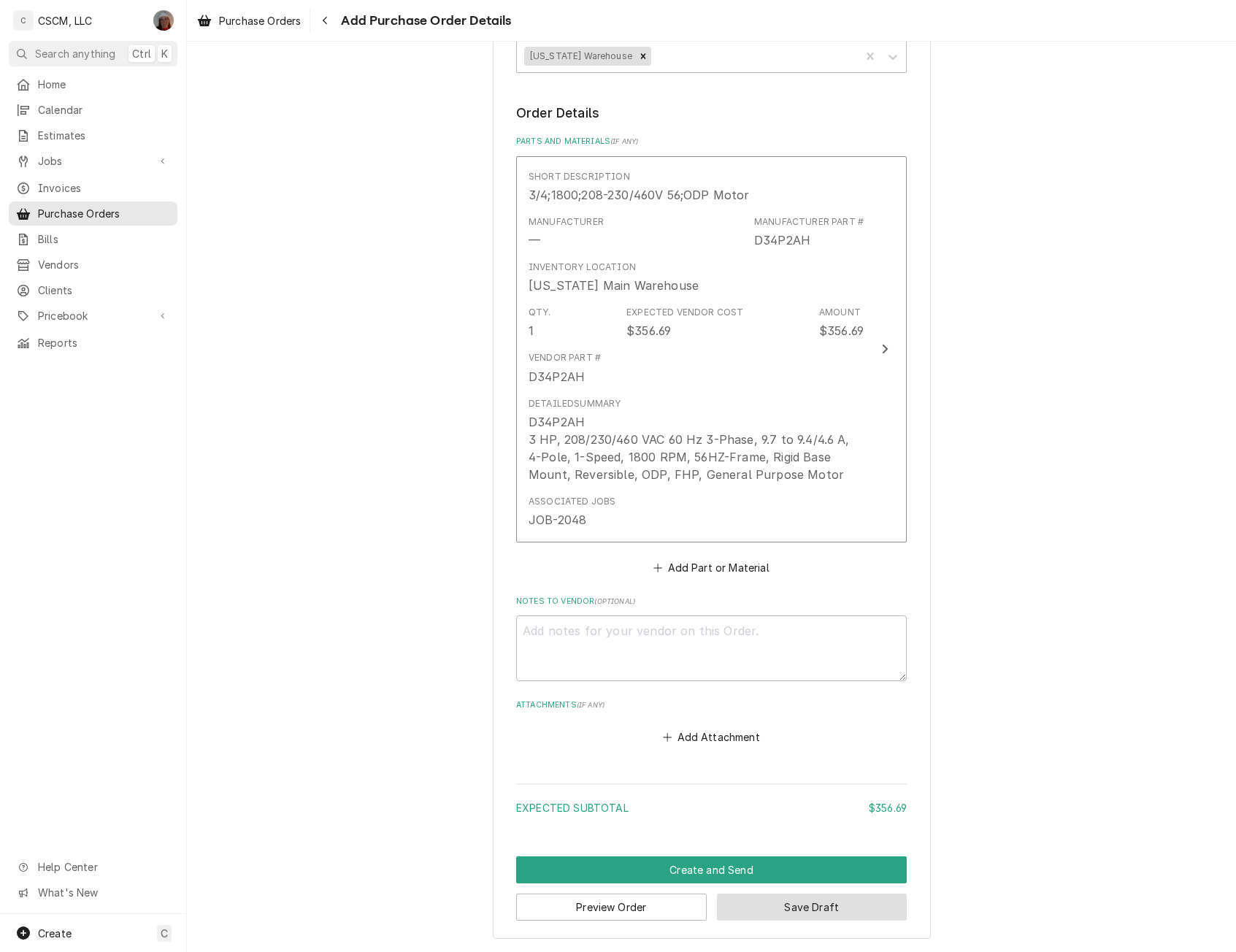
click at [791, 911] on button "Save Draft" at bounding box center [811, 906] width 190 height 27
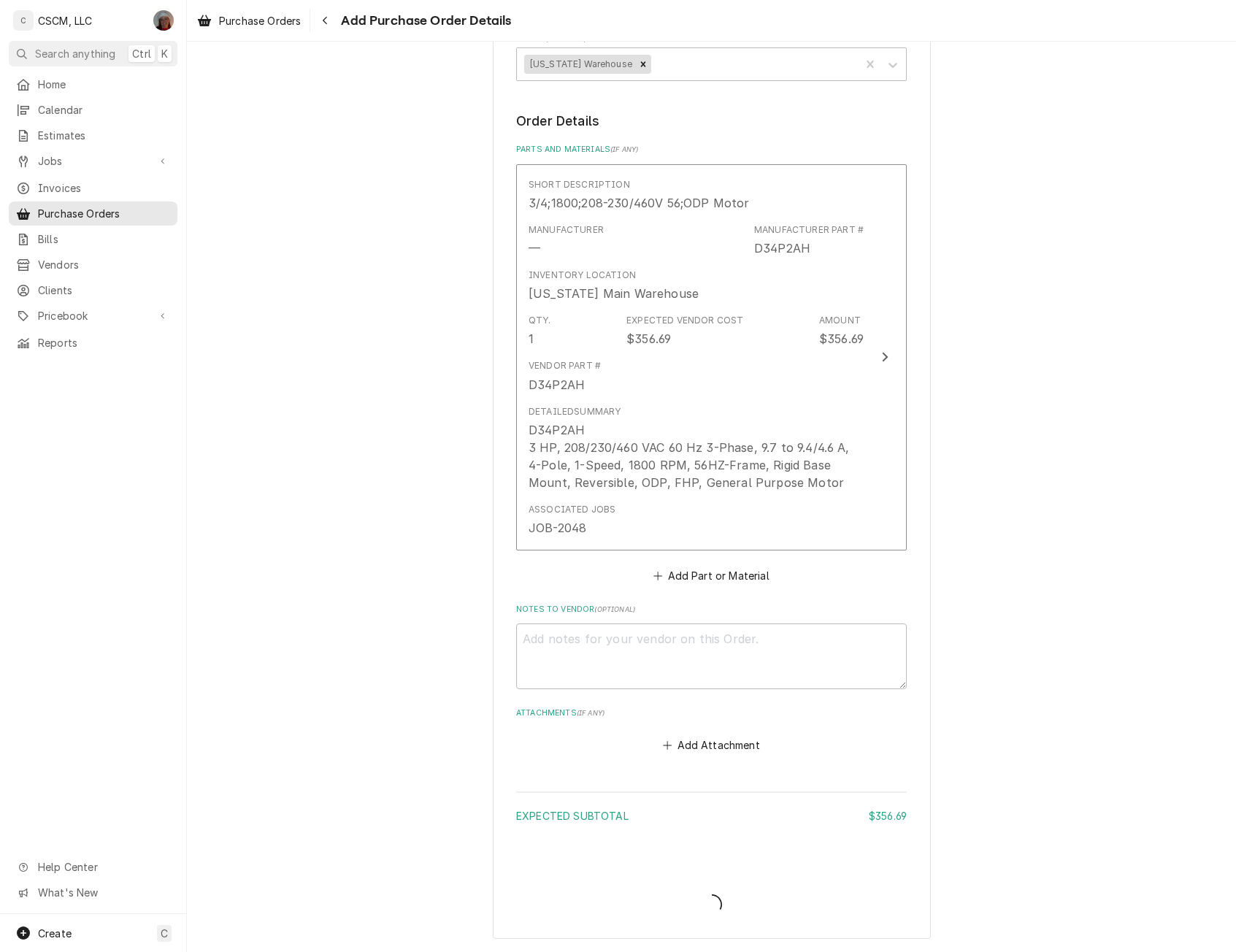
type textarea "x"
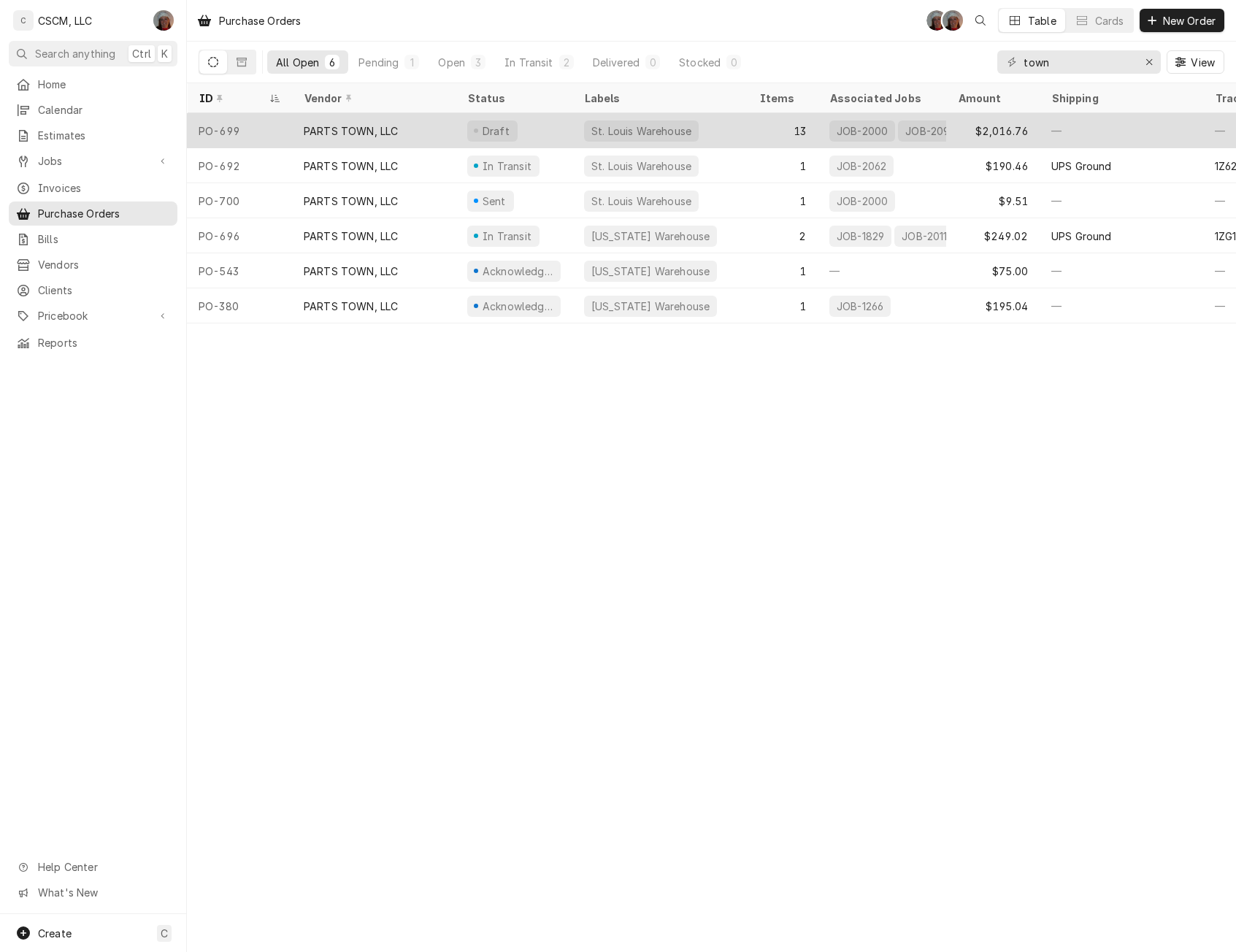
click at [306, 130] on div "PARTS TOWN, LLC" at bounding box center [351, 131] width 95 height 15
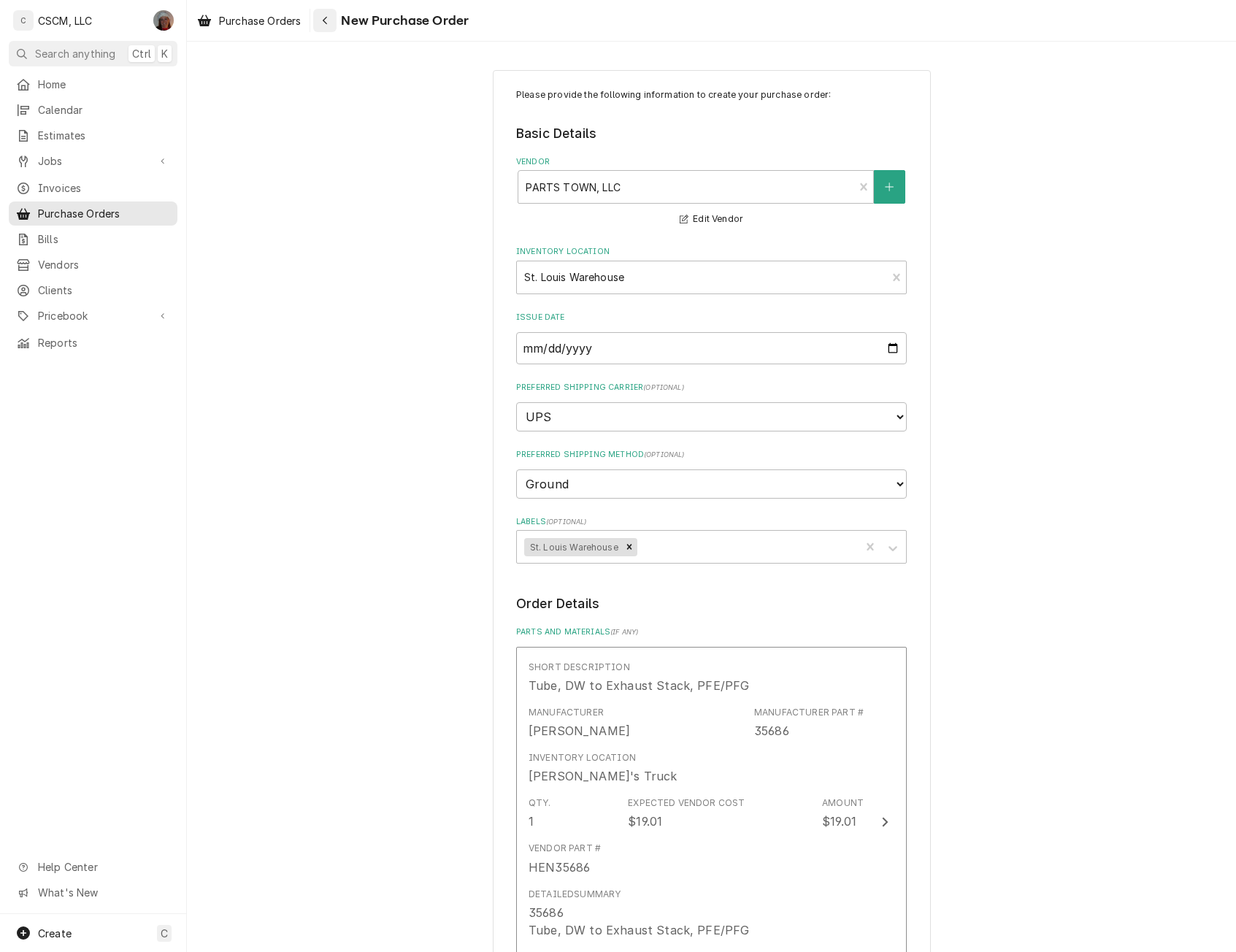
click at [330, 19] on div "Navigate back" at bounding box center [324, 20] width 14 height 14
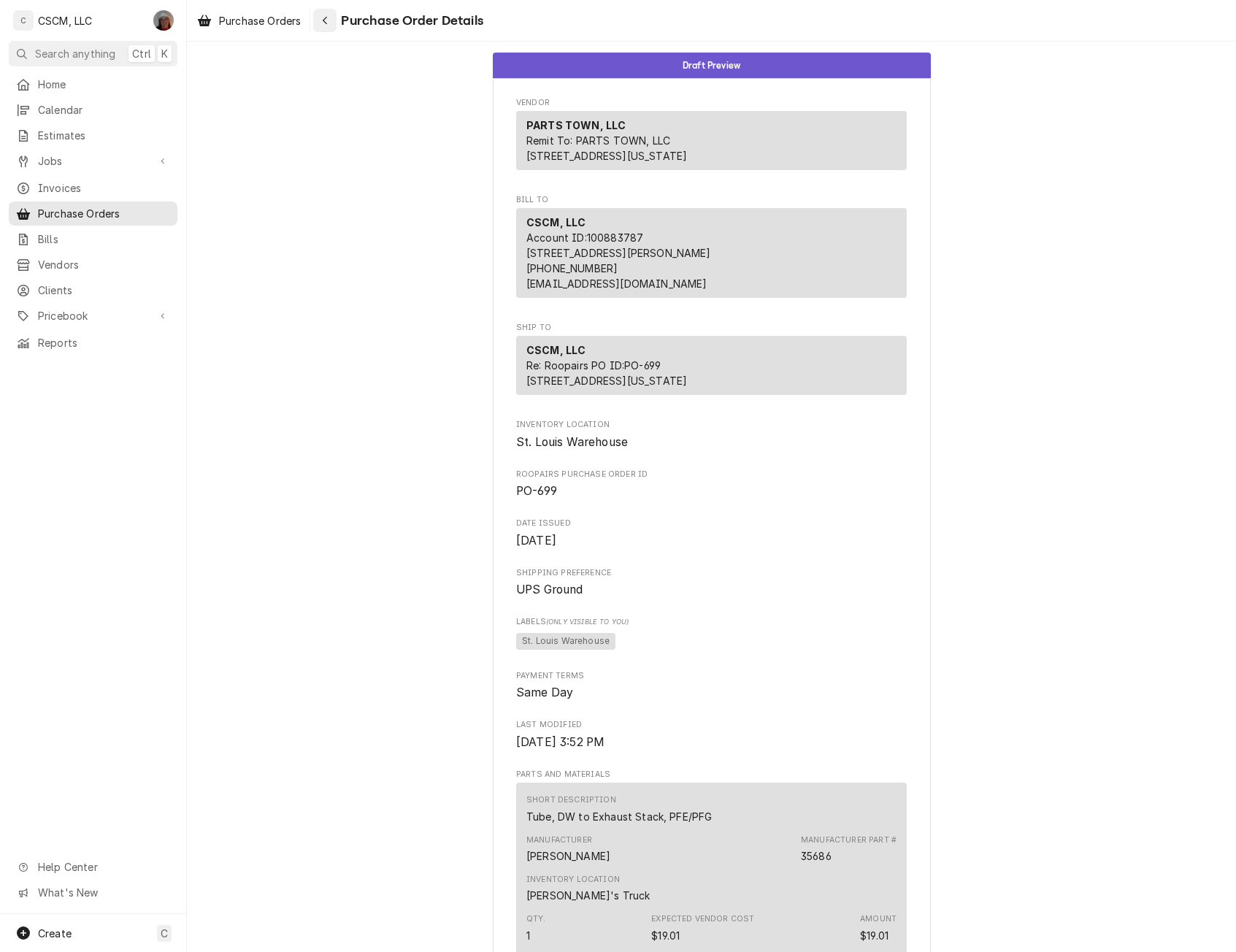
click at [328, 13] on div "Navigate back" at bounding box center [324, 20] width 14 height 14
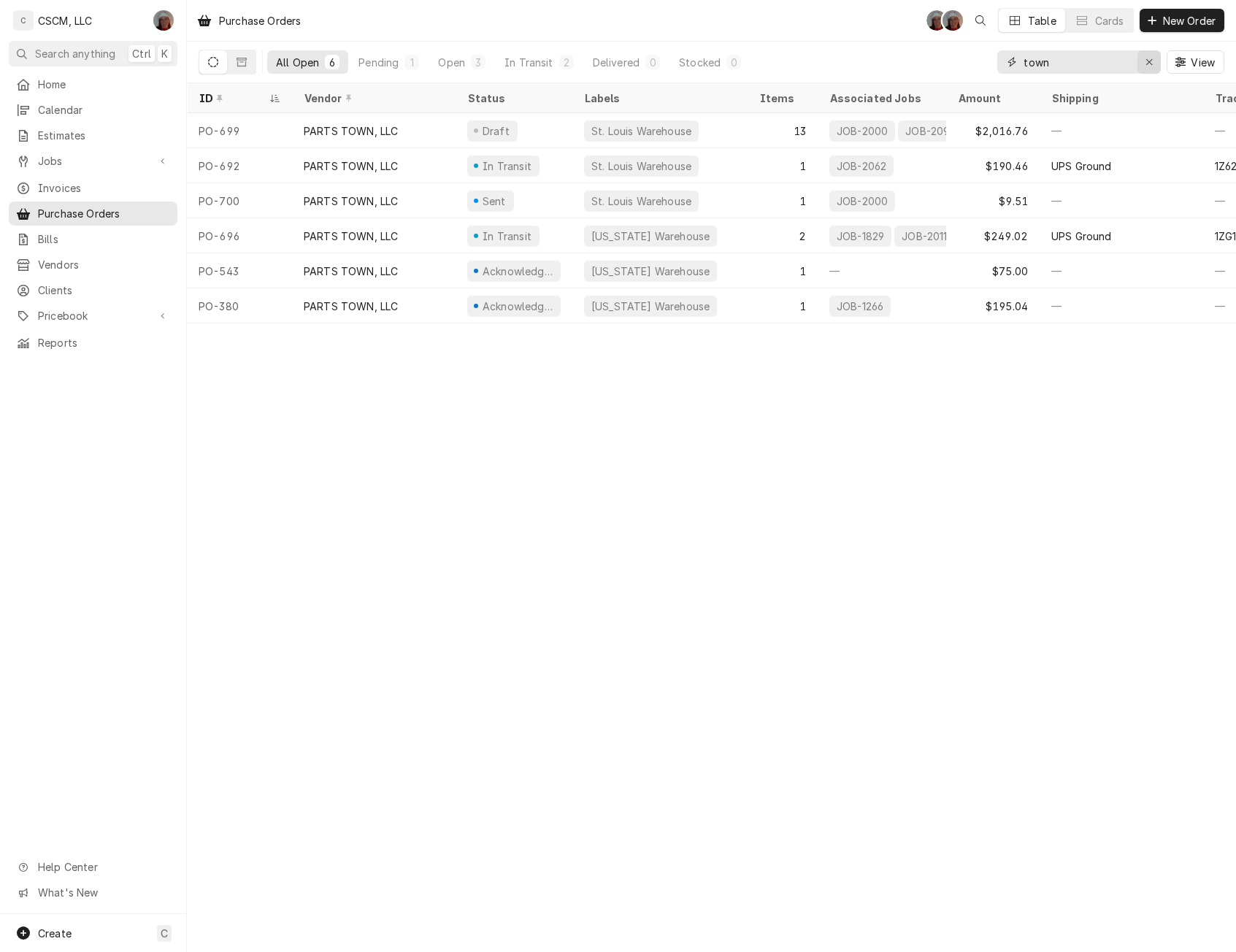
click at [1147, 63] on icon "Erase input" at bounding box center [1149, 62] width 8 height 11
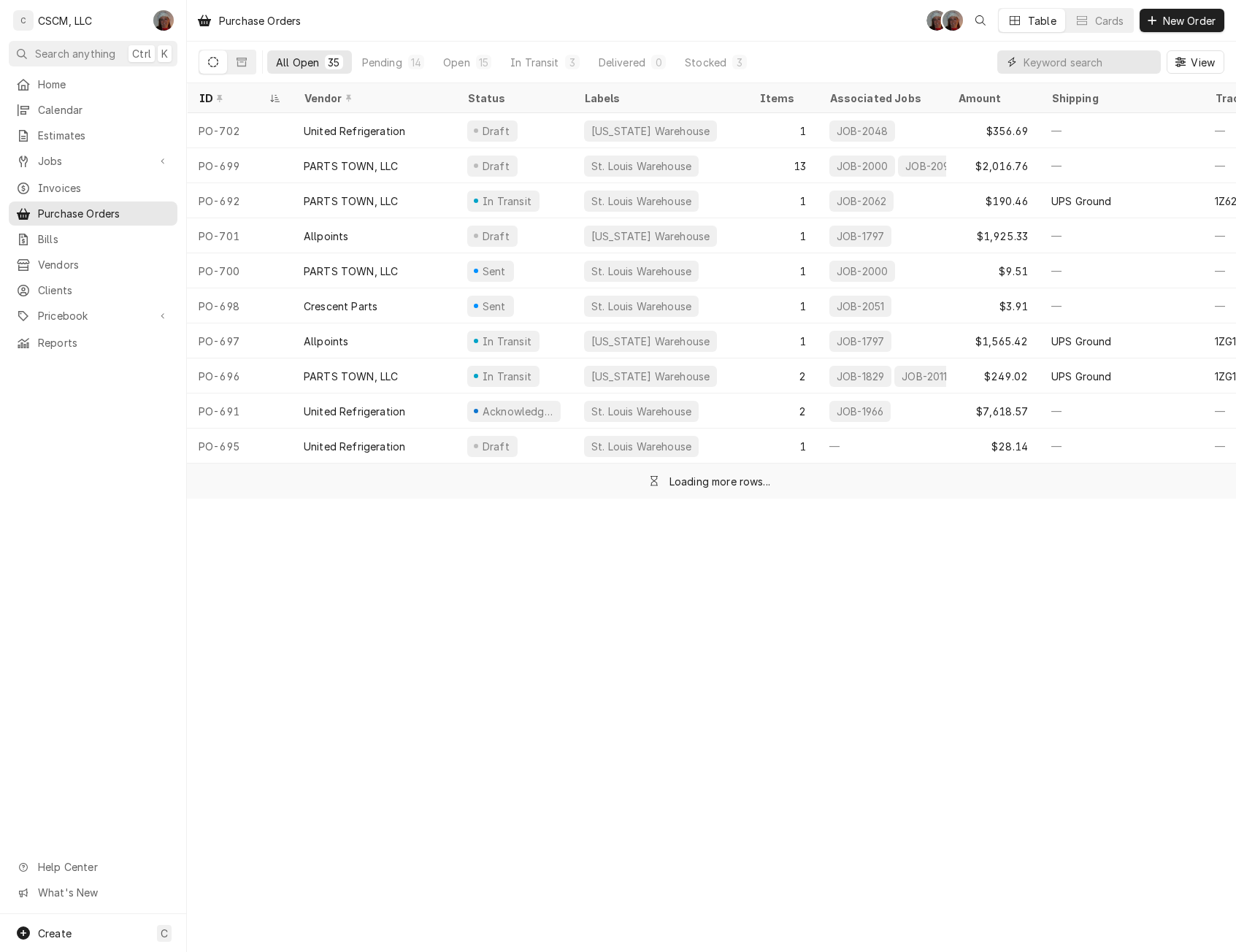
click at [1053, 60] on input "Dynamic Content Wrapper" at bounding box center [1088, 62] width 130 height 23
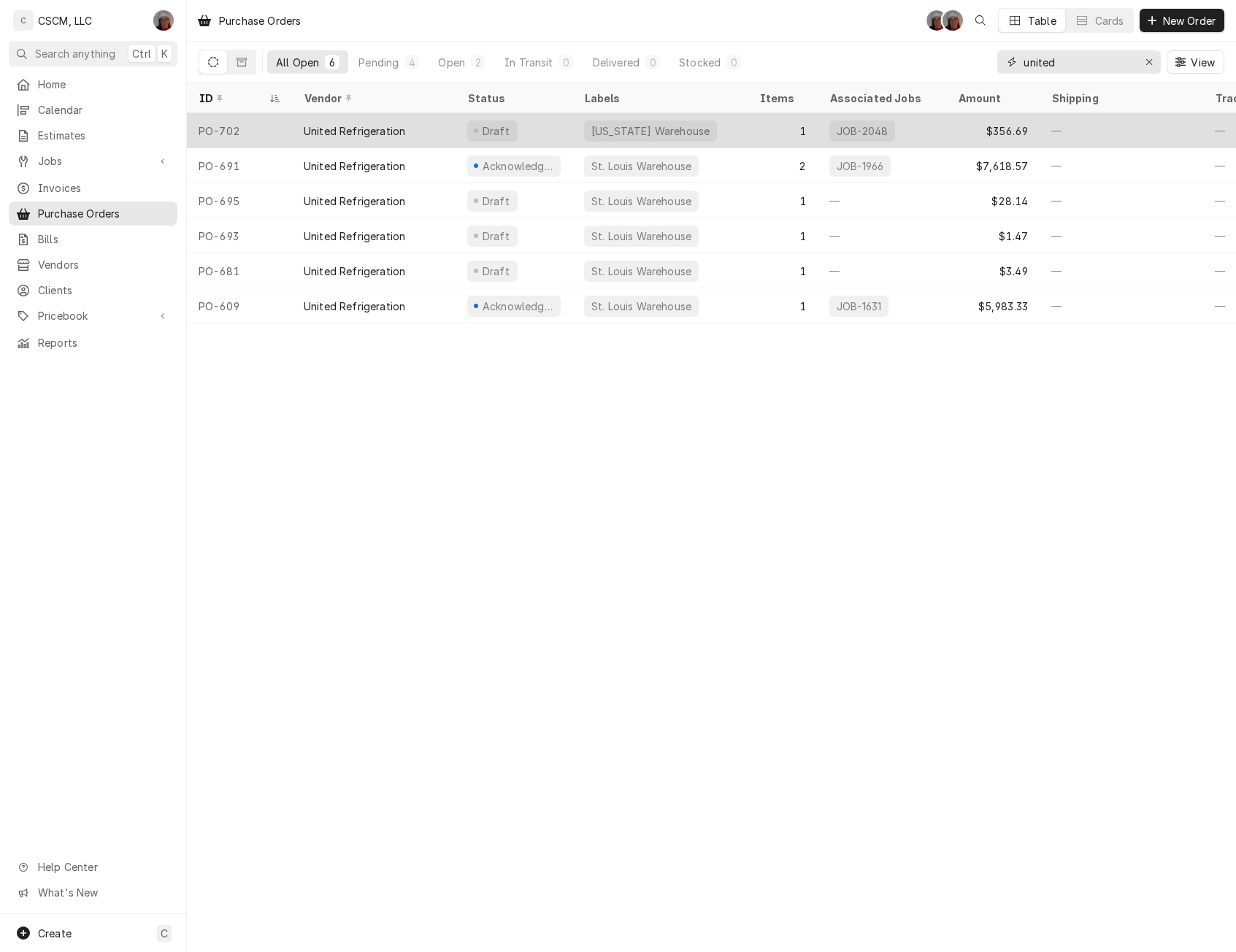
type input "united"
click at [360, 138] on div "United Refrigeration" at bounding box center [373, 130] width 163 height 35
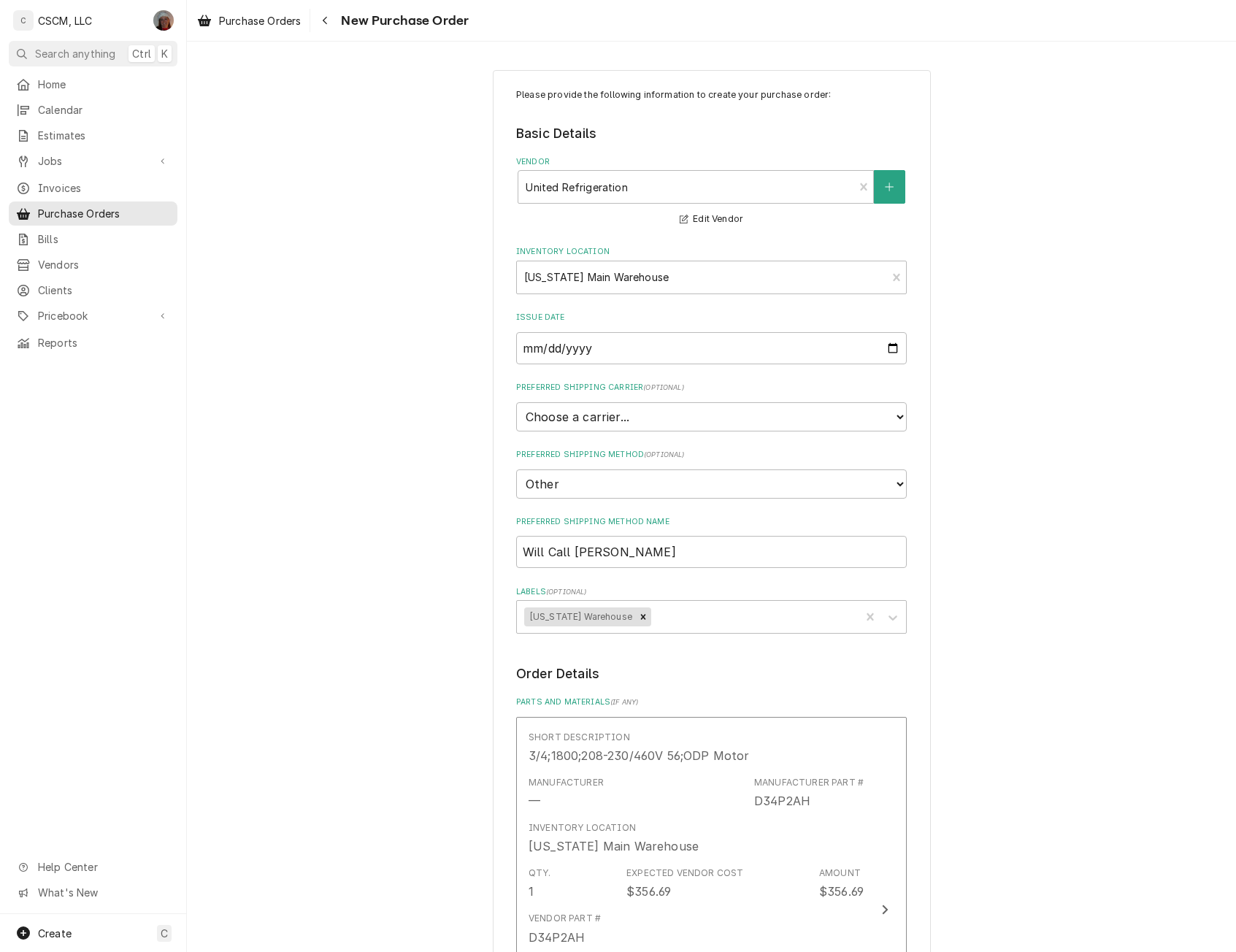
scroll to position [666, 0]
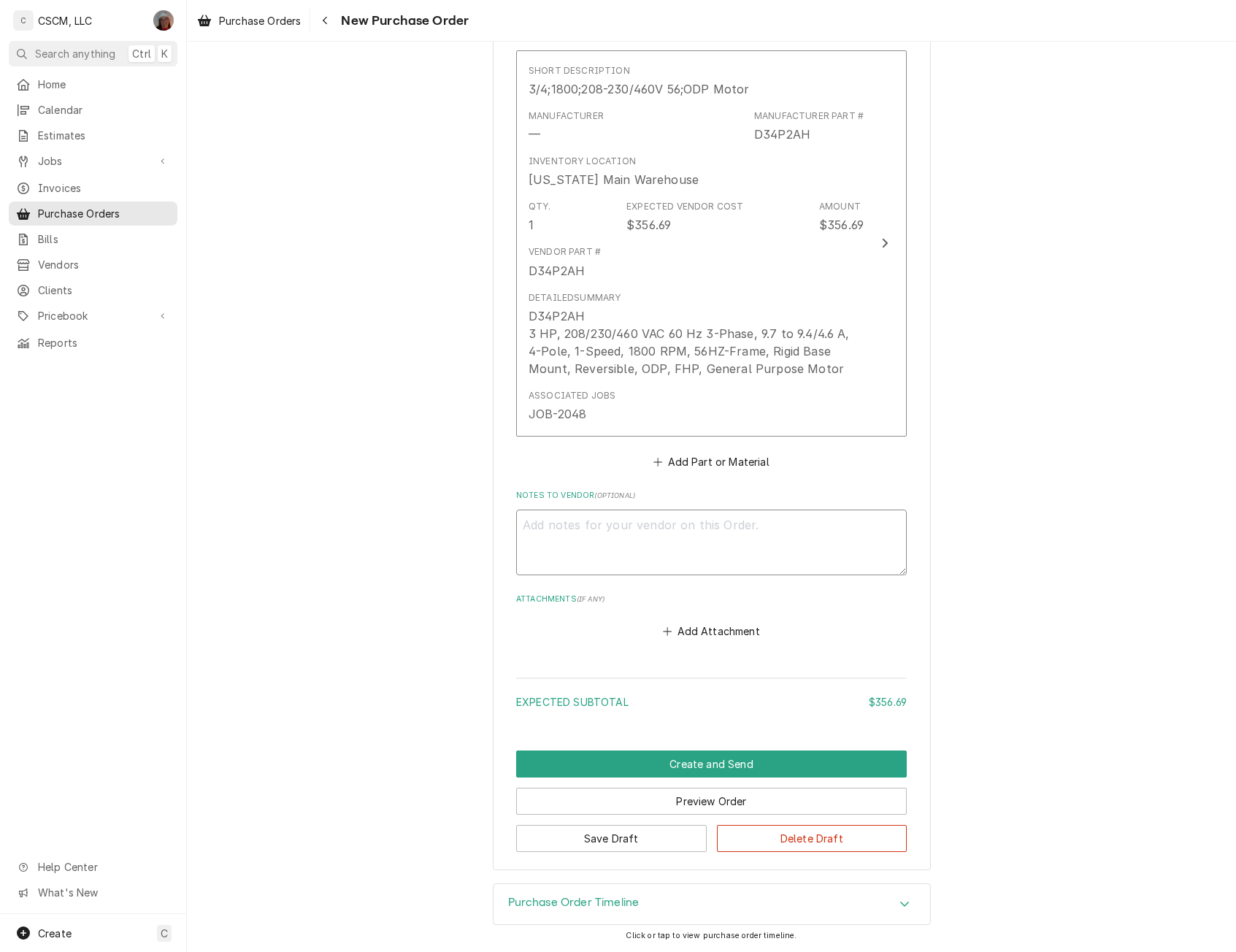
click at [525, 540] on textarea "Notes to Vendor ( optional )" at bounding box center [711, 541] width 391 height 66
type textarea "x"
type textarea "G"
type textarea "x"
type textarea "Ga"
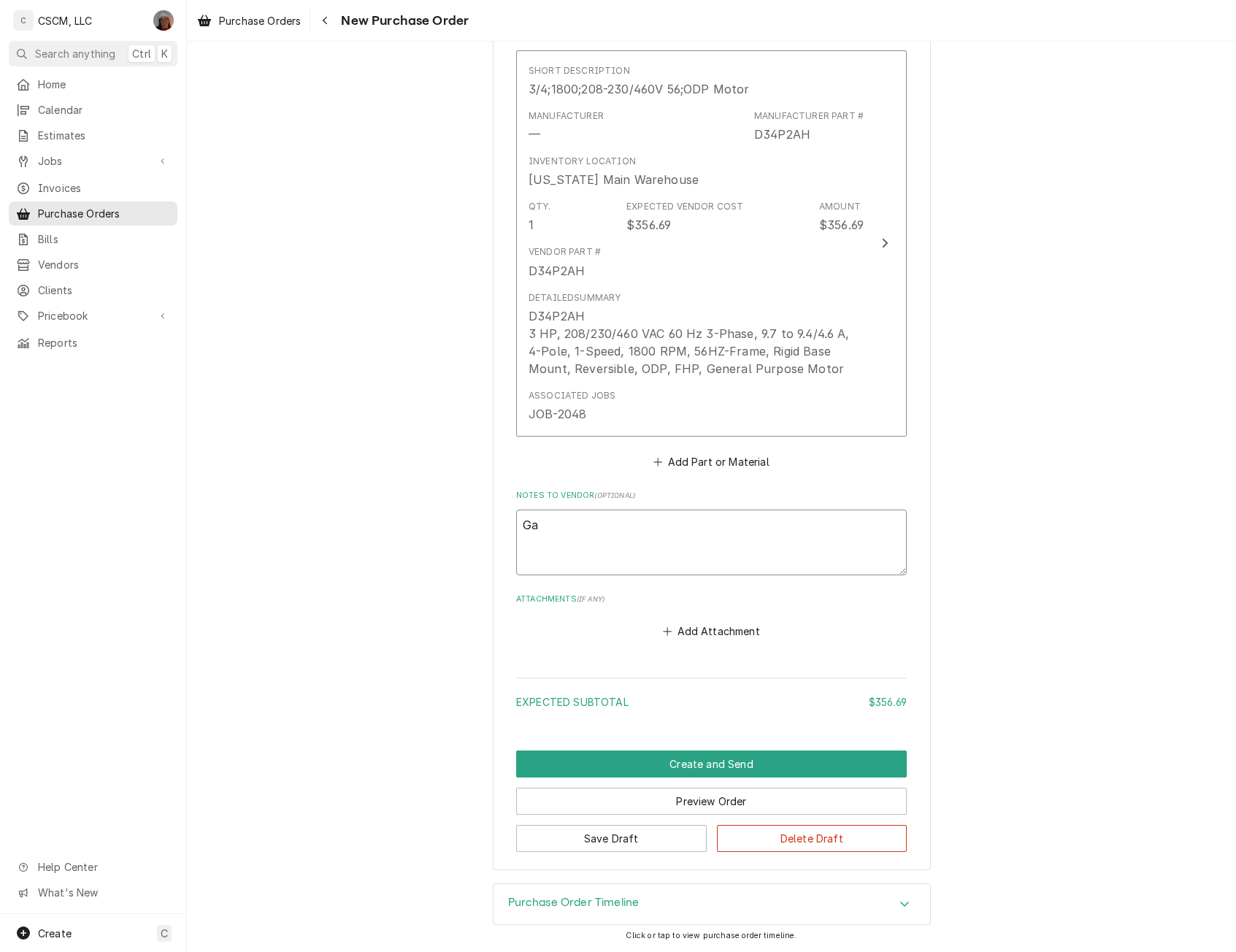
type textarea "x"
type textarea "Gav"
type textarea "x"
type textarea "Ga"
type textarea "x"
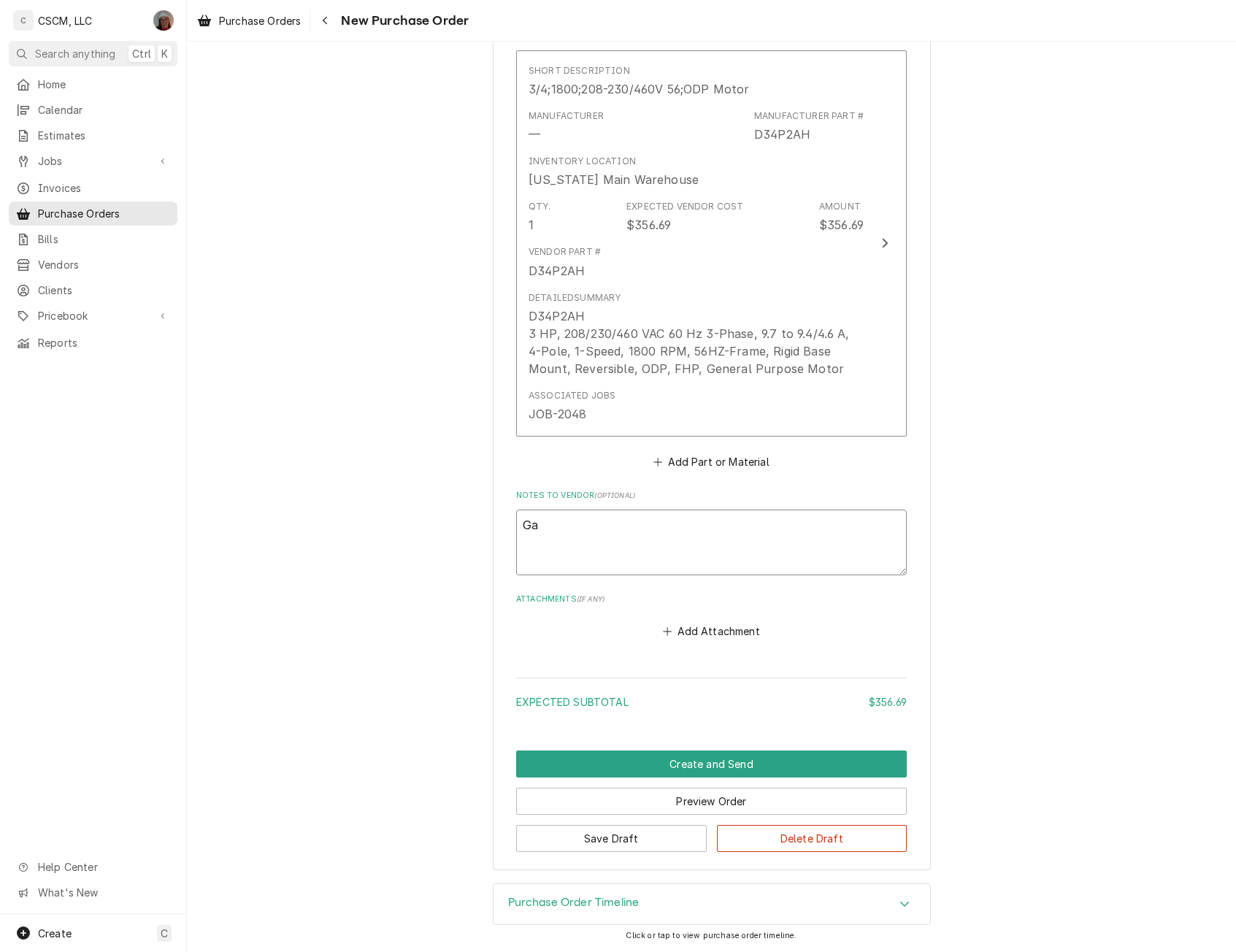
type textarea "Gab"
type textarea "x"
type textarea "Gabe"
click at [696, 762] on button "Create and Send" at bounding box center [711, 764] width 391 height 27
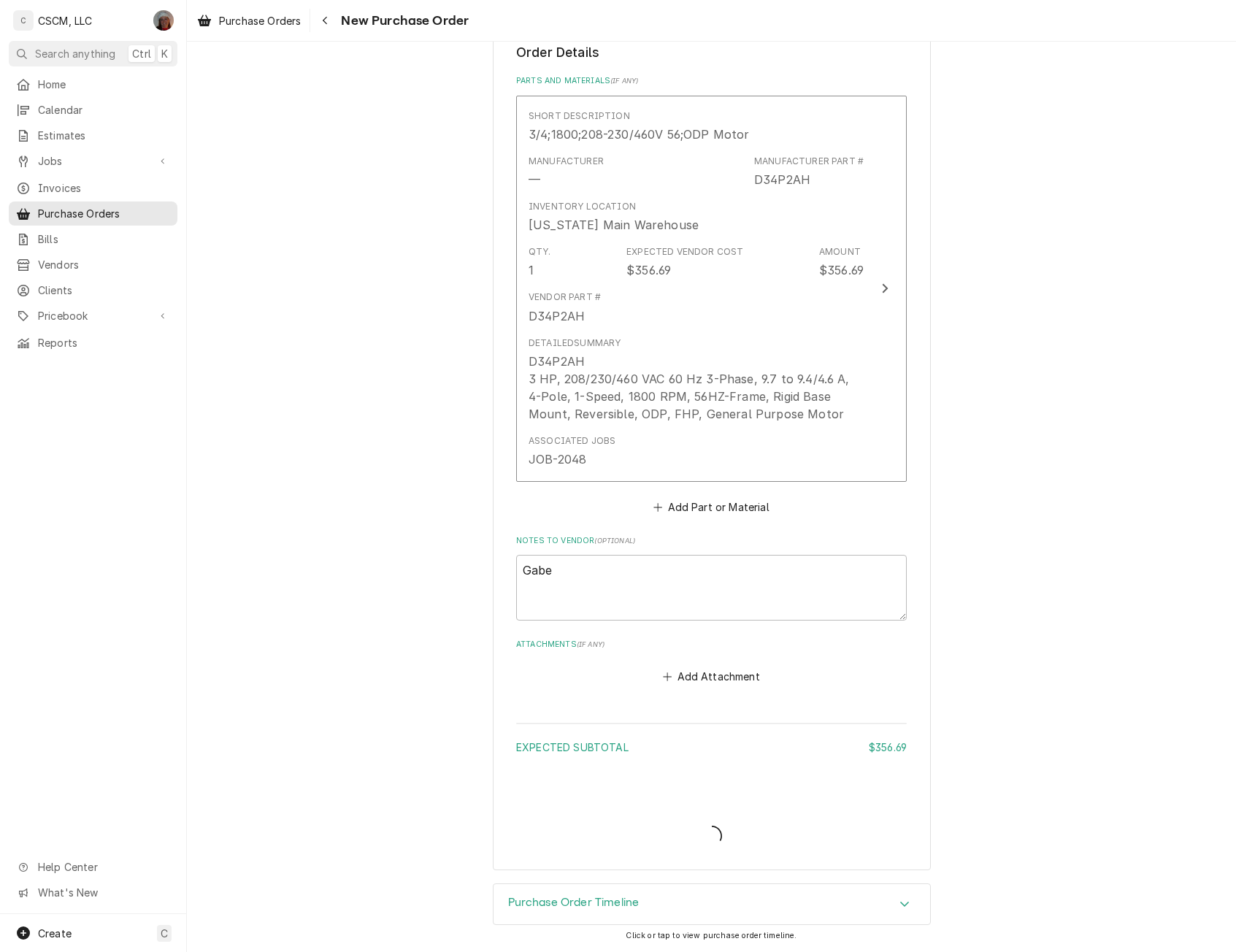
scroll to position [551, 0]
type textarea "x"
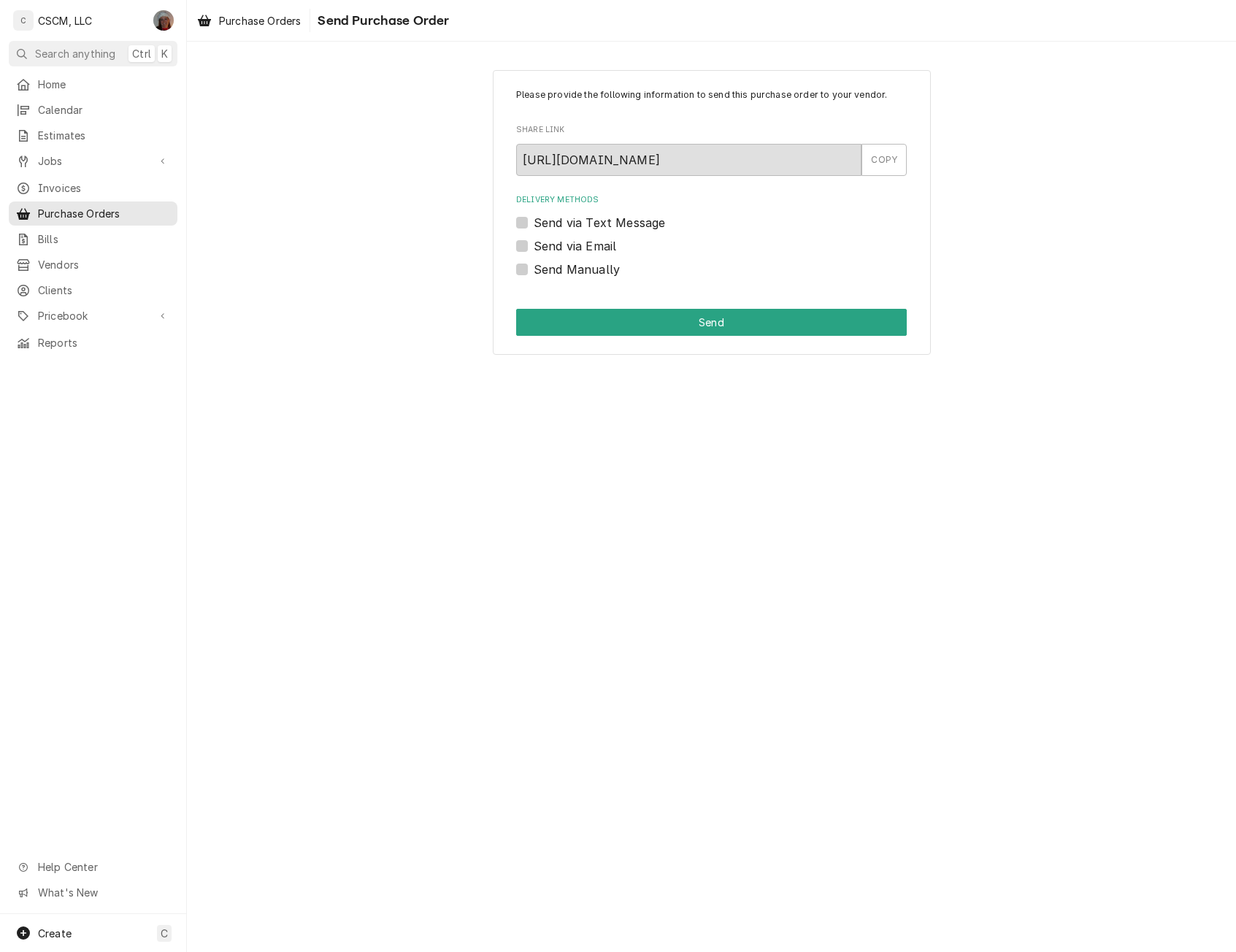
click at [534, 271] on label "Send Manually" at bounding box center [577, 269] width 86 height 17
click at [534, 271] on input "Send Manually" at bounding box center [729, 277] width 391 height 32
checkbox input "true"
click at [618, 320] on button "Send" at bounding box center [711, 322] width 391 height 27
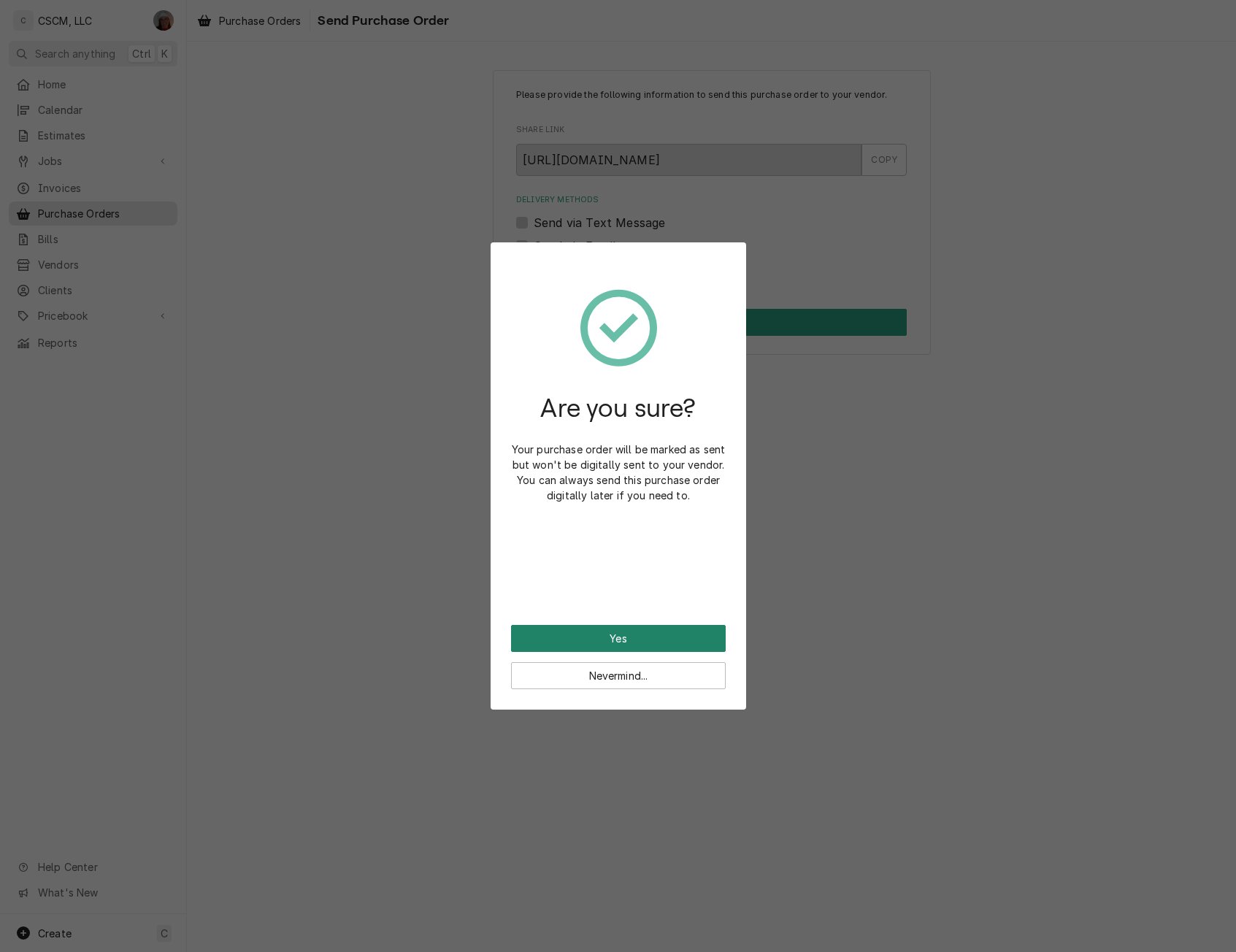
click at [541, 633] on button "Yes" at bounding box center [618, 638] width 215 height 27
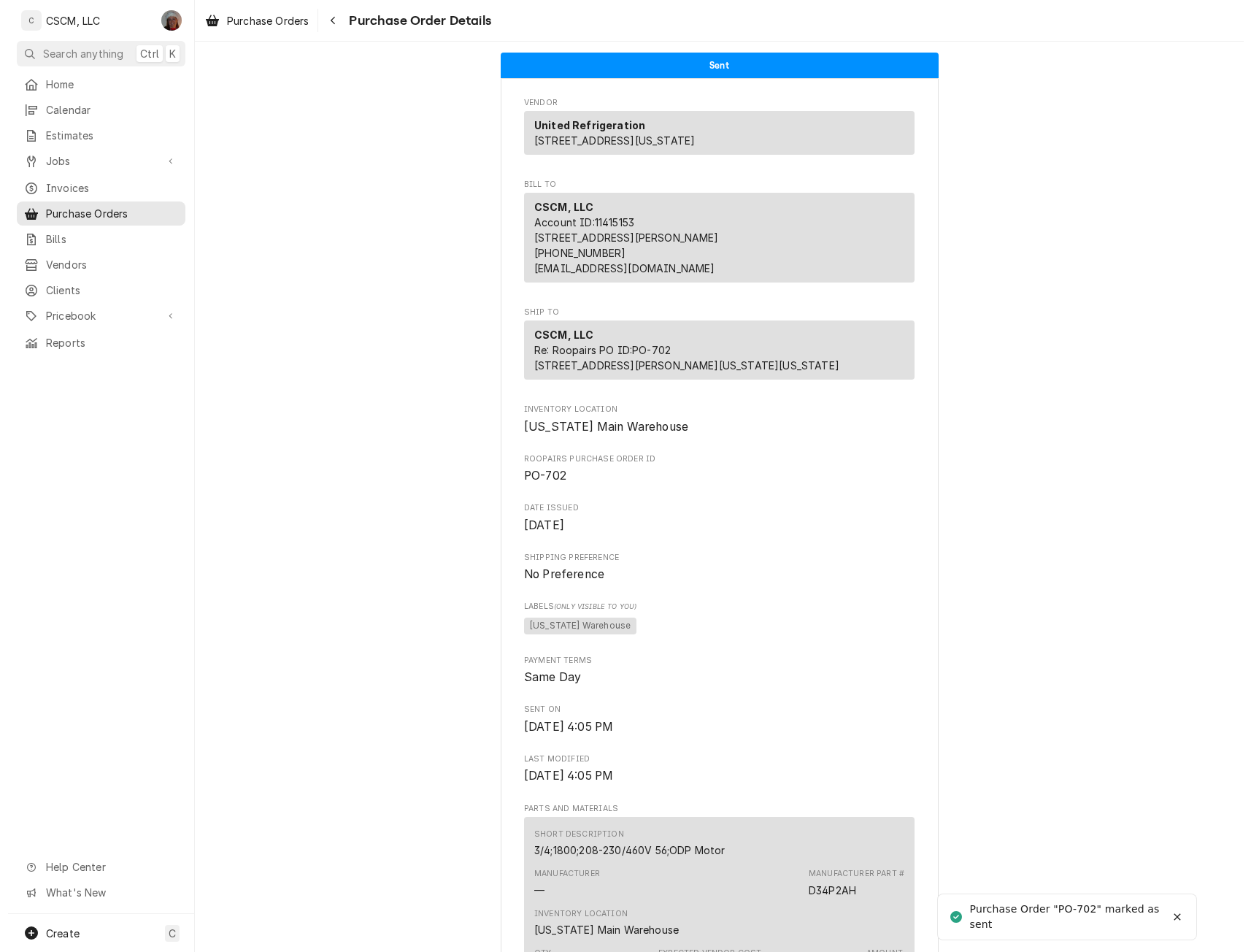
scroll to position [796, 0]
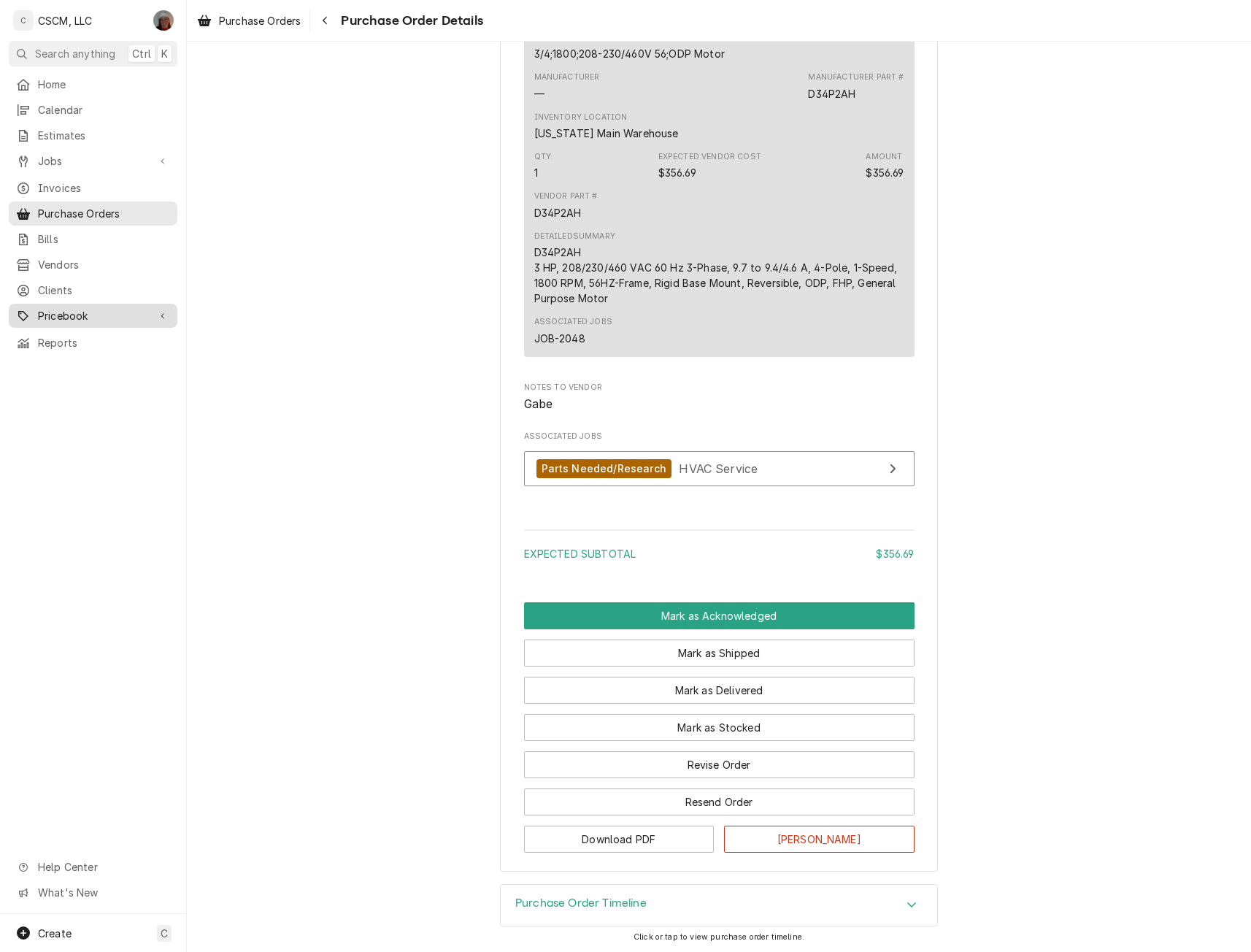
click at [67, 311] on span "Pricebook" at bounding box center [93, 315] width 110 height 15
click at [63, 359] on span "Parts & Materials" at bounding box center [104, 367] width 132 height 15
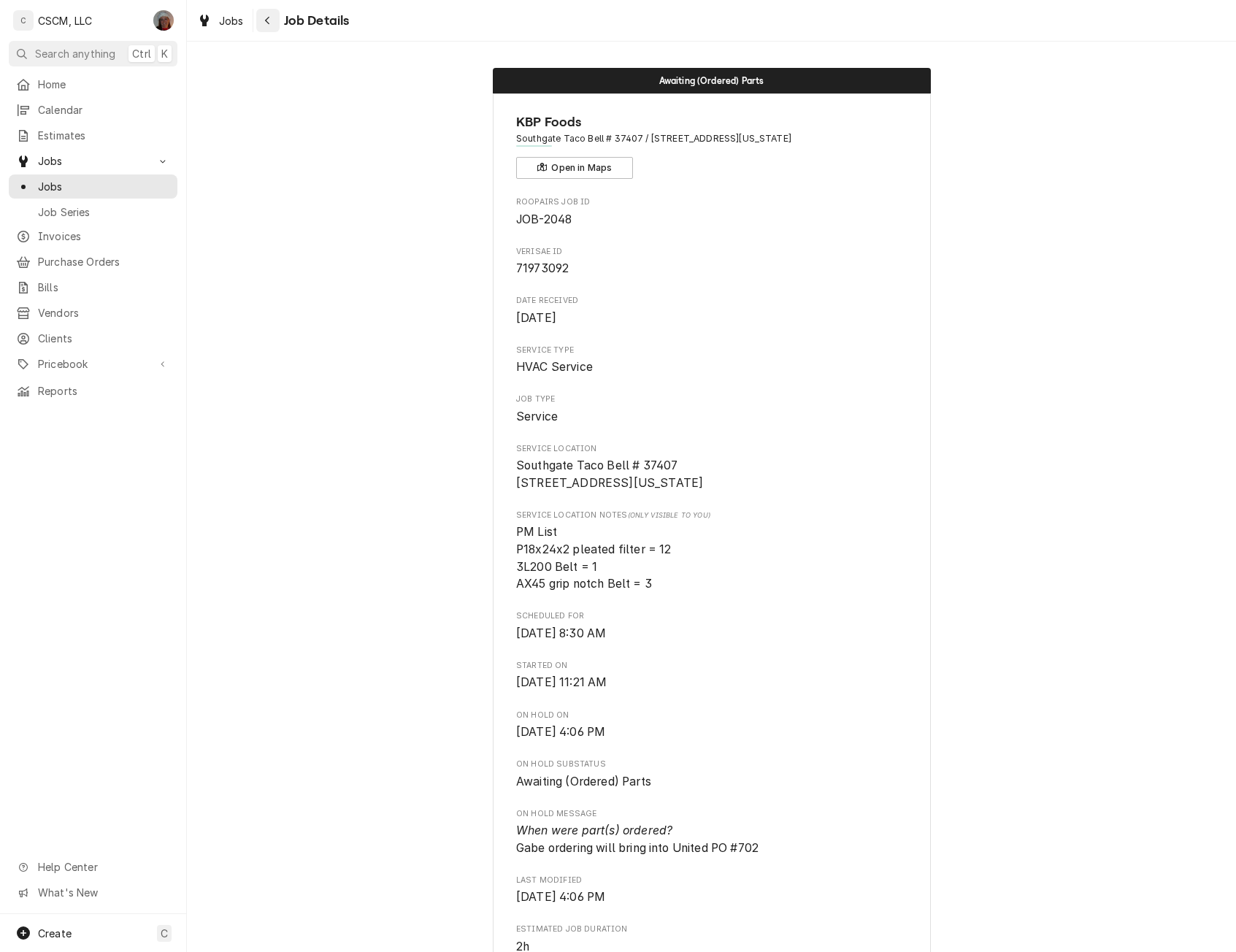
click at [269, 26] on div "Navigate back" at bounding box center [267, 20] width 14 height 14
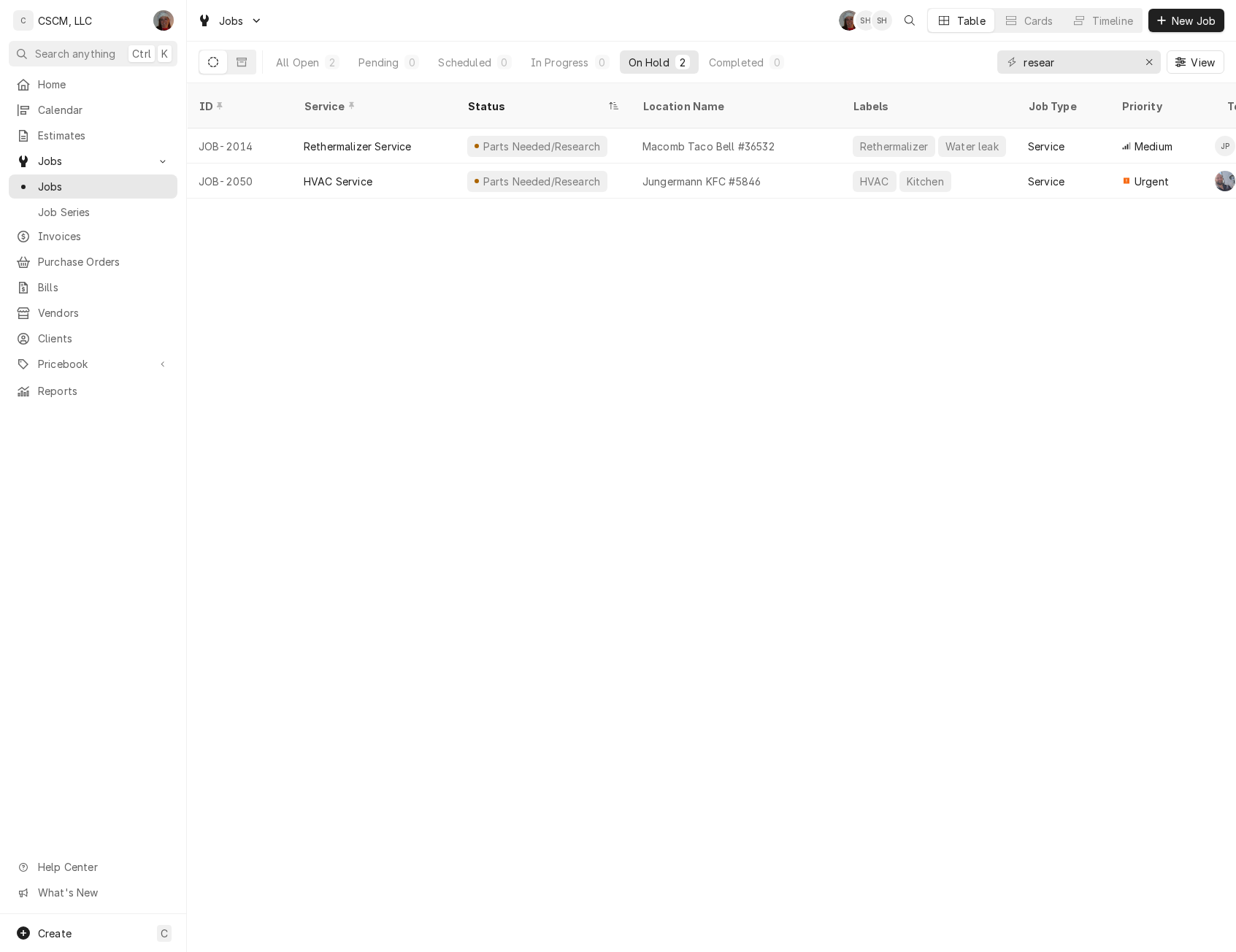
click at [596, 424] on div "ID Service Status Location Name Labels Job Type Priority Techs Date Received Cl…" at bounding box center [712, 517] width 1049 height 868
click at [1149, 57] on icon "Erase input" at bounding box center [1149, 62] width 8 height 11
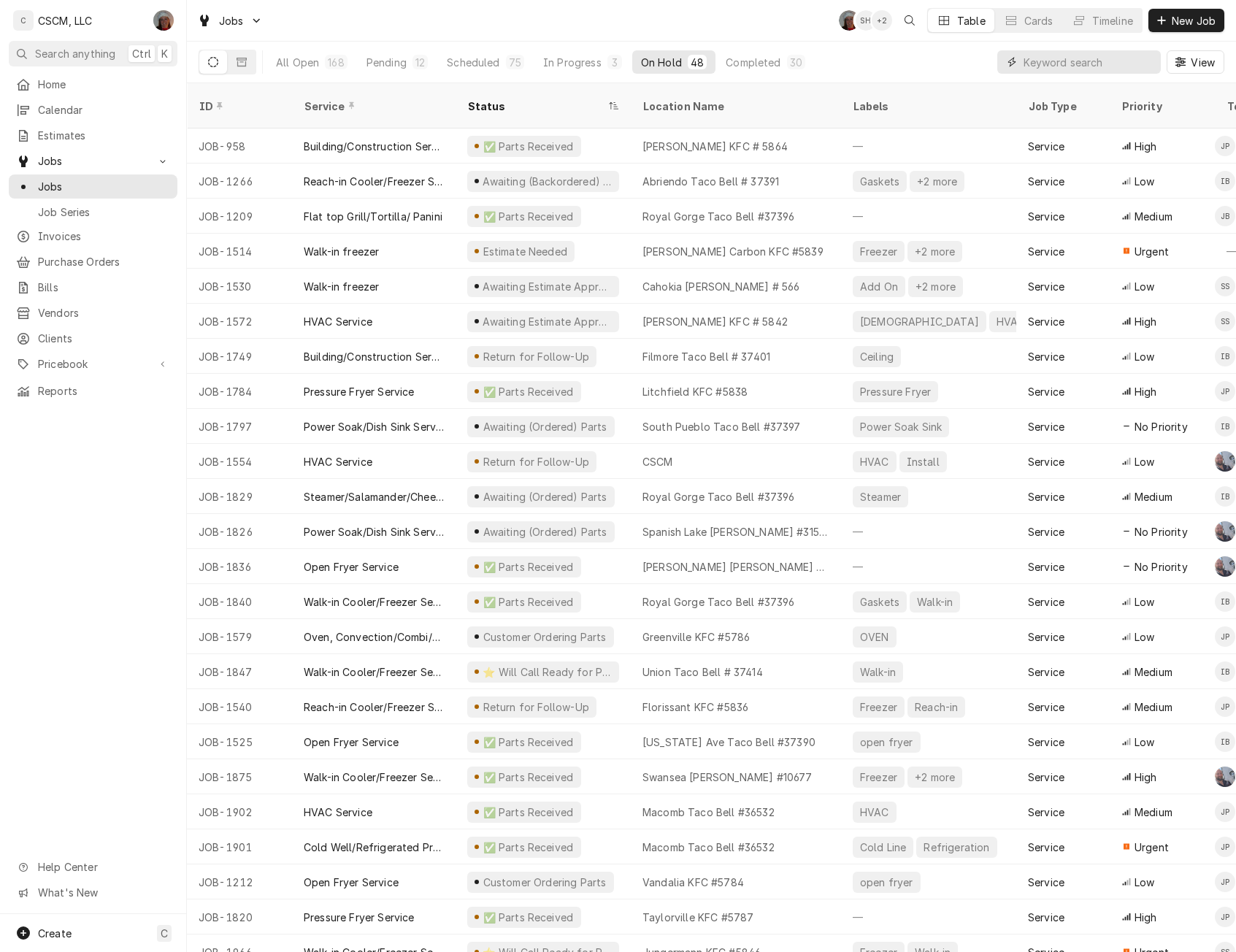
click at [1032, 65] on input "Dynamic Content Wrapper" at bounding box center [1088, 62] width 130 height 23
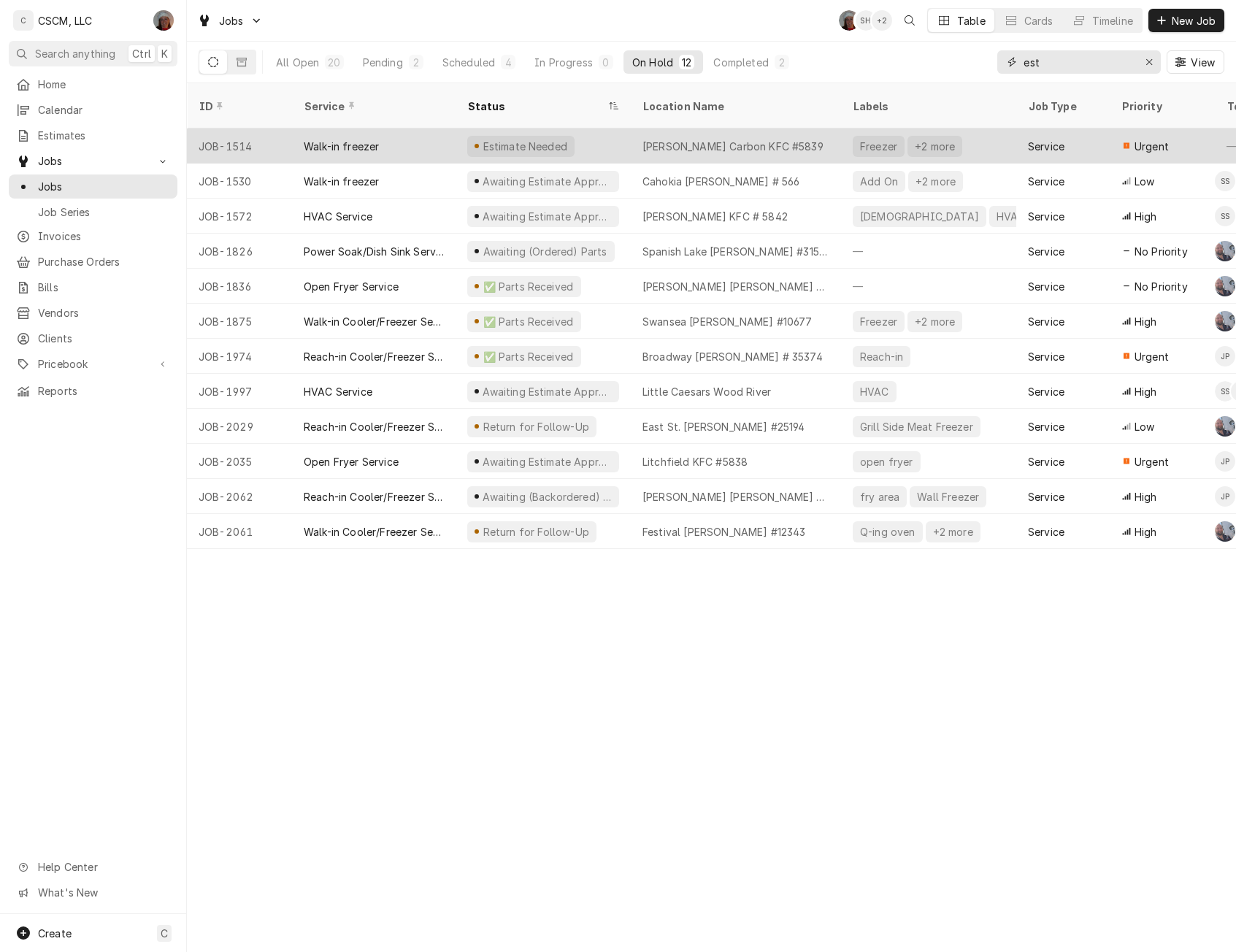
type input "est"
click at [439, 128] on div "Walk-in freezer" at bounding box center [373, 145] width 163 height 35
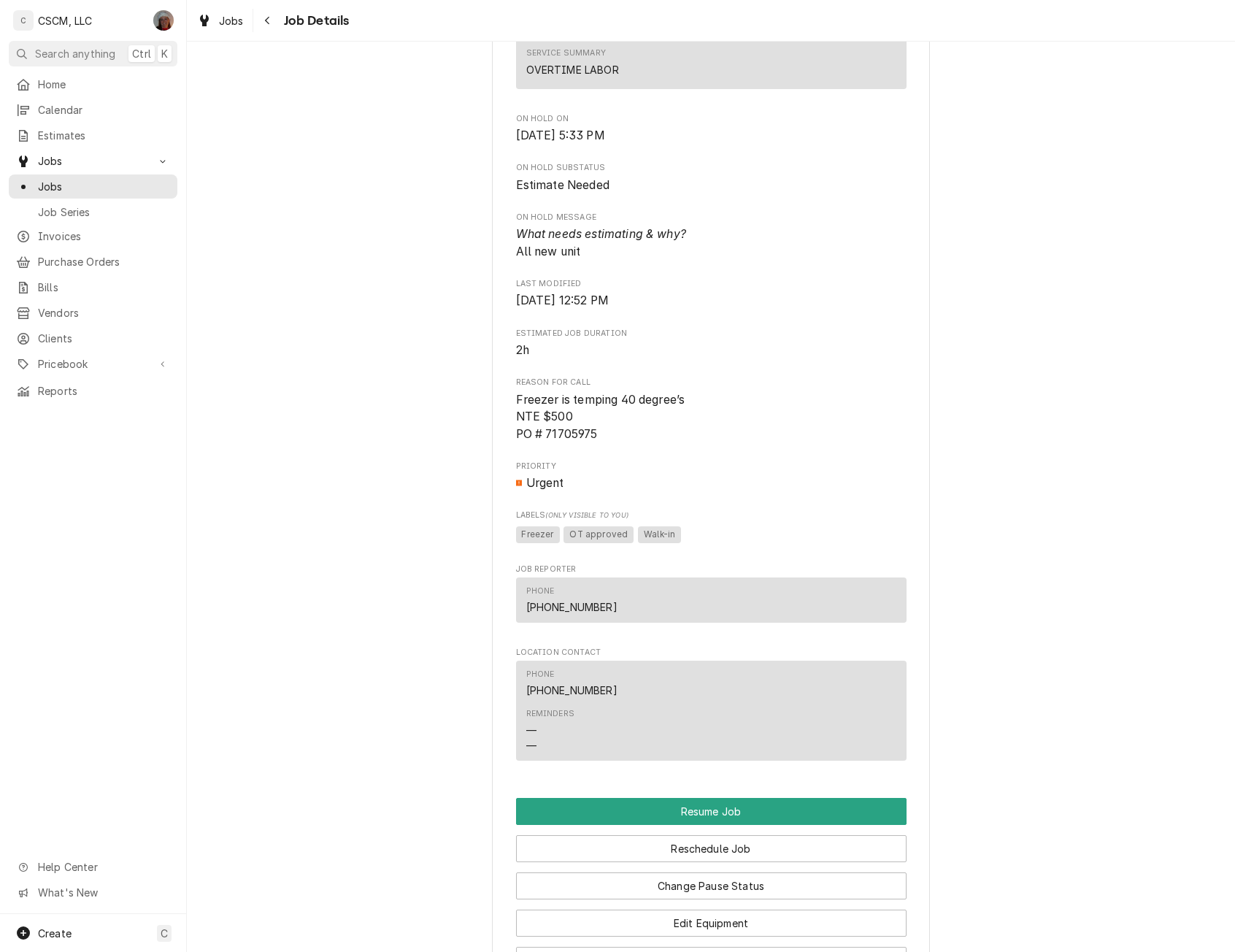
scroll to position [826, 0]
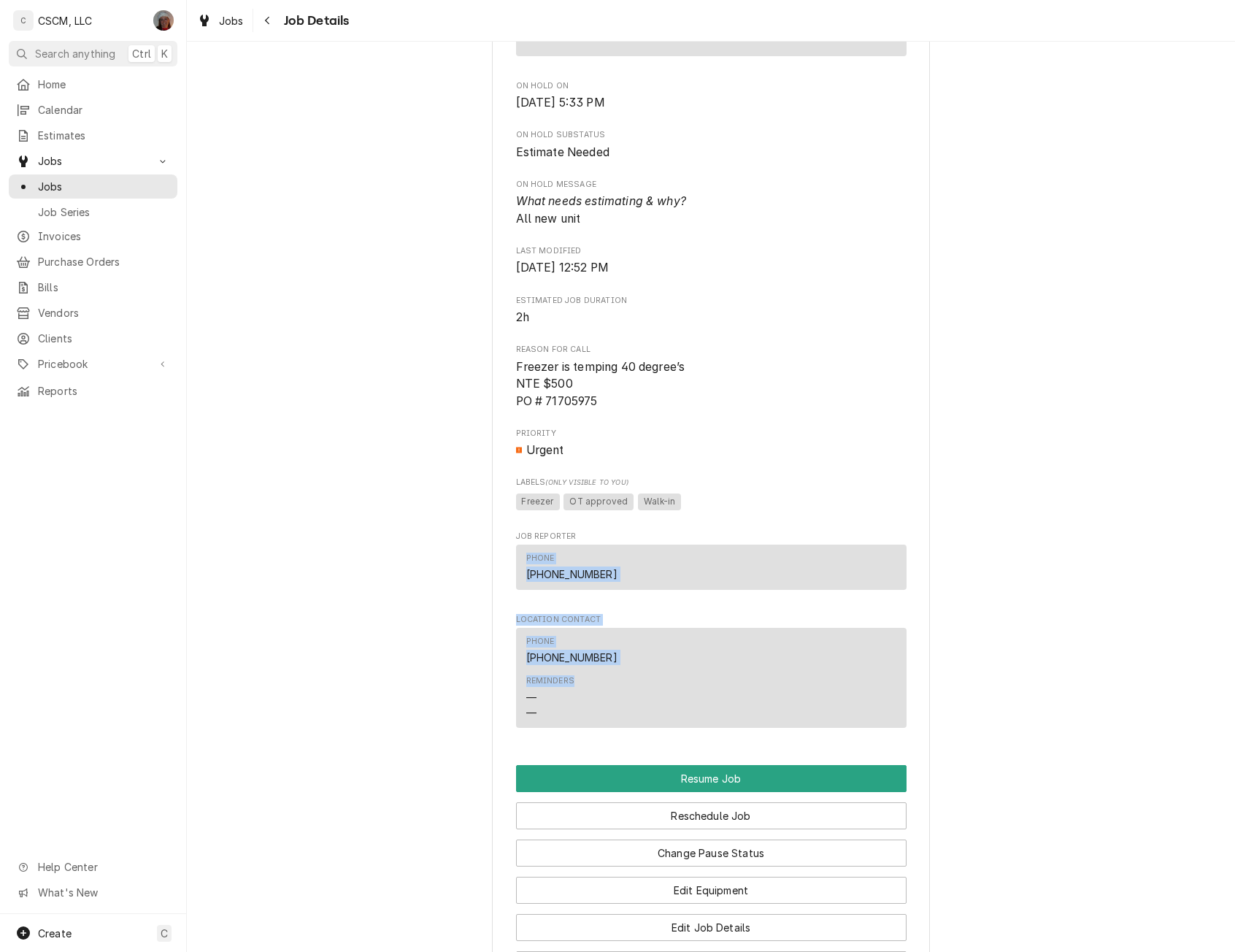
drag, startPoint x: 1220, startPoint y: 559, endPoint x: 1216, endPoint y: 719, distance: 160.0
click at [1216, 719] on div "Estimate Needed KBP Foods Glen Carbon KFC #5839 / 3202 Highway 159, Glen Carbon…" at bounding box center [711, 158] width 1048 height 1852
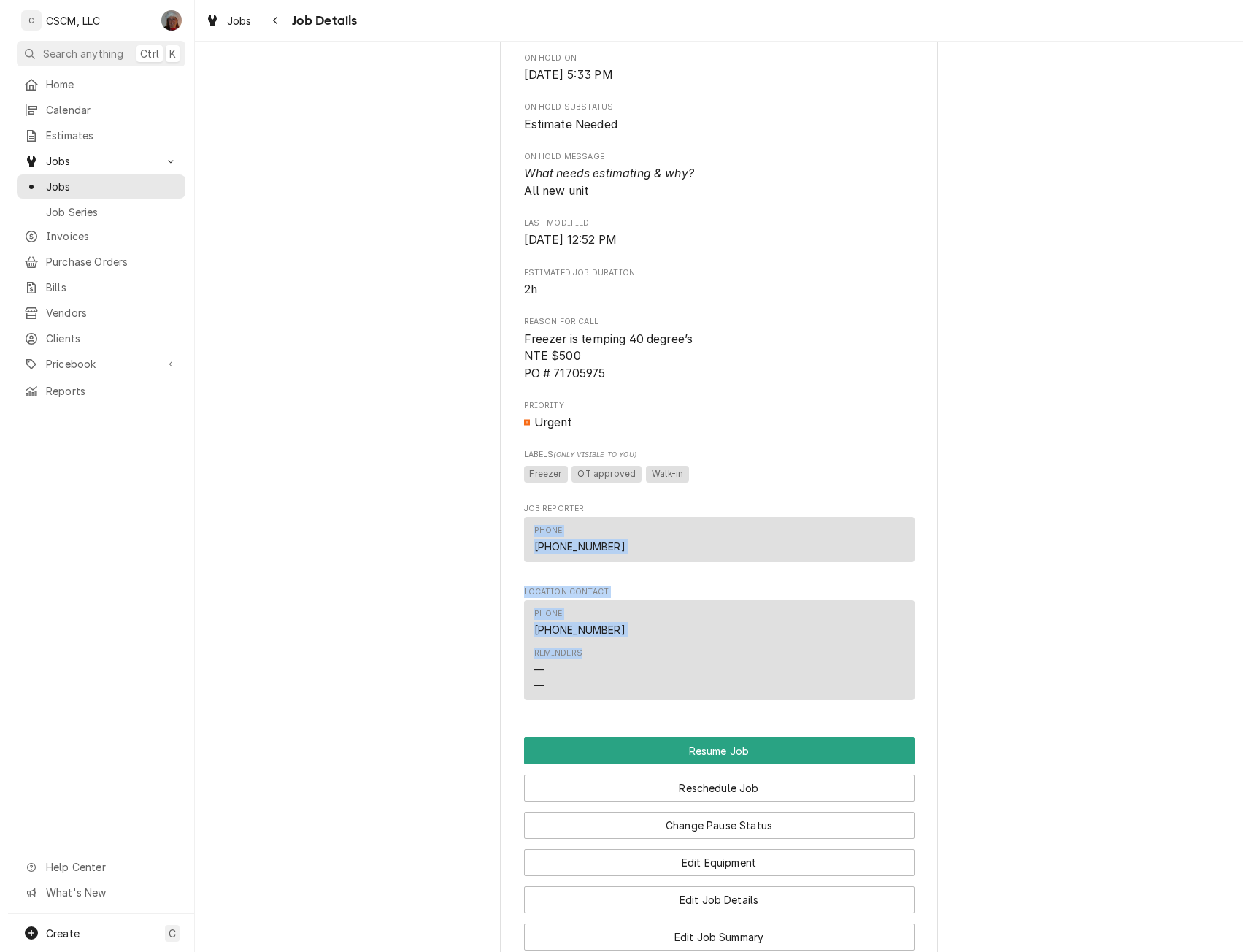
scroll to position [1065, 0]
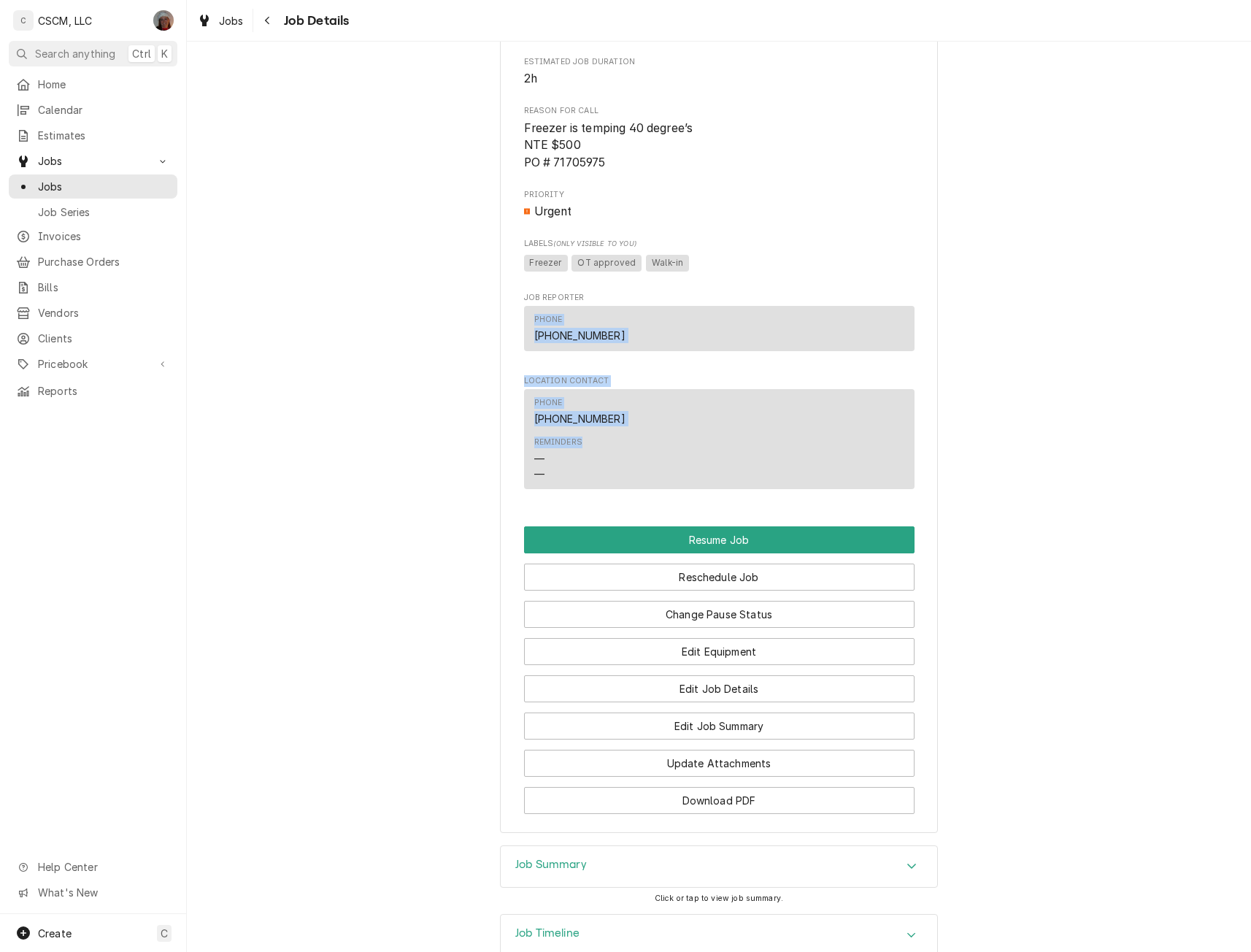
click at [910, 871] on icon "Accordion Header" at bounding box center [911, 865] width 11 height 11
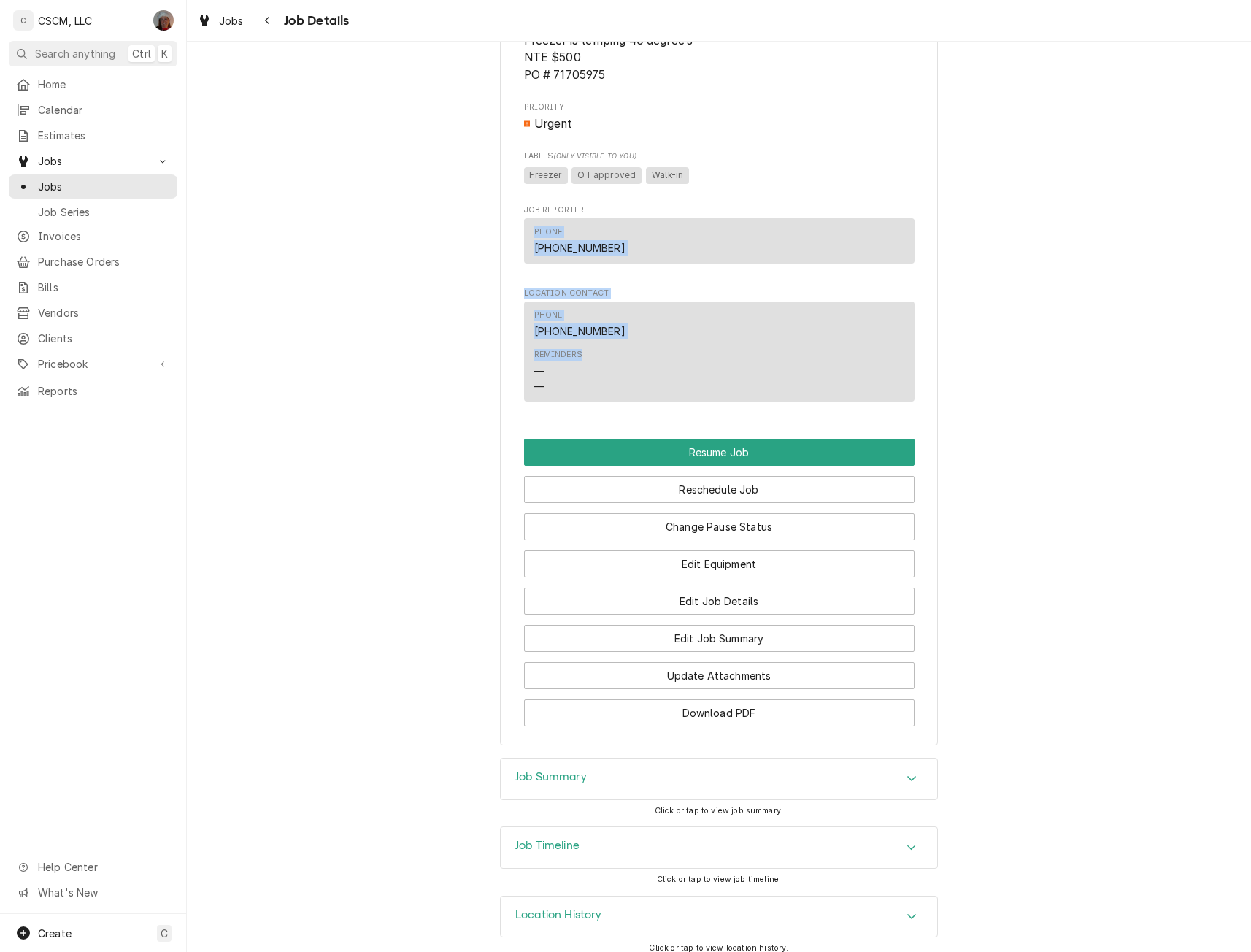
scroll to position [1182, 0]
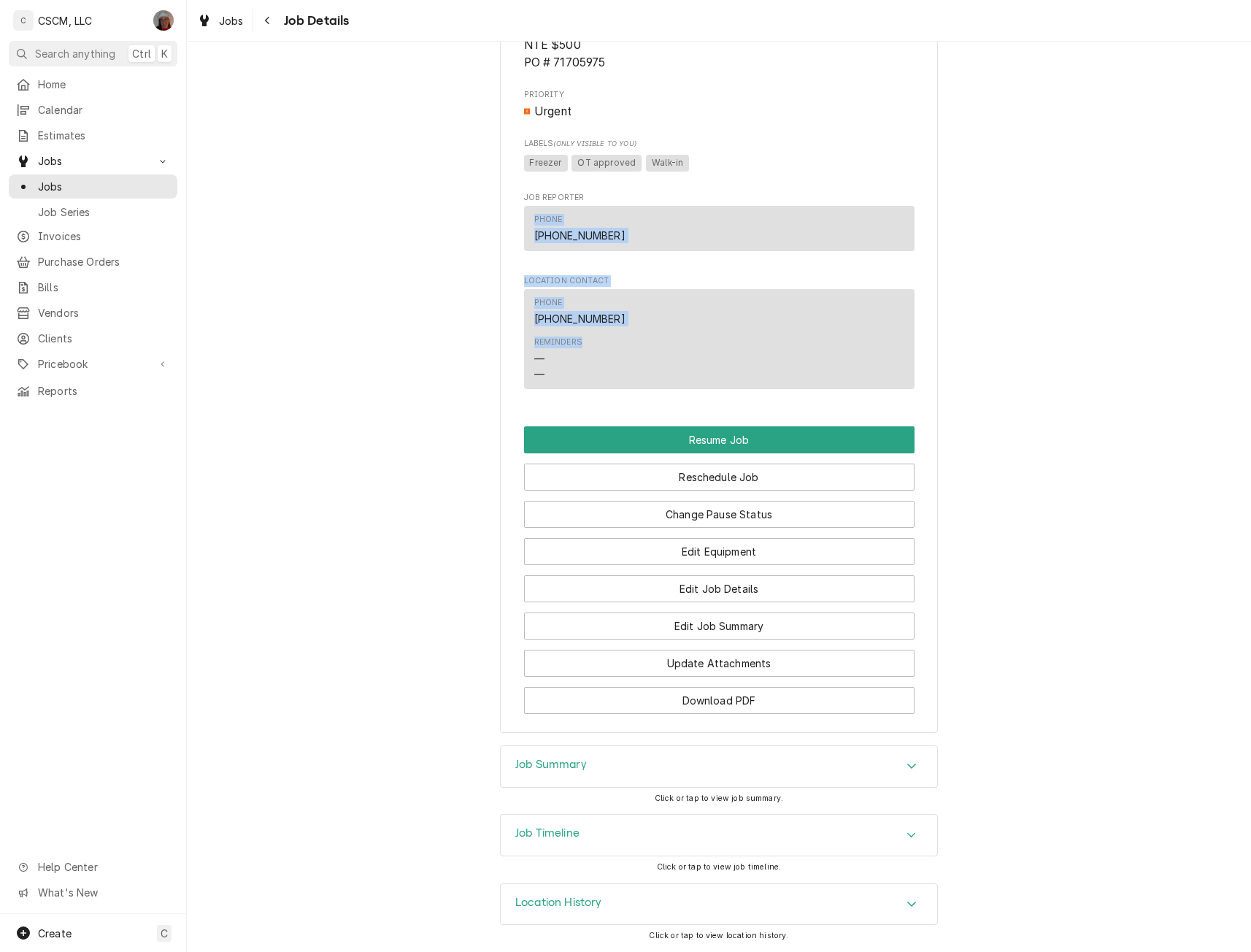
click at [910, 835] on icon "Accordion Header" at bounding box center [911, 835] width 11 height 11
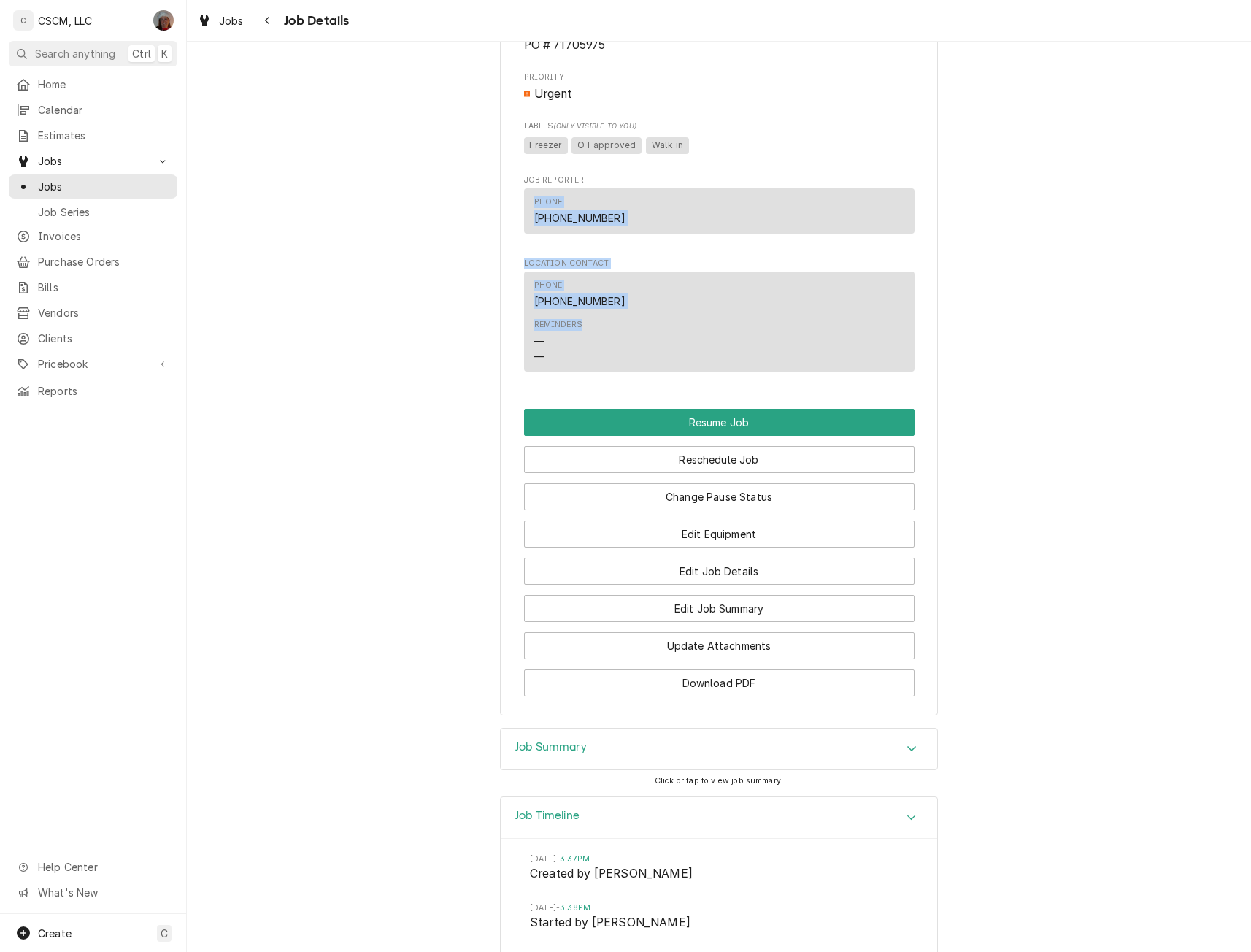
scroll to position [1531, 0]
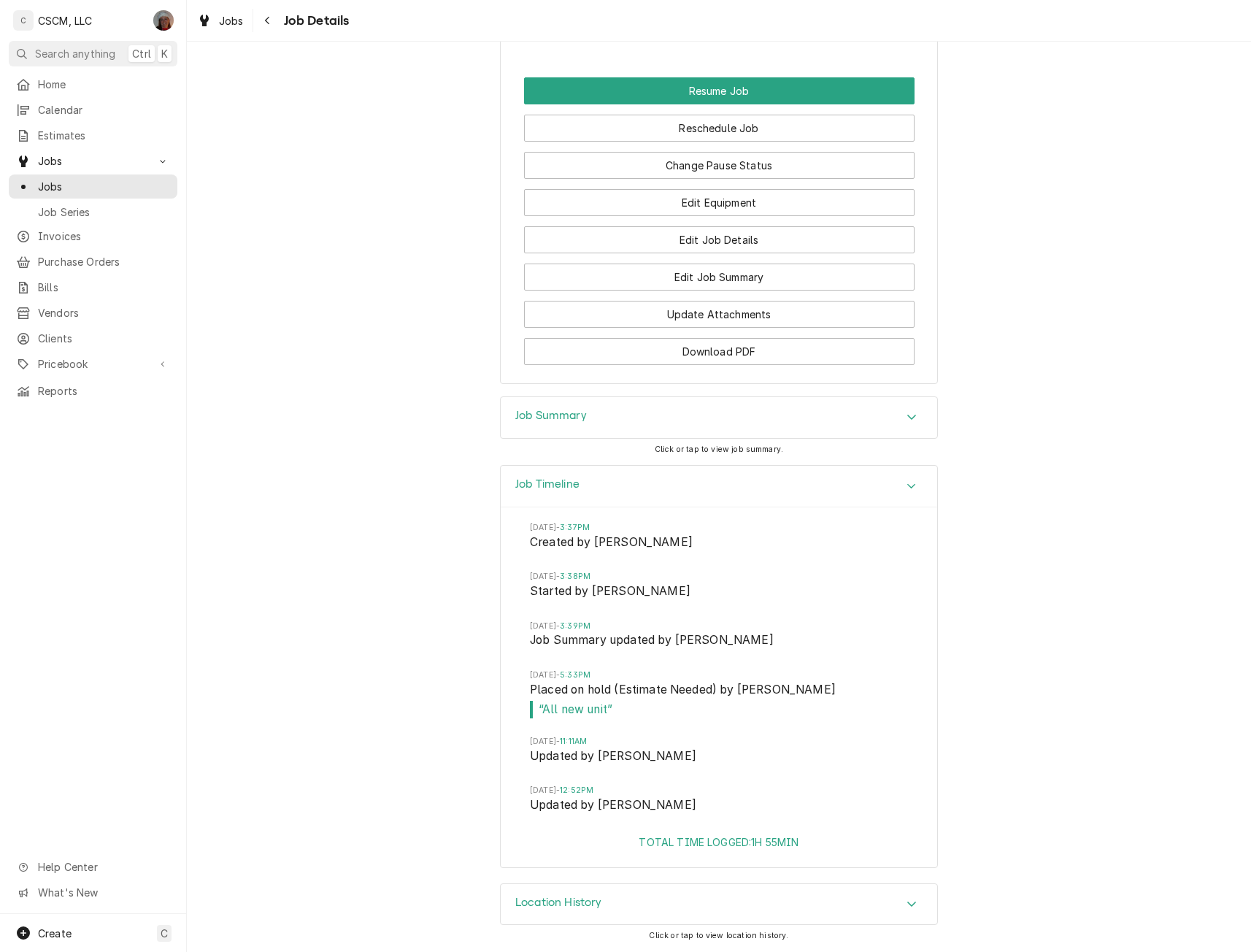
click at [908, 484] on icon "Accordion Header" at bounding box center [911, 486] width 11 height 11
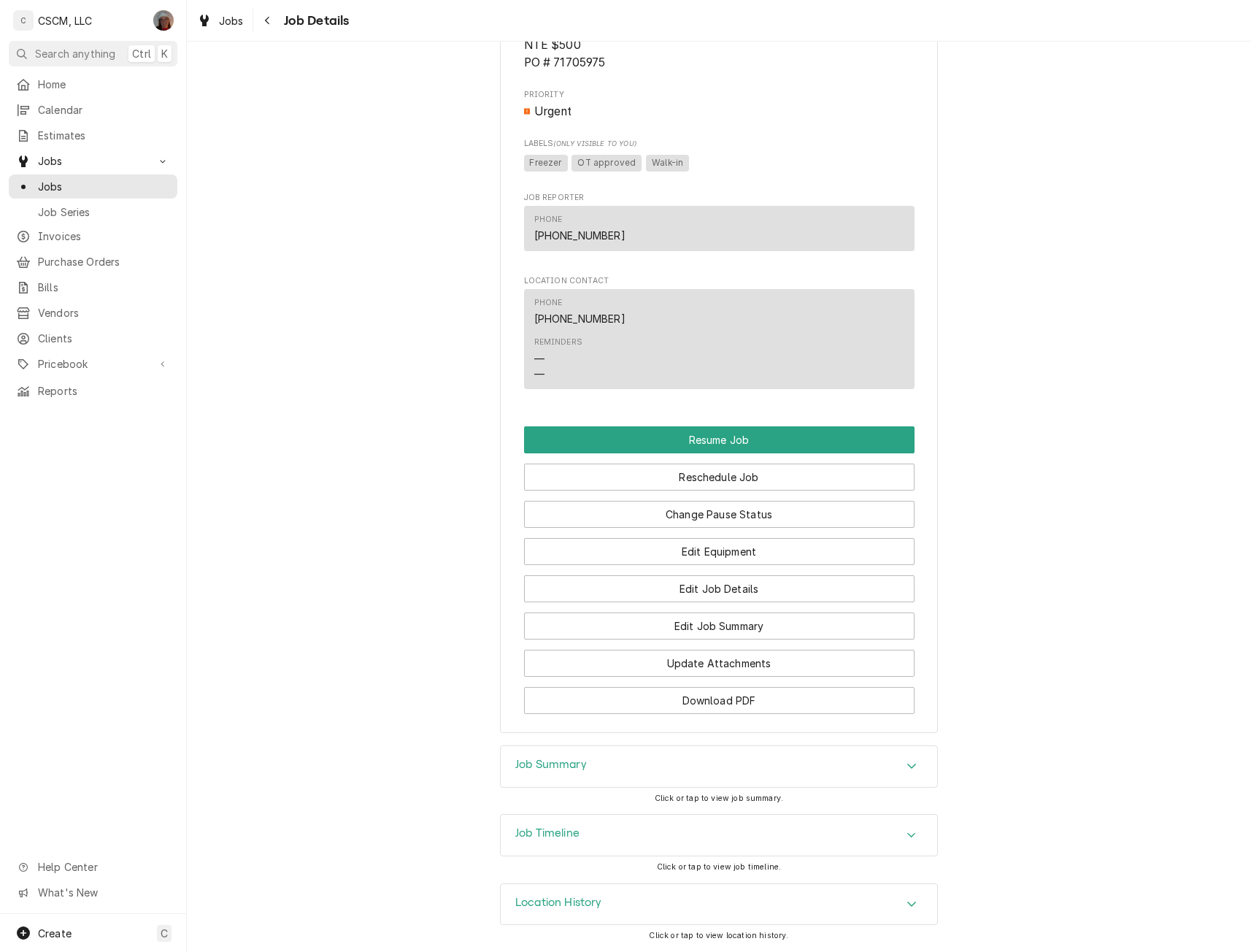
click at [116, 254] on span "Purchase Orders" at bounding box center [104, 262] width 132 height 15
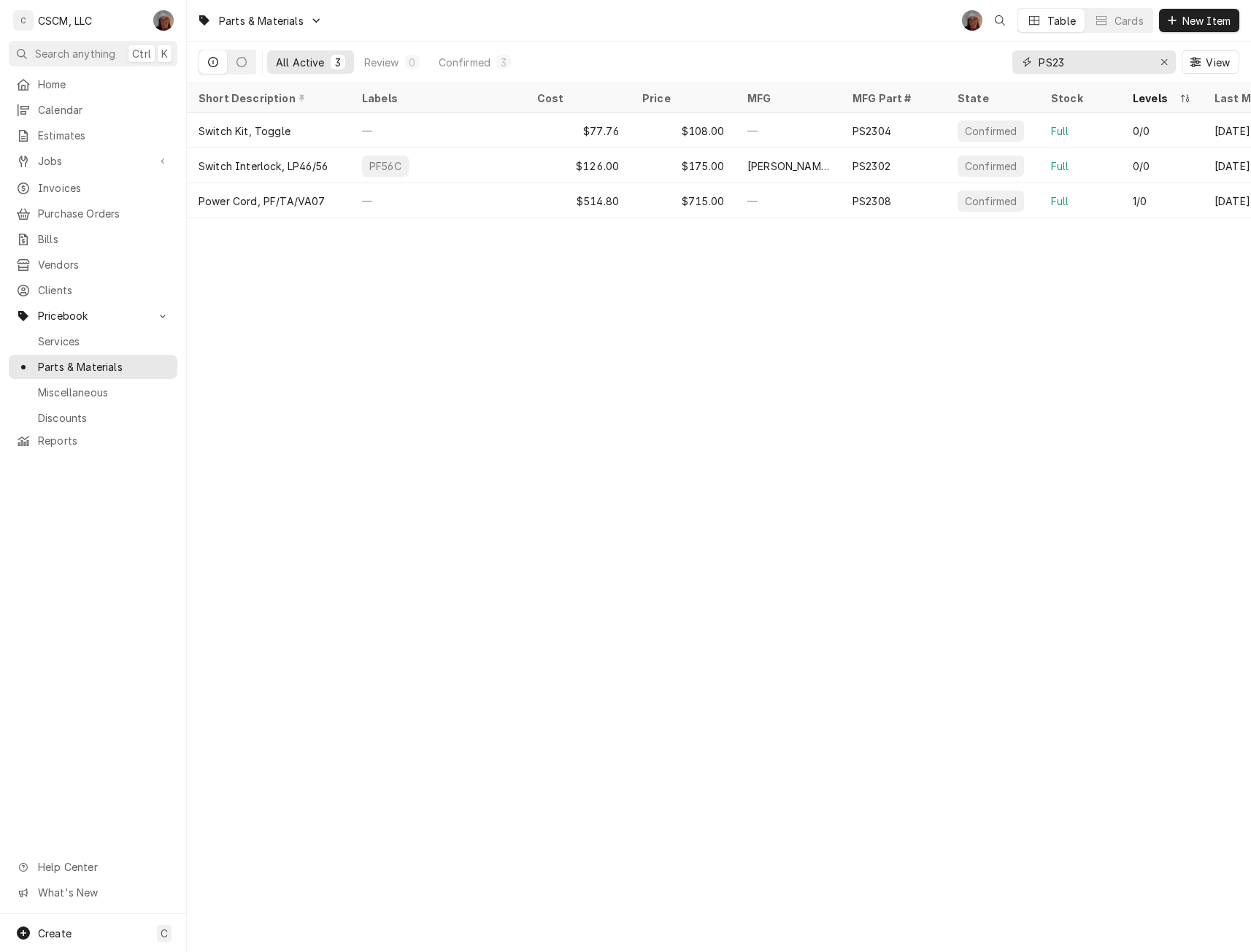
drag, startPoint x: 1070, startPoint y: 67, endPoint x: 973, endPoint y: 63, distance: 97.1
click at [973, 63] on div "All Active 3 Review 0 Confirmed 3 PS23 View" at bounding box center [719, 62] width 1041 height 41
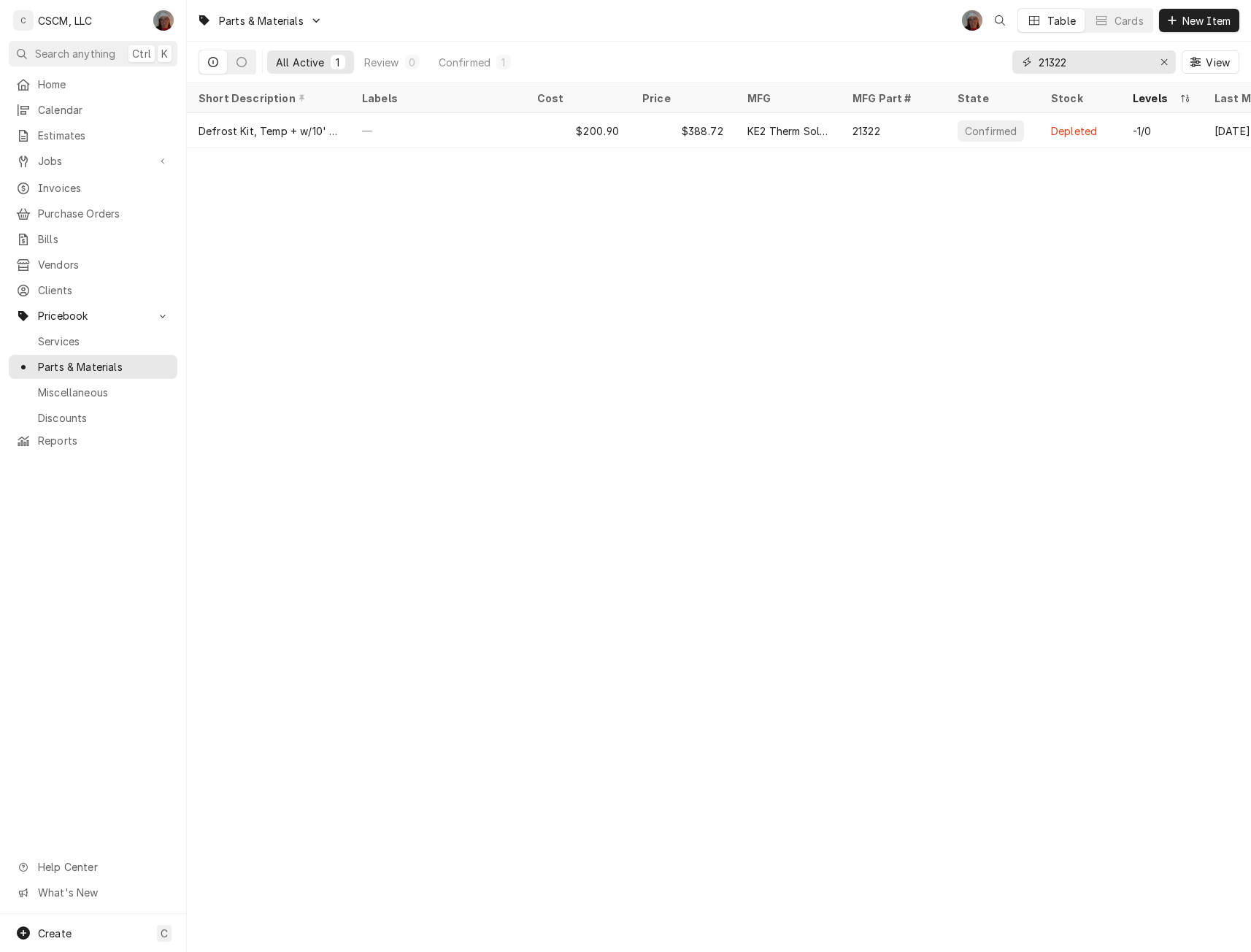
type input "21322"
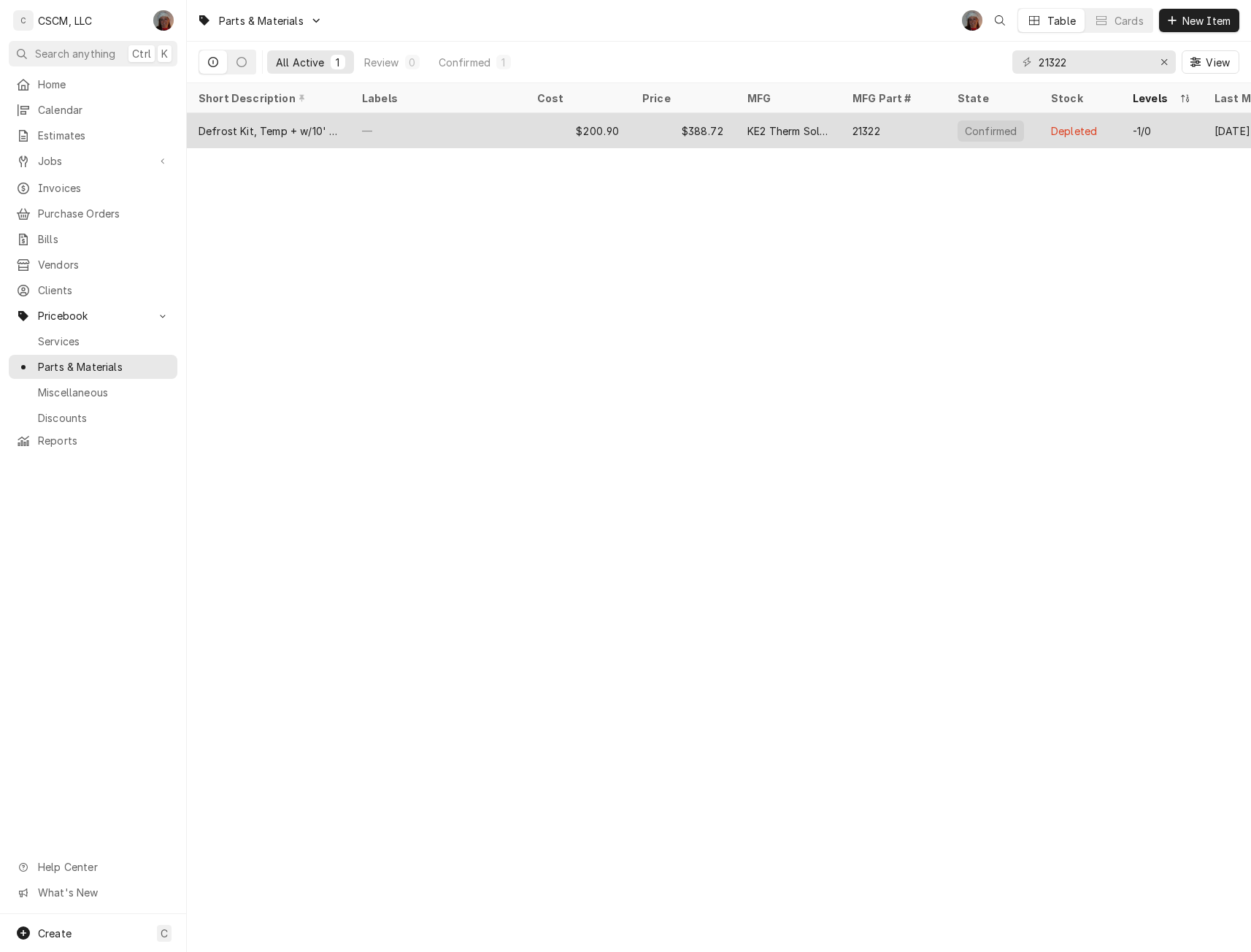
click at [480, 119] on div "—" at bounding box center [437, 130] width 175 height 35
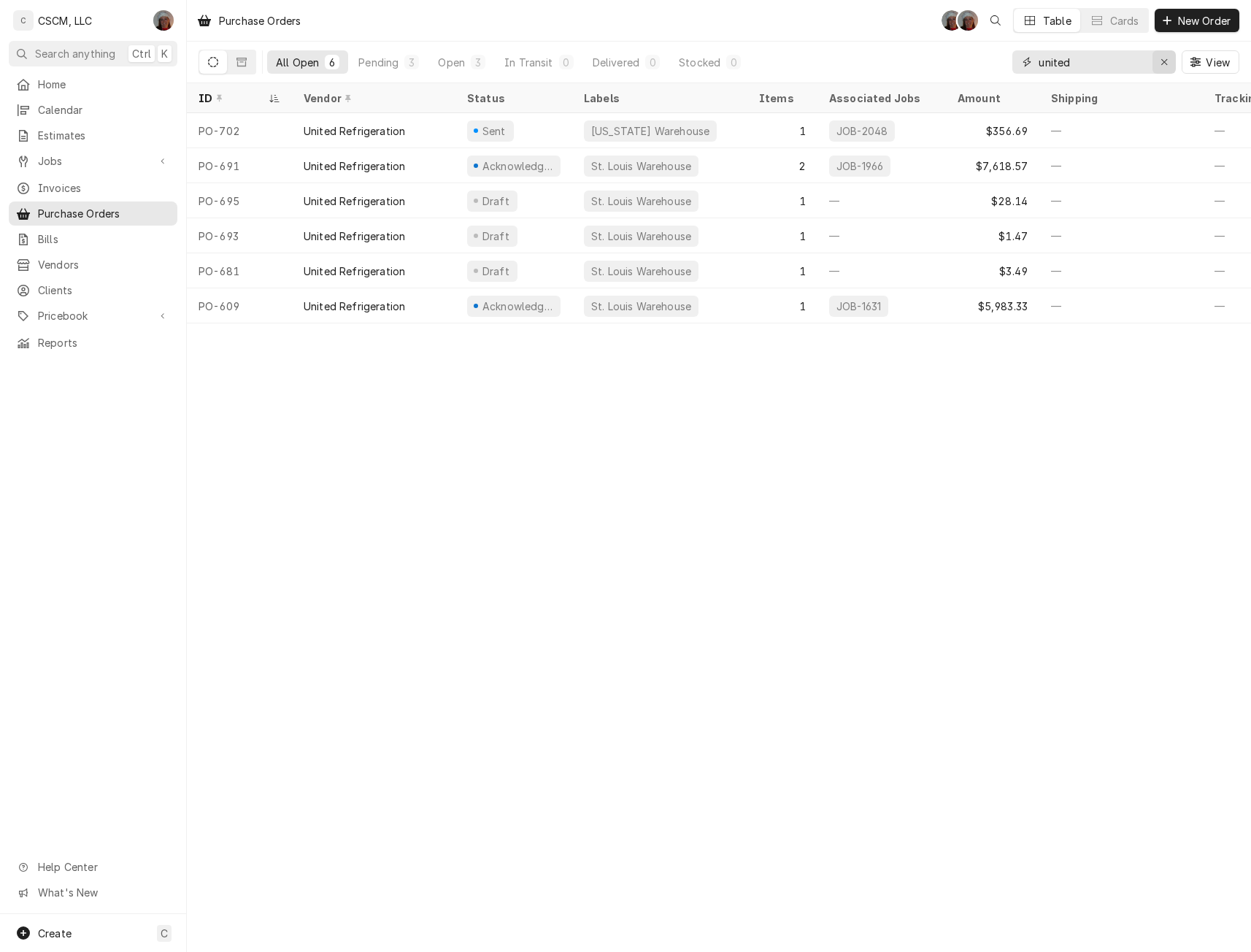
click at [1168, 61] on div "Erase input" at bounding box center [1163, 61] width 14 height 14
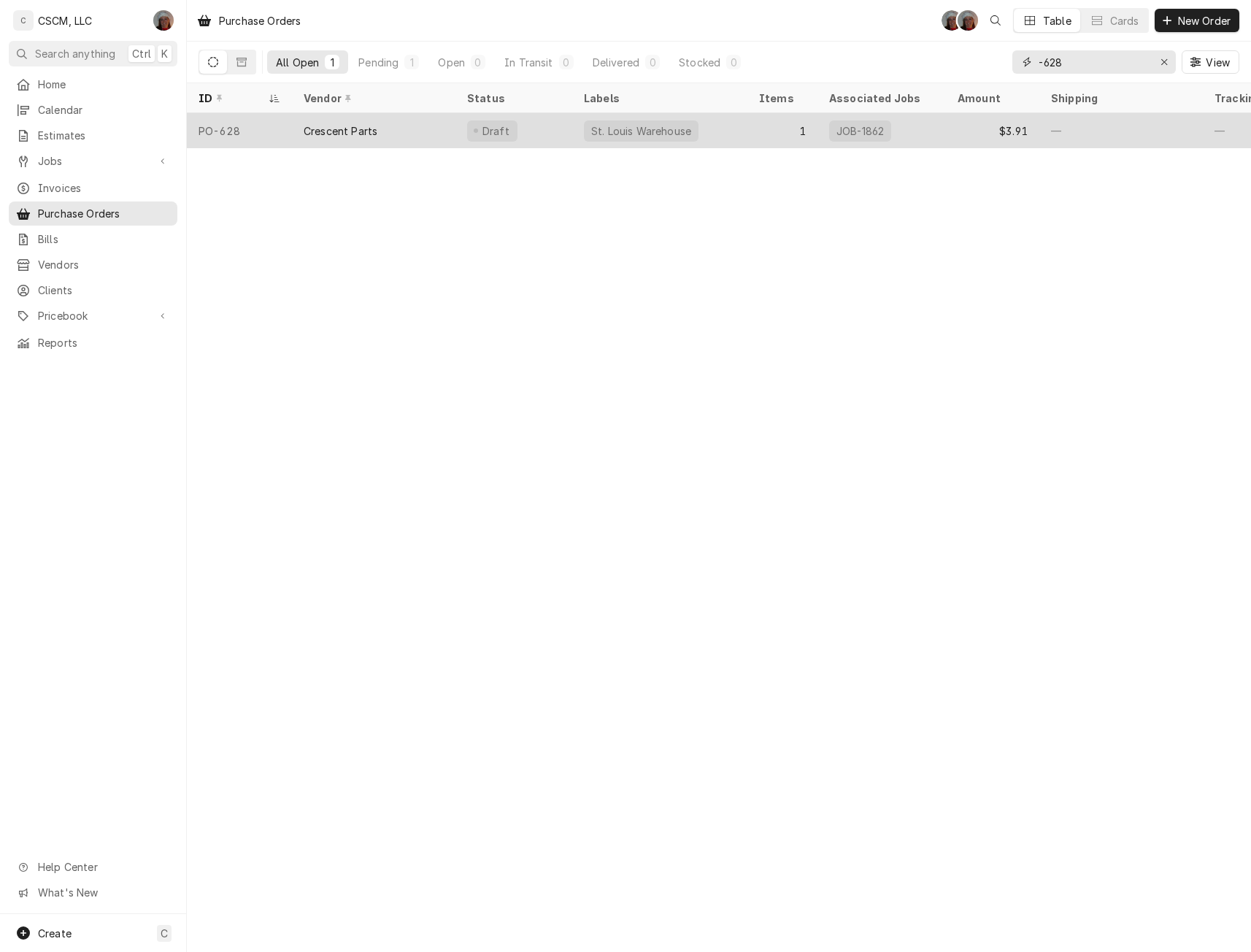
type input "-628"
click at [301, 135] on div "Crescent Parts" at bounding box center [373, 130] width 163 height 35
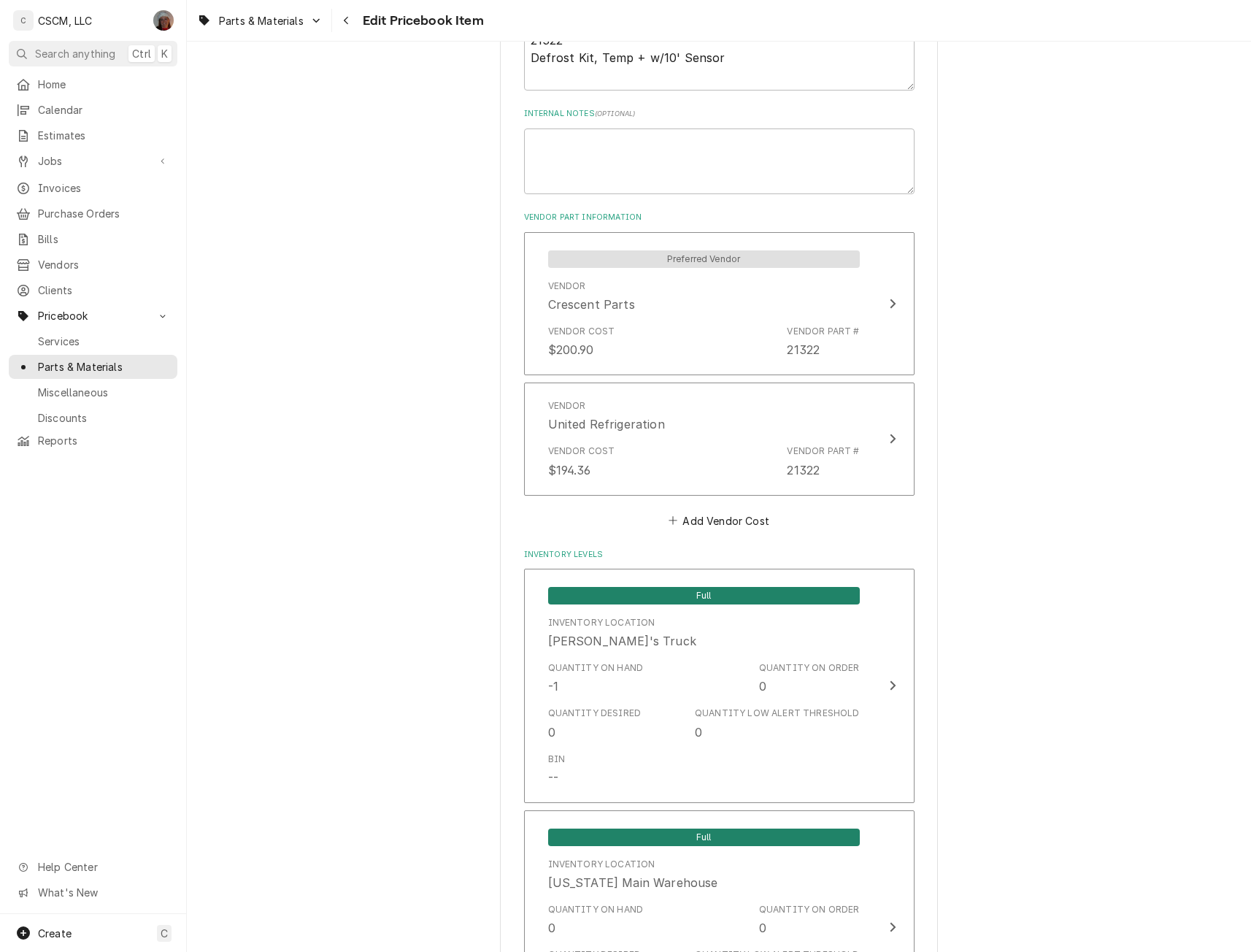
scroll to position [862, 0]
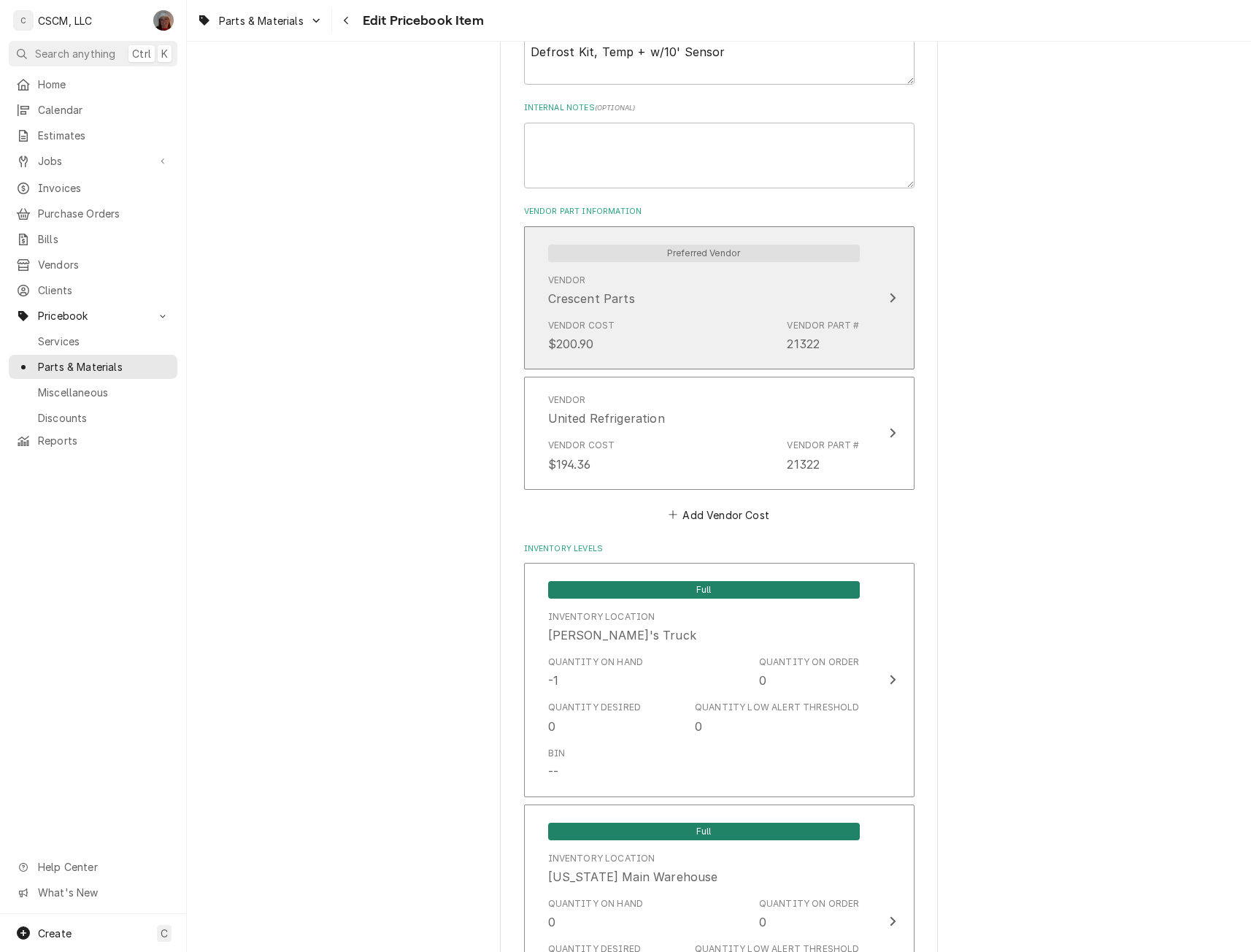
click at [840, 307] on div "Vendor Crescent Parts" at bounding box center [704, 289] width 311 height 45
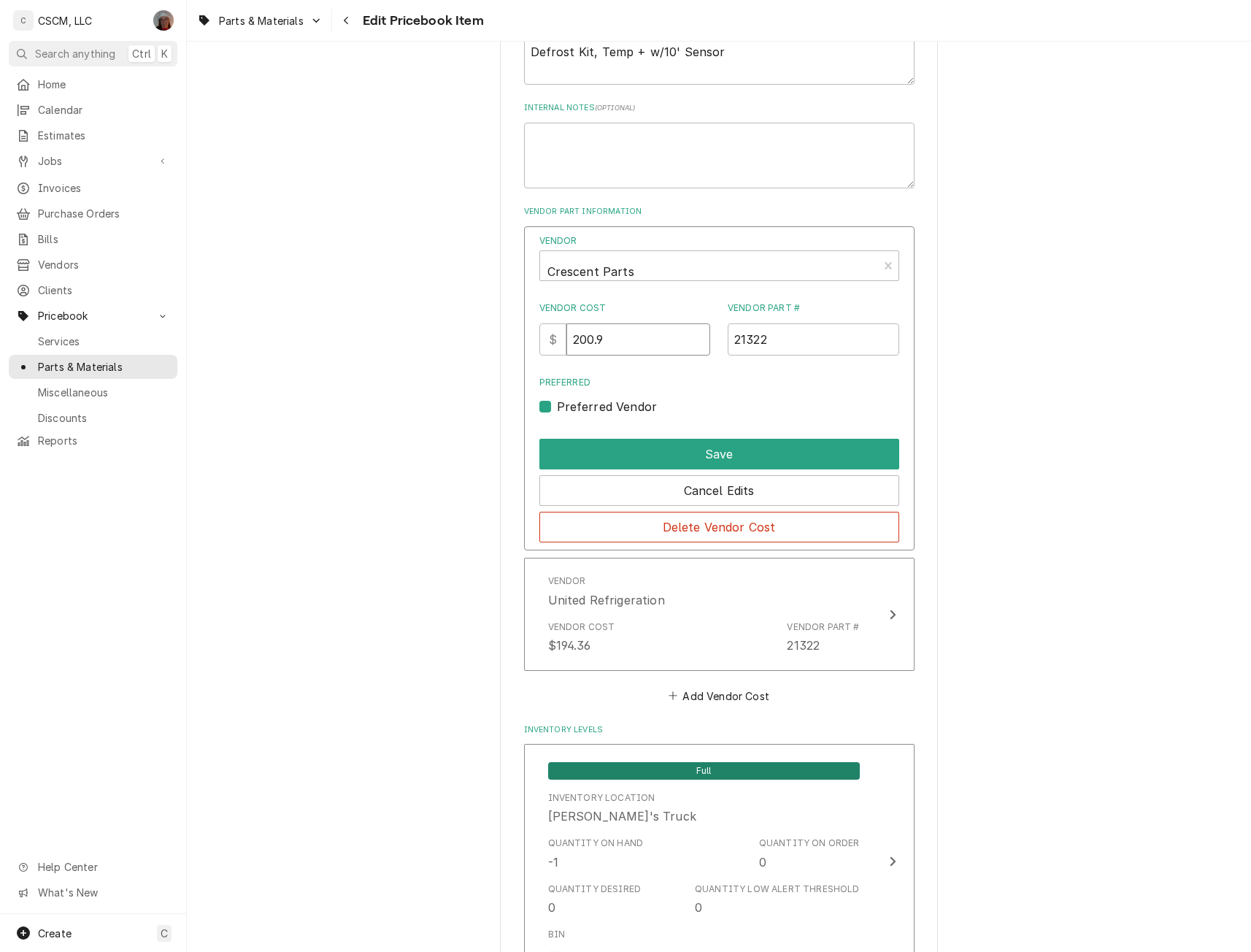
click at [617, 342] on input "200.9" at bounding box center [638, 340] width 144 height 32
drag, startPoint x: 611, startPoint y: 338, endPoint x: 562, endPoint y: 331, distance: 49.5
click at [562, 331] on div "$ 200.9" at bounding box center [626, 340] width 172 height 32
type input "209.9"
click at [729, 456] on button "Save" at bounding box center [719, 454] width 360 height 31
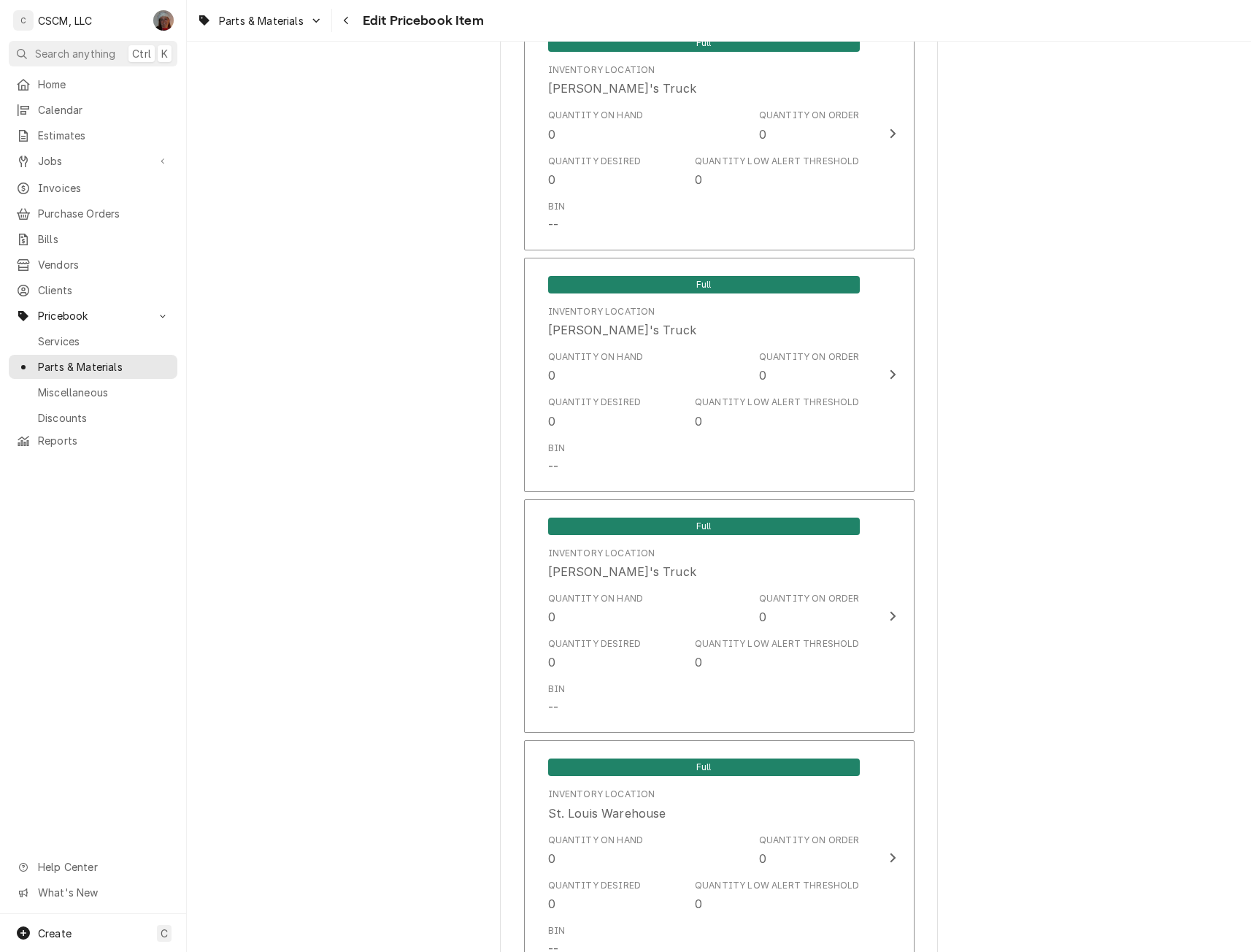
scroll to position [2655, 0]
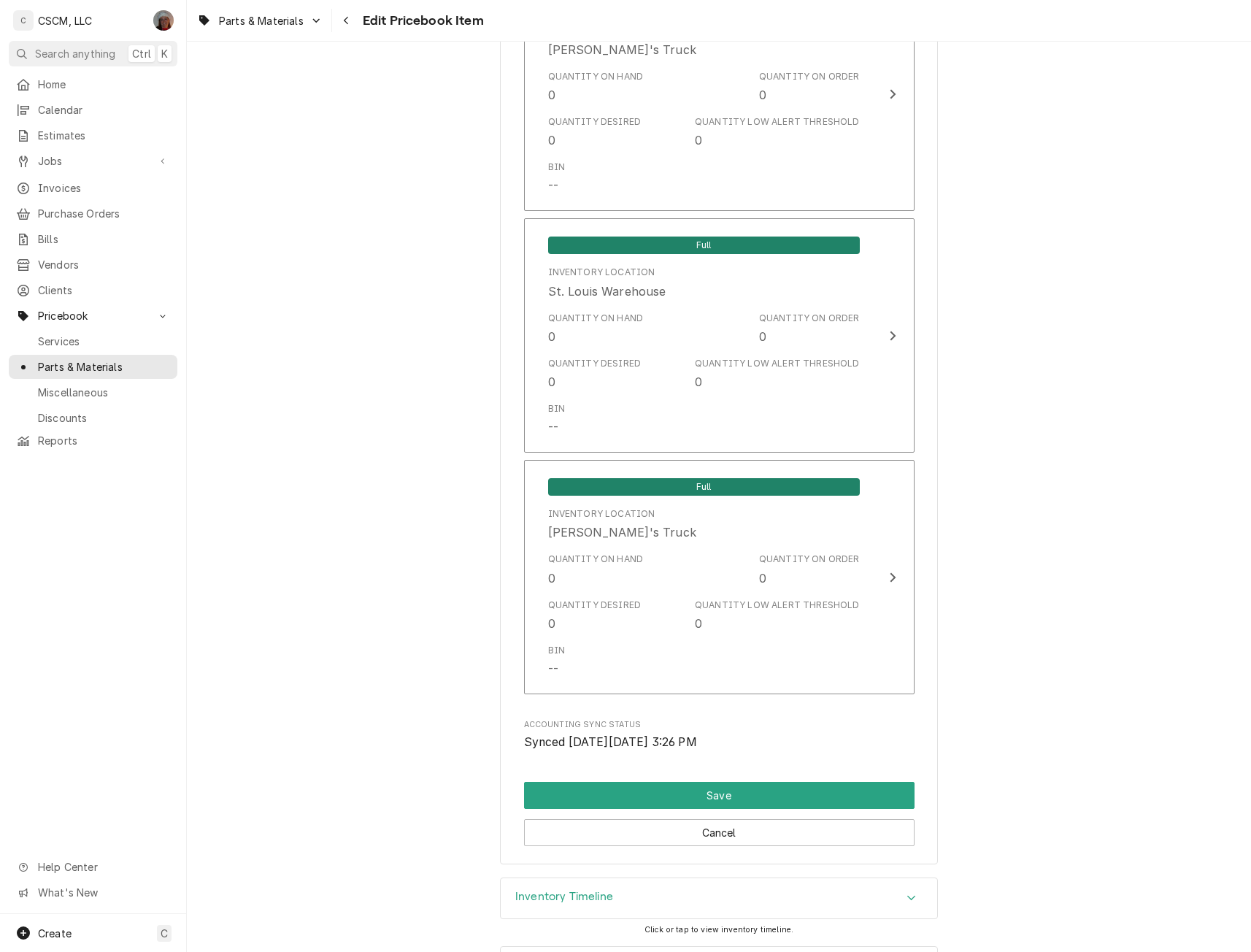
drag, startPoint x: 1219, startPoint y: 855, endPoint x: 1224, endPoint y: 877, distance: 22.6
click at [710, 791] on button "Save" at bounding box center [719, 794] width 391 height 27
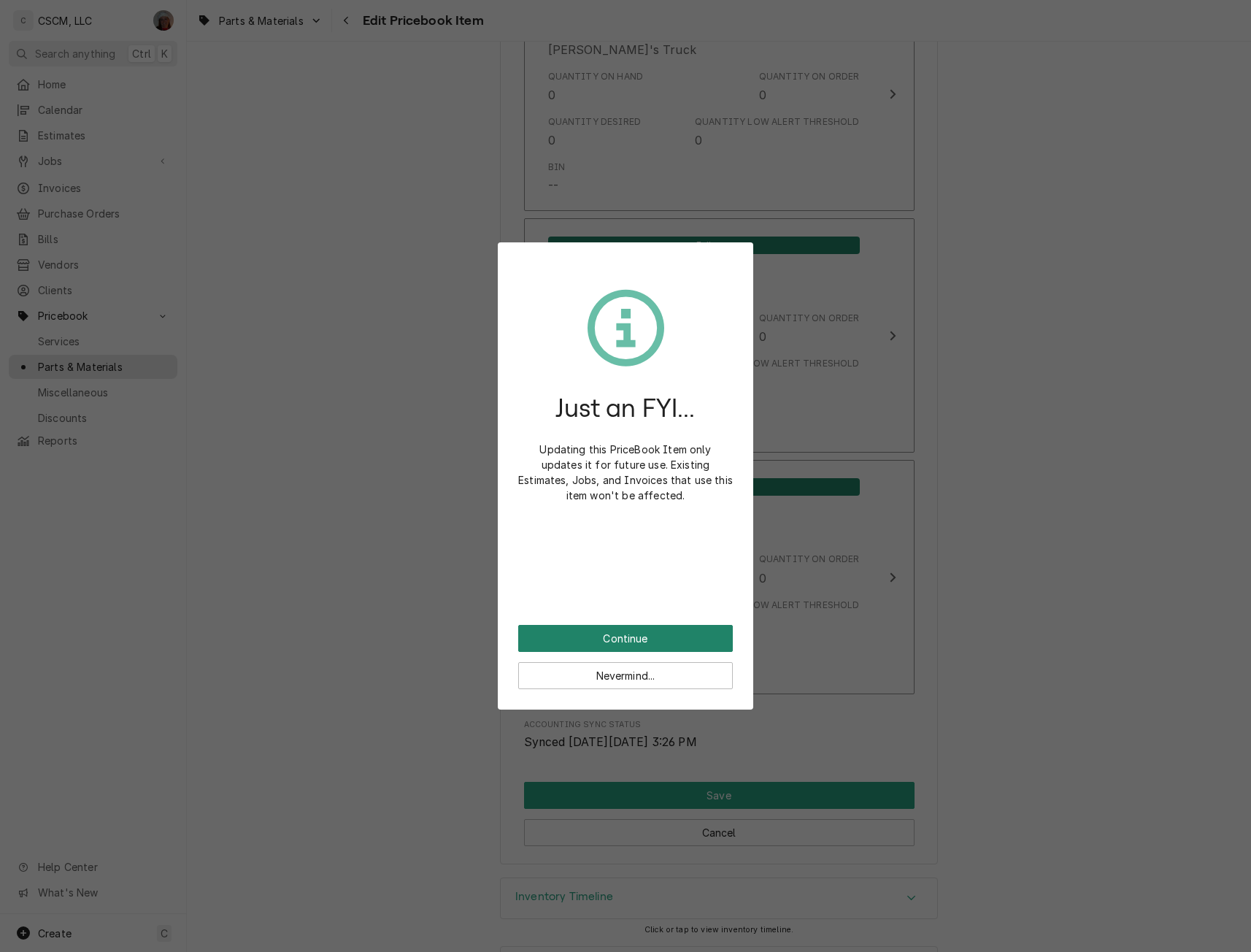
click at [582, 634] on button "Continue" at bounding box center [626, 638] width 215 height 27
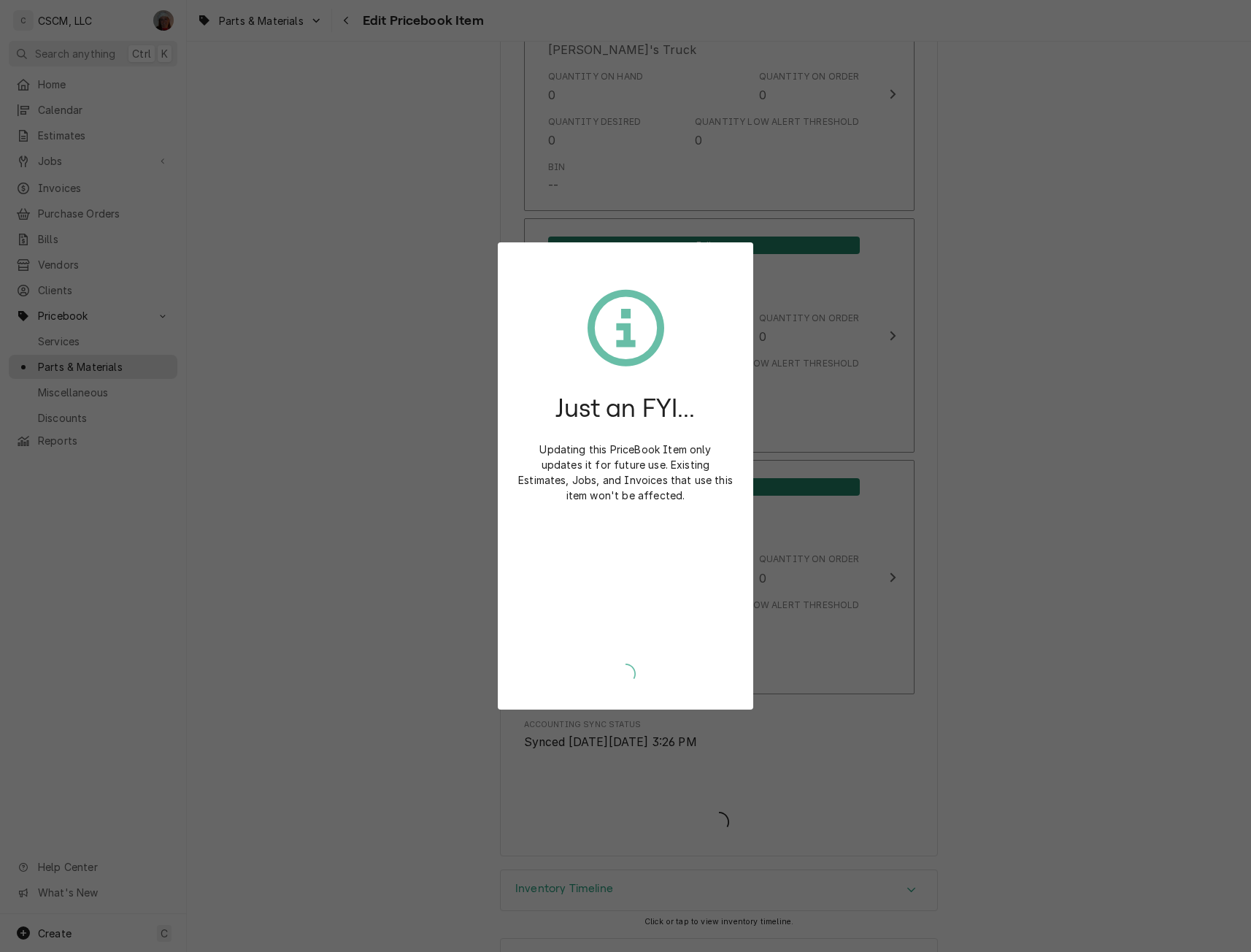
type textarea "x"
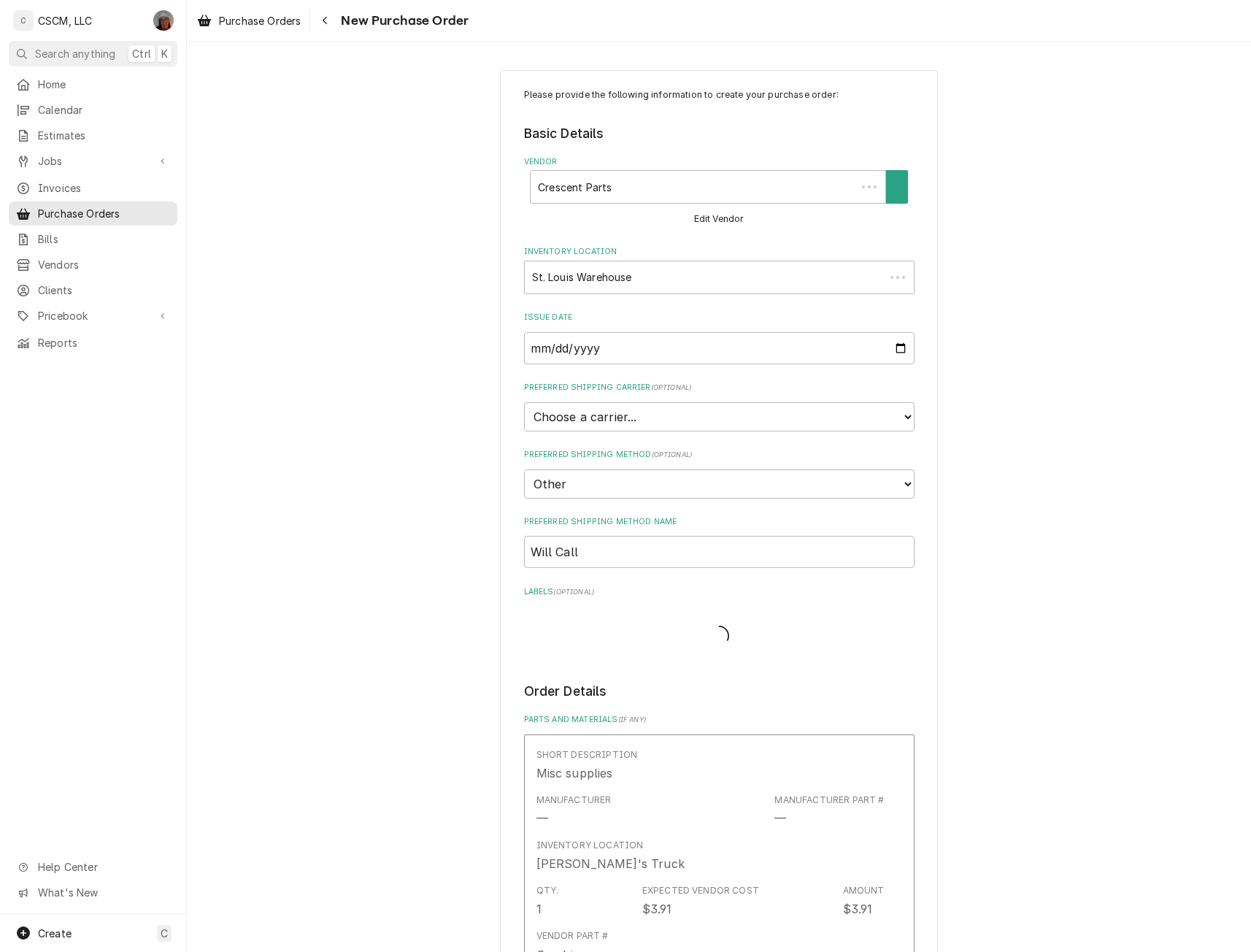
type textarea "x"
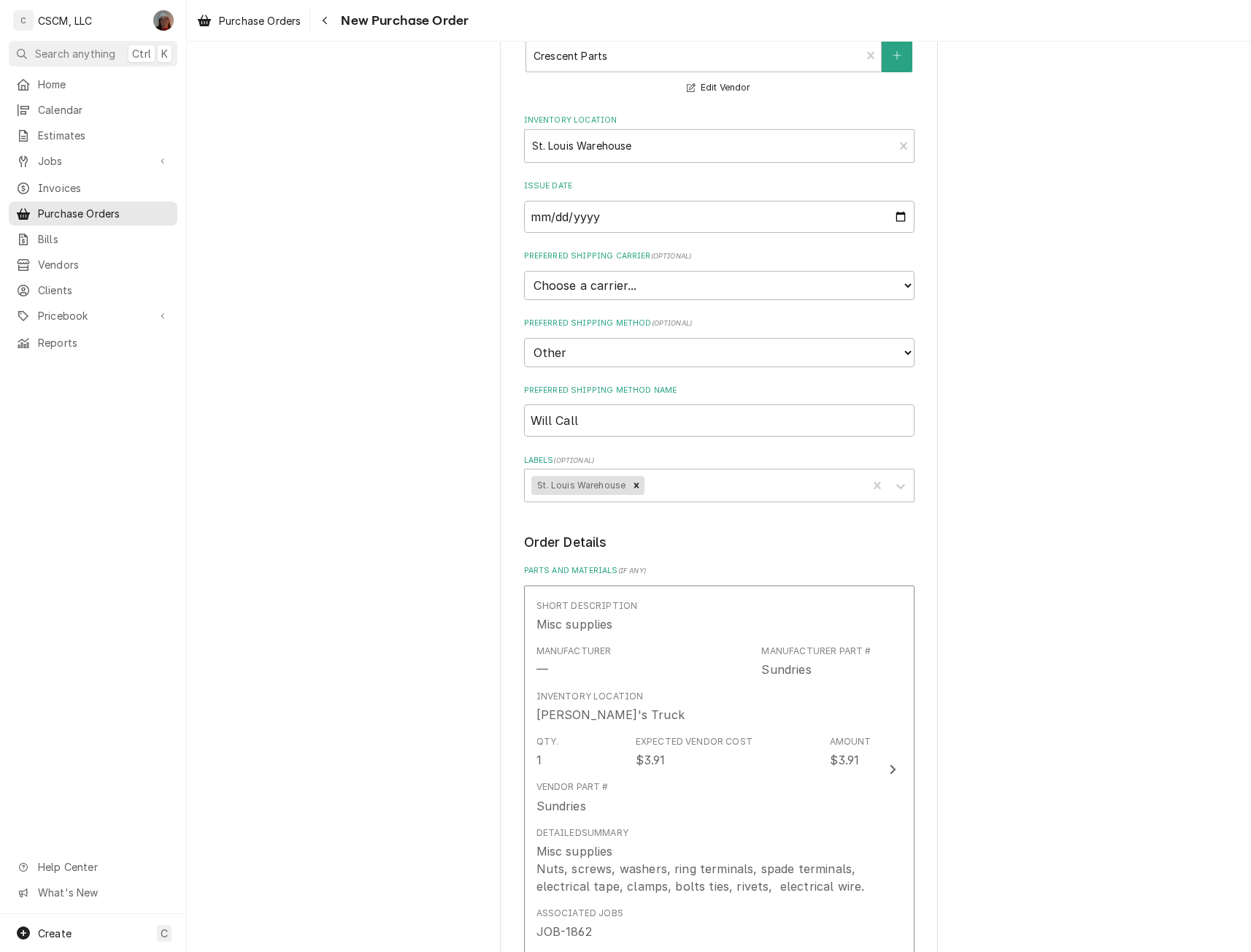
scroll to position [166, 0]
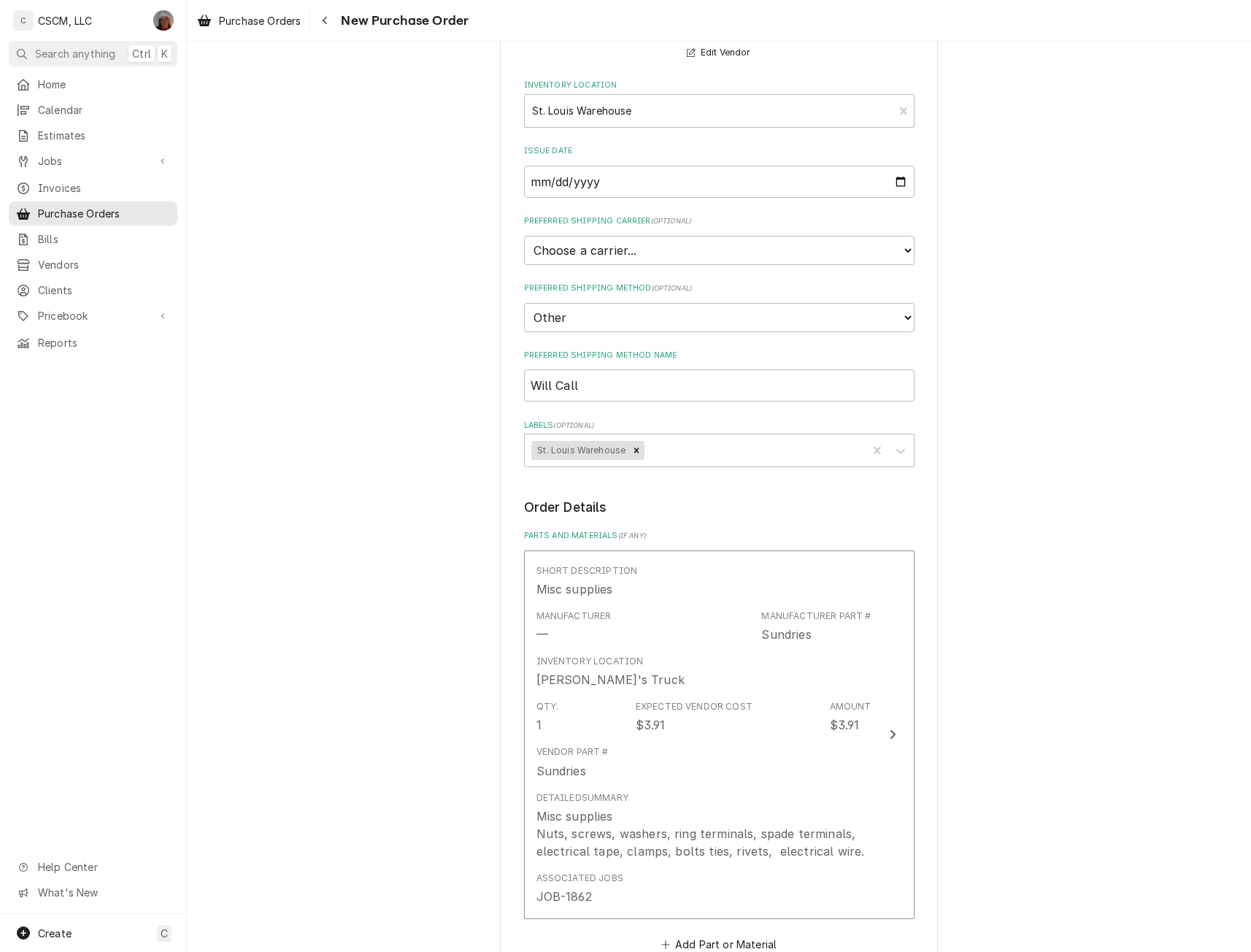
drag, startPoint x: 1234, startPoint y: 497, endPoint x: 1233, endPoint y: 529, distance: 32.0
click at [1233, 529] on div "Please provide the following information to create your purchase order: Basic D…" at bounding box center [719, 627] width 1064 height 1474
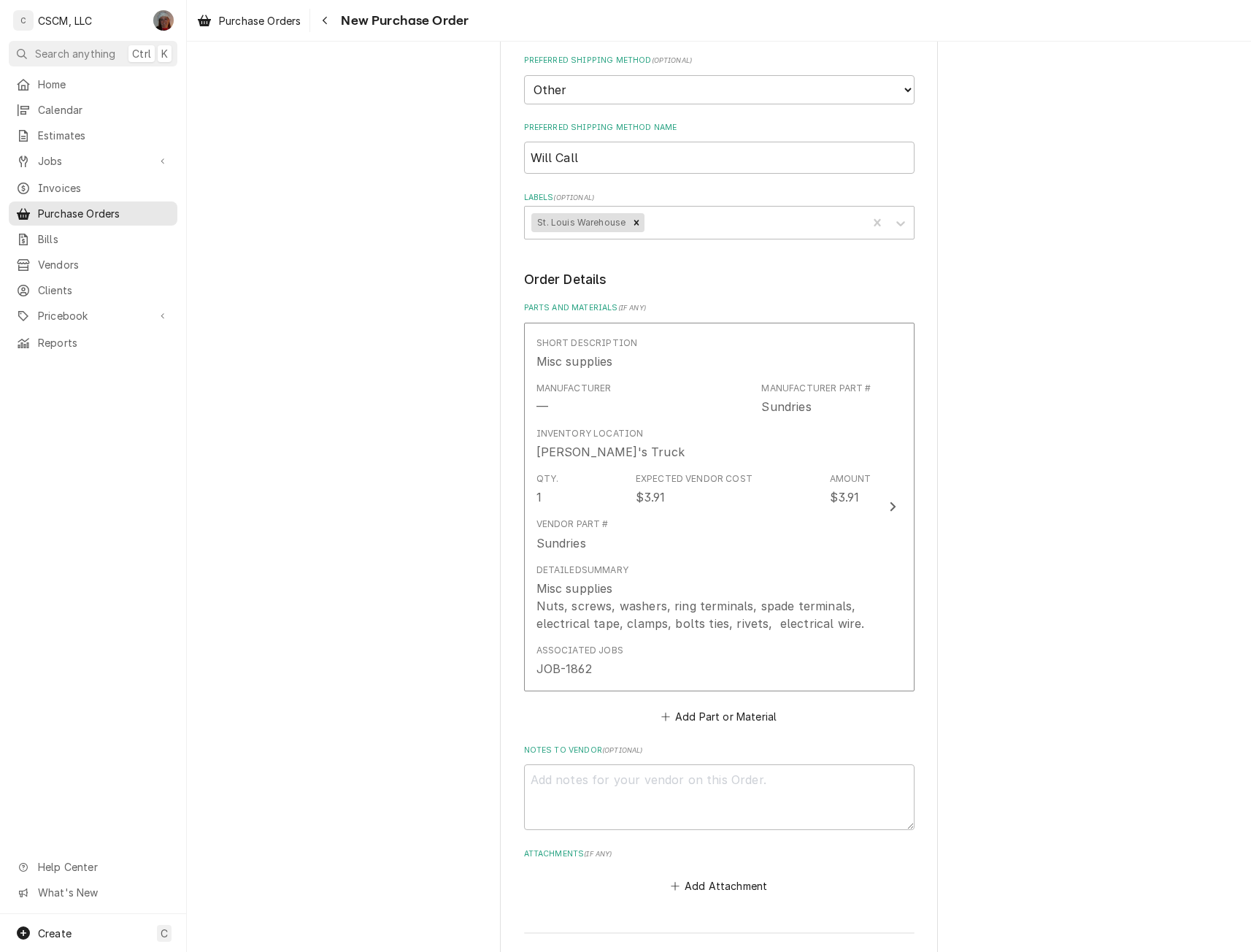
scroll to position [396, 0]
click at [692, 716] on button "Add Part or Material" at bounding box center [718, 713] width 120 height 20
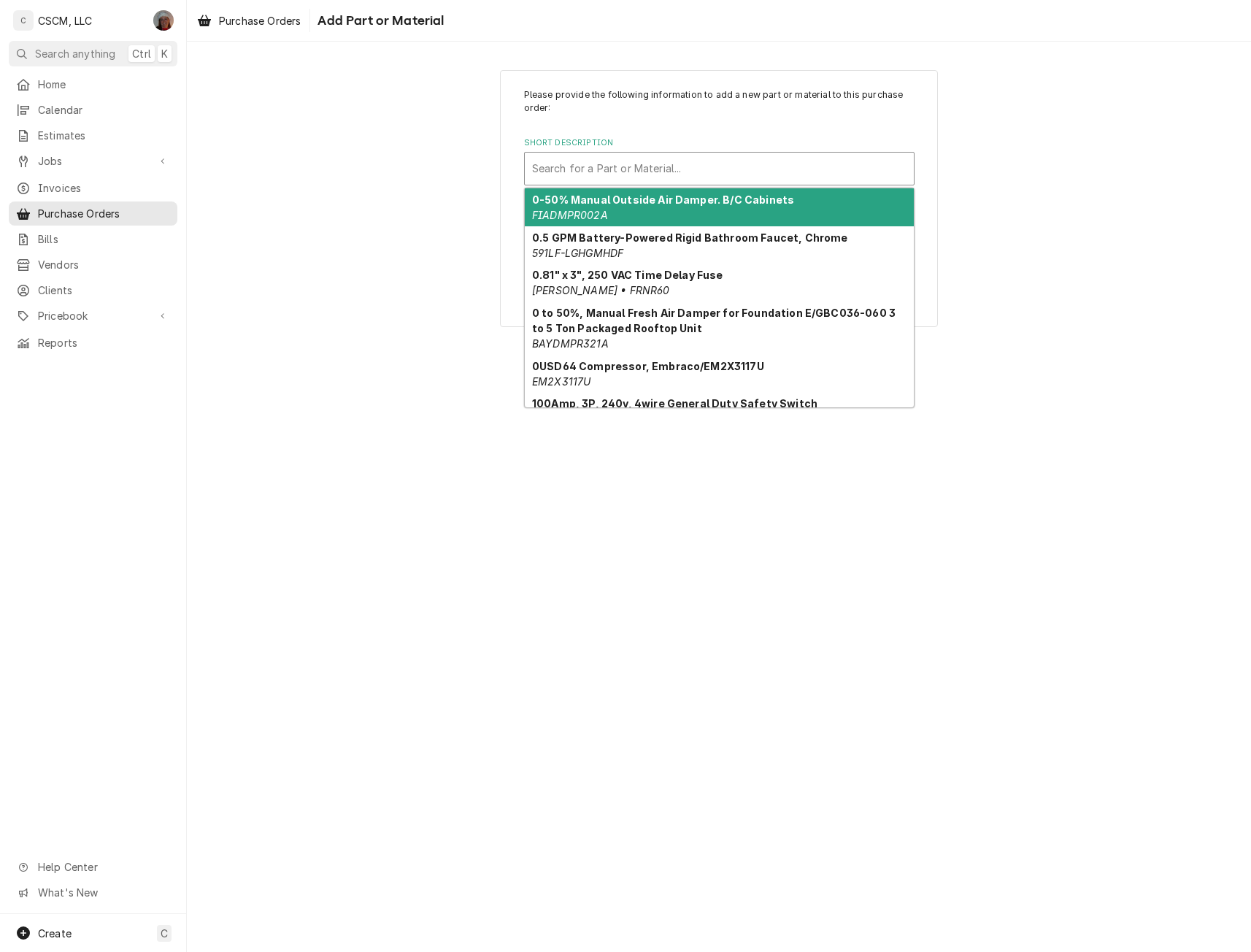
click at [588, 170] on div "Short Description" at bounding box center [719, 169] width 374 height 27
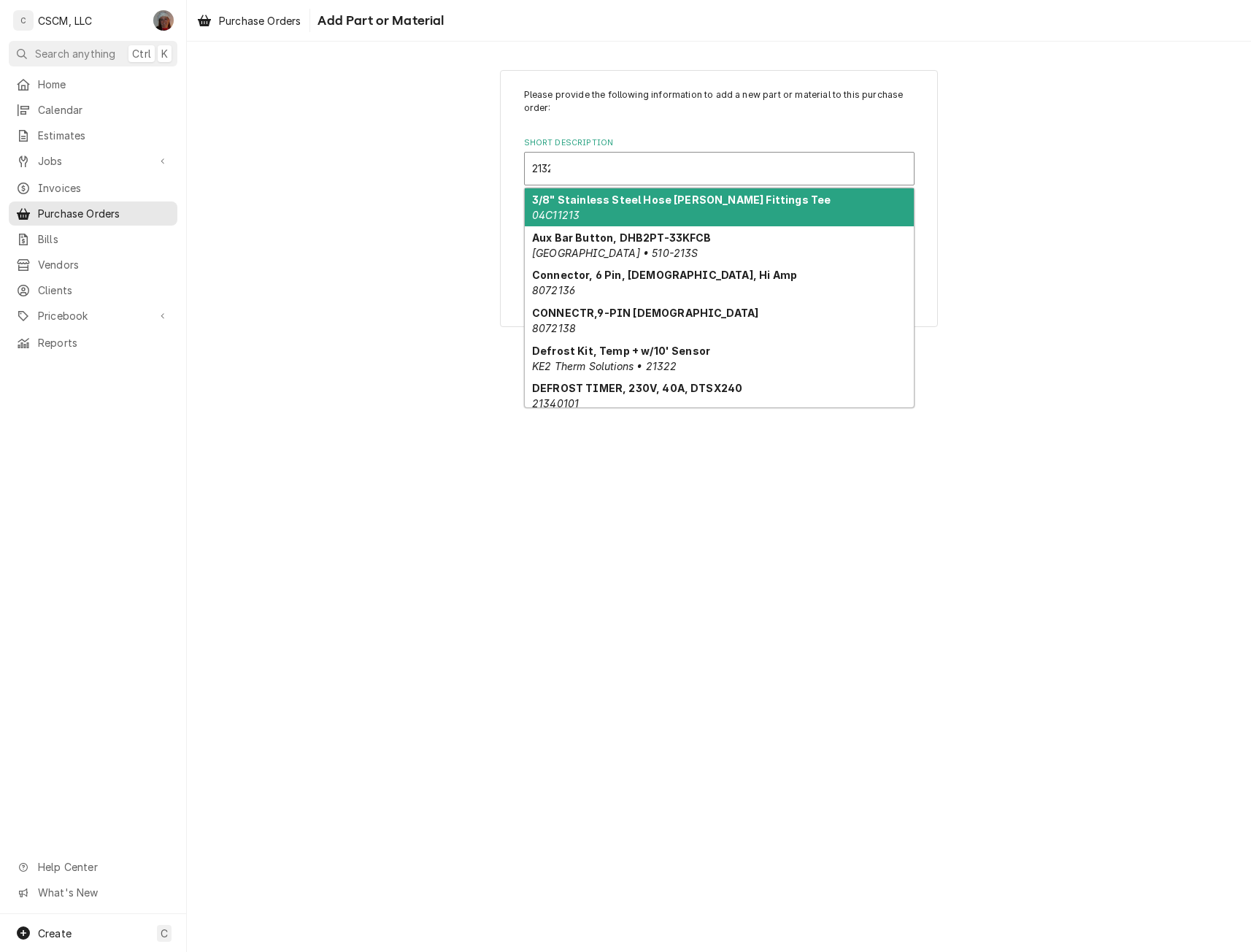
type input "21322"
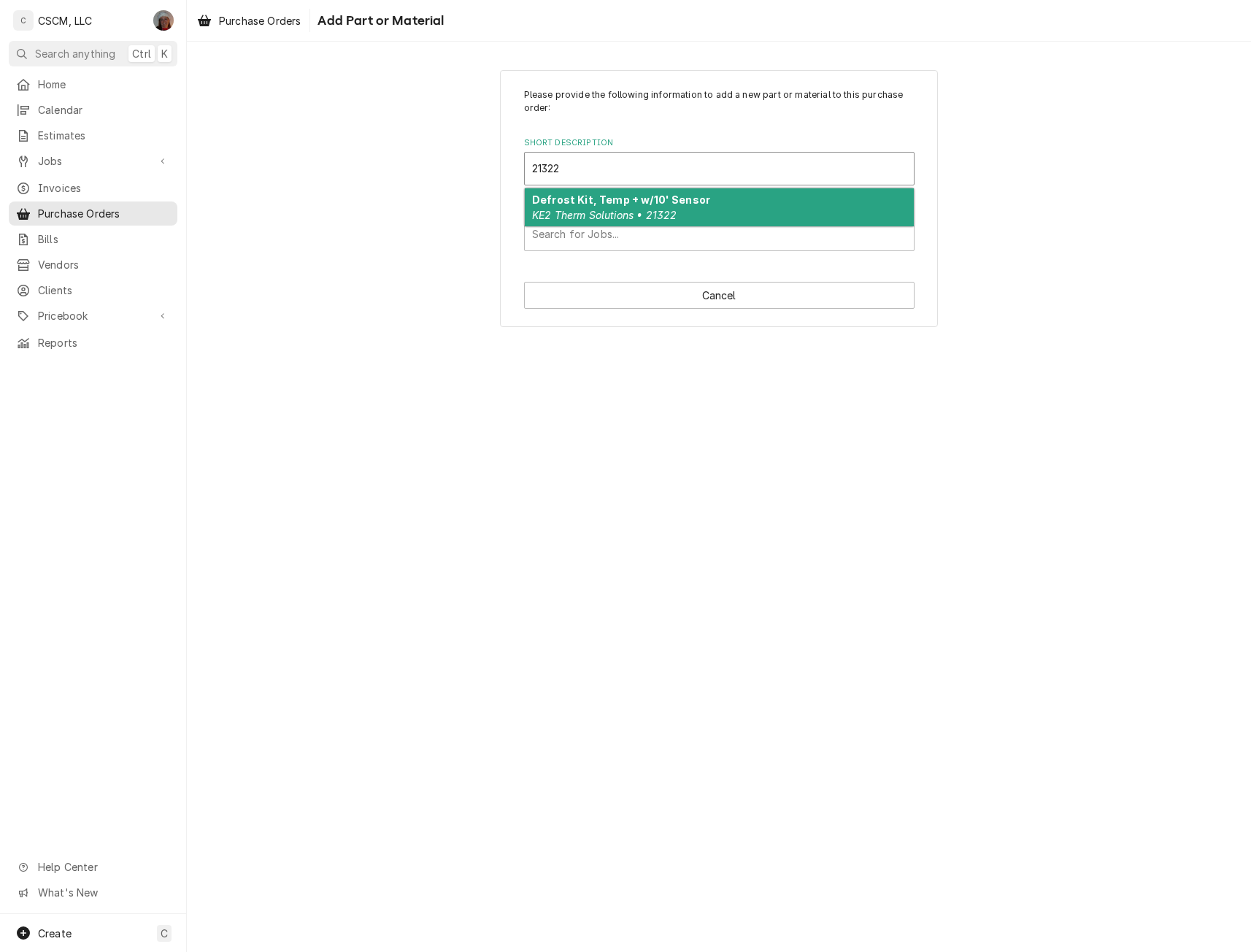
click at [571, 207] on div "Defrost Kit, Temp + w/10' Sensor KE2 Therm Solutions • 21322" at bounding box center [718, 207] width 389 height 38
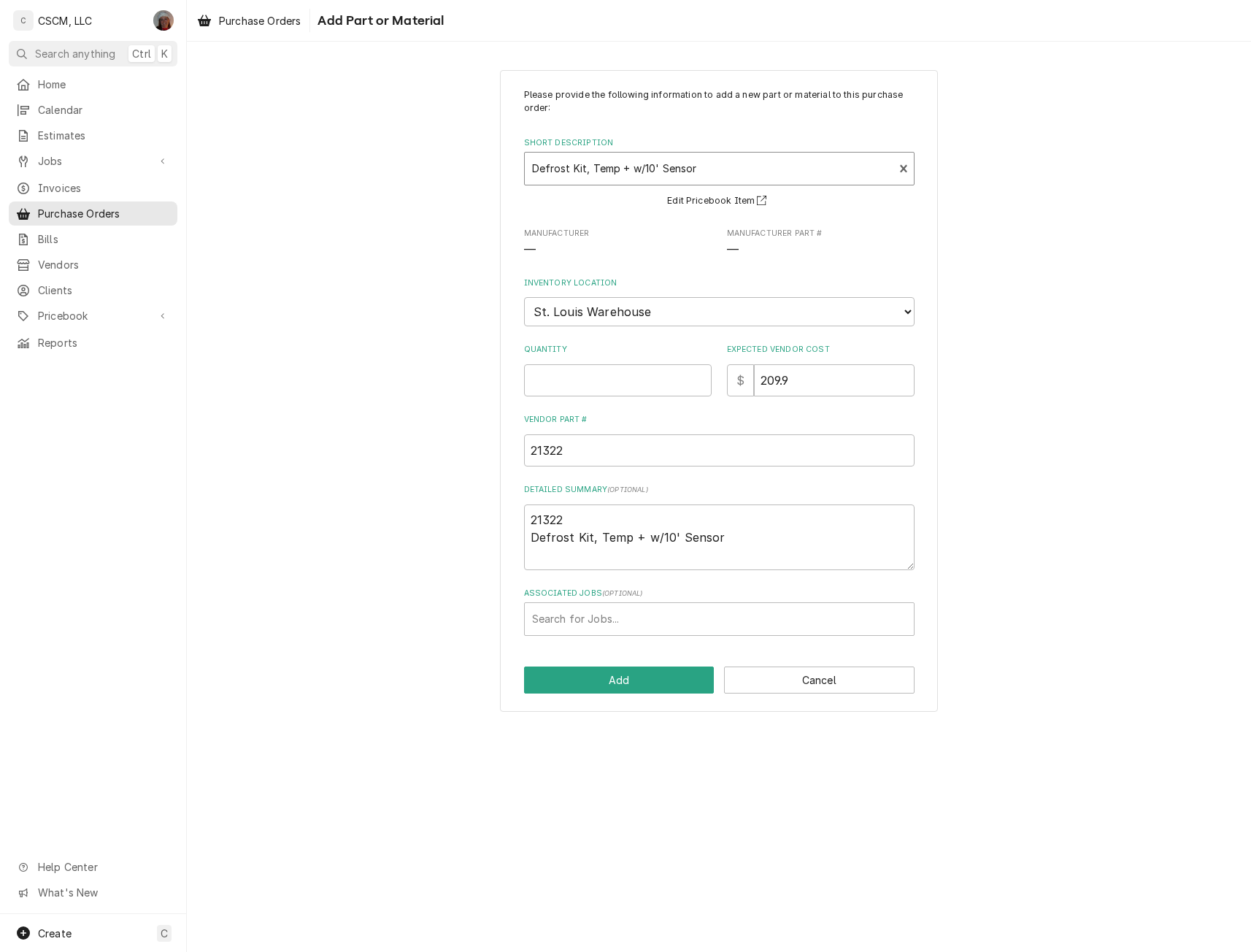
type textarea "x"
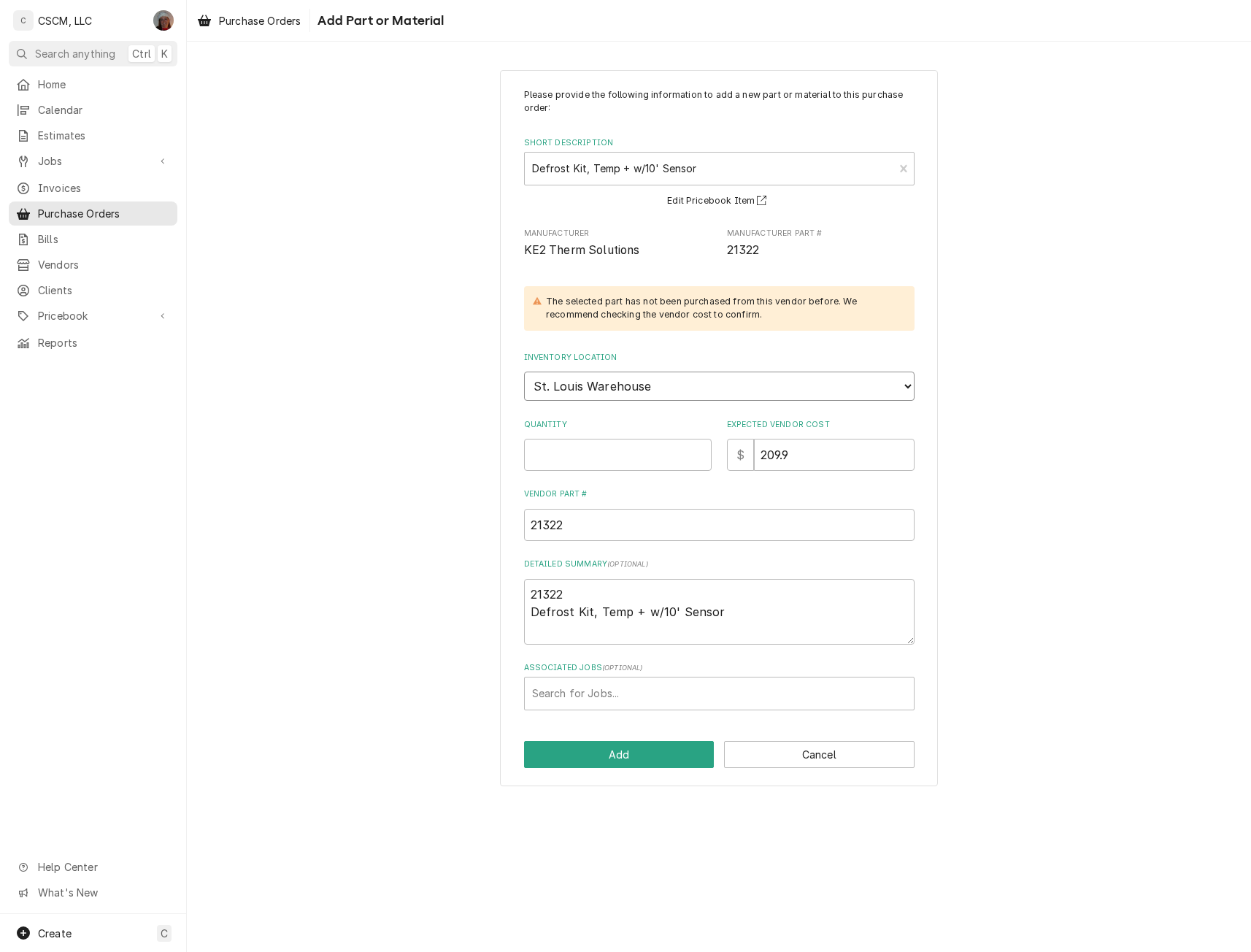
click at [568, 386] on select "Choose a location... Chris's Truck Colorado Main Warehouse Izaia's truck Jimmy'…" at bounding box center [719, 386] width 391 height 30
select select "424"
click at [524, 371] on select "Choose a location... Chris's Truck Colorado Main Warehouse Izaia's truck Jimmy'…" at bounding box center [719, 386] width 391 height 30
click at [558, 453] on input "Quantity" at bounding box center [618, 455] width 187 height 32
type textarea "x"
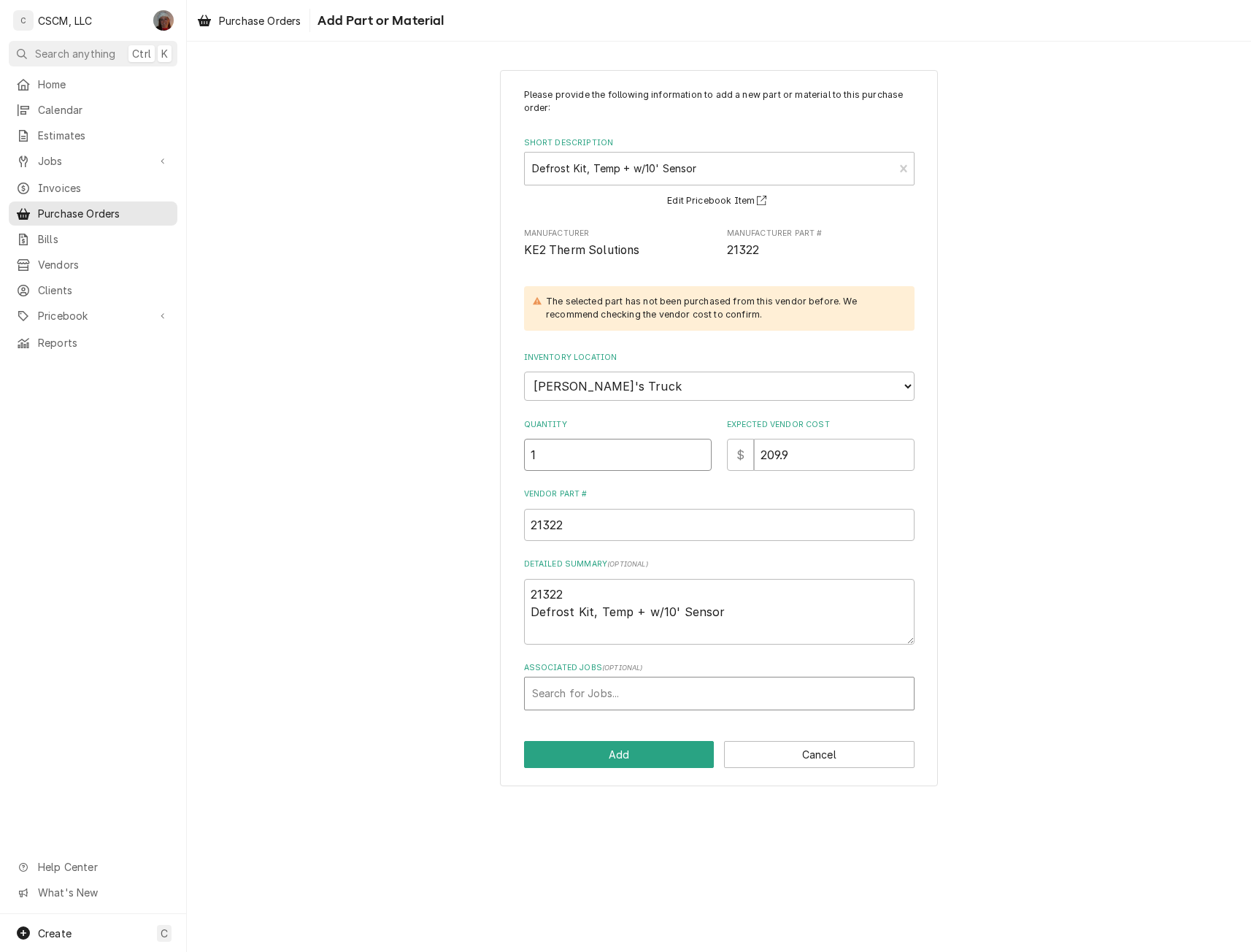
type input "1"
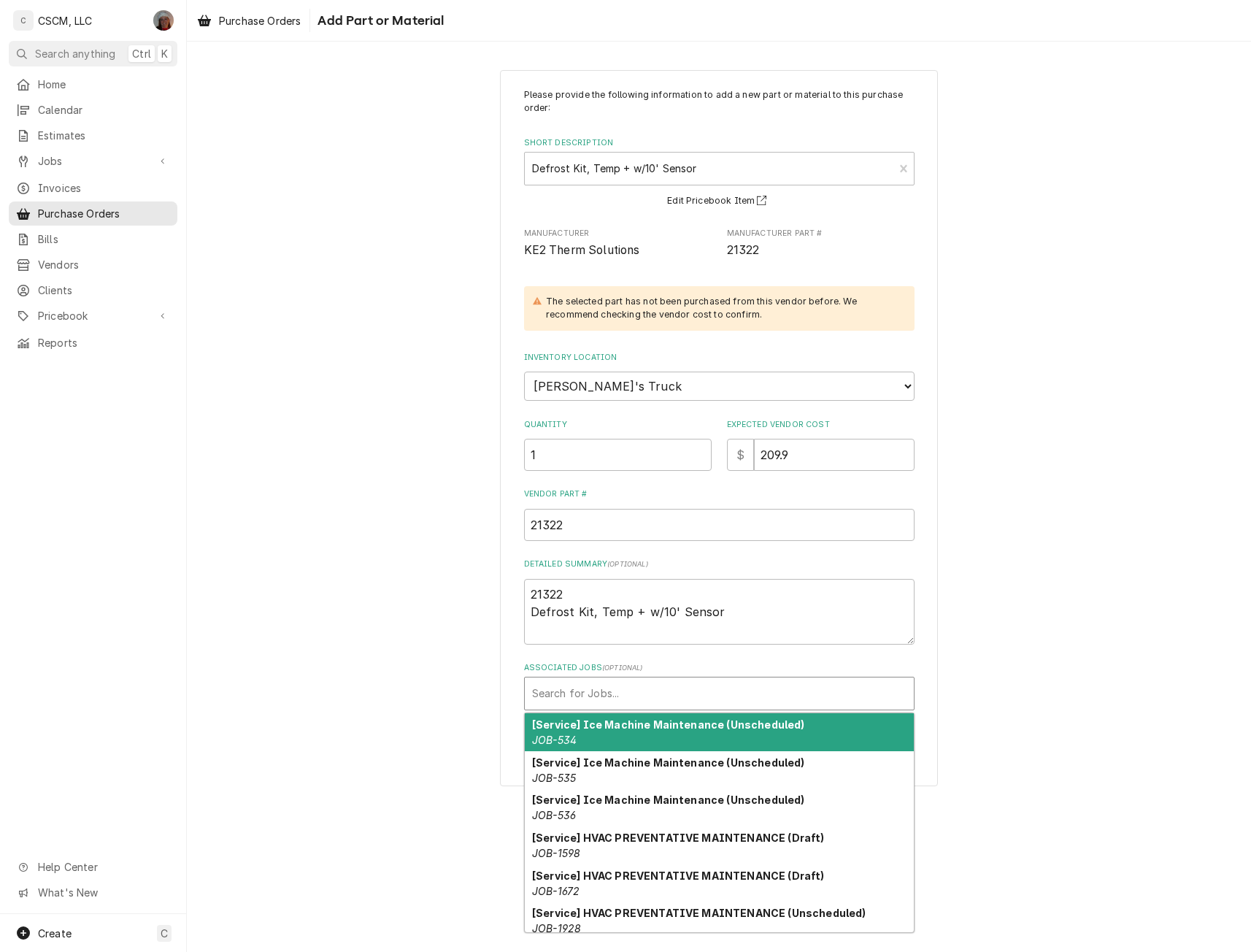
click at [564, 689] on div "Associated Jobs" at bounding box center [719, 693] width 374 height 27
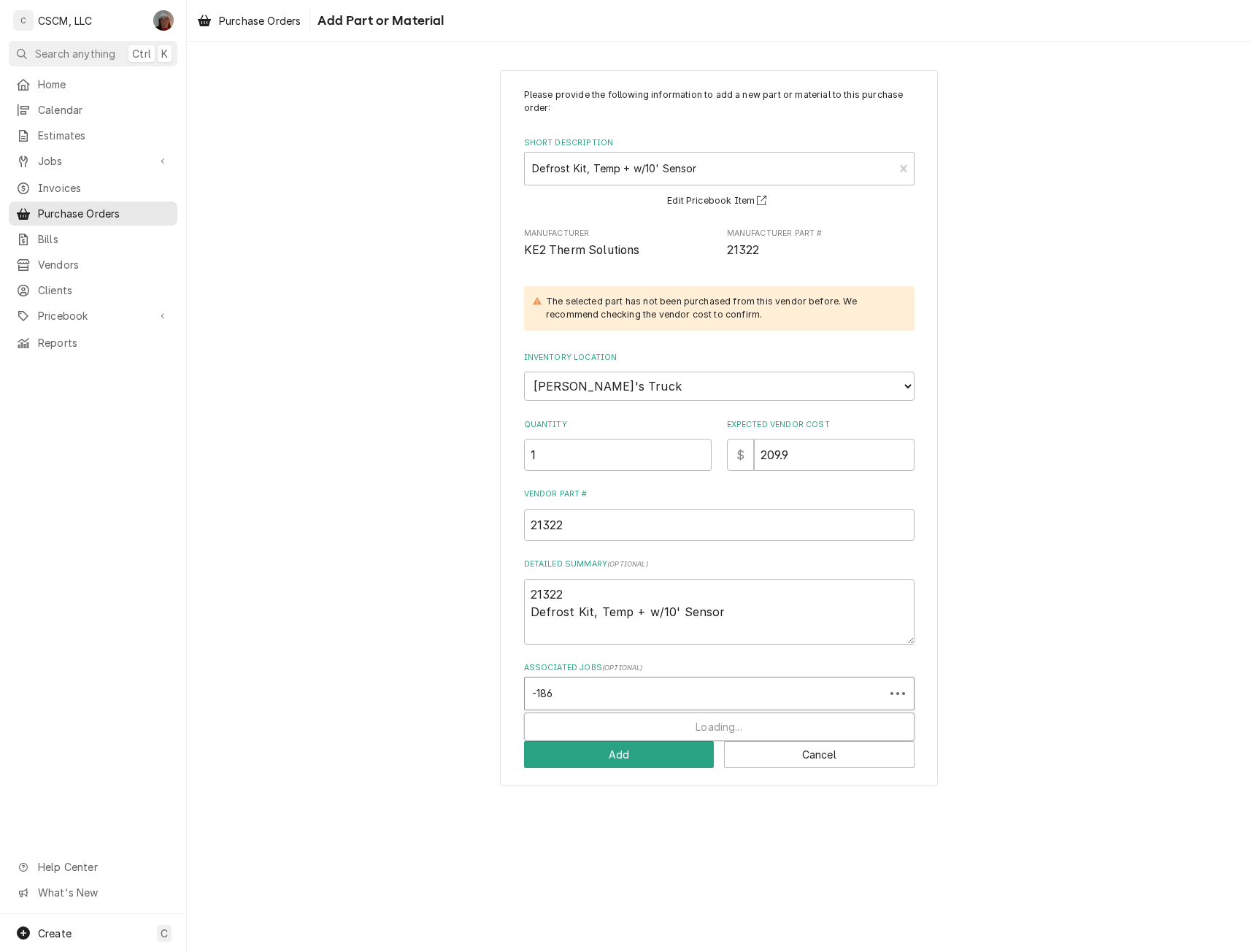
type input "-1862"
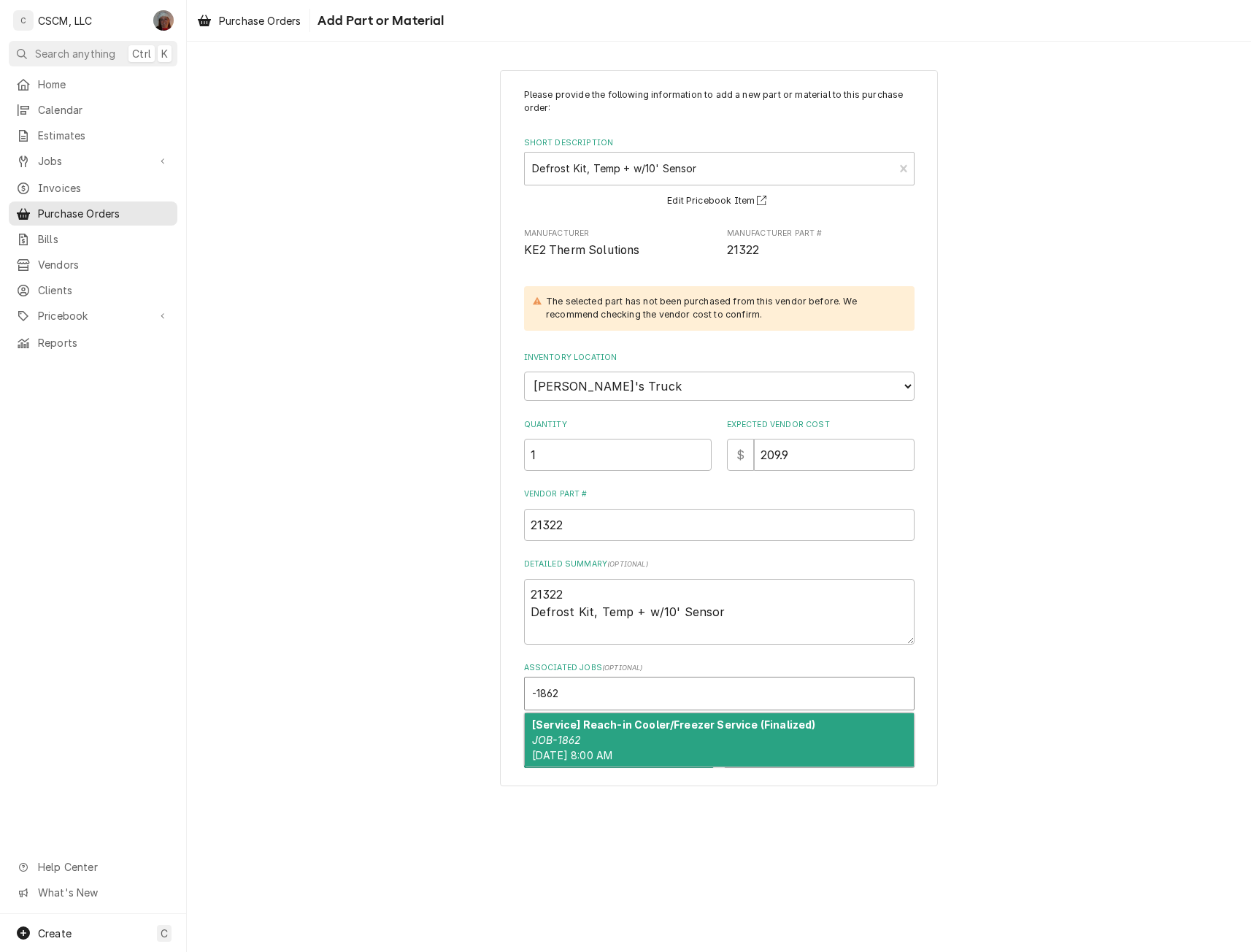
click at [560, 742] on em "JOB-1862" at bounding box center [556, 739] width 49 height 12
type textarea "x"
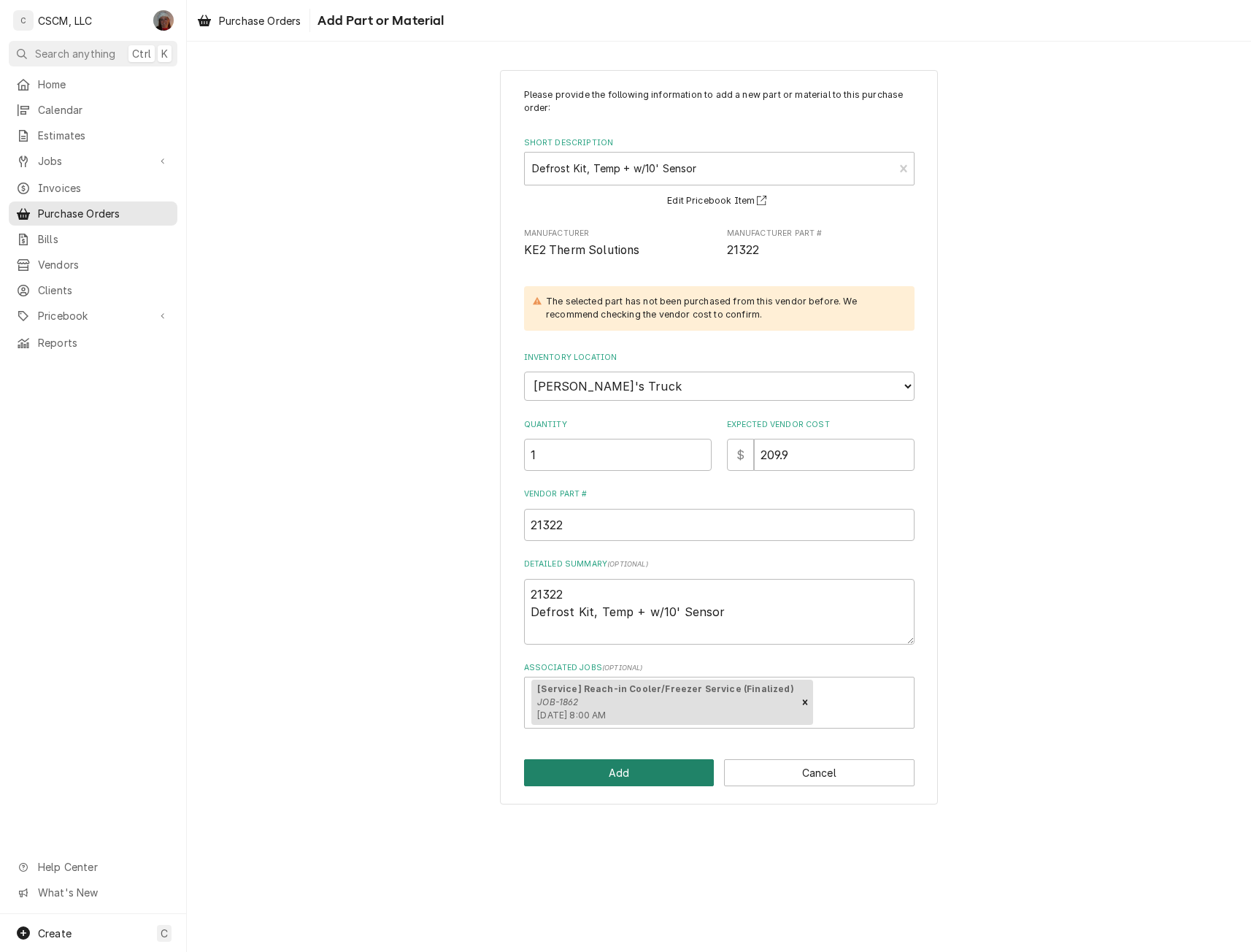
click at [560, 775] on button "Add" at bounding box center [619, 772] width 190 height 27
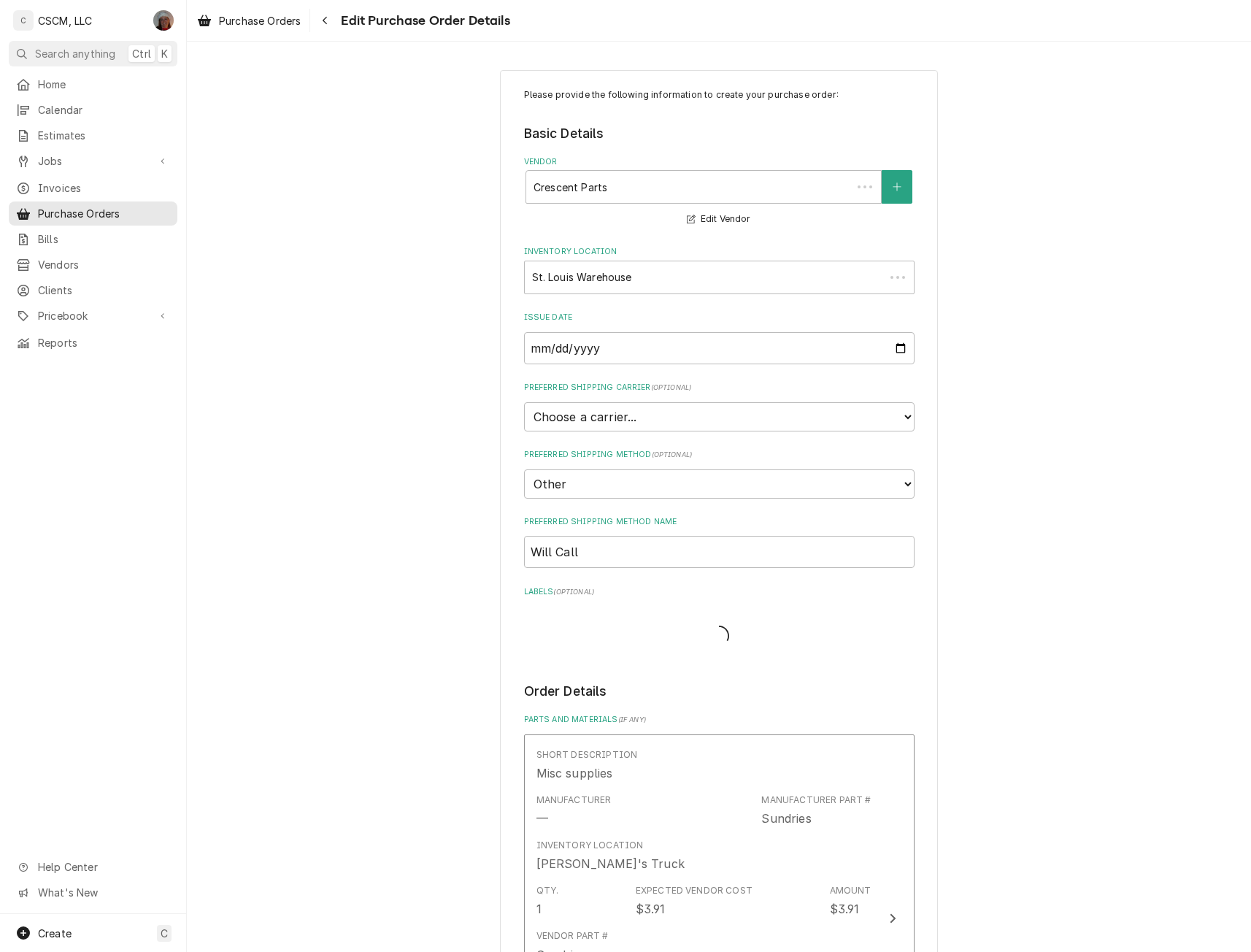
scroll to position [396, 0]
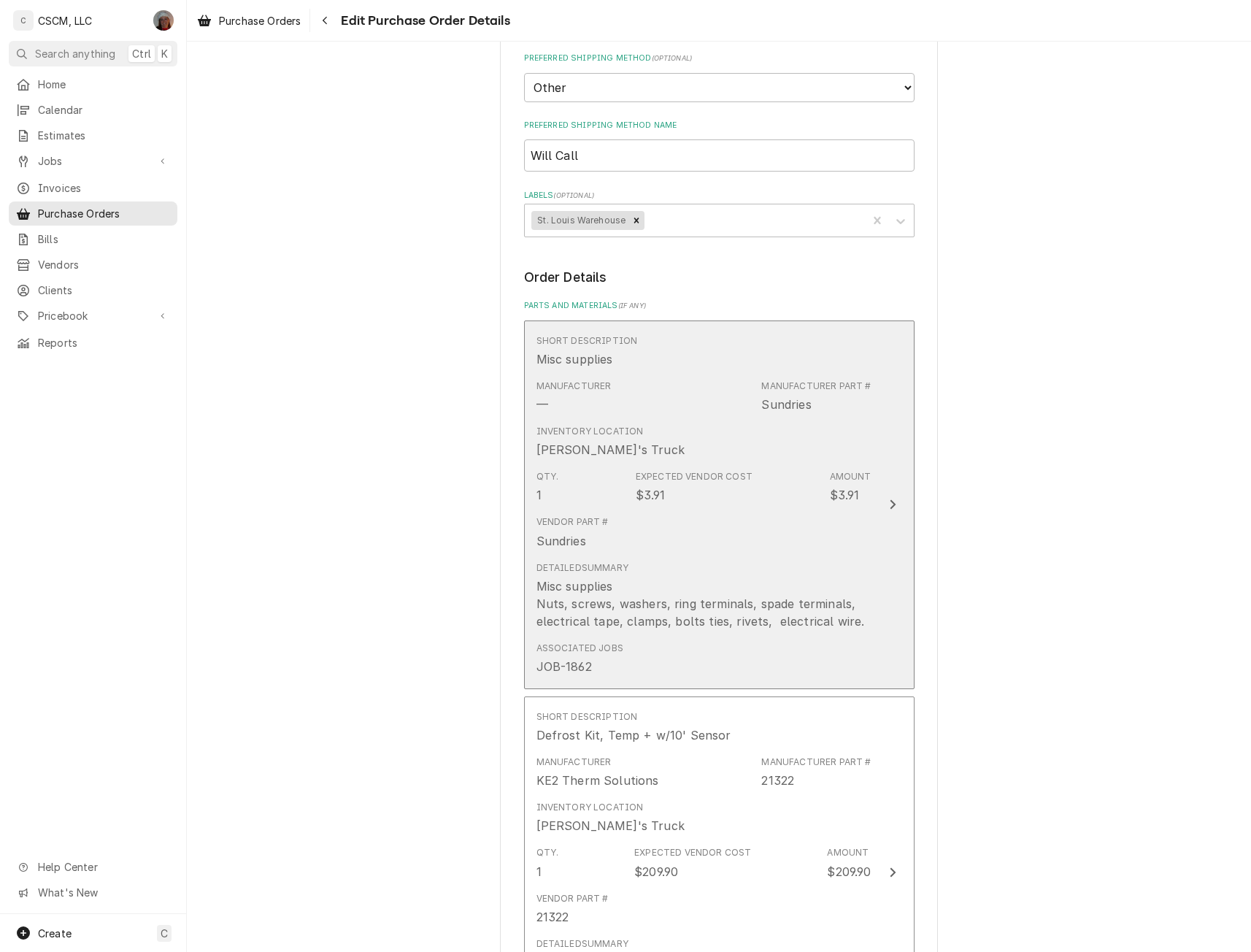
click at [824, 463] on div "Inventory Location Chris's Truck" at bounding box center [704, 441] width 335 height 45
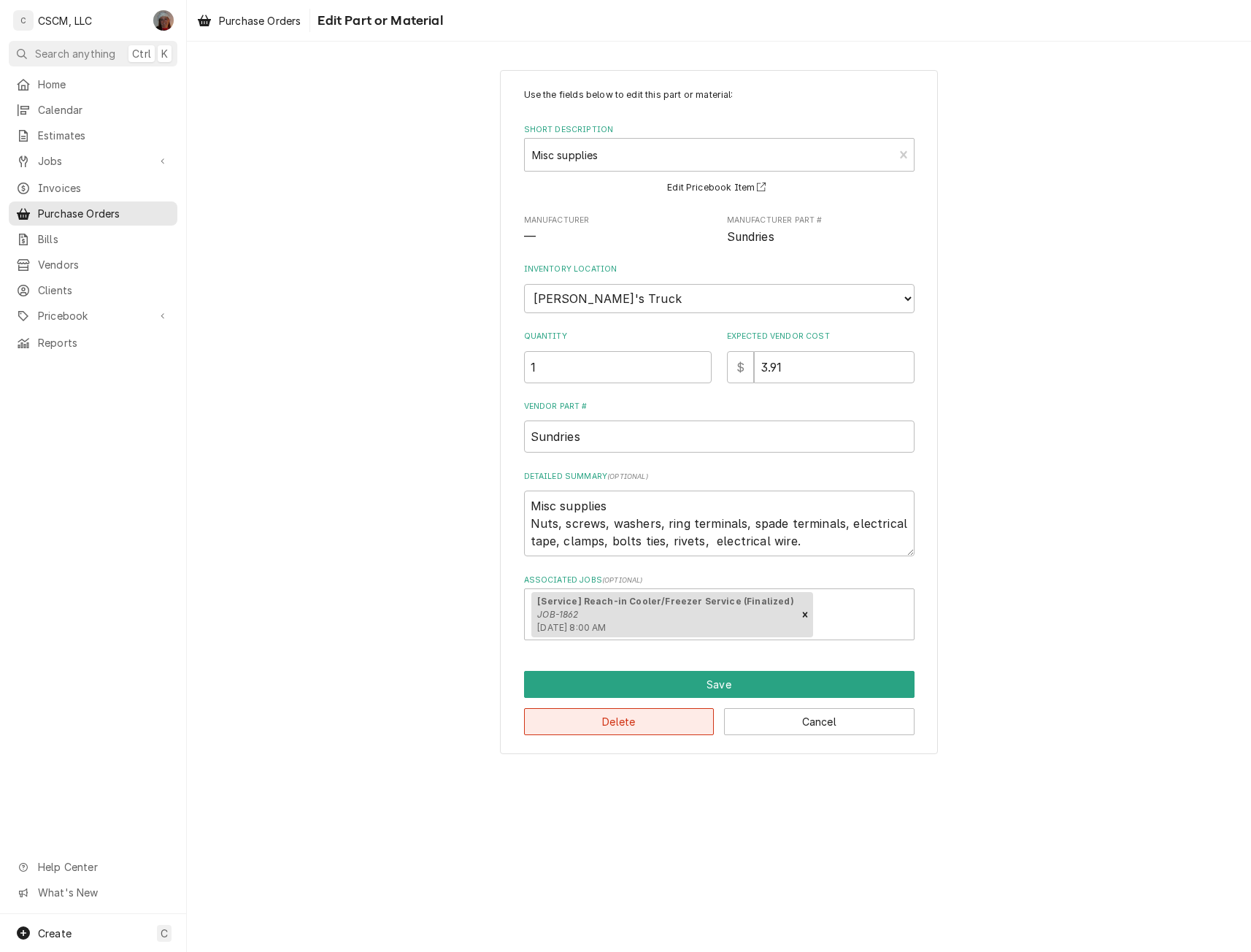
click at [577, 721] on button "Delete" at bounding box center [619, 721] width 190 height 27
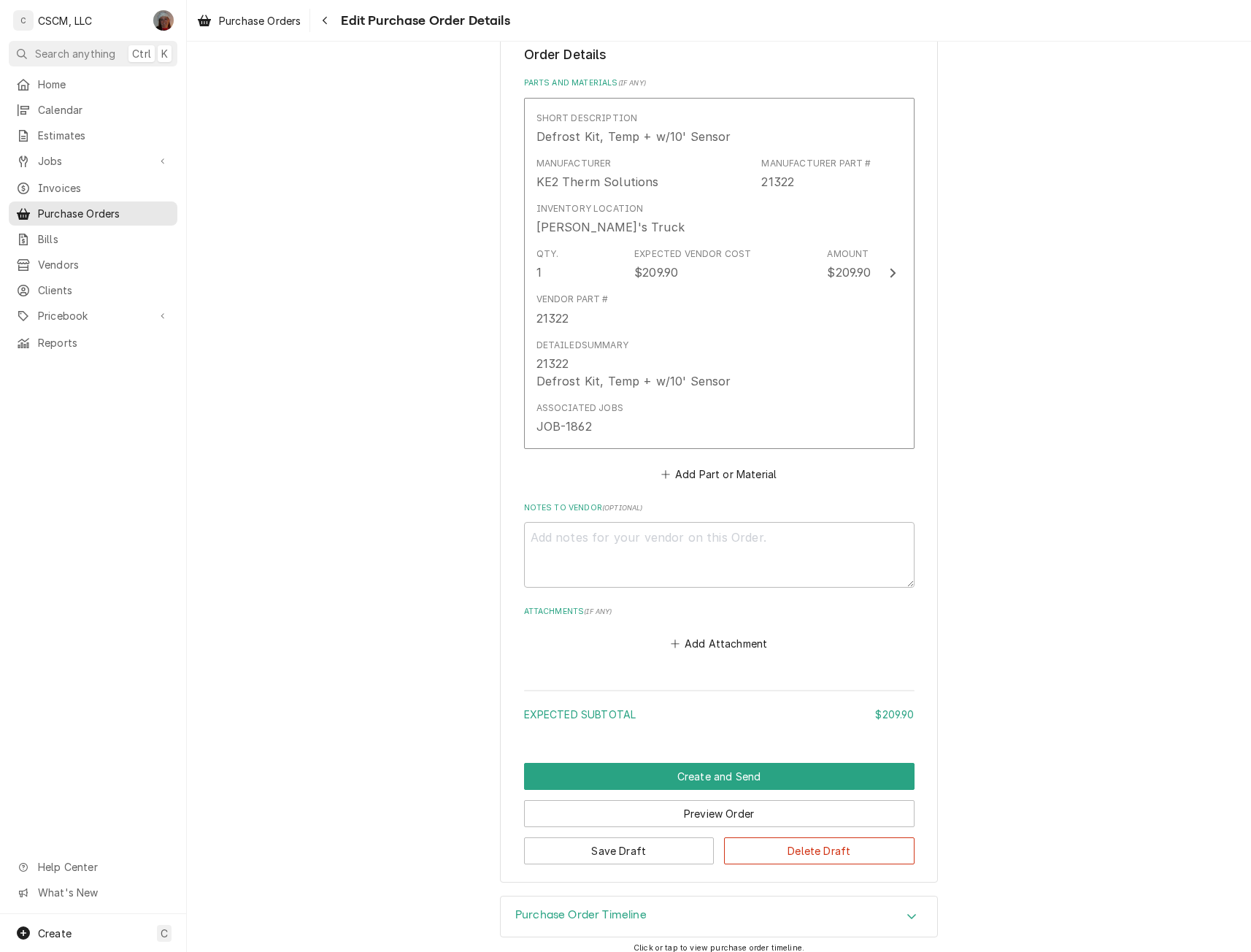
scroll to position [631, 0]
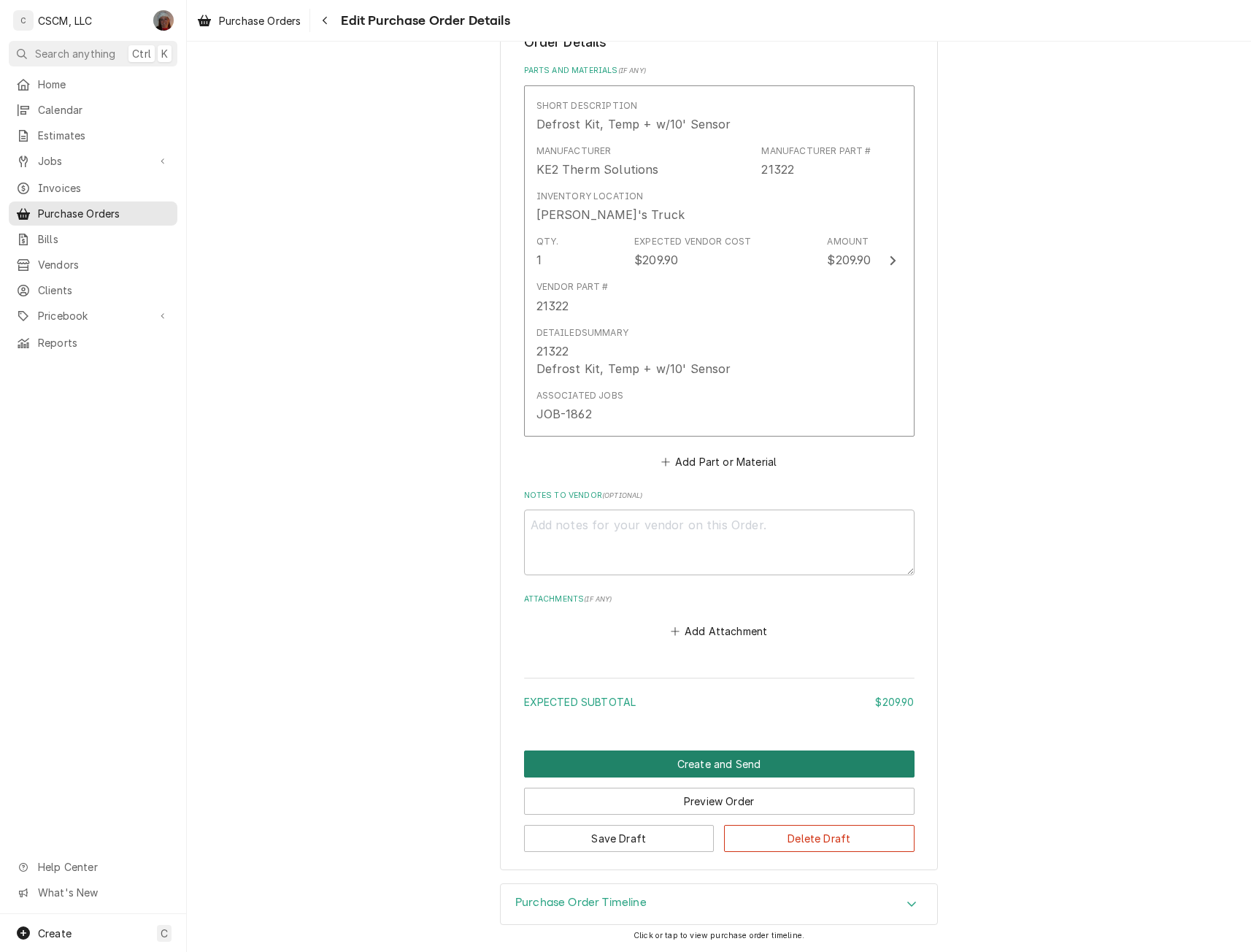
click at [713, 762] on button "Create and Send" at bounding box center [719, 764] width 391 height 27
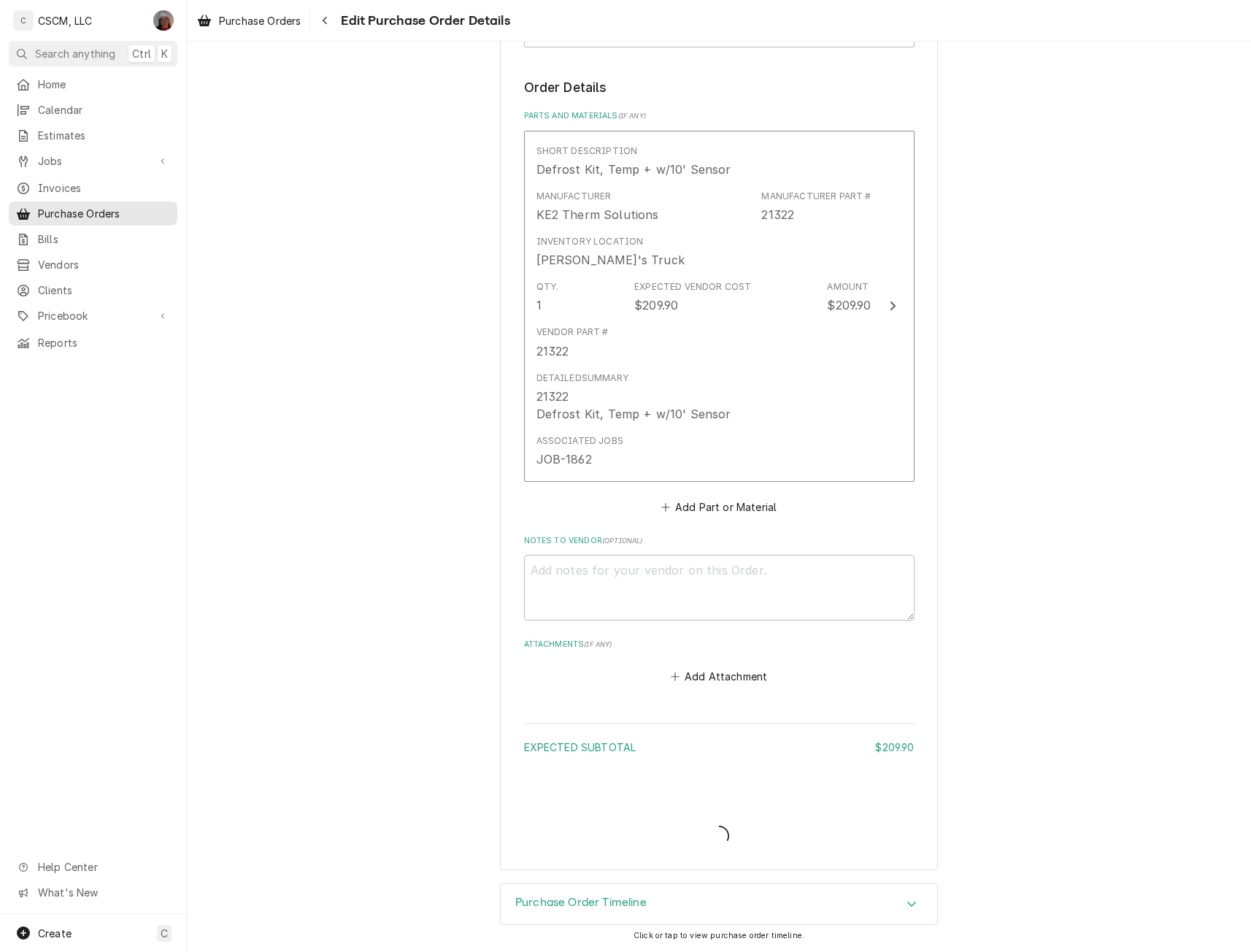
scroll to position [516, 0]
type textarea "x"
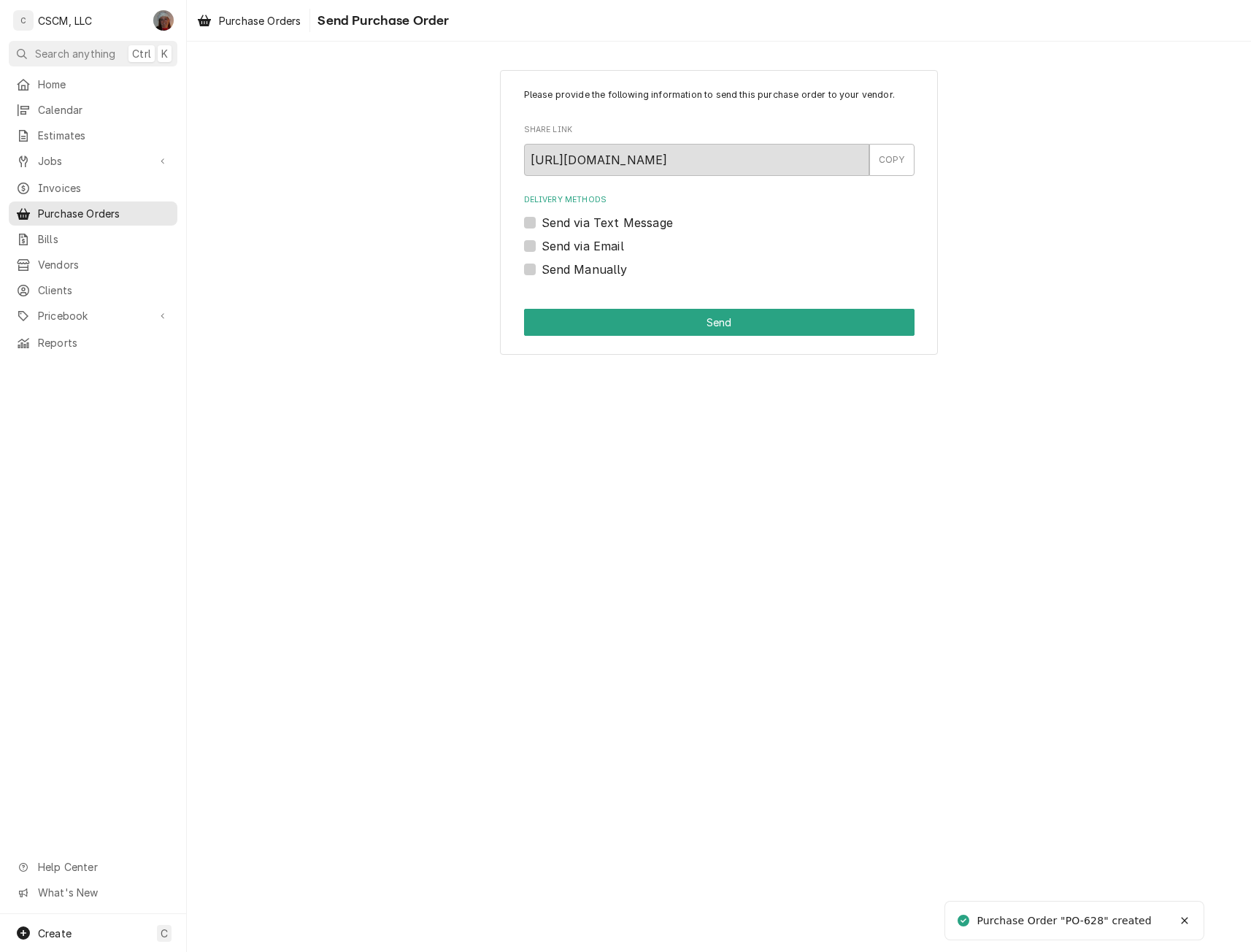
click at [1000, 292] on div "Please provide the following information to send this purchase order to your ve…" at bounding box center [719, 212] width 1064 height 310
click at [541, 267] on label "Send Manually" at bounding box center [584, 269] width 86 height 17
click at [541, 267] on input "Send Manually" at bounding box center [736, 277] width 391 height 32
checkbox input "true"
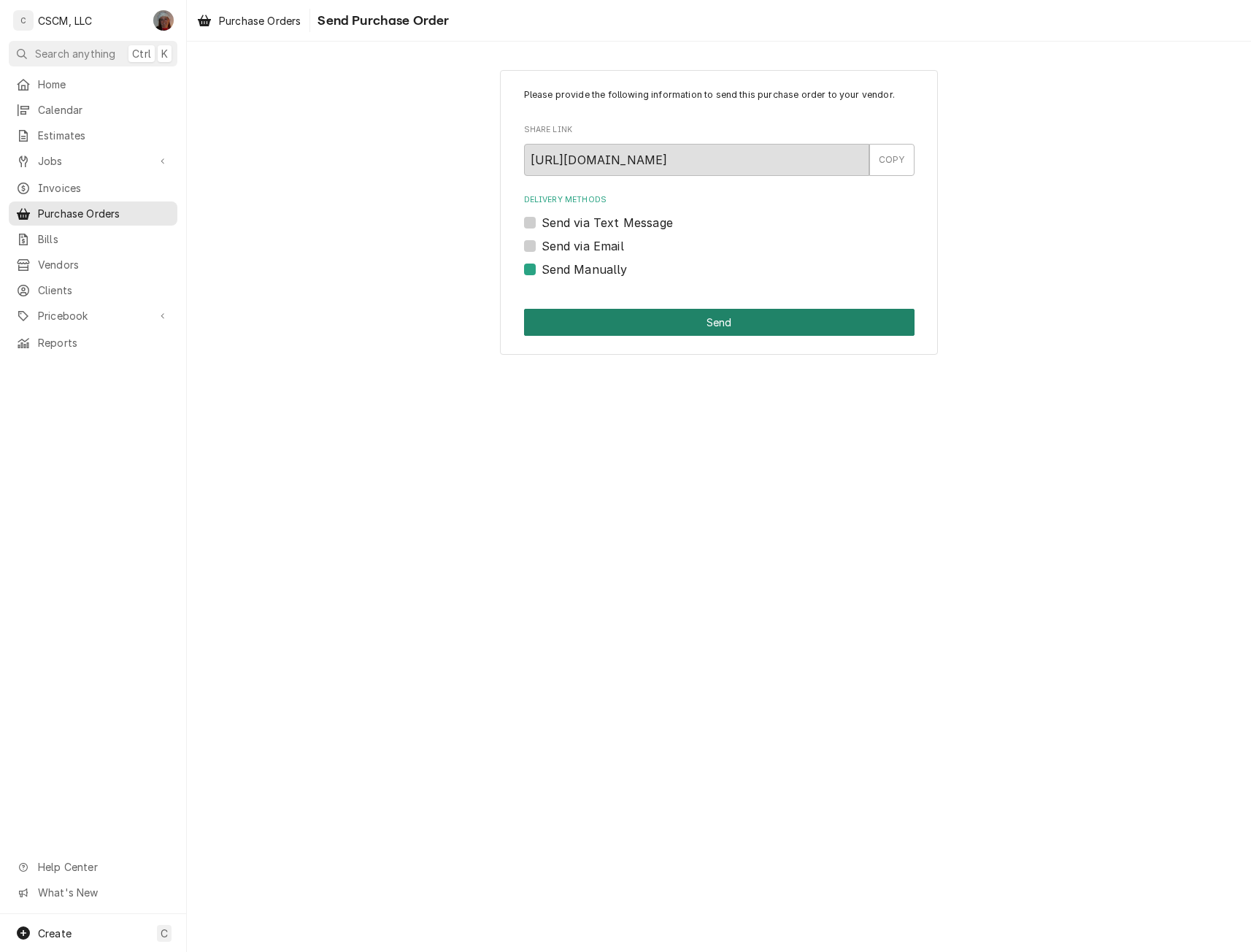
click at [593, 317] on button "Send" at bounding box center [719, 322] width 391 height 27
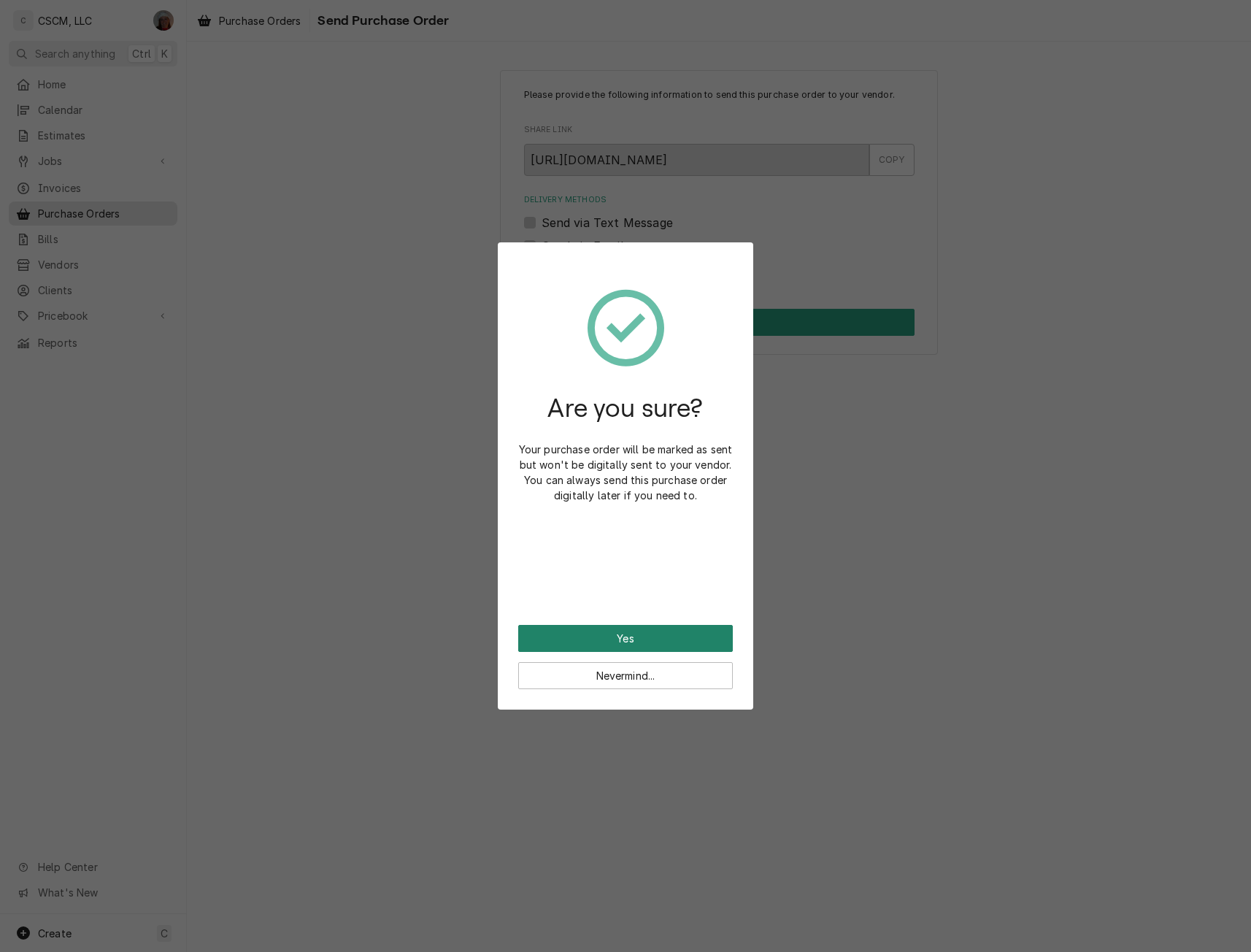
click at [565, 639] on button "Yes" at bounding box center [626, 638] width 215 height 27
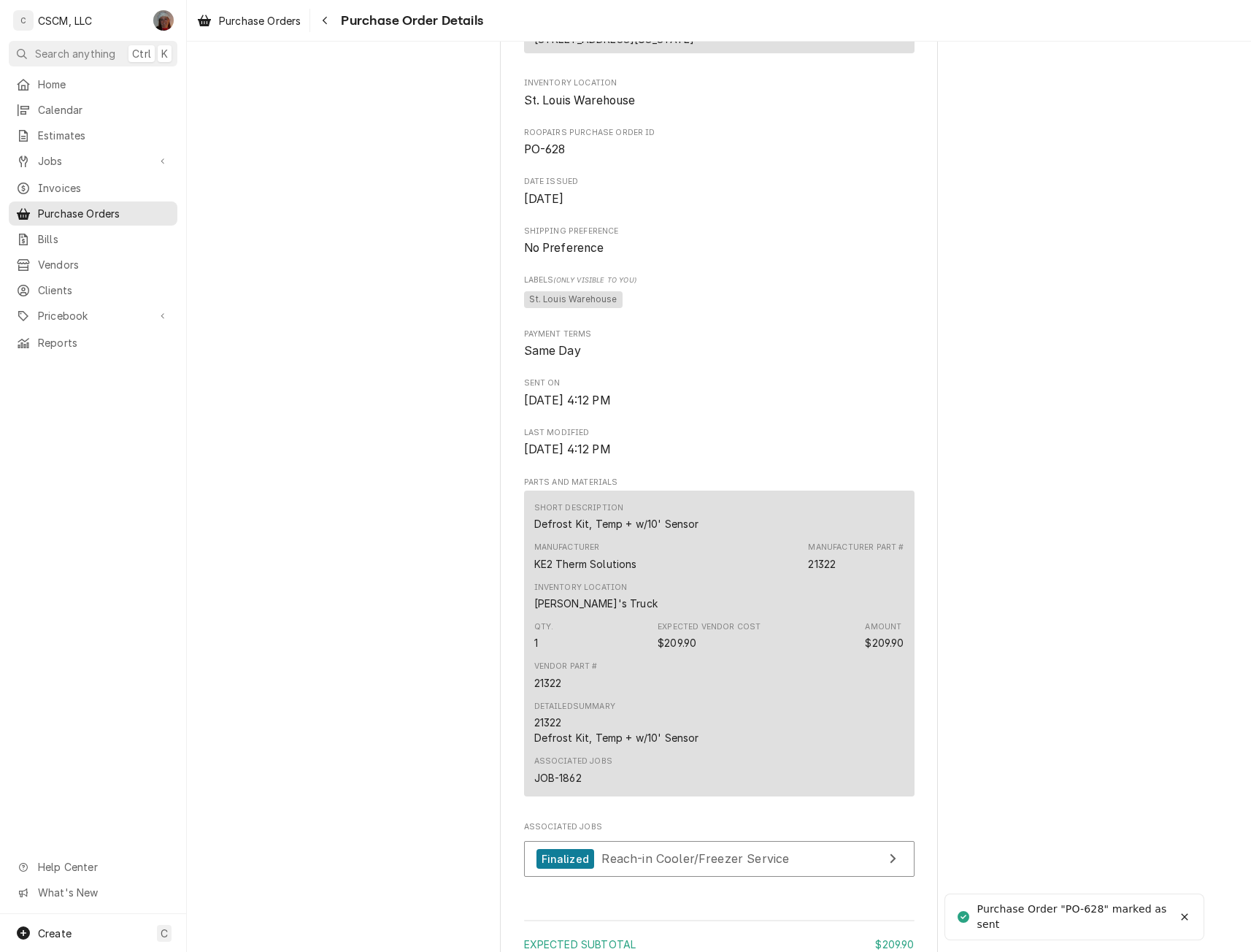
scroll to position [643, 0]
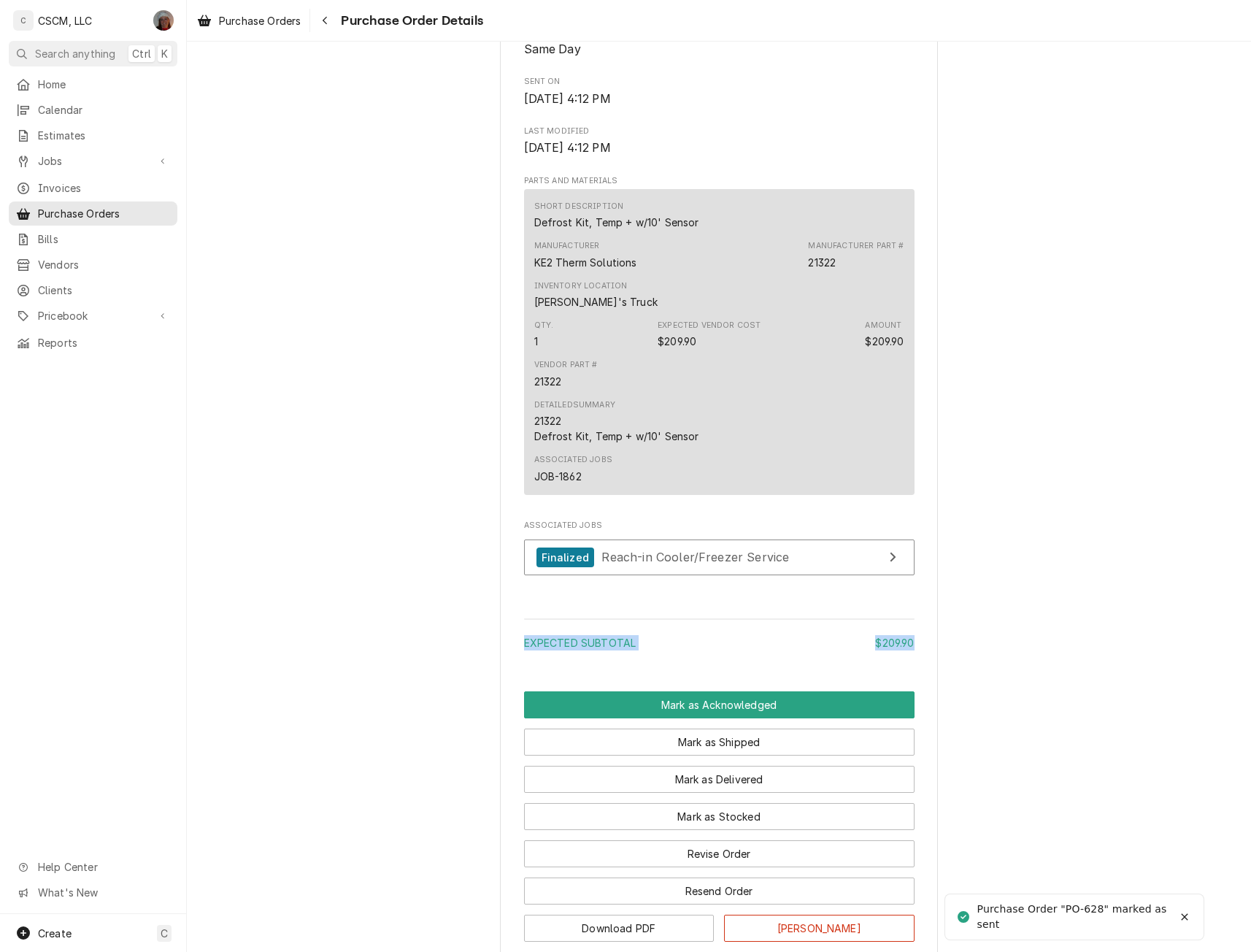
drag, startPoint x: 1228, startPoint y: 618, endPoint x: 1229, endPoint y: 702, distance: 84.0
click at [1229, 702] on div "Sent Vendor Crescent Parts PO Box 790379 [GEOGRAPHIC_DATA][US_STATE] Bill To CS…" at bounding box center [719, 185] width 1064 height 1574
click at [654, 718] on button "Mark as Acknowledged" at bounding box center [719, 705] width 391 height 27
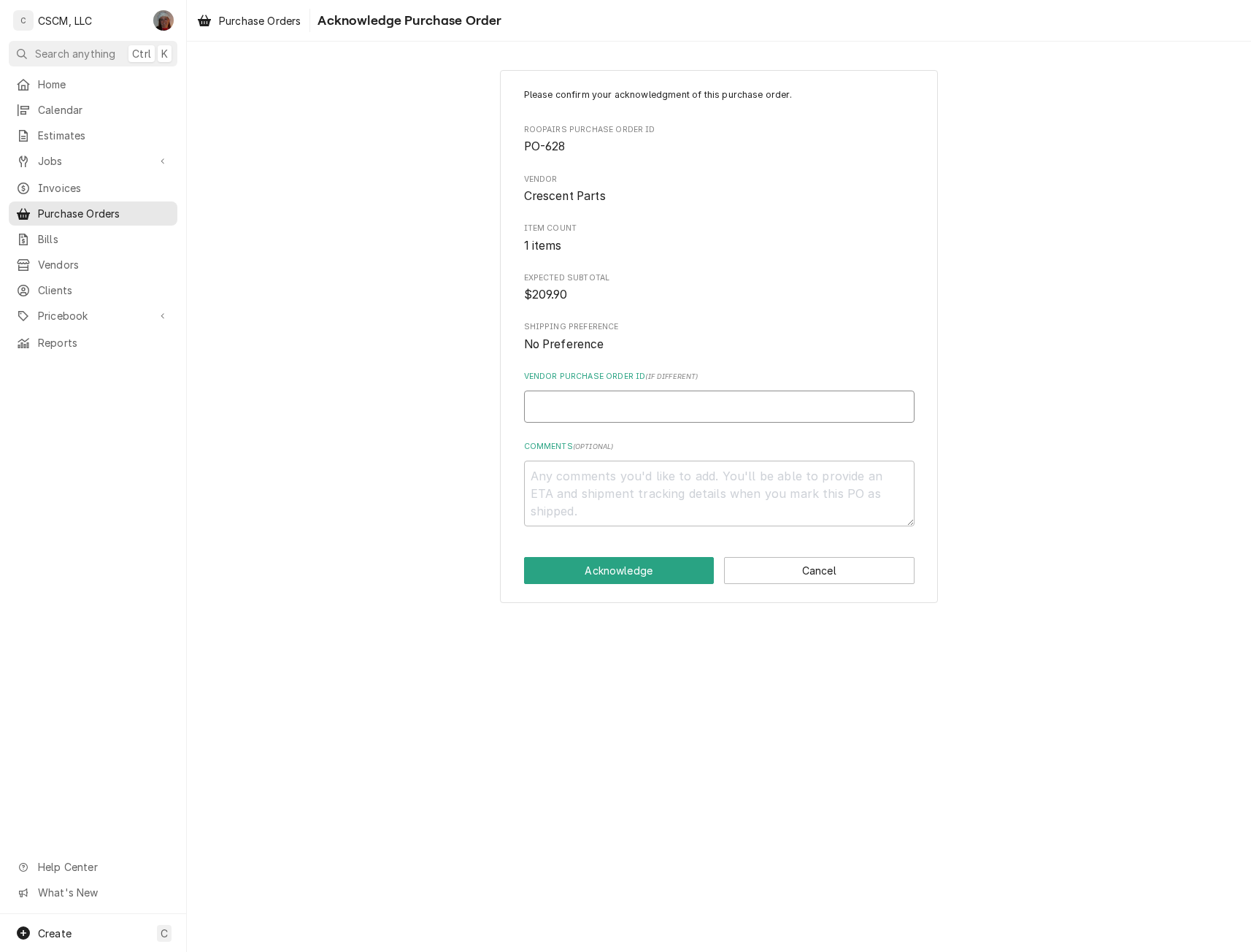
click at [558, 409] on input "Vendor Purchase Order ID ( if different )" at bounding box center [719, 407] width 391 height 32
type textarea "x"
type input "3"
type textarea "x"
type input "32"
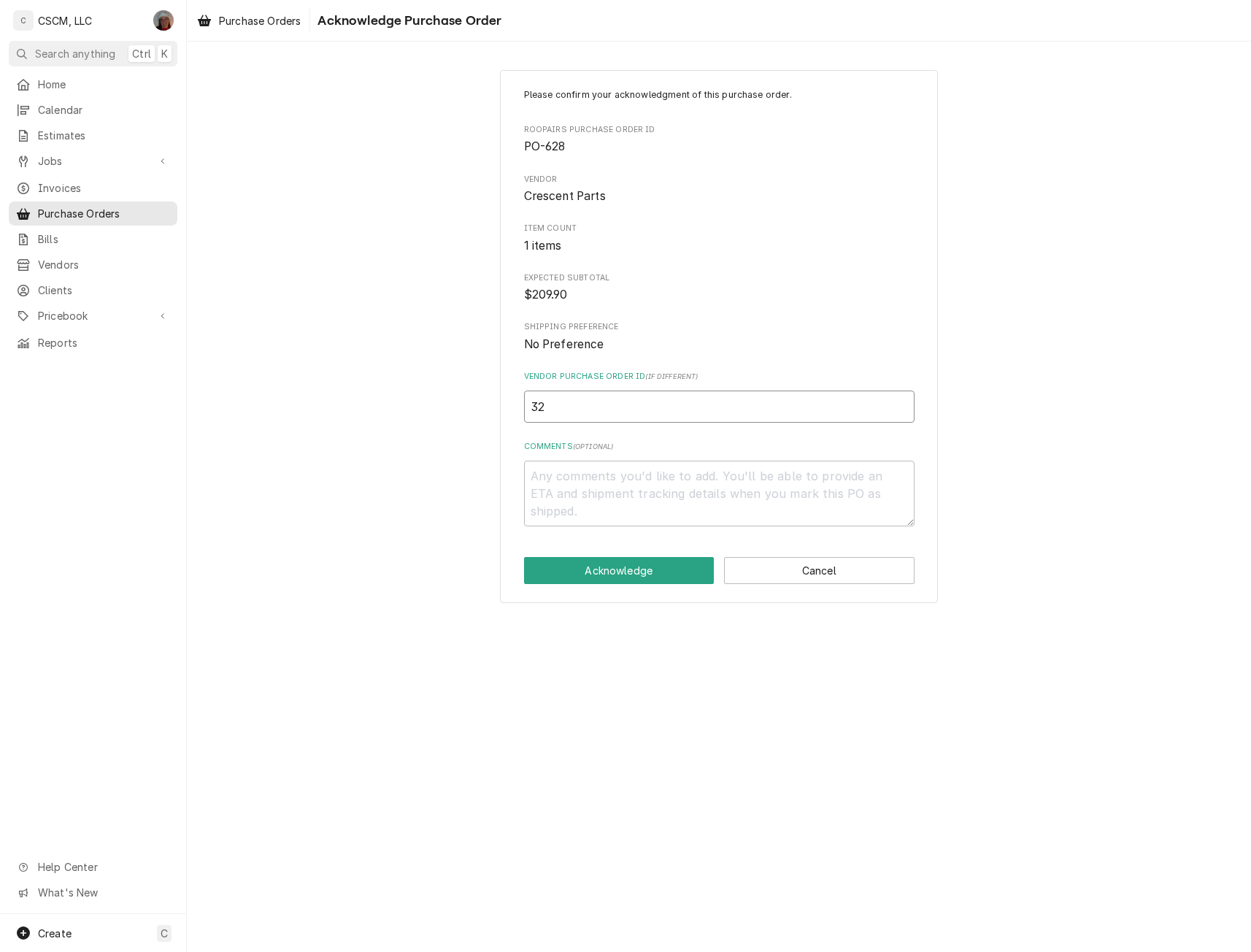
type textarea "x"
type input "321"
type textarea "x"
type input "3217"
type textarea "x"
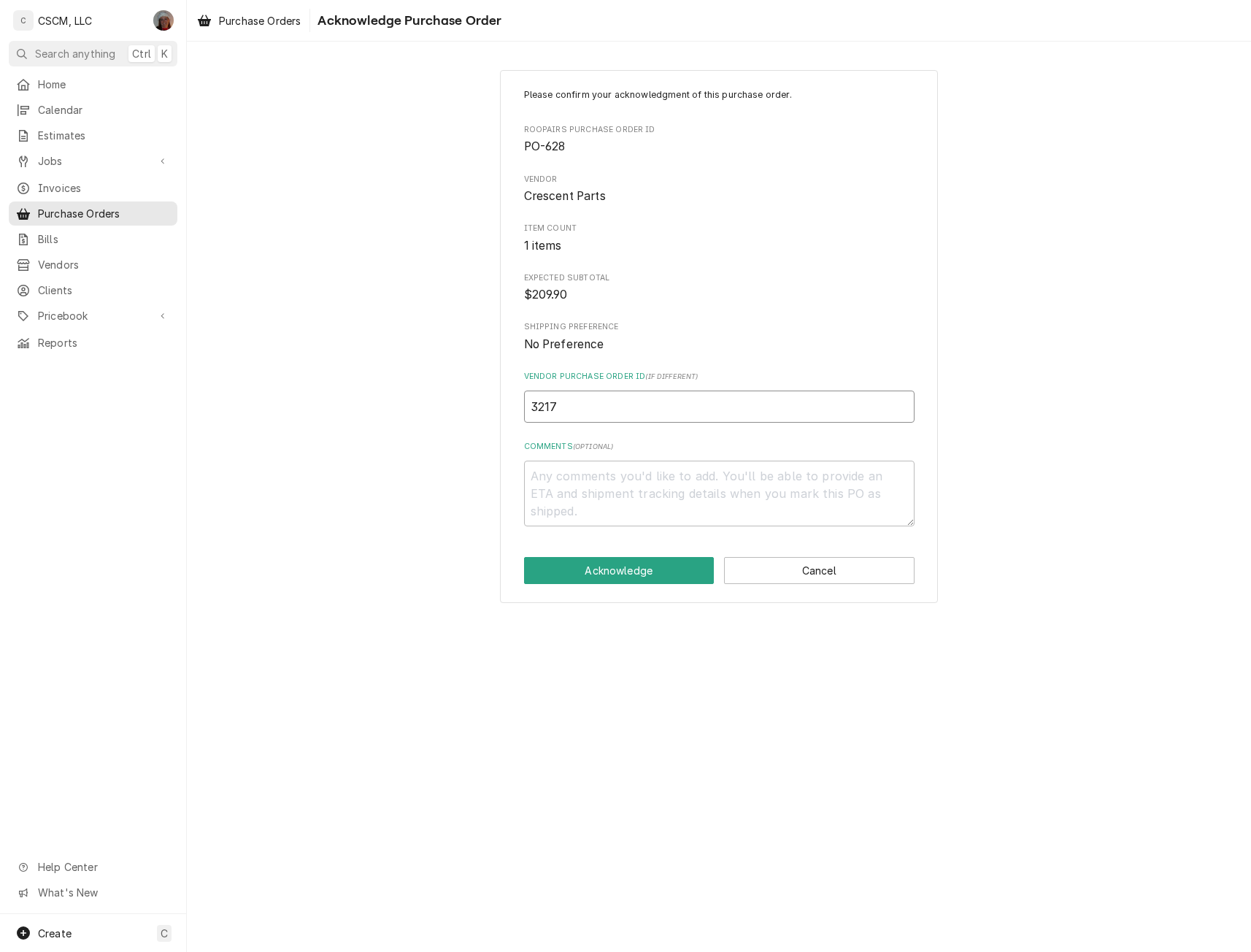
type input "32174"
type textarea "x"
type input "321744"
type textarea "x"
type input "3217448"
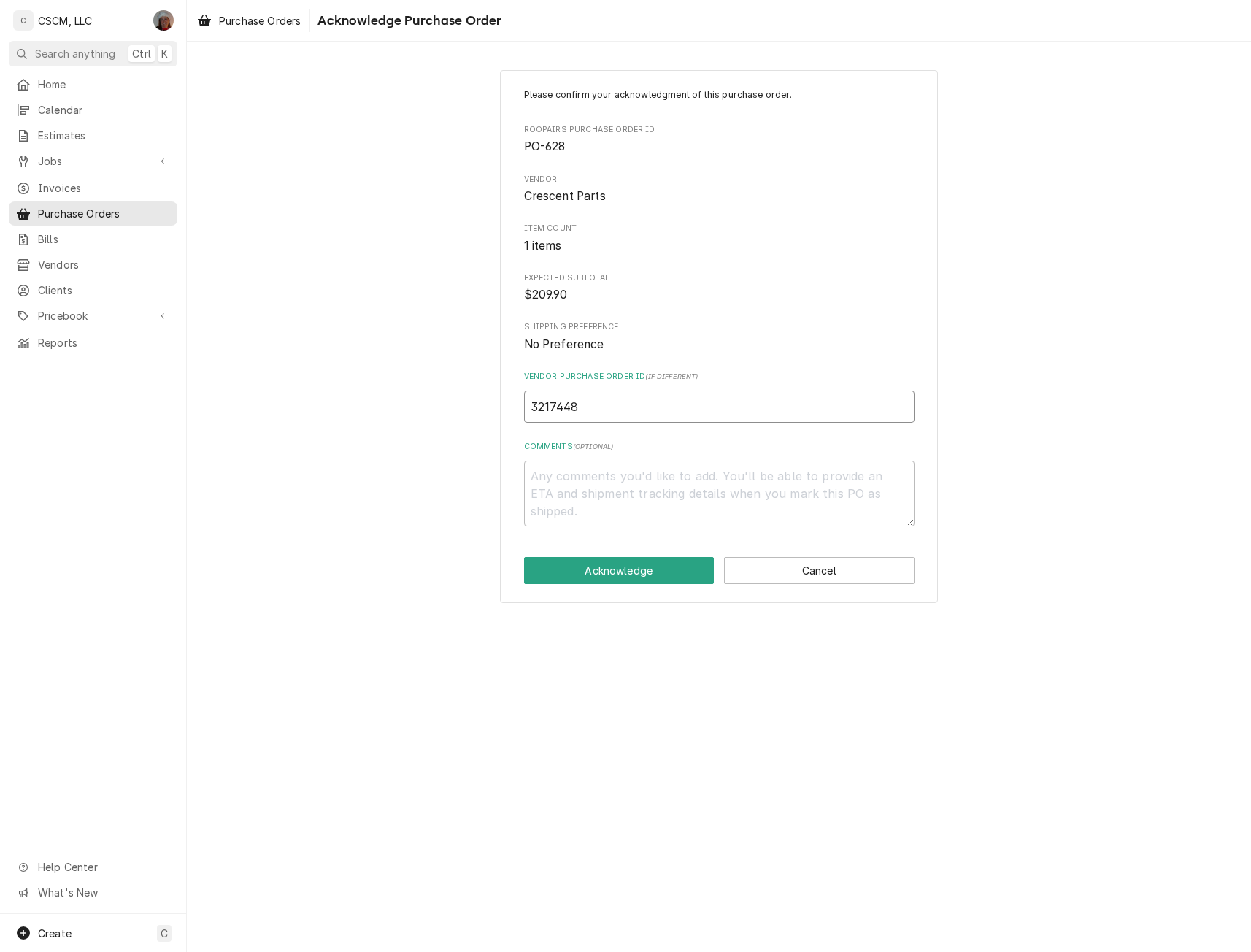
type textarea "x"
type input "32174486"
type textarea "x"
type input "32174486-"
type textarea "x"
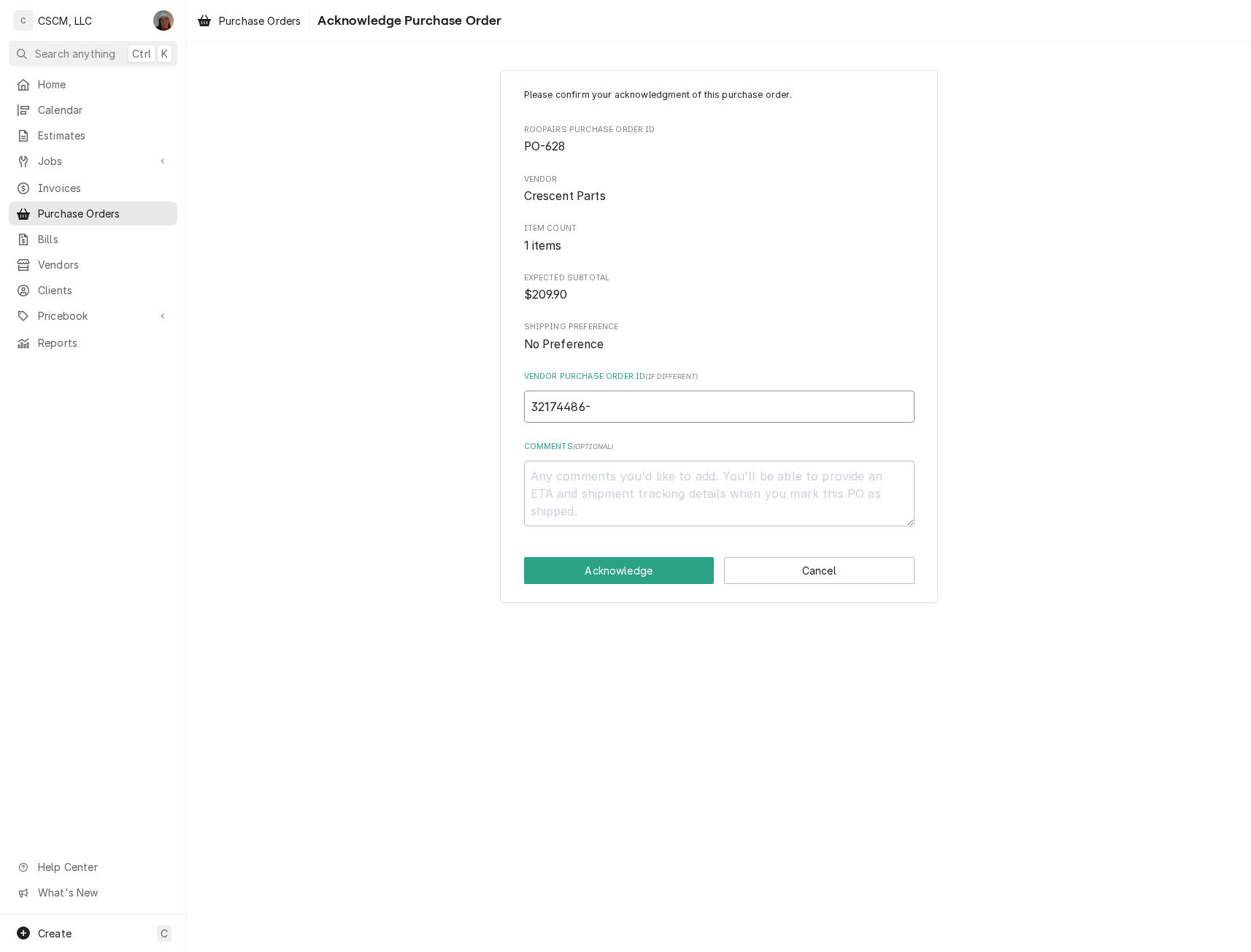
type input "32174486-0"
type textarea "x"
type input "32174486-00"
click at [587, 571] on button "Acknowledge" at bounding box center [619, 570] width 190 height 27
type textarea "x"
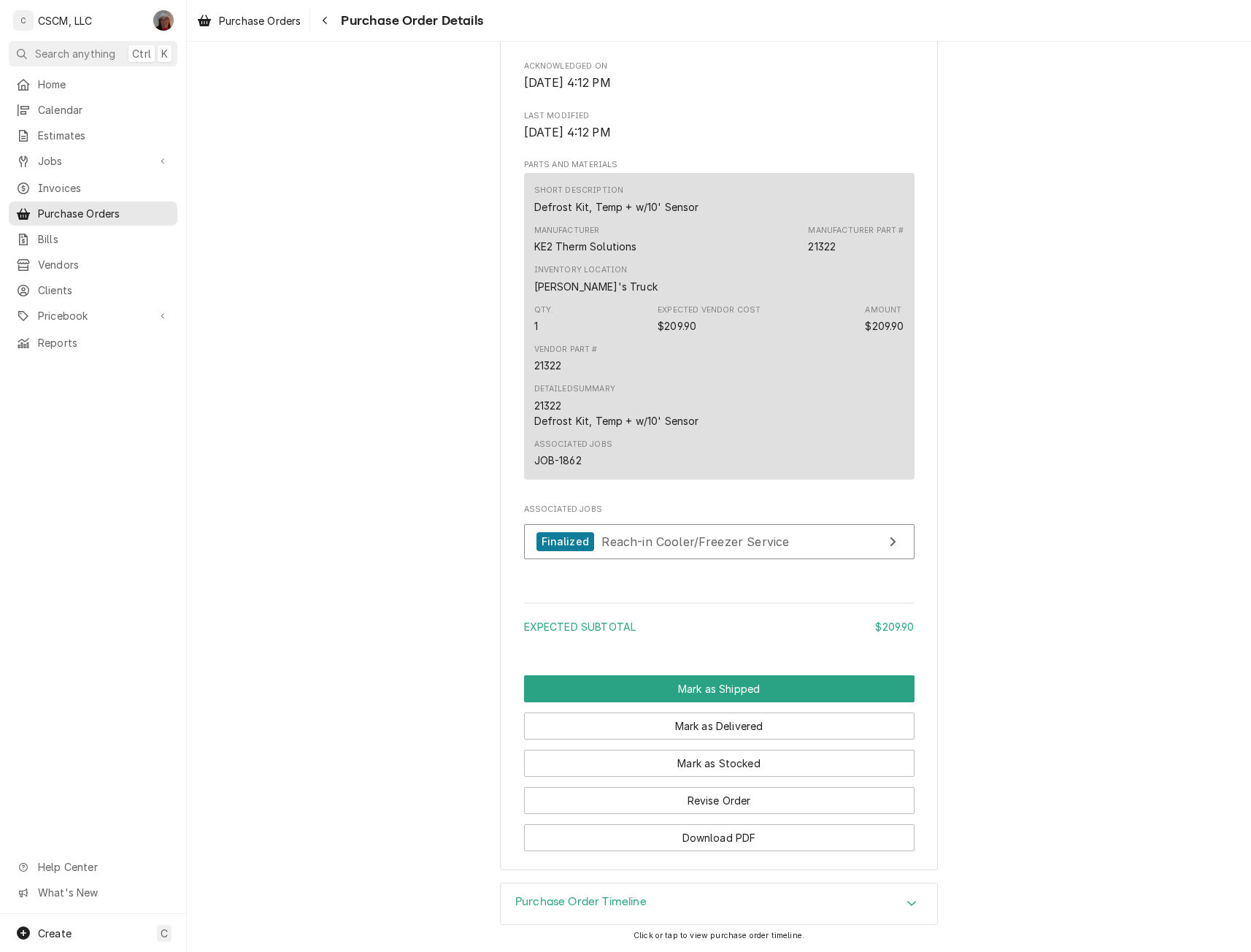
scroll to position [738, 0]
click at [708, 763] on button "Mark as Stocked" at bounding box center [719, 763] width 391 height 27
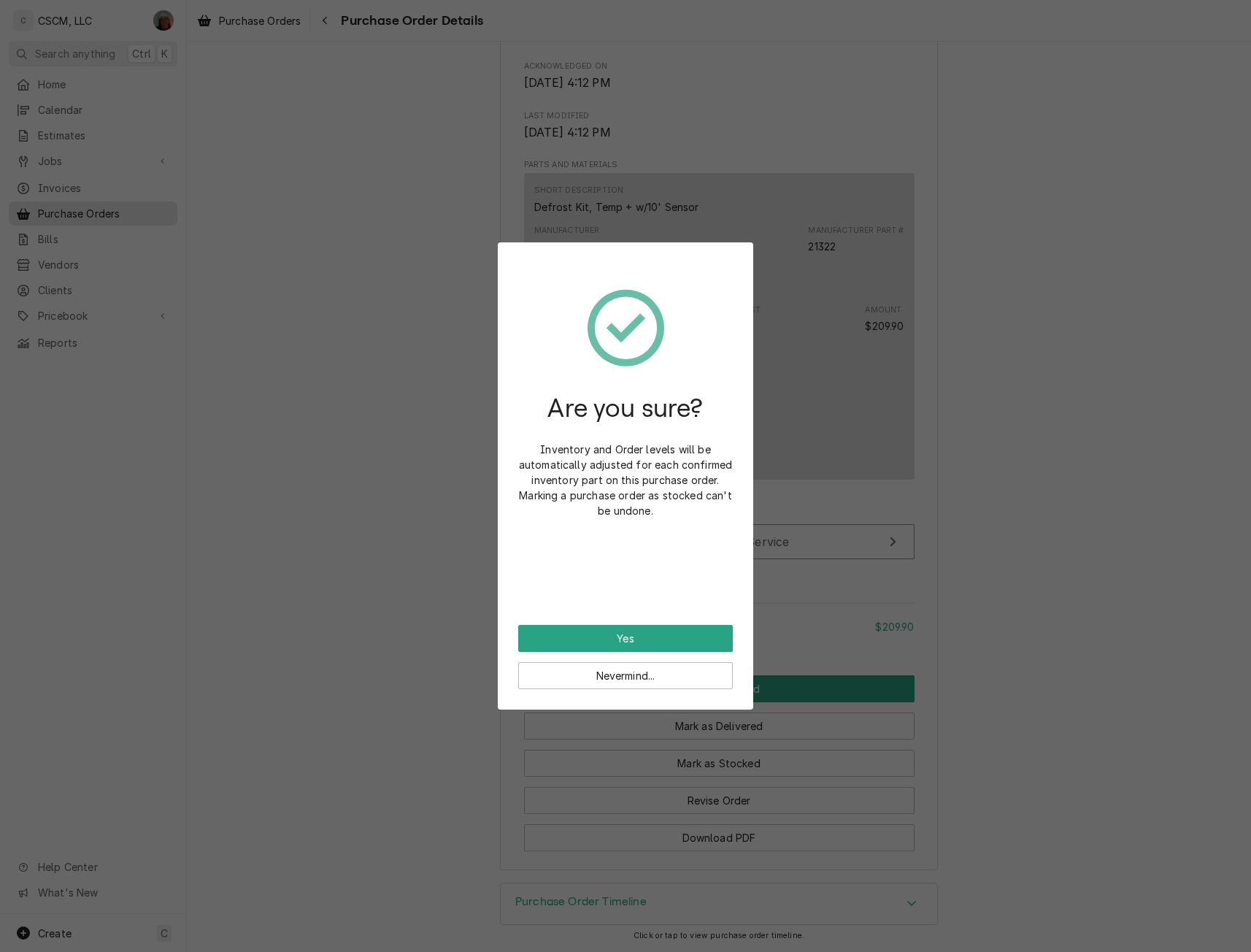
click at [639, 623] on div "Are you sure? Inventory and Order levels will be automatically adjusted for eac…" at bounding box center [626, 443] width 215 height 362
click at [626, 640] on button "Yes" at bounding box center [626, 638] width 215 height 27
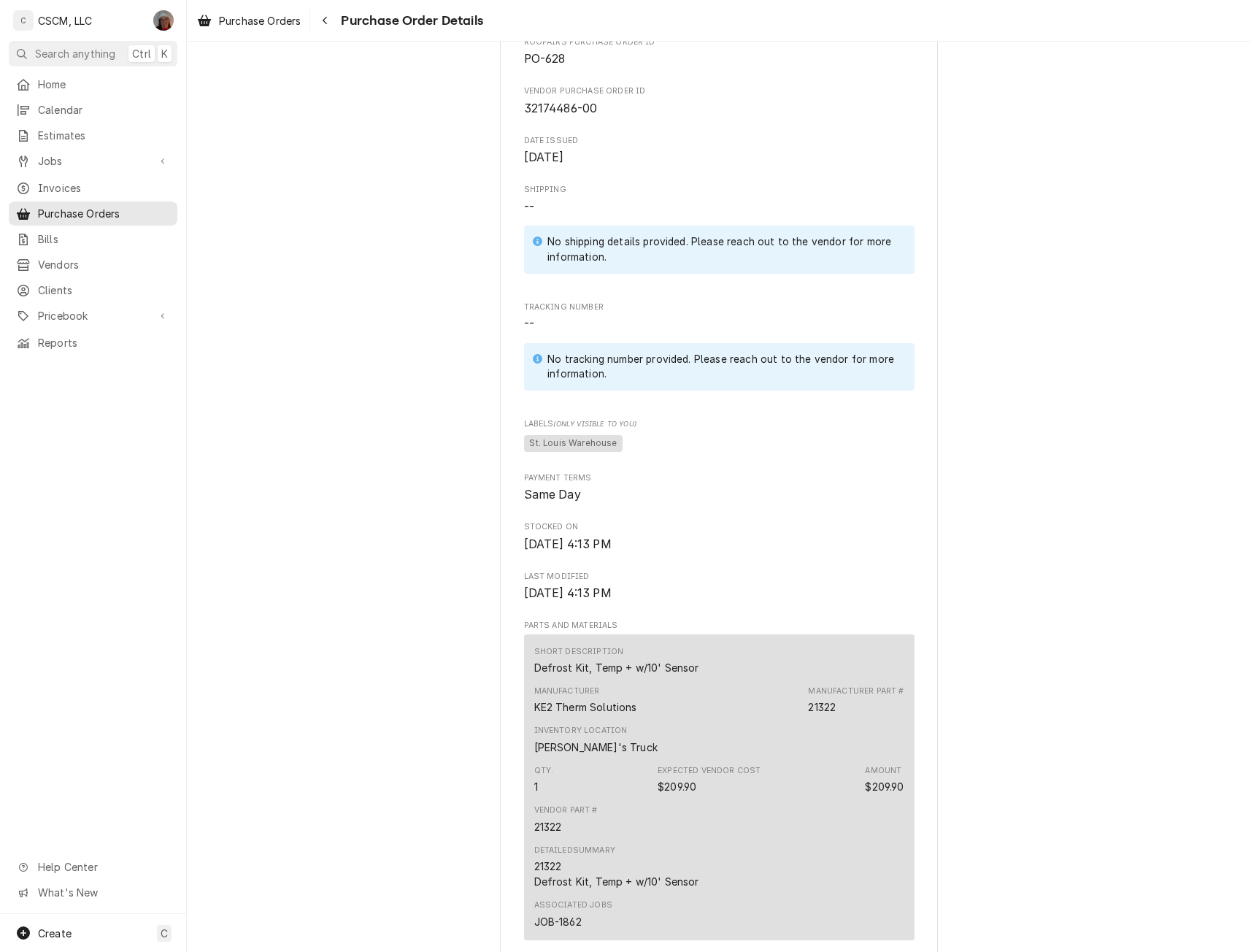
scroll to position [618, 0]
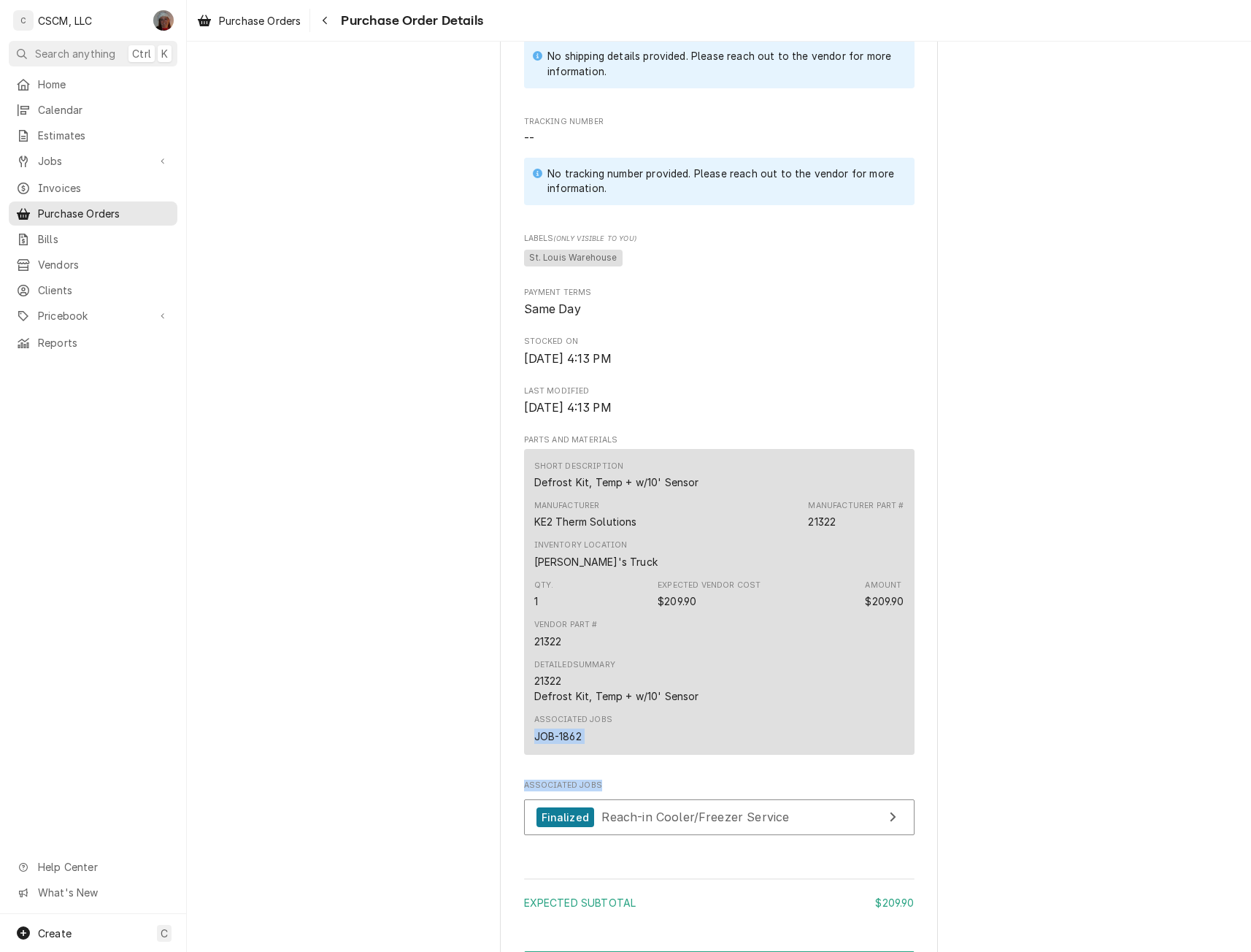
drag, startPoint x: 1239, startPoint y: 751, endPoint x: 1238, endPoint y: 818, distance: 67.0
click at [1238, 818] on div "Unpaid Vendor Crescent Parts PO Box 790379 [GEOGRAPHIC_DATA][US_STATE] Bill To …" at bounding box center [719, 272] width 1064 height 1697
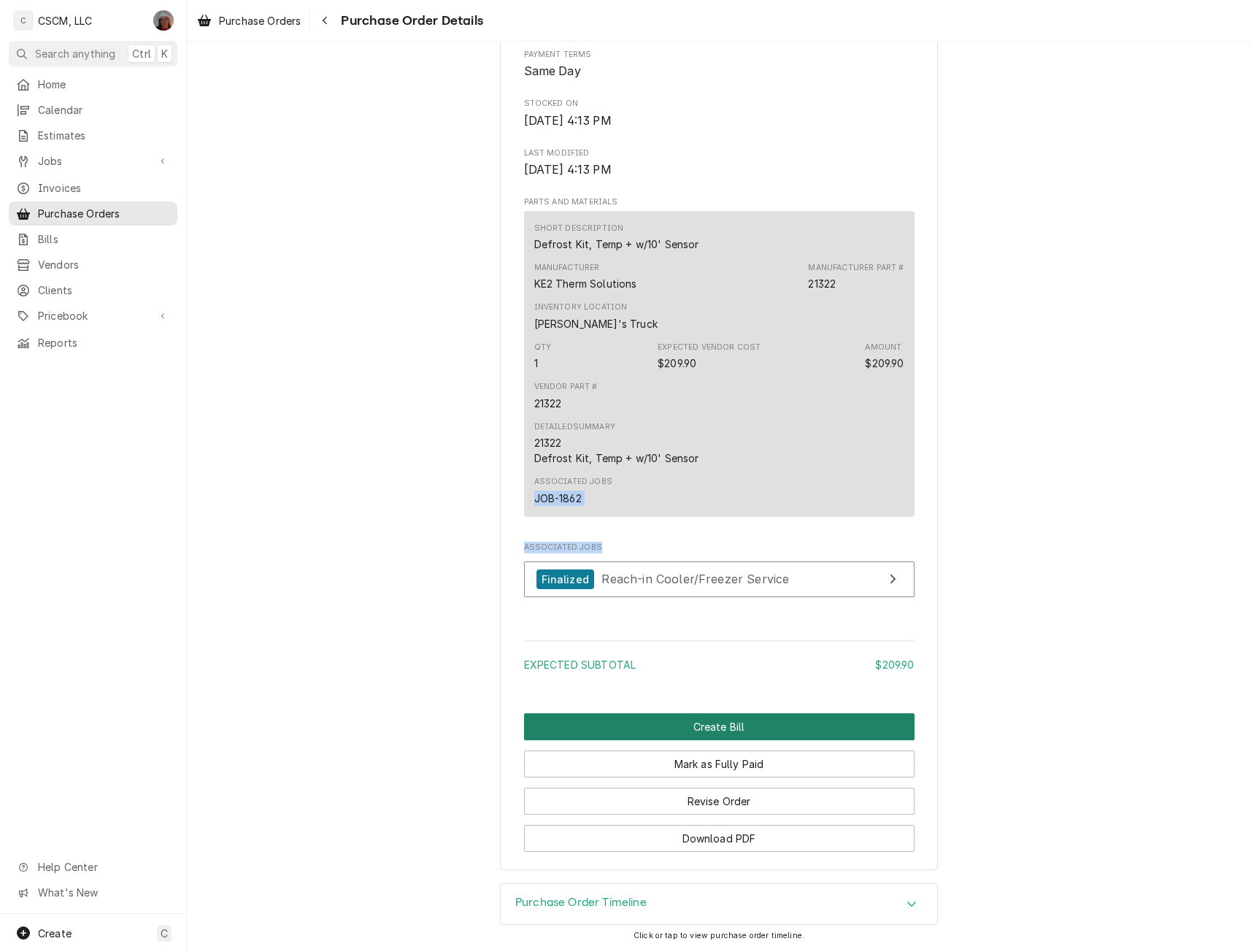
click at [672, 727] on button "Create Bill" at bounding box center [719, 727] width 391 height 27
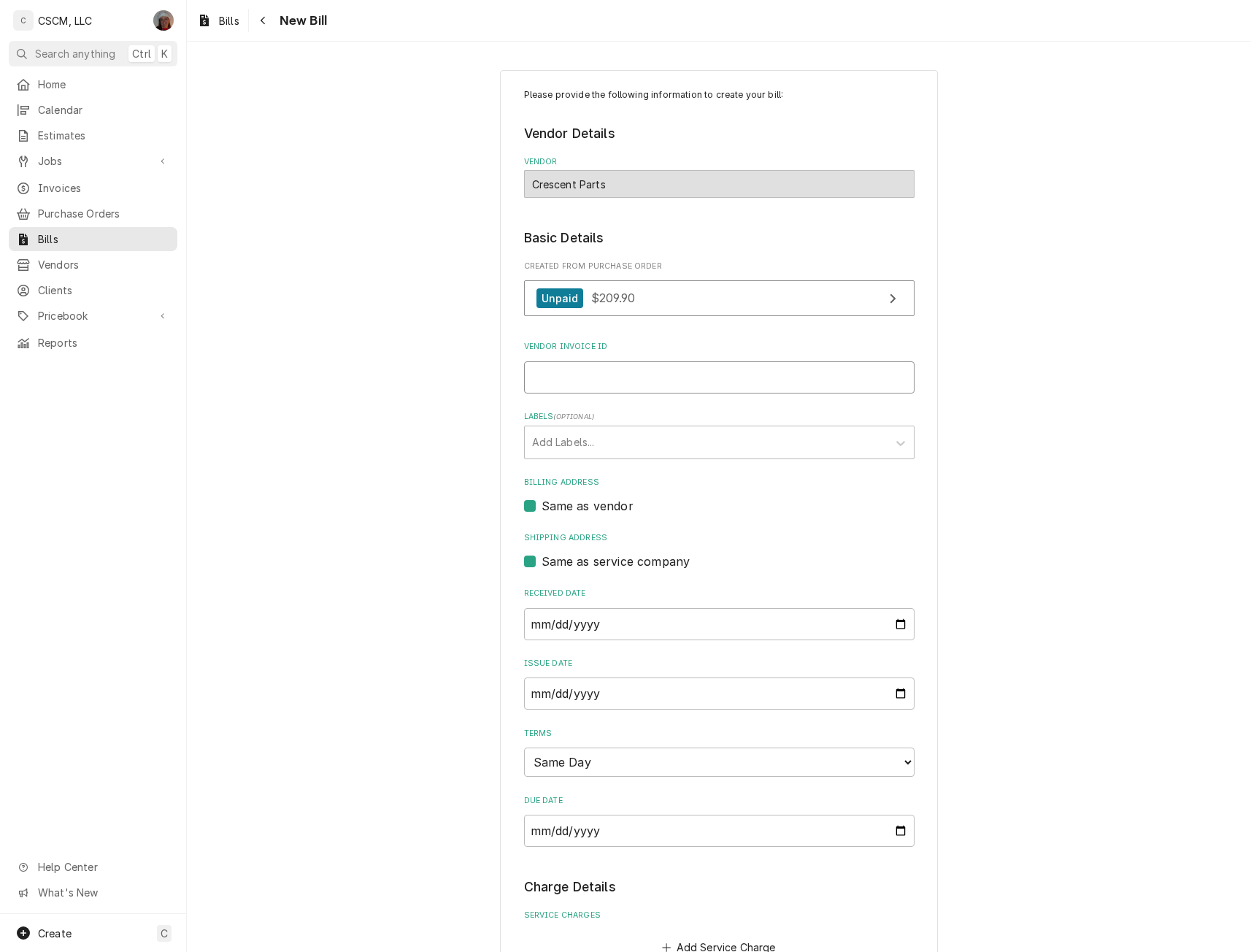
click at [541, 376] on input "Vendor Invoice ID" at bounding box center [719, 377] width 391 height 32
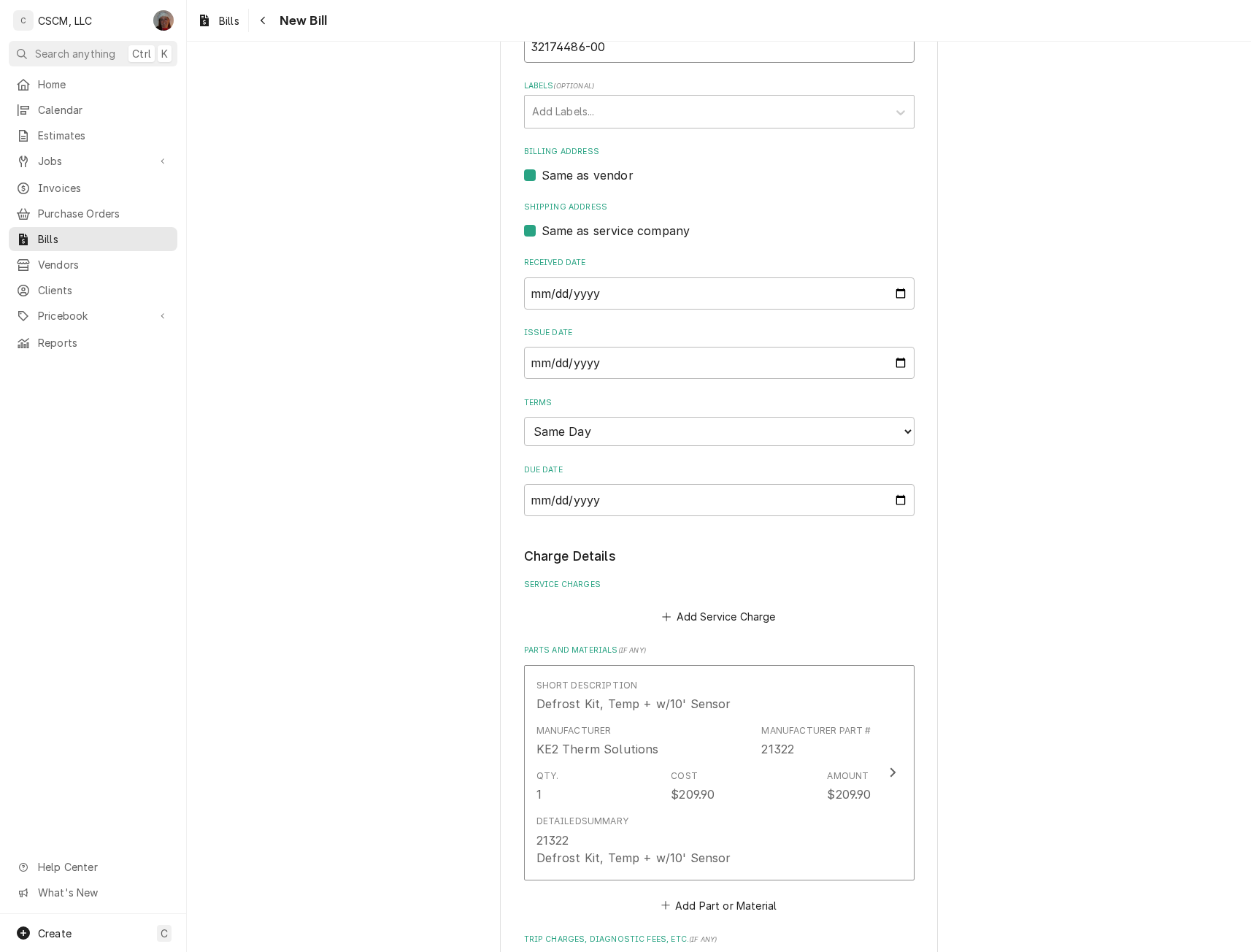
scroll to position [696, 0]
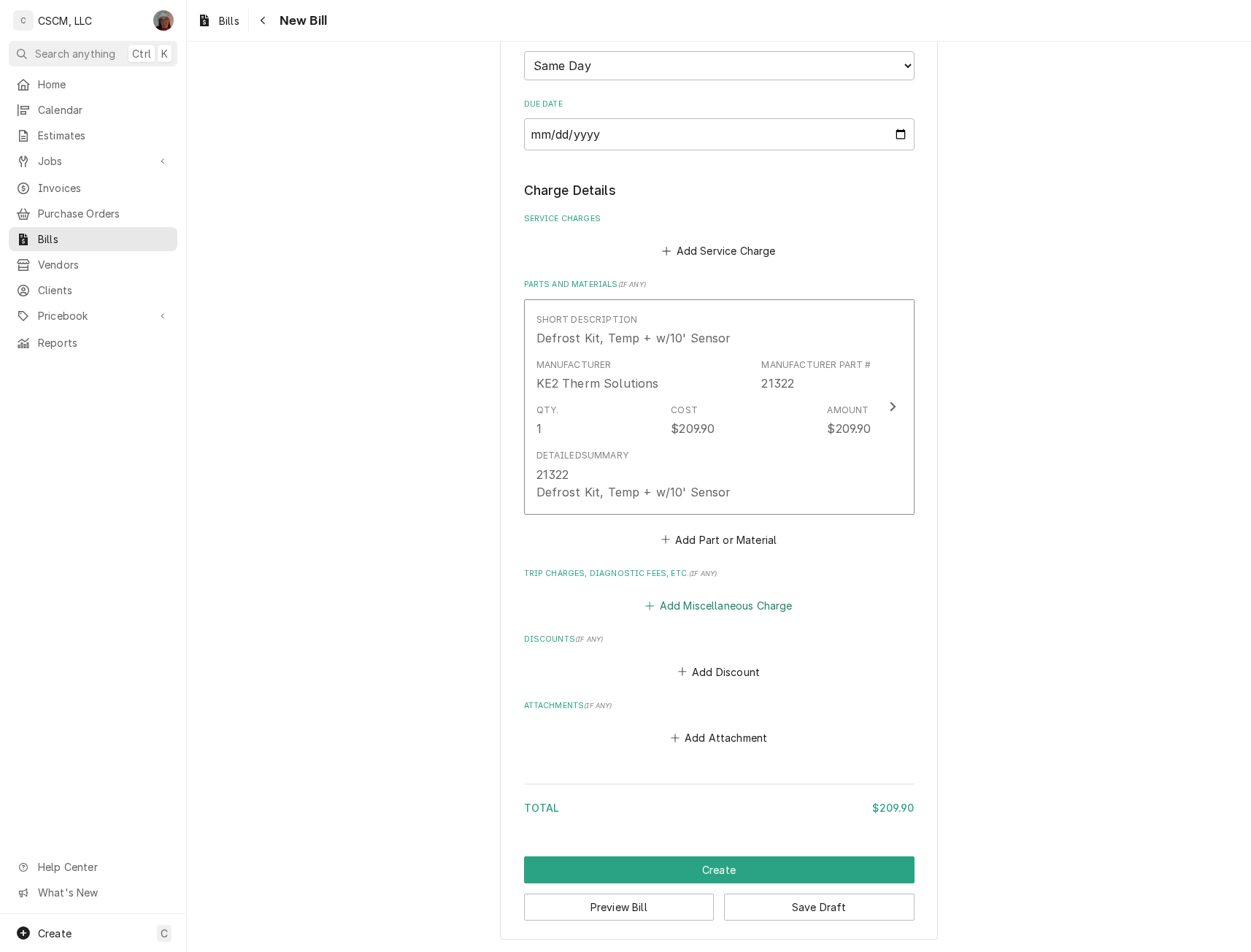
type input "32174486-00"
click at [689, 599] on button "Add Miscellaneous Charge" at bounding box center [718, 605] width 152 height 20
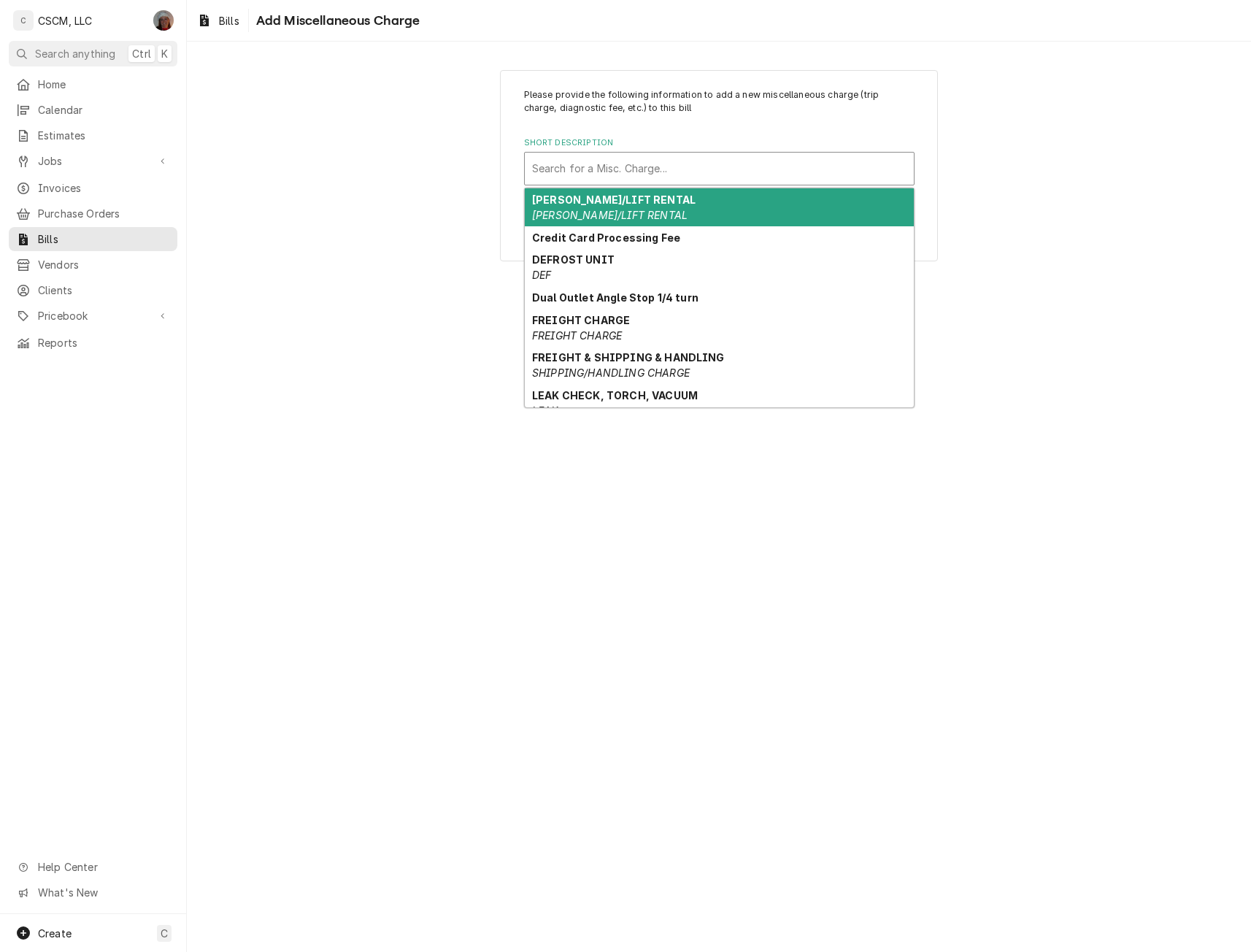
click at [602, 179] on div "Short Description" at bounding box center [719, 169] width 374 height 27
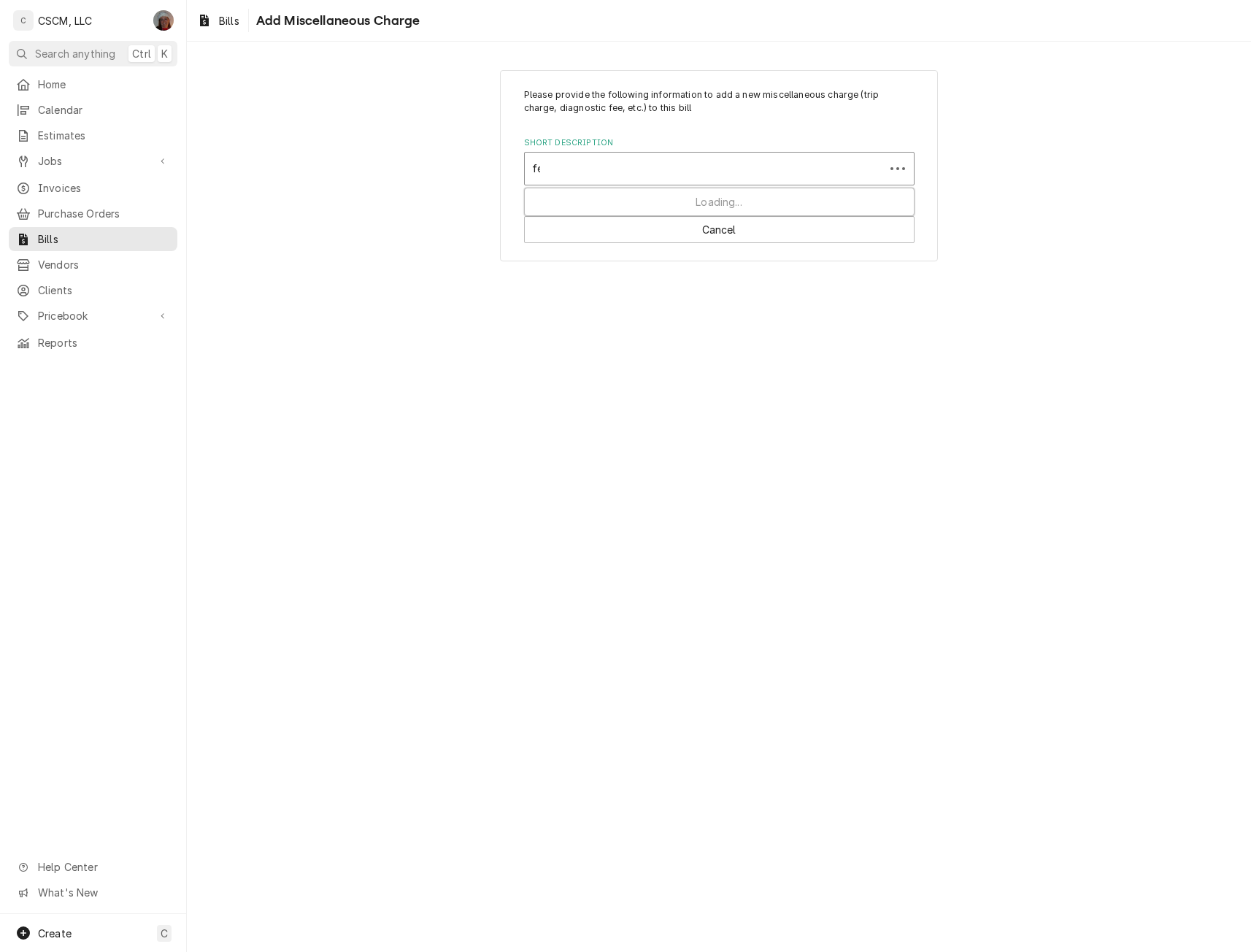
type input "fee"
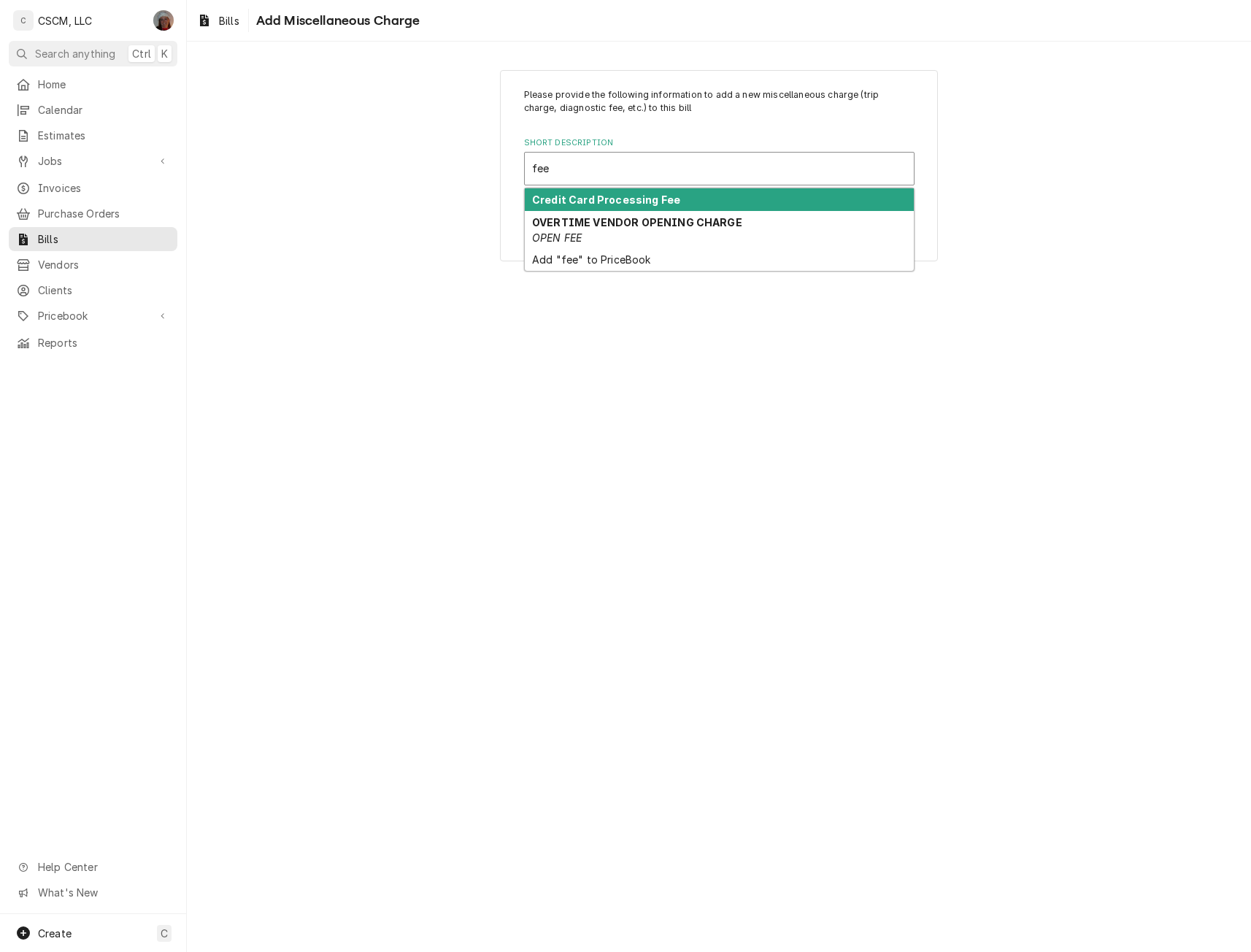
click at [574, 198] on strong "Credit Card Processing Fee" at bounding box center [605, 200] width 148 height 12
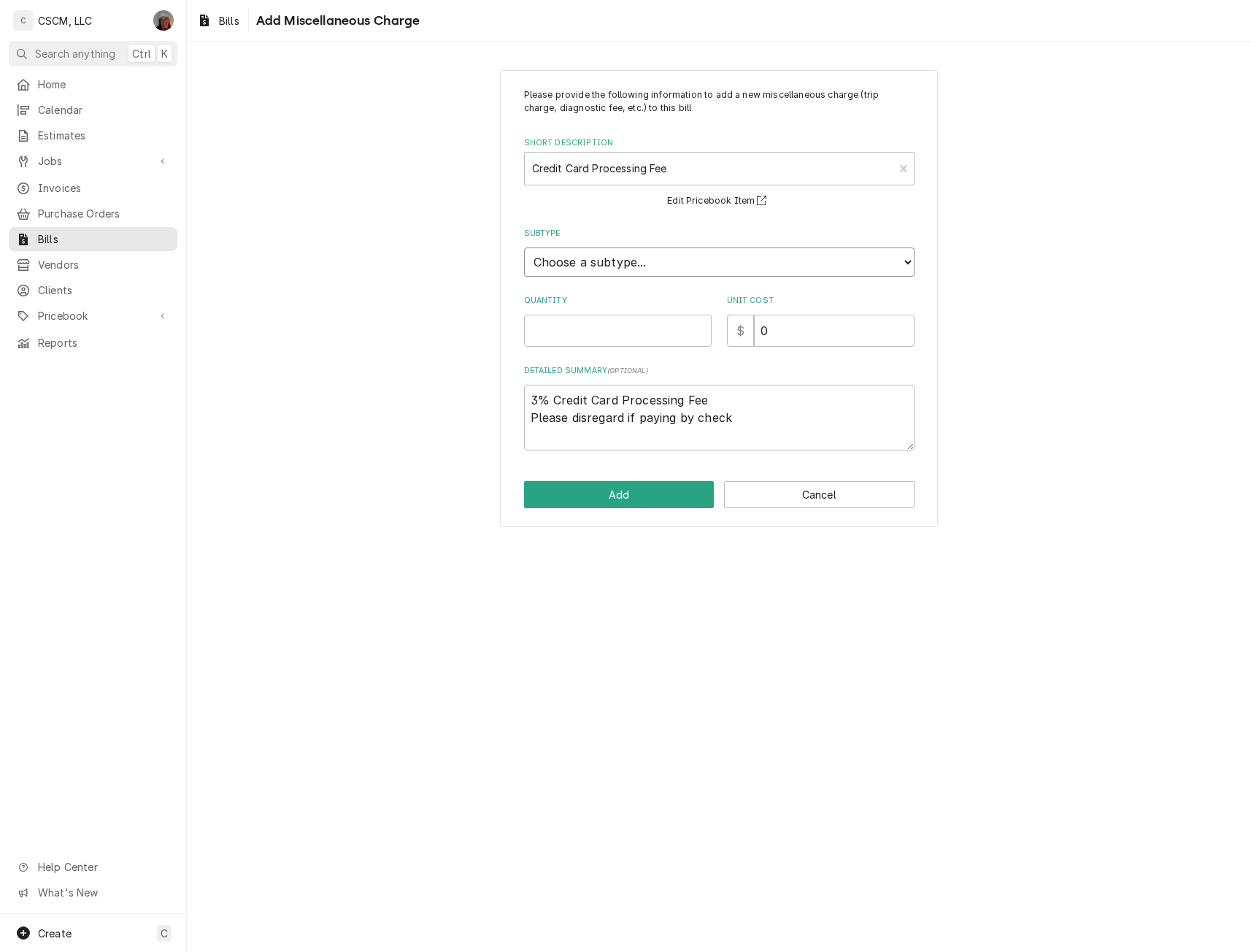
click at [574, 262] on select "Choose a subtype... [BILL] CC-FEES [BILL] FREIGHT [BILL] SALES-TAX" at bounding box center [719, 262] width 391 height 30
select select "137"
click at [524, 247] on select "Choose a subtype... [BILL] CC-FEES [BILL] FREIGHT [BILL] SALES-TAX" at bounding box center [719, 262] width 391 height 30
click at [575, 328] on input "Quantity" at bounding box center [618, 330] width 187 height 32
type textarea "x"
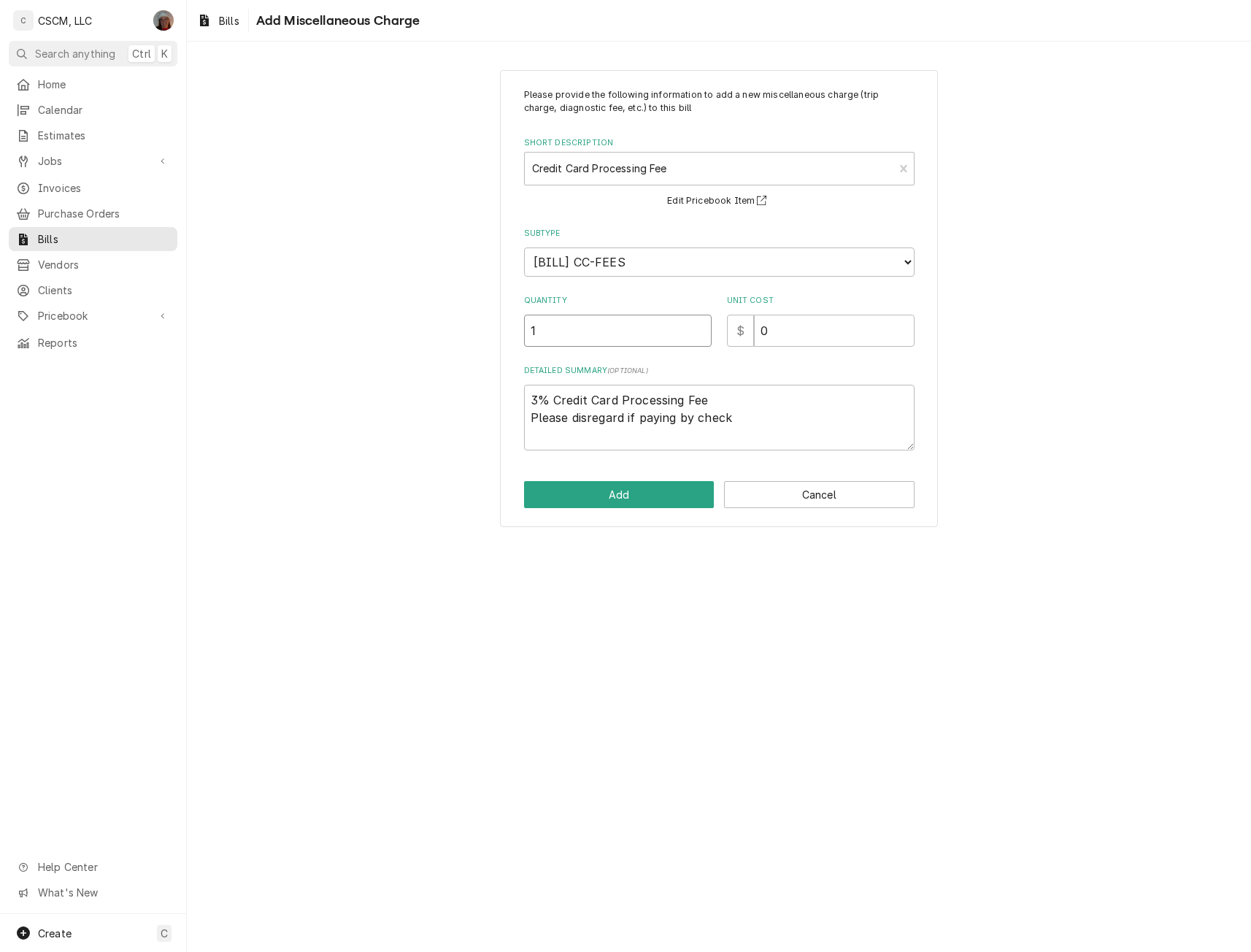
type input "1"
type textarea "x"
type input "6"
type textarea "x"
type input "6.3"
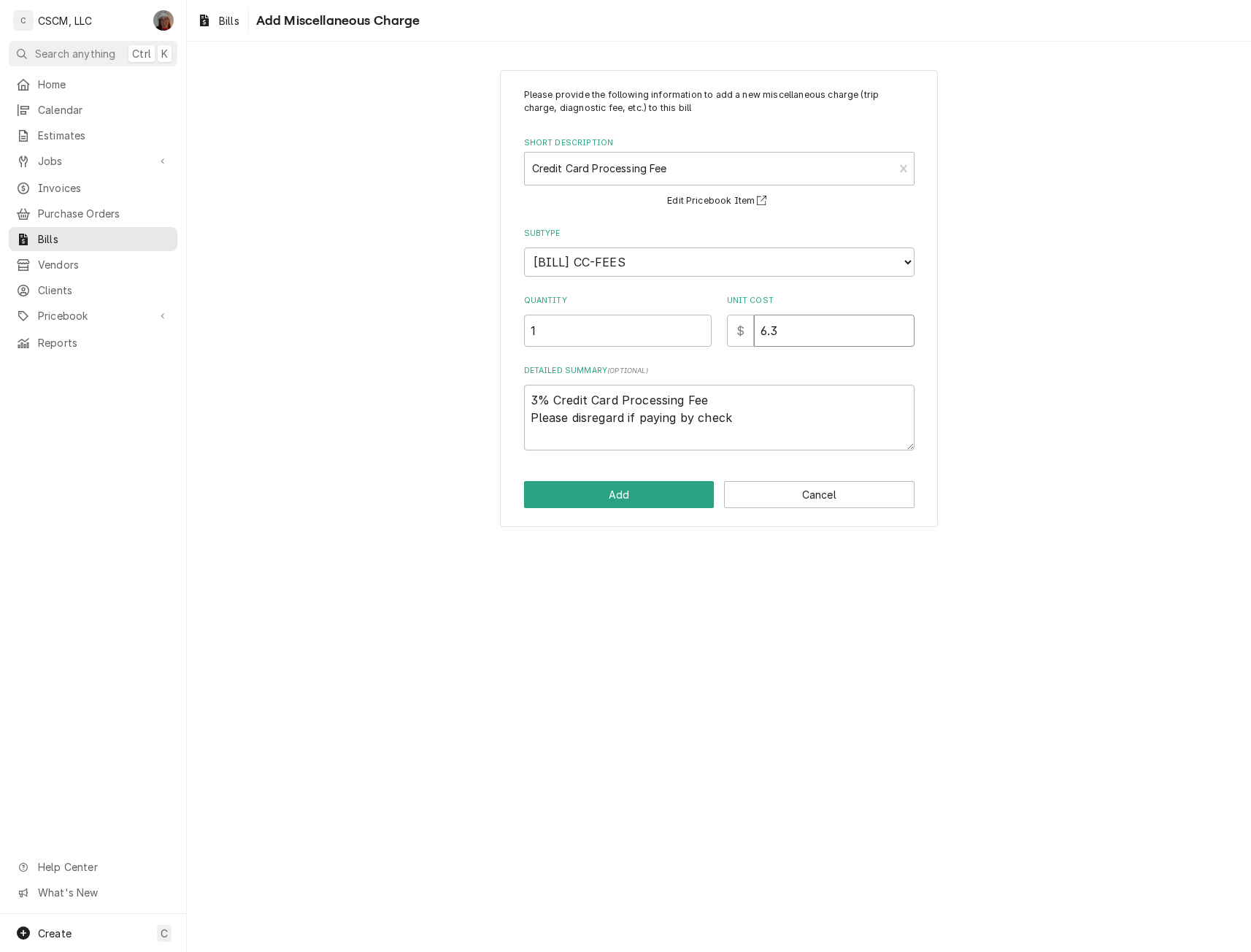
type textarea "x"
type input "6.30"
click at [583, 497] on button "Add" at bounding box center [619, 495] width 190 height 27
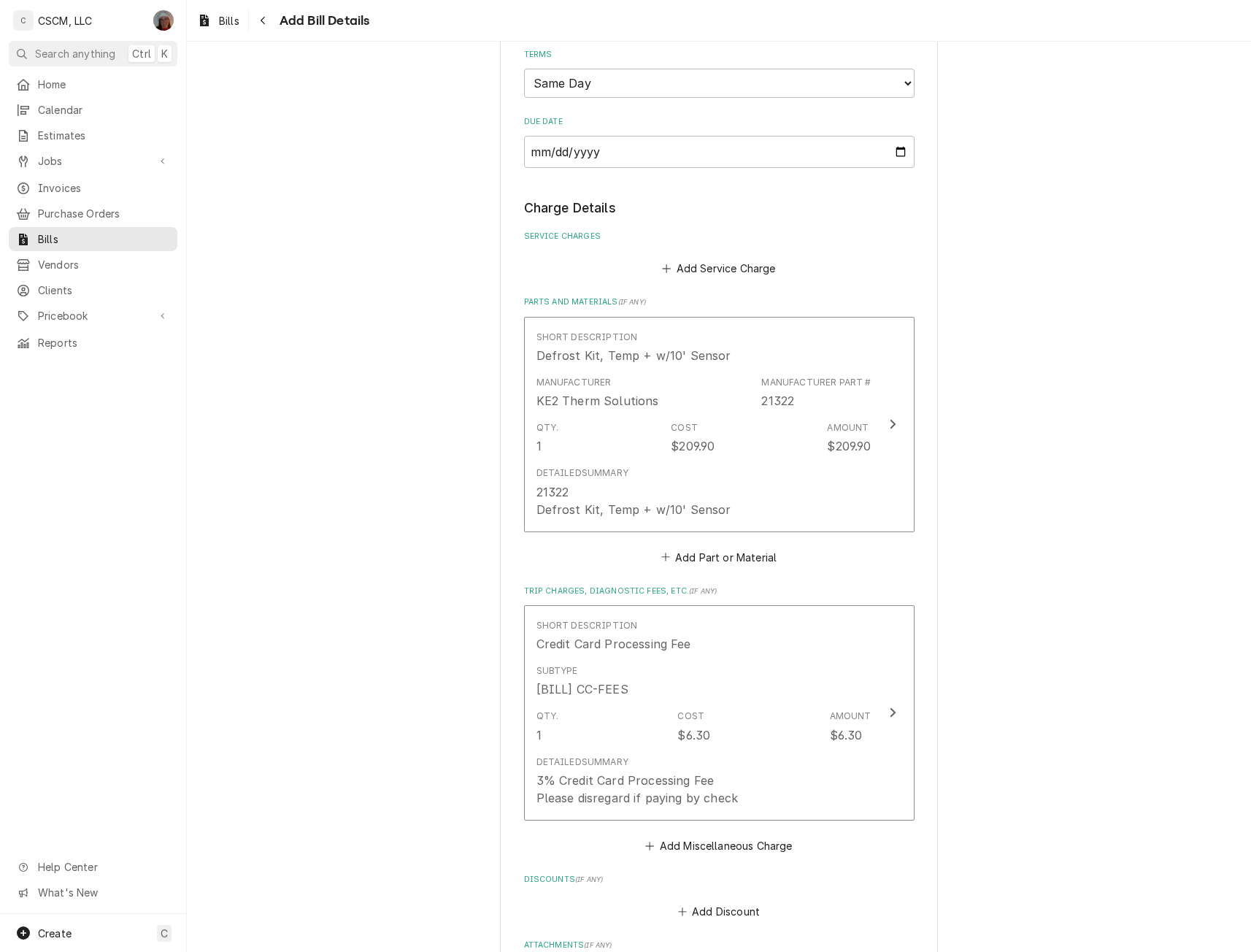
scroll to position [919, 0]
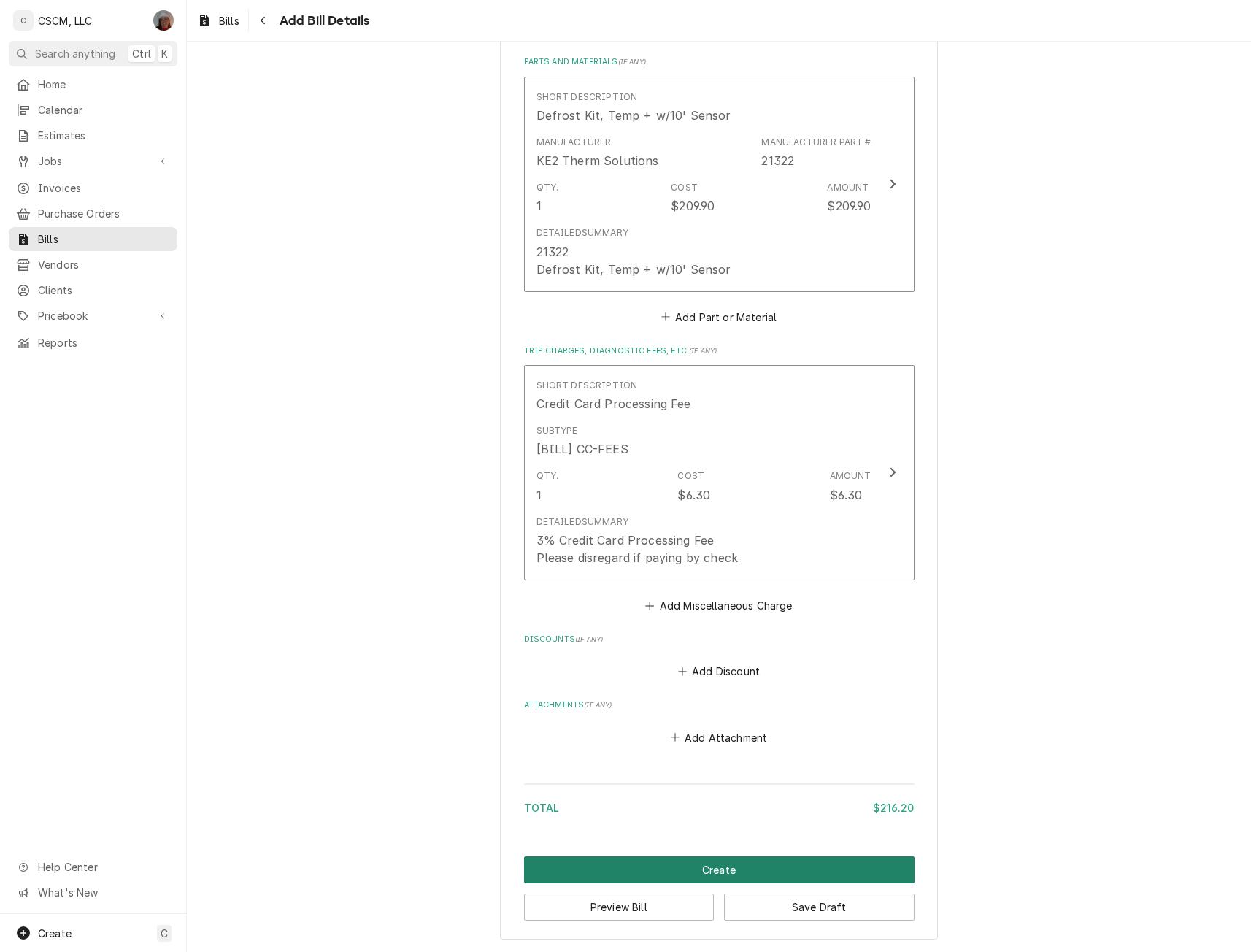
click at [720, 861] on button "Create" at bounding box center [719, 869] width 391 height 27
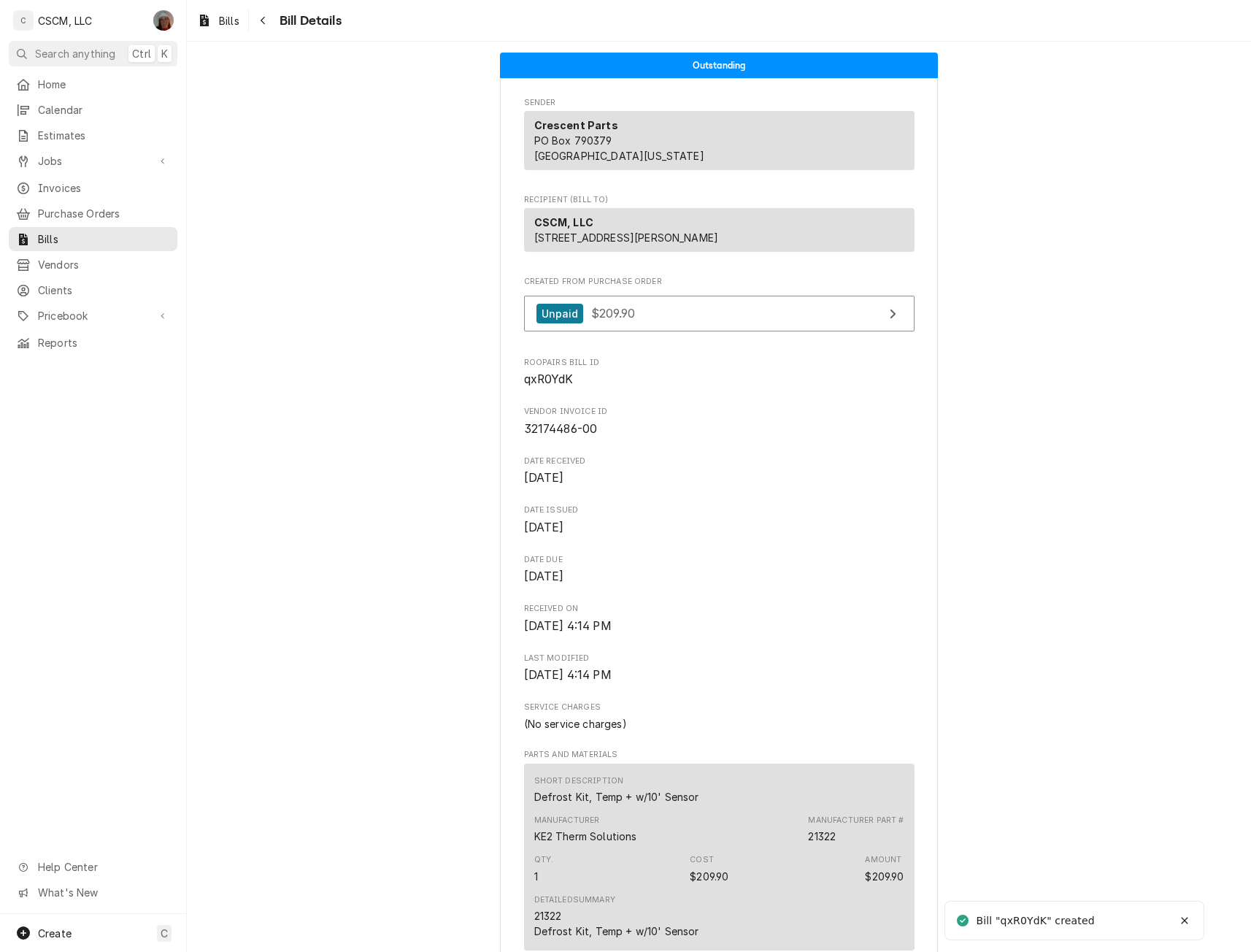
scroll to position [652, 0]
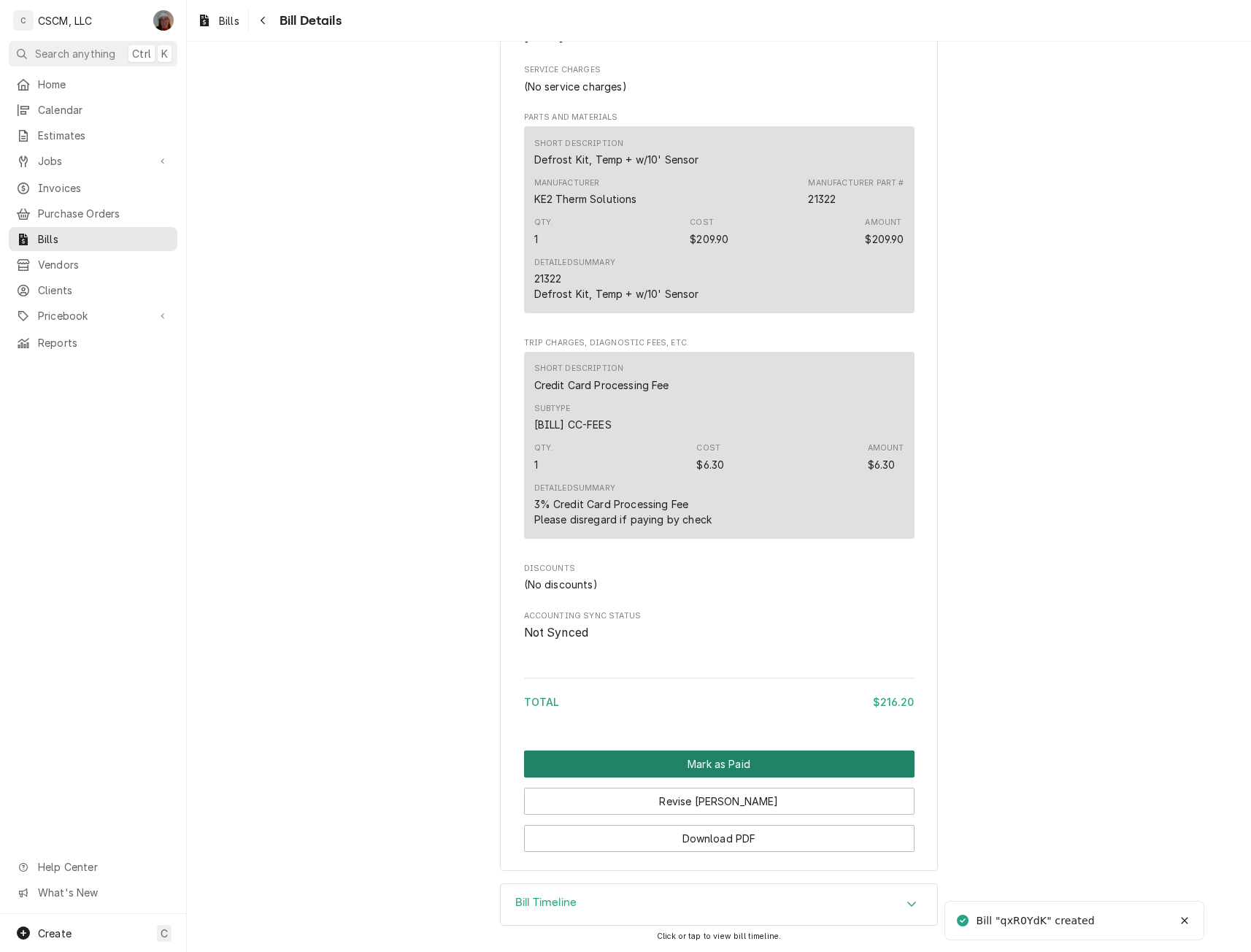
click at [713, 769] on button "Mark as Paid" at bounding box center [719, 764] width 391 height 27
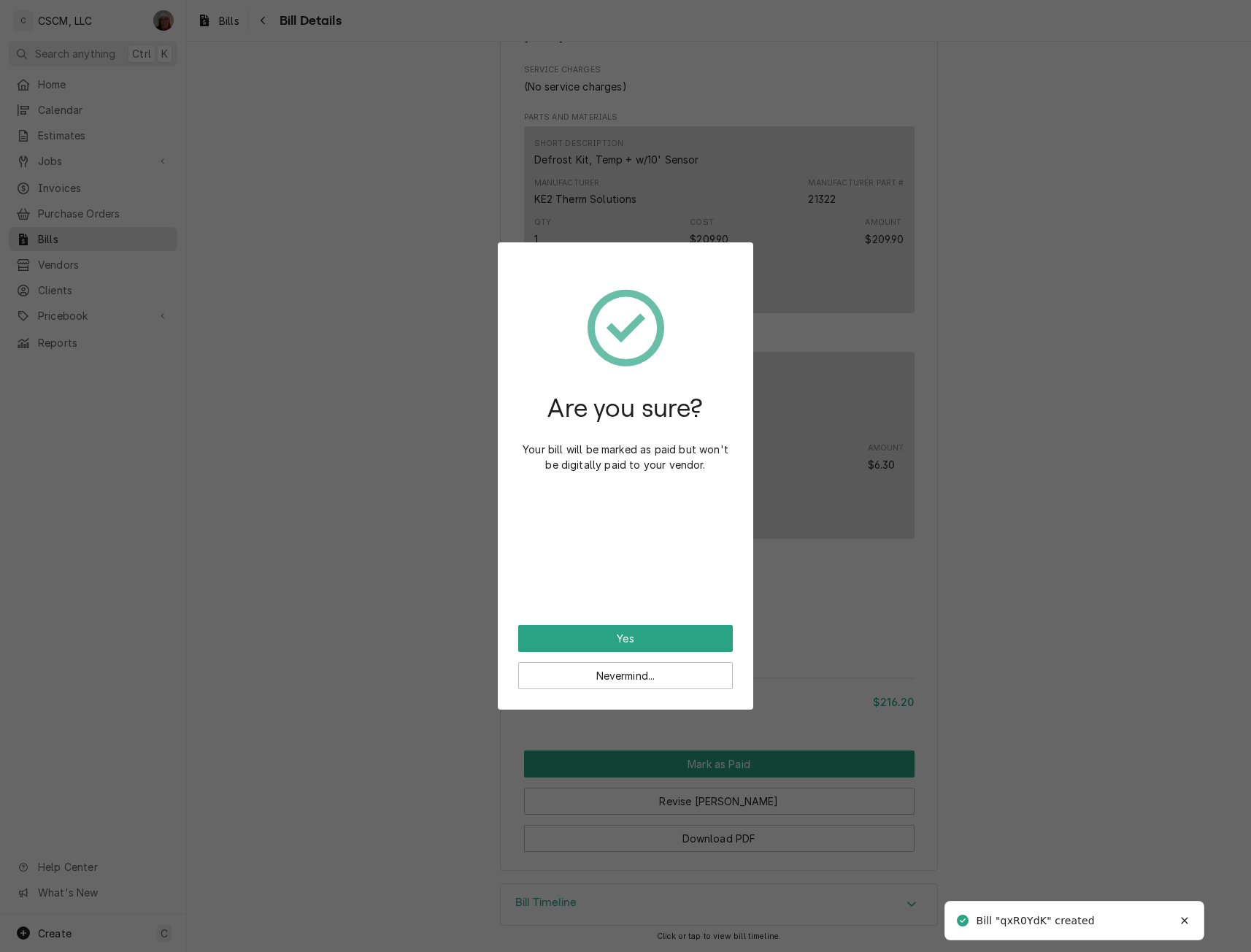
click at [652, 605] on div "Are you sure? Your bill will be marked as paid but won't be digitally paid to y…" at bounding box center [626, 443] width 215 height 362
click at [647, 635] on button "Yes" at bounding box center [626, 638] width 215 height 27
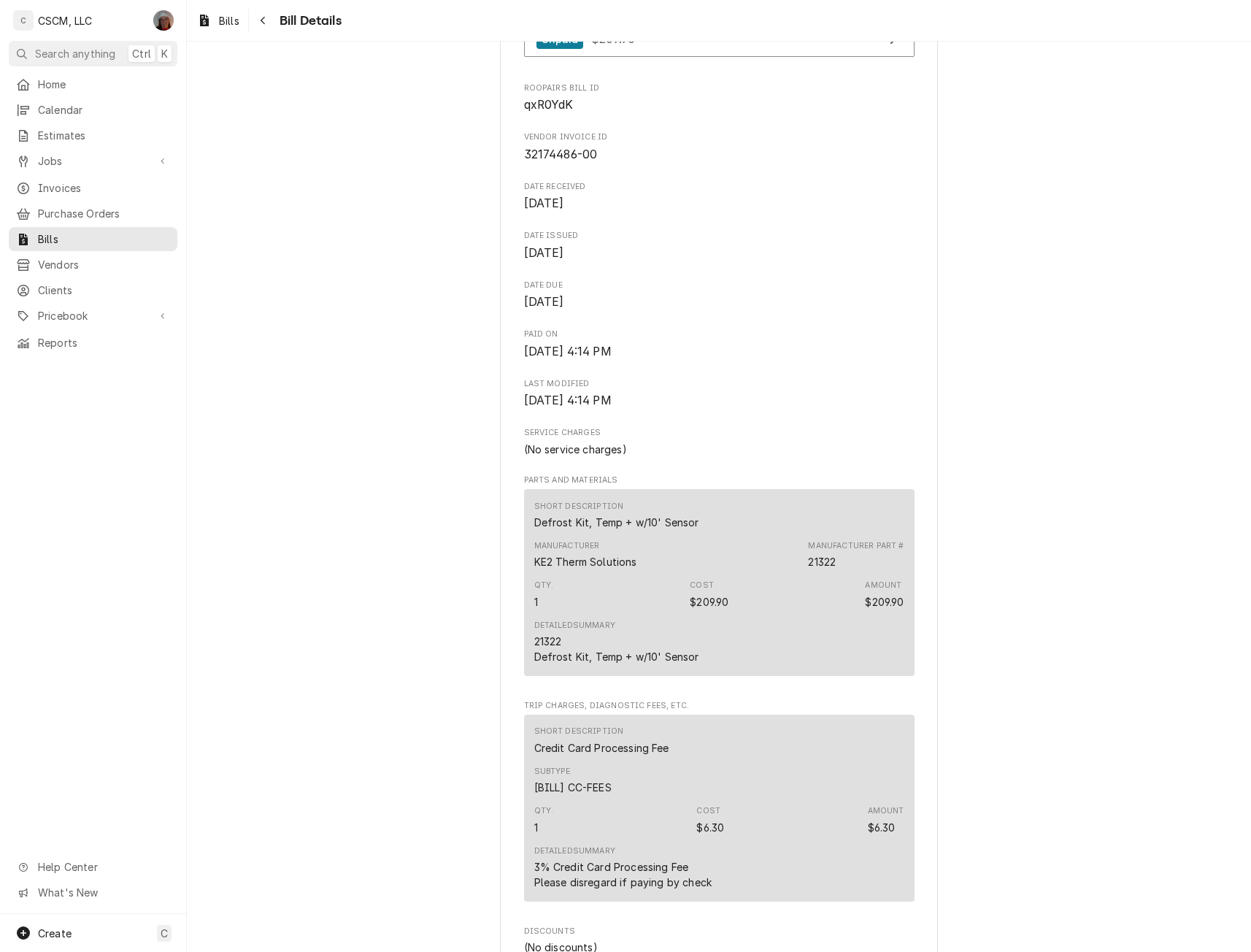
scroll to position [299, 0]
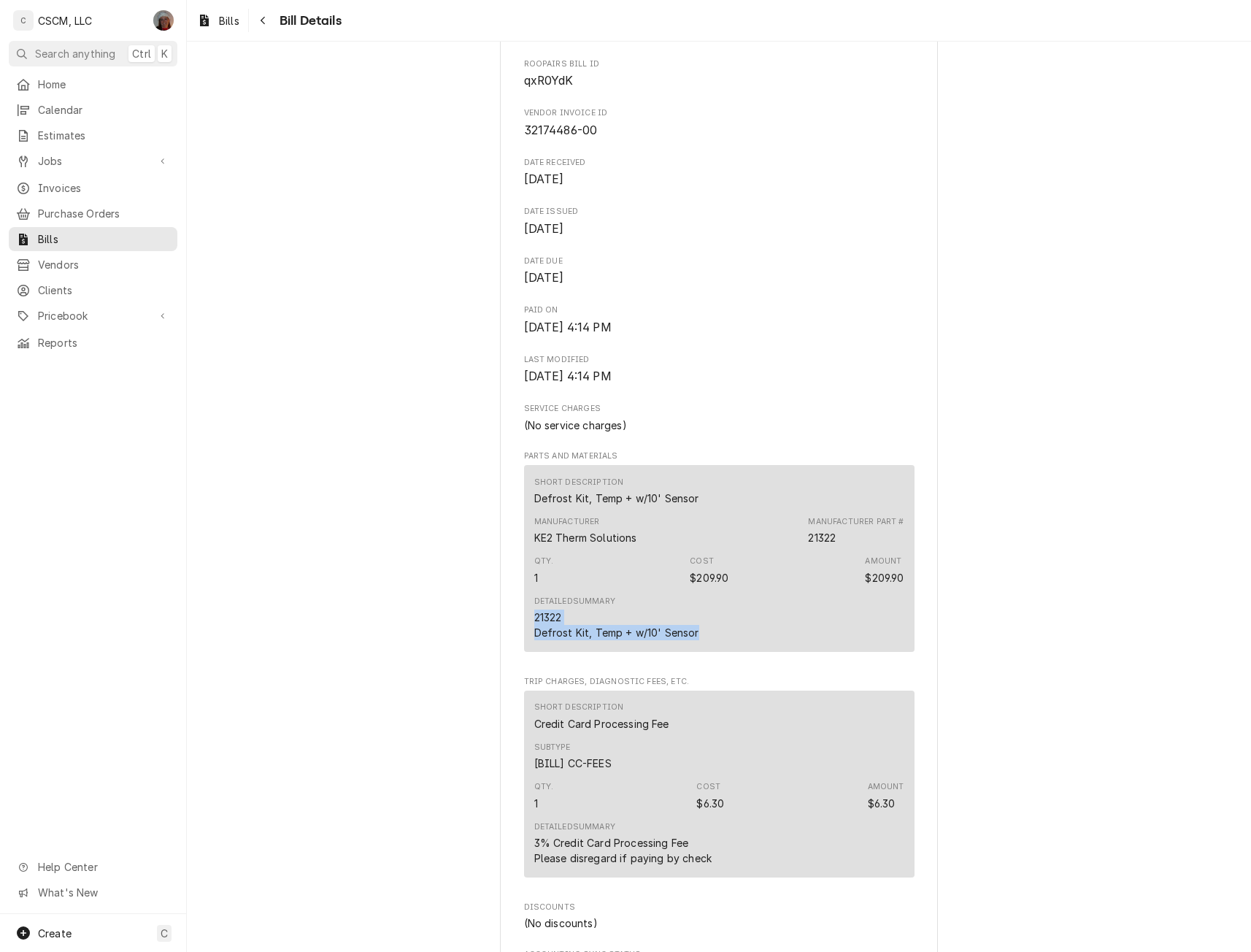
drag, startPoint x: 527, startPoint y: 626, endPoint x: 713, endPoint y: 652, distance: 187.8
click at [713, 651] on div "Short Description Defrost Kit, Temp + w/10' Sensor Manufacturer KE2 Therm Solut…" at bounding box center [719, 559] width 391 height 187
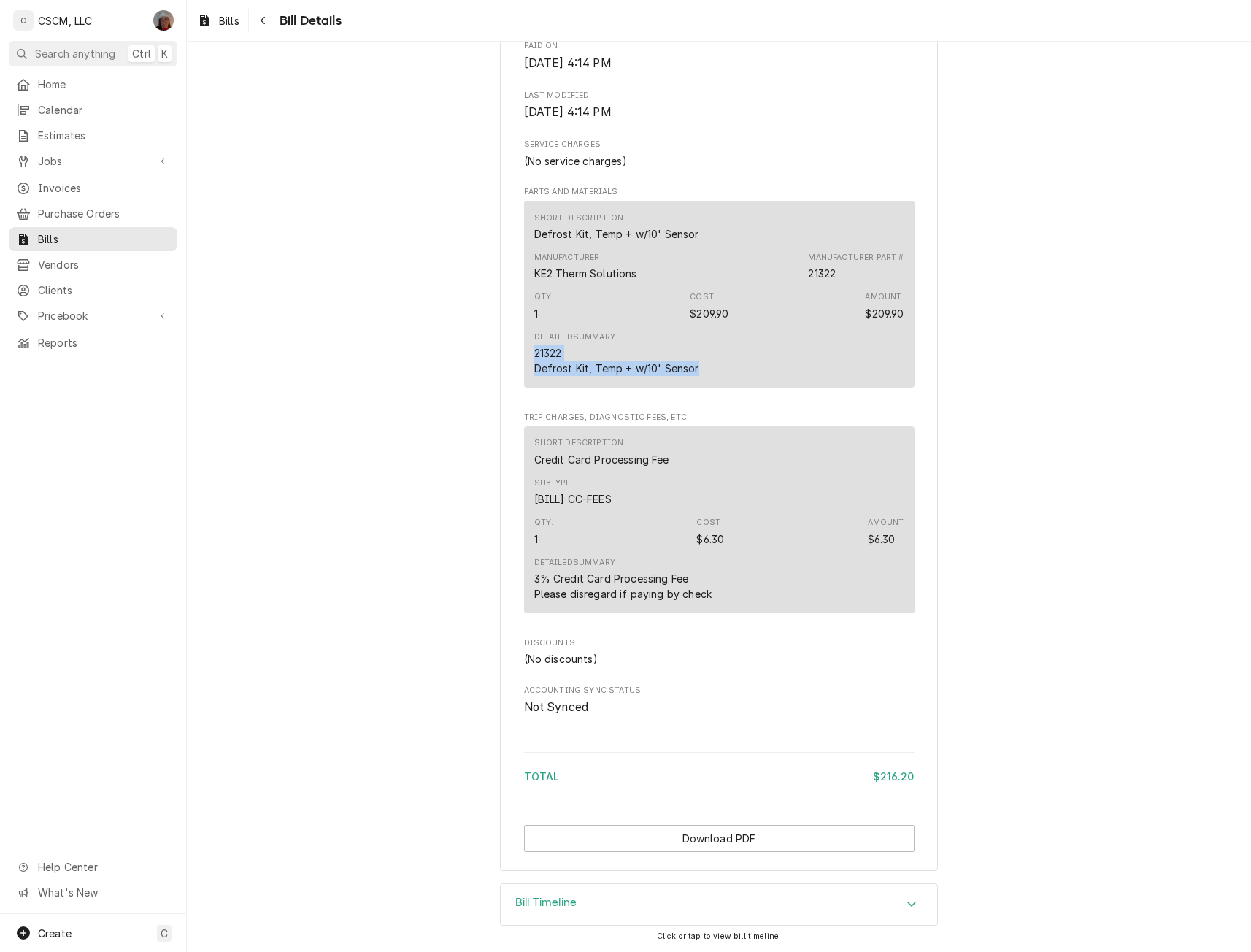
scroll to position [0, 0]
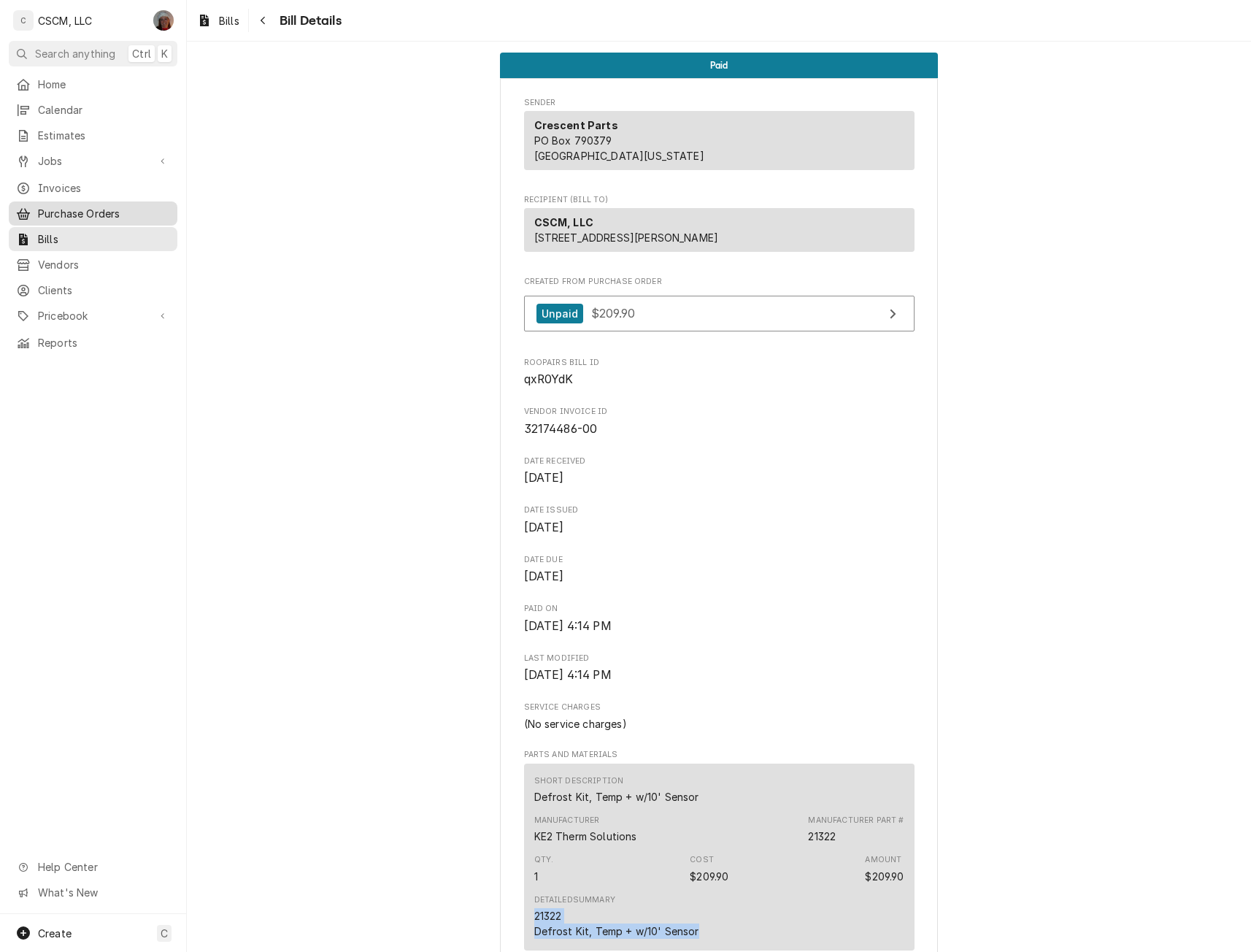
click at [71, 212] on span "Purchase Orders" at bounding box center [104, 214] width 132 height 15
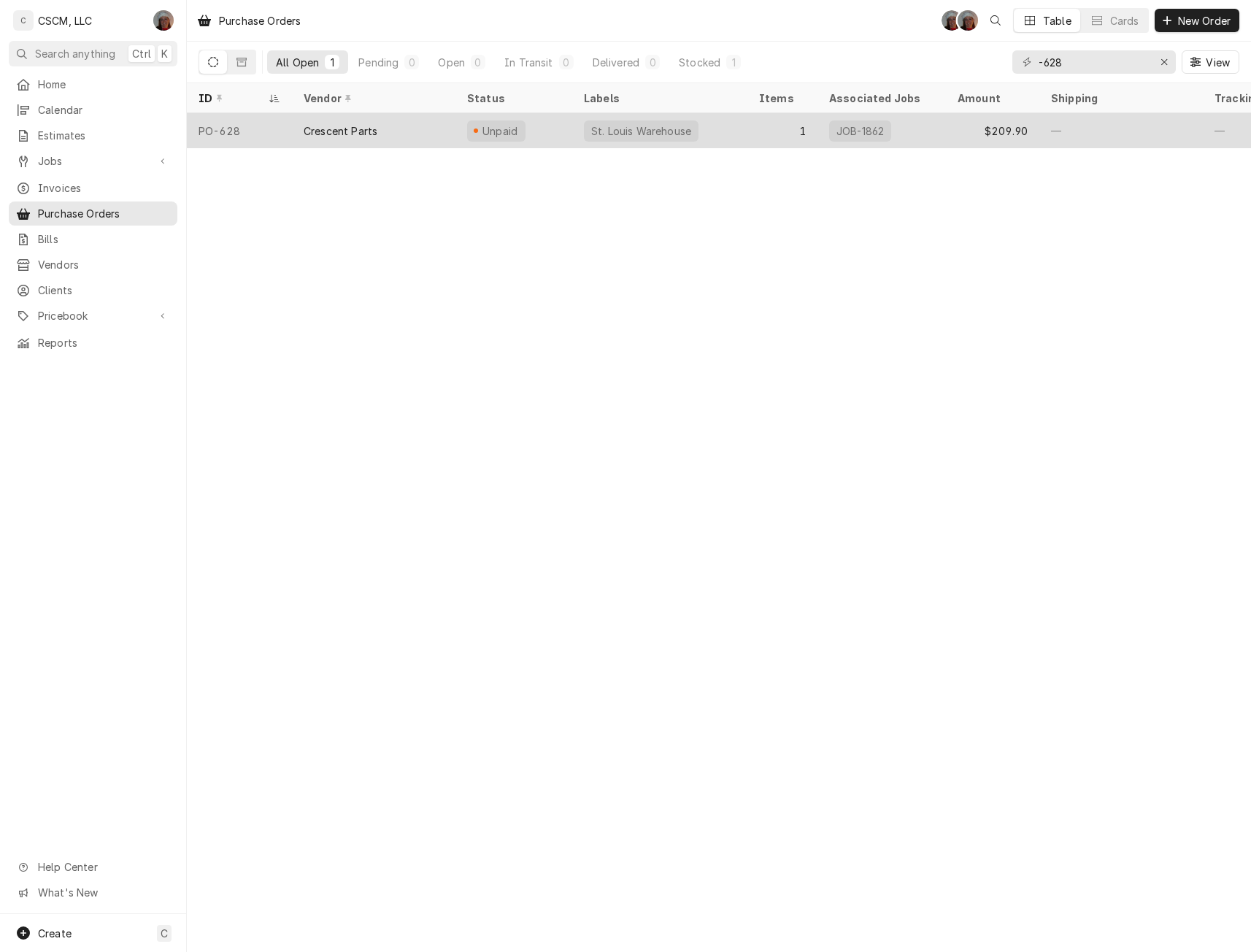
click at [319, 125] on div "Crescent Parts" at bounding box center [340, 131] width 74 height 15
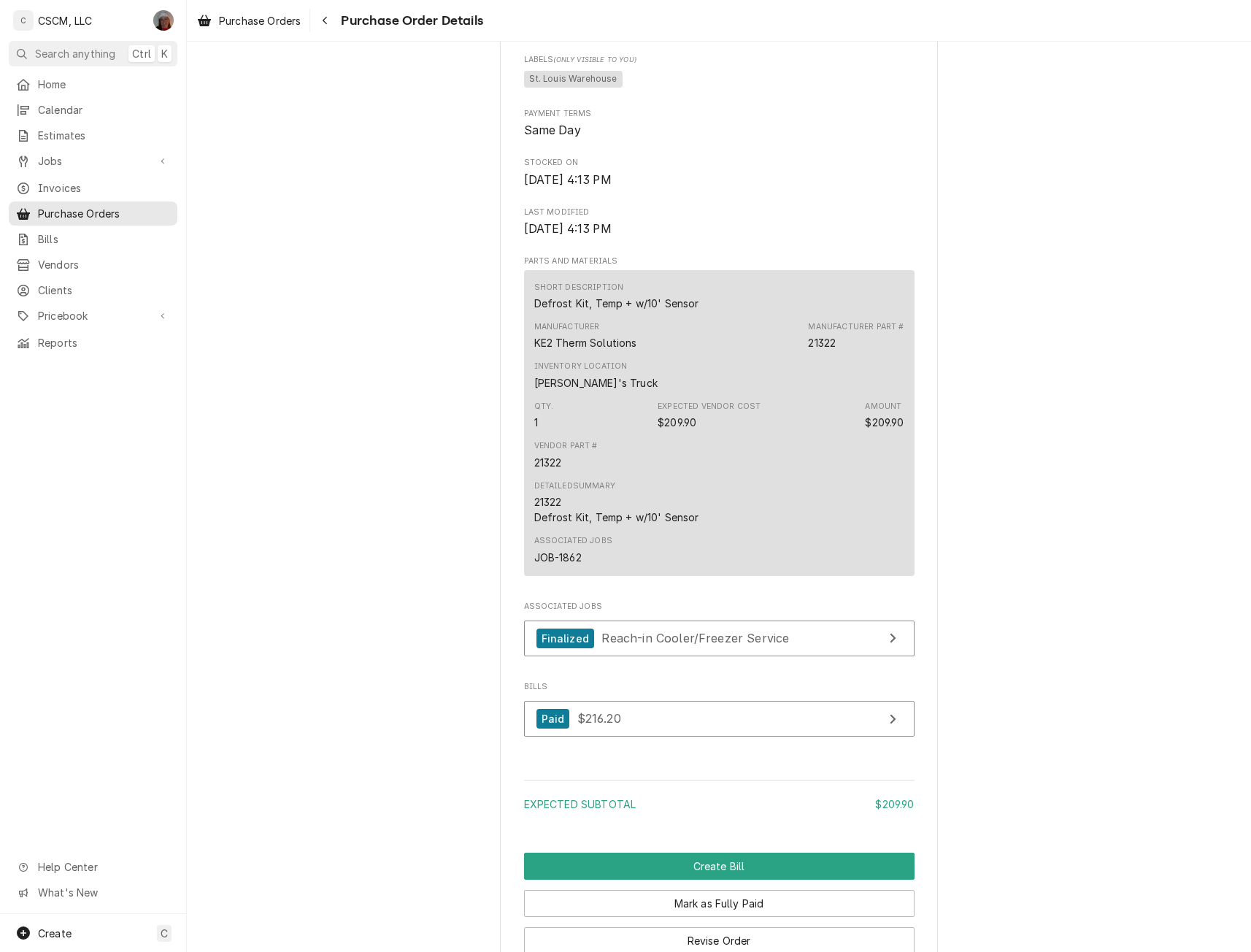
scroll to position [966, 0]
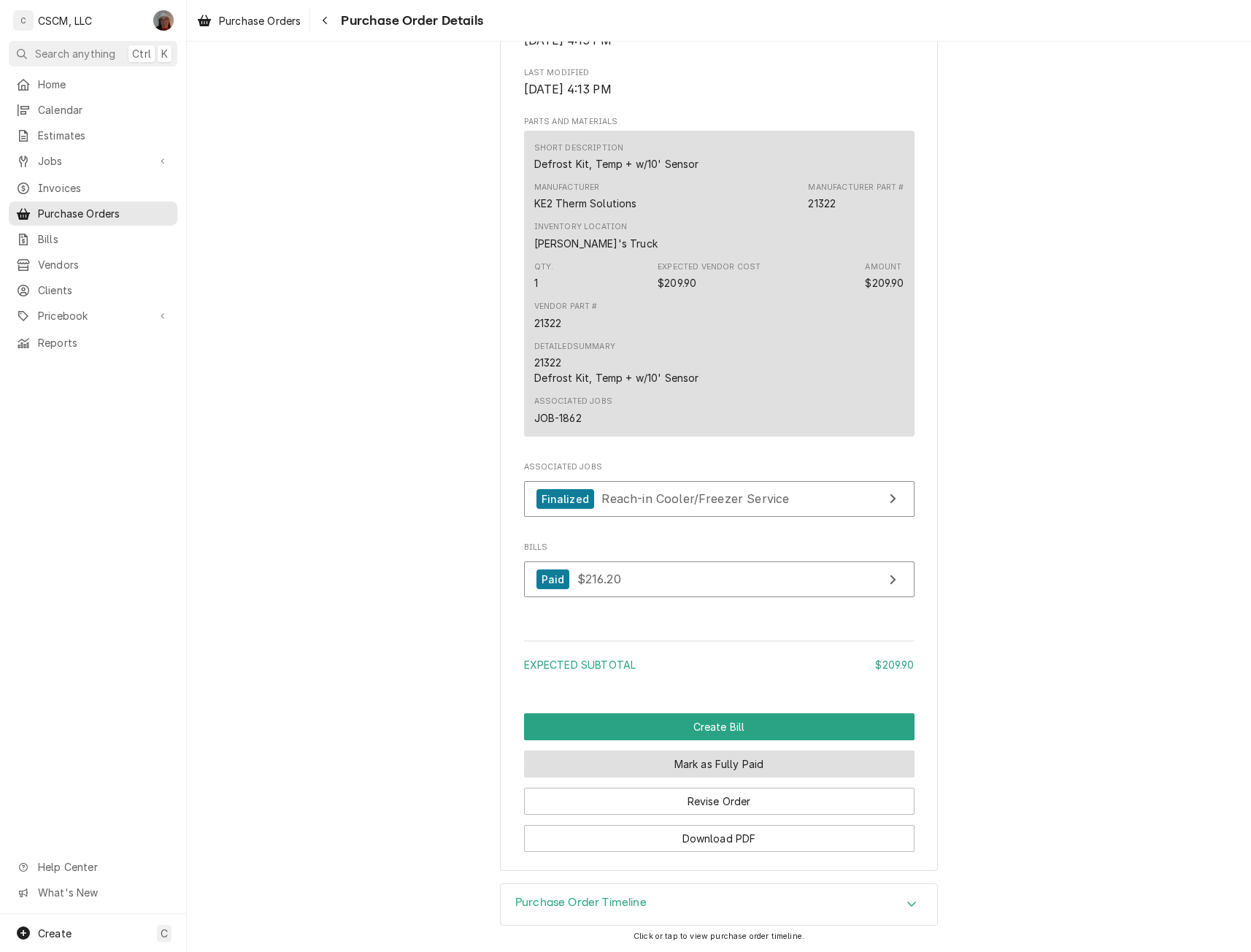
click at [752, 752] on button "Mark as Fully Paid" at bounding box center [719, 764] width 391 height 27
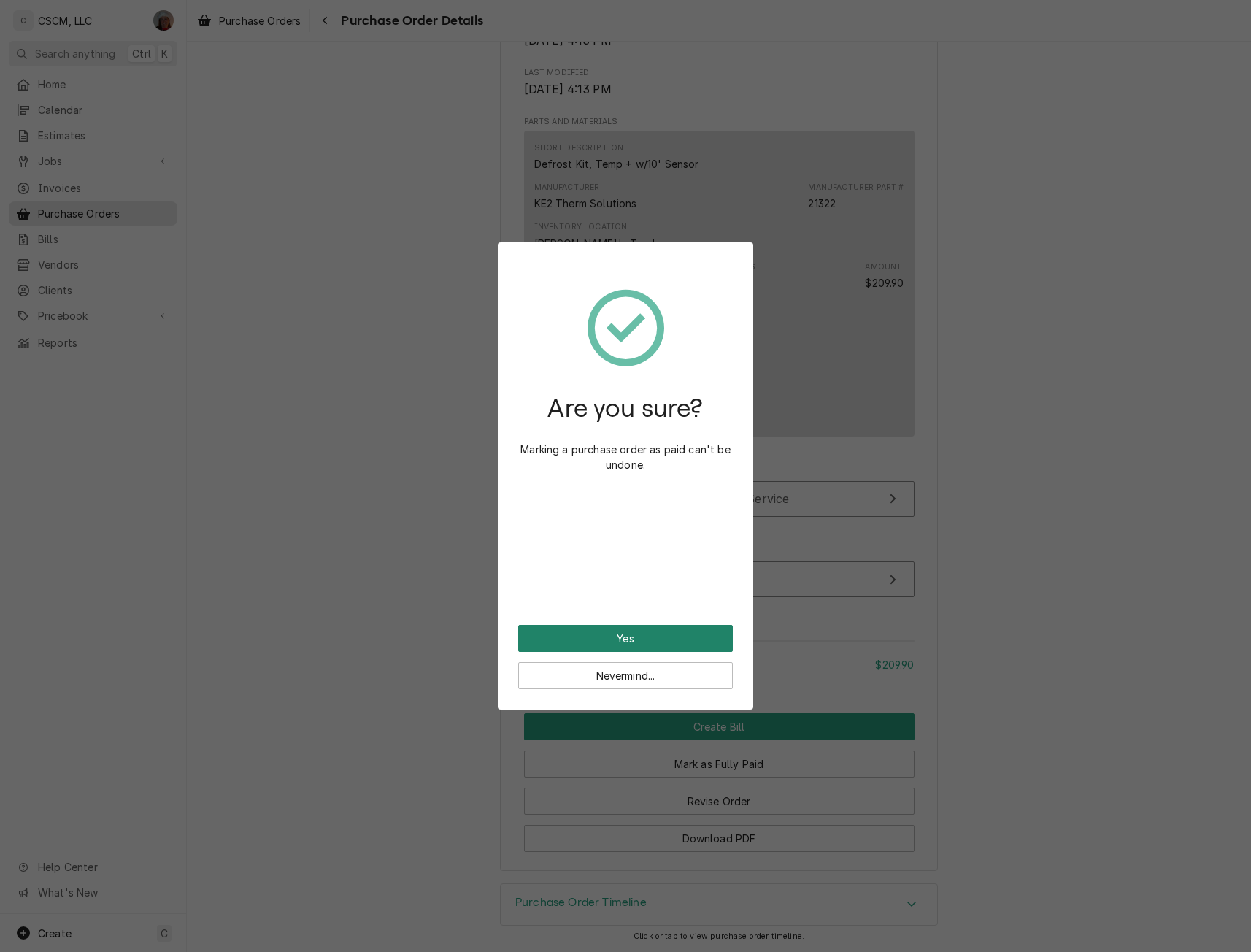
click at [581, 627] on button "Yes" at bounding box center [626, 638] width 215 height 27
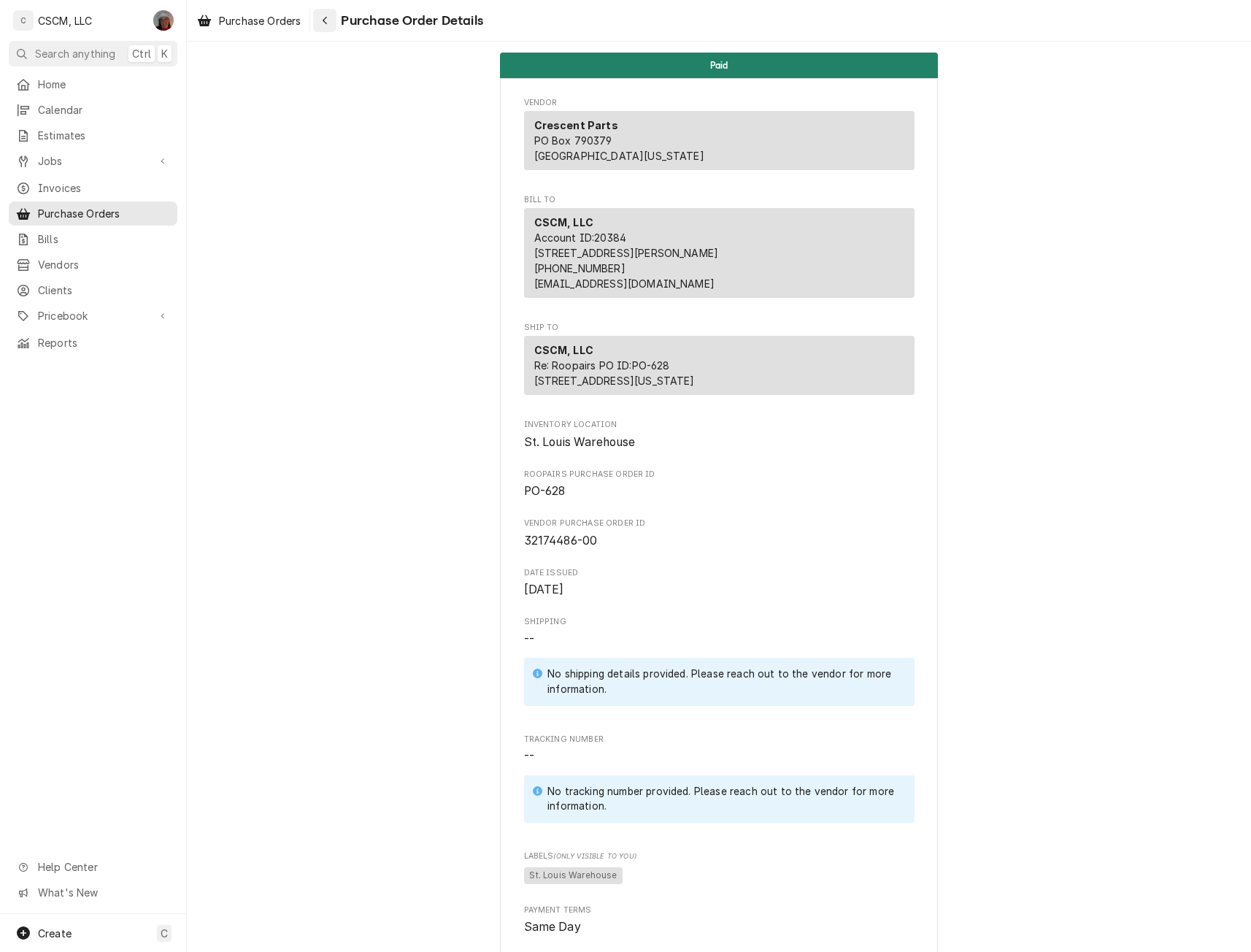
click at [328, 13] on div "Navigate back" at bounding box center [324, 20] width 14 height 14
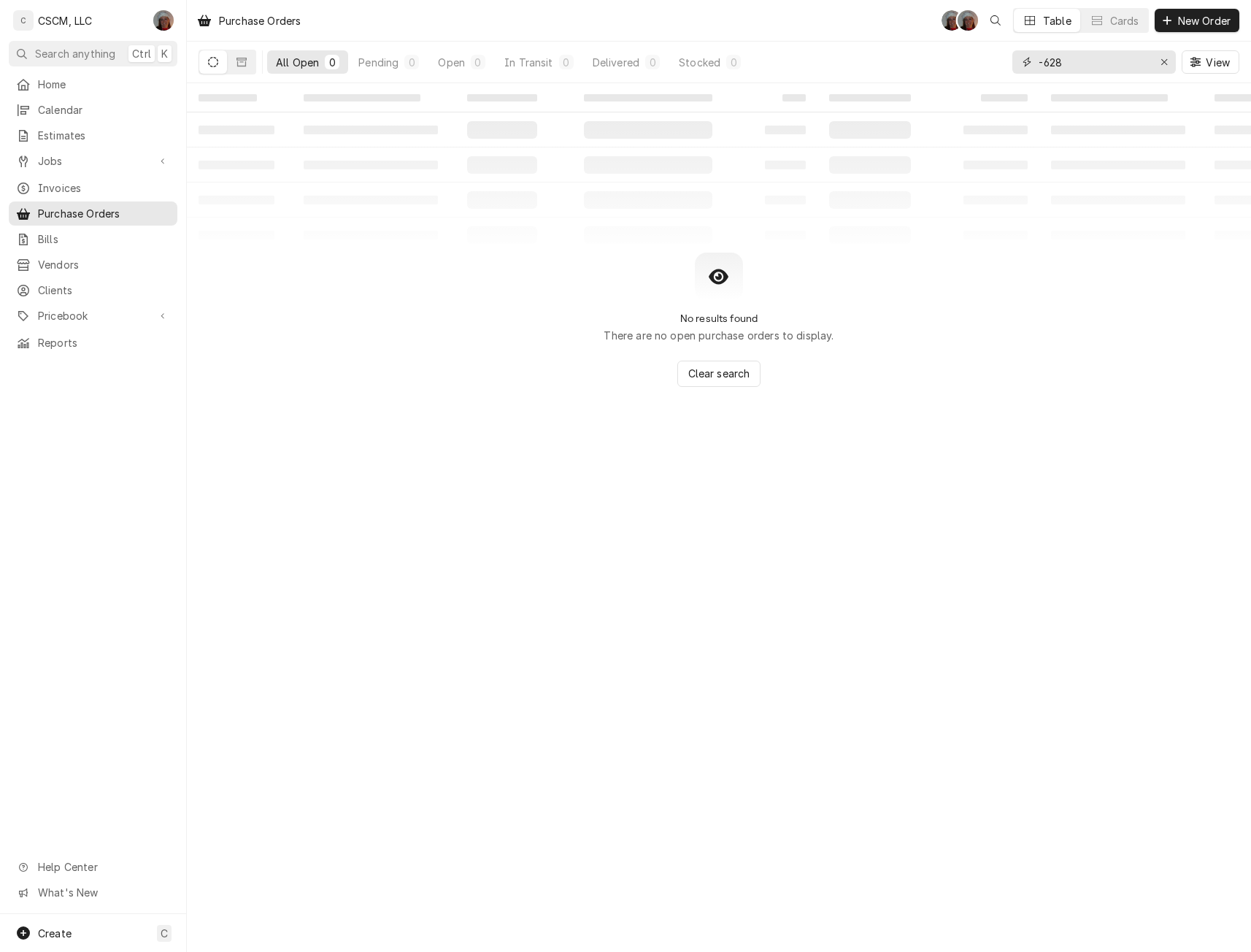
drag, startPoint x: 1067, startPoint y: 67, endPoint x: 978, endPoint y: 75, distance: 89.4
click at [978, 75] on div "All Open 0 Pending 0 Open 0 In Transit 0 Delivered 0 Stocked 0 -628 View" at bounding box center [719, 62] width 1041 height 41
type input "-"
type input "-596"
click at [237, 63] on icon "Dynamic Content Wrapper" at bounding box center [242, 62] width 11 height 11
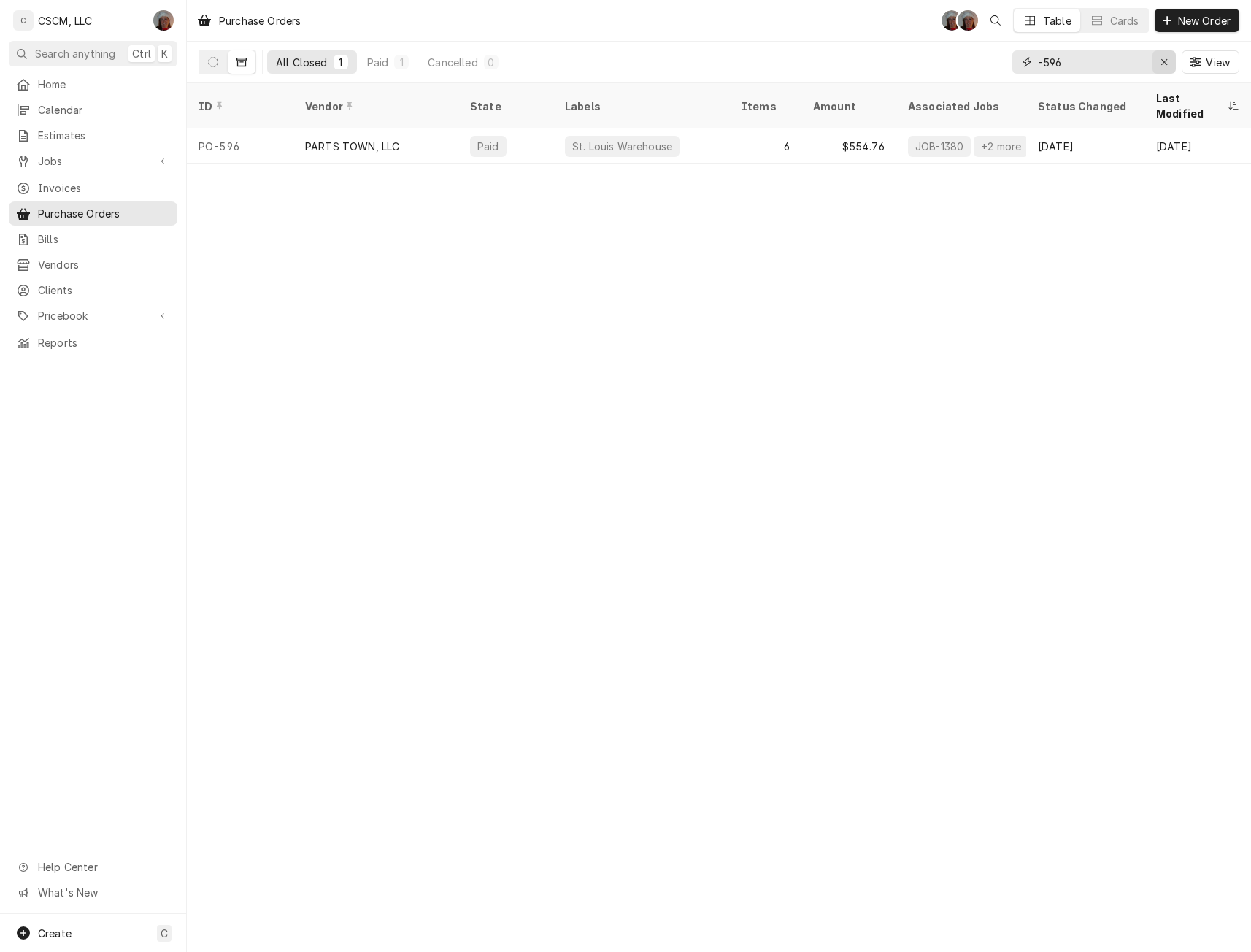
click at [1166, 63] on icon "Erase input" at bounding box center [1164, 62] width 8 height 11
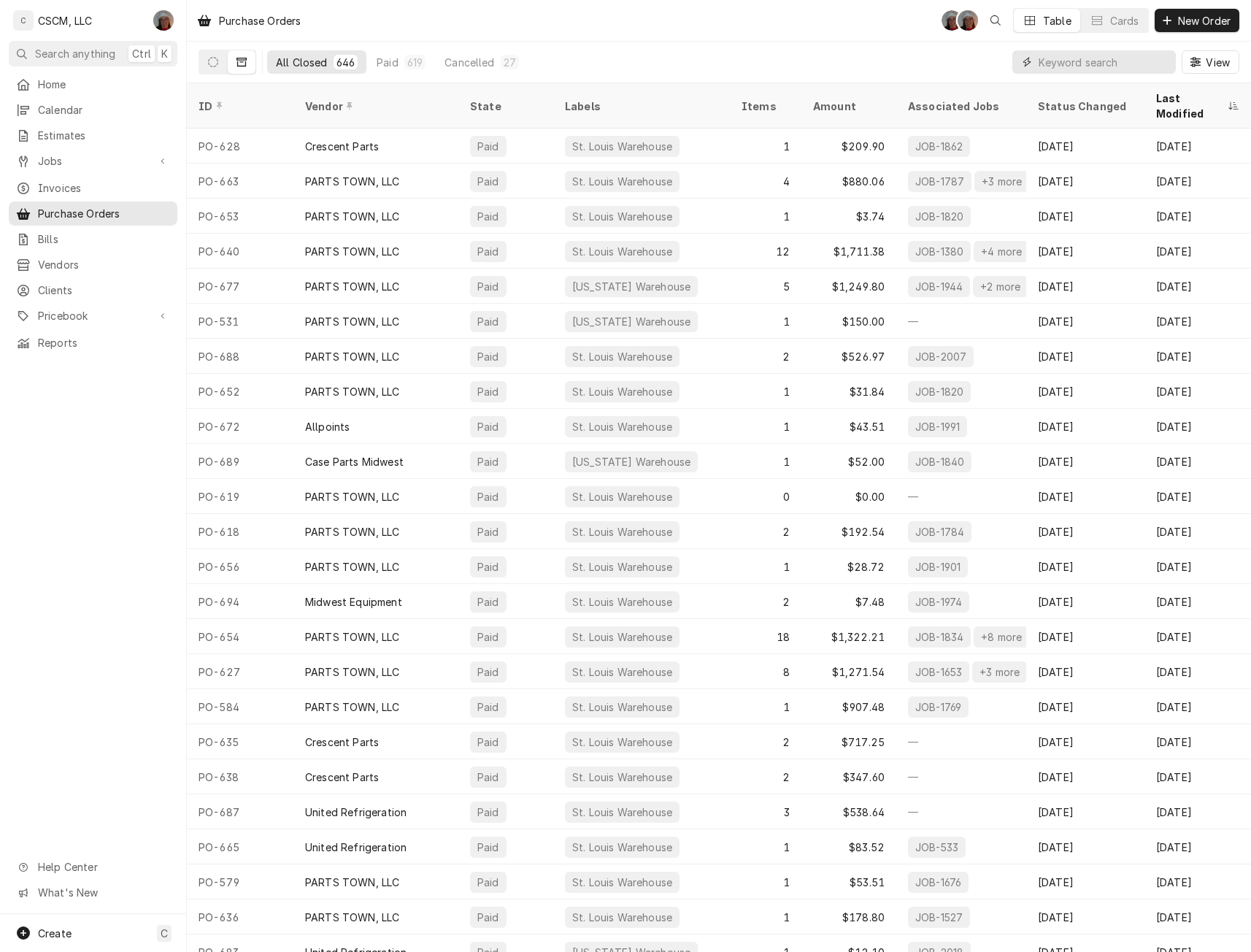
click at [1062, 56] on input "Dynamic Content Wrapper" at bounding box center [1103, 62] width 130 height 23
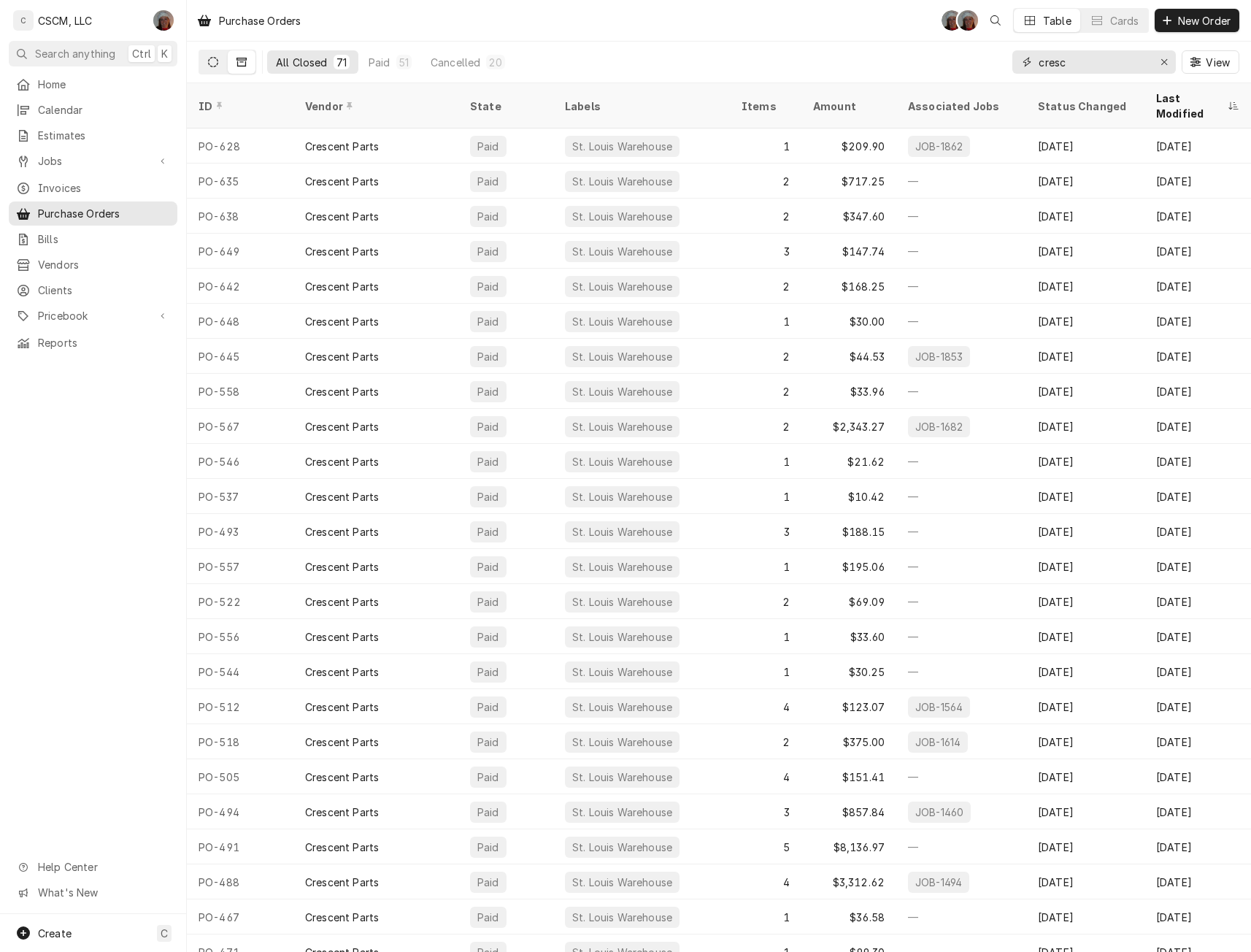
type input "cresc"
click at [209, 57] on icon "Dynamic Content Wrapper" at bounding box center [213, 62] width 11 height 11
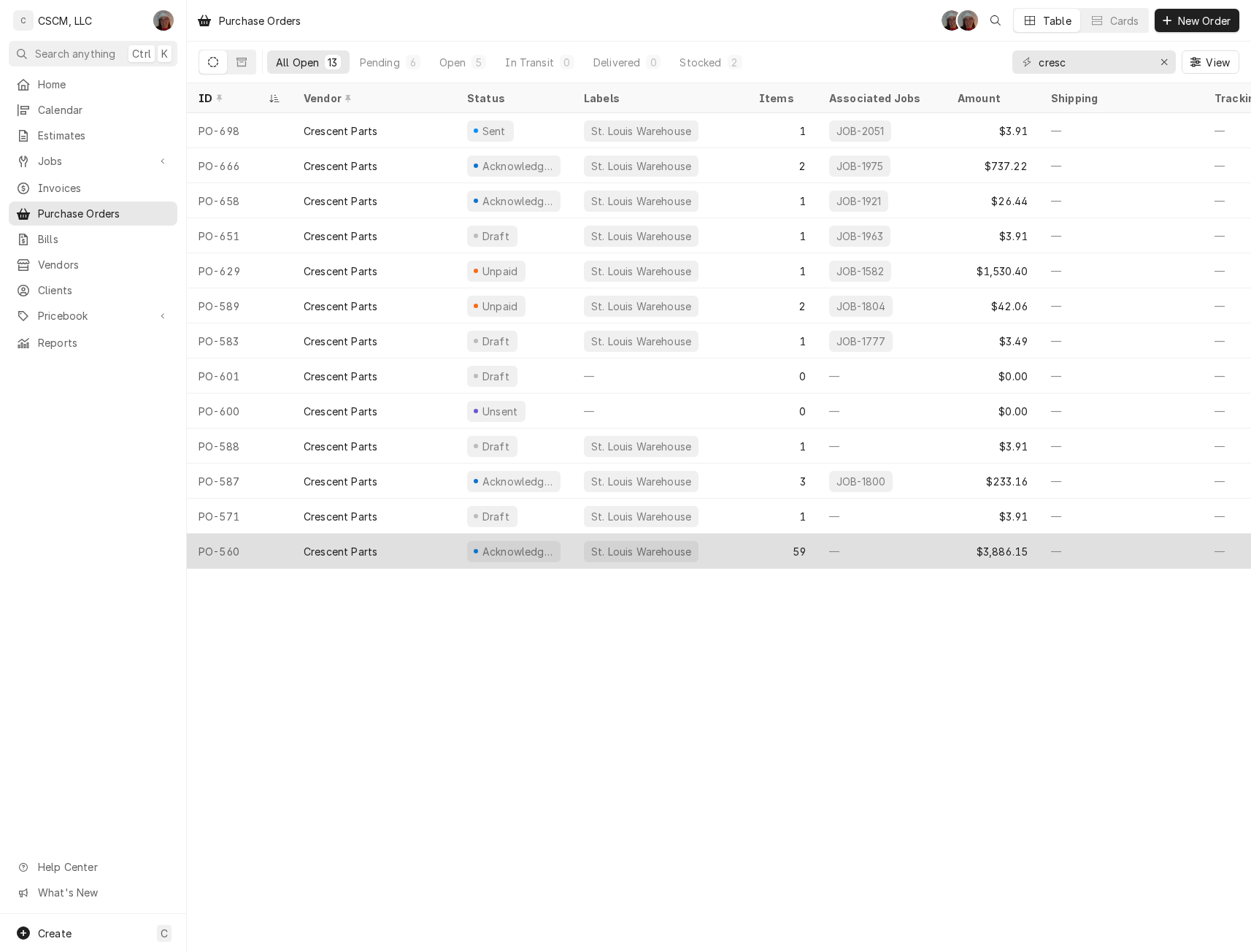
click at [251, 546] on div "PO-560" at bounding box center [240, 551] width 105 height 35
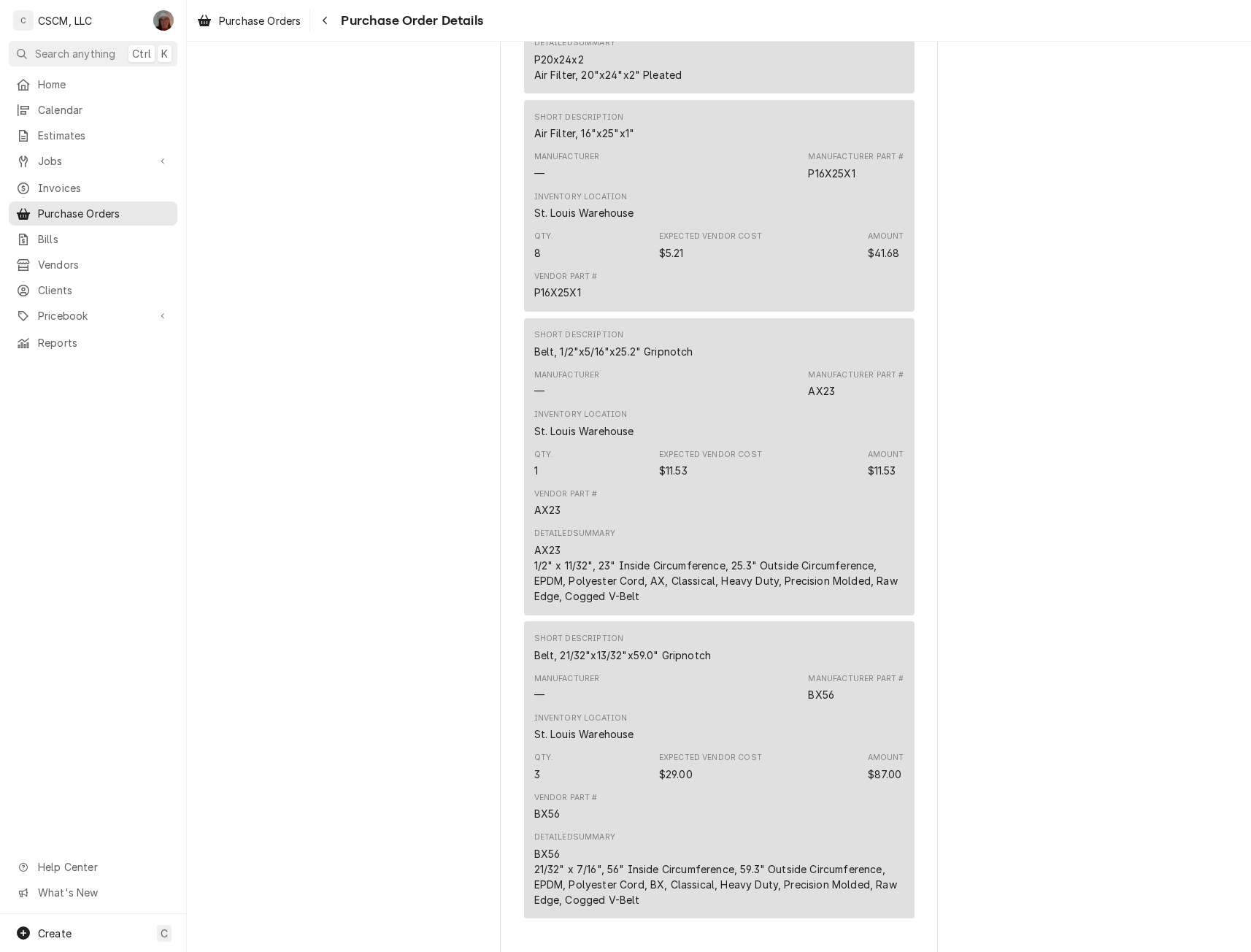
scroll to position [17930, 0]
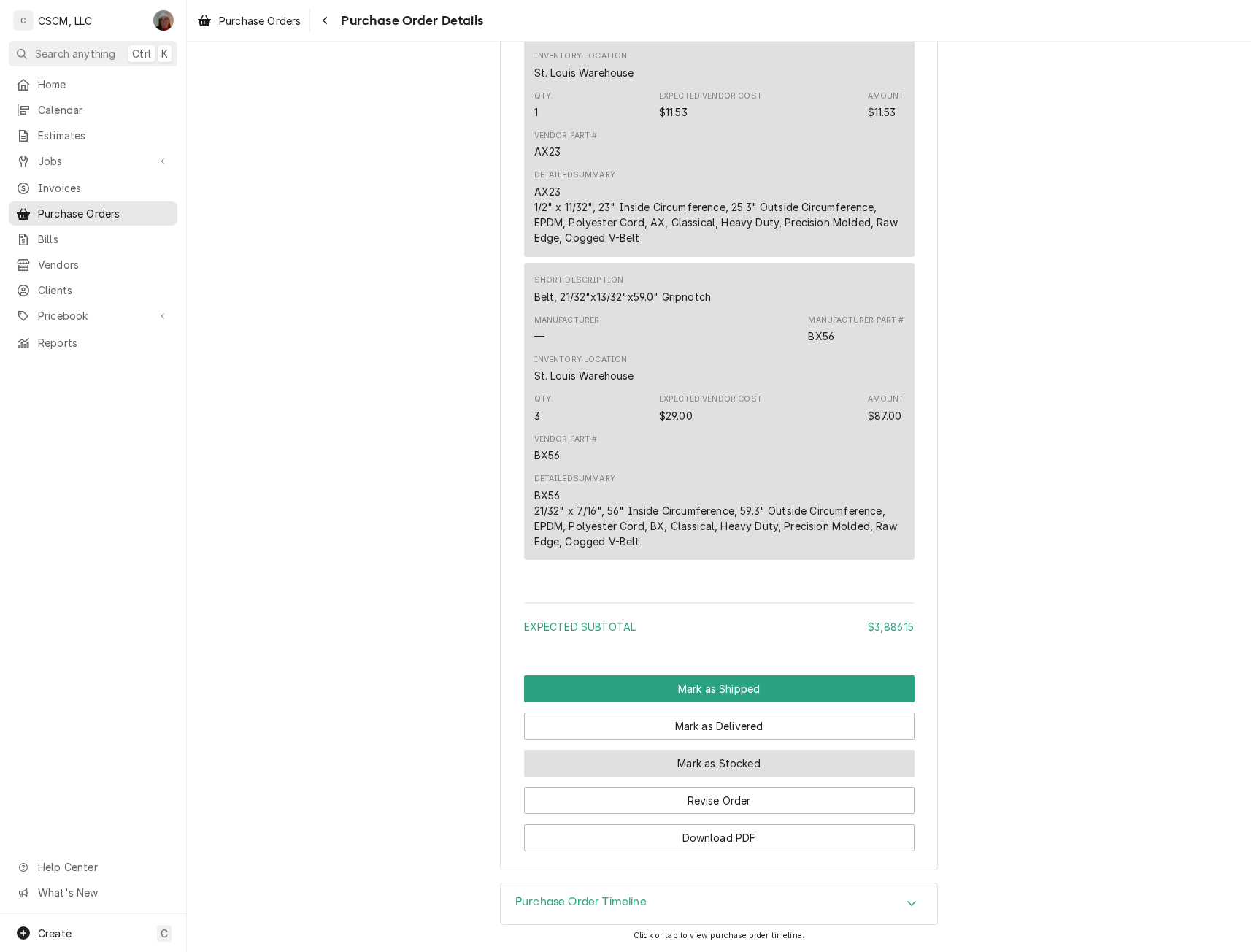
click at [704, 755] on button "Mark as Stocked" at bounding box center [719, 763] width 391 height 27
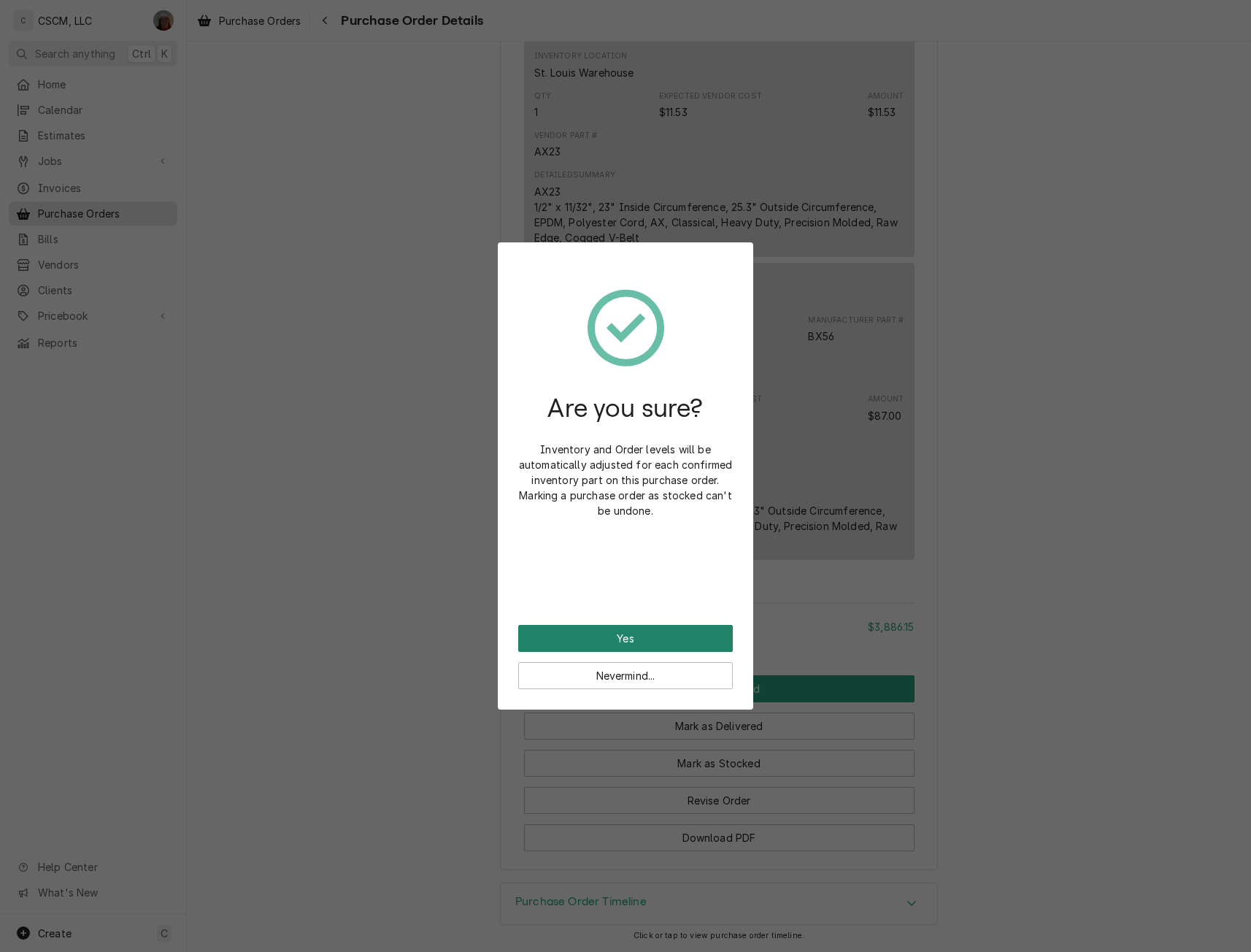
click at [657, 632] on button "Yes" at bounding box center [626, 638] width 215 height 27
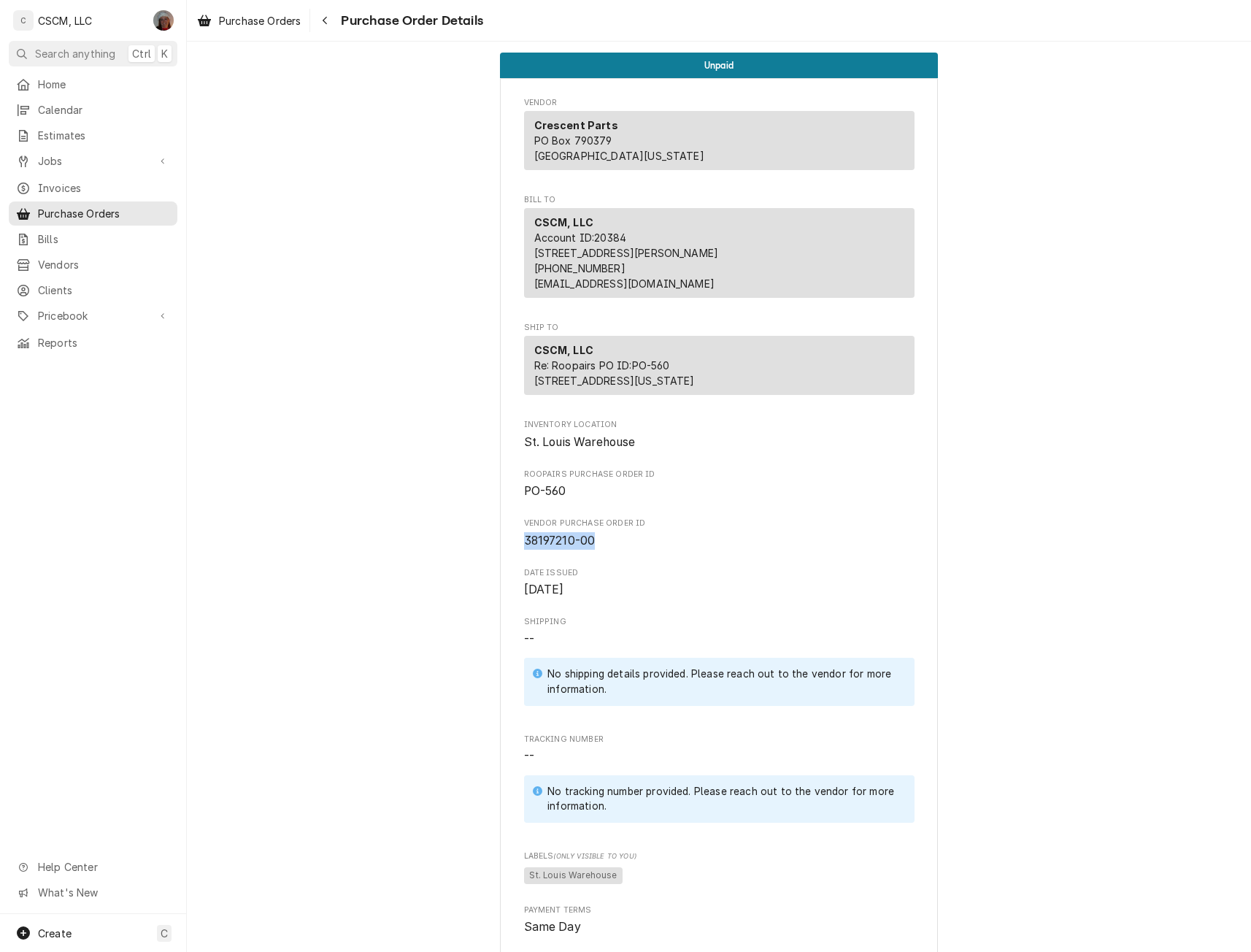
drag, startPoint x: 589, startPoint y: 571, endPoint x: 511, endPoint y: 574, distance: 78.1
copy span "38197210-00"
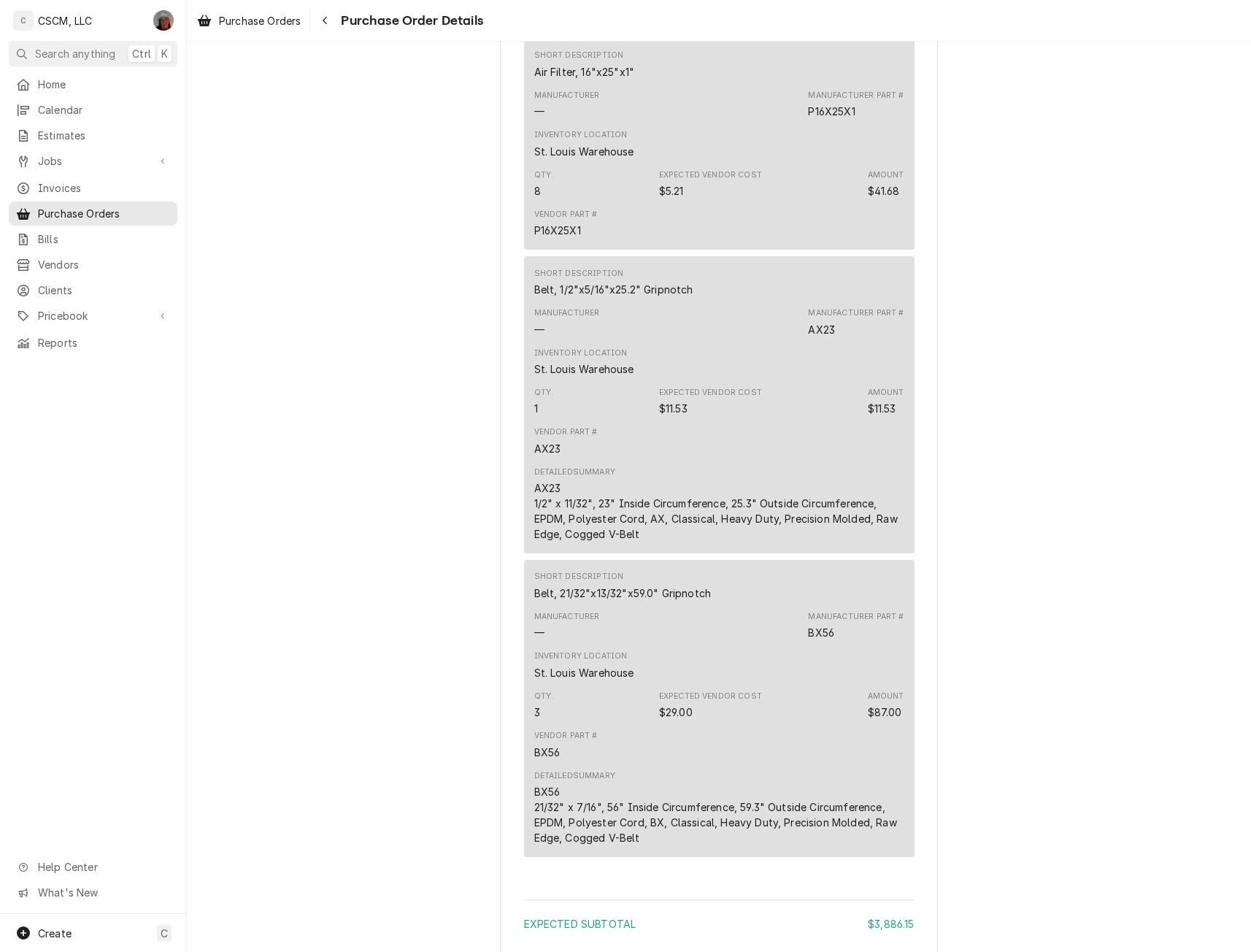
scroll to position [18077, 0]
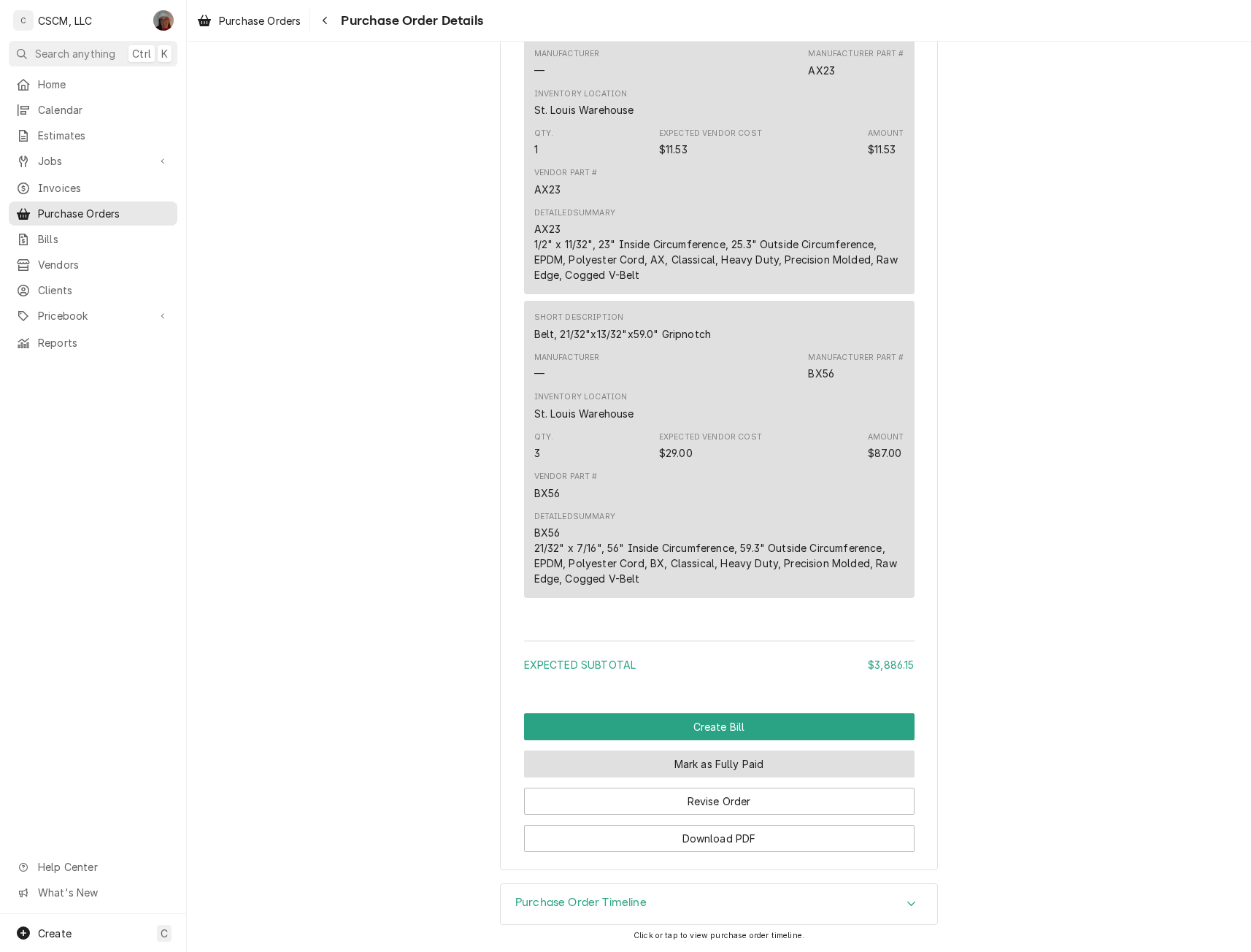
click at [710, 764] on button "Mark as Fully Paid" at bounding box center [719, 764] width 391 height 27
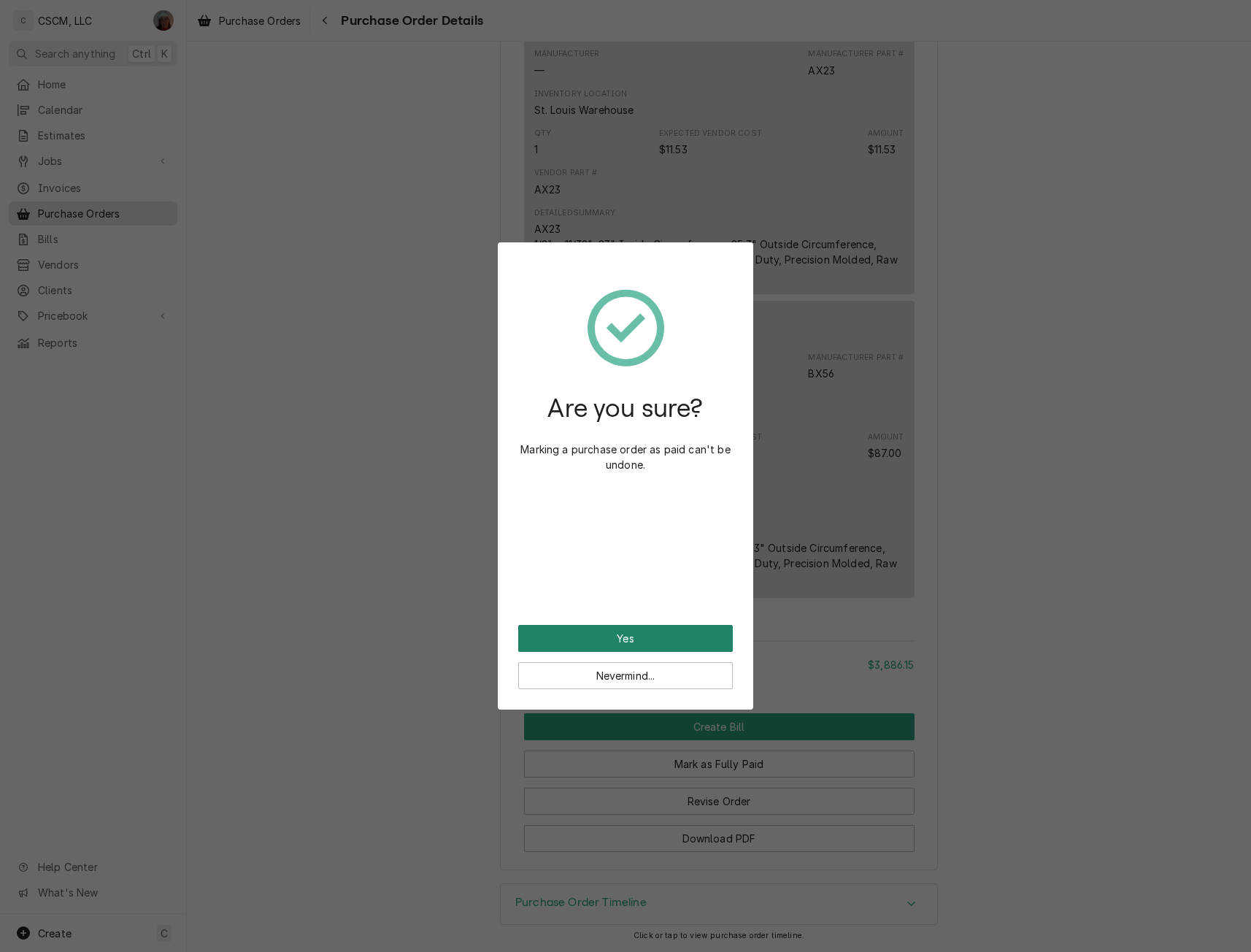
click at [652, 641] on button "Yes" at bounding box center [626, 638] width 215 height 27
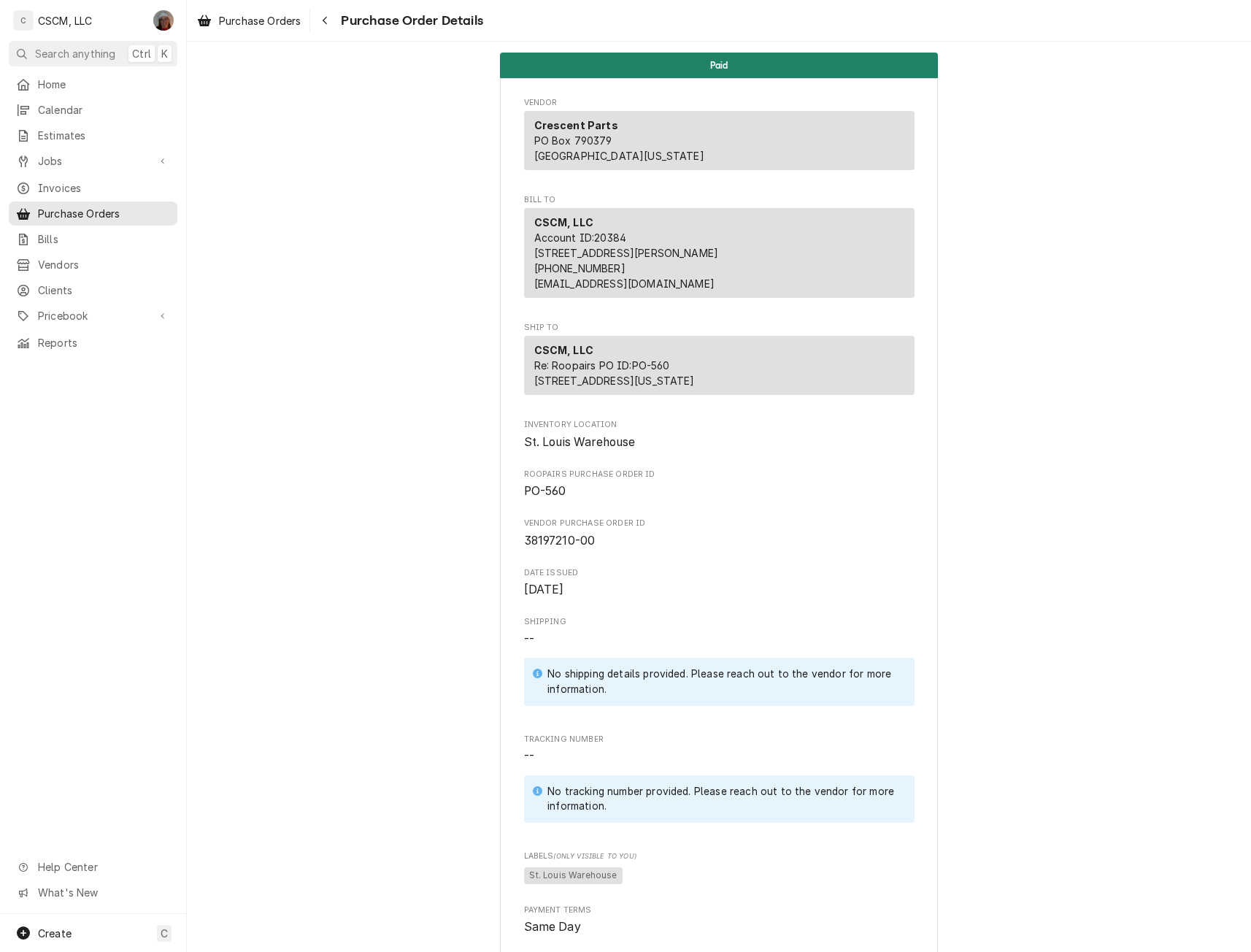
click at [332, 15] on div "Navigate back" at bounding box center [324, 20] width 14 height 14
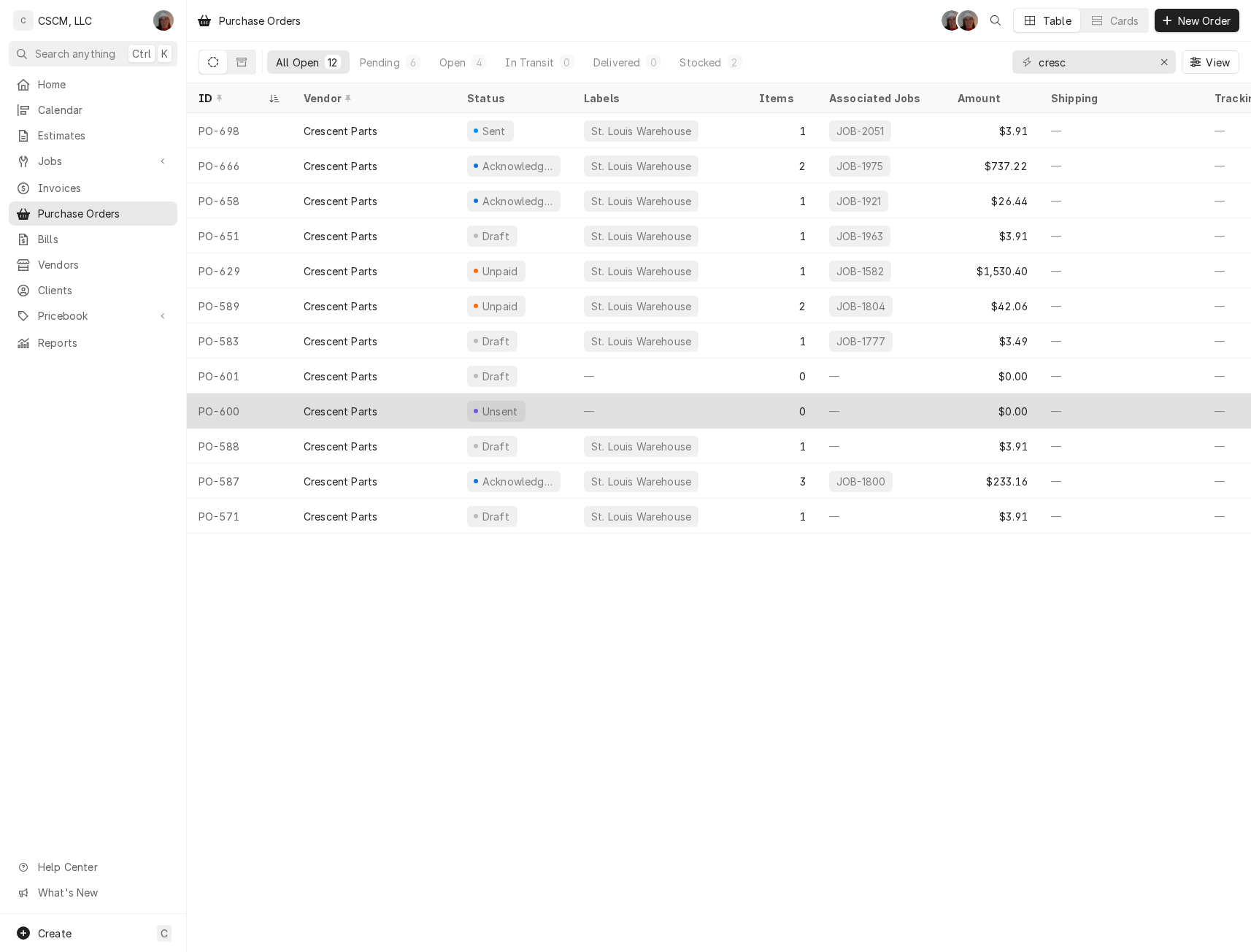
click at [385, 417] on div "Crescent Parts" at bounding box center [373, 411] width 163 height 35
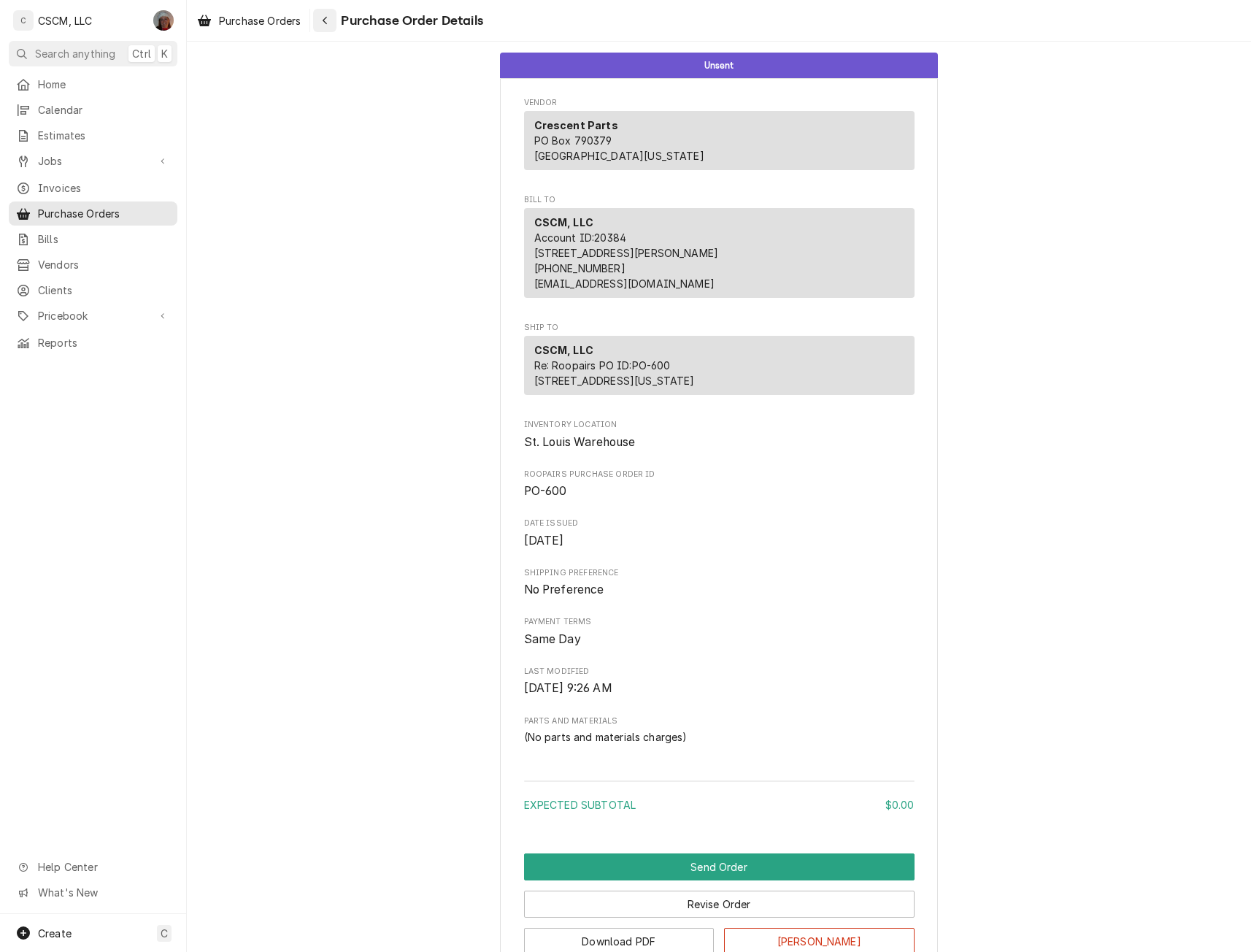
click at [324, 20] on icon "Navigate back" at bounding box center [325, 20] width 7 height 11
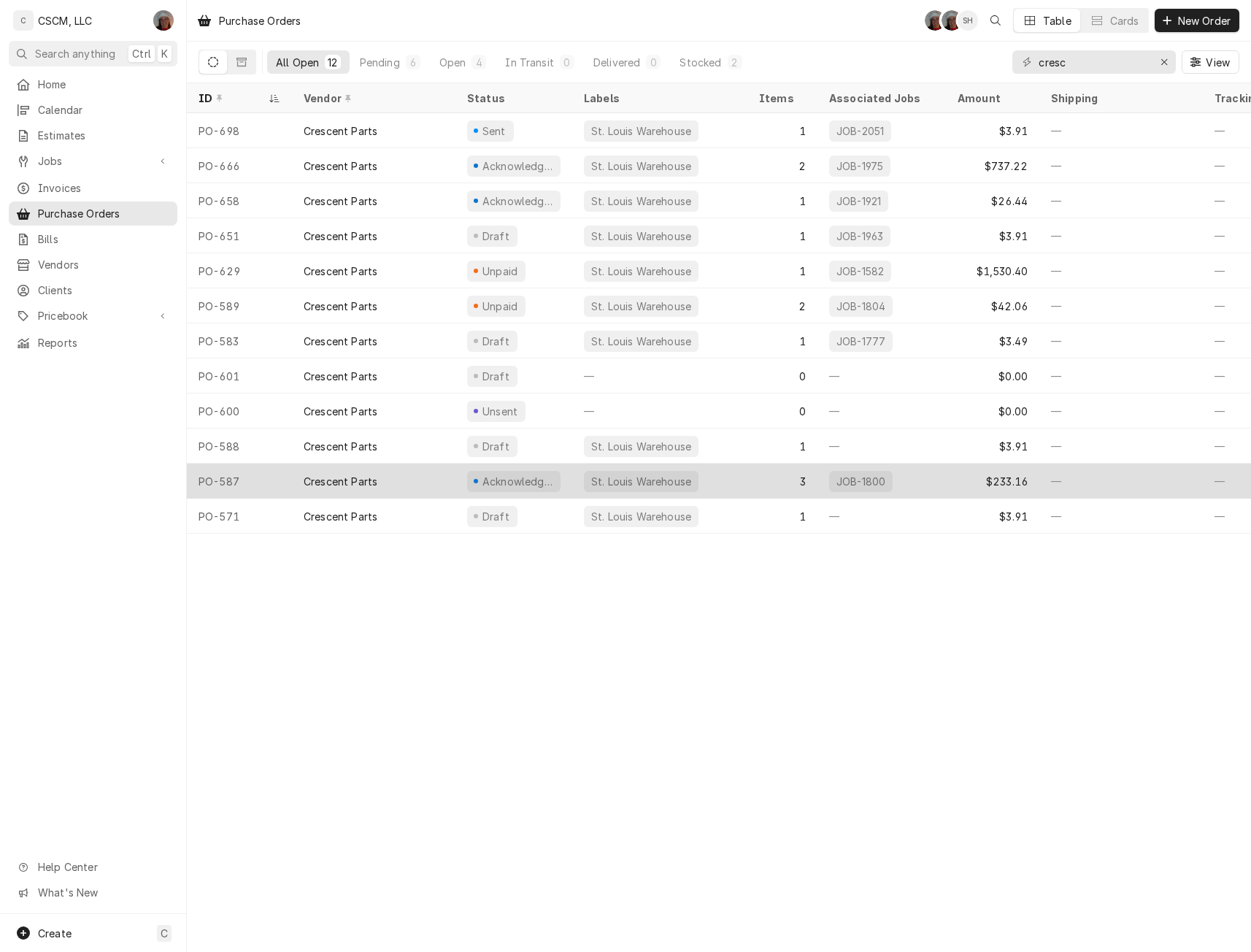
click at [235, 472] on div "PO-587" at bounding box center [240, 480] width 105 height 35
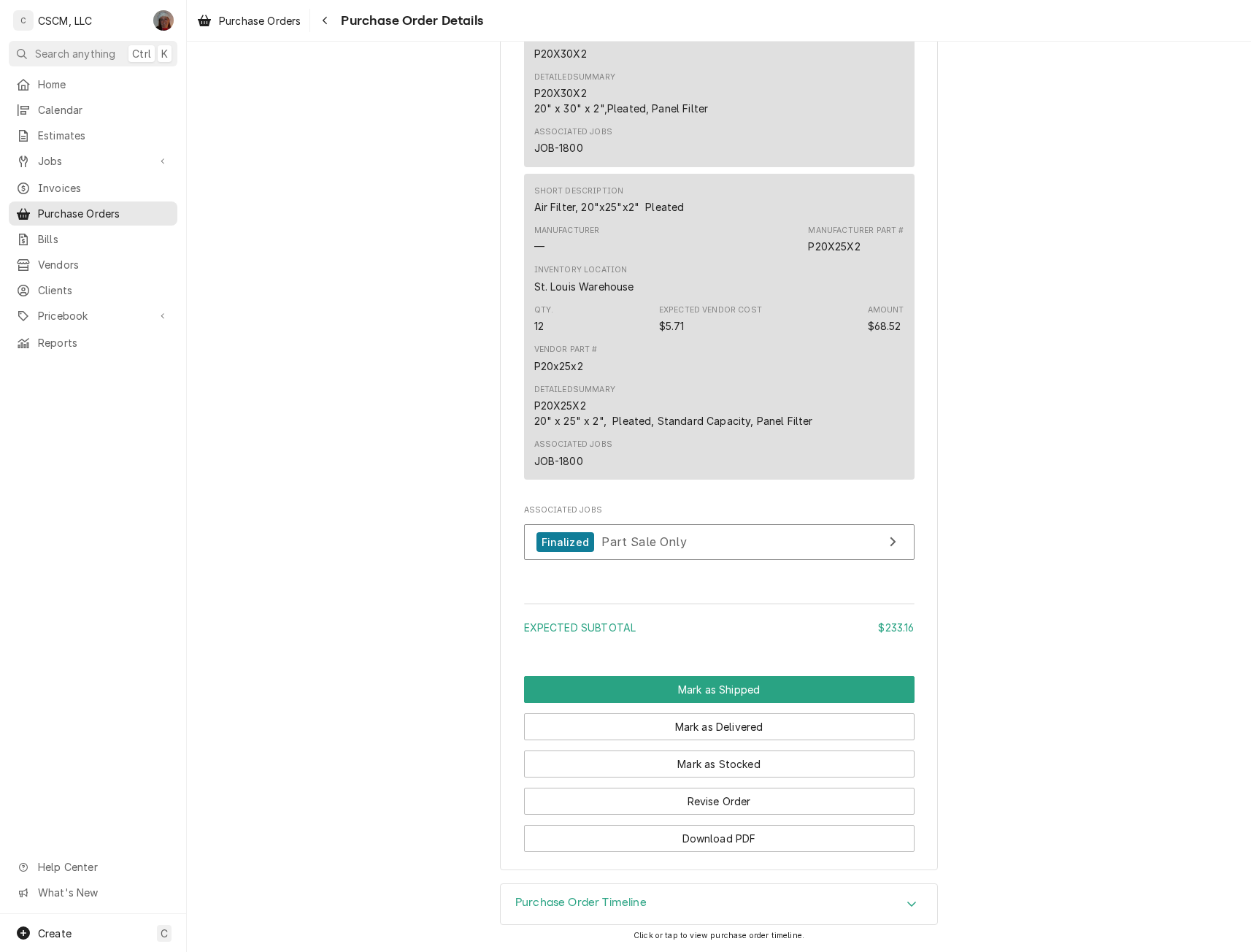
scroll to position [1394, 0]
click at [722, 763] on button "Mark as Stocked" at bounding box center [719, 764] width 391 height 27
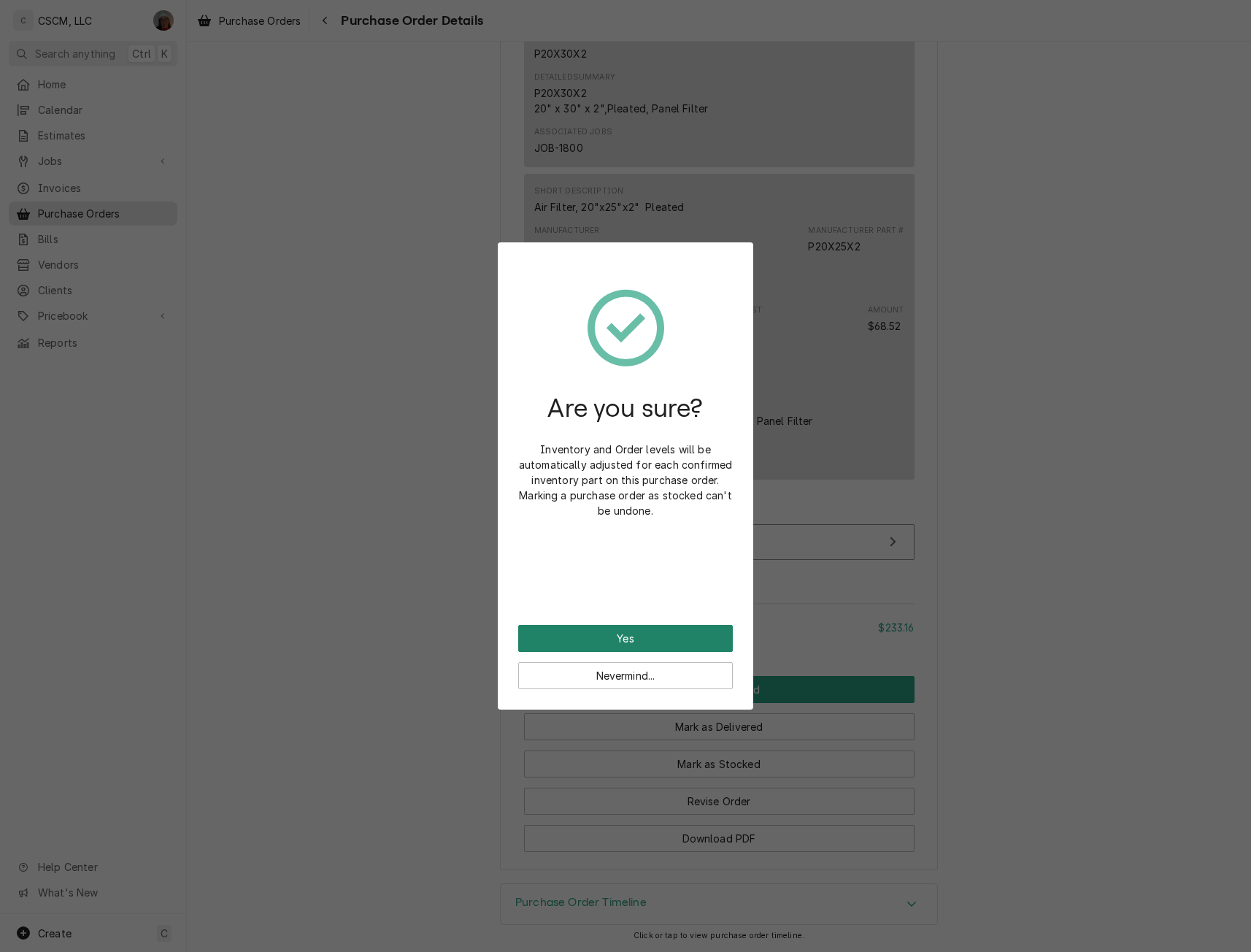
click at [648, 641] on button "Yes" at bounding box center [626, 638] width 215 height 27
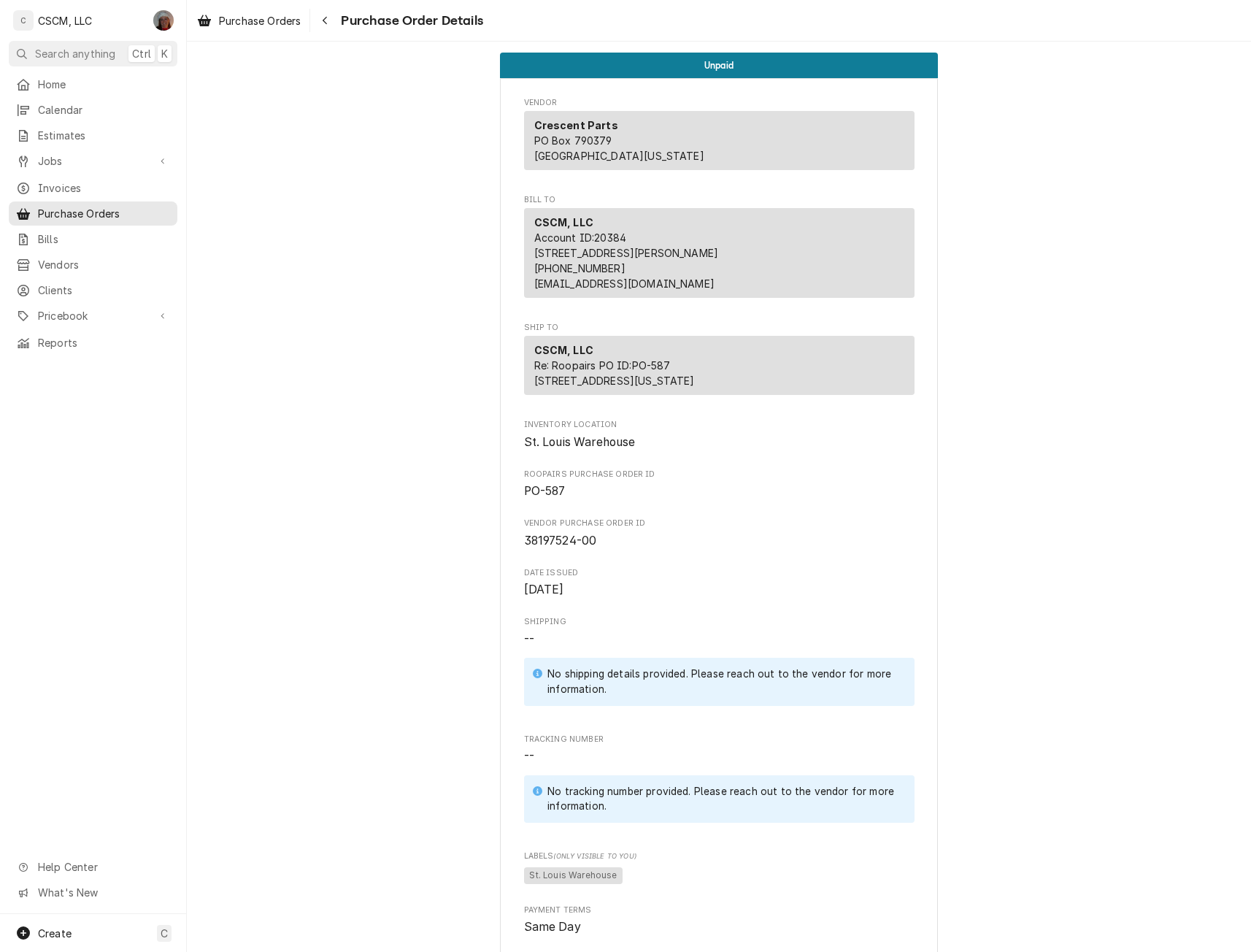
drag, startPoint x: 512, startPoint y: 572, endPoint x: 599, endPoint y: 574, distance: 87.0
copy span "38197524-00"
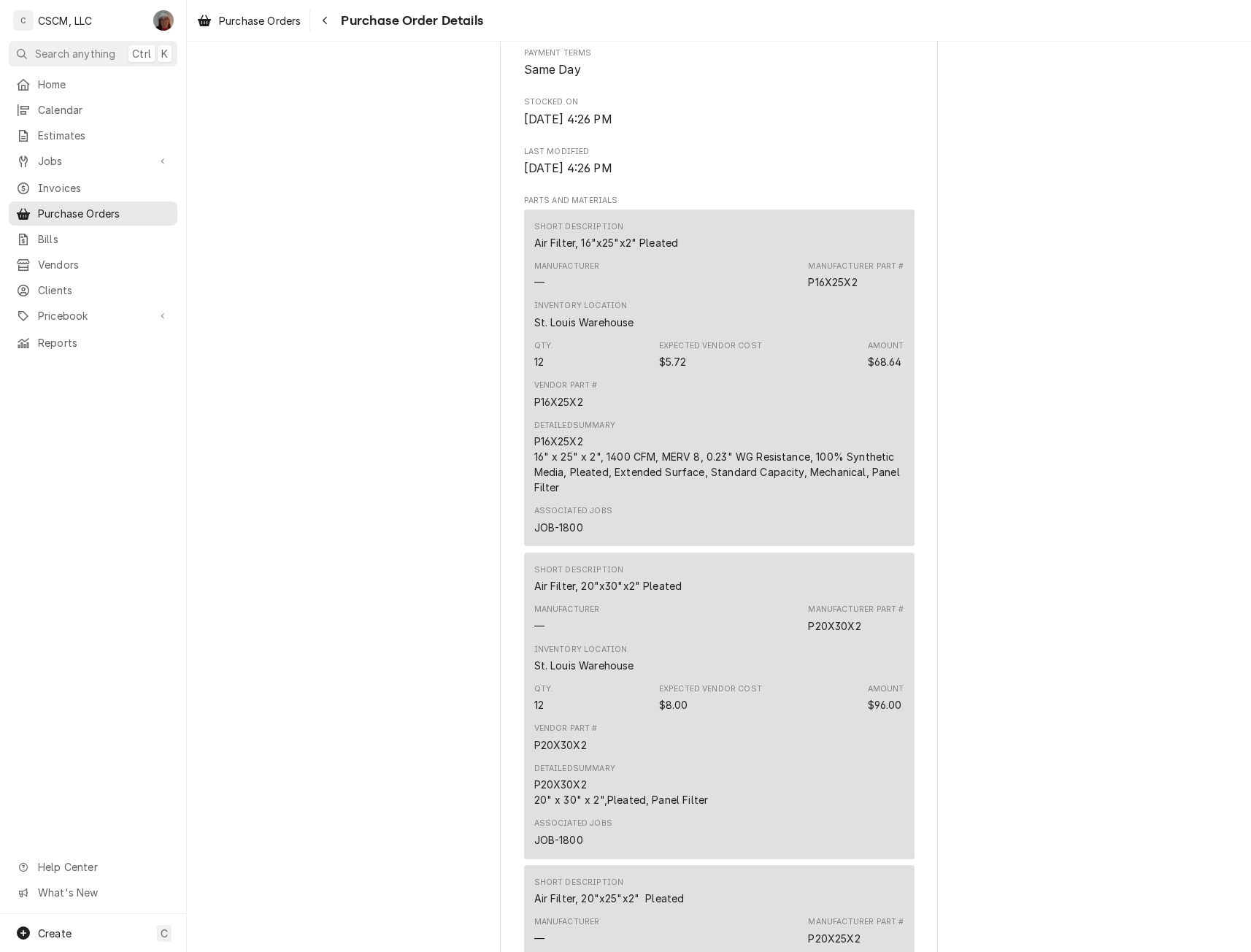
scroll to position [930, 0]
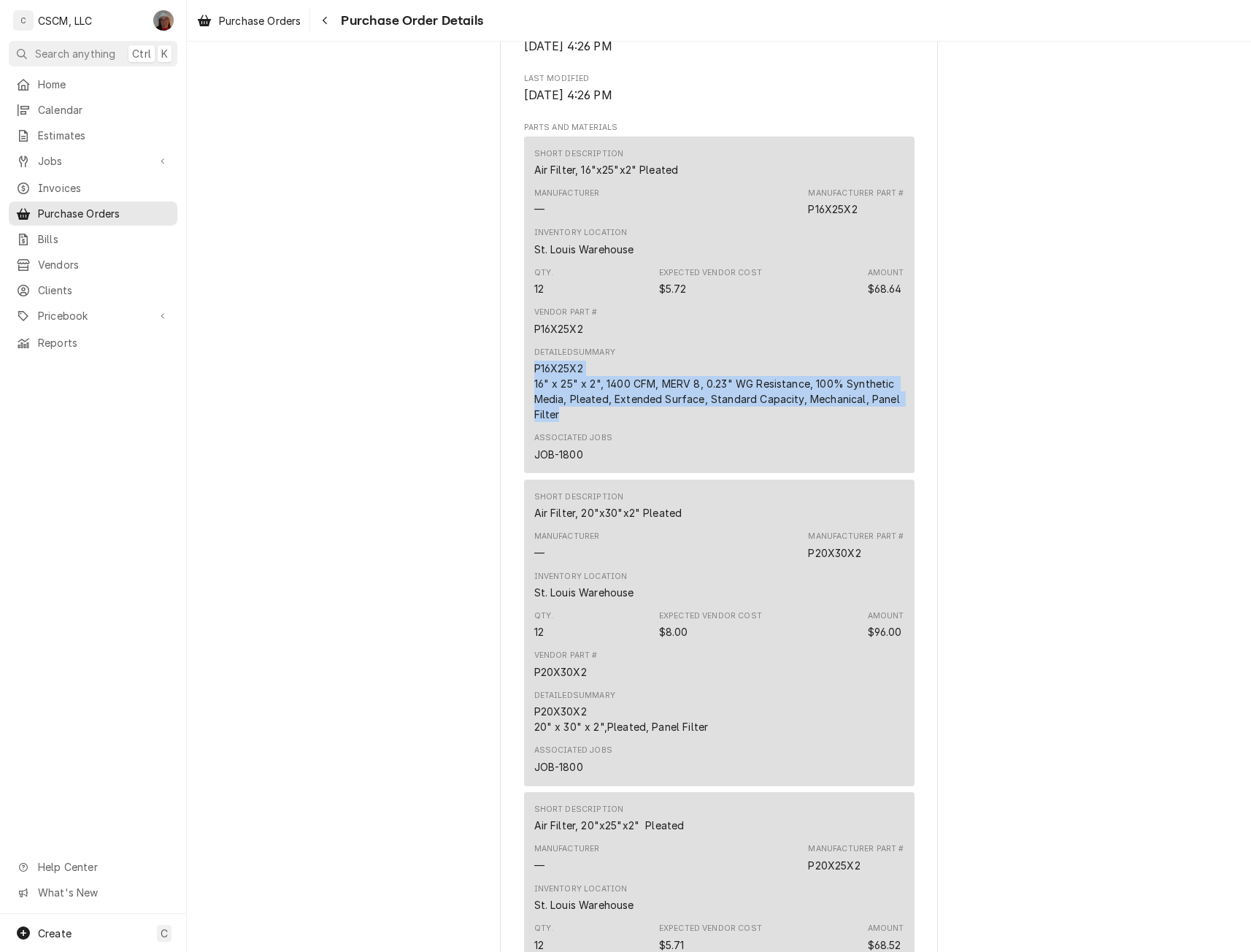
drag, startPoint x: 523, startPoint y: 397, endPoint x: 568, endPoint y: 450, distance: 69.5
click at [568, 450] on div "Short Description Air Filter, 16"x25"x2" Pleated Manufacturer — Manufacturer Pa…" at bounding box center [719, 305] width 391 height 336
copy div "P16X25X2 16" x 25" x 2", 1400 CFM, MERV 8, 0.23" WG Resistance, 100% Synthetic …"
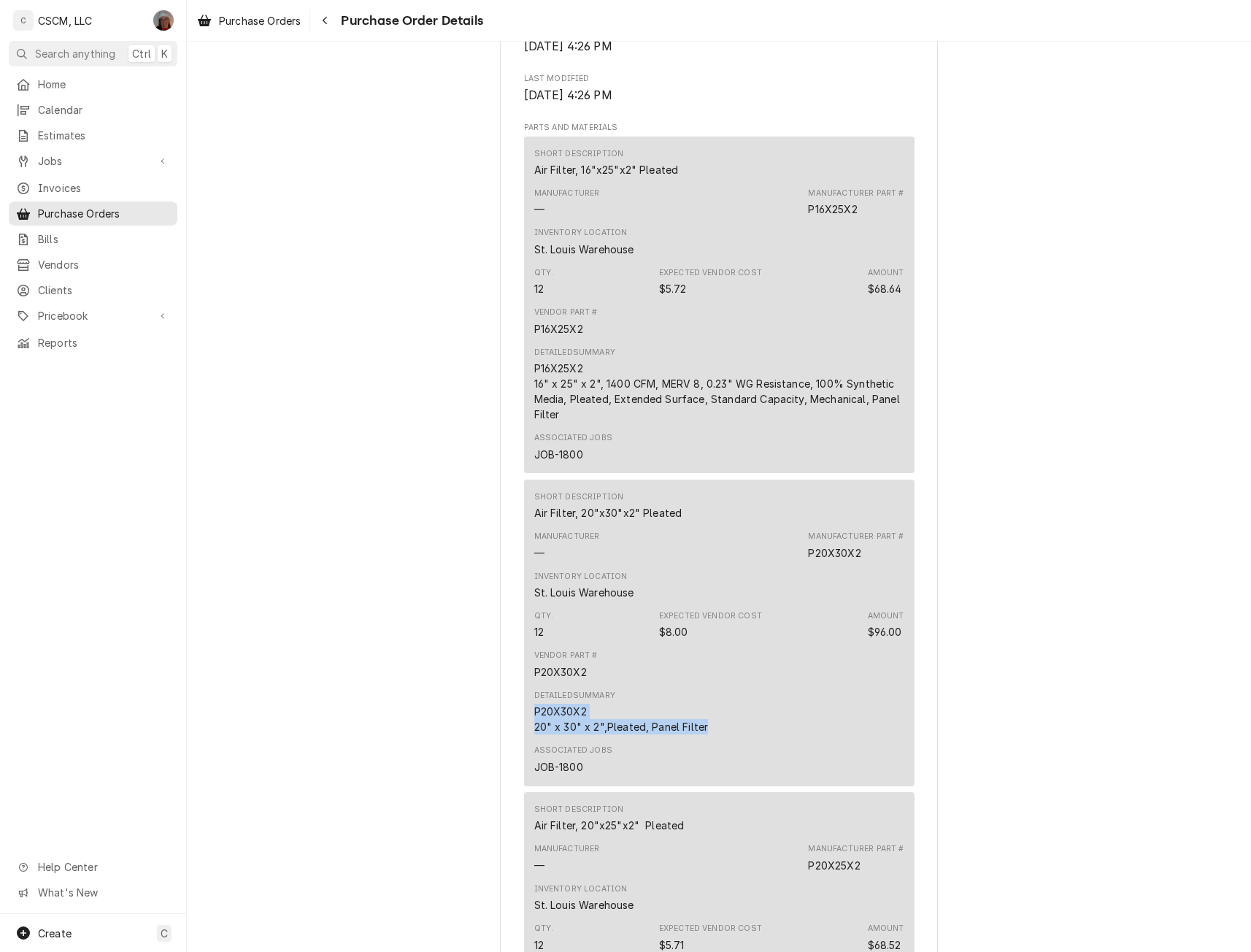
drag, startPoint x: 524, startPoint y: 743, endPoint x: 715, endPoint y: 751, distance: 191.2
click at [715, 751] on div "Short Description Air Filter, 20"x30"x2" Pleated Manufacturer — Manufacturer Pa…" at bounding box center [719, 632] width 391 height 306
copy div "P20X30X2 20" x 30" x 2",Pleated, Panel Filter"
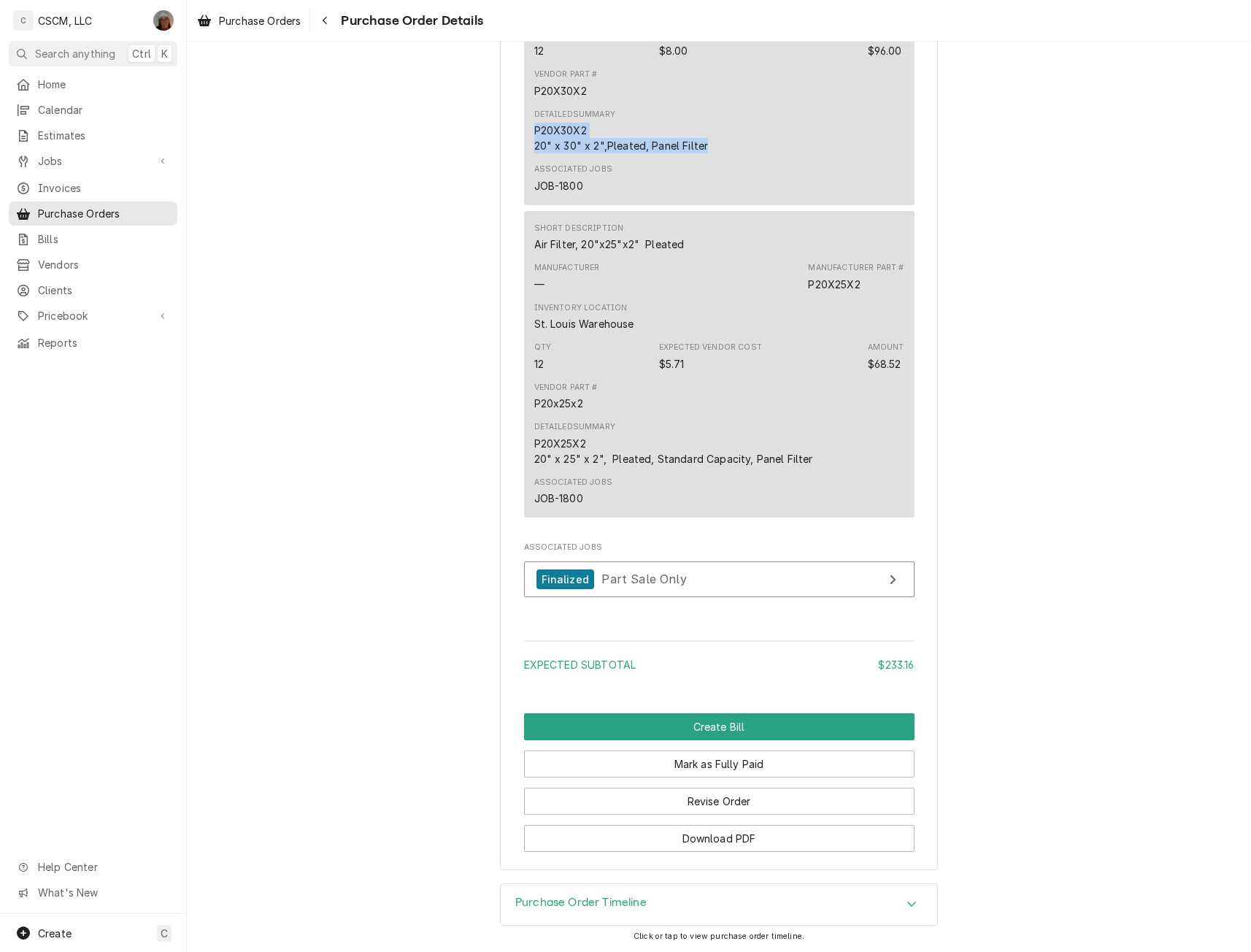
scroll to position [1541, 0]
drag, startPoint x: 521, startPoint y: 441, endPoint x: 809, endPoint y: 459, distance: 288.6
click at [809, 459] on div "Short Description Air Filter, 20"x25"x2" Pleated Manufacturer — Manufacturer Pa…" at bounding box center [719, 364] width 391 height 306
copy div "P20X25X2 20" x 25" x 2", Pleated, Standard Capacity, Panel Filter"
click at [856, 396] on div "Vendor Part # P20x25x2" at bounding box center [718, 395] width 370 height 39
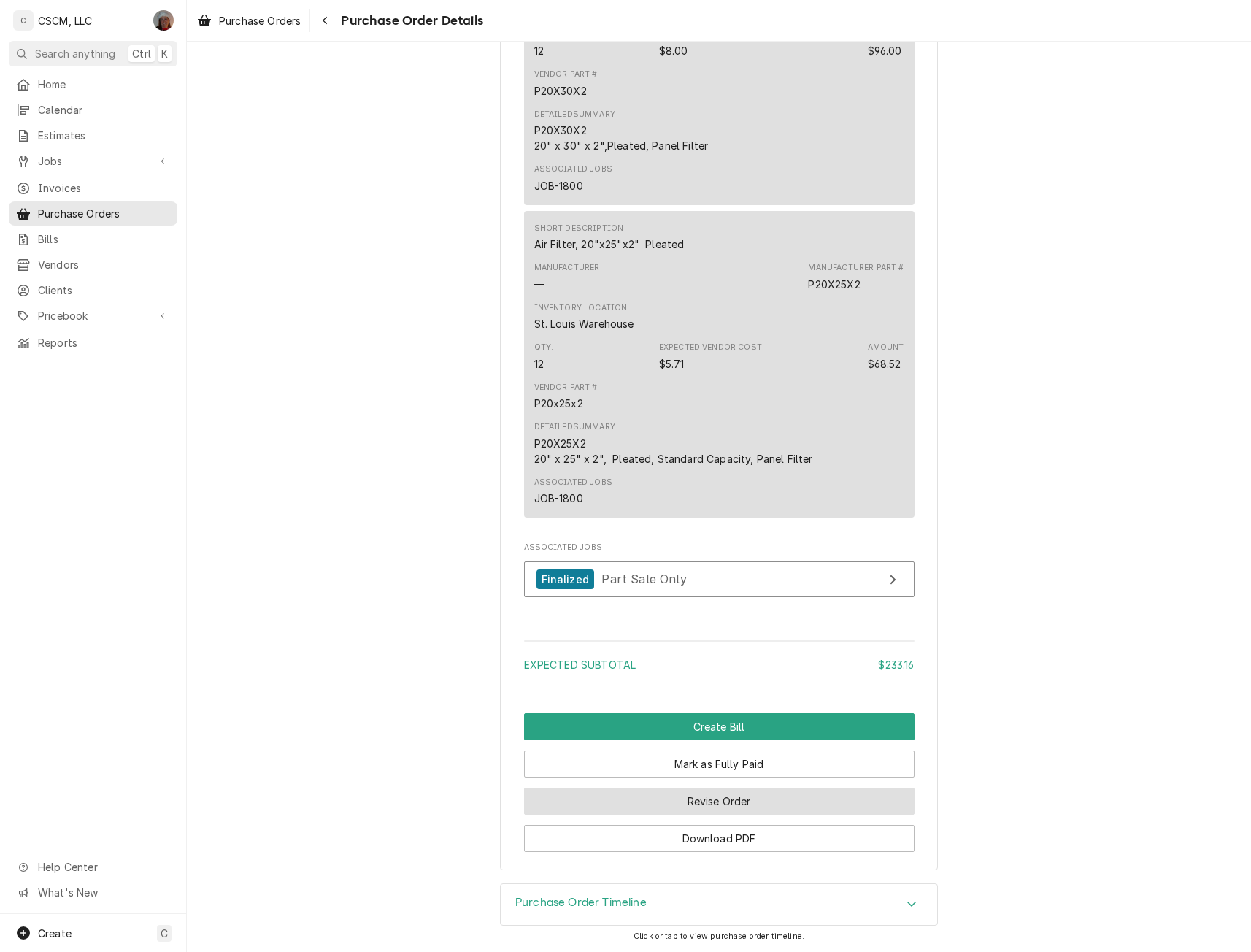
click at [707, 800] on button "Revise Order" at bounding box center [719, 801] width 391 height 27
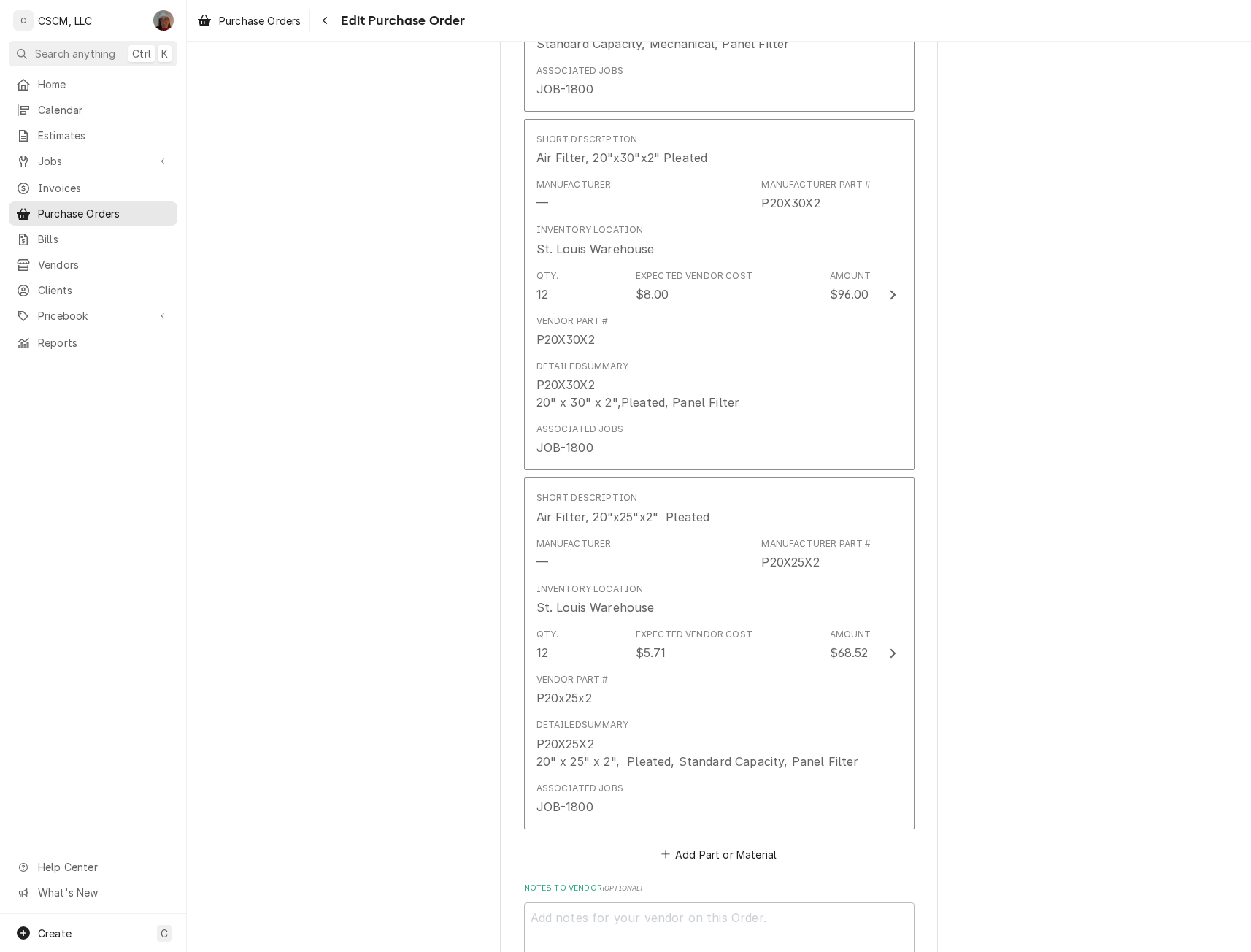
scroll to position [1109, 0]
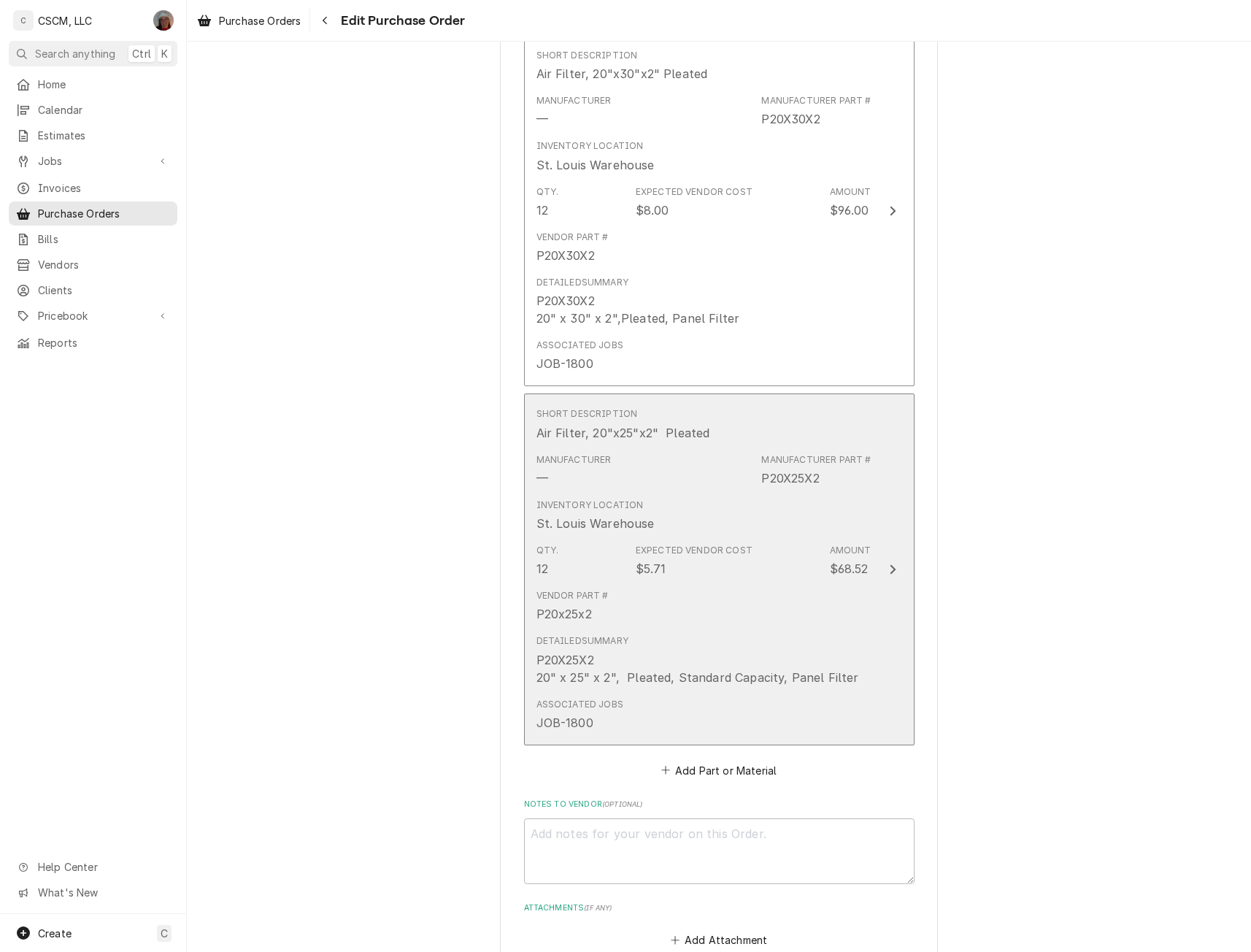
click at [889, 567] on icon "Update Line Item" at bounding box center [893, 569] width 8 height 11
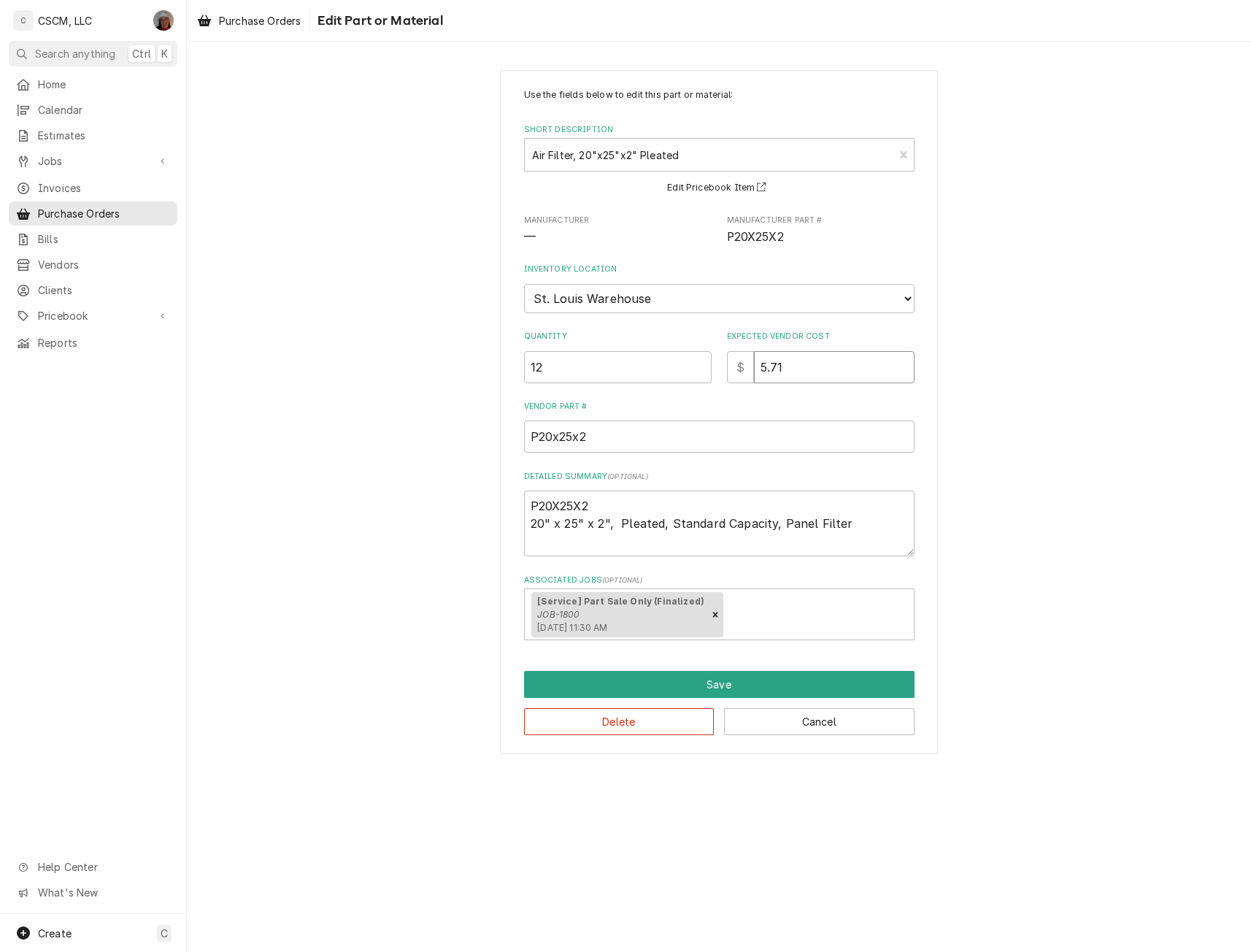
drag, startPoint x: 796, startPoint y: 367, endPoint x: 713, endPoint y: 367, distance: 83.0
click at [713, 367] on div "Quantity 12 Expected Vendor Cost $ 5.71" at bounding box center [719, 356] width 391 height 52
type textarea "x"
type input "6"
type textarea "x"
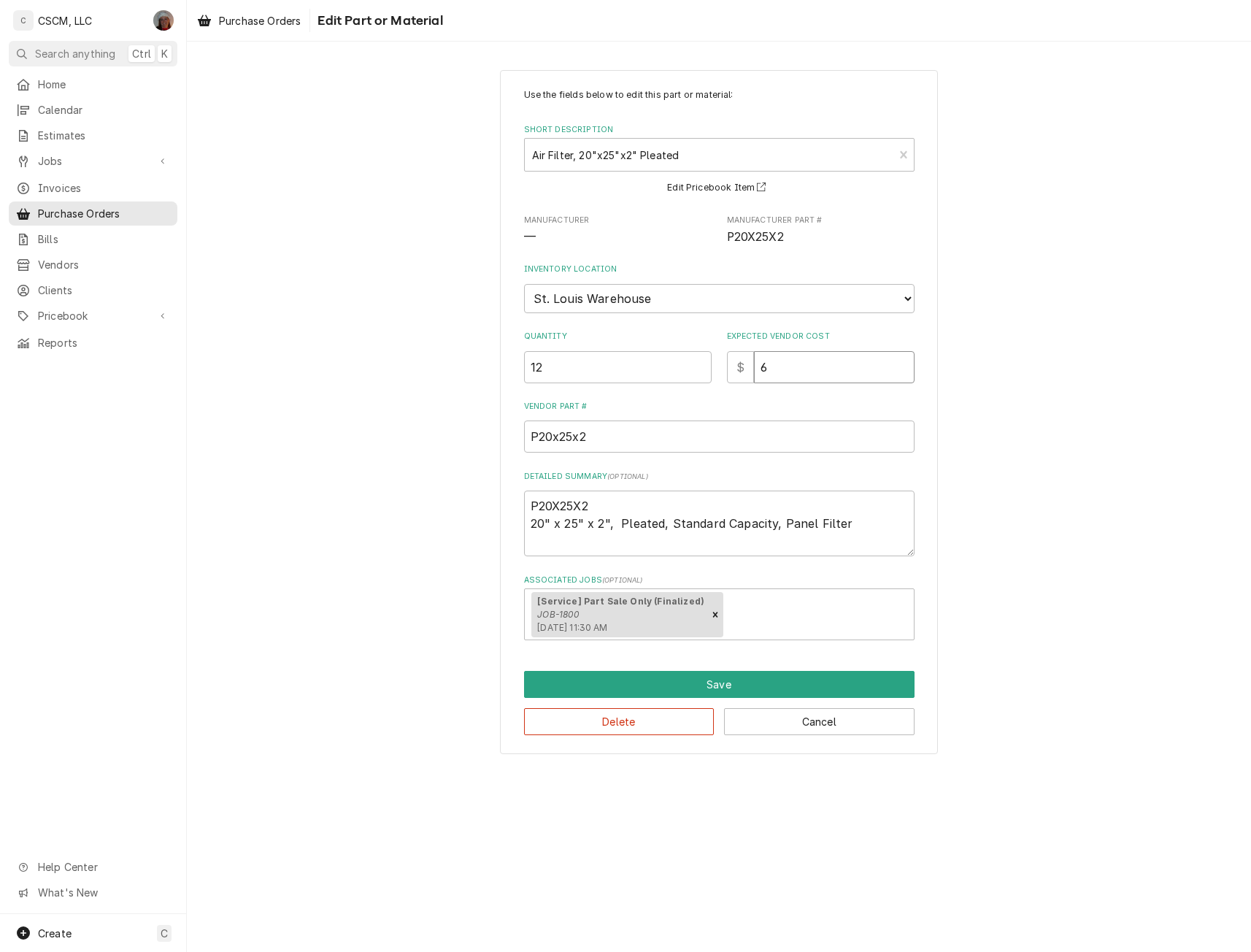
type input "6.4"
type textarea "x"
type input "6.47"
click at [729, 684] on button "Save" at bounding box center [719, 684] width 391 height 27
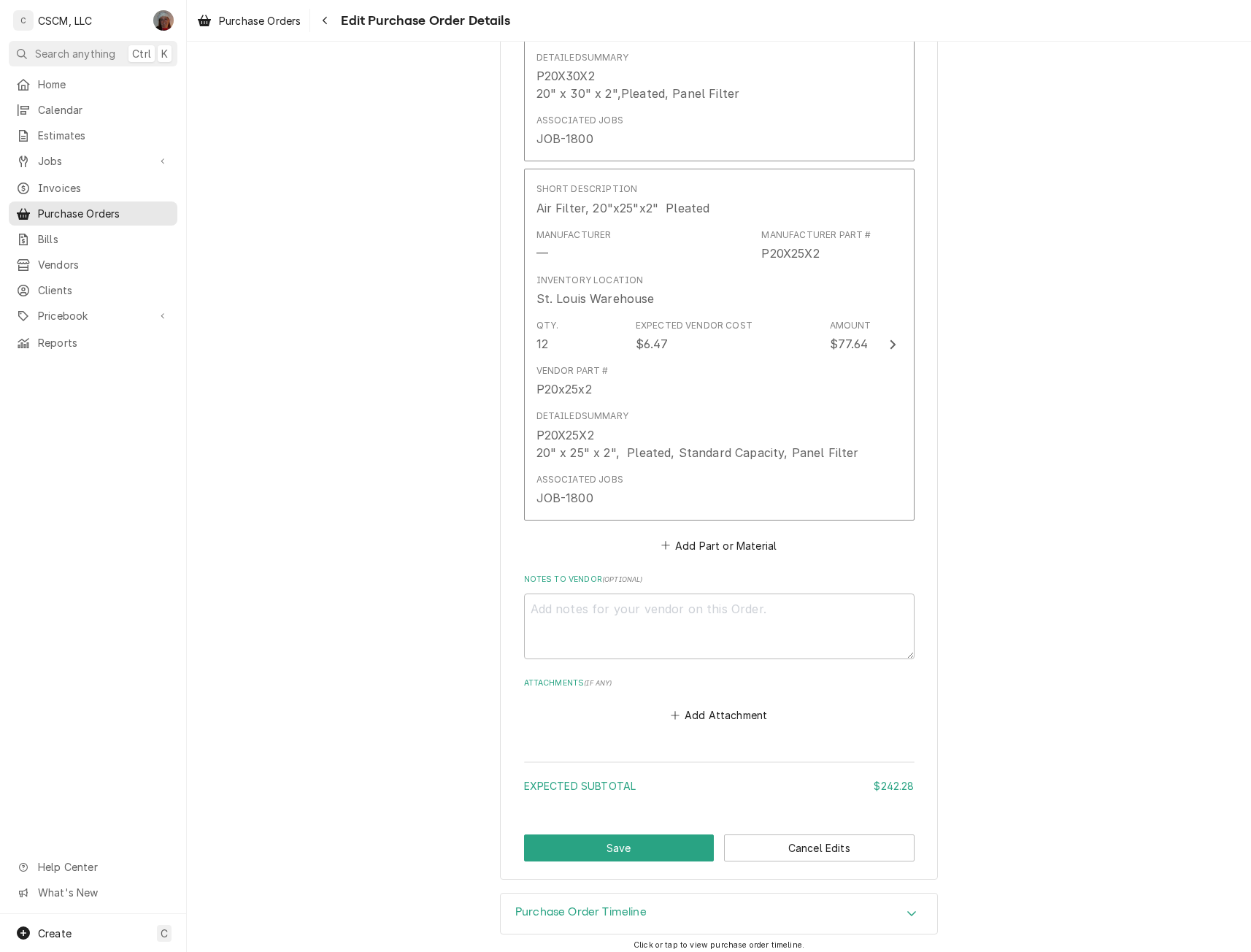
scroll to position [1343, 0]
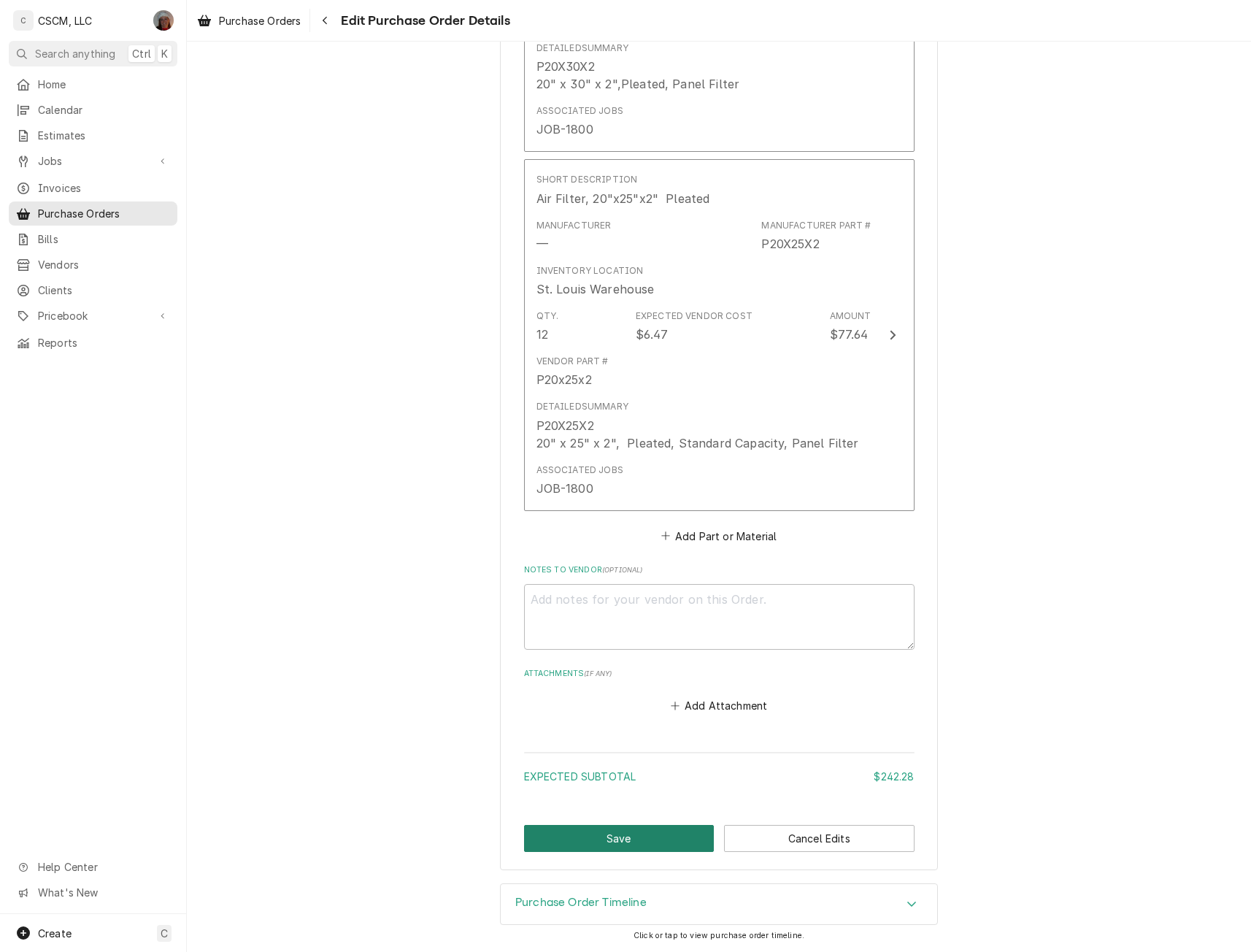
click at [632, 830] on button "Save" at bounding box center [619, 838] width 190 height 27
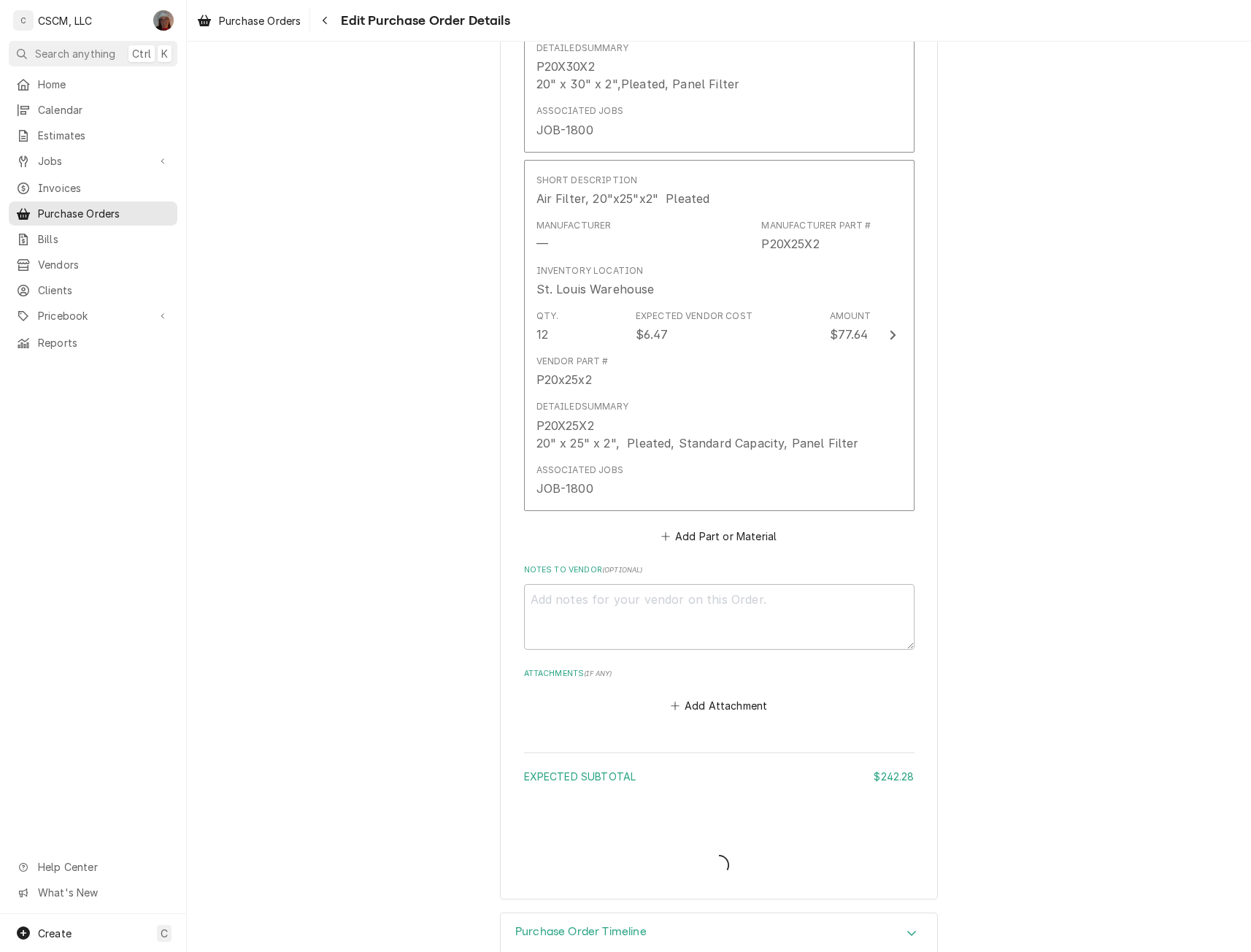
type textarea "x"
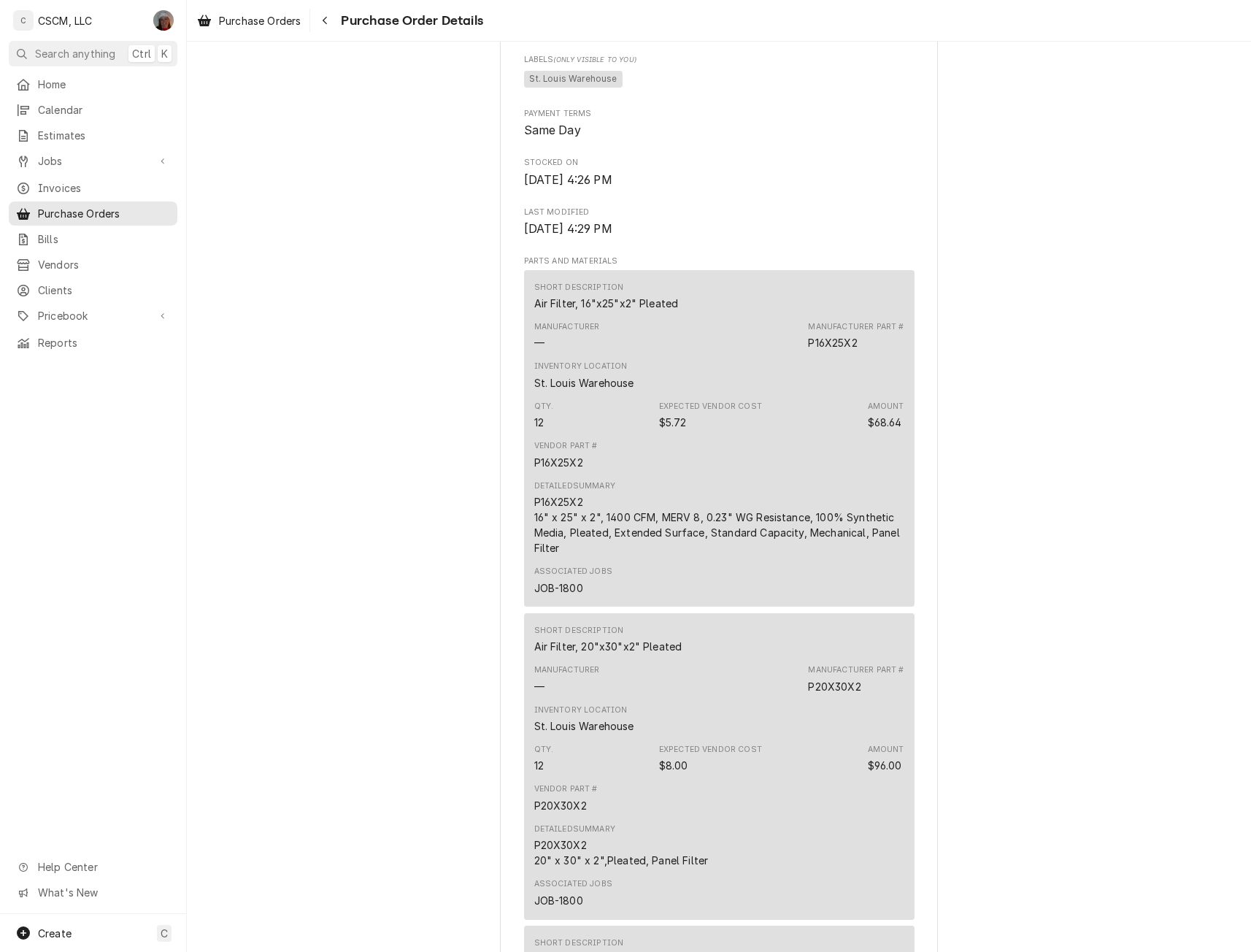
scroll to position [1541, 0]
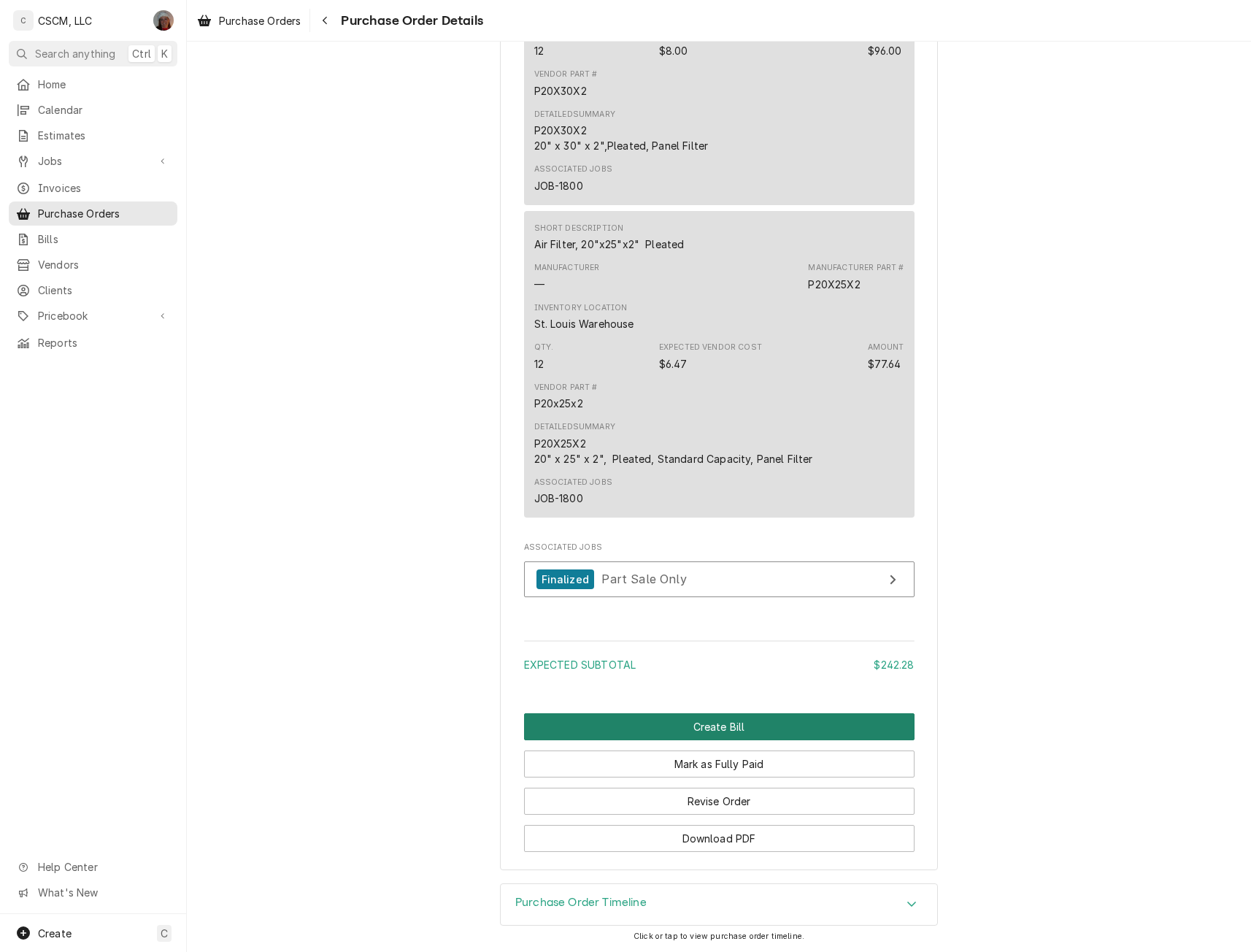
click at [691, 730] on button "Create Bill" at bounding box center [719, 727] width 391 height 27
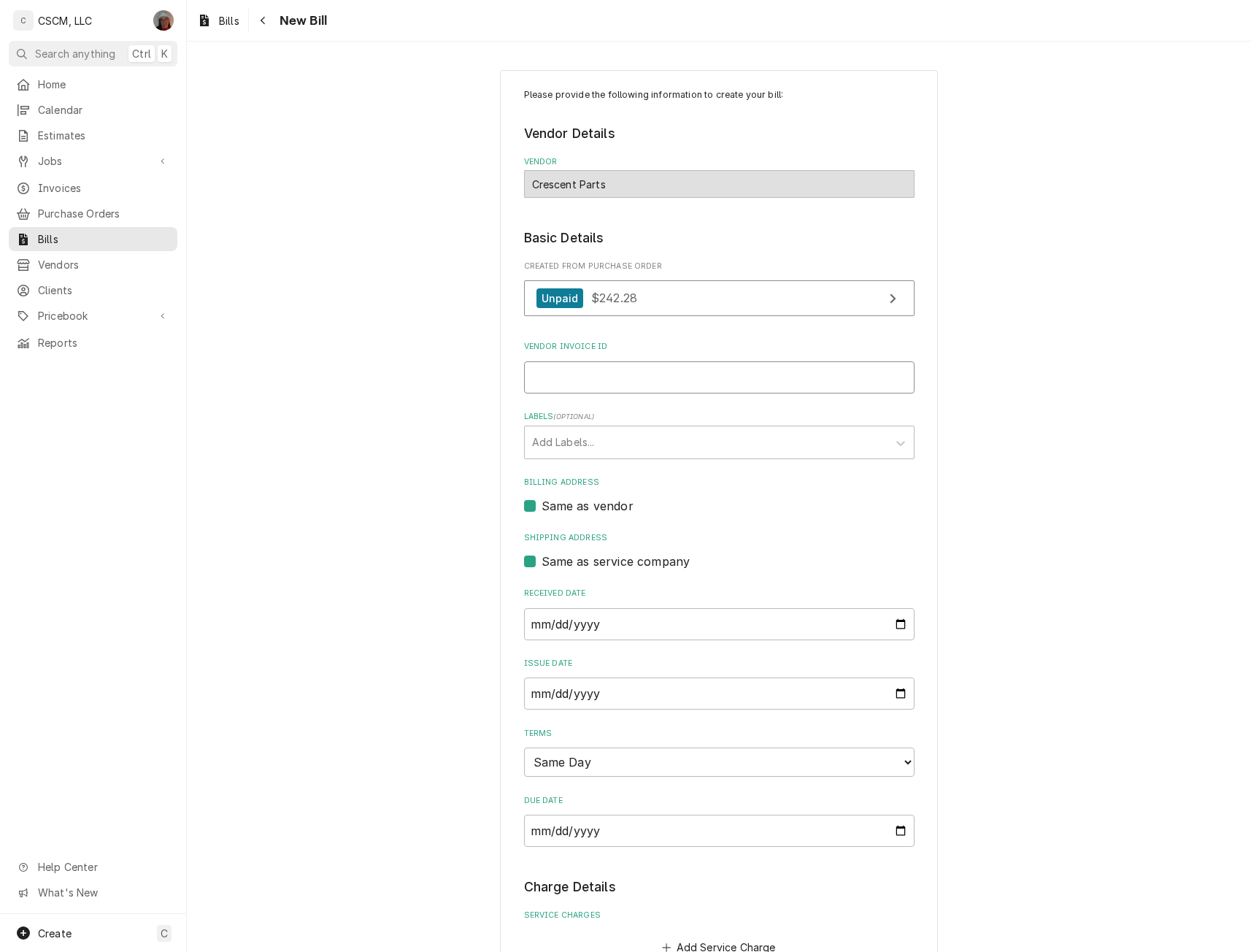
click at [556, 376] on input "Vendor Invoice ID" at bounding box center [719, 377] width 391 height 32
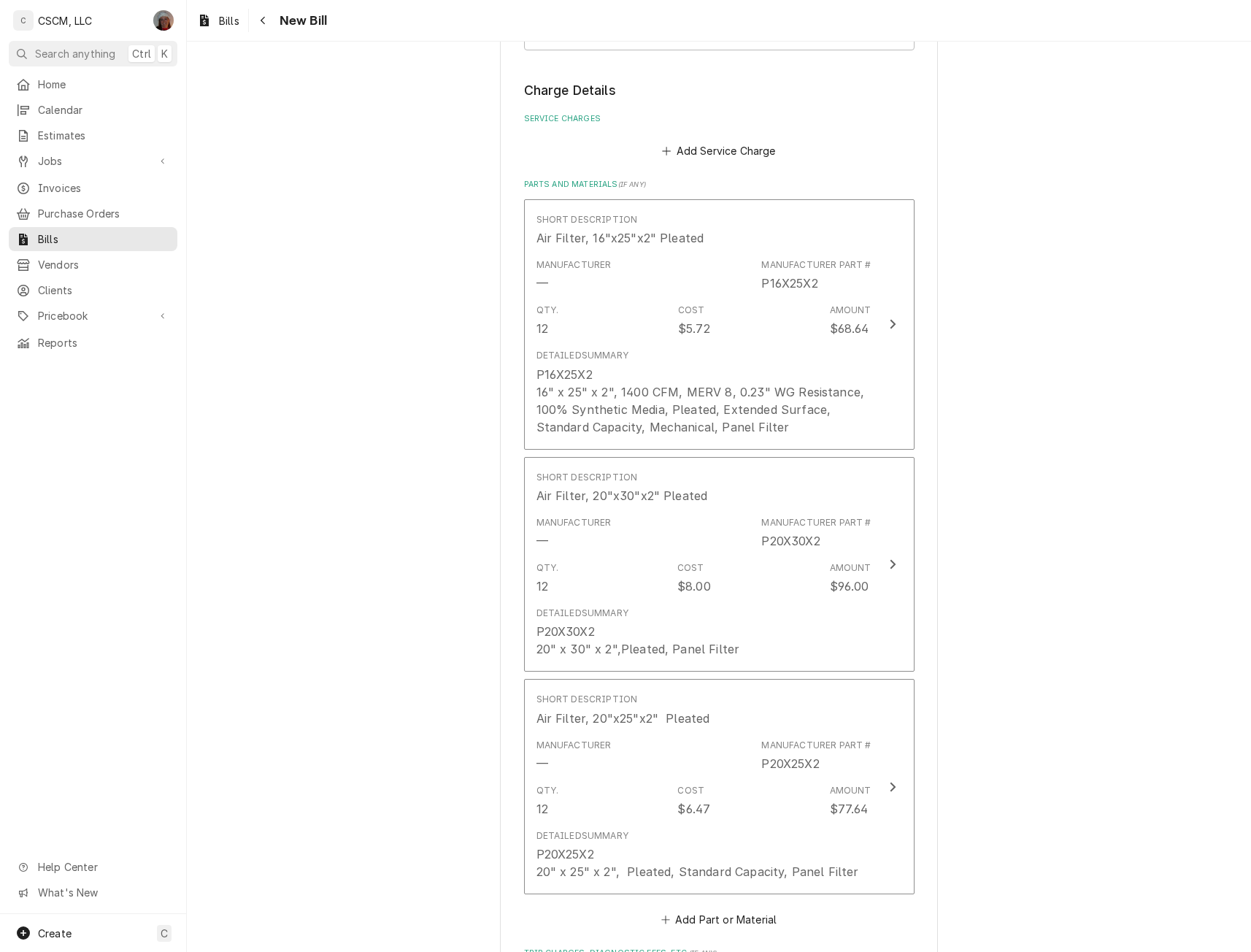
scroll to position [1176, 0]
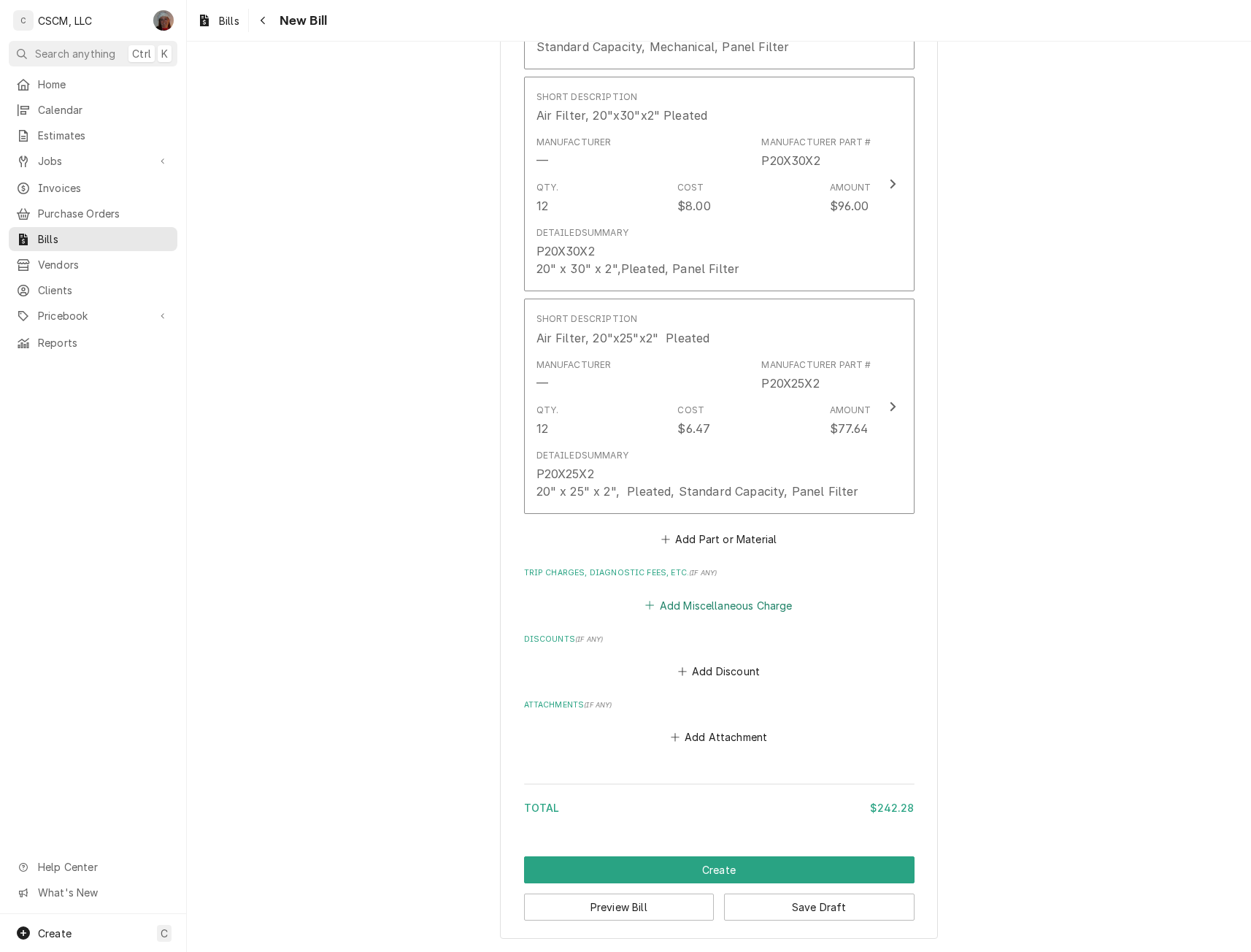
type input "38197524-00"
click at [689, 614] on button "Add Miscellaneous Charge" at bounding box center [718, 604] width 152 height 20
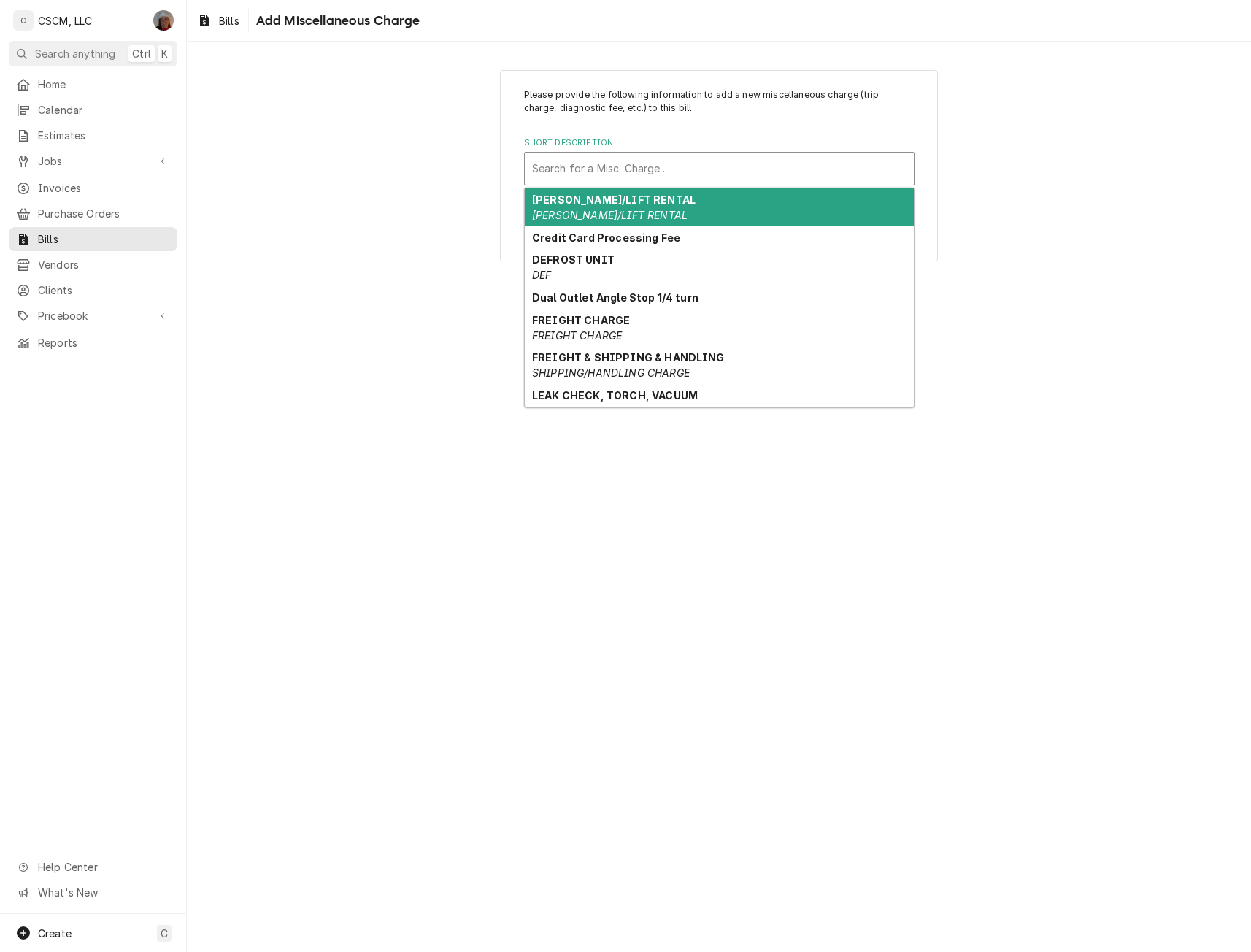
click at [598, 169] on div "Short Description" at bounding box center [719, 169] width 374 height 27
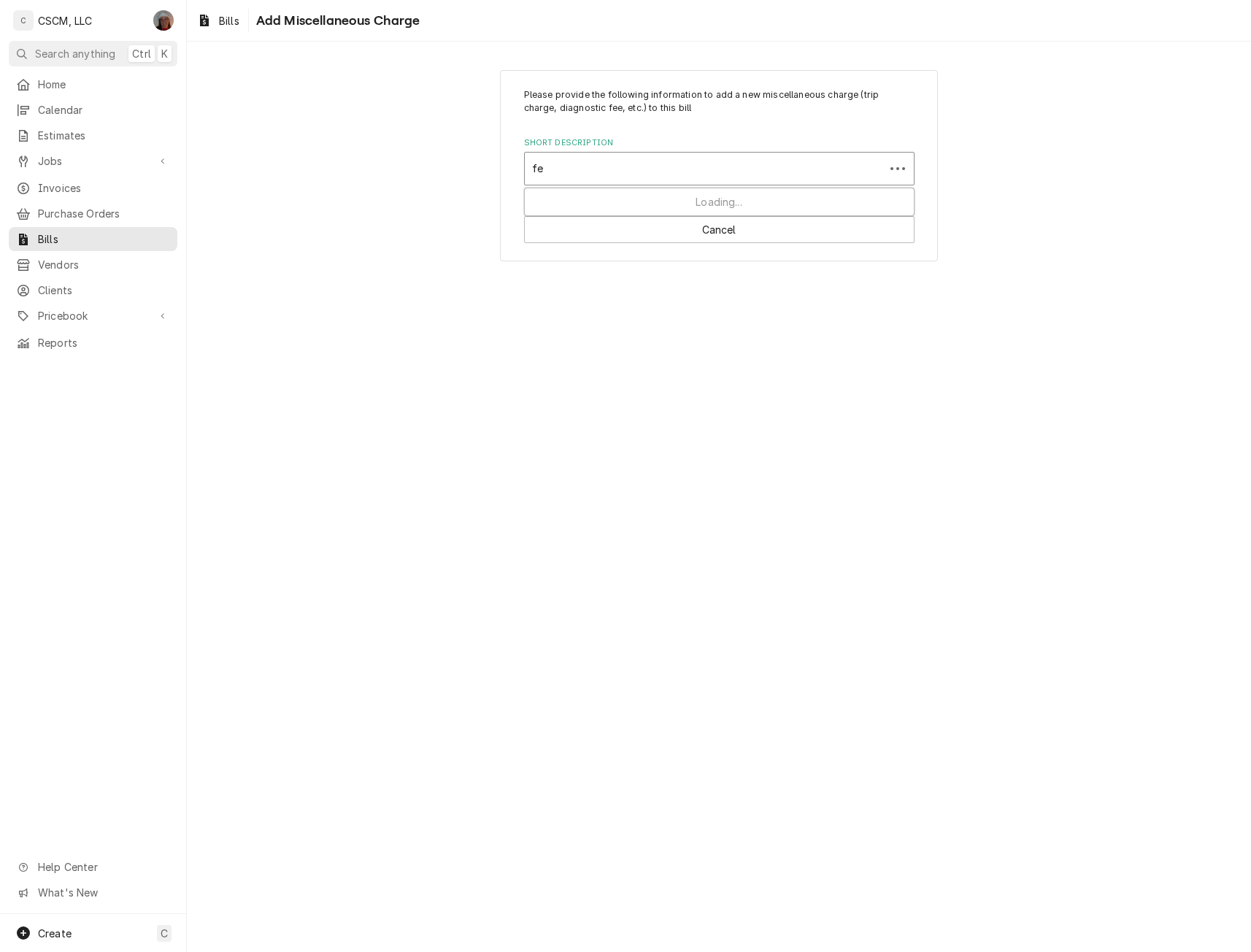
type input "fee"
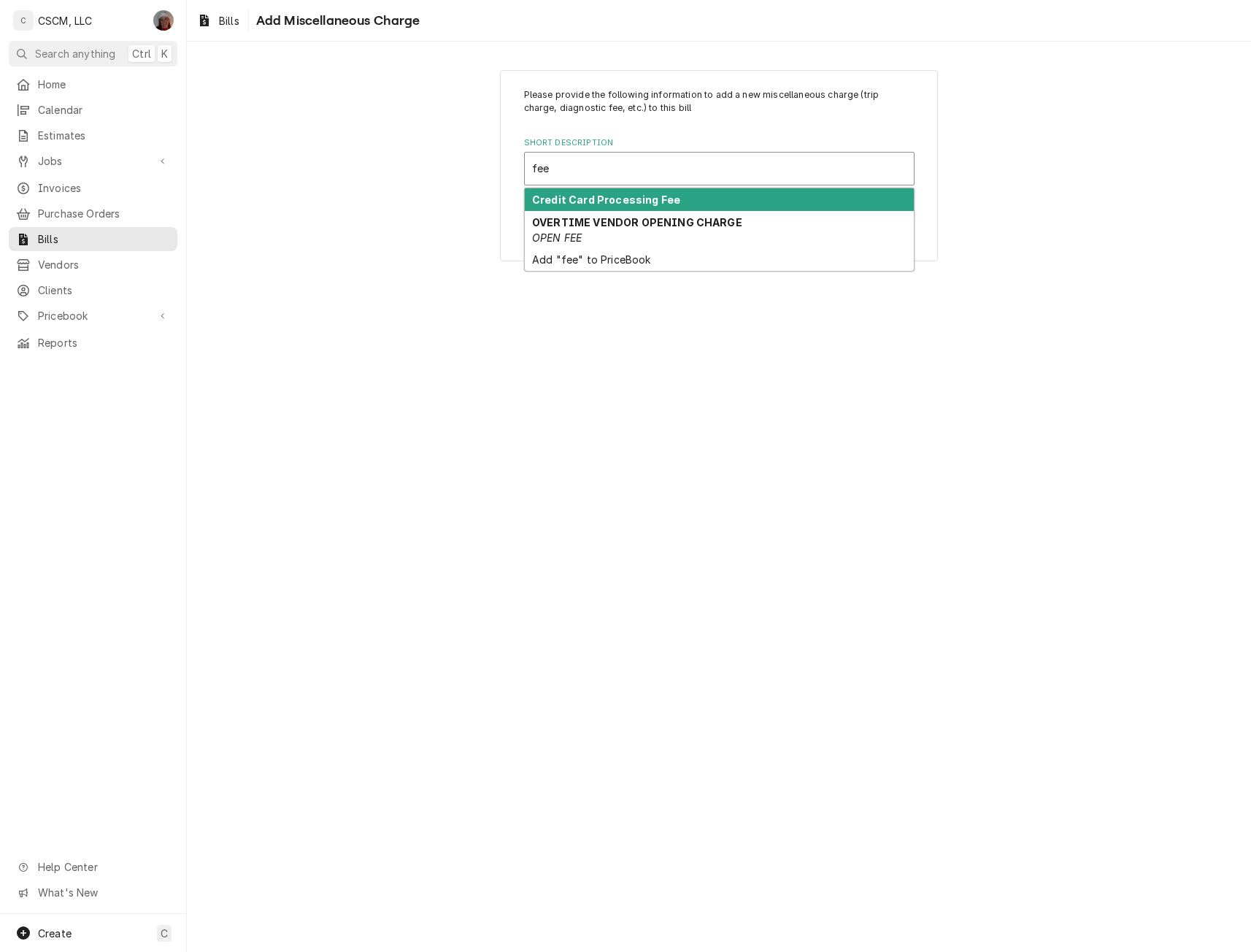
click at [583, 202] on strong "Credit Card Processing Fee" at bounding box center [605, 200] width 148 height 12
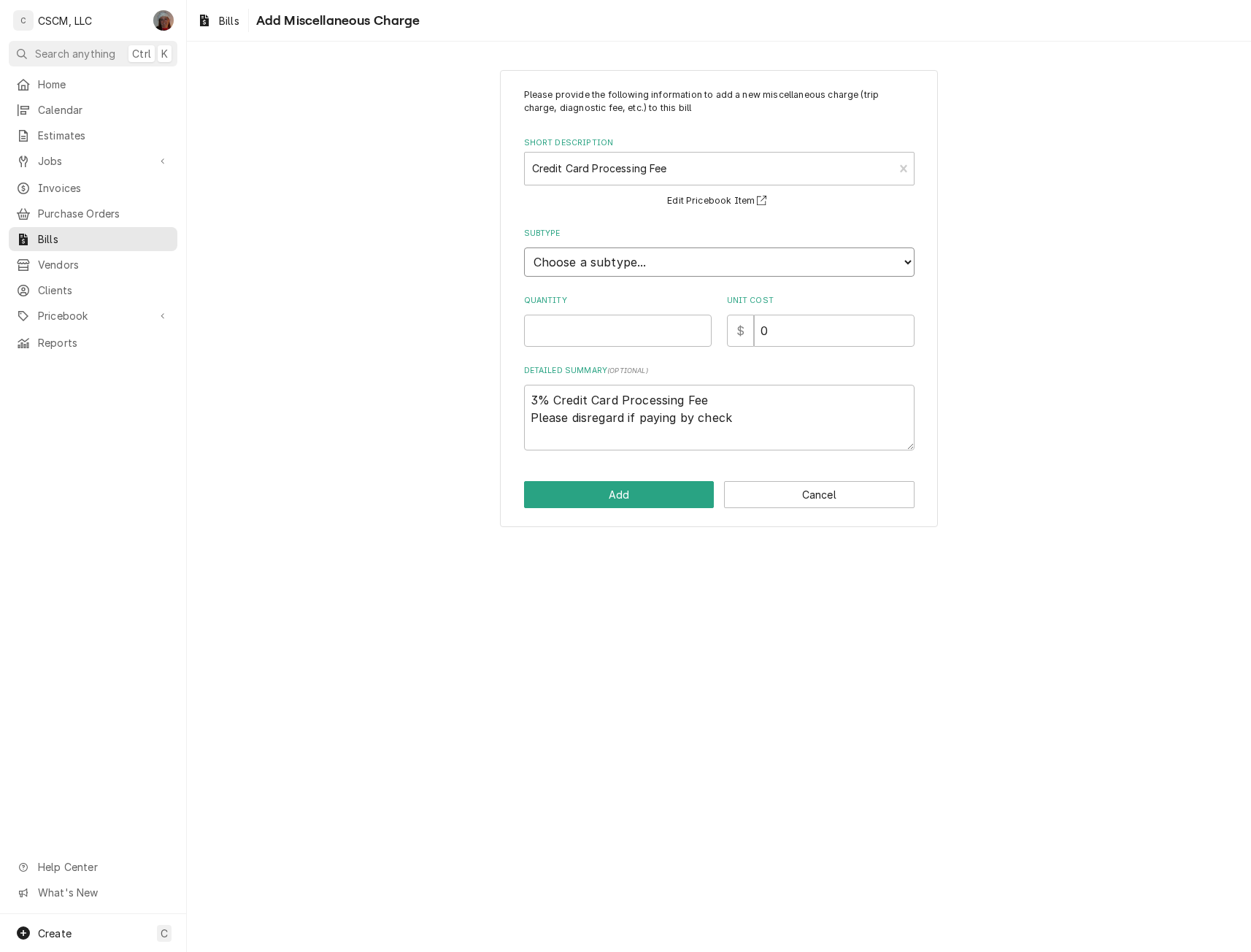
click at [553, 271] on select "Choose a subtype... [BILL] CC-FEES [BILL] FREIGHT [BILL] SALES-TAX" at bounding box center [719, 262] width 391 height 30
select select "137"
click at [524, 247] on select "Choose a subtype... [BILL] CC-FEES [BILL] FREIGHT [BILL] SALES-TAX" at bounding box center [719, 262] width 391 height 30
click at [549, 329] on input "Quantity" at bounding box center [618, 330] width 187 height 32
type textarea "x"
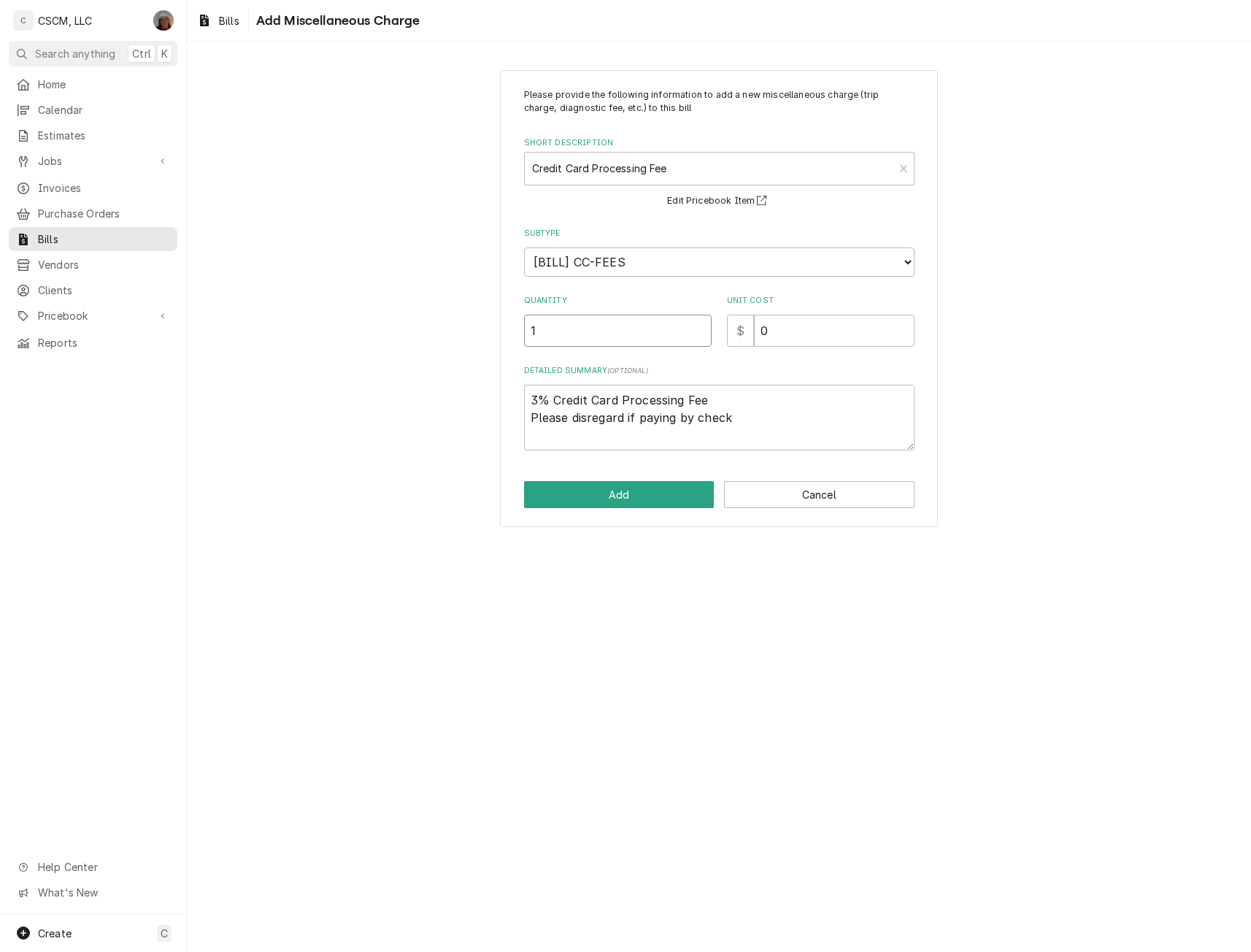
type input "1"
type textarea "x"
type input "7"
type textarea "x"
type input "7.2"
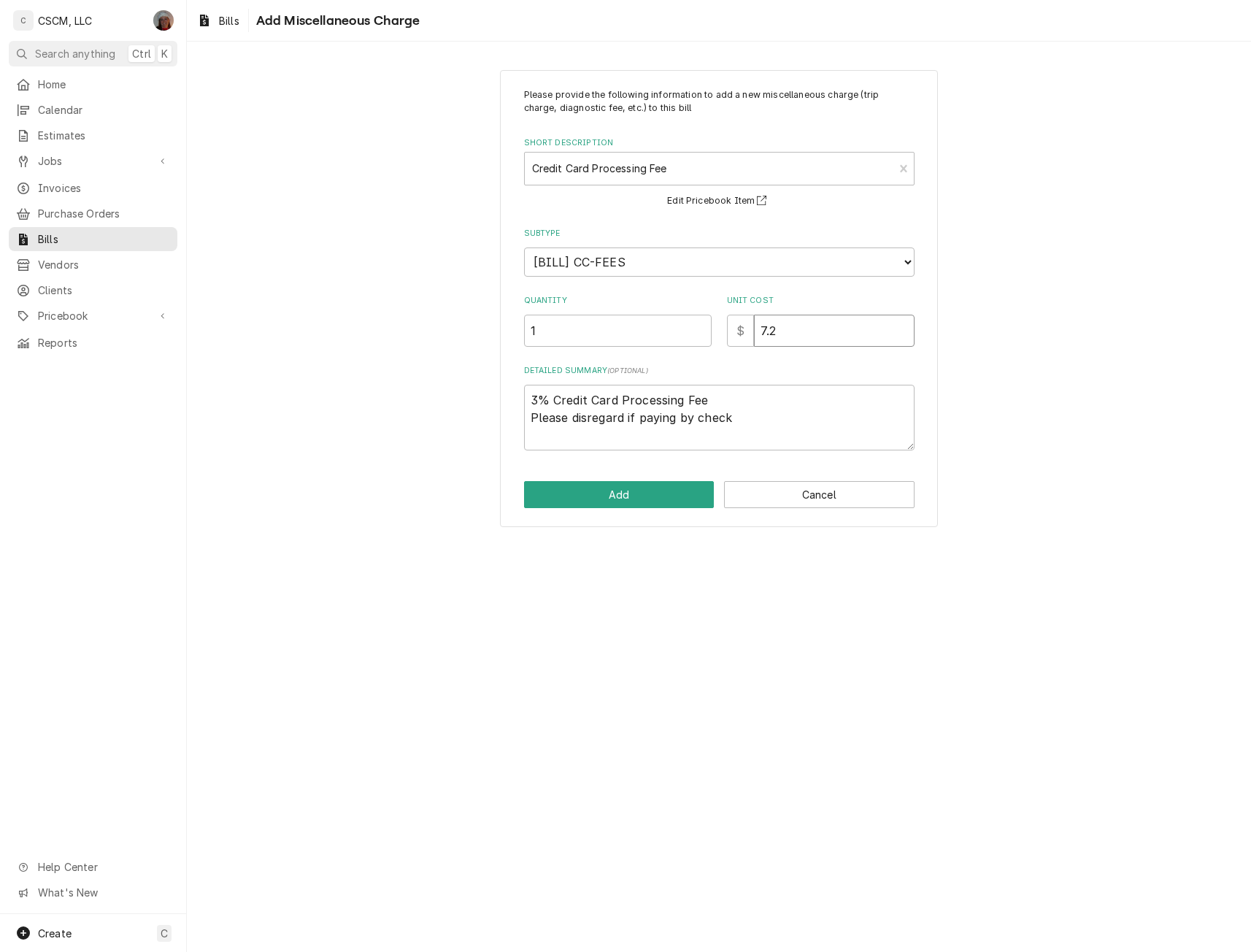
type textarea "x"
type input "7.27"
click at [611, 499] on button "Add" at bounding box center [619, 495] width 190 height 27
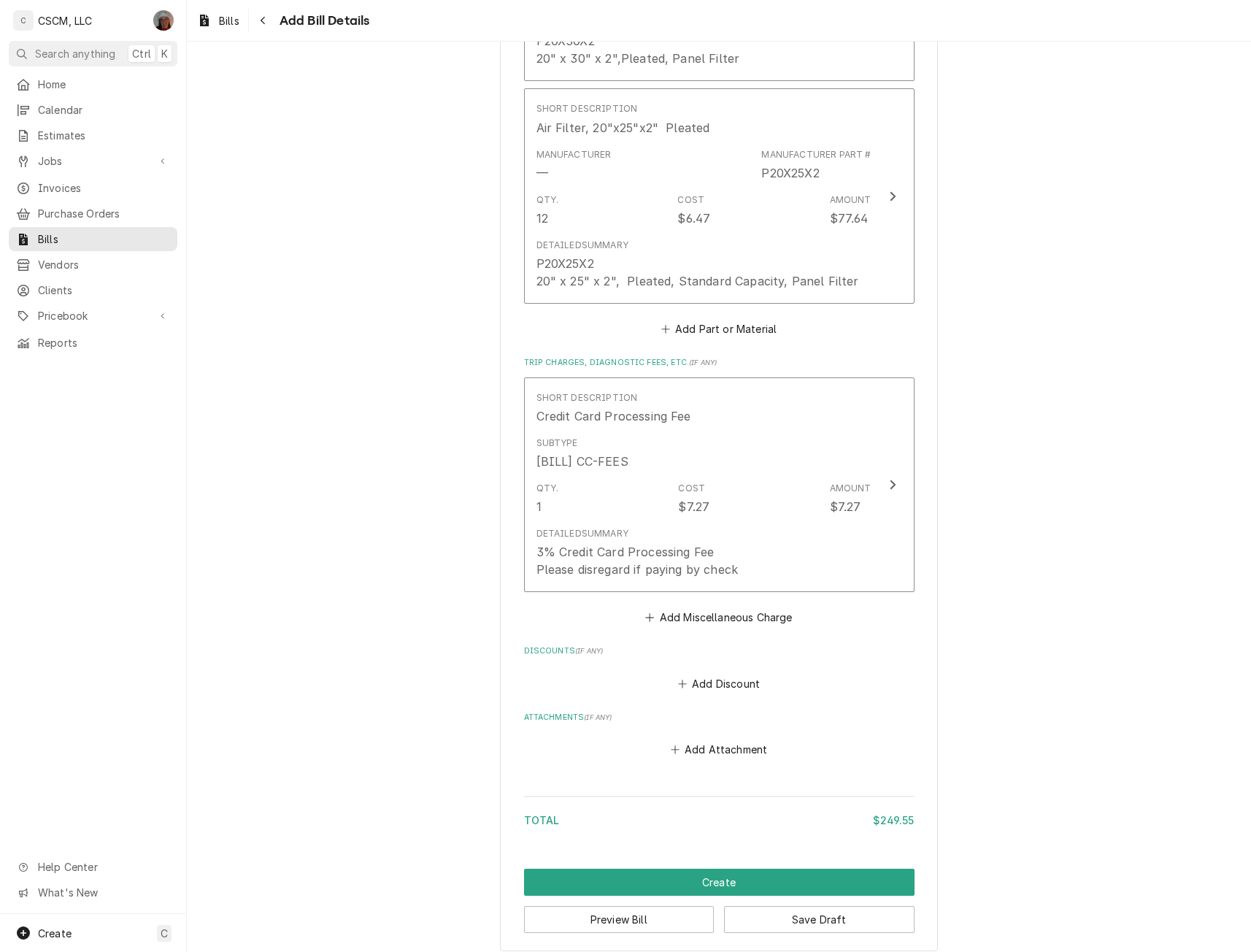
scroll to position [1399, 0]
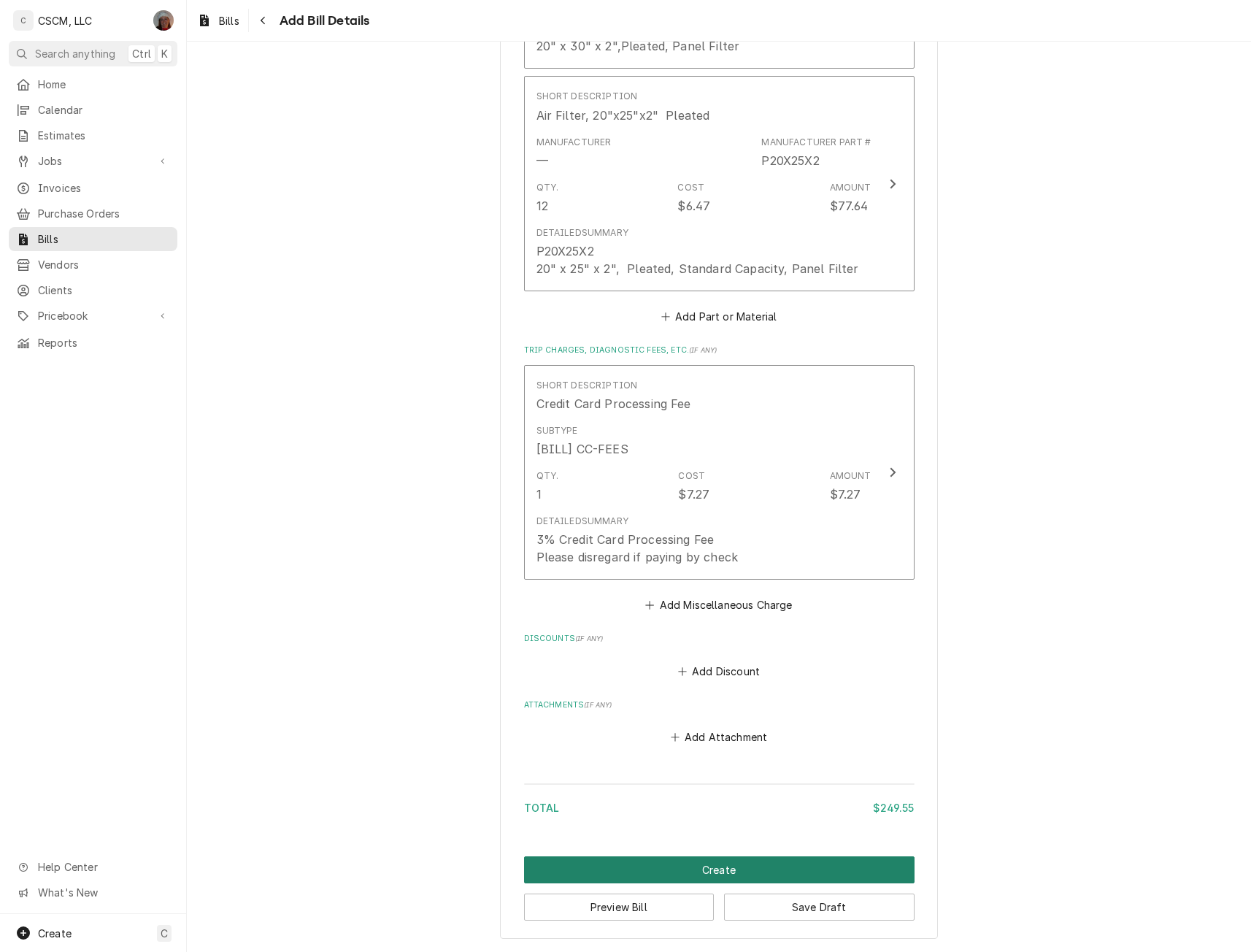
click at [719, 863] on button "Create" at bounding box center [719, 869] width 391 height 27
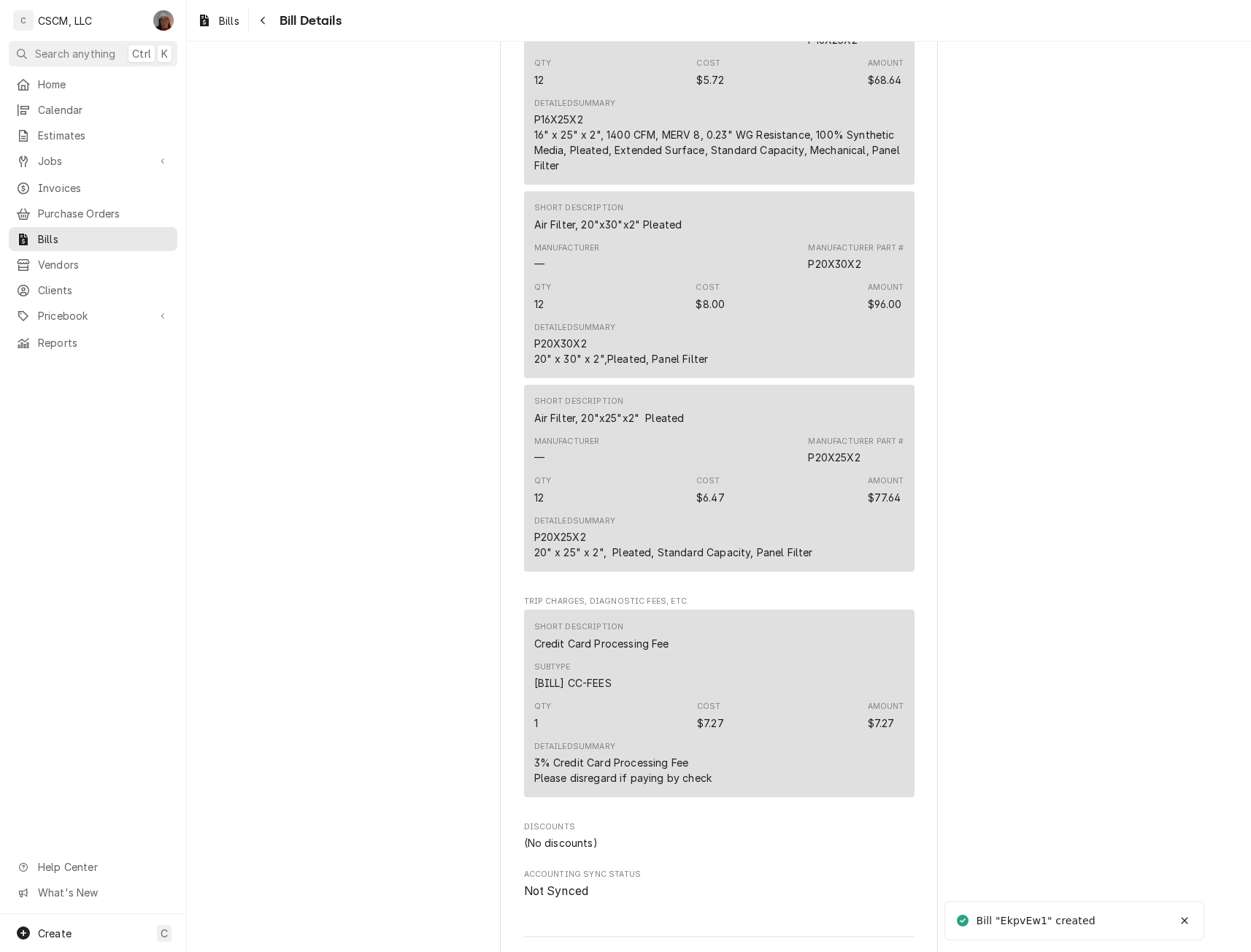
scroll to position [1062, 0]
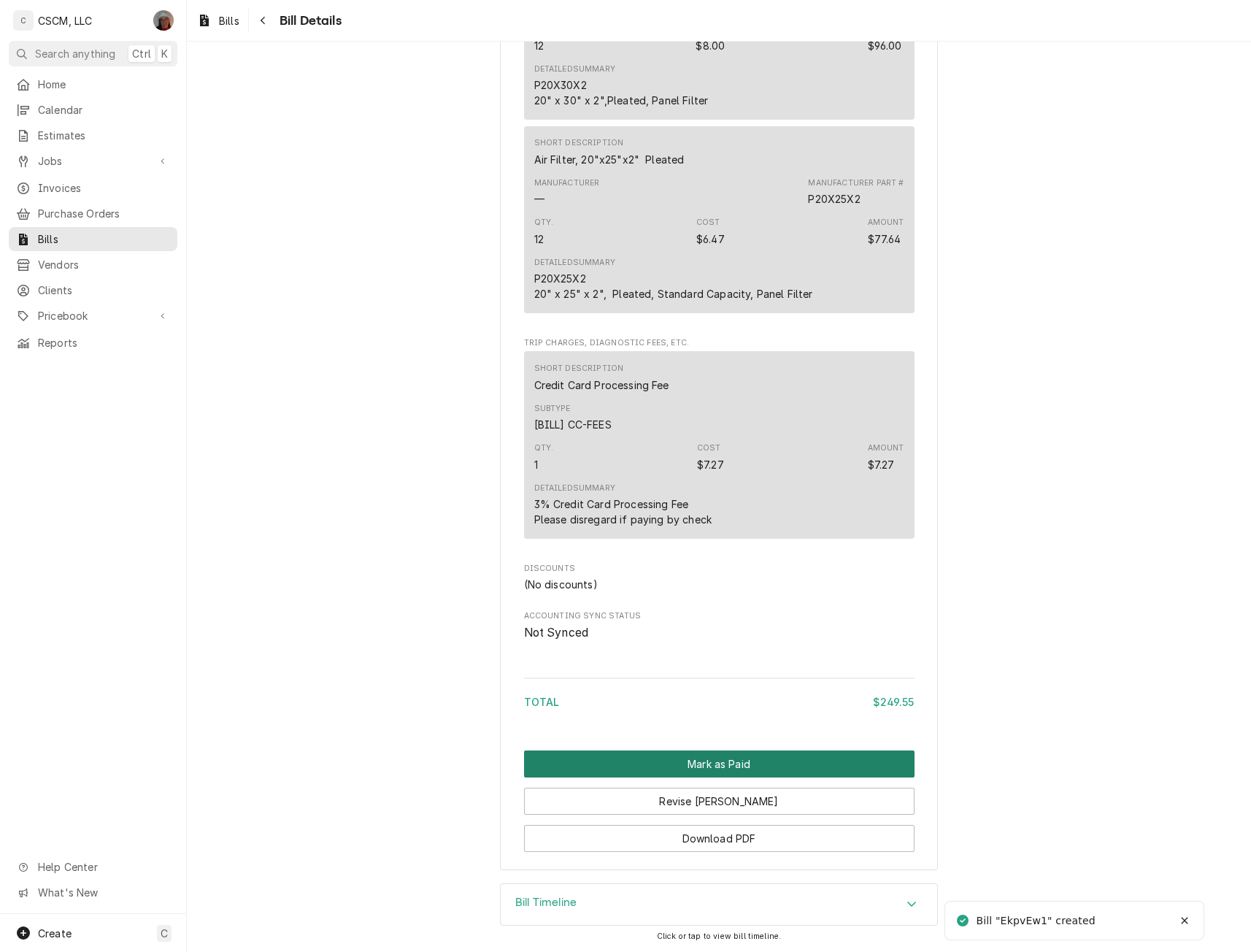
click at [694, 770] on button "Mark as Paid" at bounding box center [719, 764] width 391 height 27
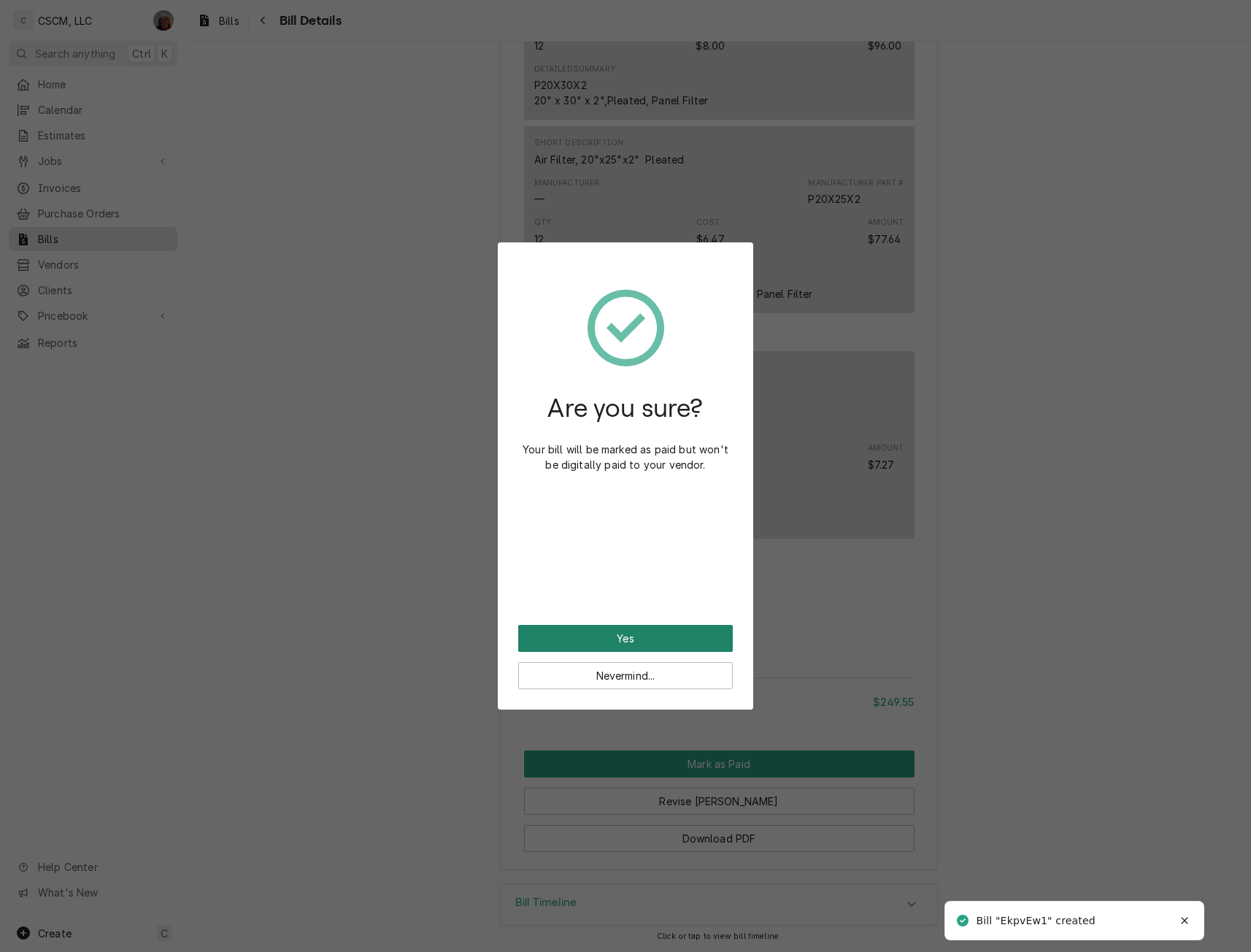
click at [646, 626] on button "Yes" at bounding box center [626, 638] width 215 height 27
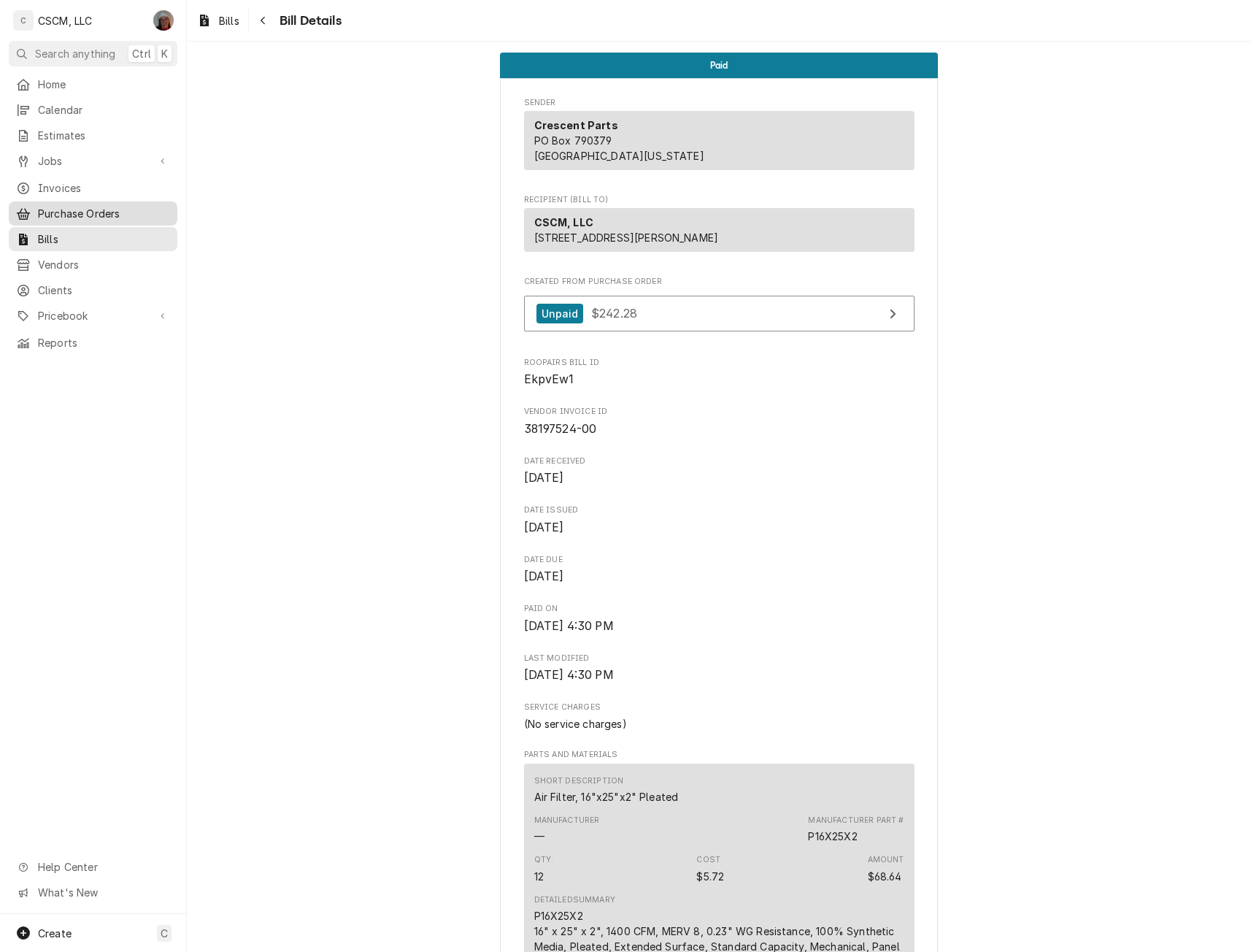
click at [119, 209] on span "Purchase Orders" at bounding box center [104, 214] width 132 height 15
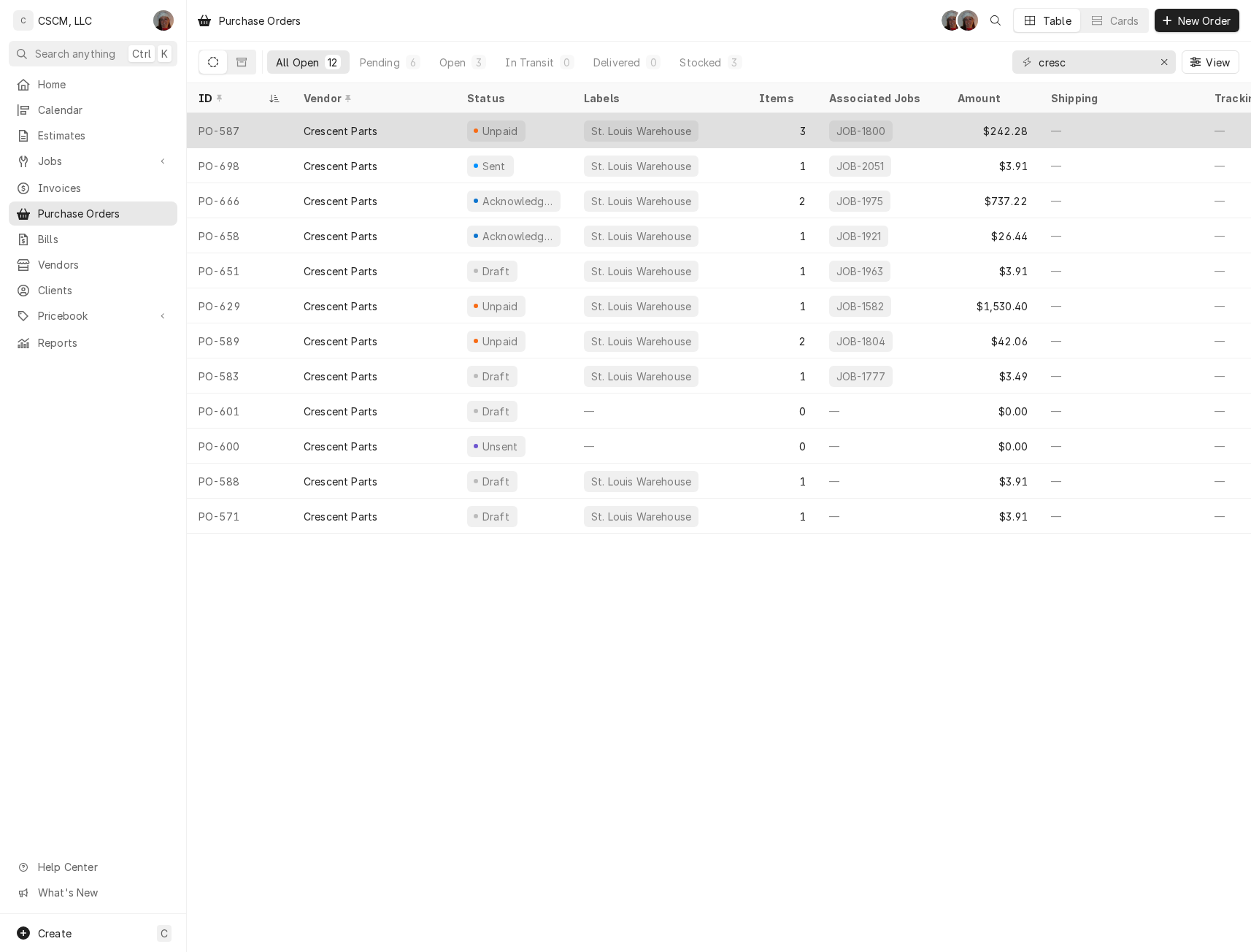
click at [361, 129] on div "Crescent Parts" at bounding box center [340, 131] width 74 height 15
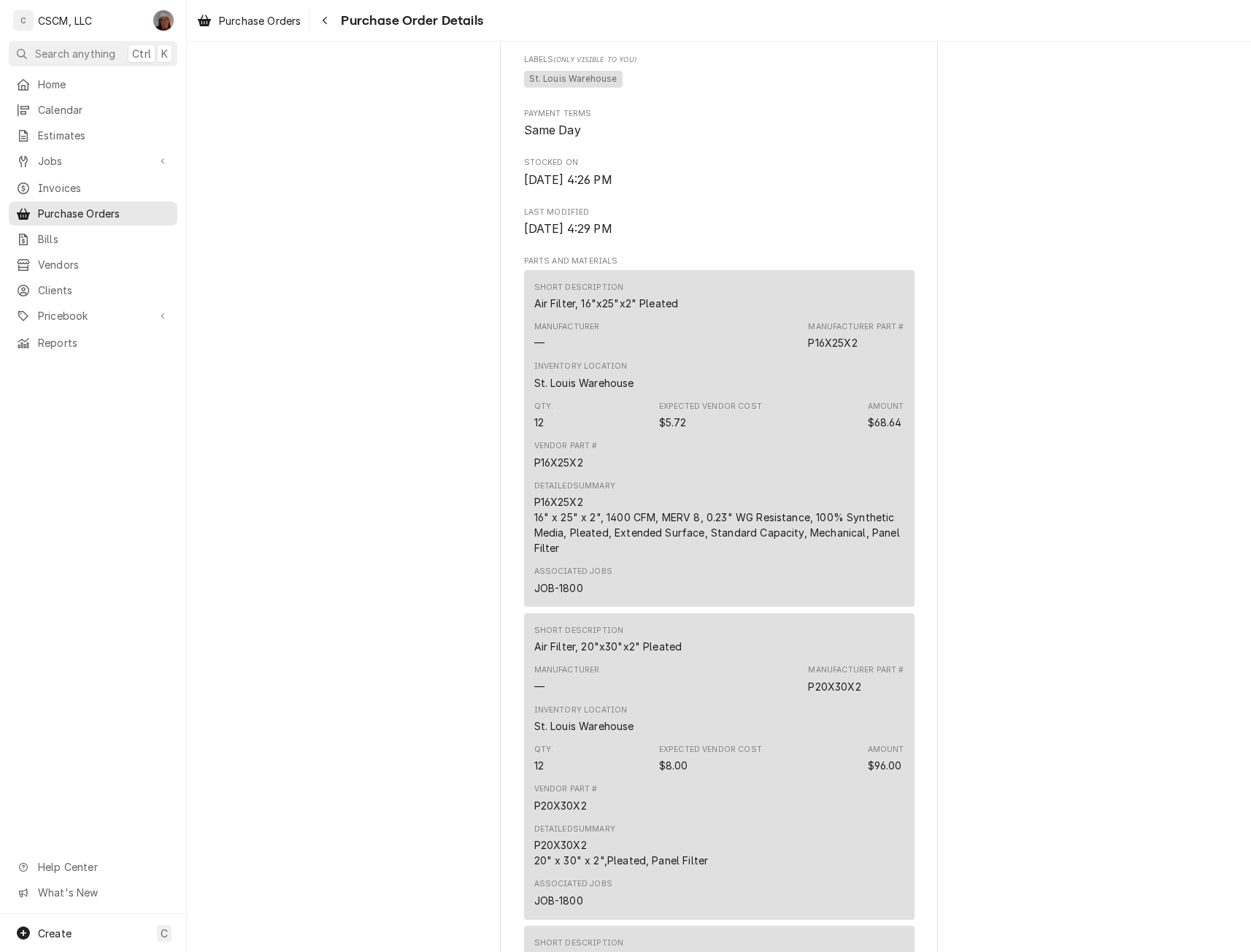
scroll to position [1622, 0]
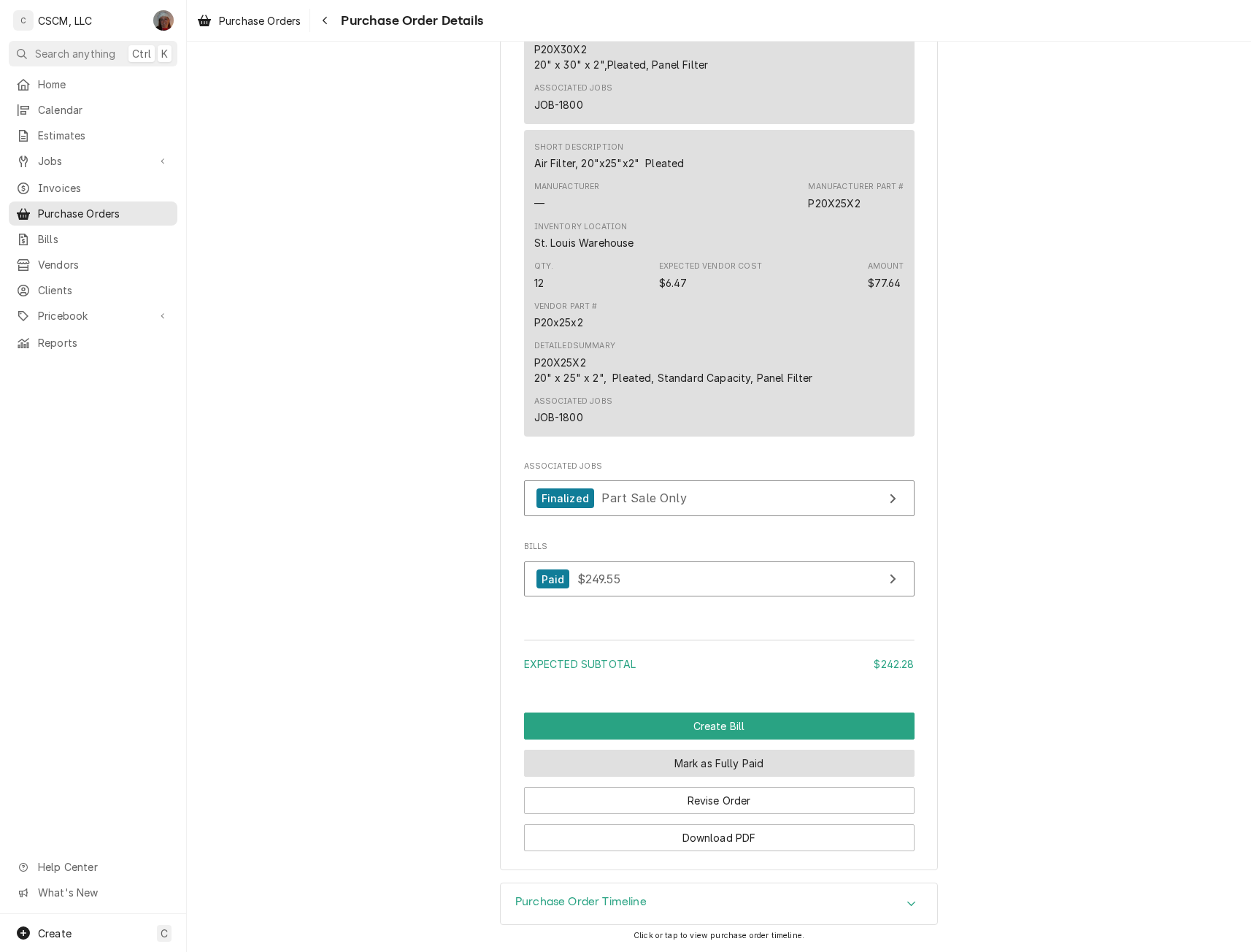
click at [634, 754] on button "Mark as Fully Paid" at bounding box center [719, 763] width 391 height 27
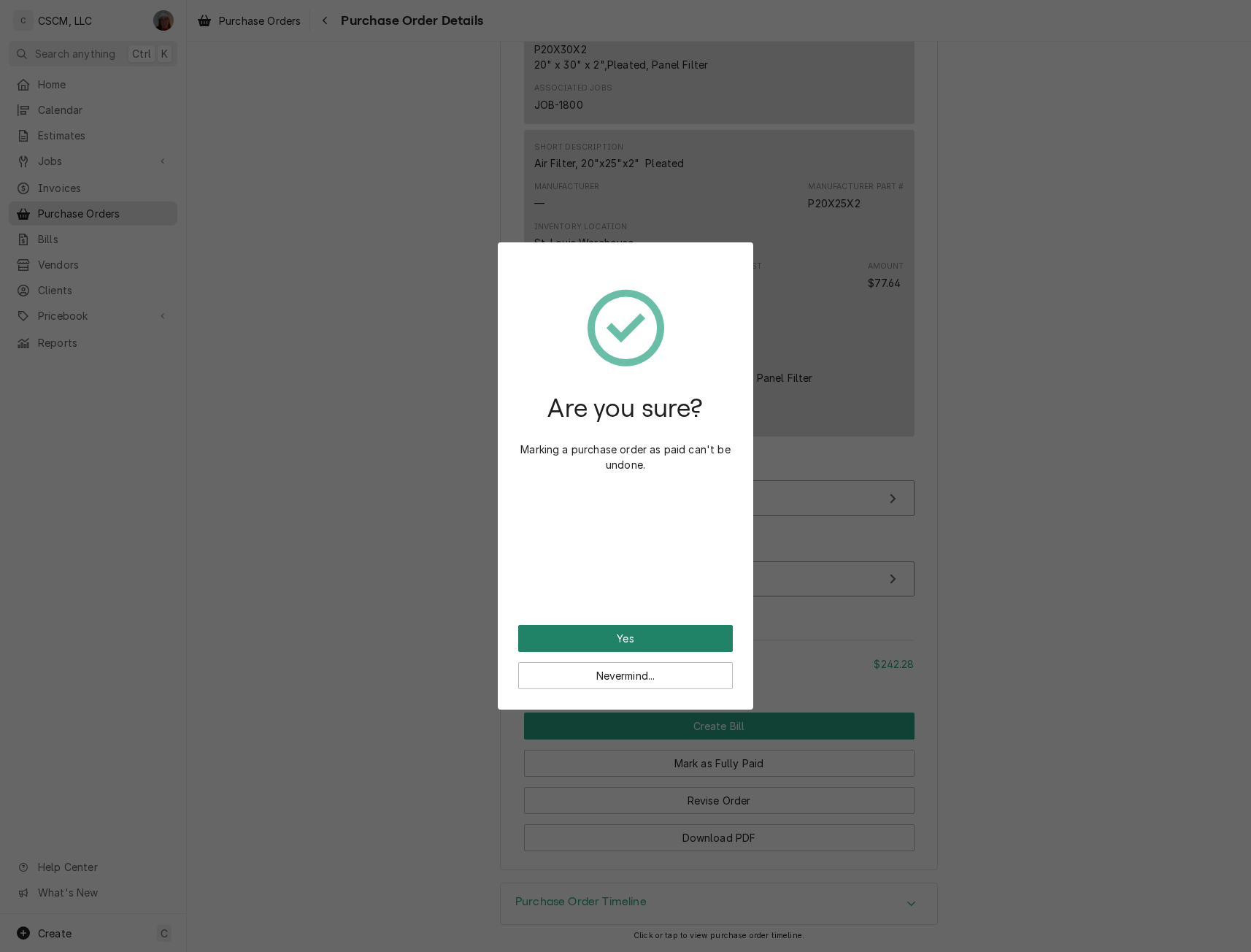
click at [581, 630] on button "Yes" at bounding box center [626, 638] width 215 height 27
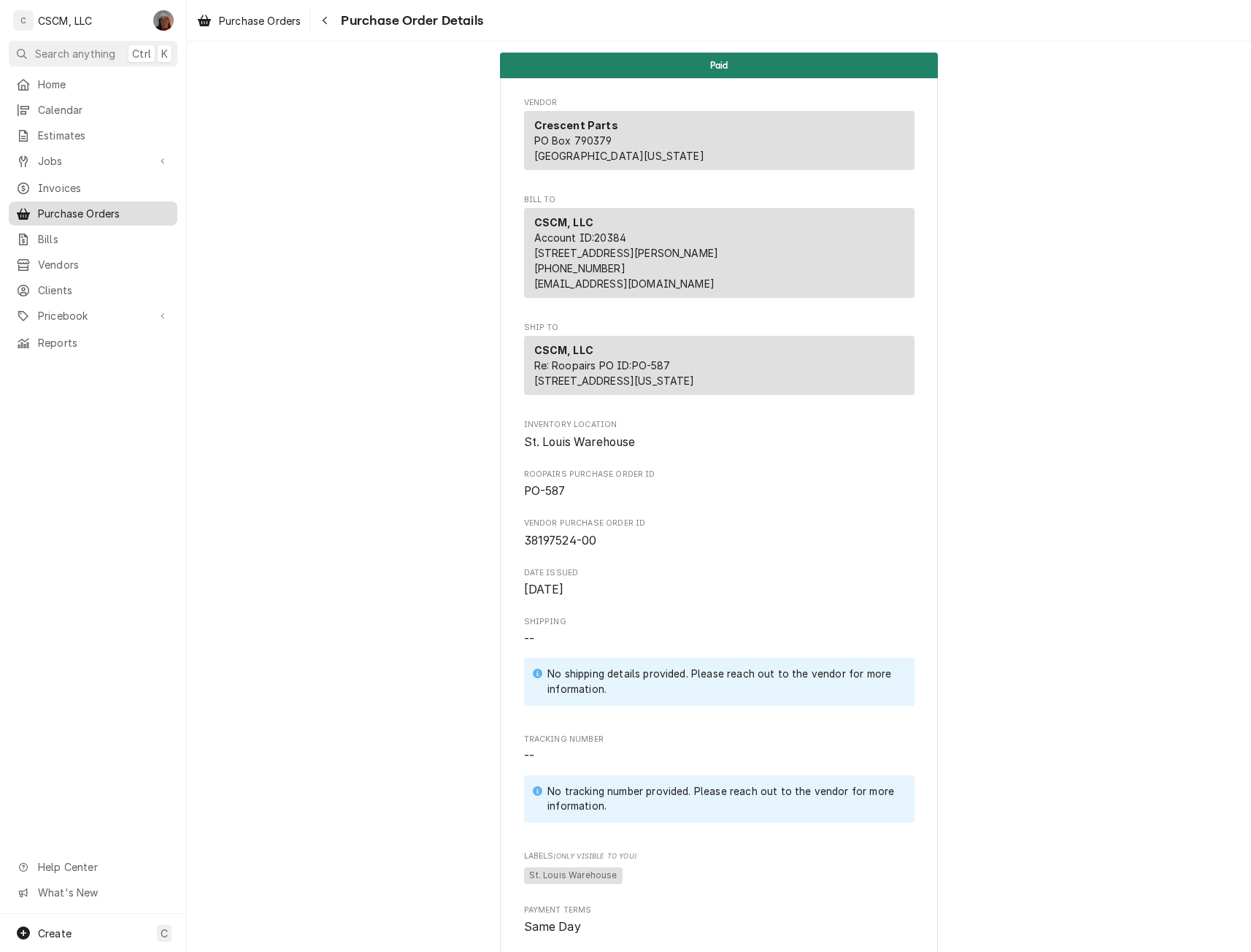
click at [85, 212] on span "Purchase Orders" at bounding box center [104, 214] width 132 height 15
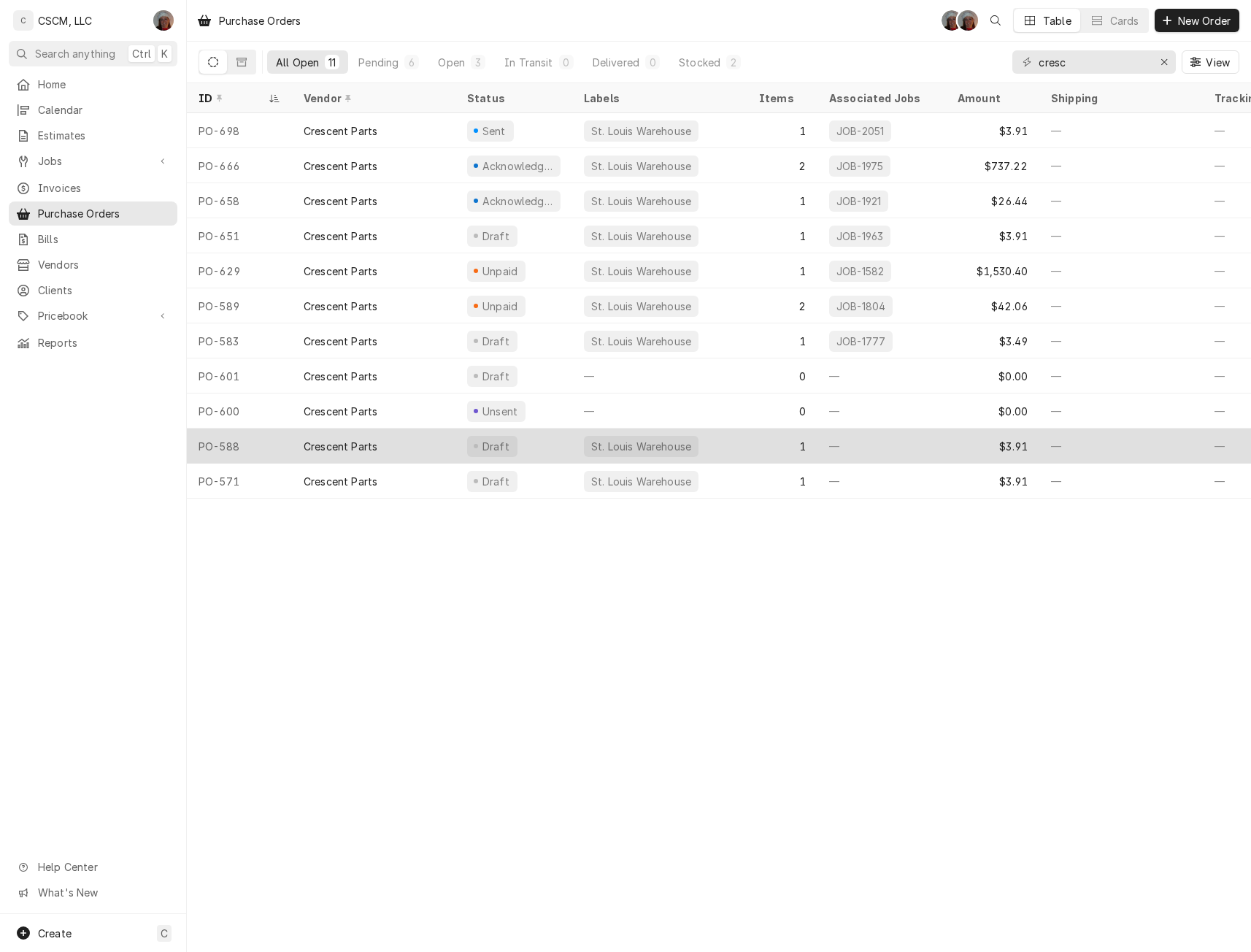
click at [247, 432] on div "PO-588" at bounding box center [240, 446] width 105 height 35
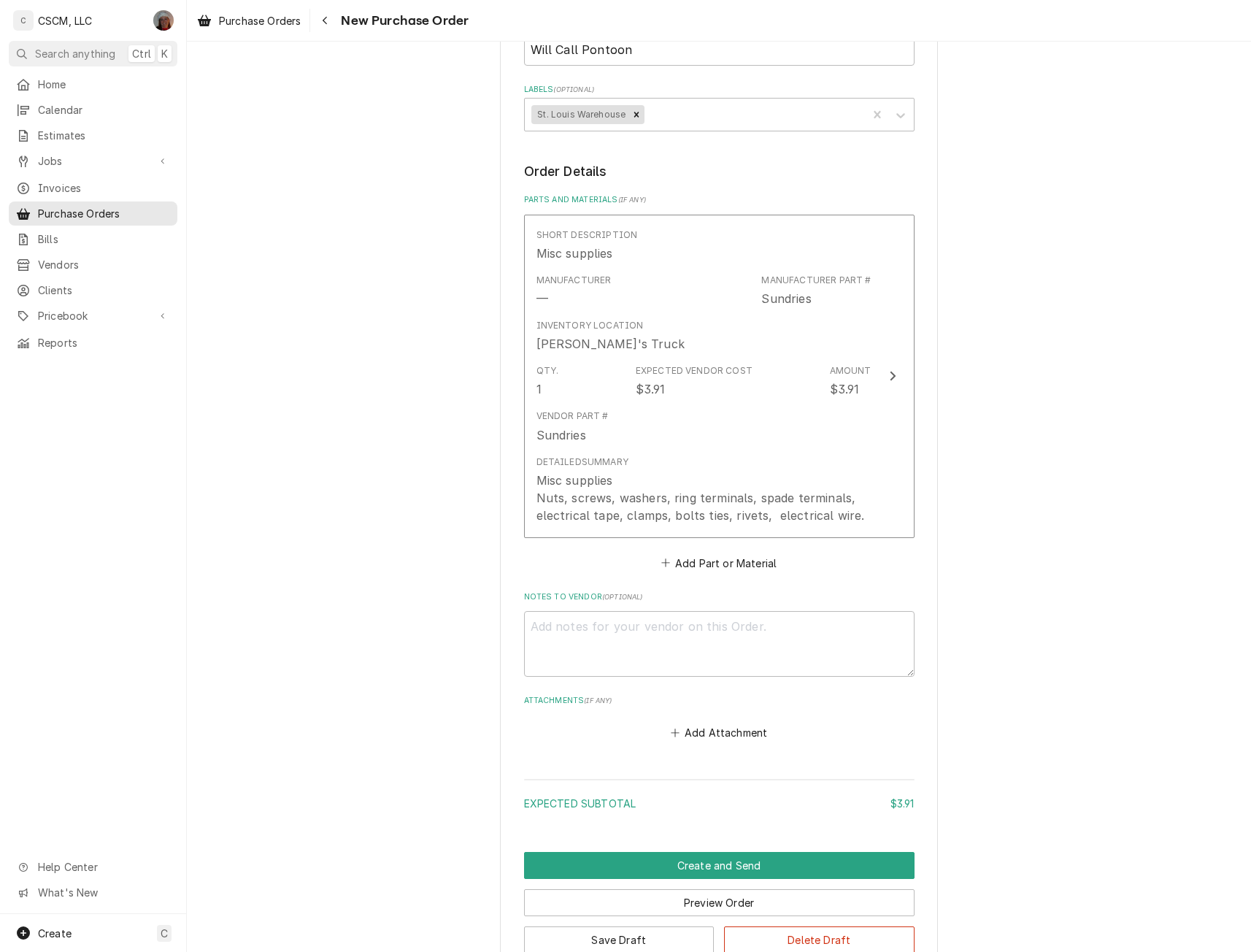
scroll to position [506, 0]
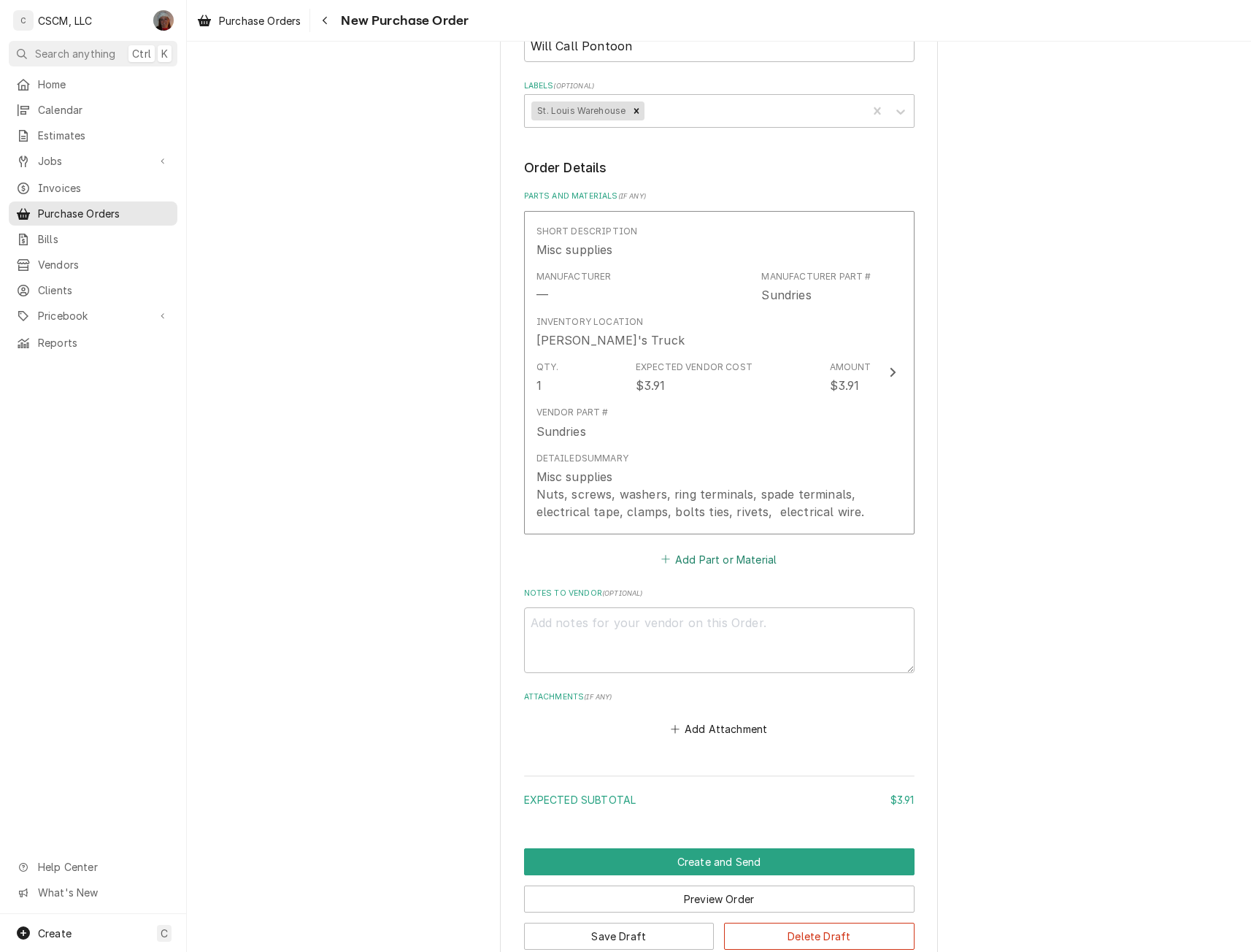
click at [678, 560] on button "Add Part or Material" at bounding box center [718, 559] width 120 height 20
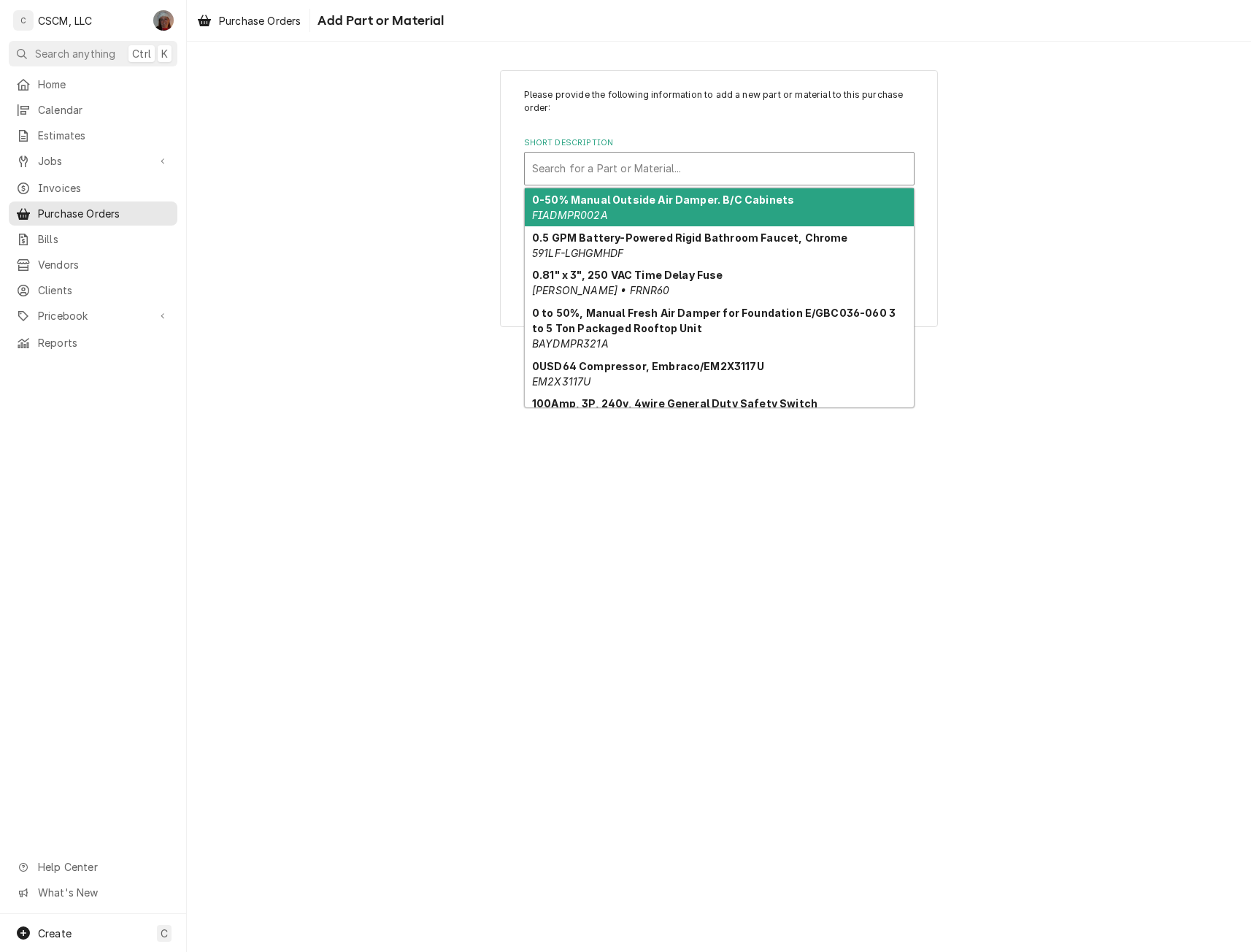
click at [575, 157] on div "Short Description" at bounding box center [719, 169] width 374 height 27
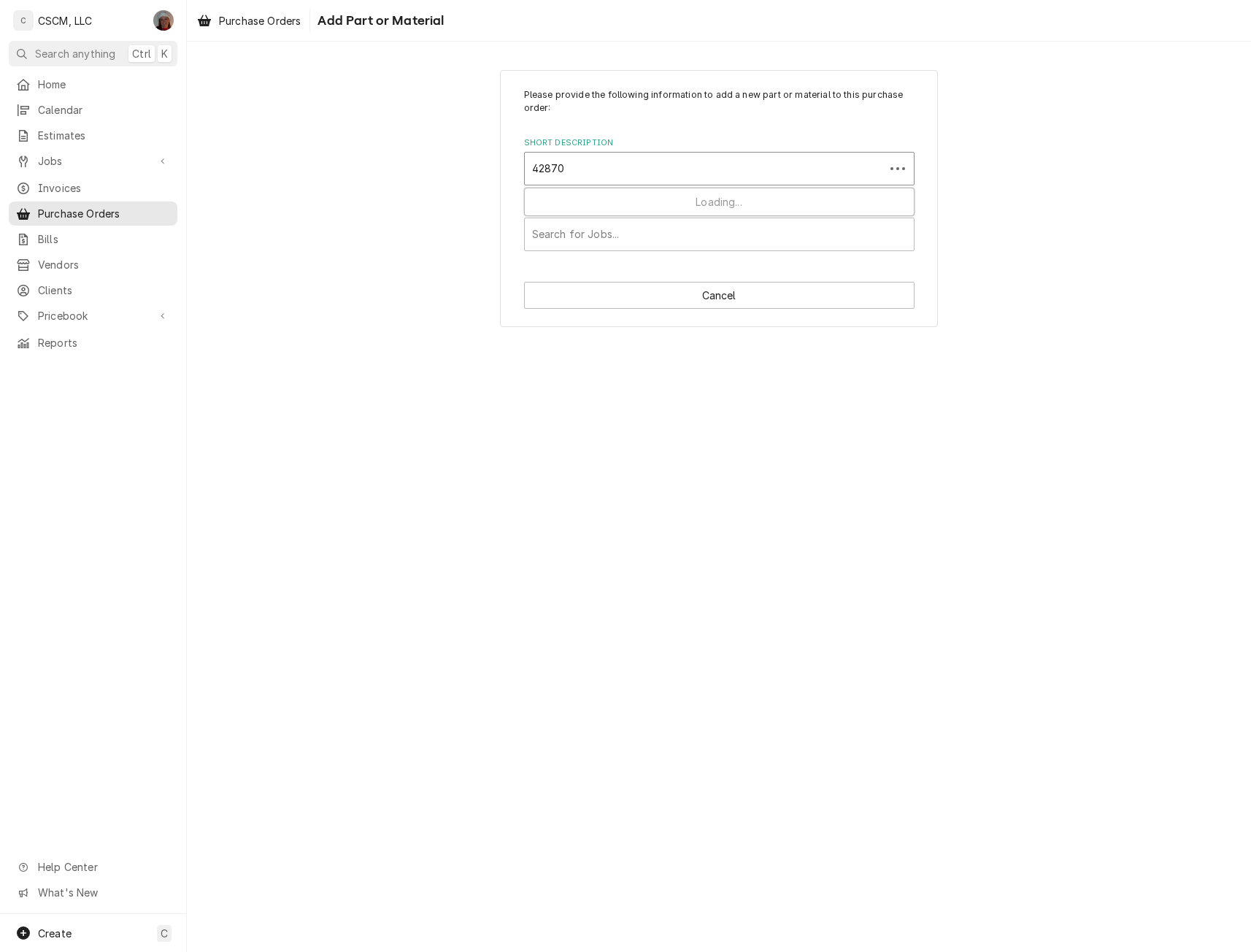
type input "428708"
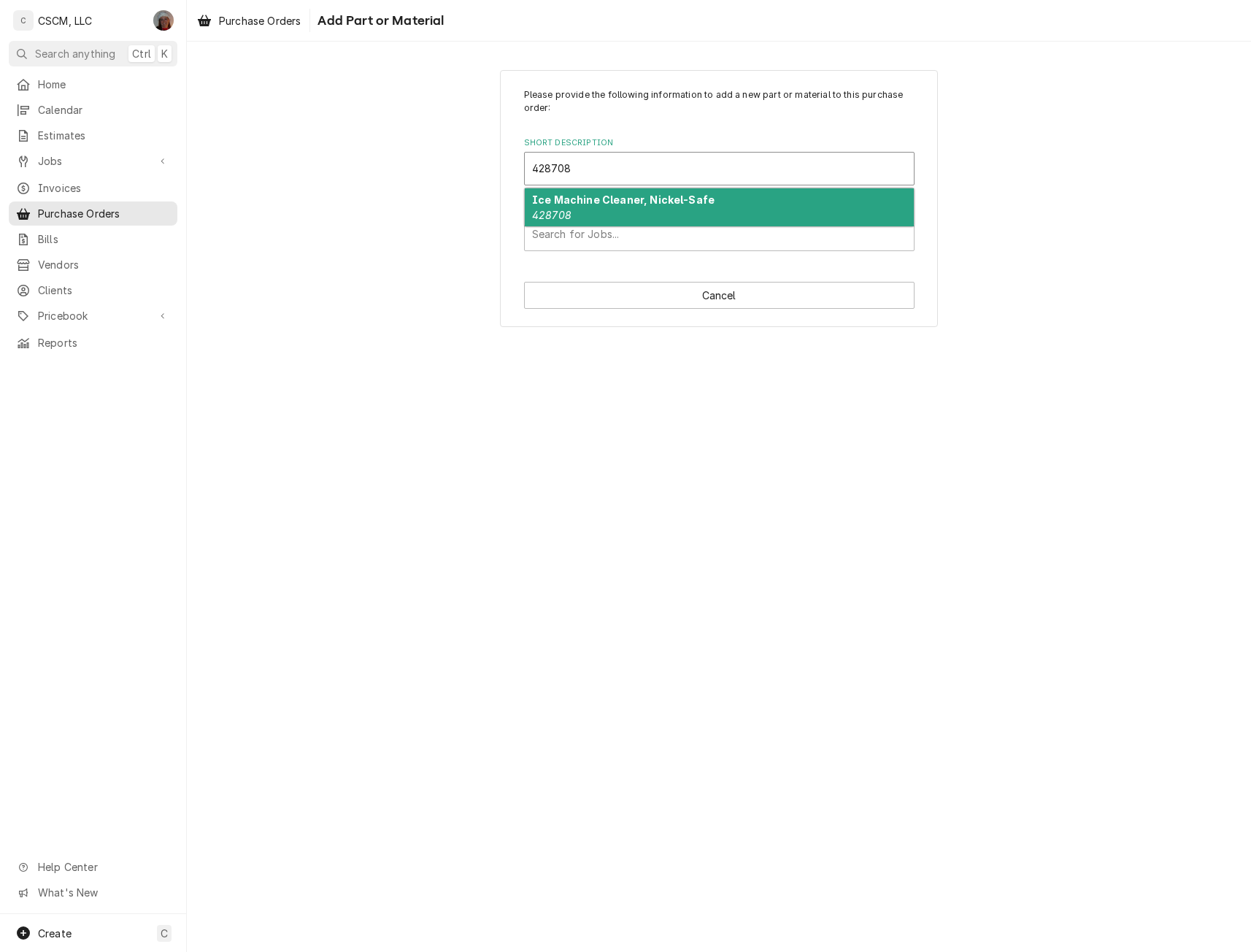
click at [565, 202] on strong "Ice Machine Cleaner, Nickel-Safe" at bounding box center [623, 200] width 182 height 12
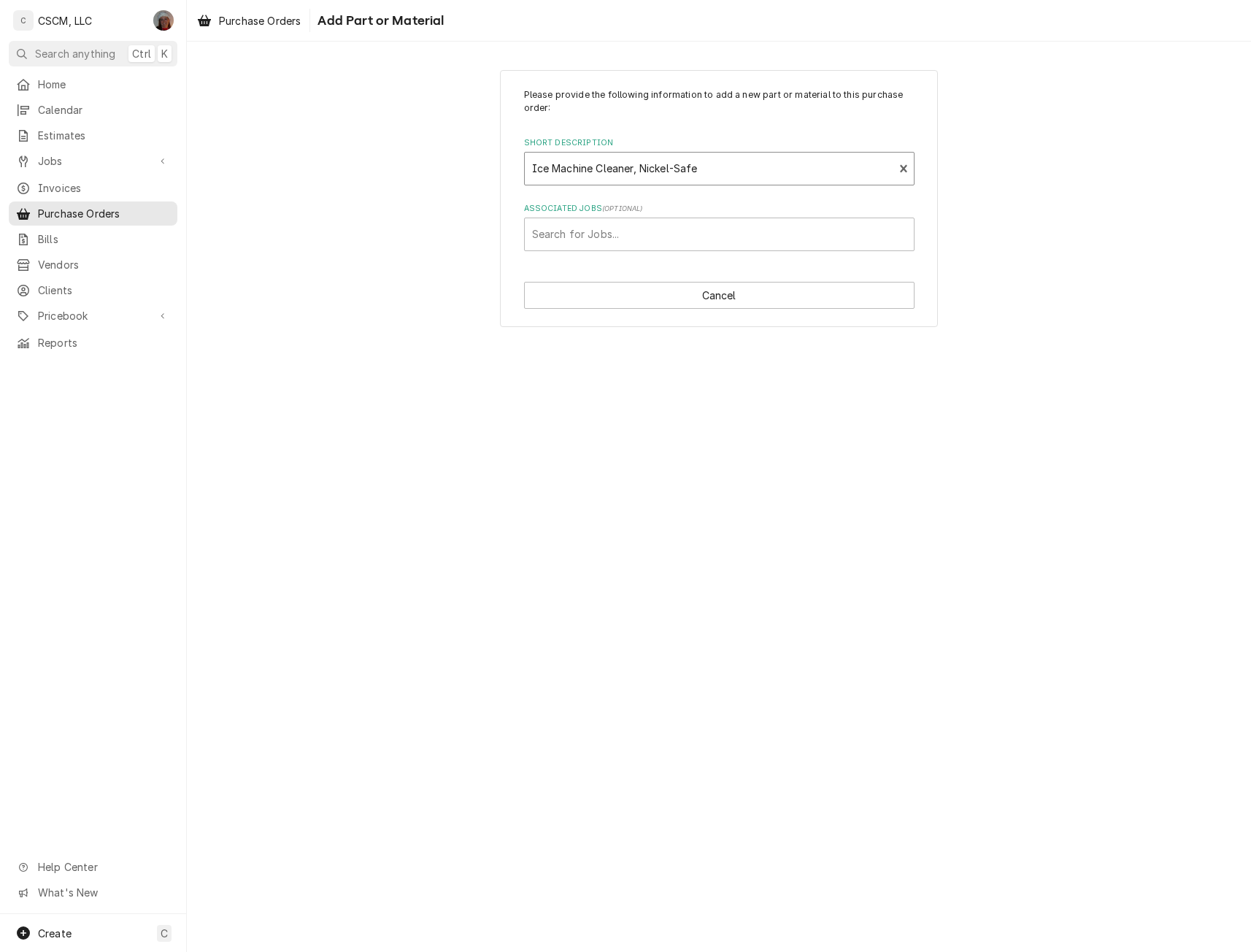
type textarea "x"
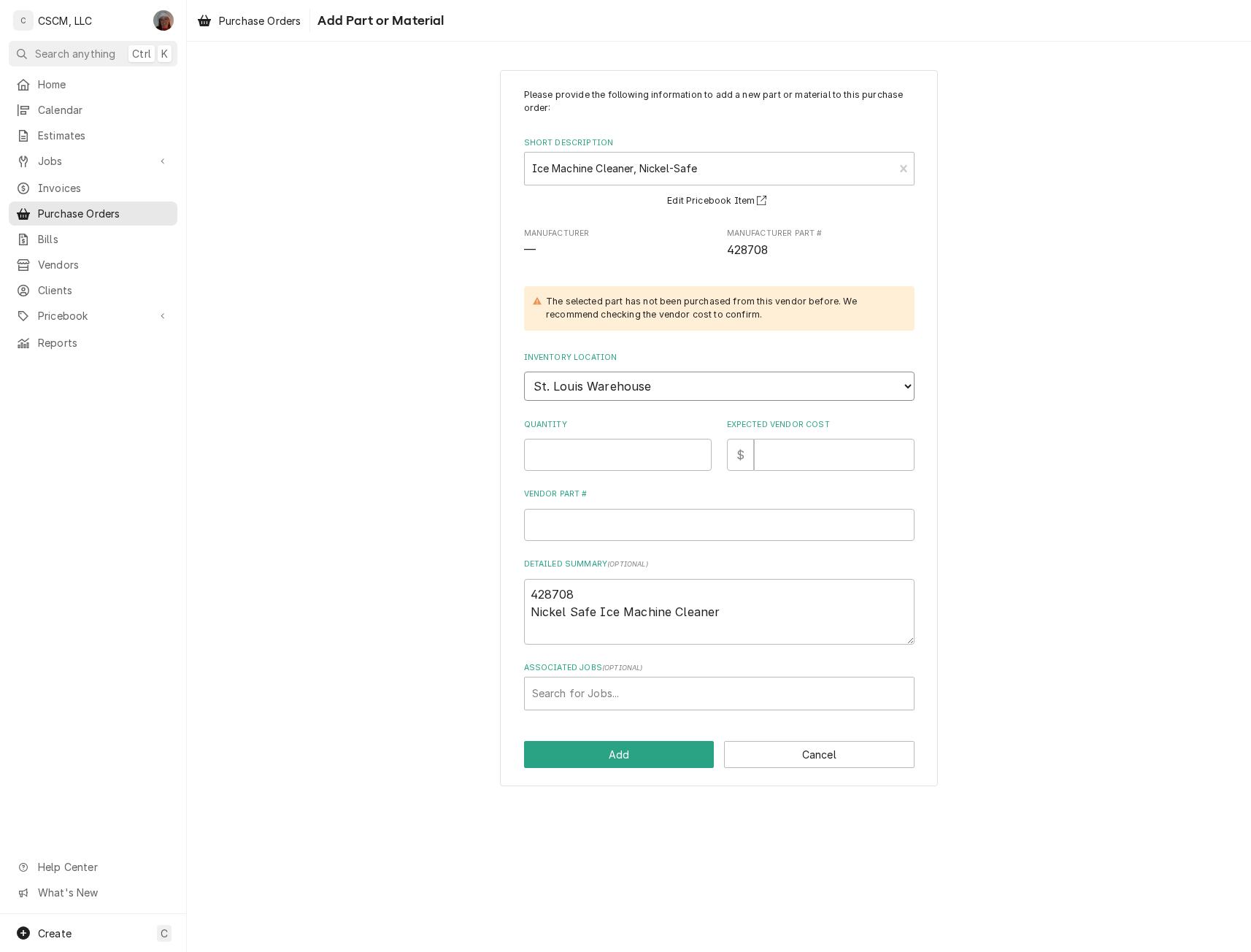
click at [577, 385] on select "Choose a location... Chris's Truck Colorado Main Warehouse Izaia's truck Jimmy'…" at bounding box center [719, 386] width 391 height 30
select select "425"
click at [524, 371] on select "Choose a location... Chris's Truck Colorado Main Warehouse Izaia's truck Jimmy'…" at bounding box center [719, 386] width 391 height 30
click at [560, 454] on input "Quantity" at bounding box center [618, 455] width 187 height 32
type textarea "x"
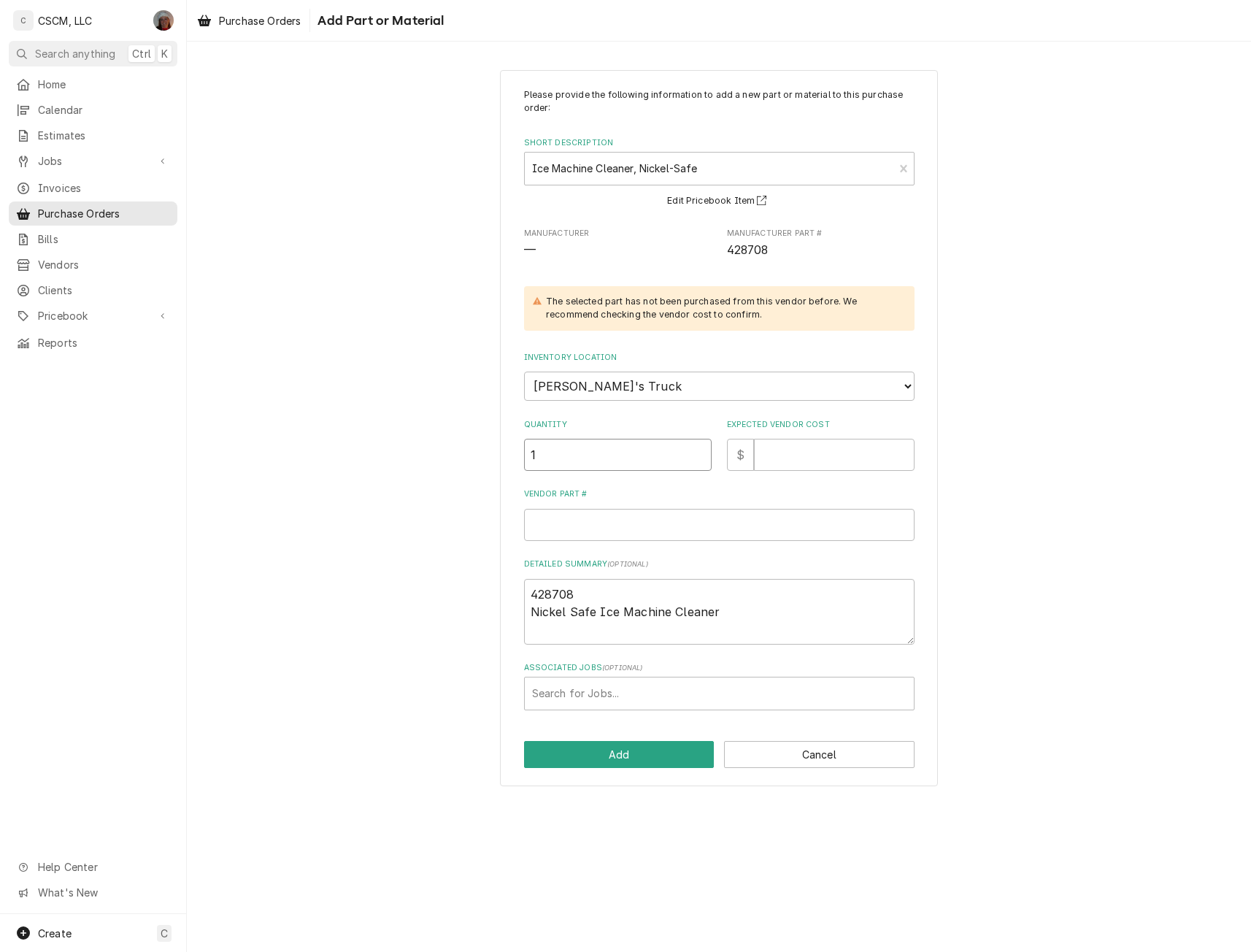
type input "1"
type textarea "x"
type input "8"
type textarea "x"
type input "84"
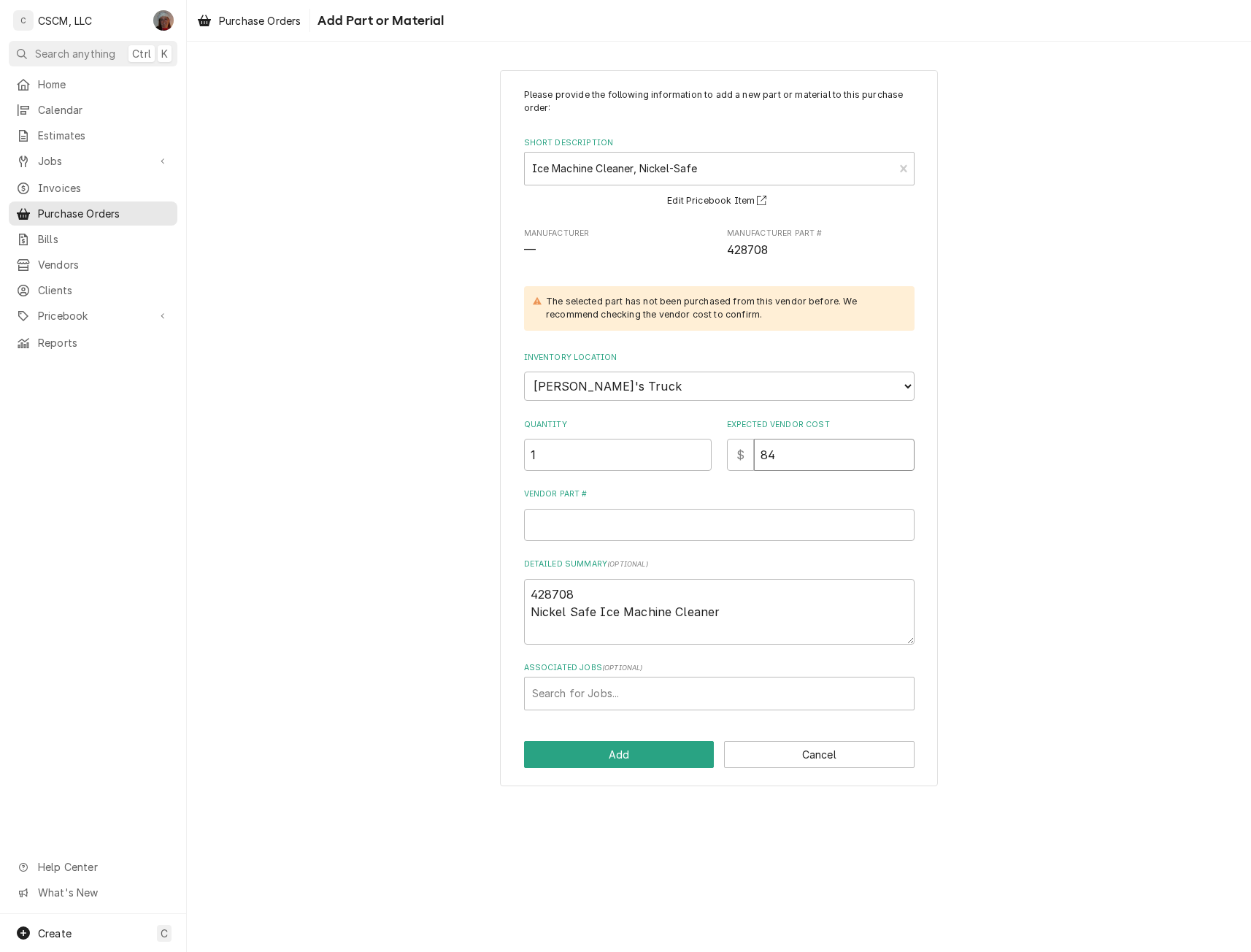
type textarea "x"
type input "84.1"
type textarea "x"
type input "84.14"
click at [555, 534] on input "Vendor Part #" at bounding box center [719, 525] width 391 height 32
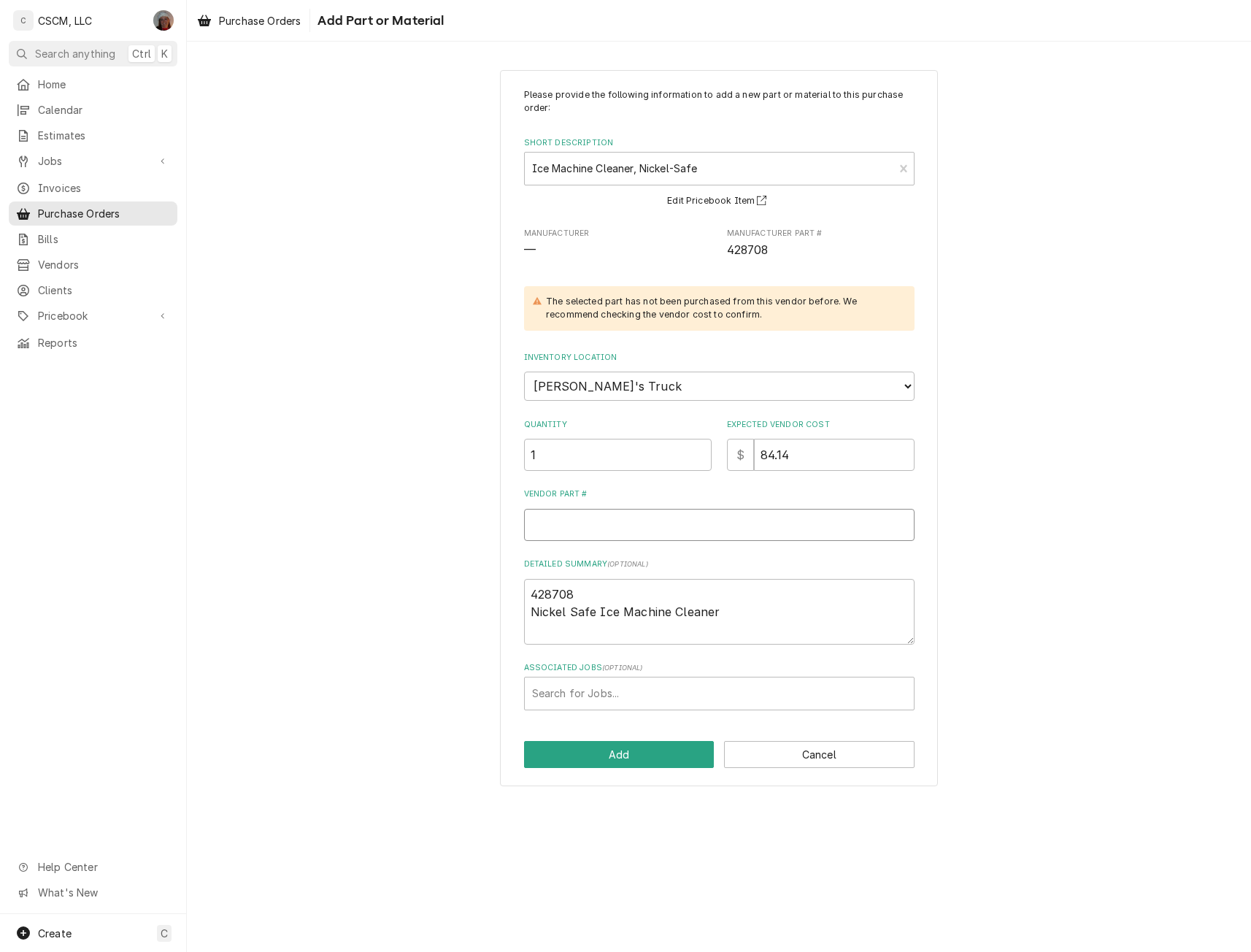
type textarea "x"
type input "4"
type textarea "x"
type input "42"
type textarea "x"
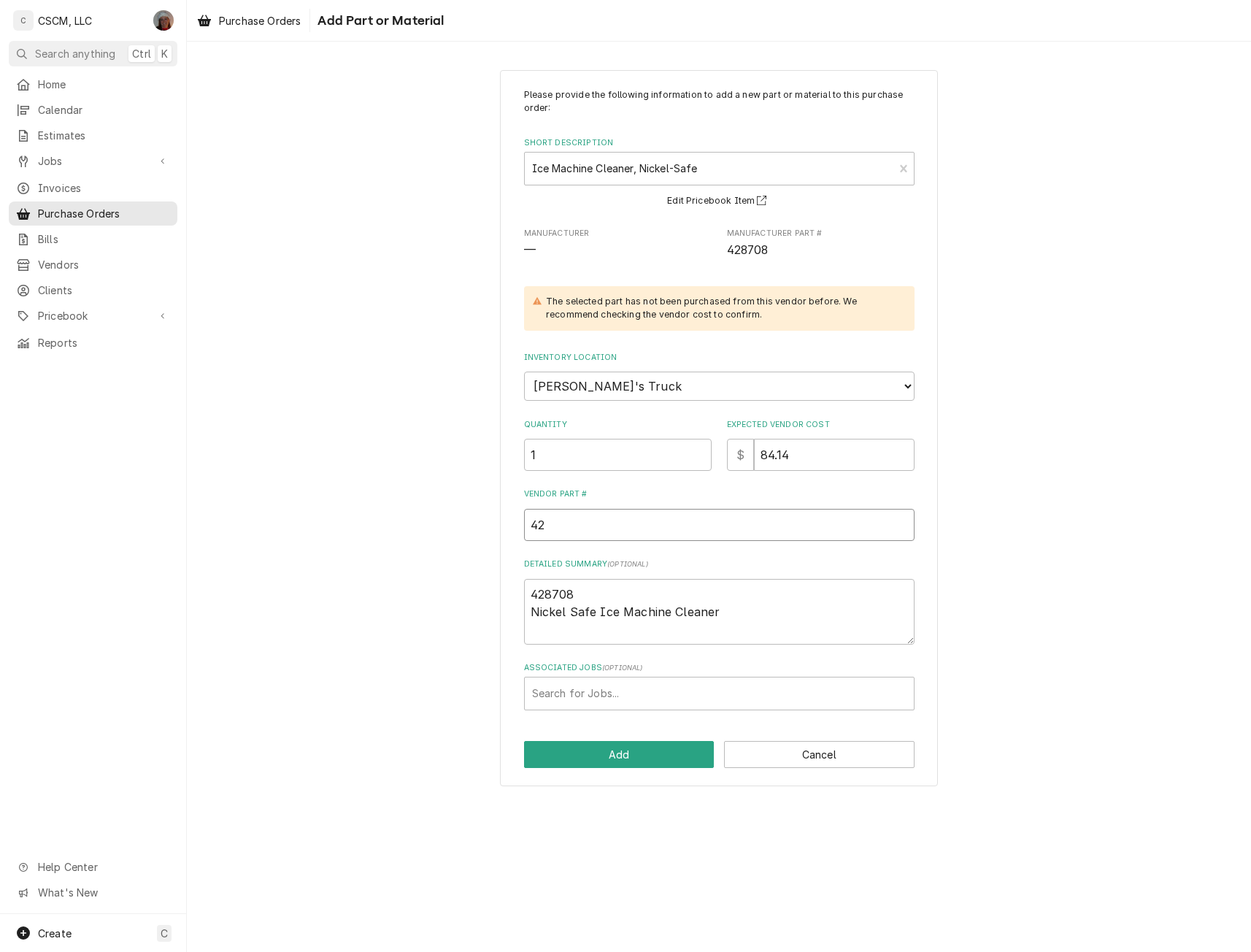
type input "428"
type textarea "x"
type input "4287"
type textarea "x"
type input "42870"
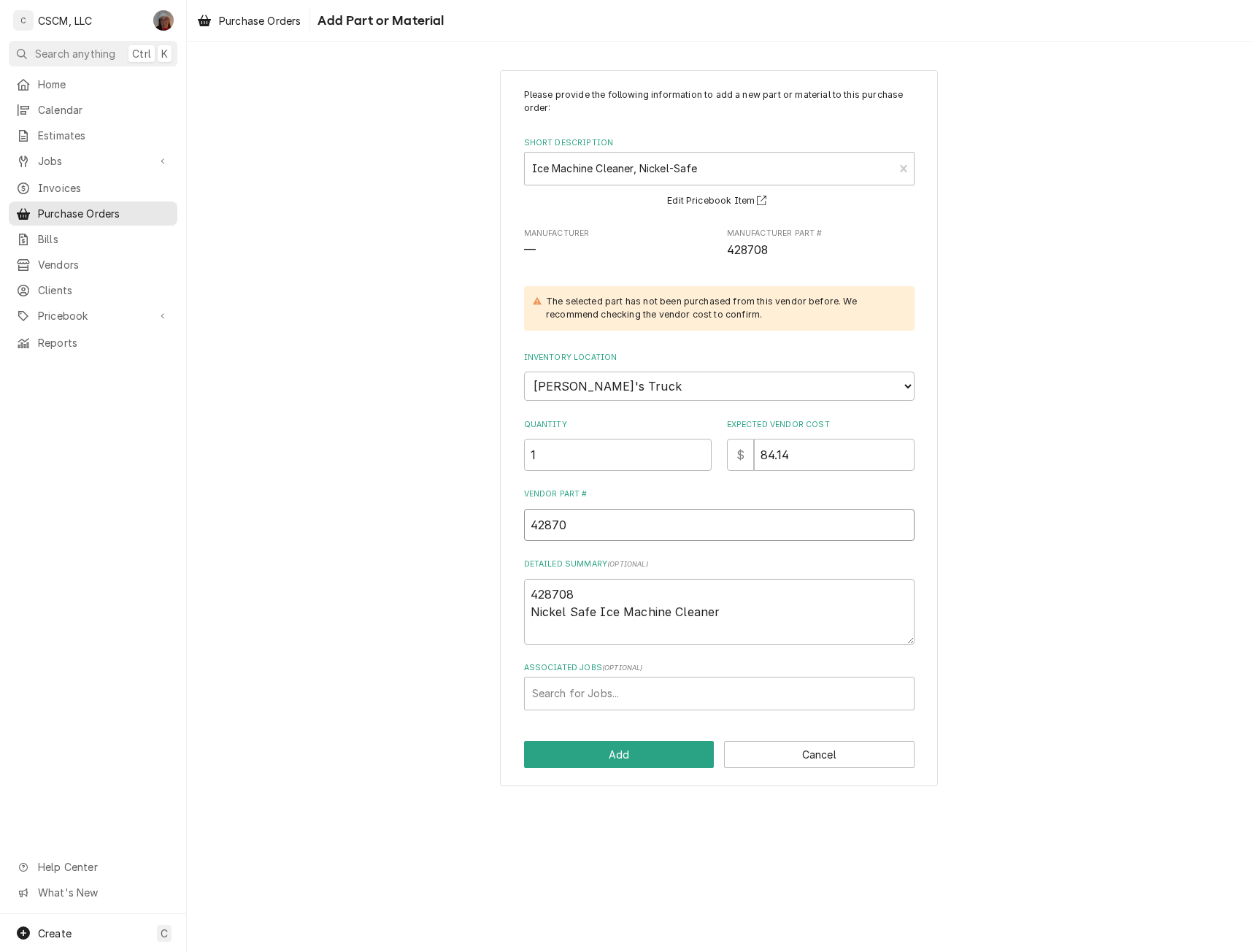
type textarea "x"
type input "428708"
click at [608, 750] on button "Add" at bounding box center [619, 754] width 190 height 27
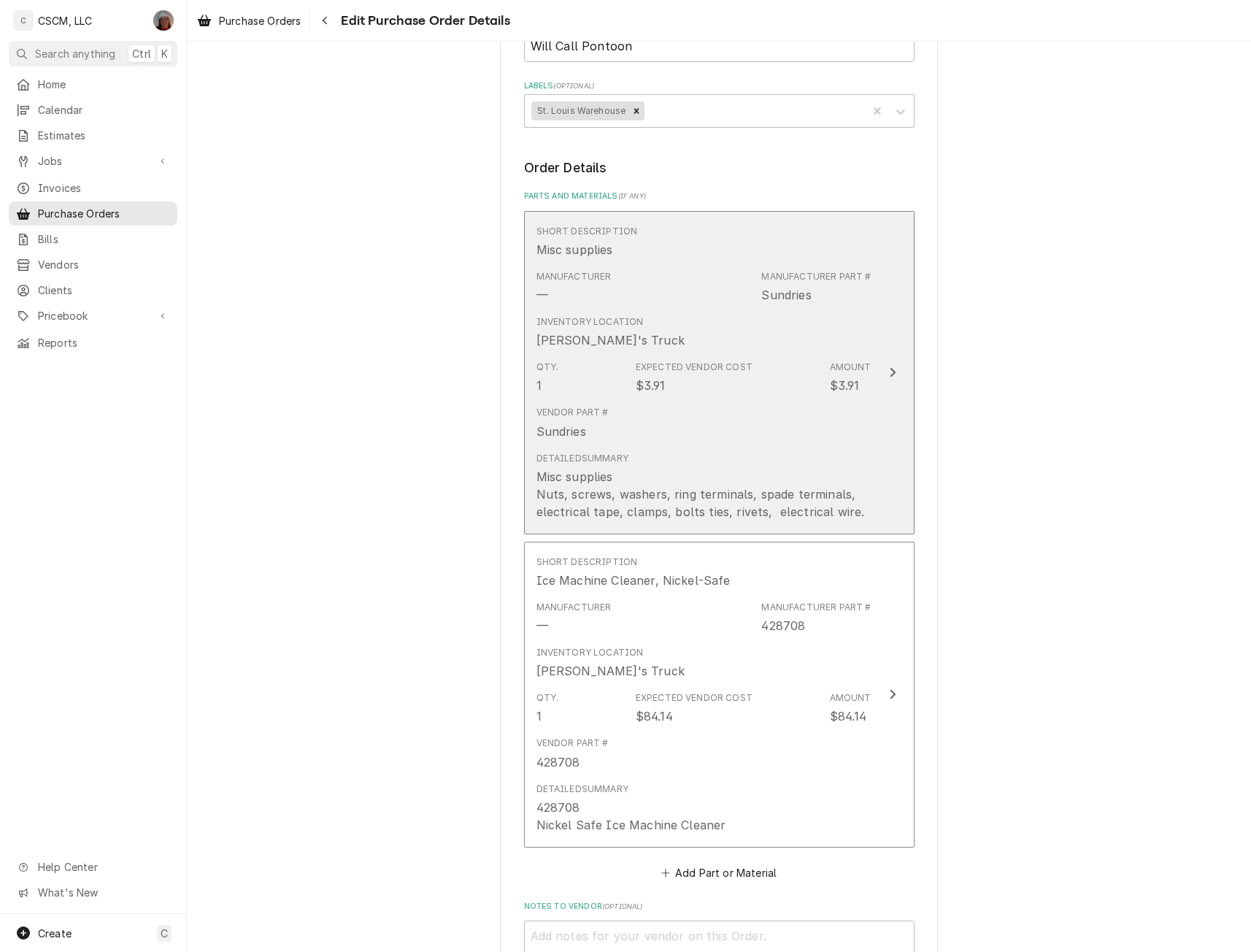
click at [838, 345] on div "Inventory Location Jonnie's Truck" at bounding box center [704, 331] width 335 height 45
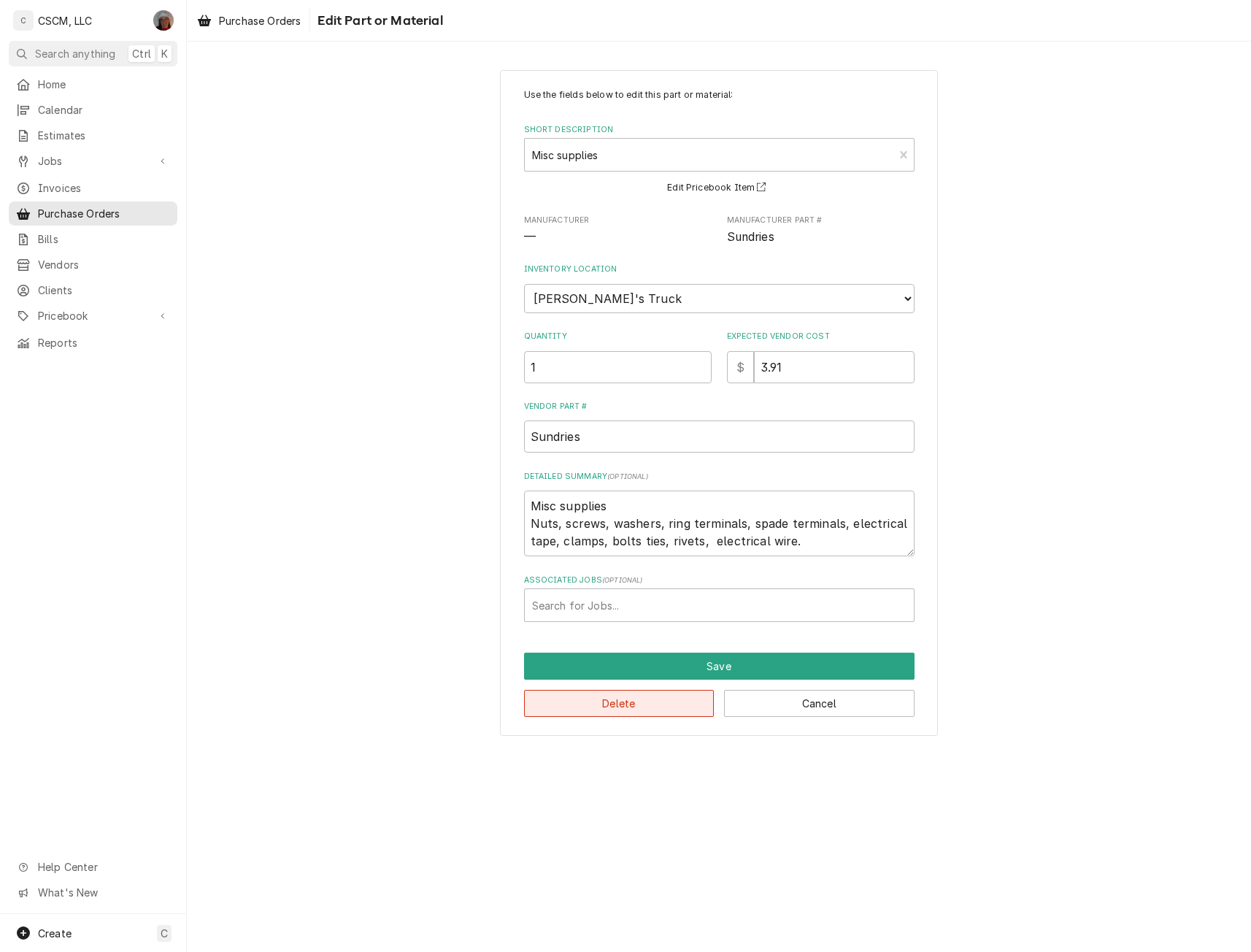
click at [589, 706] on button "Delete" at bounding box center [619, 703] width 190 height 27
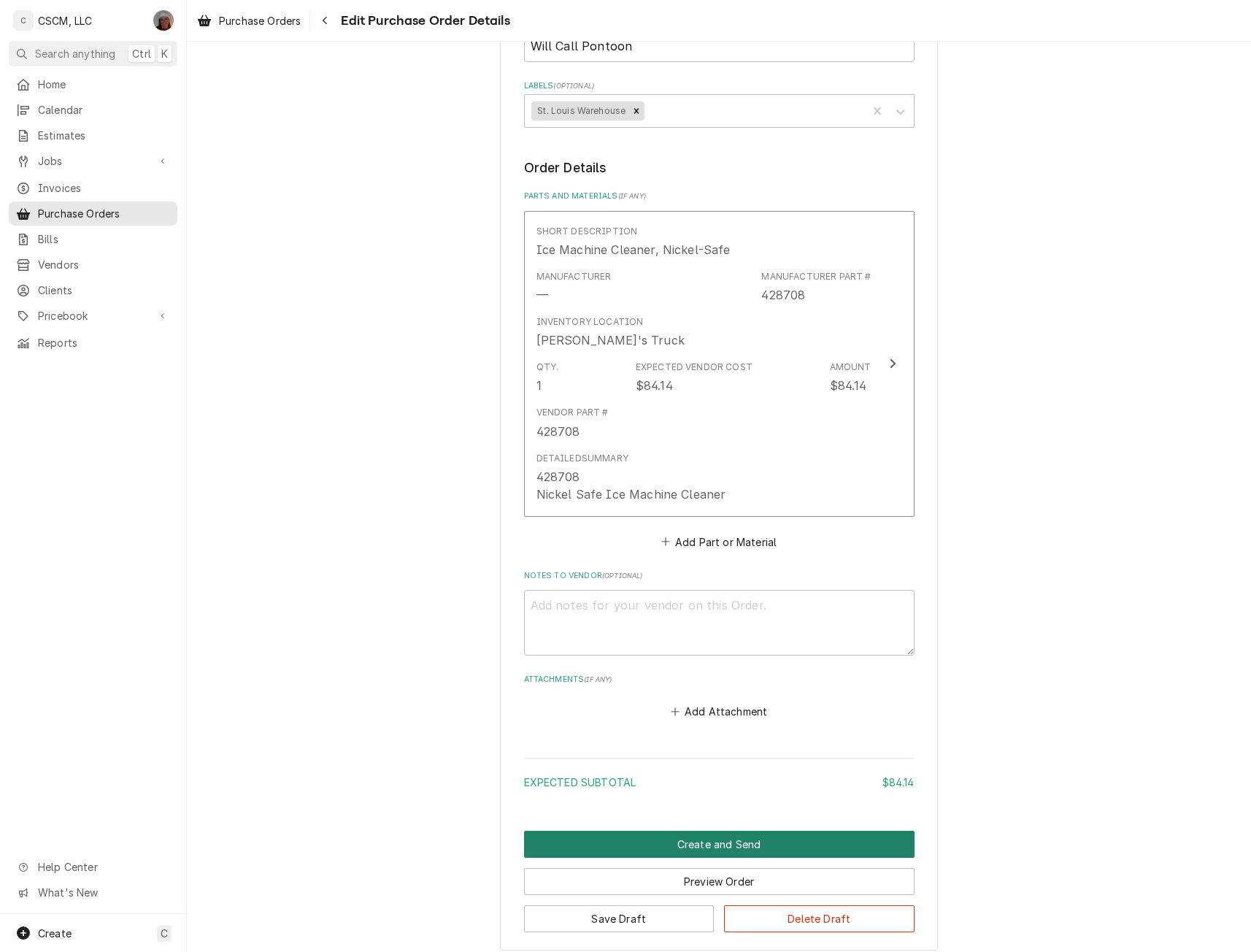
click at [732, 846] on button "Create and Send" at bounding box center [719, 844] width 391 height 27
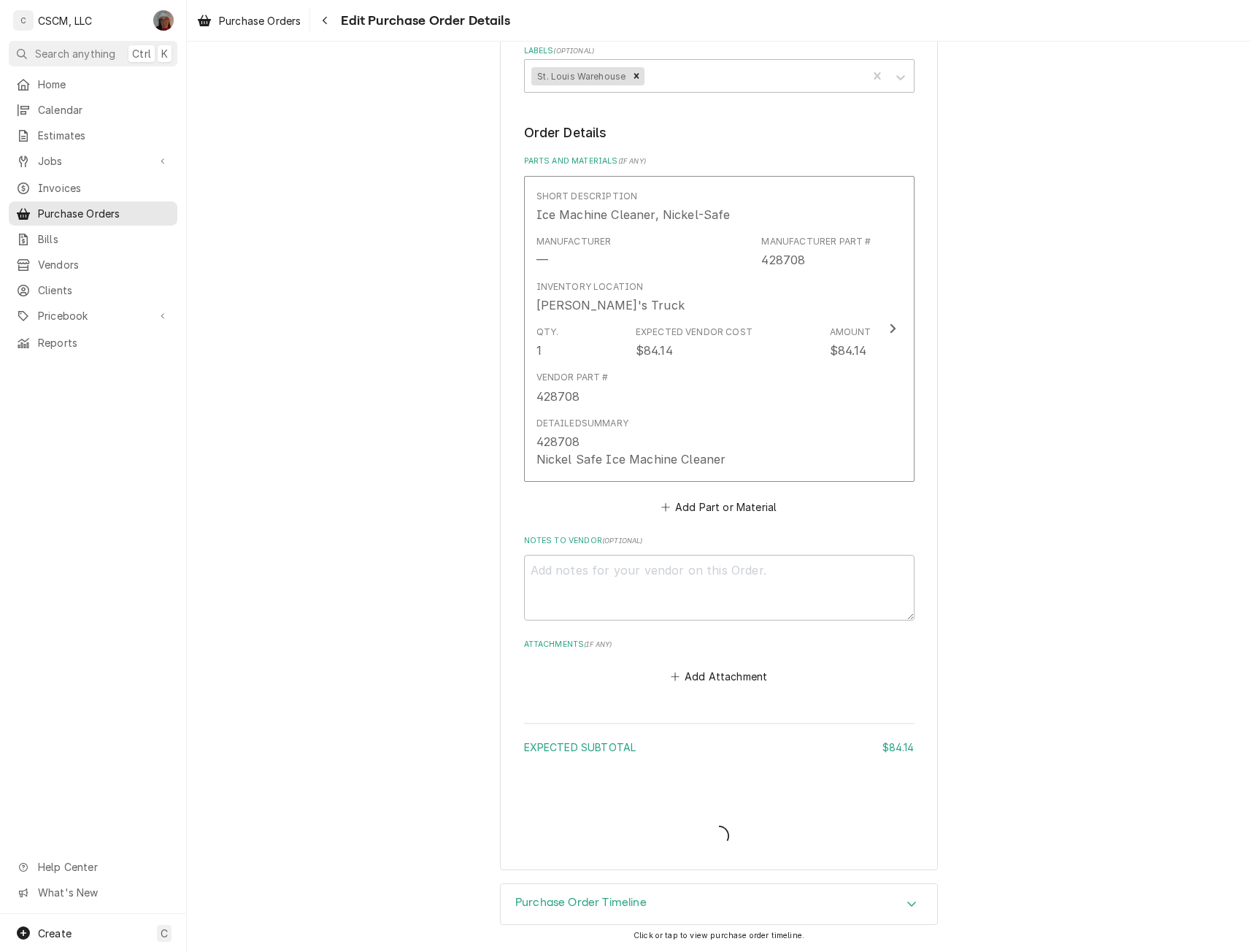
scroll to position [435, 0]
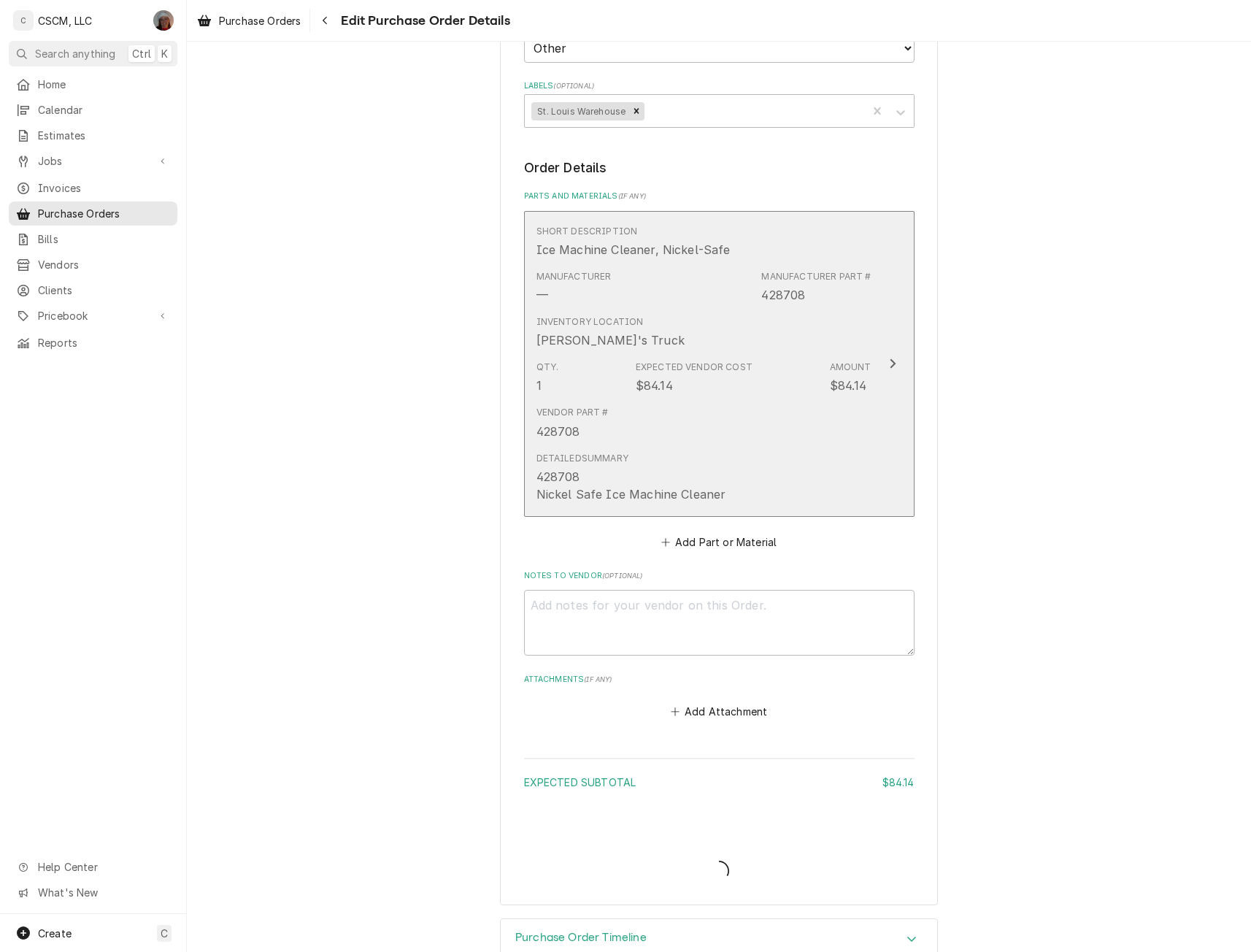
type textarea "x"
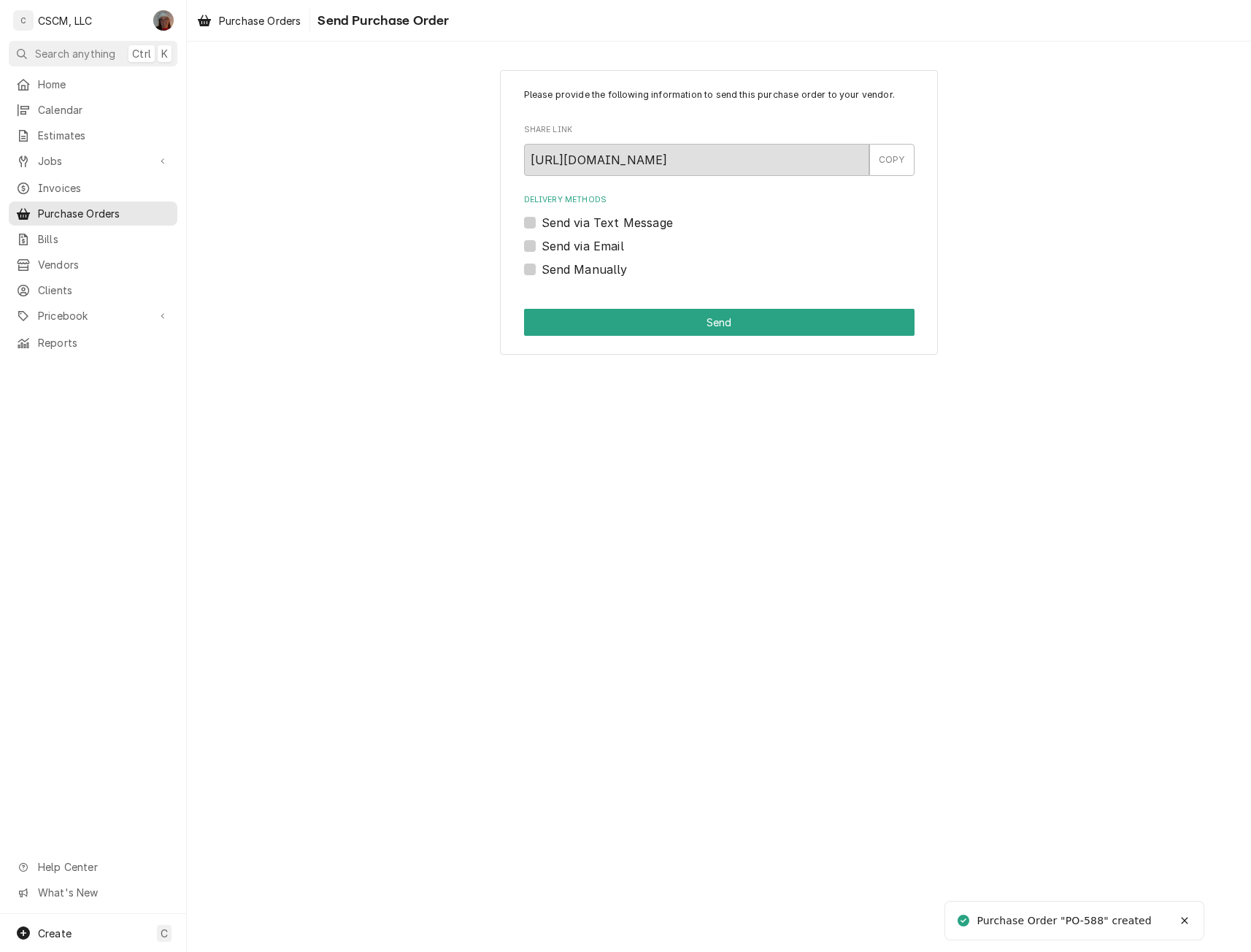
click at [541, 270] on label "Send Manually" at bounding box center [584, 269] width 86 height 17
click at [541, 270] on input "Send Manually" at bounding box center [736, 277] width 391 height 32
checkbox input "true"
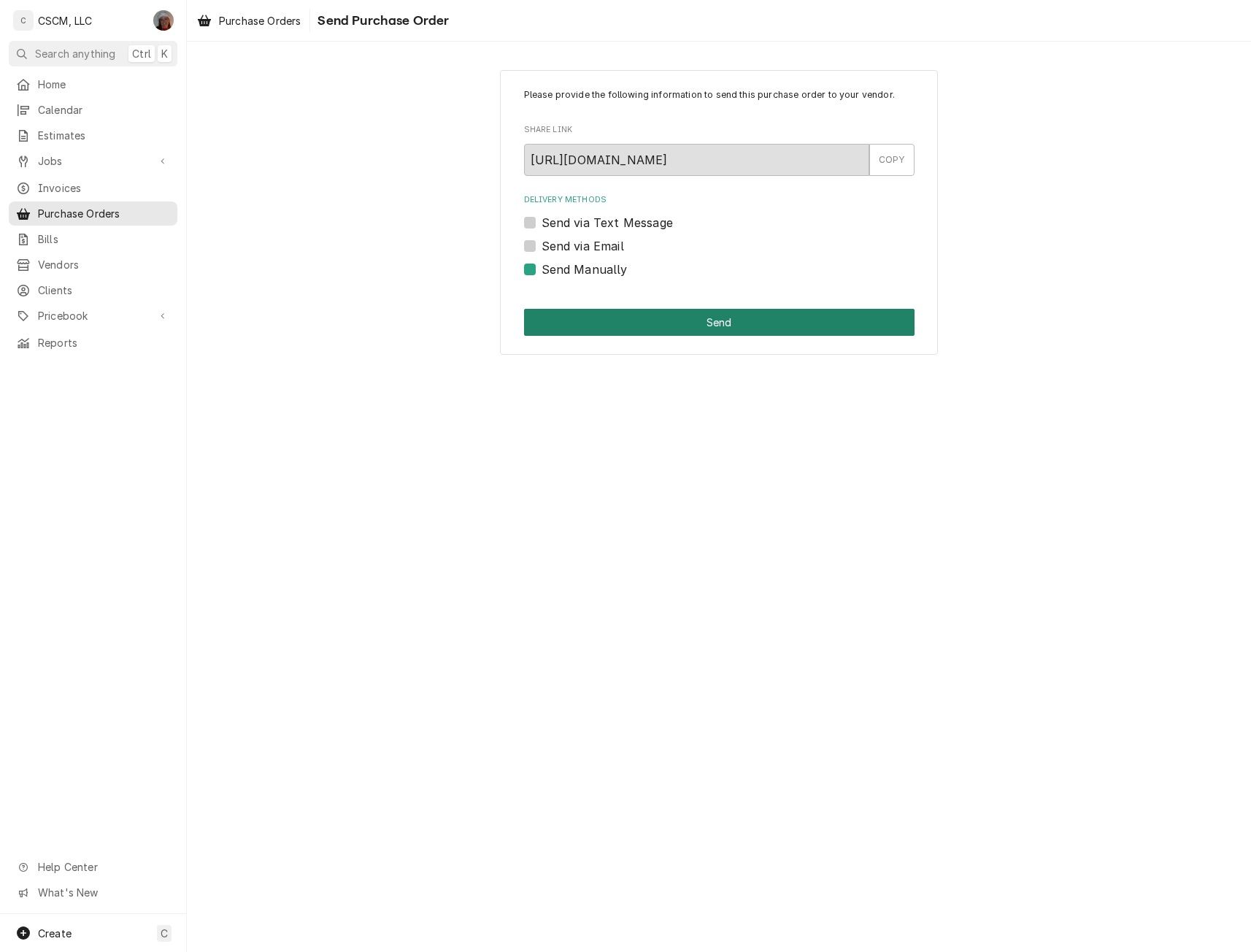
click at [627, 325] on button "Send" at bounding box center [719, 322] width 391 height 27
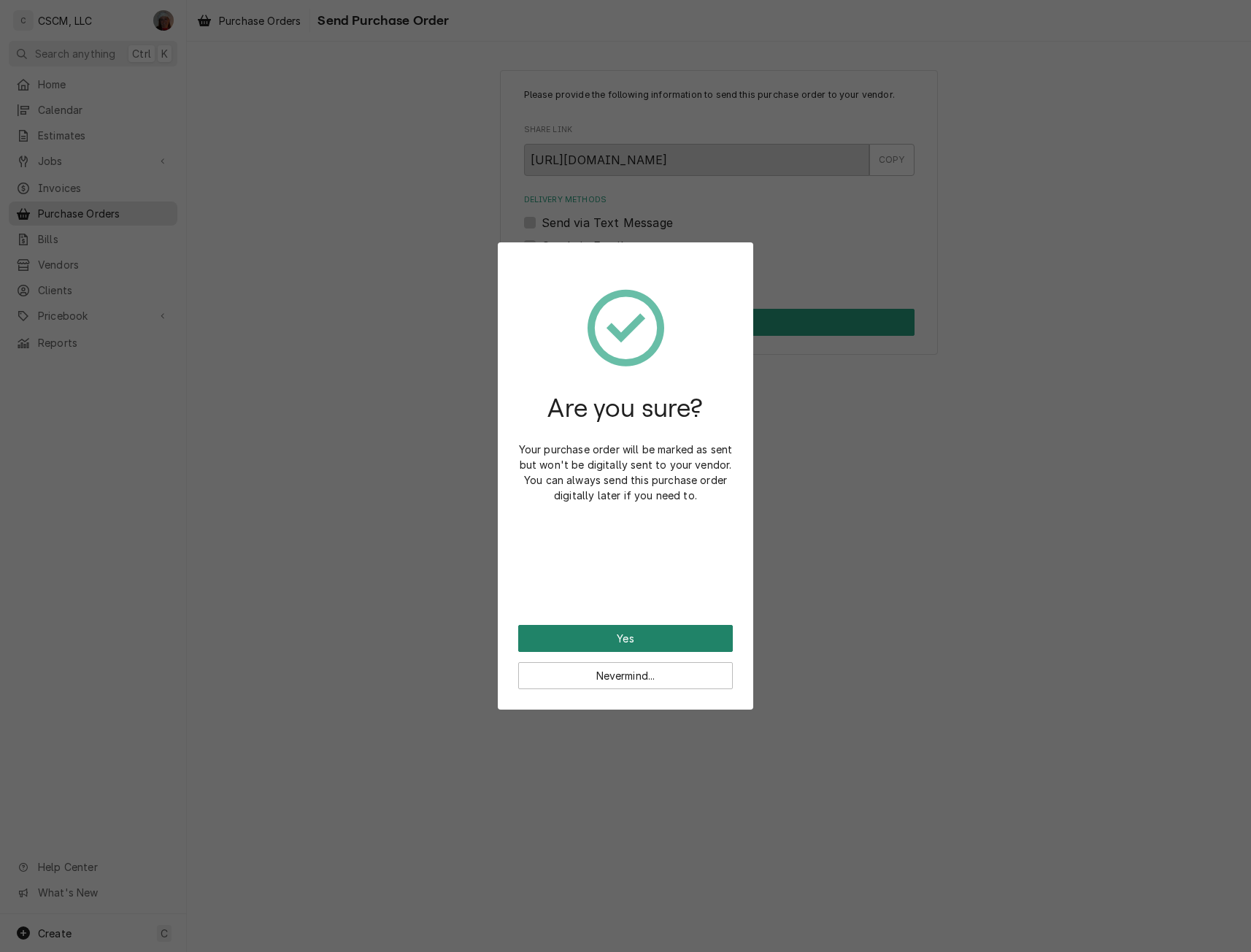
click at [582, 638] on button "Yes" at bounding box center [626, 638] width 215 height 27
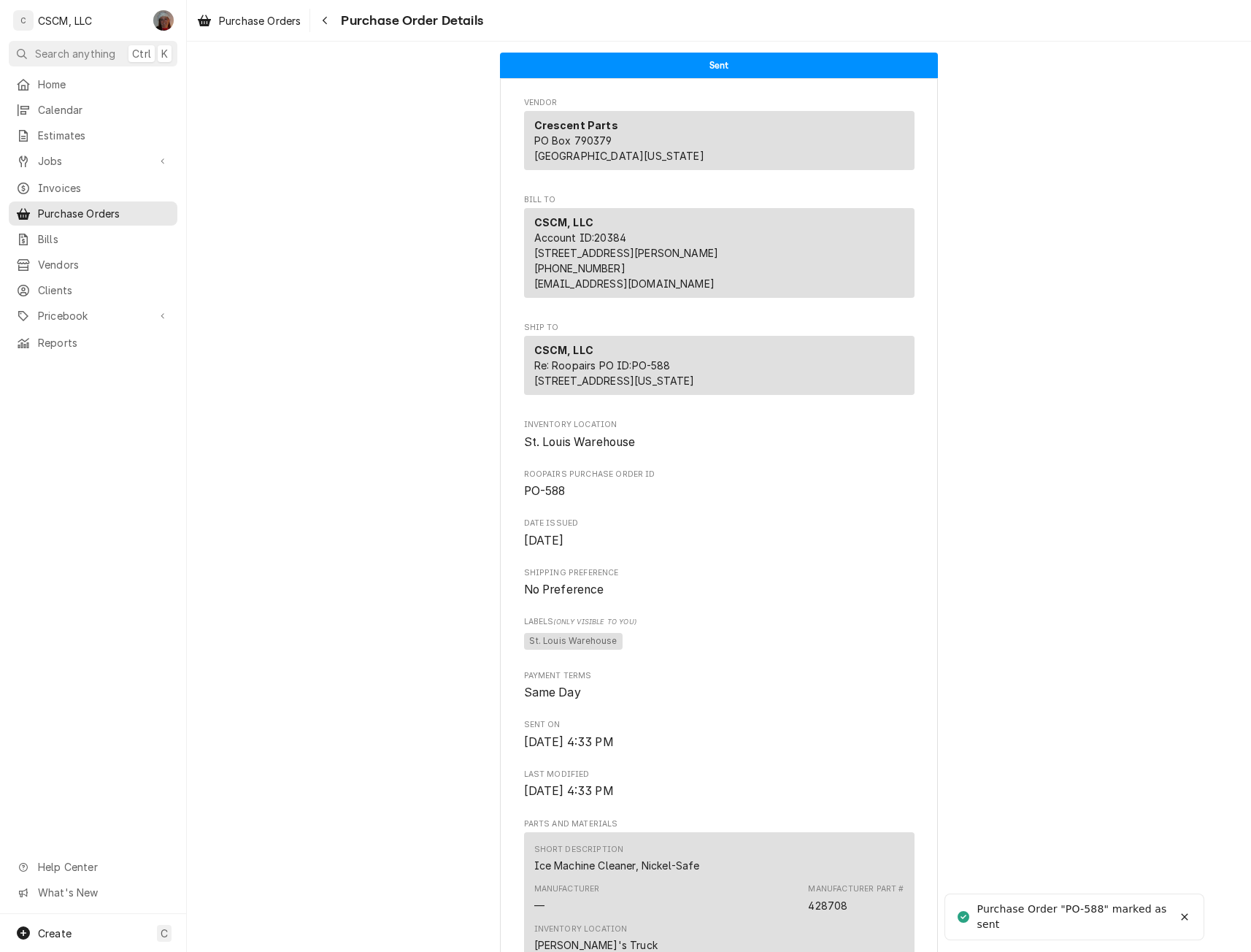
scroll to position [643, 0]
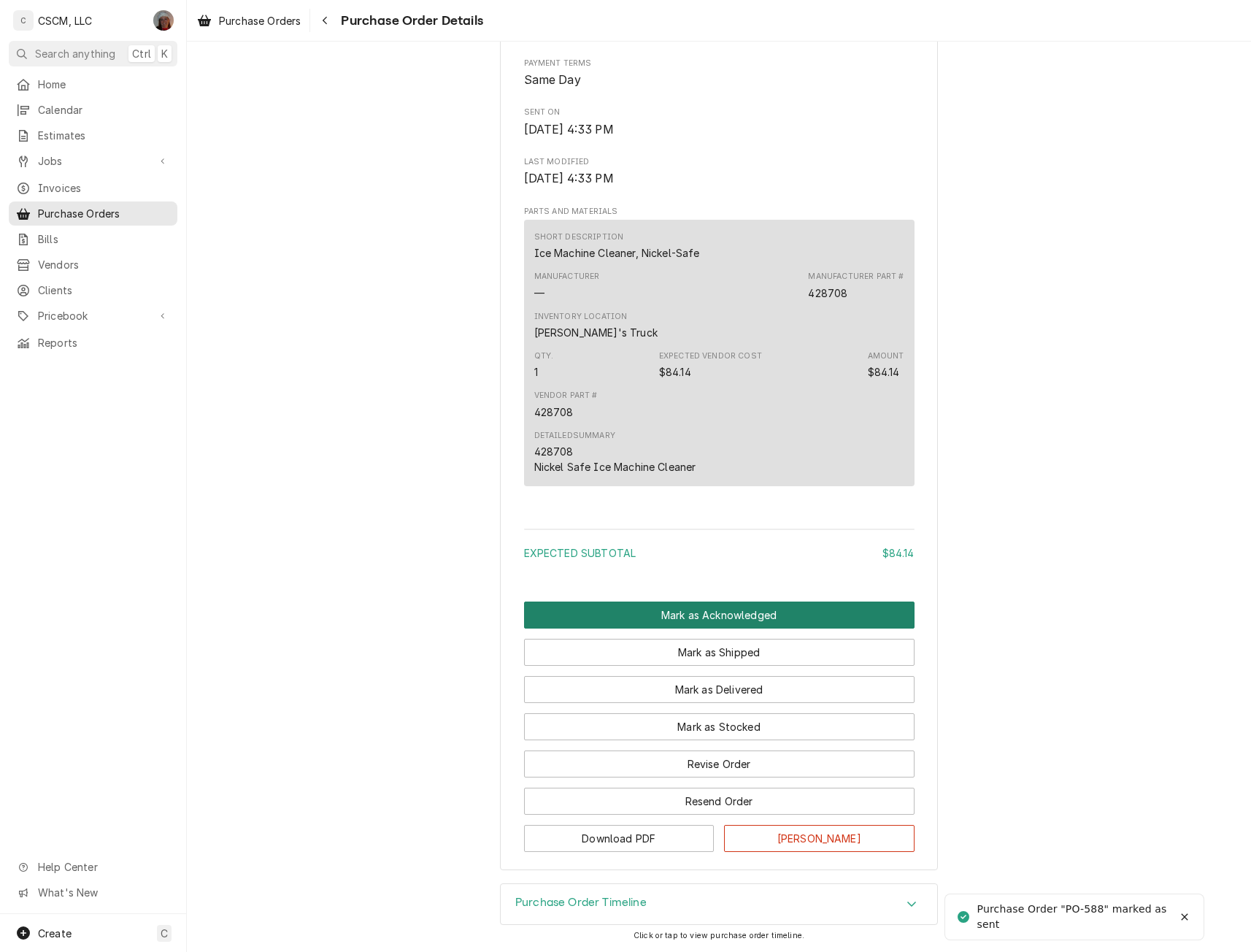
click at [738, 610] on button "Mark as Acknowledged" at bounding box center [719, 615] width 391 height 27
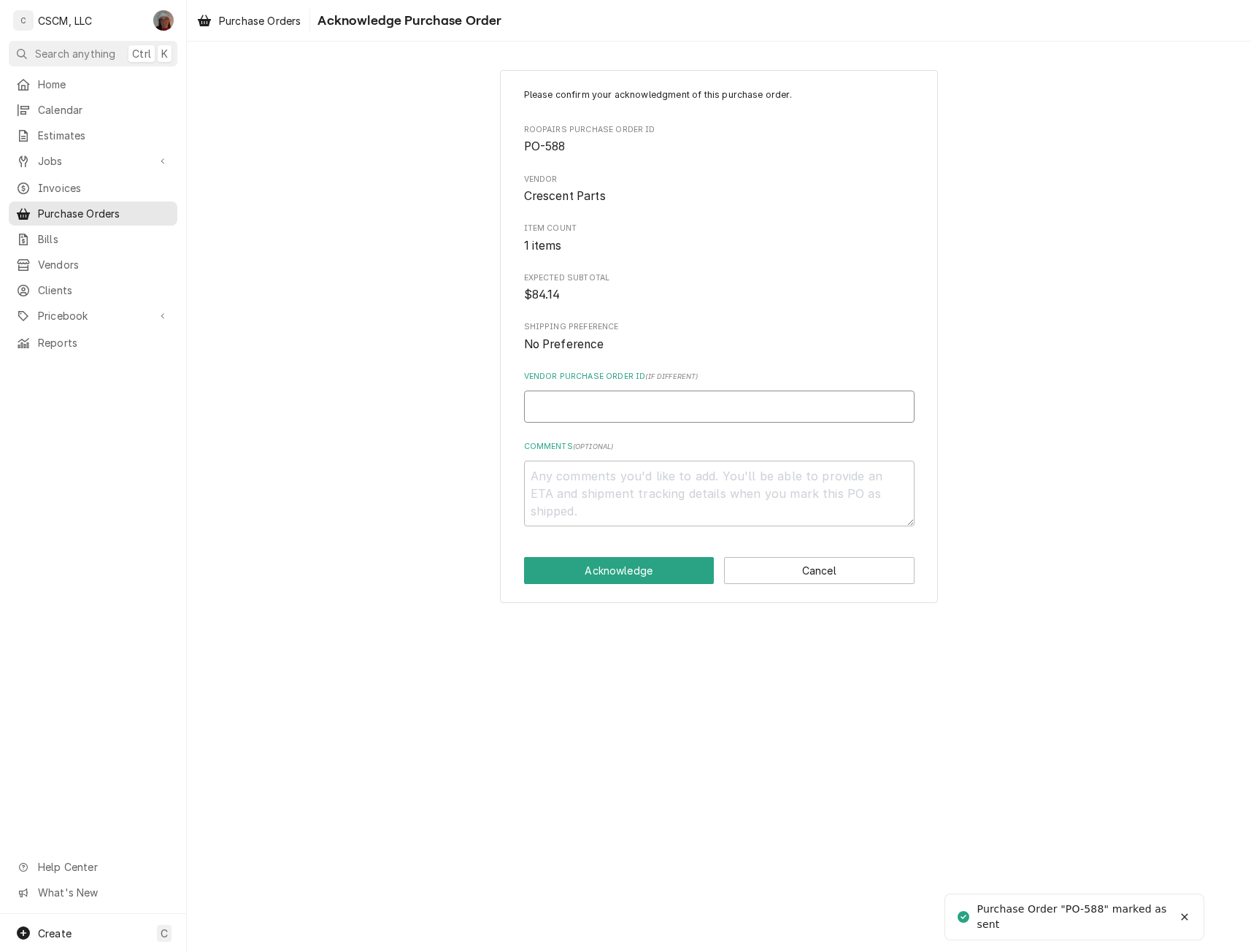
click at [568, 411] on input "Vendor Purchase Order ID ( if different )" at bounding box center [719, 407] width 391 height 32
type textarea "x"
type input "3"
type textarea "x"
type input "38"
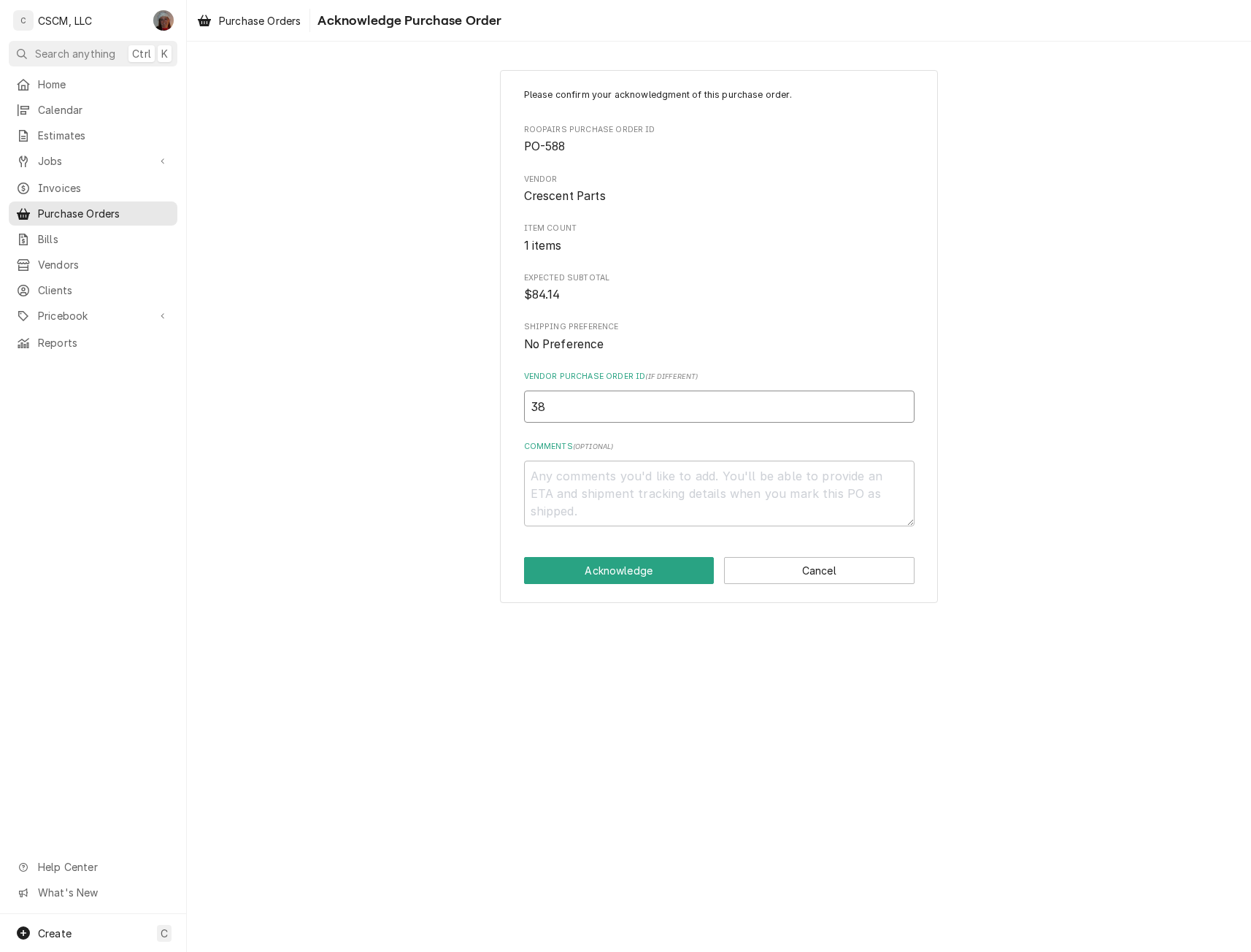
type textarea "x"
type input "381"
type textarea "x"
type input "3819"
type textarea "x"
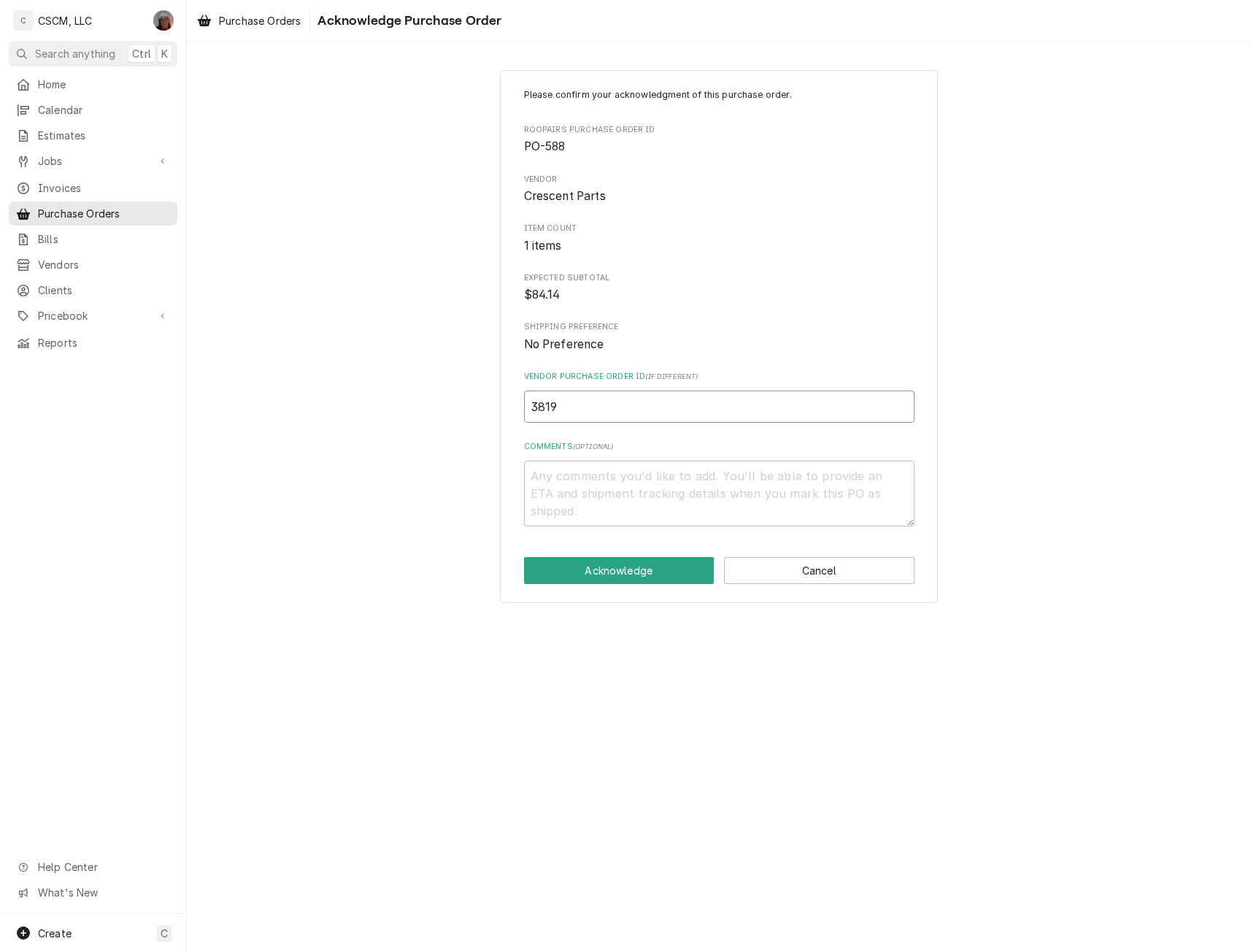
type input "38197"
type textarea "x"
type input "381975"
type textarea "x"
type input "3819754"
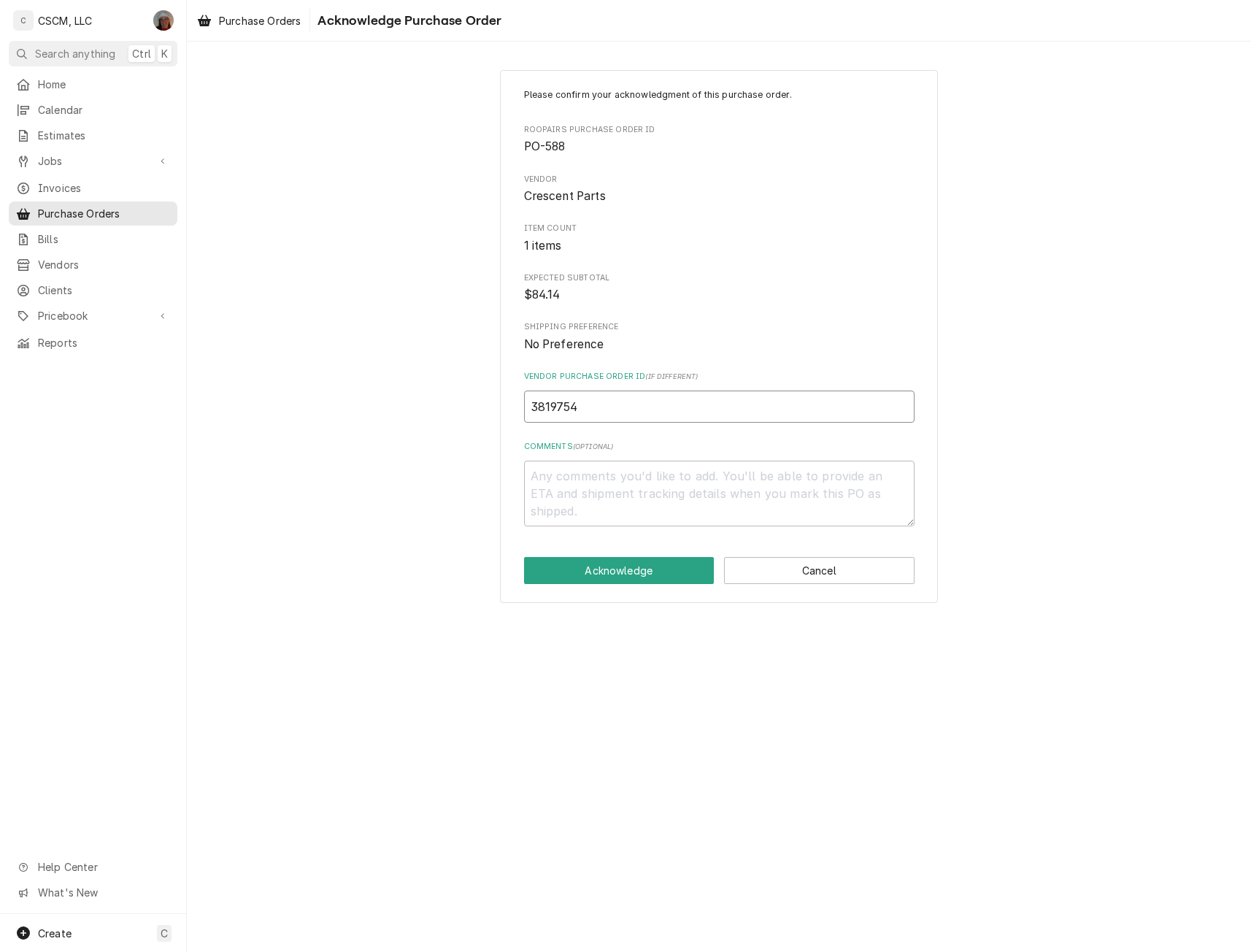
type textarea "x"
type input "38197540"
type textarea "x"
type input "38197540-"
type textarea "x"
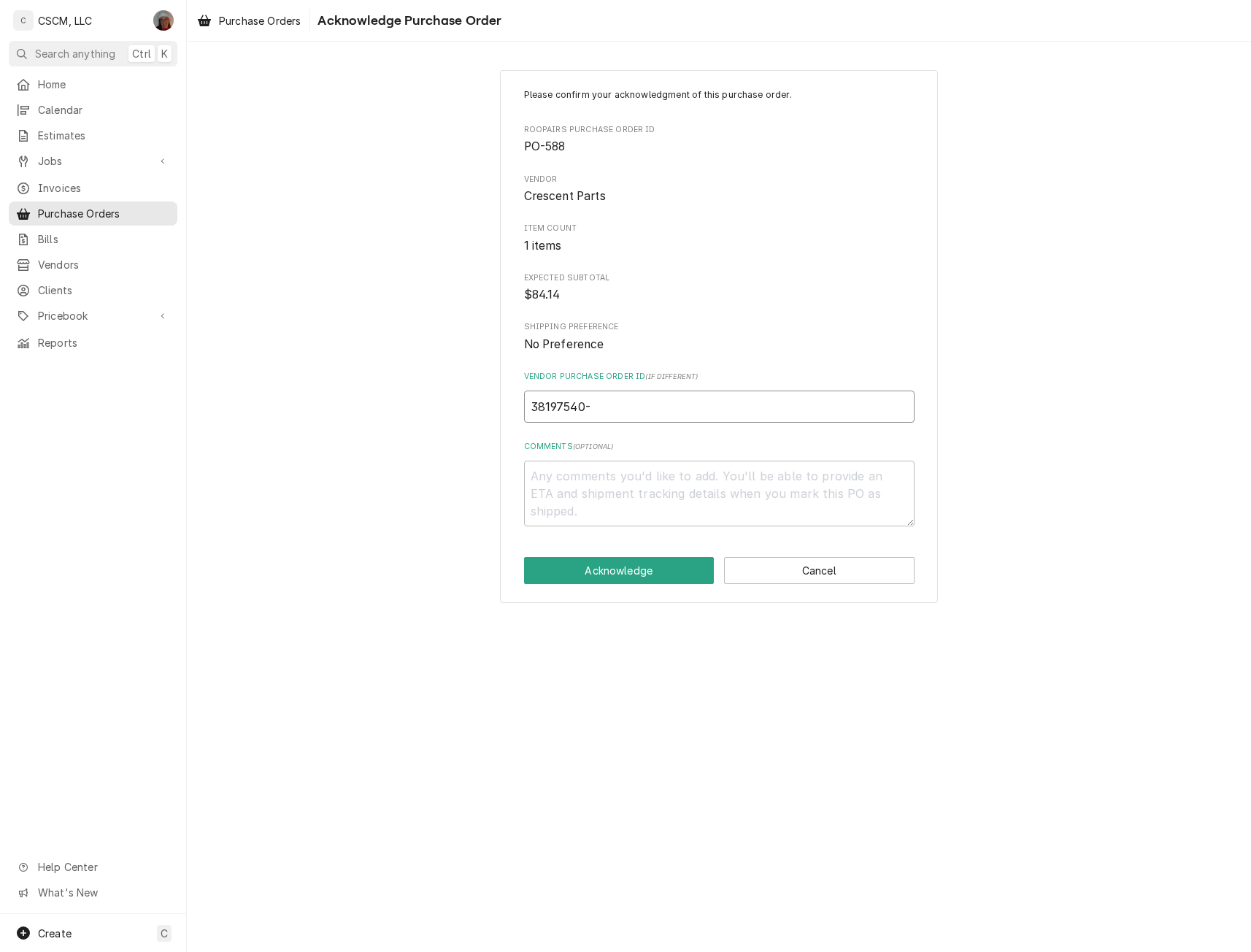
type input "38197540-0"
type textarea "x"
type input "38197540-00"
click at [566, 577] on button "Acknowledge" at bounding box center [619, 570] width 190 height 27
type textarea "x"
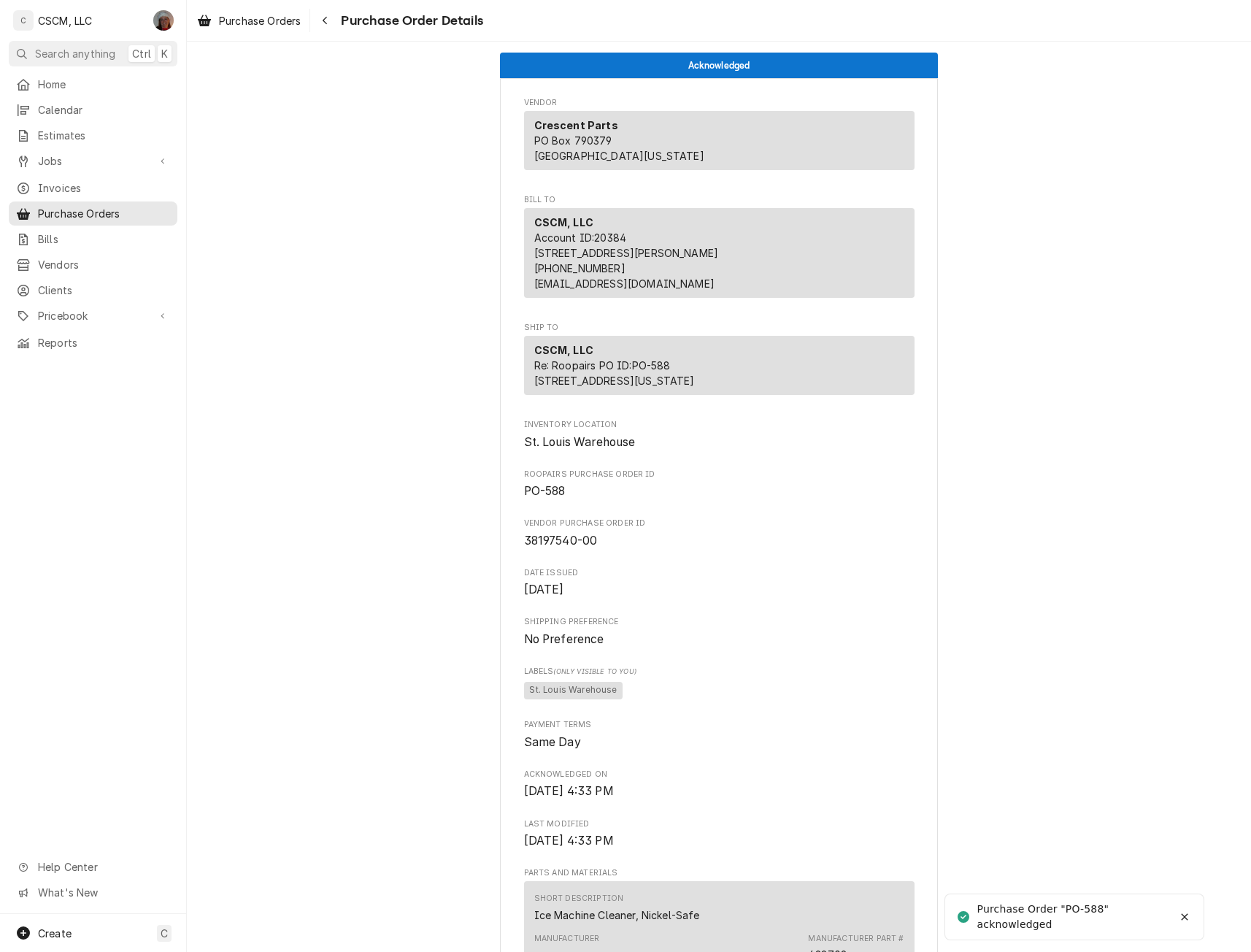
scroll to position [618, 0]
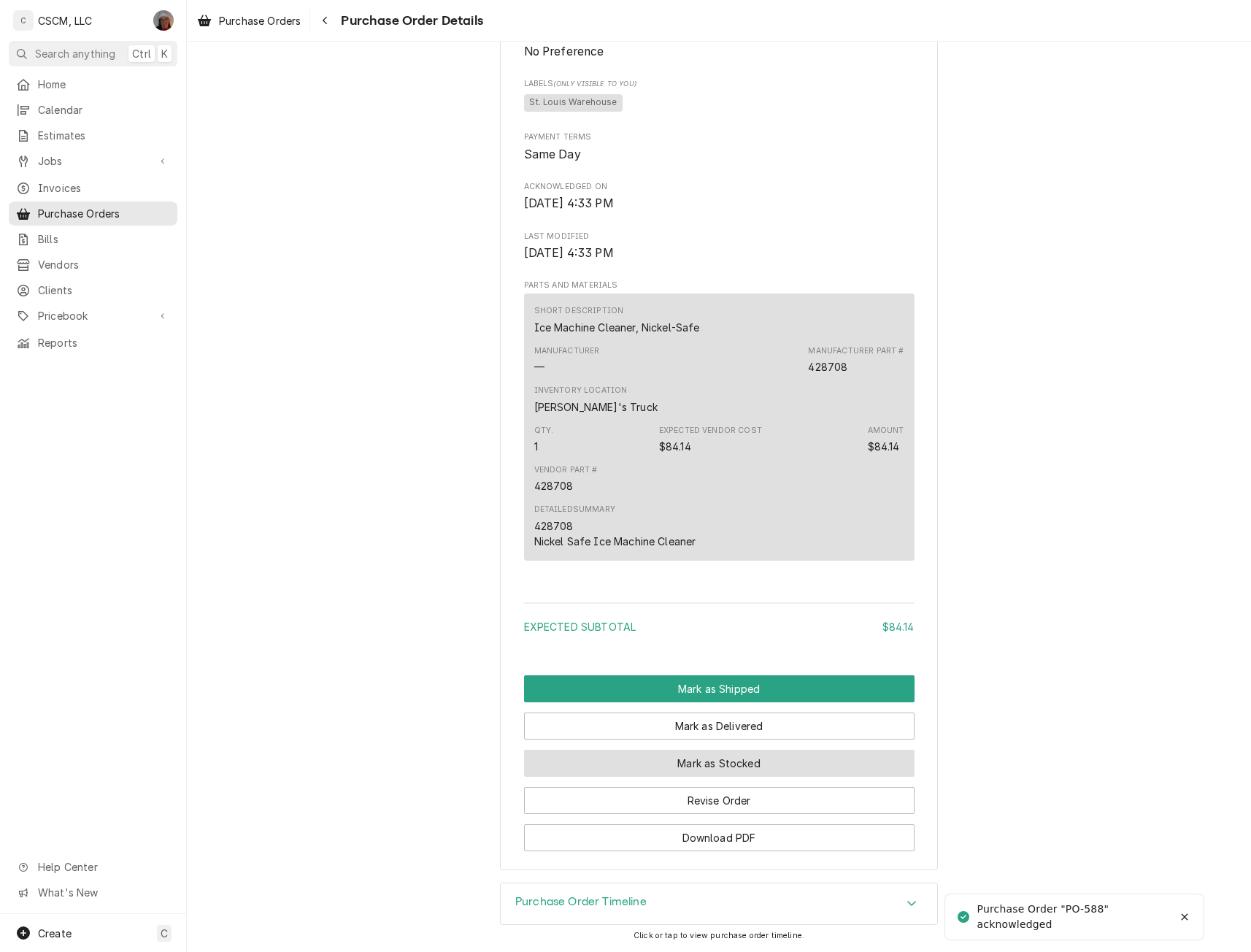
click at [707, 755] on button "Mark as Stocked" at bounding box center [719, 763] width 391 height 27
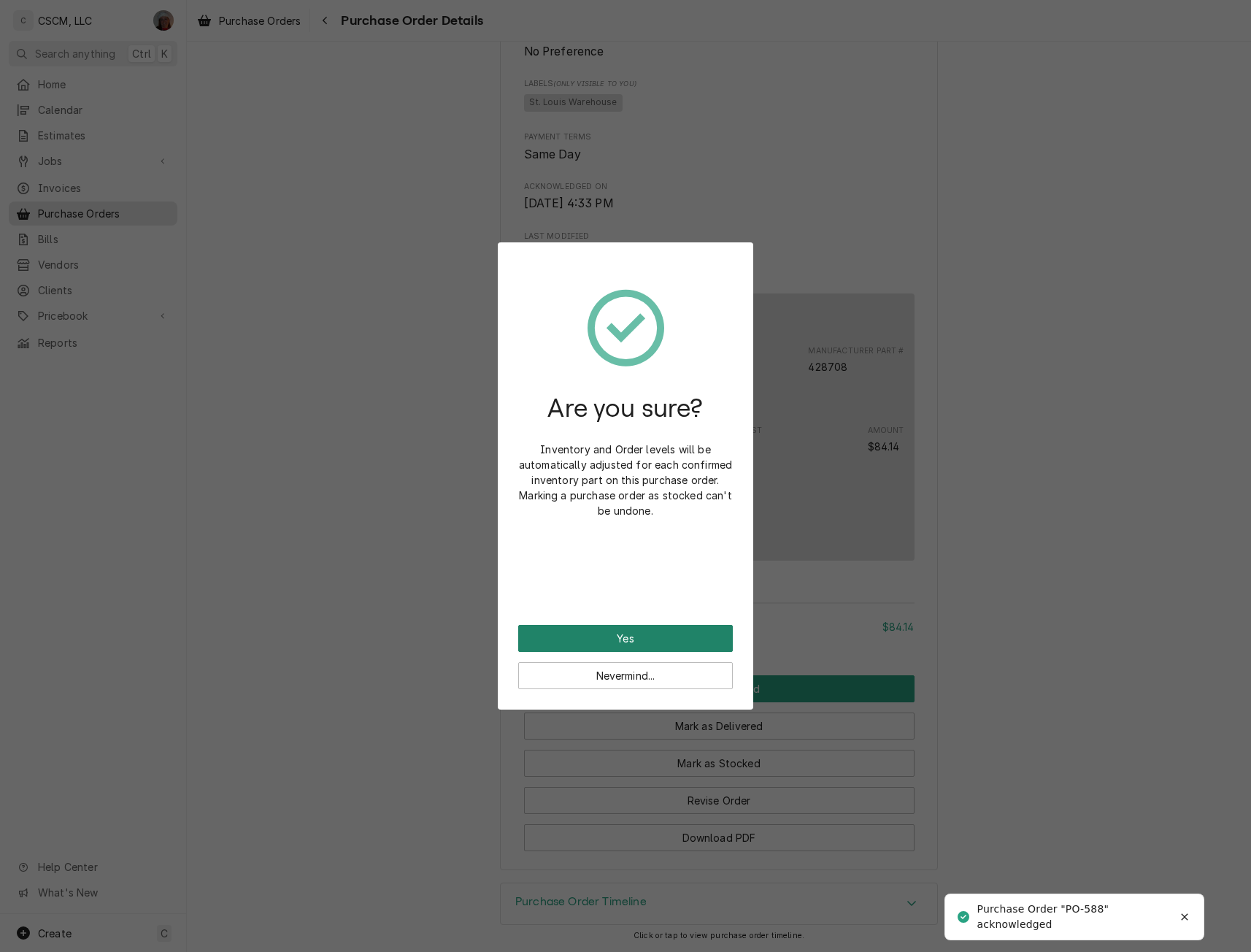
click at [617, 624] on button "Yes" at bounding box center [626, 638] width 215 height 27
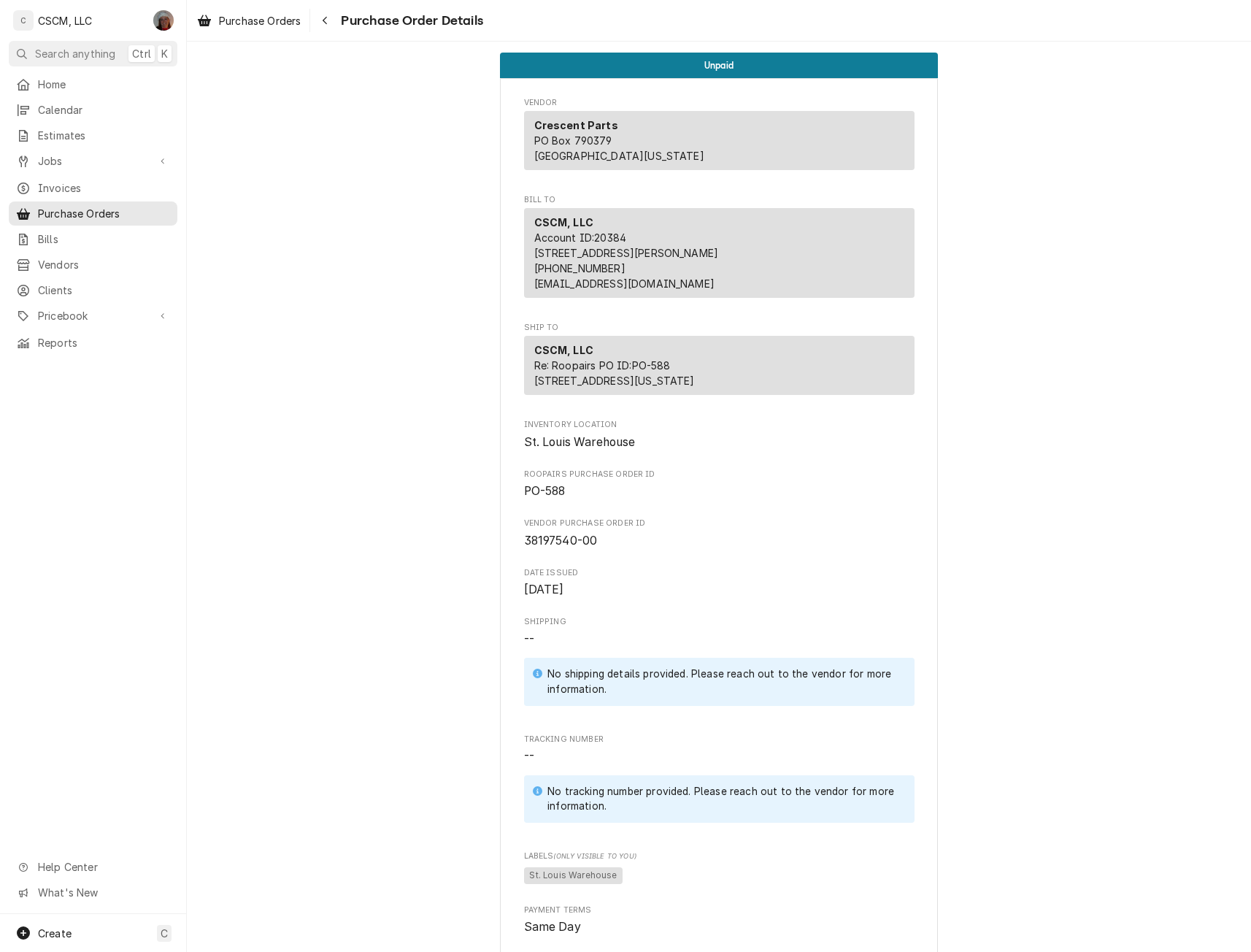
scroll to position [766, 0]
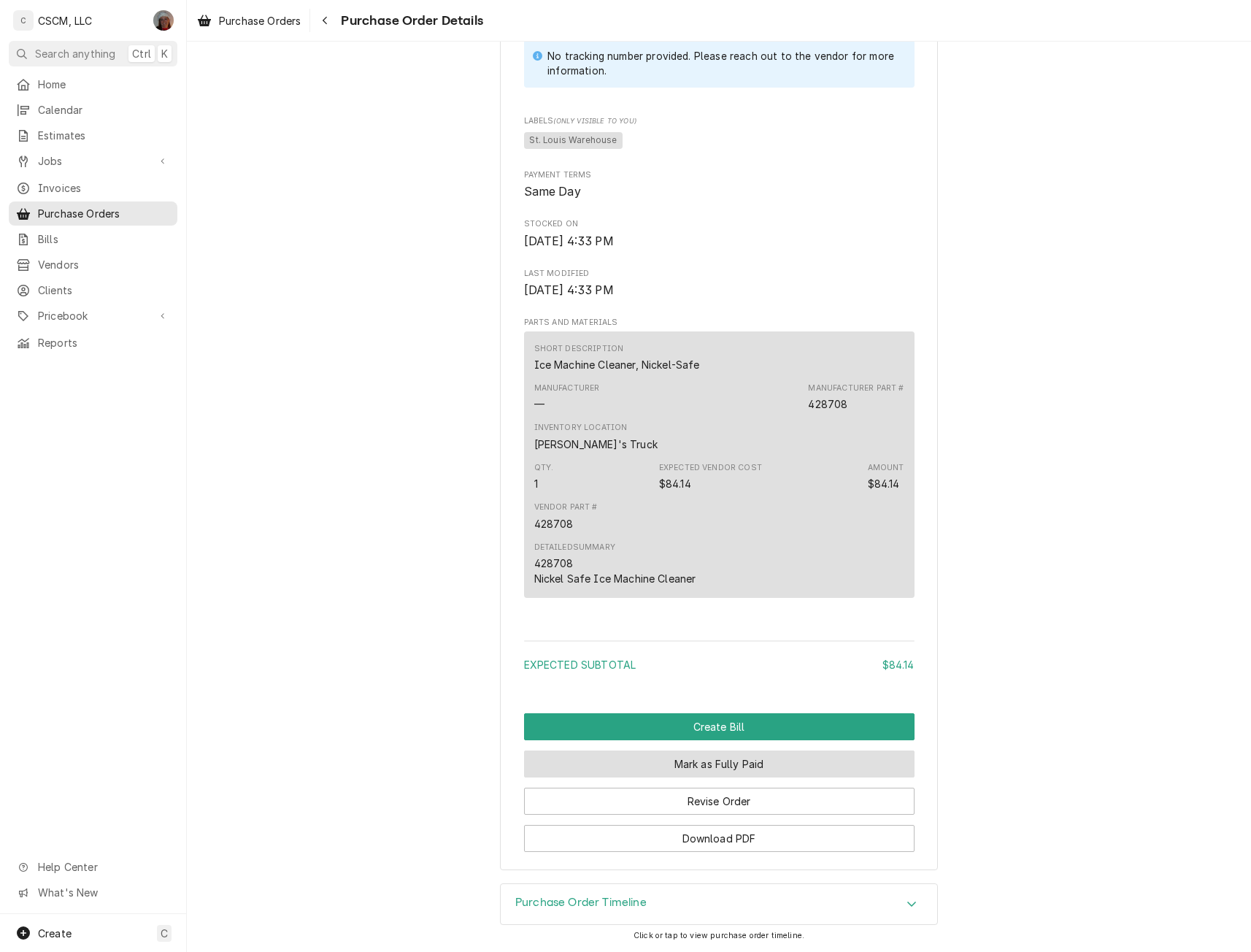
click at [709, 760] on button "Mark as Fully Paid" at bounding box center [719, 764] width 391 height 27
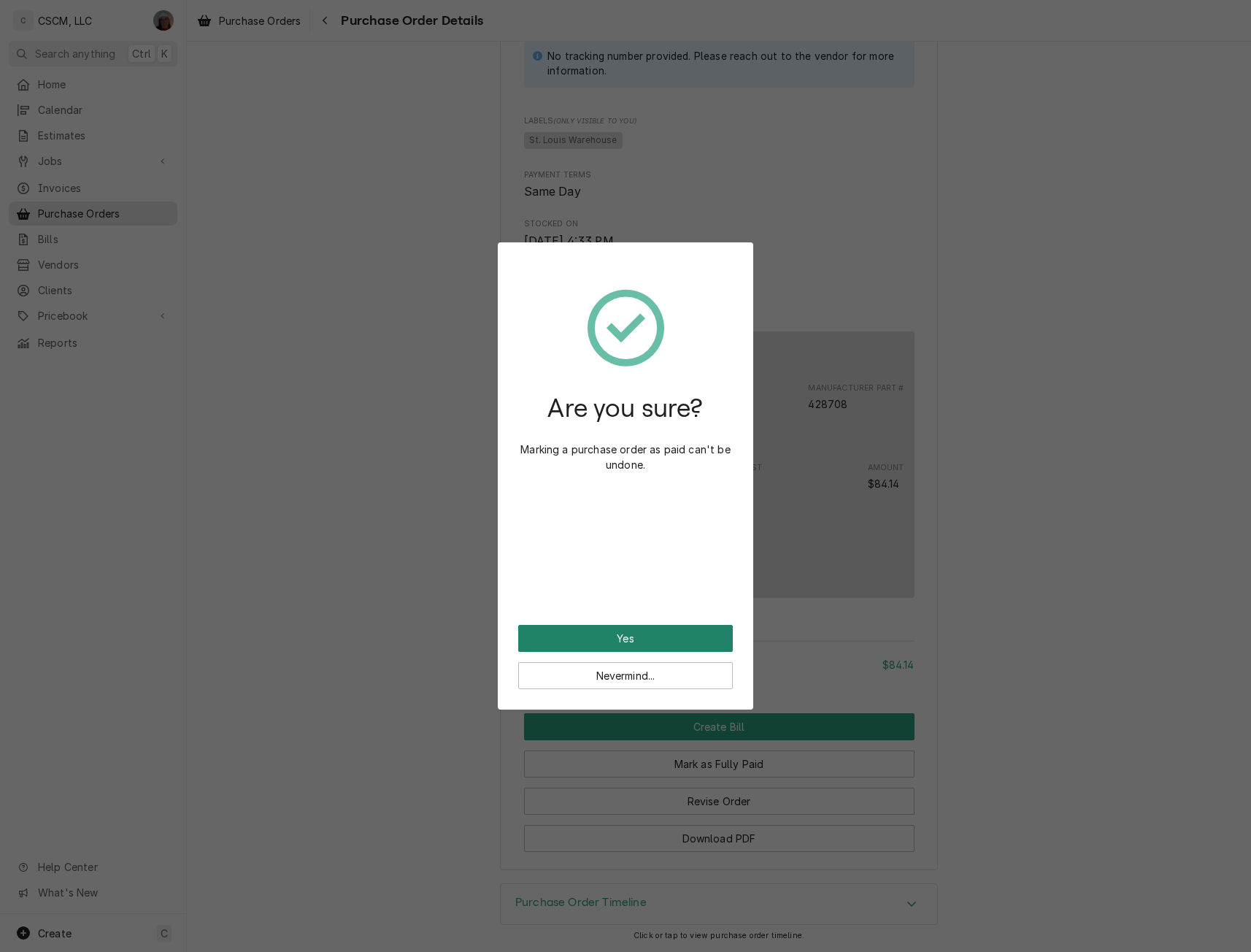
click at [620, 625] on button "Yes" at bounding box center [626, 638] width 215 height 27
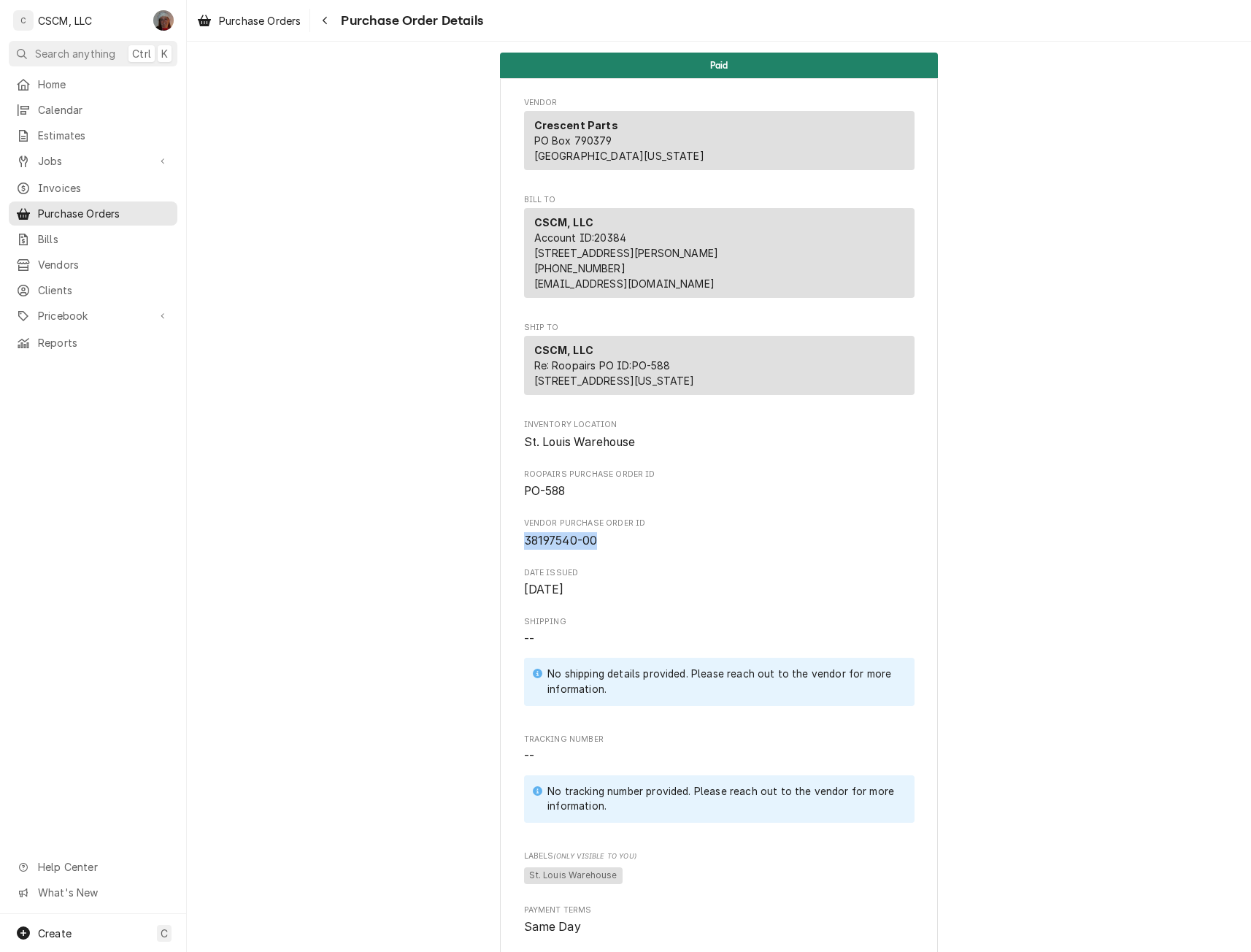
drag, startPoint x: 515, startPoint y: 568, endPoint x: 606, endPoint y: 575, distance: 91.3
click at [606, 575] on div "Vendor Crescent Parts PO Box 790379 [GEOGRAPHIC_DATA][US_STATE] Bill To CSCM, L…" at bounding box center [718, 786] width 438 height 1415
copy span "38197540-00"
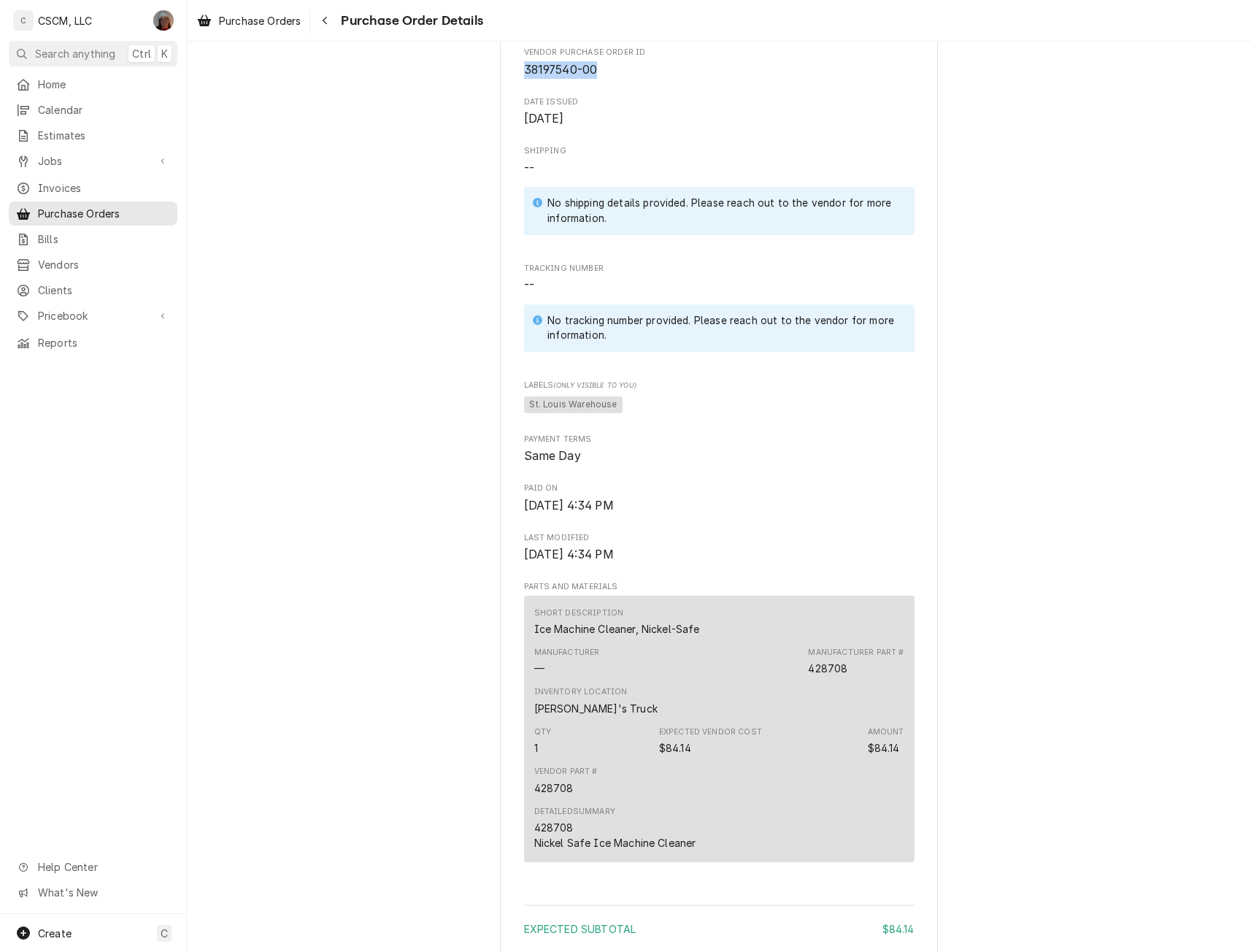
scroll to position [654, 0]
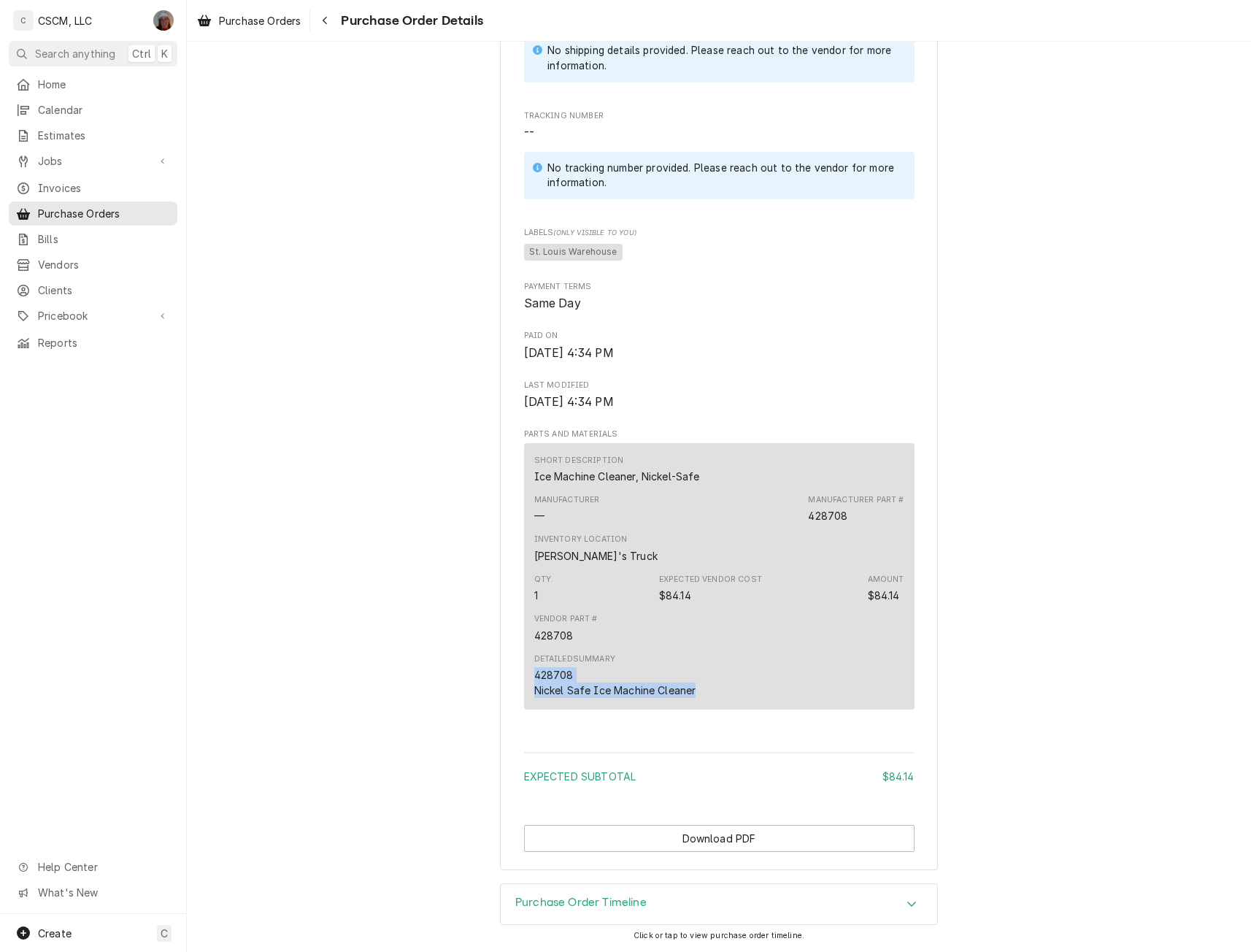
drag, startPoint x: 524, startPoint y: 675, endPoint x: 713, endPoint y: 689, distance: 189.5
click at [713, 689] on div "Short Description Ice Machine Cleaner, Nickel-Safe Manufacturer — Manufacturer …" at bounding box center [719, 576] width 391 height 266
copy div "428708 Nickel Safe Ice Machine Cleaner"
click at [329, 20] on icon "Navigate back" at bounding box center [325, 20] width 7 height 11
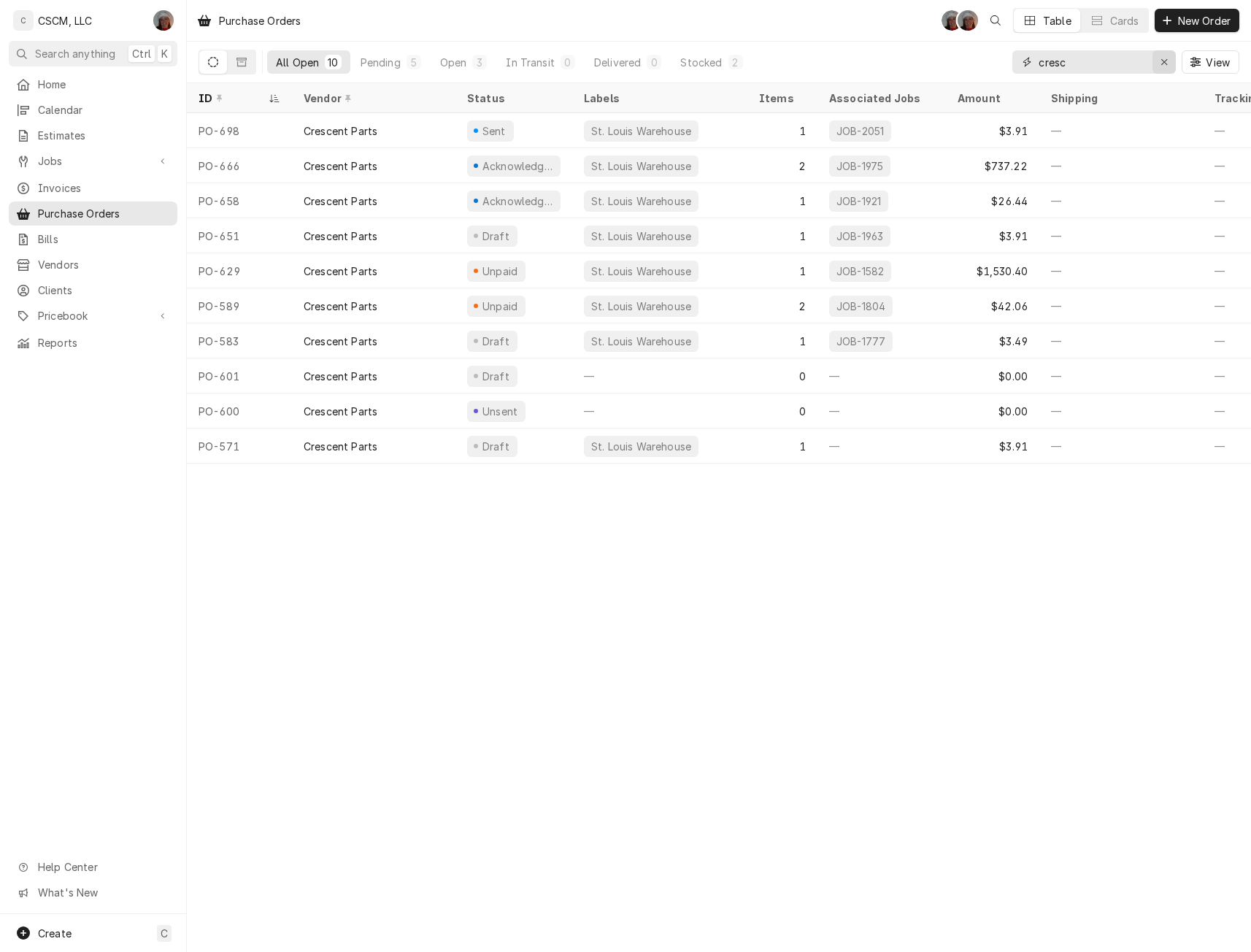
click at [1164, 54] on div "Erase input" at bounding box center [1163, 61] width 14 height 14
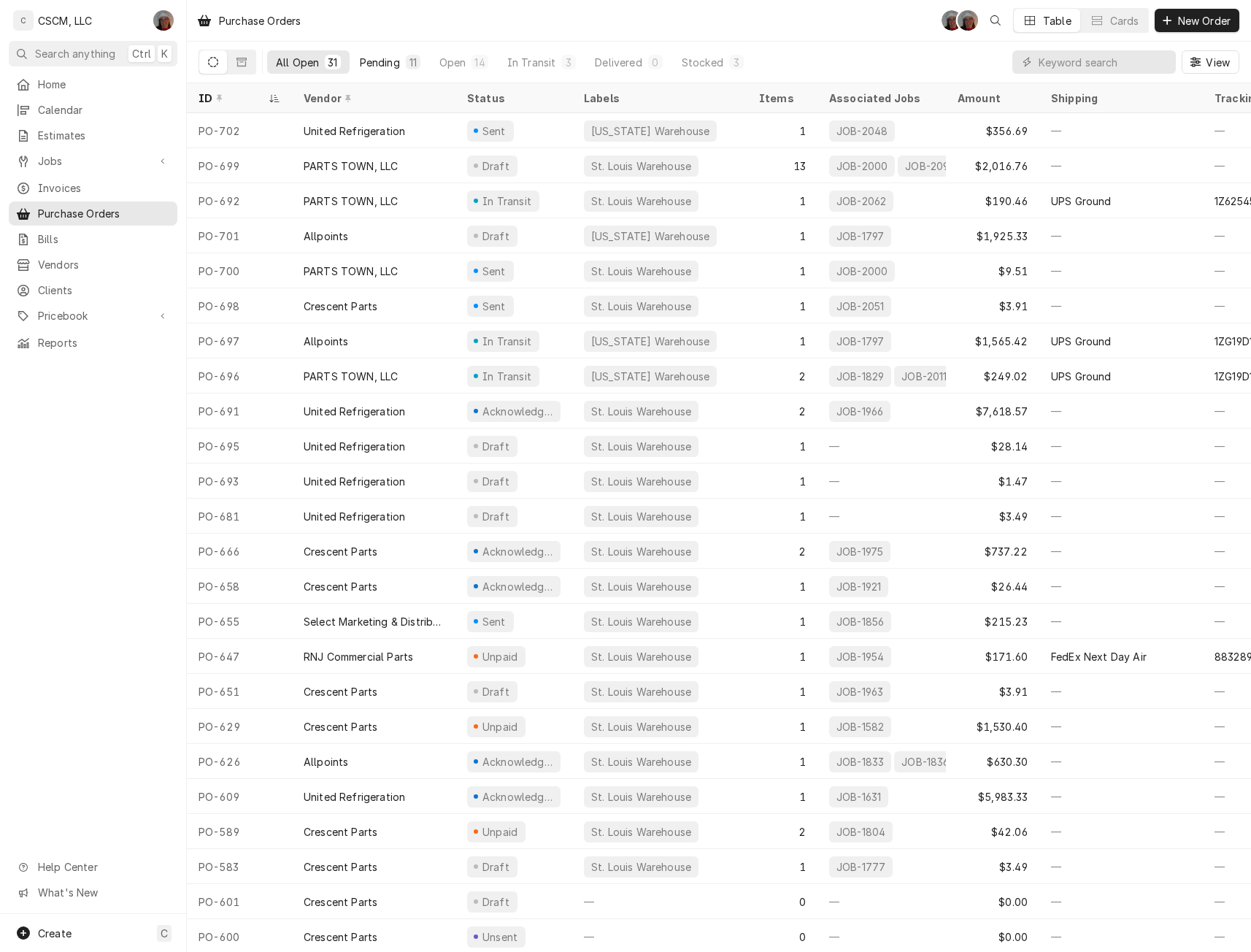
click at [387, 60] on div "Pending" at bounding box center [380, 62] width 40 height 15
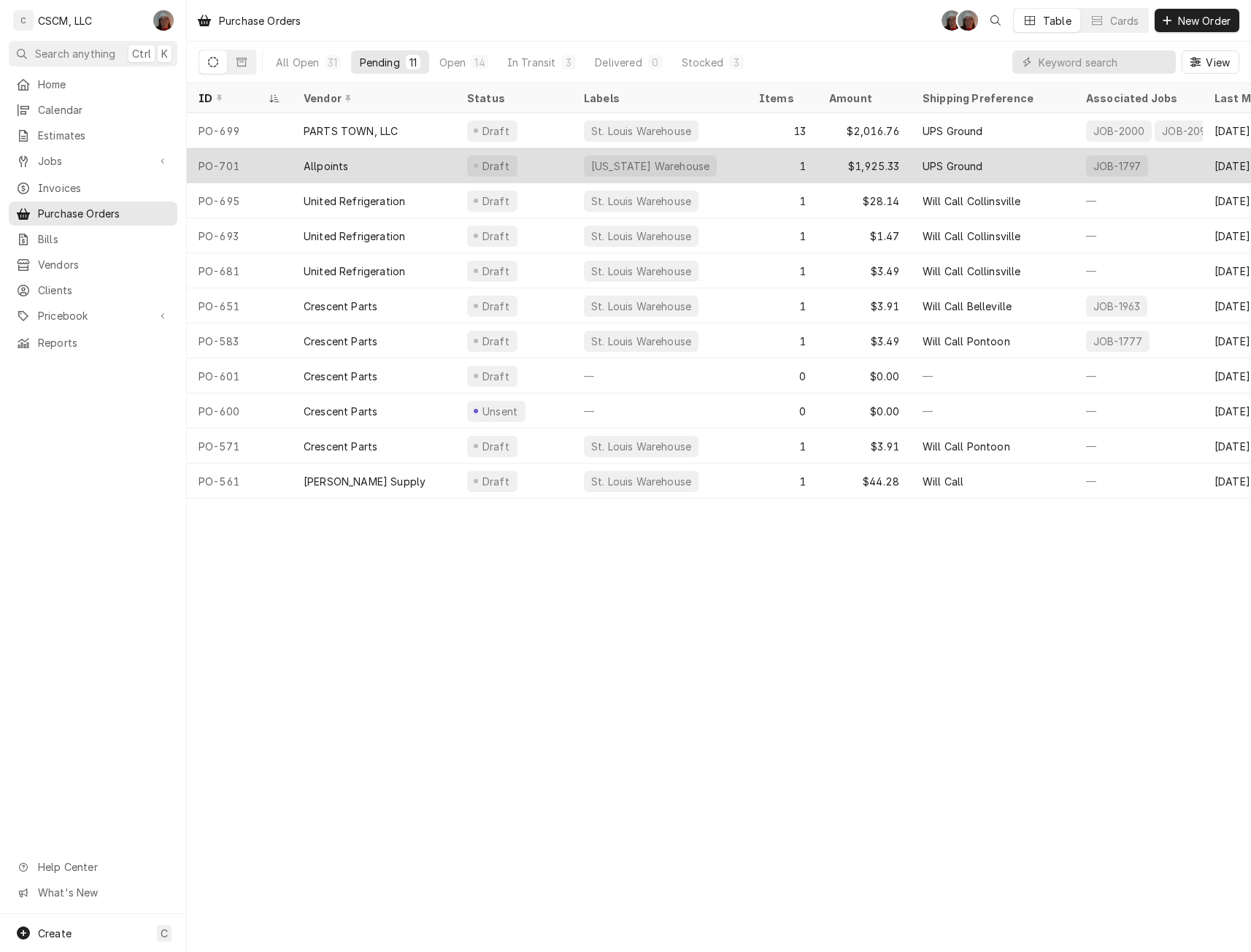
click at [429, 148] on div "Allpoints" at bounding box center [373, 165] width 163 height 35
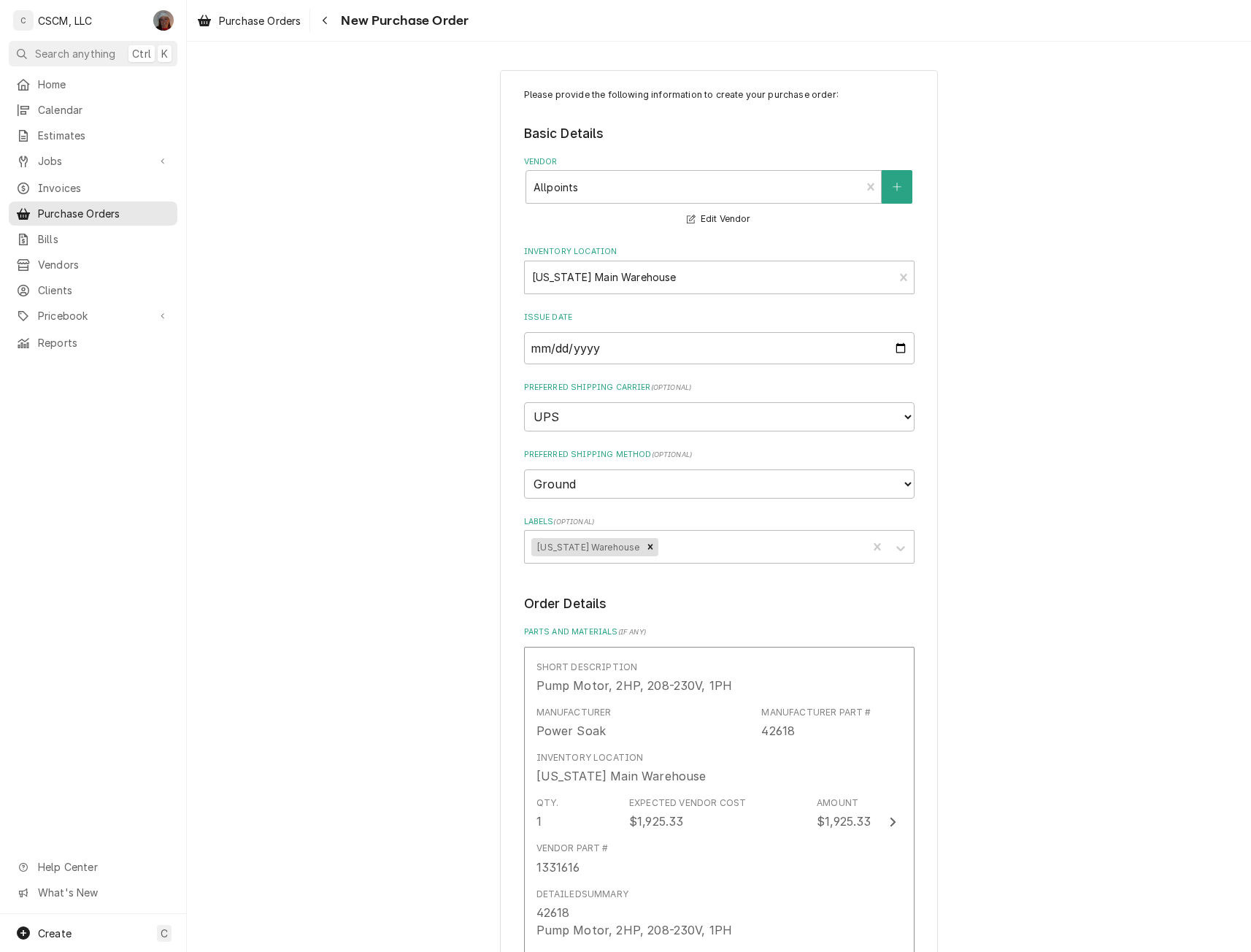
scroll to position [561, 0]
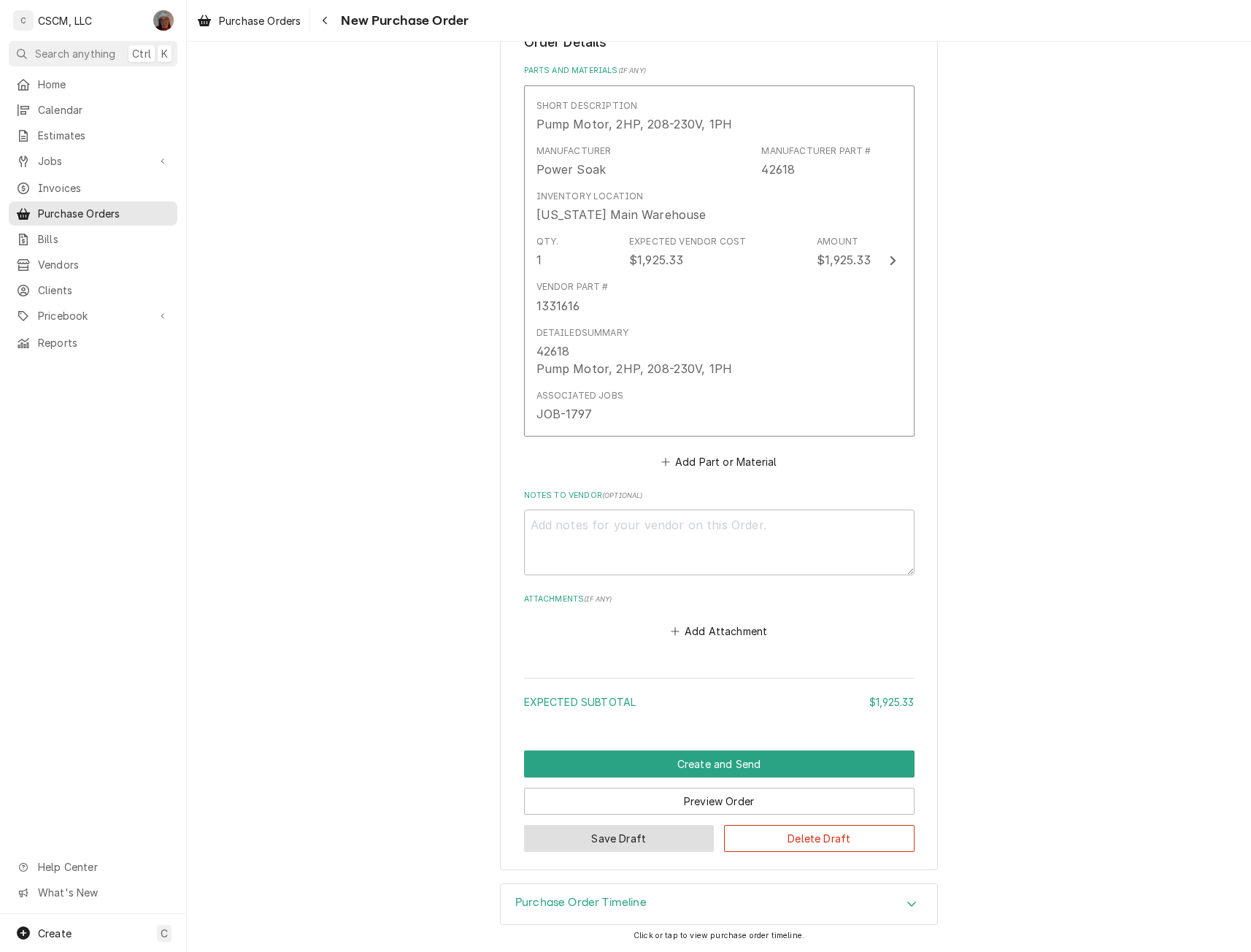
click at [642, 843] on button "Save Draft" at bounding box center [619, 838] width 190 height 27
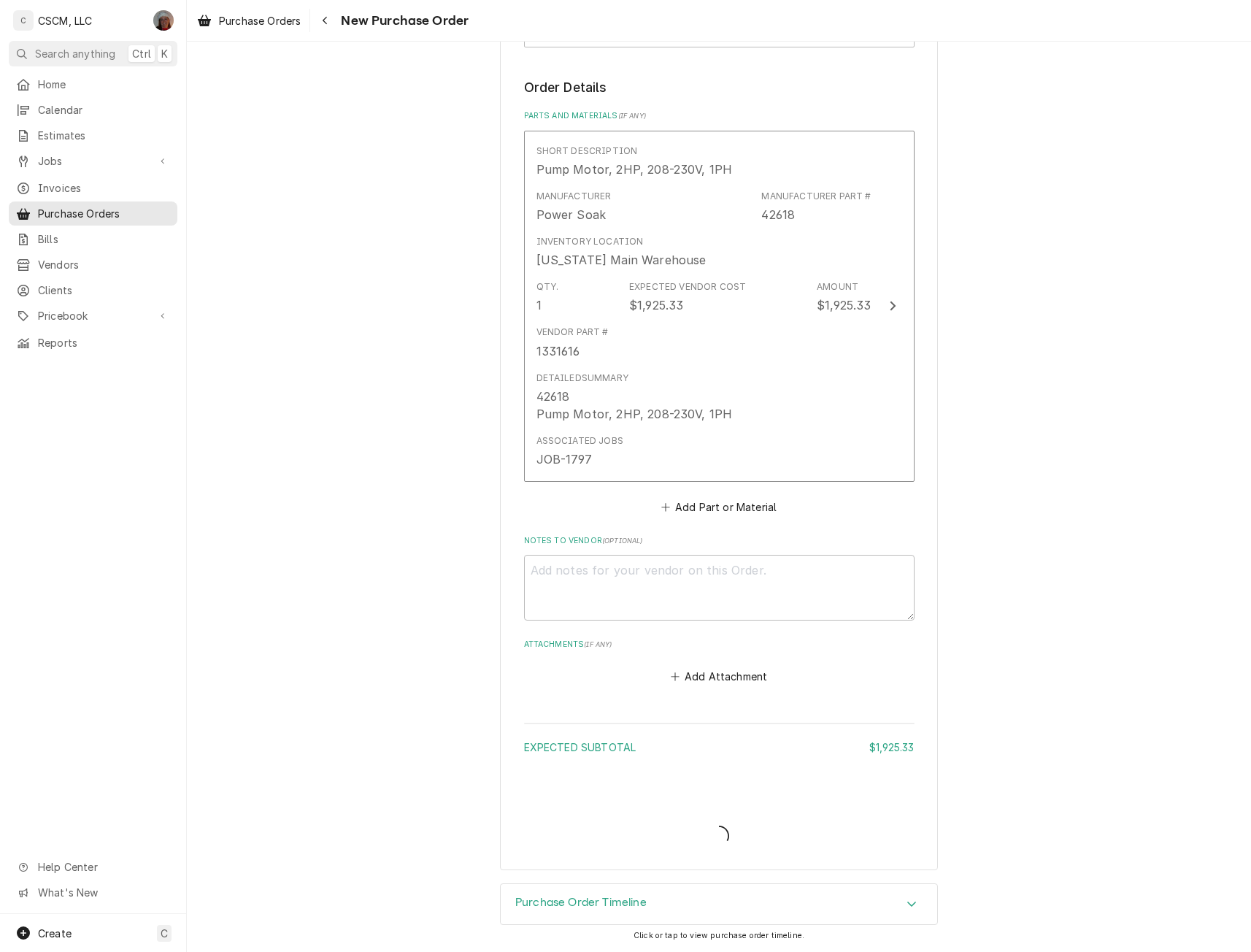
scroll to position [516, 0]
type textarea "x"
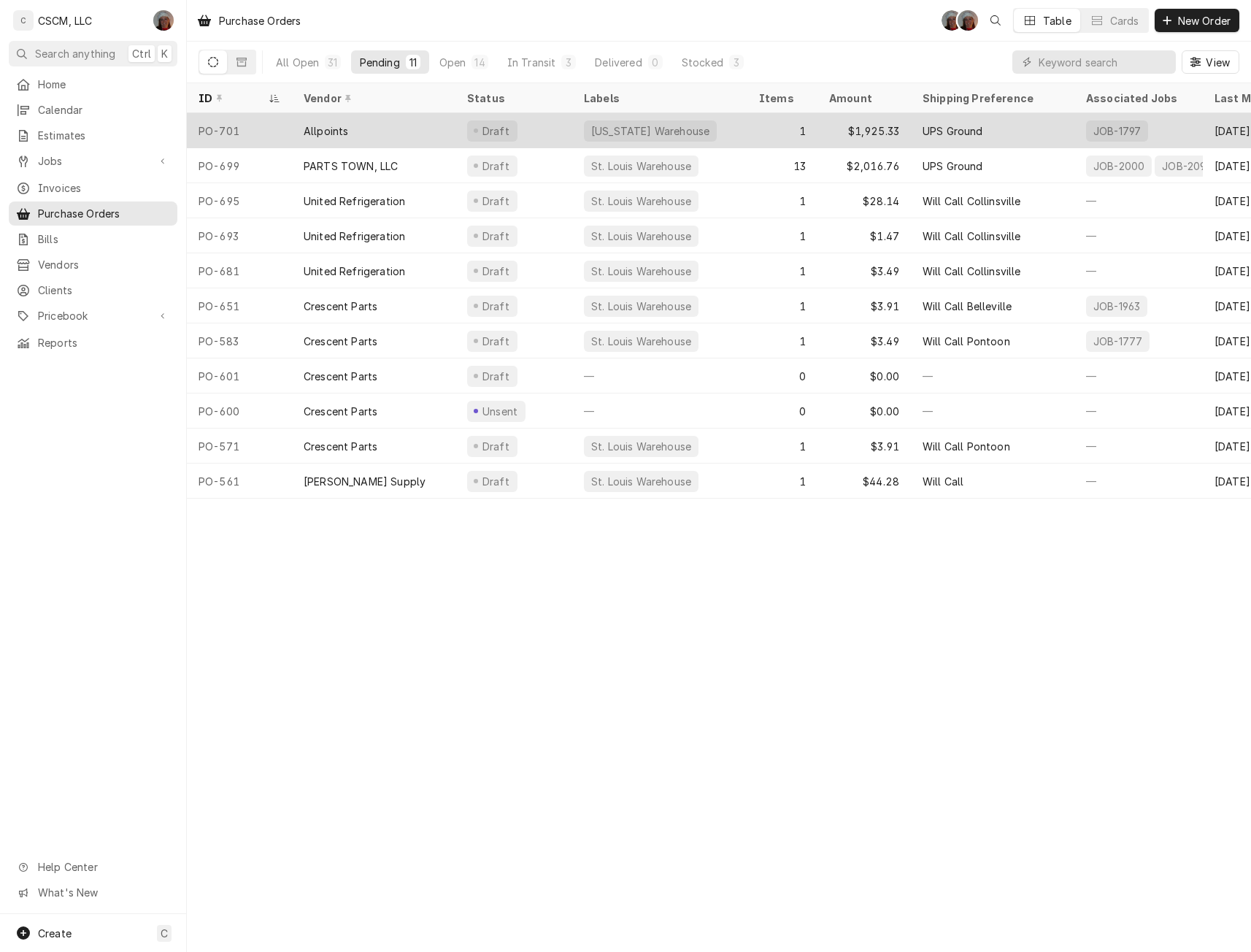
click at [311, 117] on div "Allpoints" at bounding box center [373, 130] width 163 height 35
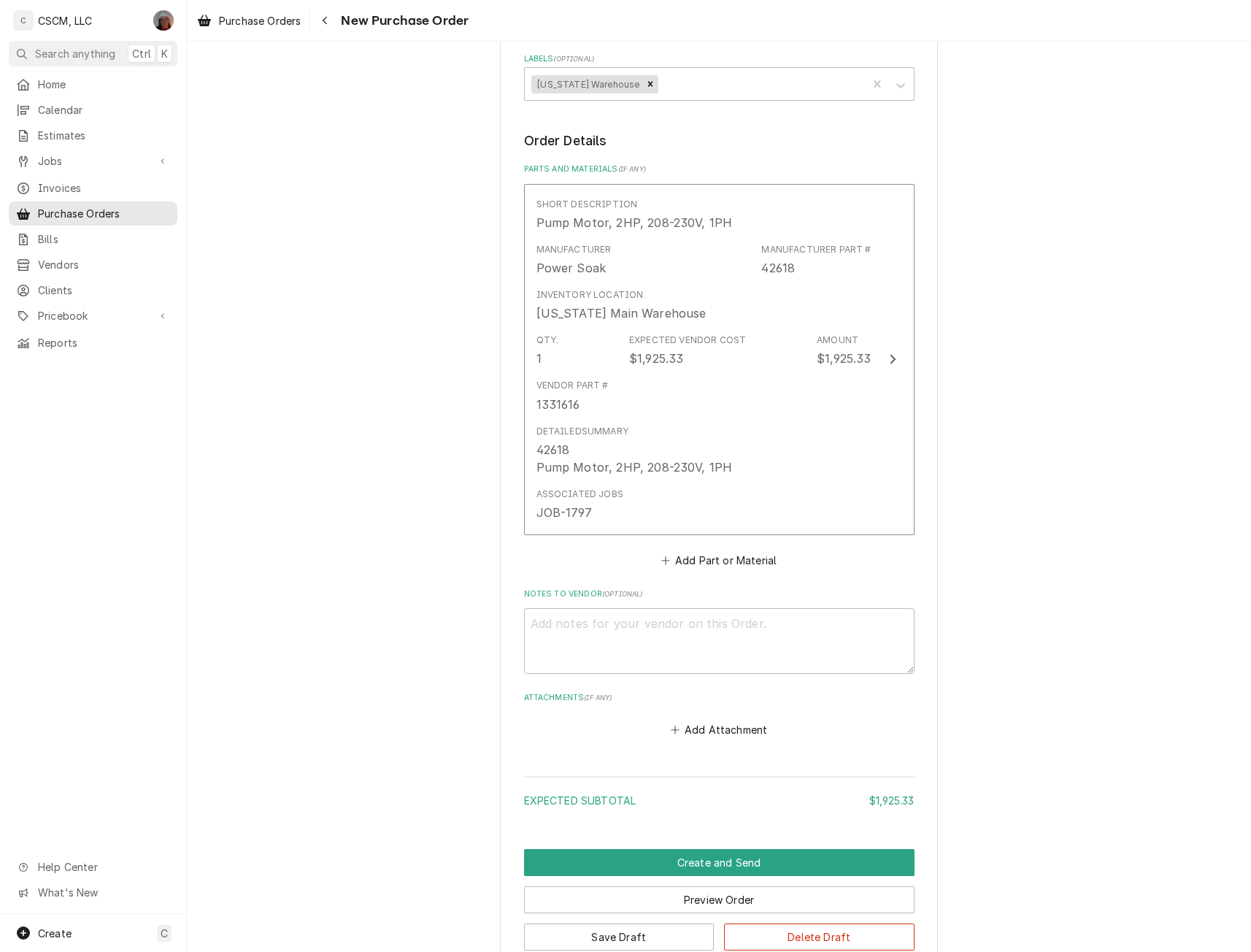
scroll to position [561, 0]
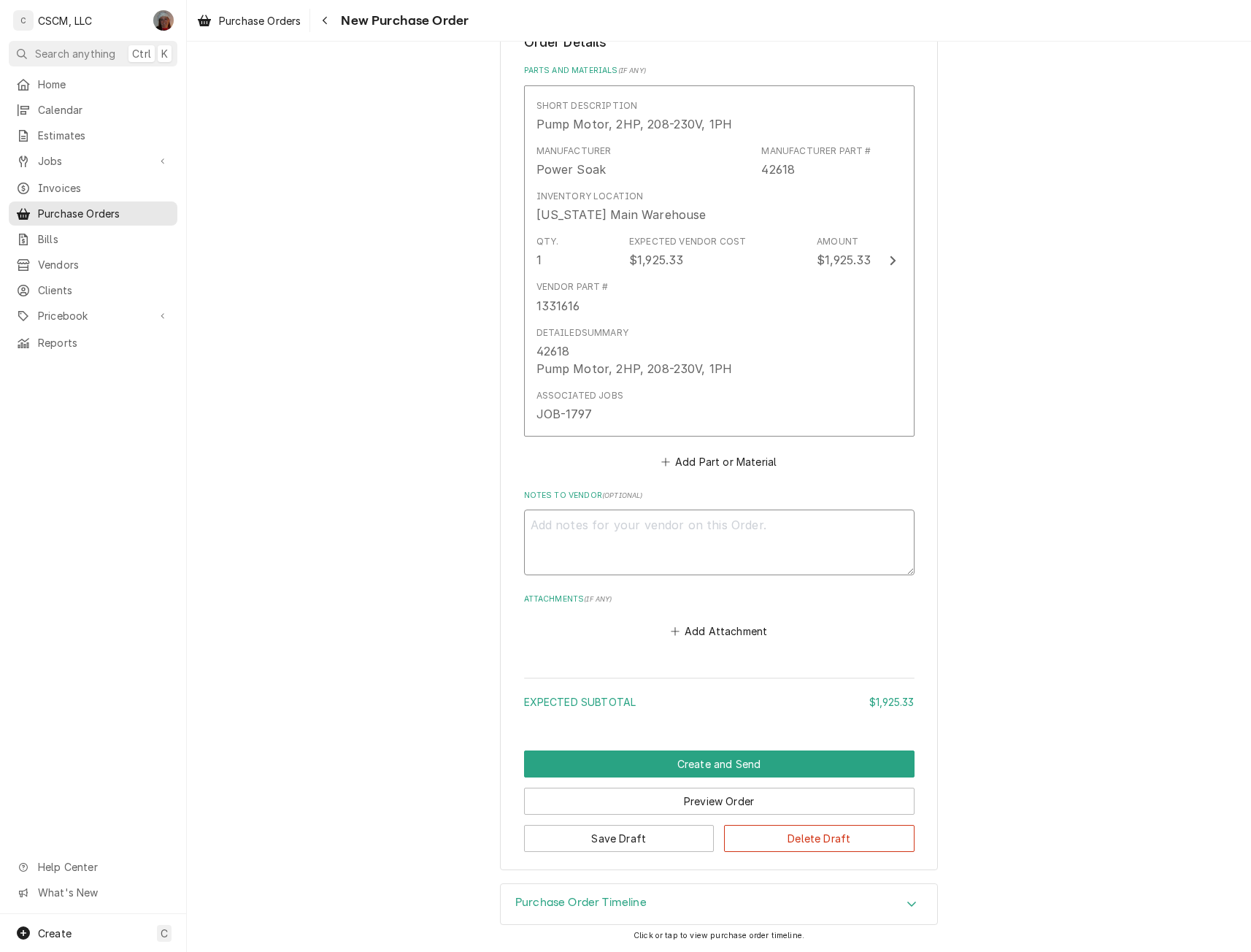
click at [581, 517] on textarea "Notes to Vendor ( optional )" at bounding box center [719, 541] width 391 height 66
type textarea "x"
type textarea "L"
type textarea "x"
type textarea "Lo"
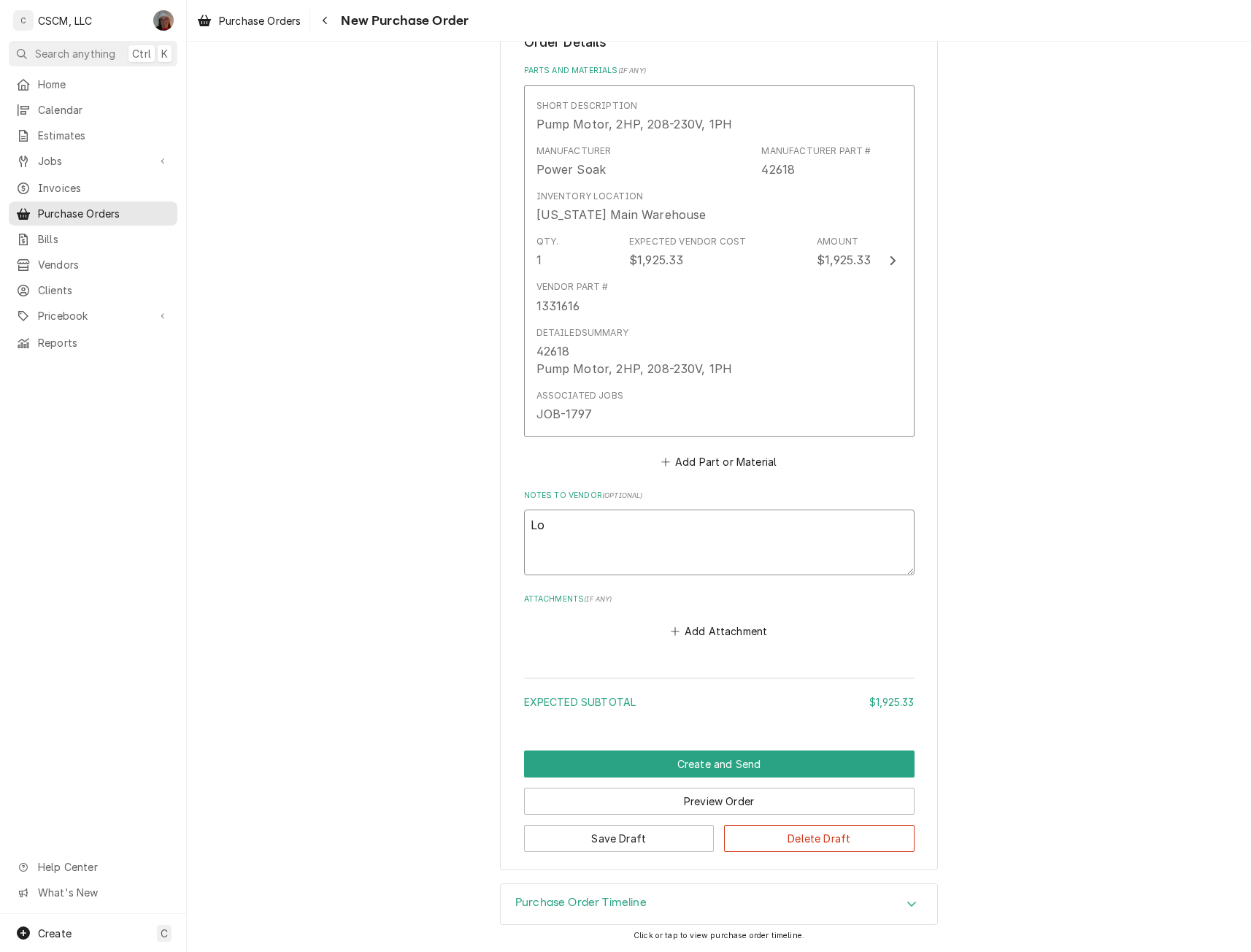
type textarea "x"
type textarea "Loy"
type textarea "x"
type textarea "Loya"
type textarea "x"
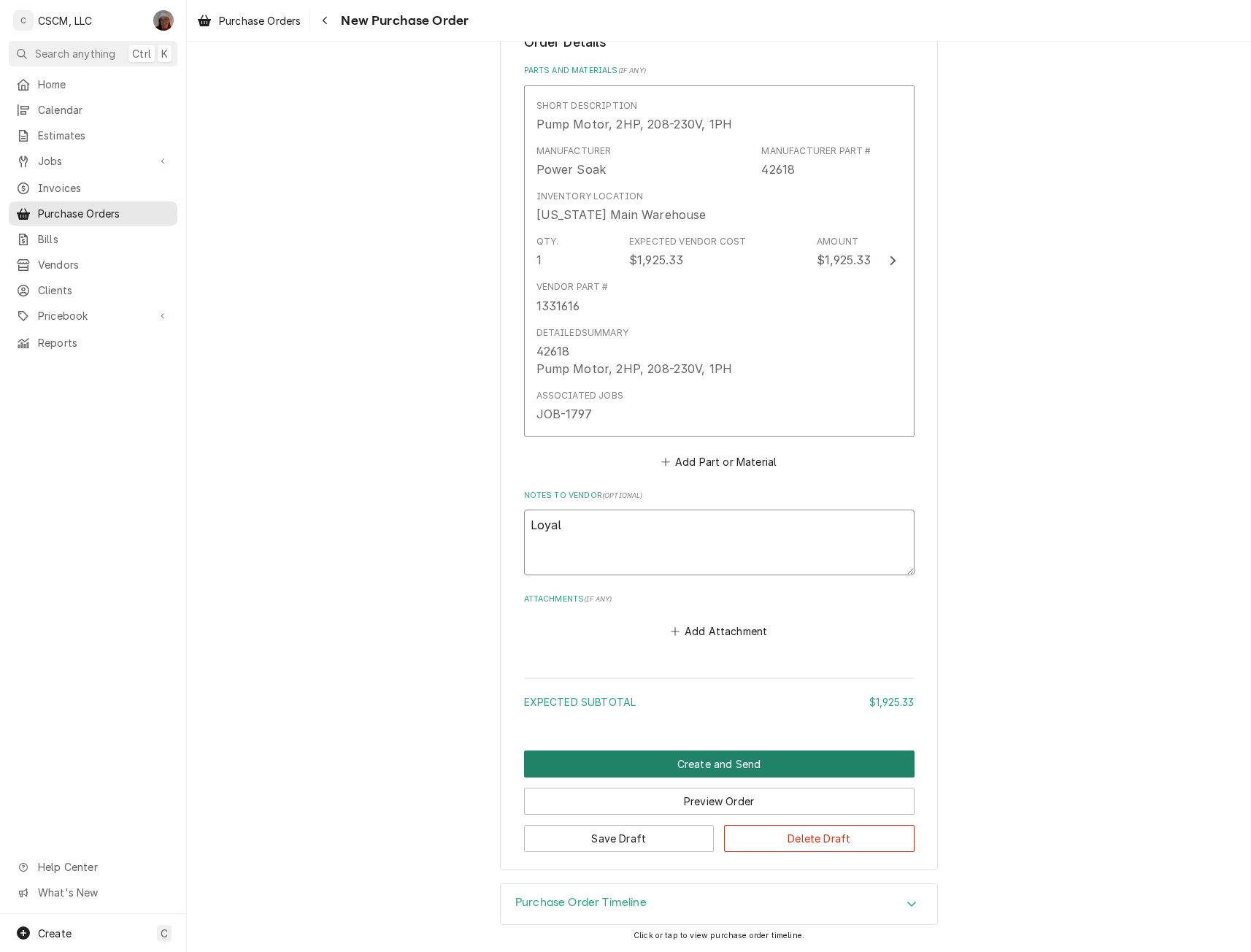
type textarea "Loyal"
click at [741, 754] on button "Create and Send" at bounding box center [719, 764] width 391 height 27
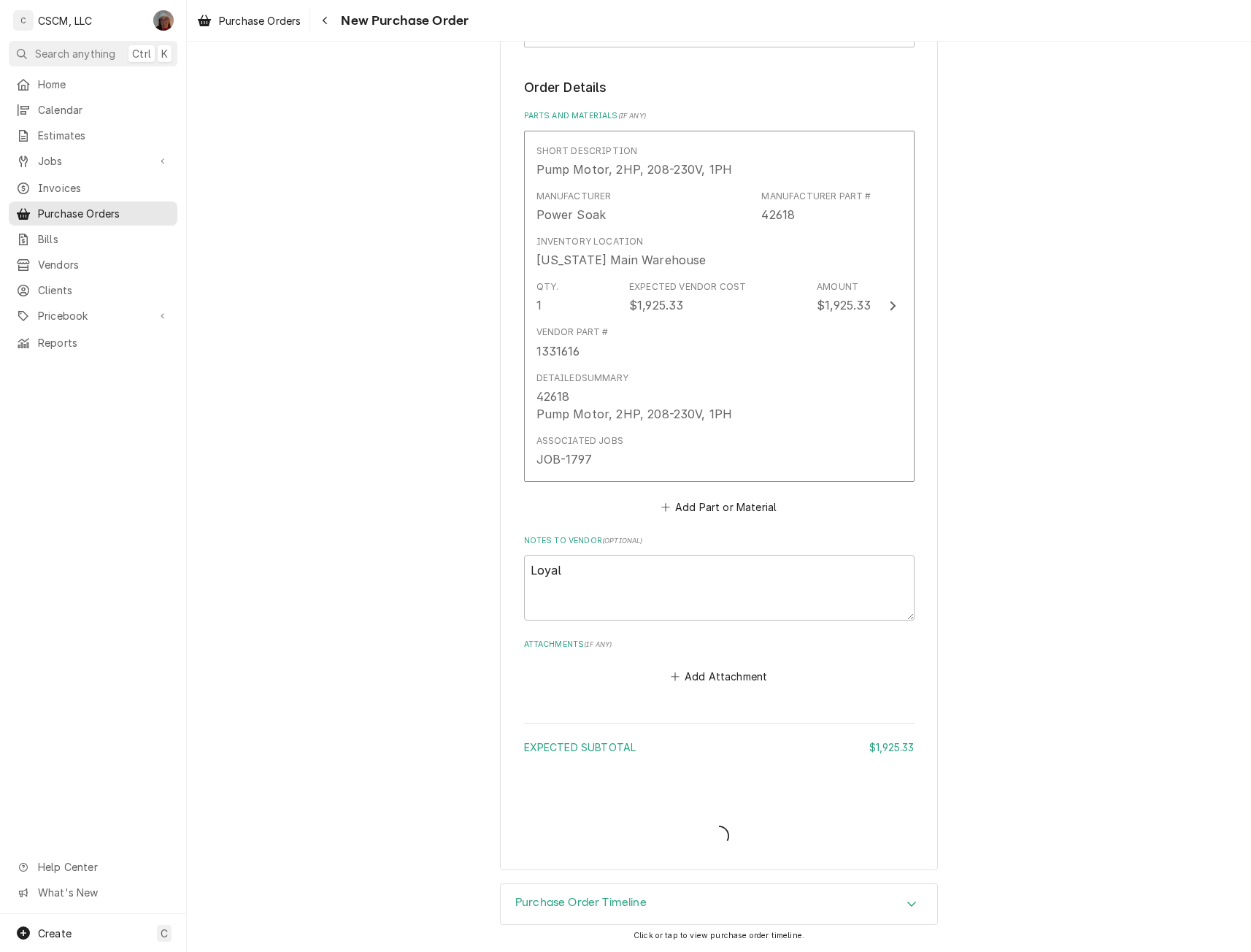
type textarea "x"
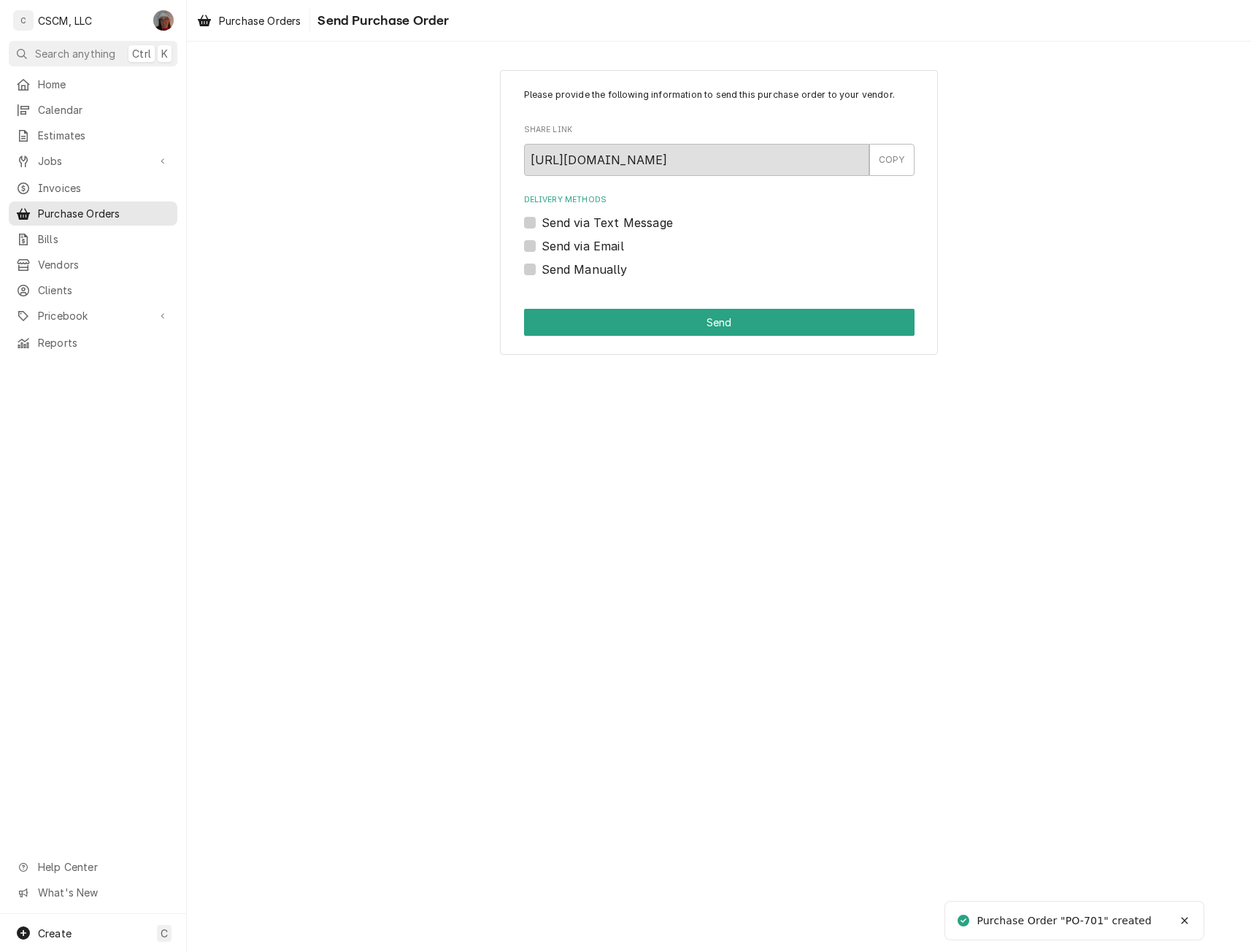
click at [541, 267] on label "Send Manually" at bounding box center [584, 269] width 86 height 17
click at [541, 267] on input "Send Manually" at bounding box center [736, 277] width 391 height 32
checkbox input "true"
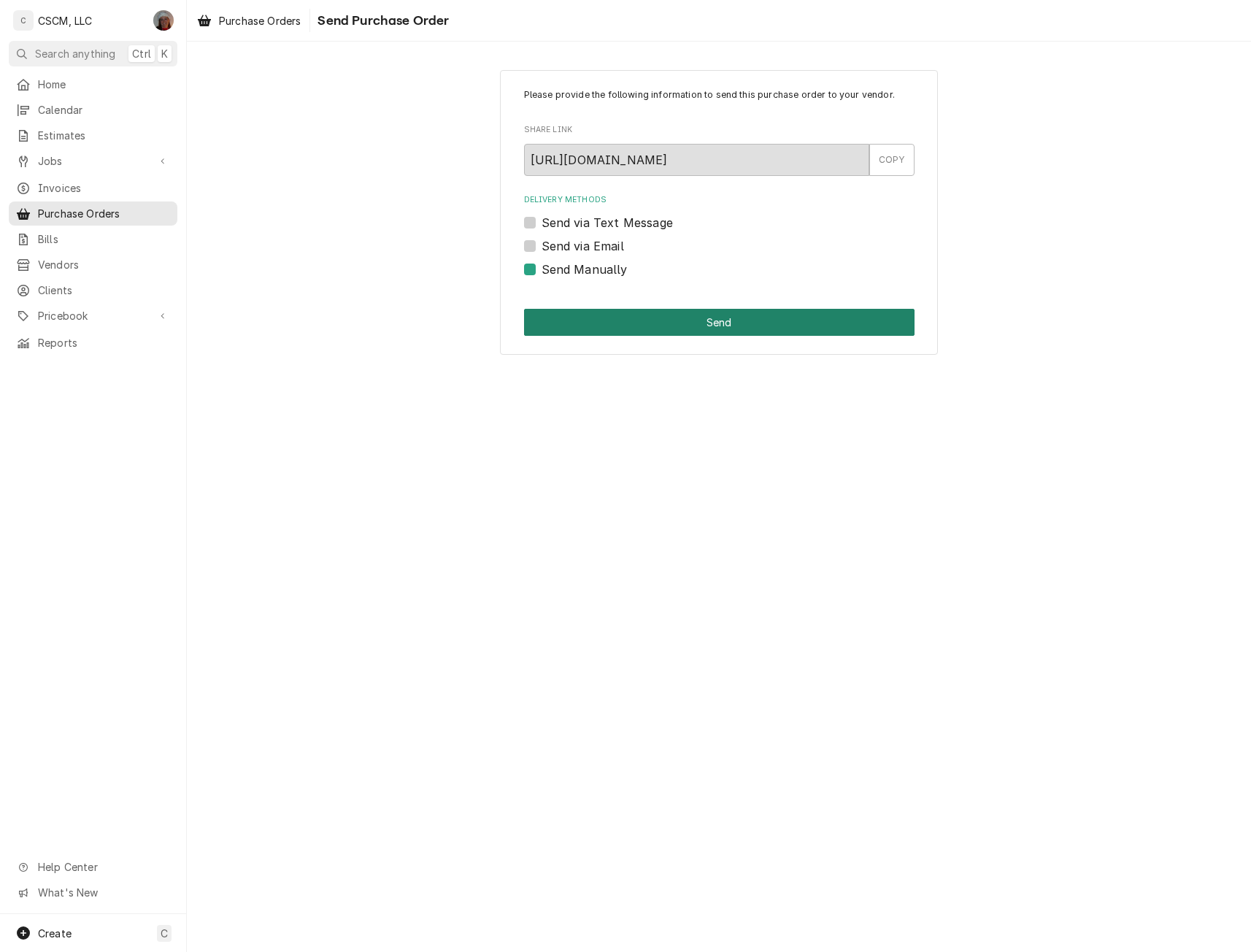
click at [661, 320] on button "Send" at bounding box center [719, 322] width 391 height 27
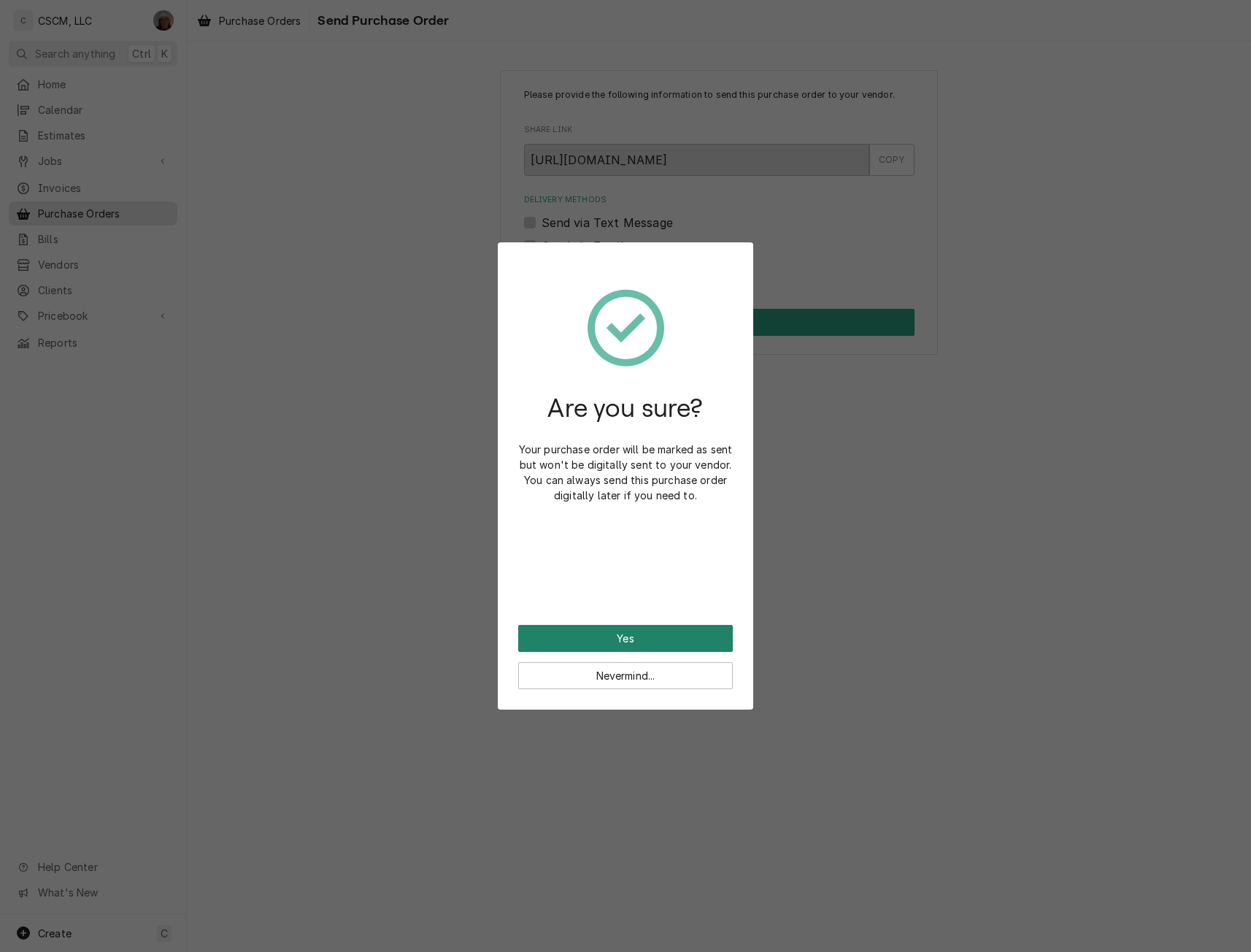
click at [559, 636] on button "Yes" at bounding box center [626, 638] width 215 height 27
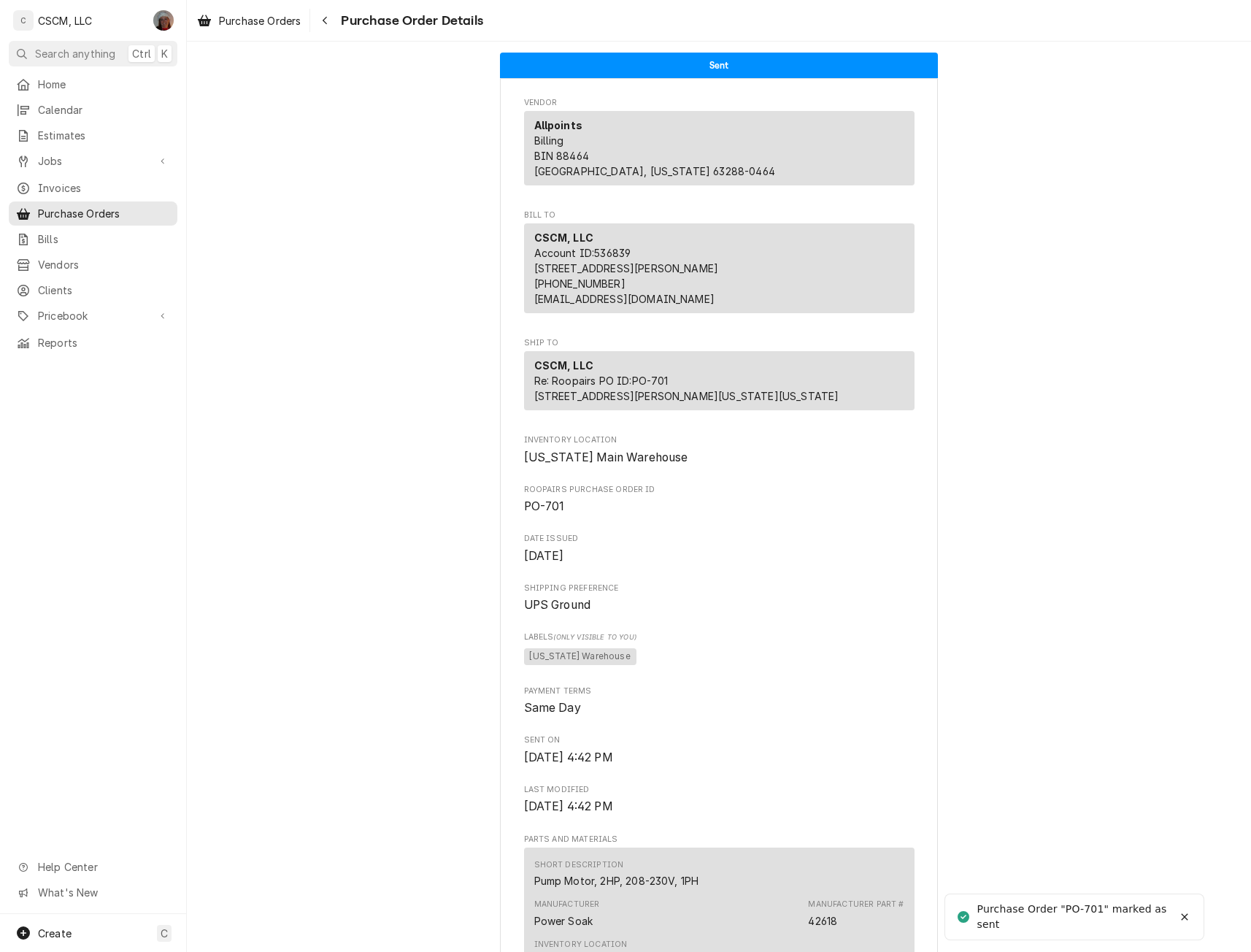
scroll to position [748, 0]
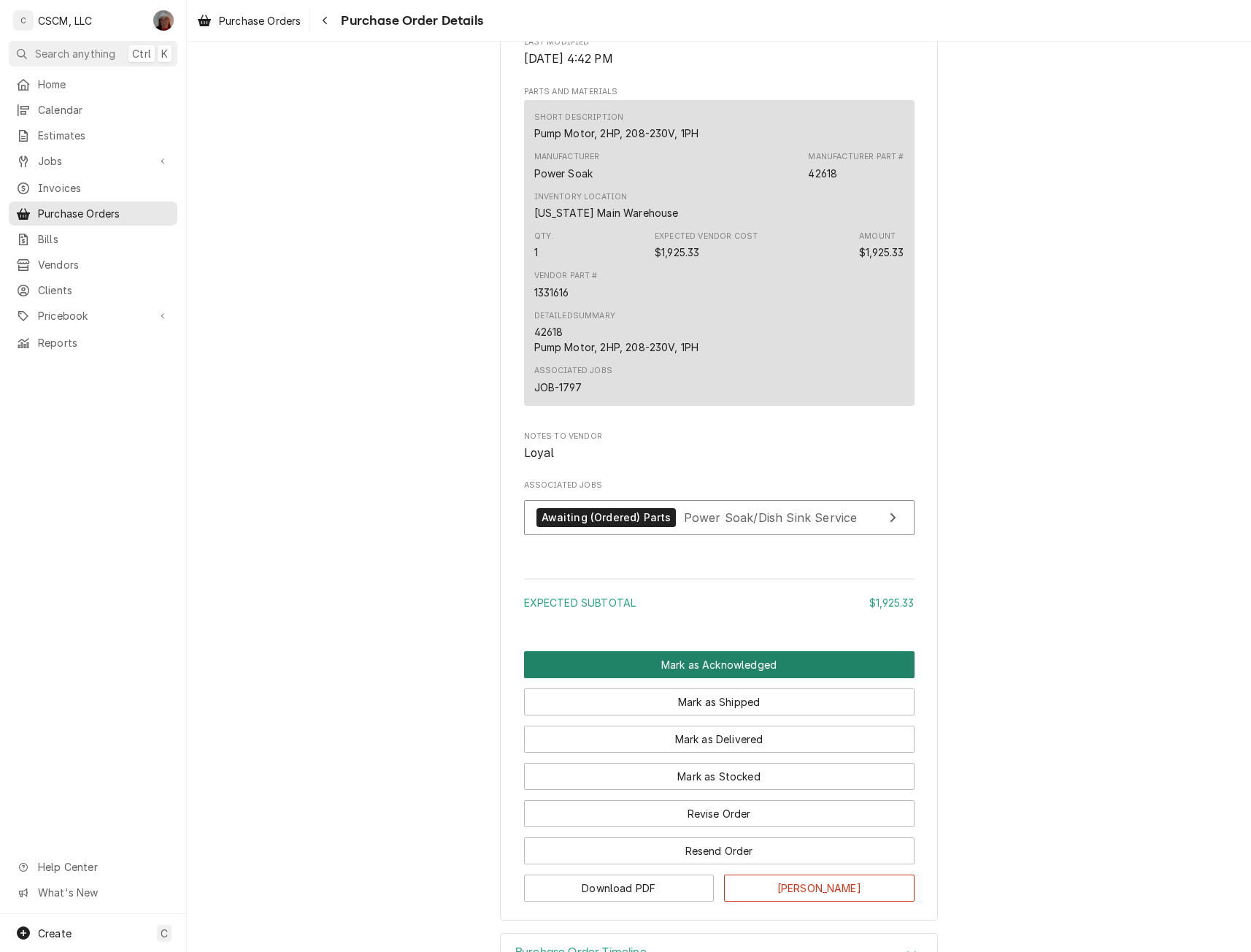
click at [693, 678] on button "Mark as Acknowledged" at bounding box center [719, 665] width 391 height 27
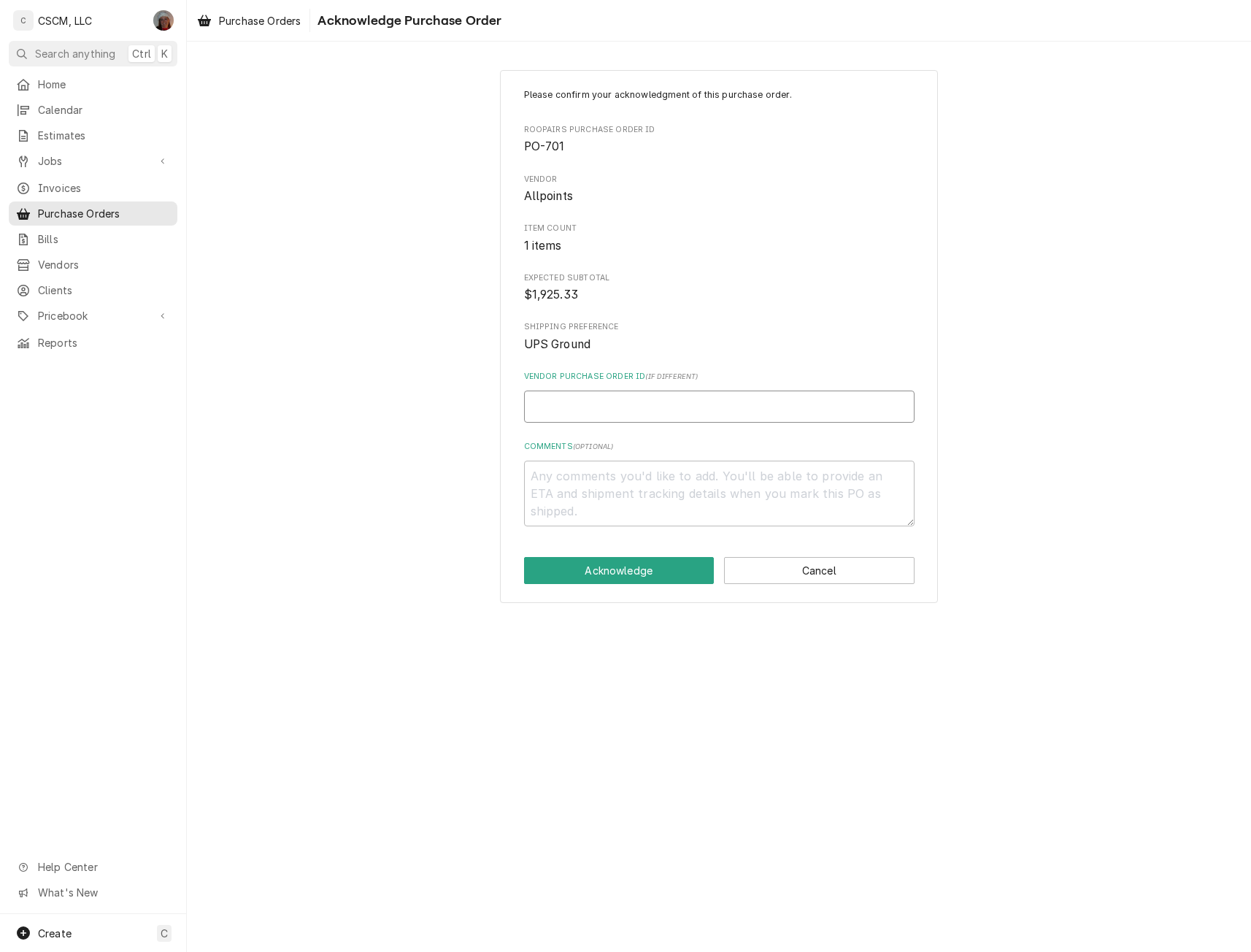
click at [553, 413] on input "Vendor Purchase Order ID ( if different )" at bounding box center [719, 407] width 391 height 32
type textarea "x"
type input "7"
type textarea "x"
type input "71"
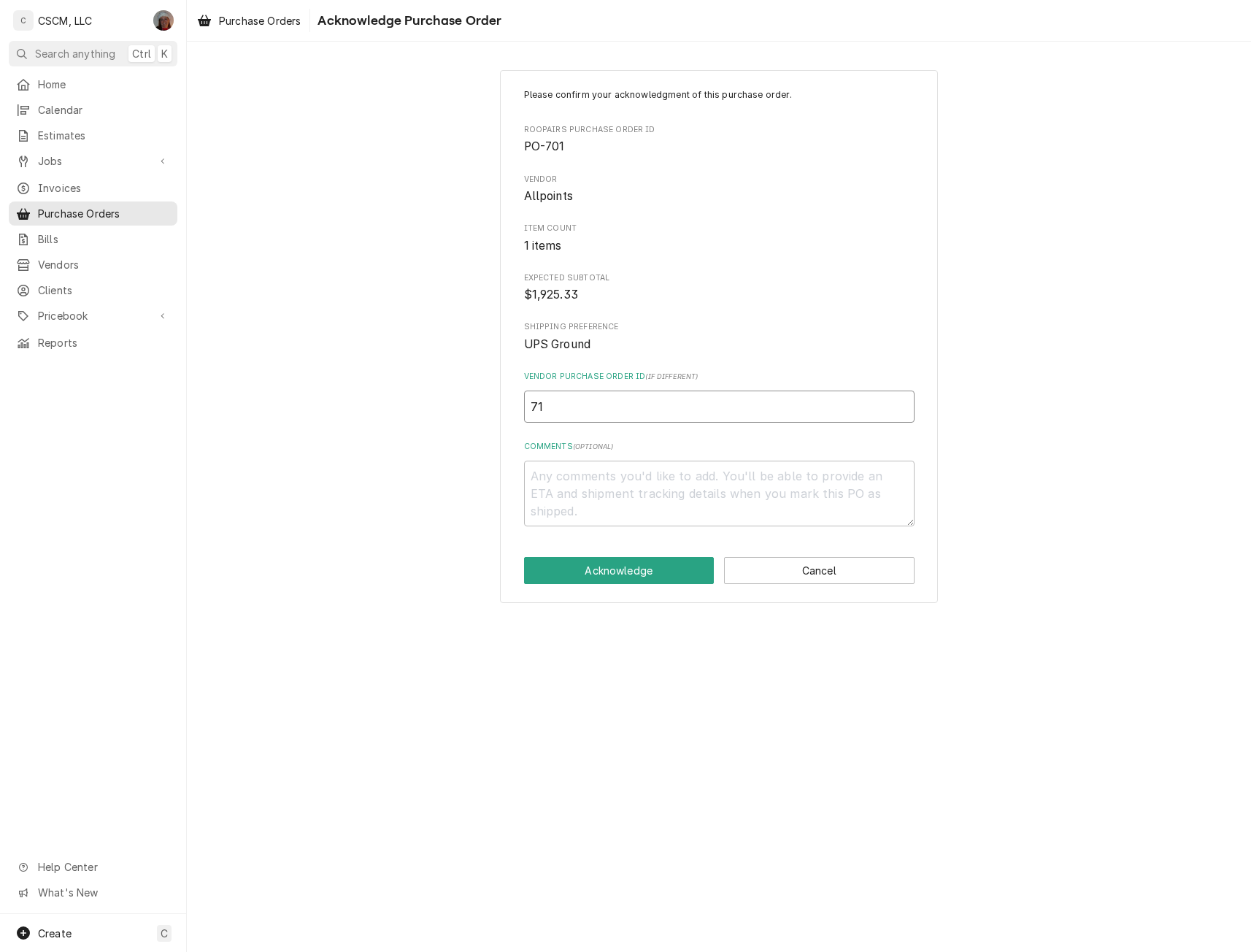
type textarea "x"
type input "717"
type textarea "x"
type input "7172"
type textarea "x"
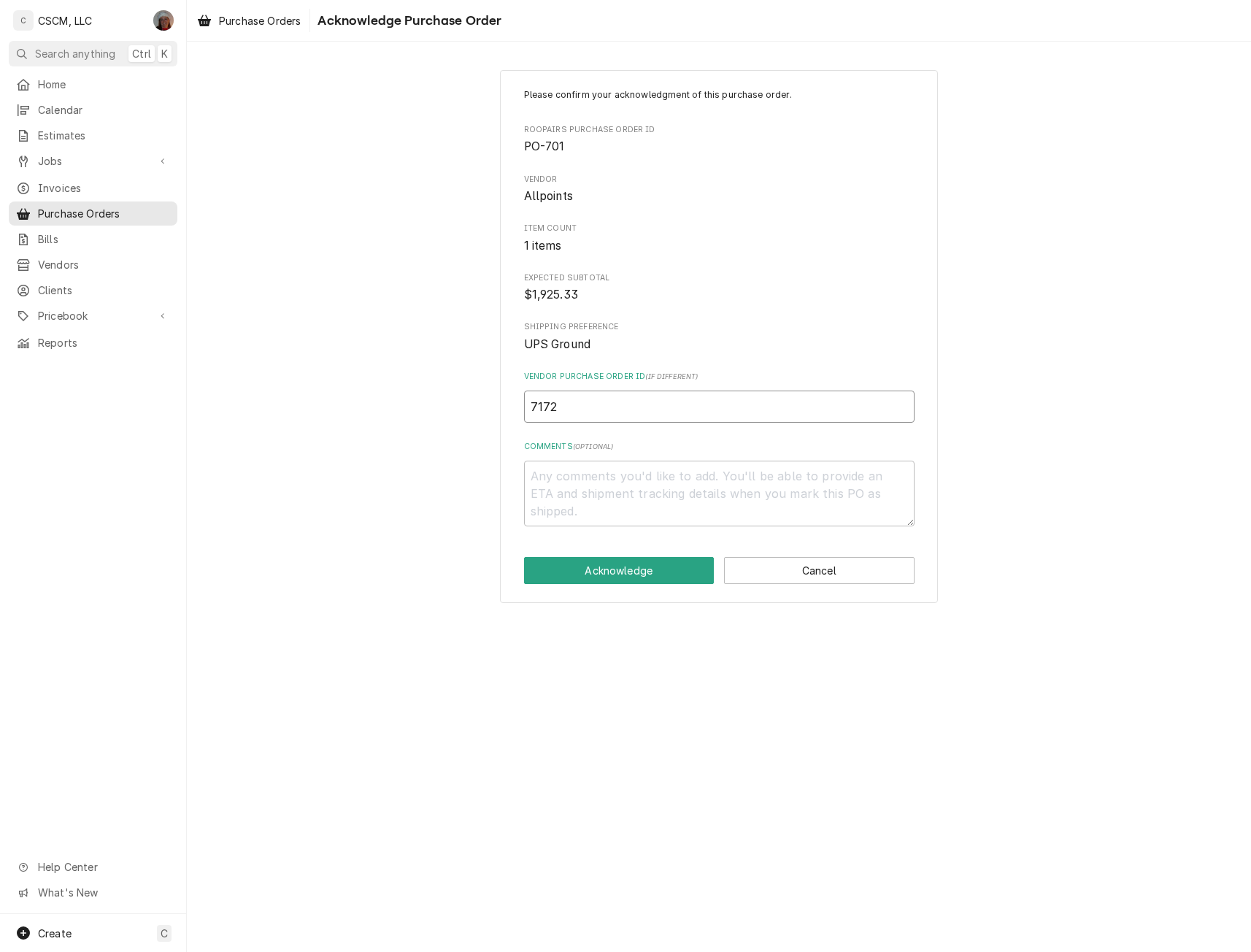
type input "71725"
type textarea "x"
type input "717258"
type textarea "x"
type input "7172585"
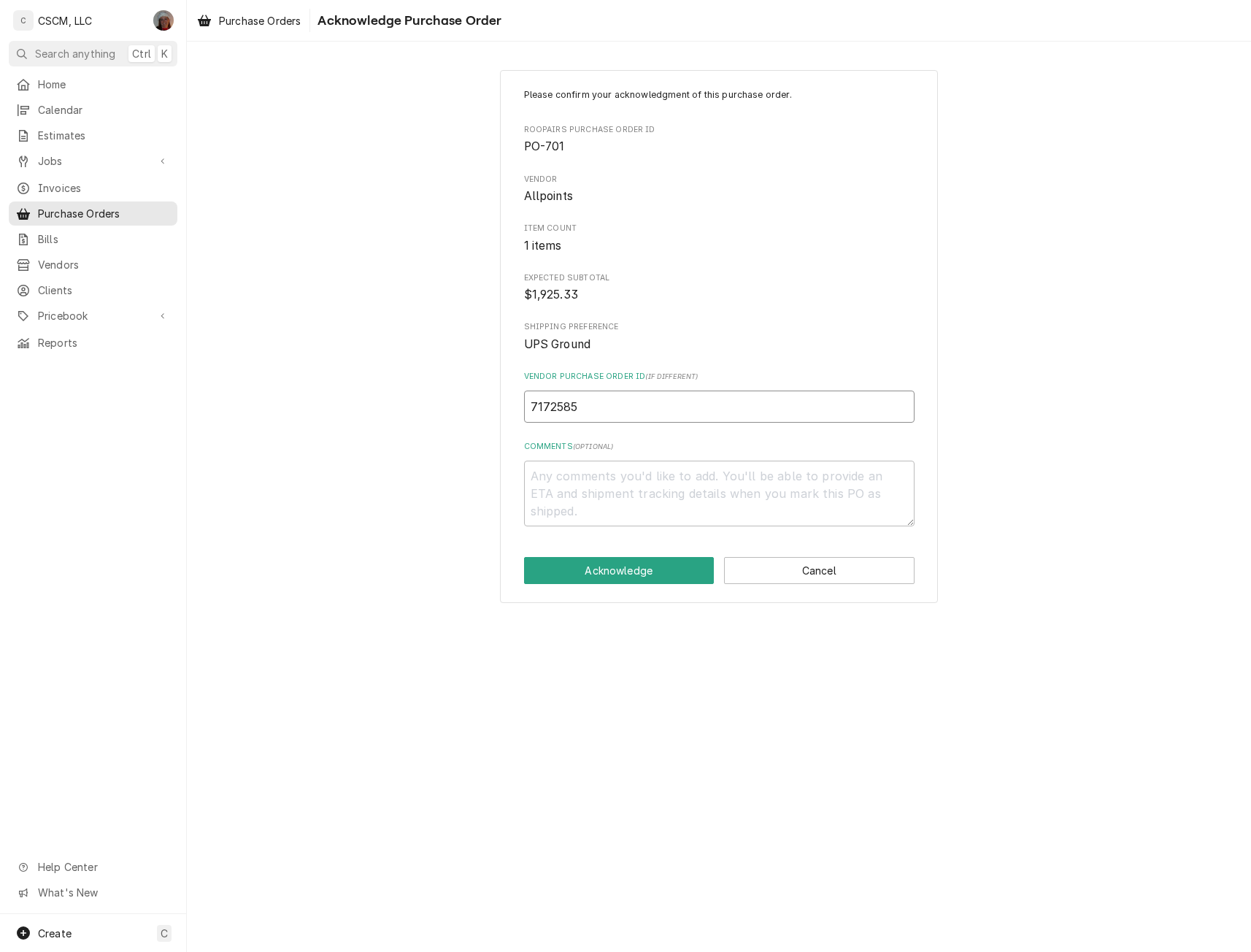
type textarea "x"
type input "71725852"
type textarea "x"
type input "71725852-"
type textarea "x"
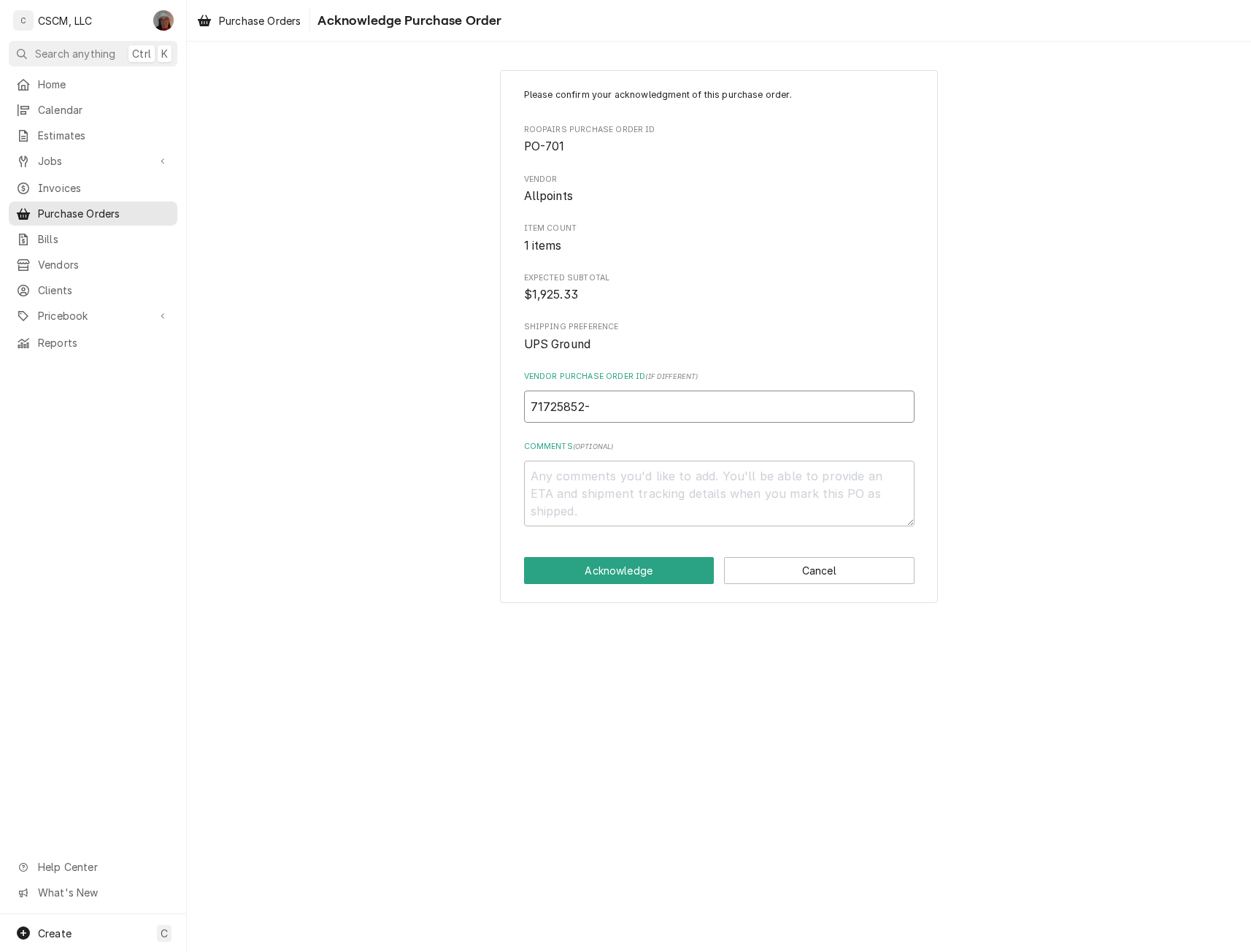
type input "71725852-0"
type textarea "x"
type input "71725852-00"
click at [605, 571] on button "Acknowledge" at bounding box center [619, 570] width 190 height 27
type textarea "x"
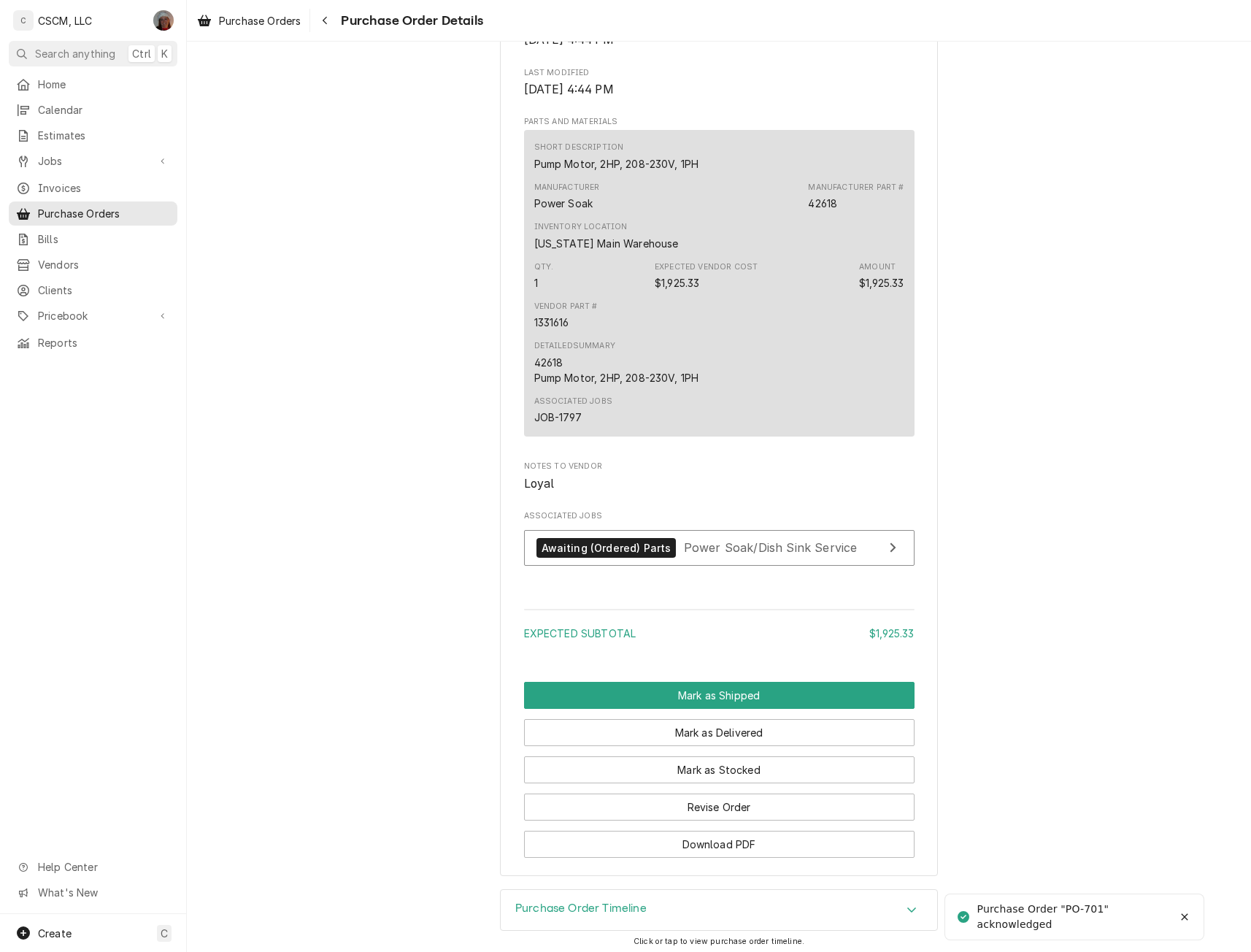
scroll to position [803, 0]
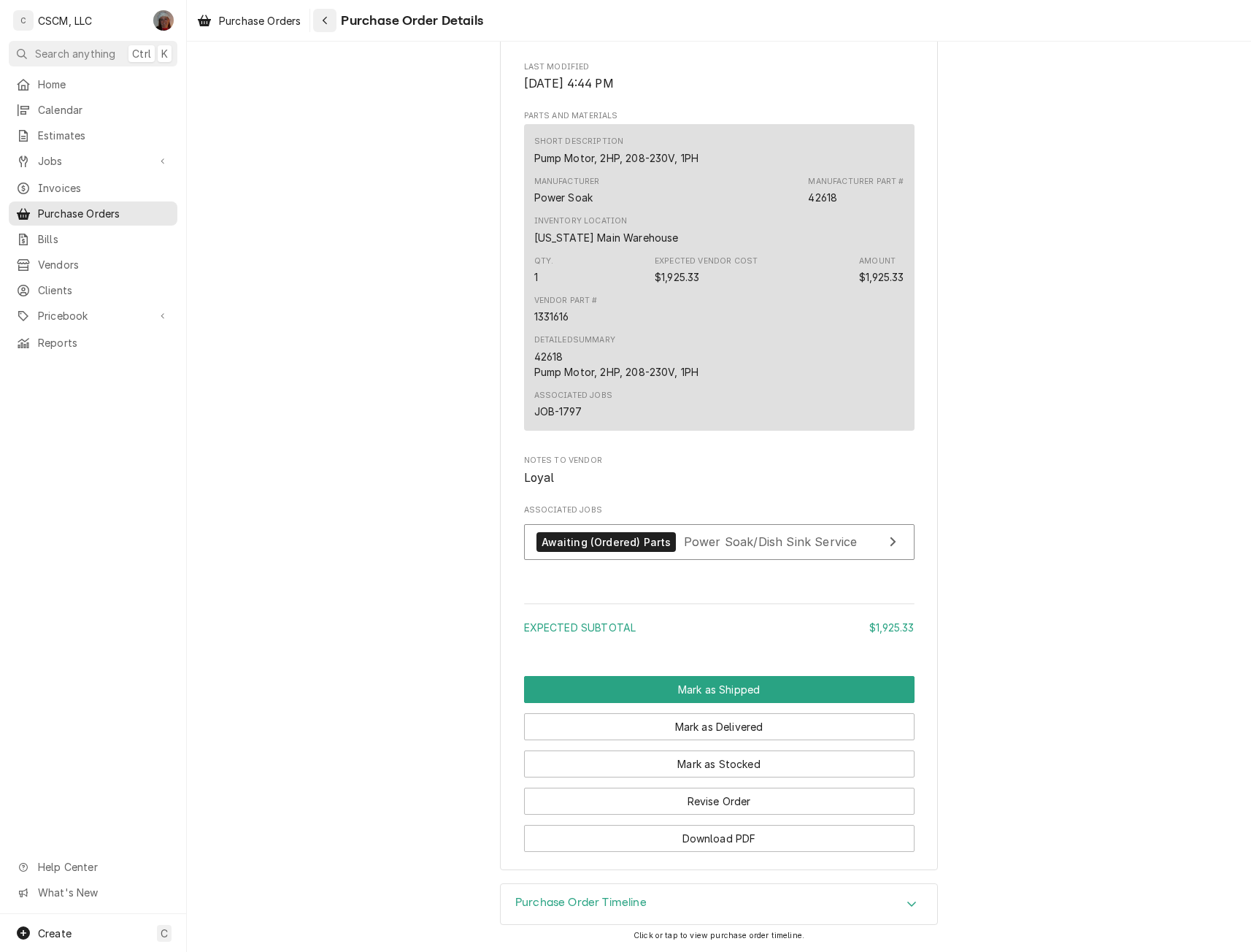
click at [320, 20] on div "Navigate back" at bounding box center [324, 20] width 14 height 14
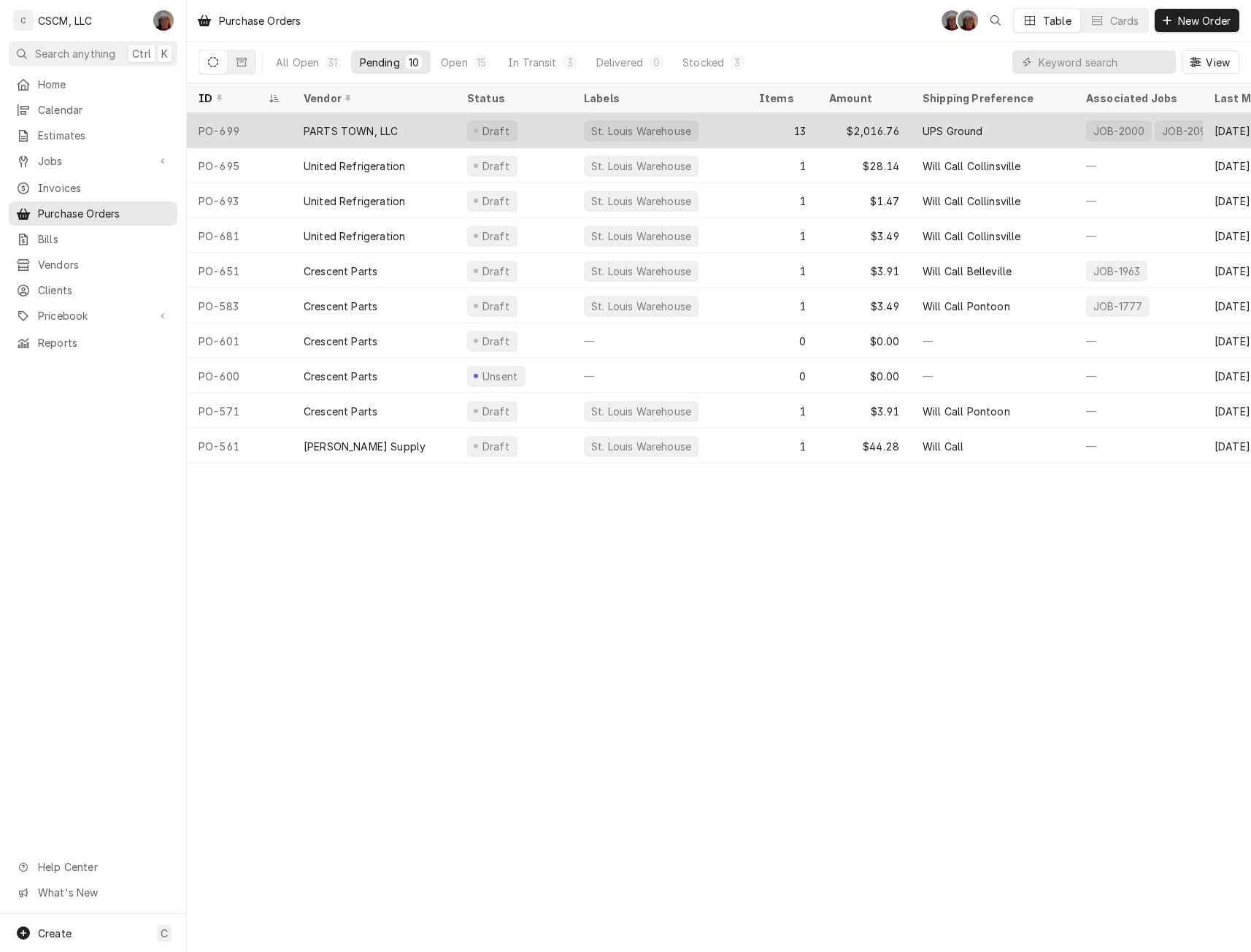
click at [325, 138] on div "PARTS TOWN, LLC" at bounding box center [373, 130] width 163 height 35
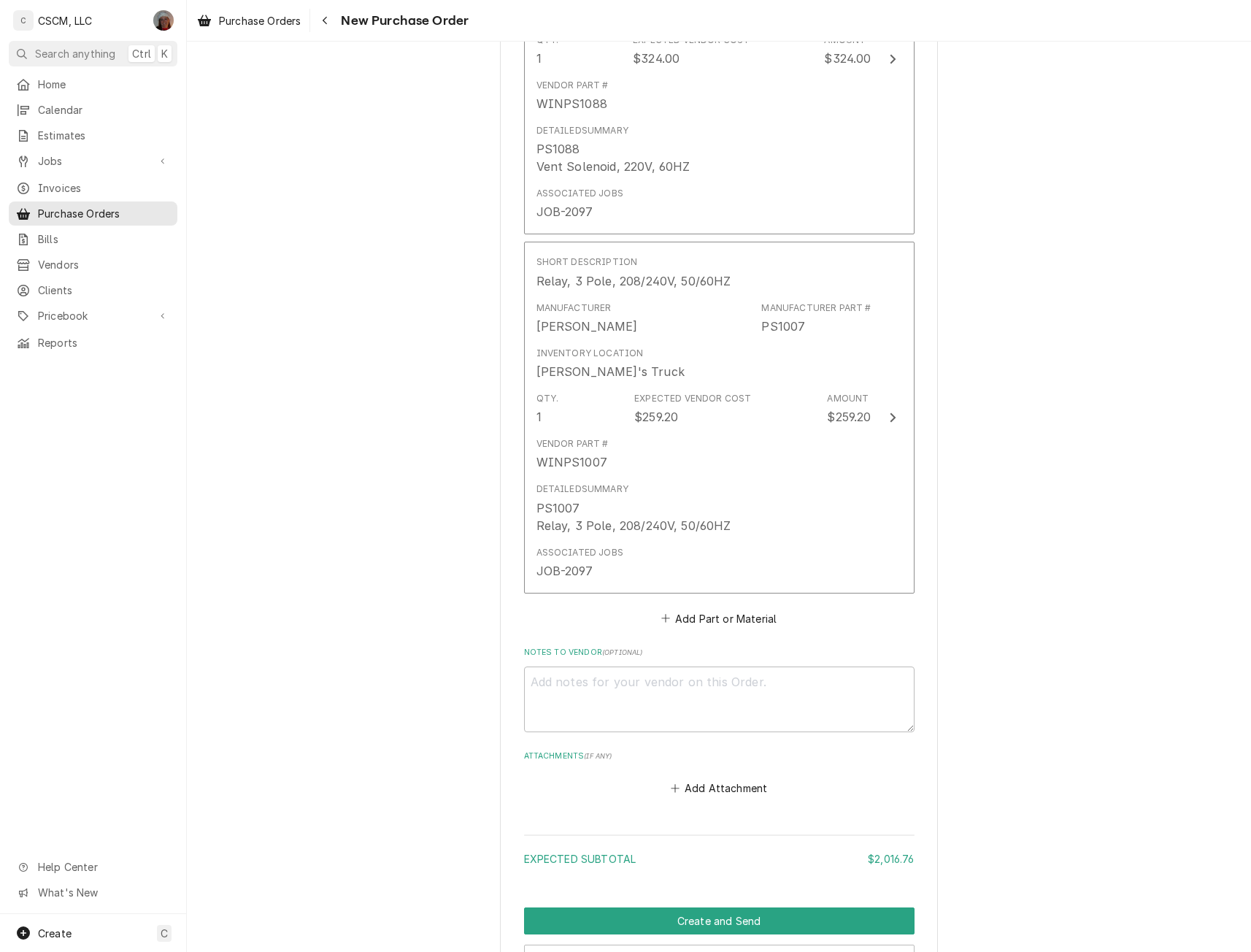
scroll to position [4846, 0]
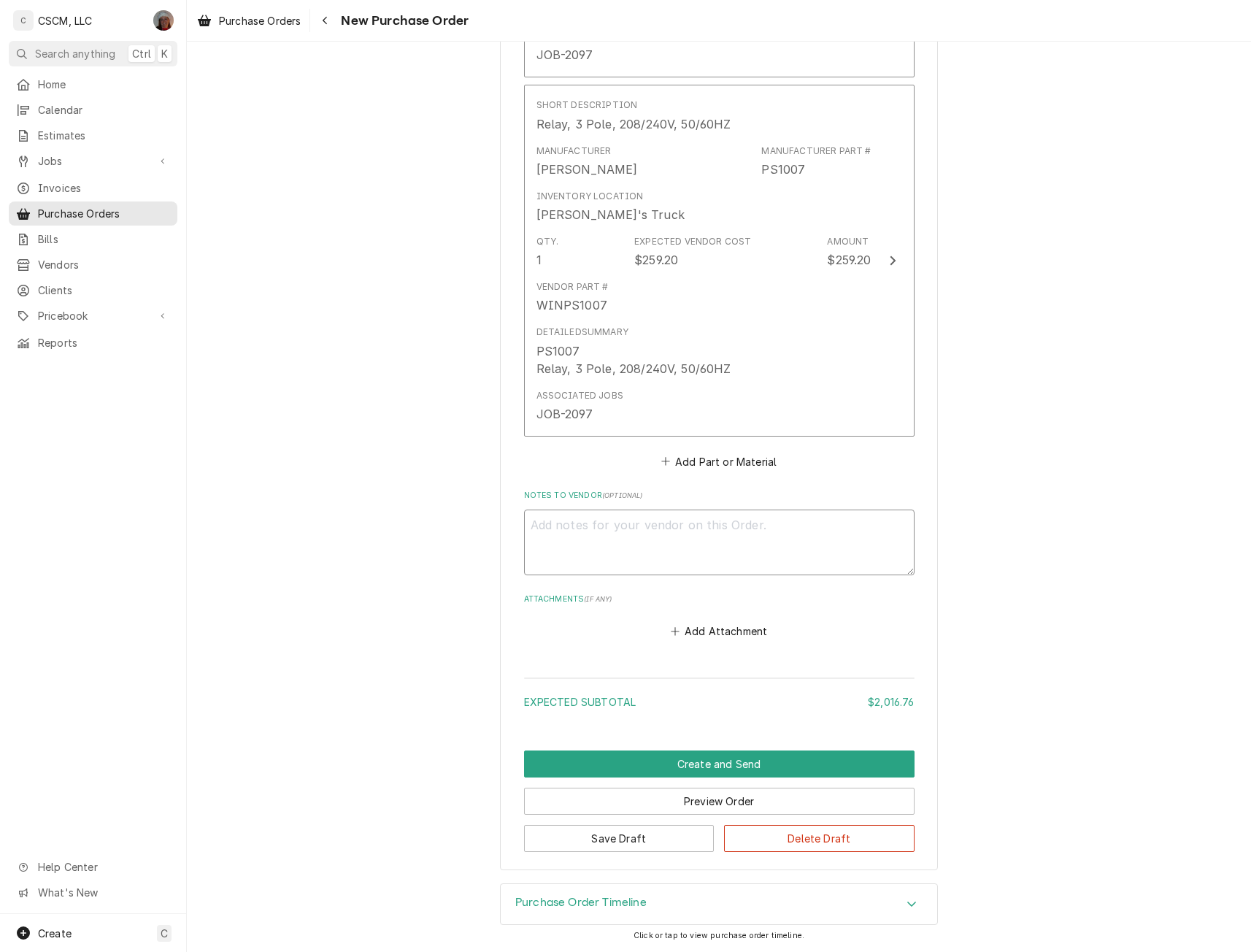
click at [553, 532] on textarea "Notes to Vendor ( optional )" at bounding box center [719, 541] width 391 height 66
type textarea "x"
type textarea "D"
type textarea "x"
type textarea "Da"
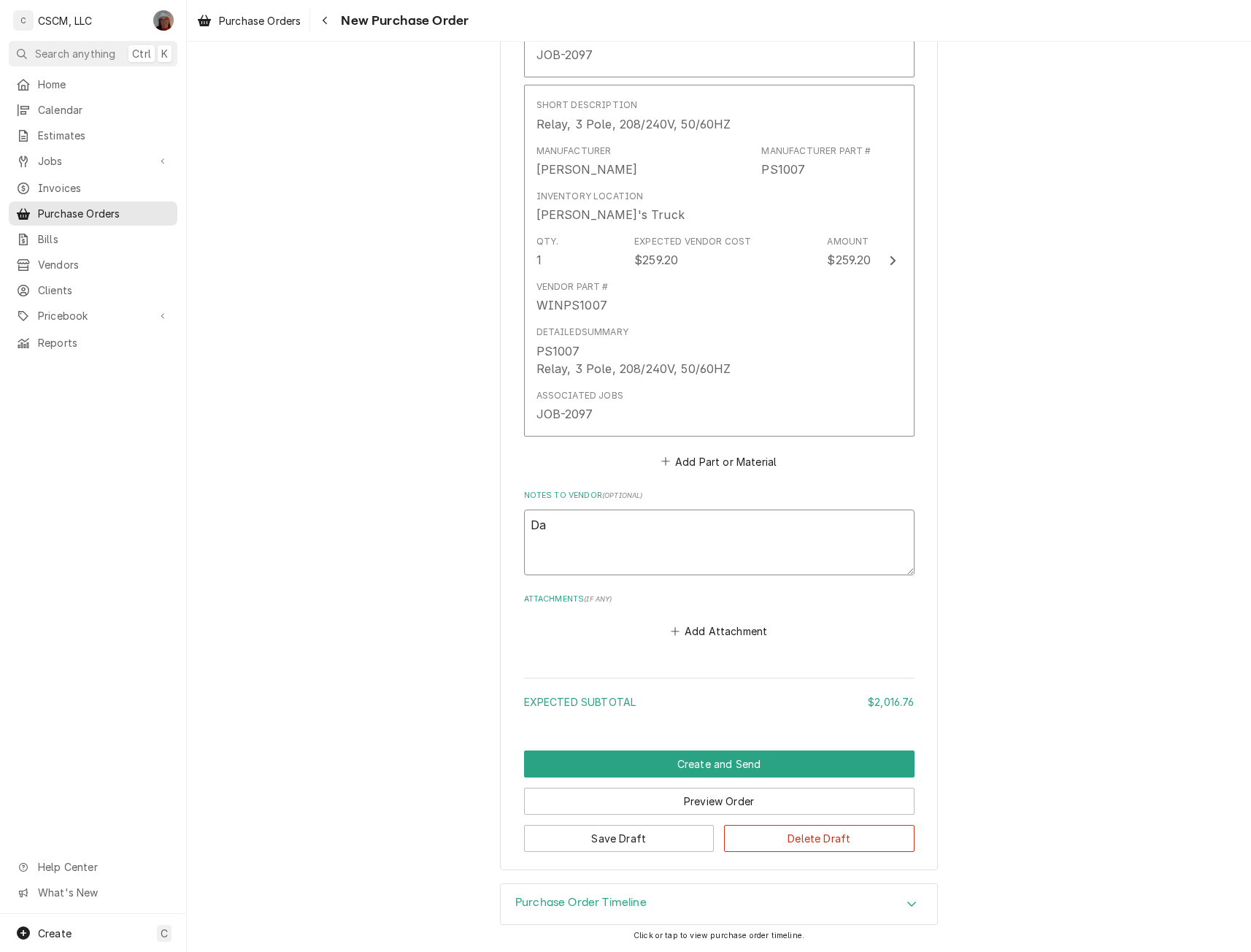
type textarea "x"
type textarea "Dav"
type textarea "x"
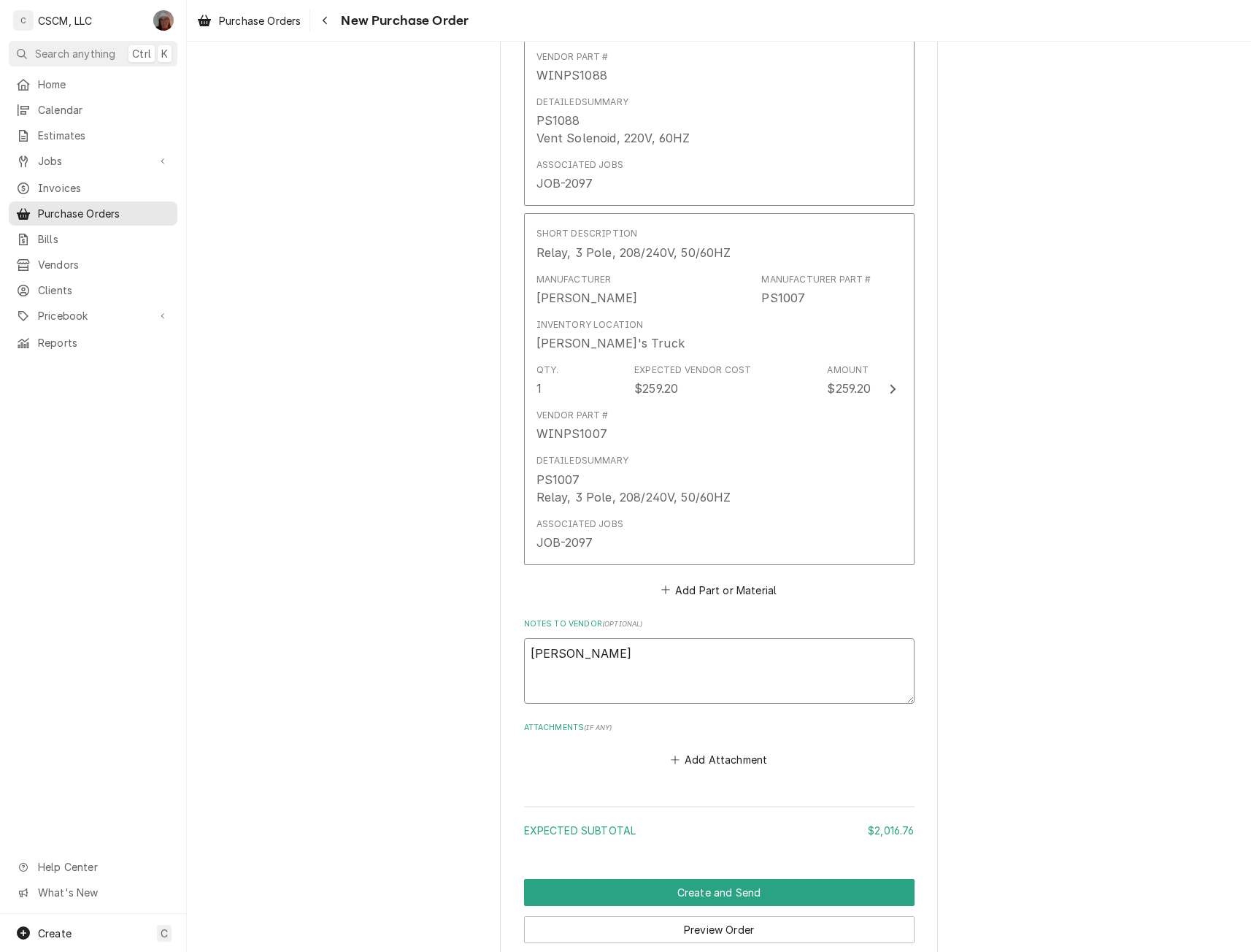
scroll to position [4756, 0]
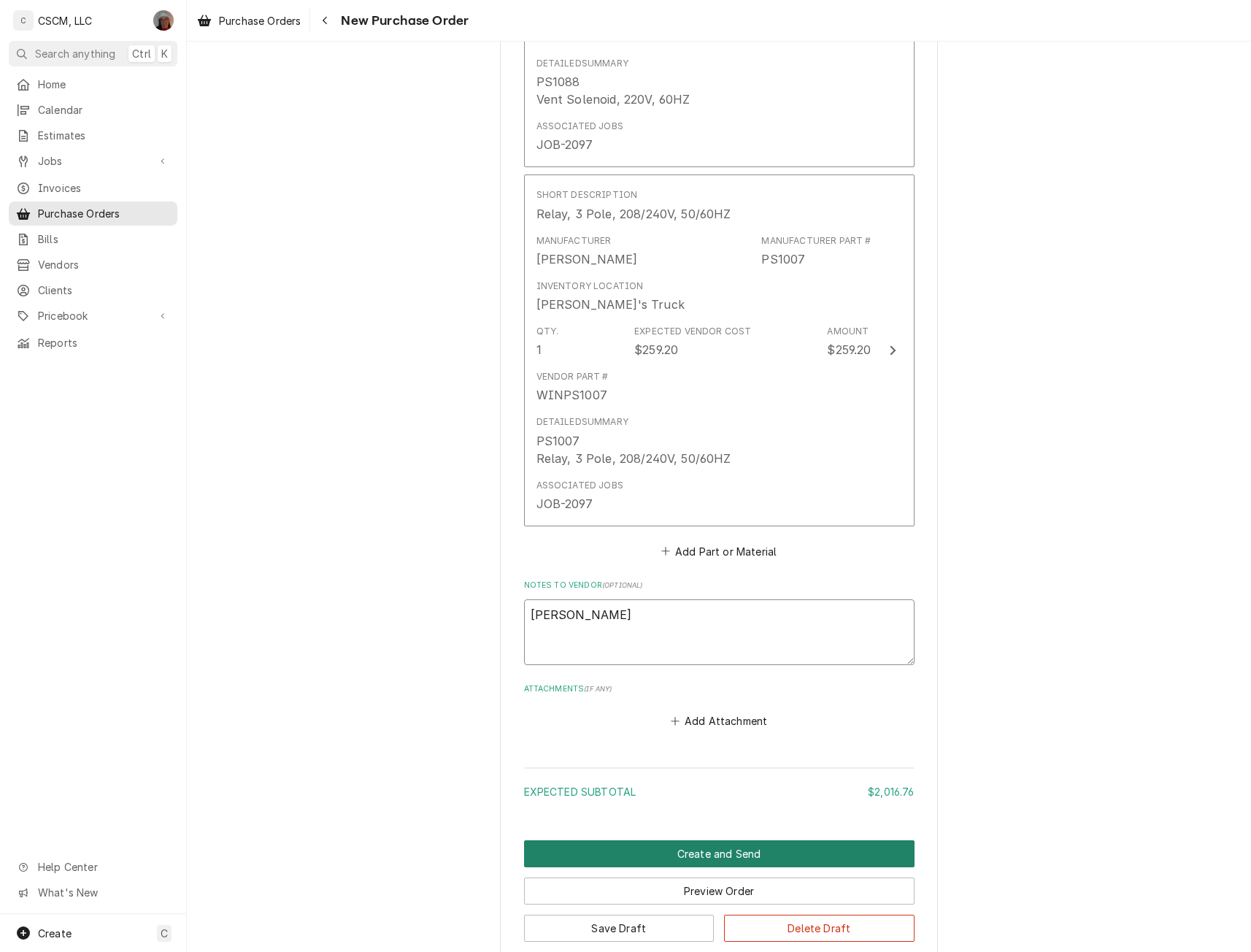
type textarea "Dave"
click at [730, 860] on button "Create and Send" at bounding box center [719, 854] width 391 height 27
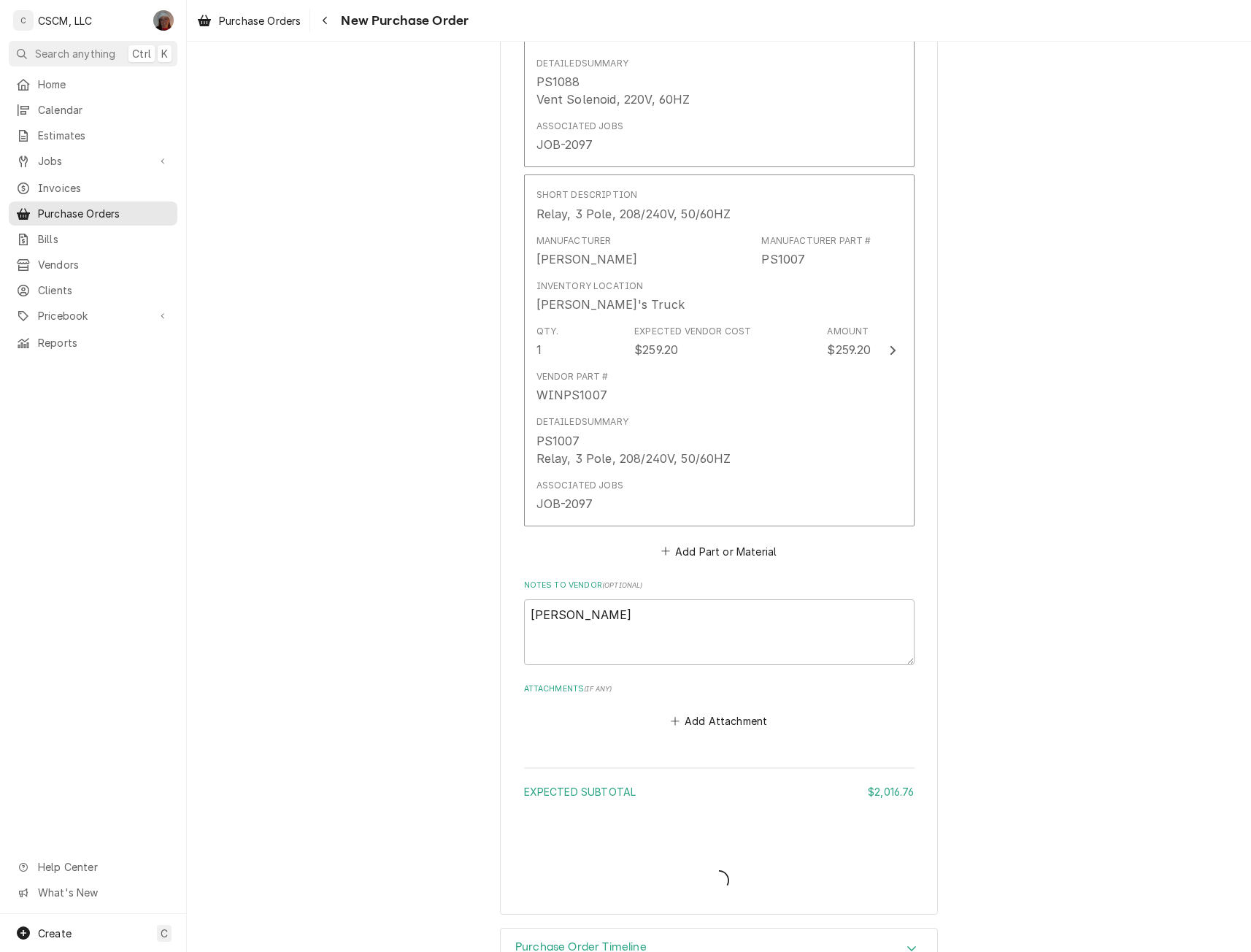
type textarea "x"
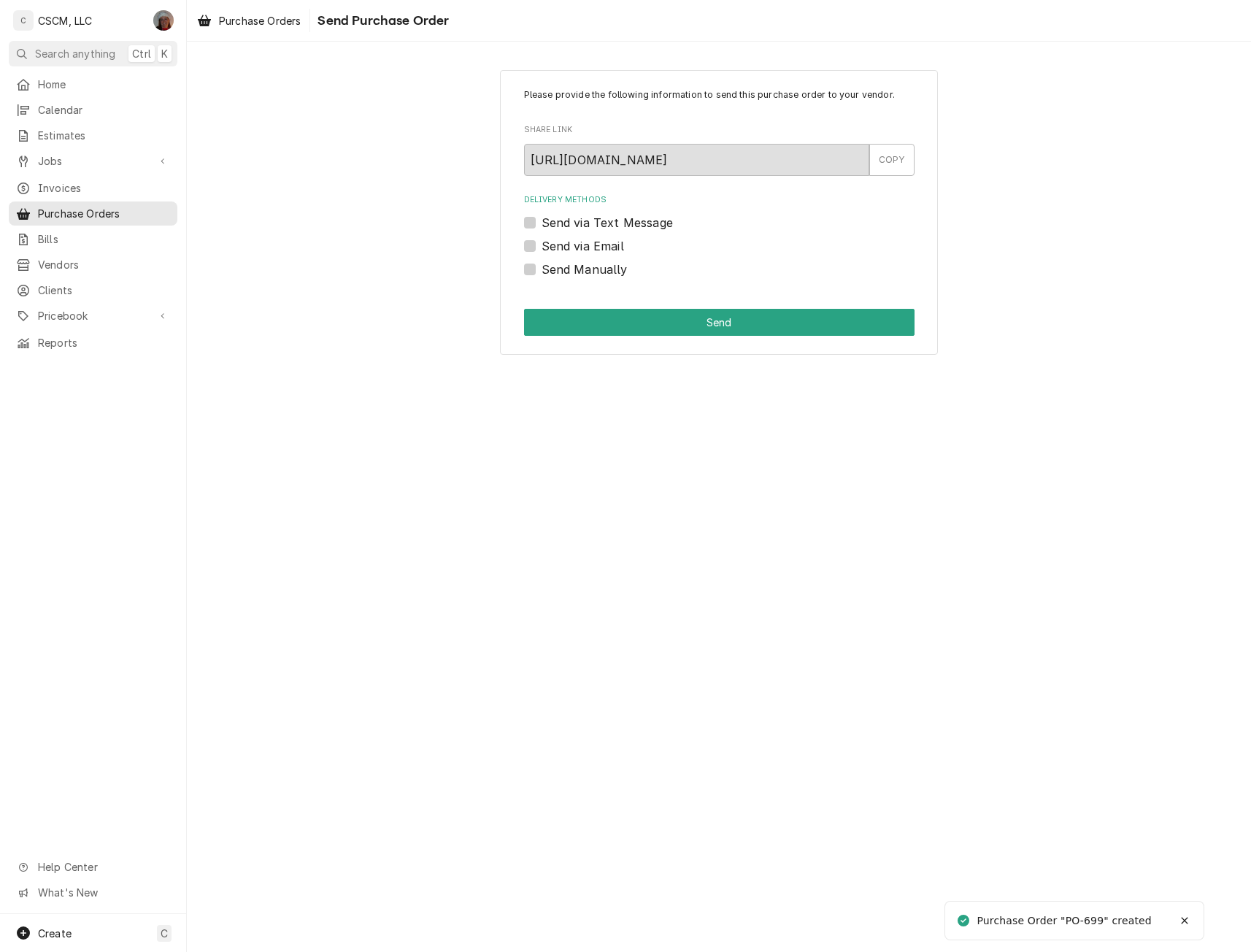
click at [541, 269] on label "Send Manually" at bounding box center [584, 269] width 86 height 17
click at [541, 269] on input "Send Manually" at bounding box center [736, 277] width 391 height 32
checkbox input "true"
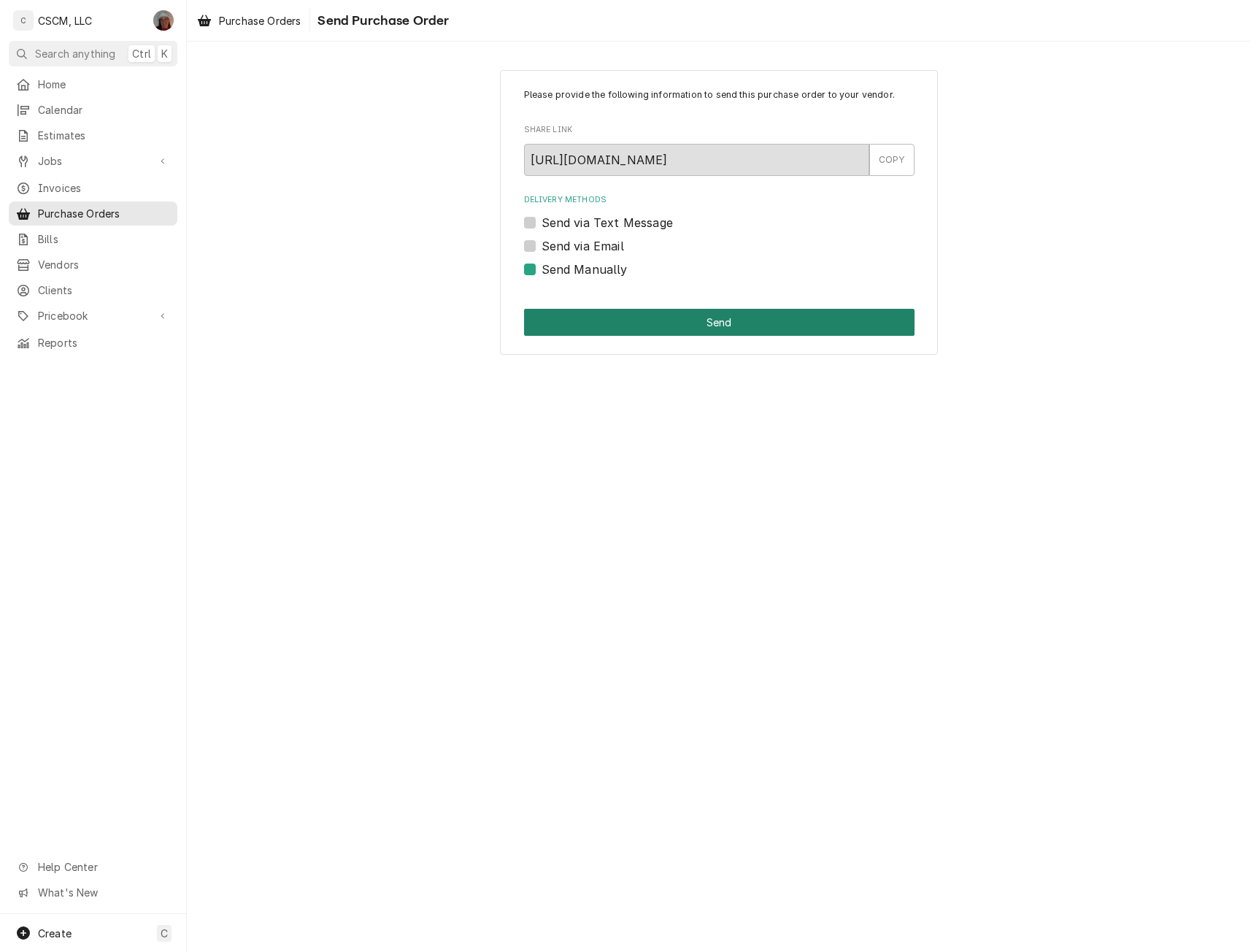
click at [597, 326] on button "Send" at bounding box center [719, 322] width 391 height 27
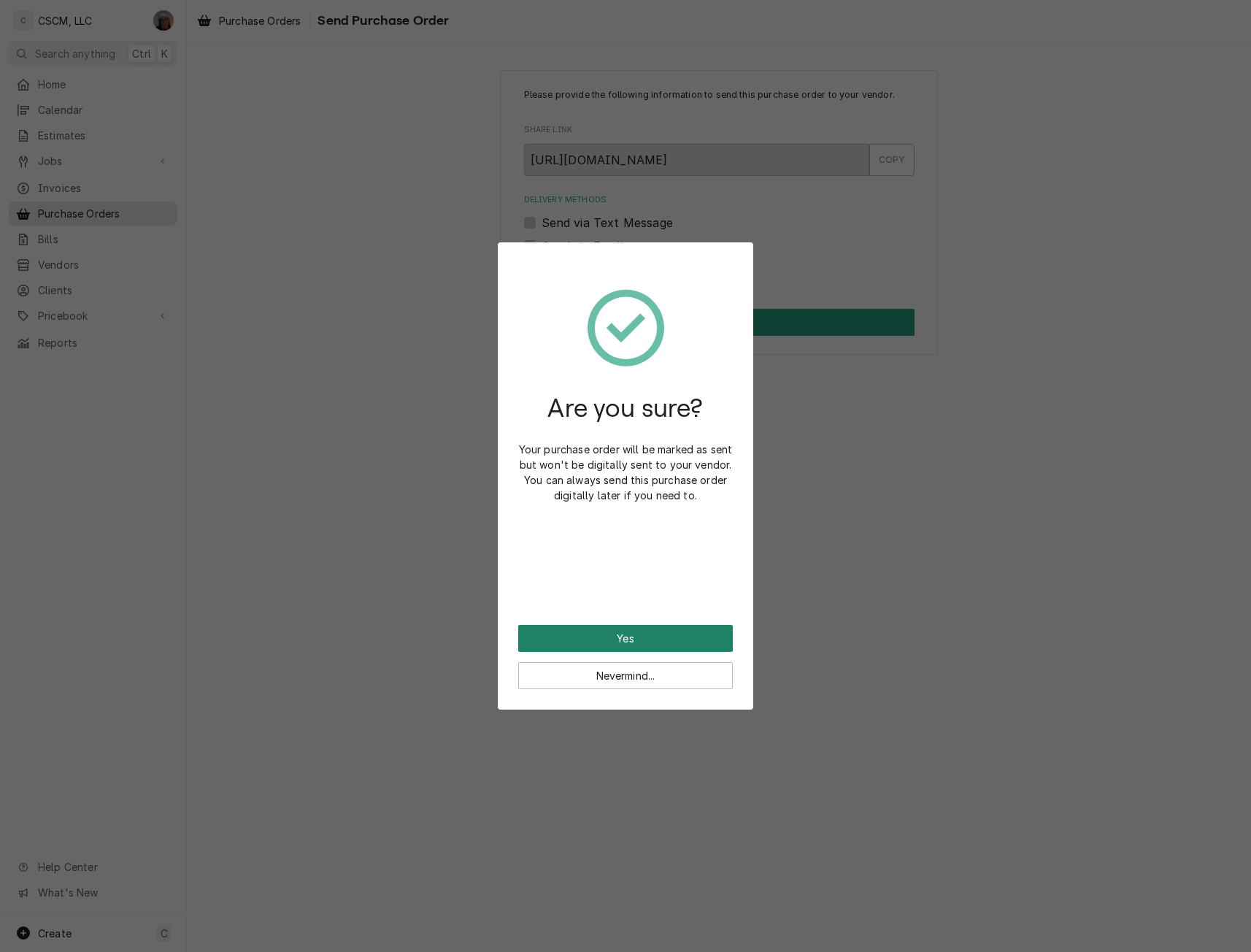
click at [546, 644] on button "Yes" at bounding box center [626, 638] width 215 height 27
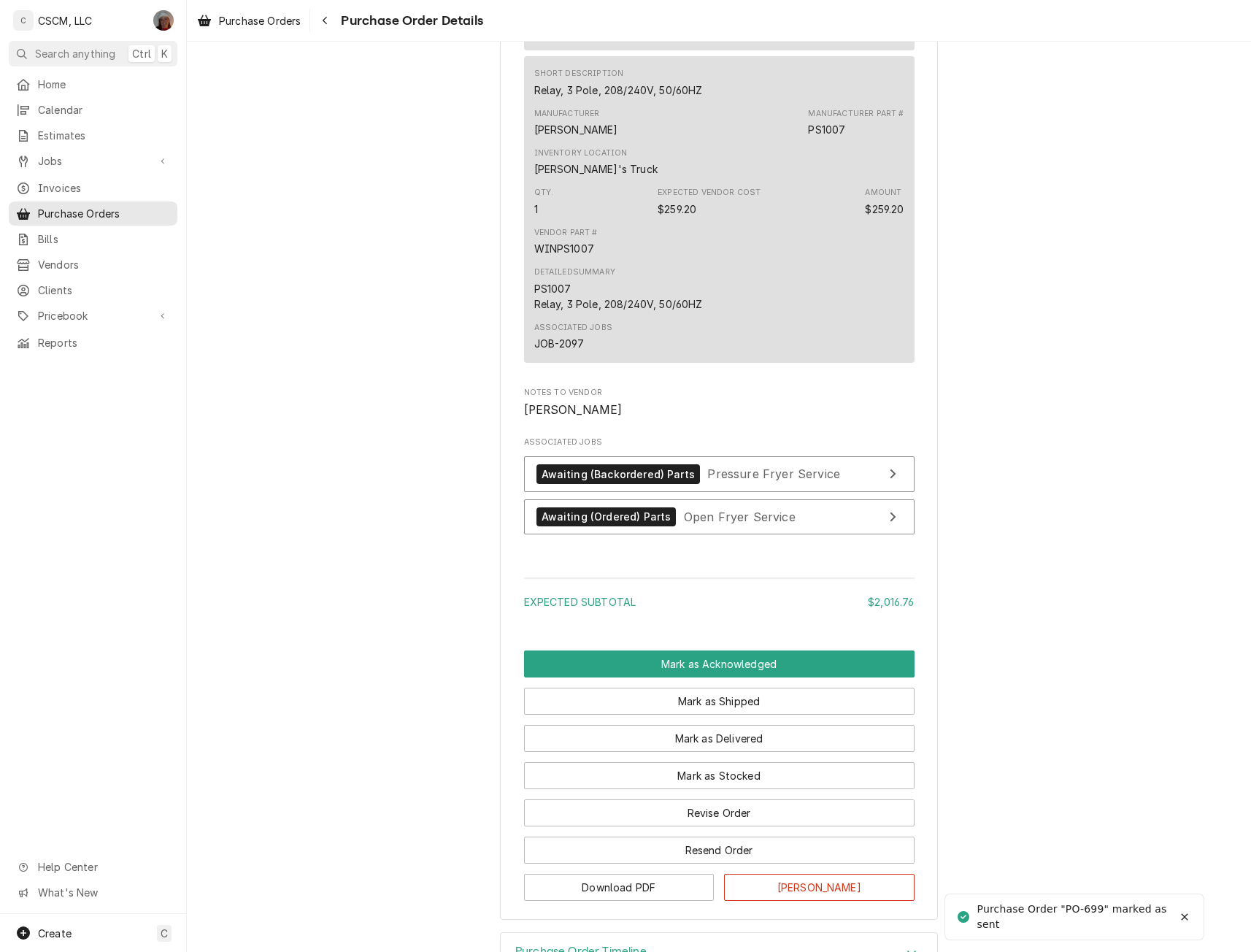
scroll to position [4605, 0]
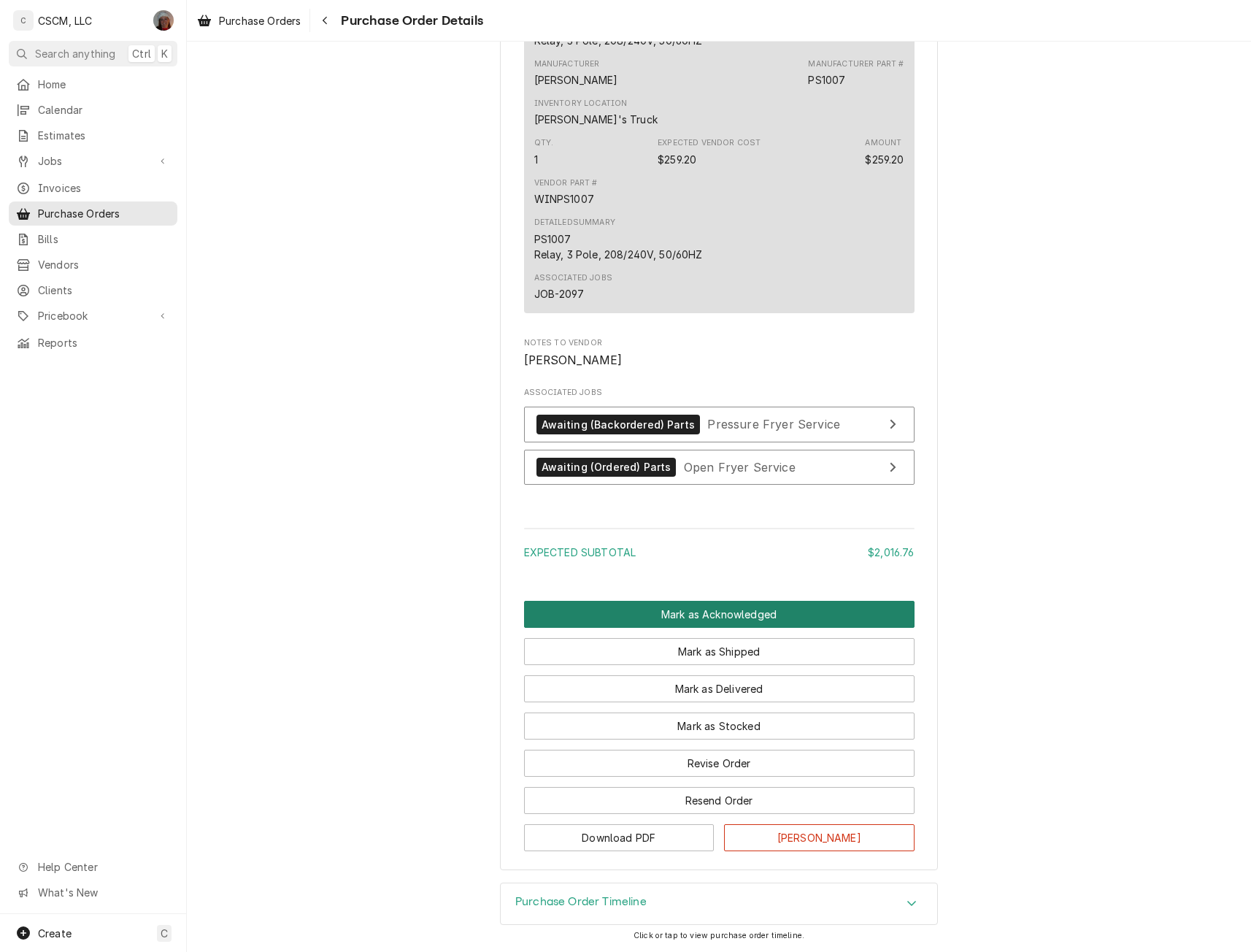
click at [719, 614] on button "Mark as Acknowledged" at bounding box center [719, 614] width 391 height 27
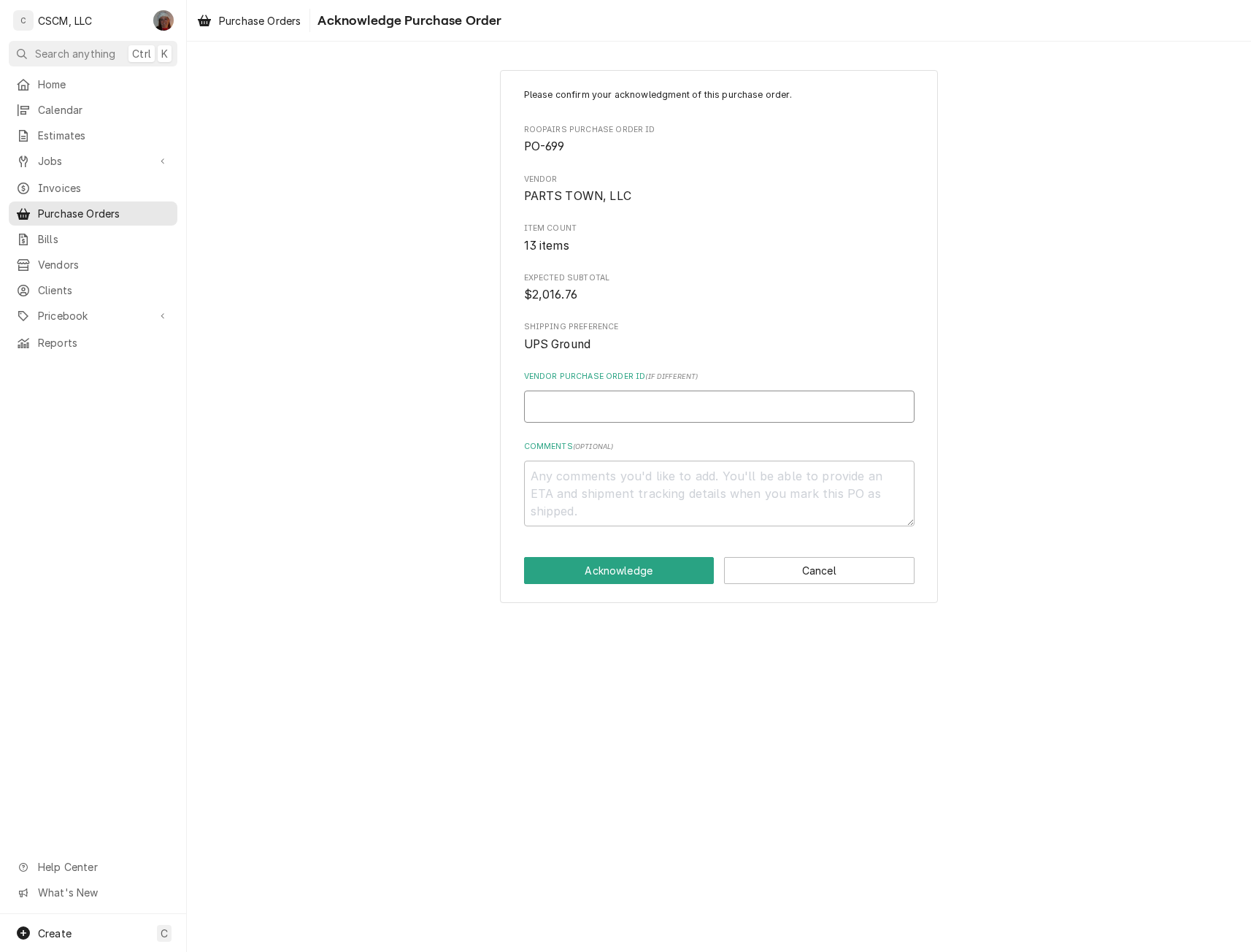
click at [566, 402] on input "Vendor Purchase Order ID ( if different )" at bounding box center [719, 407] width 391 height 32
type textarea "x"
type input "5"
type textarea "x"
type input "50"
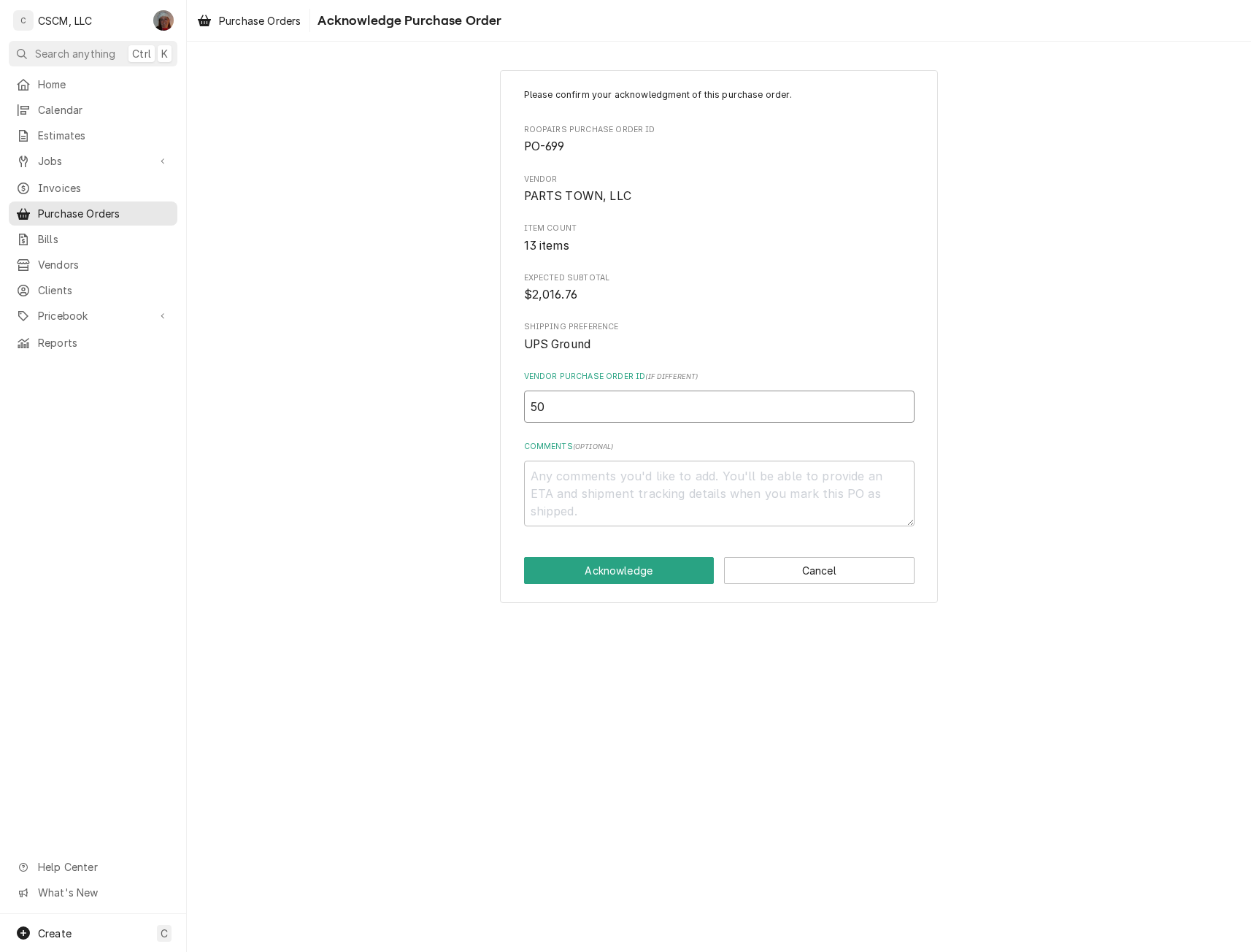
type textarea "x"
type input "506"
type textarea "x"
type input "5063"
type textarea "x"
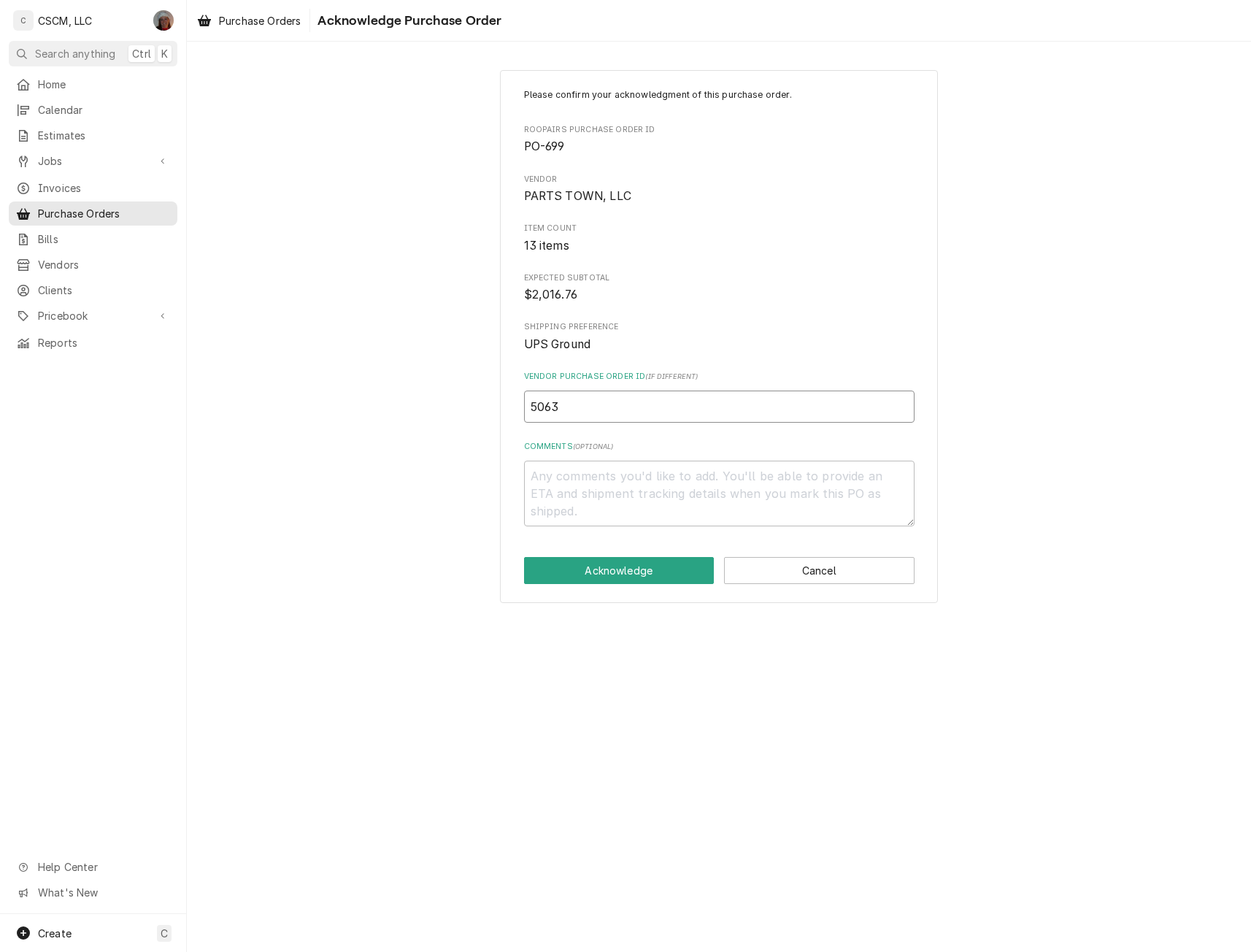
type input "50637"
type textarea "x"
type input "506373"
type textarea "x"
type input "5063739"
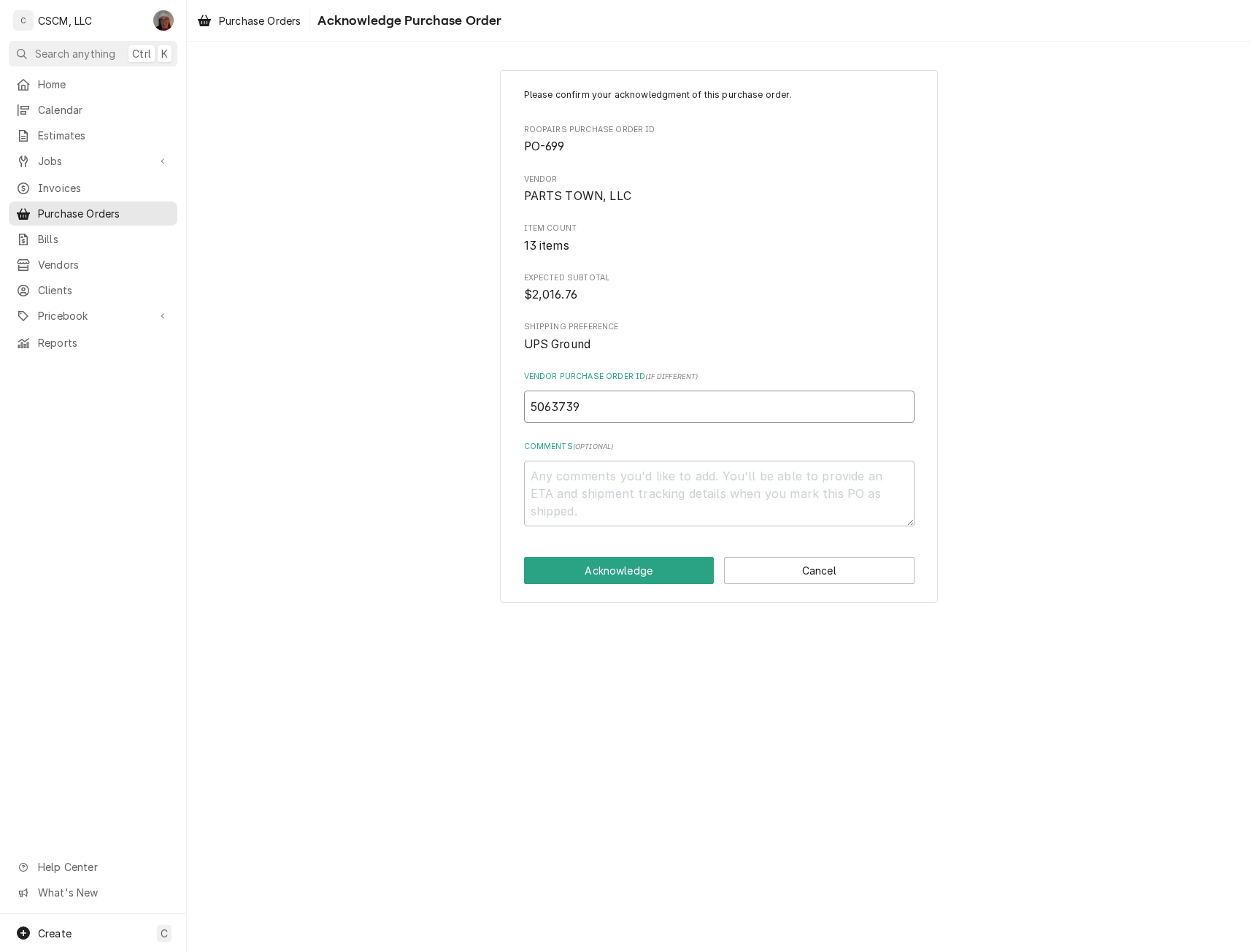
type textarea "x"
type input "50637392"
type textarea "x"
type input "506373927"
click at [619, 577] on button "Acknowledge" at bounding box center [619, 570] width 190 height 27
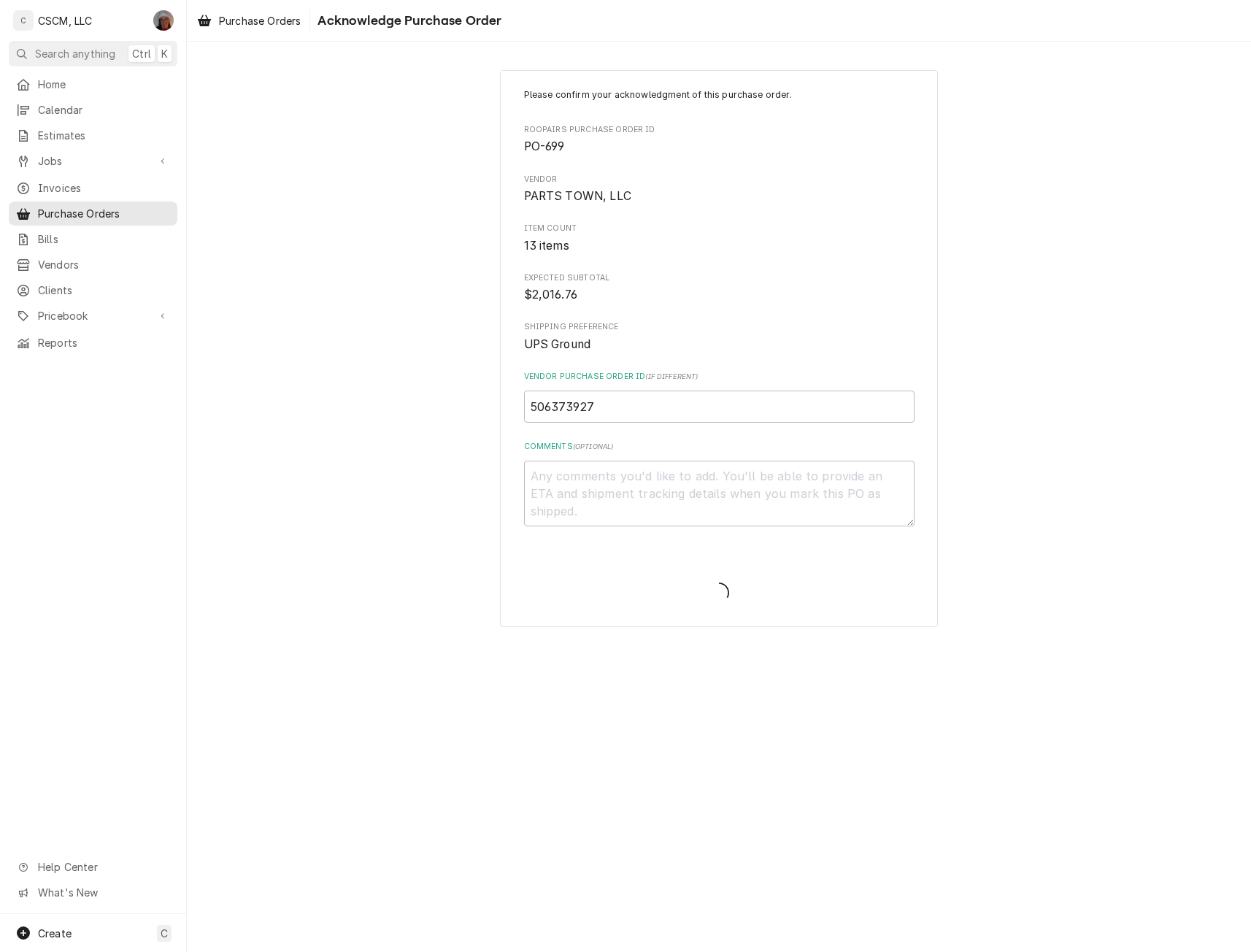
type textarea "x"
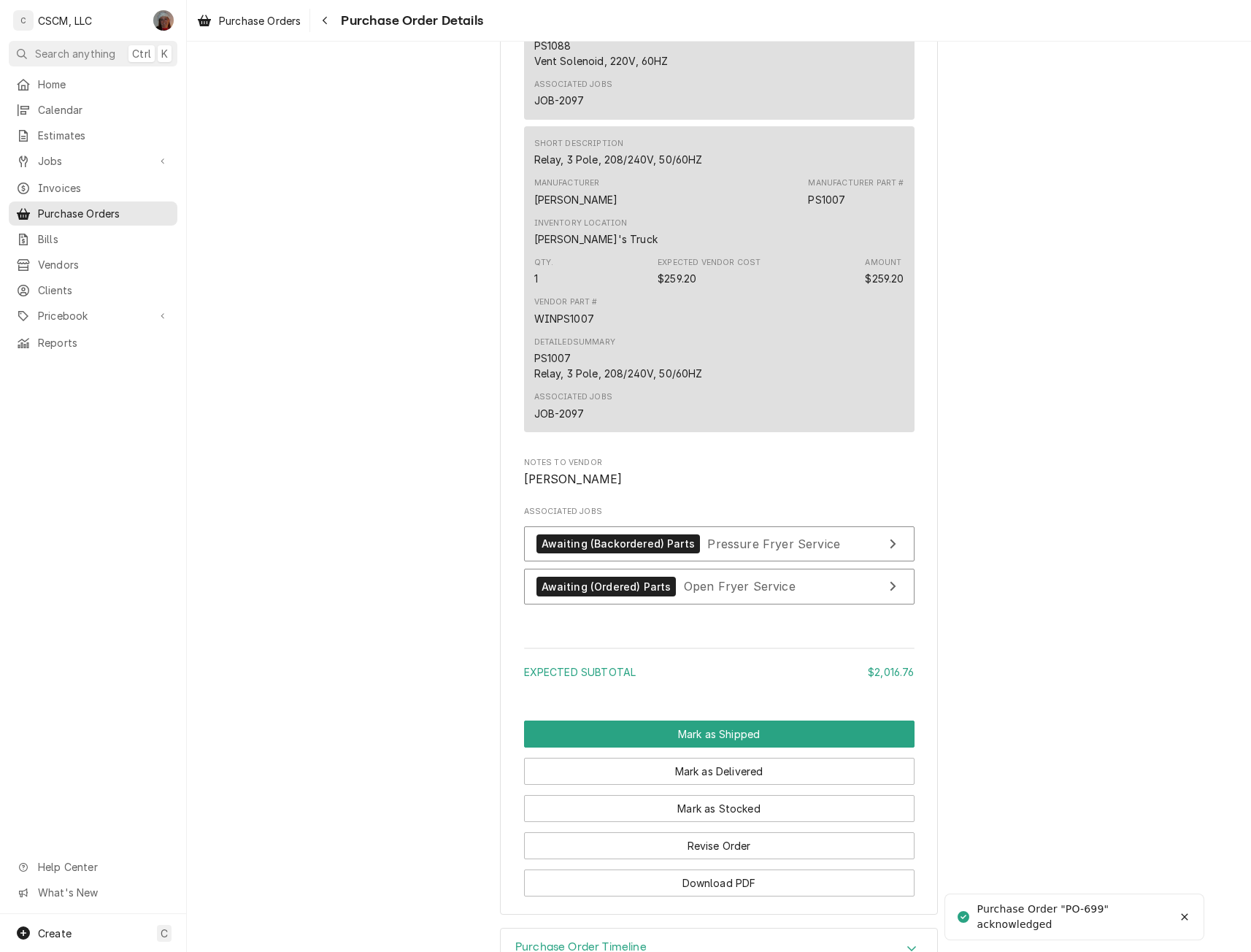
scroll to position [4580, 0]
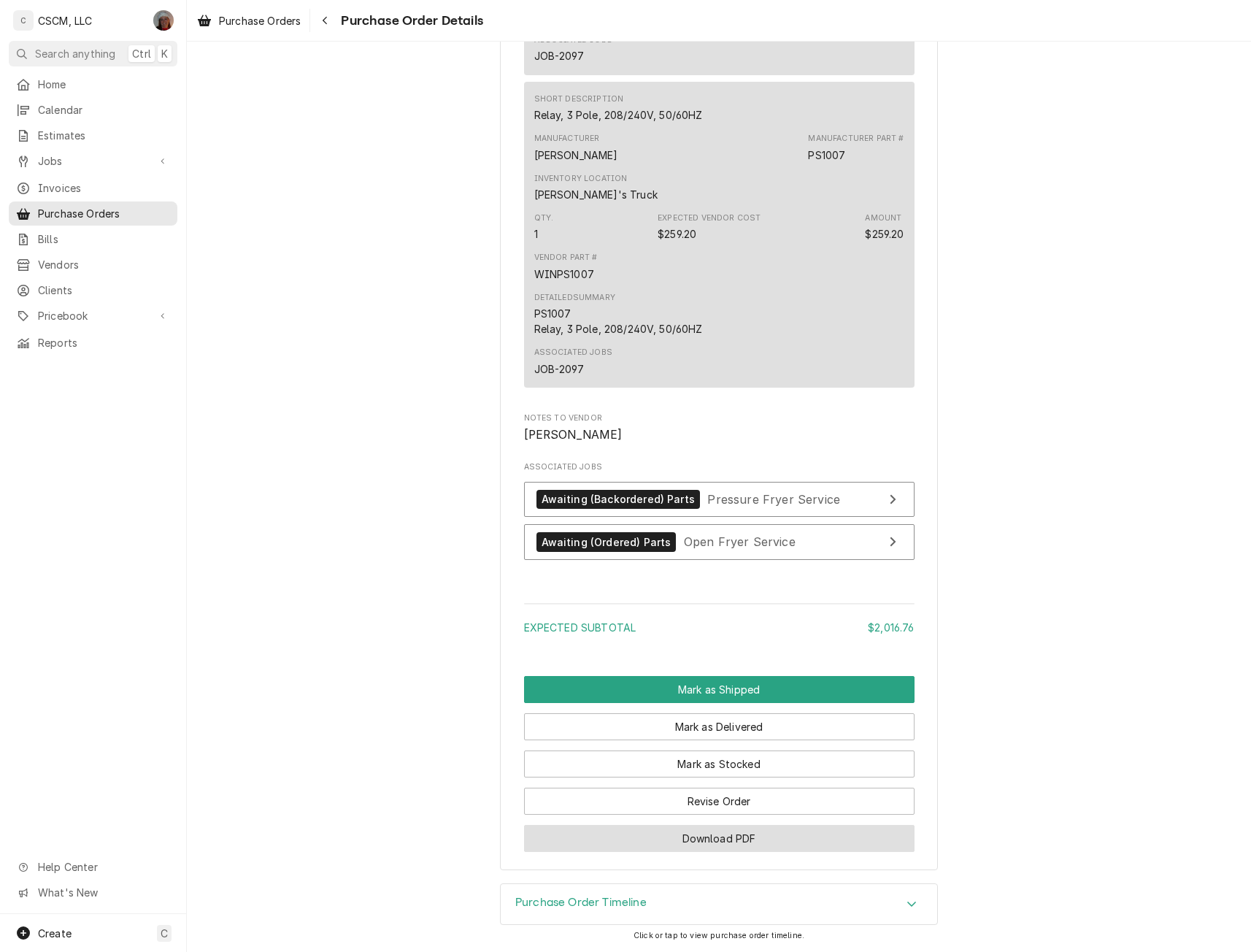
click at [677, 842] on button "Download PDF" at bounding box center [719, 838] width 391 height 27
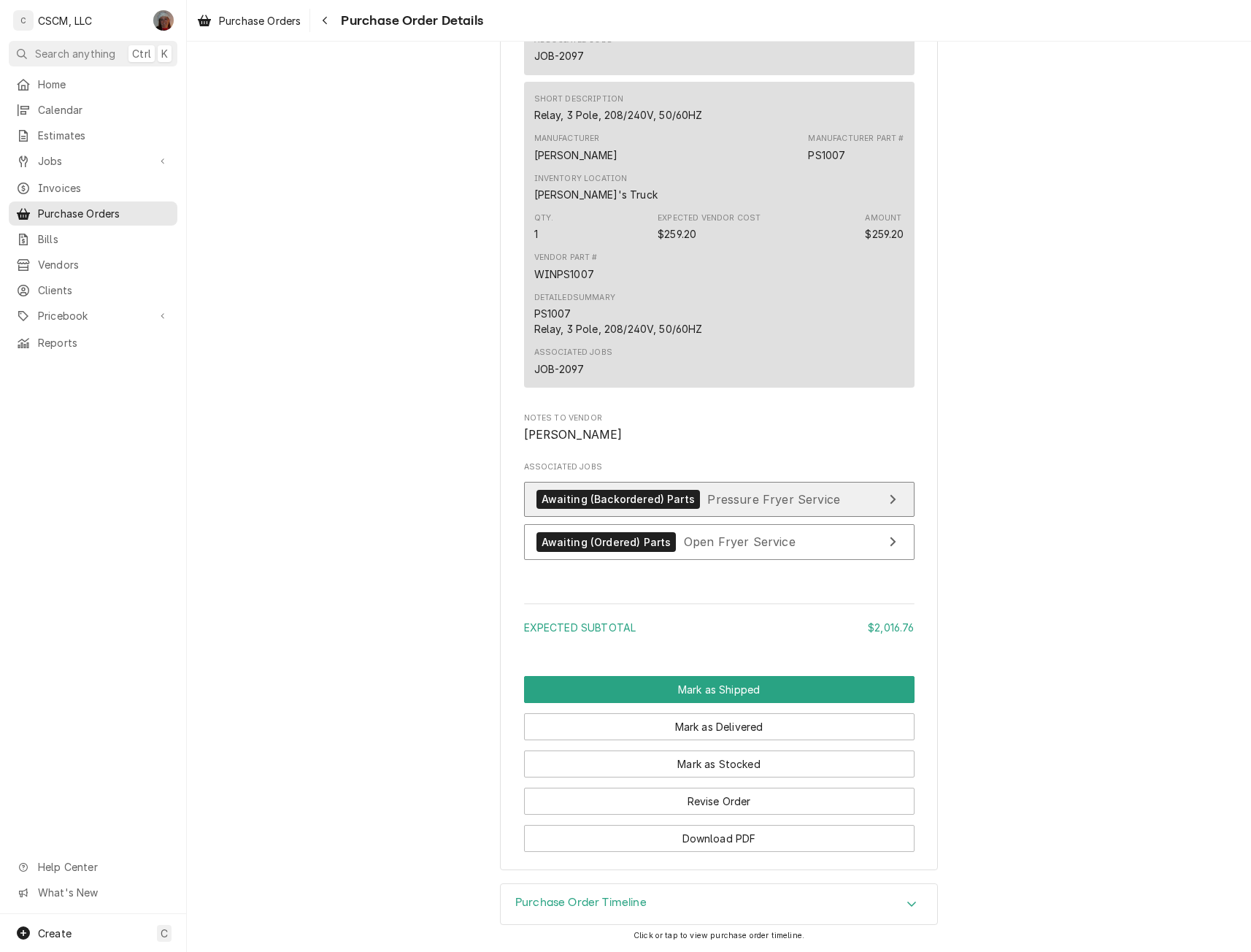
click at [679, 509] on link "Awaiting (Backordered) Parts Pressure Fryer Service" at bounding box center [719, 498] width 391 height 35
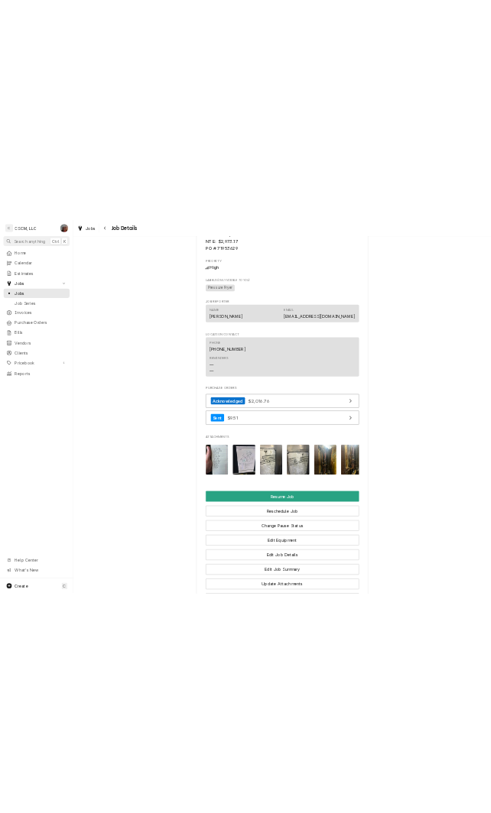
scroll to position [1975, 0]
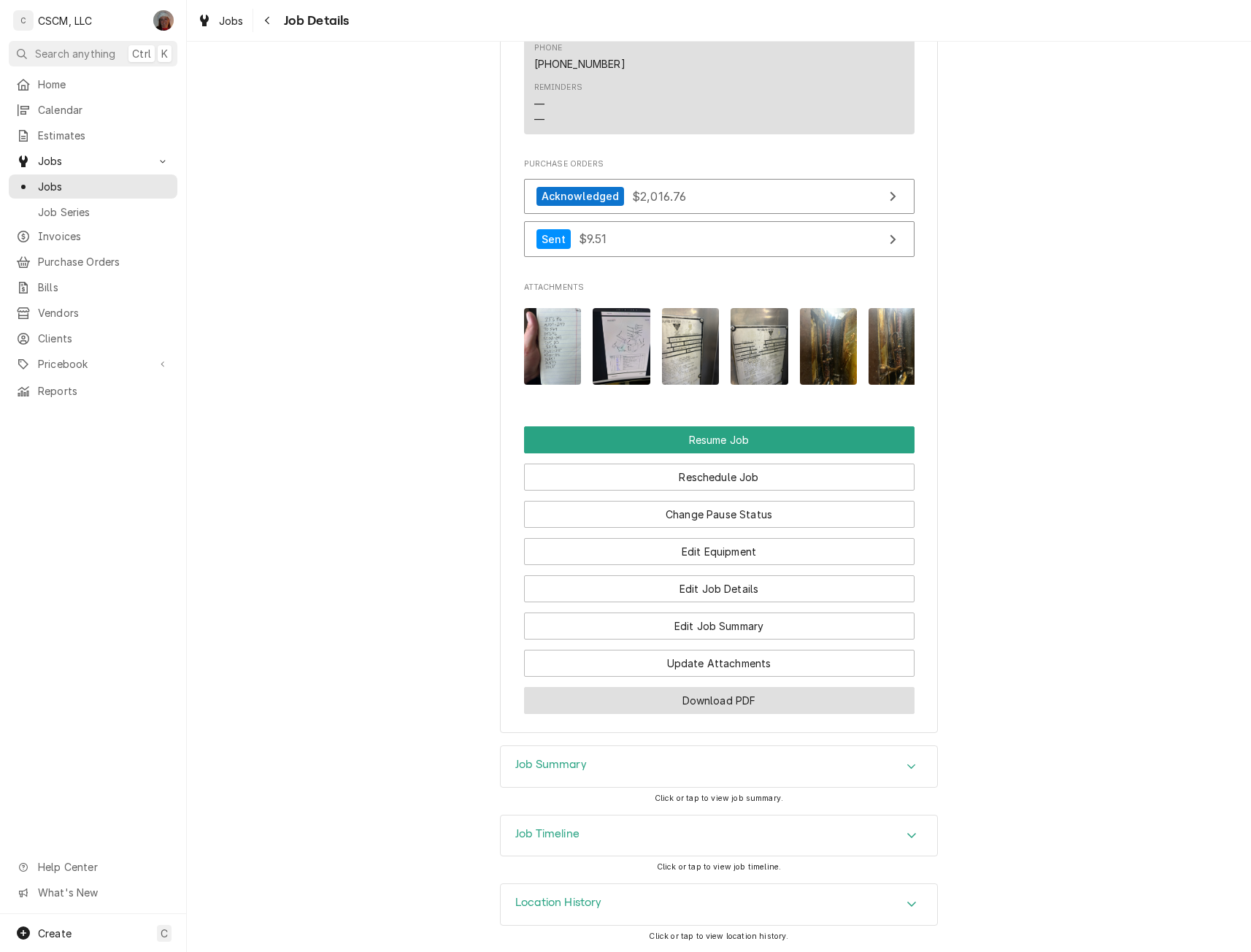
click at [752, 703] on button "Download PDF" at bounding box center [719, 700] width 391 height 27
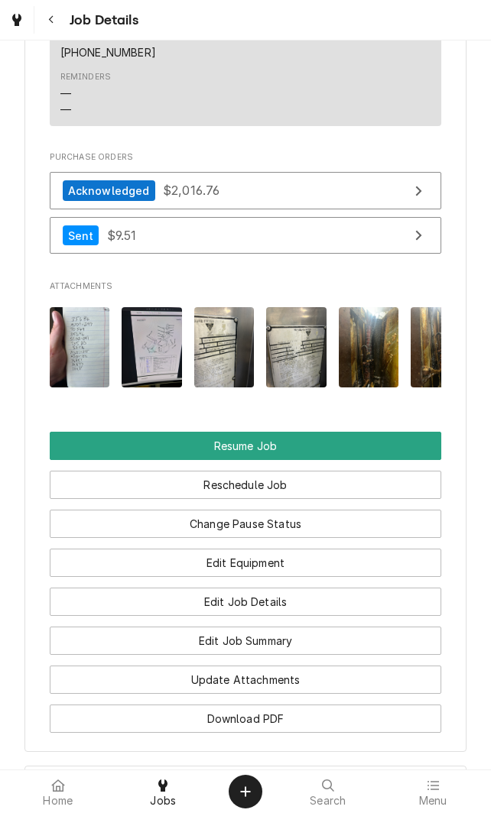
scroll to position [1993, 0]
